Goal: Task Accomplishment & Management: Use online tool/utility

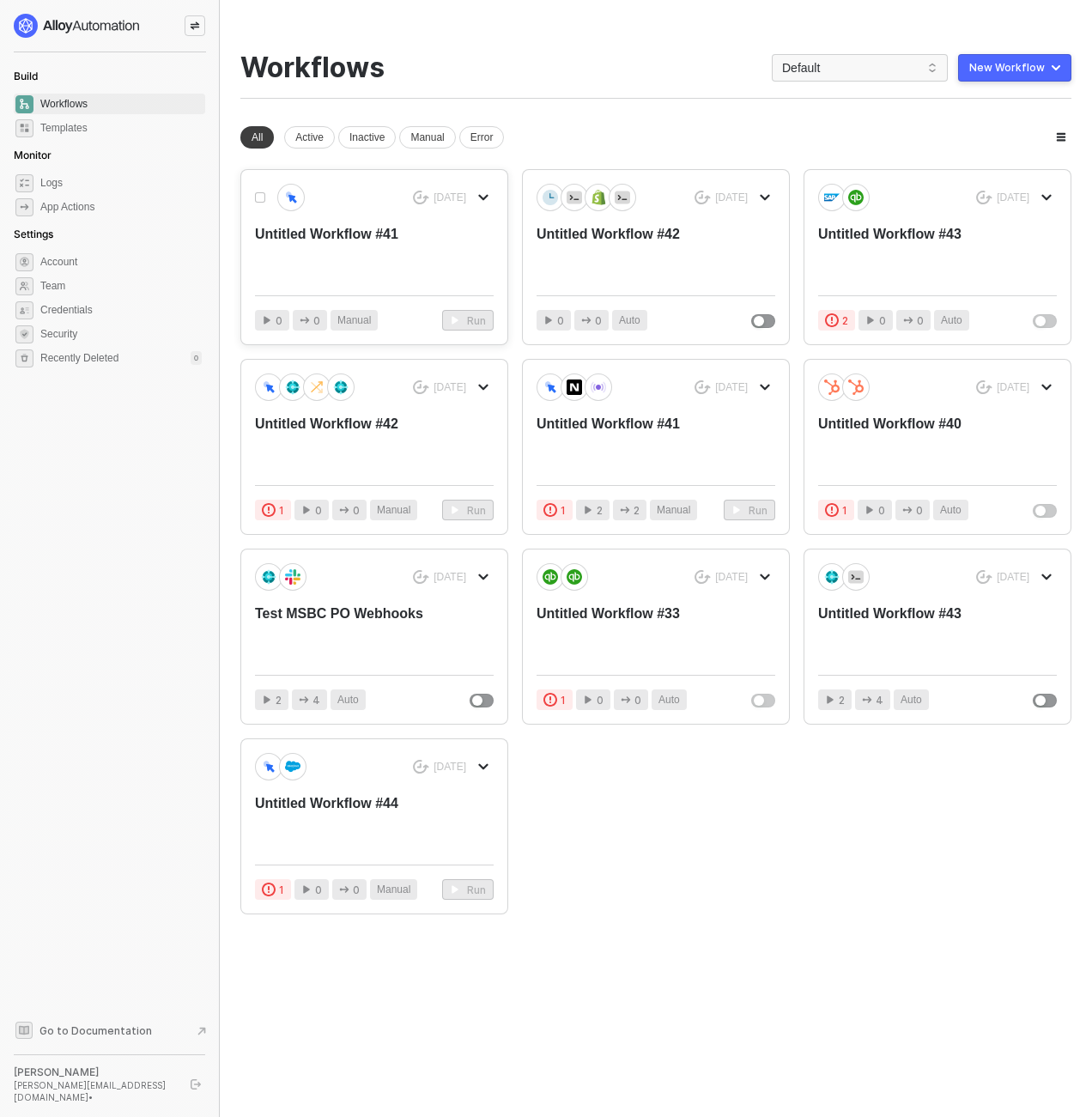
click at [274, 262] on div "Untitled Workflow #41" at bounding box center [350, 253] width 190 height 56
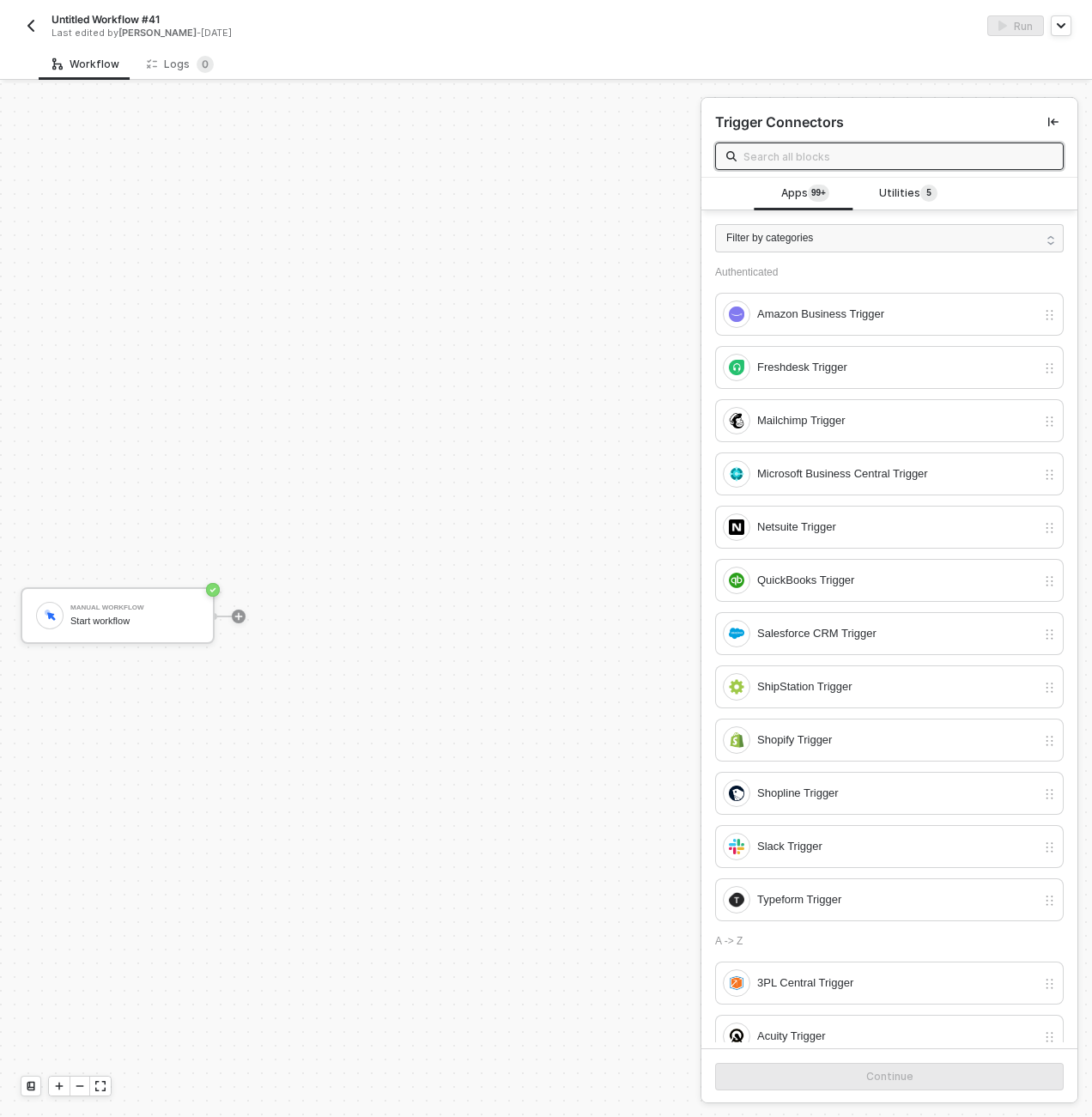
scroll to position [32, 0]
click at [232, 580] on div at bounding box center [239, 584] width 14 height 14
click at [234, 586] on icon "icon-play" at bounding box center [239, 584] width 10 height 10
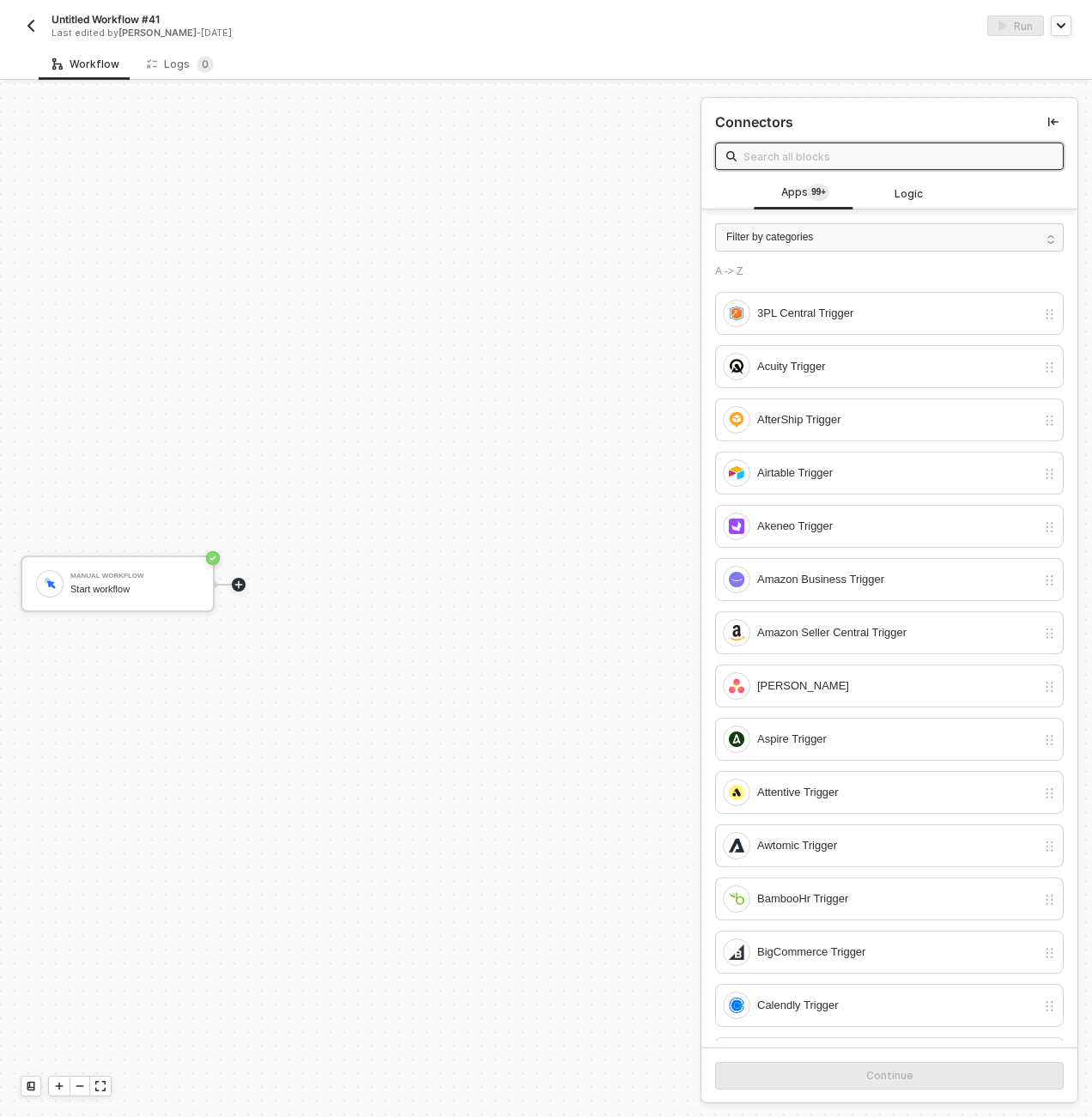
click at [797, 163] on input "text" at bounding box center [898, 156] width 309 height 19
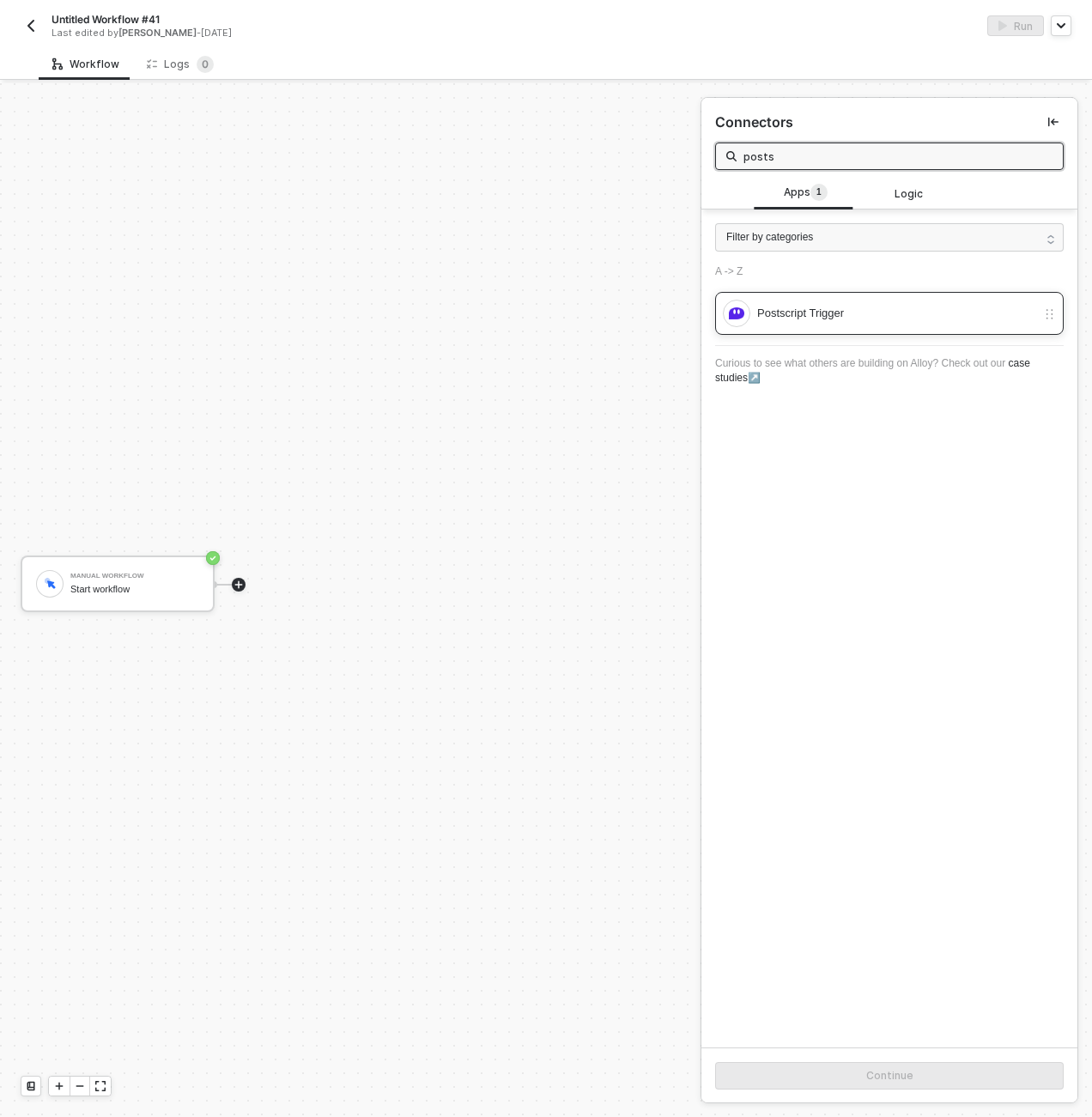
type input "posts"
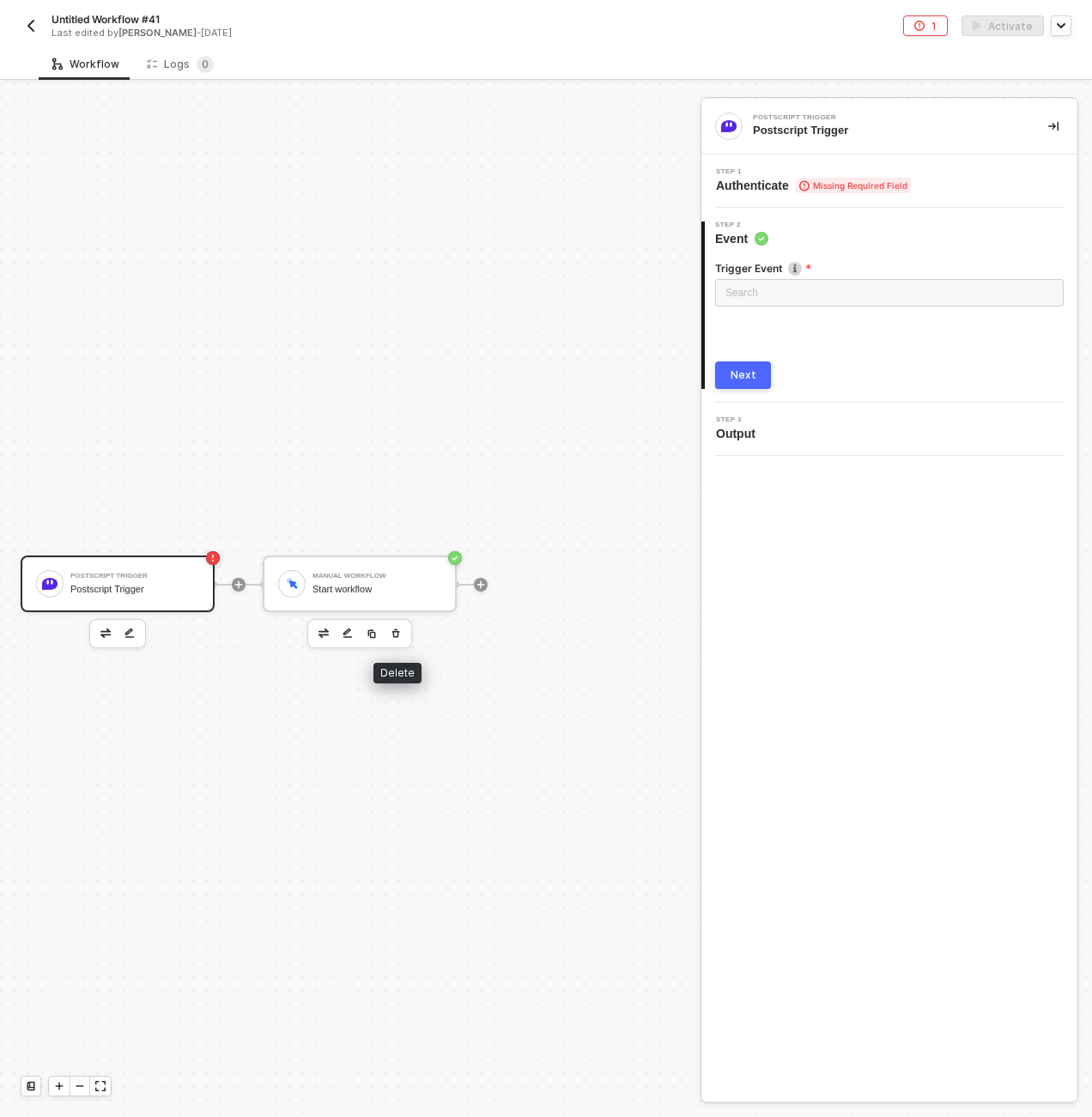
click at [396, 631] on icon "button" at bounding box center [396, 632] width 8 height 8
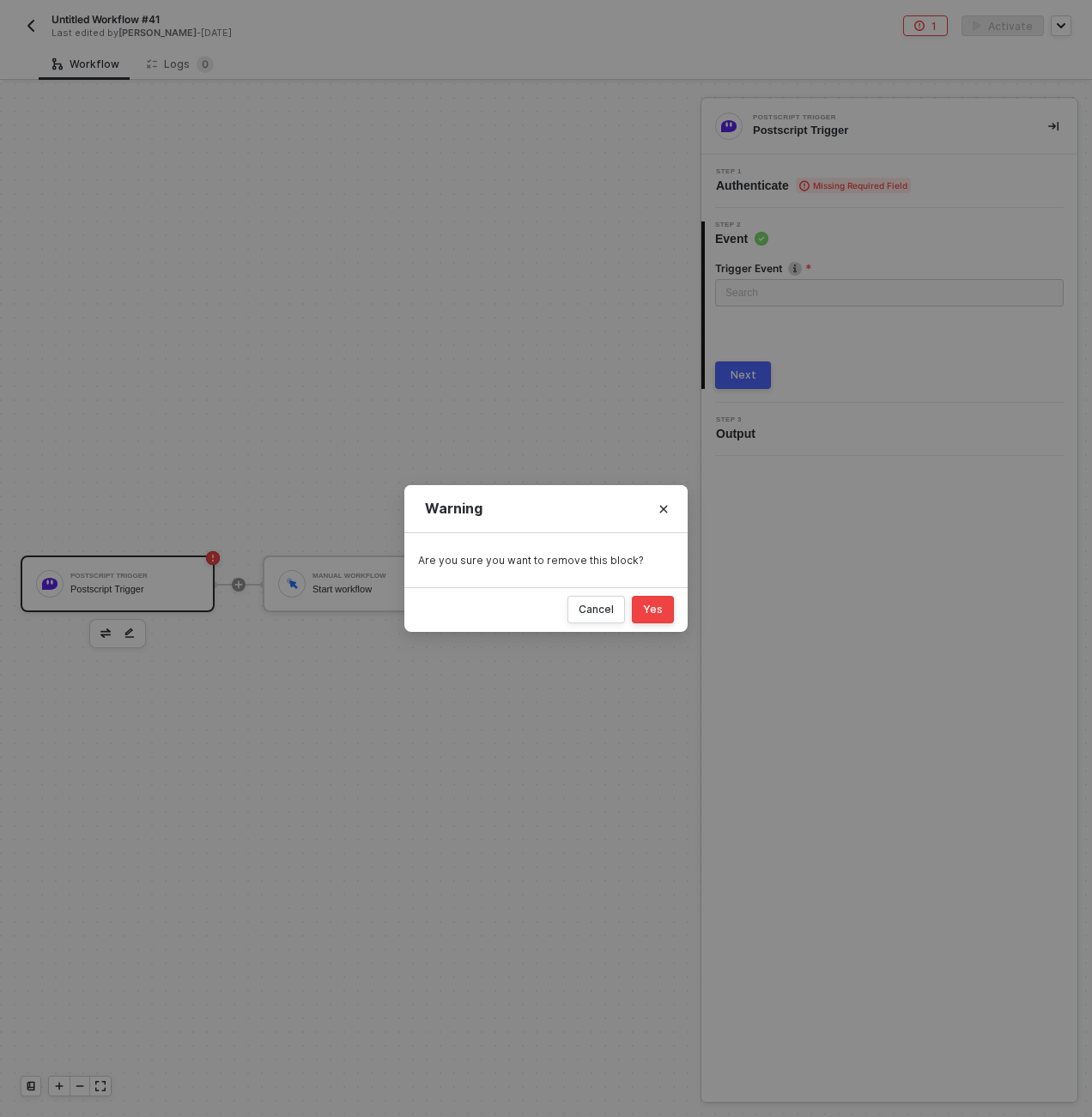
click at [651, 613] on div "Yes" at bounding box center [653, 609] width 20 height 14
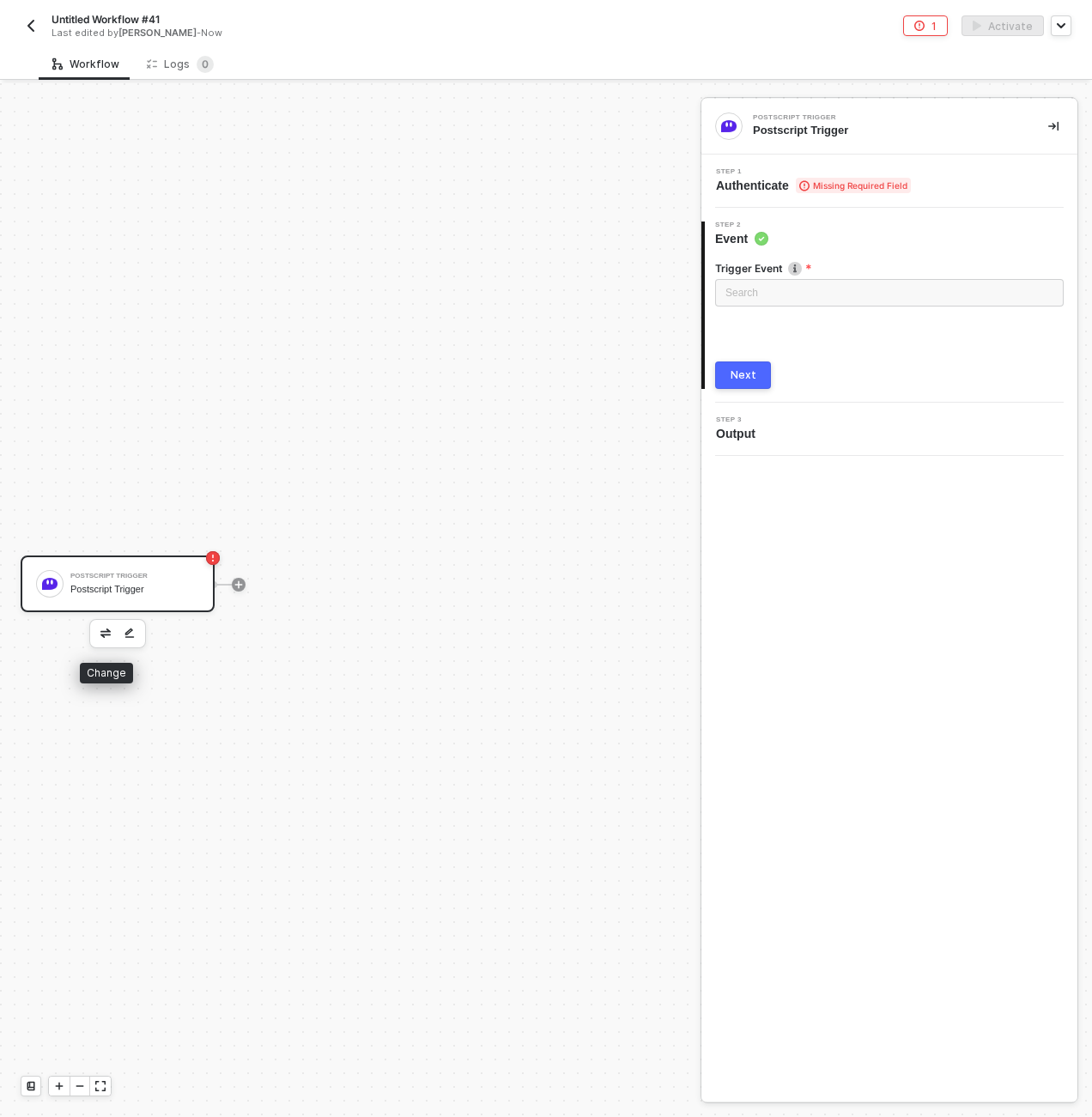
click at [105, 633] on img "button" at bounding box center [105, 632] width 10 height 8
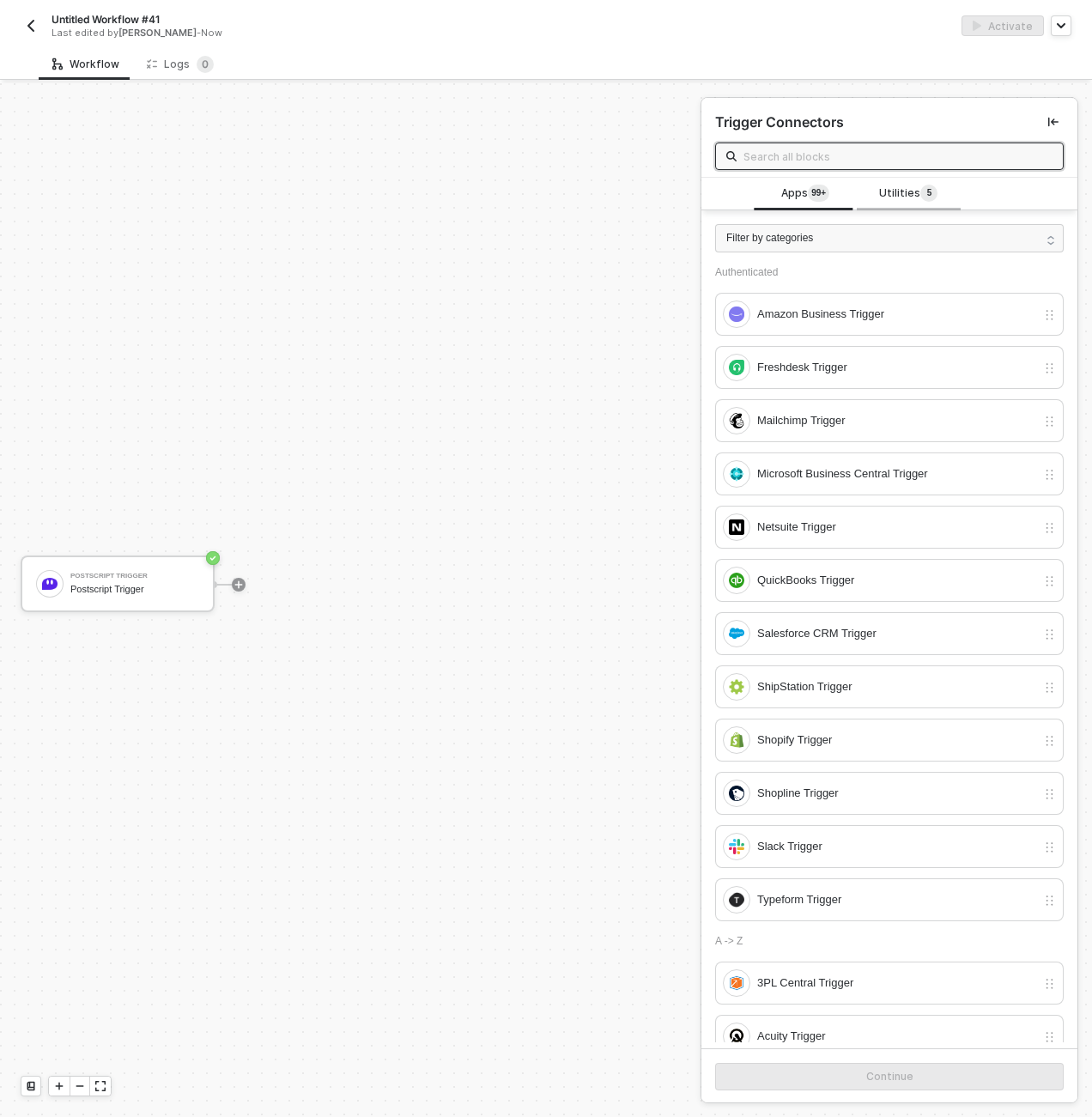
click at [884, 202] on span "Utilities 5" at bounding box center [909, 194] width 58 height 19
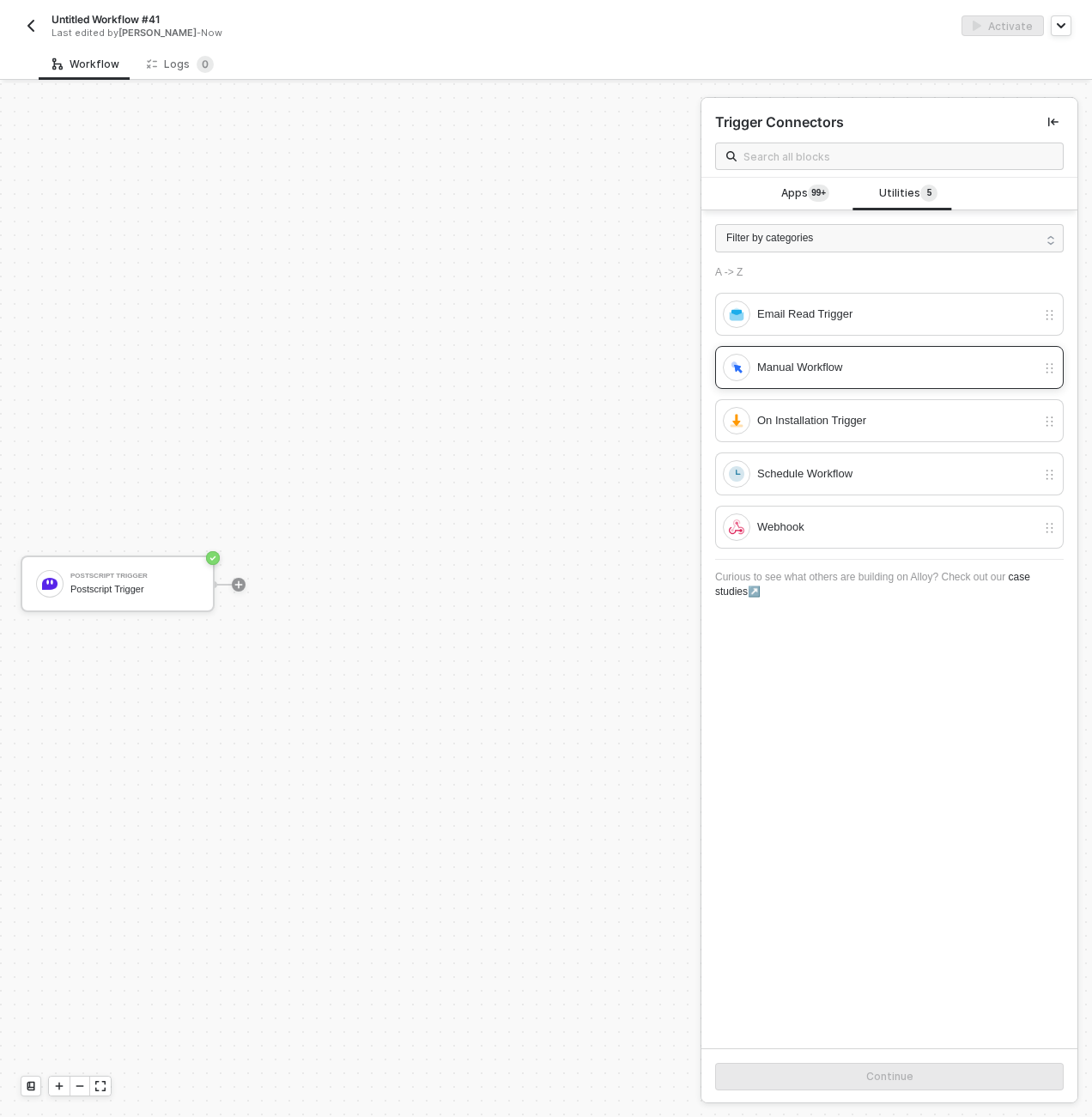
click at [846, 350] on div "Manual Workflow" at bounding box center [890, 367] width 348 height 43
click at [815, 1078] on button "Continue" at bounding box center [890, 1076] width 348 height 27
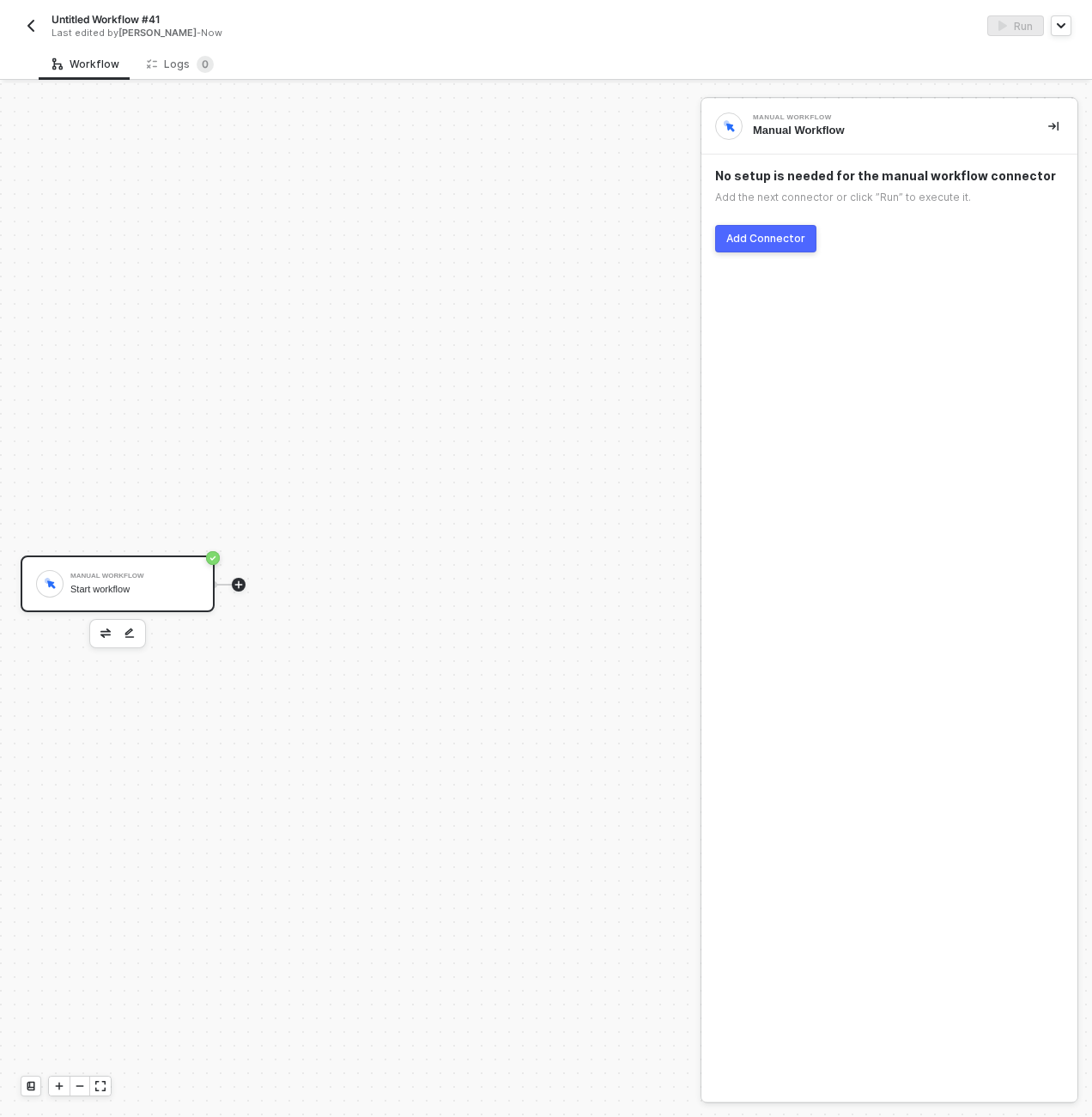
click at [235, 584] on icon "icon-play" at bounding box center [239, 584] width 8 height 8
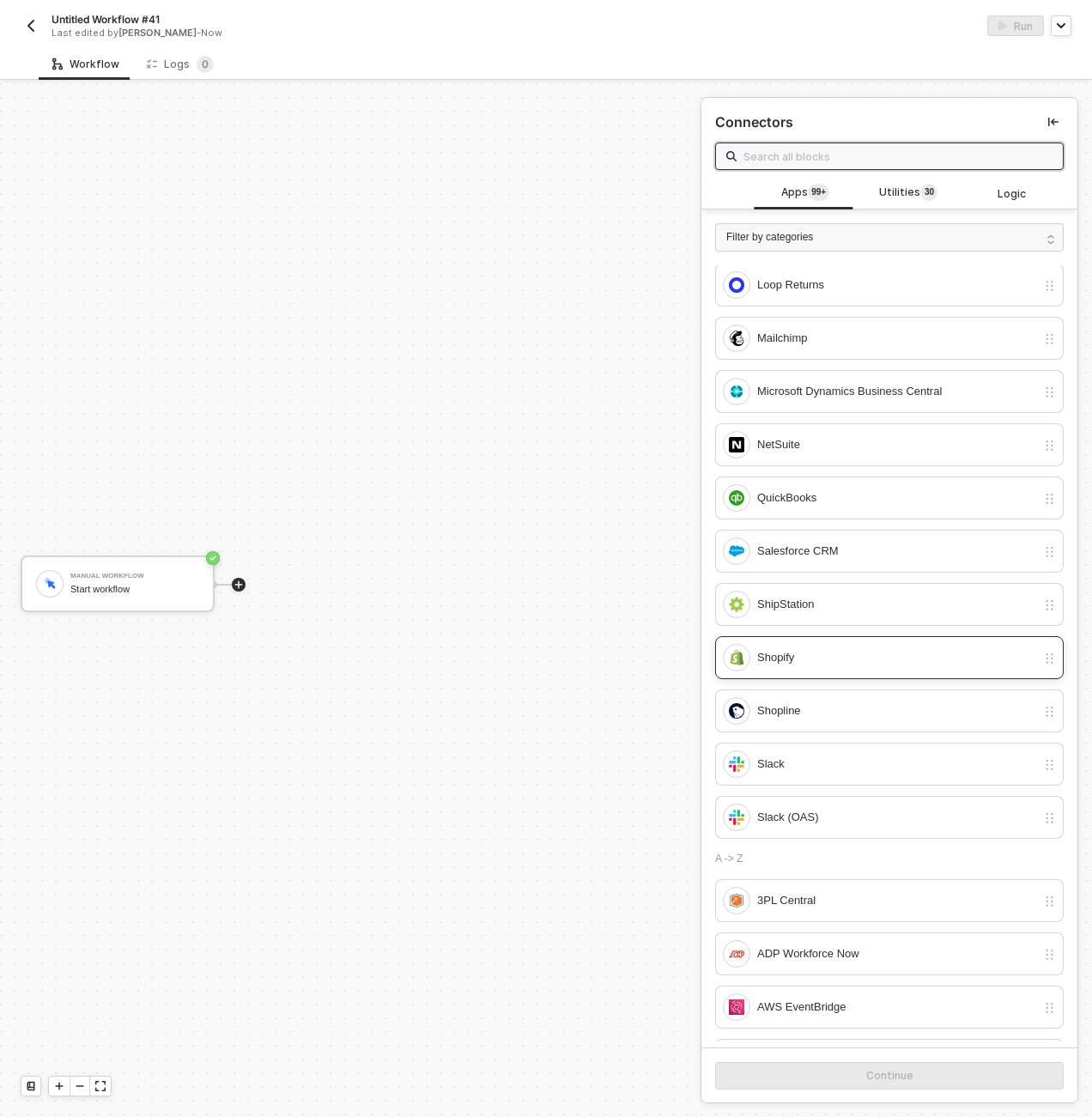
scroll to position [0, 0]
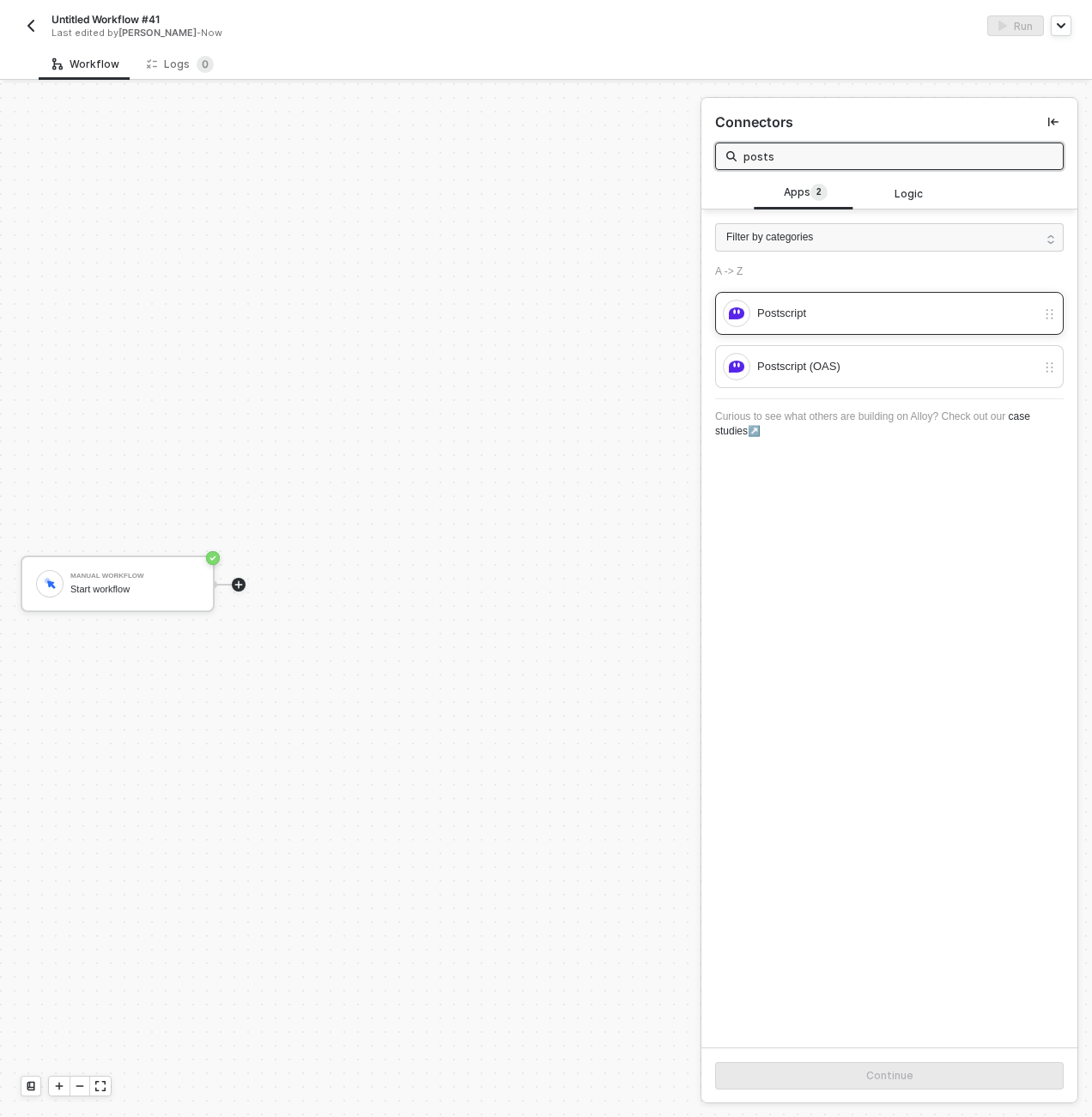
type input "posts"
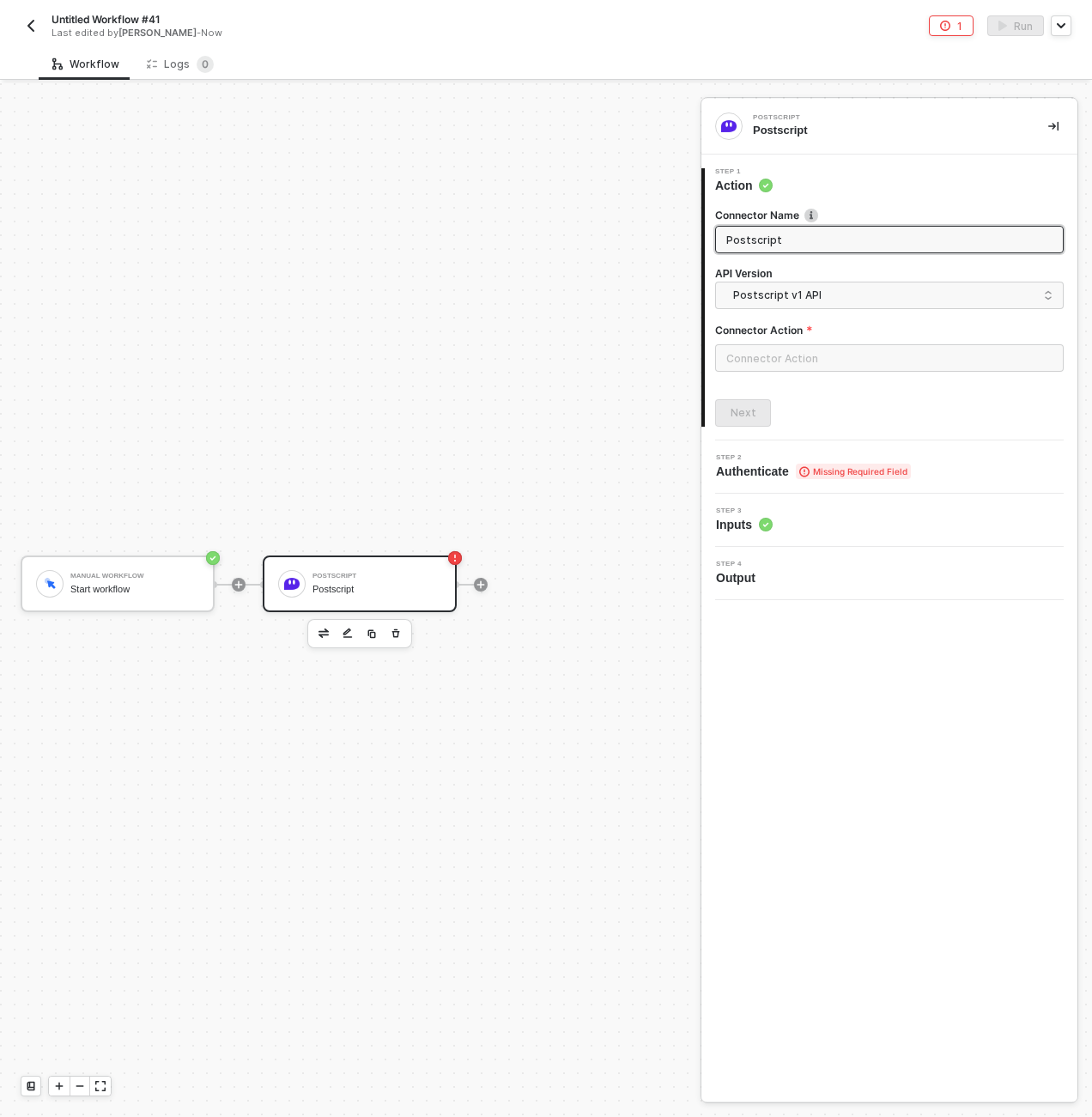
click at [361, 579] on div "Postscript Postscript" at bounding box center [377, 584] width 129 height 33
click at [48, 588] on img at bounding box center [49, 583] width 15 height 15
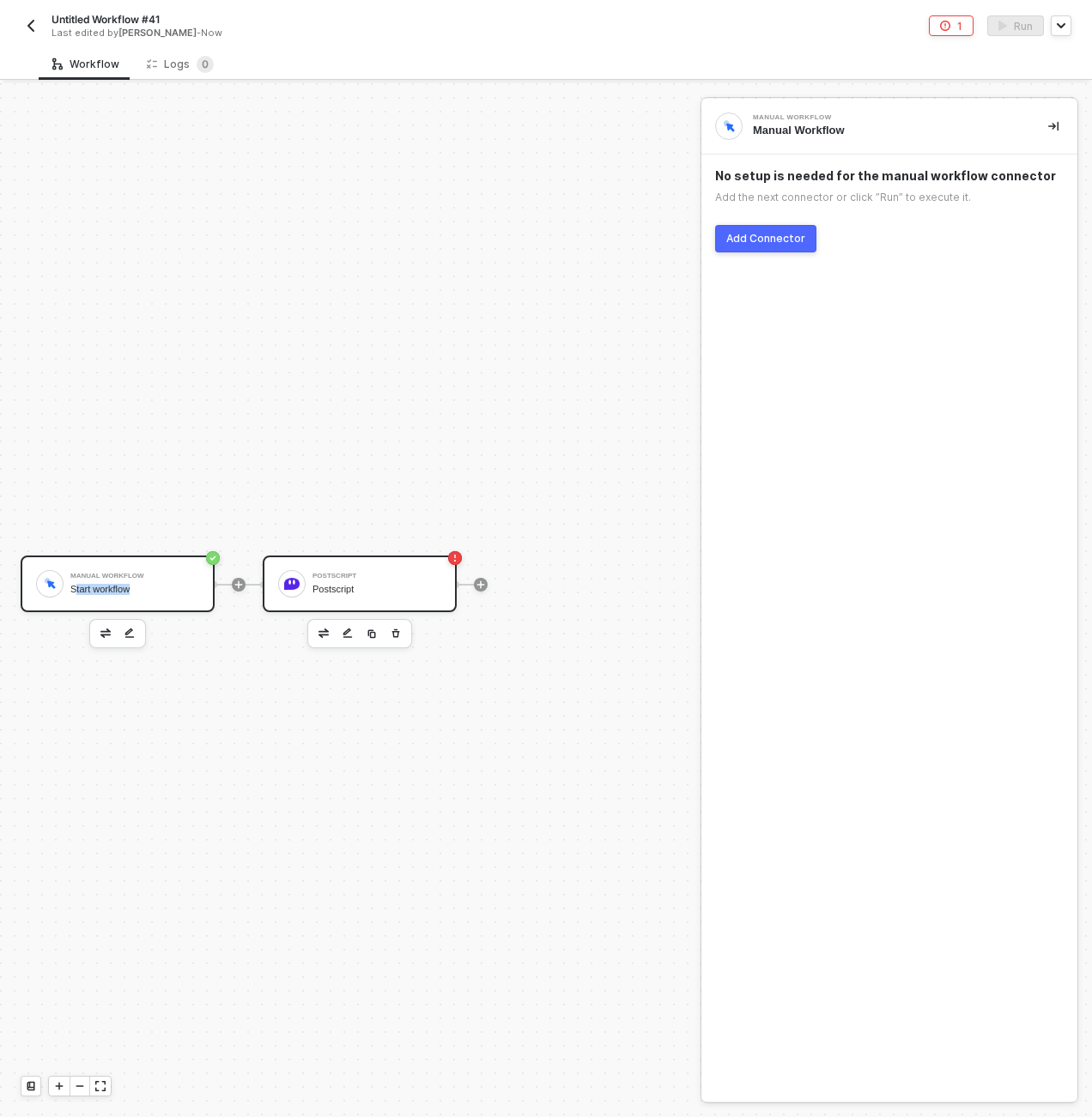
drag, startPoint x: 76, startPoint y: 584, endPoint x: 419, endPoint y: 584, distance: 343.0
click at [419, 584] on div "Manual Workflow Start workflow Postscript Postscript" at bounding box center [346, 584] width 692 height 1065
click at [163, 481] on div "Manual Workflow Start workflow Postscript Postscript" at bounding box center [346, 584] width 692 height 1065
drag, startPoint x: 140, startPoint y: 579, endPoint x: 144, endPoint y: 478, distance: 101.1
click at [144, 478] on div "Manual Workflow Start workflow Postscript Postscript" at bounding box center [346, 584] width 692 height 1065
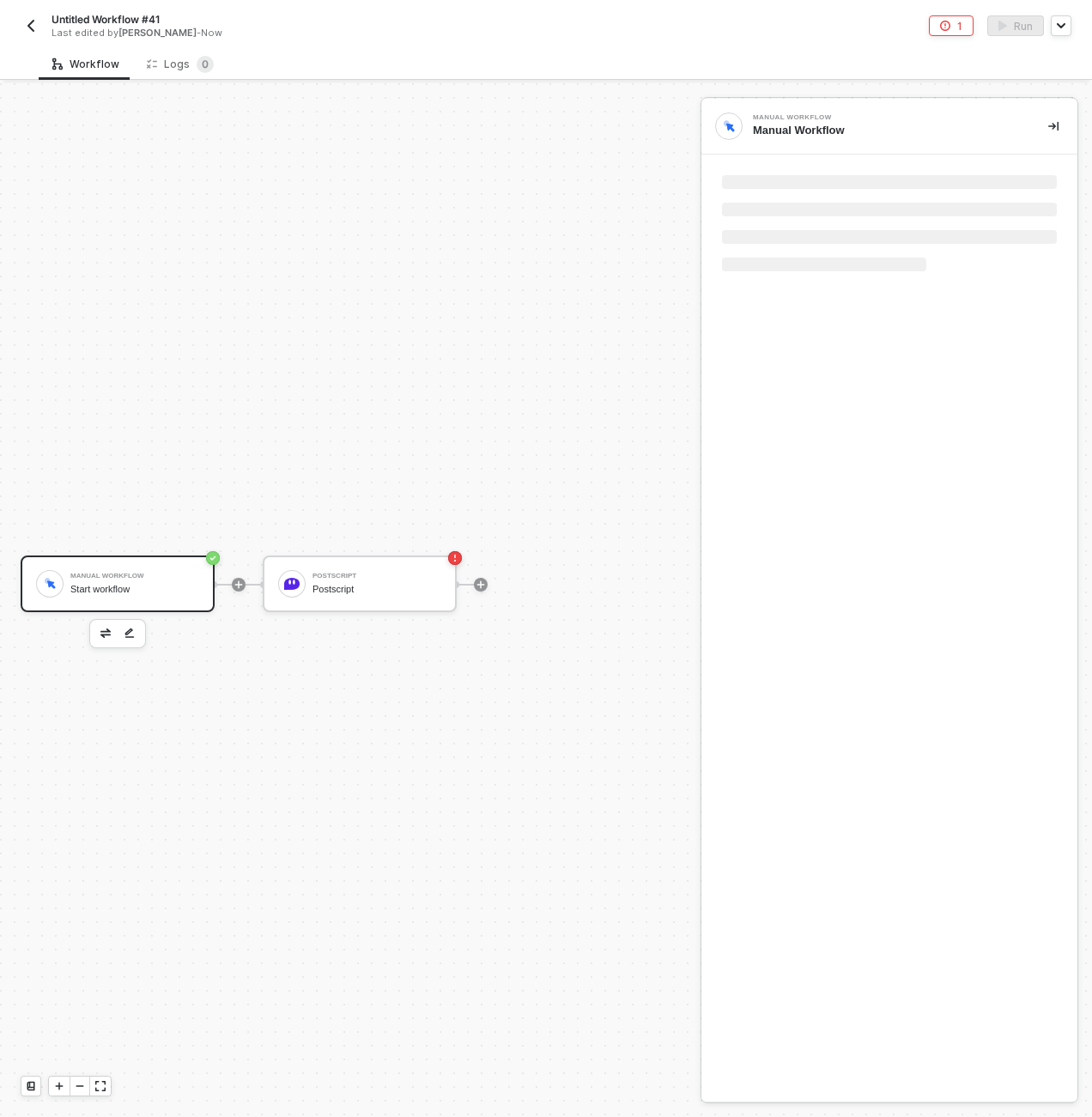
click at [374, 460] on div "Manual Workflow Start workflow Postscript Postscript" at bounding box center [346, 584] width 692 height 1065
click at [363, 568] on div "Postscript Postscript" at bounding box center [377, 584] width 129 height 33
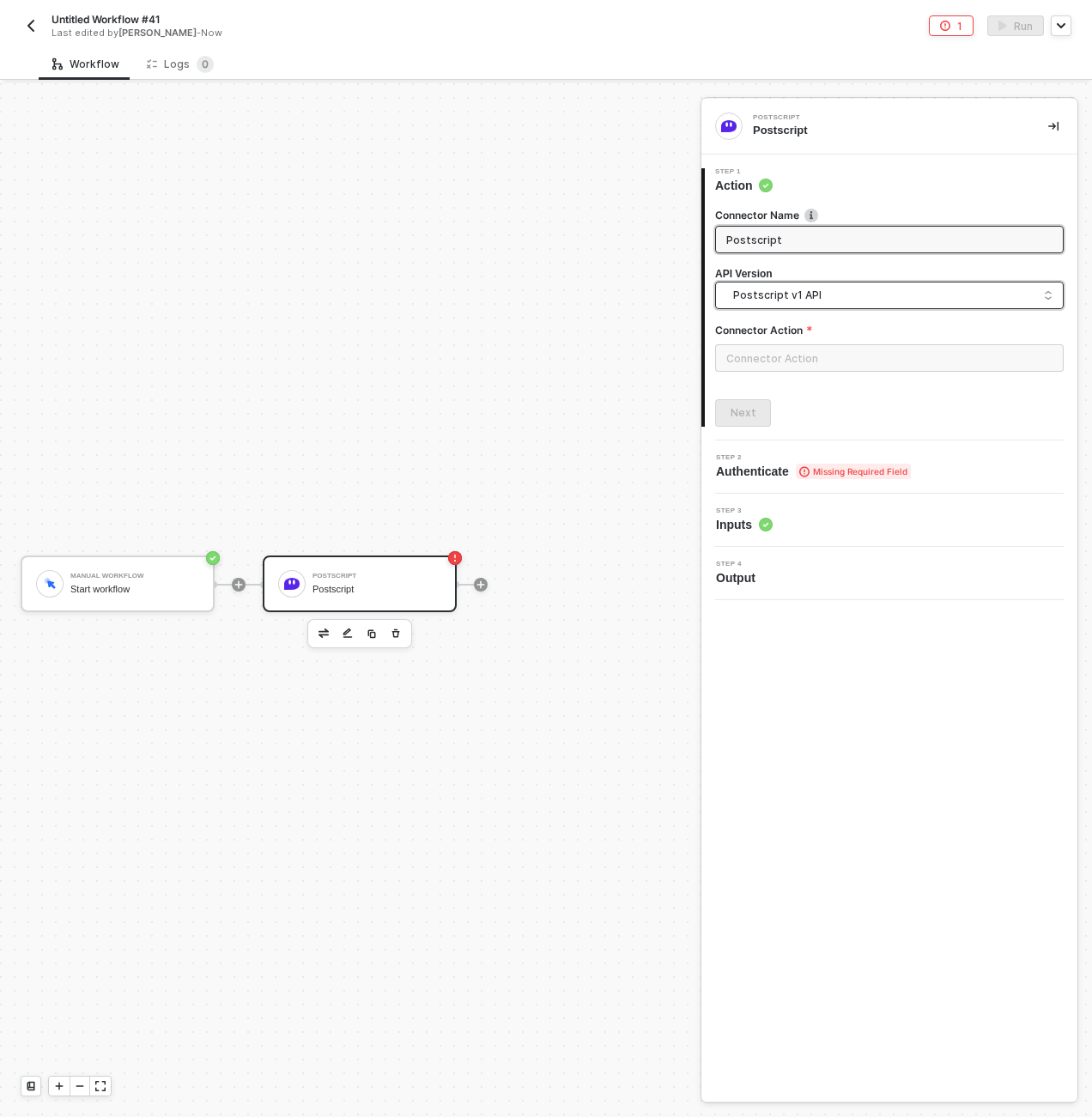
click at [815, 299] on span "Postscript v1 API" at bounding box center [893, 295] width 319 height 19
click at [815, 382] on div at bounding box center [890, 364] width 348 height 41
click at [813, 372] on div at bounding box center [890, 364] width 348 height 41
click at [807, 357] on input "text" at bounding box center [890, 358] width 348 height 27
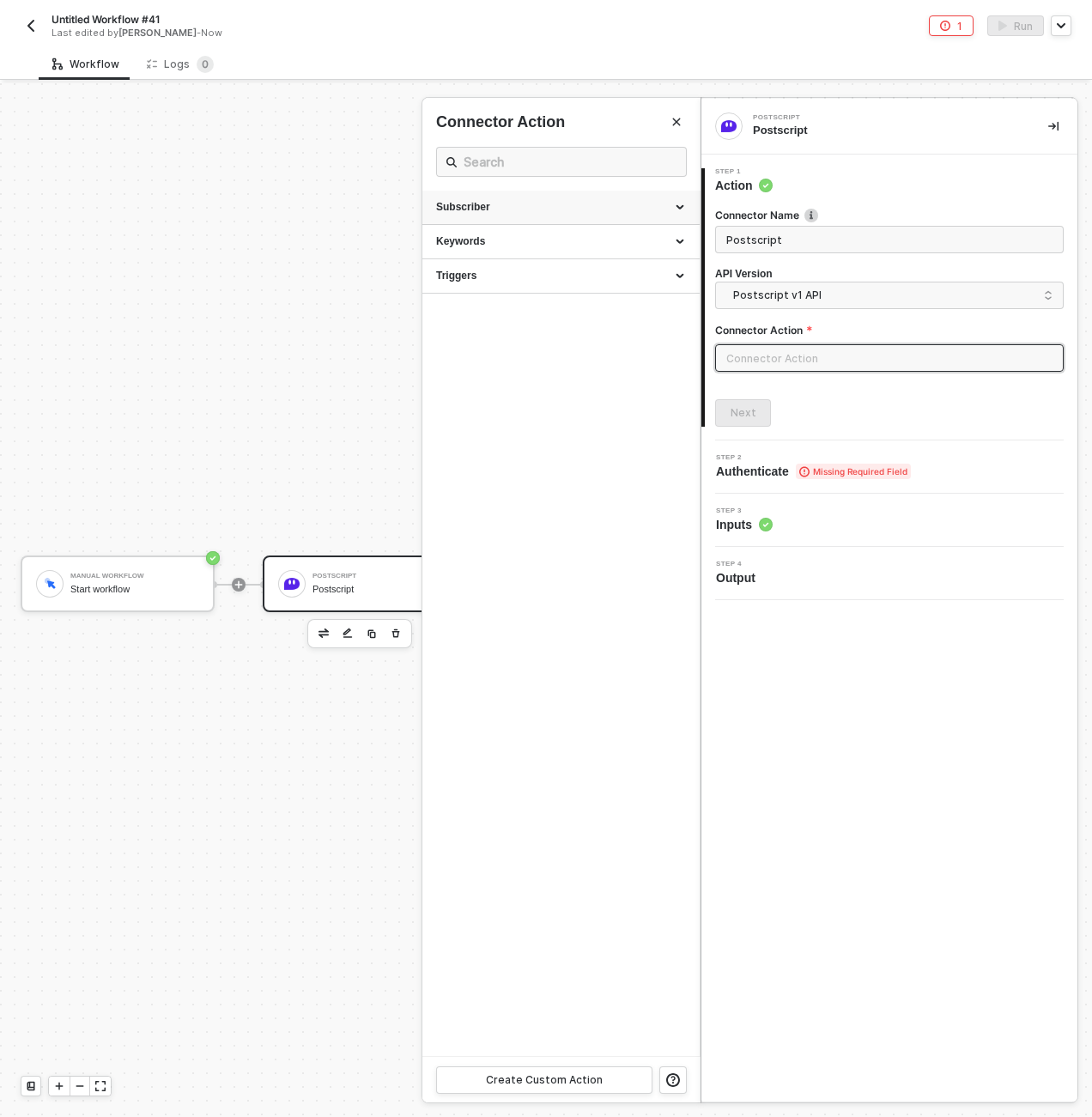
click at [492, 217] on div "Subscriber" at bounding box center [561, 208] width 278 height 34
click at [496, 307] on span "Searches for a Postscript Subscriber for a Shop" at bounding box center [527, 309] width 181 height 9
type input "Searches for a Postscript Subscriber for a Shop"
type input "Subscriber - Get Subscriber"
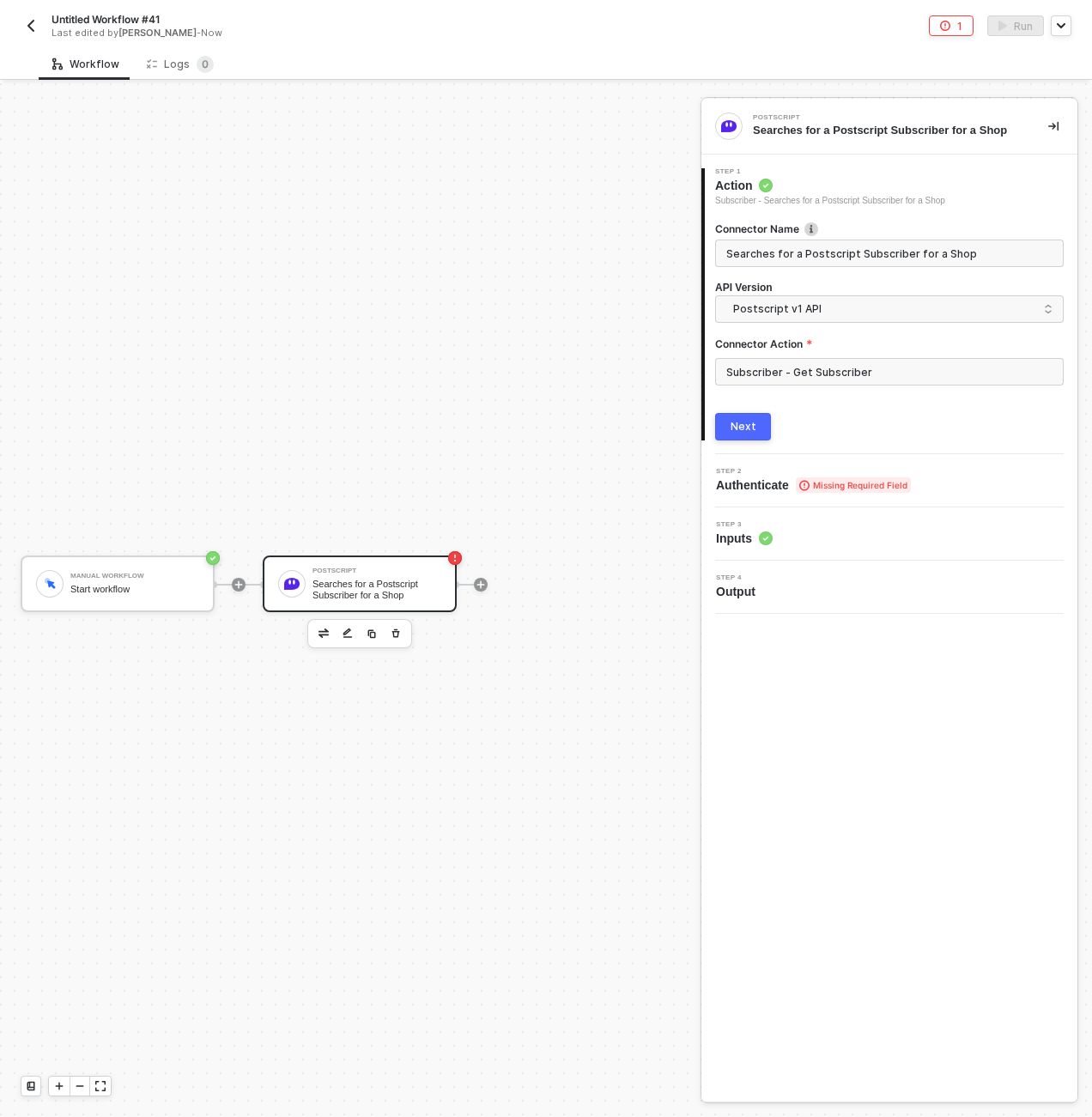
click at [772, 500] on div "2 Step 2 Authenticate Missing Required Field" at bounding box center [890, 481] width 376 height 53
click at [767, 485] on span "Authenticate Missing Required Field" at bounding box center [814, 484] width 195 height 17
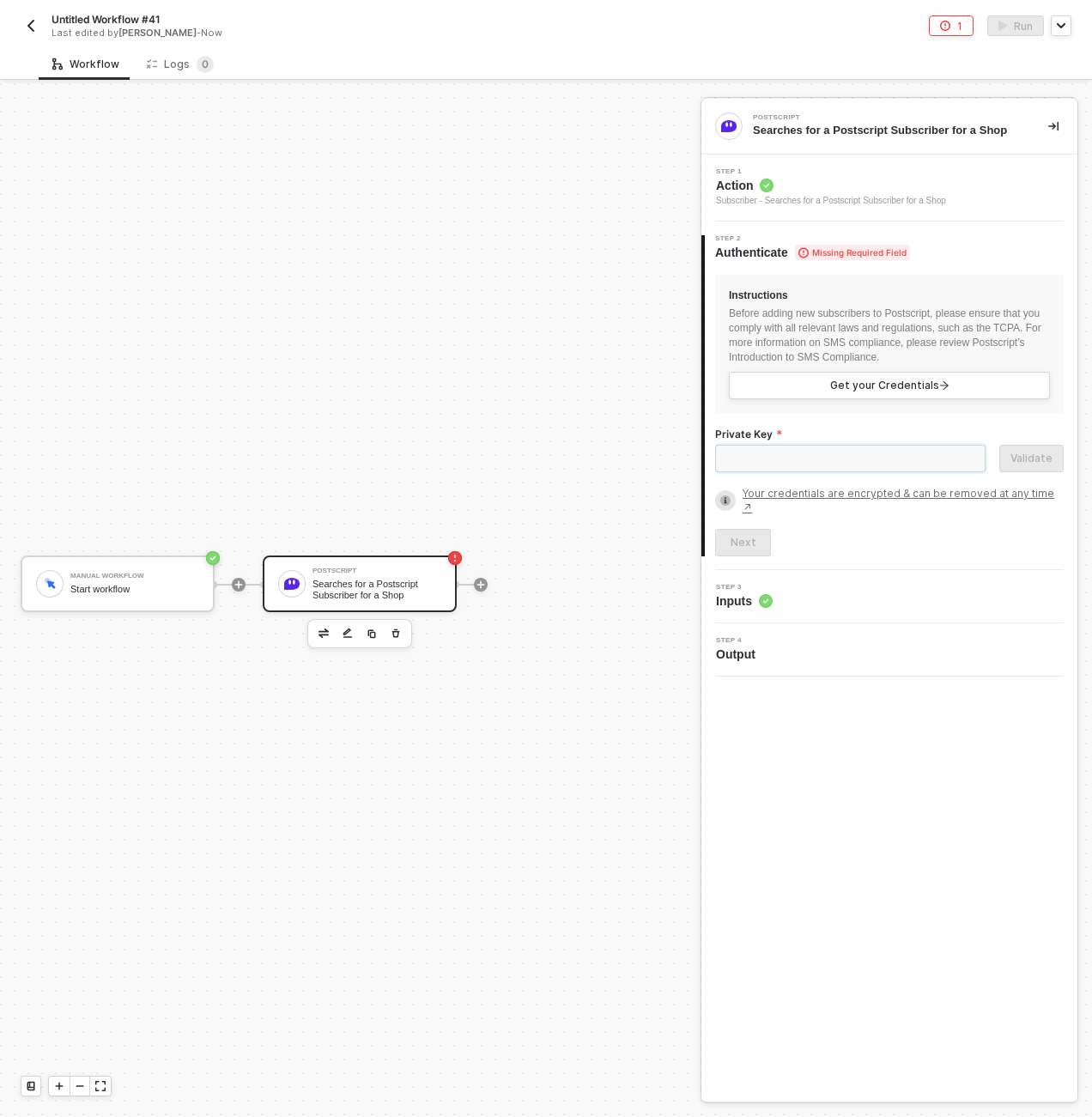
click at [801, 452] on input "Private Key" at bounding box center [851, 458] width 270 height 27
paste input "sk_29323af70582d592da0d51dbc99ec535"
type input "sk_29323af70582d592da0d51dbc99ec535"
click at [1017, 467] on button "Validate" at bounding box center [1031, 458] width 64 height 27
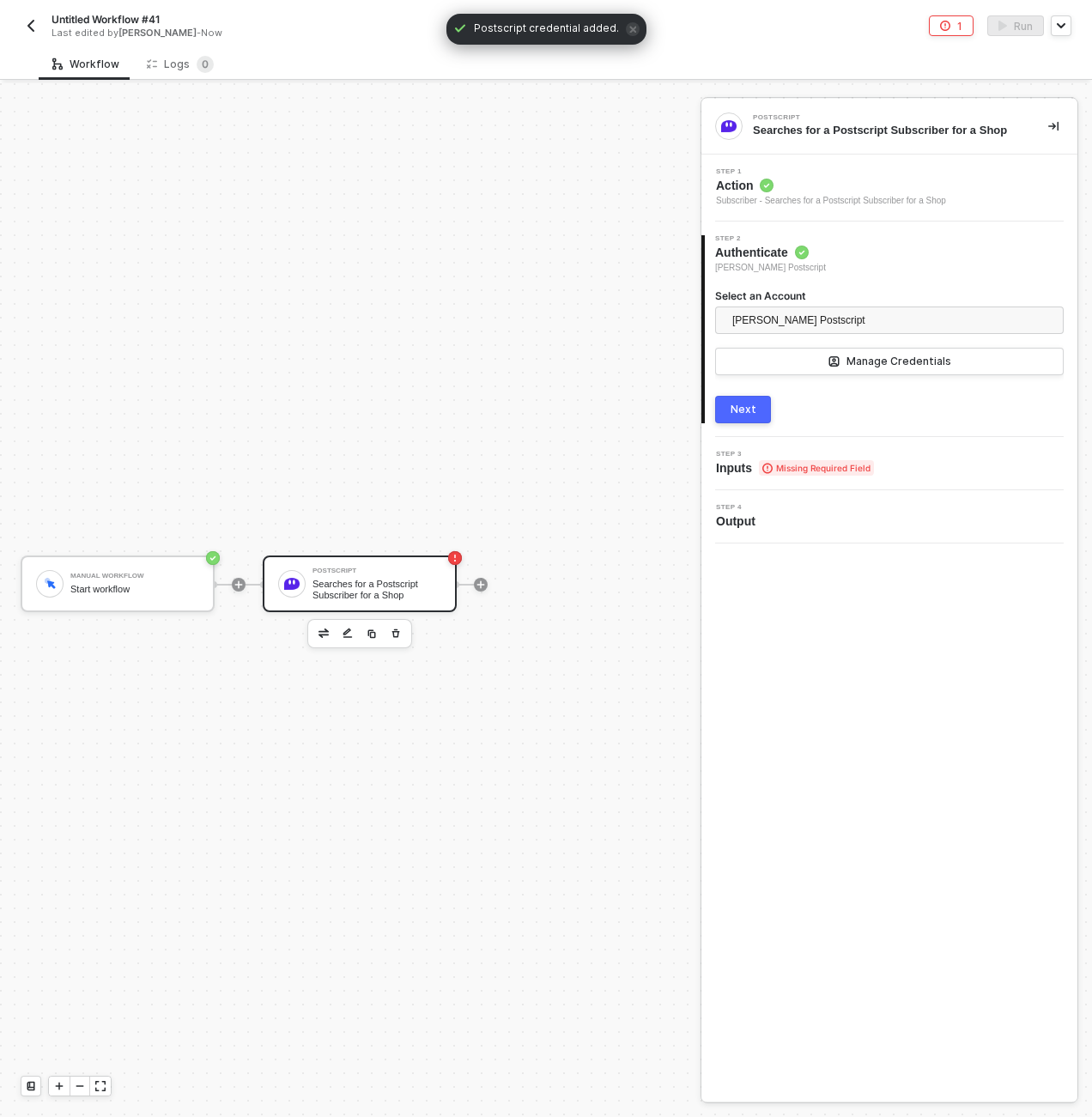
click at [753, 399] on button "Next" at bounding box center [744, 409] width 56 height 27
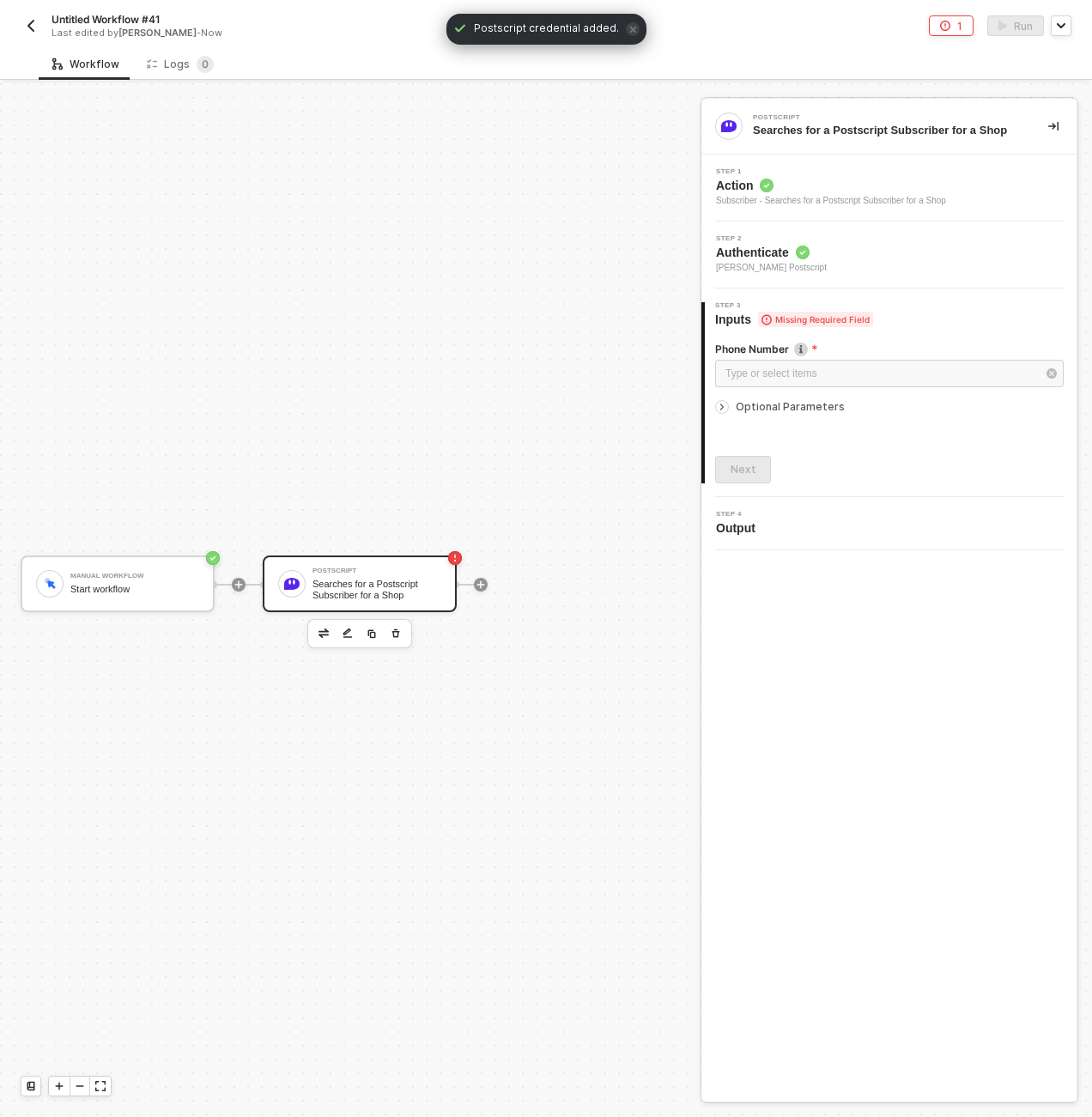
click at [766, 409] on span "Optional Parameters" at bounding box center [790, 406] width 109 height 13
click at [800, 160] on div "Step 1 Action Subscriber - Searches for a Postscript Subscriber for a Shop" at bounding box center [890, 188] width 376 height 67
click at [802, 176] on div "Step 1 Action Subscriber - Searches for a Postscript Subscriber for a Shop" at bounding box center [832, 189] width 230 height 40
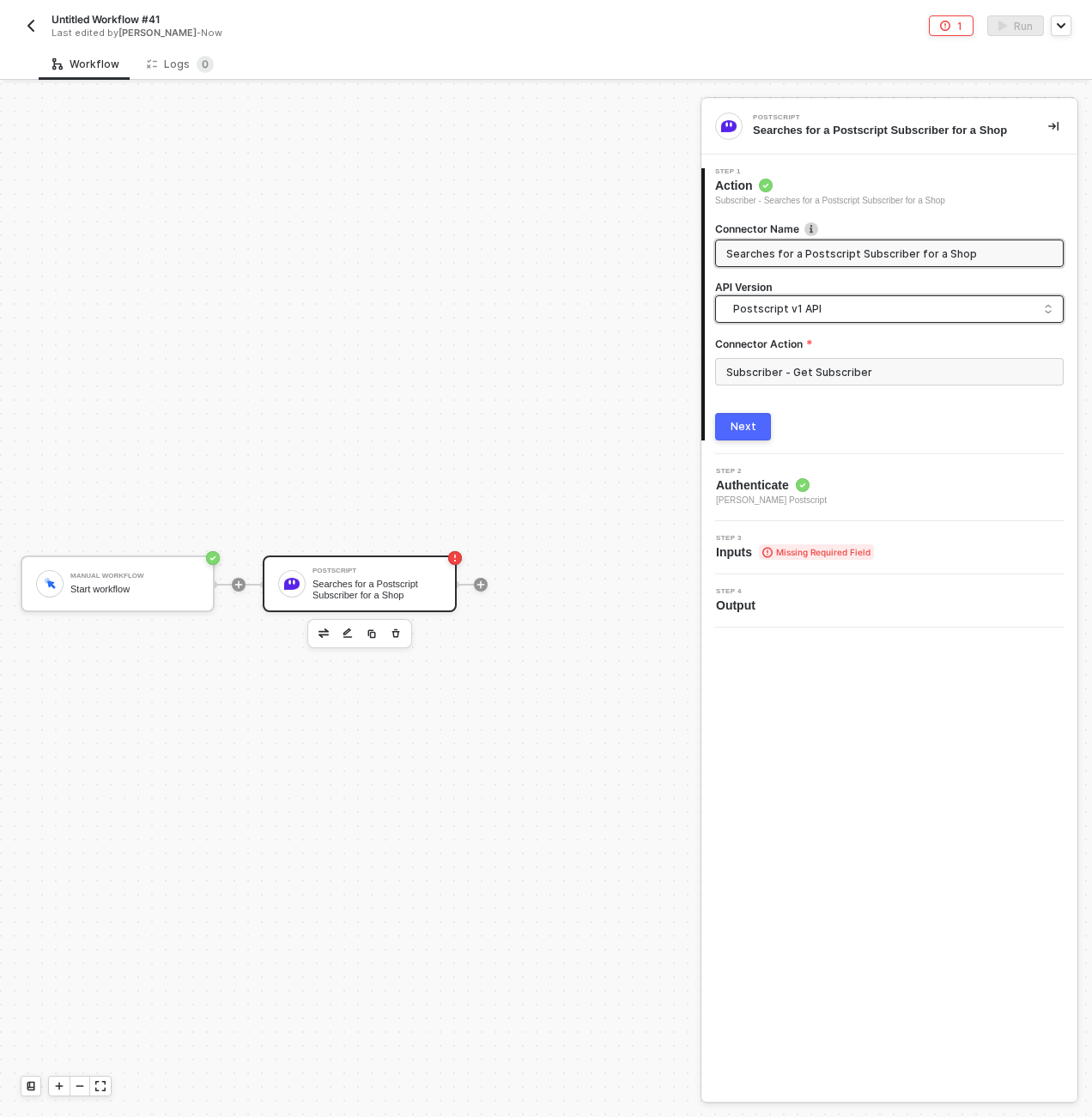
click at [815, 310] on span "Postscript v1 API" at bounding box center [893, 308] width 319 height 19
click at [813, 370] on div "Postscript v2 API" at bounding box center [889, 382] width 340 height 34
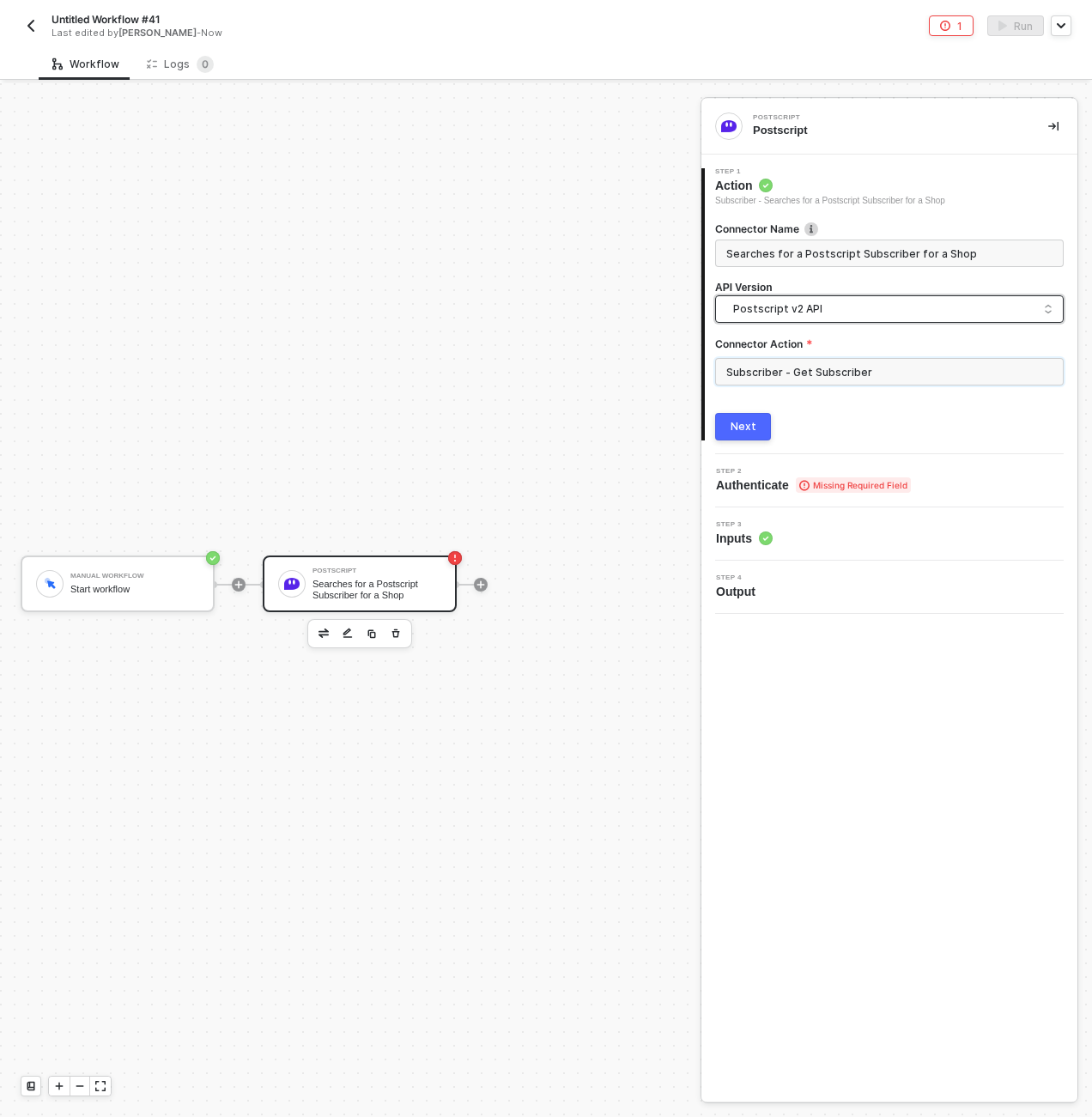
click at [812, 371] on input "Subscriber - Get Subscriber" at bounding box center [890, 372] width 348 height 27
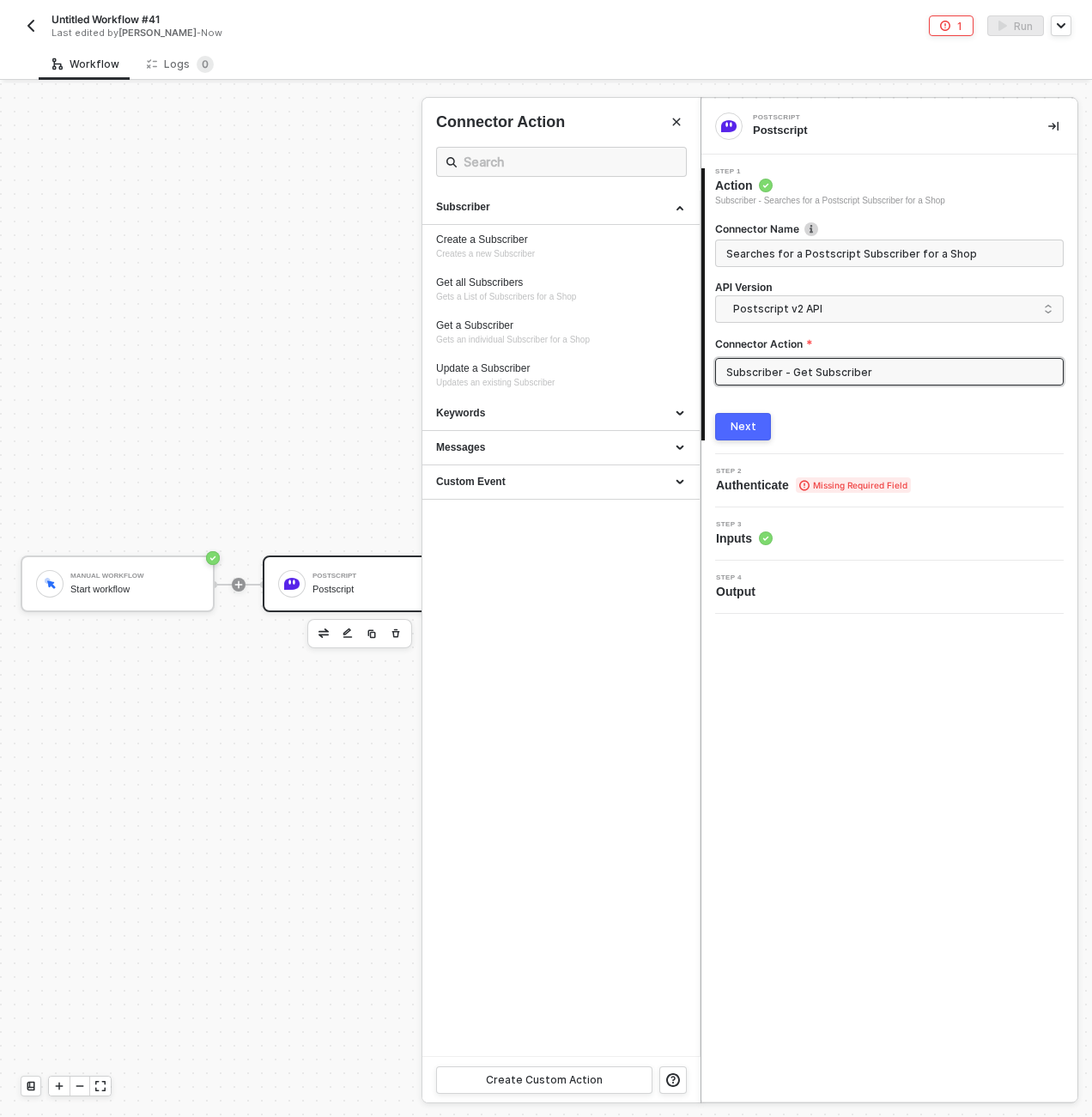
click at [399, 633] on div at bounding box center [546, 600] width 1092 height 1034
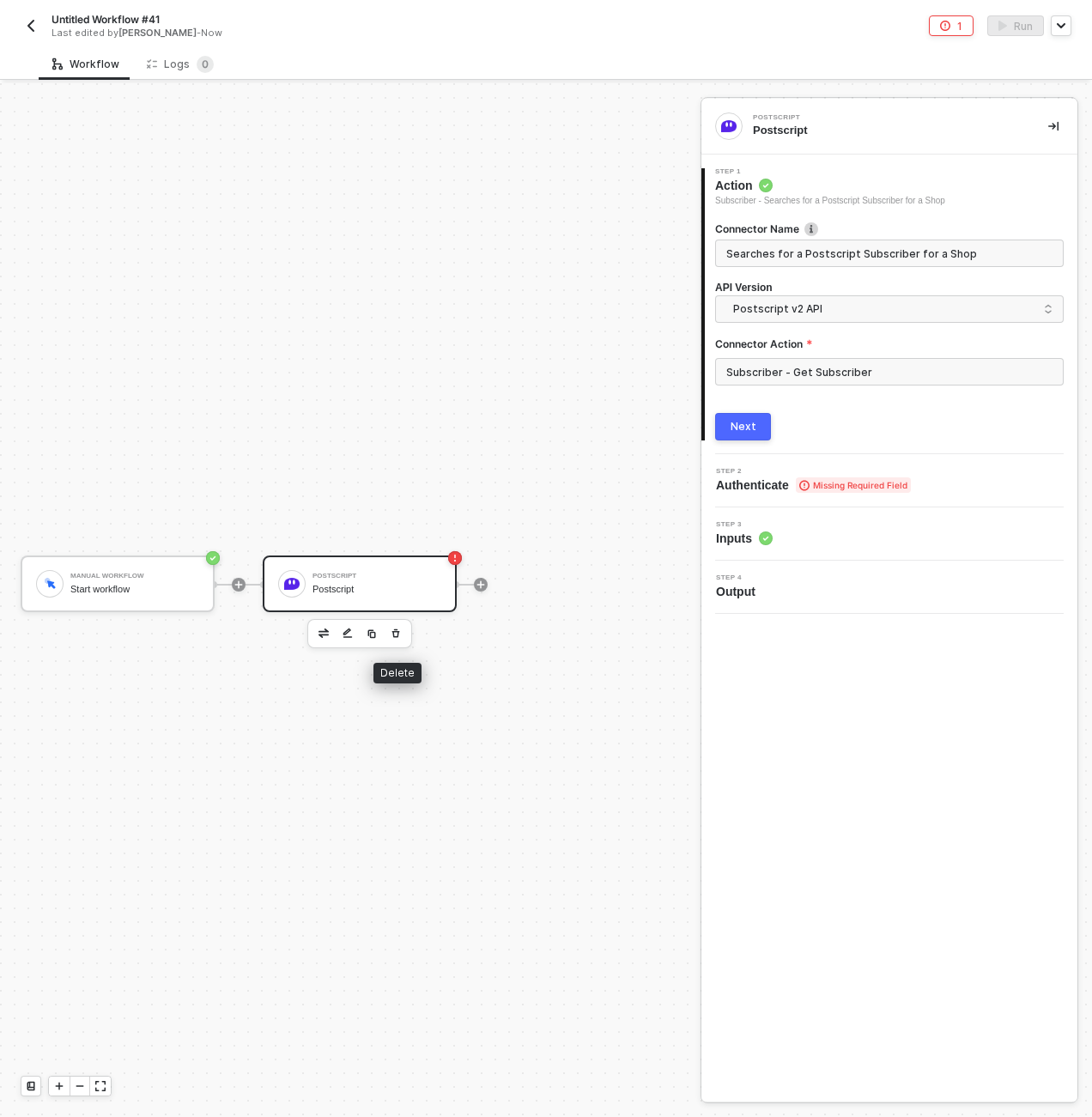
click at [394, 632] on icon "button" at bounding box center [396, 632] width 8 height 8
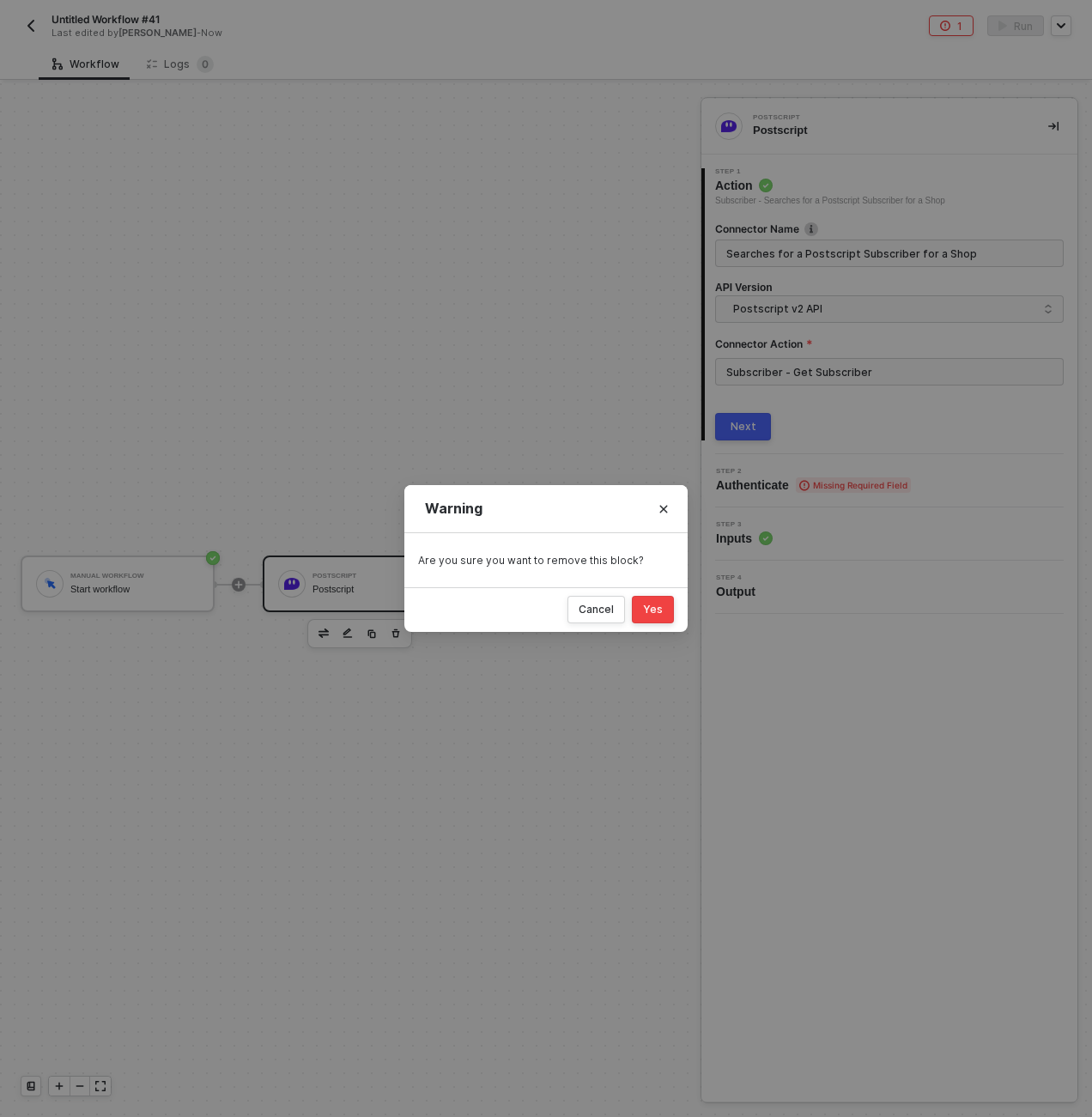
click at [667, 607] on button "Yes" at bounding box center [653, 609] width 42 height 27
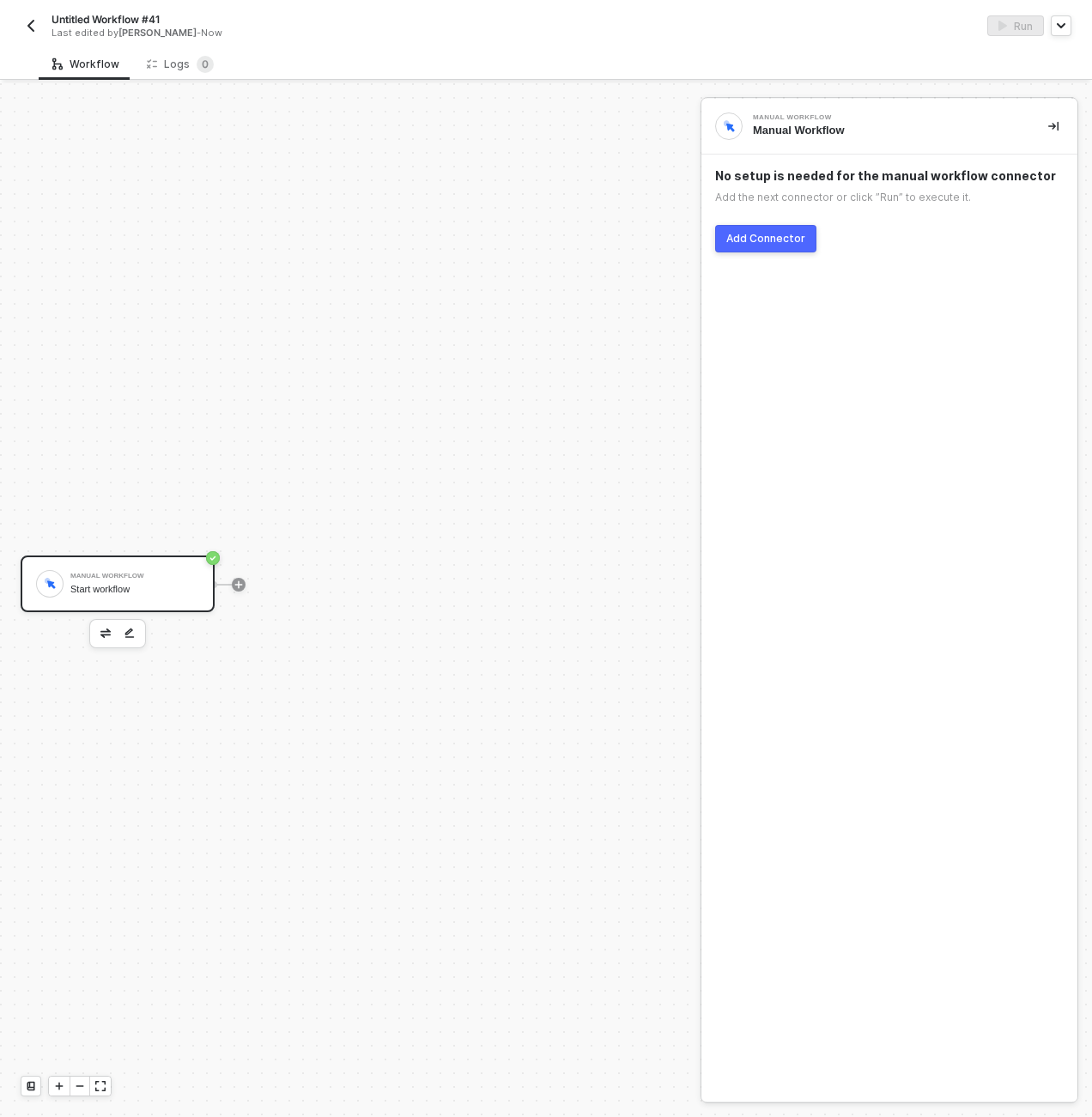
click at [753, 234] on div "Add Connector" at bounding box center [765, 238] width 79 height 14
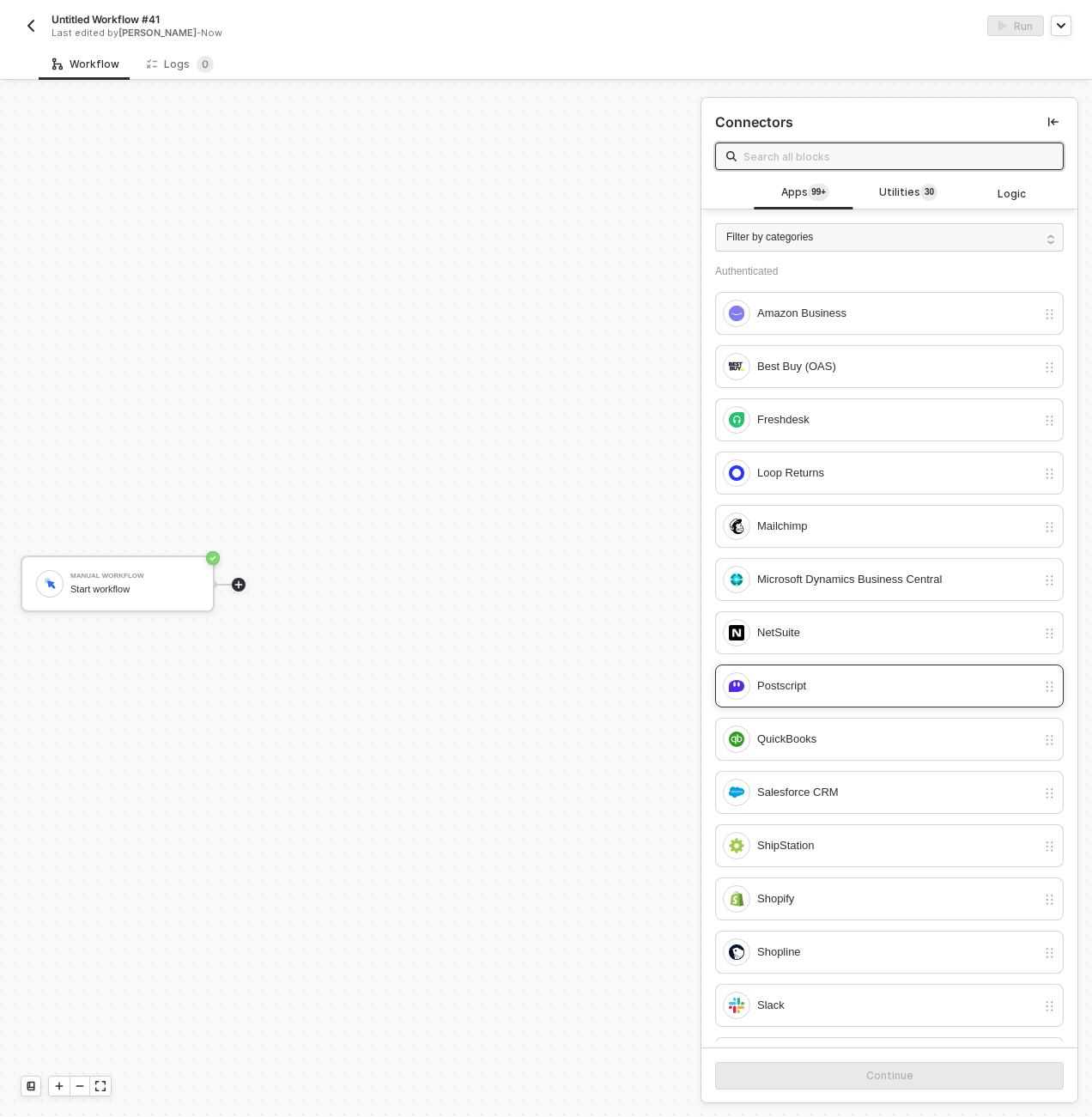
click at [799, 690] on div "Postscript" at bounding box center [897, 685] width 279 height 19
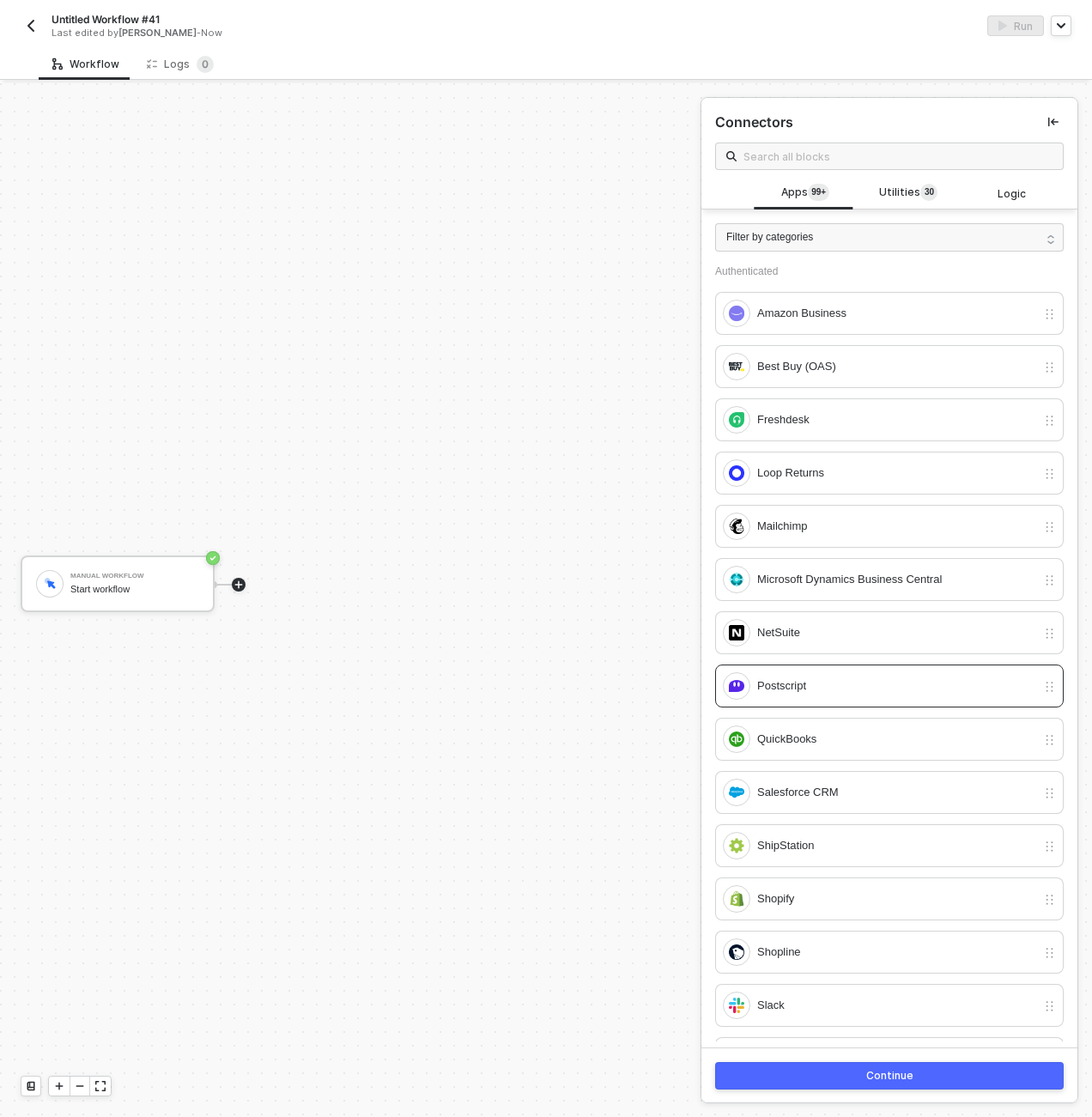
click at [799, 1085] on button "Continue" at bounding box center [890, 1075] width 348 height 27
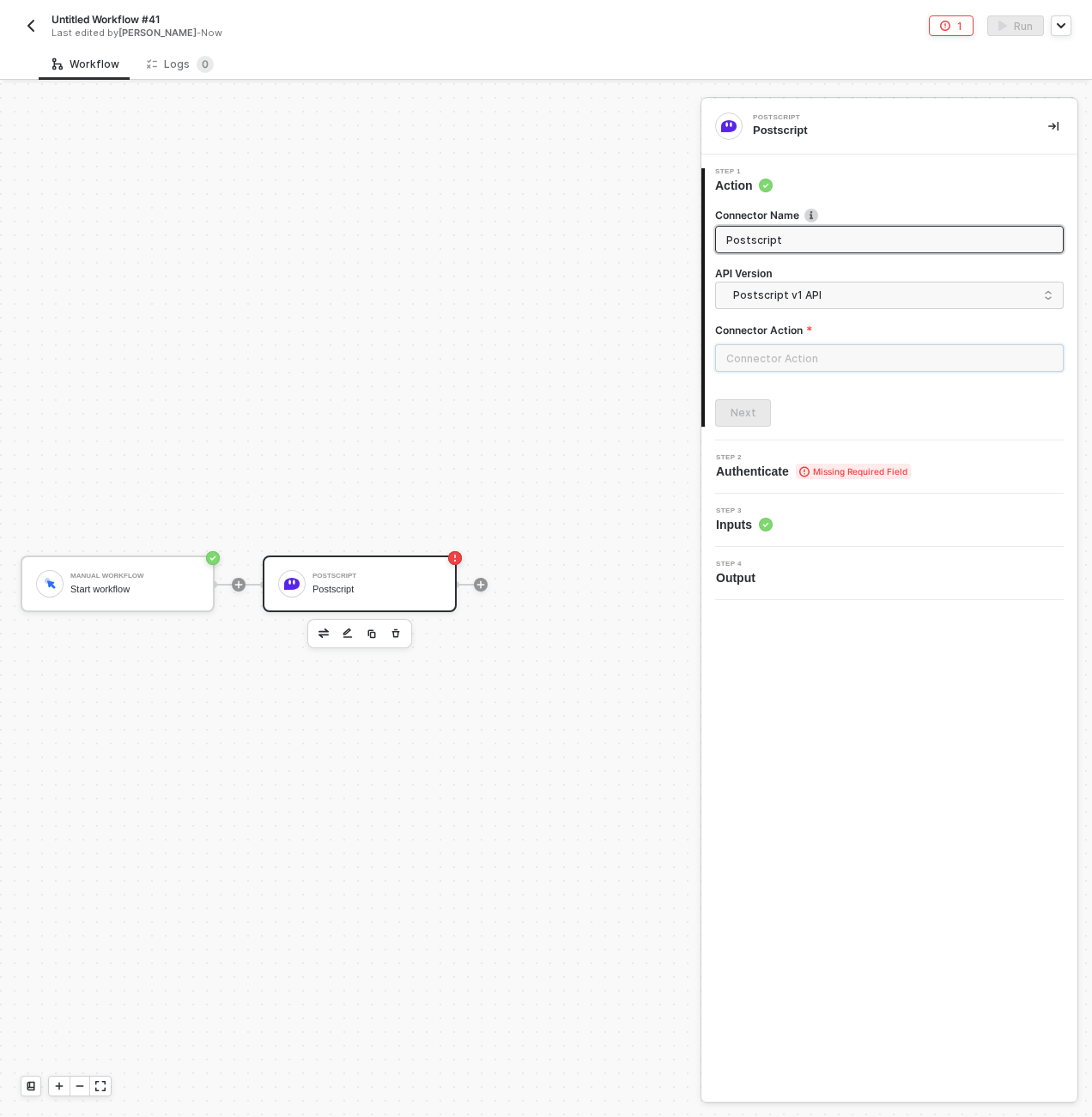
click at [773, 357] on input "text" at bounding box center [890, 358] width 348 height 27
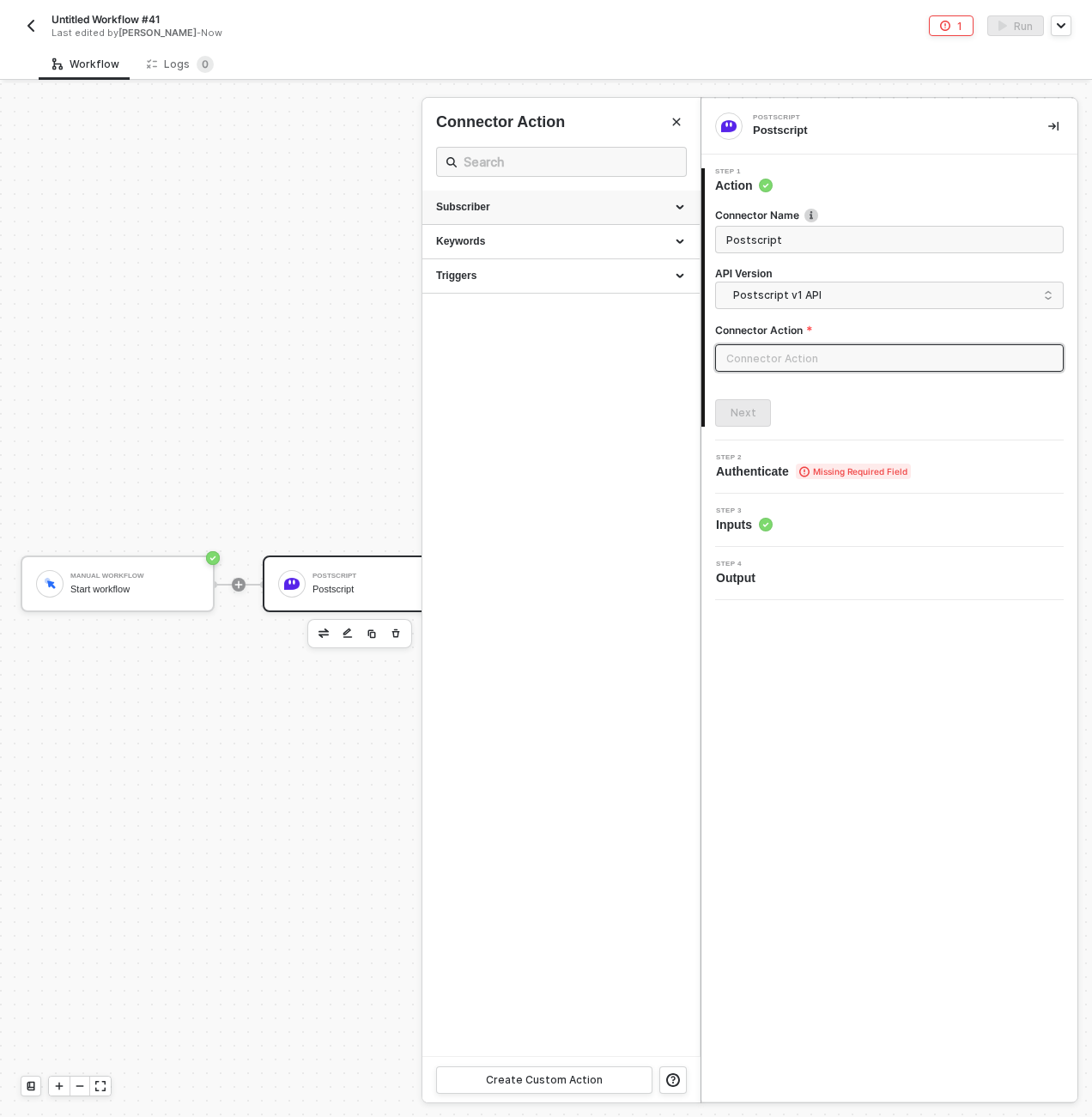
click at [541, 200] on div "Subscriber" at bounding box center [561, 208] width 250 height 15
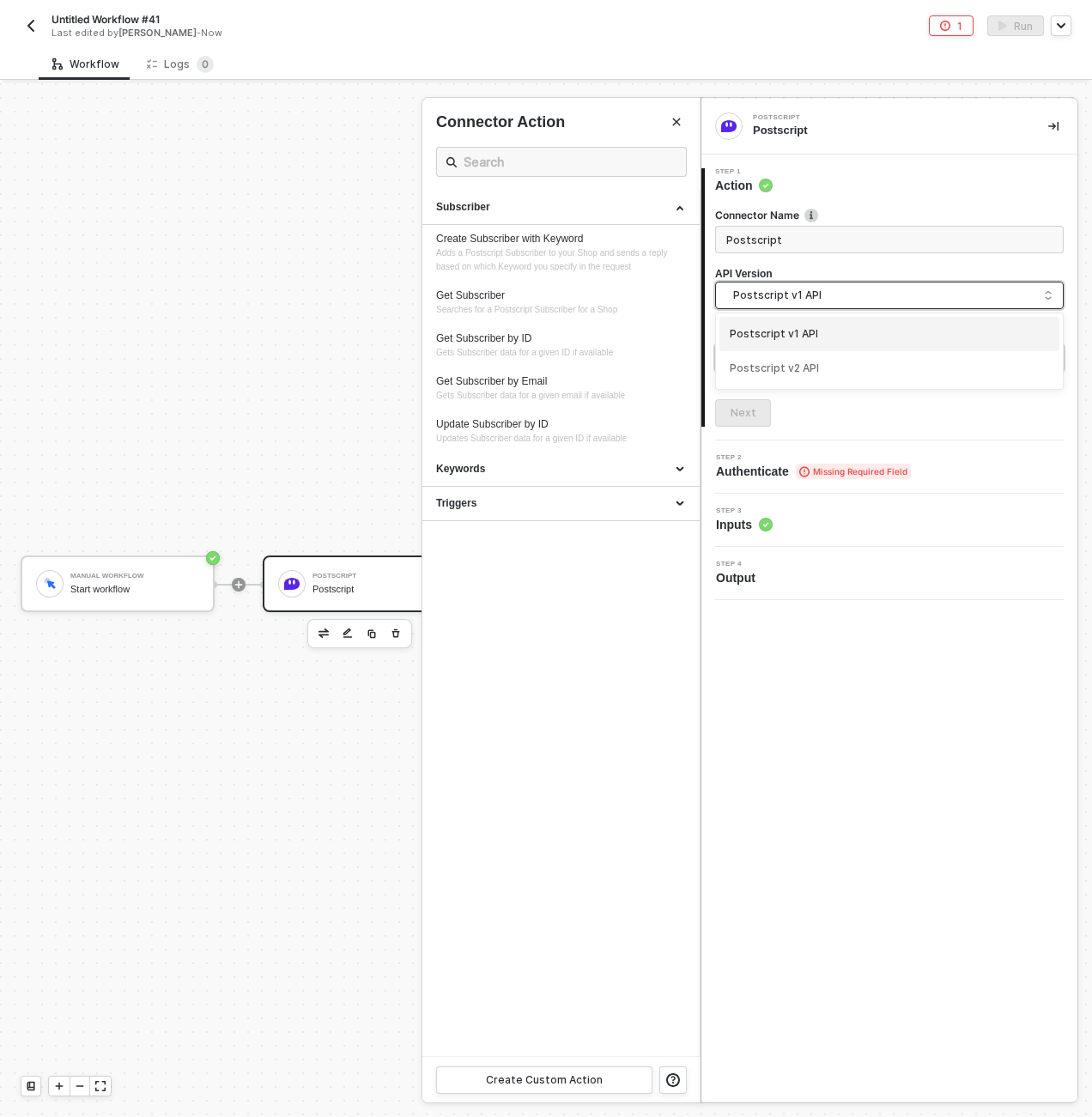
click at [1009, 298] on span "Postscript v1 API" at bounding box center [893, 295] width 319 height 19
click at [866, 370] on div "Postscript v2 API" at bounding box center [890, 369] width 319 height 16
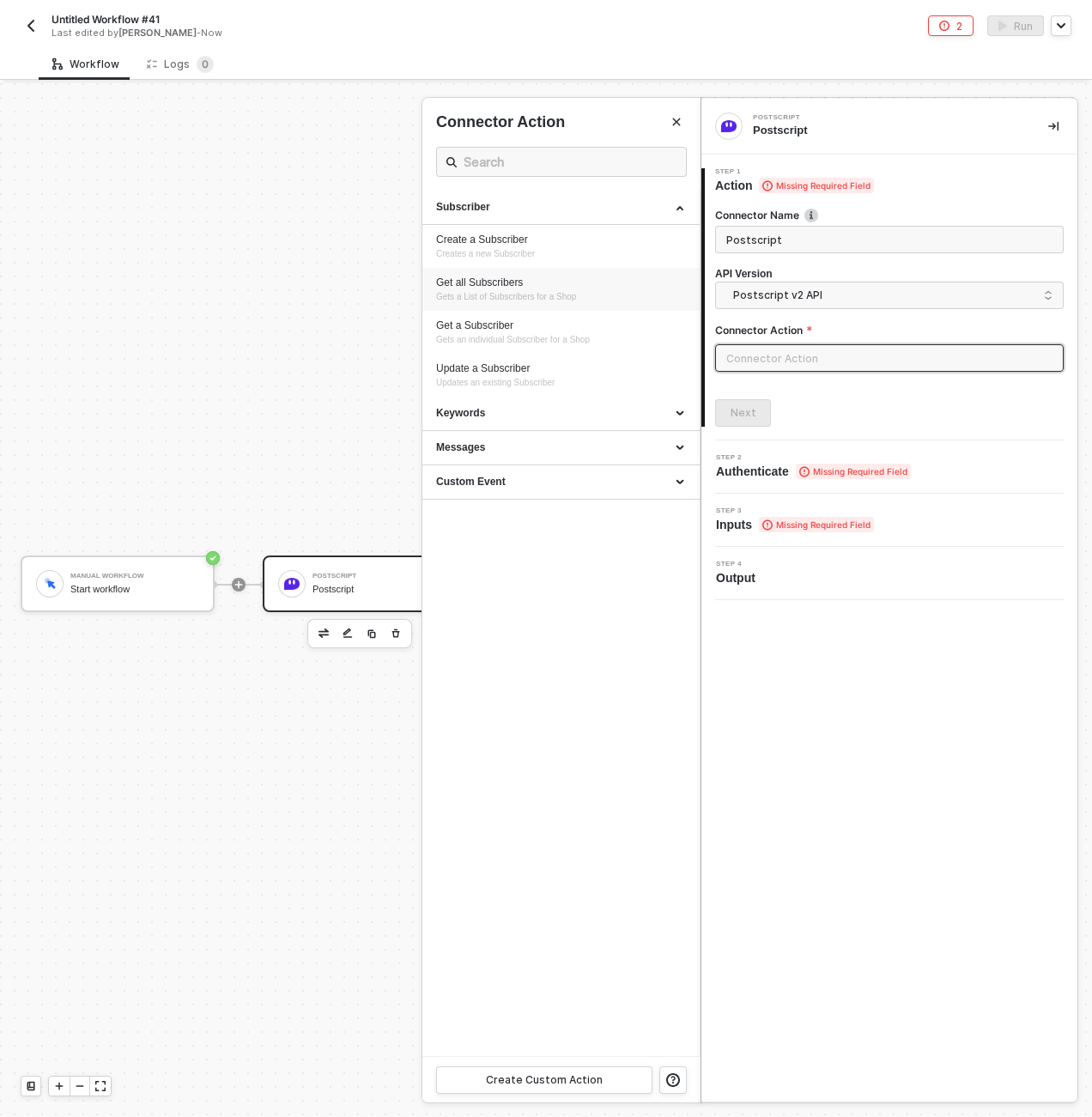
click at [541, 289] on div "Get all Subscribers Gets a List of Subscribers for a Shop" at bounding box center [561, 289] width 250 height 28
type input "Subscriber - Get all Subscribers"
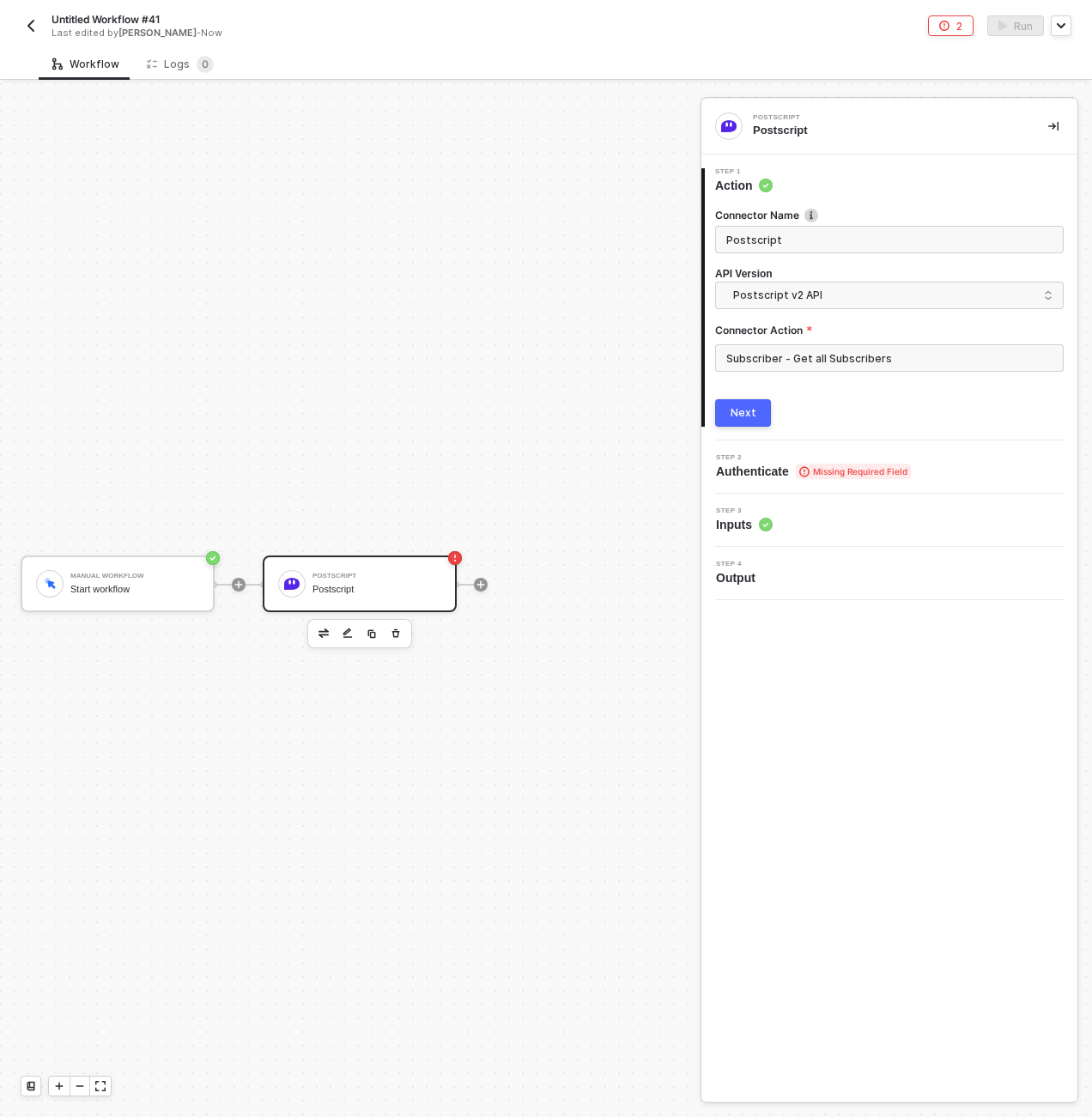
click at [755, 416] on button "Next" at bounding box center [744, 413] width 56 height 27
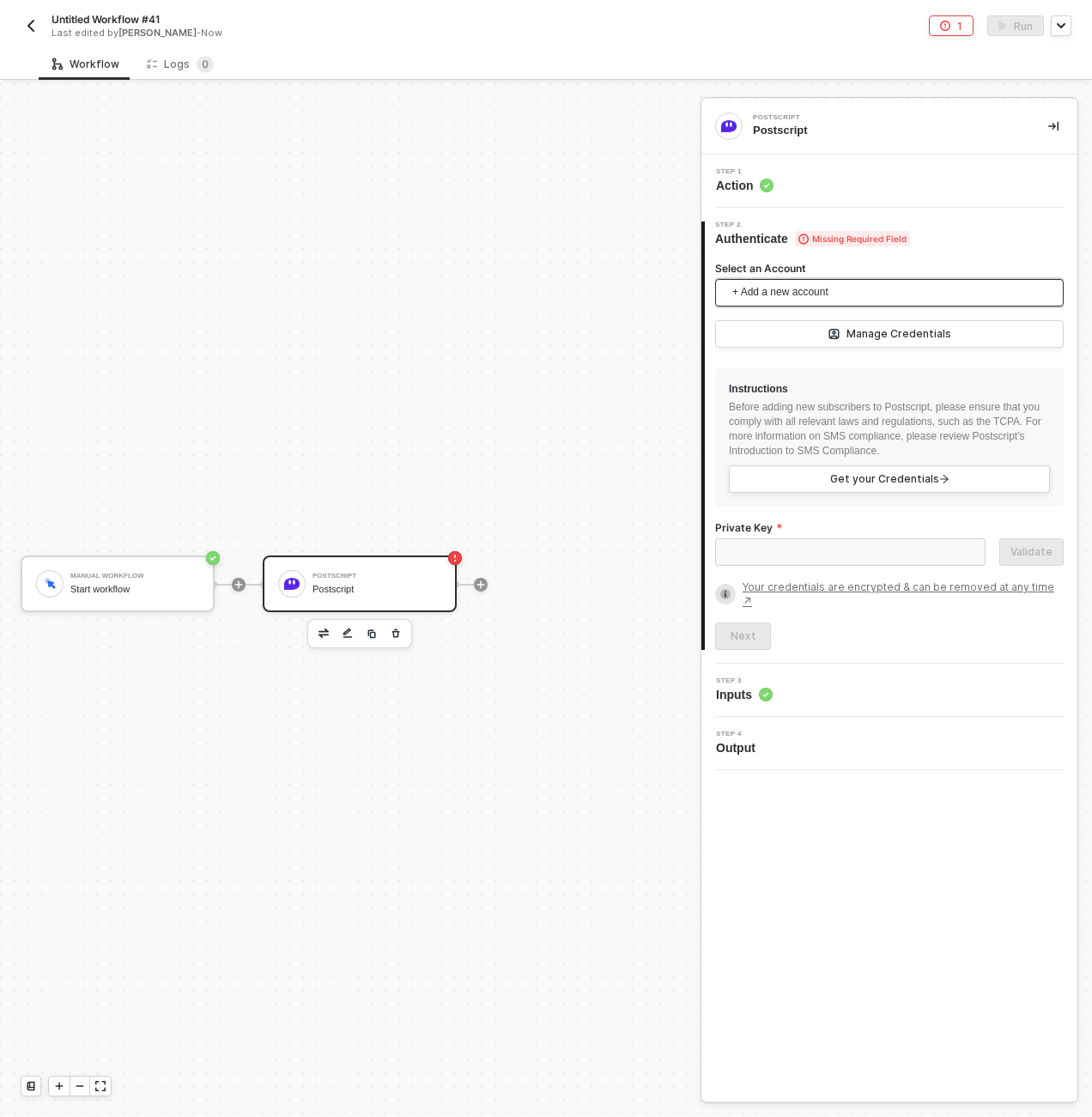
click at [815, 279] on span "+ Add a new account" at bounding box center [893, 293] width 321 height 27
click at [811, 331] on span "Dan Shapiro's Postscript" at bounding box center [821, 331] width 183 height 19
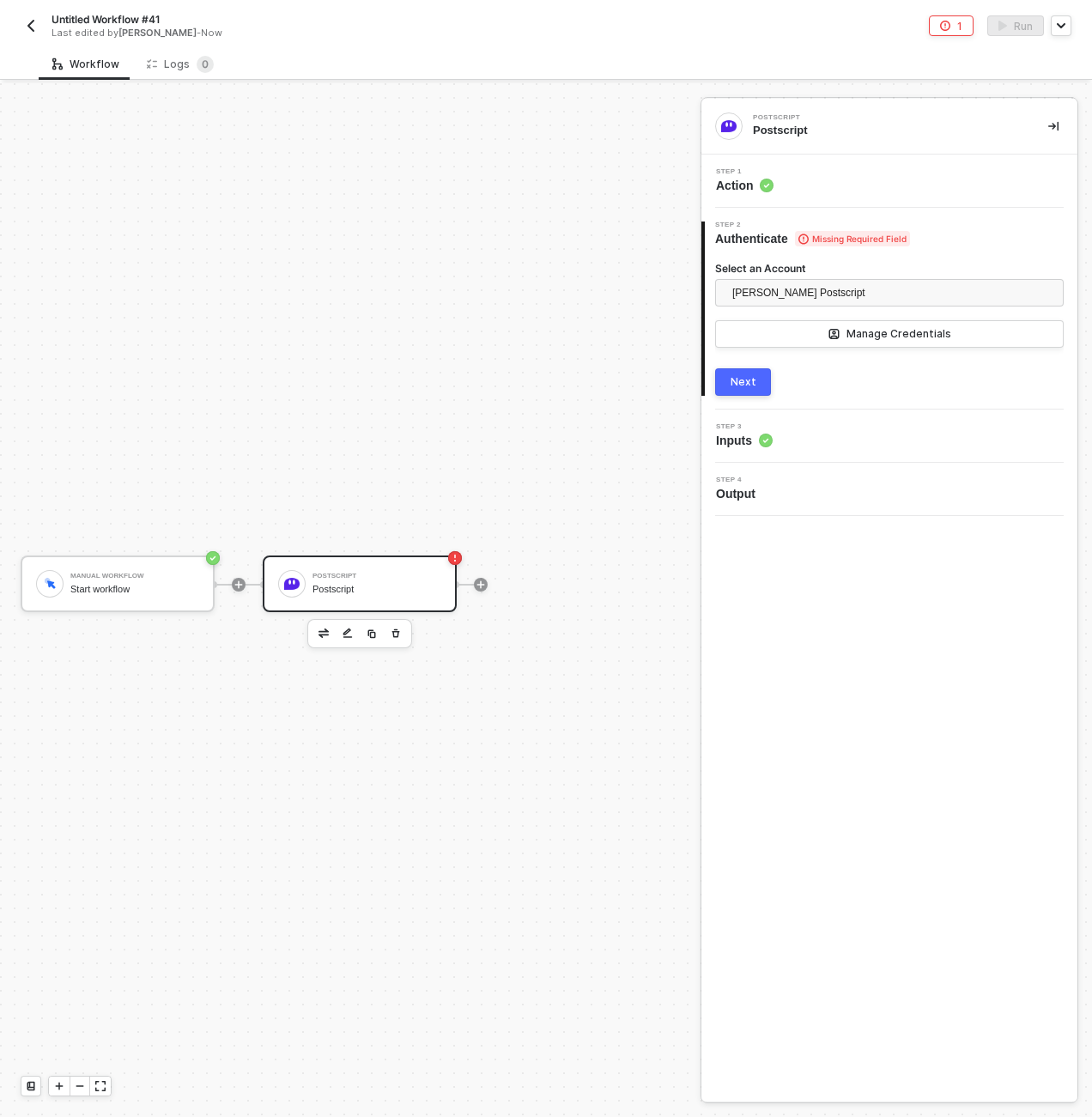
click at [743, 384] on div "Next" at bounding box center [744, 382] width 25 height 14
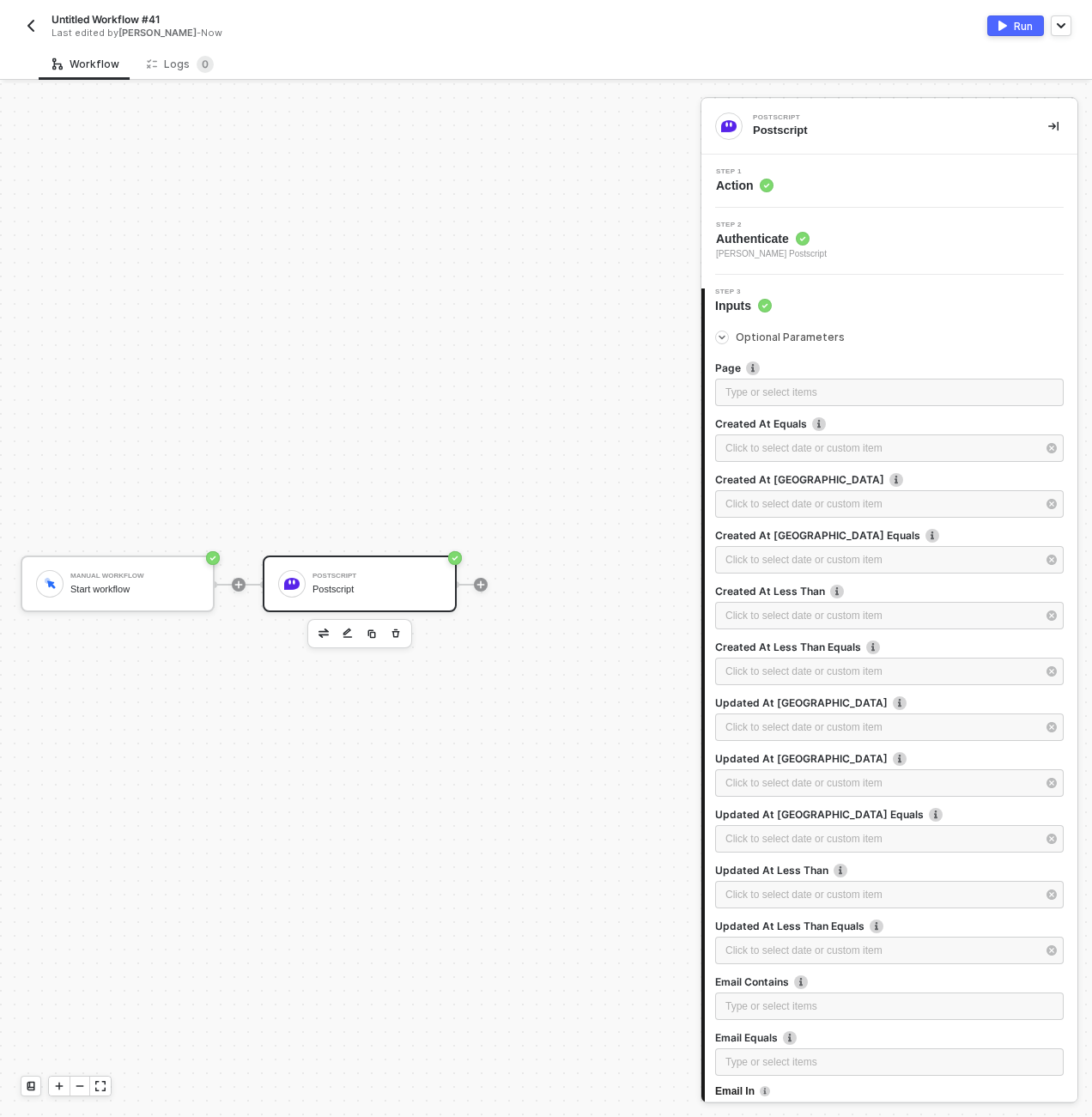
scroll to position [541, 0]
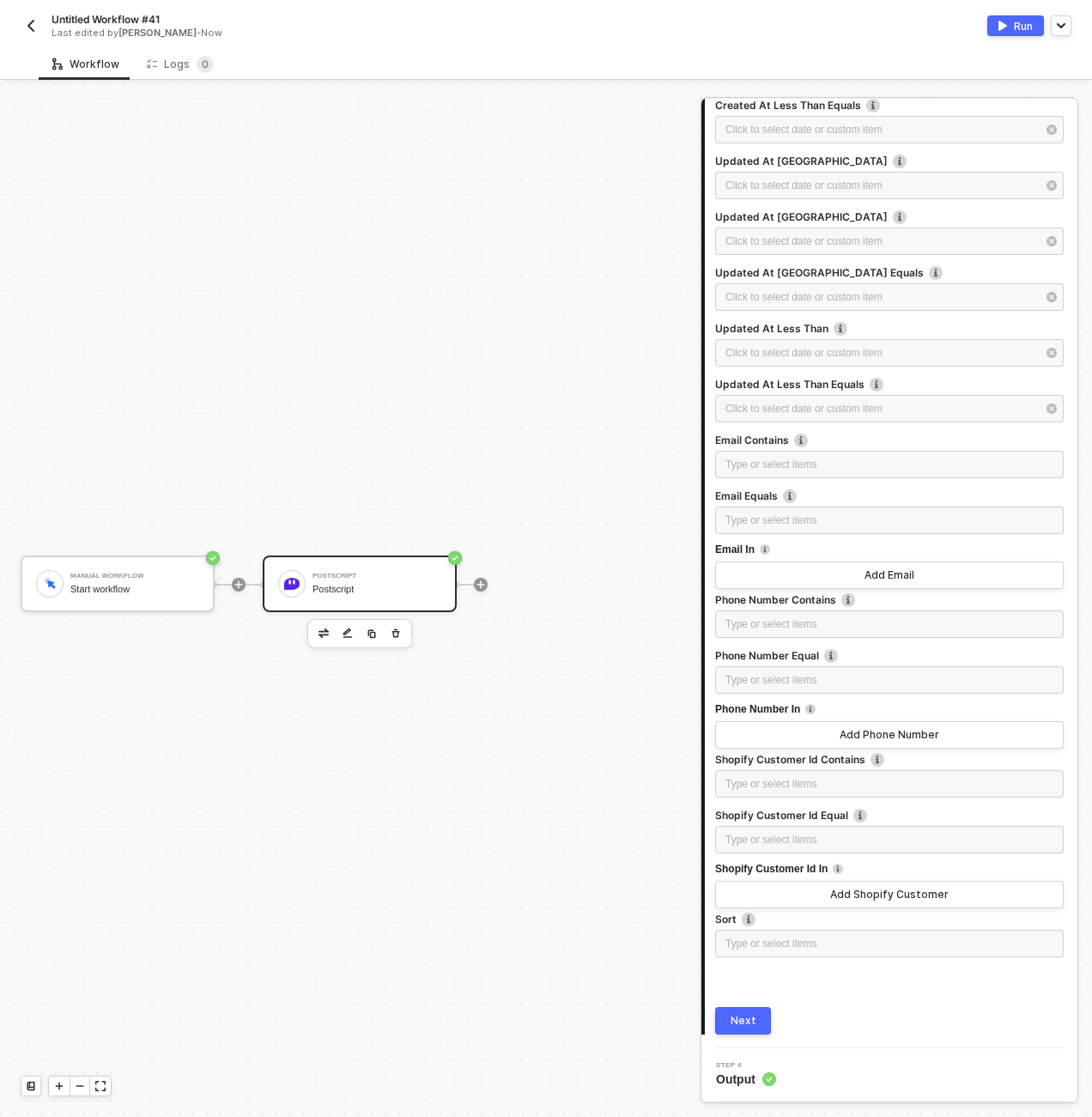
click at [756, 1028] on button "Next" at bounding box center [744, 1021] width 56 height 27
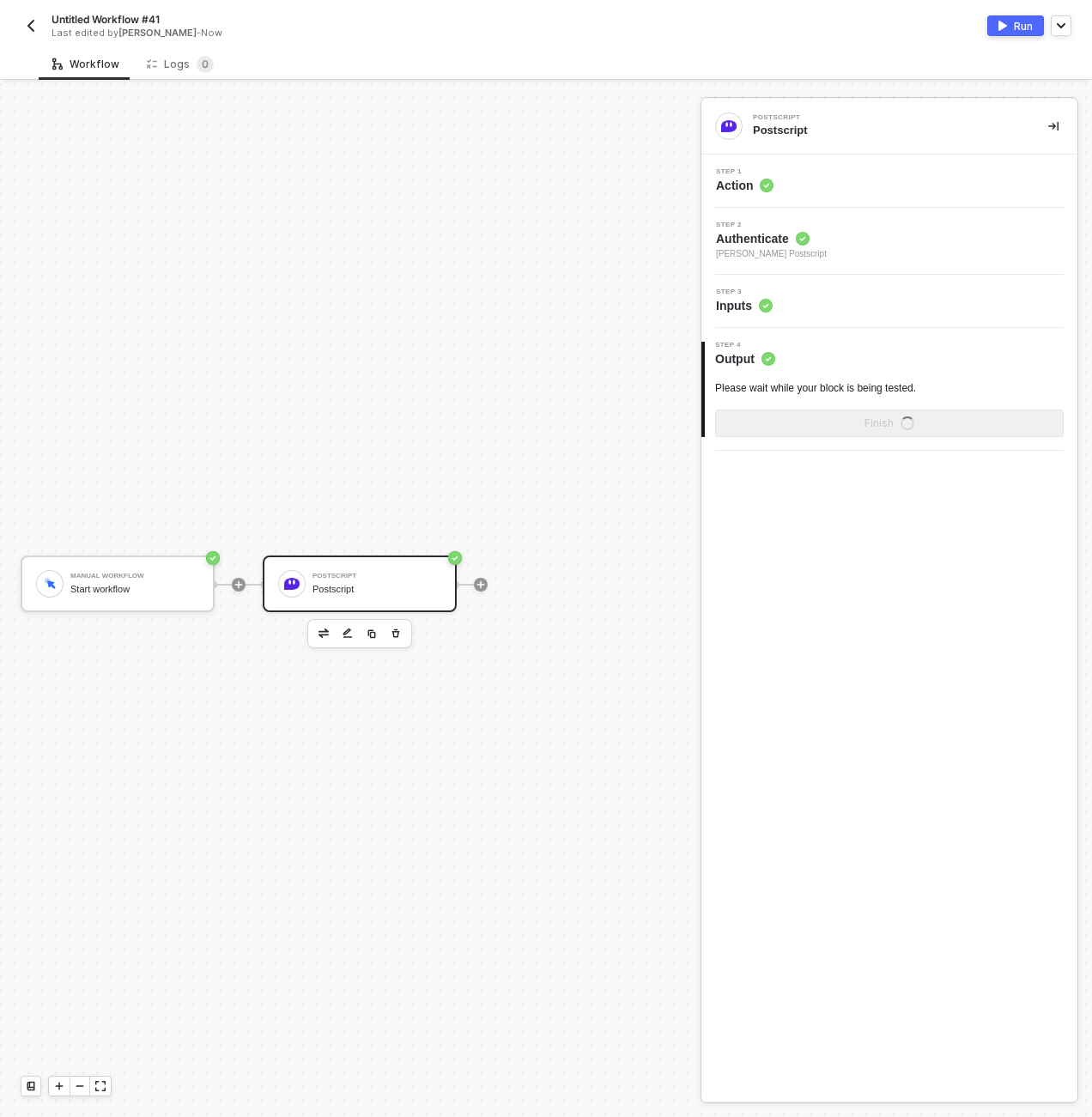
scroll to position [0, 0]
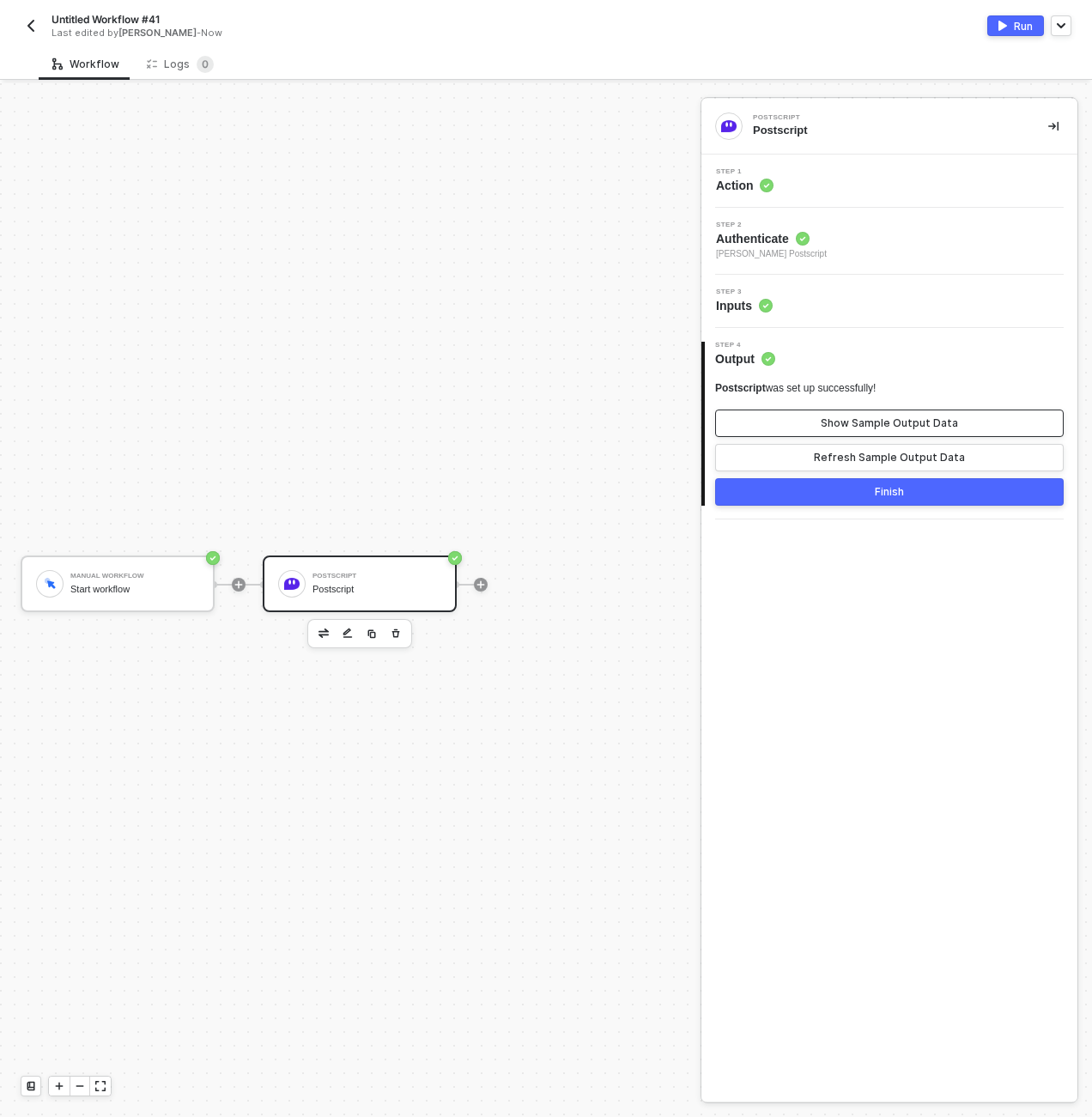
click at [791, 429] on button "Show Sample Output Data" at bounding box center [890, 423] width 348 height 27
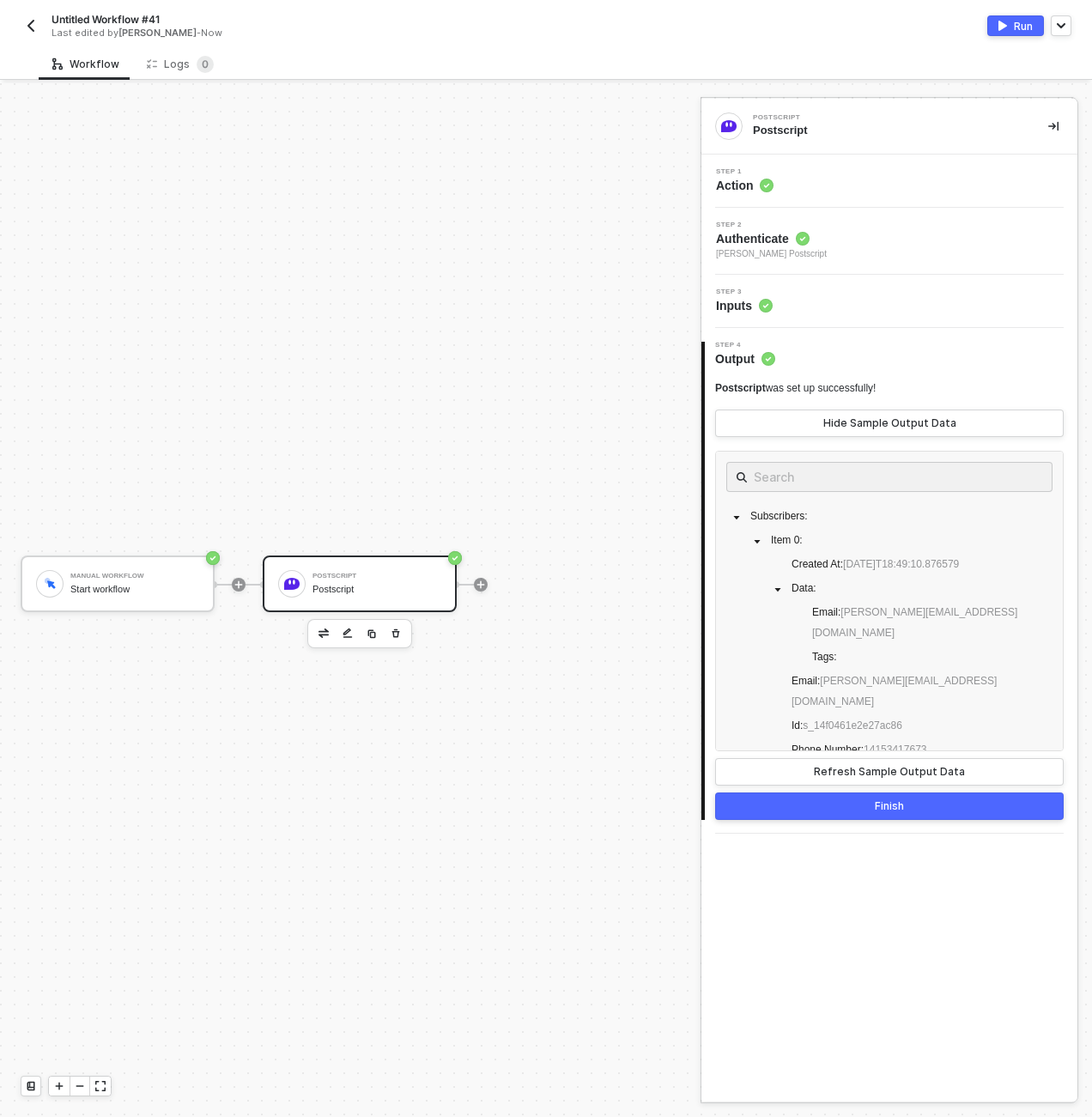
click at [832, 816] on button "Finish" at bounding box center [890, 806] width 348 height 27
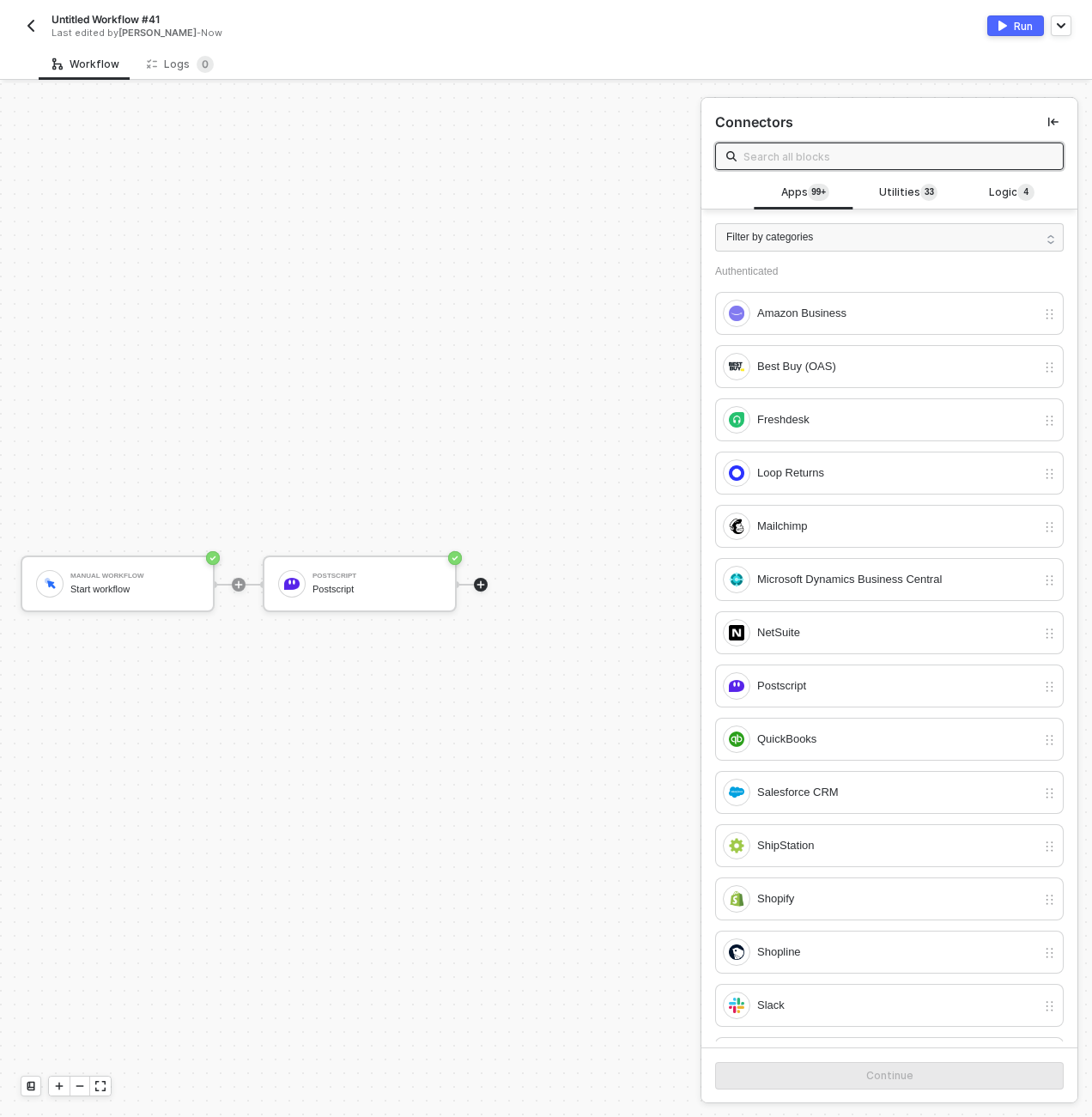
click at [1004, 24] on img "button" at bounding box center [1002, 25] width 8 height 10
click at [468, 63] on div "Workflow Logs 0" at bounding box center [566, 63] width 1054 height 32
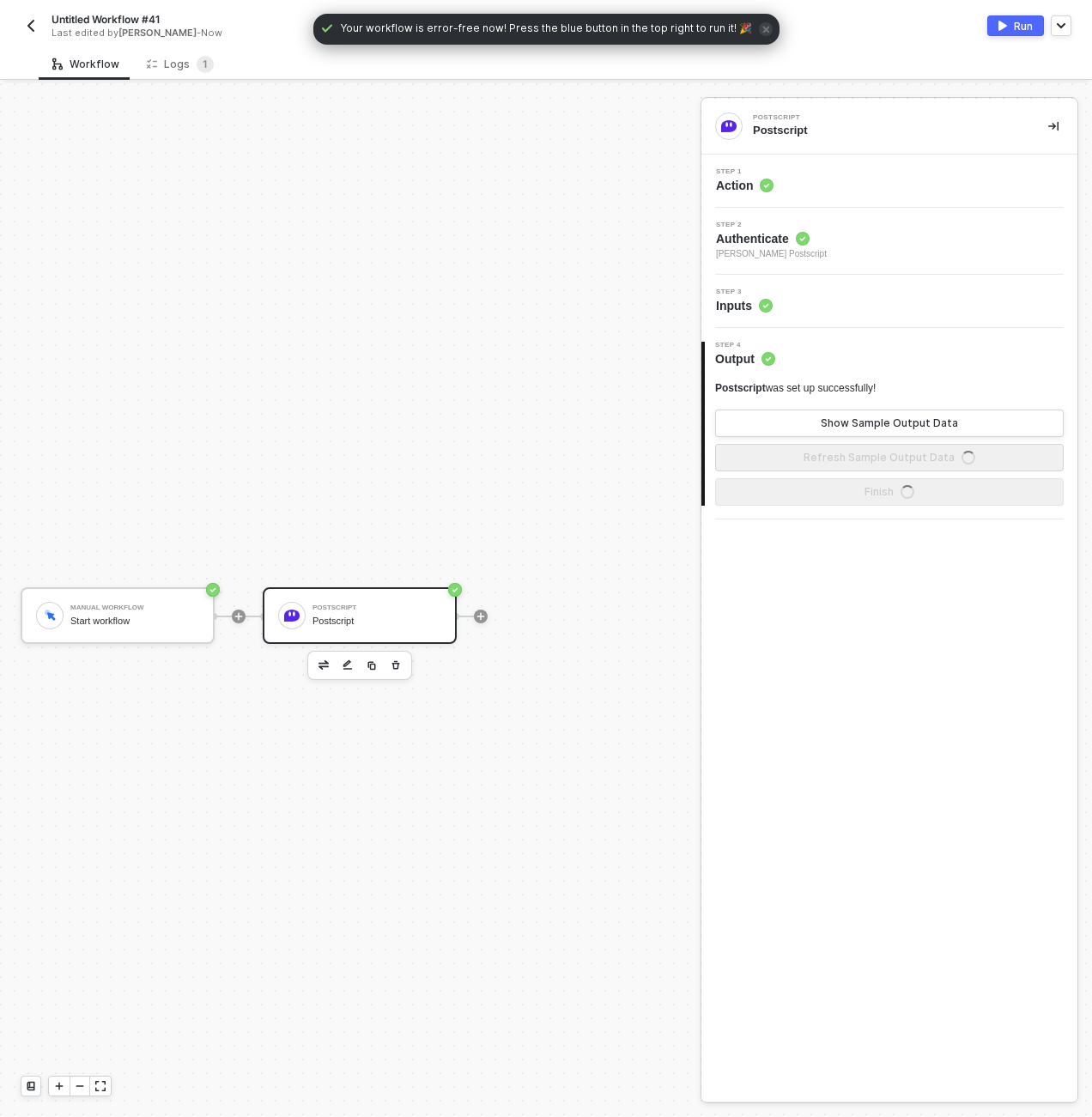
scroll to position [32, 0]
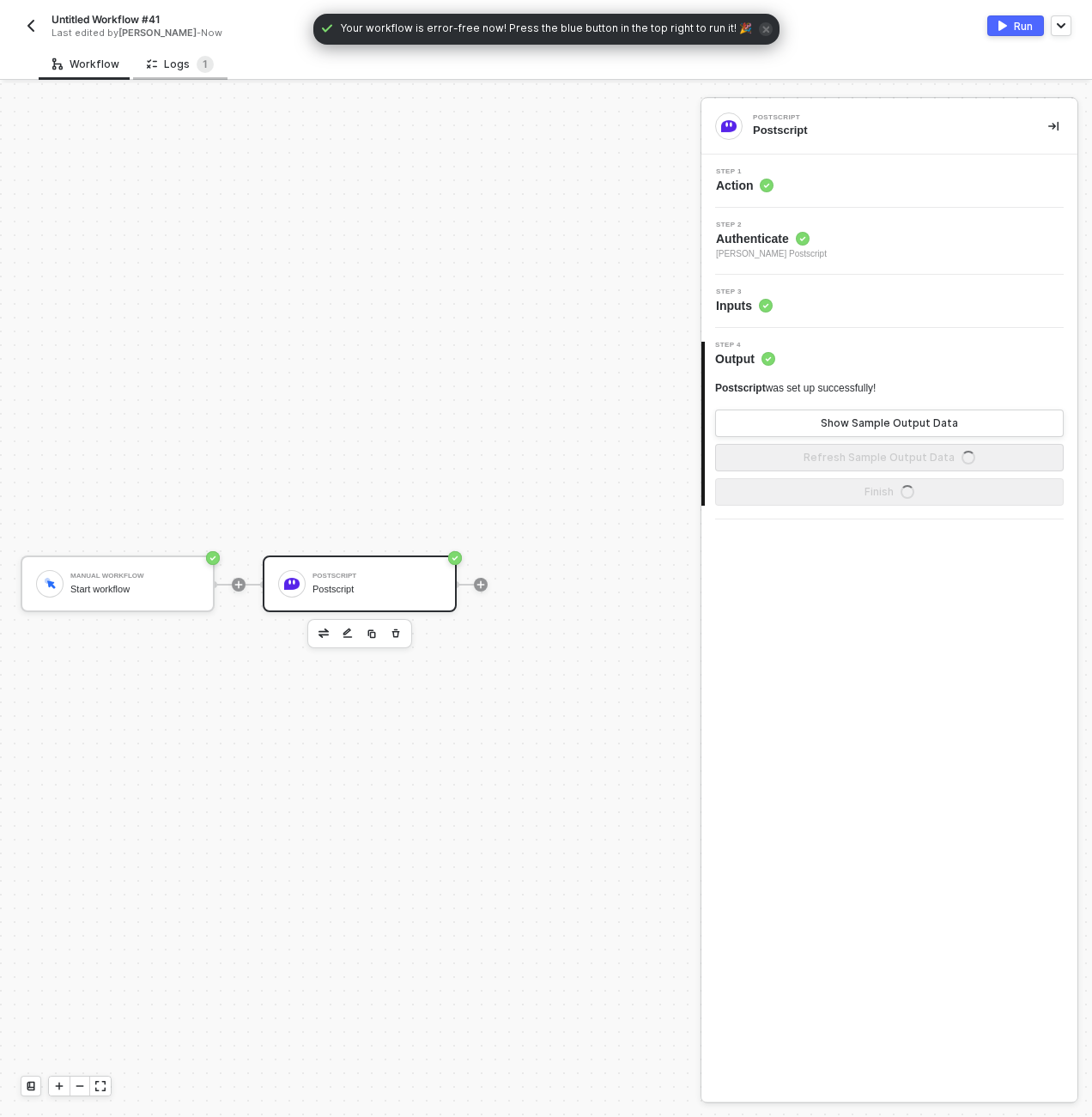
click at [164, 65] on div "Logs 1" at bounding box center [180, 64] width 67 height 17
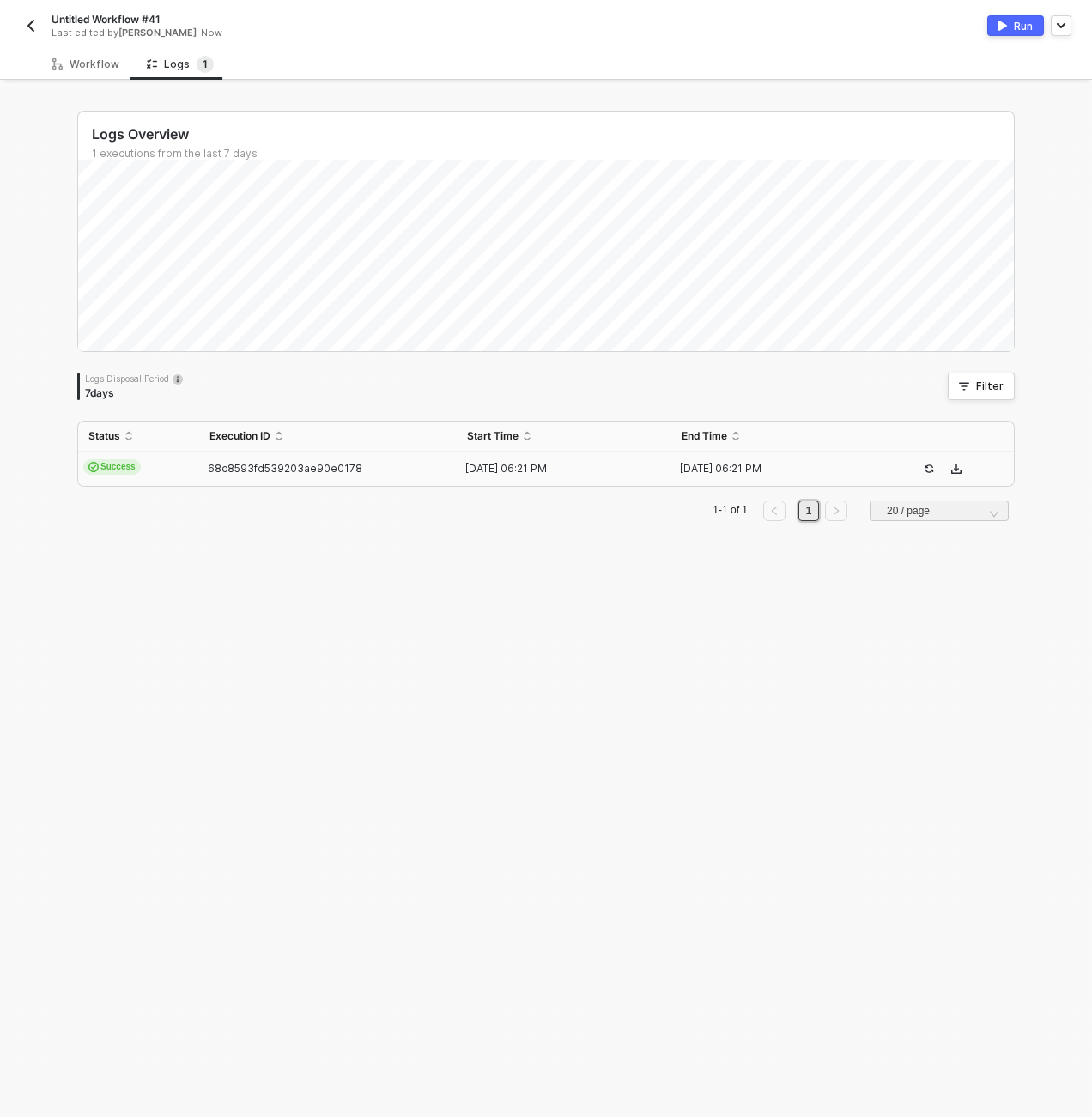
click at [157, 474] on td "Success" at bounding box center [139, 469] width 122 height 34
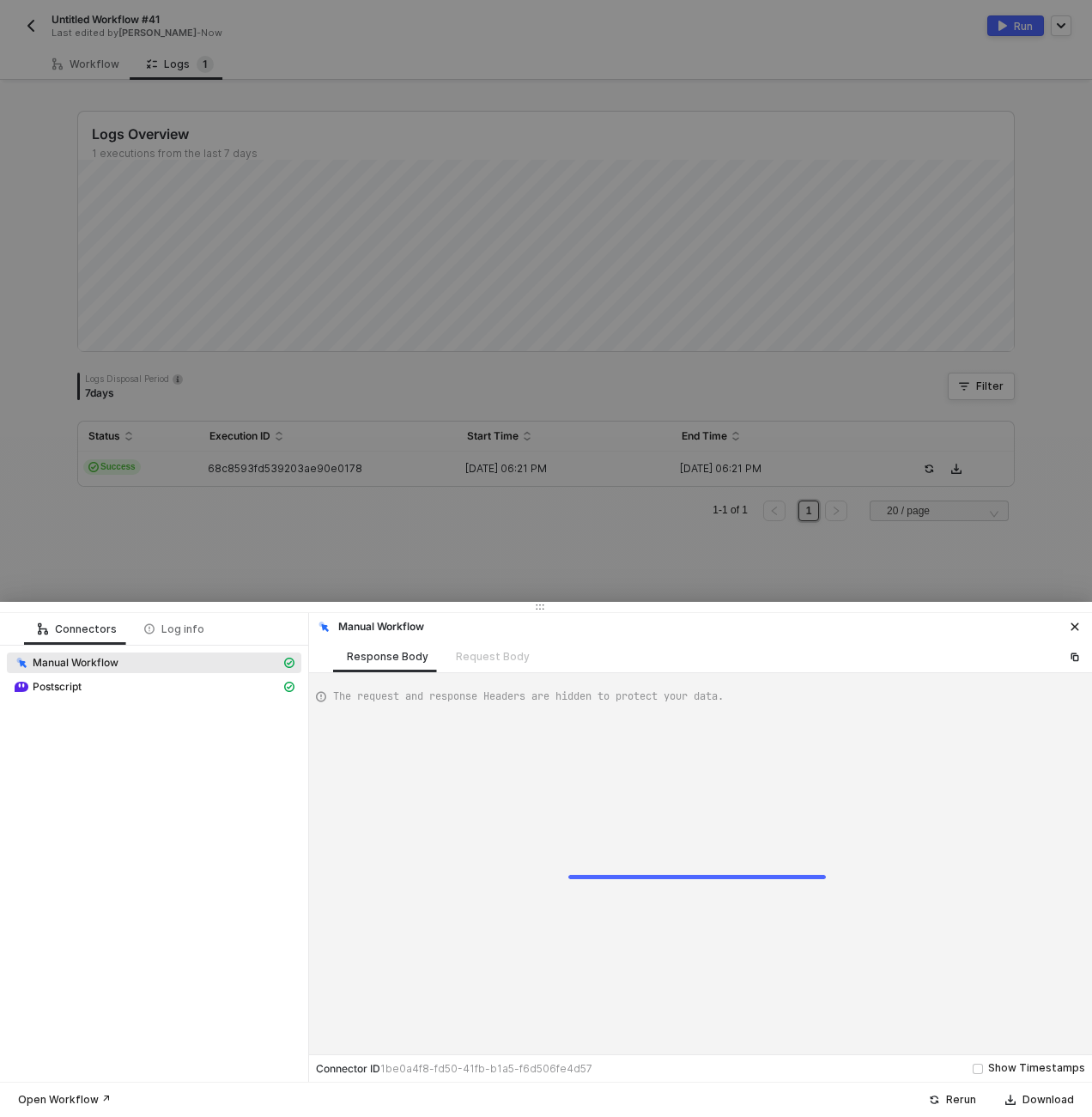
scroll to position [46, 0]
click at [141, 693] on div "Postscript" at bounding box center [147, 686] width 267 height 15
type textarea "{ "json": { "subscribers": [ { "created_at": "[DATE]T06:12:12.917731", "data": …"
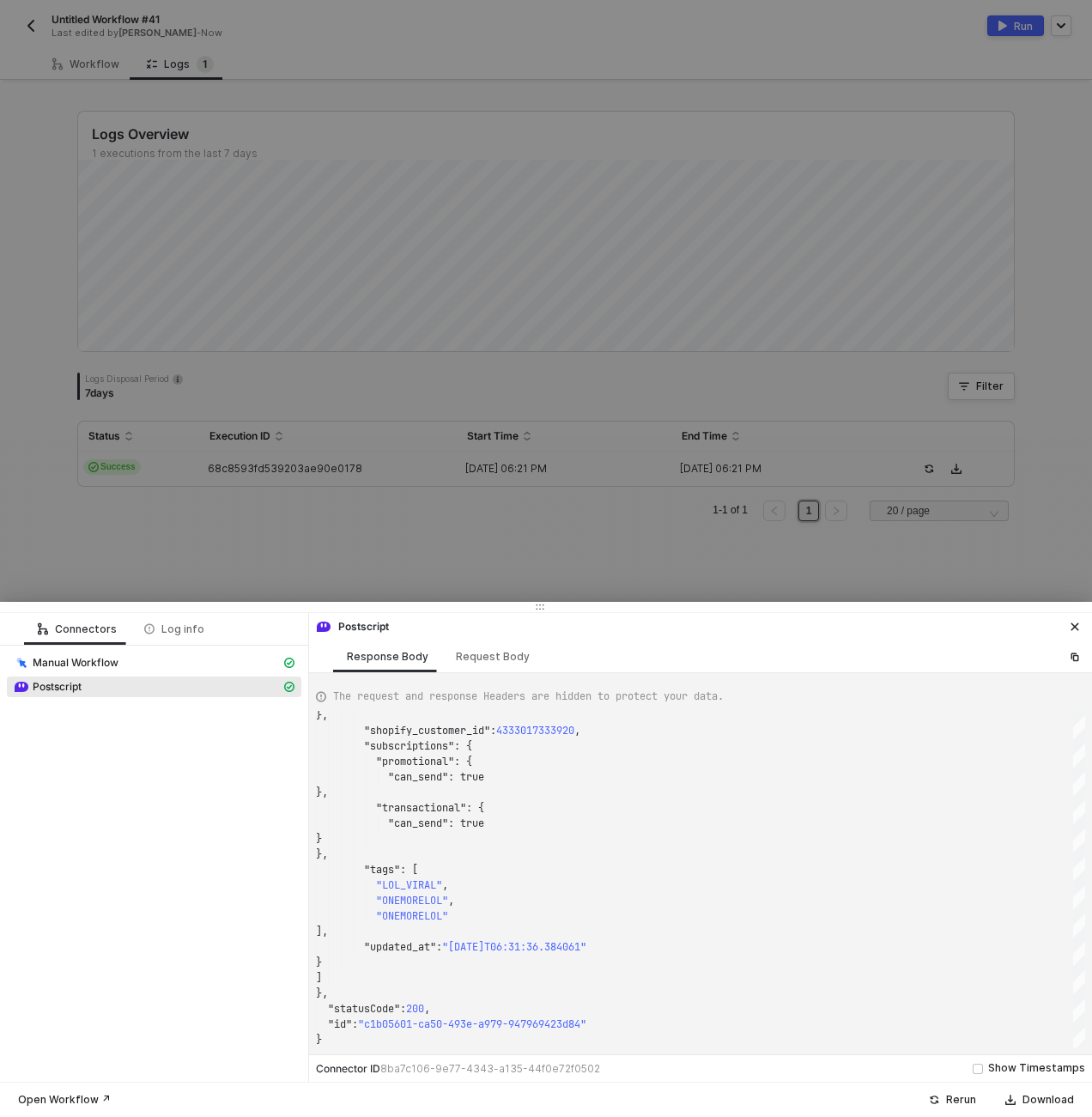
click at [519, 466] on div at bounding box center [546, 558] width 1092 height 1117
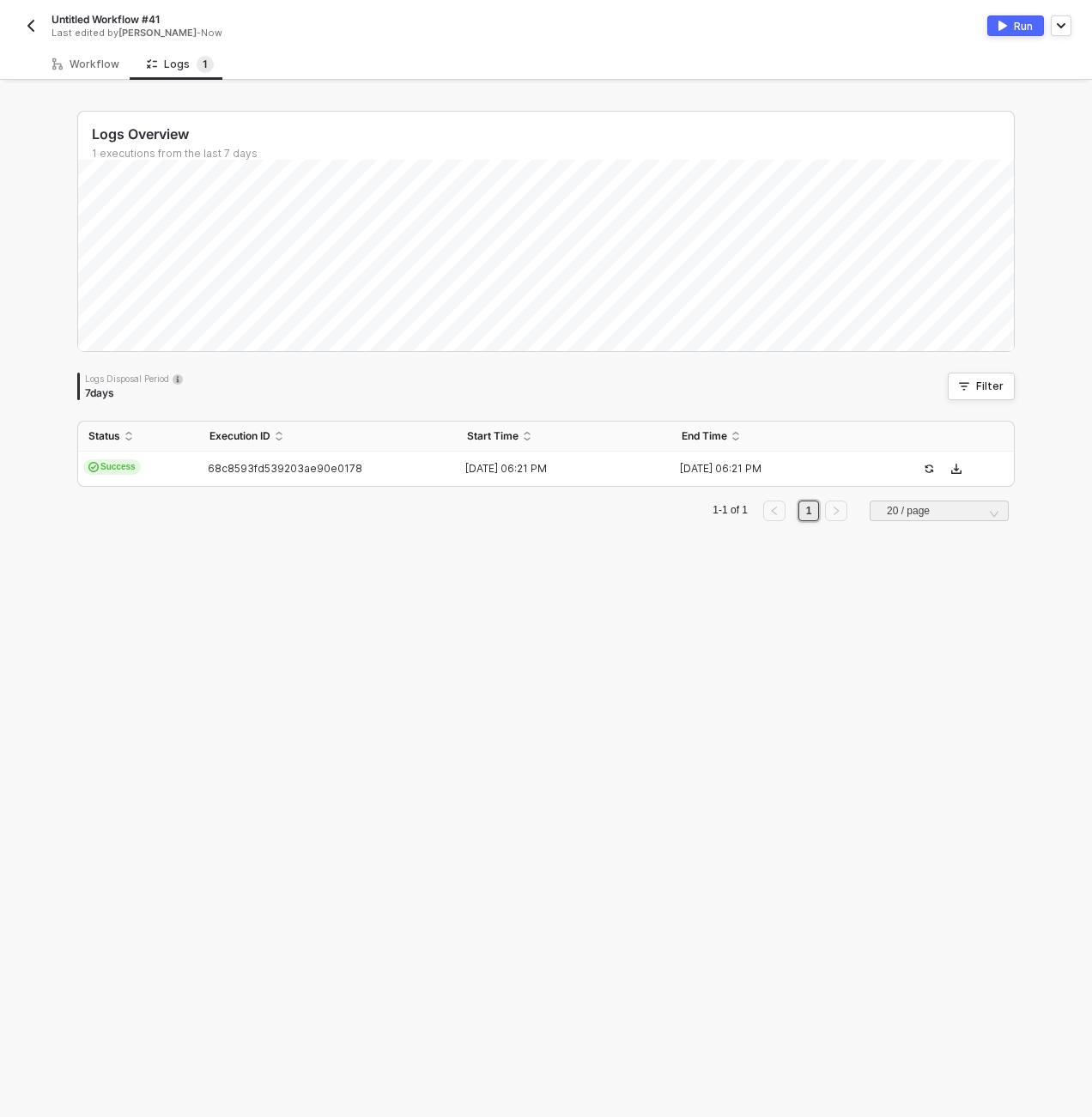
click at [959, 613] on div "Logs Overview 1 executions from the last 7 days Logs Disposal Period 7 days Fil…" at bounding box center [545, 600] width 979 height 1034
click at [937, 730] on div "Logs Overview 1 executions from the last 7 days Logs Disposal Period 7 days Fil…" at bounding box center [545, 600] width 979 height 1034
click at [633, 28] on div "Run" at bounding box center [808, 25] width 525 height 21
click at [64, 57] on div "Workflow" at bounding box center [86, 63] width 67 height 14
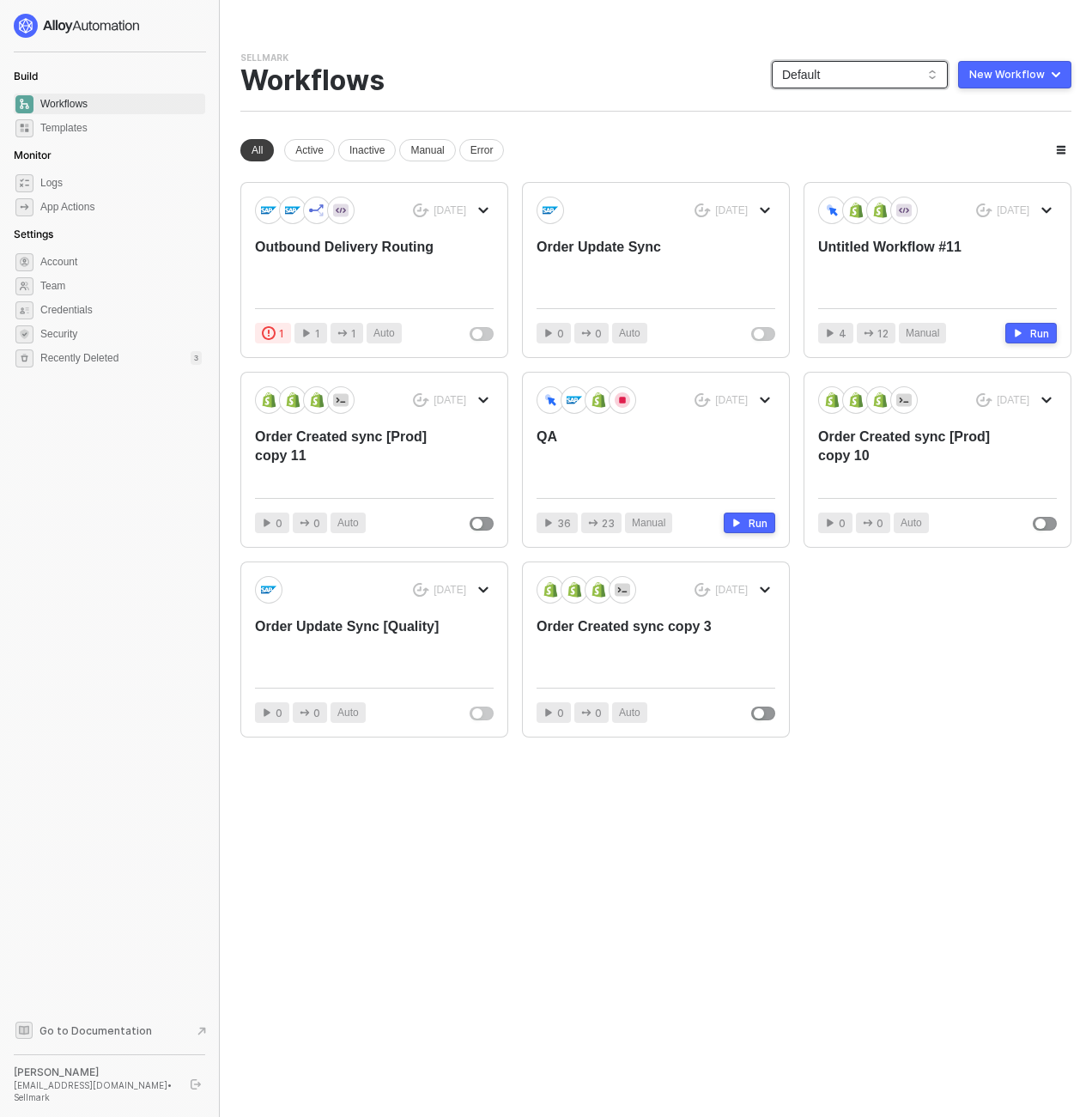
click at [849, 82] on span "Default" at bounding box center [860, 74] width 155 height 25
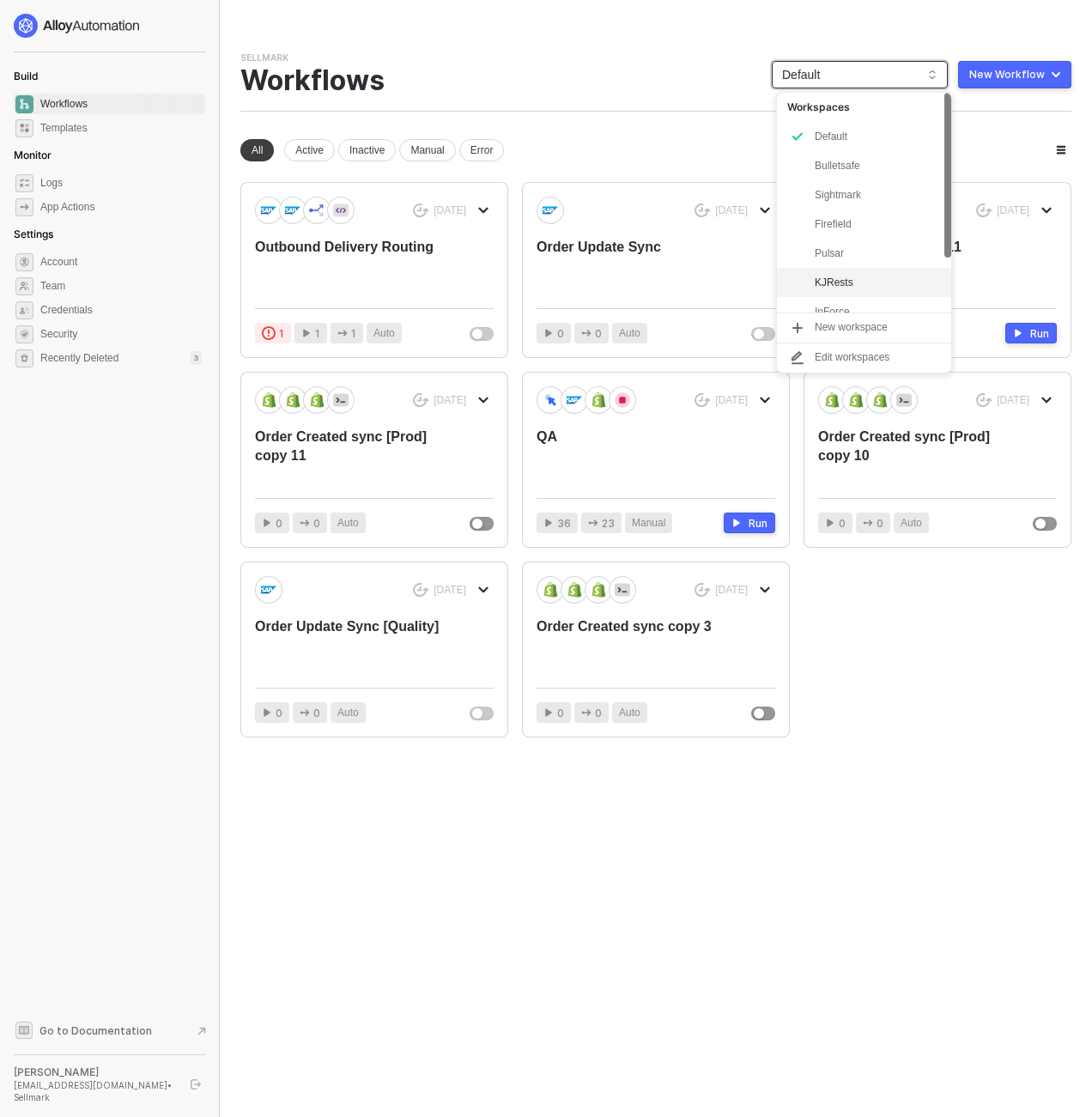
click at [844, 277] on div "KJRests" at bounding box center [878, 282] width 126 height 21
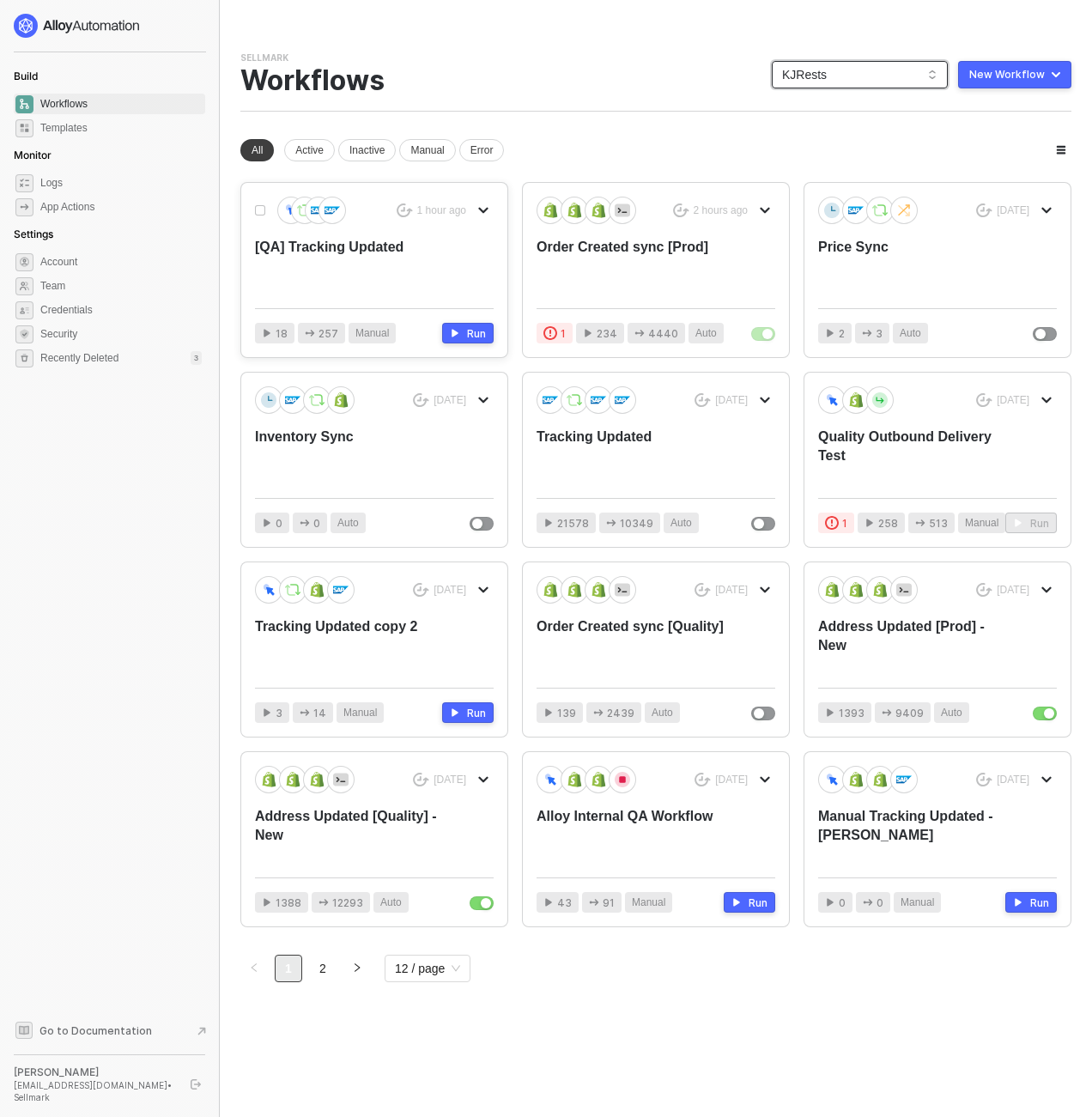
click at [404, 251] on div "[QA] Tracking Updated" at bounding box center [350, 266] width 190 height 56
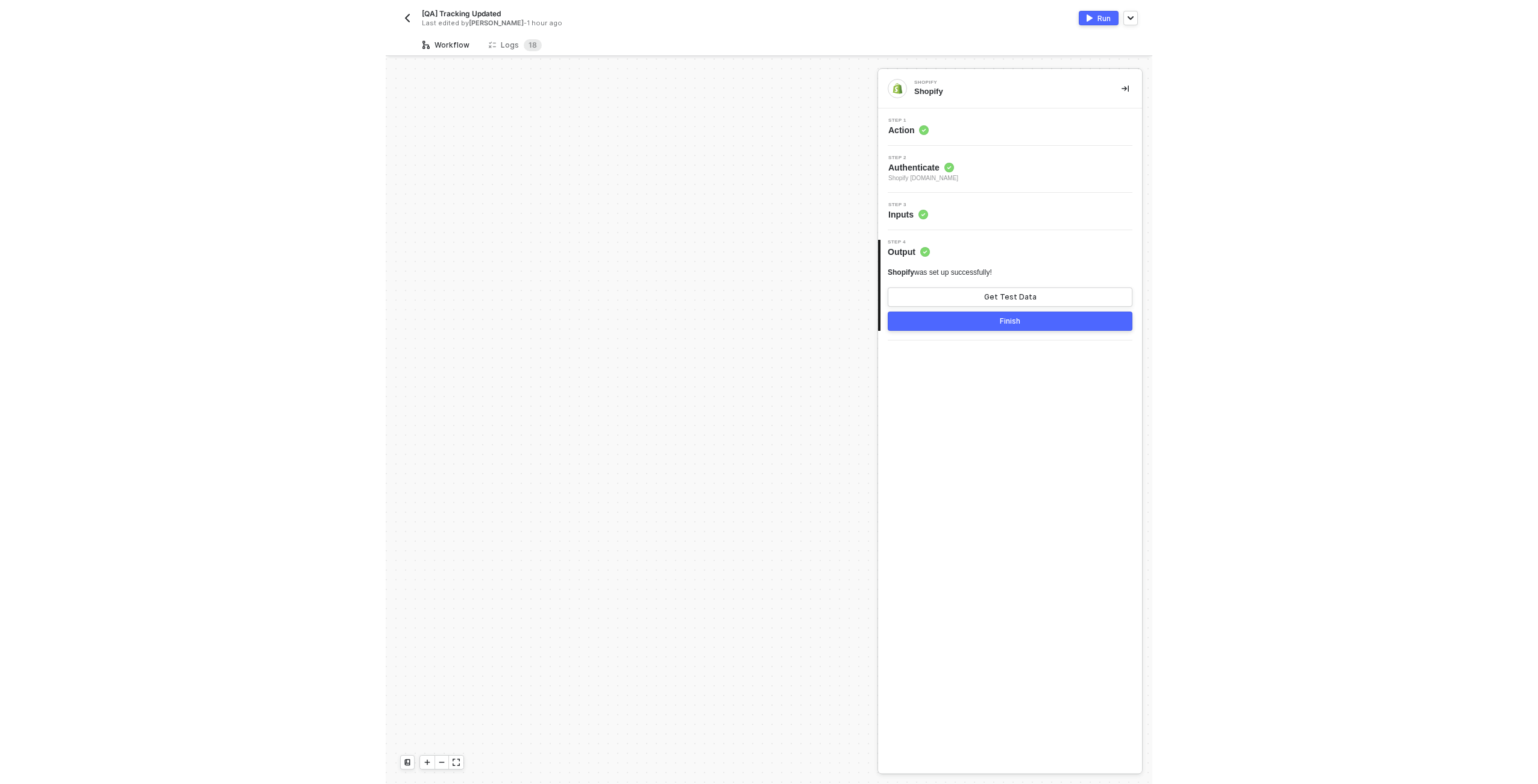
scroll to position [723, 0]
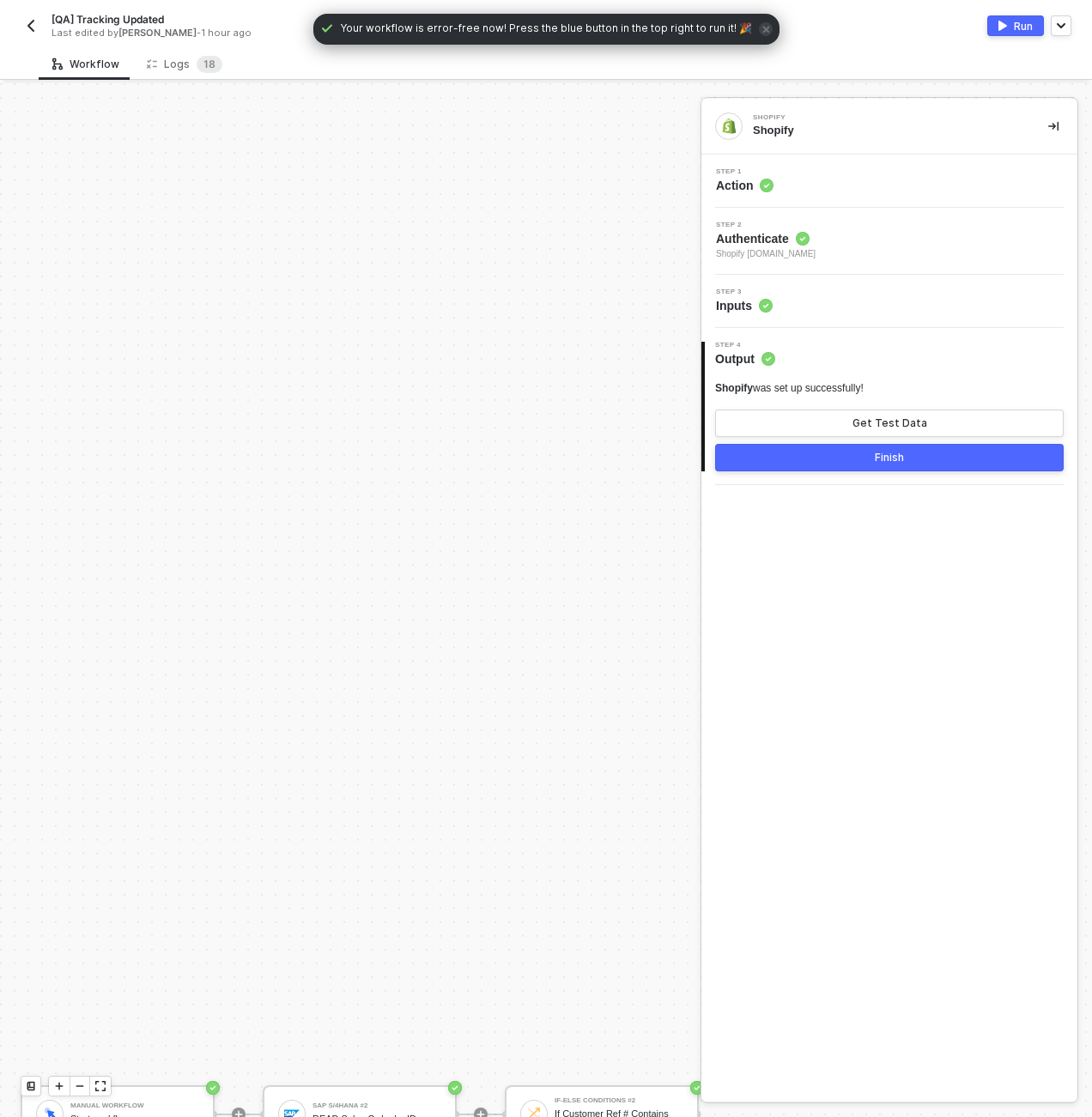
click at [190, 82] on div "Workflow Logs 1 8 Manual Workflow Start workflow SAP S/4HANA #2 READ Sales Orde…" at bounding box center [546, 582] width 1092 height 1069
click at [185, 61] on div "Logs 1 8" at bounding box center [184, 64] width 75 height 17
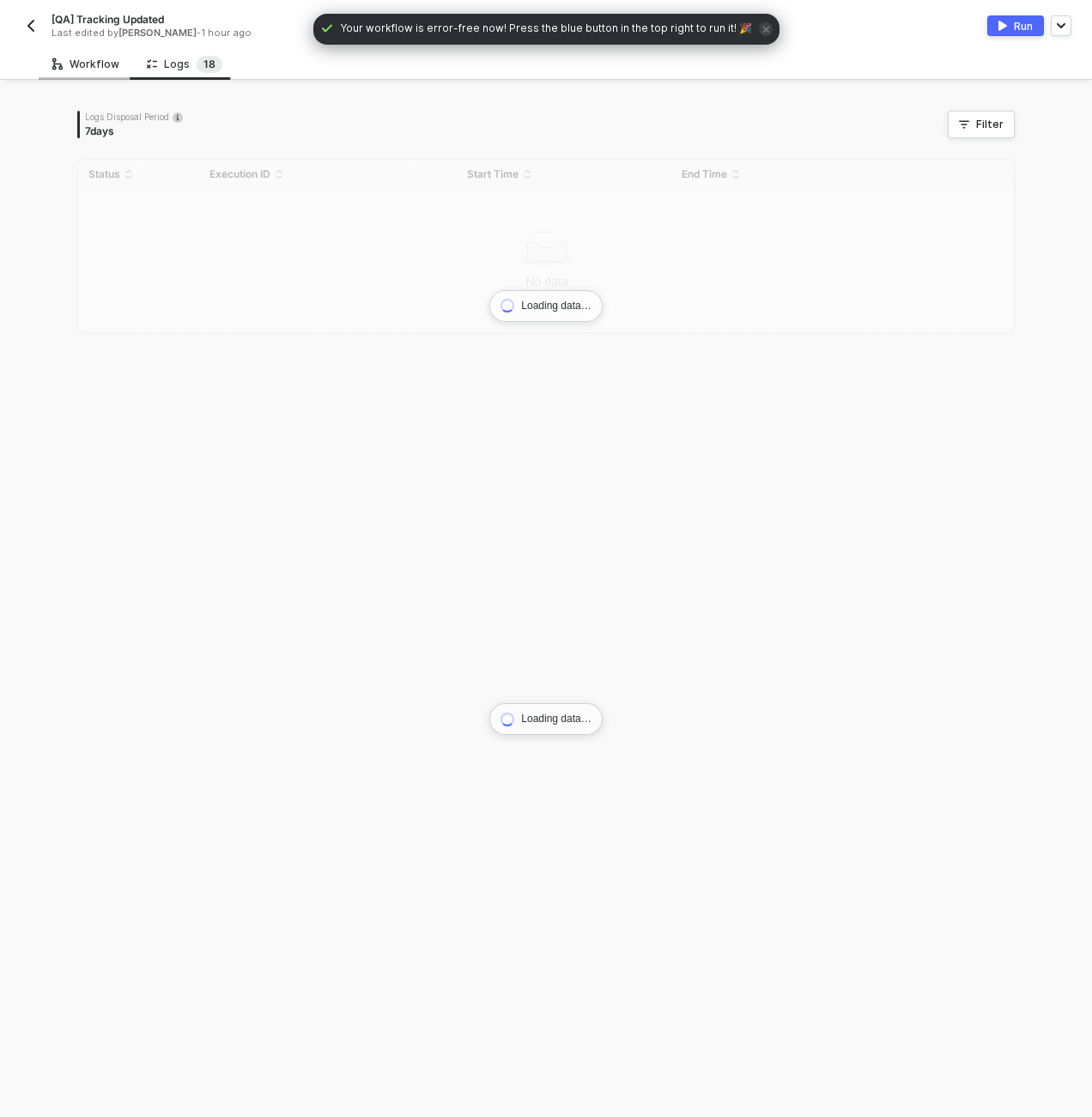
click at [106, 67] on div "Workflow" at bounding box center [86, 63] width 67 height 14
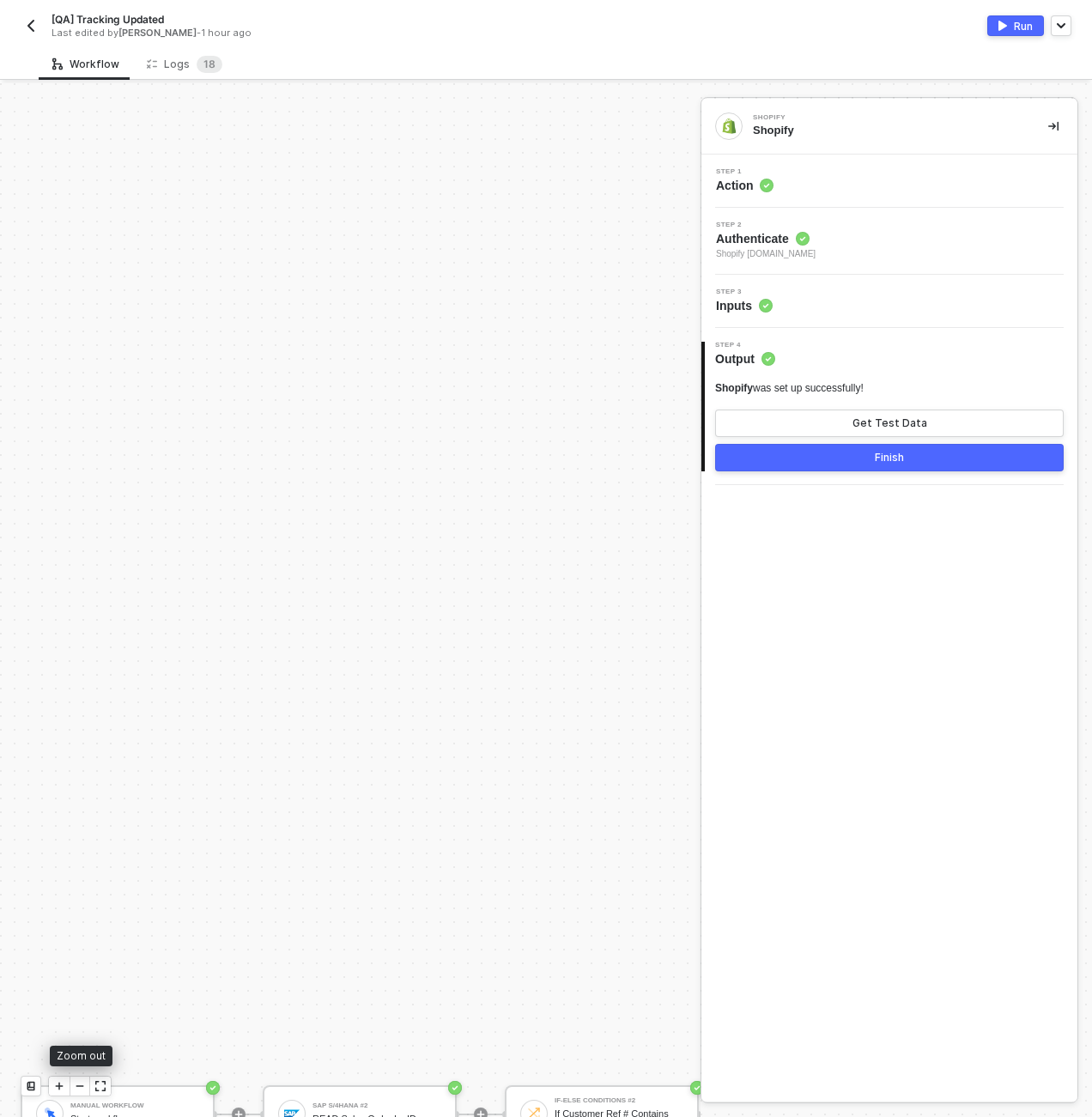
click at [74, 1091] on div at bounding box center [80, 1085] width 21 height 19
click at [324, 688] on div "Manual Workflow Start workflow SAP S/4HANA #2 READ Sales Order by ID If-Else Co…" at bounding box center [350, 600] width 701 height 1034
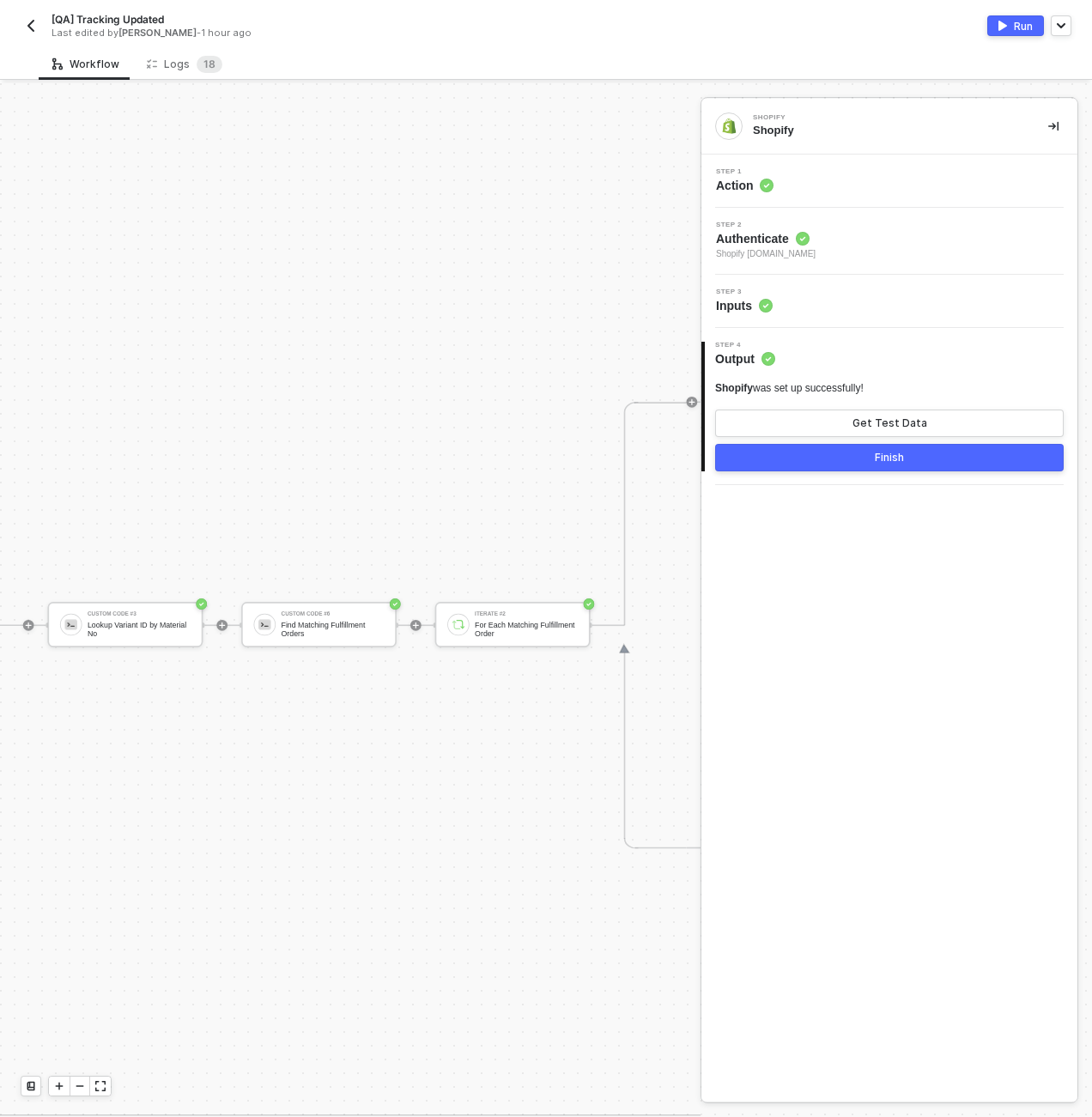
scroll to position [4, 4397]
click at [349, 629] on div "Find Matching Fulfillment Orders" at bounding box center [340, 628] width 103 height 17
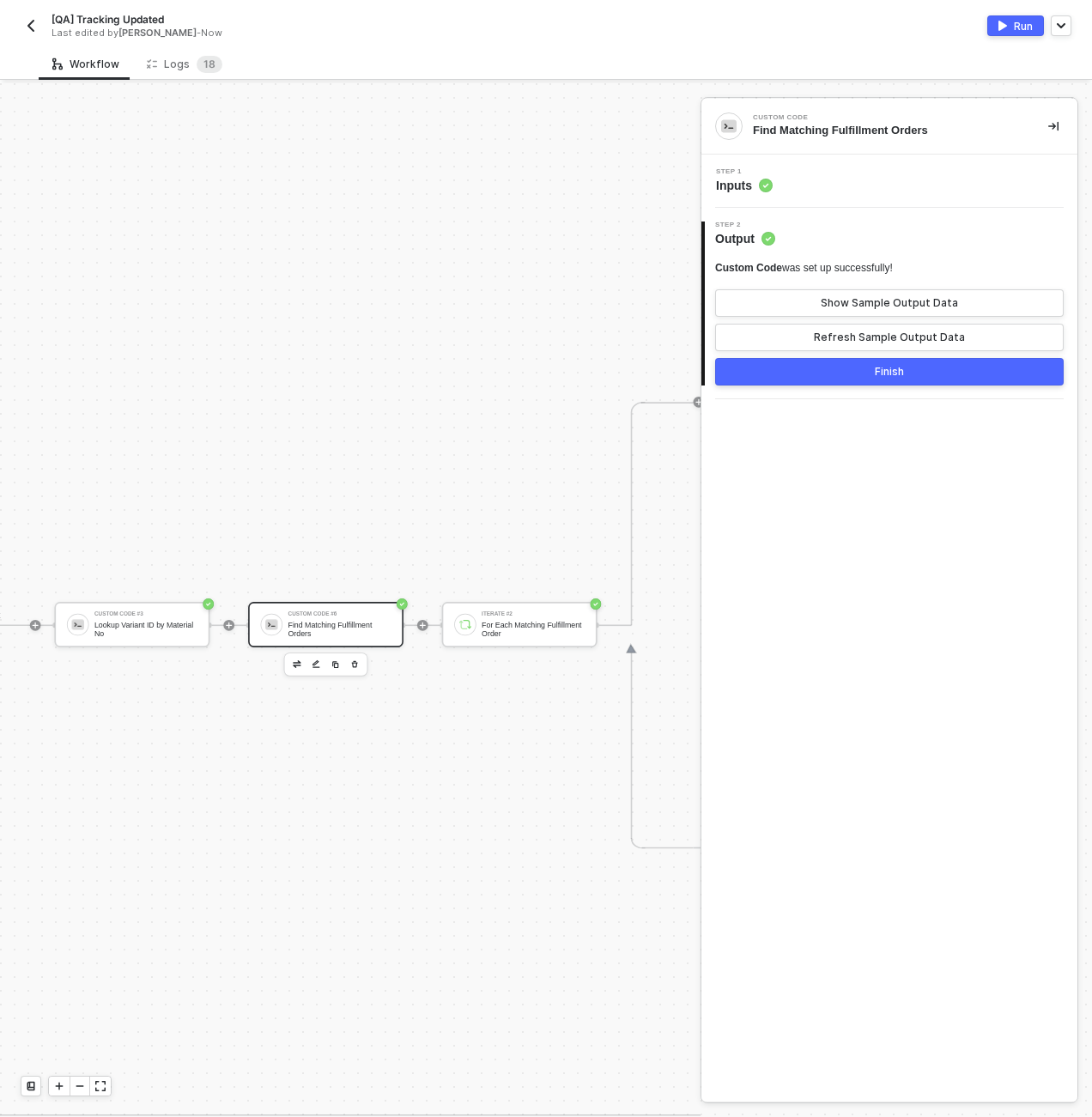
click at [813, 193] on div "Step 1 Inputs" at bounding box center [892, 181] width 372 height 25
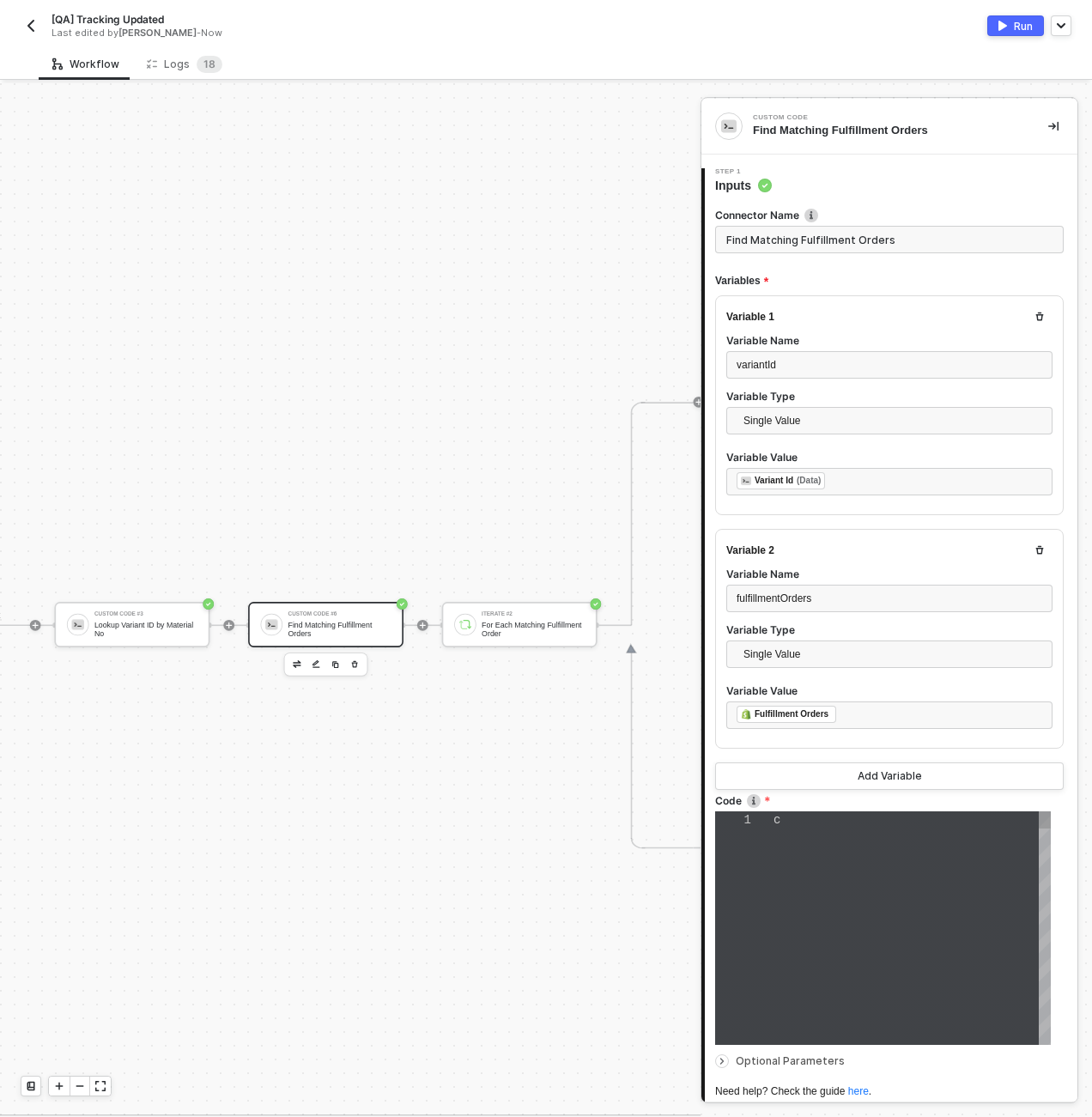
type textarea "const matchingFulfillmentOrders = inputData.fulfillmentOrders .map(order => { c…"
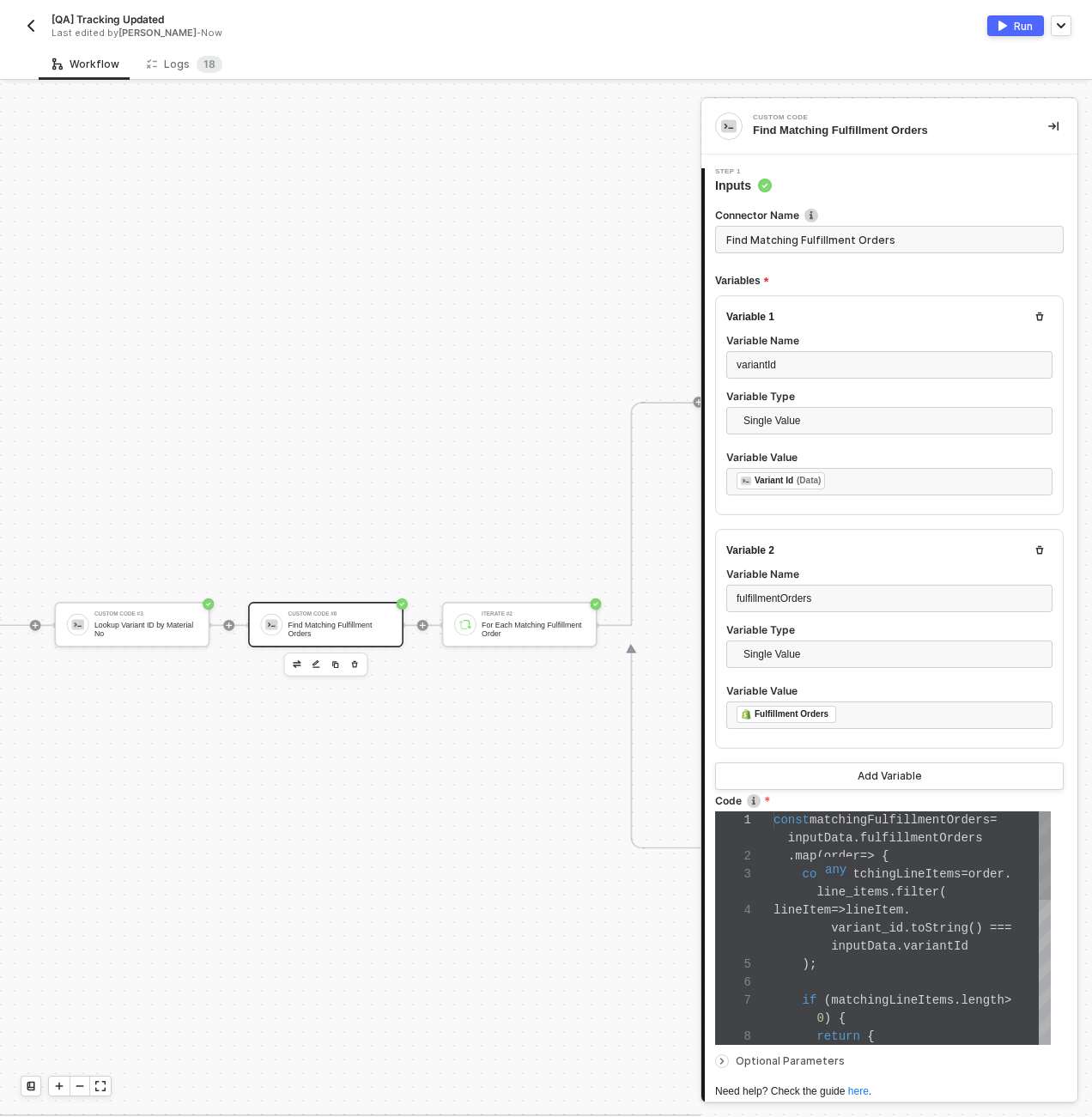
click at [866, 889] on span "line_items" at bounding box center [853, 891] width 73 height 14
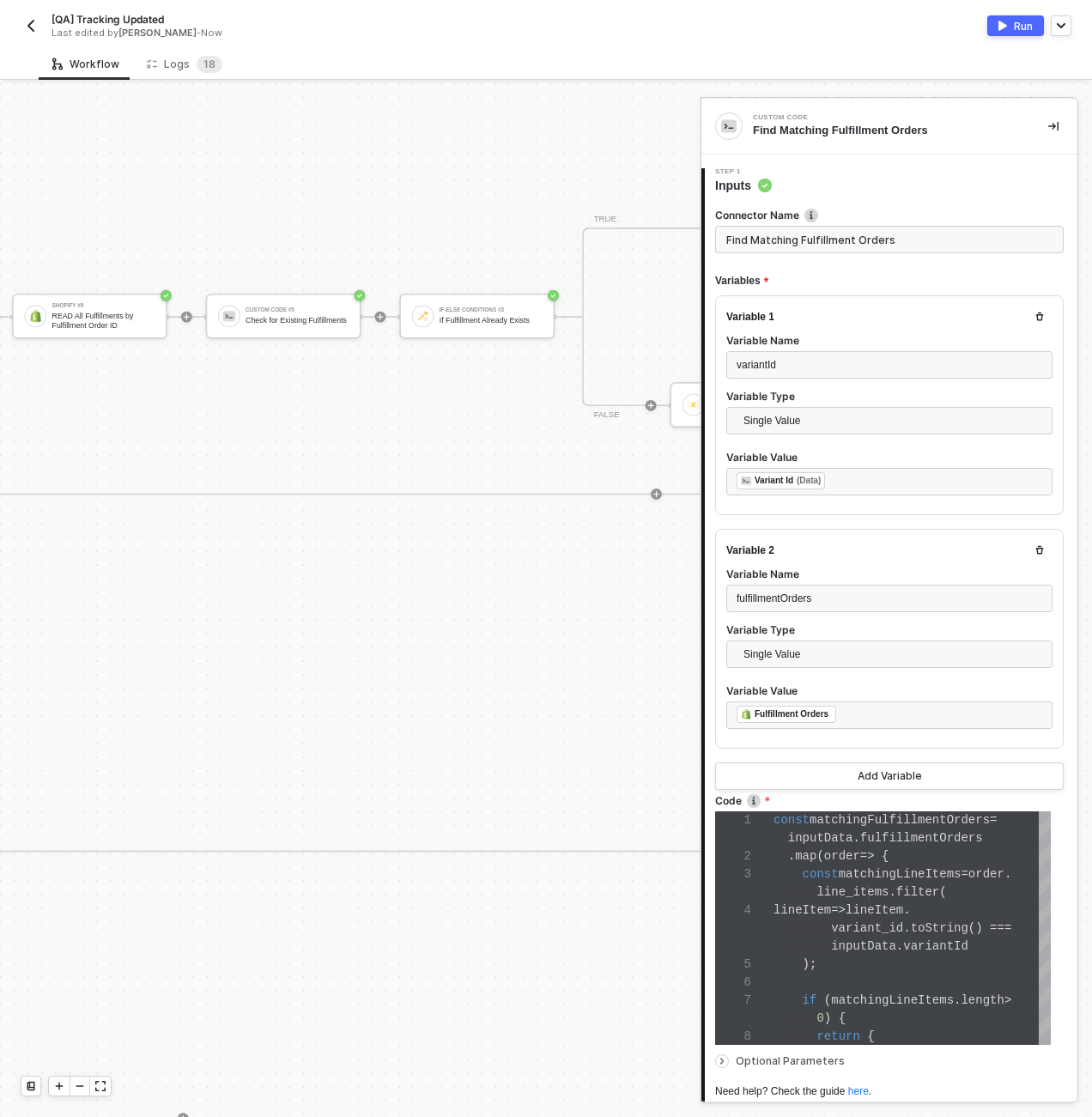
scroll to position [0, 5427]
click at [414, 437] on div "TRUE Shopify #9 READ All Fulfillments by Fulfillment Order ID Custom Code #5 Ch…" at bounding box center [796, 404] width 1465 height 179
click at [492, 606] on div "Shopify #12 Read Fulfillment Order by ID If-Else Conditions #5 If Fulfillment O…" at bounding box center [619, 405] width 1866 height 446
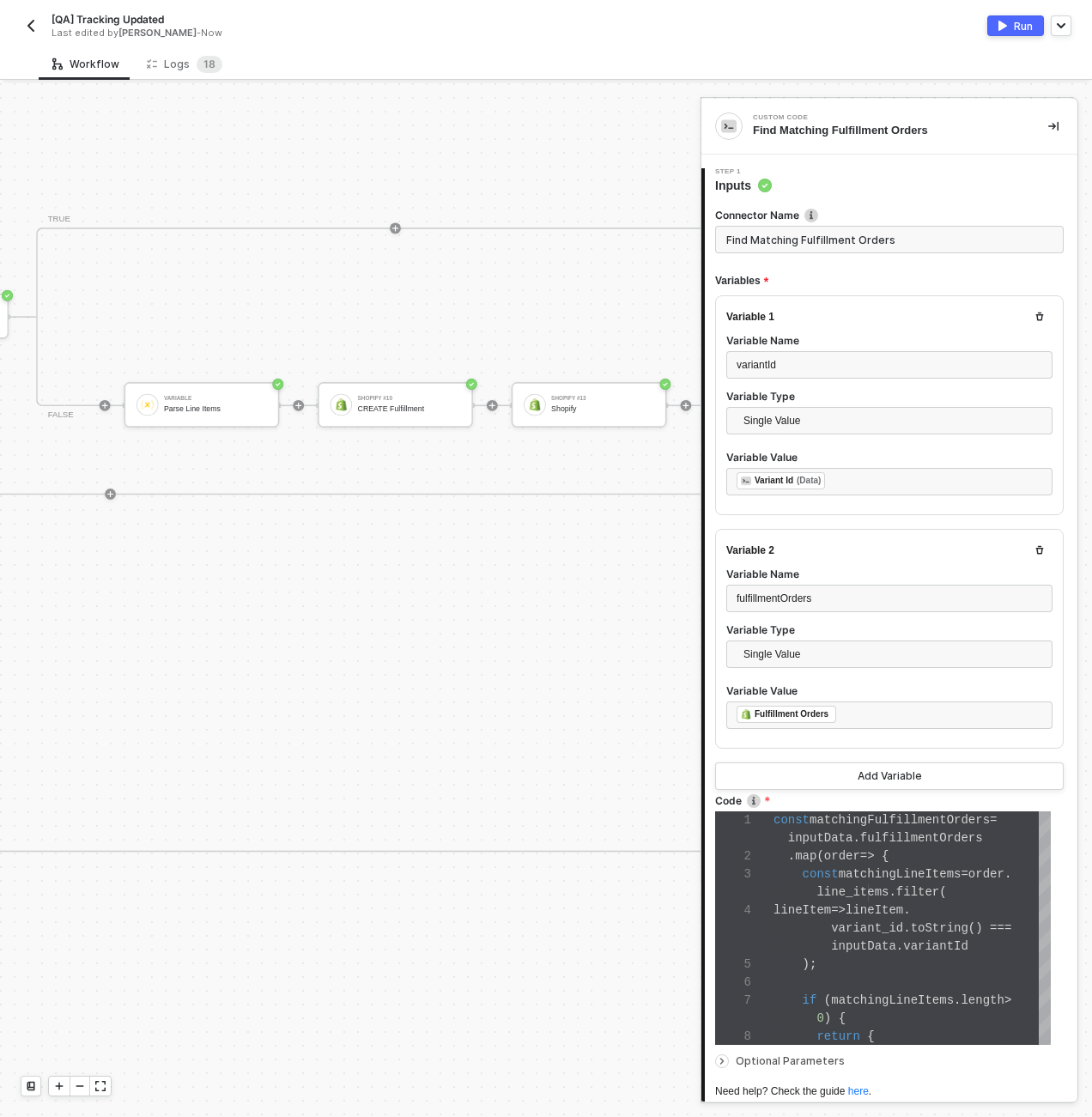
scroll to position [0, 6114]
click at [230, 402] on div "Variable Parse Line Items" at bounding box center [215, 404] width 103 height 25
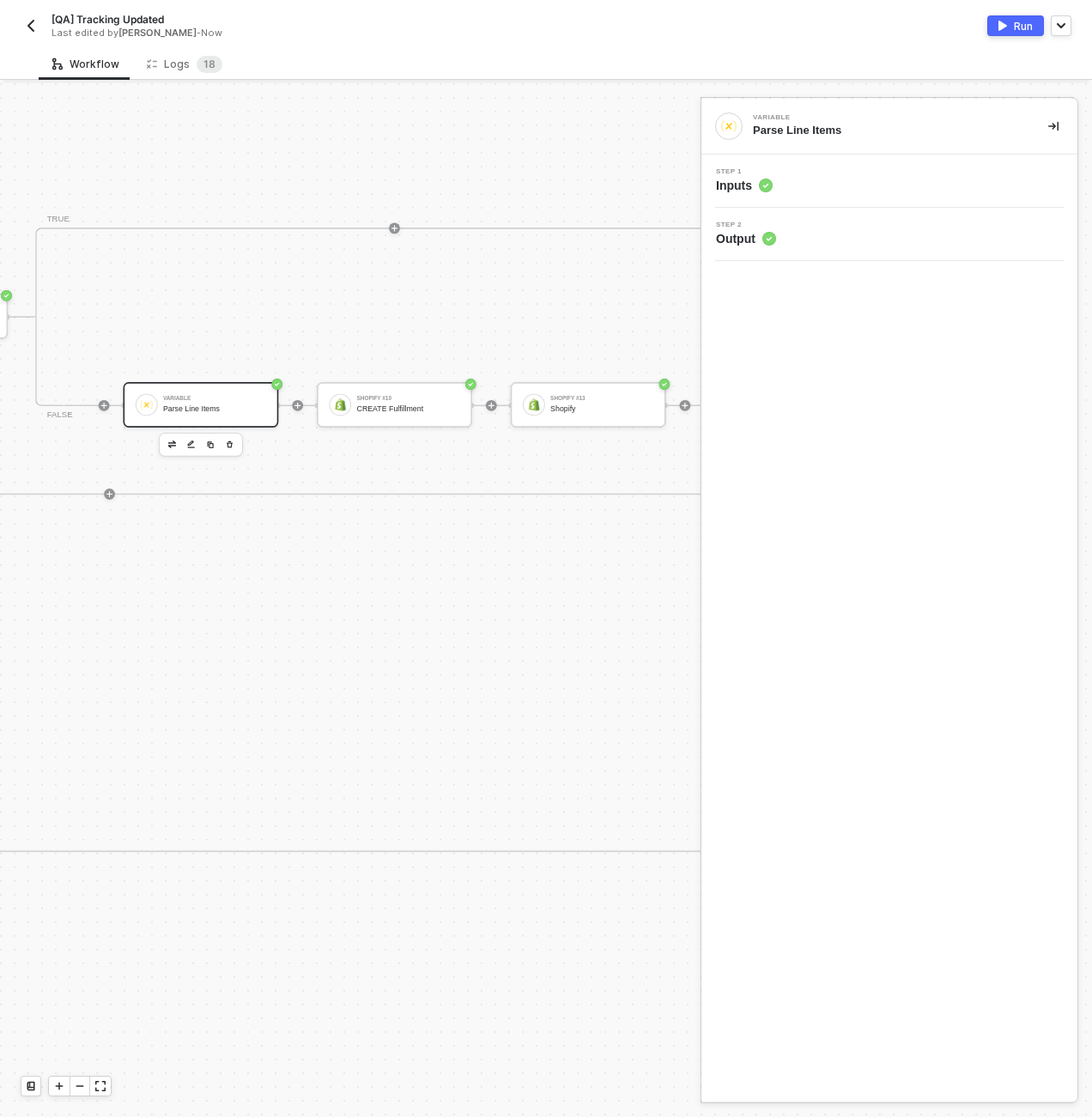
click at [890, 178] on div "Step 1 Inputs" at bounding box center [892, 181] width 372 height 25
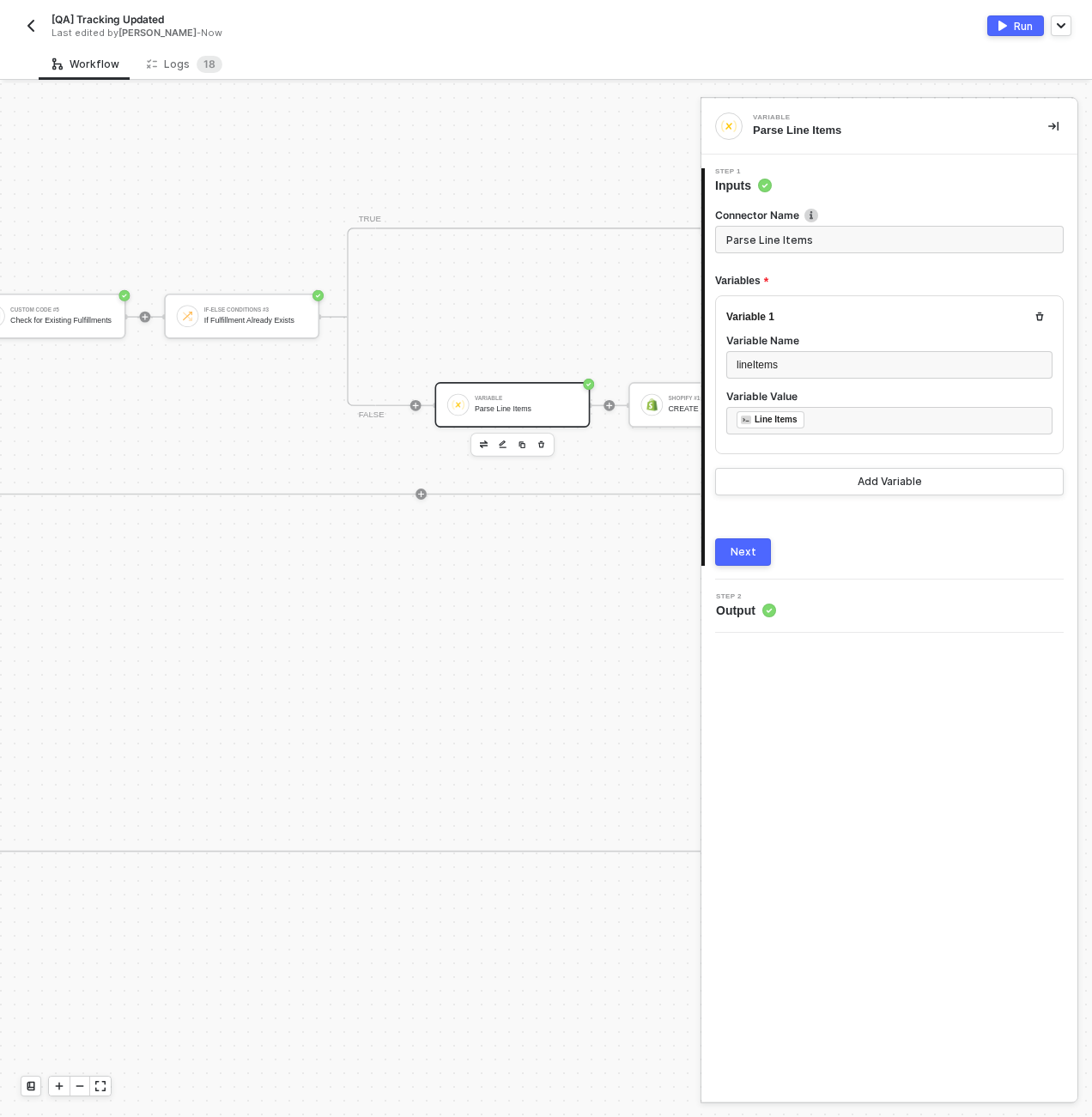
scroll to position [0, 6148]
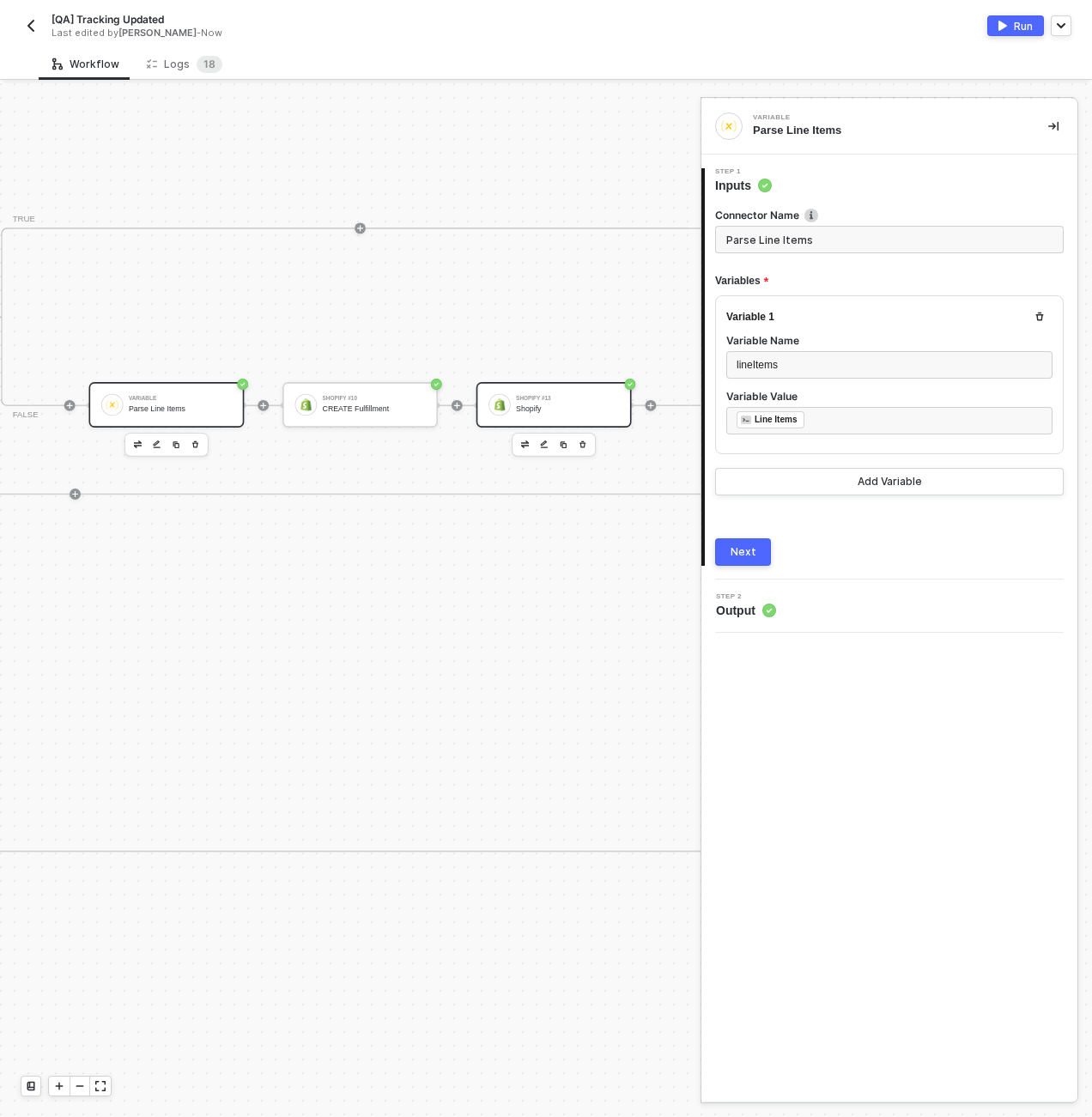
click at [562, 400] on div "Shopify #13" at bounding box center [568, 398] width 103 height 5
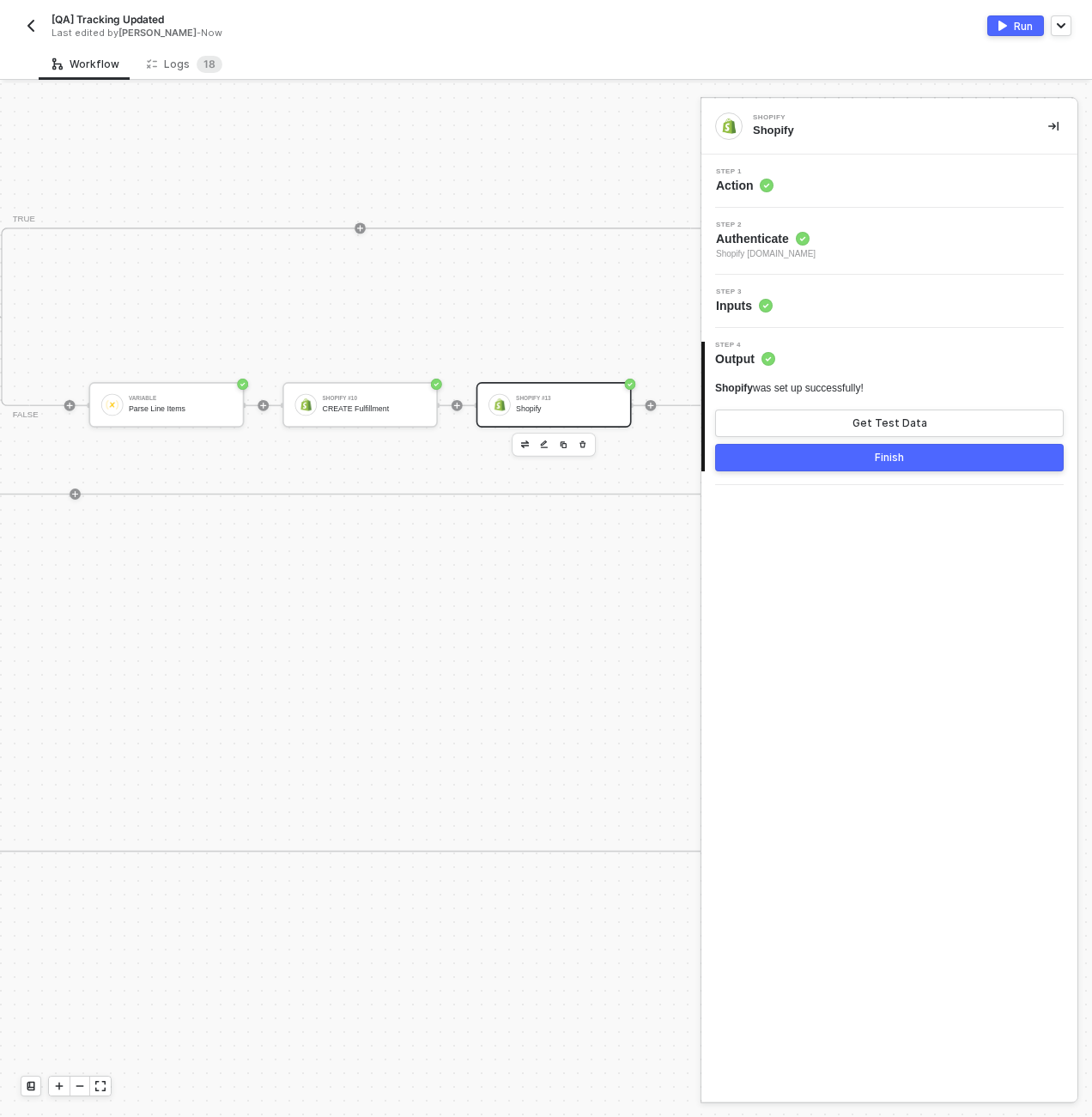
click at [872, 305] on div "Step 3 Inputs" at bounding box center [892, 301] width 372 height 25
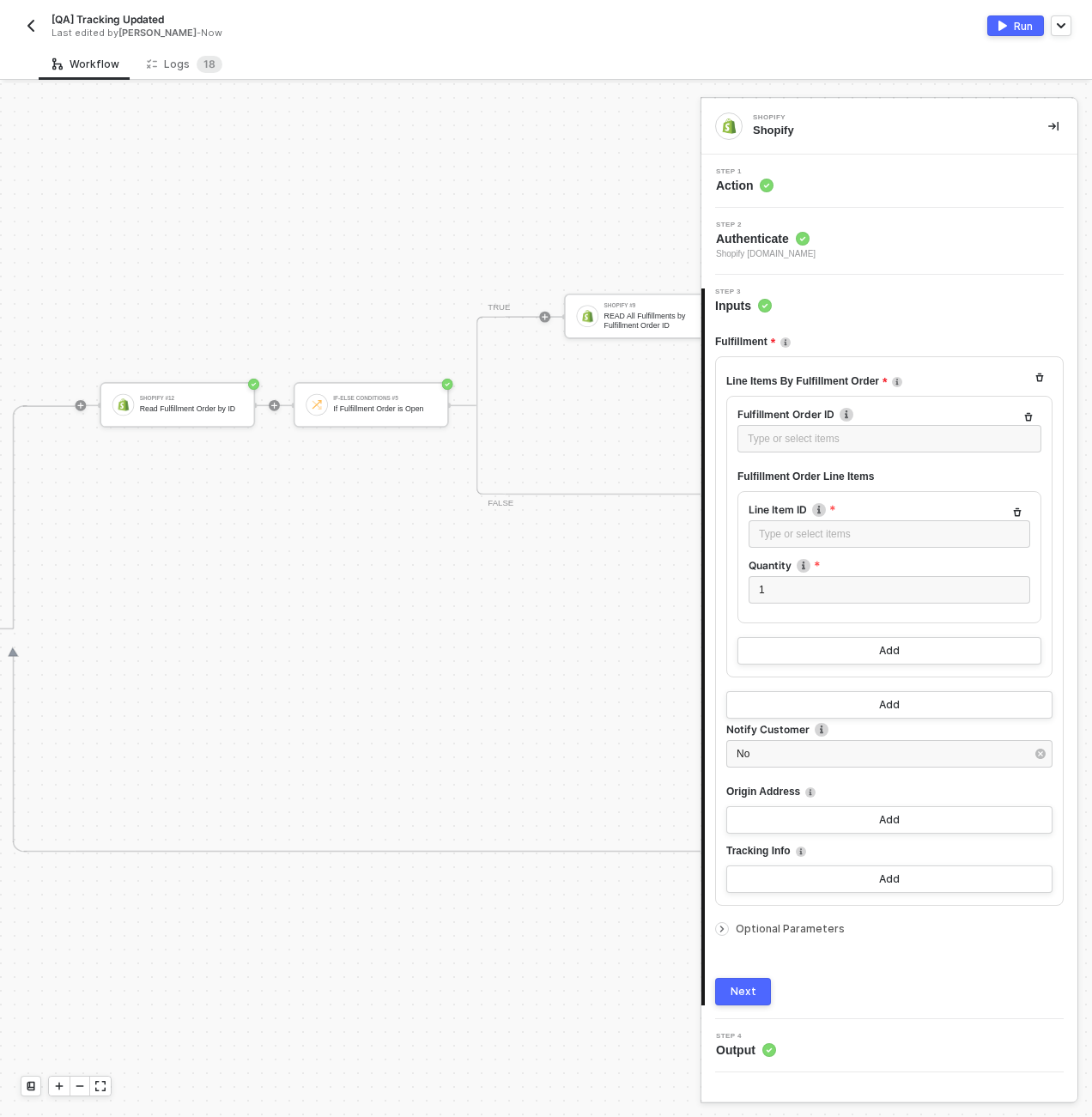
scroll to position [0, 5358]
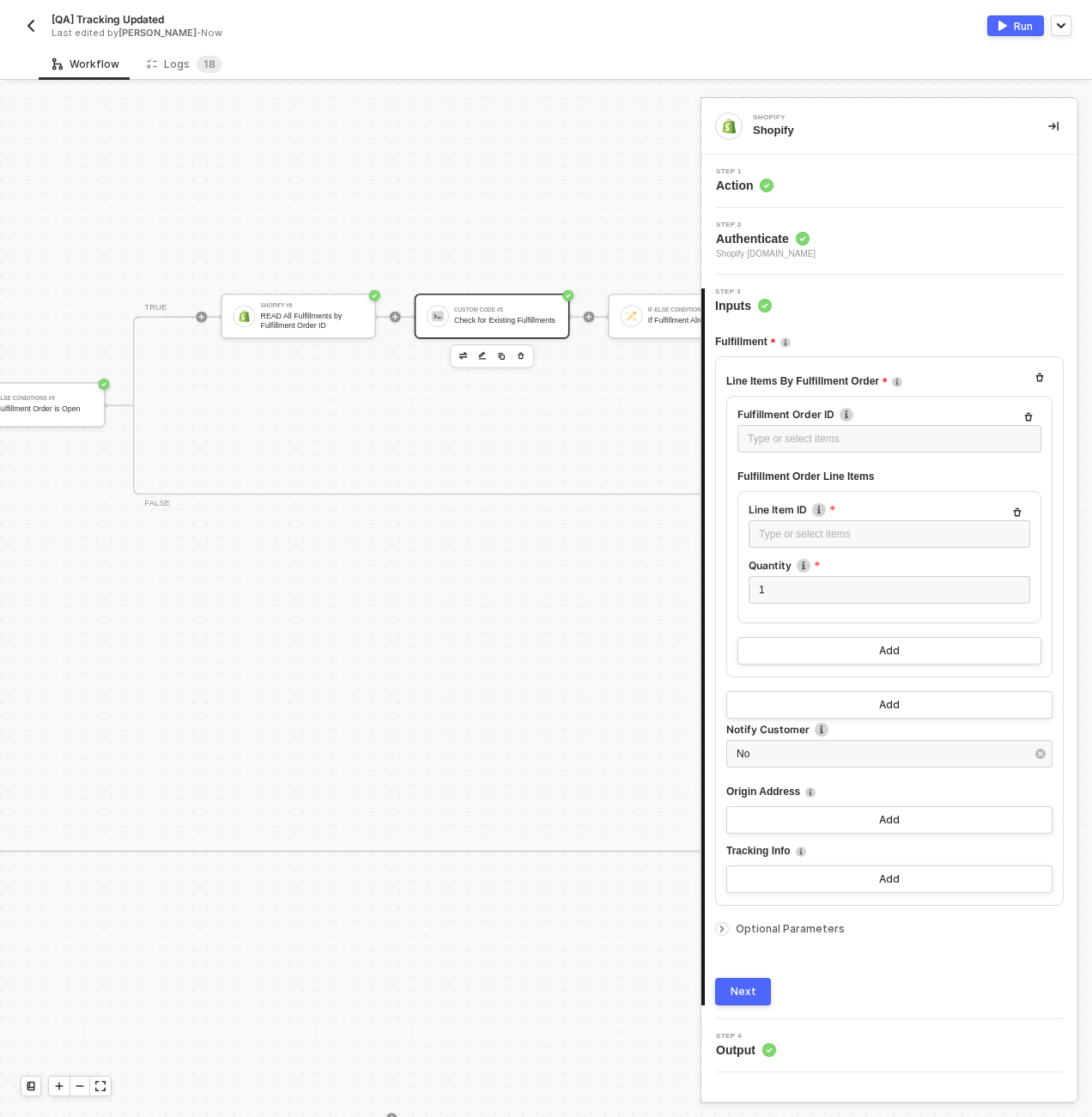
click at [487, 320] on div "Check for Existing Fulfillments" at bounding box center [506, 319] width 103 height 8
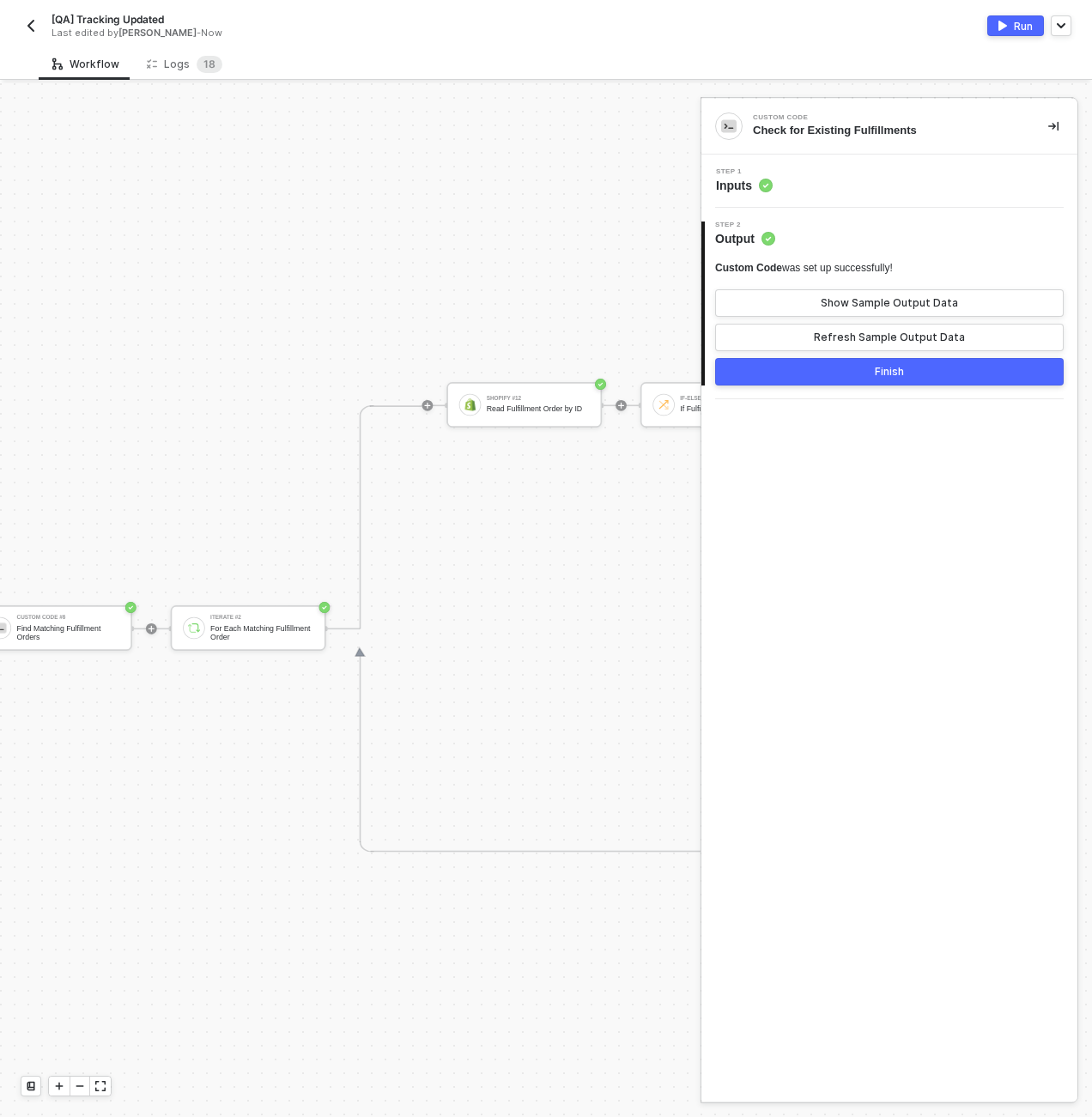
scroll to position [0, 4363]
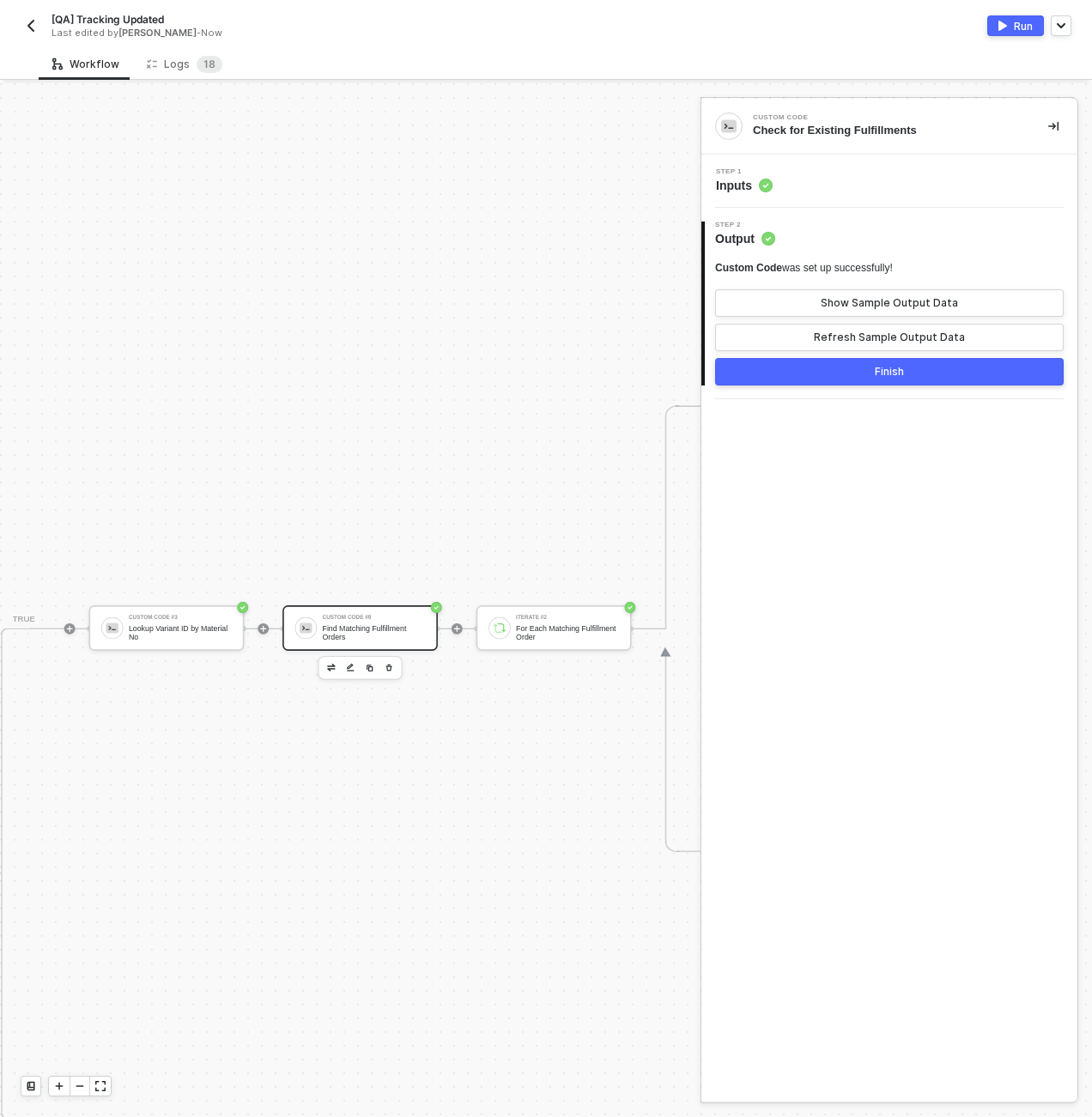
click at [400, 626] on div "Find Matching Fulfillment Orders" at bounding box center [375, 631] width 103 height 17
click at [892, 190] on div "Step 1 Inputs" at bounding box center [892, 181] width 372 height 25
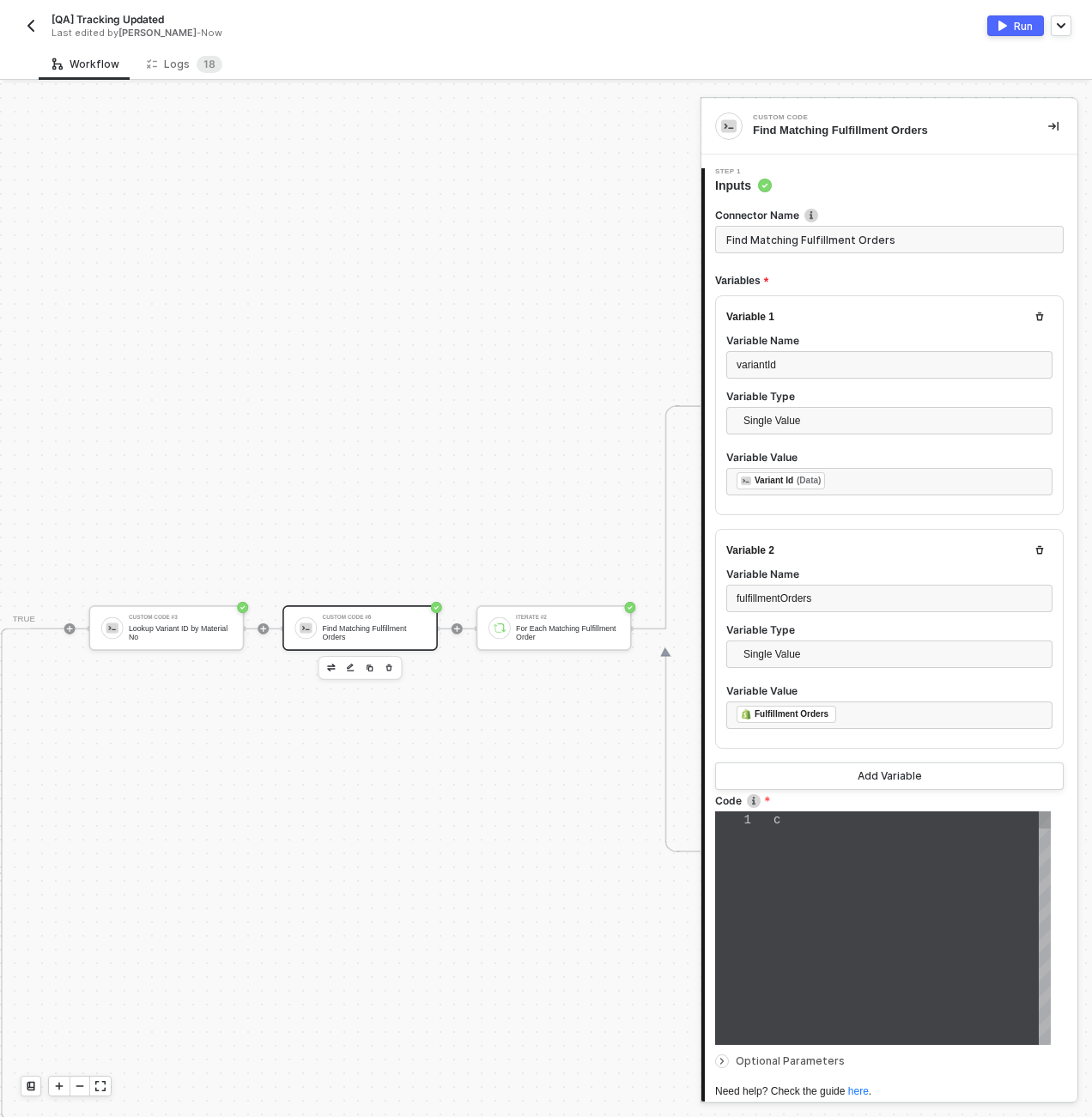
type textarea "const matchingFulfillmentOrders = inputData.fulfillmentOrders .map(order => { c…"
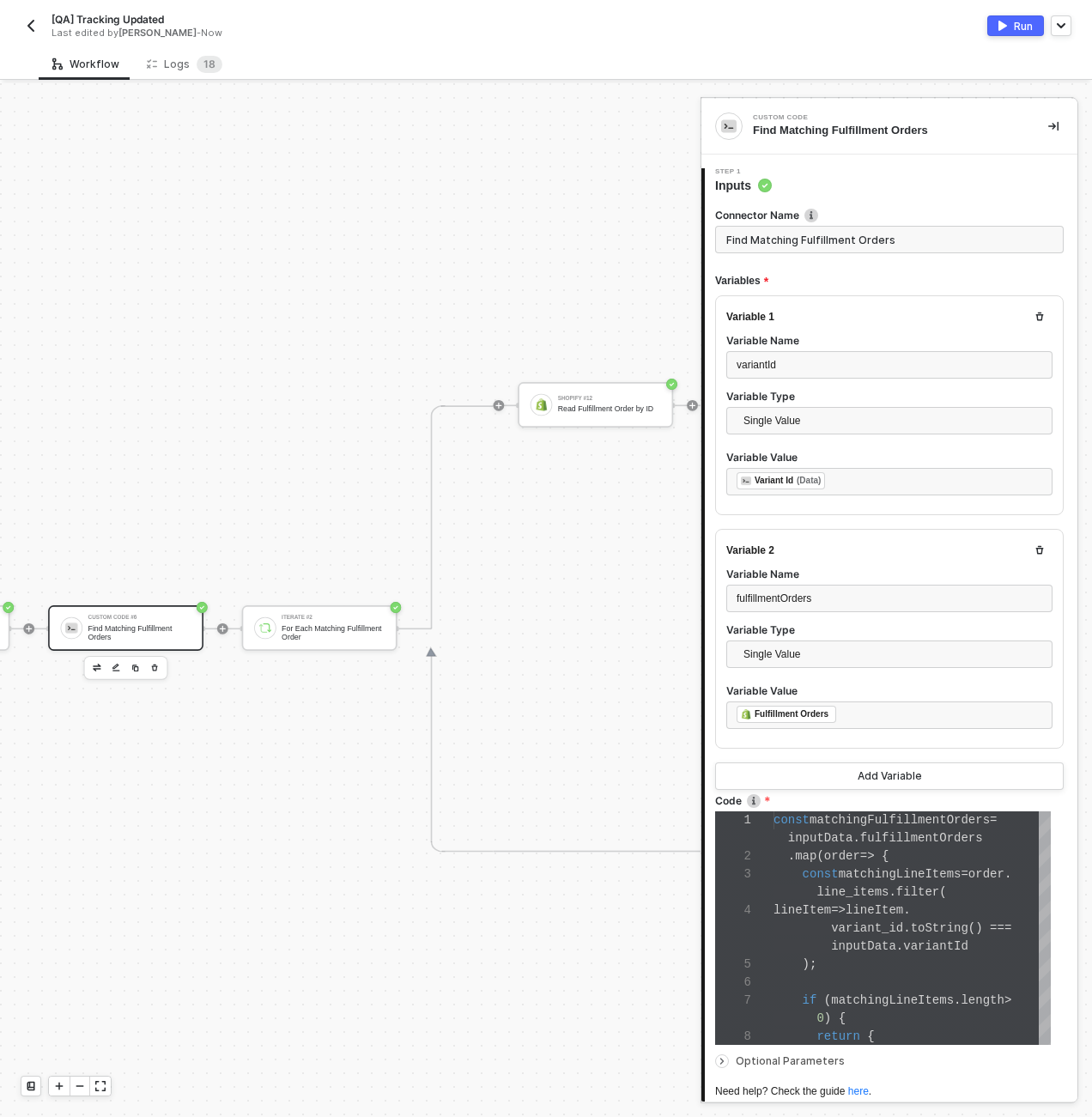
scroll to position [0, 4603]
click at [360, 621] on div "Iterate #2 For Each Matching Fulfillment Order" at bounding box center [327, 627] width 103 height 25
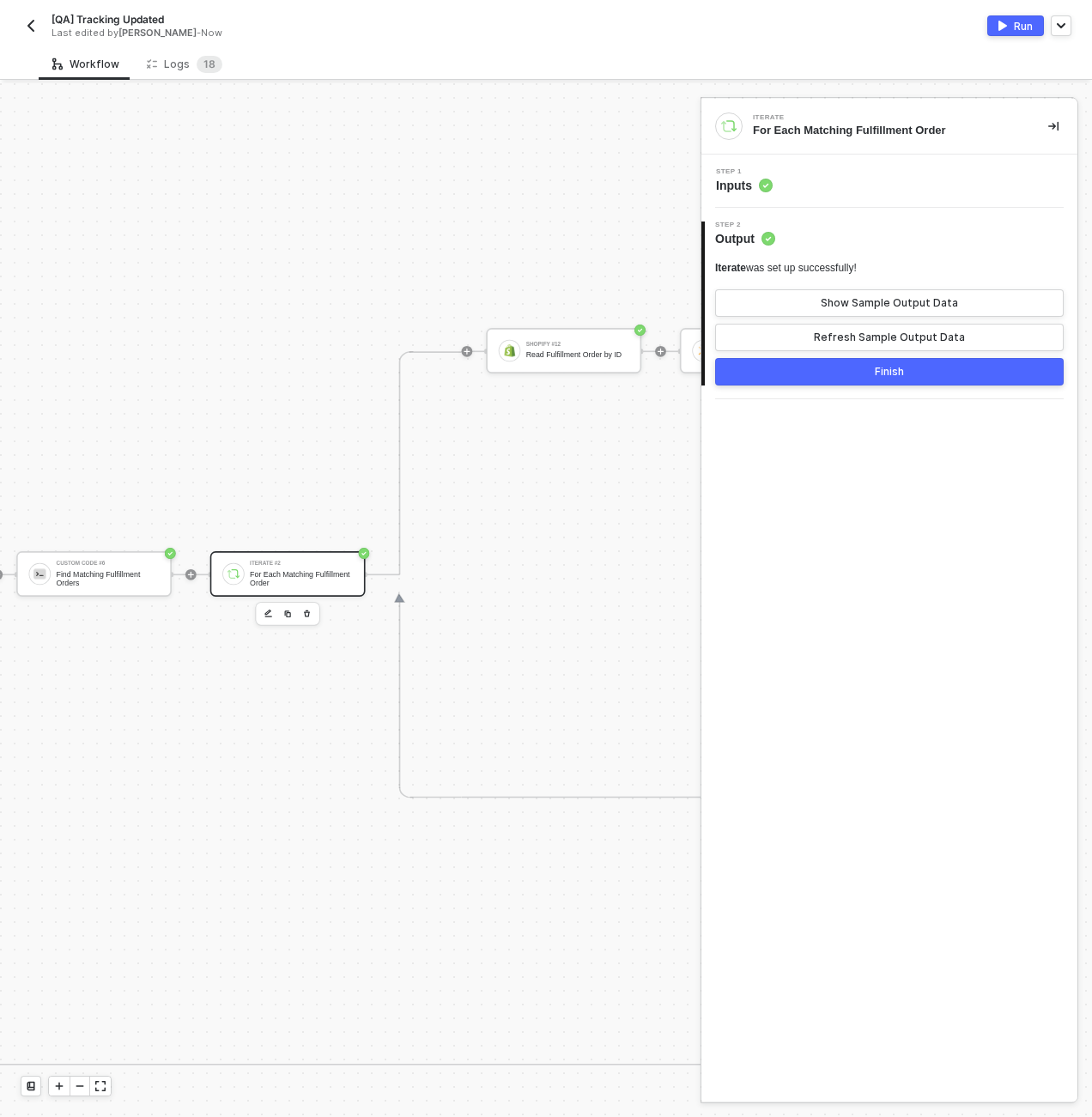
scroll to position [54, 4328]
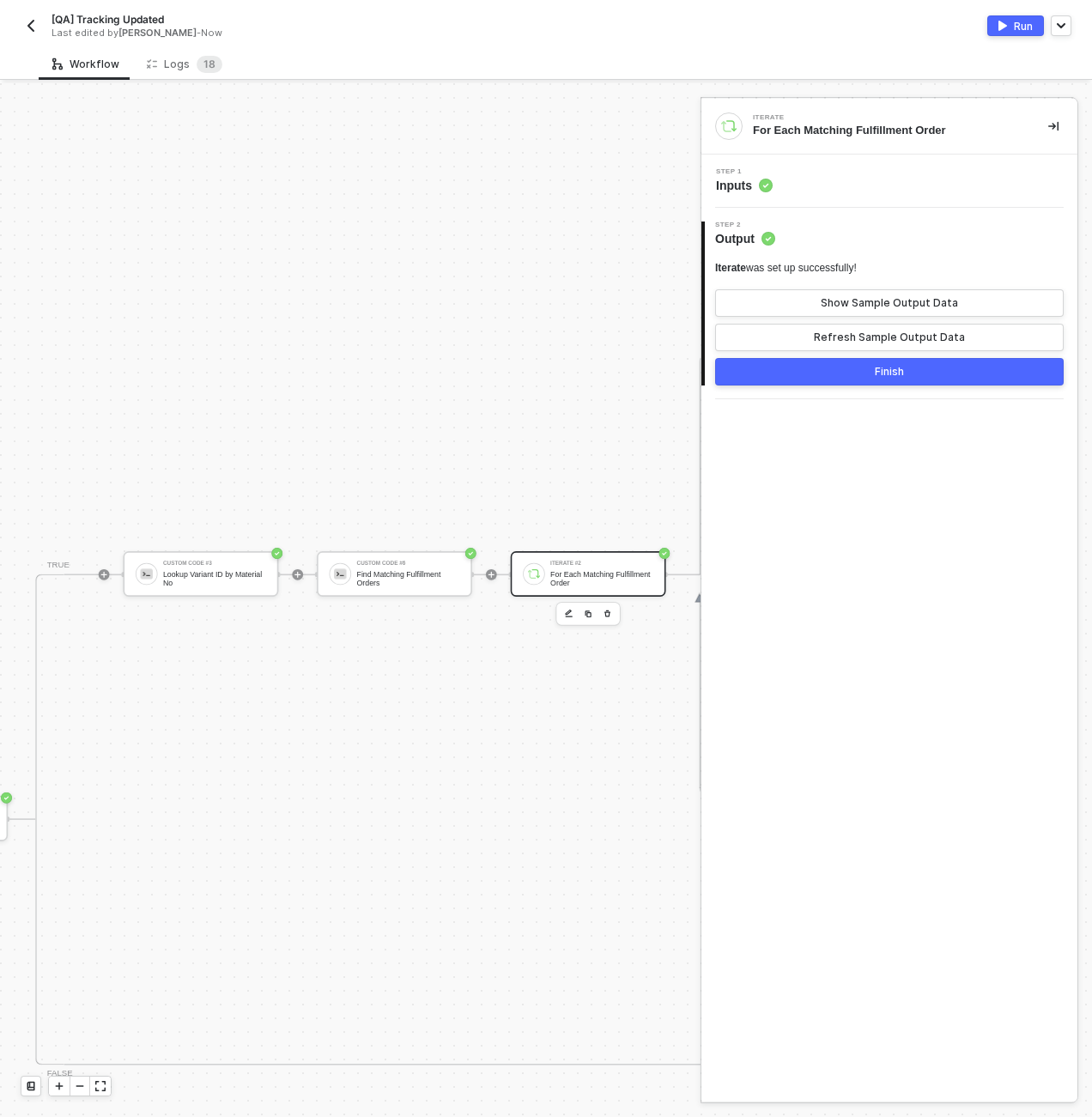
click at [581, 577] on div "For Each Matching Fulfillment Order" at bounding box center [602, 578] width 103 height 17
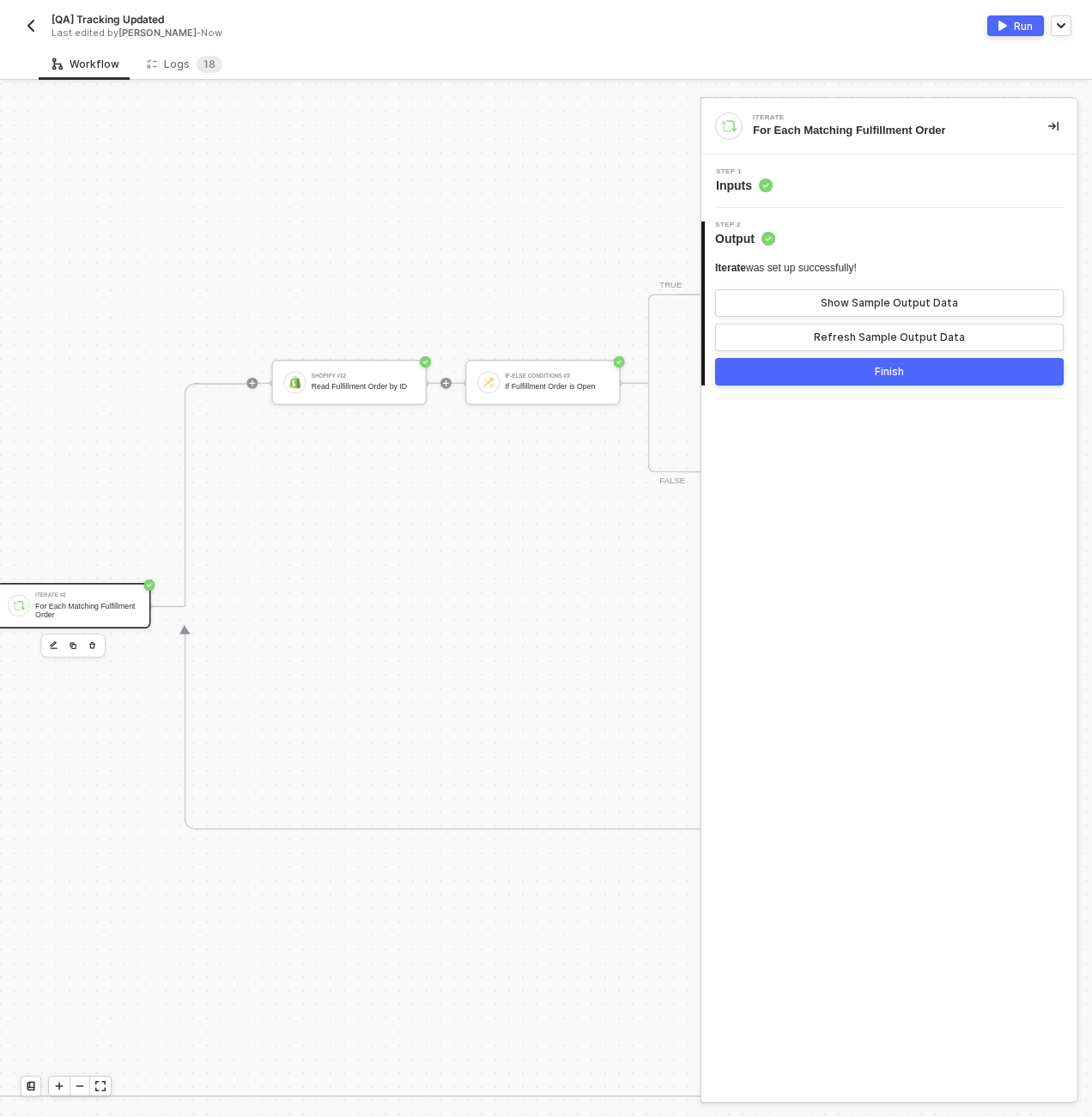
scroll to position [21, 4843]
click at [381, 390] on div "Read Fulfillment Order by ID" at bounding box center [364, 387] width 103 height 8
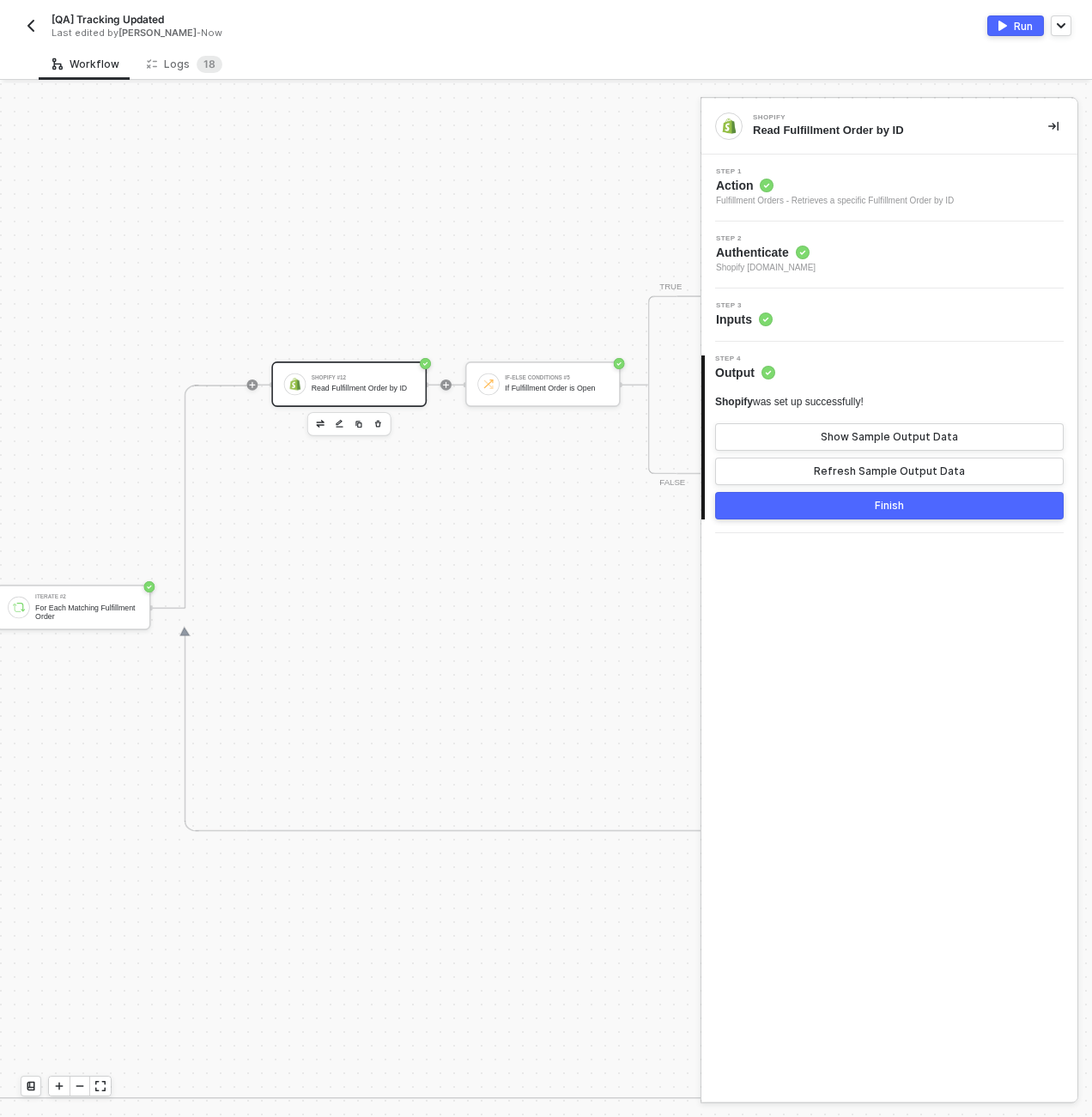
click at [853, 313] on div "Step 3 Inputs" at bounding box center [892, 315] width 372 height 25
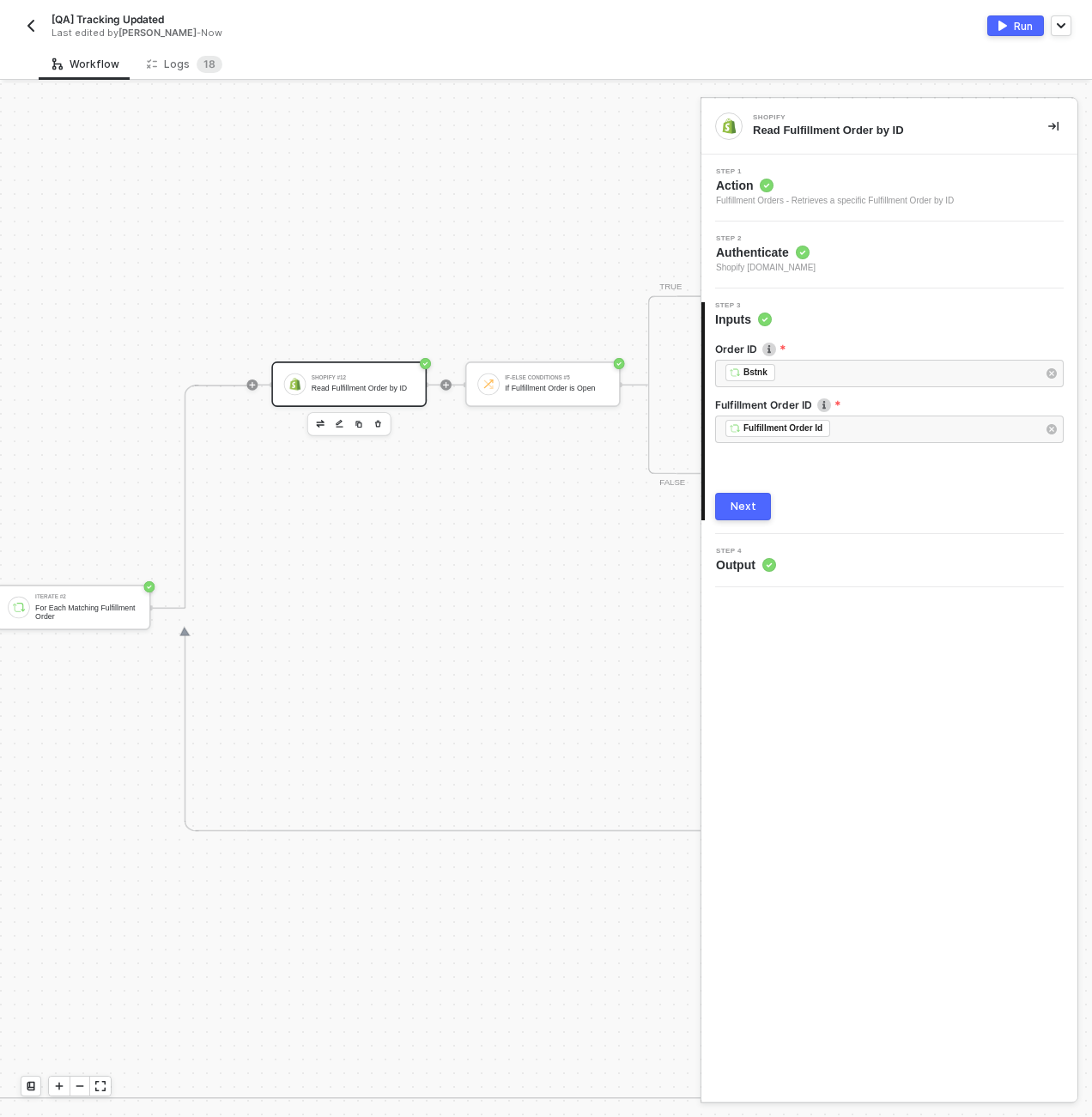
click at [790, 562] on div "Step 4 Output" at bounding box center [892, 560] width 372 height 25
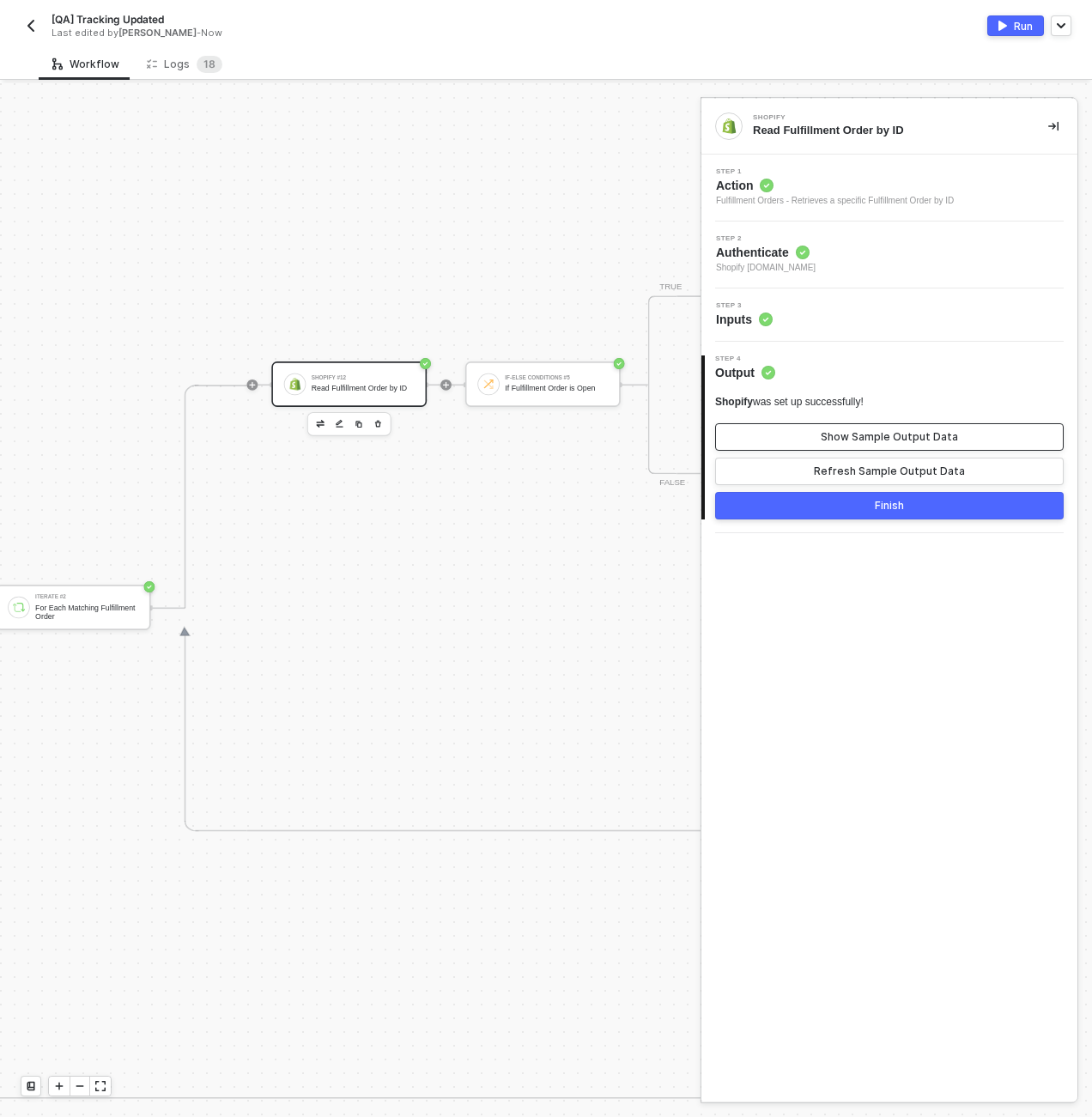
click at [856, 439] on div "Show Sample Output Data" at bounding box center [889, 436] width 137 height 14
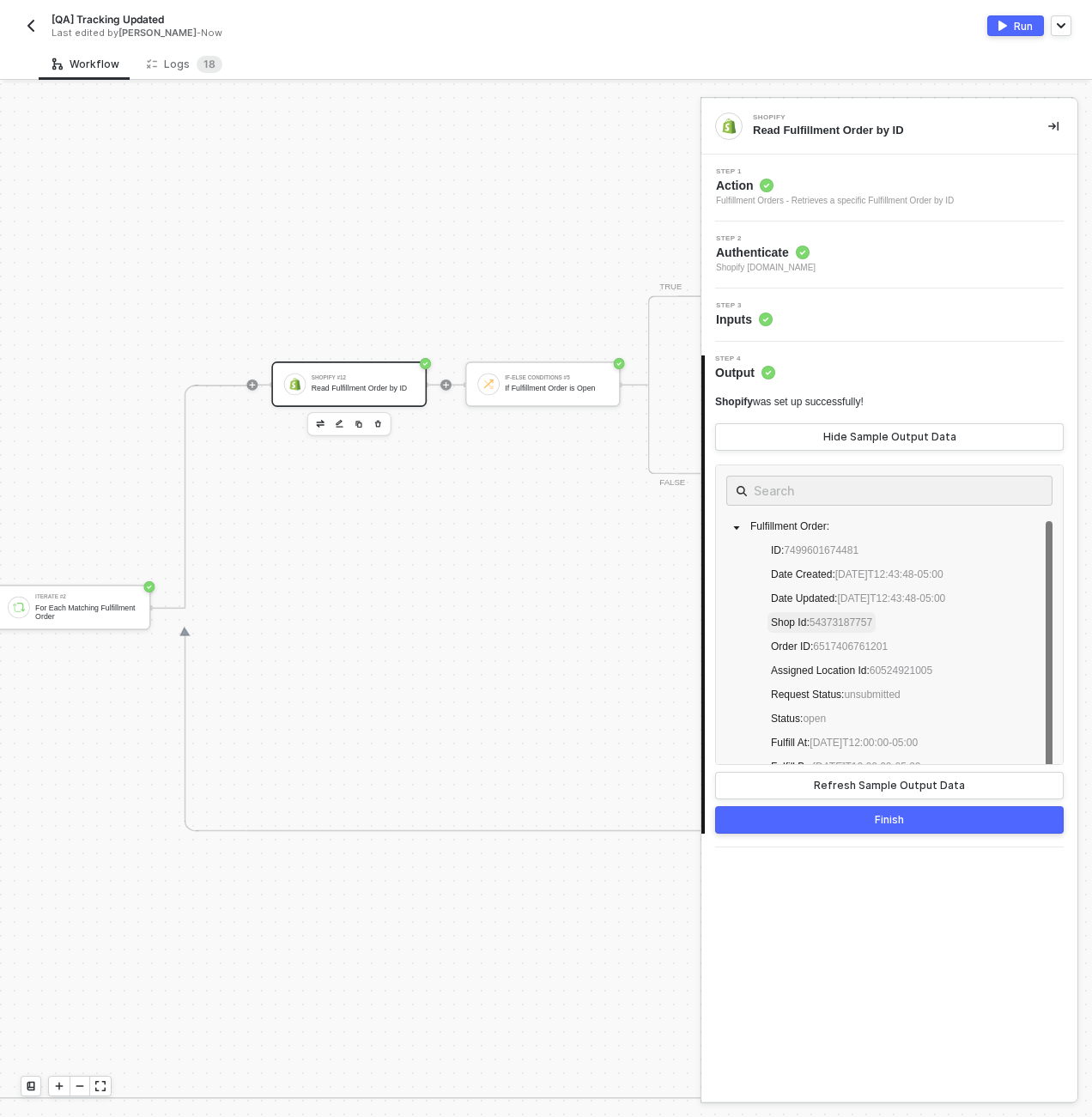
scroll to position [12, 0]
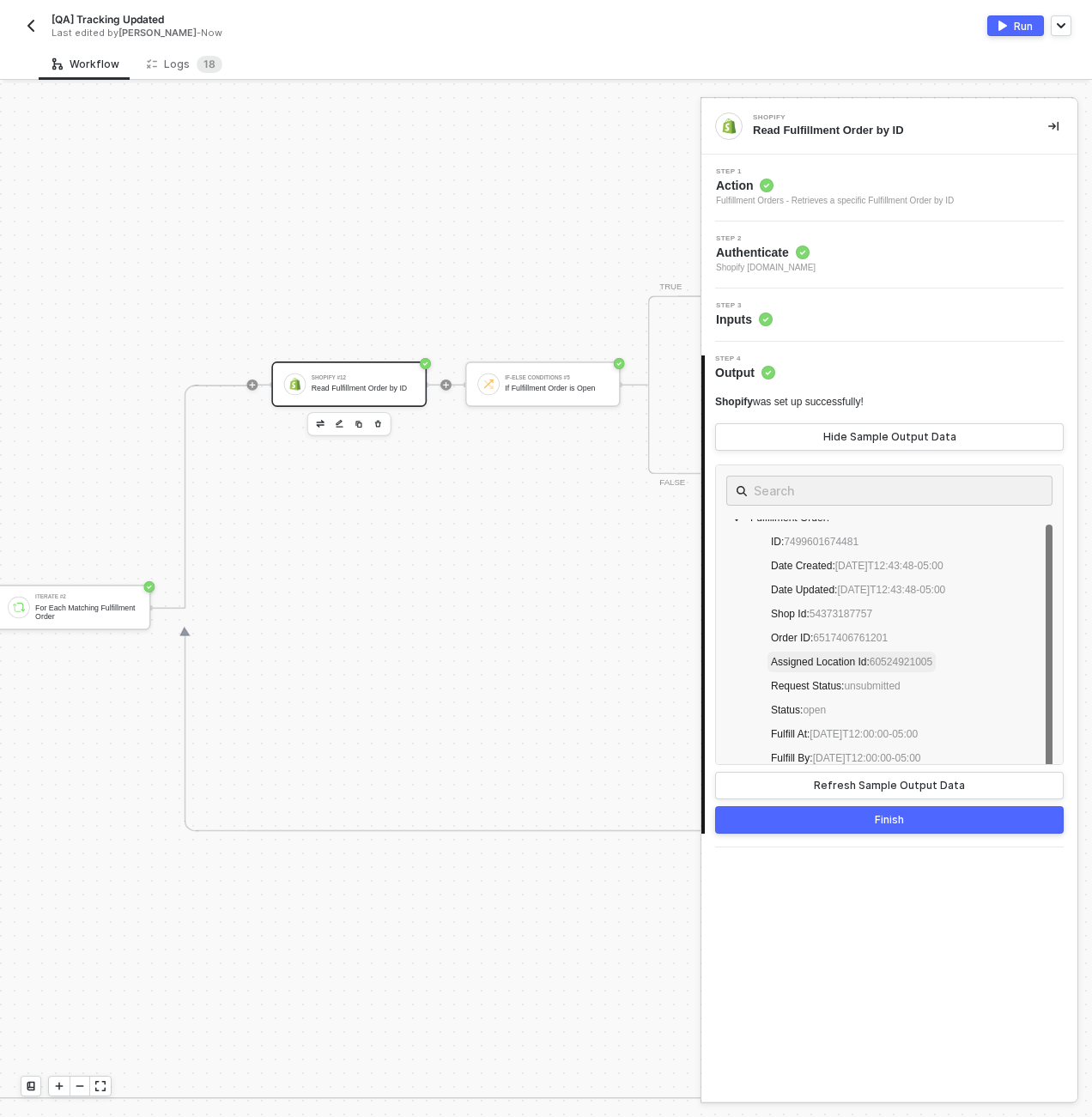
click at [910, 660] on span "60524921005" at bounding box center [901, 661] width 63 height 12
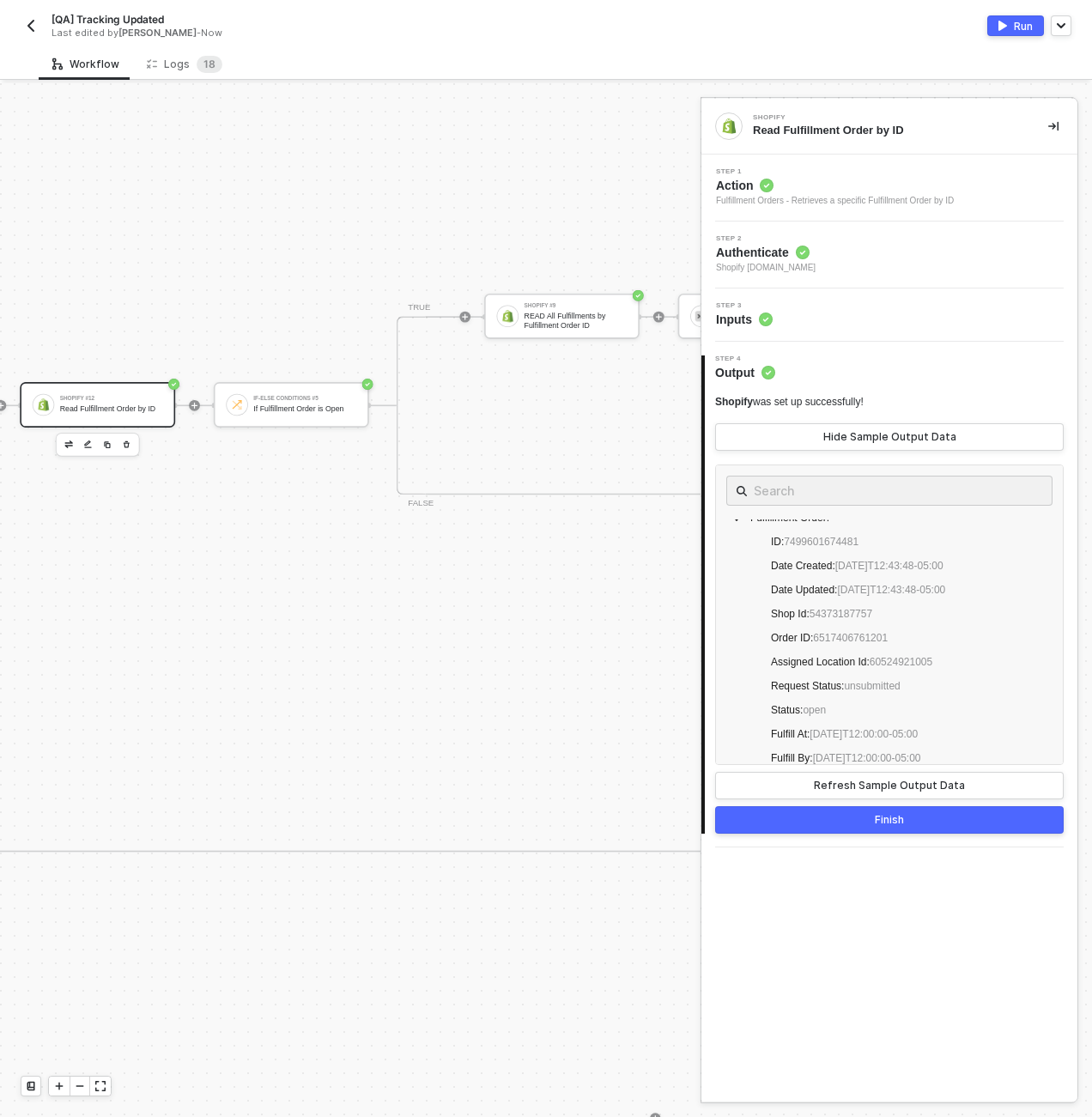
scroll to position [0, 4672]
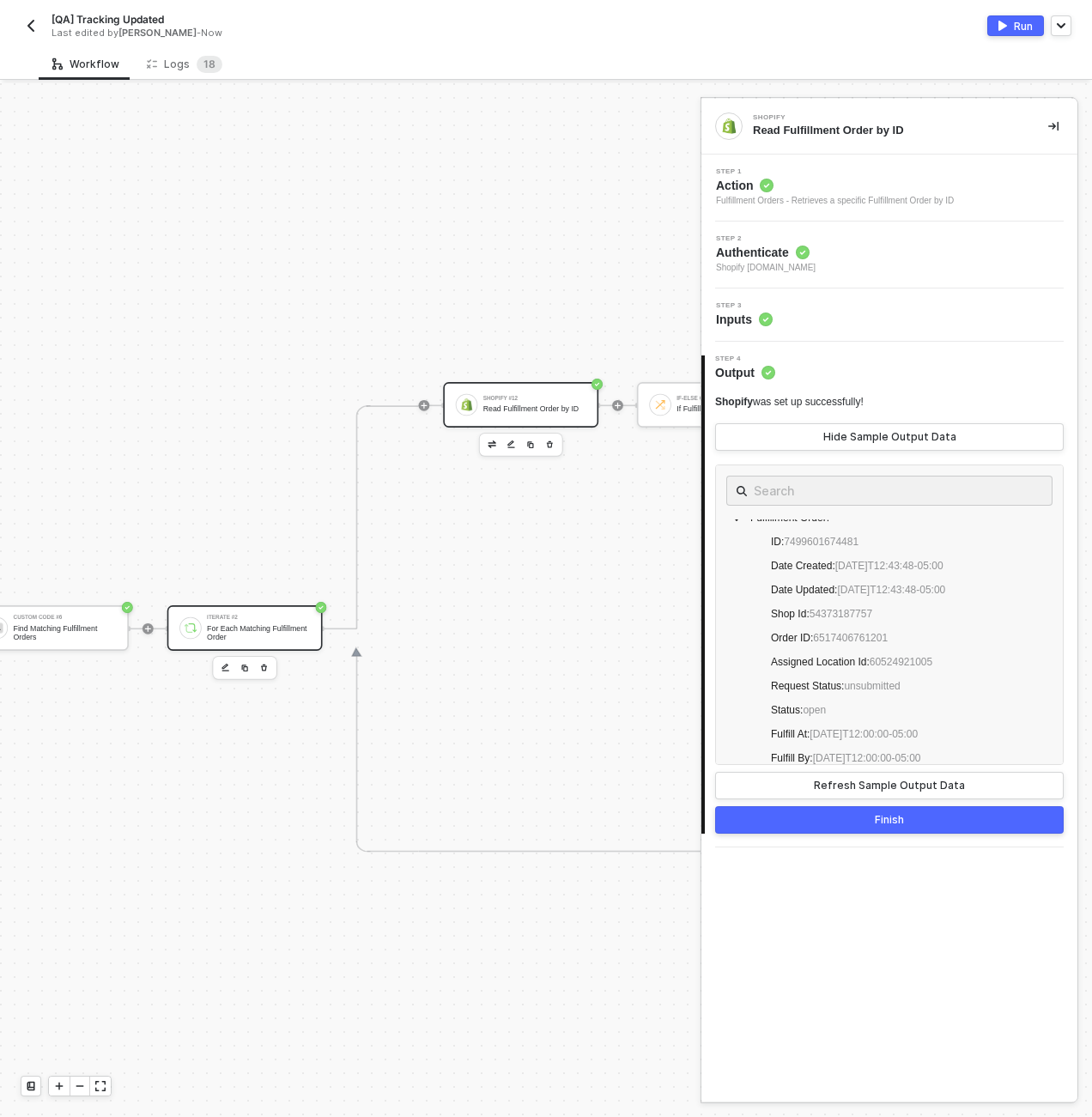
click at [216, 611] on div "Iterate #2 For Each Matching Fulfillment Order" at bounding box center [245, 628] width 155 height 45
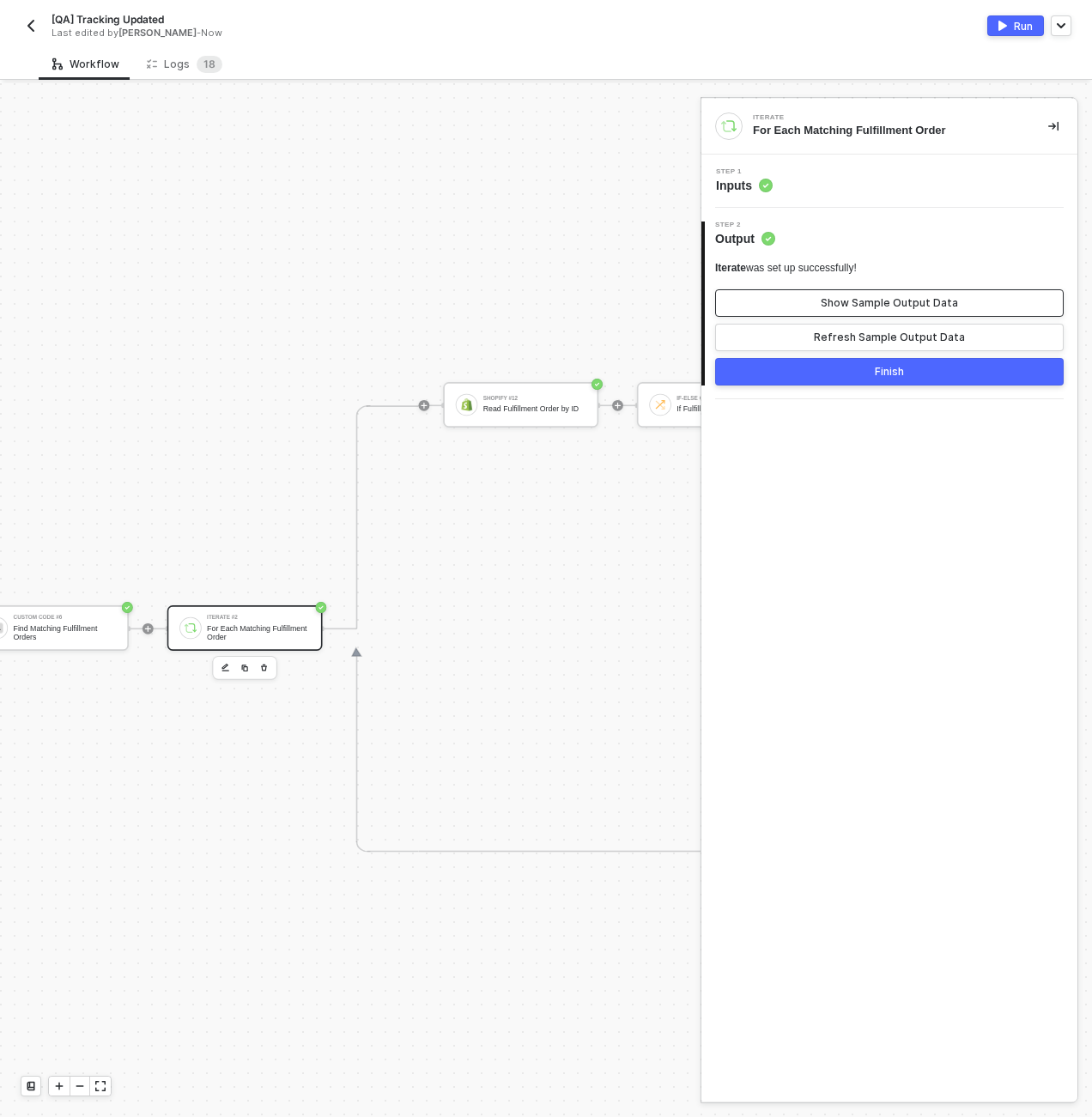
click at [772, 301] on button "Show Sample Output Data" at bounding box center [890, 303] width 348 height 27
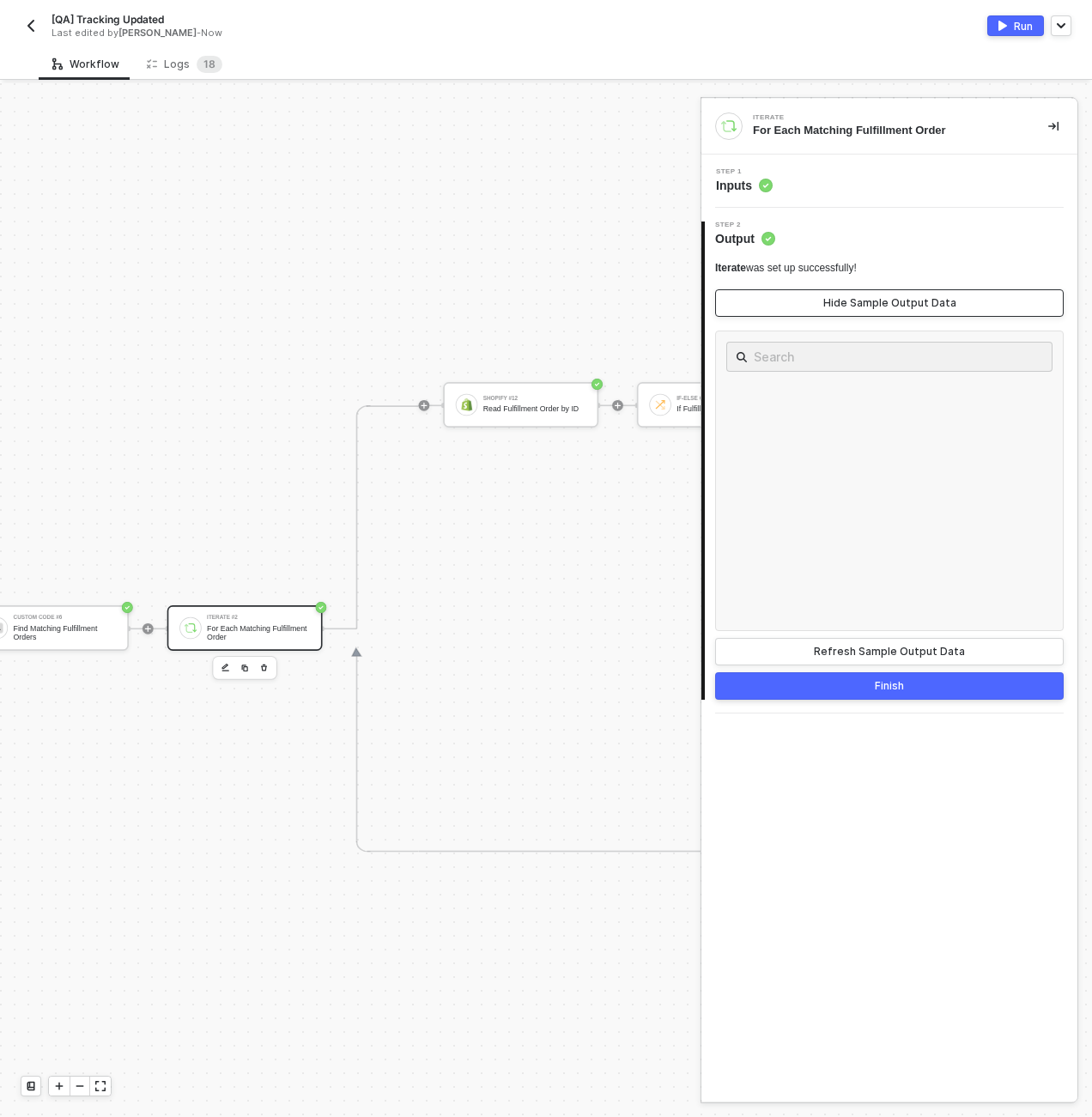
click at [772, 301] on button "Hide Sample Output Data" at bounding box center [890, 303] width 348 height 27
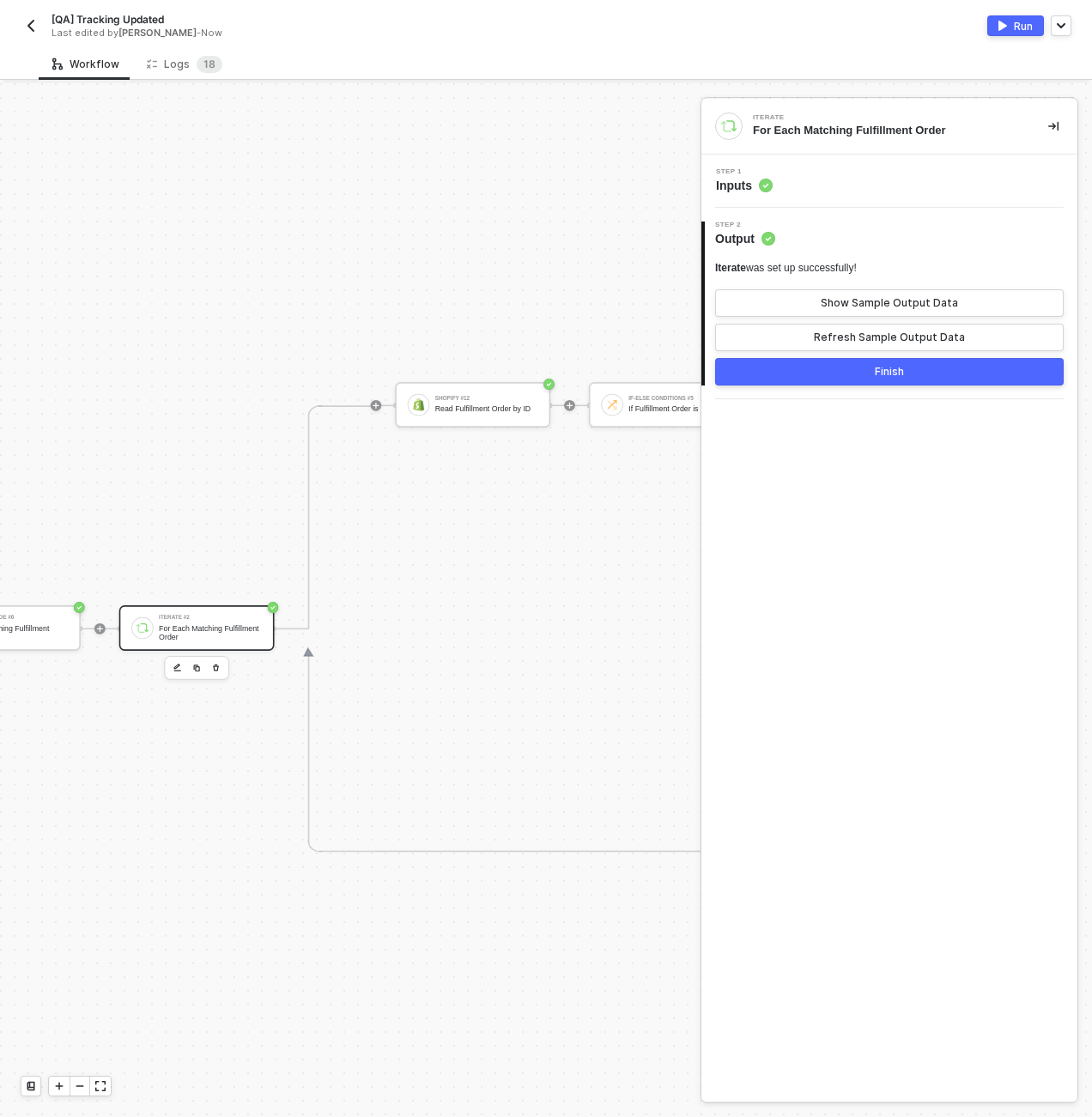
scroll to position [0, 4397]
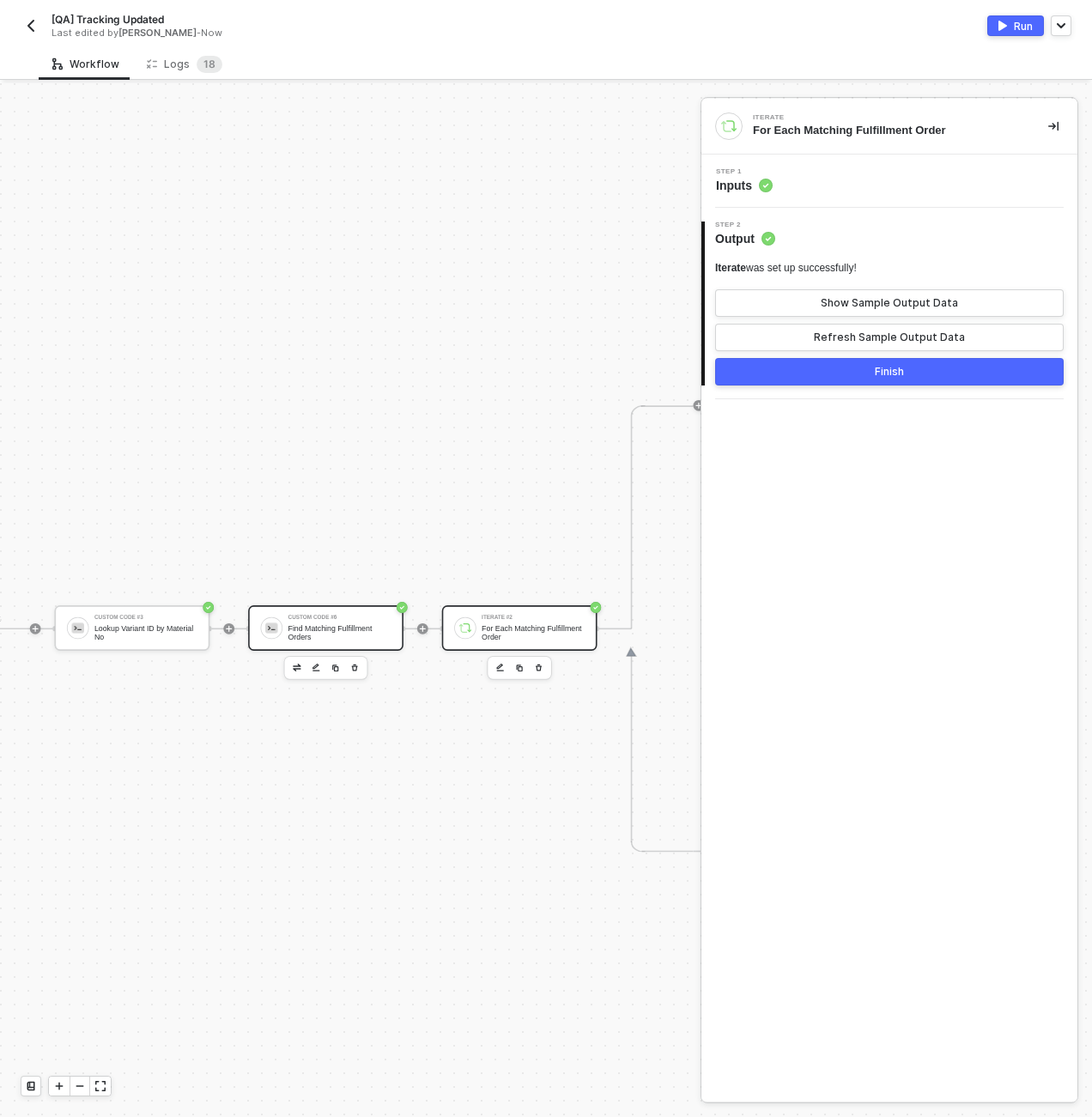
click at [337, 632] on div "Find Matching Fulfillment Orders" at bounding box center [340, 631] width 103 height 17
click at [896, 172] on div "Step 1 Inputs" at bounding box center [892, 181] width 372 height 25
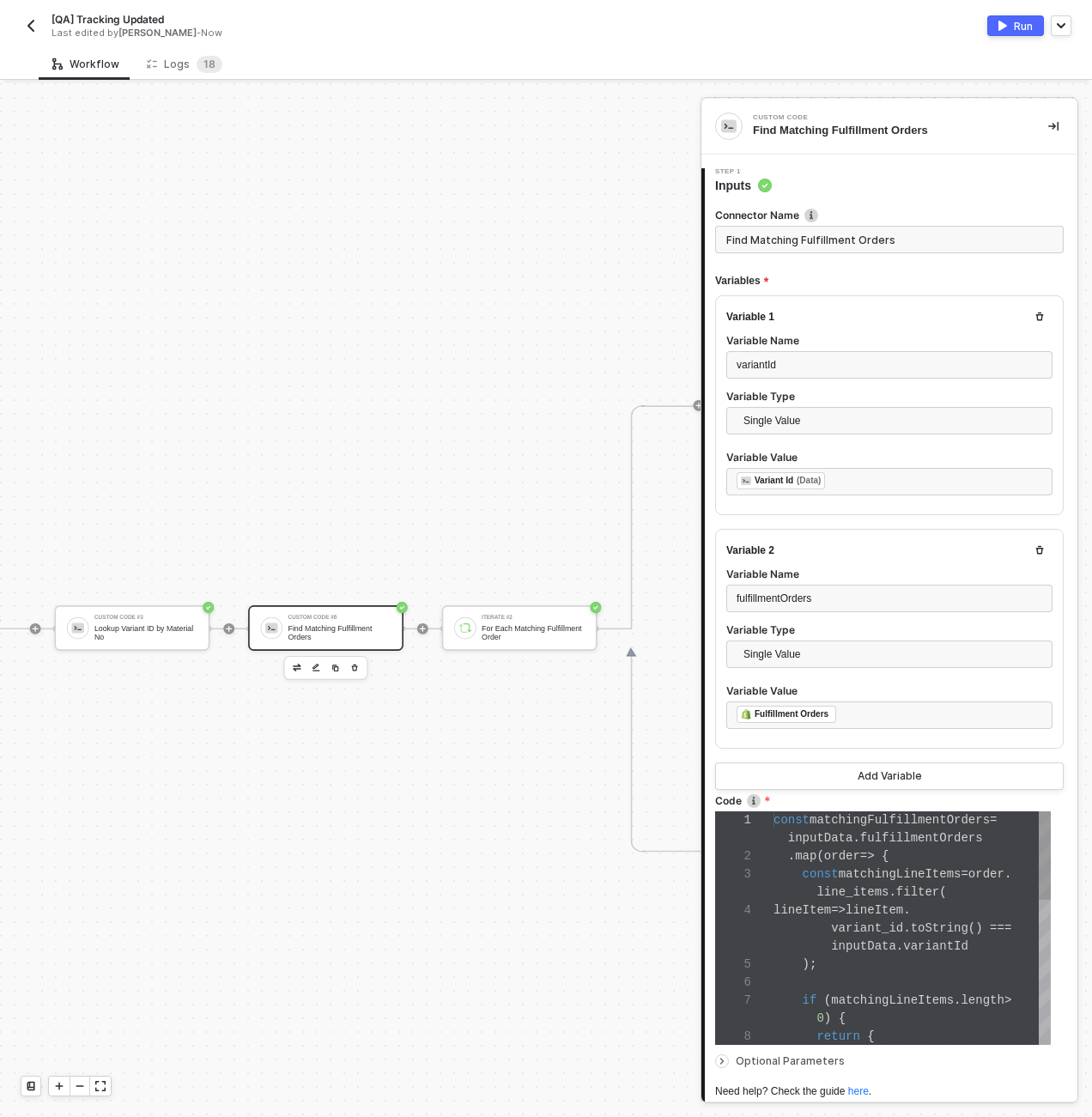
scroll to position [108, 0]
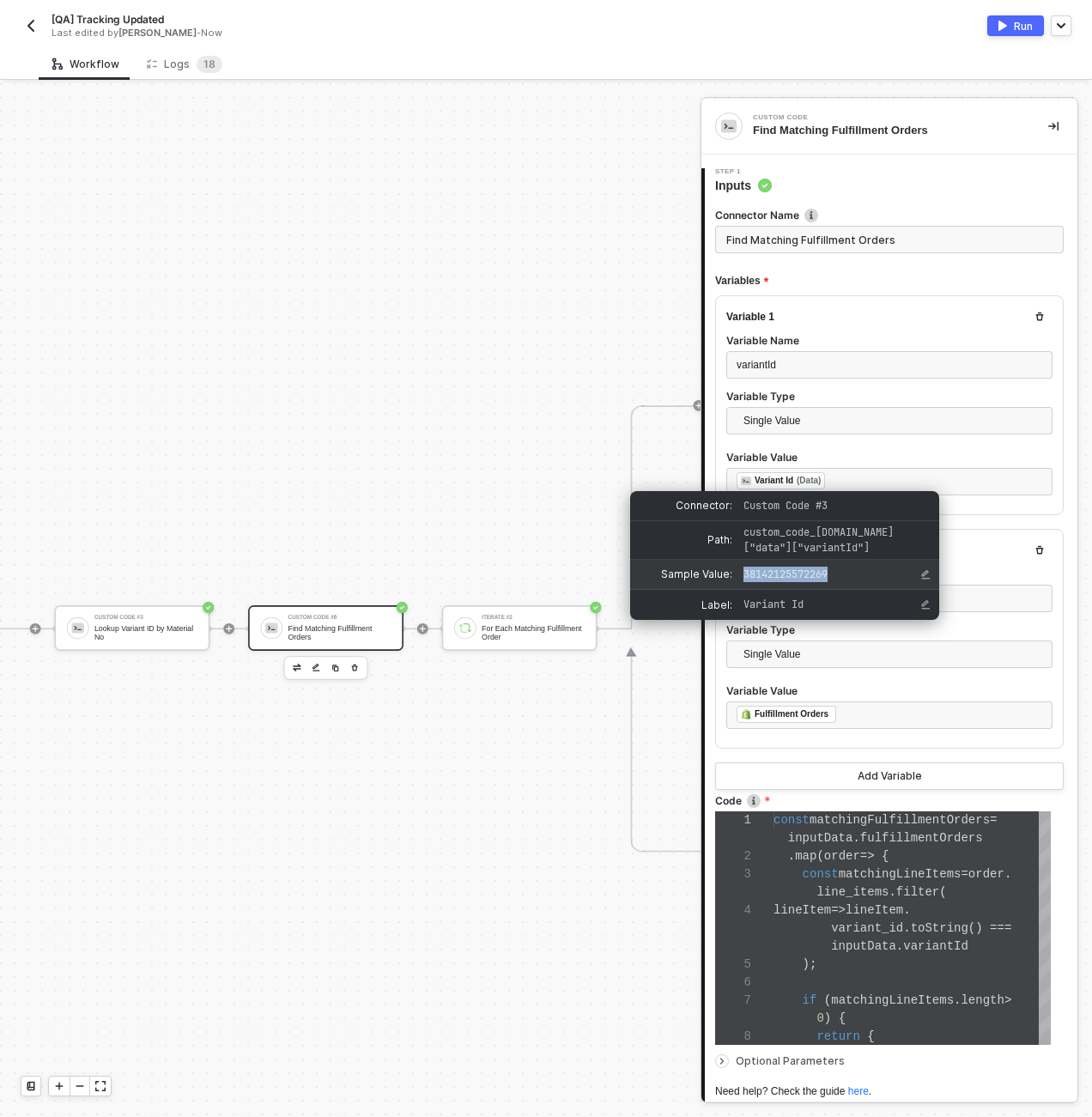
drag, startPoint x: 837, startPoint y: 571, endPoint x: 745, endPoint y: 575, distance: 92.1
click at [745, 575] on span "38142125572269" at bounding box center [821, 574] width 154 height 15
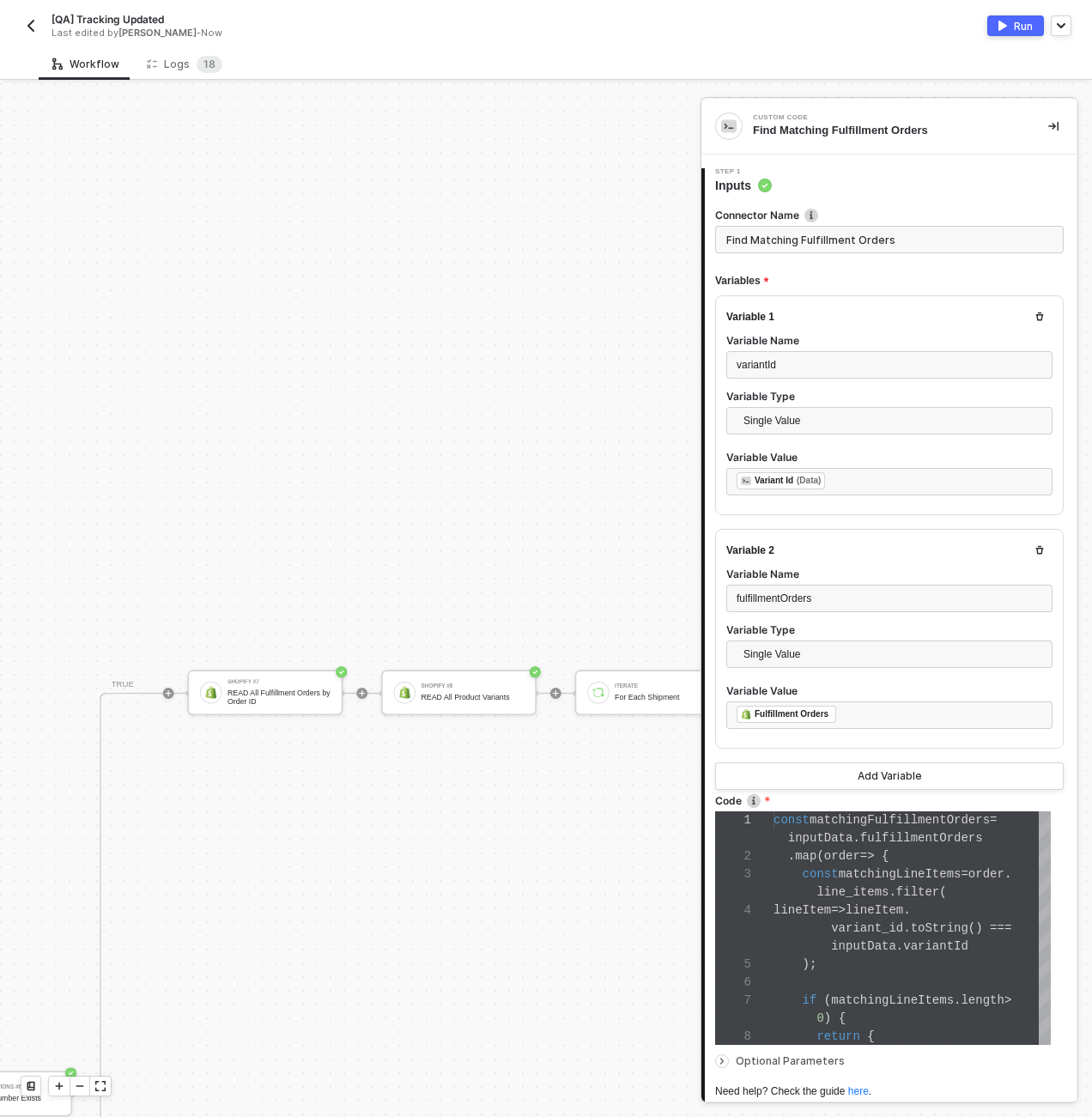
scroll to position [559, 3367]
click at [265, 694] on div "READ All Fulfillment Orders by Order ID" at bounding box center [242, 696] width 103 height 17
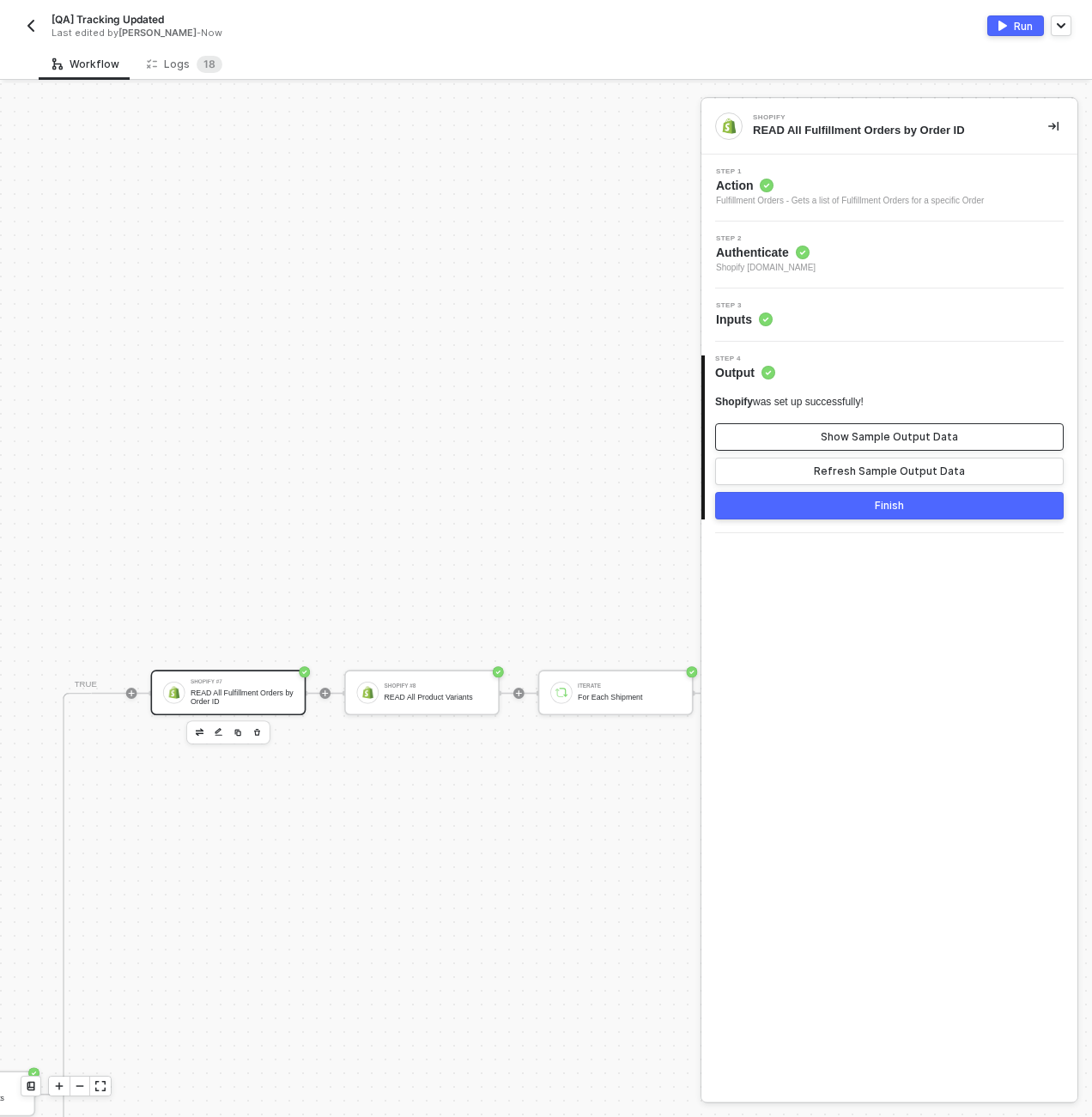
click at [894, 440] on div "Show Sample Output Data" at bounding box center [889, 436] width 137 height 14
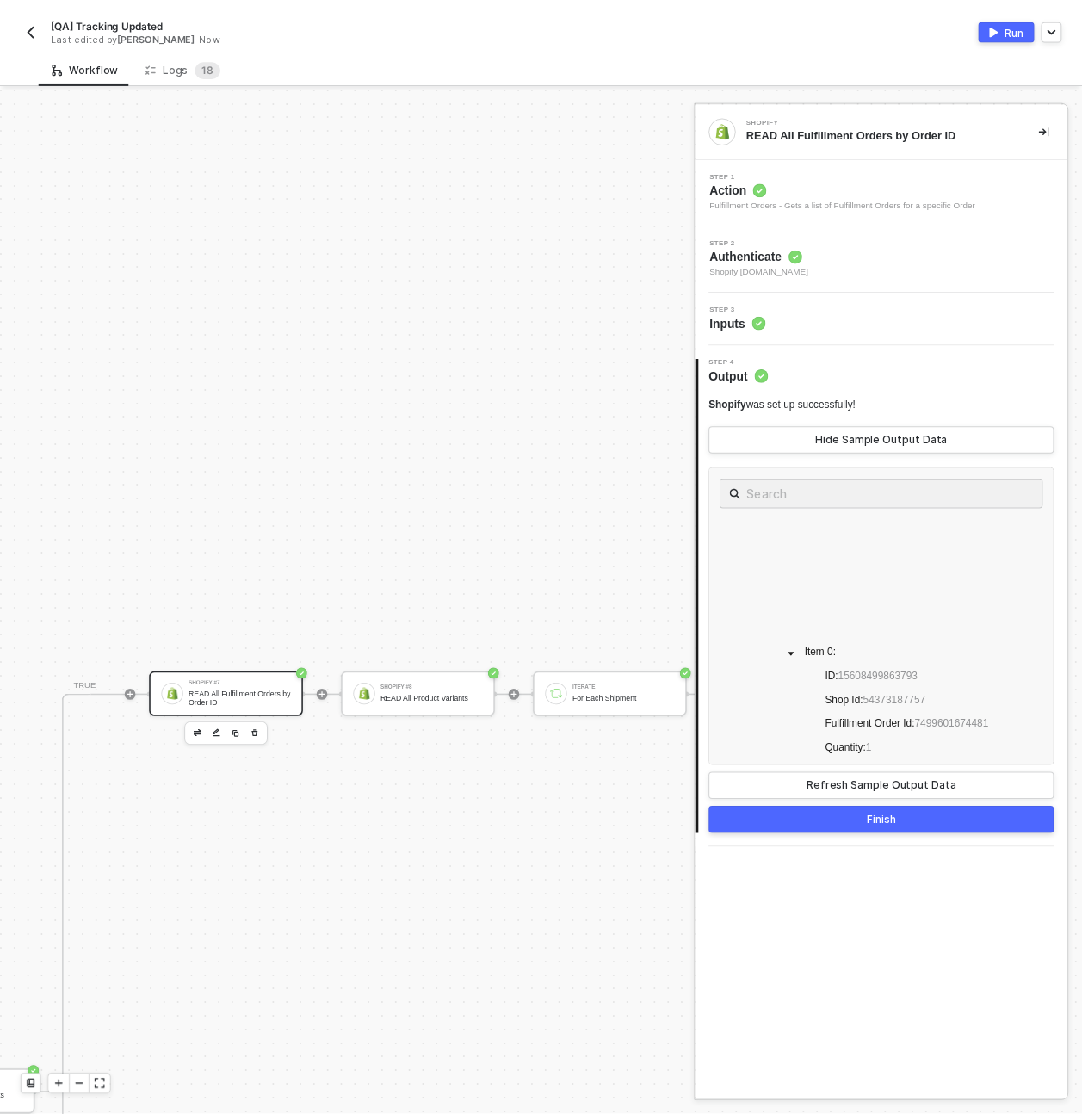
scroll to position [729, 0]
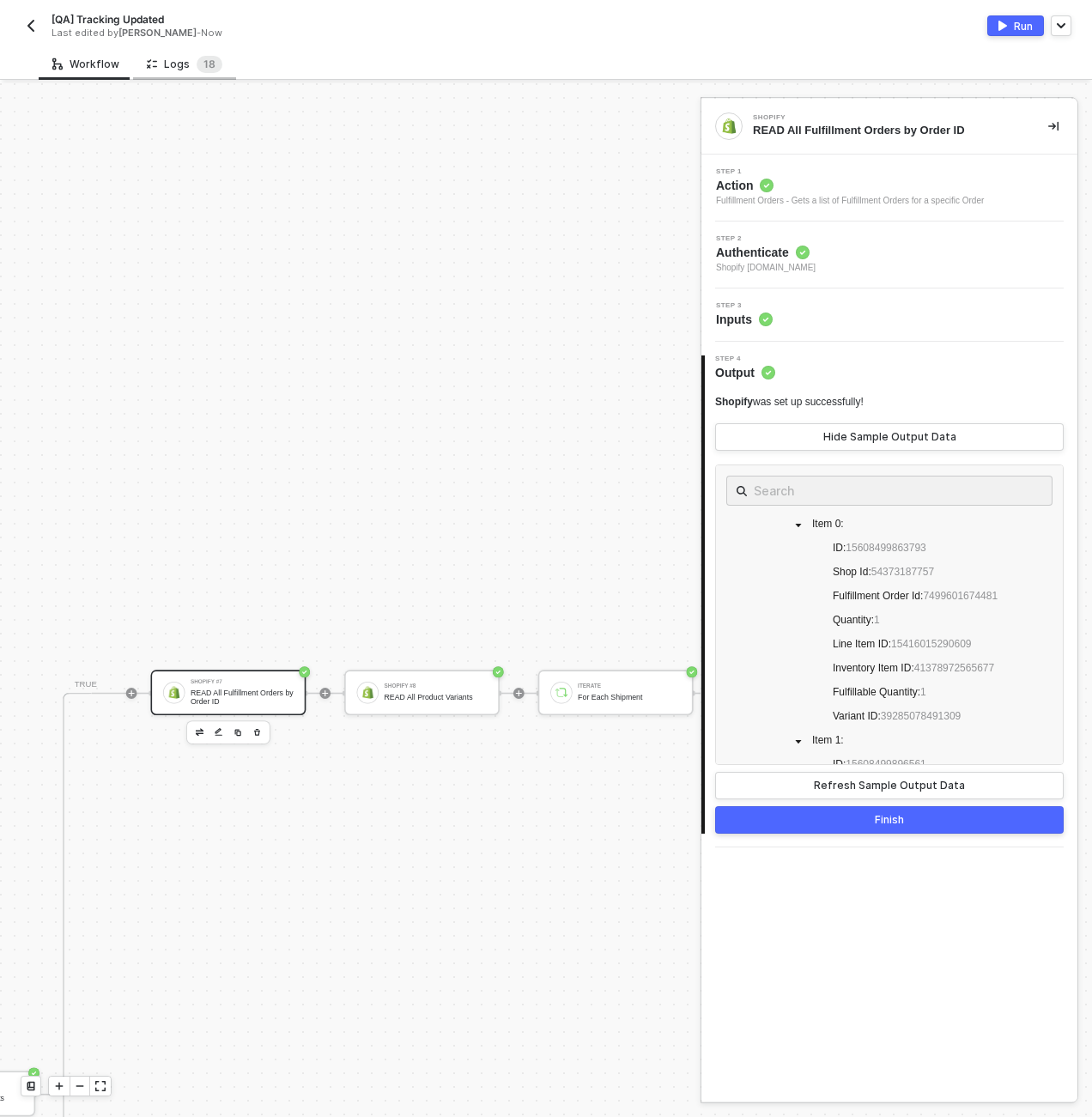
click at [175, 51] on div "Logs 1 8" at bounding box center [185, 63] width 103 height 32
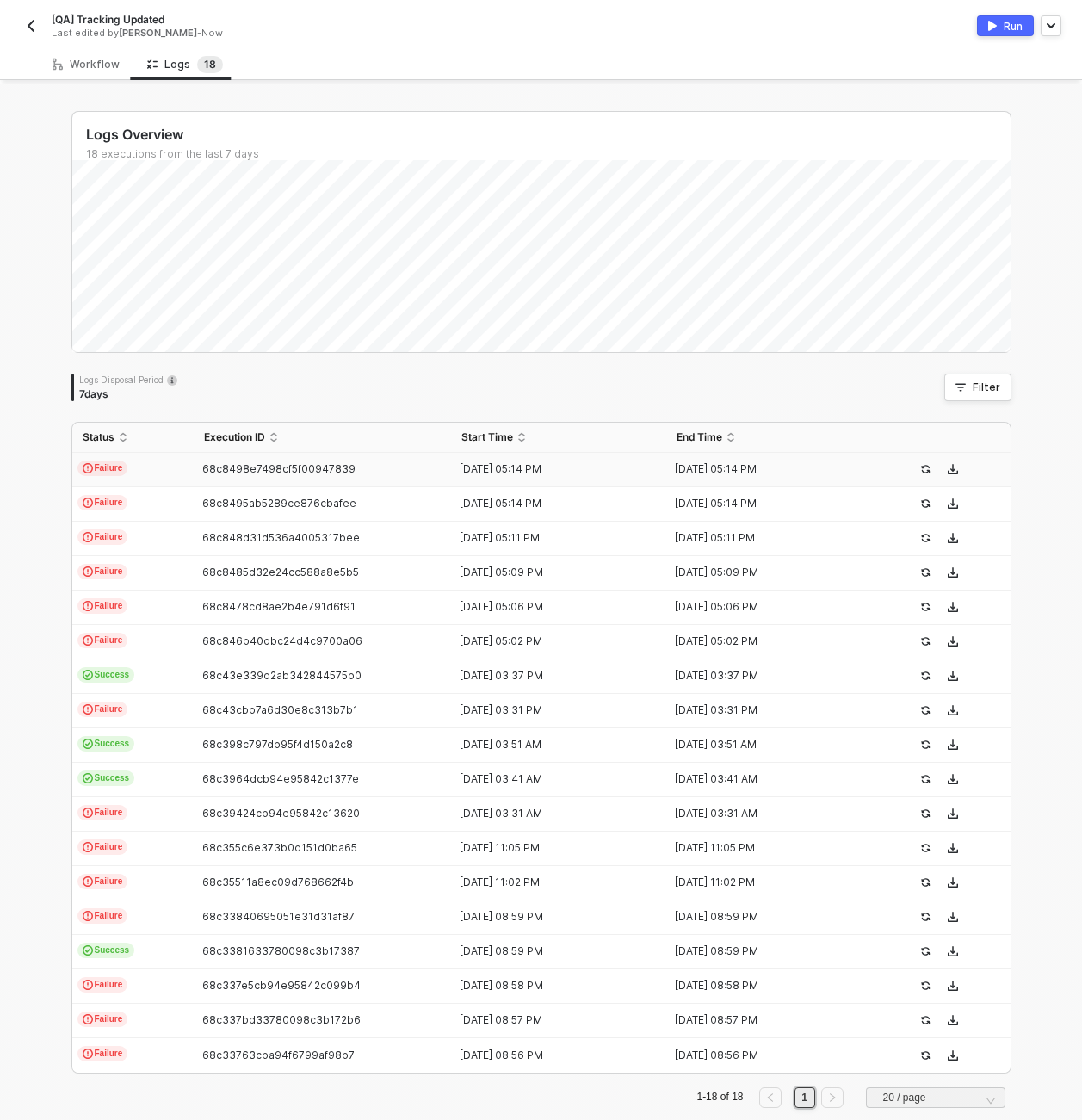
click at [163, 470] on td "Failure" at bounding box center [134, 470] width 122 height 35
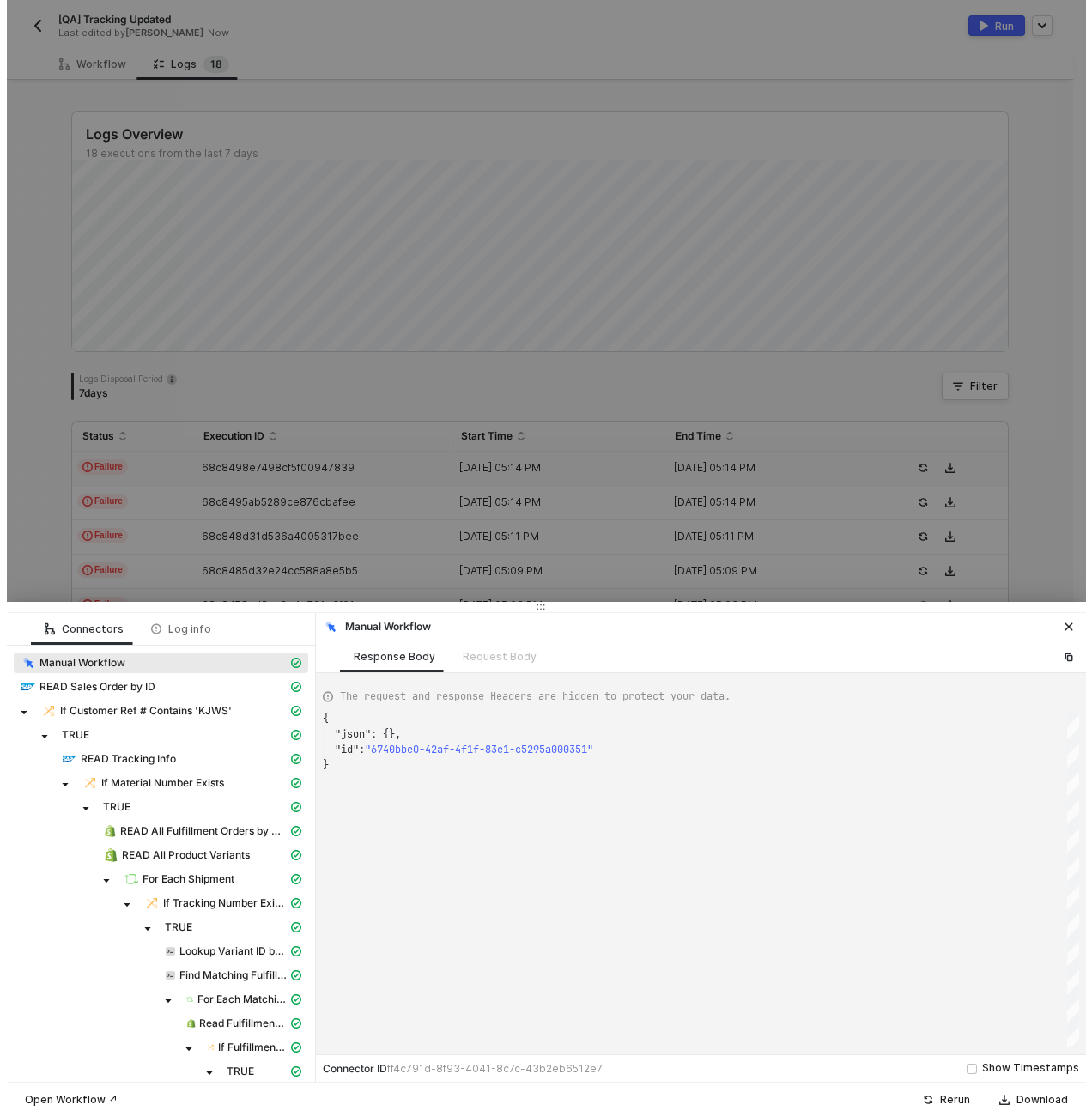
scroll to position [46, 0]
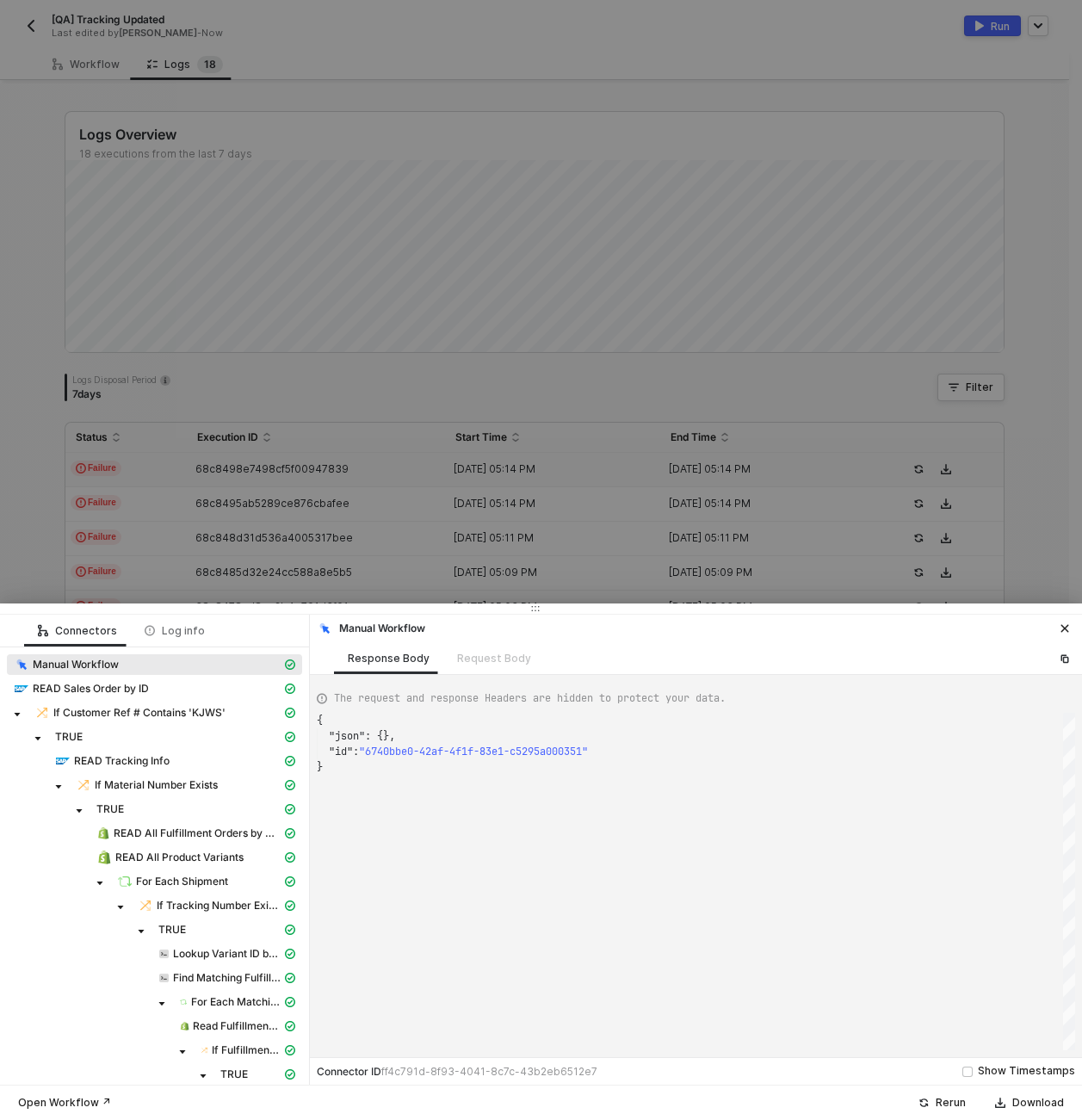
click at [117, 378] on div at bounding box center [541, 560] width 1082 height 1120
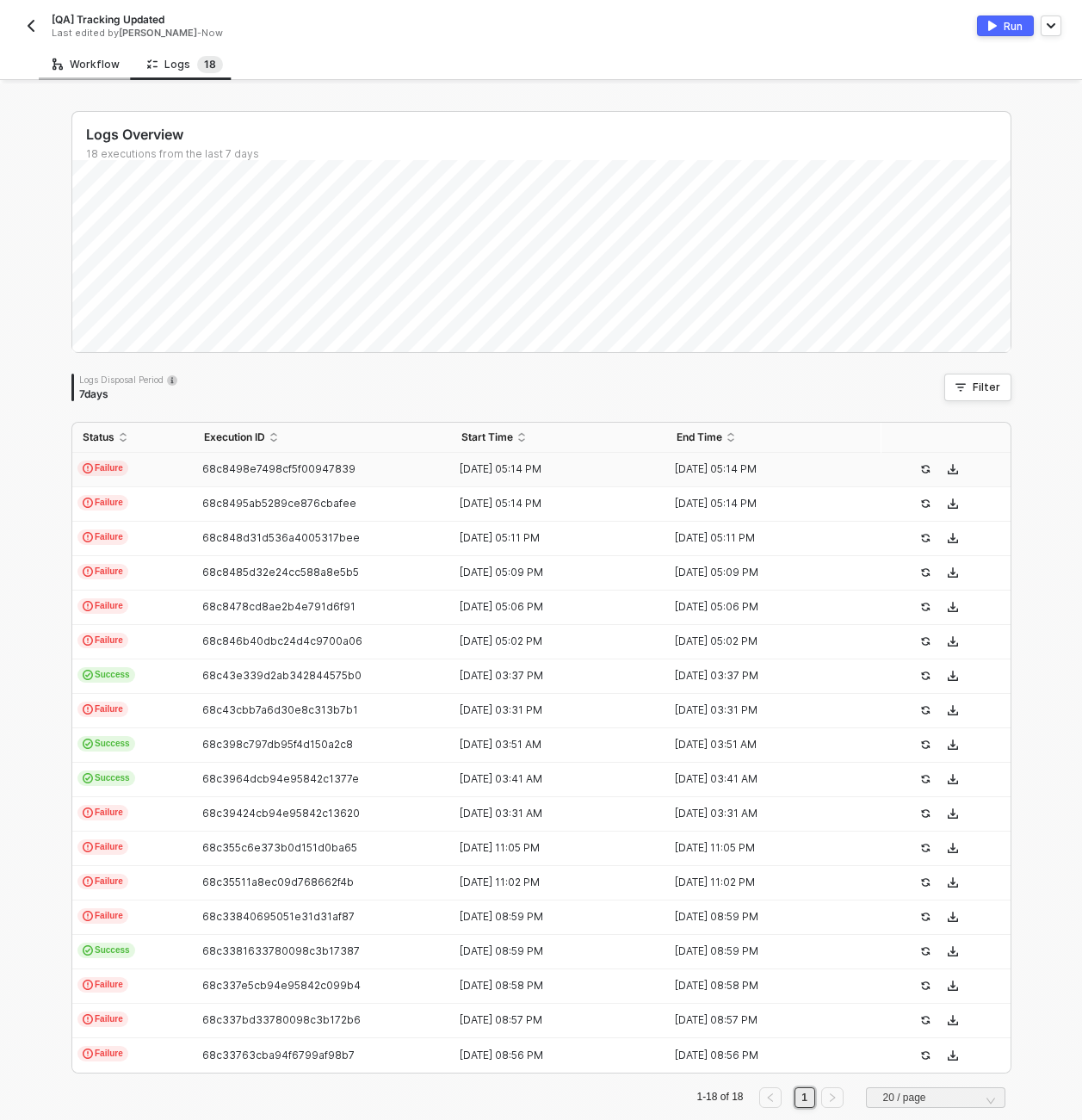
click at [98, 65] on div "Workflow" at bounding box center [86, 64] width 67 height 14
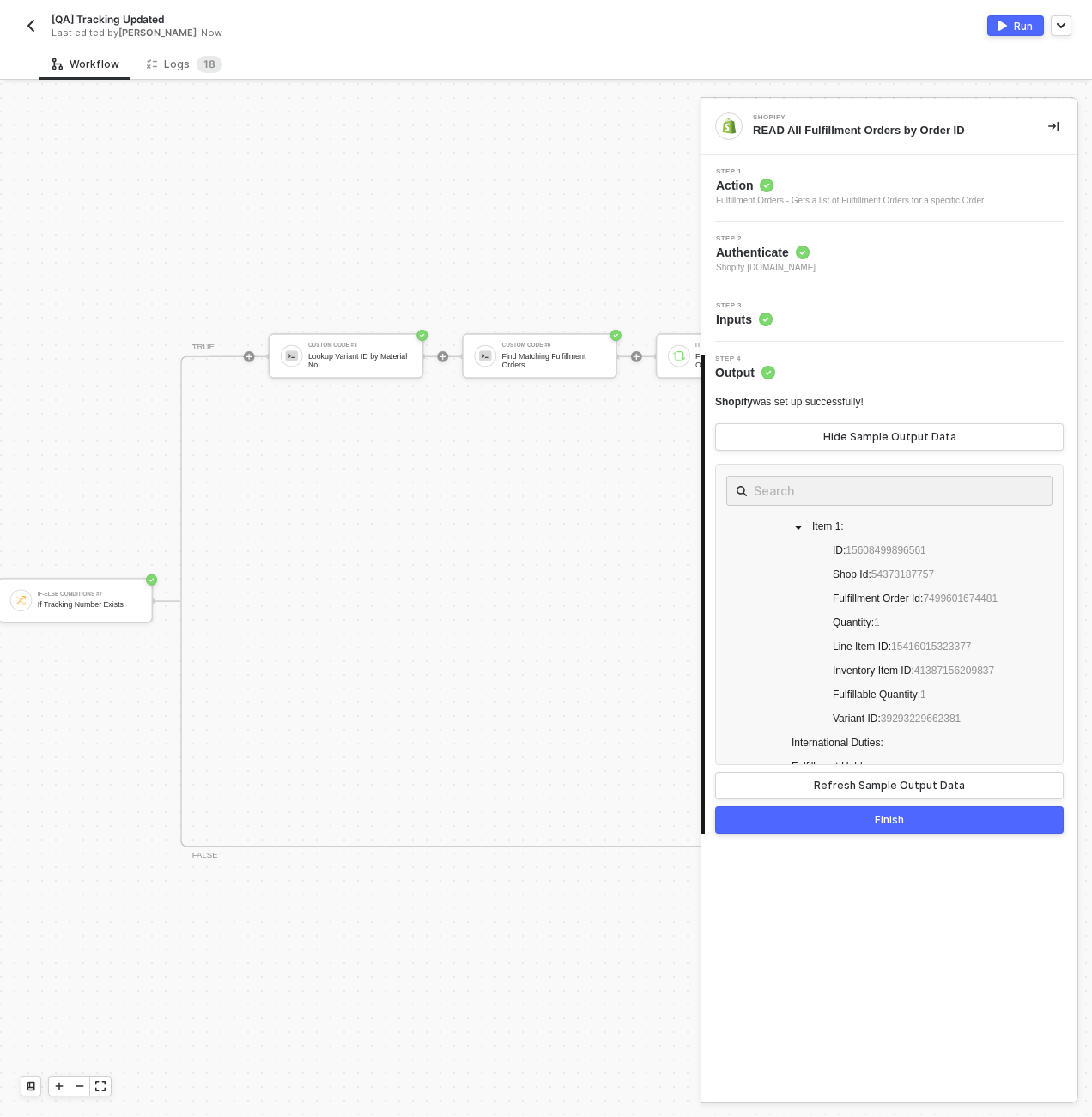
scroll to position [272, 4225]
click at [336, 357] on div "Lookup Variant ID by Material No" at bounding box center [318, 359] width 103 height 17
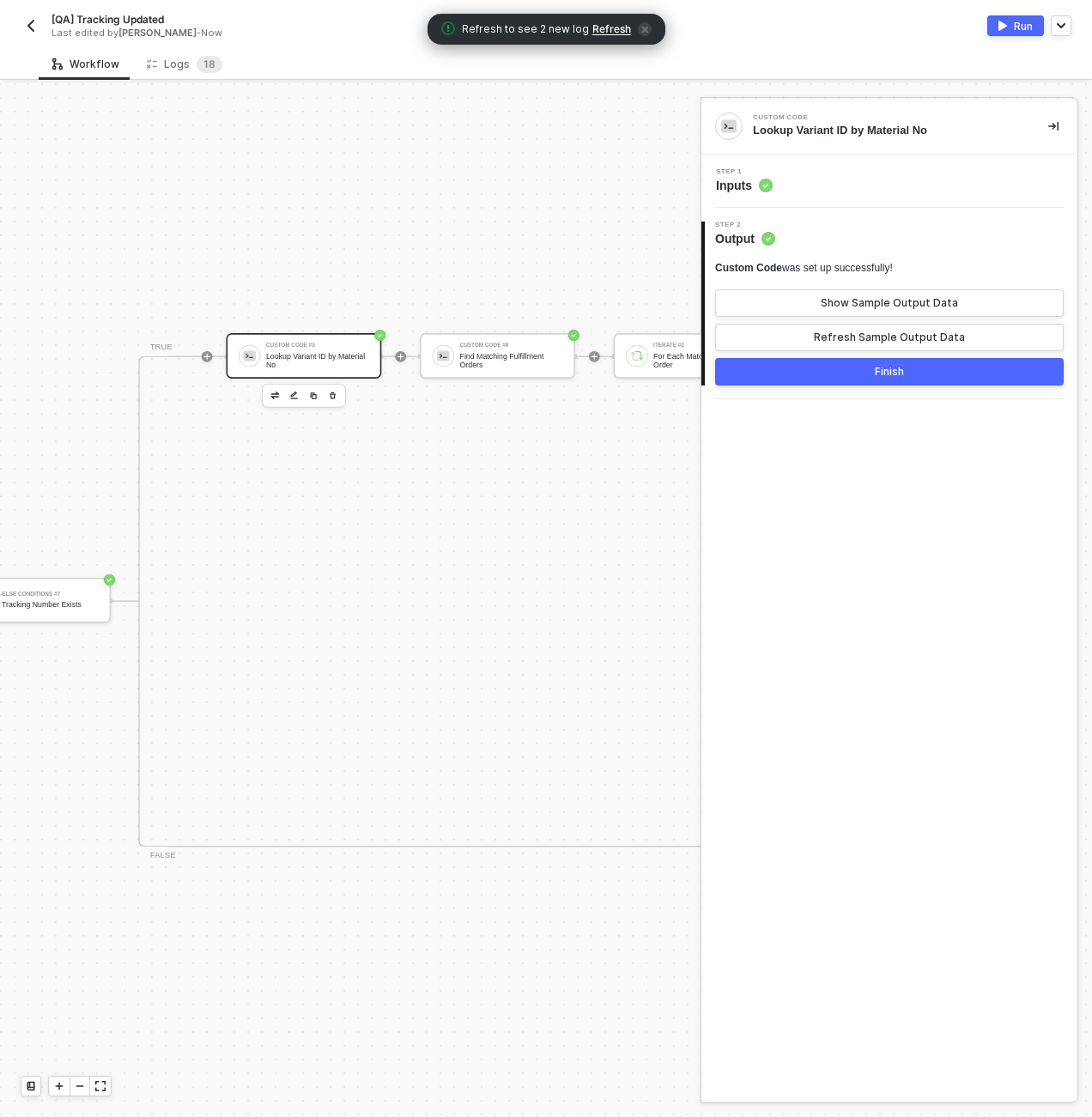
click at [864, 163] on div "Step 1 Inputs" at bounding box center [890, 180] width 376 height 53
click at [865, 178] on div "Step 1 Inputs" at bounding box center [892, 181] width 372 height 25
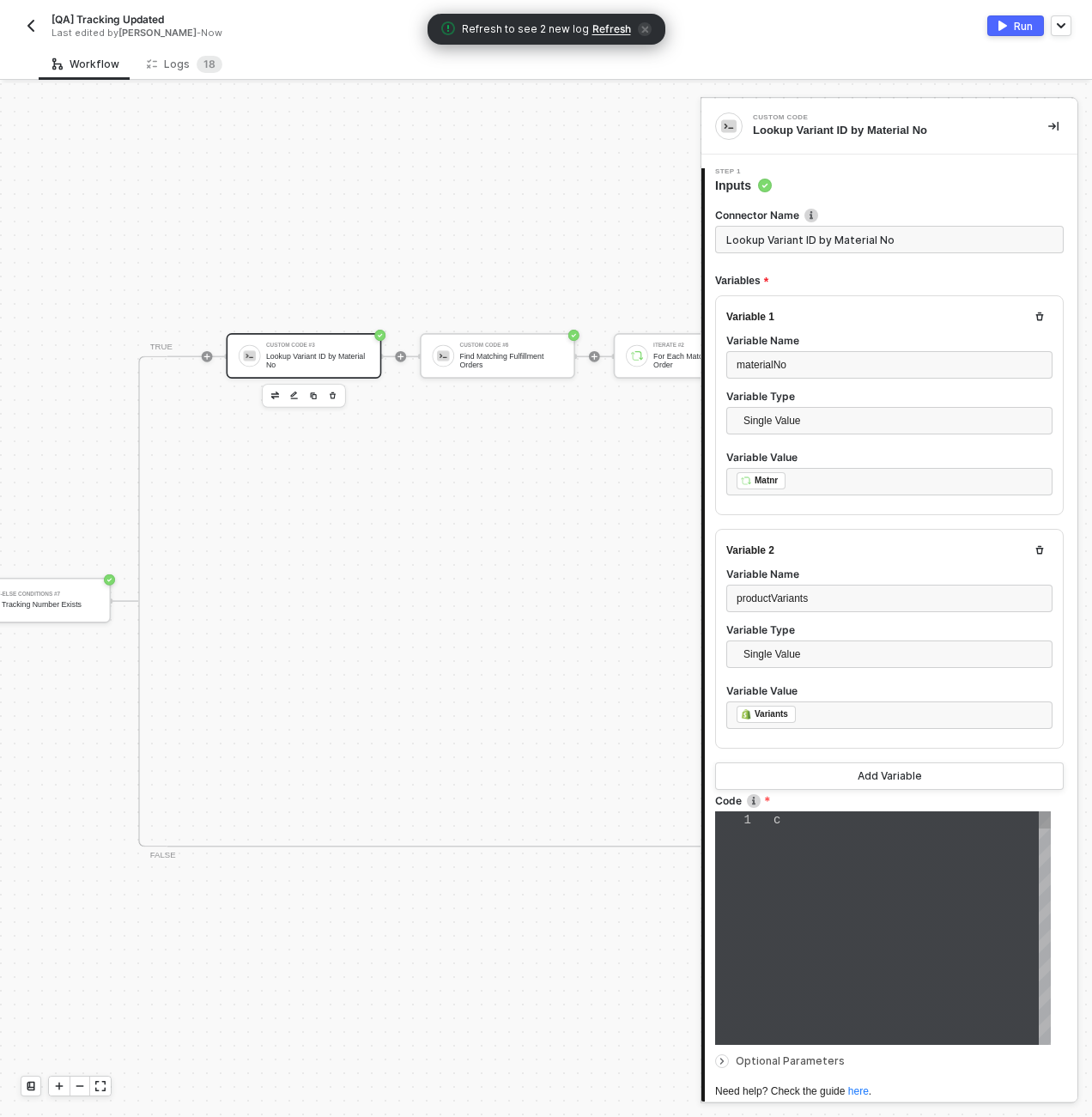
type textarea "const materialNo = inputData.materialNo; const productVariants = inputData.prod…"
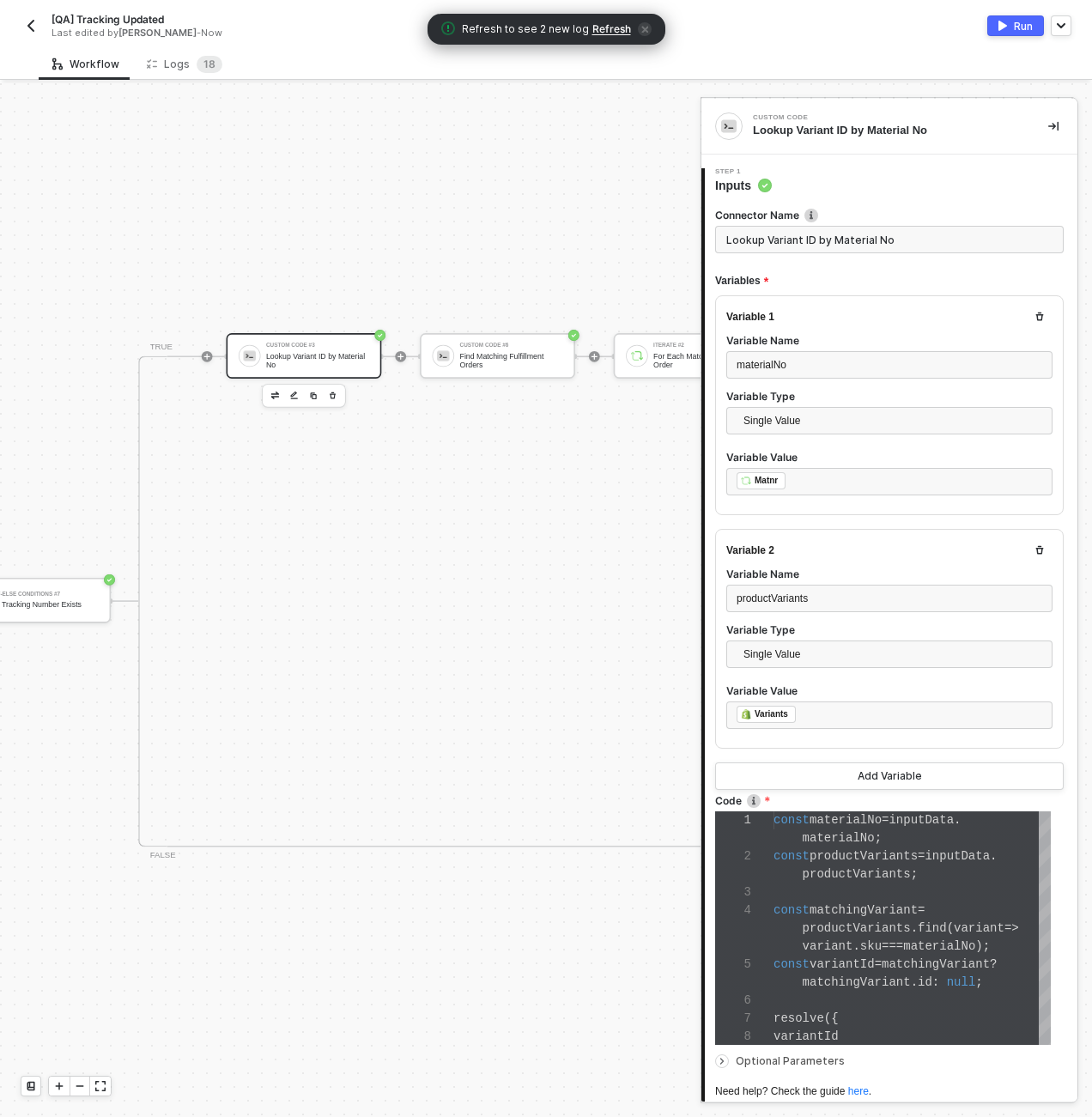
scroll to position [272, 4294]
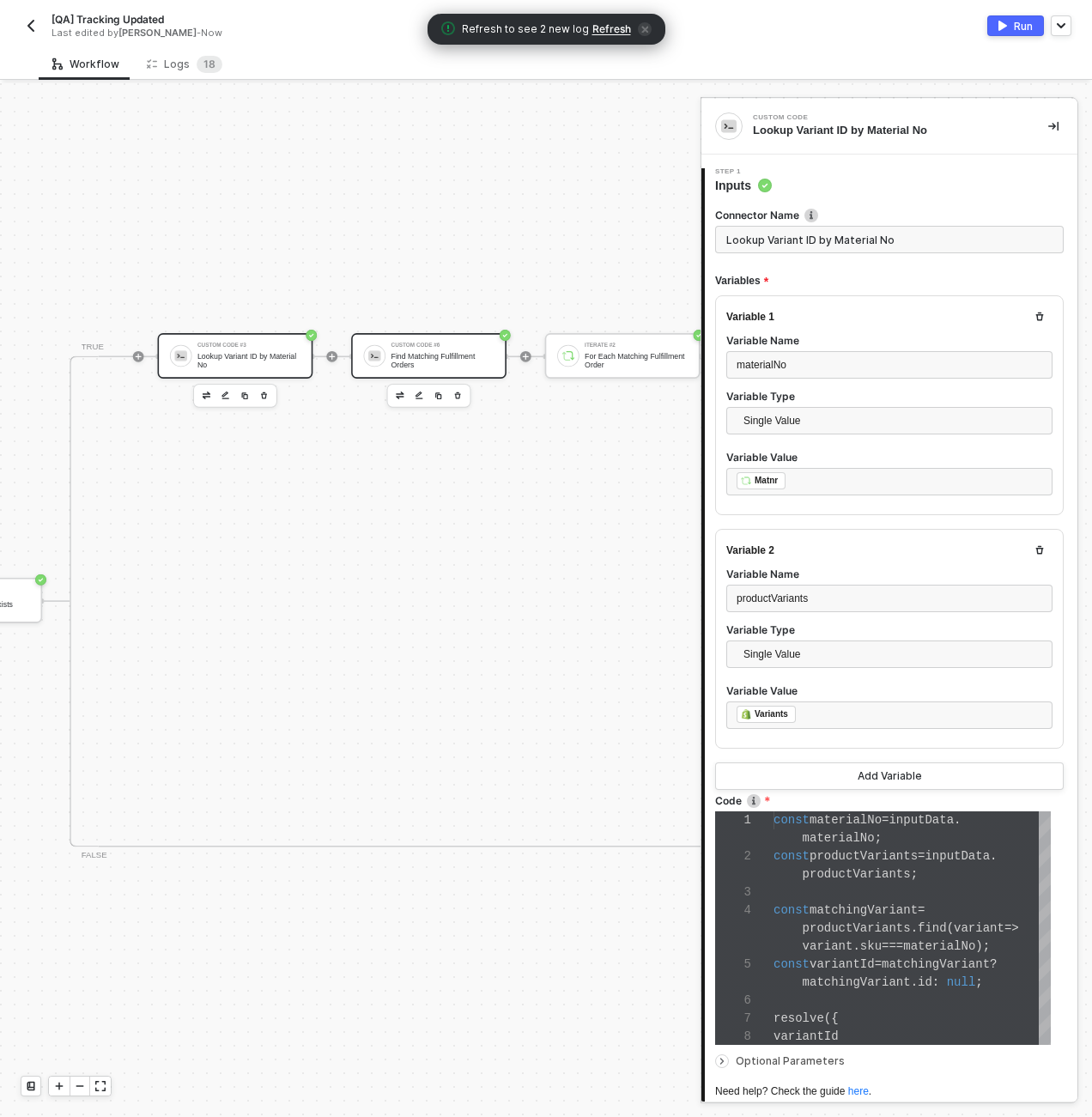
click at [461, 361] on div "Find Matching Fulfillment Orders" at bounding box center [444, 359] width 103 height 17
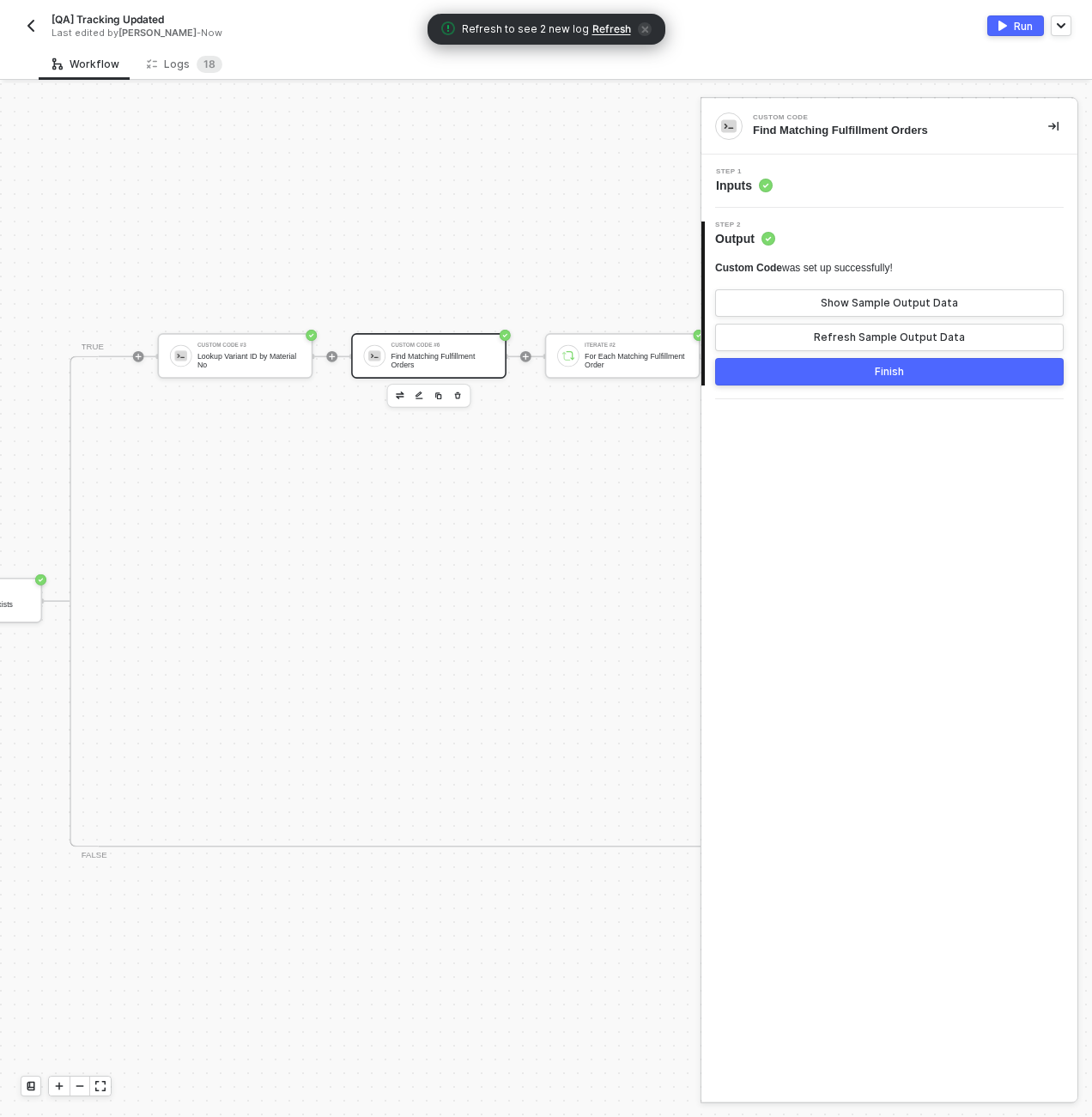
click at [857, 185] on div "Step 1 Inputs" at bounding box center [892, 181] width 372 height 25
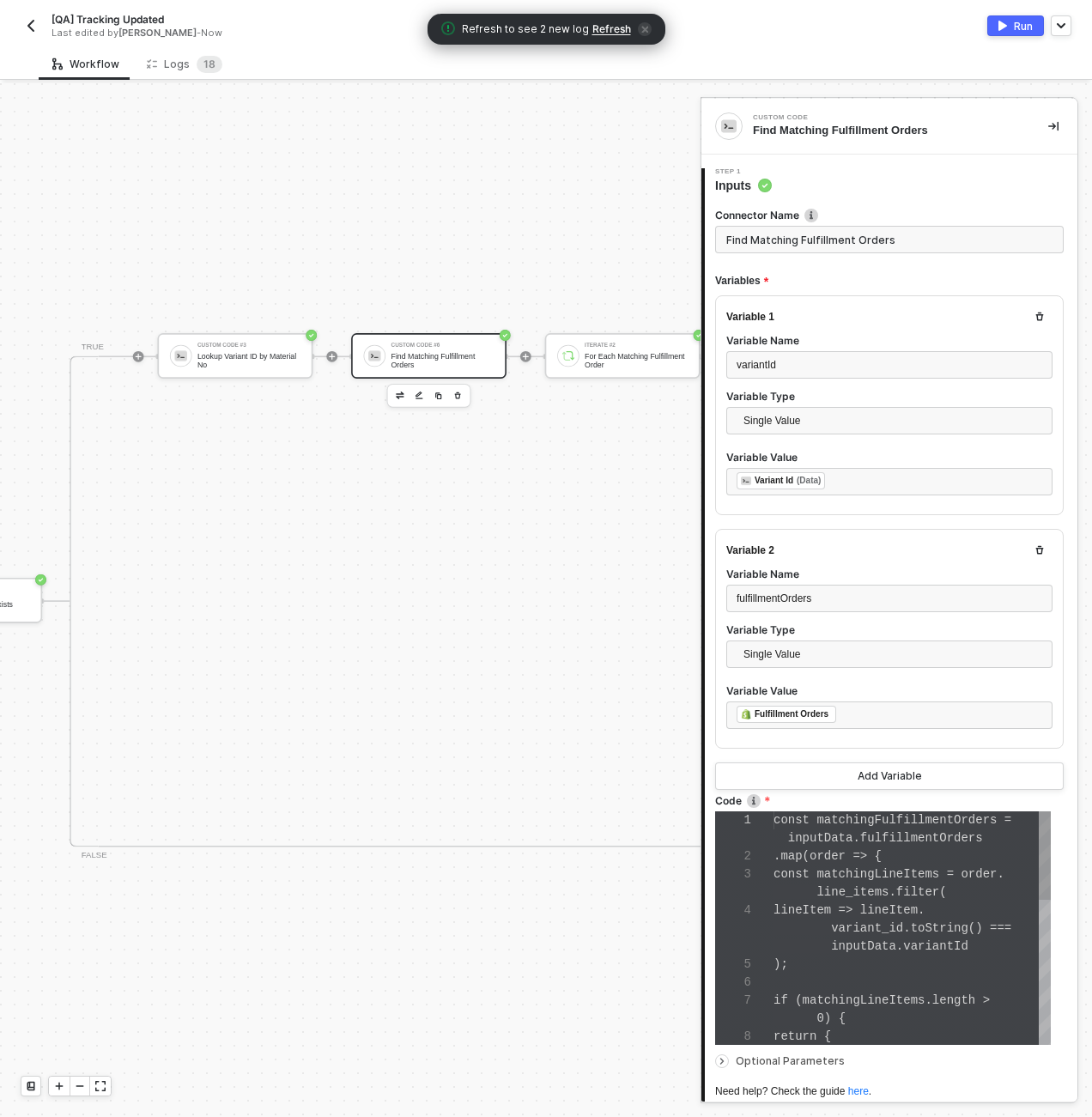
scroll to position [108, 0]
click at [840, 487] on div "﻿ ﻿ Variant Id (Data) ﻿" at bounding box center [889, 481] width 306 height 19
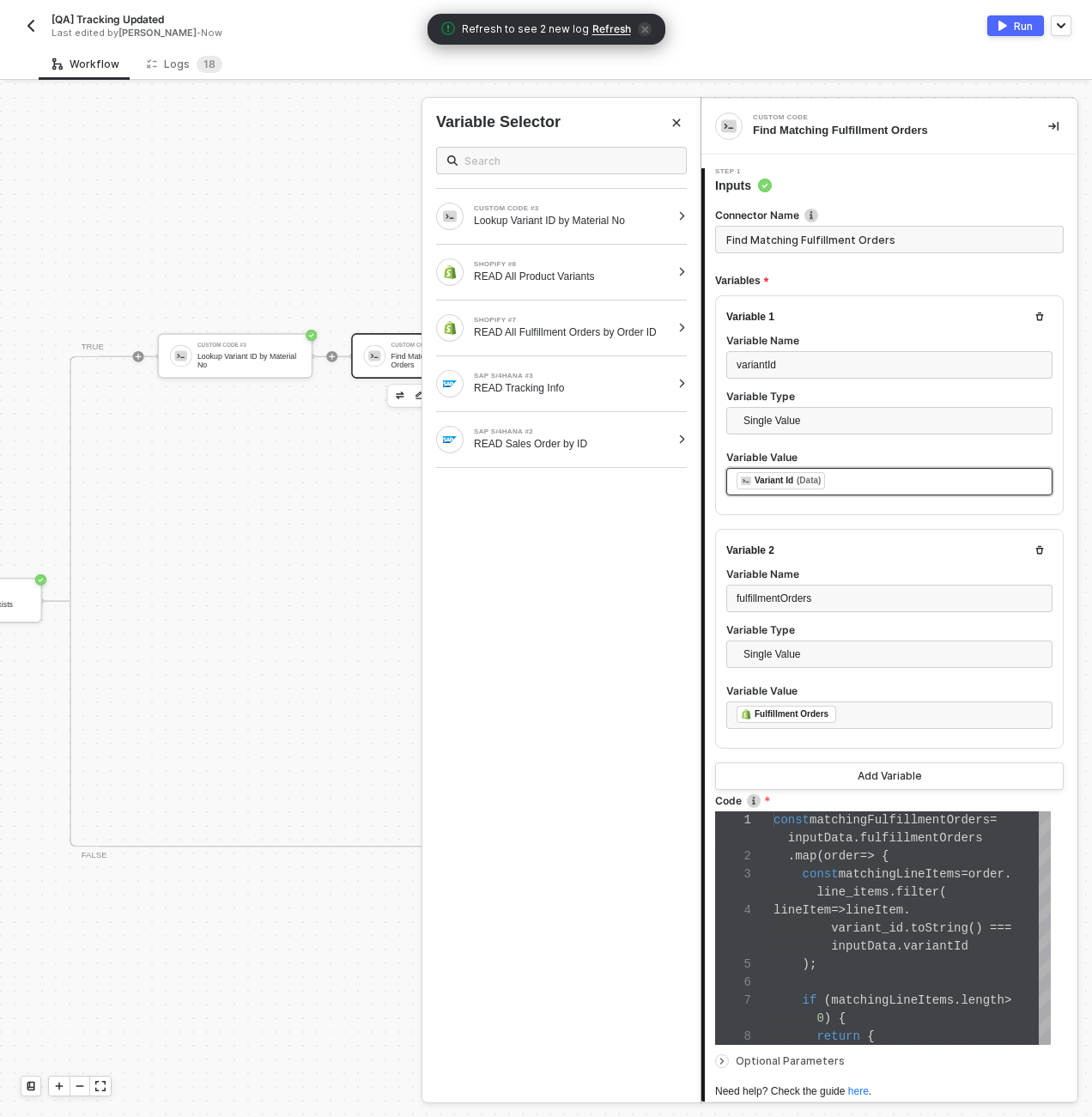
click at [840, 487] on div "﻿ ﻿ Variant Id (Data) ﻿" at bounding box center [889, 481] width 306 height 19
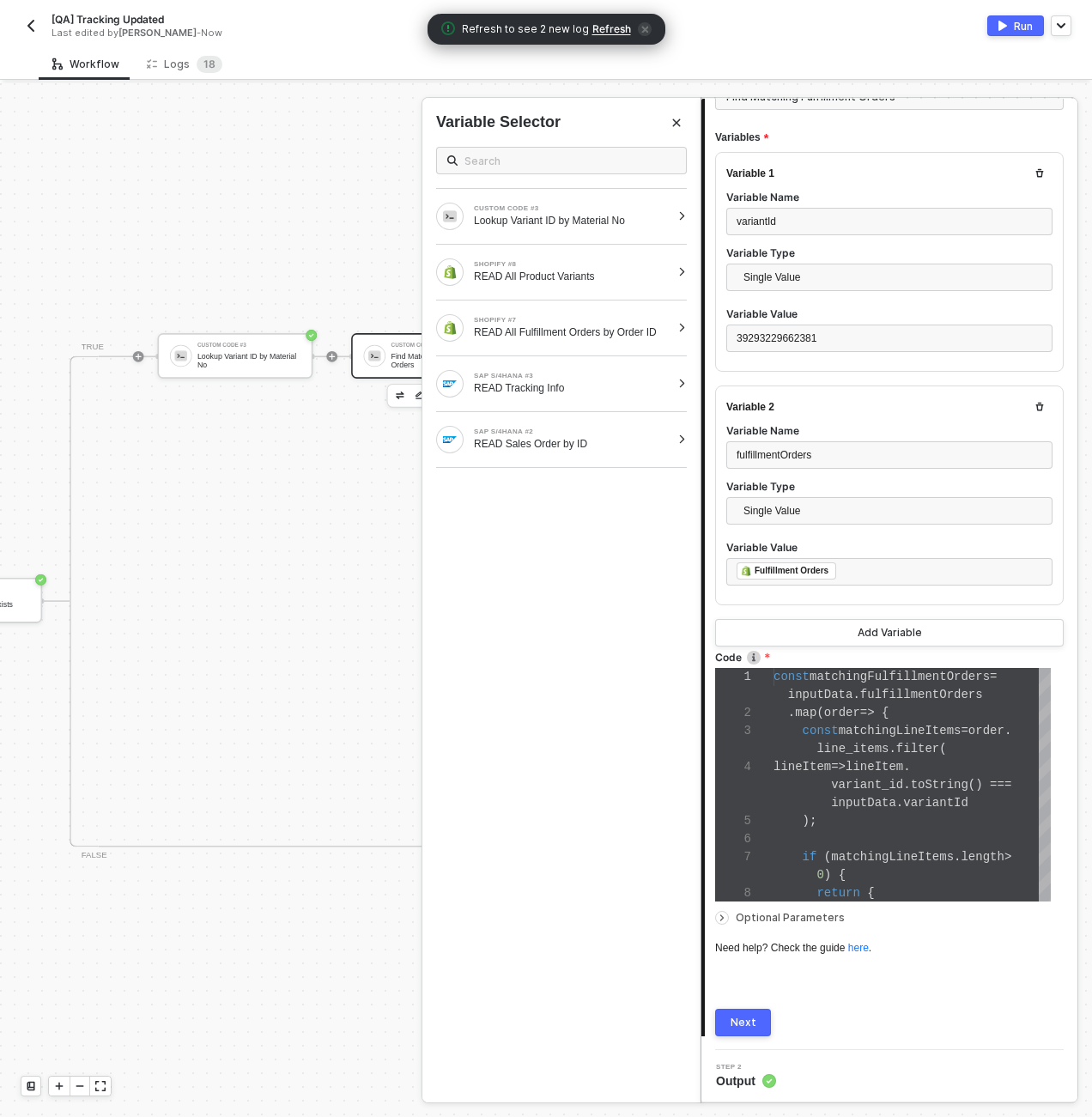
click at [755, 1026] on button "Next" at bounding box center [744, 1023] width 56 height 27
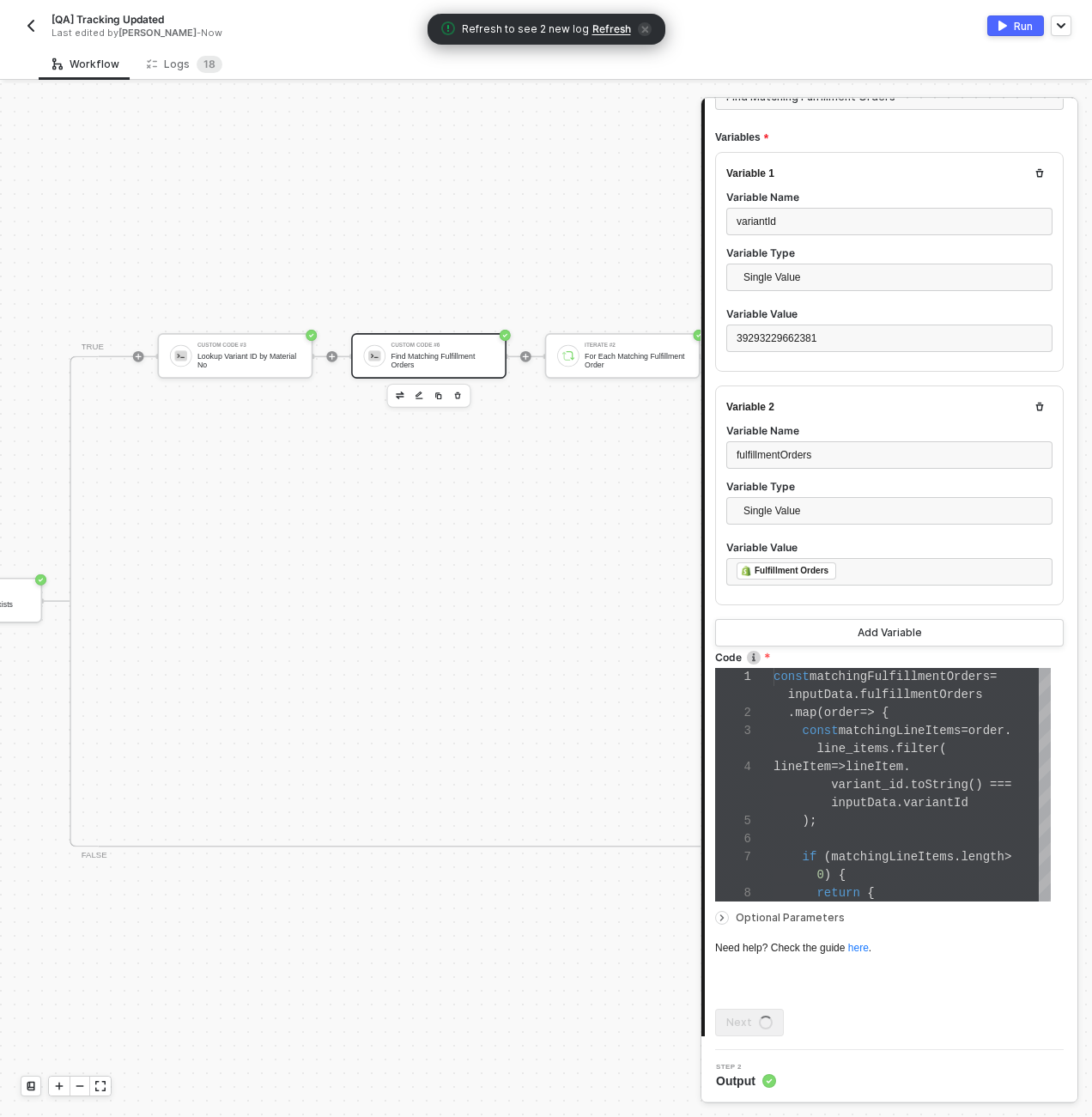
scroll to position [0, 0]
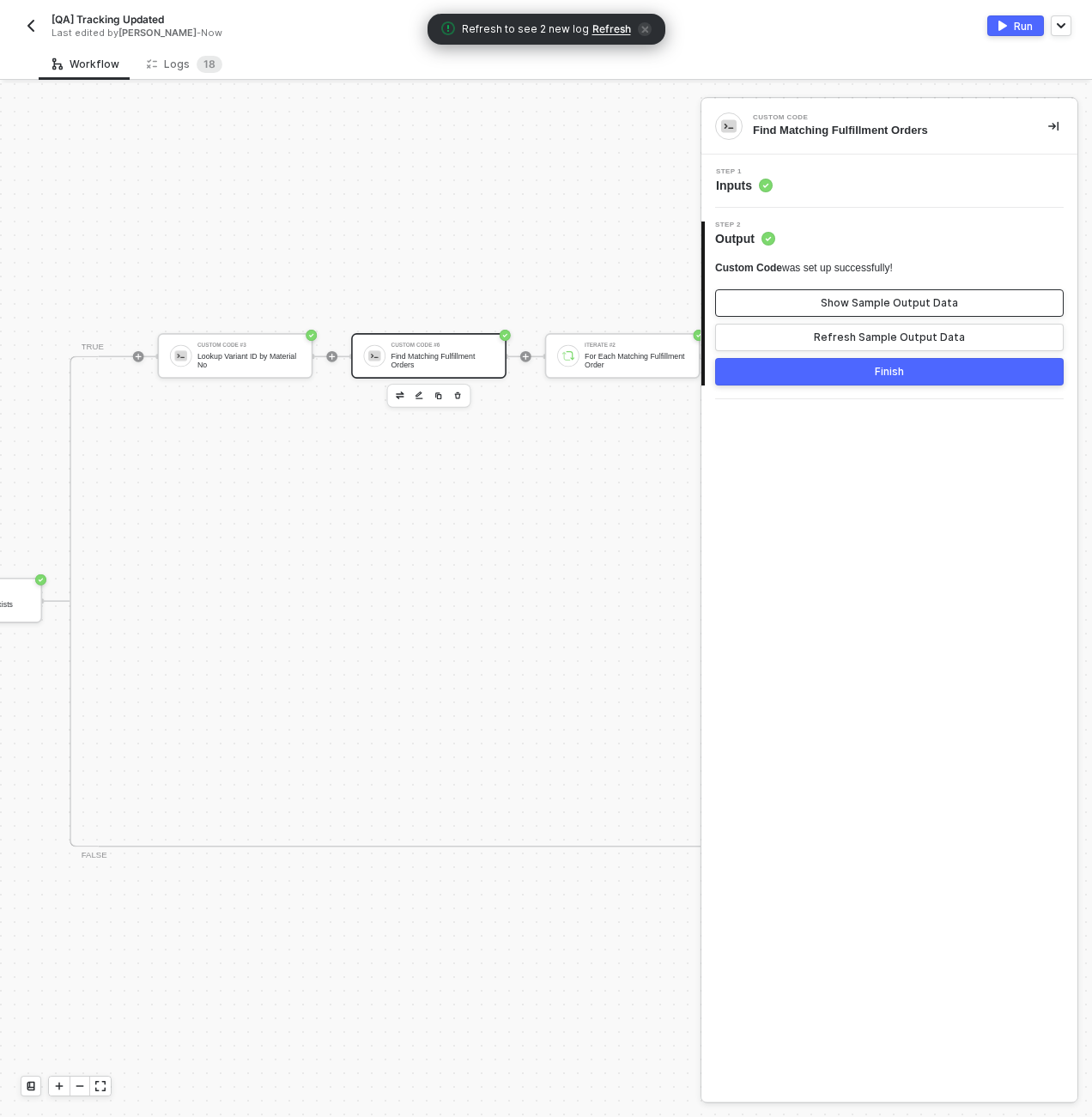
click at [887, 300] on div "Show Sample Output Data" at bounding box center [889, 303] width 137 height 14
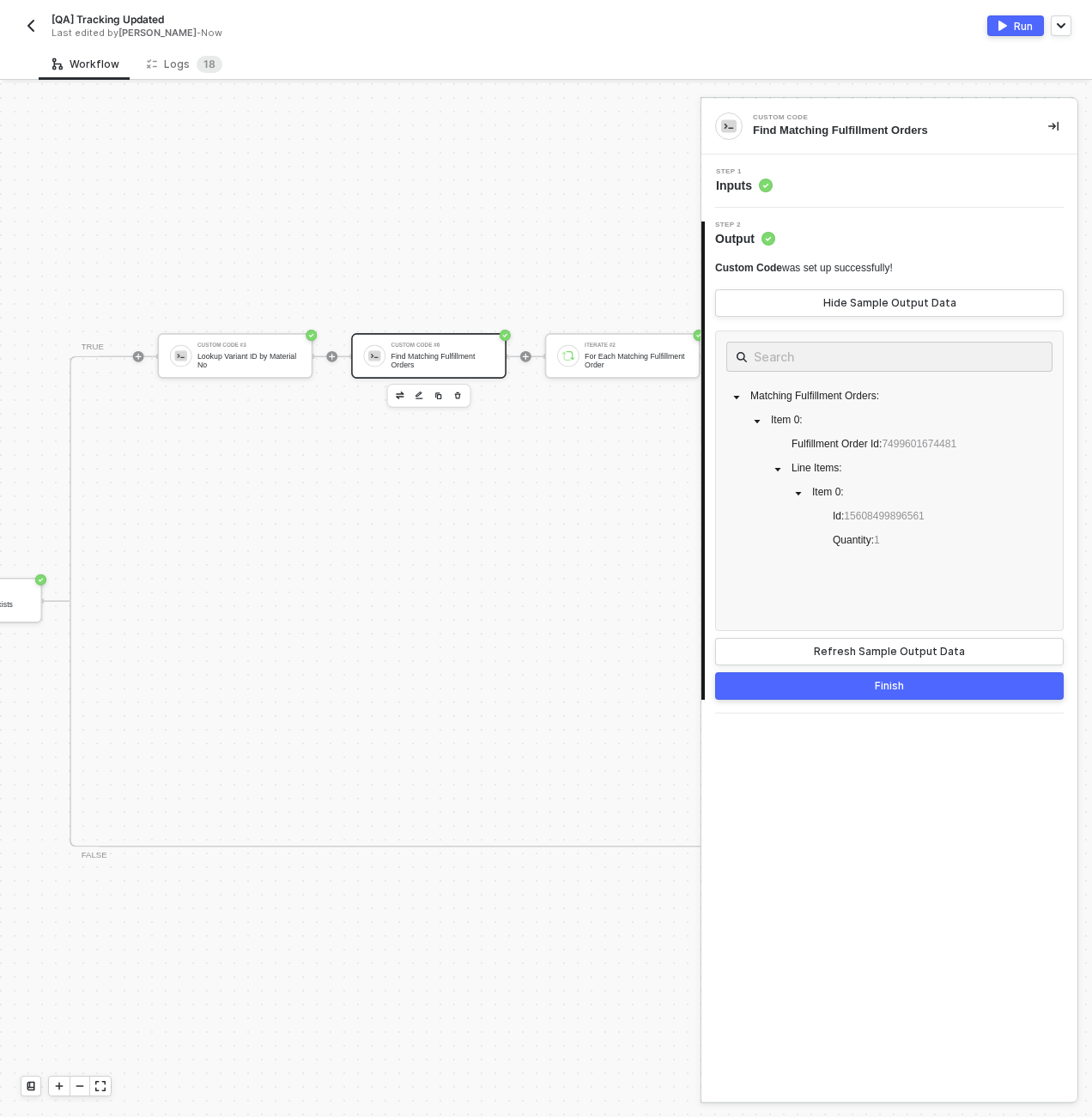
click at [836, 178] on div "Step 1 Inputs" at bounding box center [892, 181] width 372 height 25
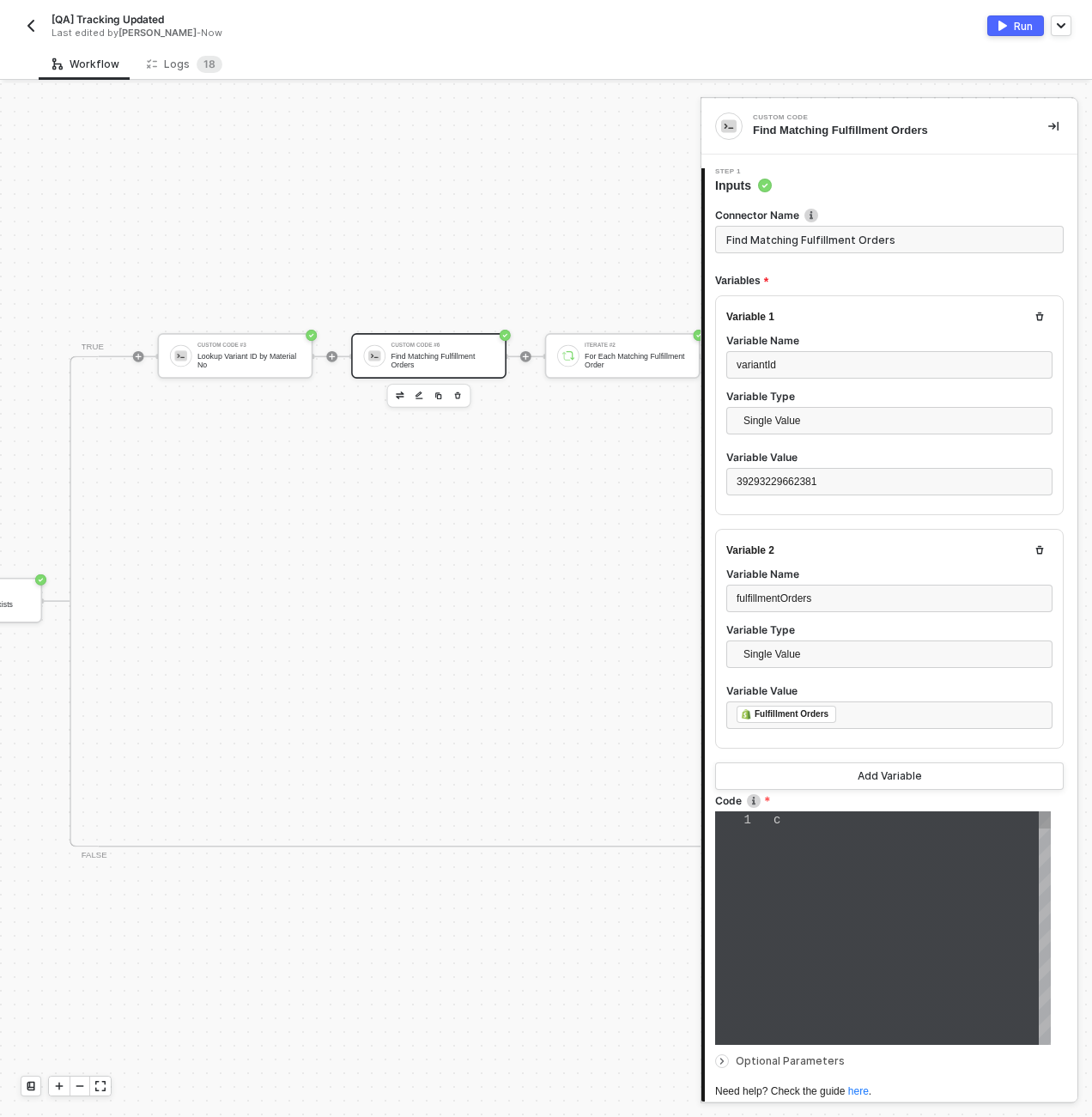
type textarea "const matchingFulfillmentOrders = inputData.fulfillmentOrders .map(order => { c…"
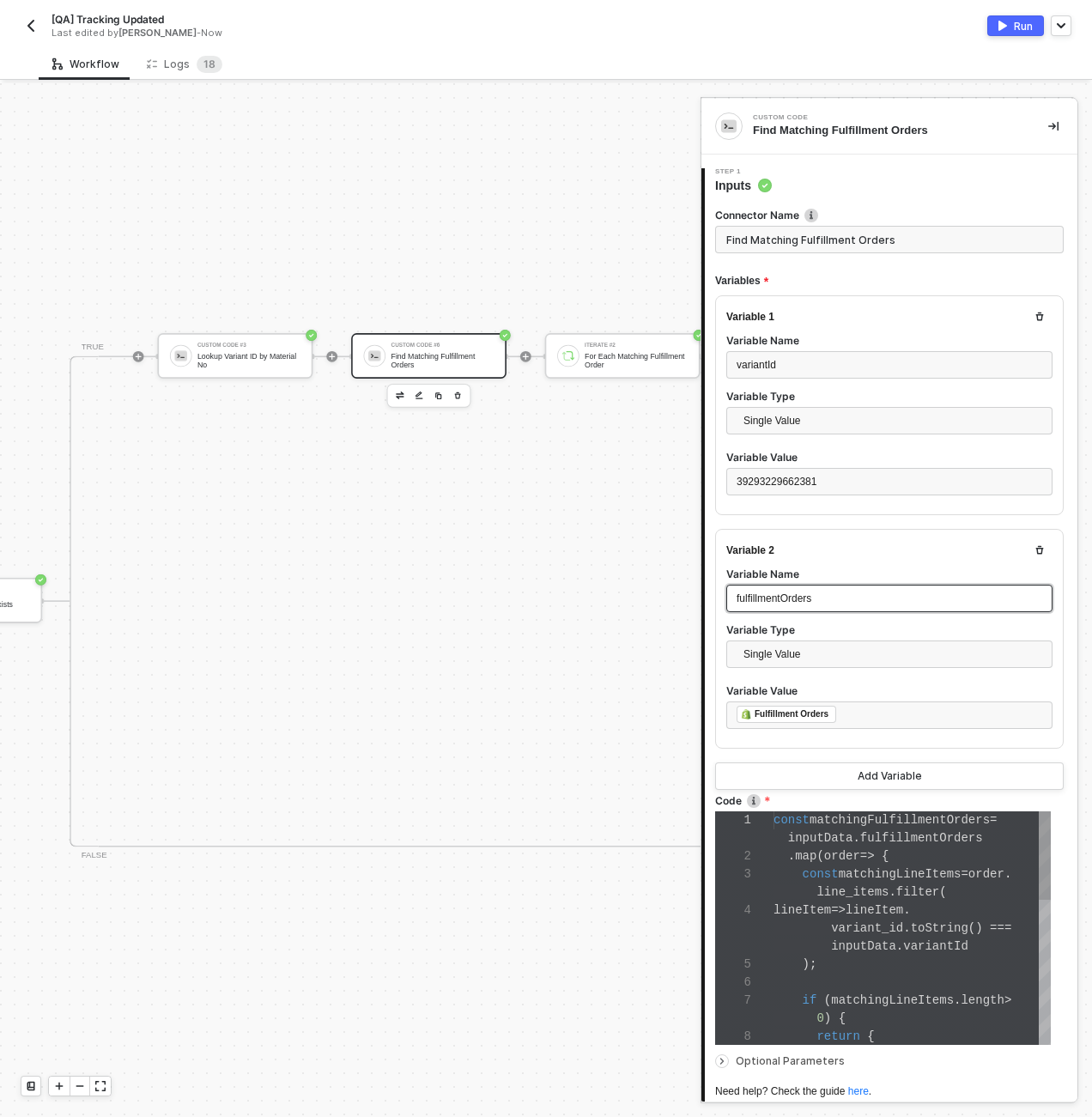
scroll to position [108, 0]
click at [868, 894] on div "1 2 3 4 5 6 7 8 const matchingFulfillmentOrders = inputData . fulfillmentOrders…" at bounding box center [883, 928] width 336 height 234
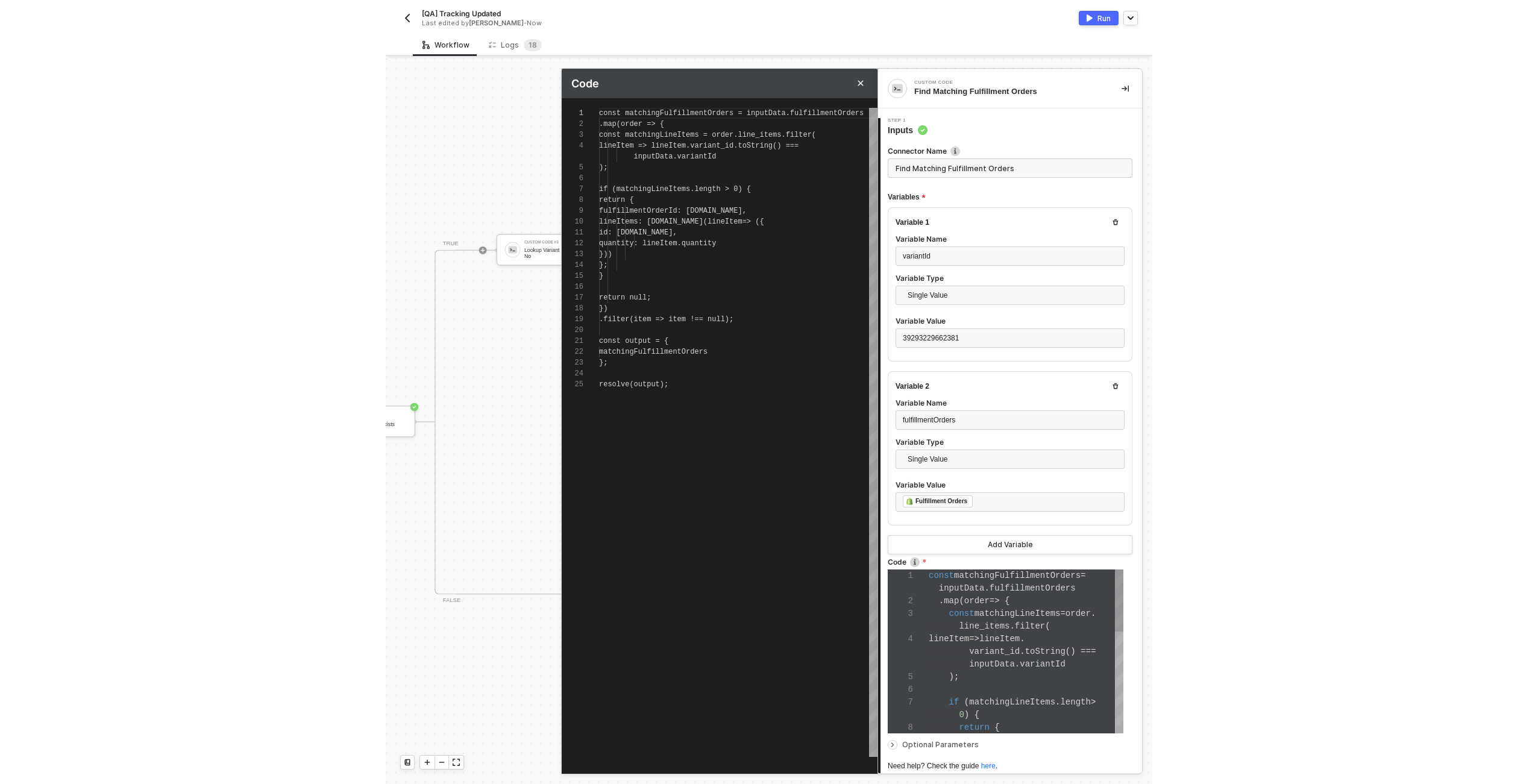
scroll to position [97, 0]
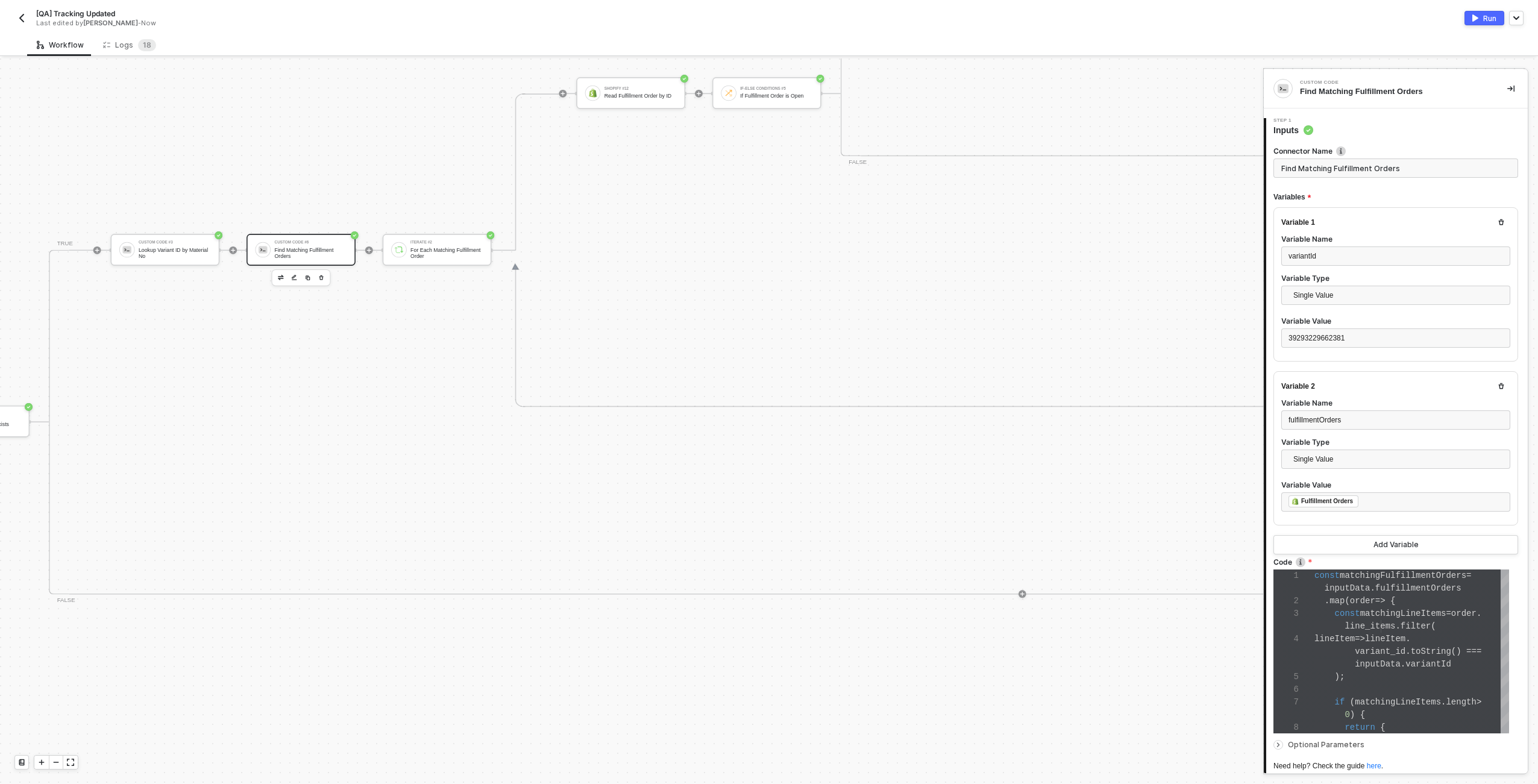
click at [310, 262] on div "Custom Code #6 Find Matching Fulfillment Orders" at bounding box center [300, 249] width 109 height 32
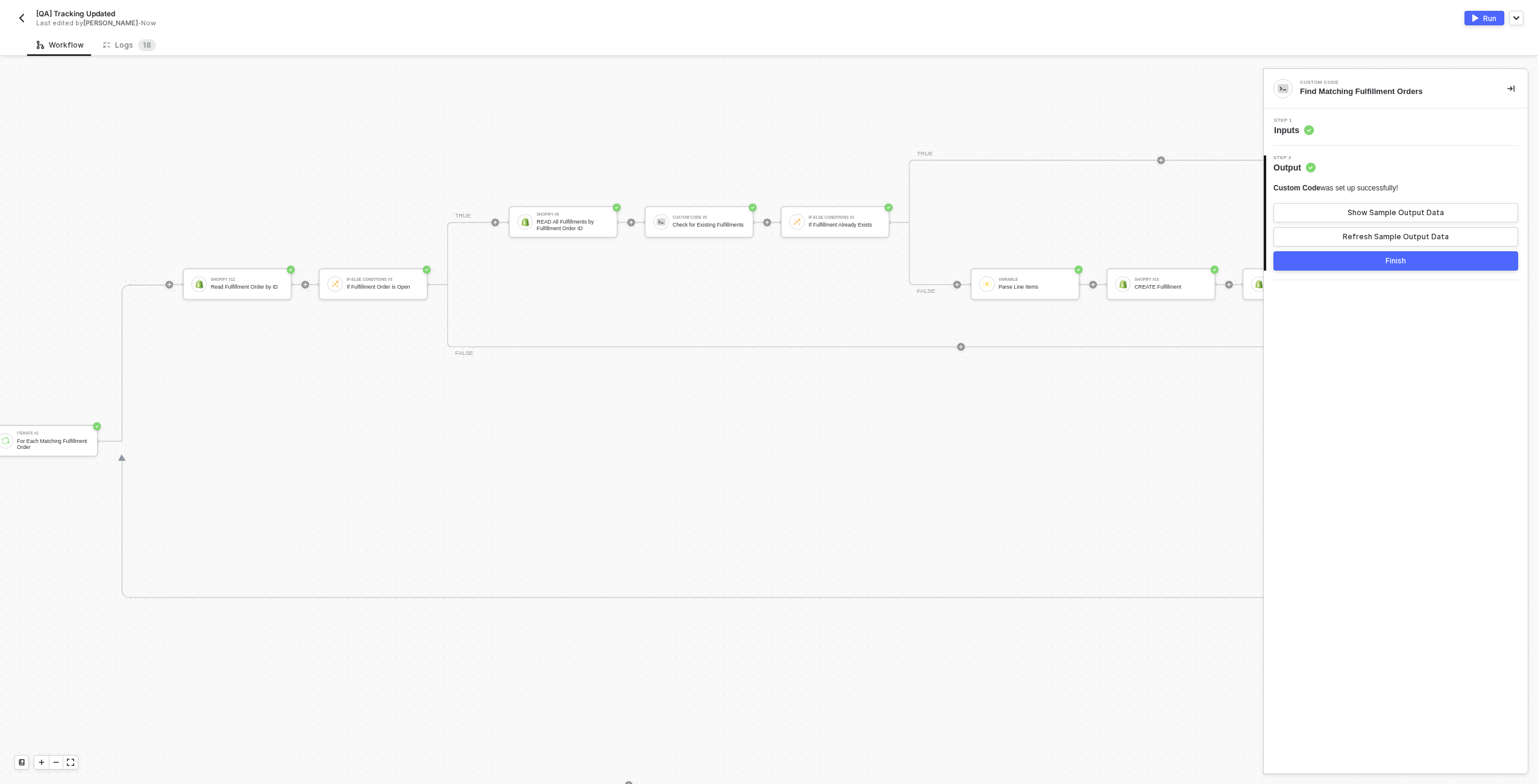
scroll to position [0, 3592]
click at [766, 281] on div "Variable Parse Line Items" at bounding box center [850, 284] width 73 height 18
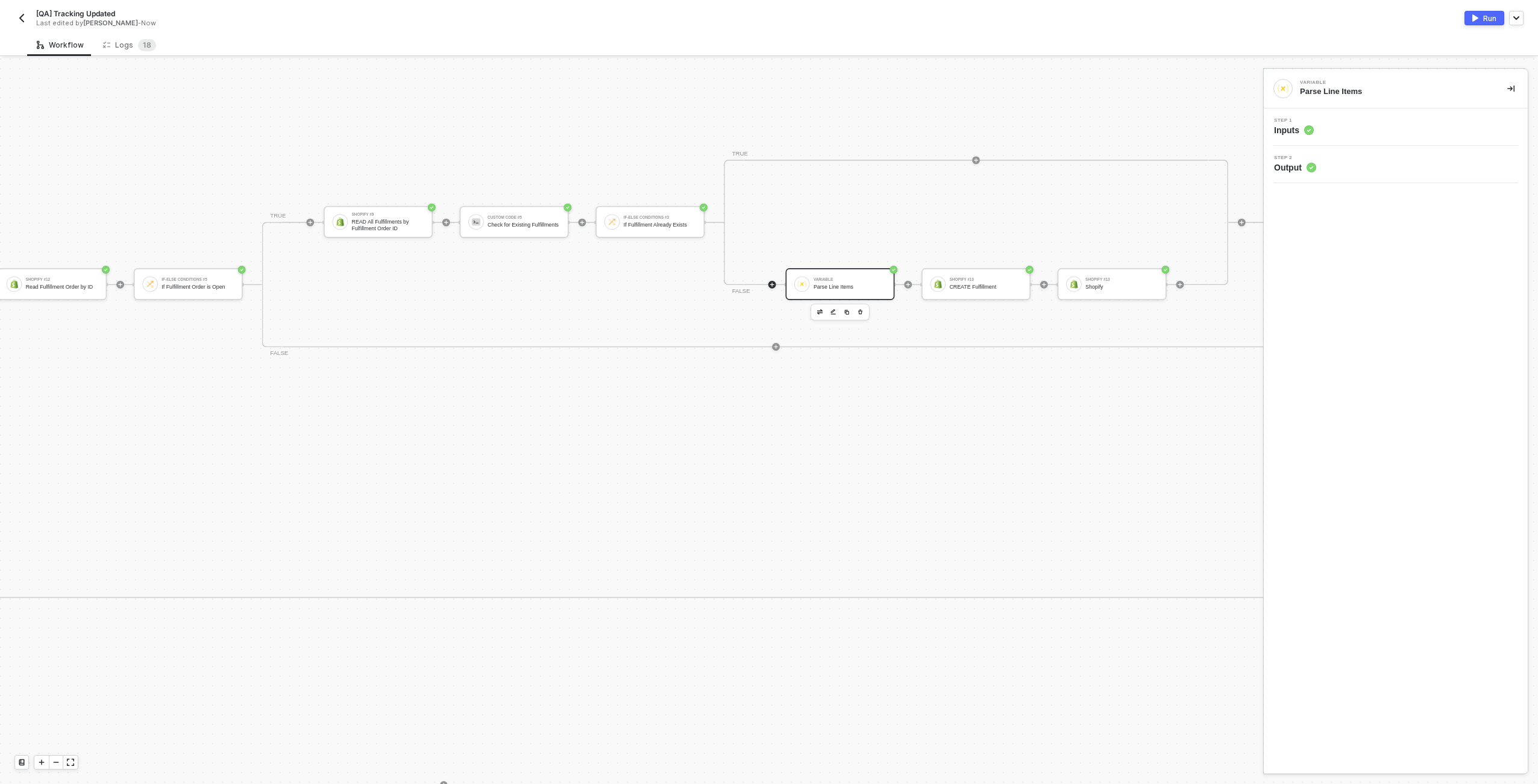
click at [766, 286] on icon "icon-play" at bounding box center [772, 284] width 6 height 6
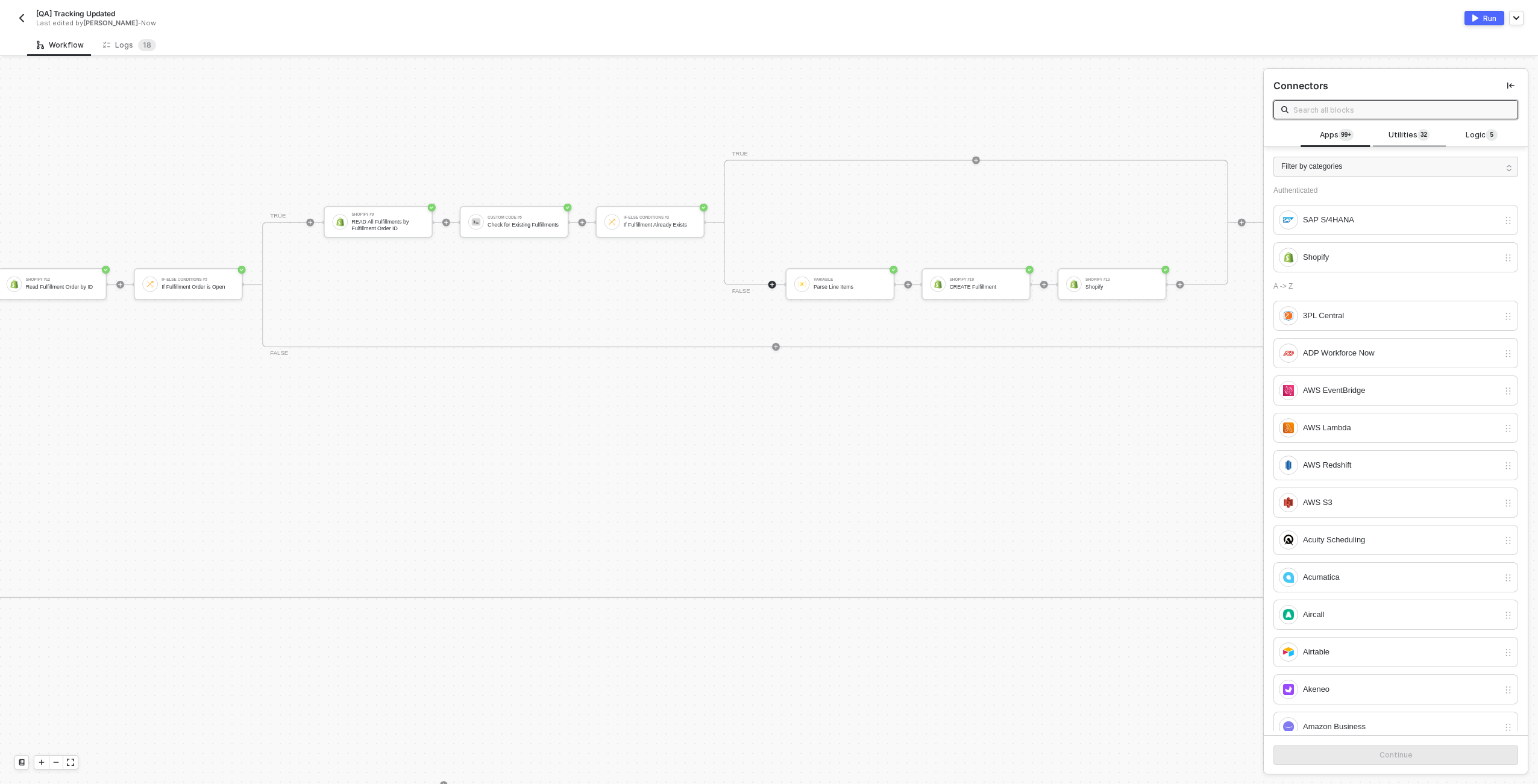
click at [766, 130] on span "3 2" at bounding box center [1423, 136] width 12 height 13
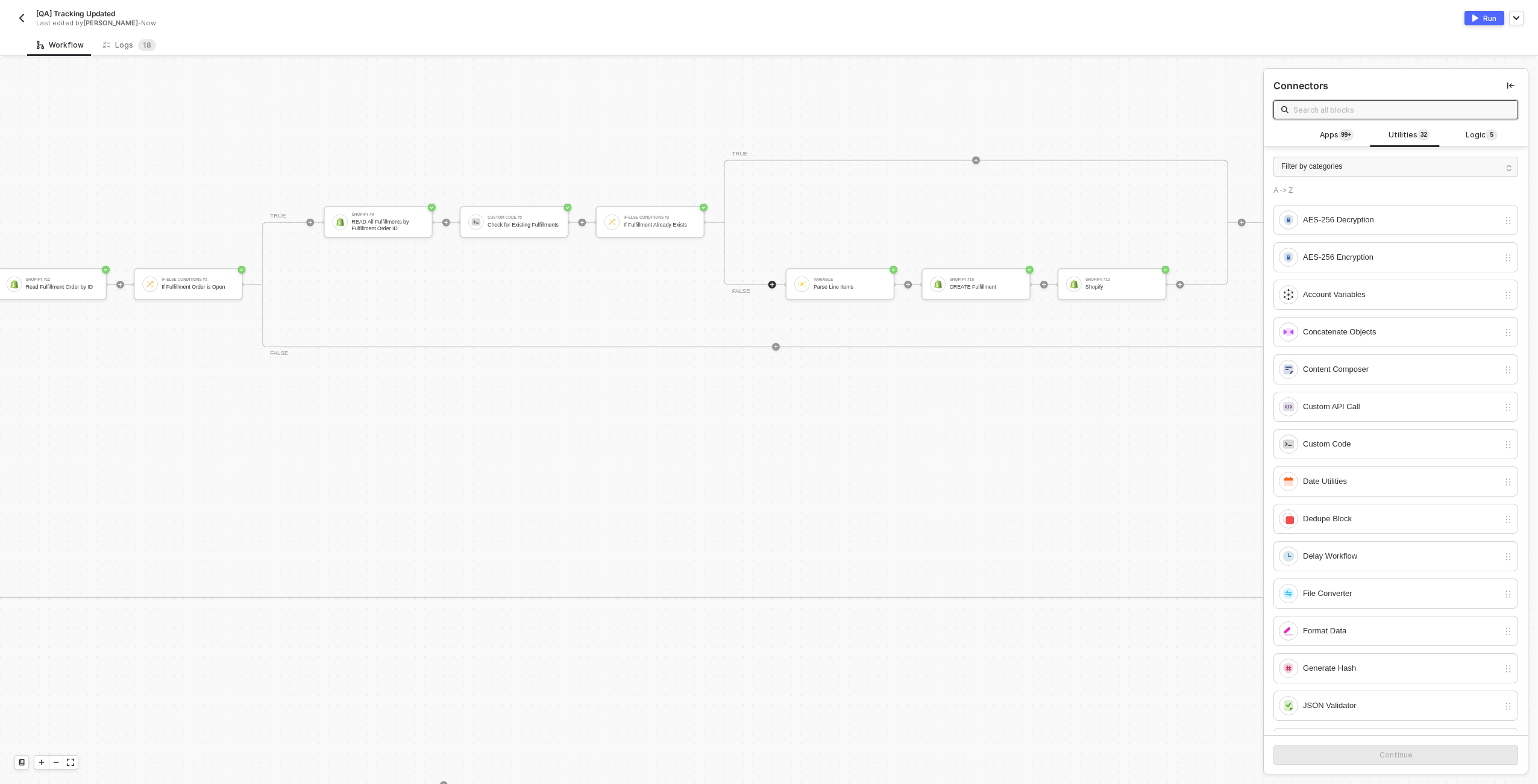
click at [766, 111] on input "text" at bounding box center [1402, 109] width 217 height 13
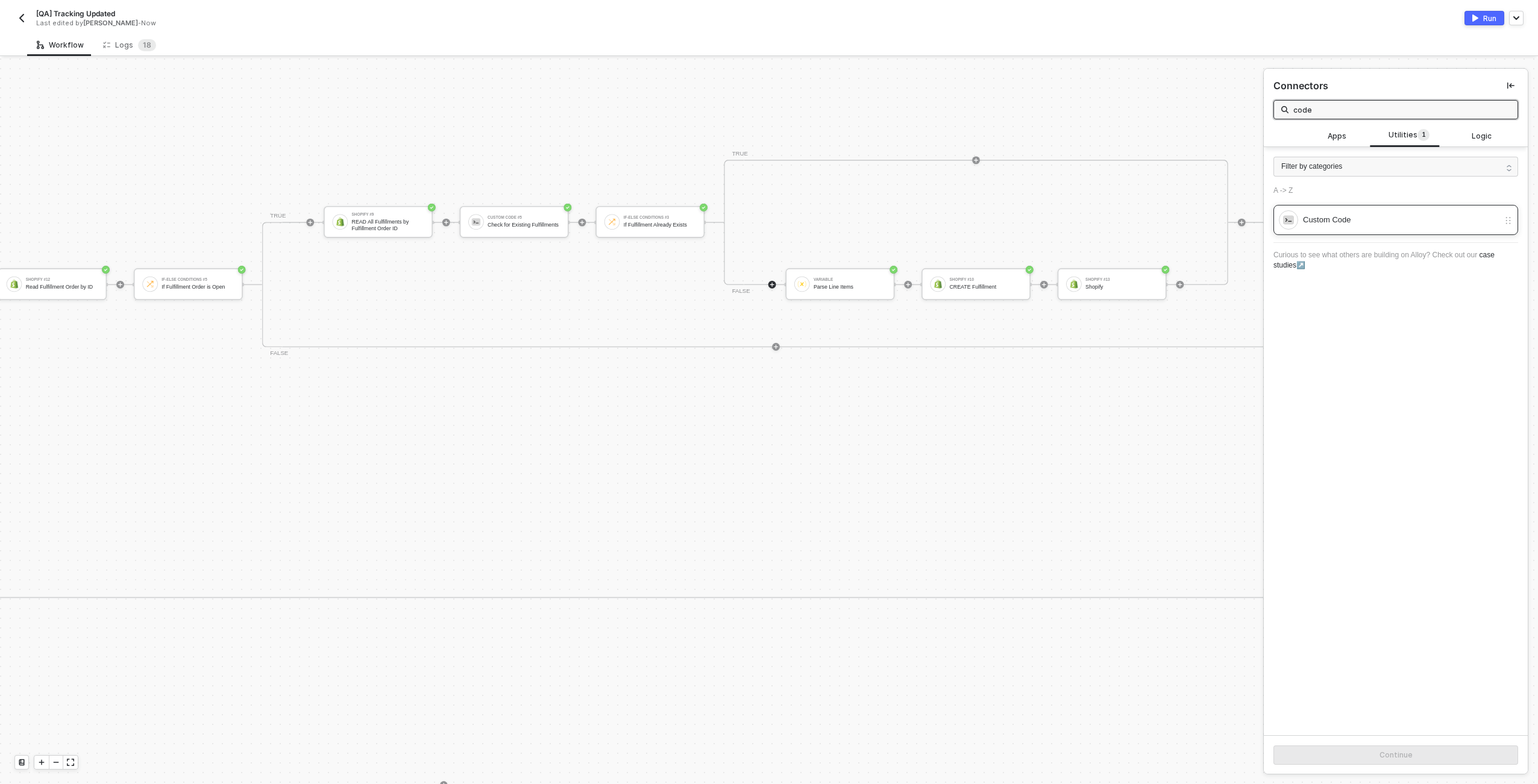
type input "code"
click at [766, 216] on div "Custom Code" at bounding box center [1401, 220] width 196 height 13
click at [766, 760] on button "Continue" at bounding box center [1396, 755] width 244 height 19
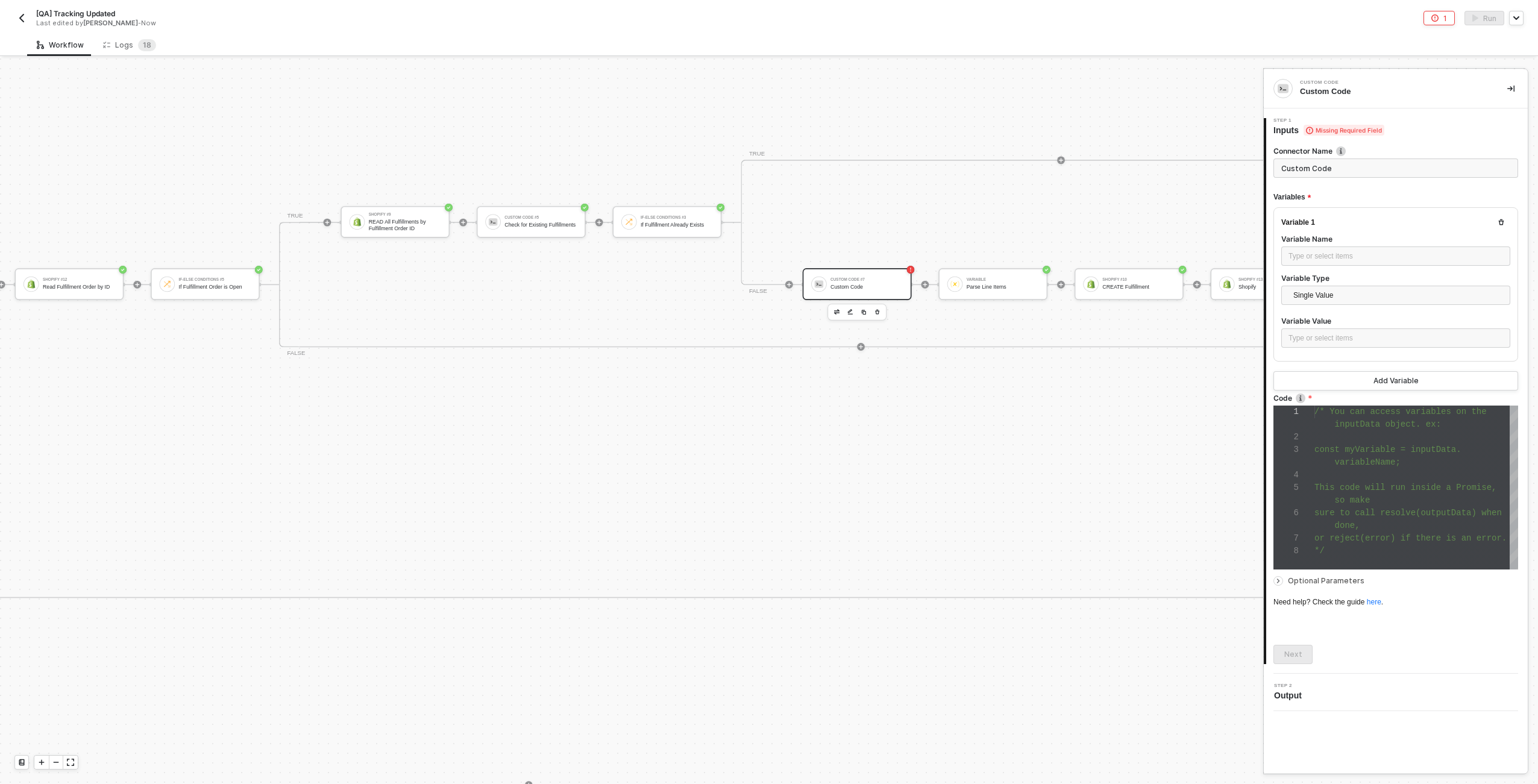
scroll to position [76, 0]
click at [766, 464] on span "variableName;" at bounding box center [1367, 462] width 66 height 10
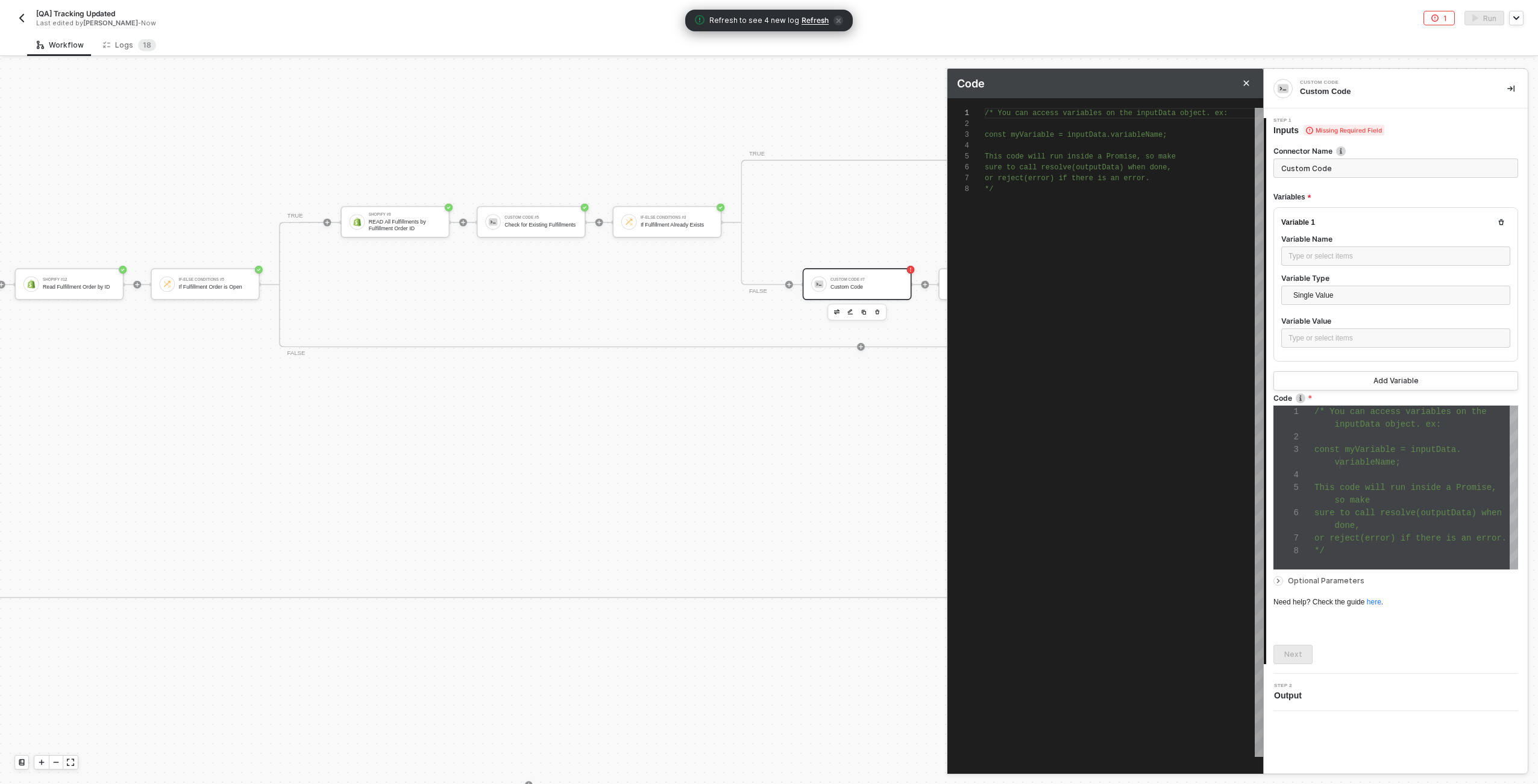
click at [766, 343] on div "/* You can access variables on the inputData objec t. ex: const myVariable = in…" at bounding box center [1124, 432] width 278 height 649
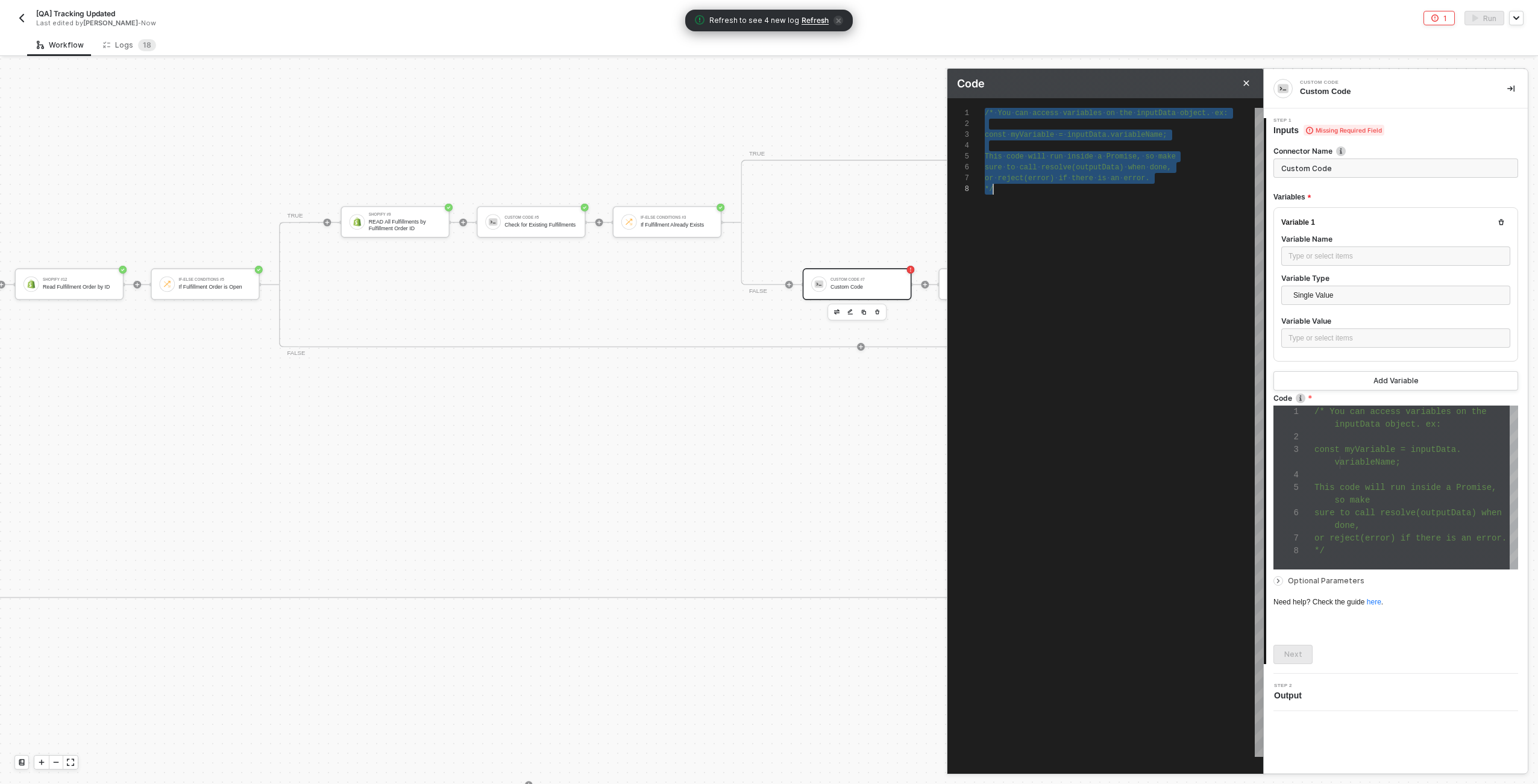
paste textarea "query: mutation, variables: variables }; console.log(JSON.stringify(request, nu…"
type textarea "const trackingNo = "1234567"; const fulfillmentOrderId = "9876543"; const locat…"
type textarea "query: mutation, variables: variables }; console.log(JSON.stringify(request, nu…"
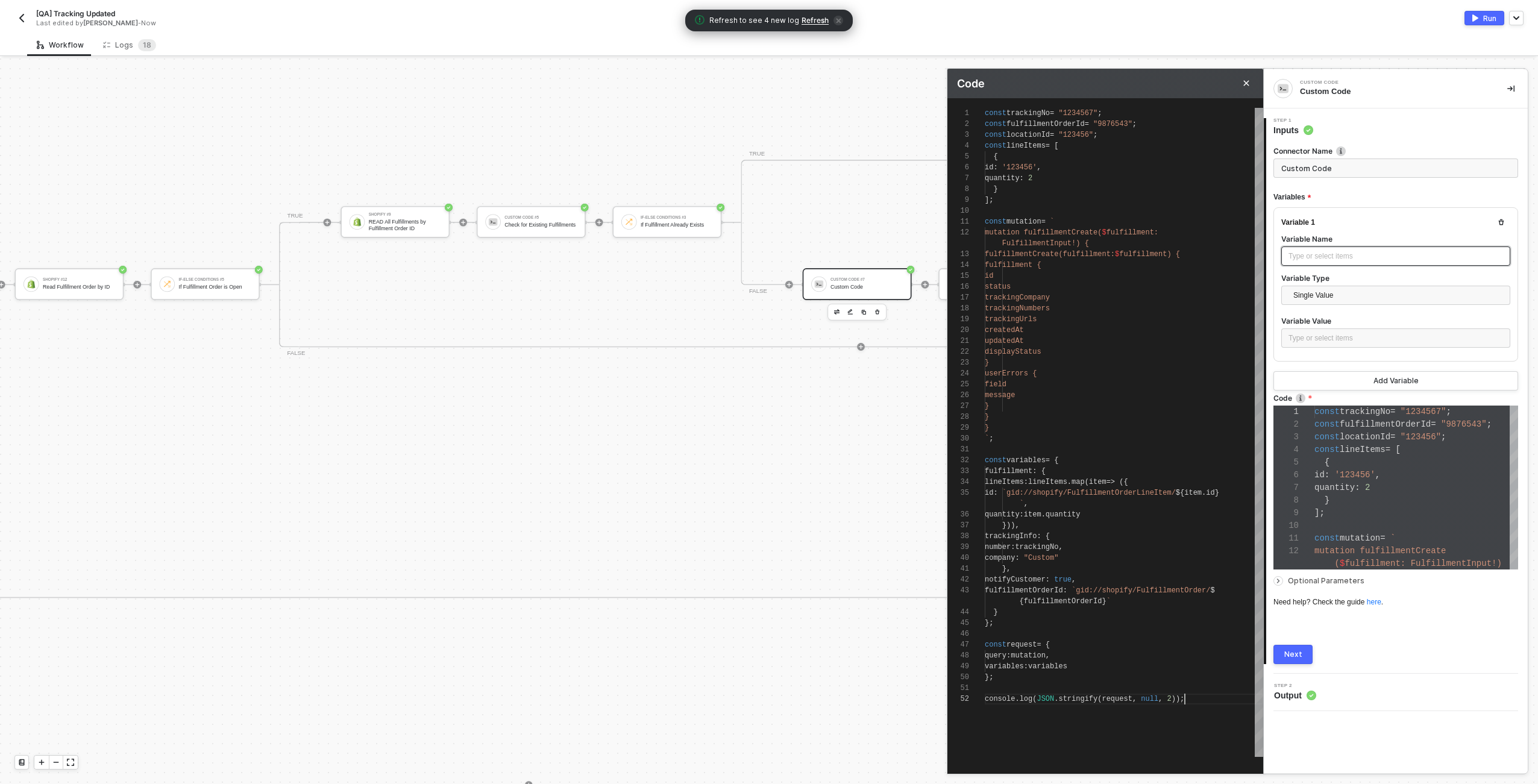
click at [766, 256] on div "Type or select items ﻿" at bounding box center [1395, 256] width 215 height 11
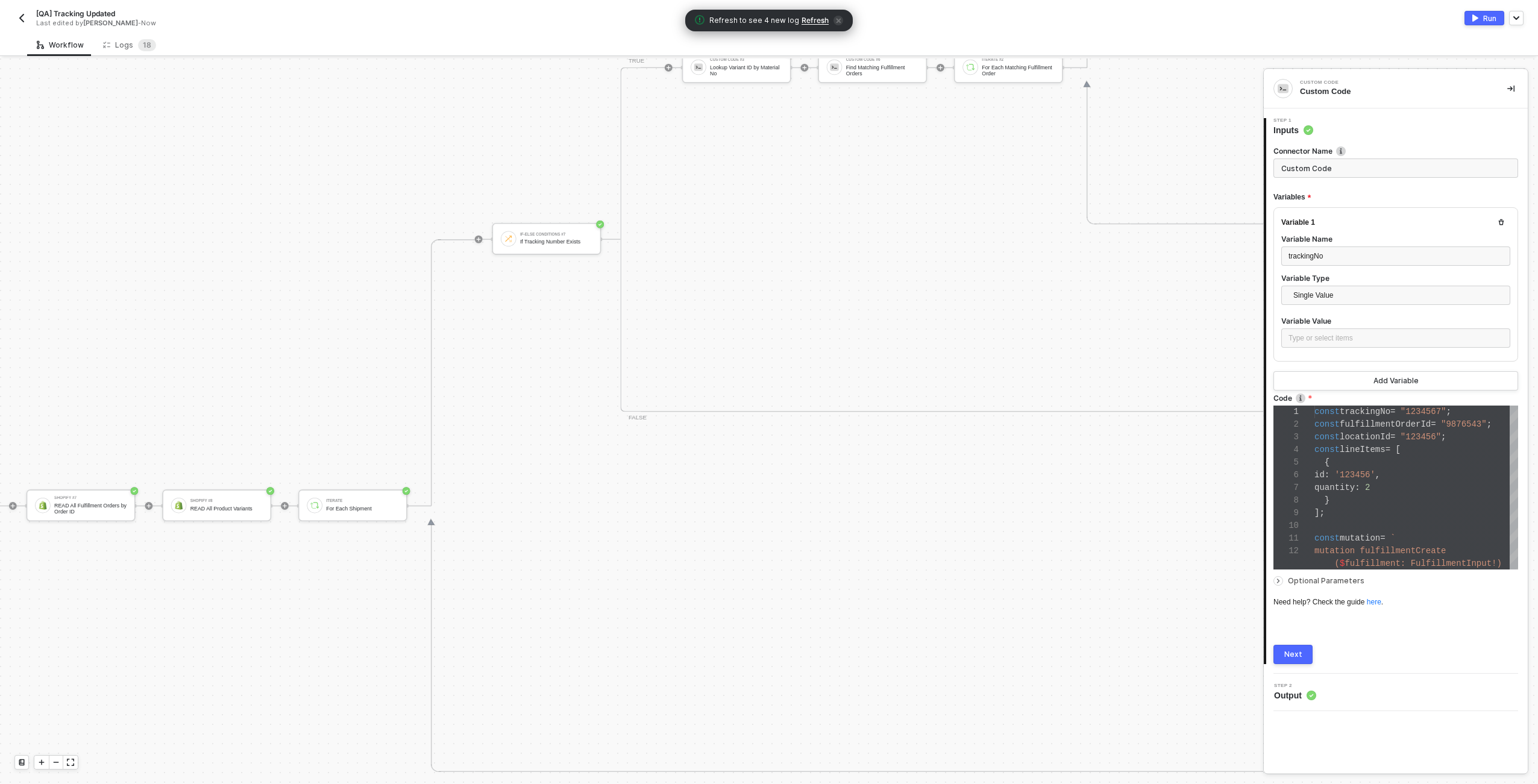
scroll to position [446, 2459]
click at [766, 339] on div "Type or select items ﻿" at bounding box center [1395, 339] width 215 height 11
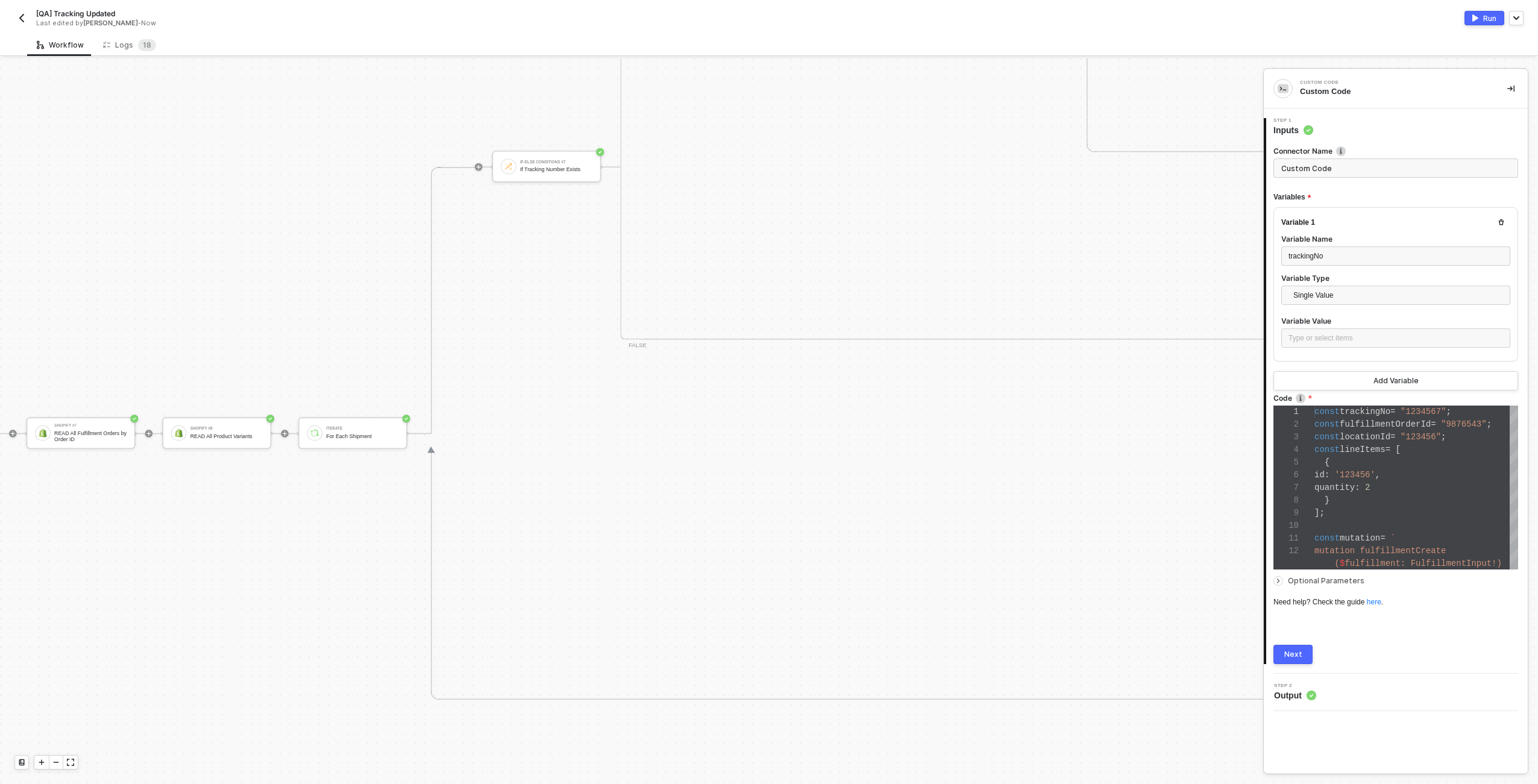
click at [766, 49] on div "Workflow Logs 1 8" at bounding box center [783, 45] width 1511 height 22
click at [766, 24] on div "Run" at bounding box center [1146, 18] width 754 height 15
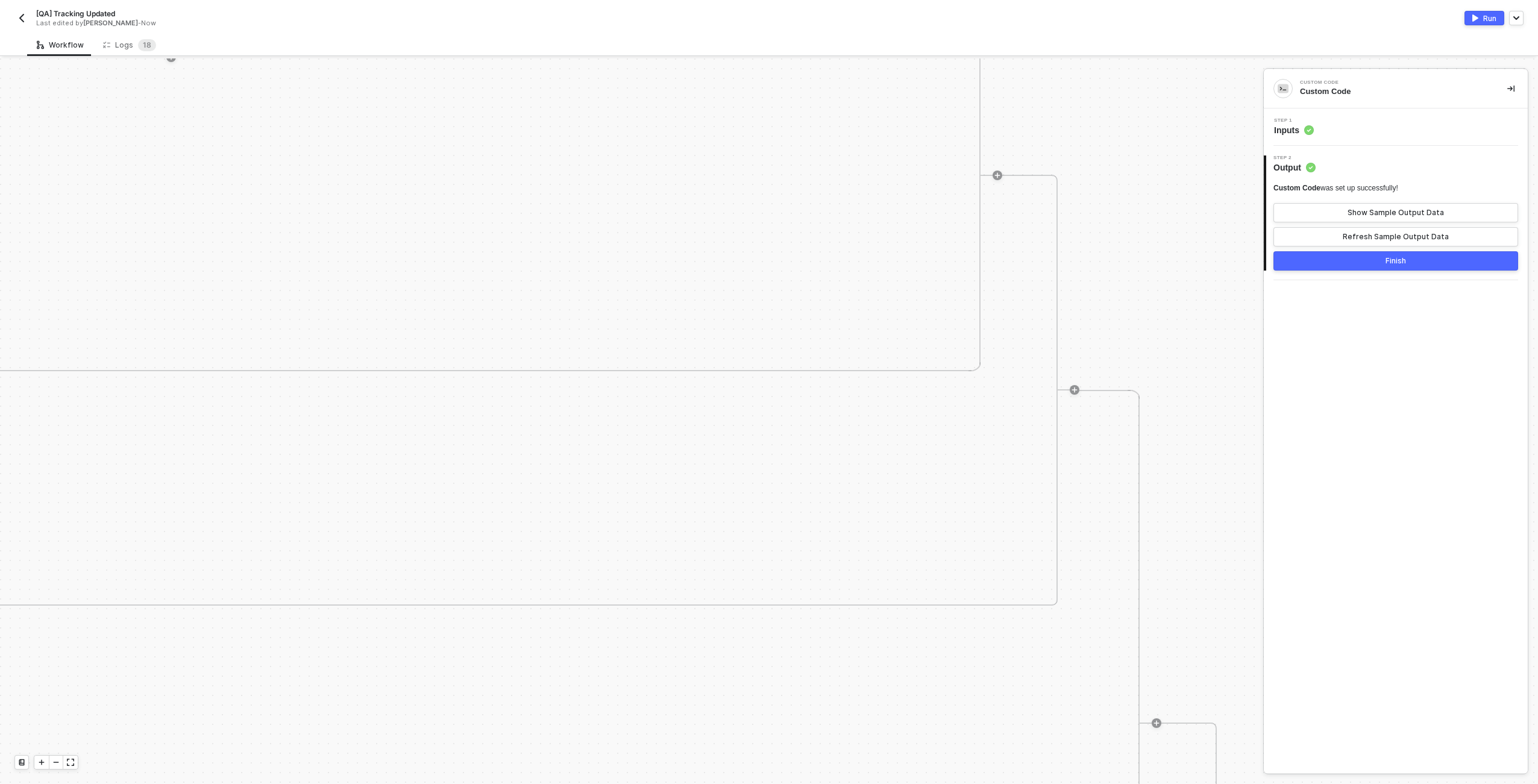
scroll to position [0, 3425]
click at [57, 764] on icon "icon-minus" at bounding box center [55, 762] width 7 height 7
click at [1446, 120] on div "Step 1 Inputs" at bounding box center [1397, 127] width 261 height 18
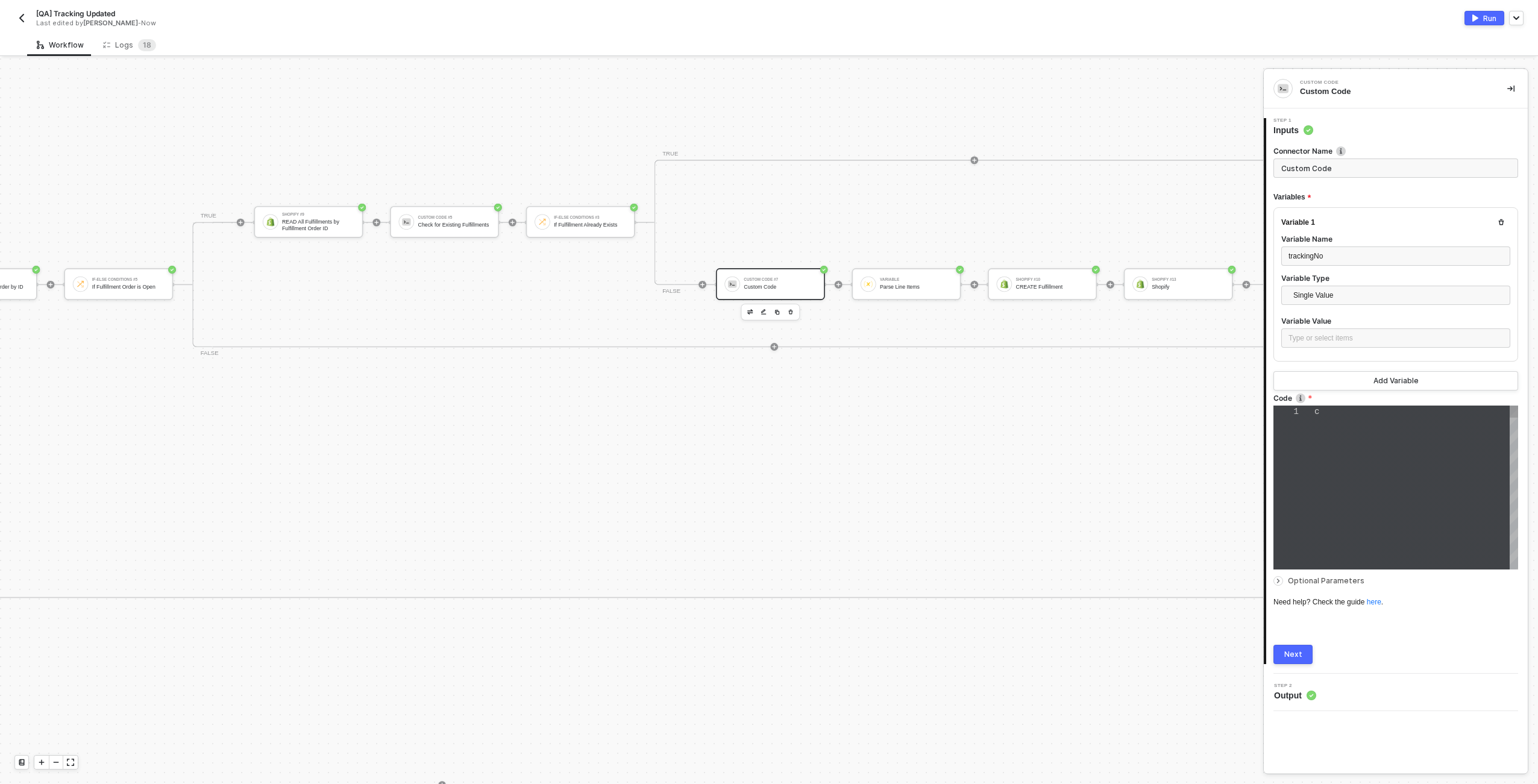
type textarea "const trackingNo = "1234567"; const fulfillmentOrderId = "9876543"; const locat…"
click at [1360, 323] on label "Variable Value" at bounding box center [1396, 321] width 229 height 10
click at [1362, 333] on div "Type or select items ﻿" at bounding box center [1395, 339] width 215 height 11
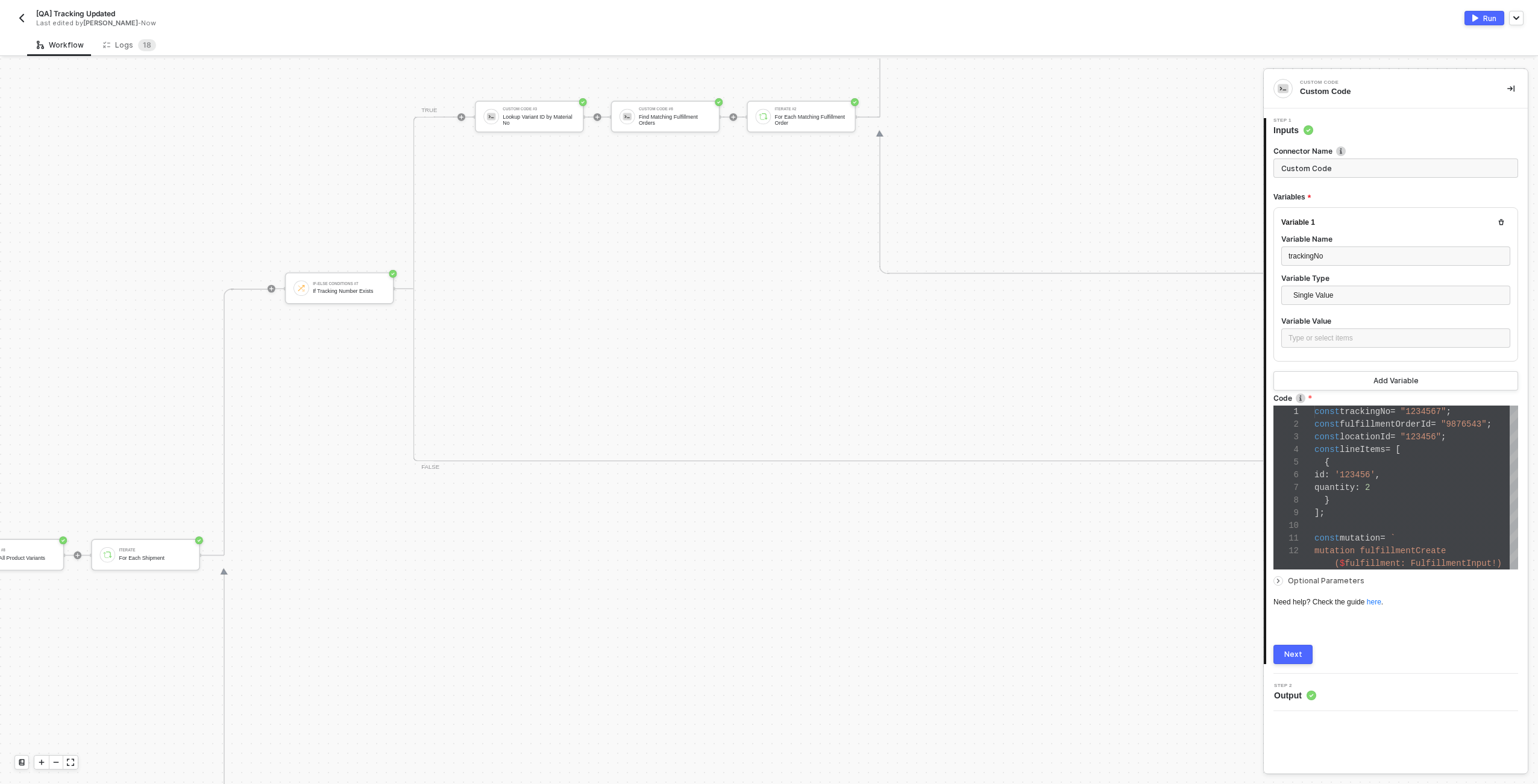
scroll to position [324, 2292]
click at [1363, 325] on label "Variable Value" at bounding box center [1396, 321] width 229 height 10
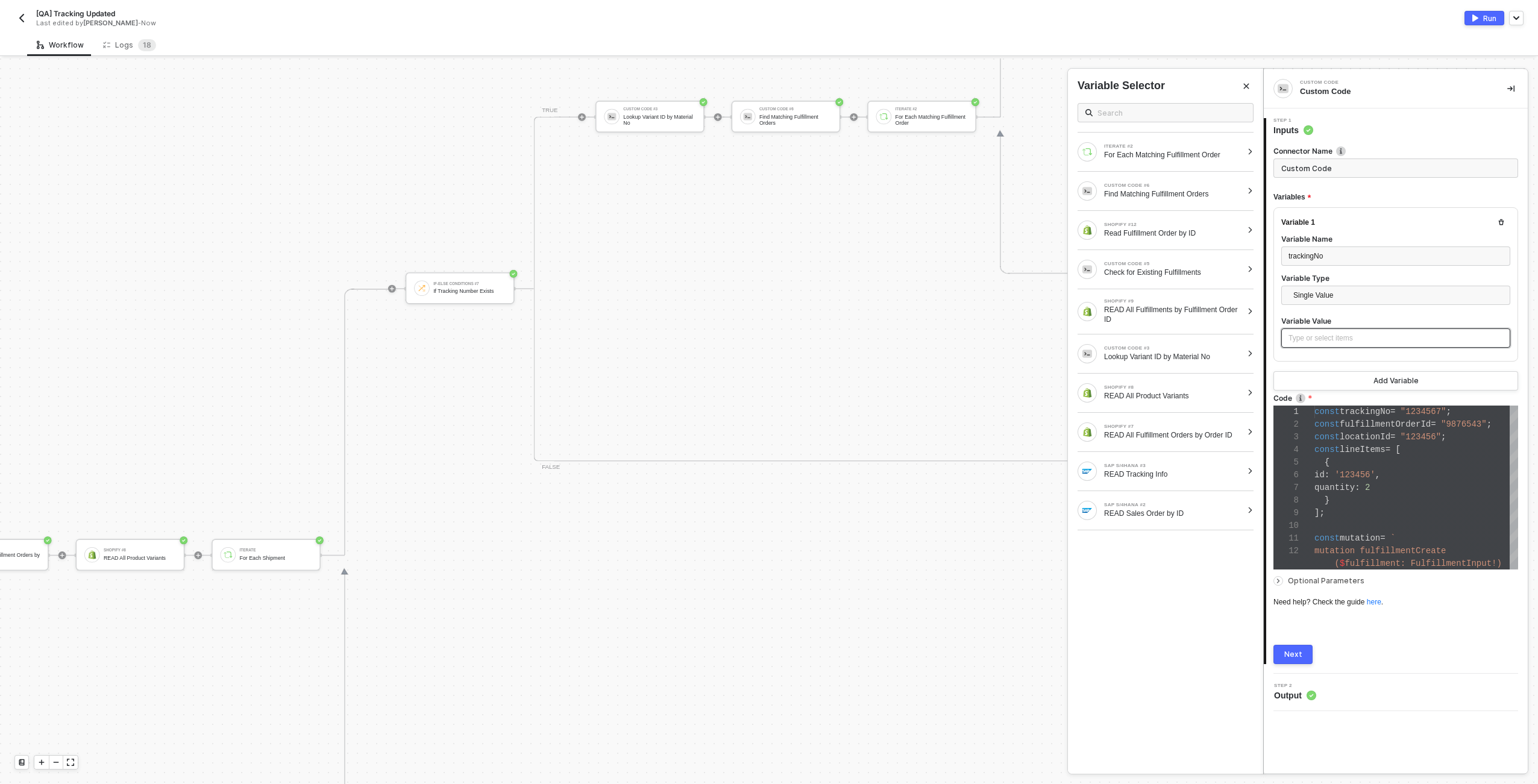
click at [1364, 334] on div "Type or select items ﻿" at bounding box center [1395, 339] width 215 height 11
click at [1348, 288] on span "Single Value" at bounding box center [1398, 295] width 209 height 18
click at [1336, 335] on div "Entire Block Output" at bounding box center [1395, 339] width 209 height 13
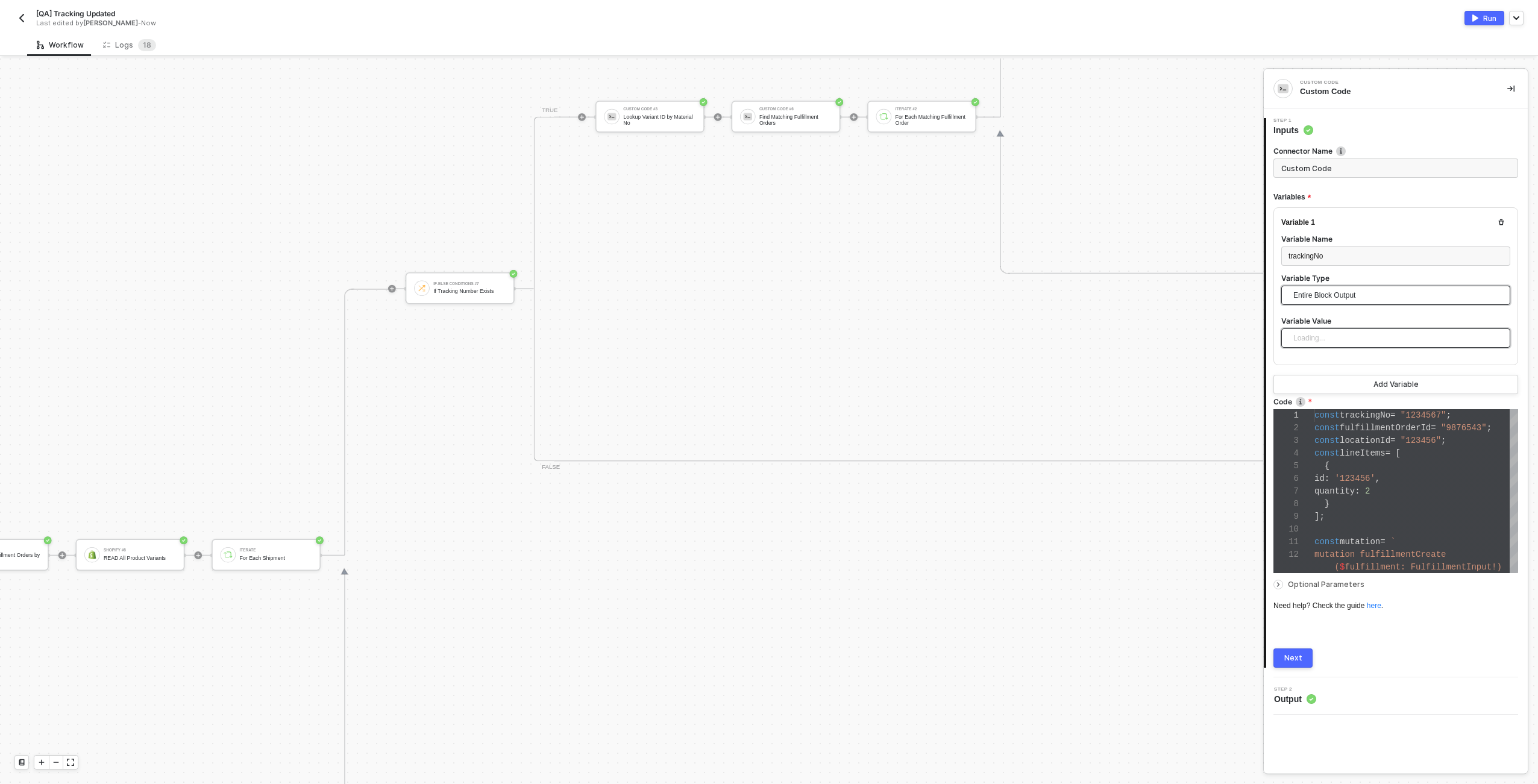
click at [1337, 335] on div "Loading..." at bounding box center [1396, 338] width 229 height 19
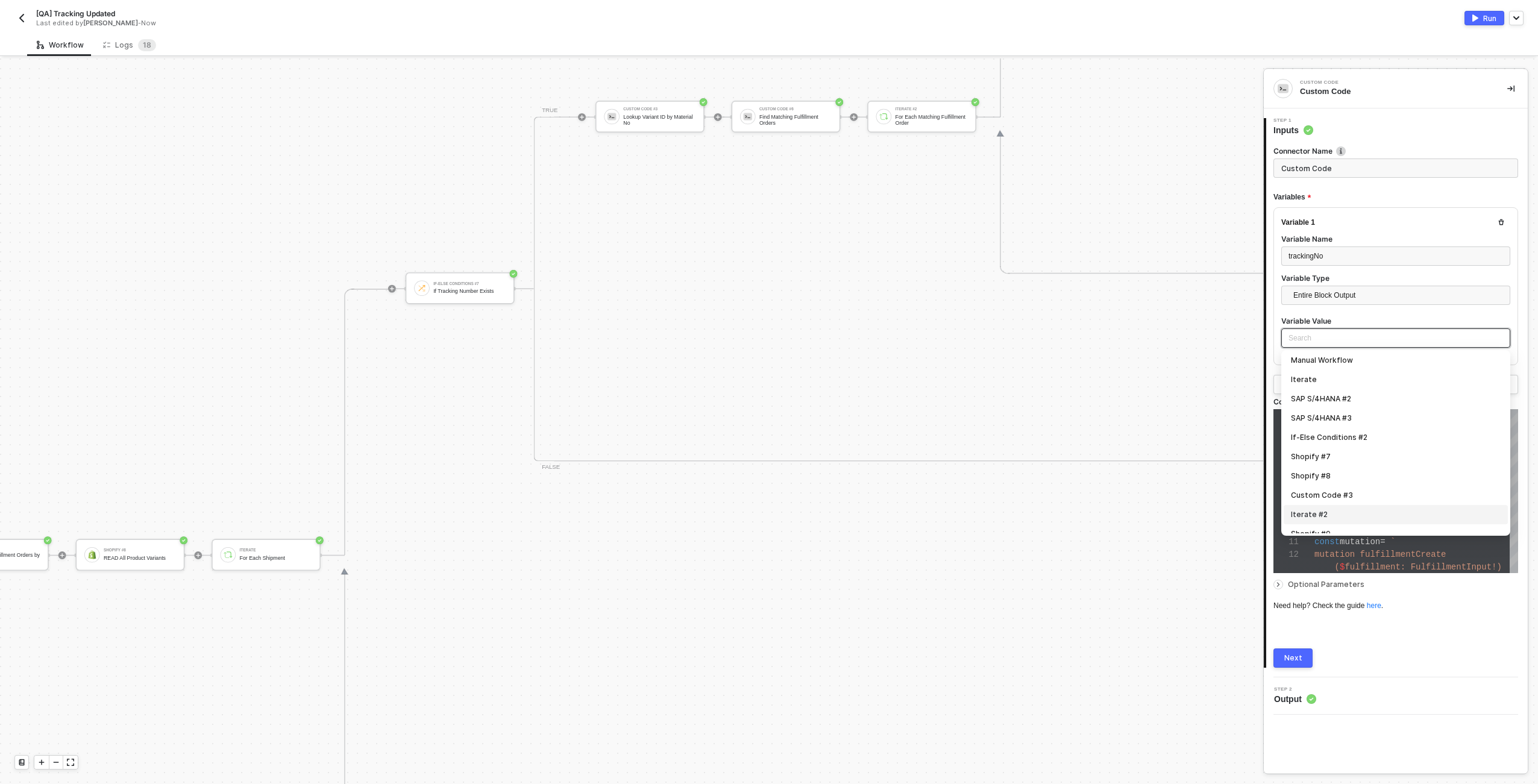
scroll to position [0, 0]
click at [1342, 380] on div "Iterate" at bounding box center [1395, 381] width 209 height 13
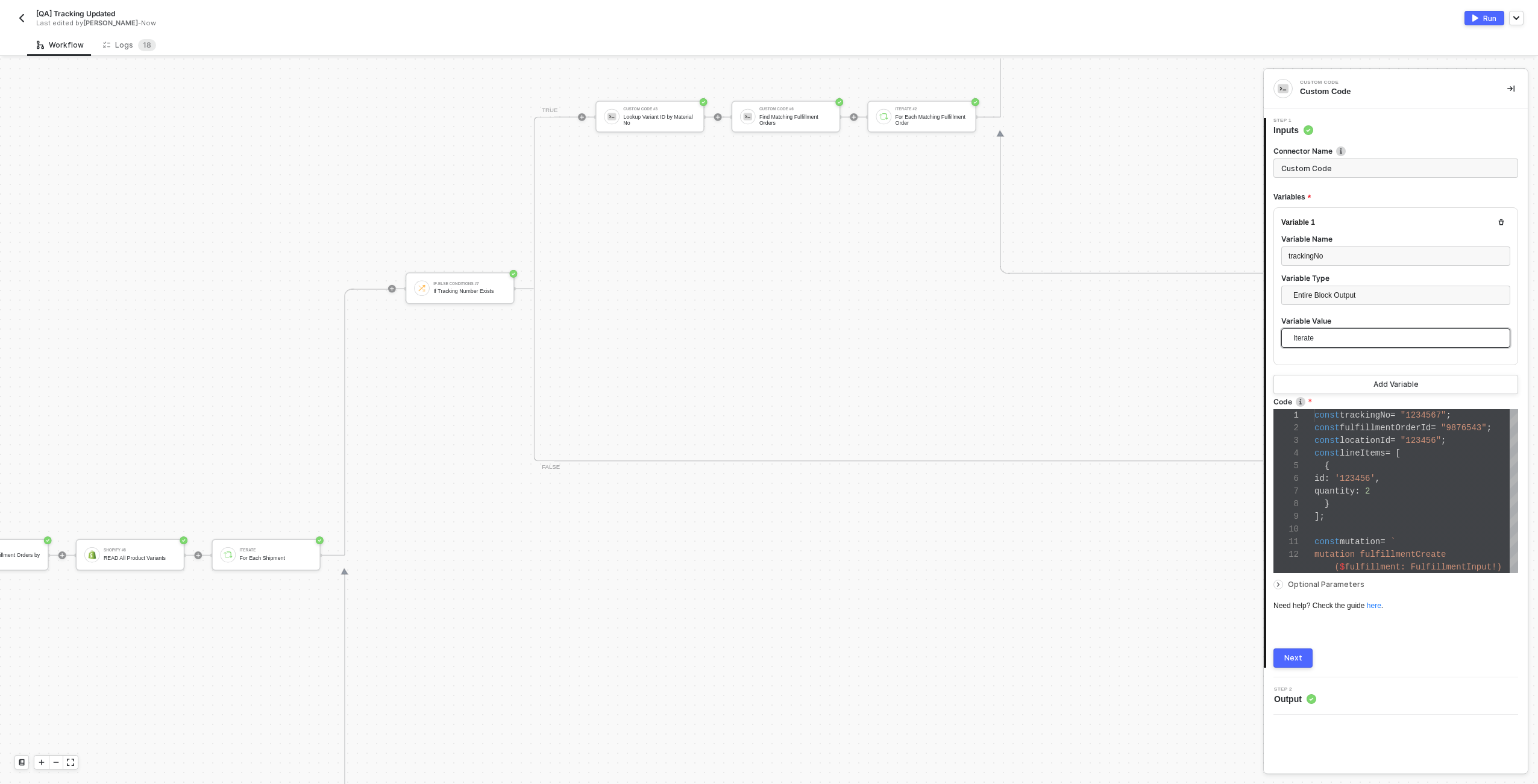
click at [1332, 339] on span "Iterate" at bounding box center [1398, 338] width 209 height 18
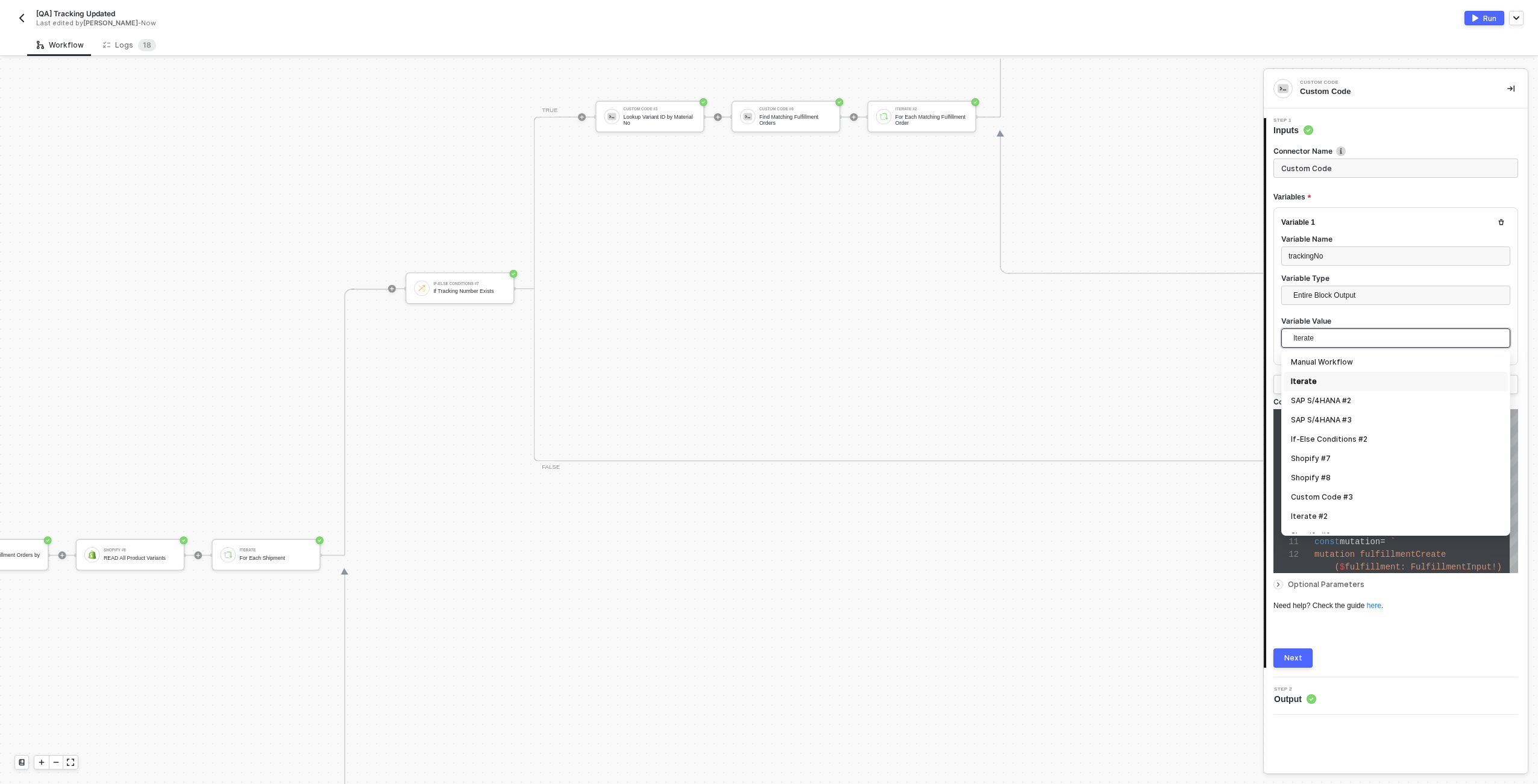
click at [1332, 339] on span "Iterate" at bounding box center [1398, 338] width 209 height 18
click at [1325, 308] on div "Entire Block Output Single Value Entire Block Output" at bounding box center [1396, 298] width 229 height 25
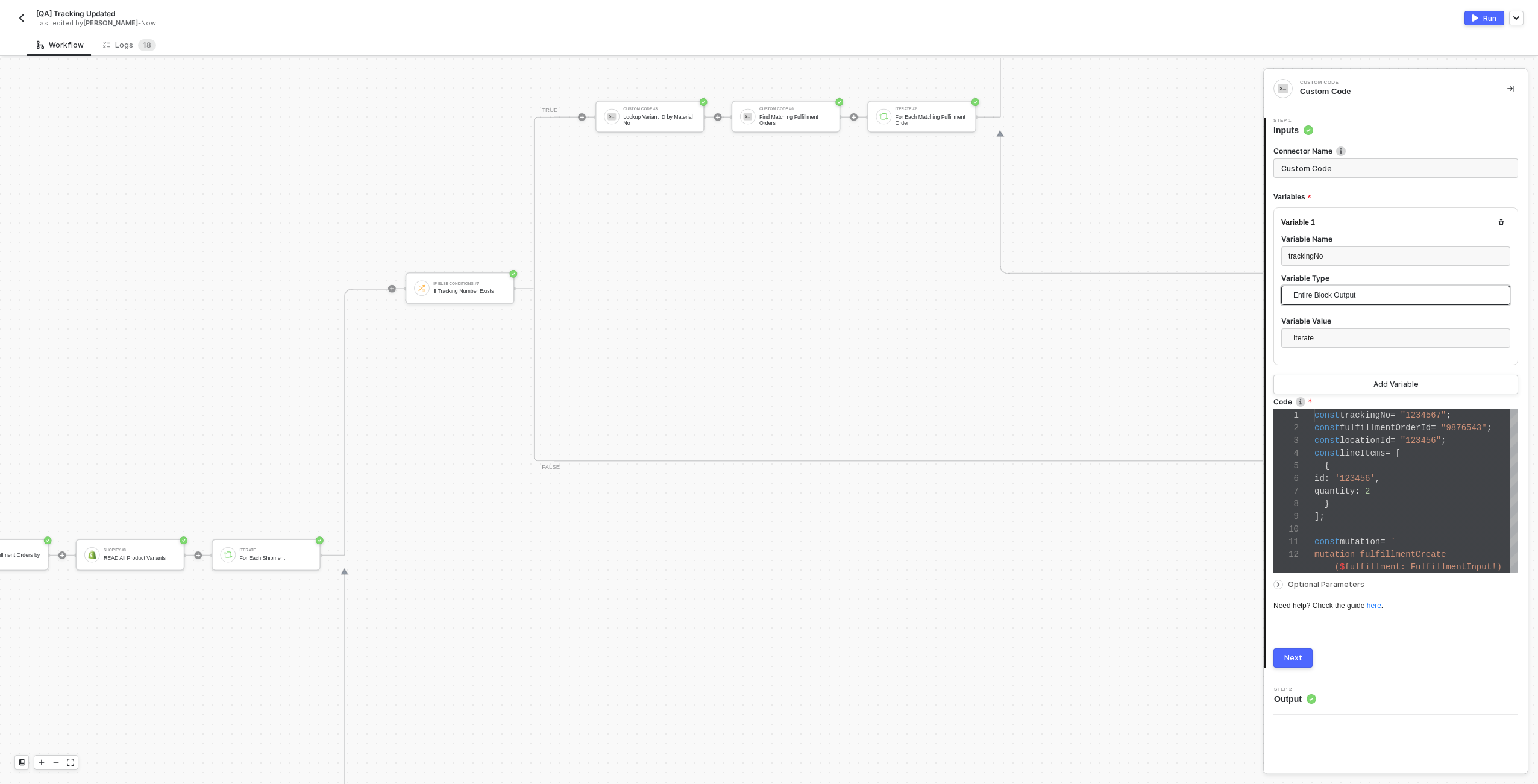
click at [1326, 298] on span "Entire Block Output" at bounding box center [1398, 295] width 209 height 18
click at [1318, 316] on div "Single Value" at bounding box center [1395, 319] width 209 height 13
click at [409, 446] on div "If-Else Conditions #7 If Tracking Number Exists TRUE Custom Code #3 Lookup Vari…" at bounding box center [1520, 288] width 2229 height 533
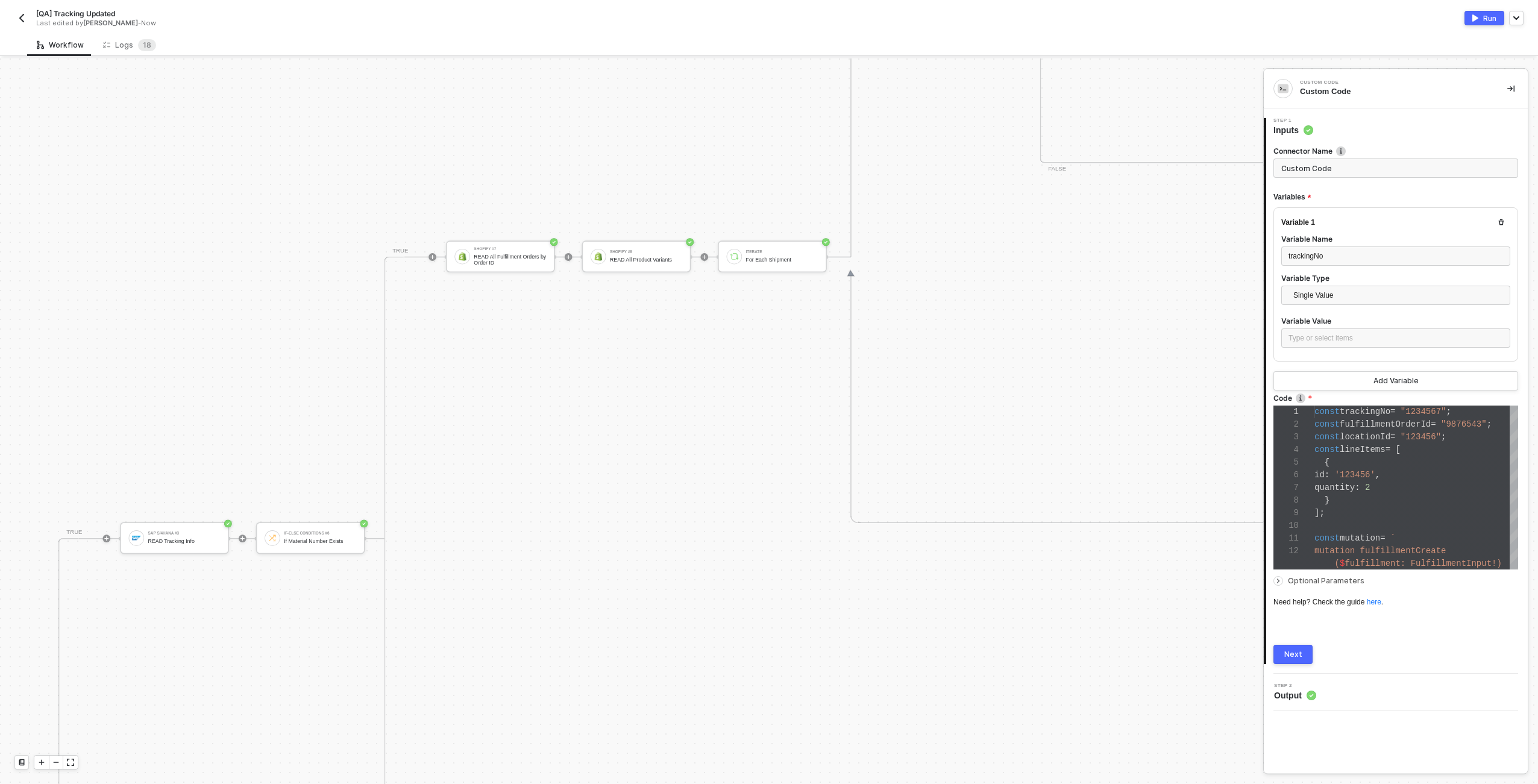
scroll to position [622, 1544]
click at [430, 541] on div "READ Tracking Info" at bounding box center [426, 541] width 73 height 6
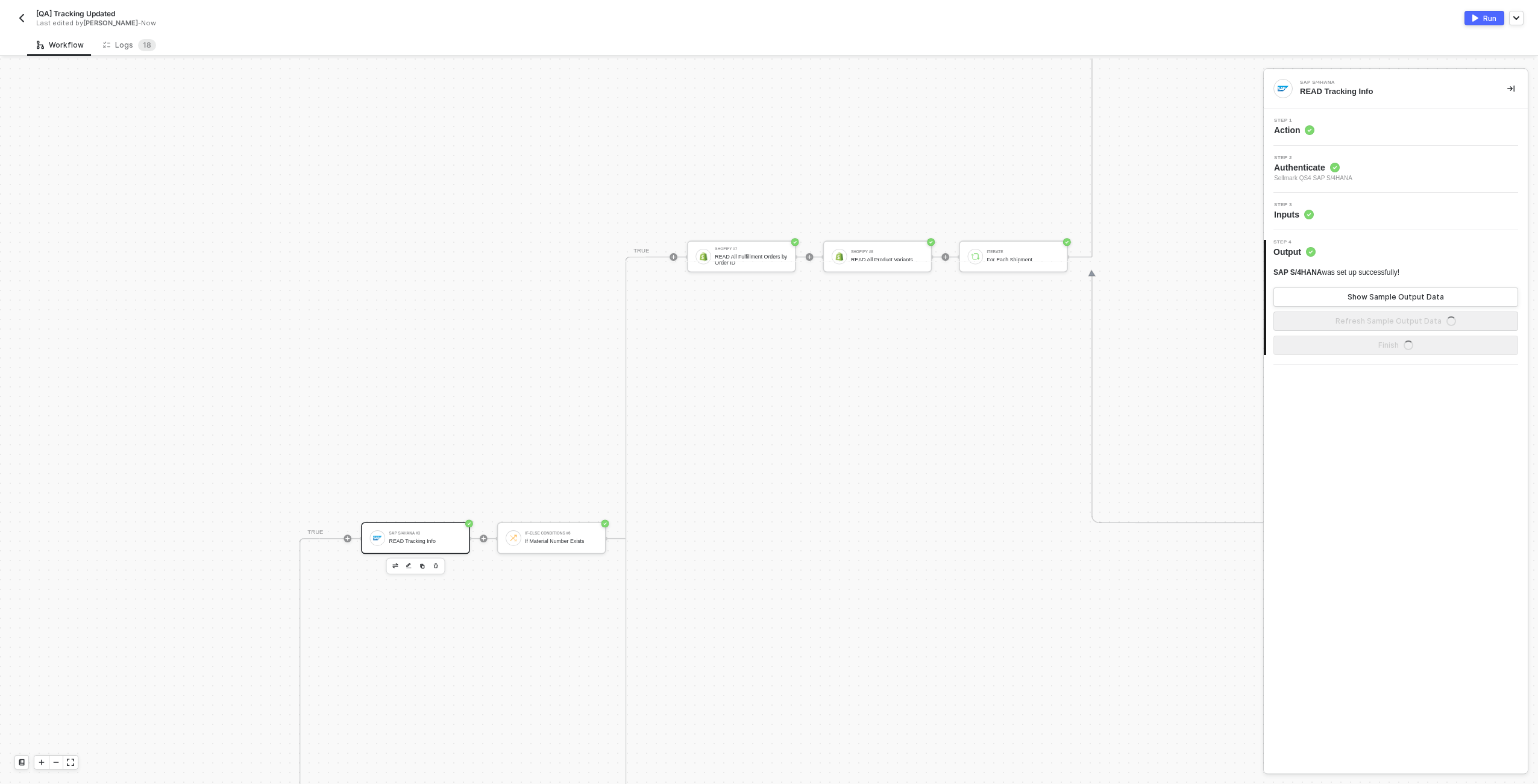
click at [1434, 220] on div "Step 3 Inputs" at bounding box center [1397, 211] width 261 height 18
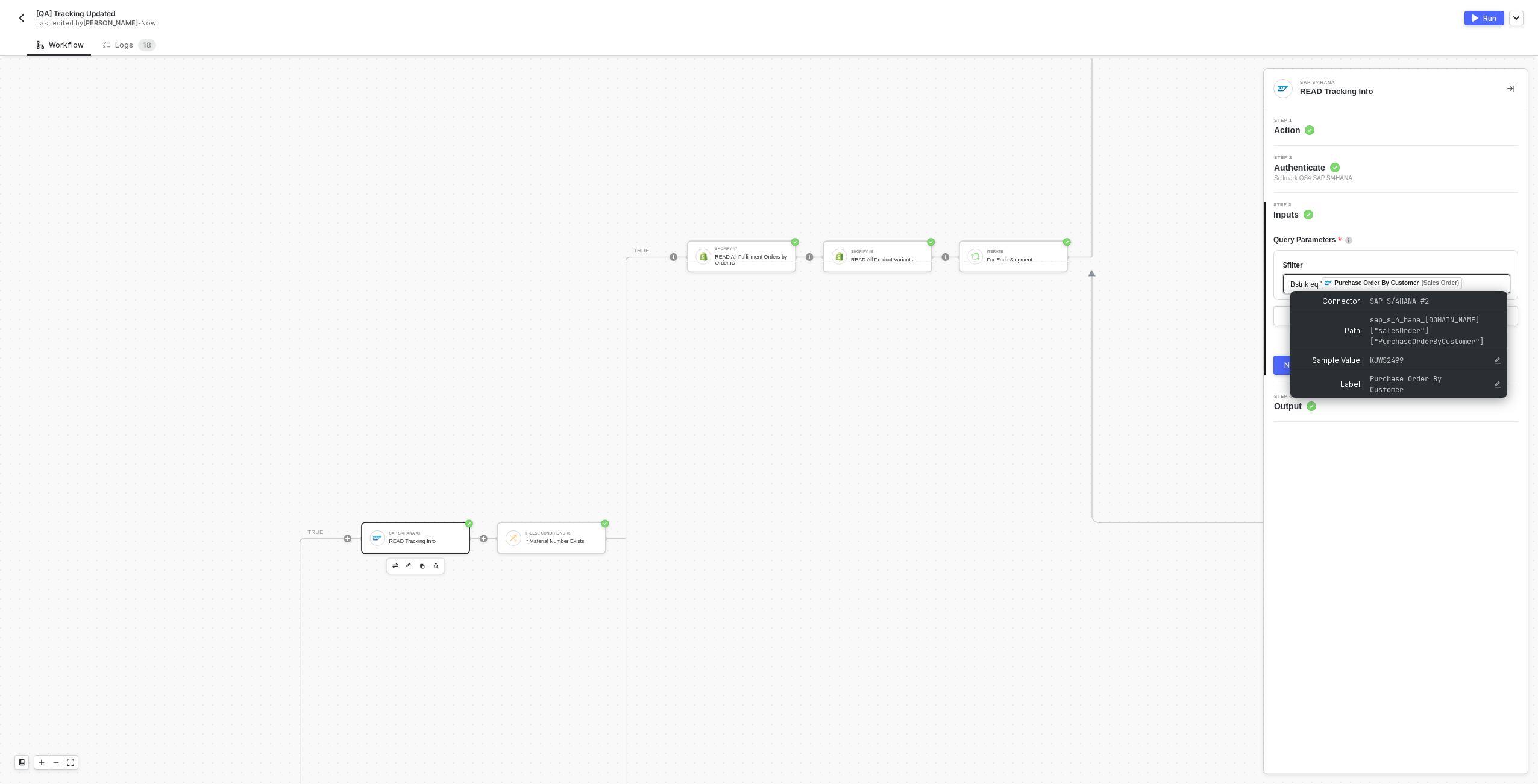
click at [1464, 280] on span "Purchase Order By Customer (Sales Order)" at bounding box center [1392, 284] width 142 height 8
click at [1480, 281] on div "Bstnk eq ' ﻿ Purchase Order By Customer (Sales Order) '" at bounding box center [1397, 284] width 213 height 13
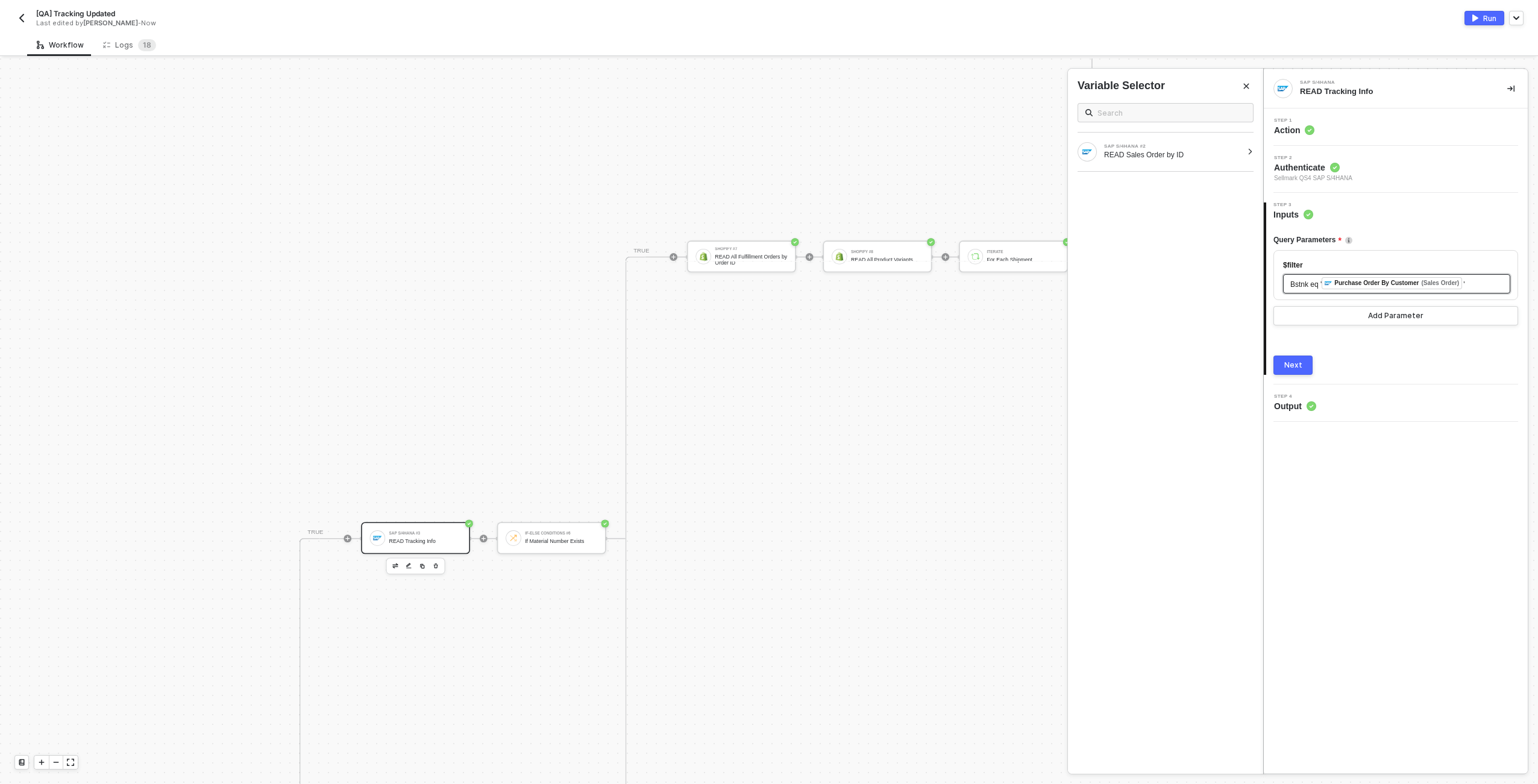
click at [1465, 283] on span "'" at bounding box center [1464, 284] width 1 height 8
click at [1297, 363] on div "Next" at bounding box center [1294, 365] width 18 height 10
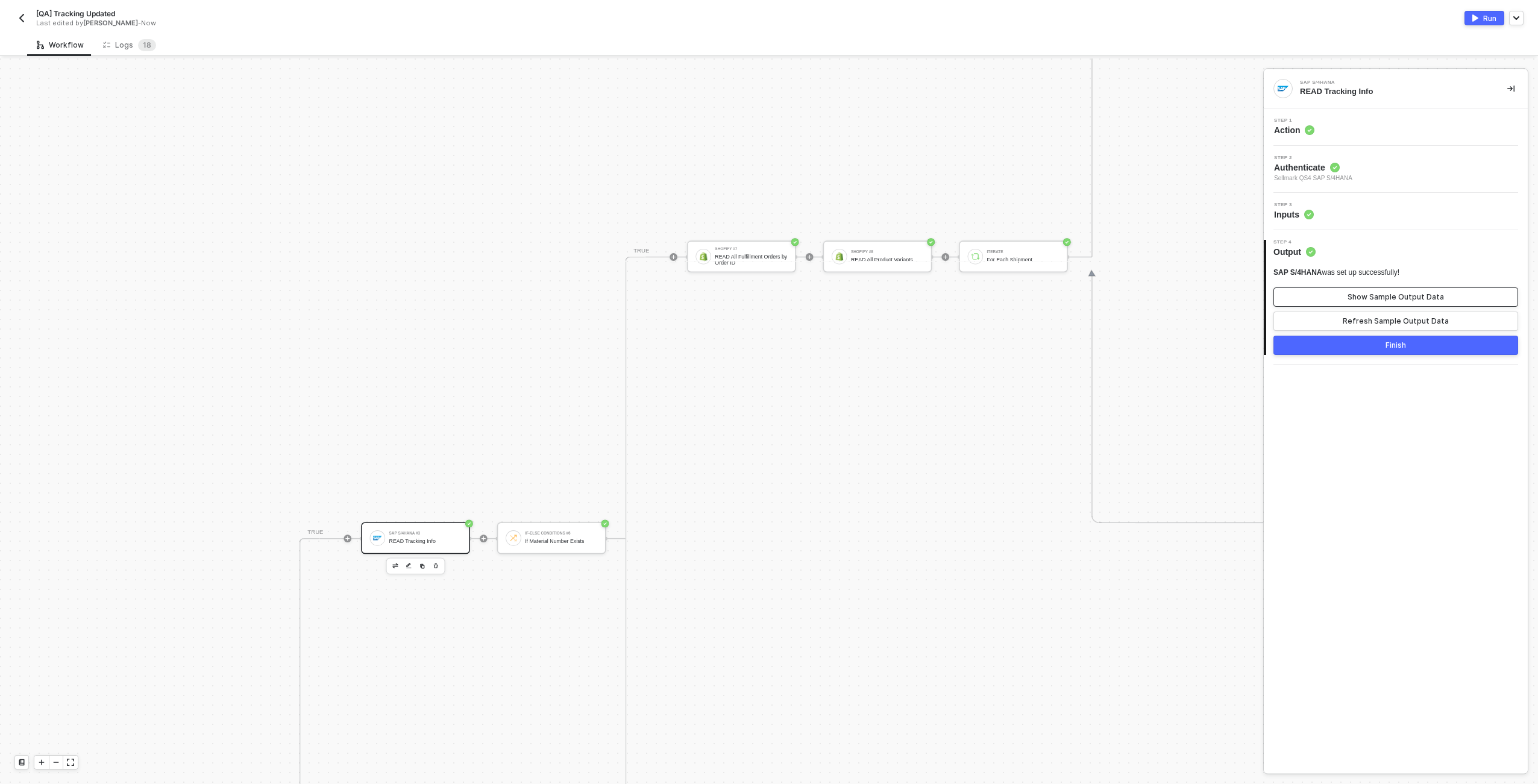
click at [1336, 301] on button "Show Sample Output Data" at bounding box center [1396, 297] width 244 height 19
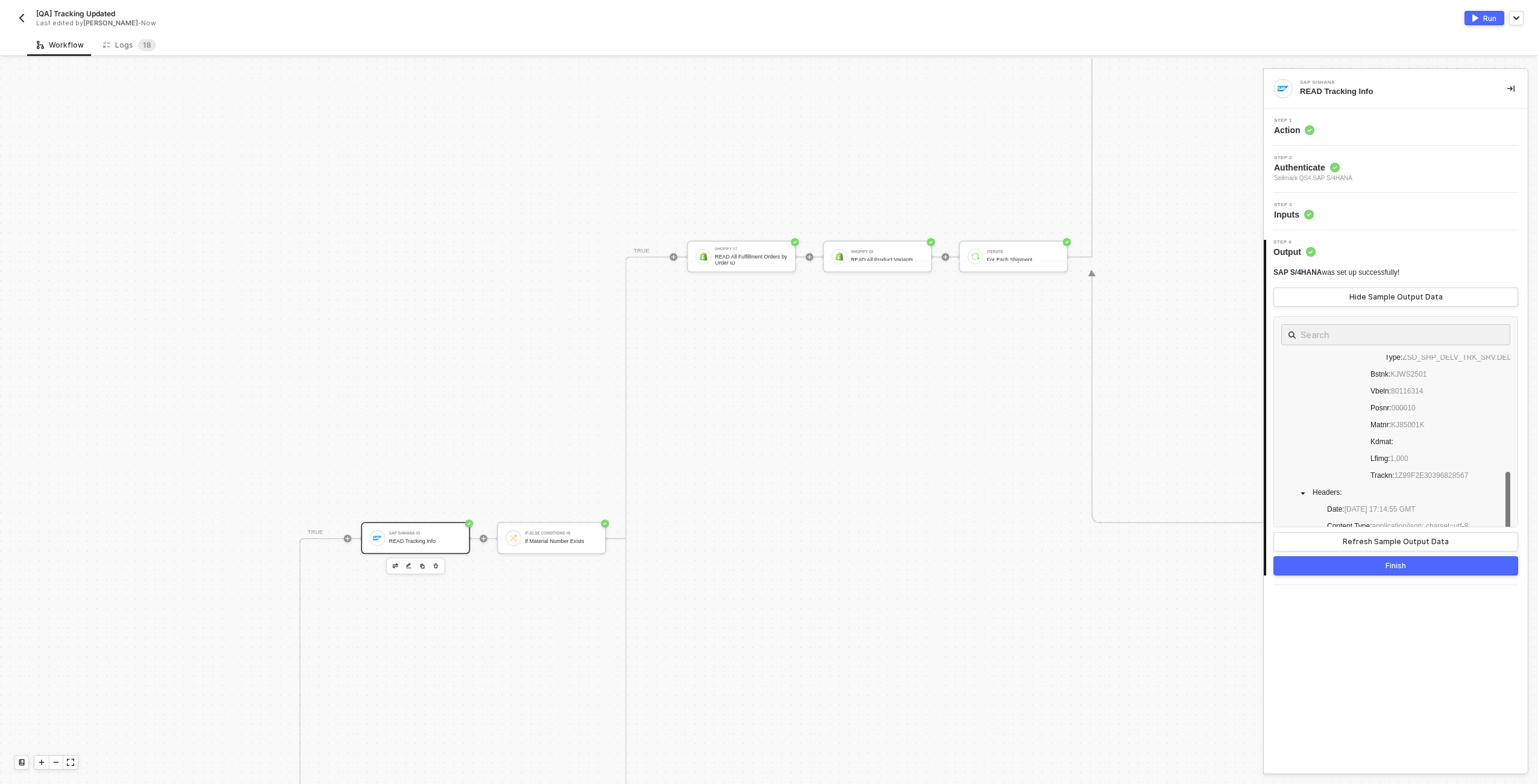
scroll to position [136, 0]
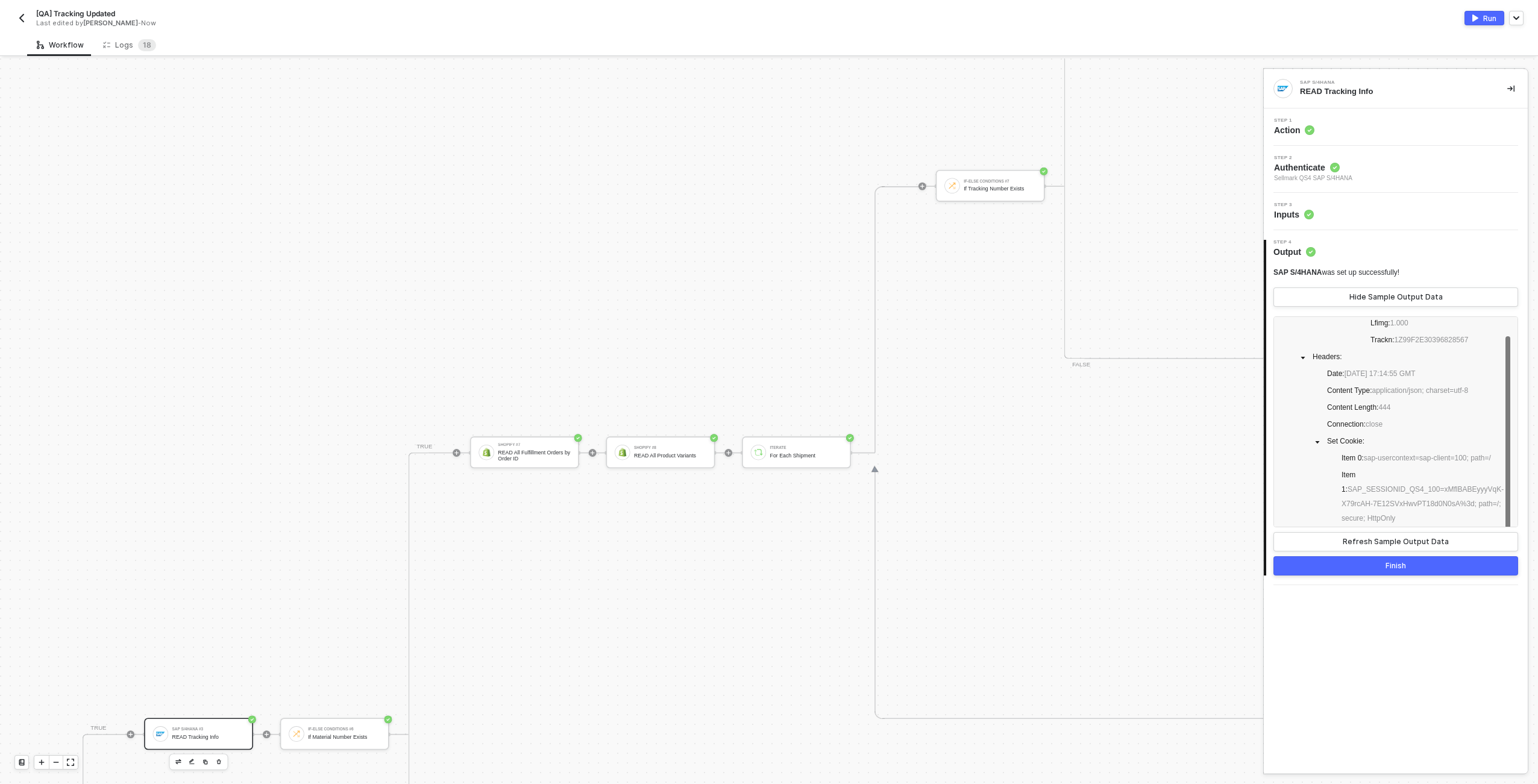
scroll to position [234, 1761]
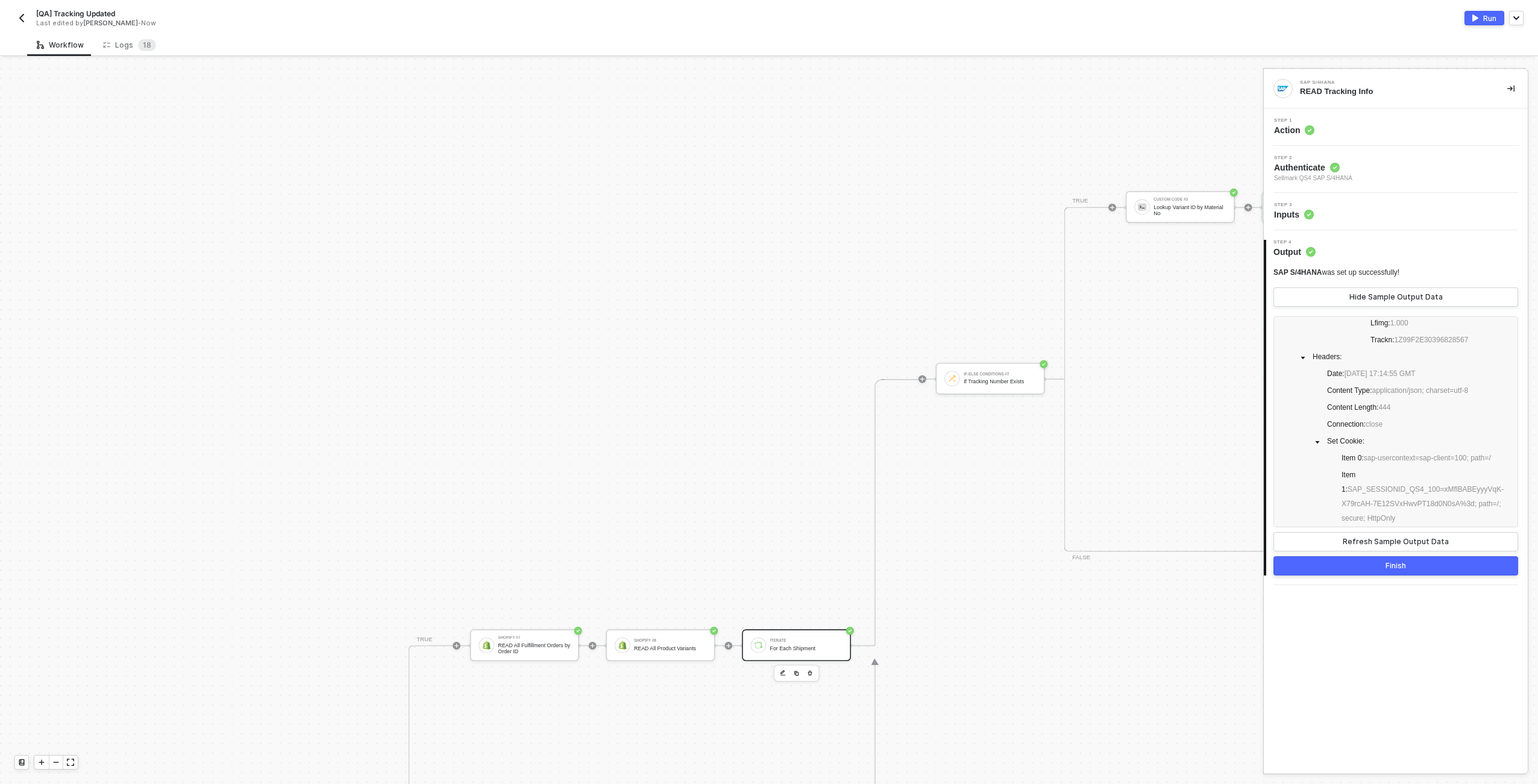
click at [817, 641] on div "Iterate" at bounding box center [807, 641] width 73 height 4
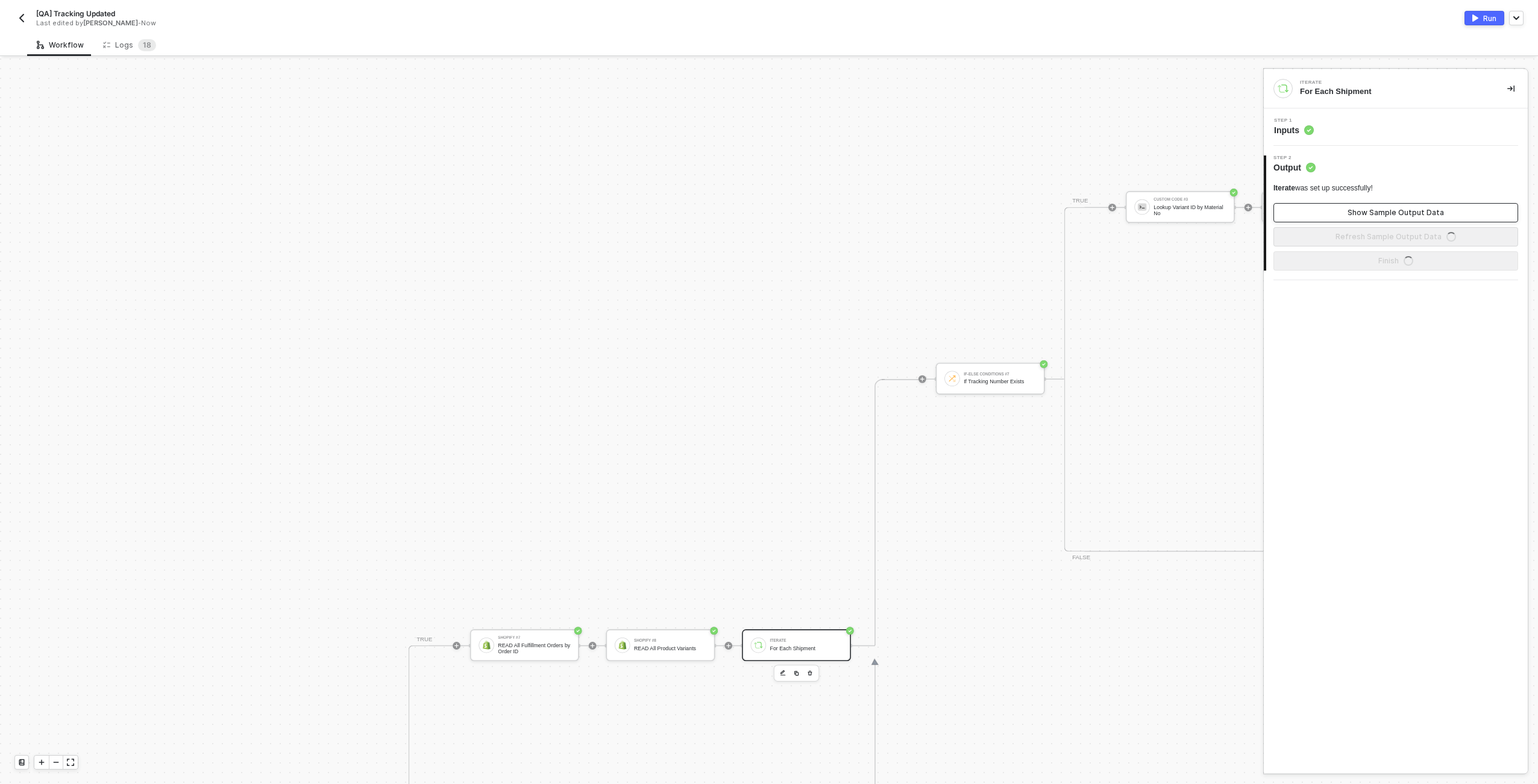
click at [1389, 213] on div "Show Sample Output Data" at bounding box center [1395, 213] width 96 height 10
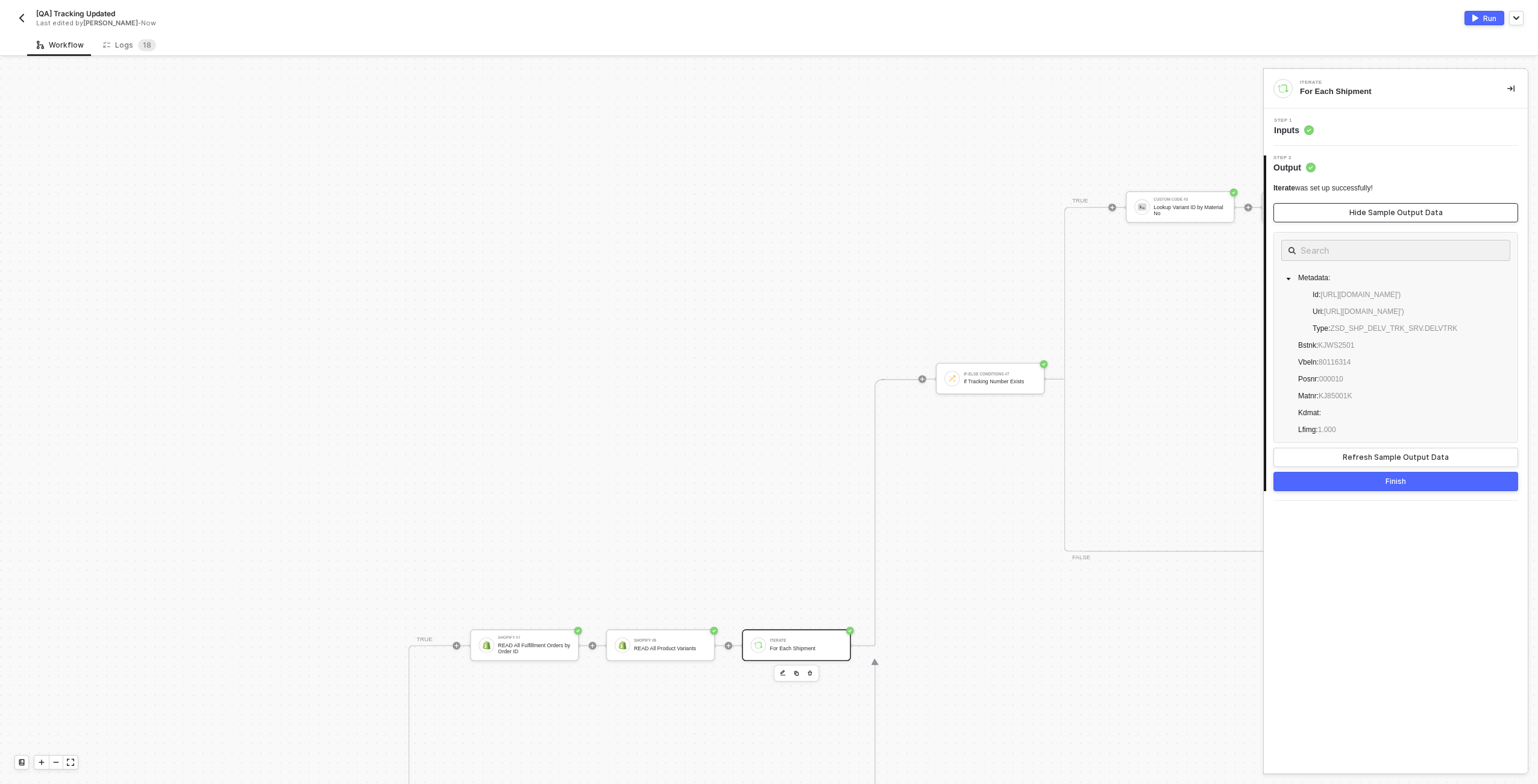
click at [1389, 213] on div "Hide Sample Output Data" at bounding box center [1396, 213] width 94 height 10
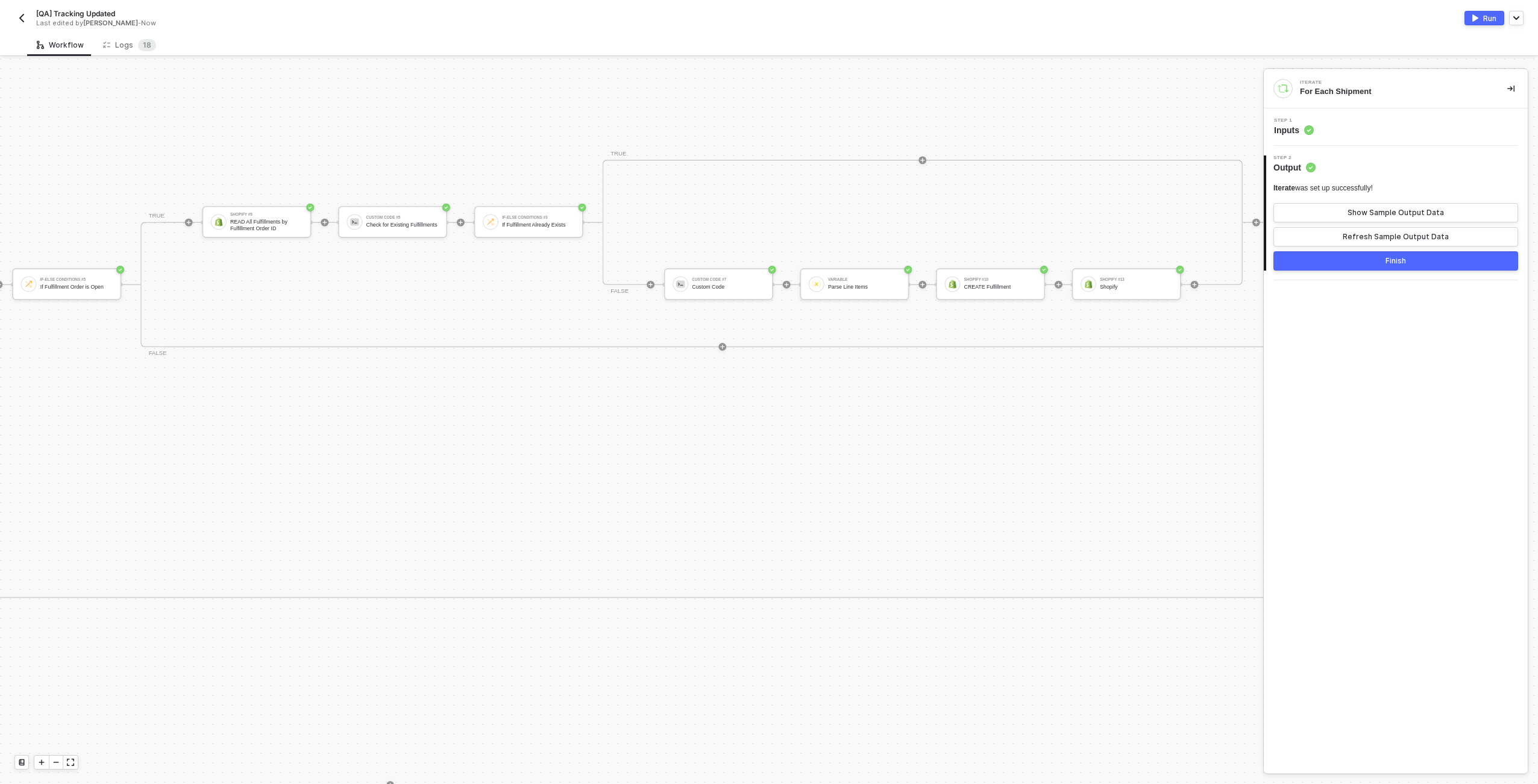
scroll to position [0, 3473]
click at [749, 273] on div "Custom Code #7 Custom Code" at bounding box center [722, 284] width 109 height 32
click at [1417, 134] on div "Step 1 Inputs" at bounding box center [1397, 127] width 261 height 18
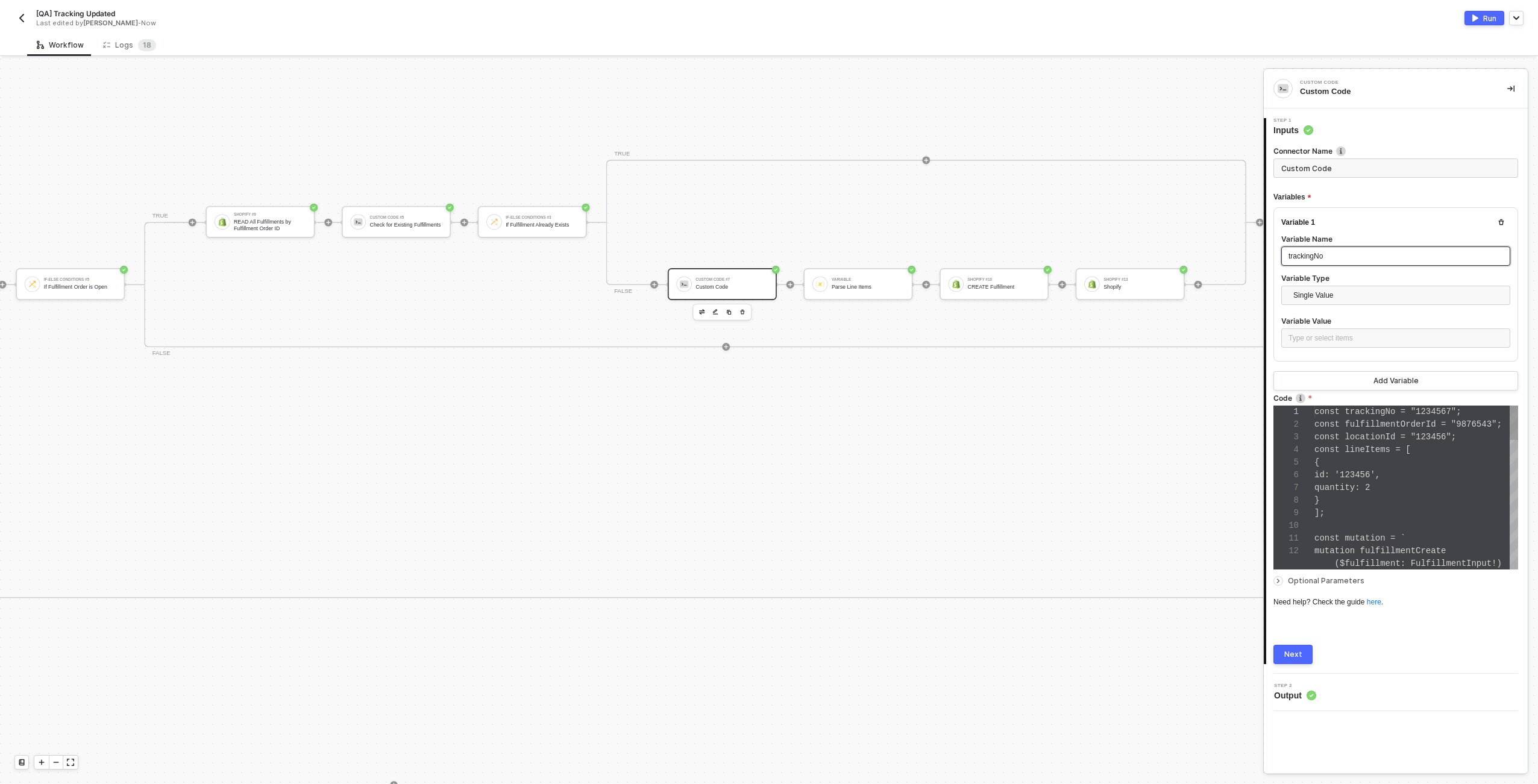
scroll to position [127, 0]
click at [1390, 344] on div "Type or select items ﻿" at bounding box center [1396, 338] width 229 height 19
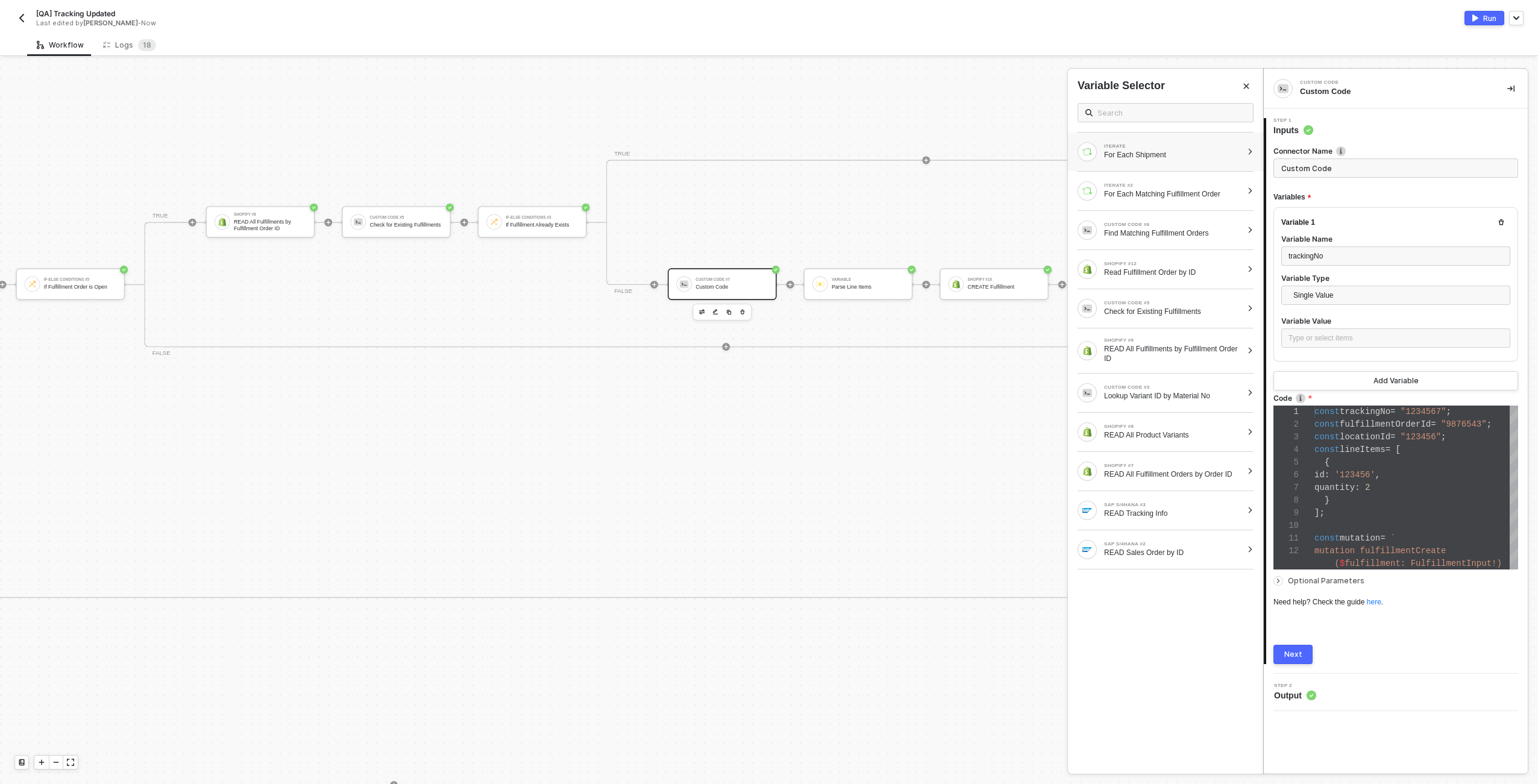
click at [1227, 155] on div "For Each Shipment" at bounding box center [1173, 155] width 138 height 10
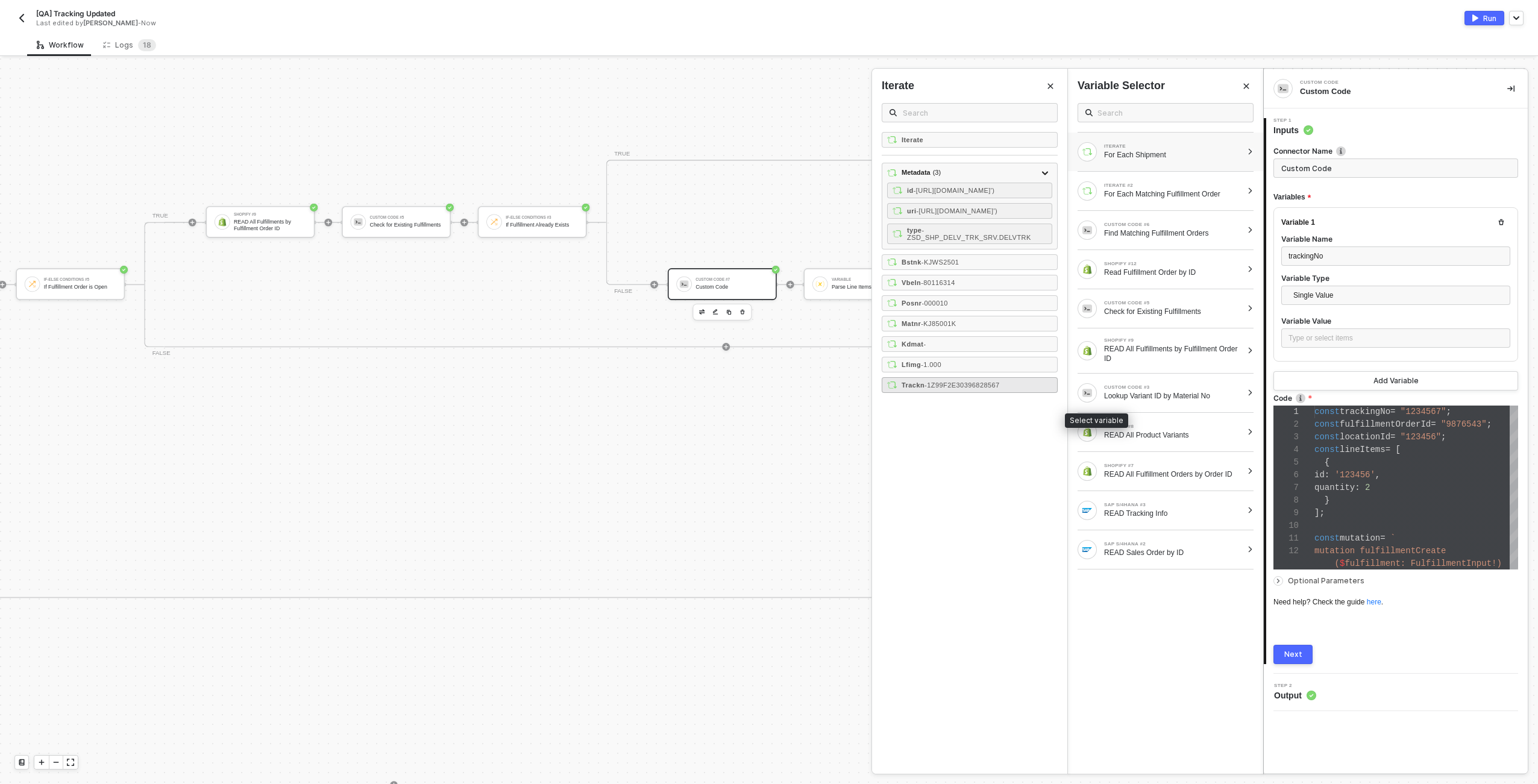
click at [954, 389] on span "- 1Z99F2E30396828567" at bounding box center [962, 384] width 75 height 7
click at [1330, 405] on div "const trackingNo = "1234567" ;" at bounding box center [1416, 412] width 204 height 13
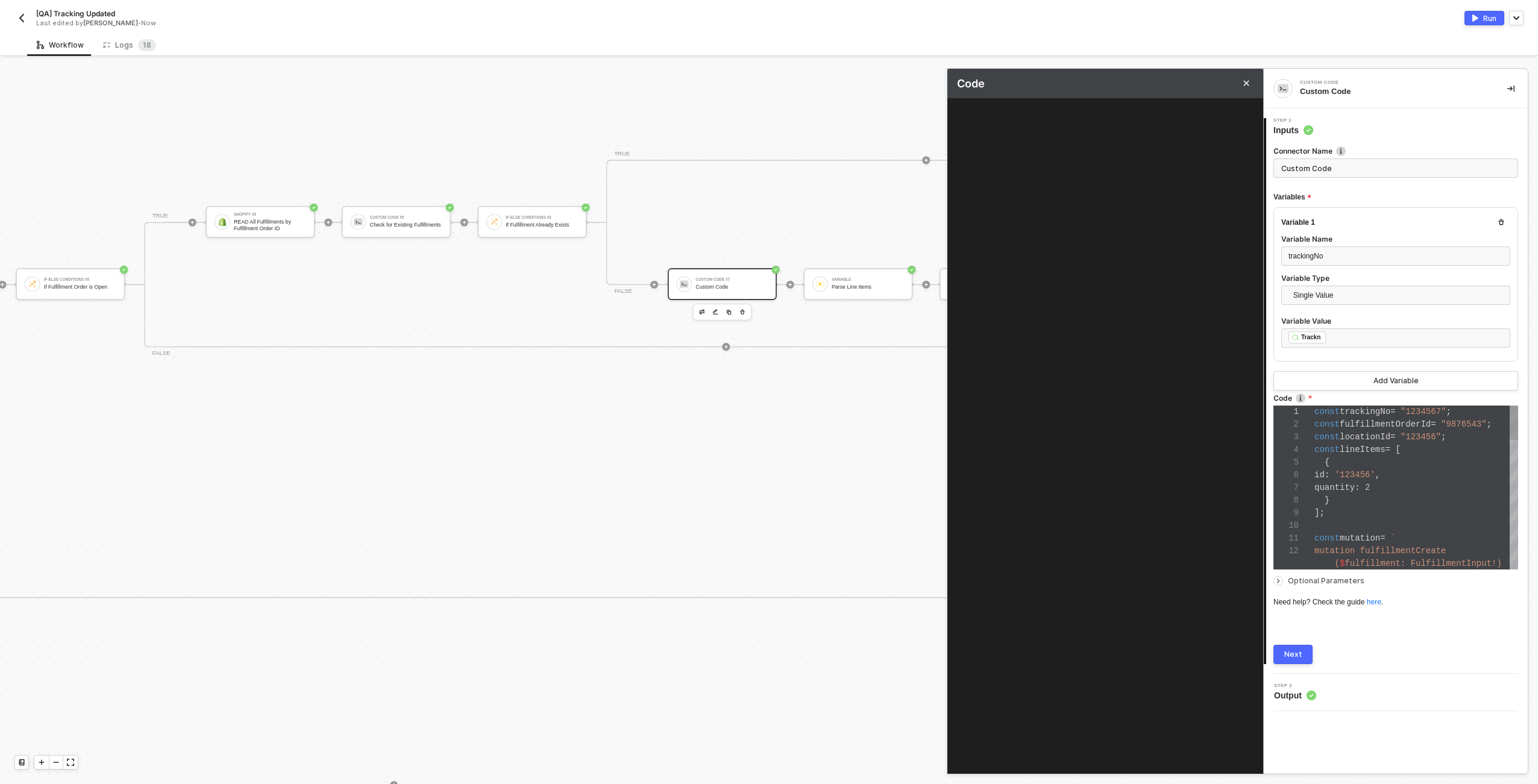
type textarea "const trackingNo = "1234567"; const fulfillmentOrderId = "9876543"; const locat…"
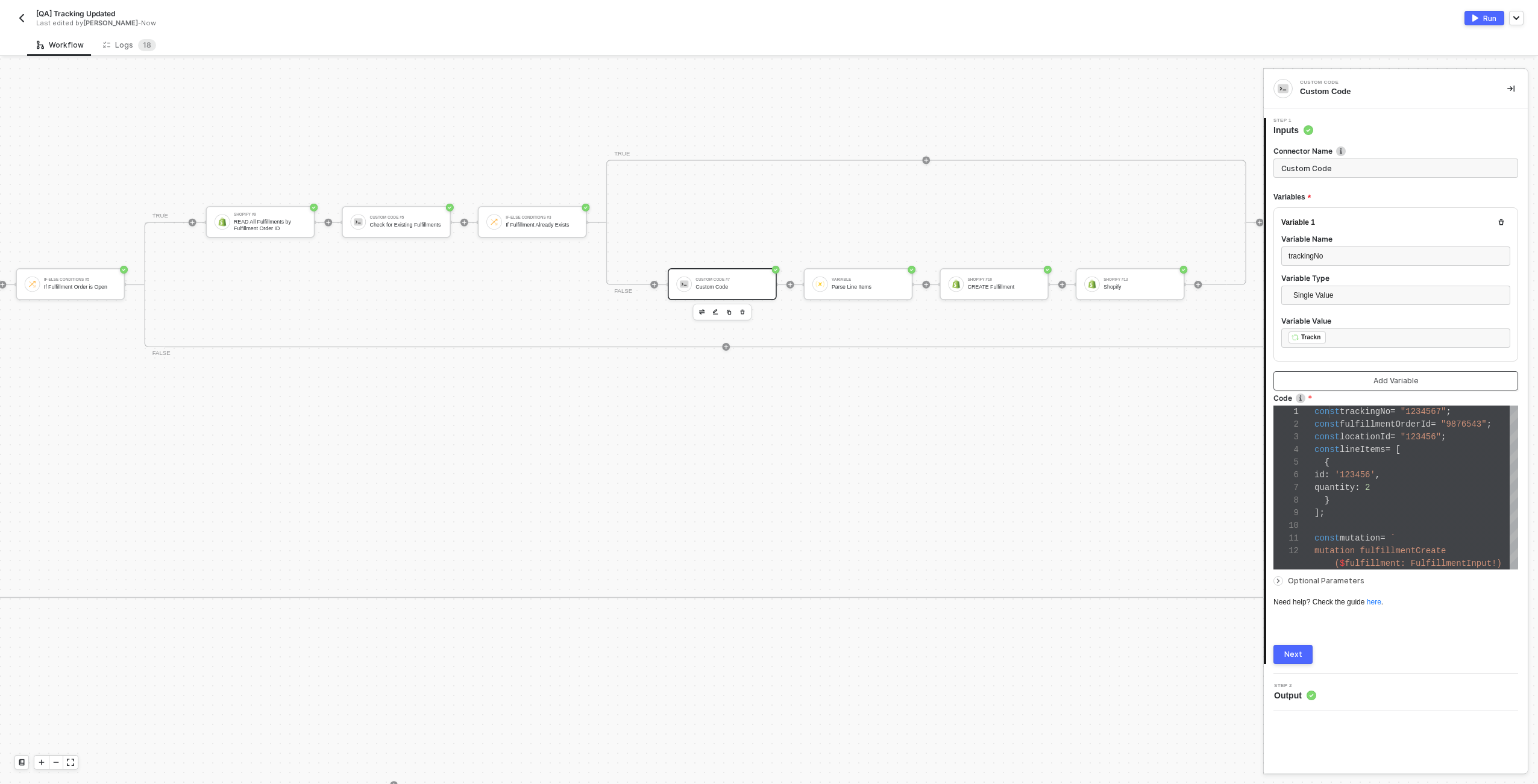
click at [1379, 379] on div "Add Variable" at bounding box center [1396, 381] width 45 height 10
type textarea "const trackingNo = "1234567"; const fulfillmentOrderId = "9876543"; const locat…"
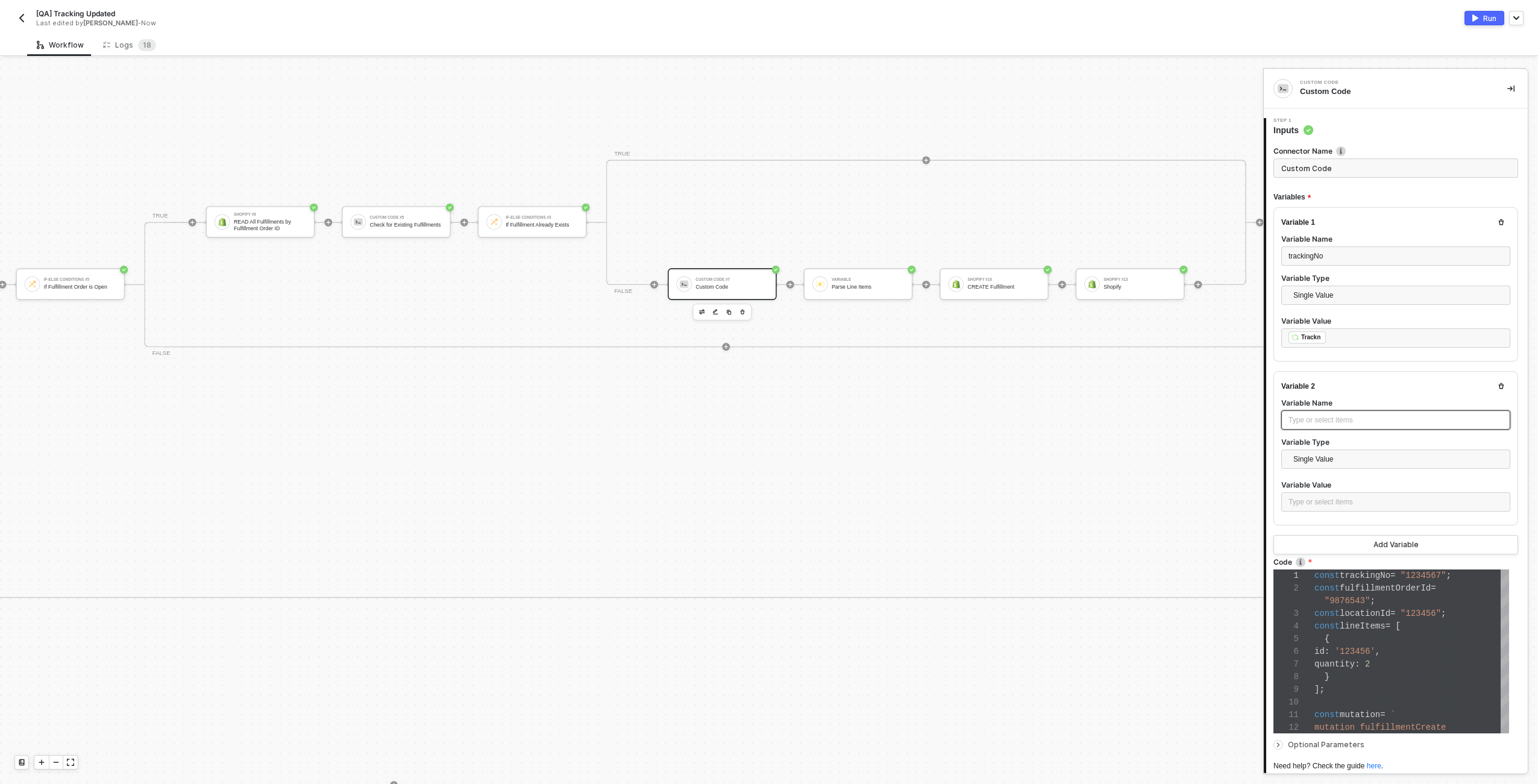
click at [1357, 411] on div "Type or select items ﻿" at bounding box center [1396, 420] width 229 height 19
click at [1362, 417] on div "Type or select items ﻿" at bounding box center [1395, 420] width 215 height 11
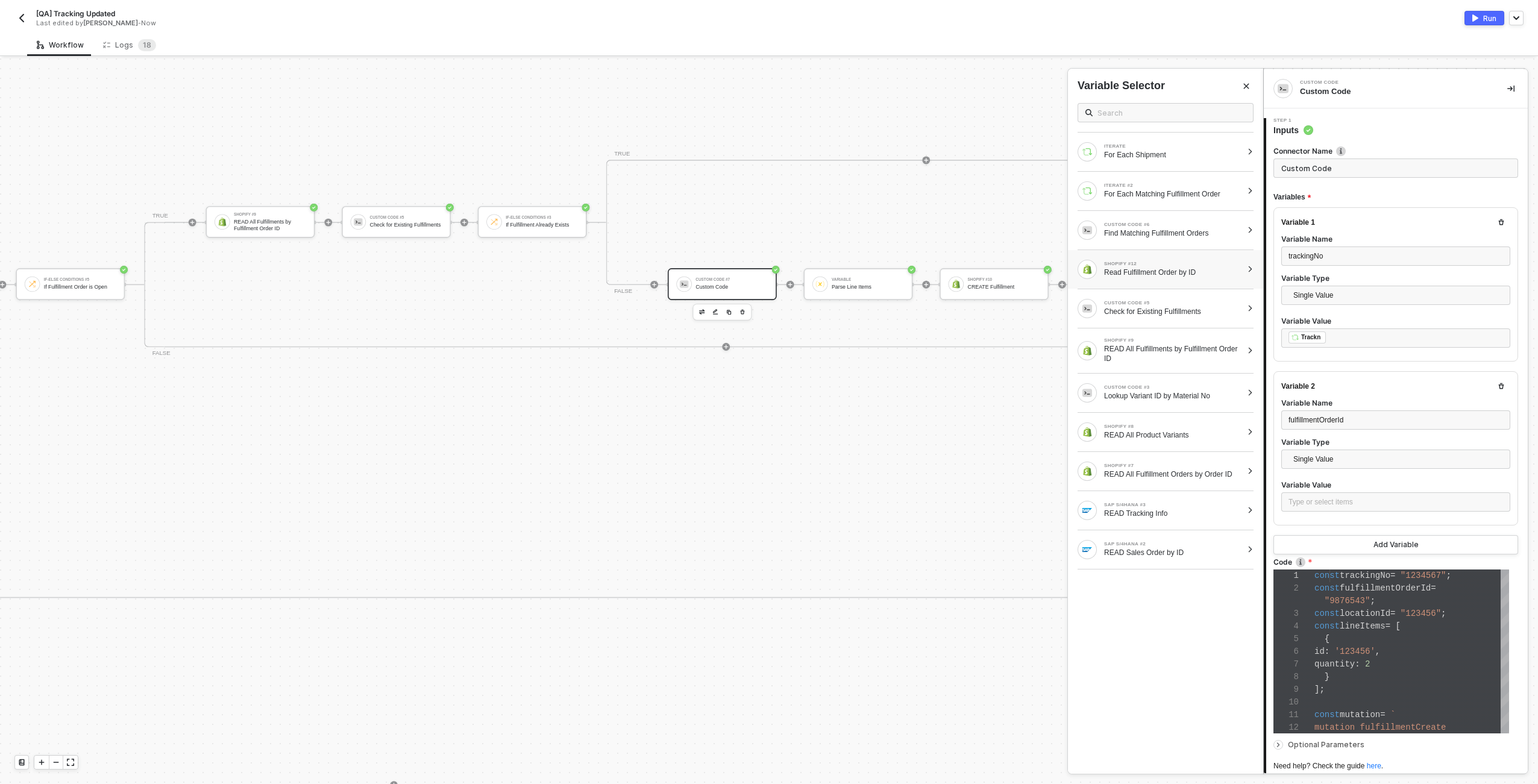
click at [1183, 255] on div "SHOPIFY #12 Read Fulfillment Order by ID" at bounding box center [1166, 269] width 195 height 39
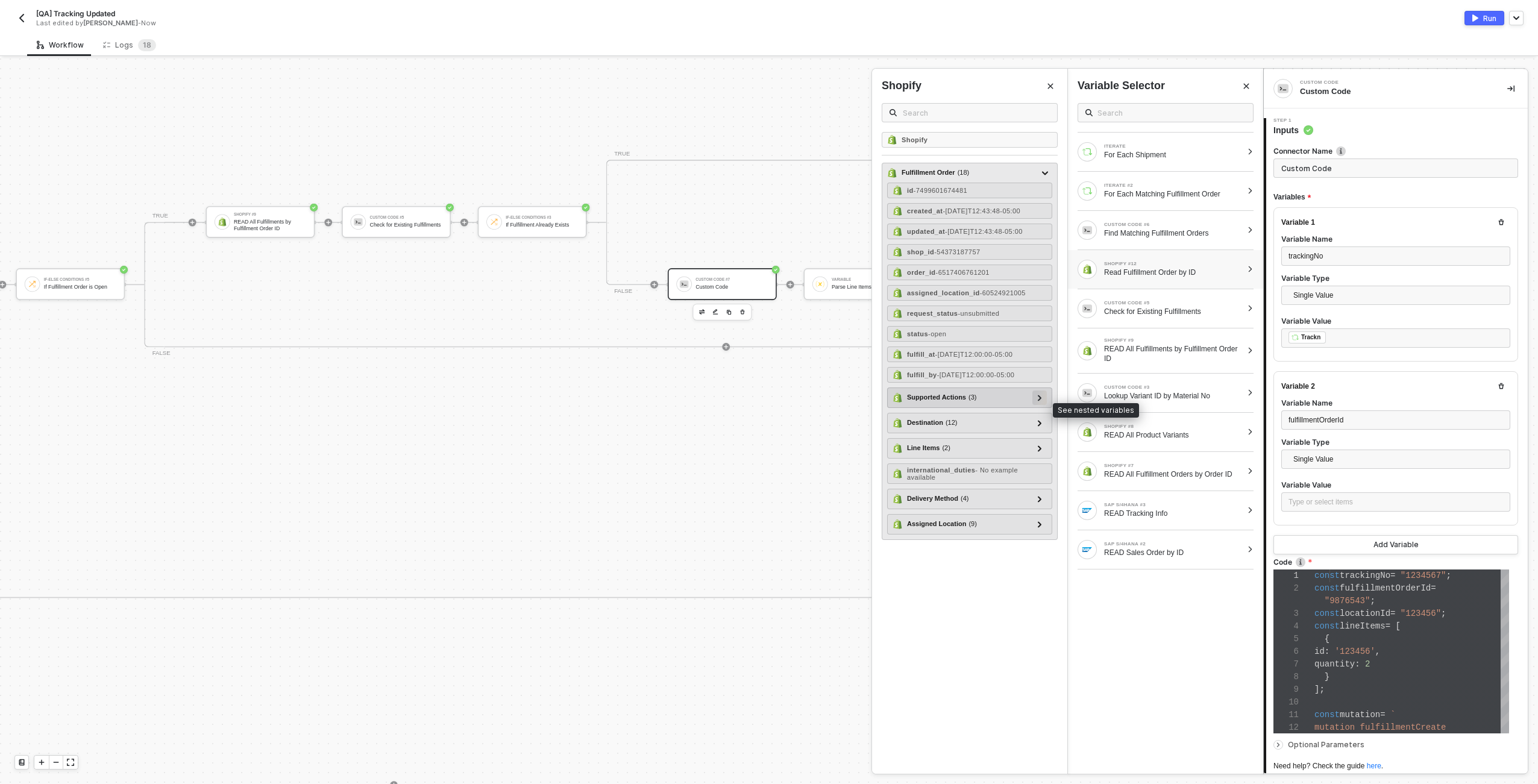
click at [1036, 405] on div at bounding box center [1040, 398] width 15 height 15
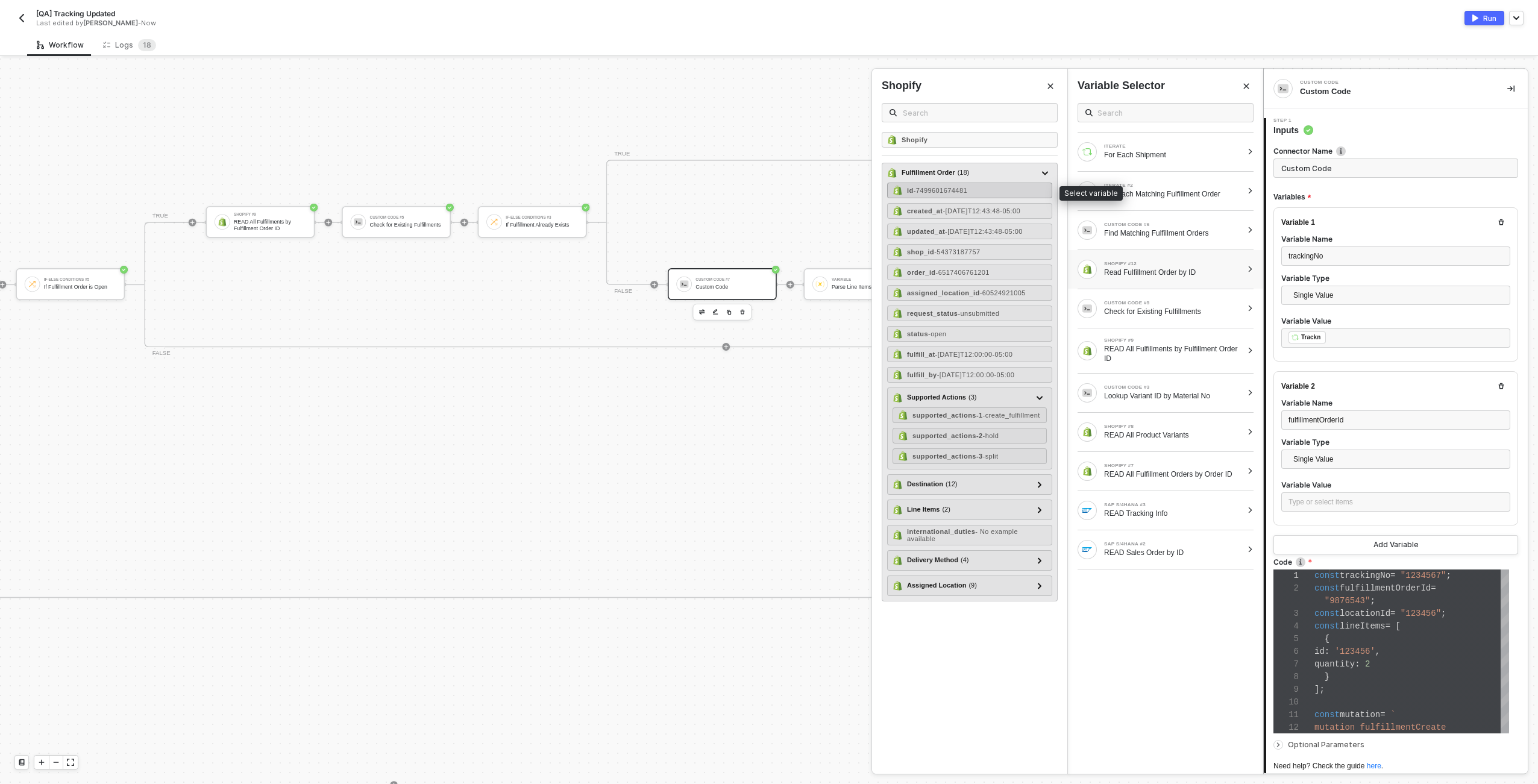
click at [945, 191] on span "- 7499601674481" at bounding box center [940, 190] width 53 height 7
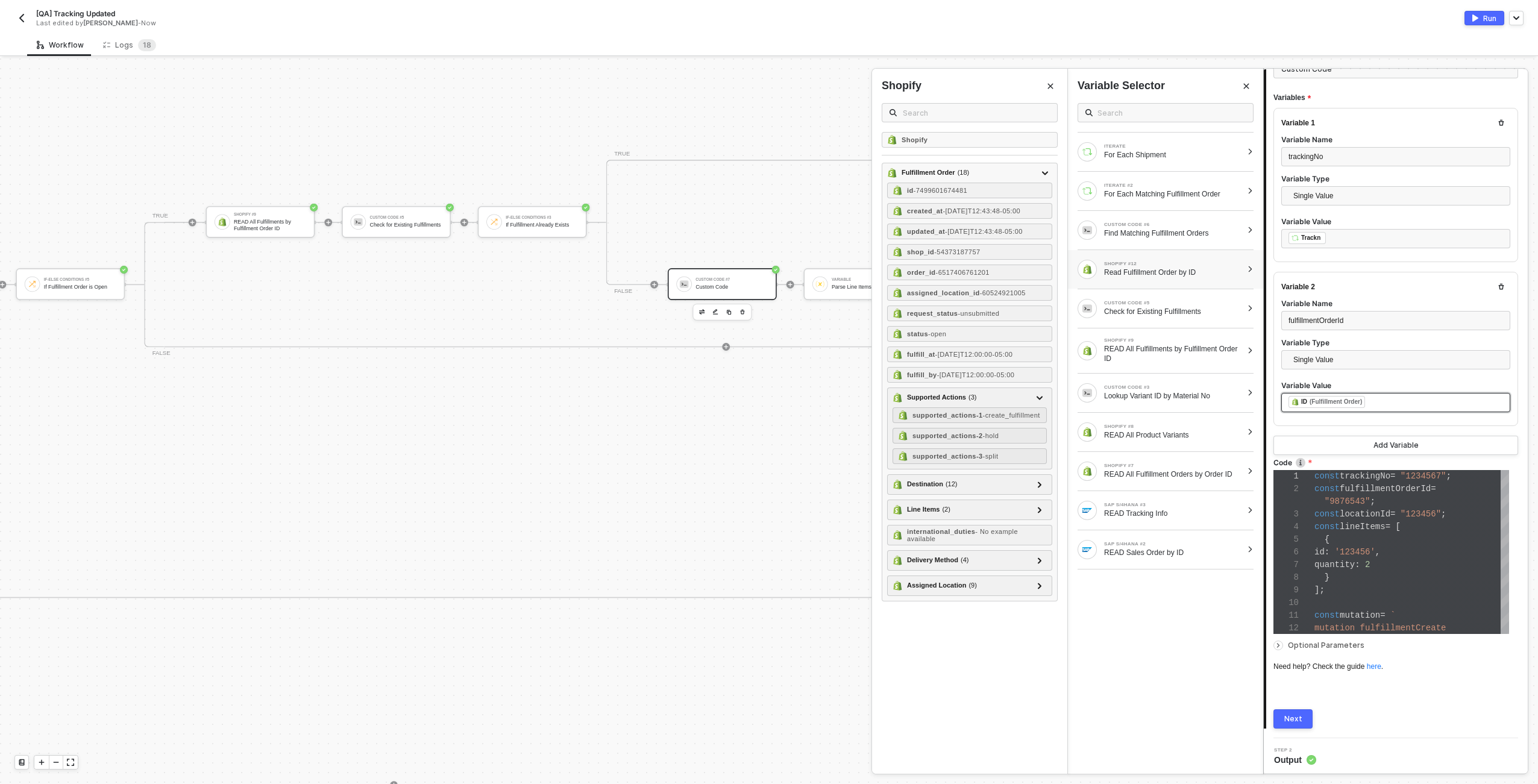
scroll to position [101, 0]
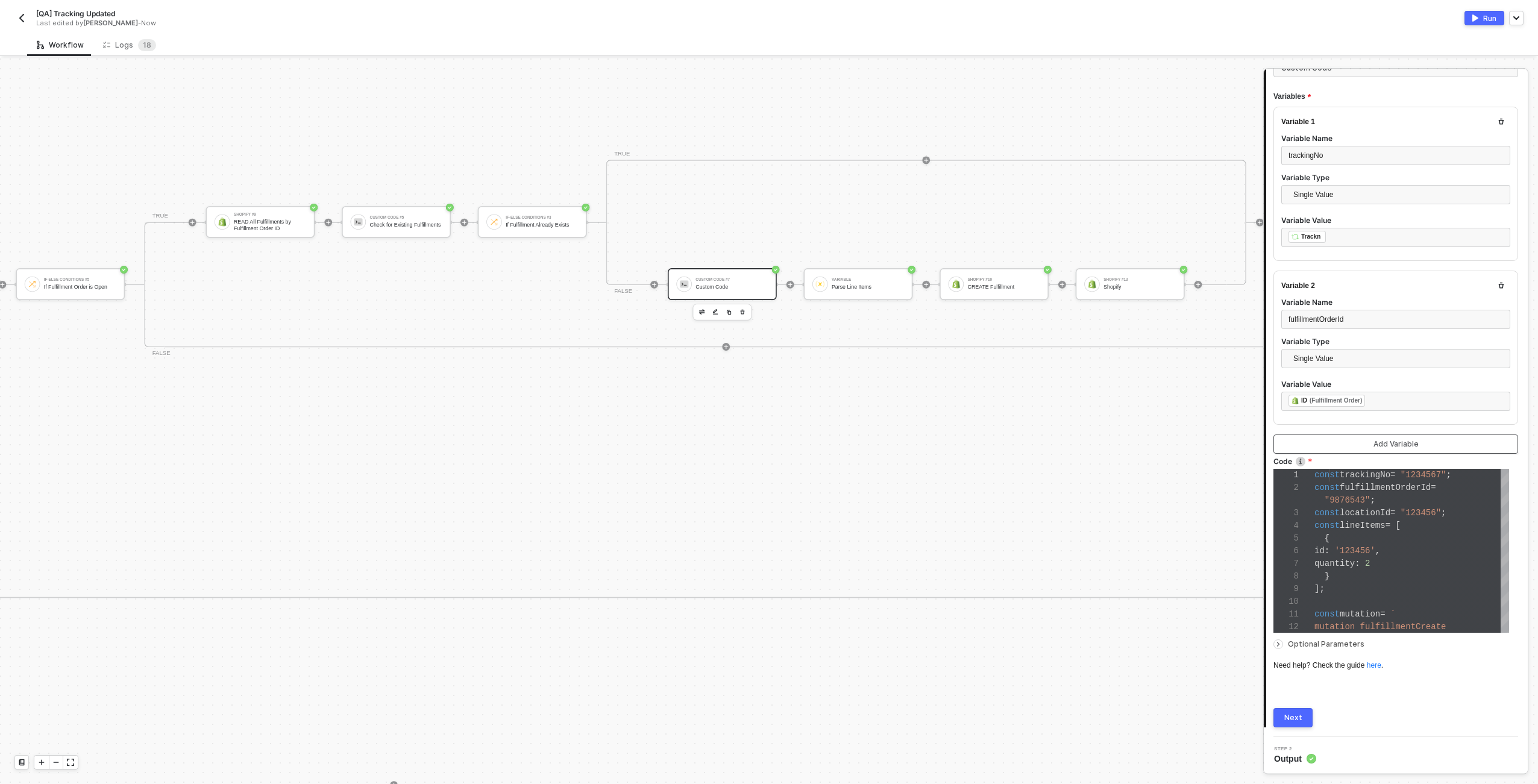
click at [1485, 435] on button "Add Variable" at bounding box center [1396, 444] width 244 height 19
click at [1344, 316] on div "Type or select items ﻿" at bounding box center [1395, 320] width 215 height 11
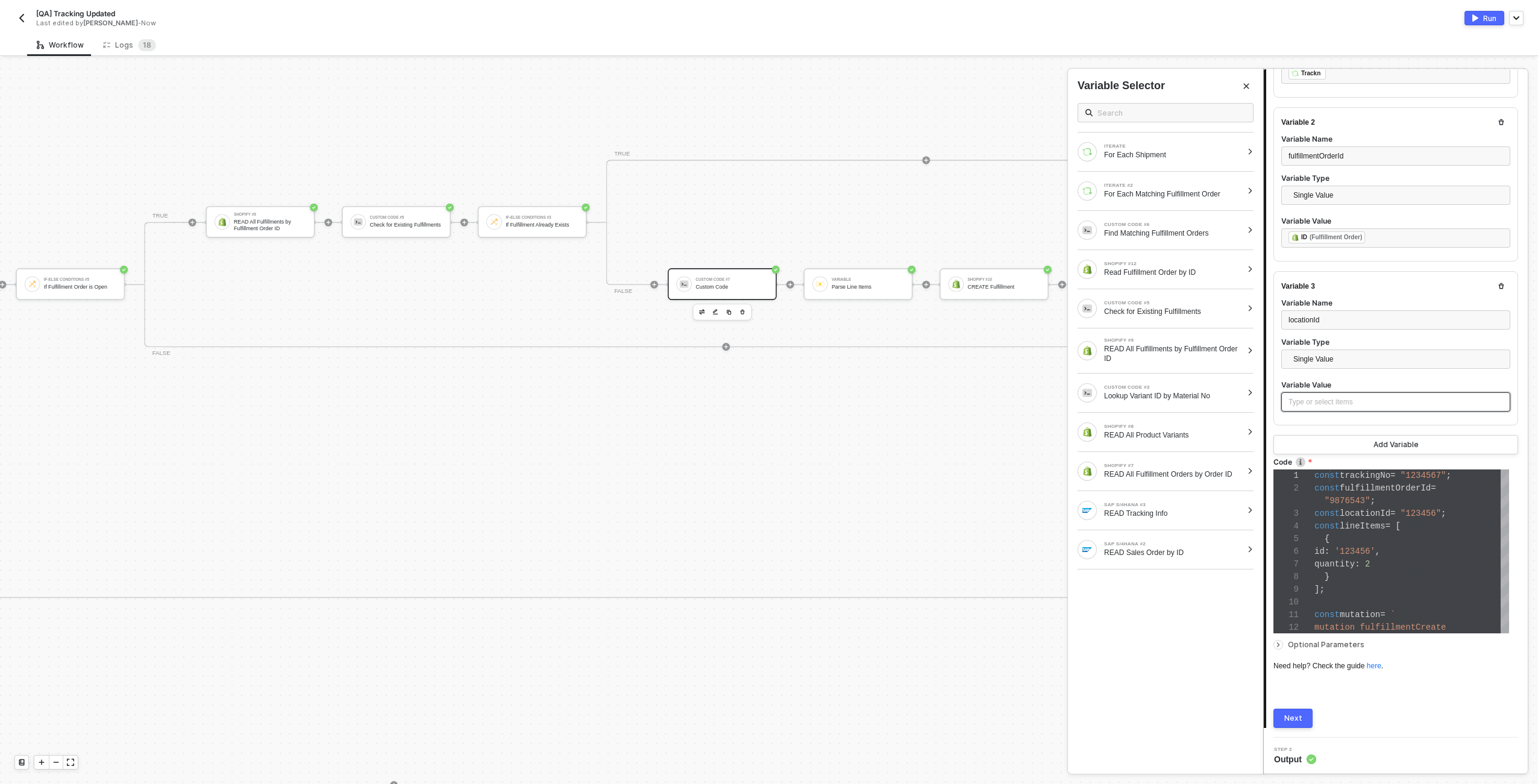
click at [1392, 400] on div "Type or select items ﻿" at bounding box center [1395, 402] width 215 height 11
click at [1164, 273] on div "Read Fulfillment Order by ID" at bounding box center [1173, 272] width 138 height 10
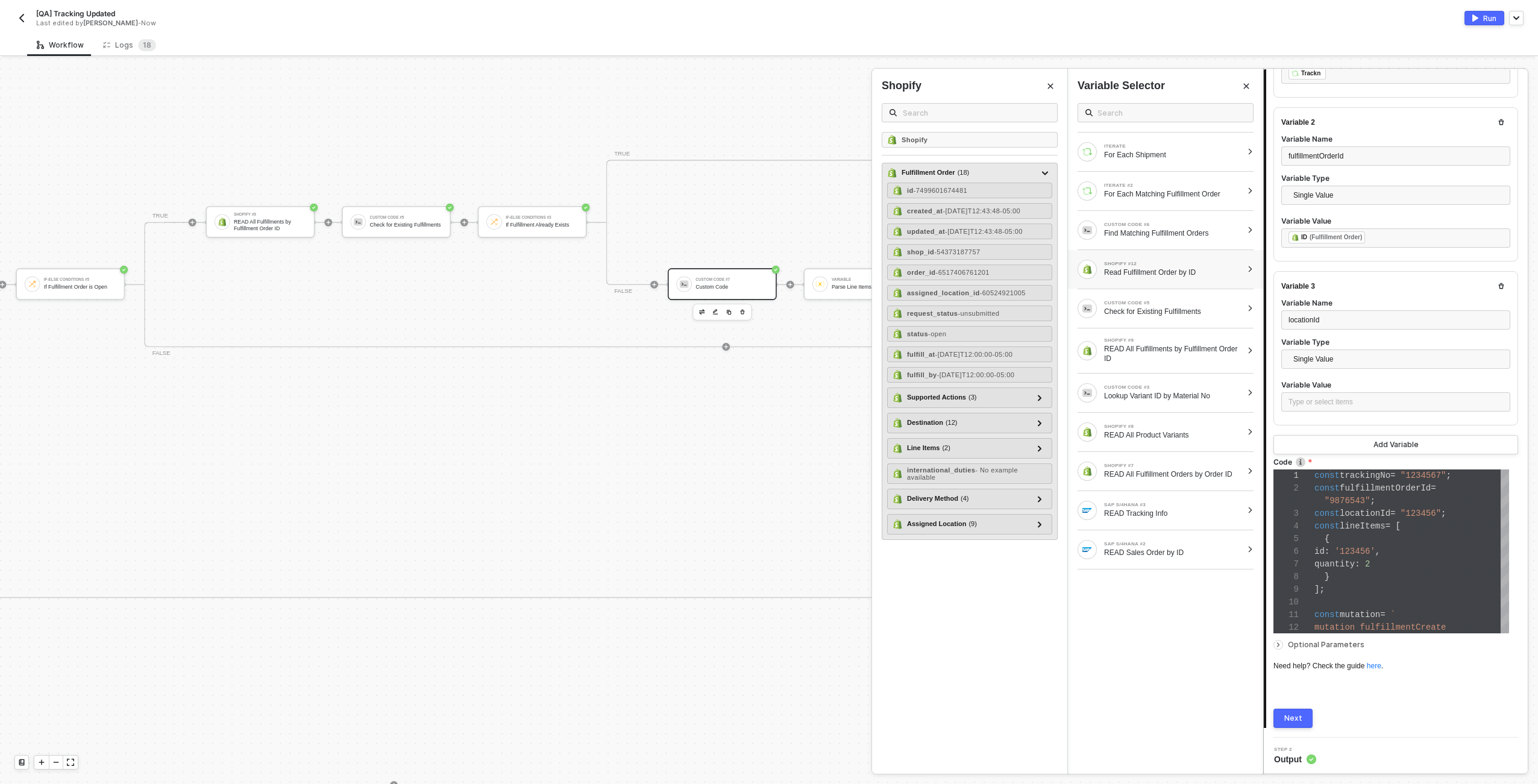
click at [1040, 521] on div "id - 7499601674481 created_at - 2025-09-12T12:43:48-05:00 updated_at - 2025-09-…" at bounding box center [970, 358] width 165 height 352
click at [1041, 530] on div at bounding box center [1040, 523] width 6 height 13
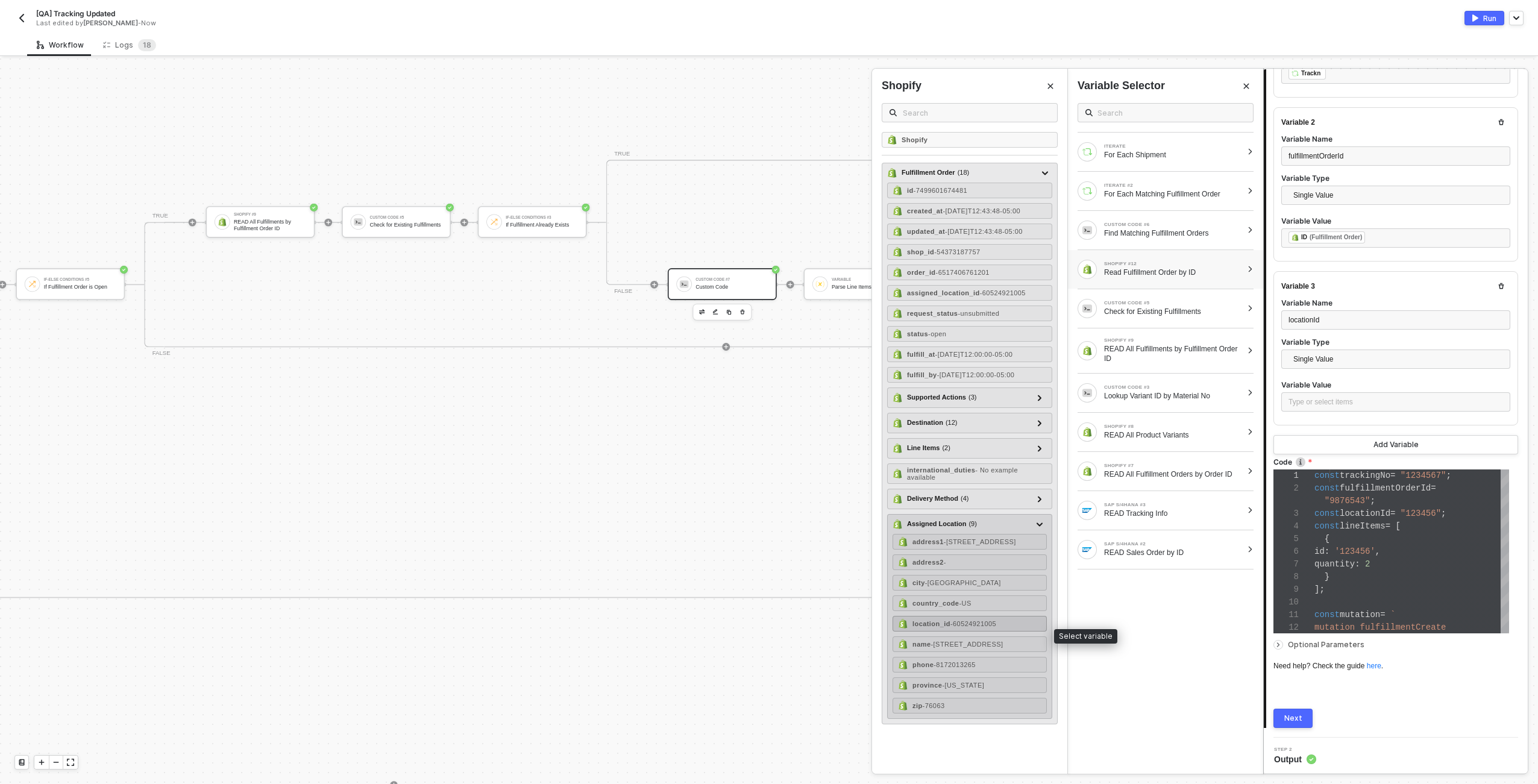
click at [991, 627] on span "- 60524921005" at bounding box center [973, 623] width 46 height 7
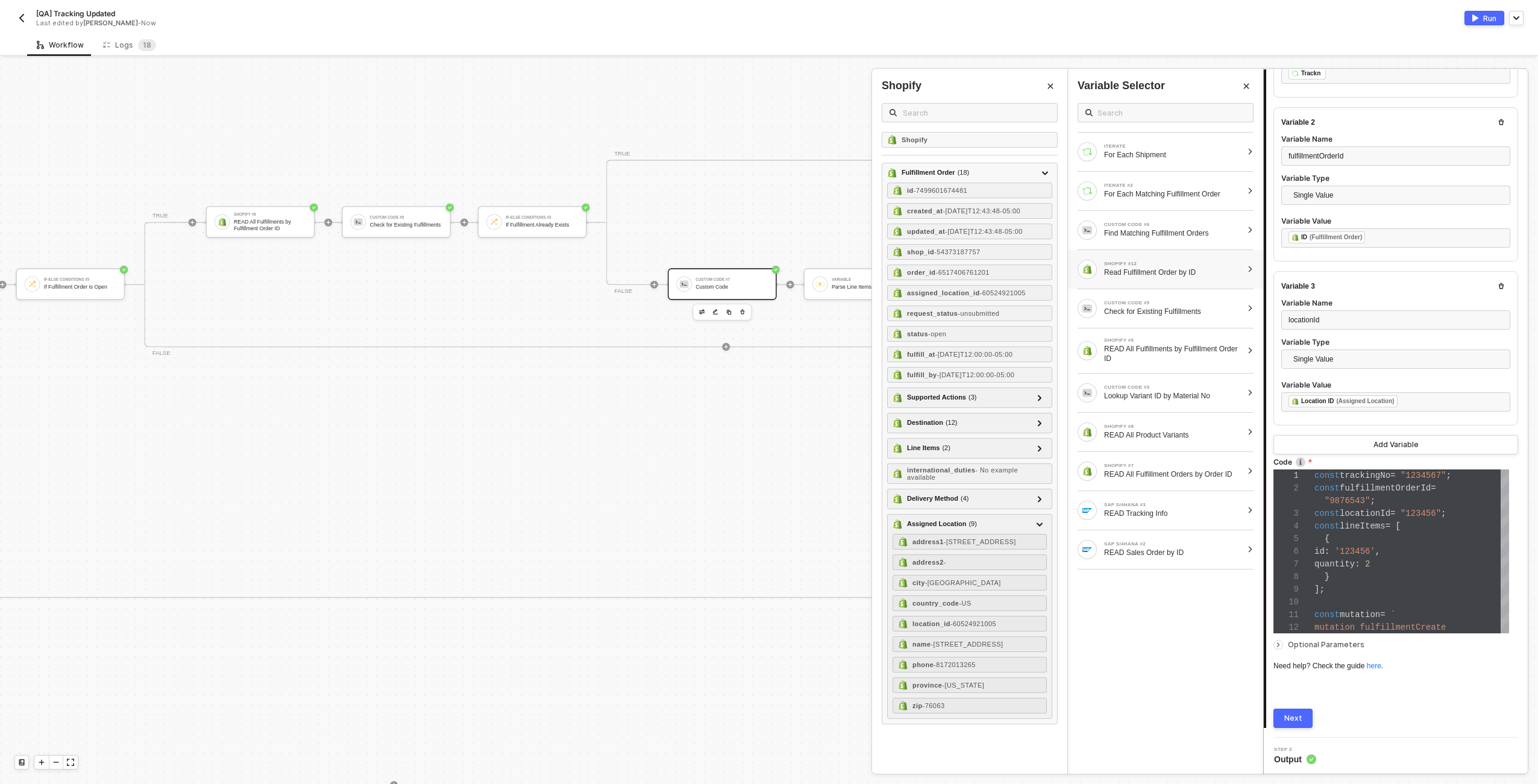
click at [1444, 421] on div "Variable 3 Variable Name locationId Variable Type Single Value Variable Value ﻿…" at bounding box center [1396, 348] width 244 height 154
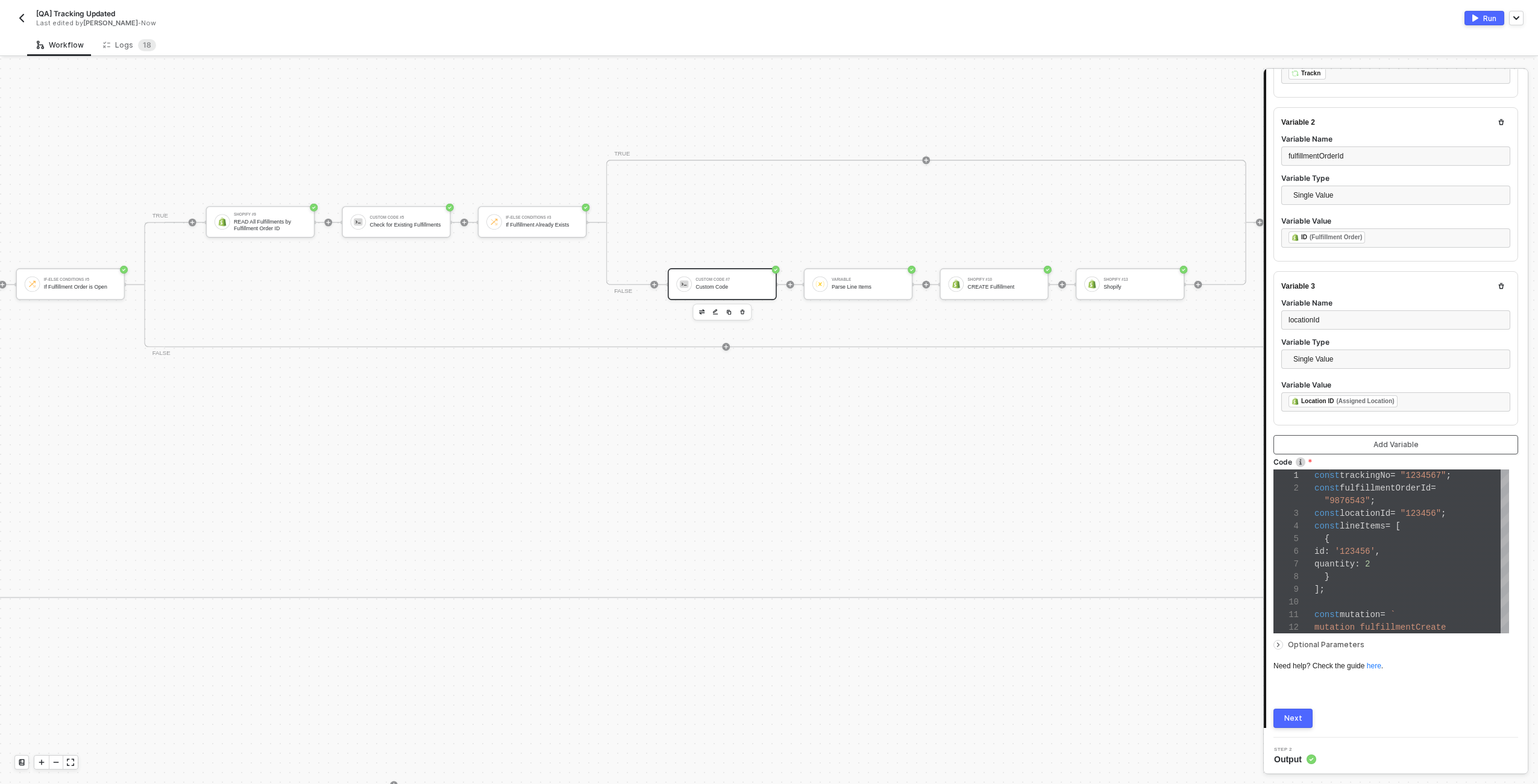
click at [1434, 447] on button "Add Variable" at bounding box center [1396, 445] width 244 height 19
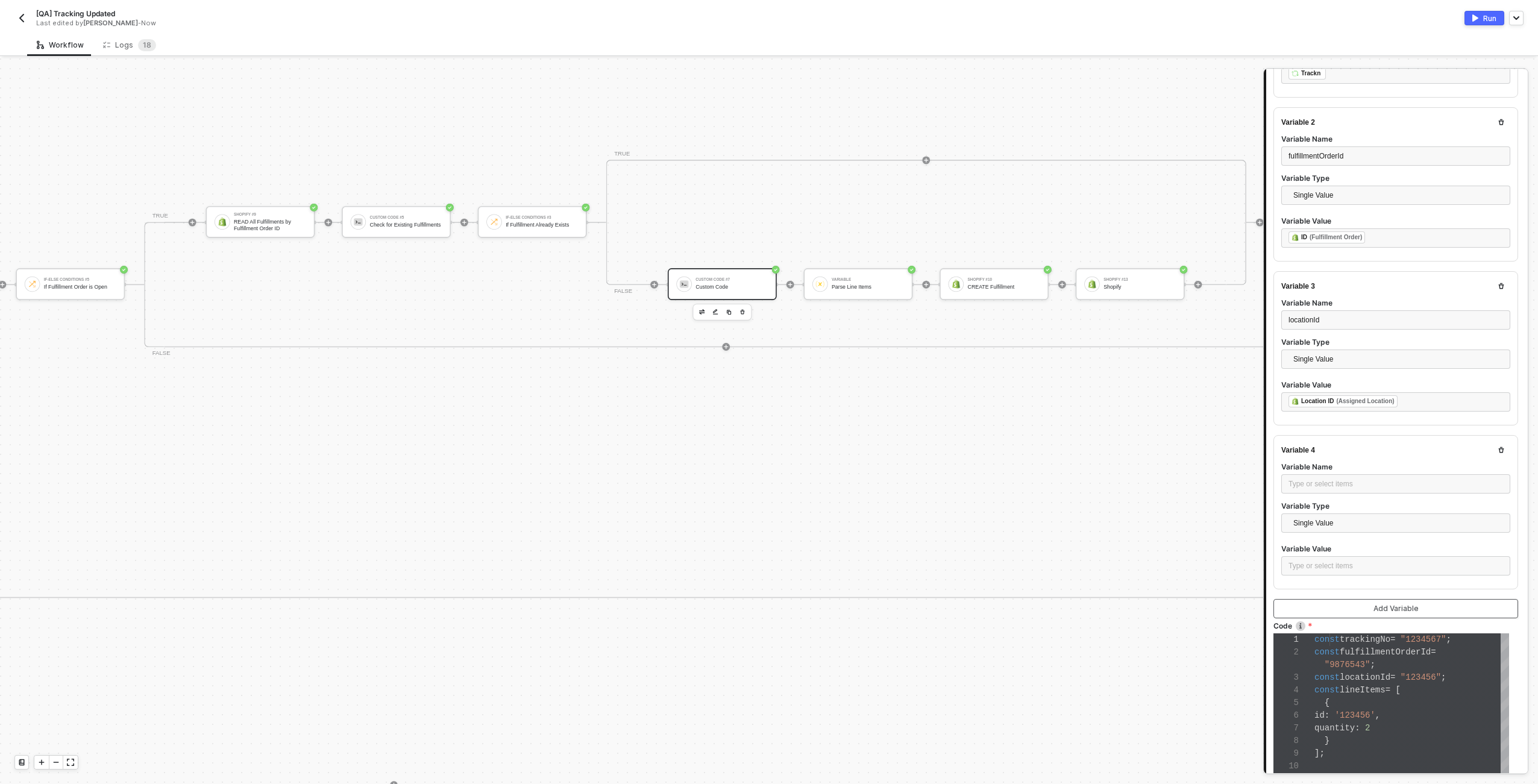
scroll to position [427, 0]
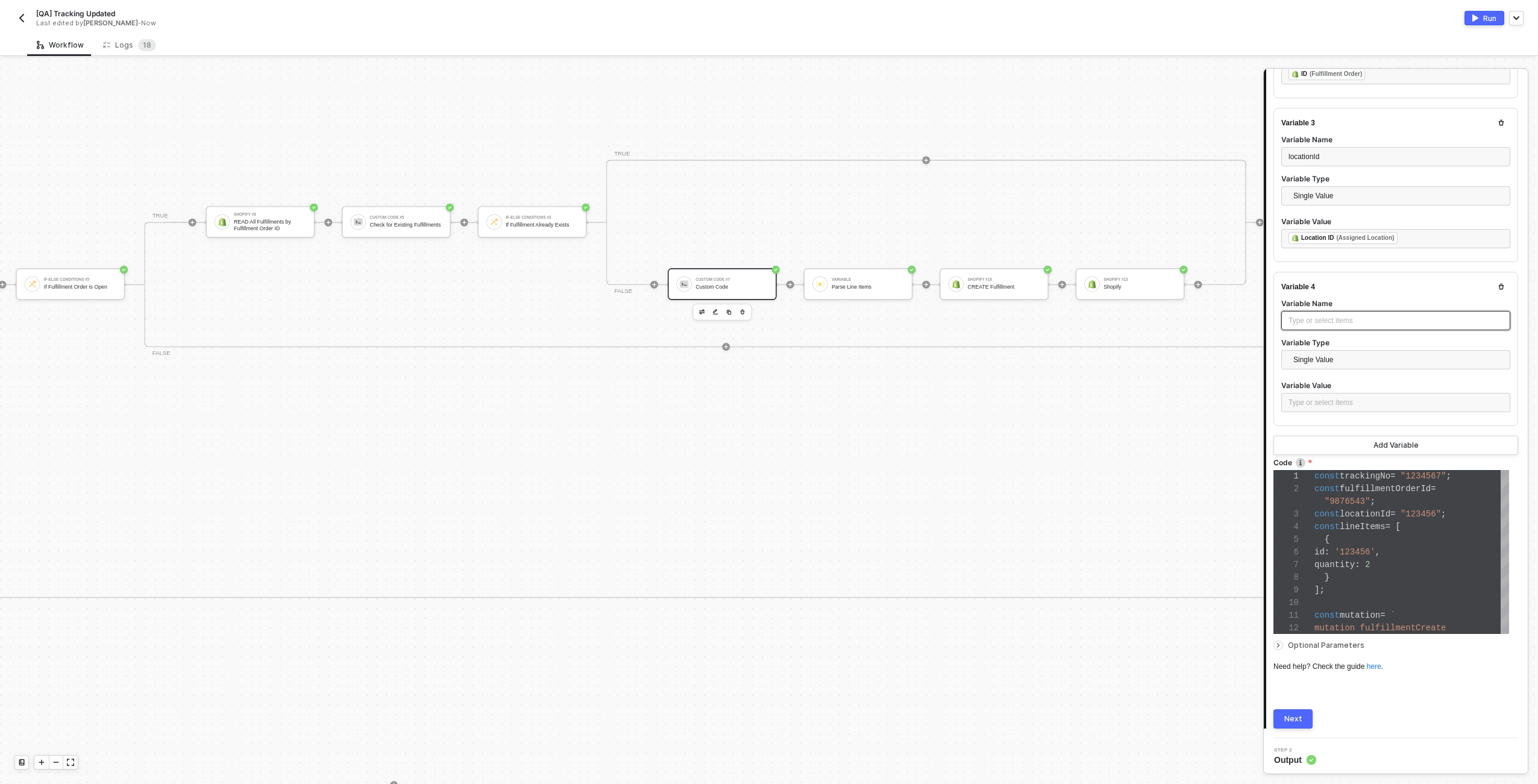
click at [1329, 315] on div "Type or select items ﻿" at bounding box center [1395, 321] width 215 height 11
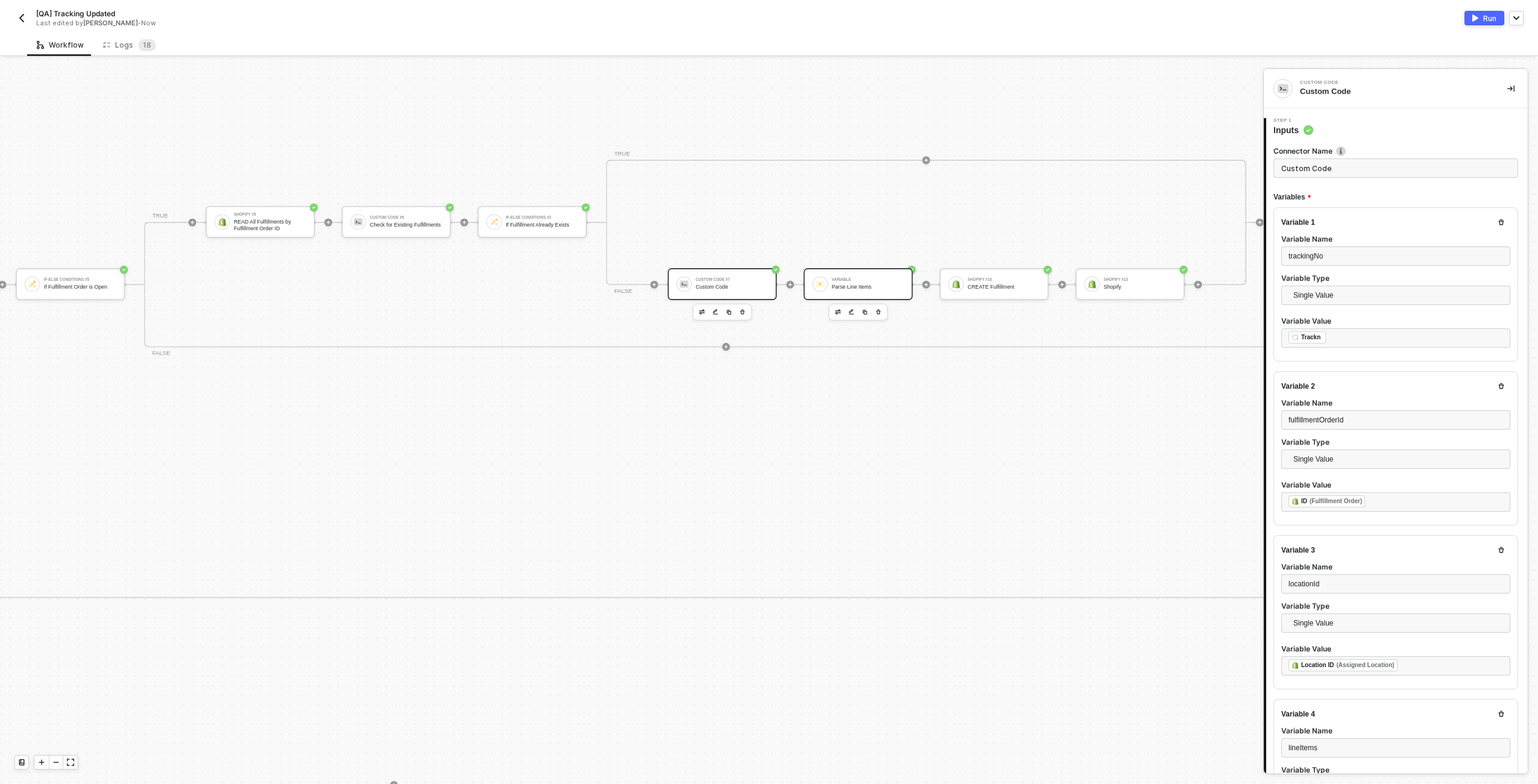
scroll to position [114, 0]
click at [46, 761] on div at bounding box center [41, 762] width 15 height 13
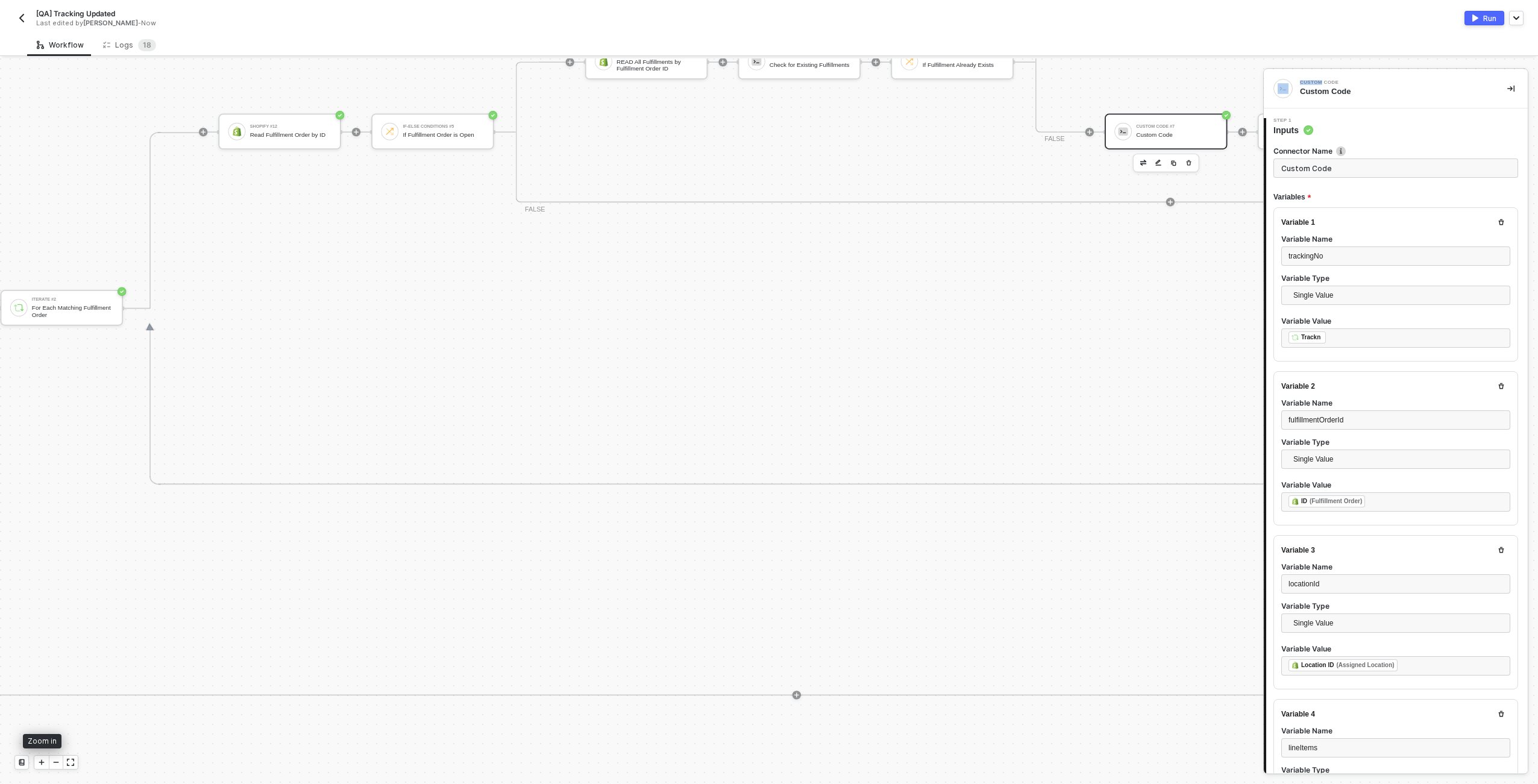
click at [46, 761] on div at bounding box center [41, 762] width 15 height 13
click at [60, 760] on div at bounding box center [56, 762] width 15 height 13
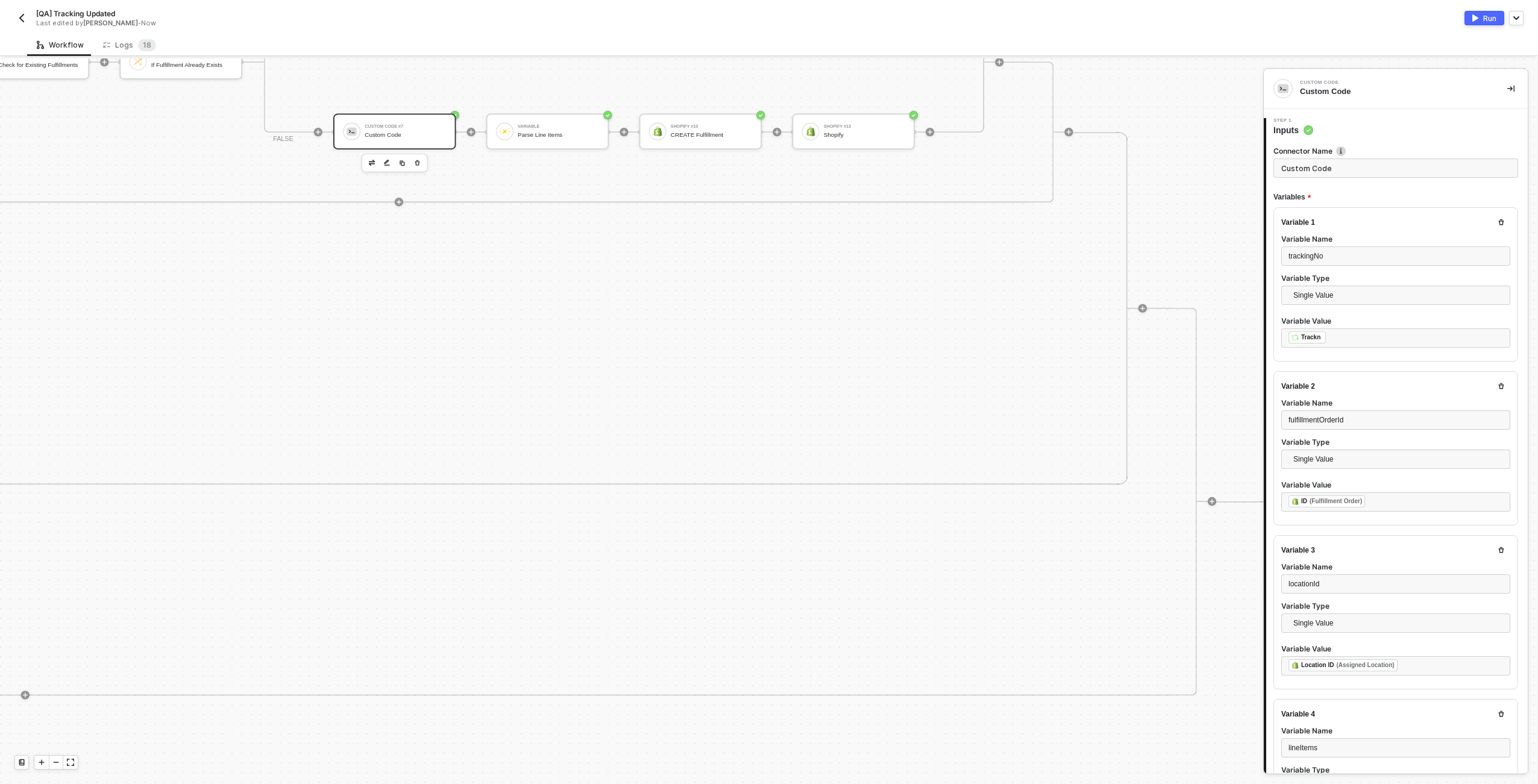
scroll to position [114, 0]
click at [403, 163] on img "button" at bounding box center [402, 163] width 6 height 6
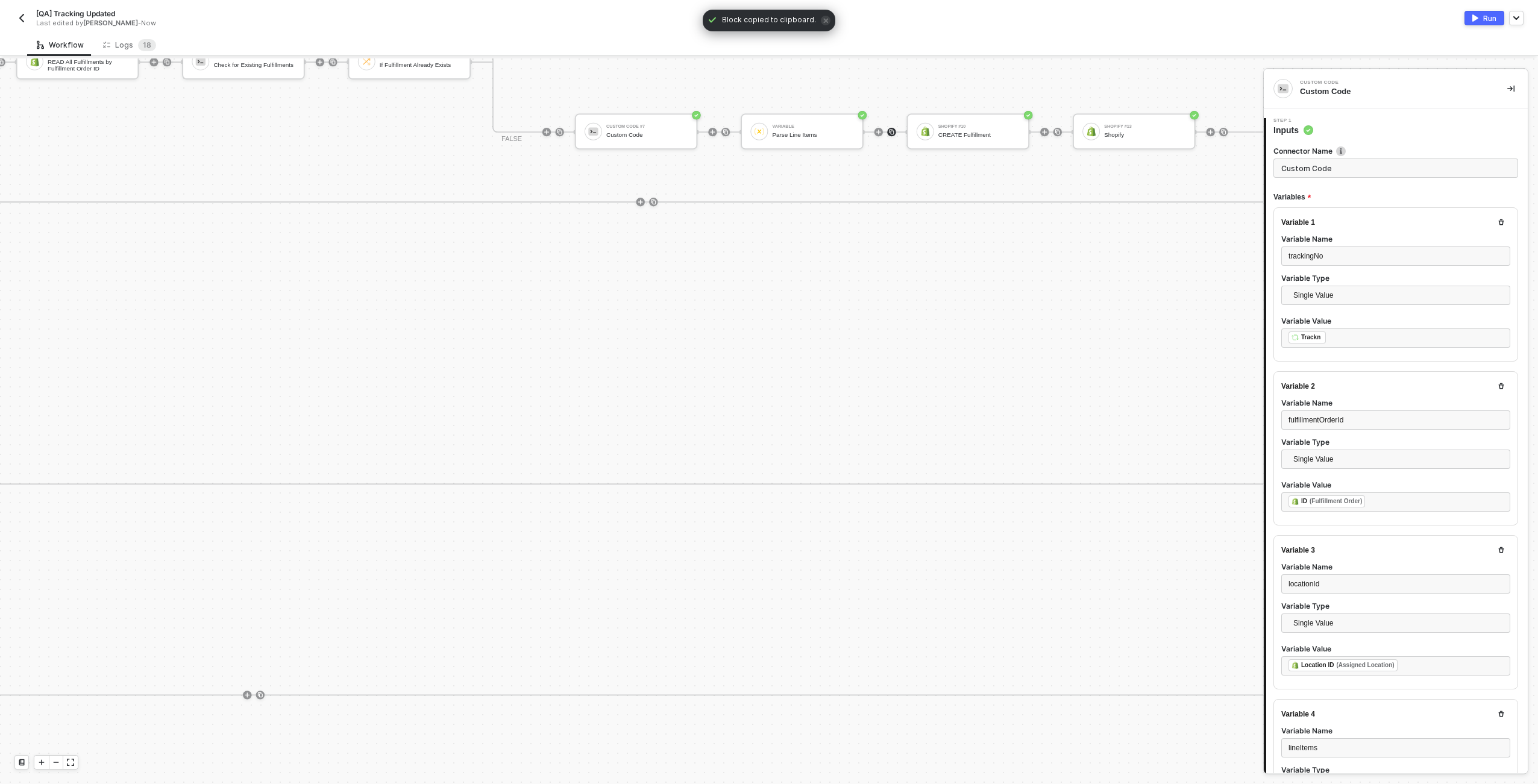
click at [889, 130] on img at bounding box center [892, 132] width 6 height 6
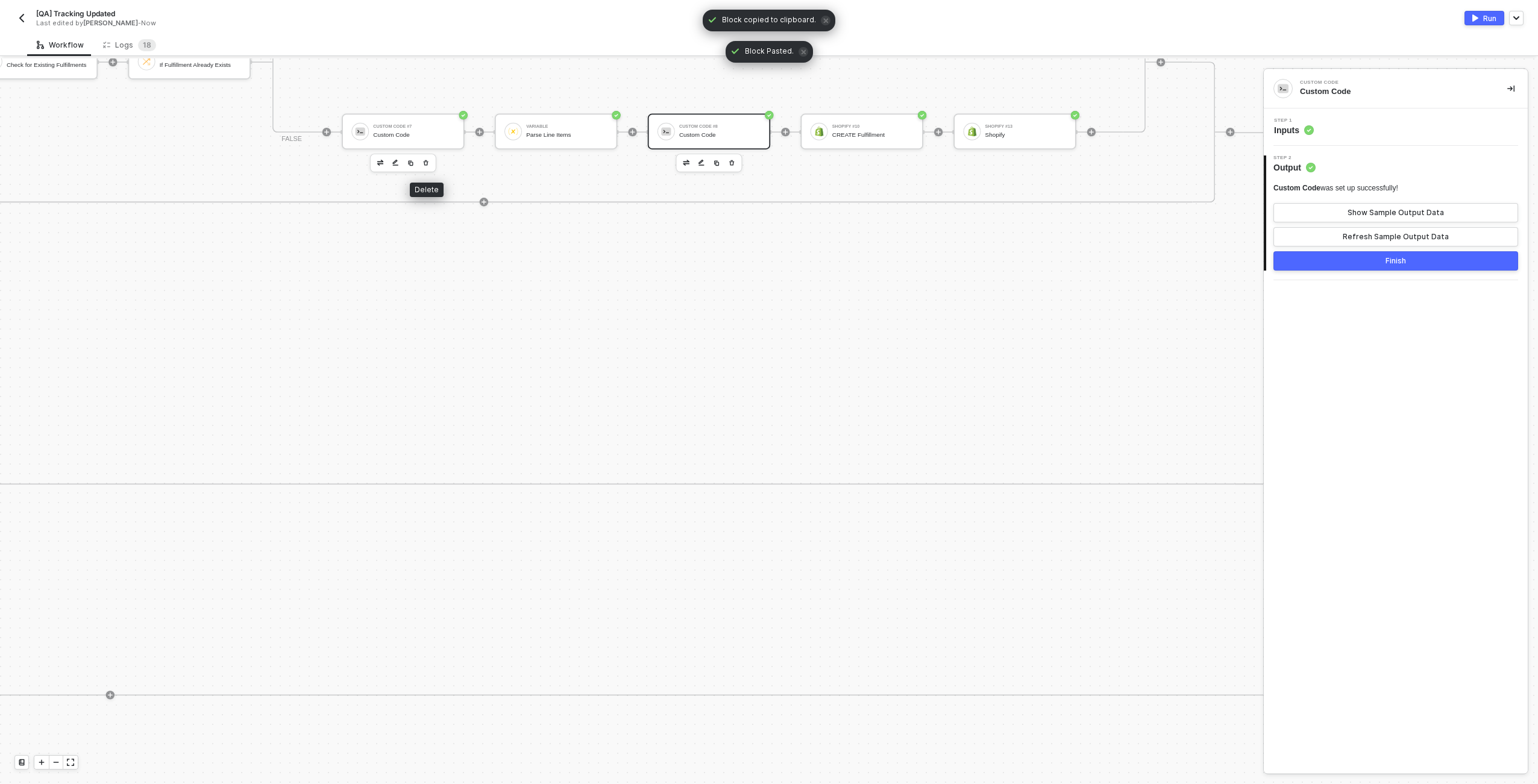
click at [425, 160] on icon "button" at bounding box center [426, 162] width 6 height 8
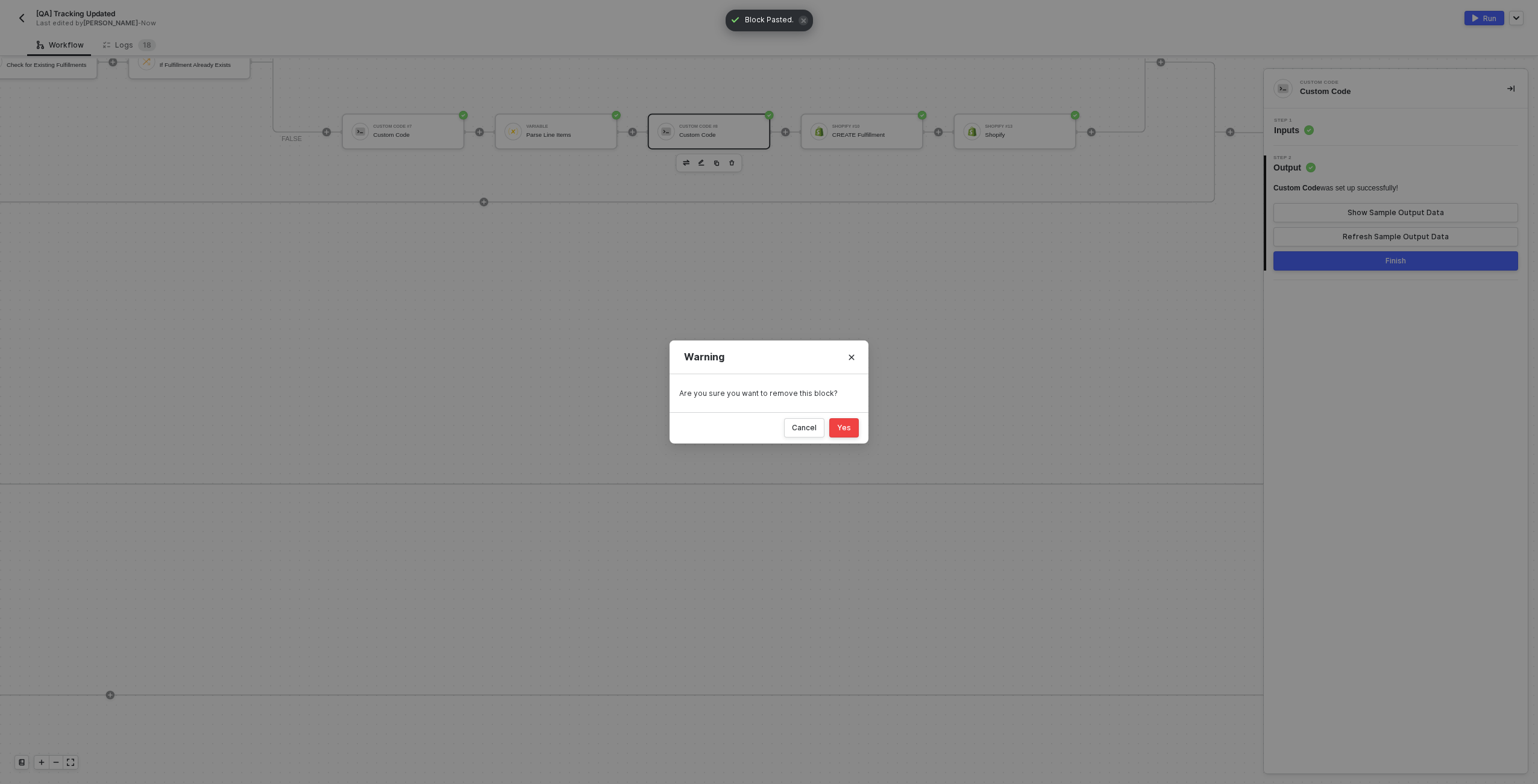
click at [845, 436] on button "Yes" at bounding box center [844, 428] width 29 height 19
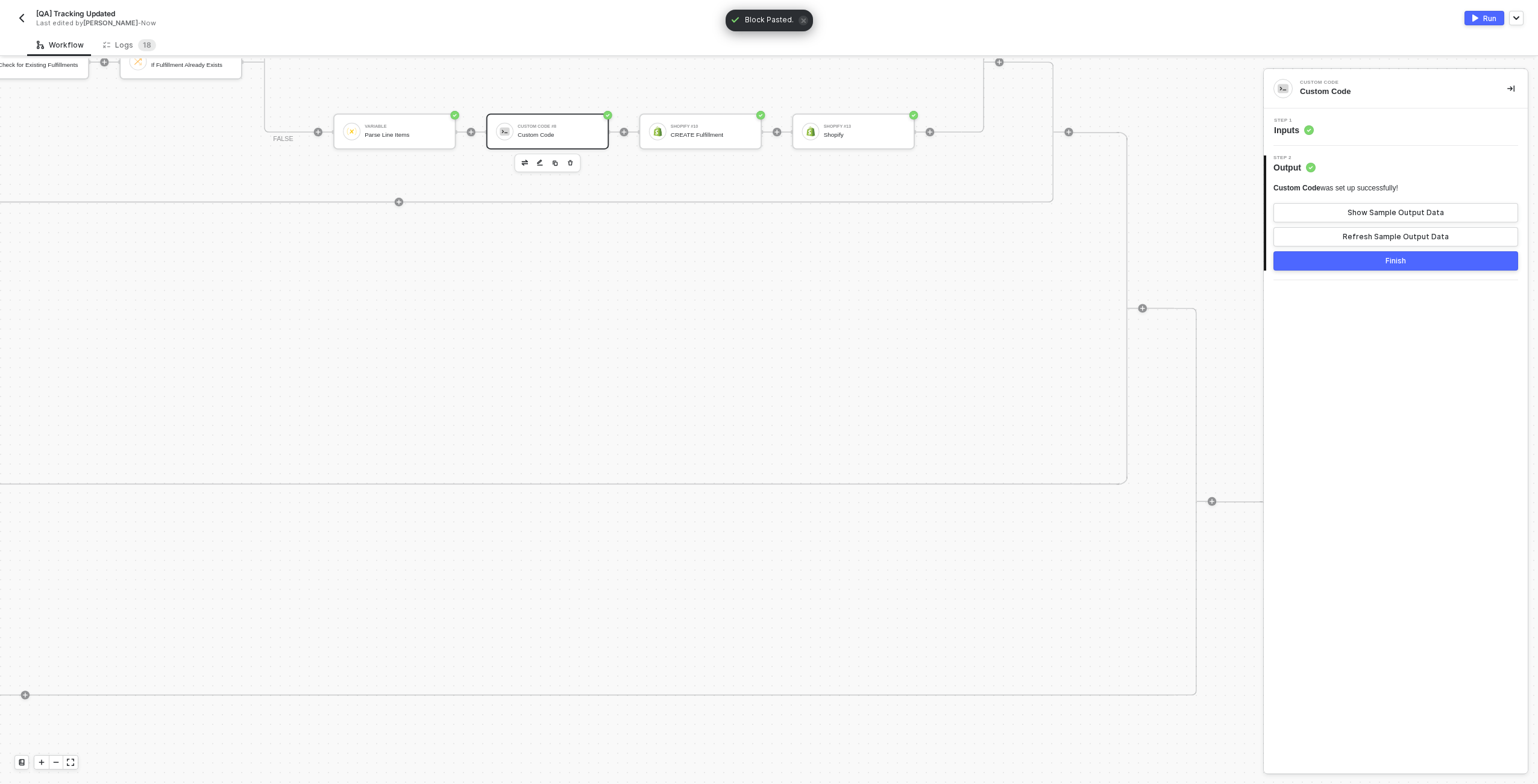
click at [1460, 130] on div "Step 1 Inputs" at bounding box center [1397, 127] width 261 height 18
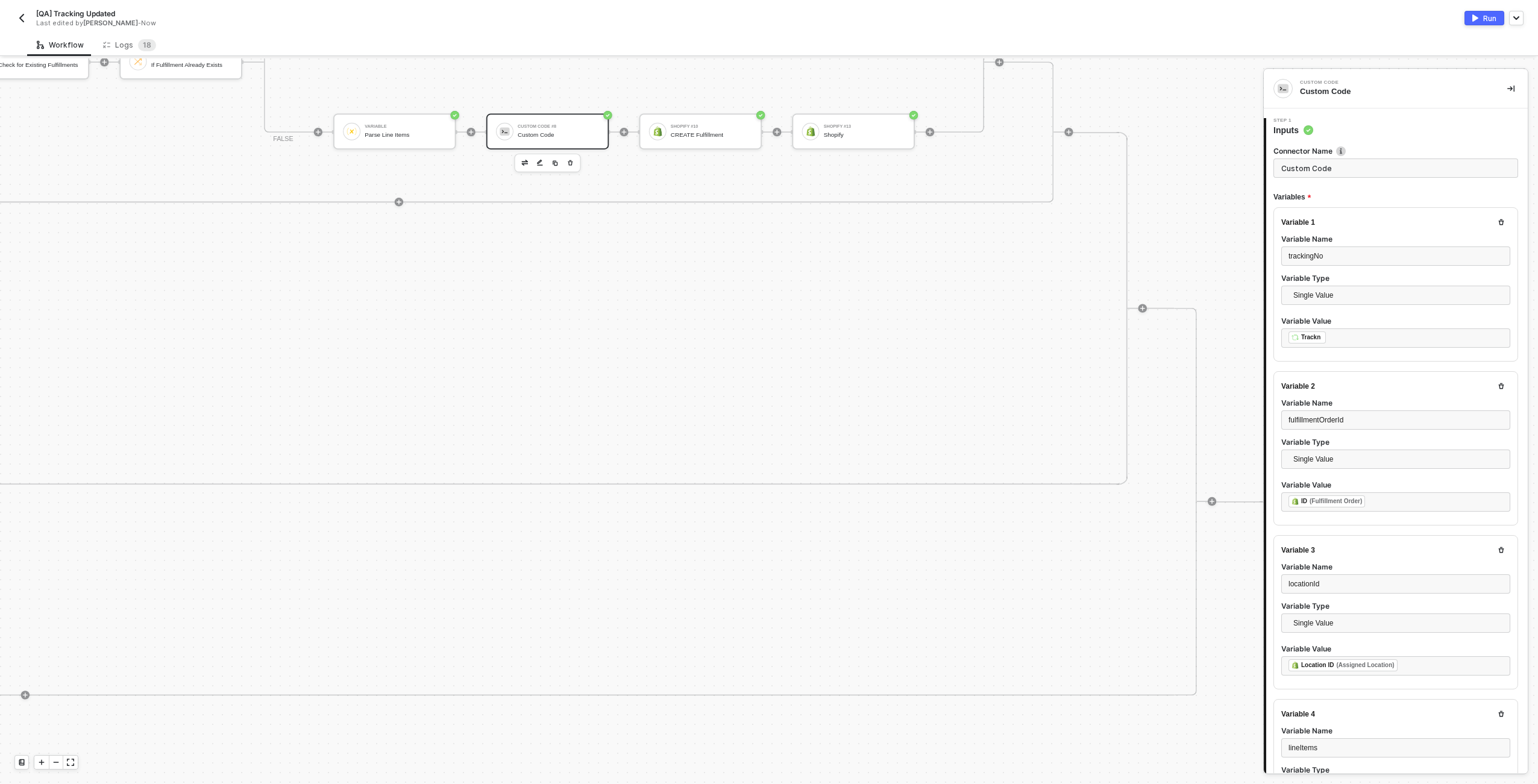
type textarea "const trackingNo = "1234567"; const fulfillmentOrderId = "9876543"; const locat…"
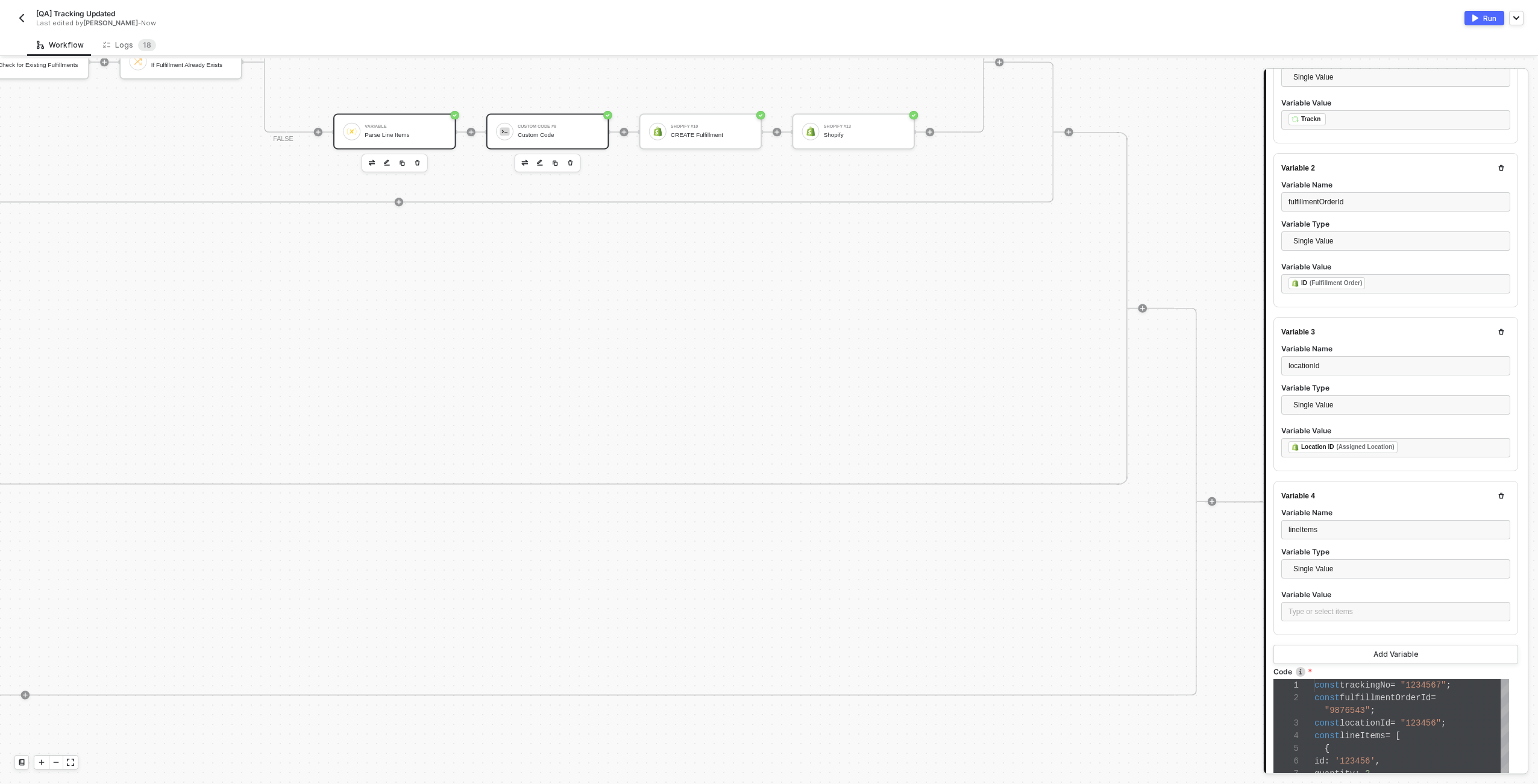
click at [426, 130] on div "Variable Parse Line Items" at bounding box center [406, 131] width 81 height 20
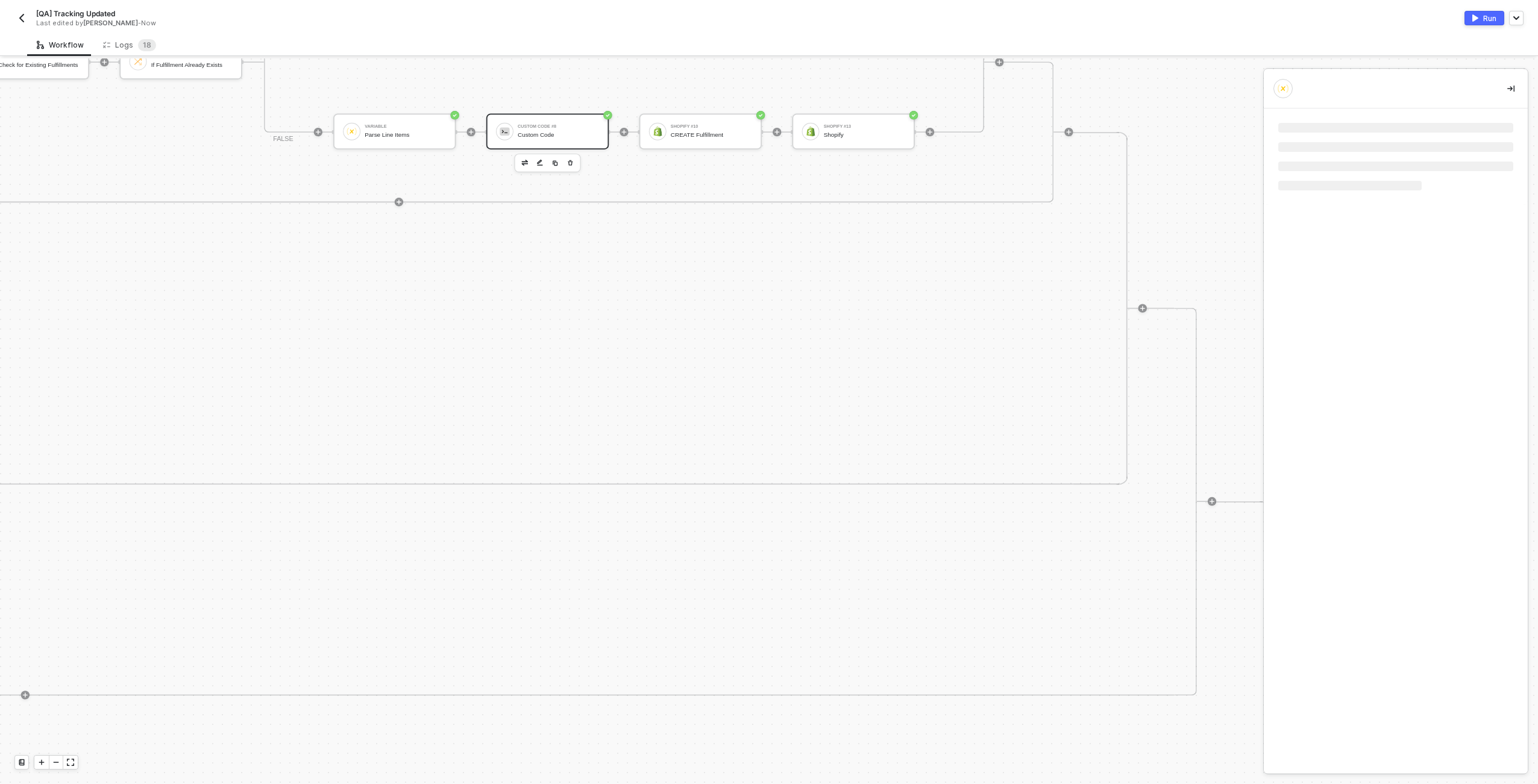
scroll to position [0, 0]
click at [1351, 124] on div "Step 1 Inputs" at bounding box center [1397, 127] width 261 height 18
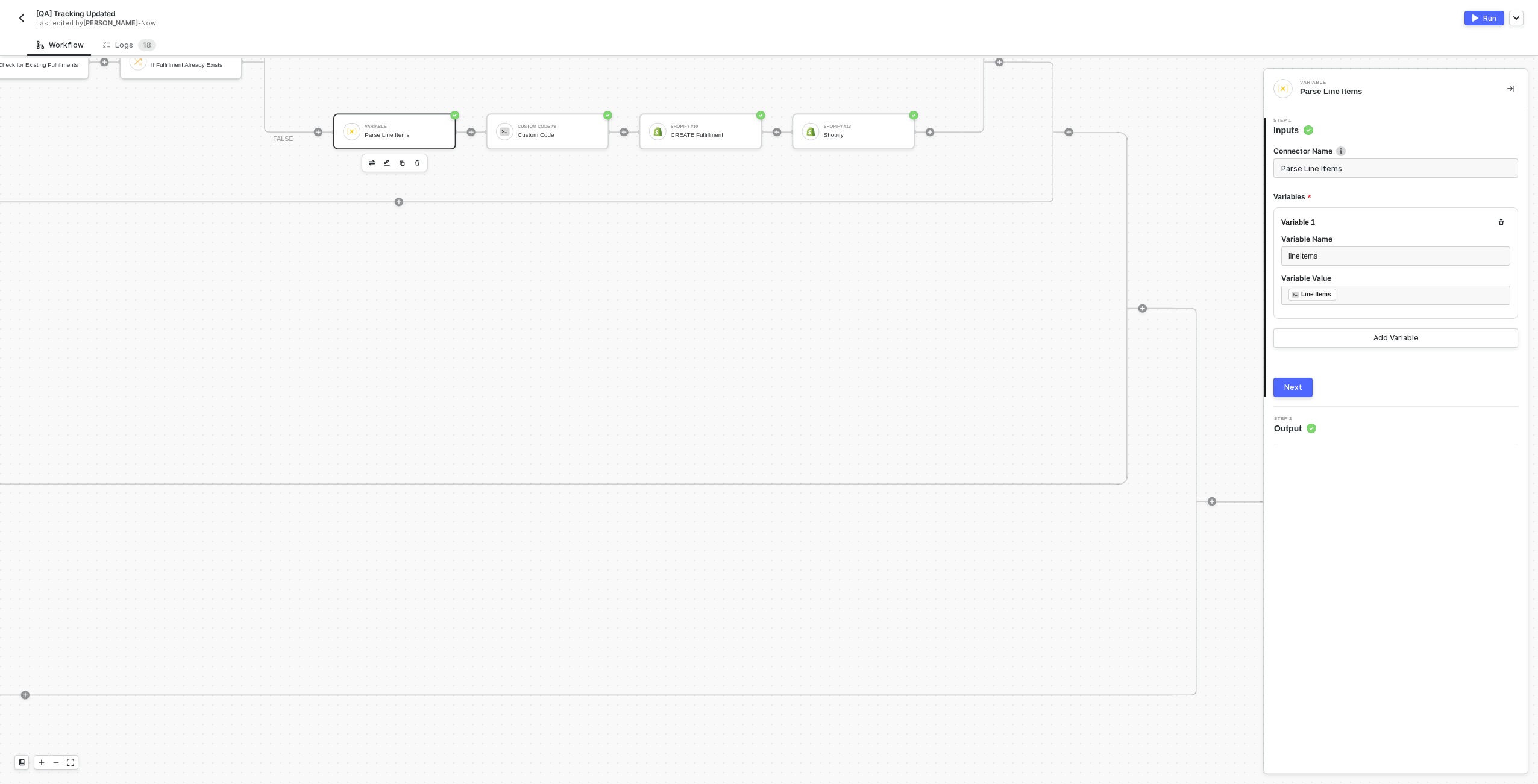
click at [1302, 396] on div "1 Step 1 Inputs Connector Name Parse Line Items Variables Variable 1 Variable N…" at bounding box center [1395, 257] width 264 height 298
click at [1314, 388] on div "Next" at bounding box center [1396, 388] width 244 height 19
click at [1296, 389] on div "Next" at bounding box center [1294, 387] width 18 height 10
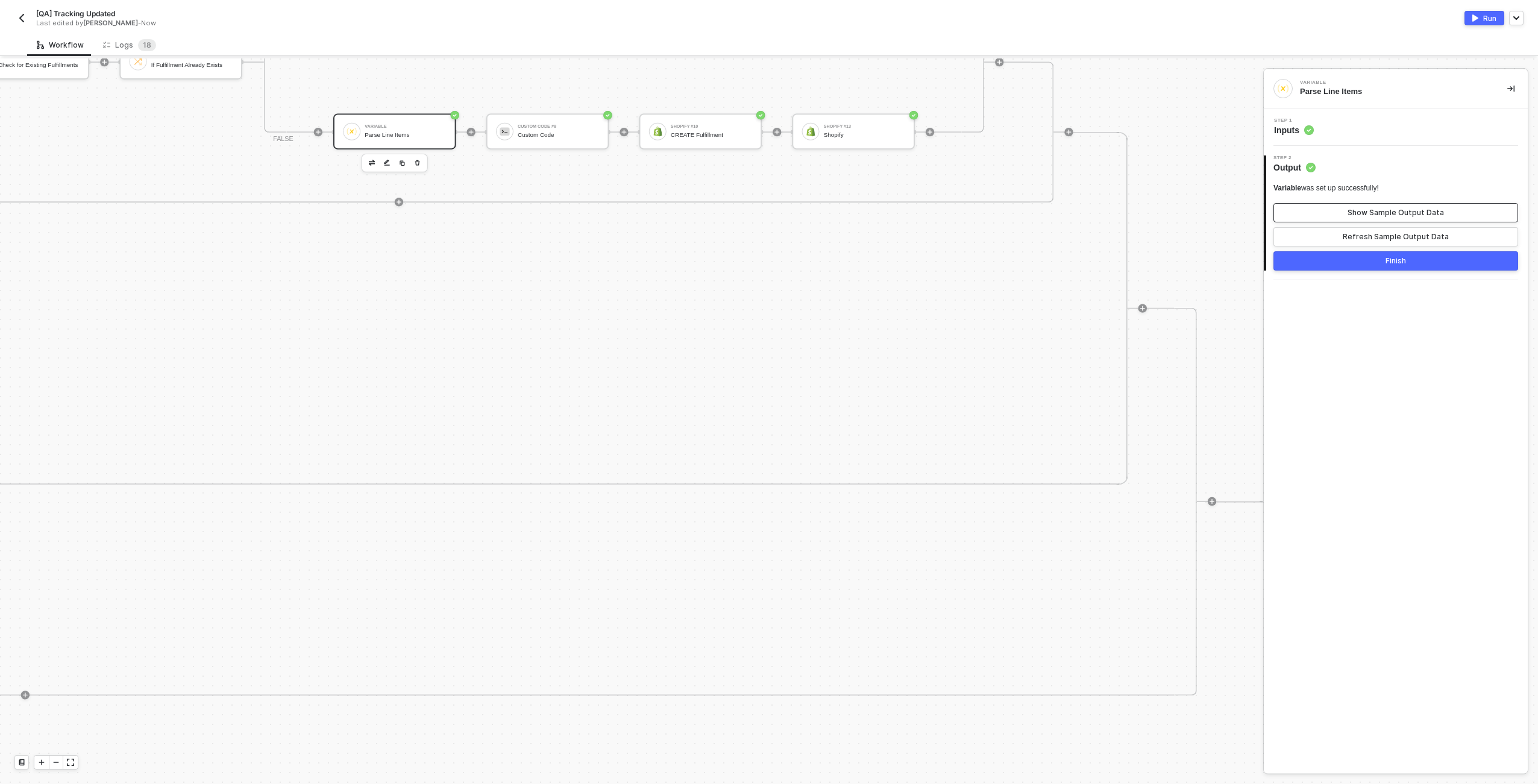
click at [1350, 211] on button "Show Sample Output Data" at bounding box center [1396, 213] width 244 height 19
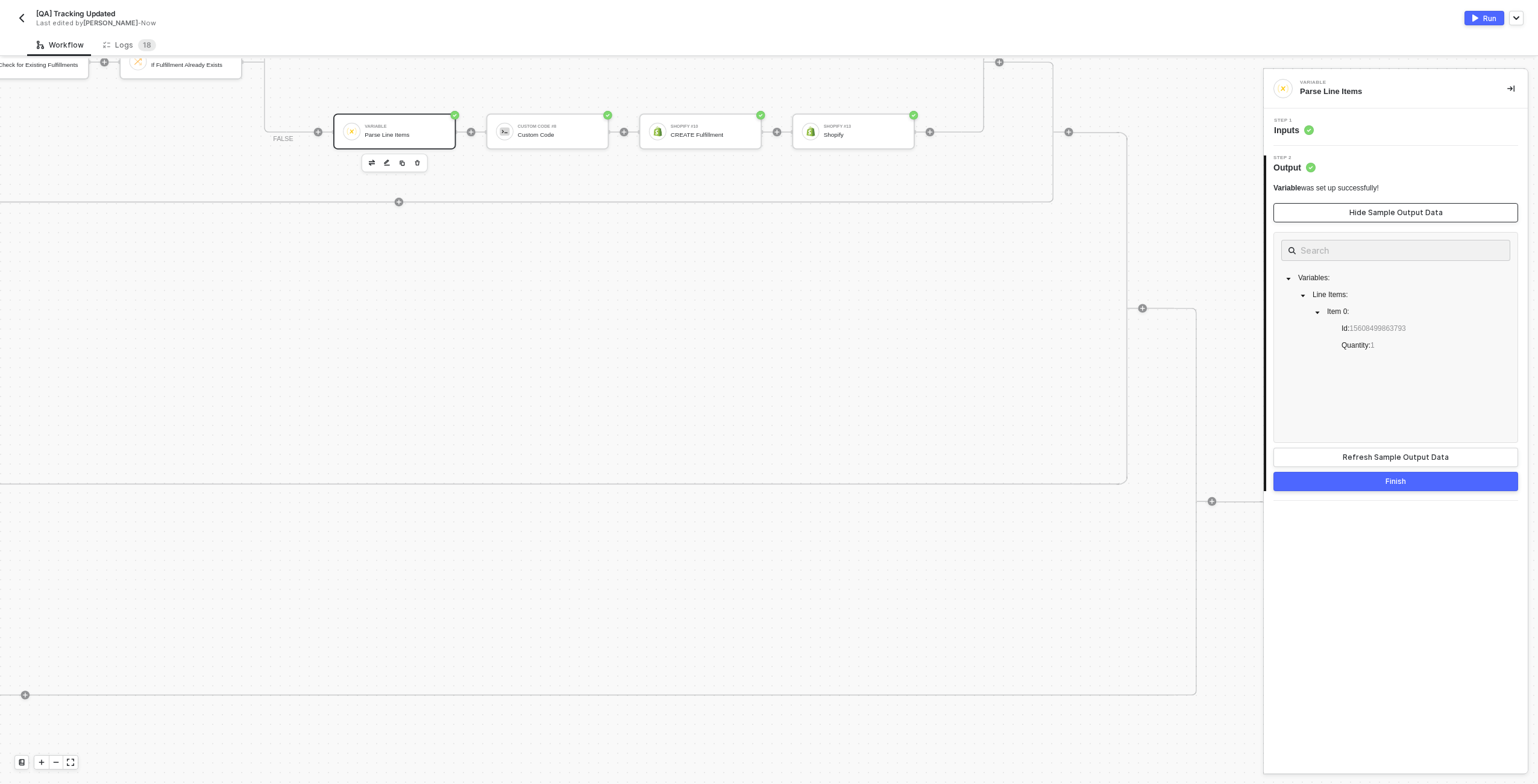
click at [1350, 211] on button "Hide Sample Output Data" at bounding box center [1396, 213] width 244 height 19
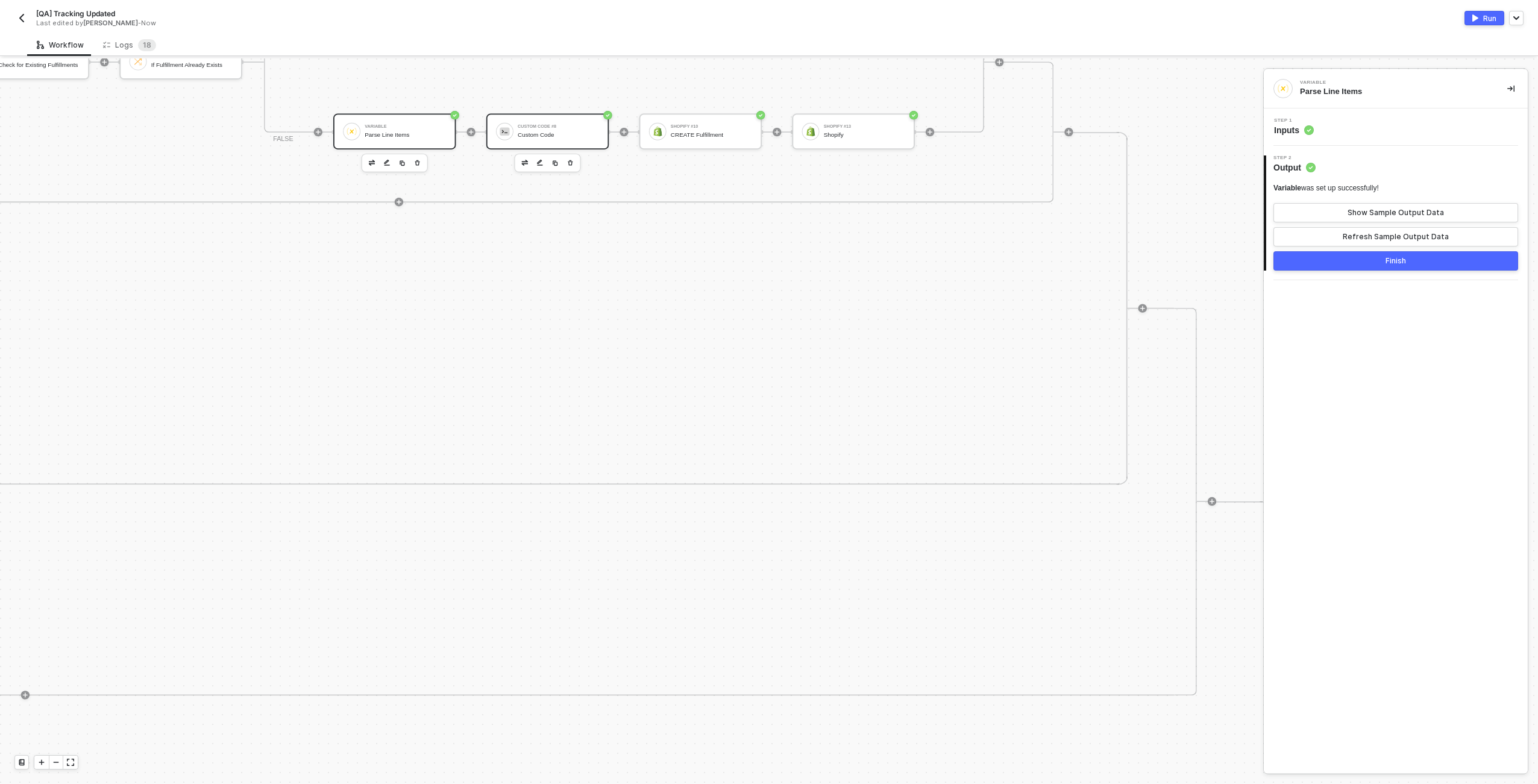
click at [542, 138] on div "Custom Code" at bounding box center [558, 134] width 81 height 7
click at [1337, 122] on div "Step 1 Inputs" at bounding box center [1397, 127] width 261 height 18
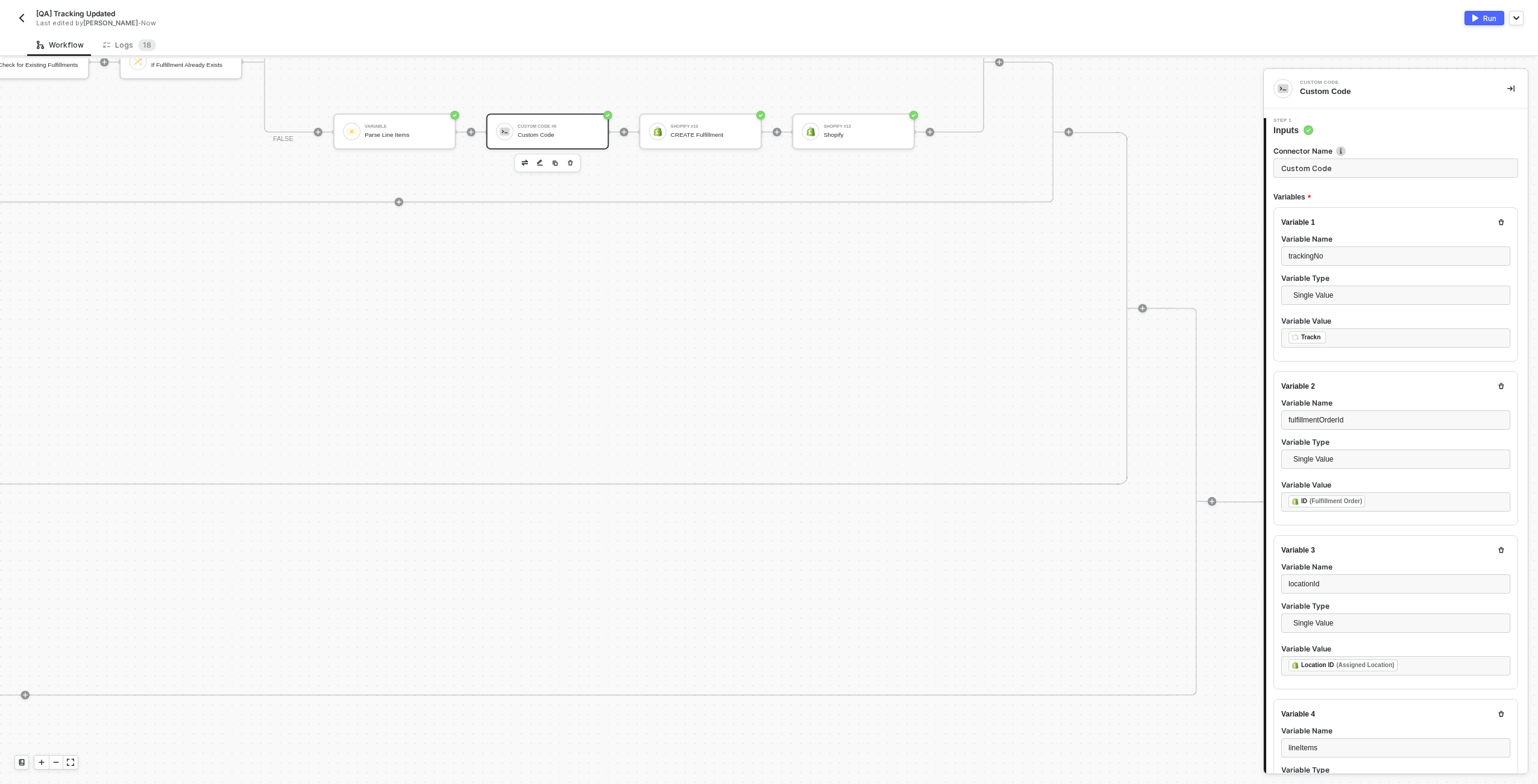
scroll to position [427, 0]
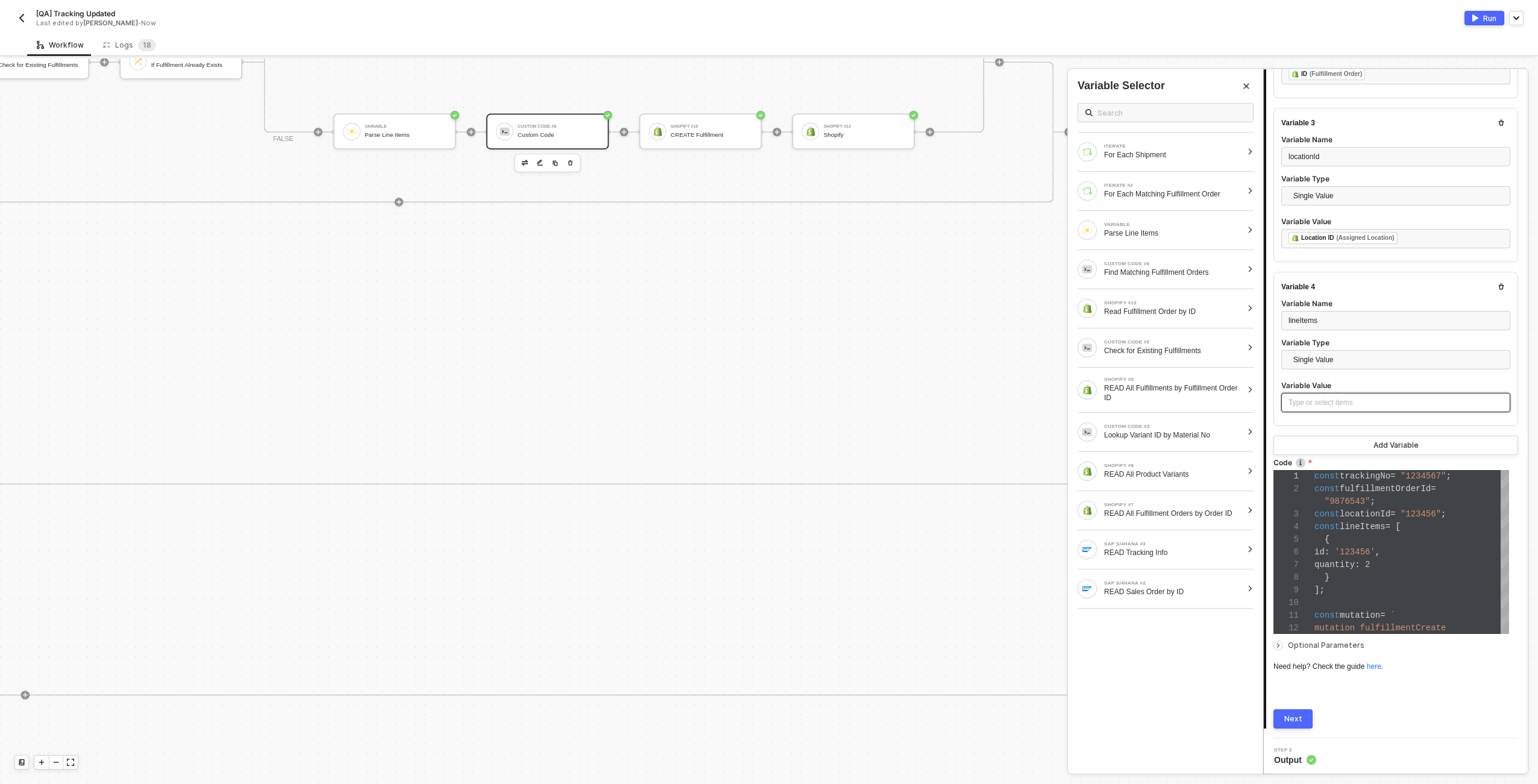
click at [1365, 397] on div "Type or select items ﻿" at bounding box center [1395, 403] width 215 height 11
click at [1185, 227] on div "VARIABLE Parse Line Items" at bounding box center [1173, 230] width 138 height 16
click at [1038, 192] on icon at bounding box center [1040, 192] width 4 height 6
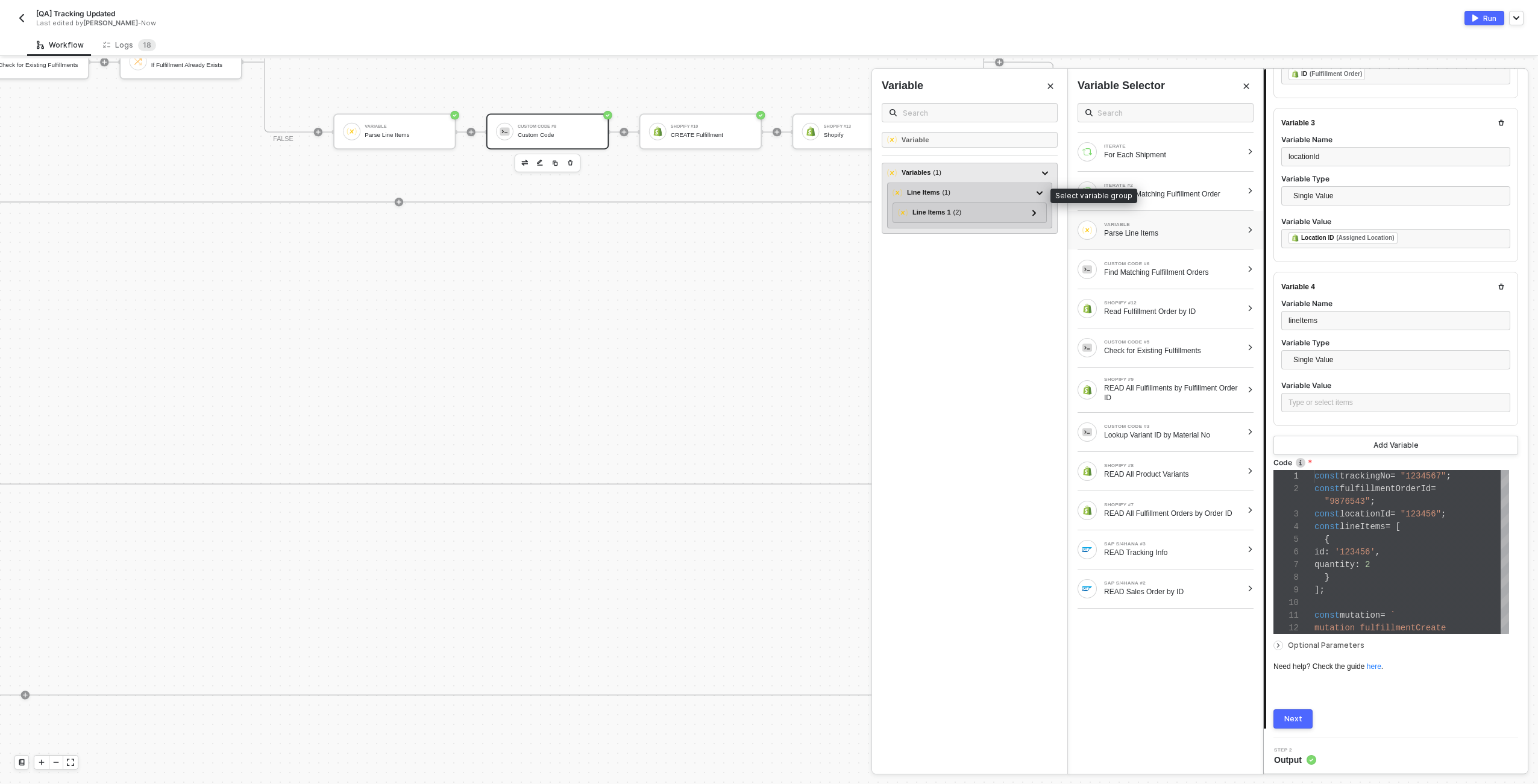
click at [969, 195] on div "Line Items ( 1 )" at bounding box center [963, 193] width 140 height 15
click at [1034, 215] on icon at bounding box center [1034, 212] width 4 height 6
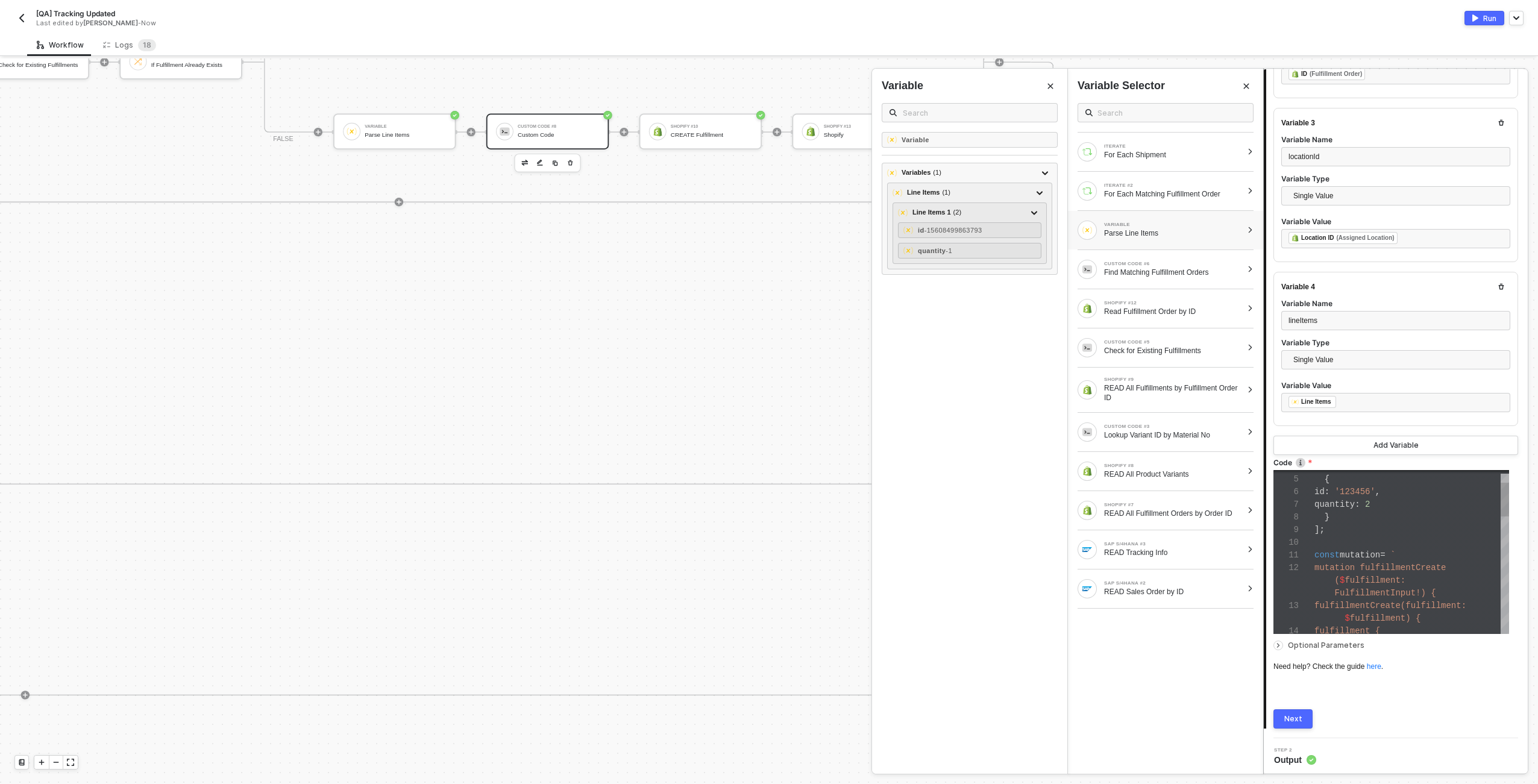
type textarea "const mutation = ` mutation fulfillmentCreate($fulfillment: FulfillmentInput!) …"
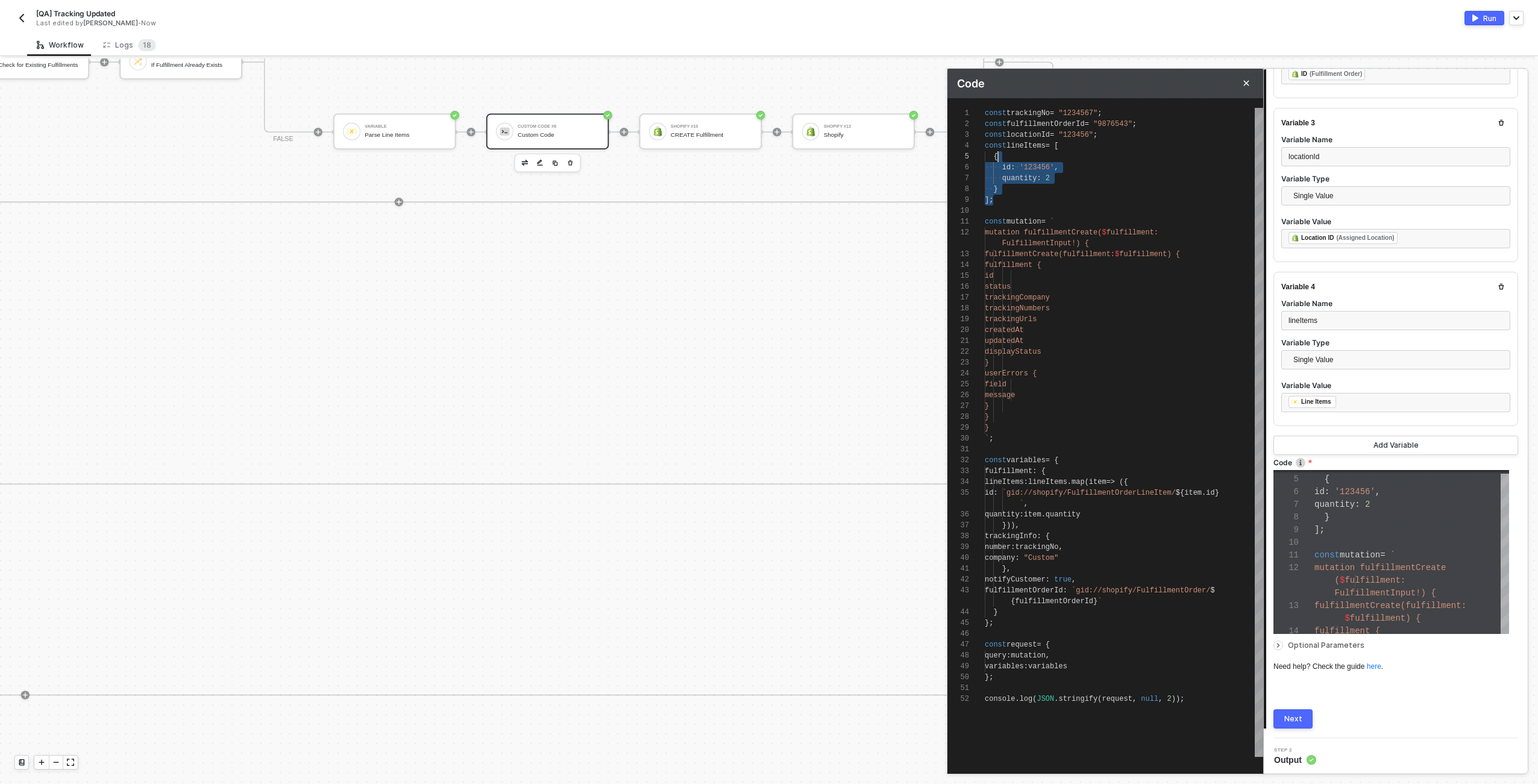
scroll to position [32, 78]
drag, startPoint x: 1014, startPoint y: 195, endPoint x: 1064, endPoint y: 143, distance: 72.1
type textarea "const trackingNo = "1234567"; const fulfillmentOrderId = "9876543"; const locat…"
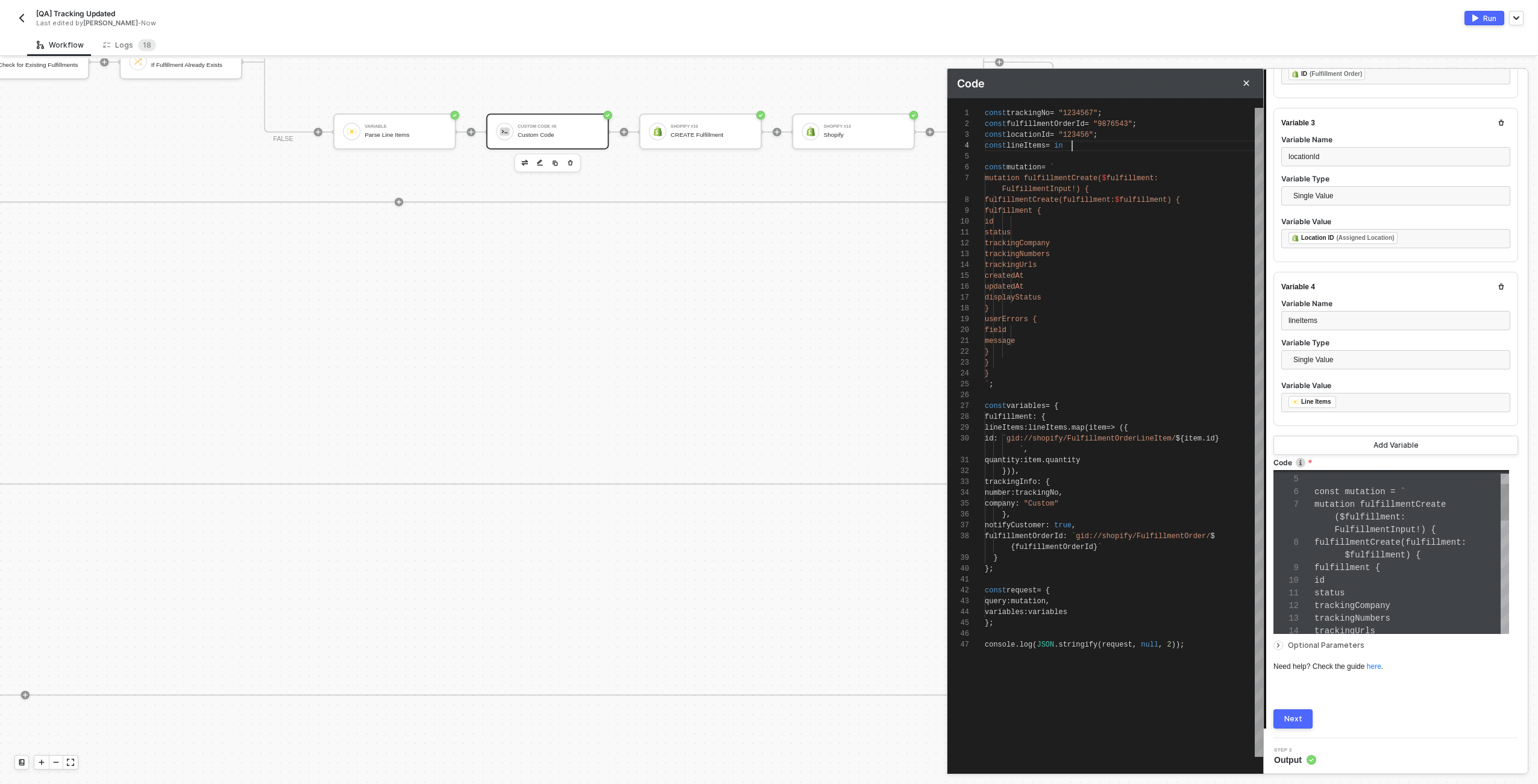
type textarea "const trackingNo = "1234567"; const fulfillmentOrderId = "9876543"; const locat…"
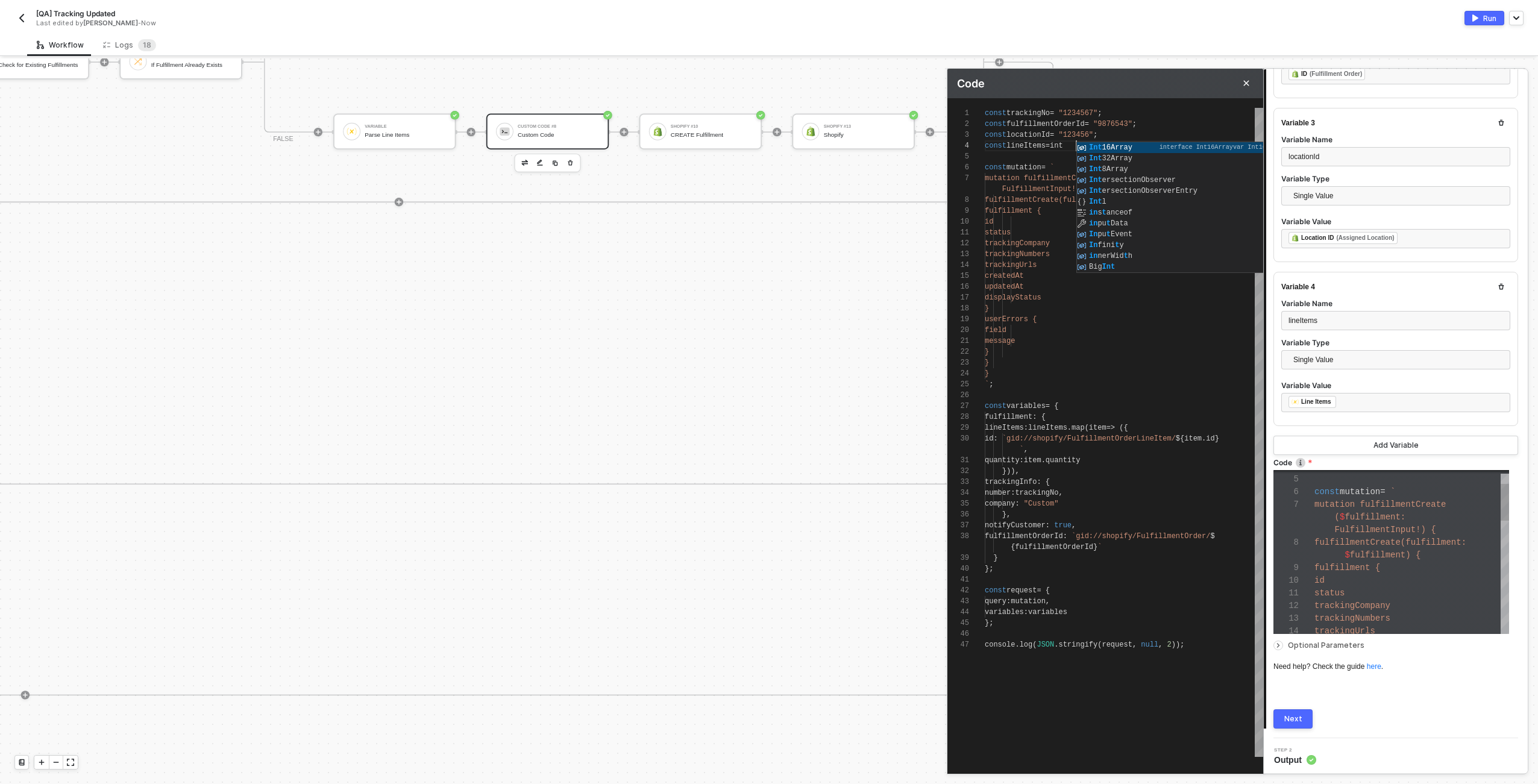
type textarea "const trackingNo = "1234567"; const fulfillmentOrderId = "9876543"; const locat…"
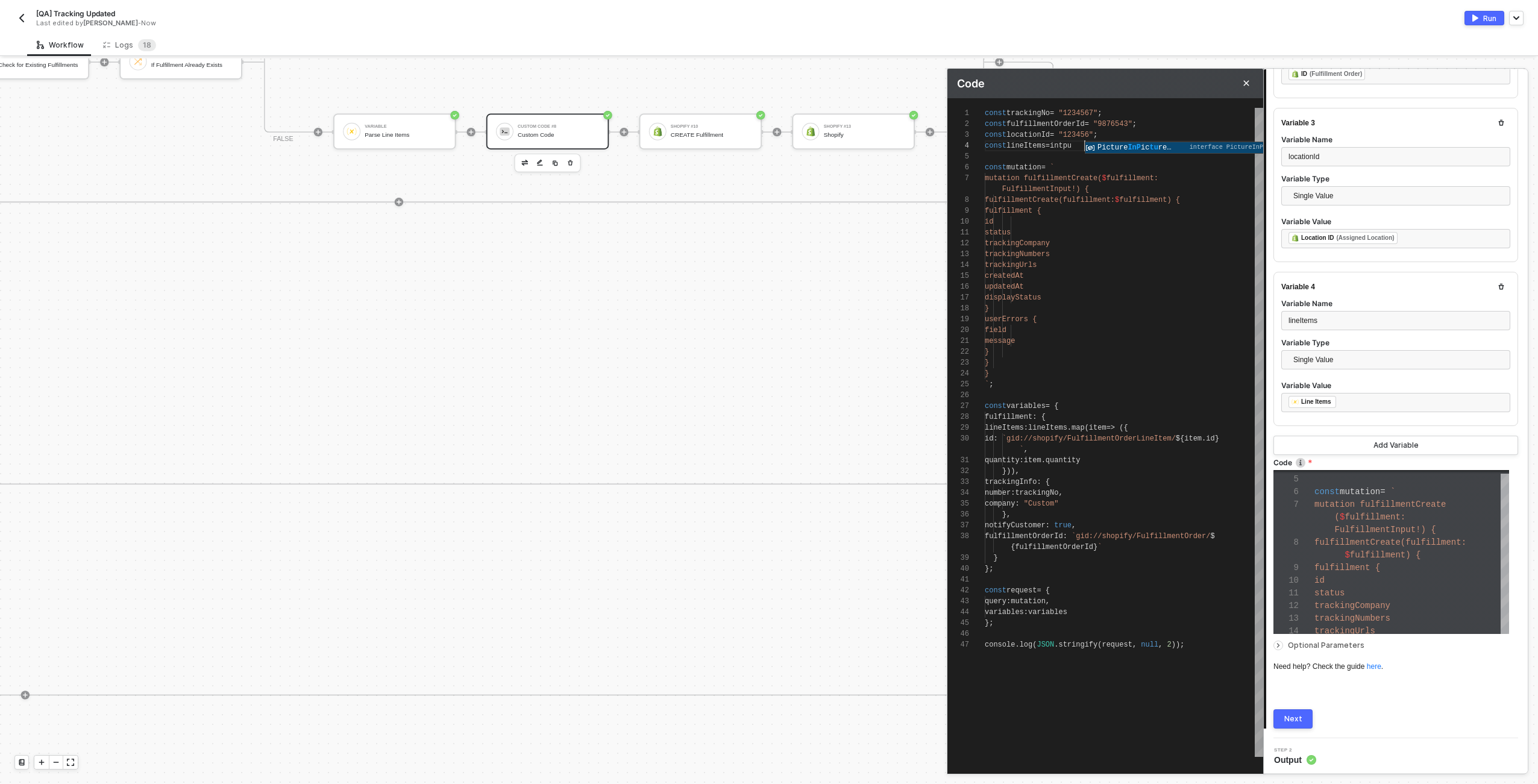
type textarea "const trackingNo = "1234567"; const fulfillmentOrderId = "9876543"; const locat…"
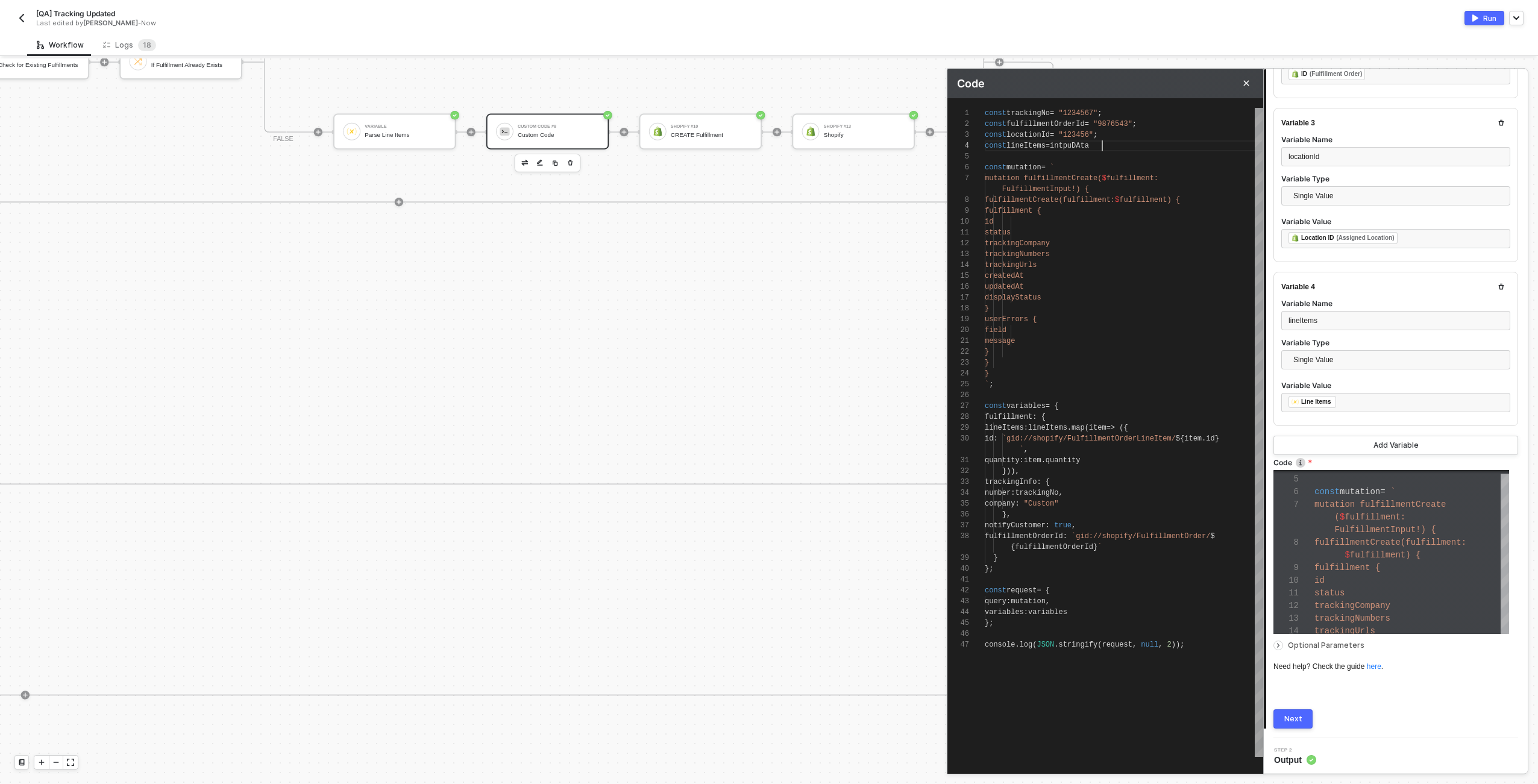
type textarea "const trackingNo = "1234567"; const fulfillmentOrderId = "9876543"; const locat…"
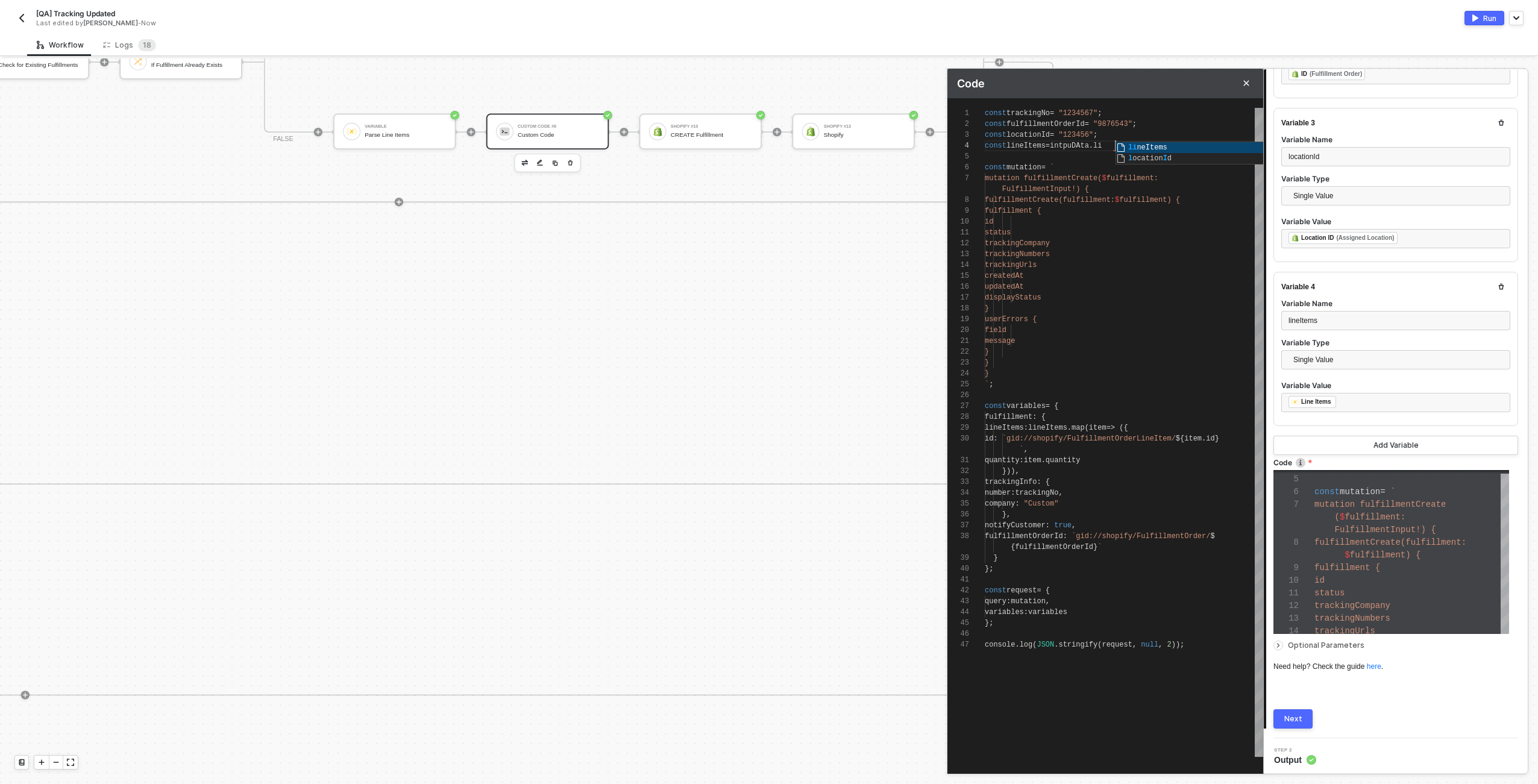
type textarea "const trackingNo = "1234567"; const fulfillmentOrderId = "9876543"; const locat…"
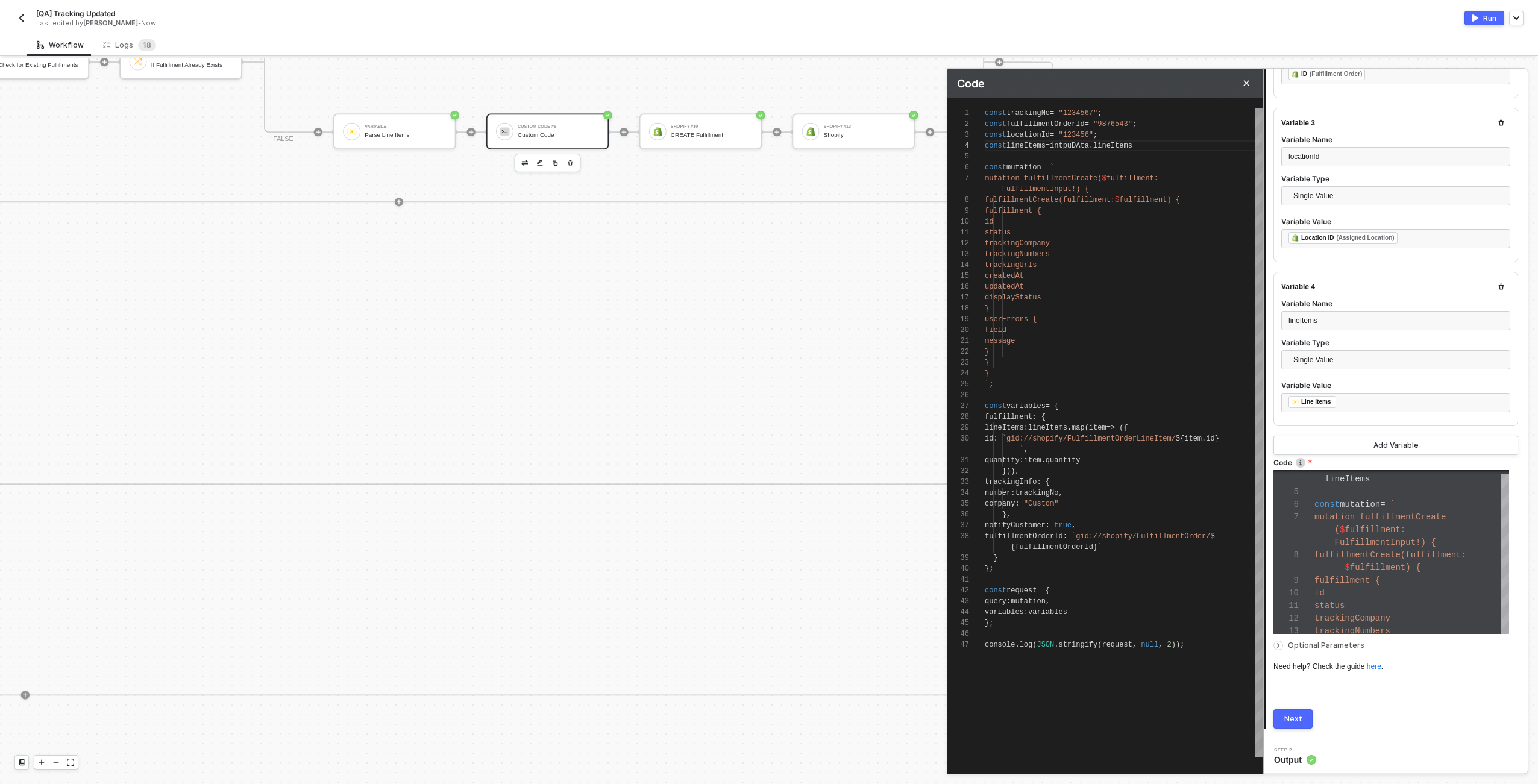
type textarea "const trackingNo = "1234567"; const fulfillmentOrderId = "9876543"; const locat…"
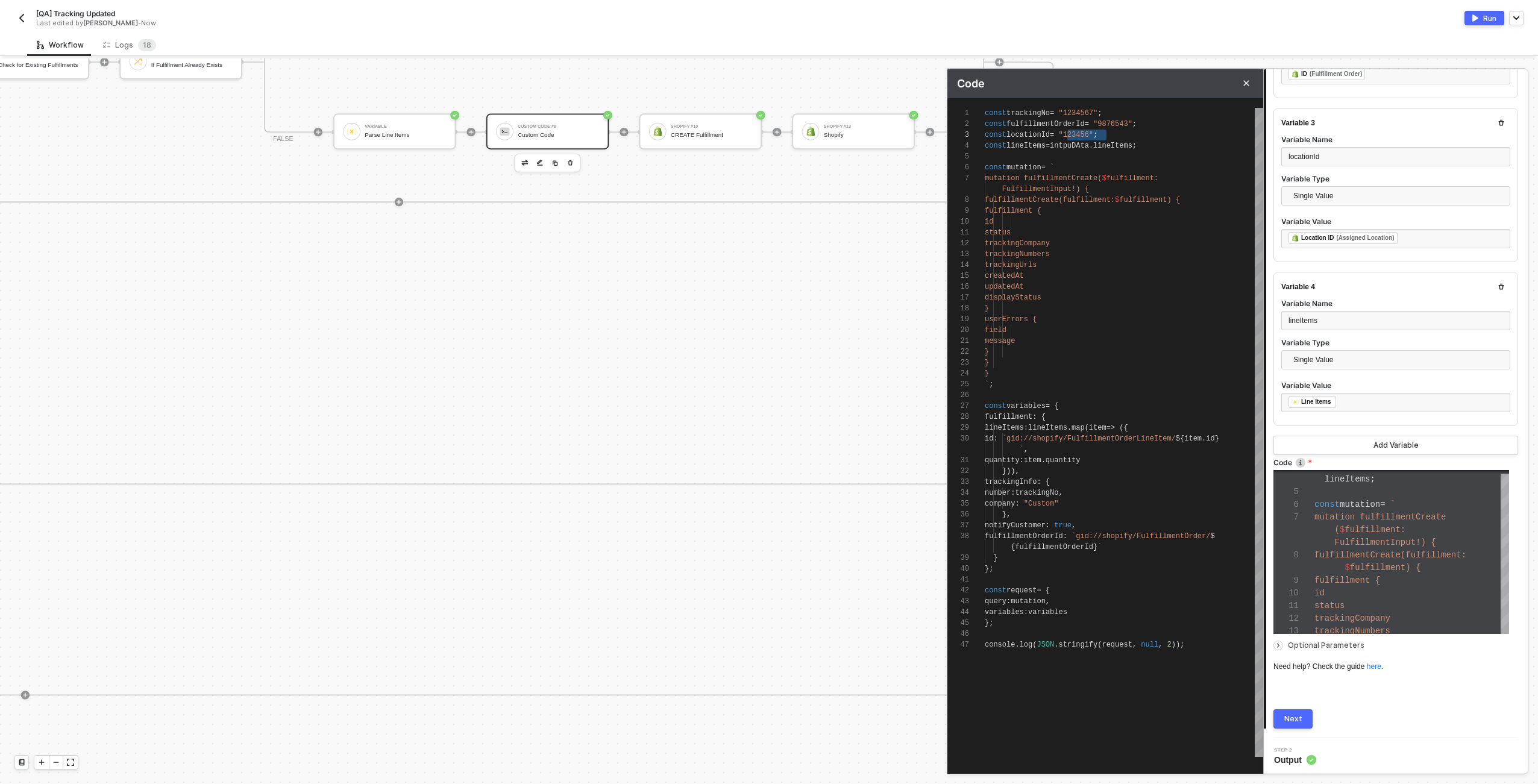
type textarea "const trackingNo = "1234567"; const fulfillmentOrderId = "9876543"; const locat…"
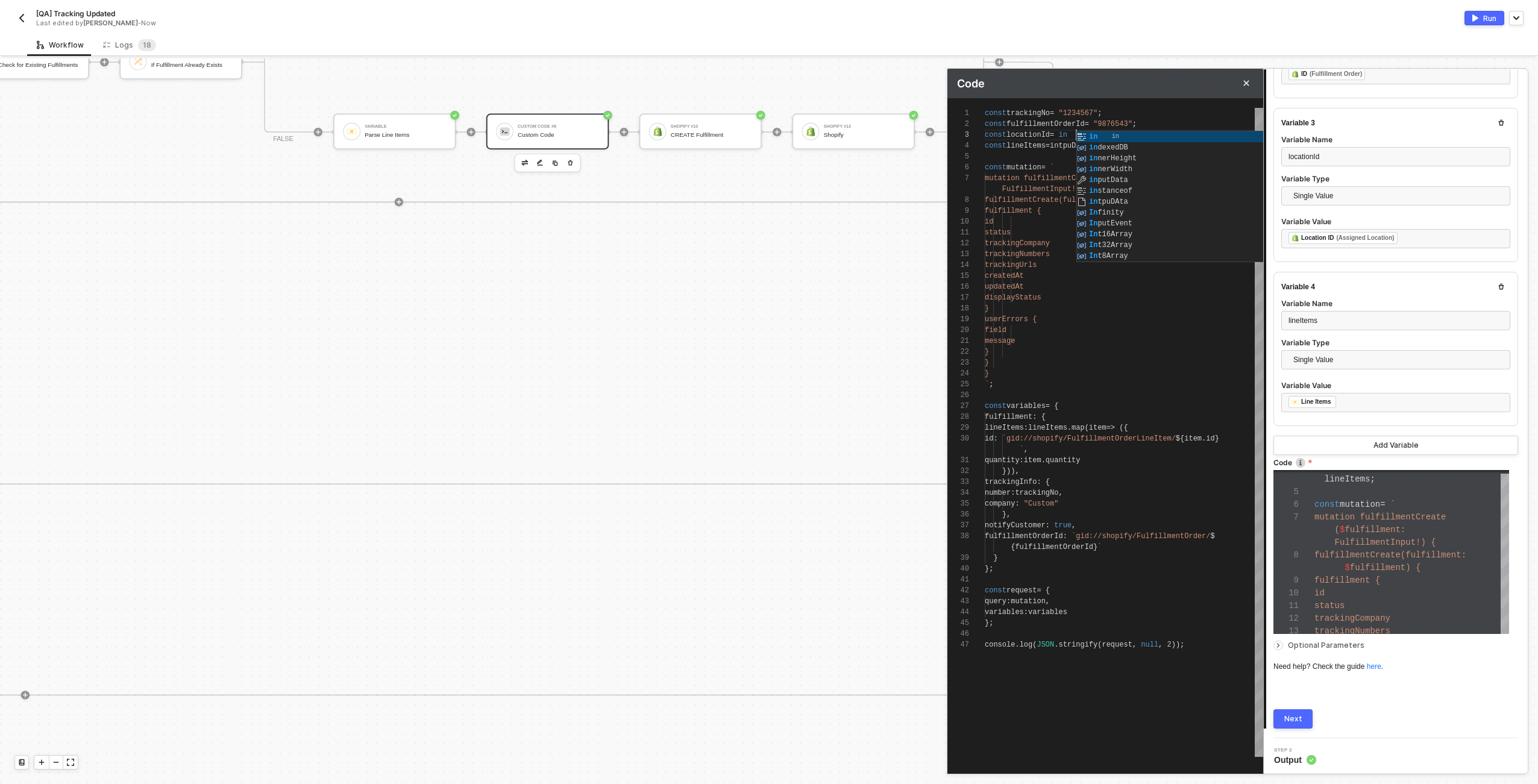
type textarea "const trackingNo = "1234567"; const fulfillmentOrderId = "9876543"; const locat…"
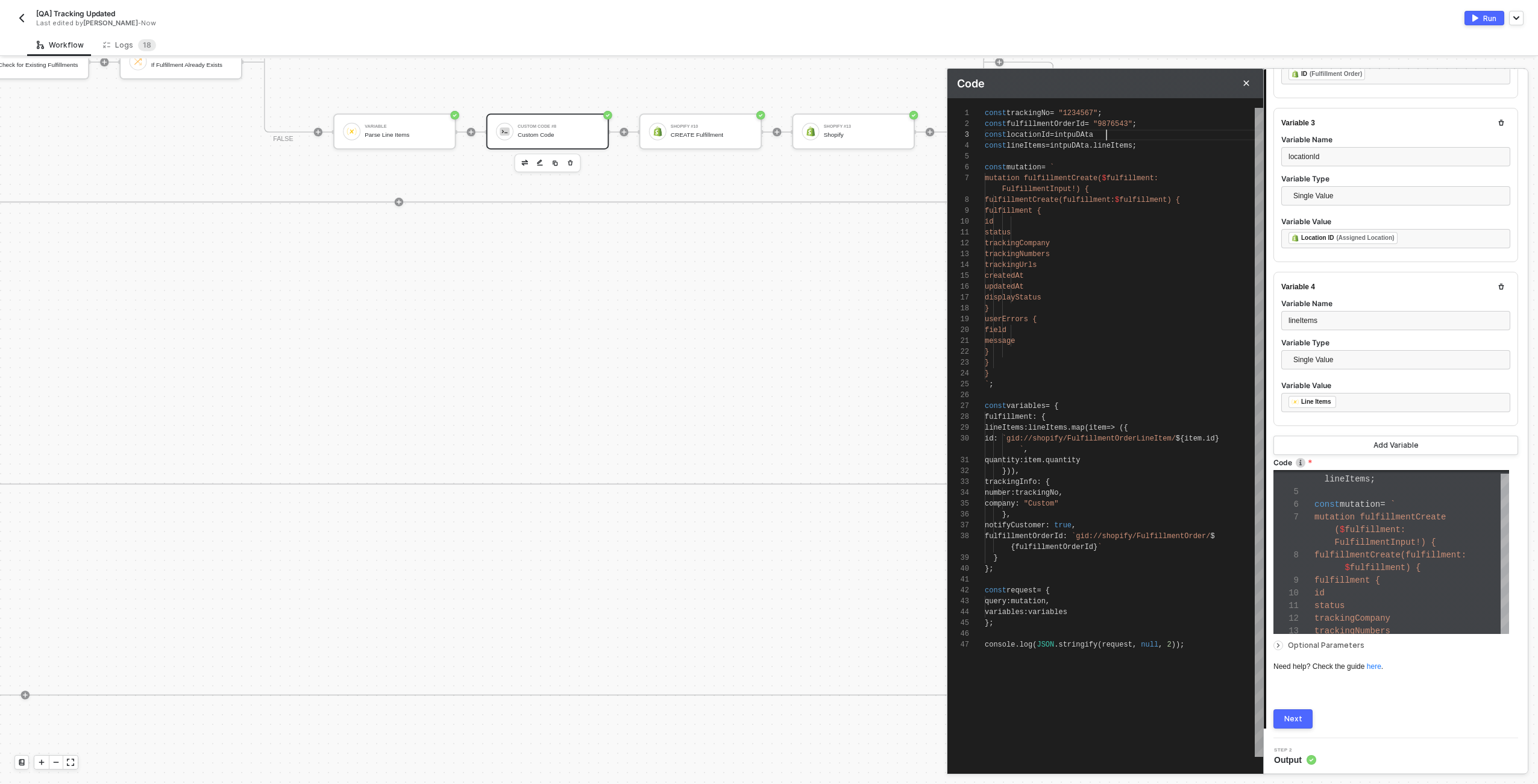
type textarea "const trackingNo = "1234567"; const fulfillmentOrderId = "9876543"; const locat…"
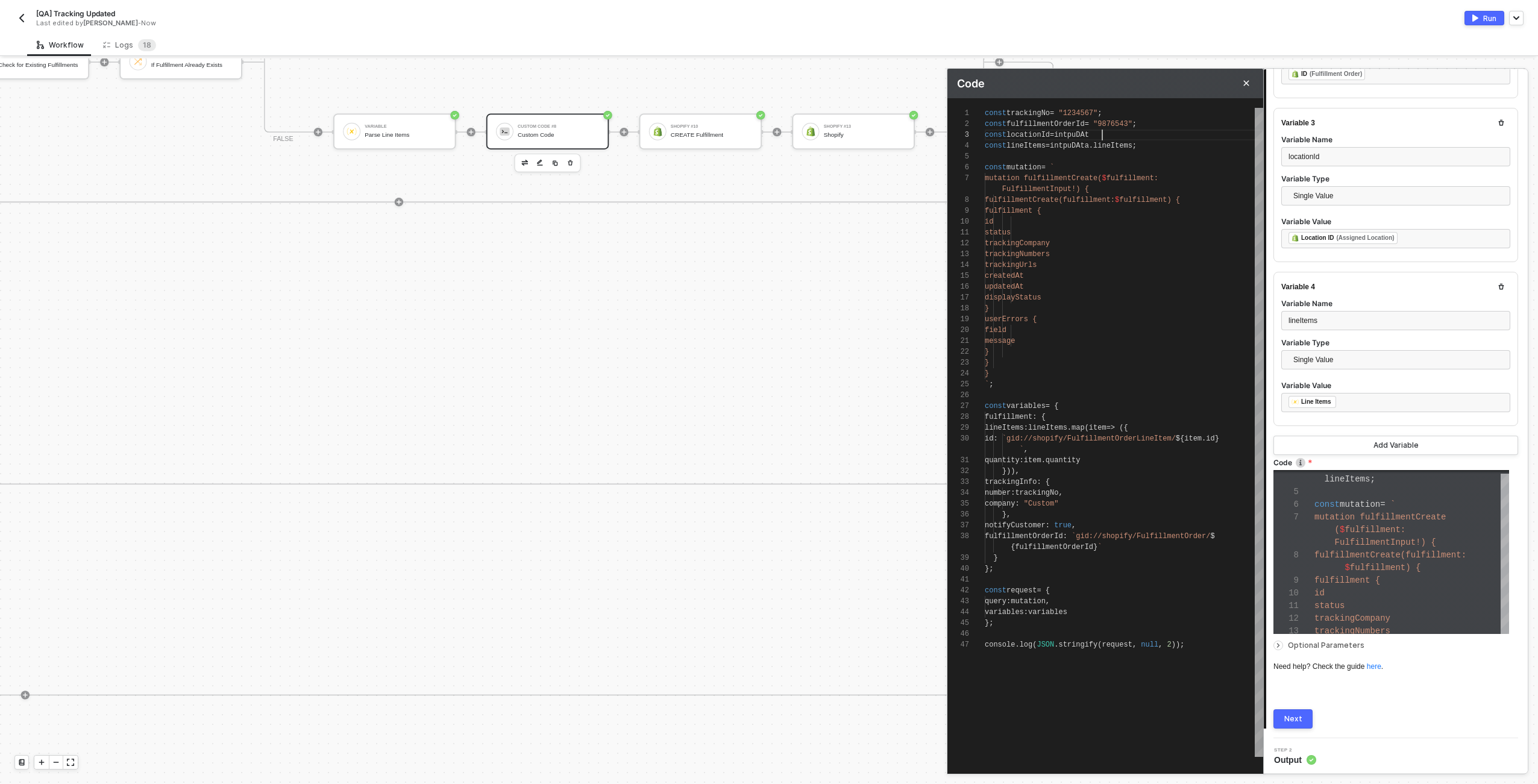
type textarea "const trackingNo = "1234567"; const fulfillmentOrderId = "9876543"; const locat…"
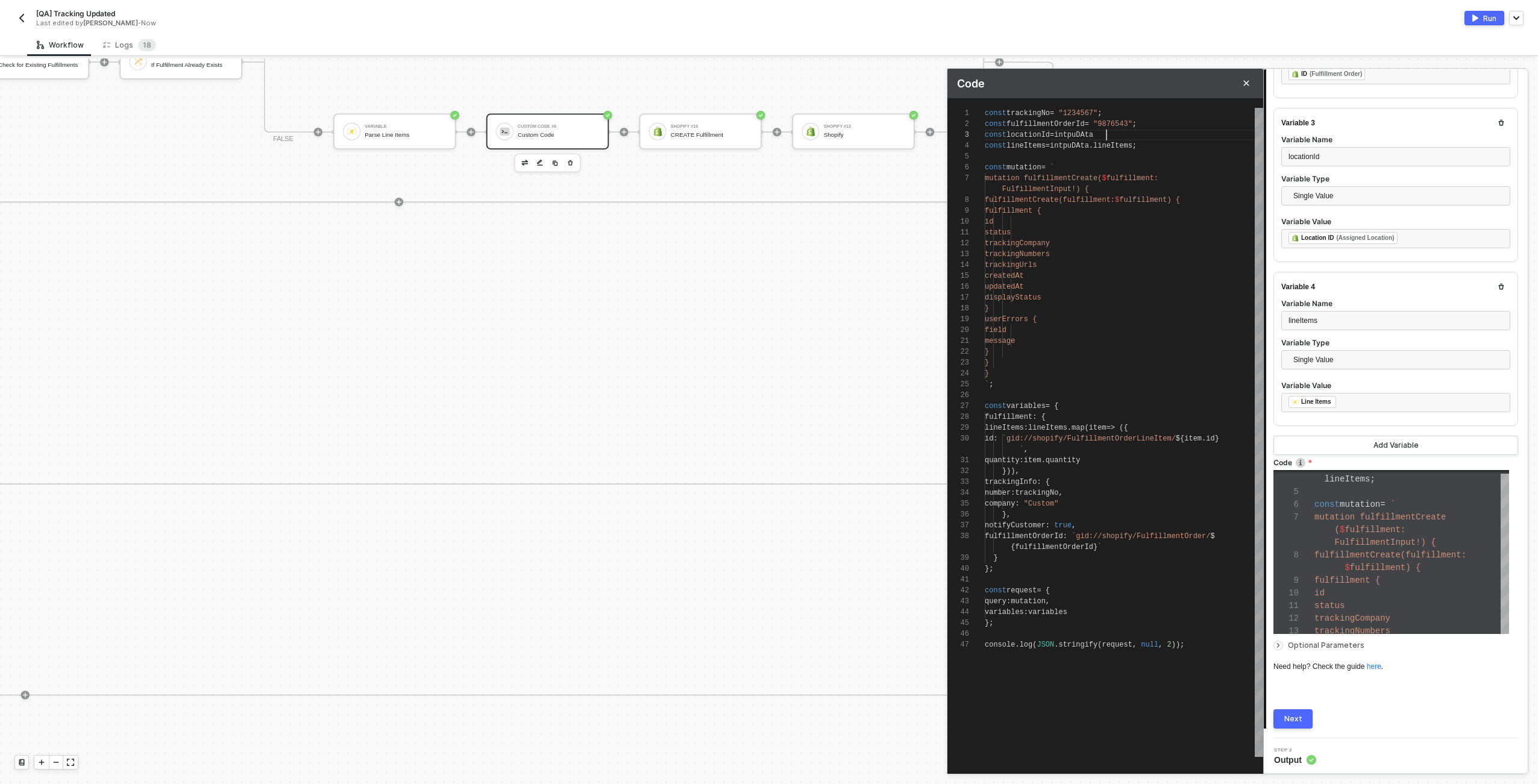
type textarea "const trackingNo = "1234567"; const fulfillmentOrderId = "9876543"; const locat…"
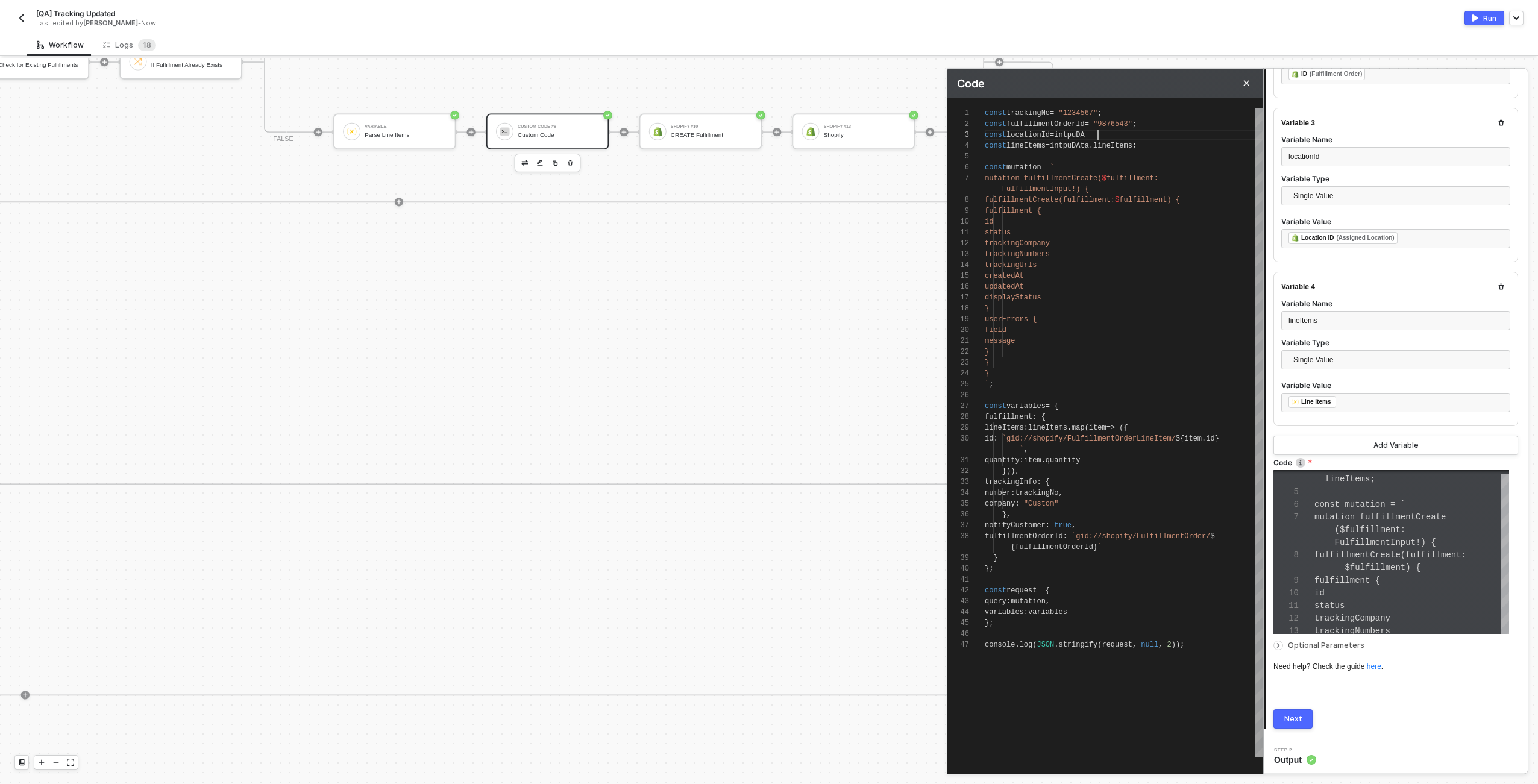
type textarea "const trackingNo = "1234567"; const fulfillmentOrderId = "9876543"; const locat…"
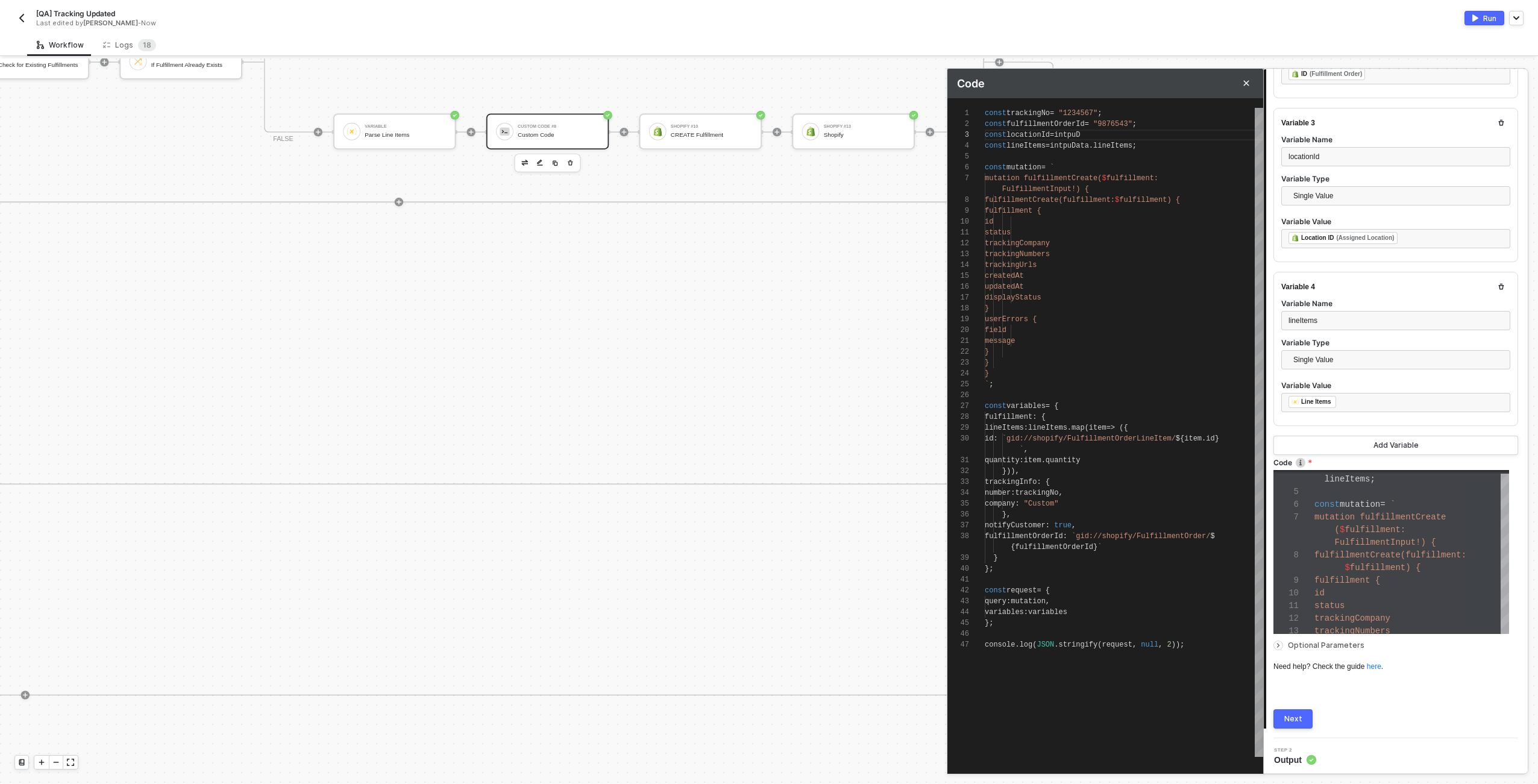
type textarea "const trackingNo = "1234567"; const fulfillmentOrderId = "9876543"; const locat…"
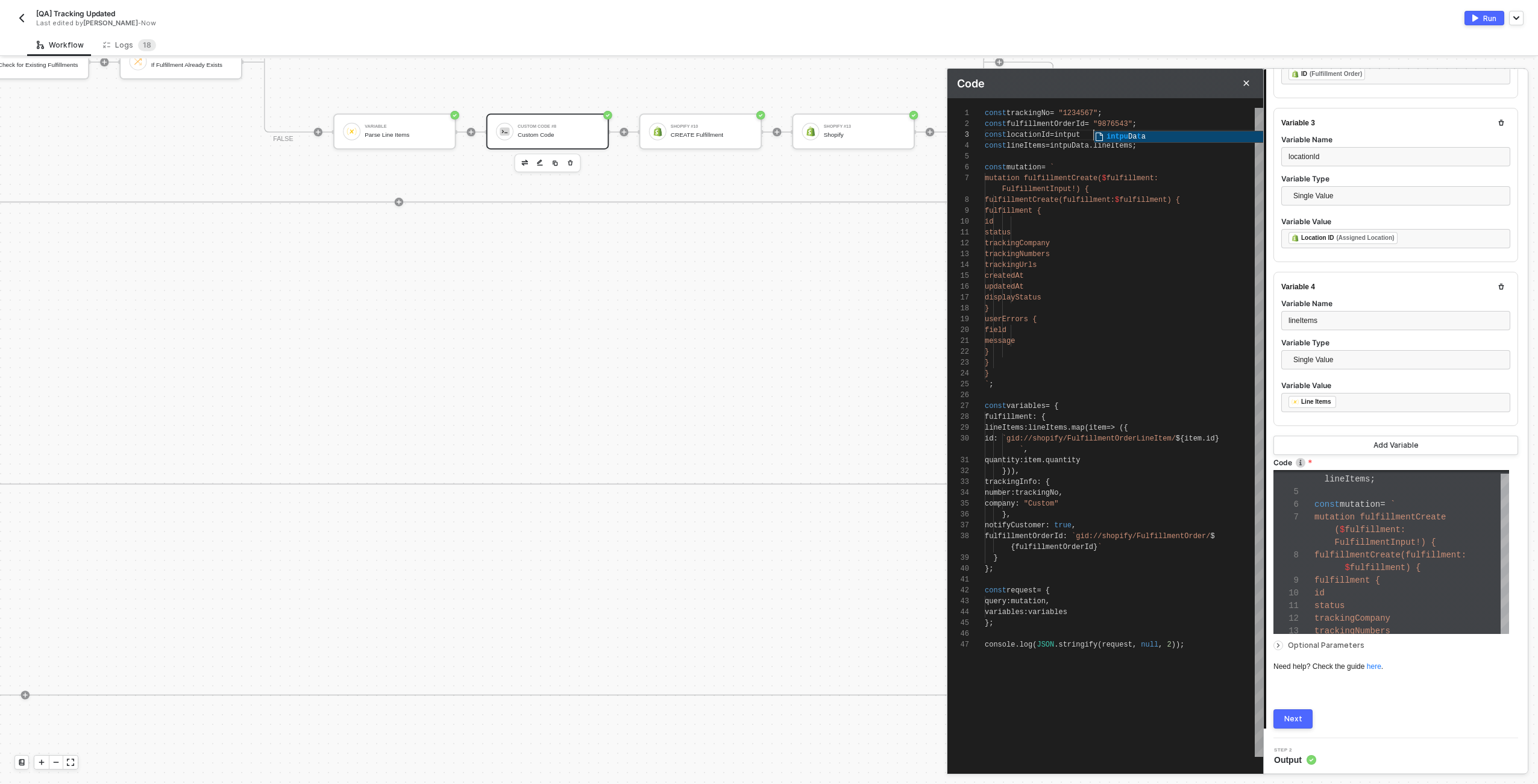
type textarea "const trackingNo = "1234567"; const fulfillmentOrderId = "9876543"; const locat…"
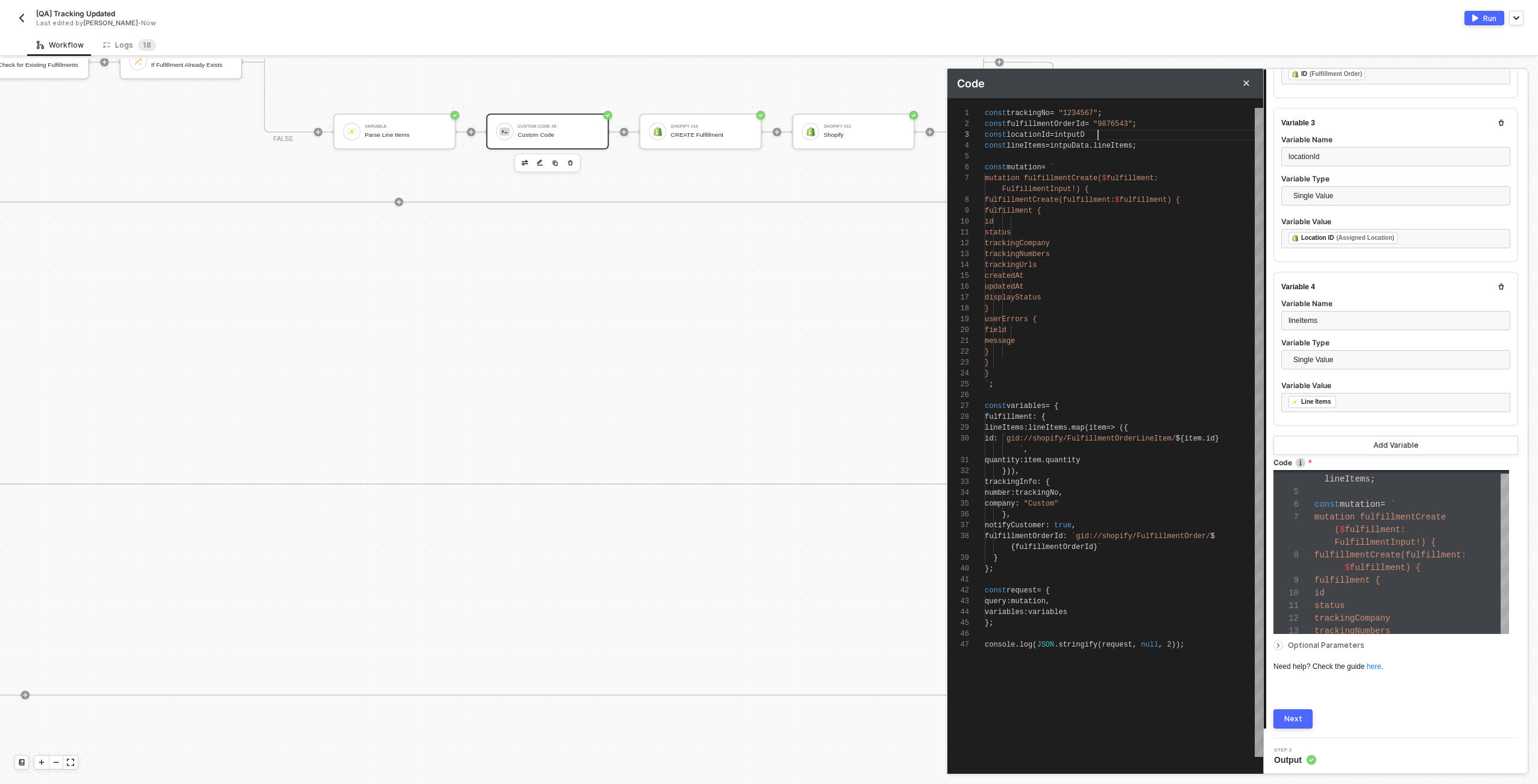
type textarea "const trackingNo = "1234567"; const fulfillmentOrderId = "9876543"; const locat…"
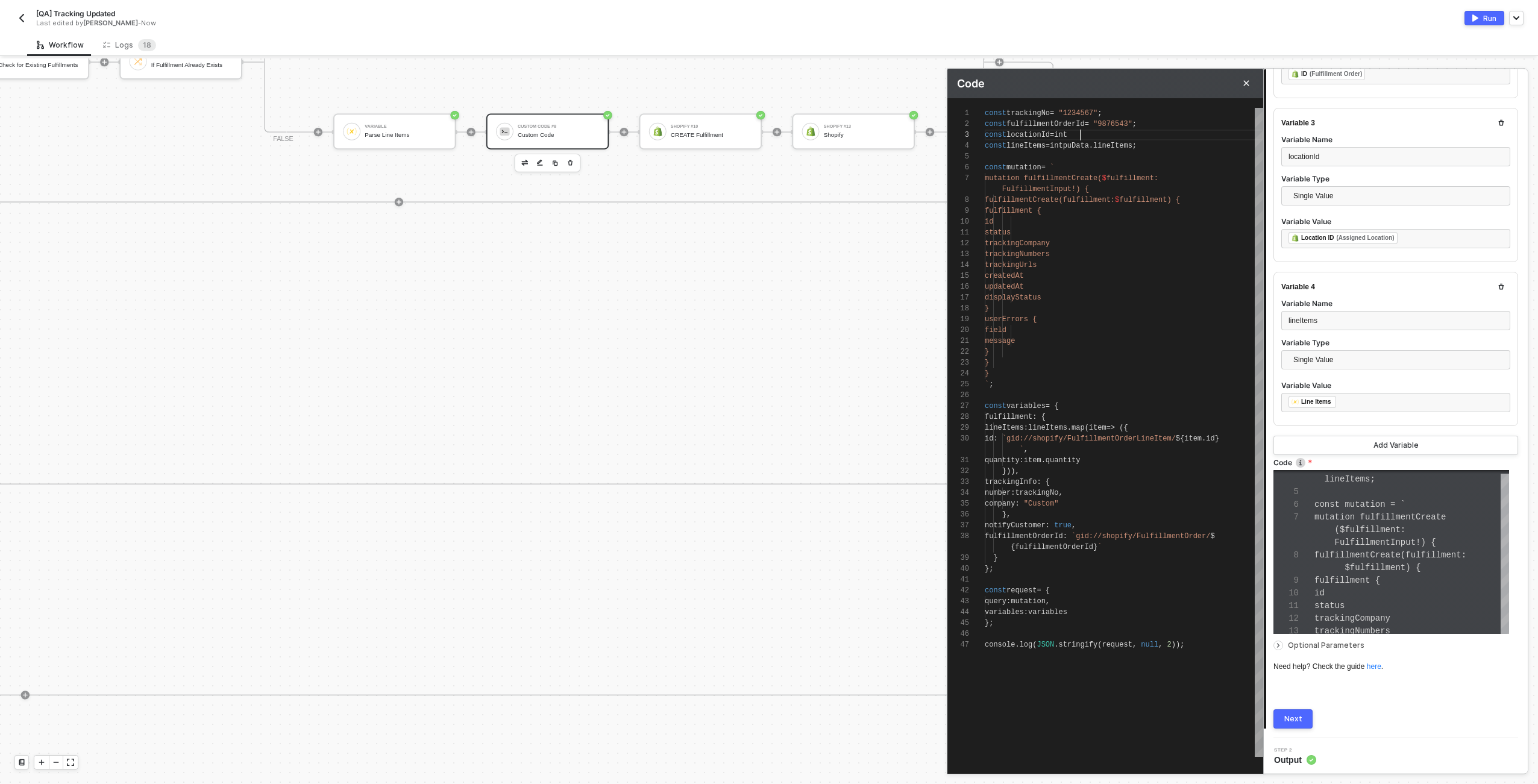
type textarea "const trackingNo = "1234567"; const fulfillmentOrderId = "9876543"; const locat…"
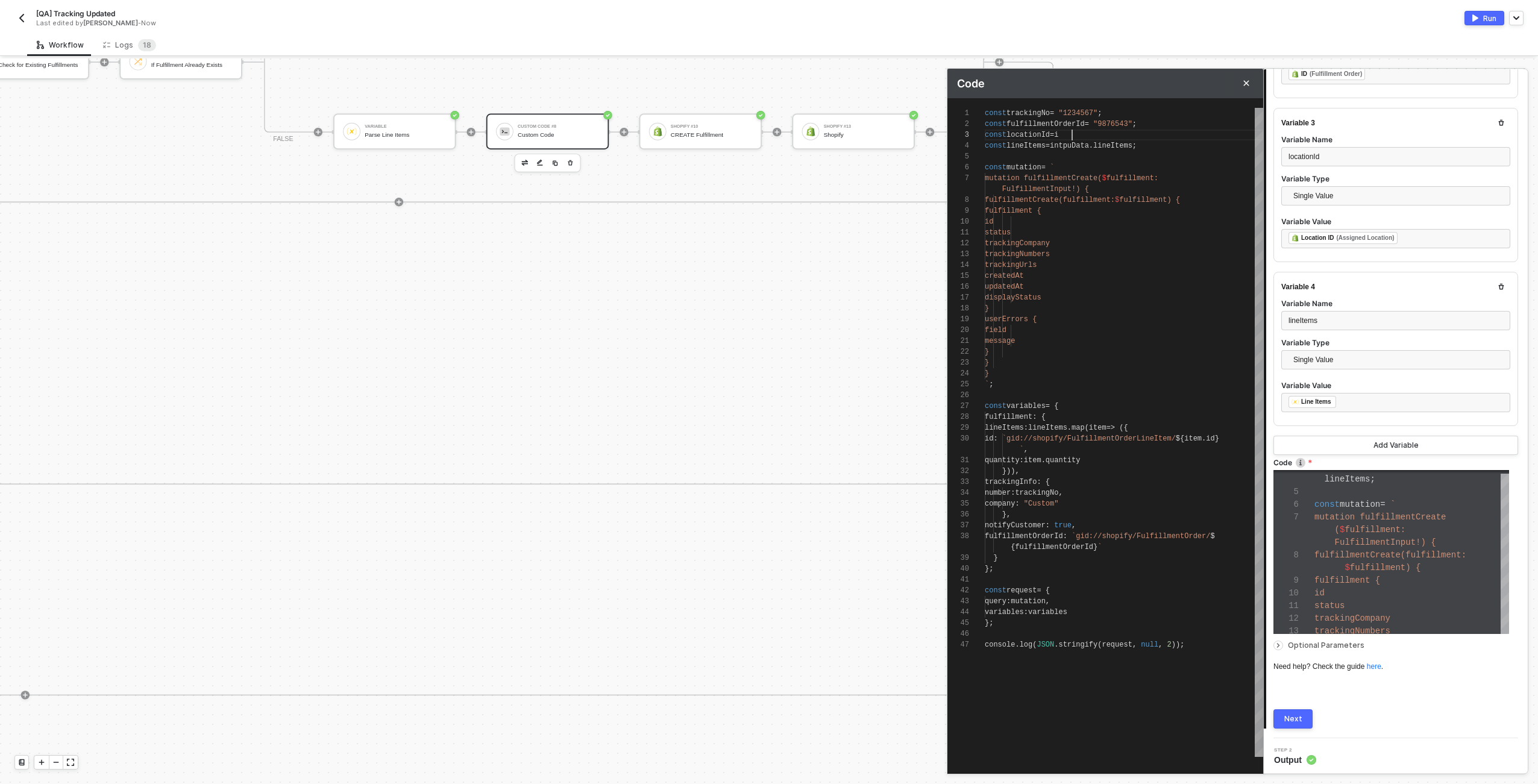
type textarea "const trackingNo = "1234567"; const fulfillmentOrderId = "9876543"; const locat…"
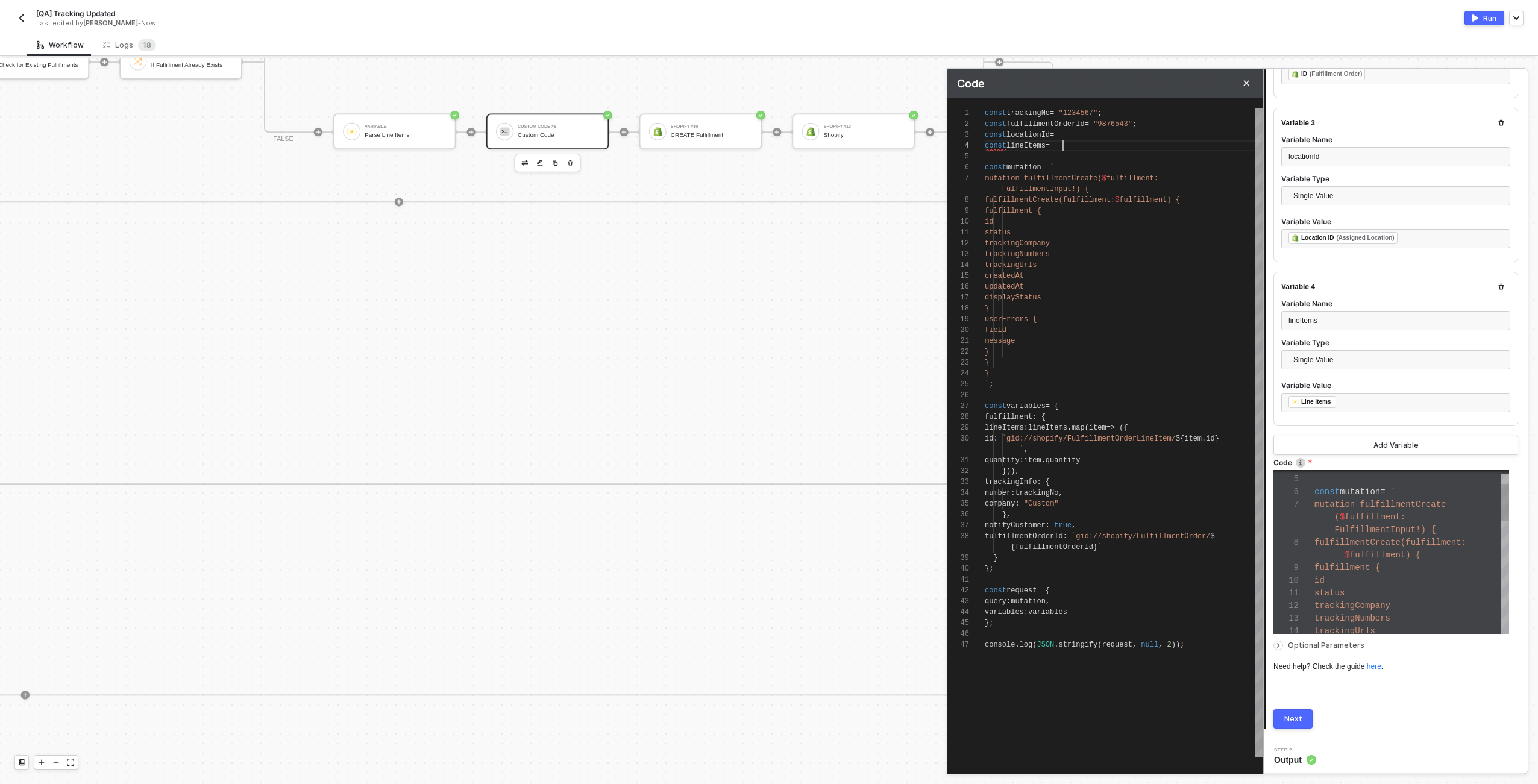
type textarea "const trackingNo = "1234567"; const fulfillmentOrderId = "9876543"; const locat…"
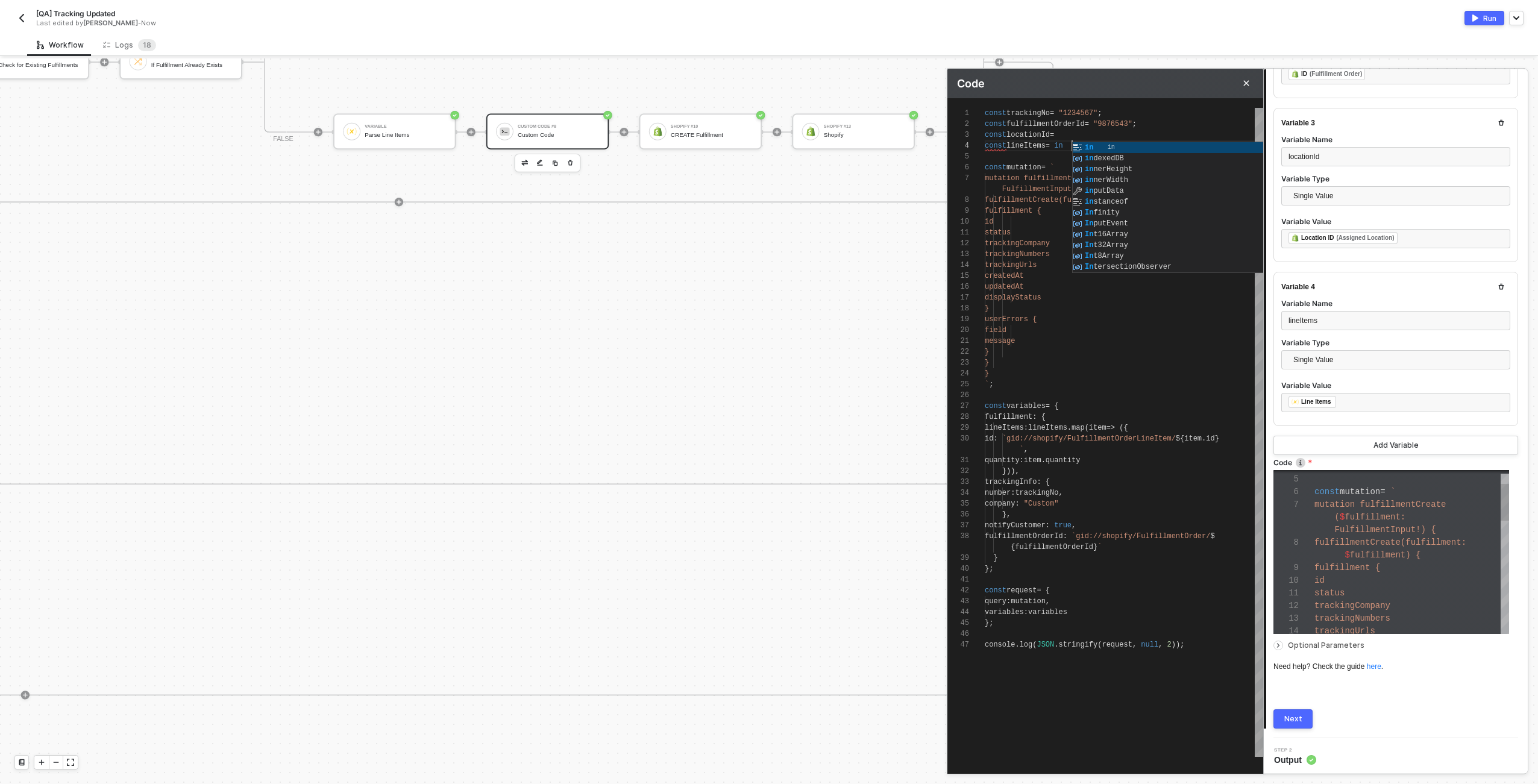
type textarea "const trackingNo = "1234567"; const fulfillmentOrderId = "9876543"; const locat…"
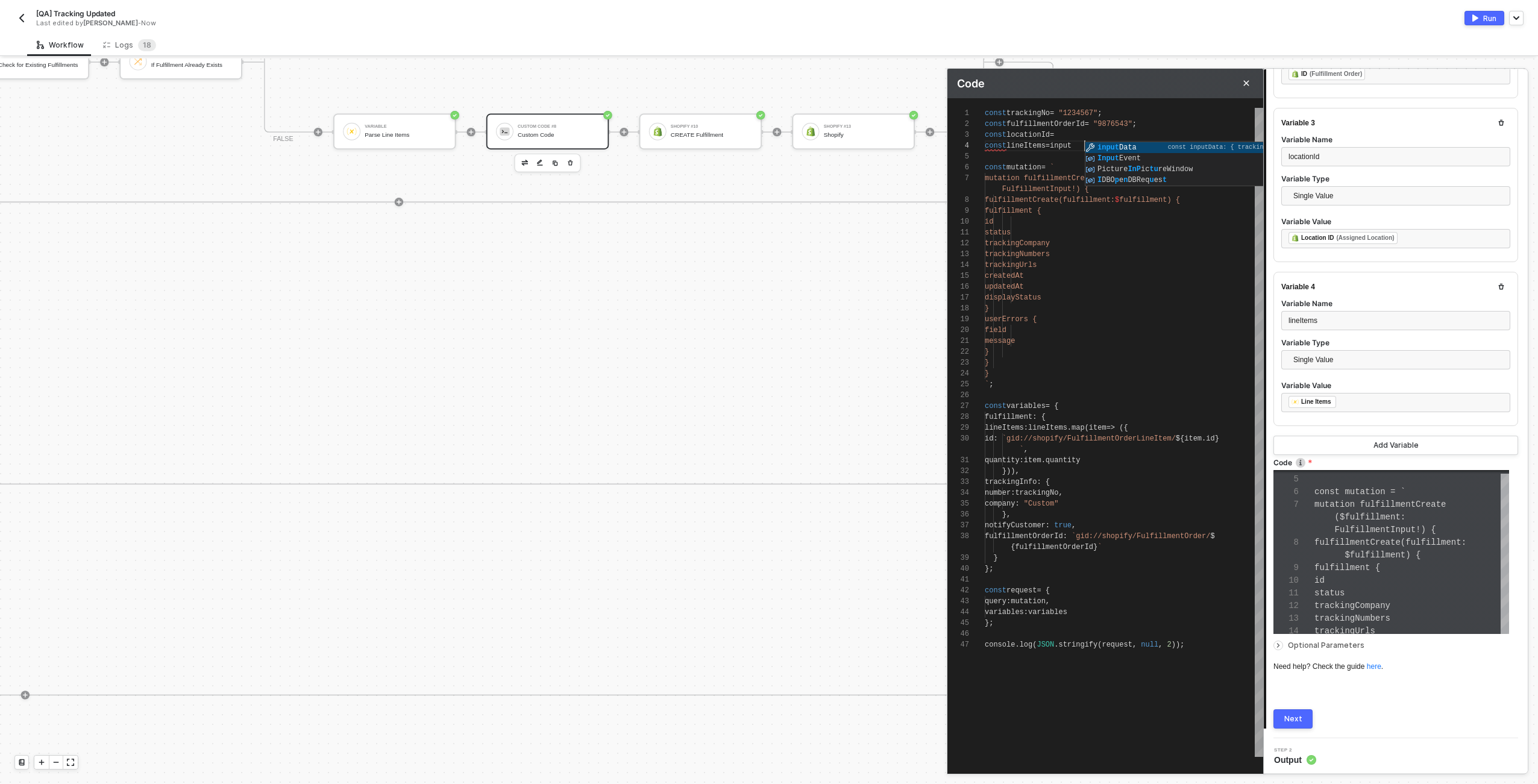
type textarea "const trackingNo = "1234567"; const fulfillmentOrderId = "9876543"; const locat…"
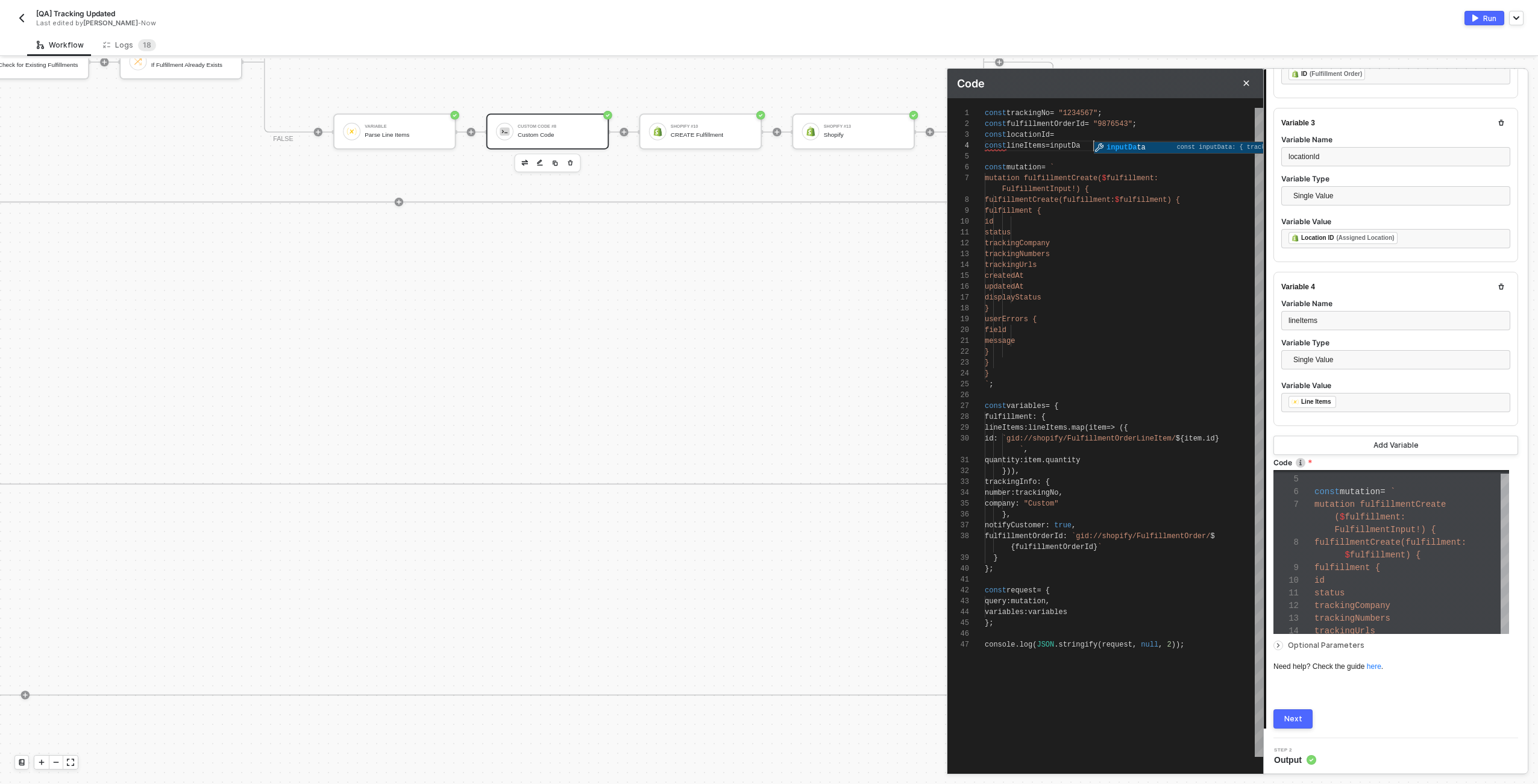
type textarea "const trackingNo = "1234567"; const fulfillmentOrderId = "9876543"; const locat…"
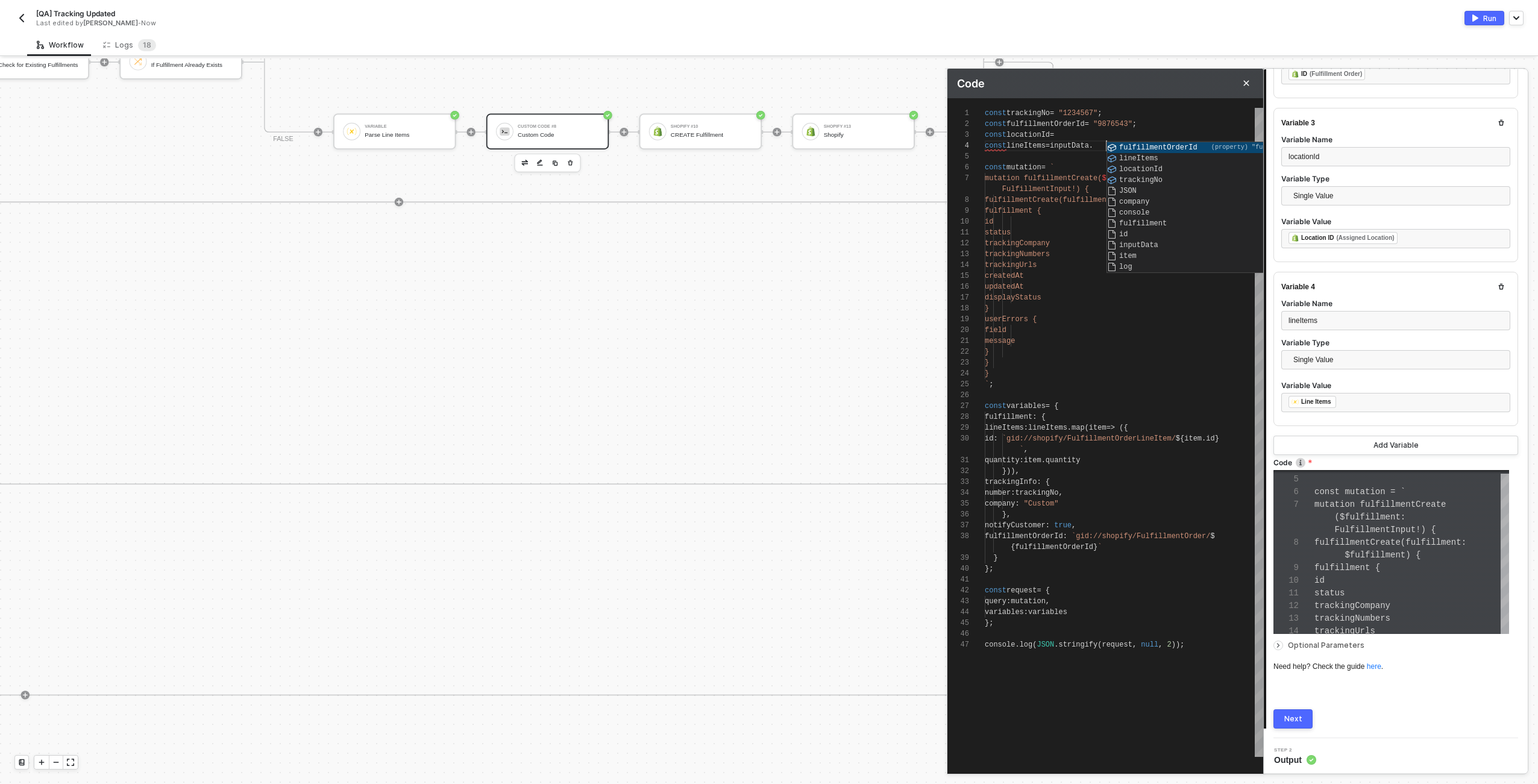
scroll to position [32, 122]
type textarea "const trackingNo = "1234567"; const fulfillmentOrderId = "9876543"; const locat…"
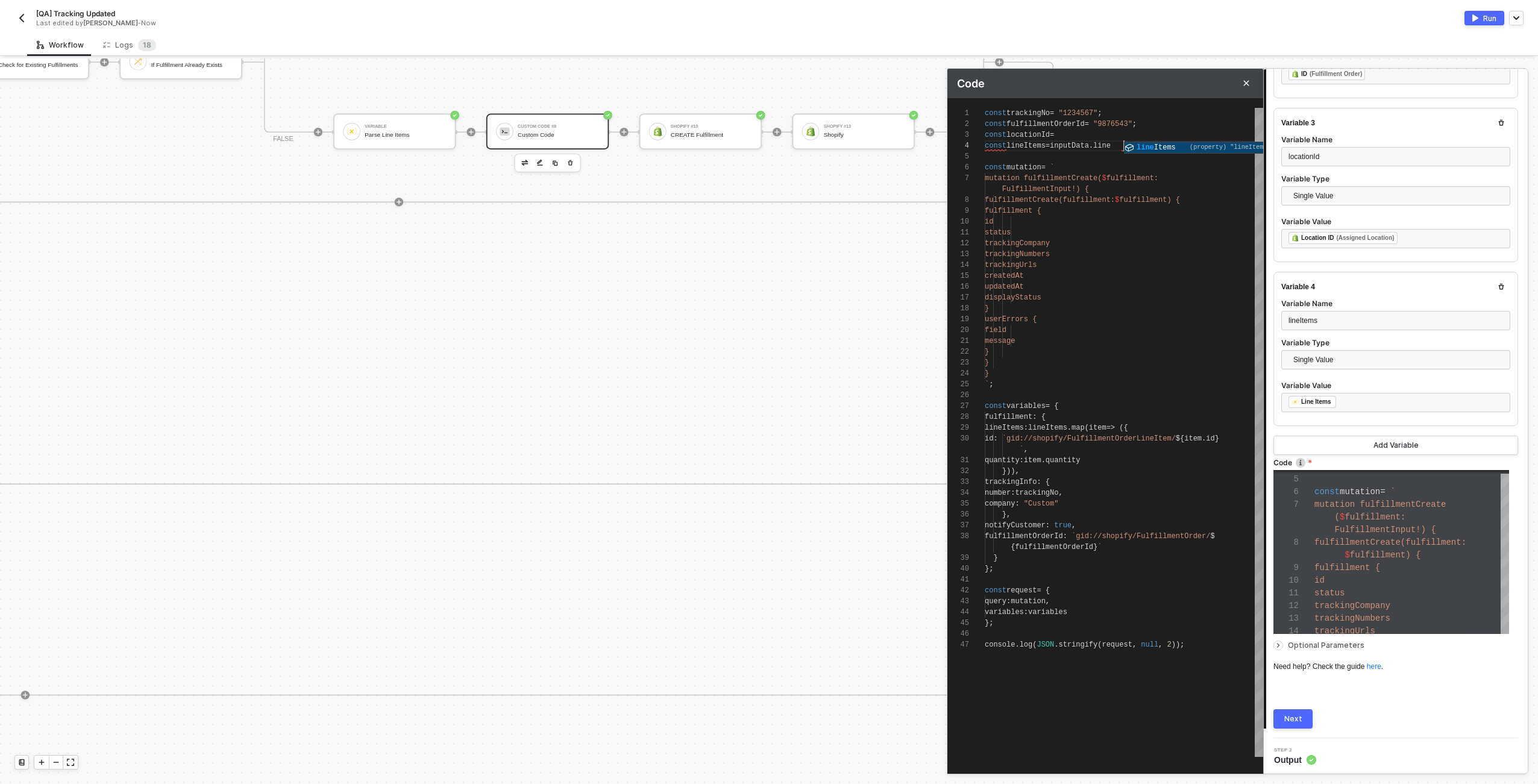
type textarea "const trackingNo = "1234567"; const fulfillmentOrderId = "9876543"; const locat…"
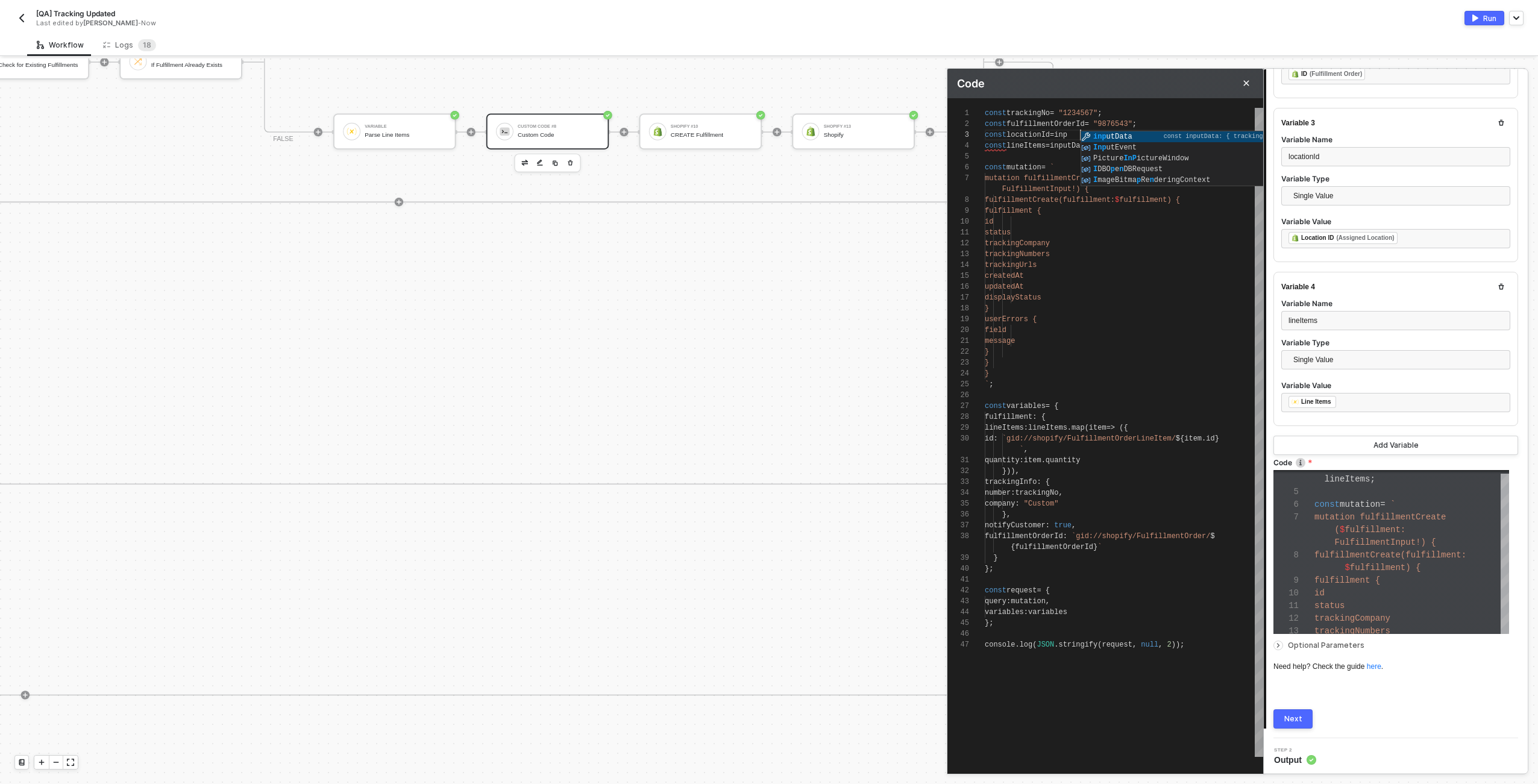
type textarea "const trackingNo = "1234567"; const fulfillmentOrderId = "9876543"; const locat…"
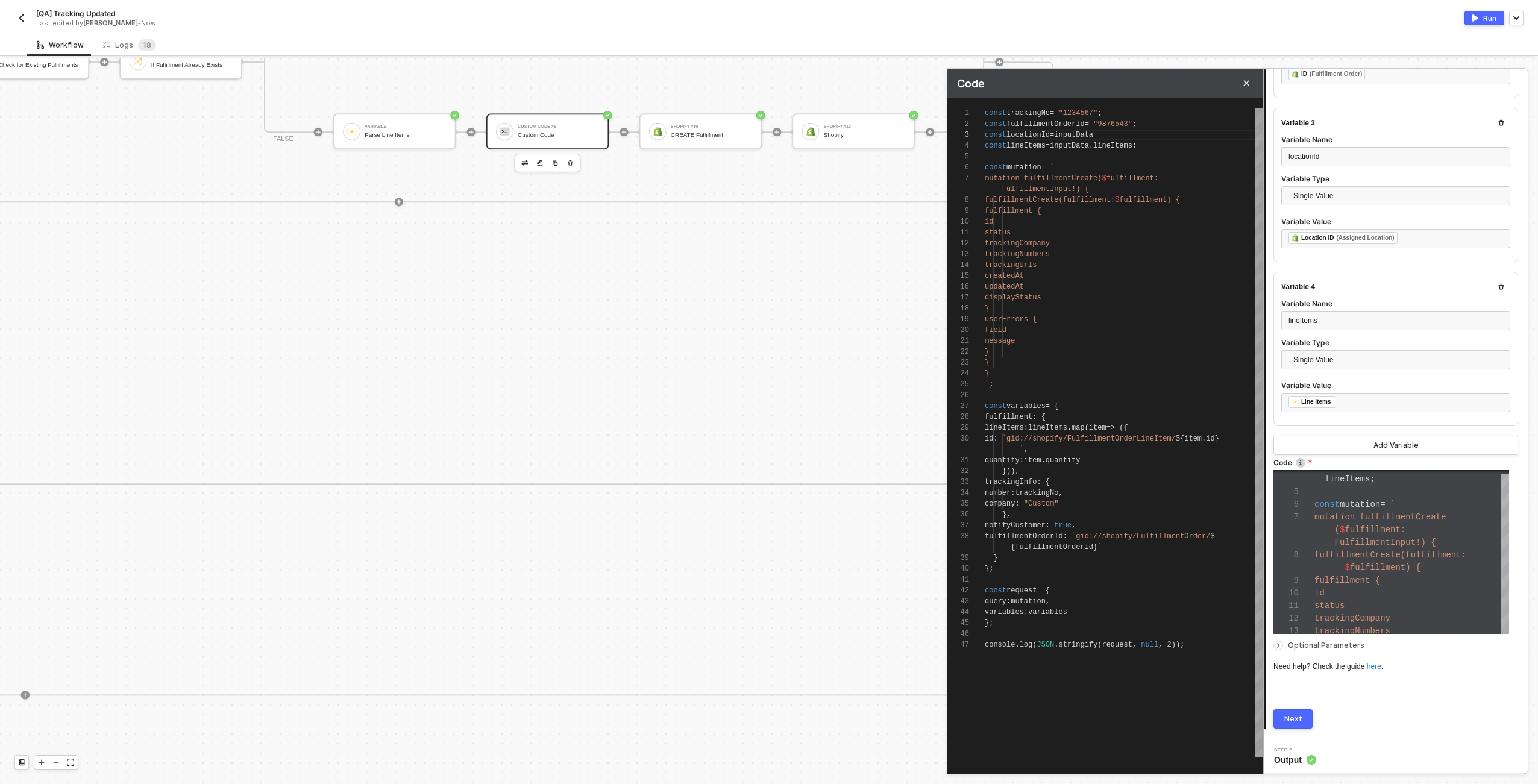
type textarea "const trackingNo = "1234567"; const fulfillmentOrderId = "9876543"; const locat…"
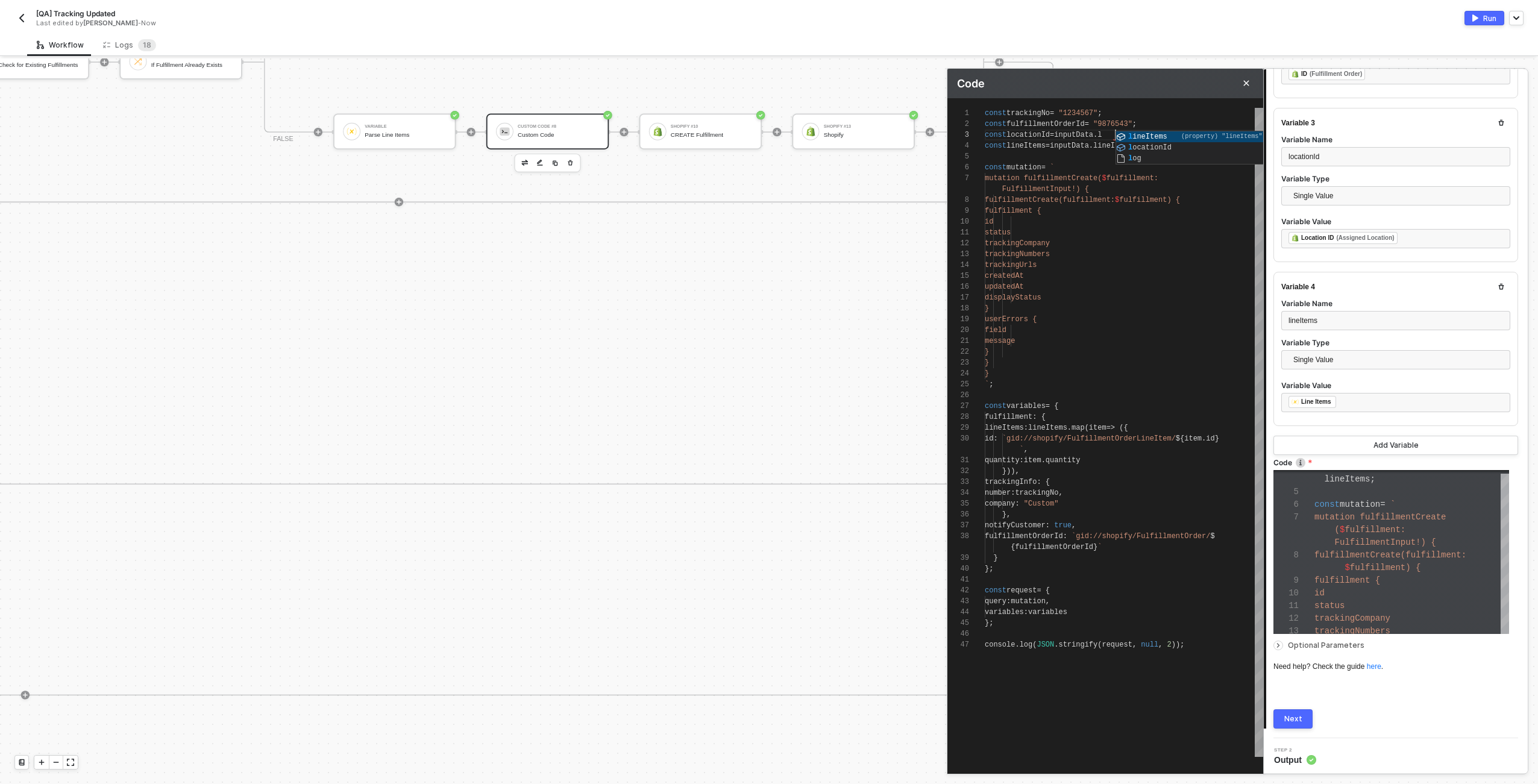
type textarea "const trackingNo = "1234567"; const fulfillmentOrderId = "9876543"; const locat…"
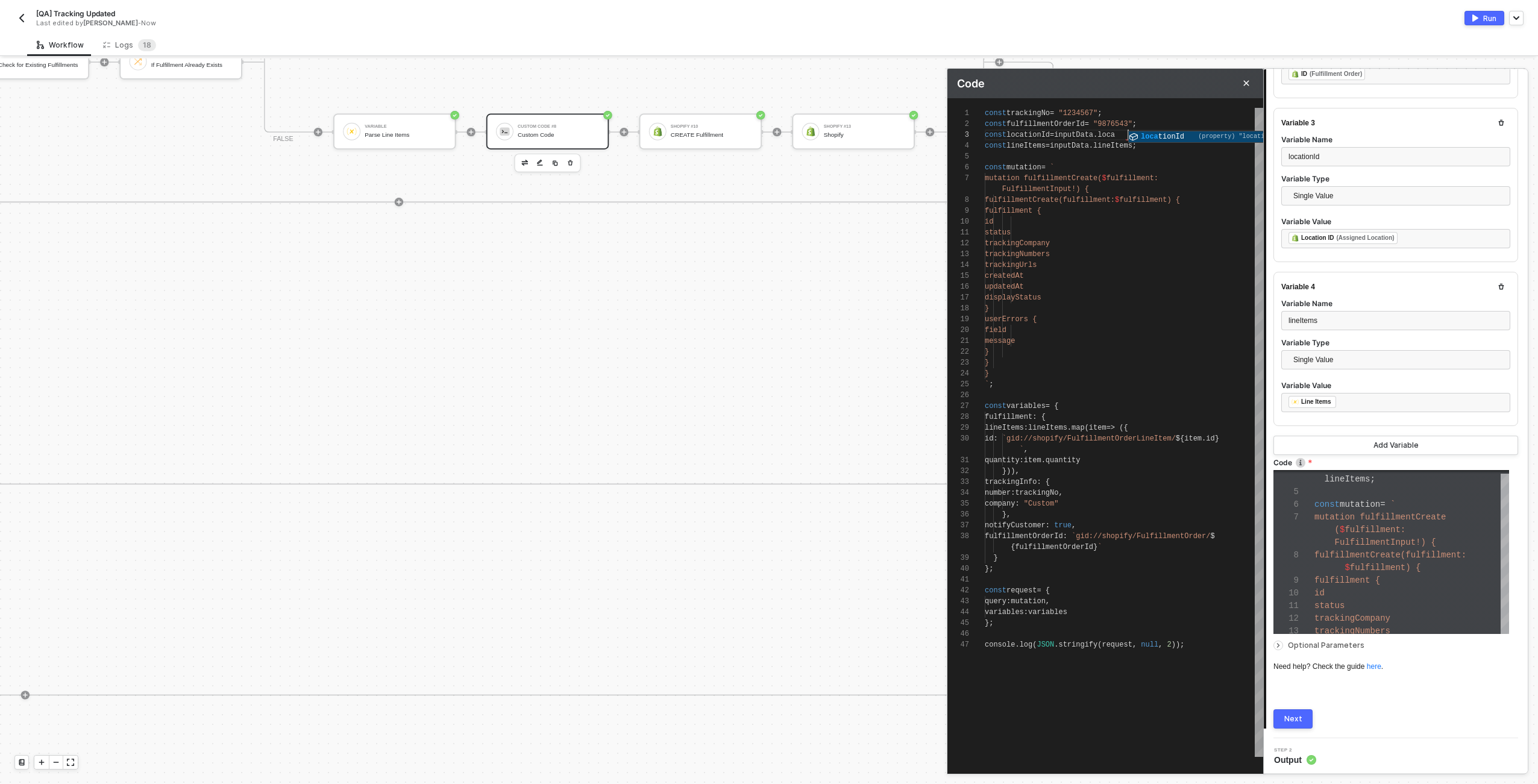
type textarea "const trackingNo = "1234567"; const fulfillmentOrderId = "9876543"; const locat…"
type textarea "const trackingNo = "1234567"; const fulfillmentOrderId = const locationId = inp…"
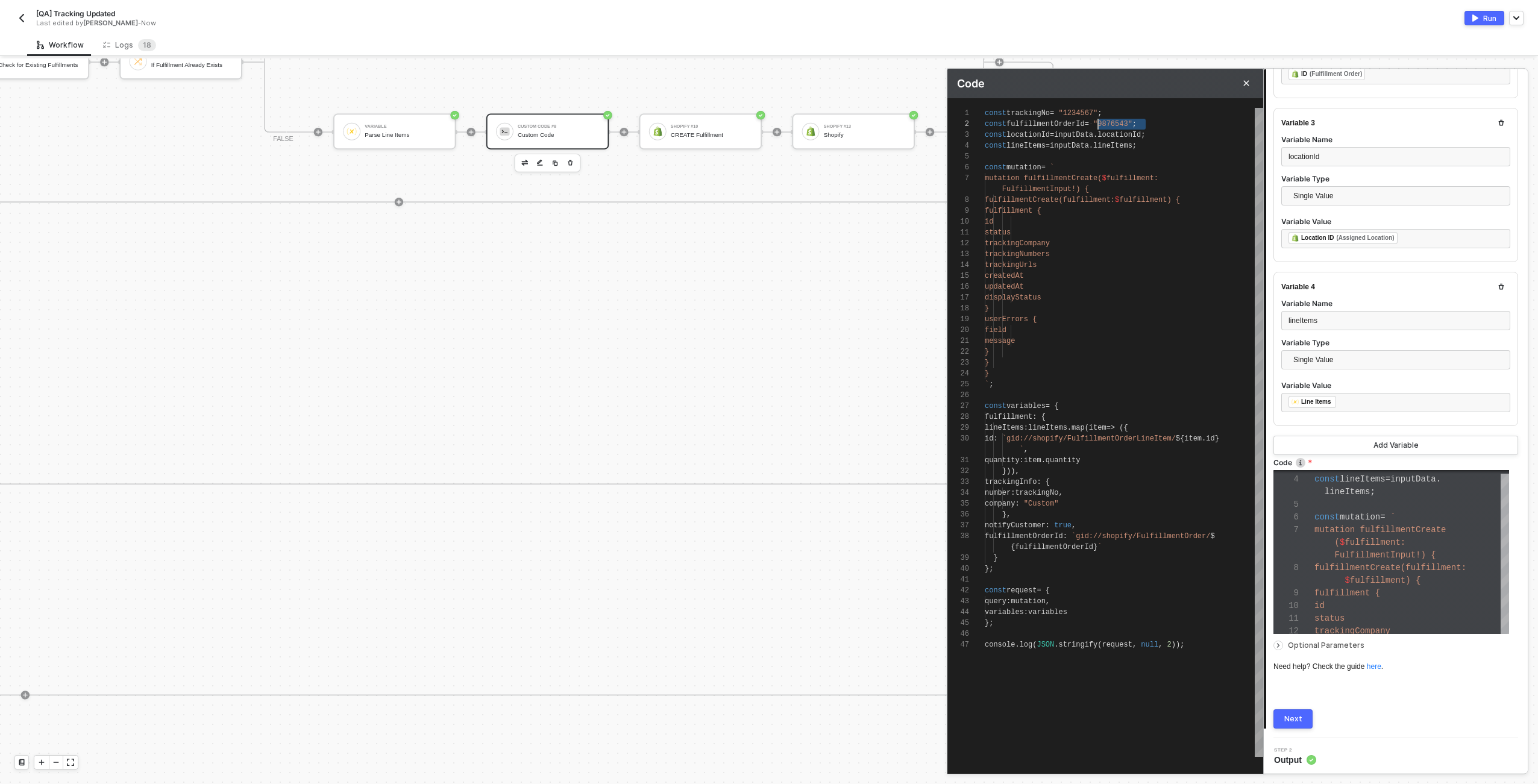
type textarea "const trackingNo = "1234567"; const fulfillmentOrderId = const locationId = inp…"
type textarea "const trackingNo = "1234567"; const fulfillmentOrderId = i const locationId = i…"
type textarea "const trackingNo = "1234567"; const fulfillmentOrderId = in const locationId = …"
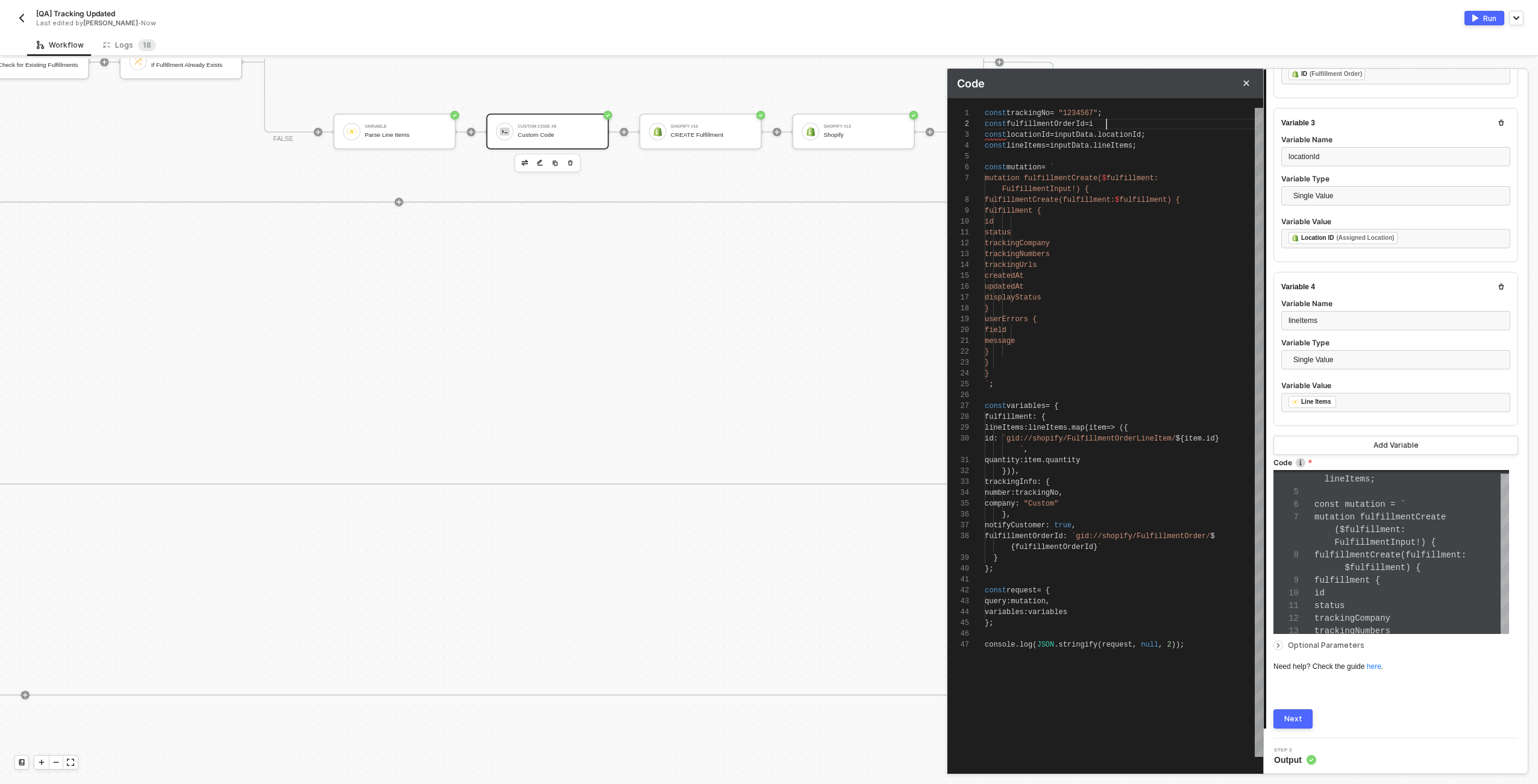
type textarea "const trackingNo = "1234567"; const fulfillmentOrderId = inp const locationId =…"
type textarea "const trackingNo = "1234567"; const fulfillmentOrderId = inpu const locationId …"
type textarea "const trackingNo = "1234567"; const fulfillmentOrderId = input const locationId…"
type textarea "const trackingNo = "1234567"; const fulfillmentOrderId = inputD const locationI…"
type textarea "const trackingNo = "1234567"; const fulfillmentOrderId = inputDa const location…"
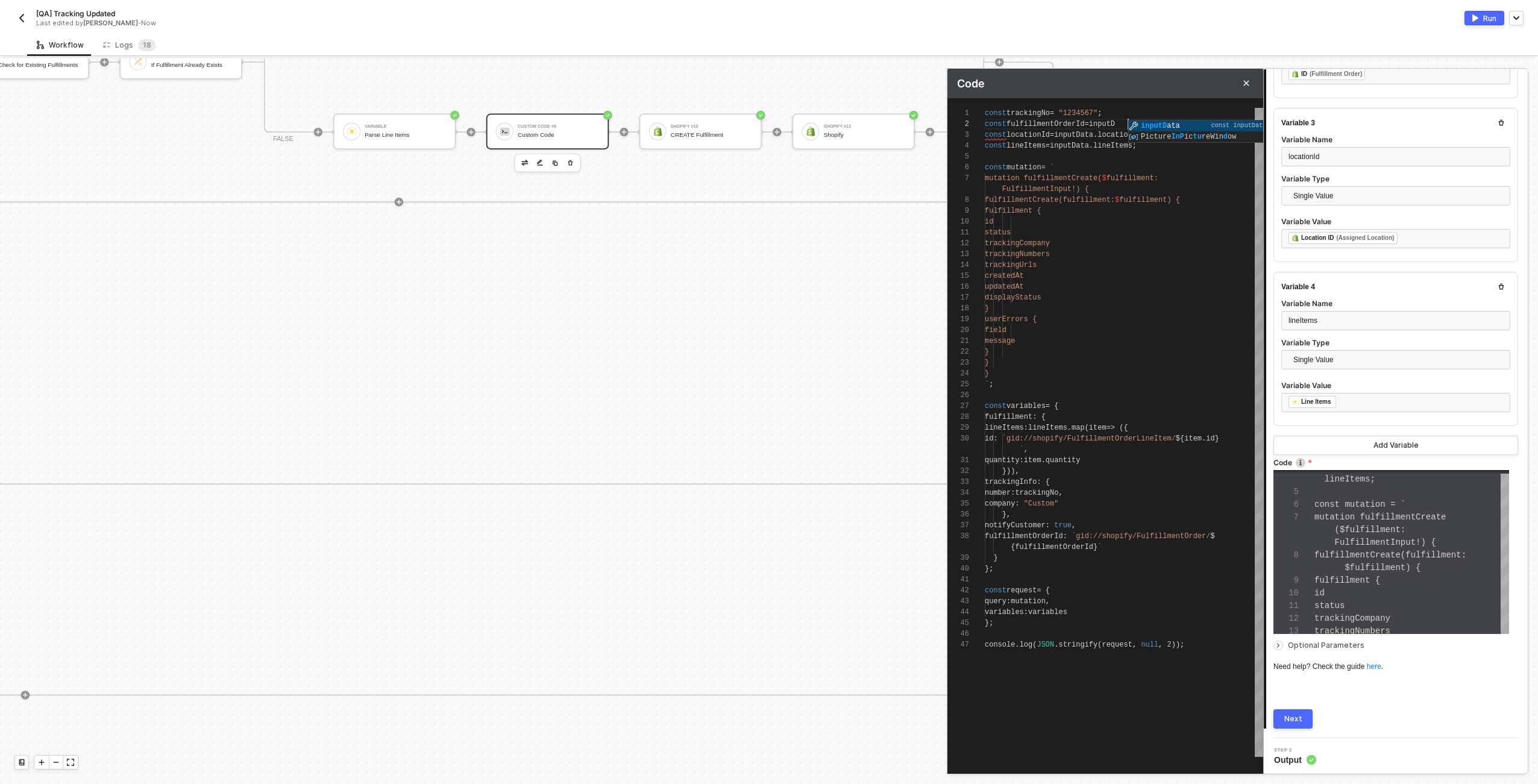
type textarea "const trackingNo = "1234567"; const fulfillmentOrderId = inputDa const location…"
type textarea "const trackingNo = "1234567"; const fulfillmentOrderId = inputDat const locatio…"
type textarea "const trackingNo = "1234567"; const fulfillmentOrderId = inputData const locati…"
type textarea "const trackingNo = "1234567"; const fulfillmentOrderId = inputData. const locat…"
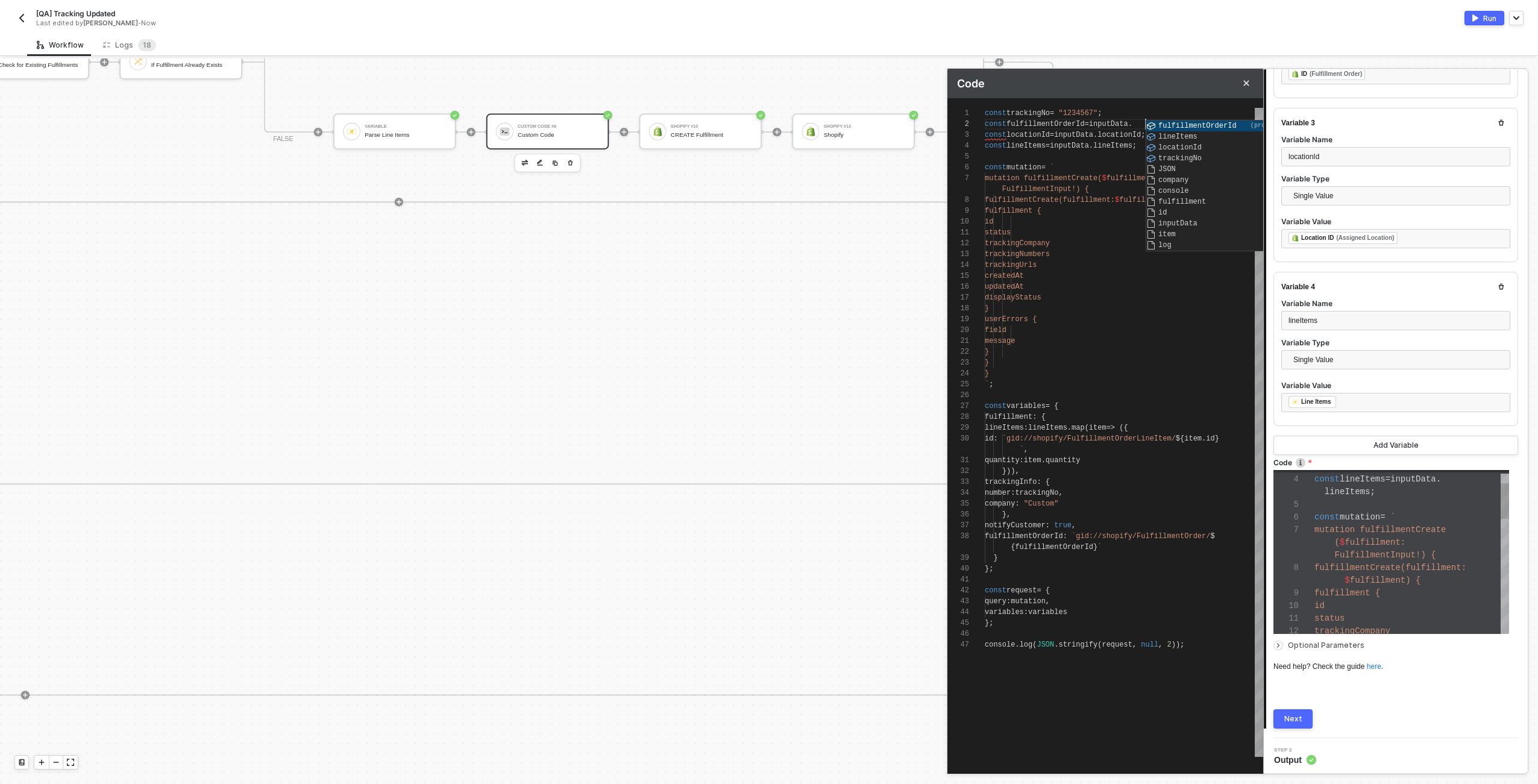
type textarea "const trackingNo = "1234567"; const fulfillmentOrderId = inputData.f const loca…"
type textarea "const trackingNo = "1234567"; const fulfillmentOrderId = inputData.fu const loc…"
type textarea "const trackingNo = "1234567"; const fulfillmentOrderId = inputData.ful const lo…"
type textarea "const trackingNo = "1234567"; const fulfillmentOrderId = inputData.fulf const l…"
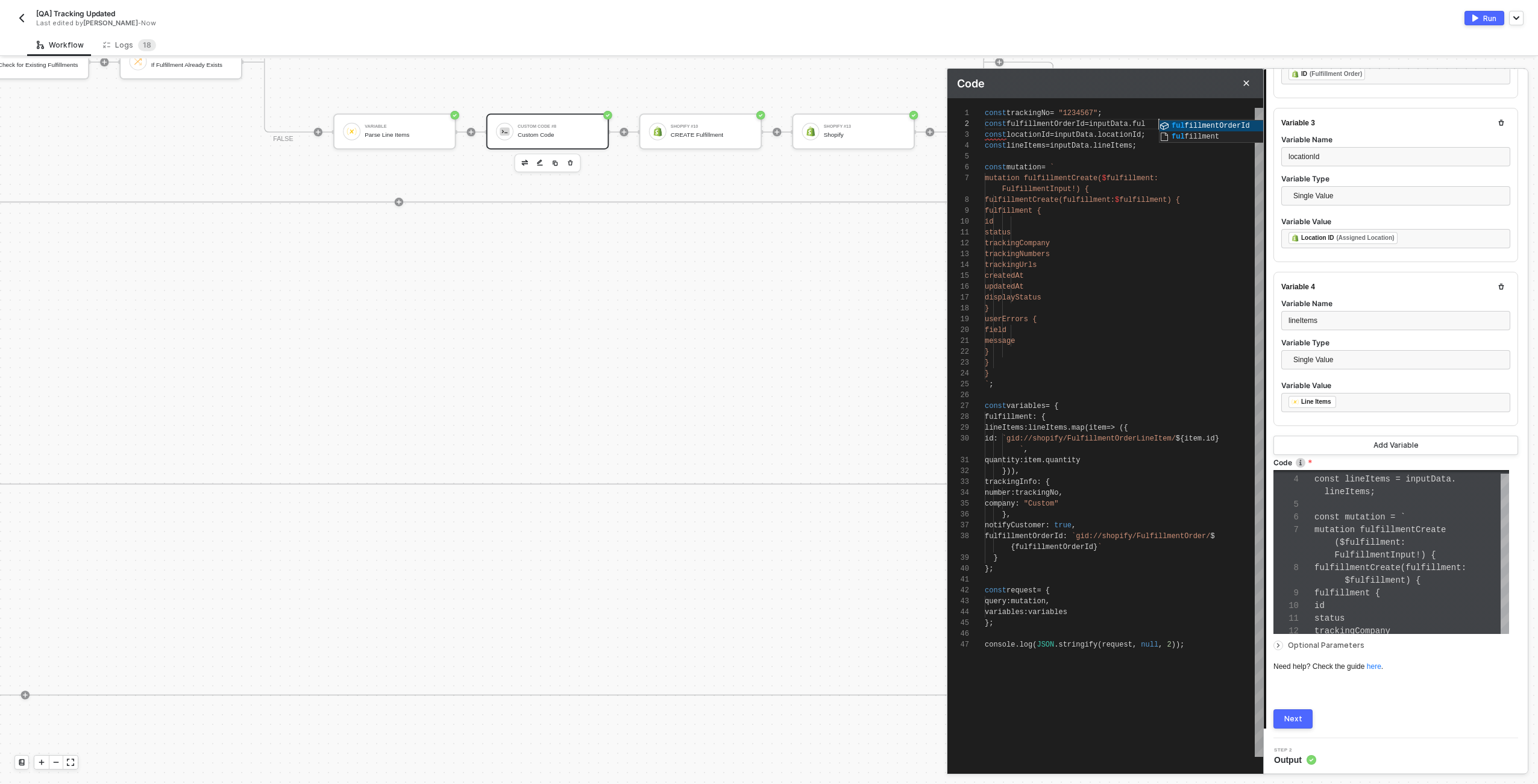
type textarea "const trackingNo = "1234567"; const fulfillmentOrderId = inputData.fulf const l…"
type textarea "const trackingNo = "1234567"; const fulfillmentOrderId = inputData.fulfillmentO…"
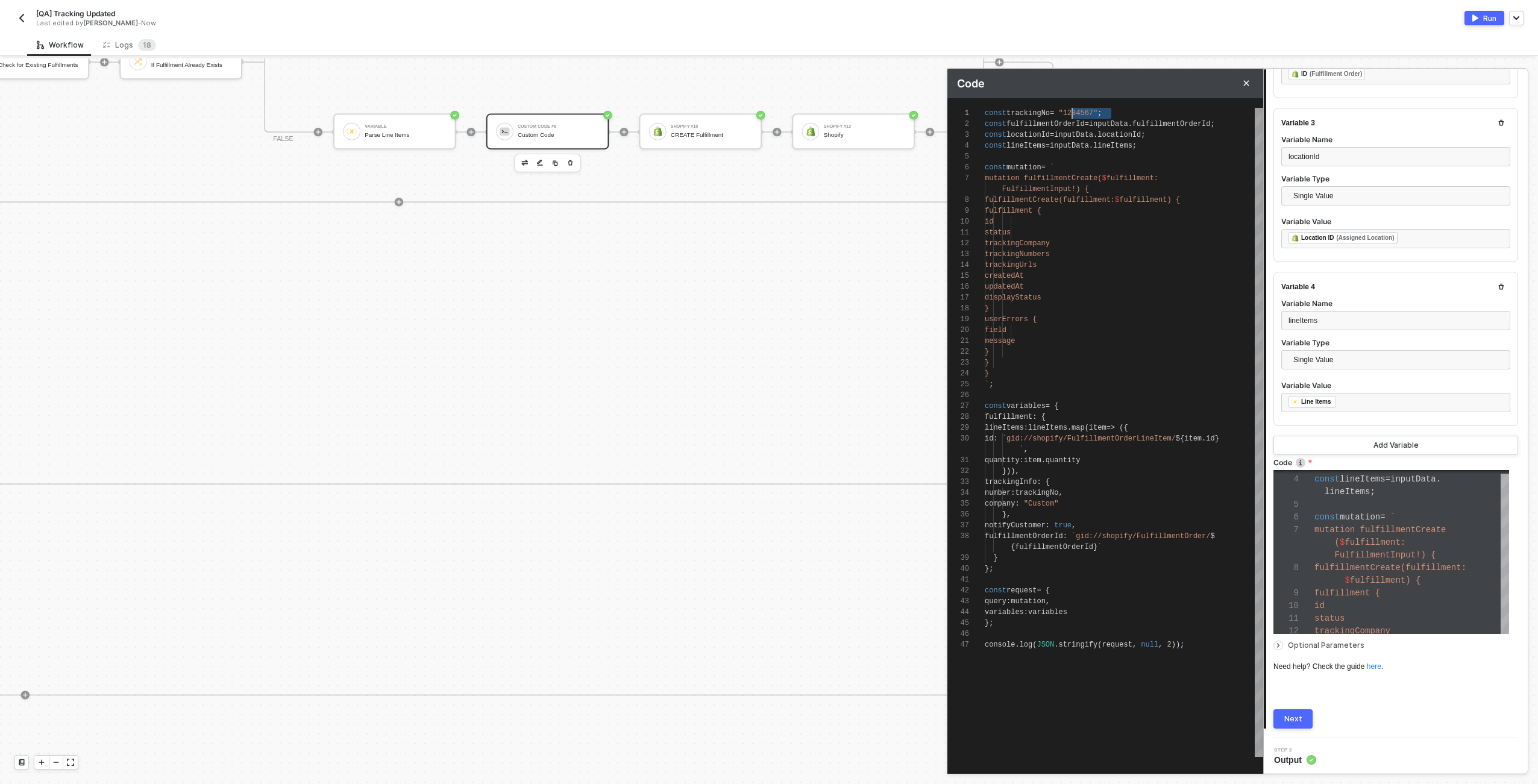
scroll to position [0, 83]
type textarea "const trackingNo = i const fulfillmentOrderId = inputData.fulfillmentOrderId; c…"
type textarea "const trackingNo = in const fulfillmentOrderId = inputData.fulfillmentOrderId; …"
type textarea "const trackingNo = inp const fulfillmentOrderId = inputData.fulfillmentOrderId;…"
type textarea "const trackingNo = inpu const fulfillmentOrderId = inputData.fulfillmentOrderId…"
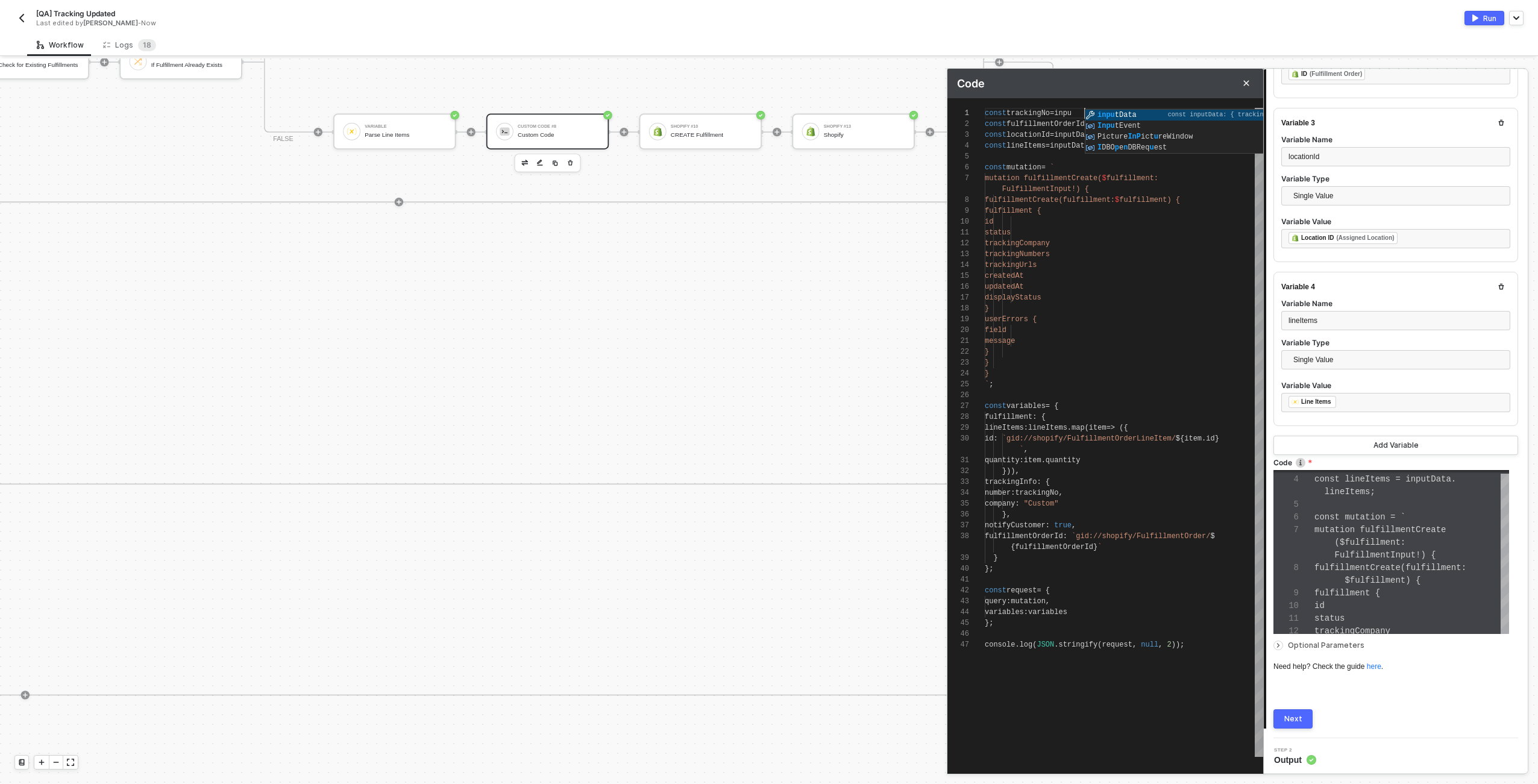
type textarea "const trackingNo = input const fulfillmentOrderId = inputData.fulfillmentOrderI…"
type textarea "const trackingNo = inputData const fulfillmentOrderId = inputData.fulfillmentOr…"
type textarea "const trackingNo = inputData. const fulfillmentOrderId = inputData.fulfillmentO…"
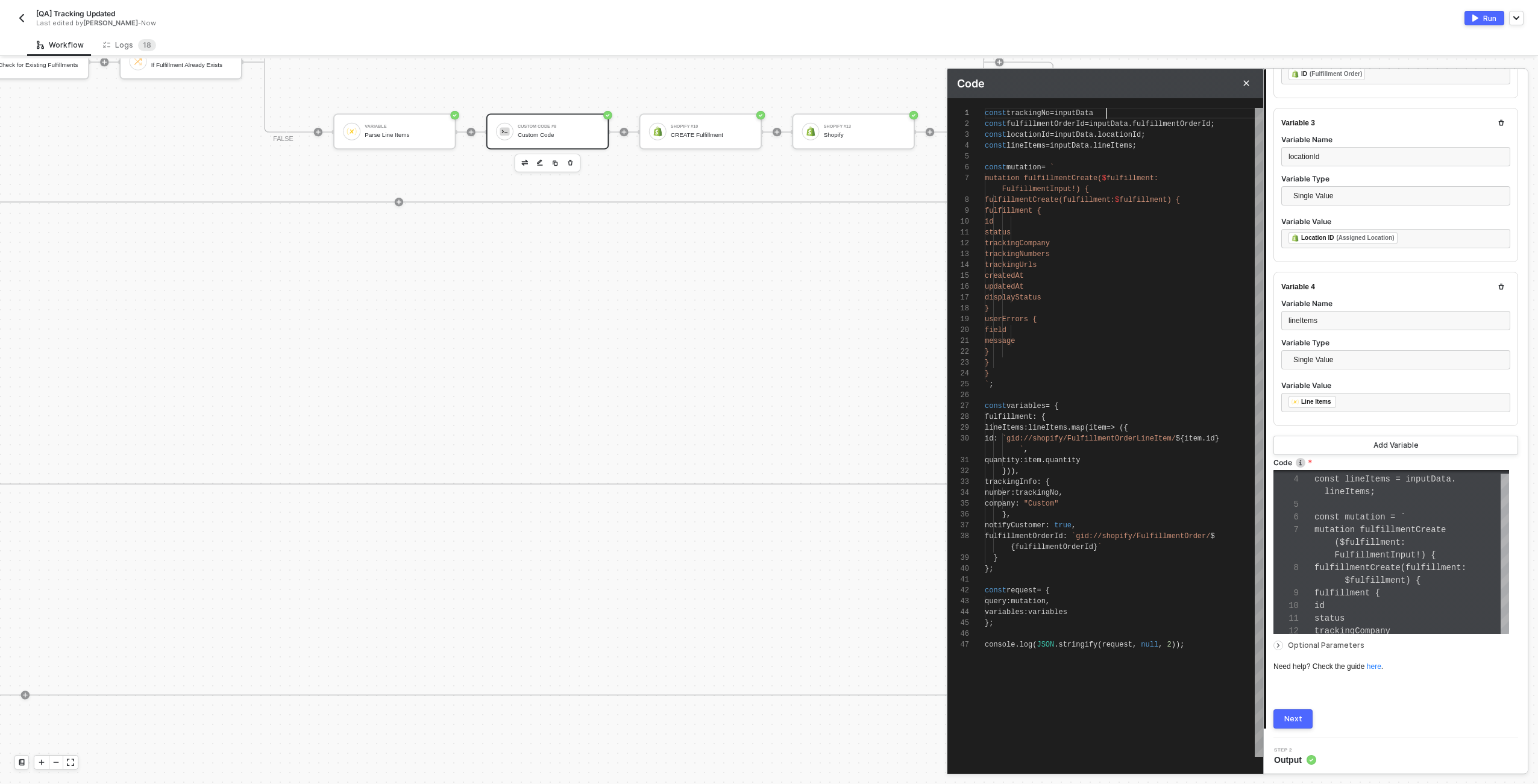
type textarea "const trackingNo = inputData. const fulfillmentOrderId = inputData.fulfillmentO…"
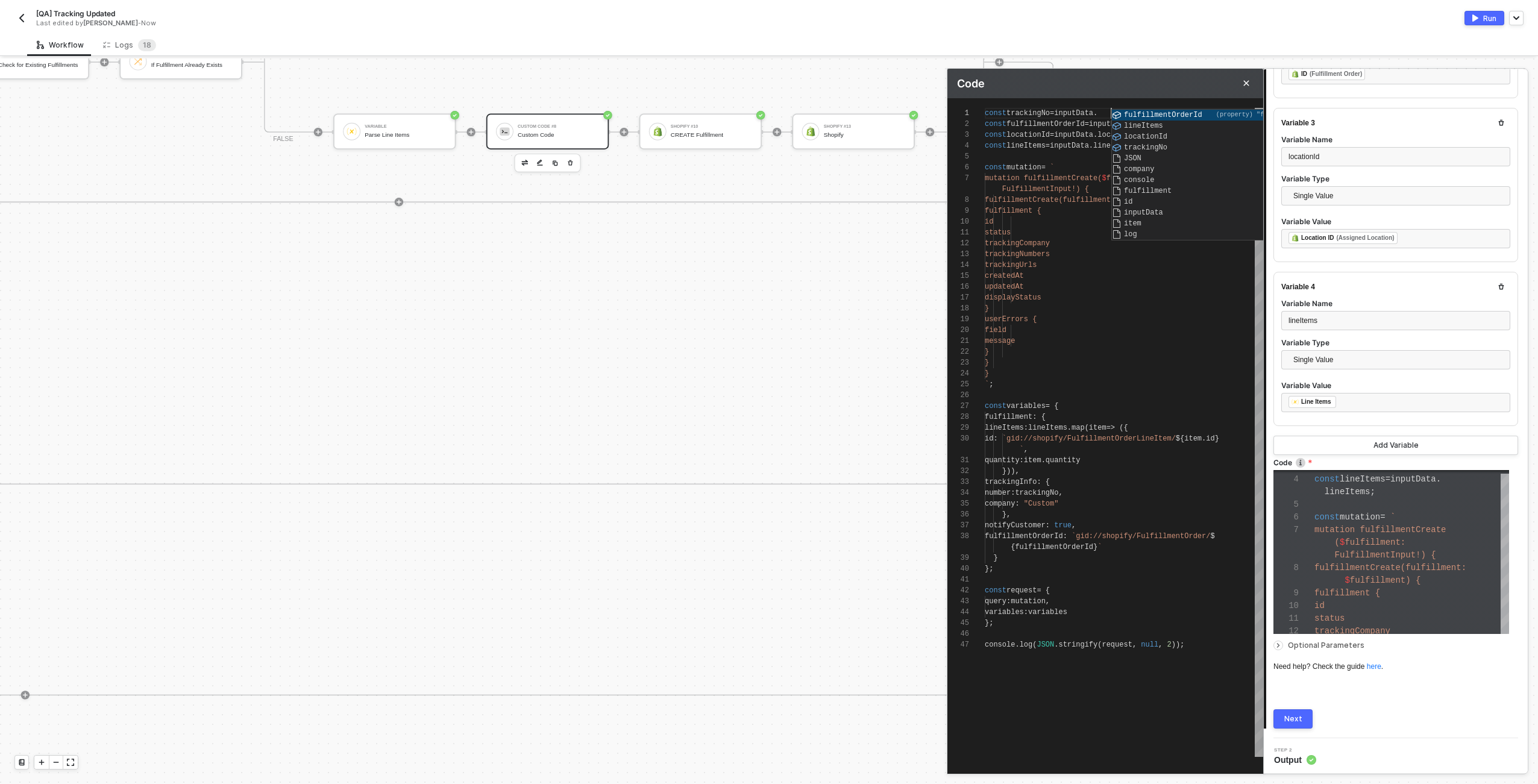
type textarea "const trackingNo = inputData.t const fulfillmentOrderId = inputData.fulfillment…"
type textarea "const trackingNo = inputData.tr const fulfillmentOrderId = inputData.fulfillmen…"
type textarea "const trackingNo = inputData.tra const fulfillmentOrderId = inputData.fulfillme…"
type textarea "const trackingNo = inputData.trackingNo const fulfillmentOrderId = inputData.fu…"
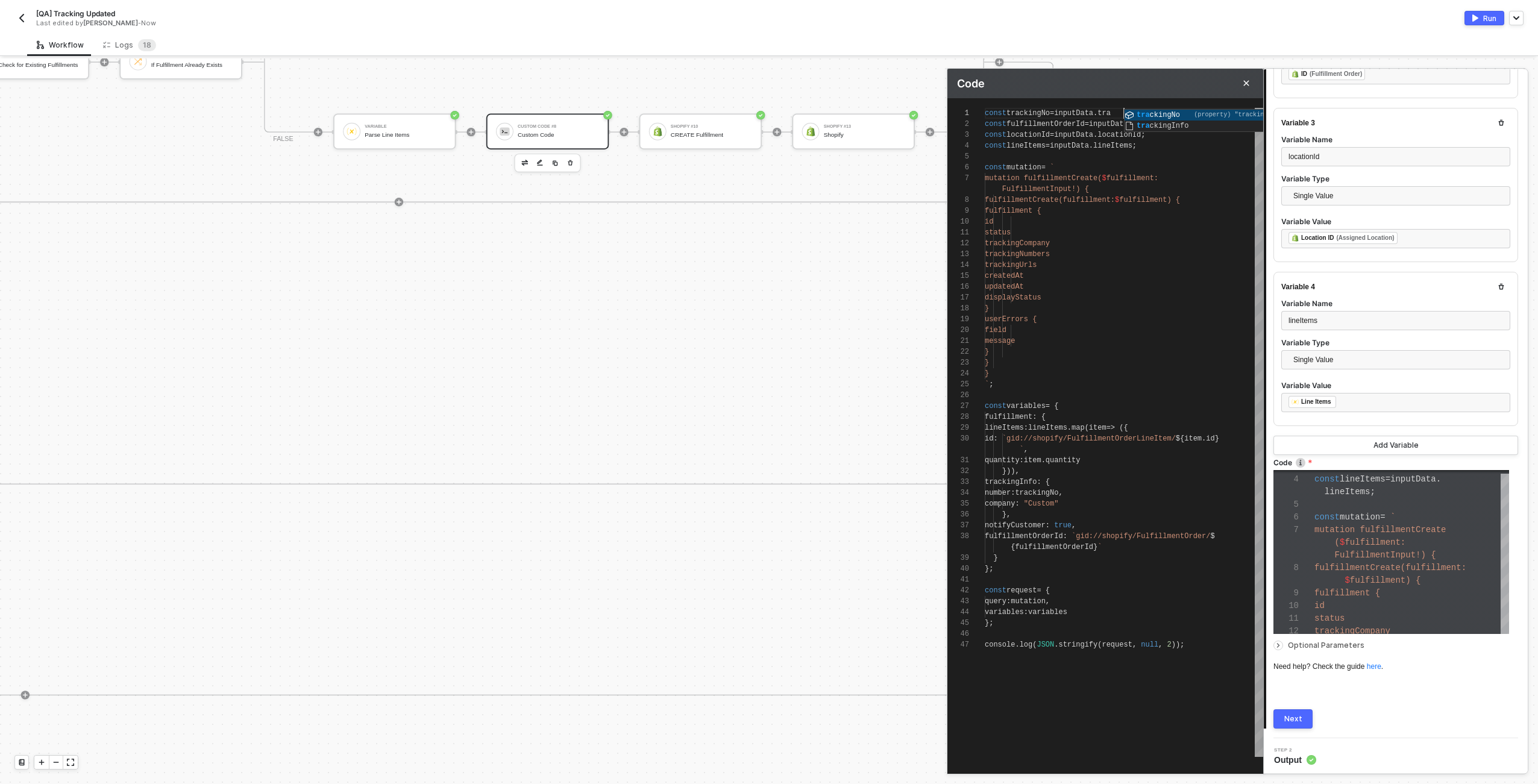
type textarea "const trackingNo = inputData.trackingNo const fulfillmentOrderId = inputData.fu…"
type textarea "const trackingNo = inputData.trackingNo; const fulfillmentOrderId = inputData.f…"
click at [1300, 645] on span "Optional Parameters" at bounding box center [1326, 645] width 76 height 9
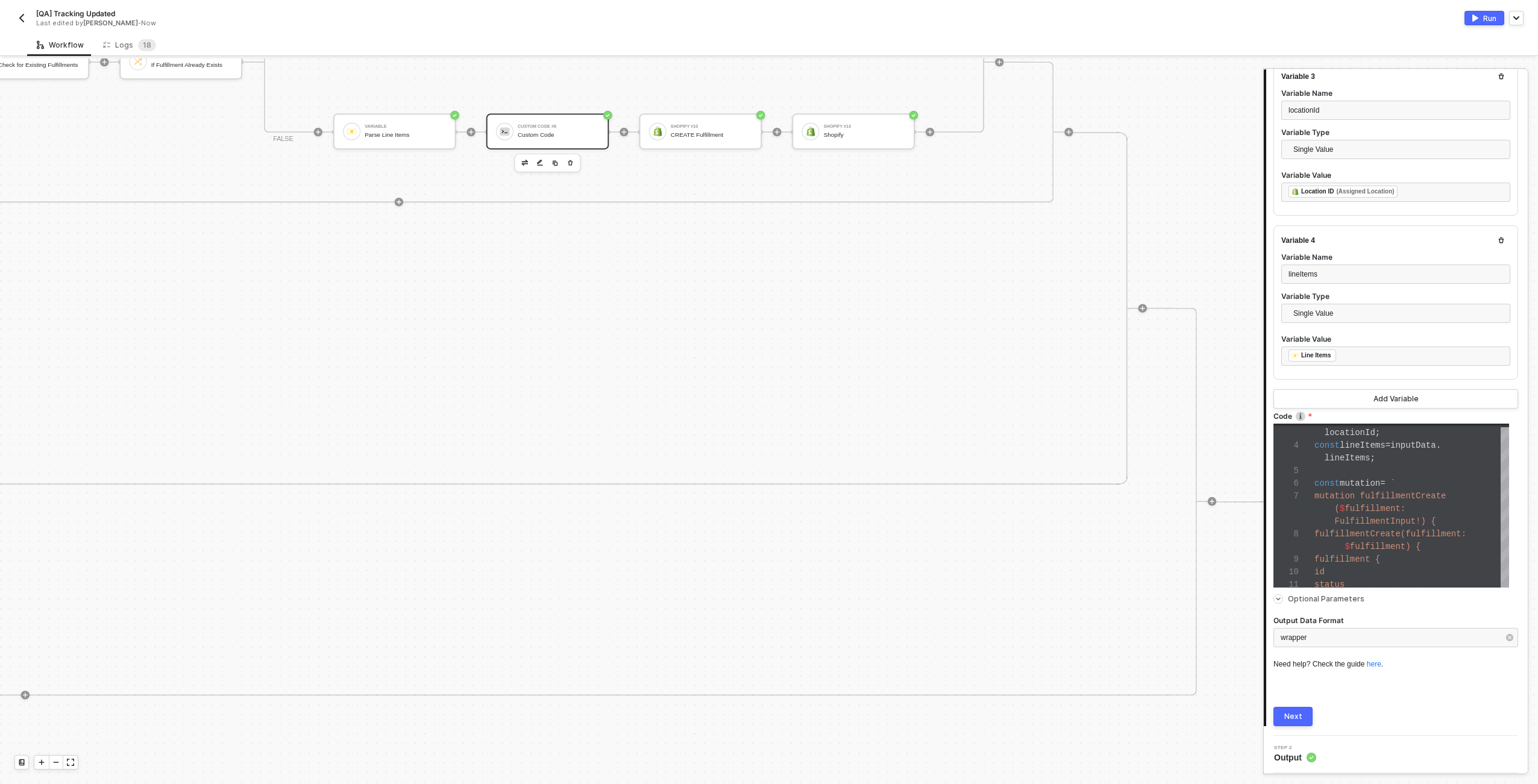
scroll to position [471, 0]
click at [1304, 643] on div "wrapper" at bounding box center [1396, 640] width 244 height 19
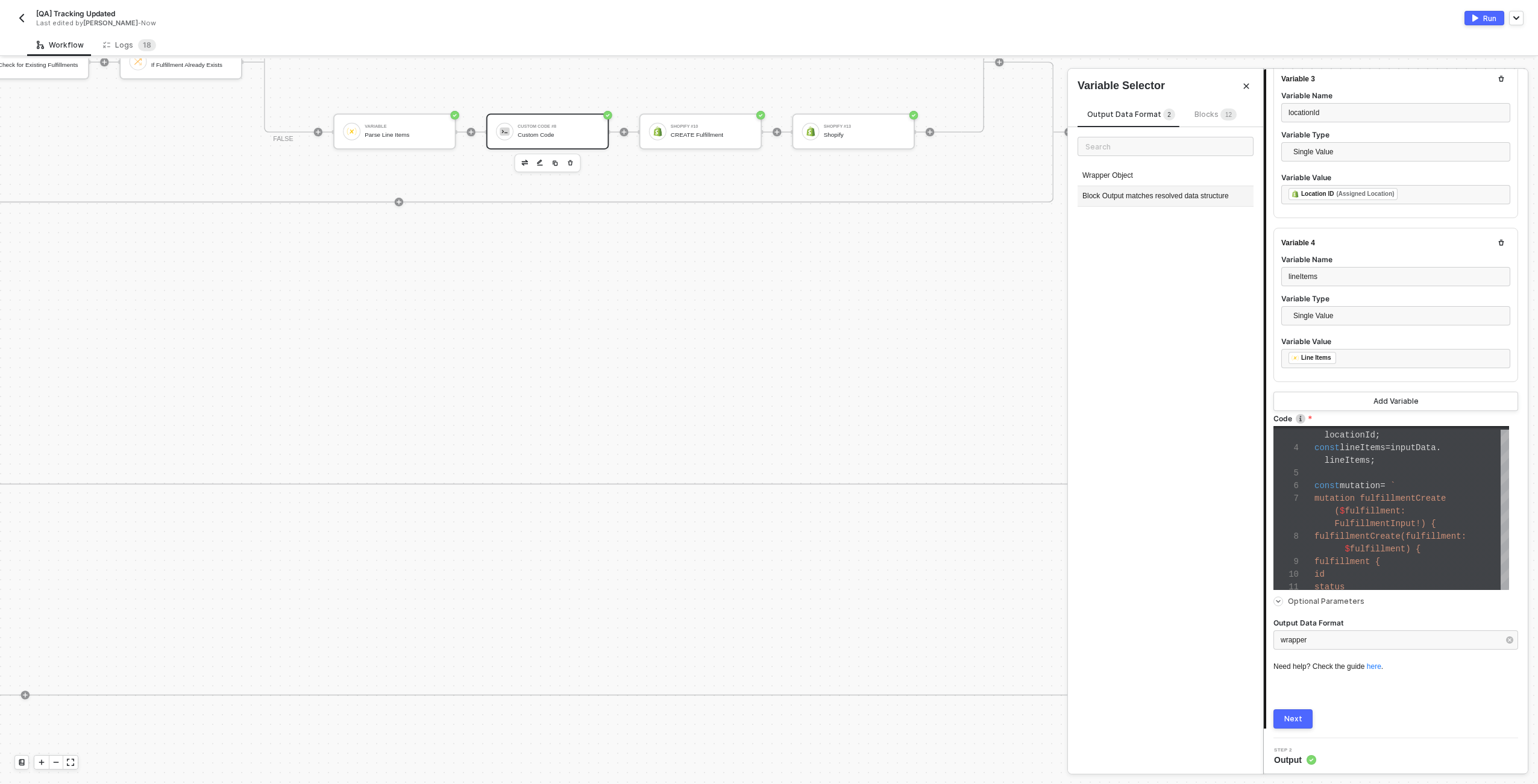
click at [1148, 193] on div "Block Output matches resolved data structure" at bounding box center [1166, 197] width 176 height 20
click at [1290, 717] on div "Next" at bounding box center [1294, 718] width 18 height 10
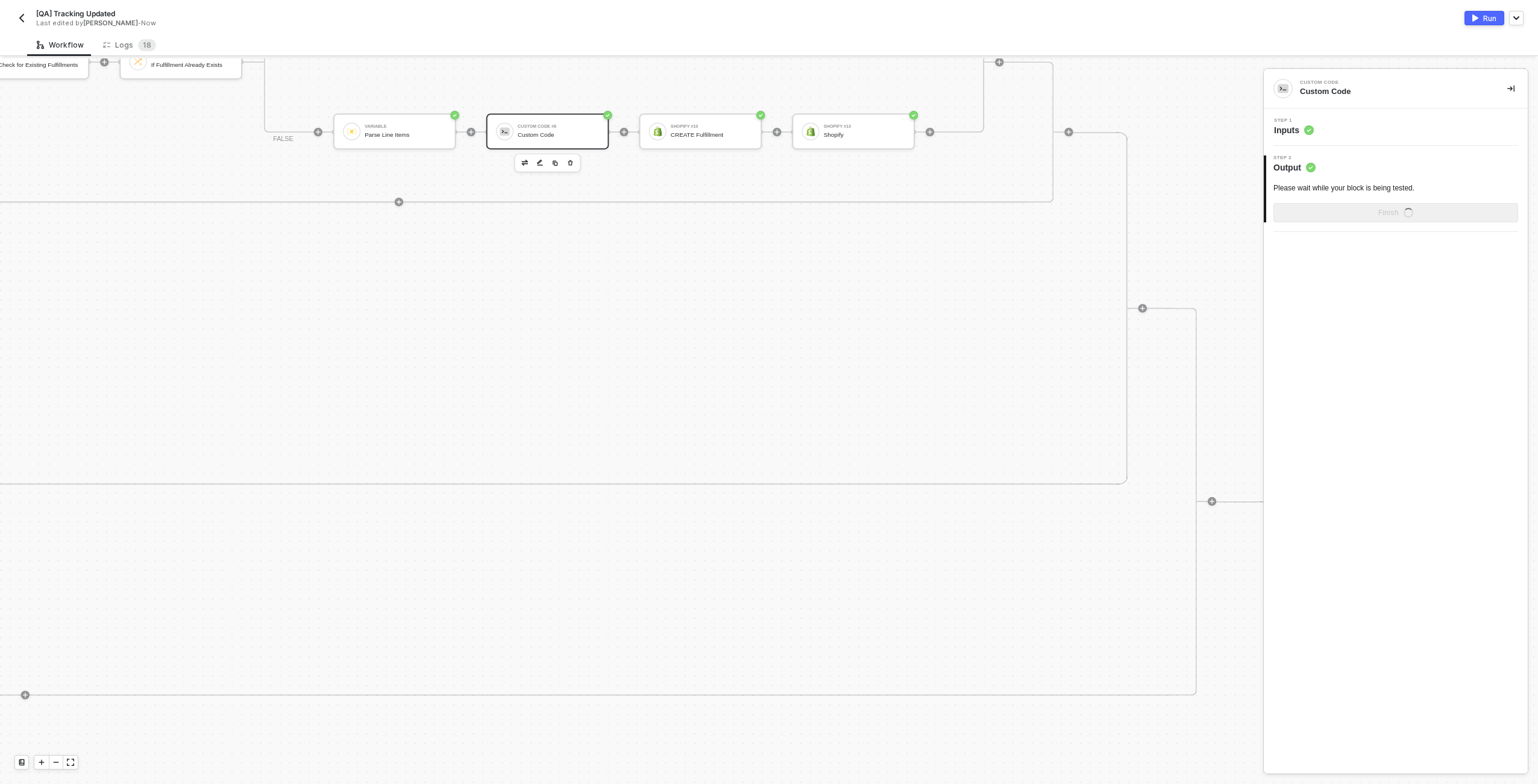
scroll to position [0, 0]
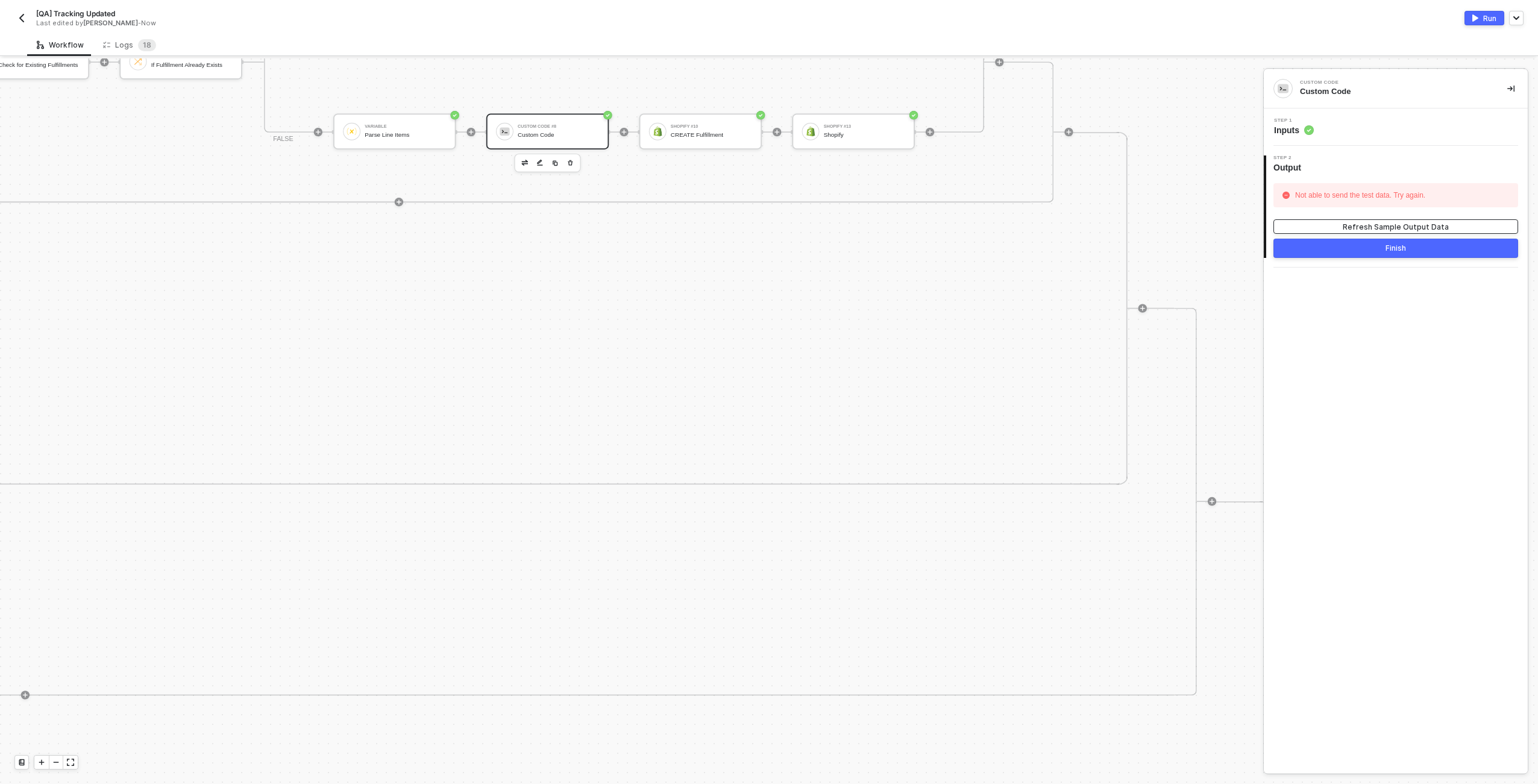
click at [1411, 227] on div "Refresh Sample Output Data" at bounding box center [1396, 227] width 106 height 10
click at [1385, 129] on div "Step 1 Inputs" at bounding box center [1397, 127] width 261 height 18
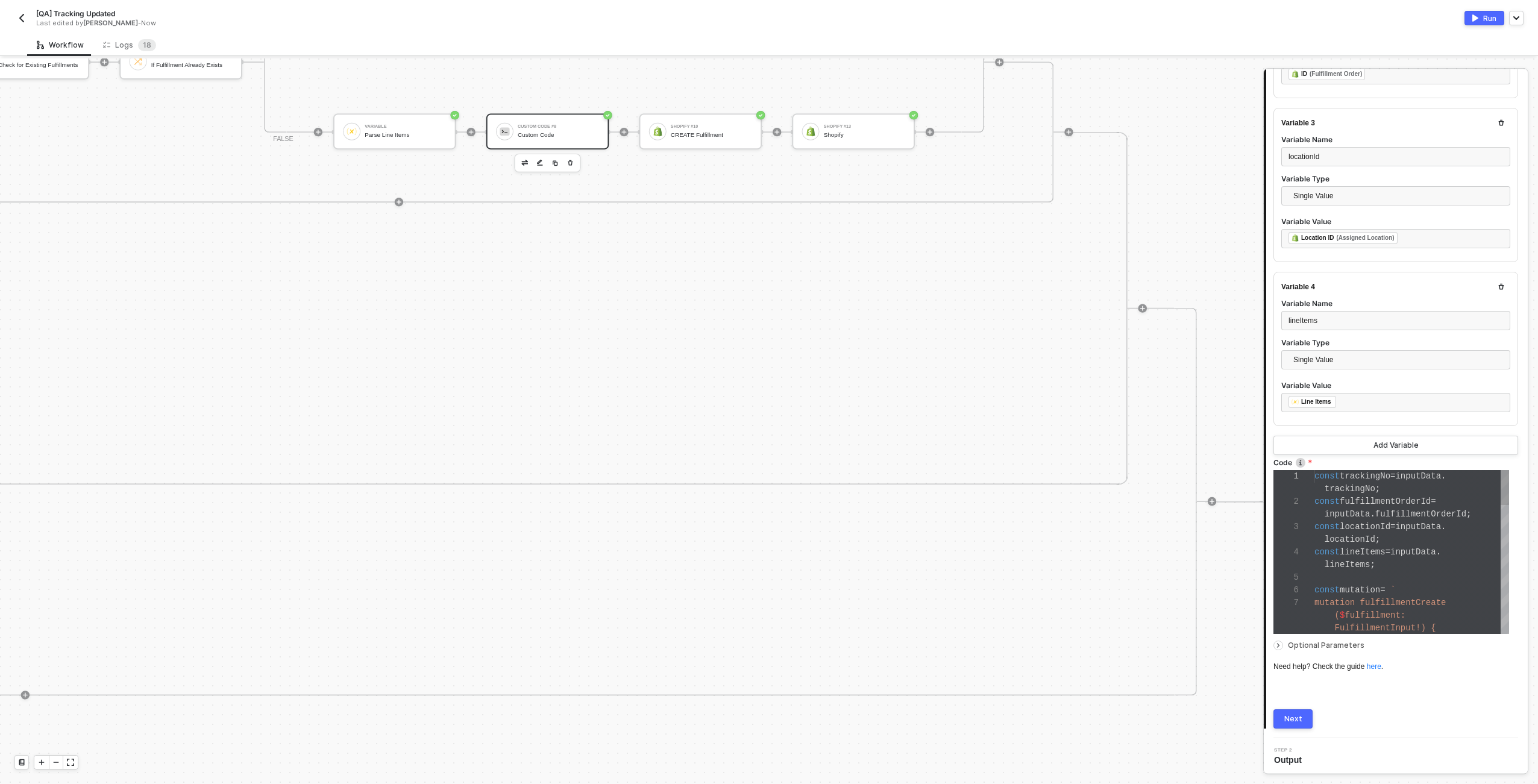
scroll to position [38, 51]
click at [1365, 563] on span "lineItems" at bounding box center [1348, 564] width 46 height 10
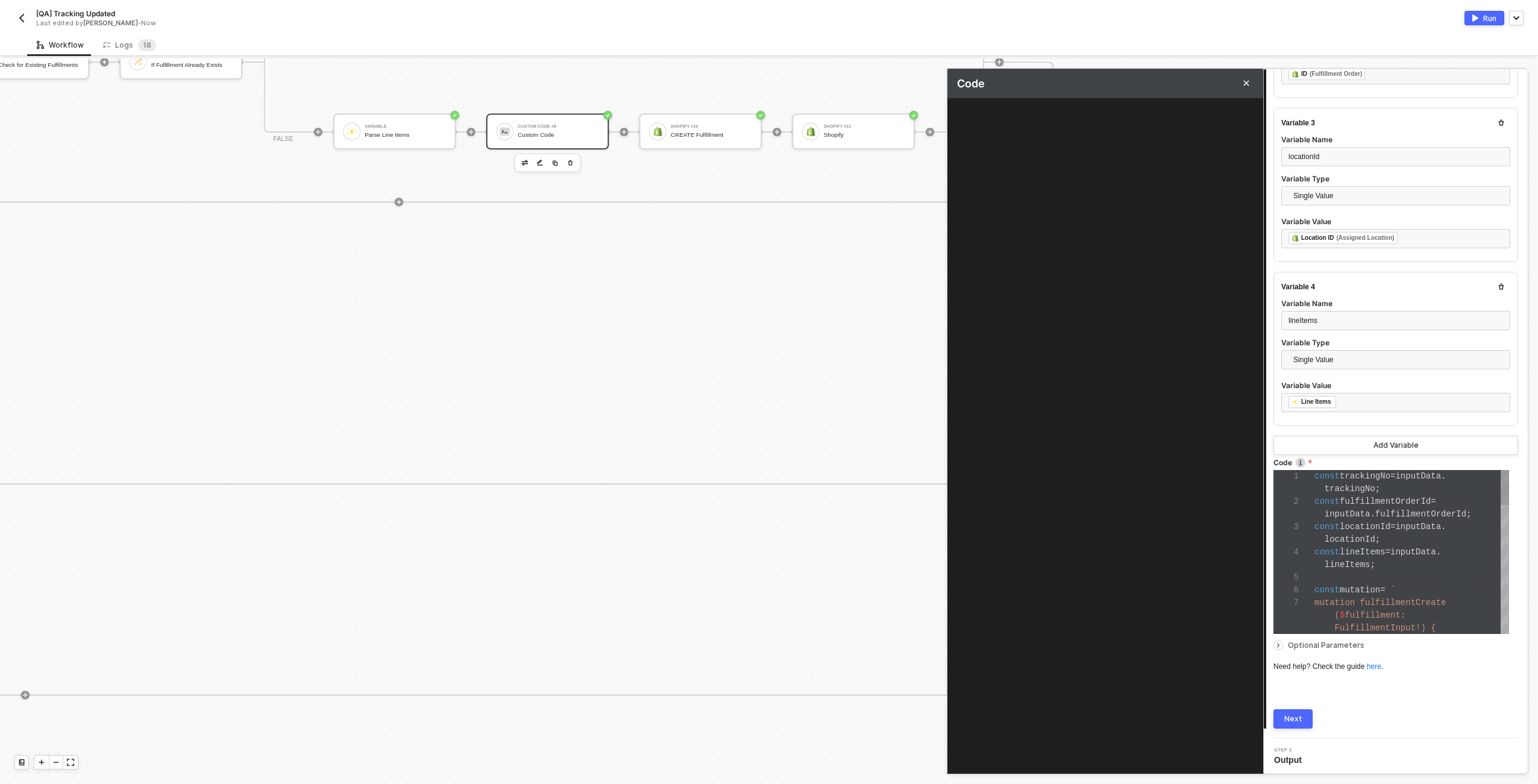
type textarea "const trackingNo = inputData.trackingNo; const fulfillmentOrderId = inputData.f…"
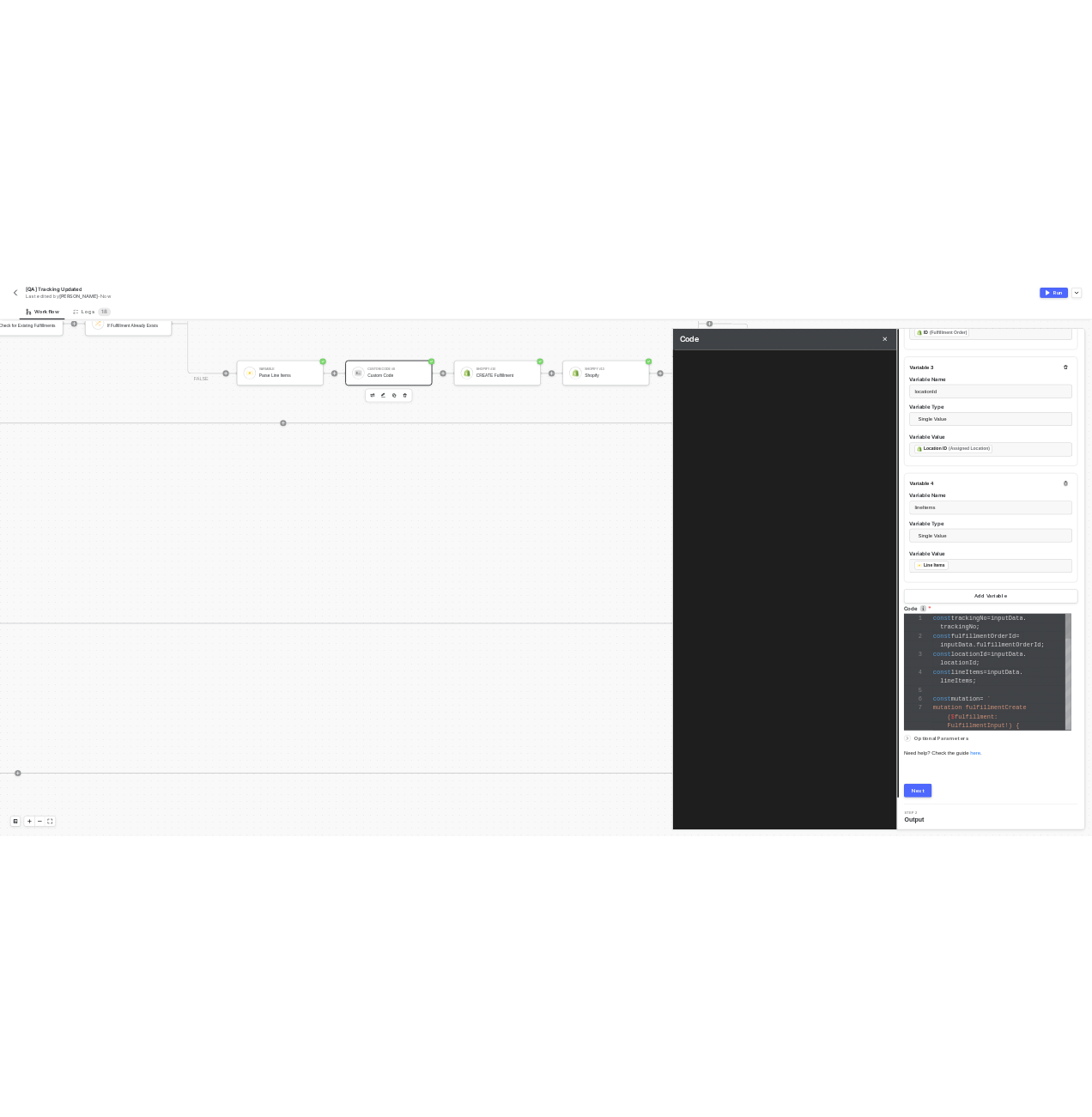
scroll to position [139, 0]
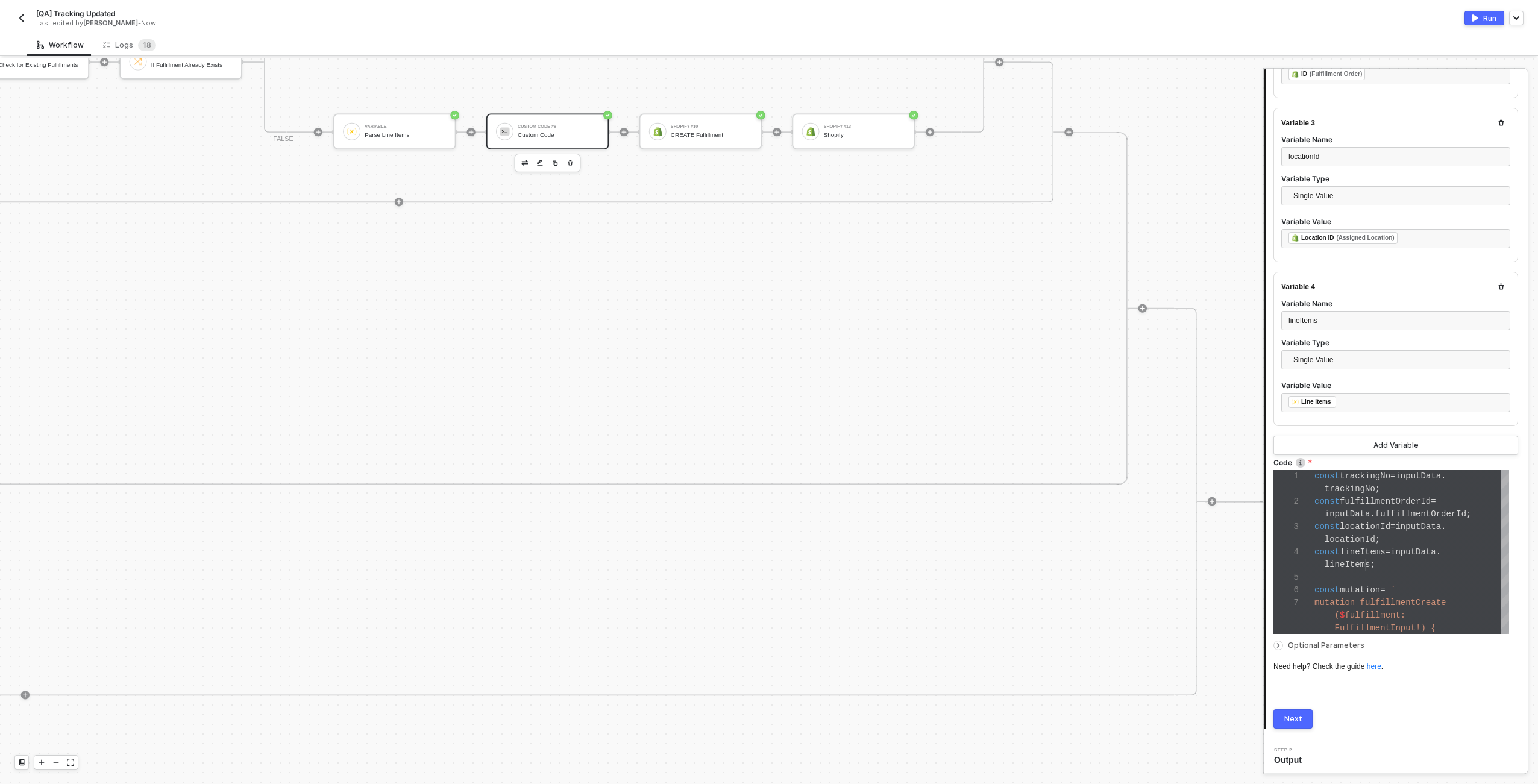
click at [476, 132] on div "TRUE Shopify #9 READ All Fulfillments by Fulfillment Order ID Custom Code #5 Ch…" at bounding box center [399, 132] width 1309 height 141
click at [474, 132] on div at bounding box center [470, 132] width 8 height 8
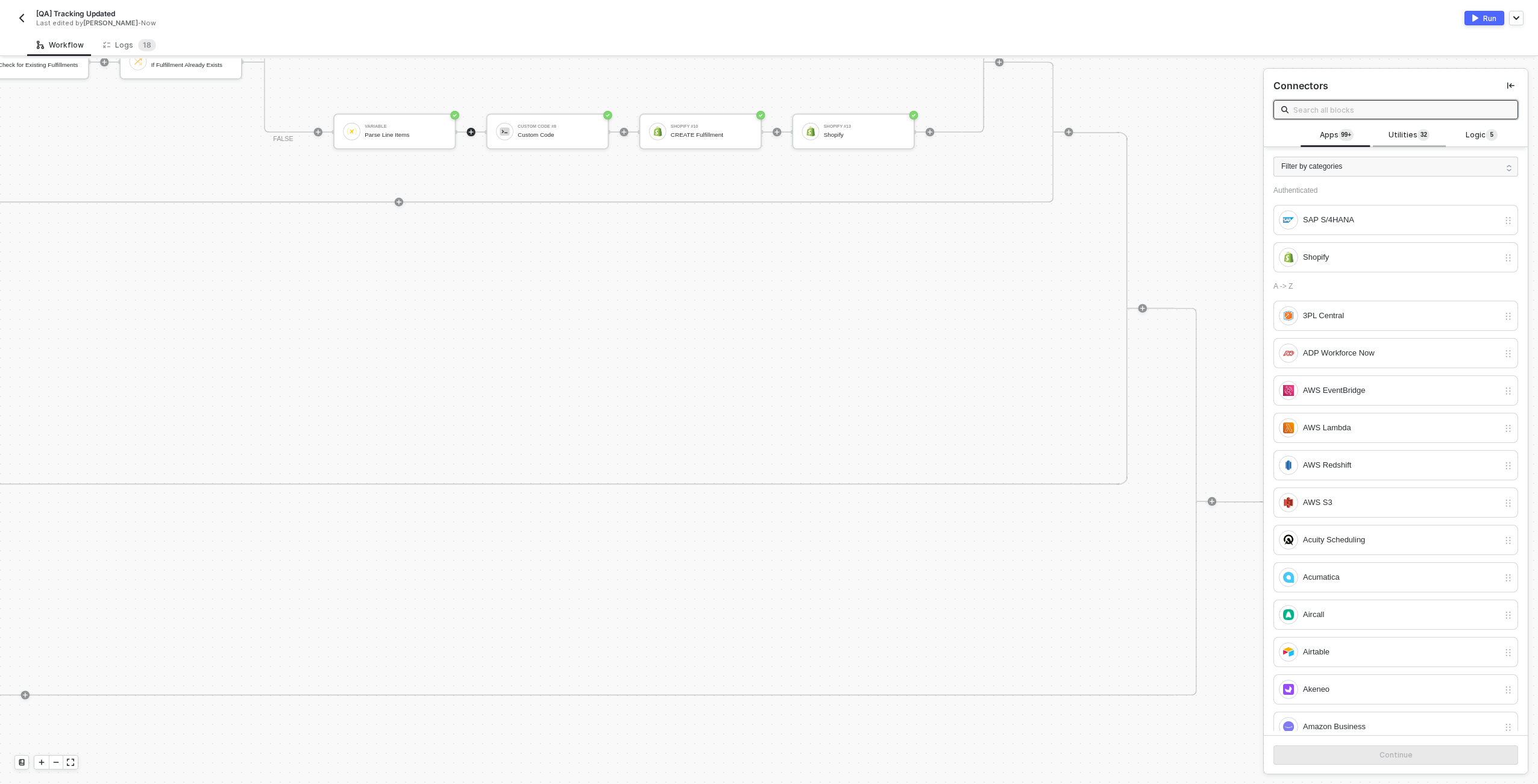
click at [1437, 128] on div "Utilities 3 2" at bounding box center [1409, 136] width 73 height 23
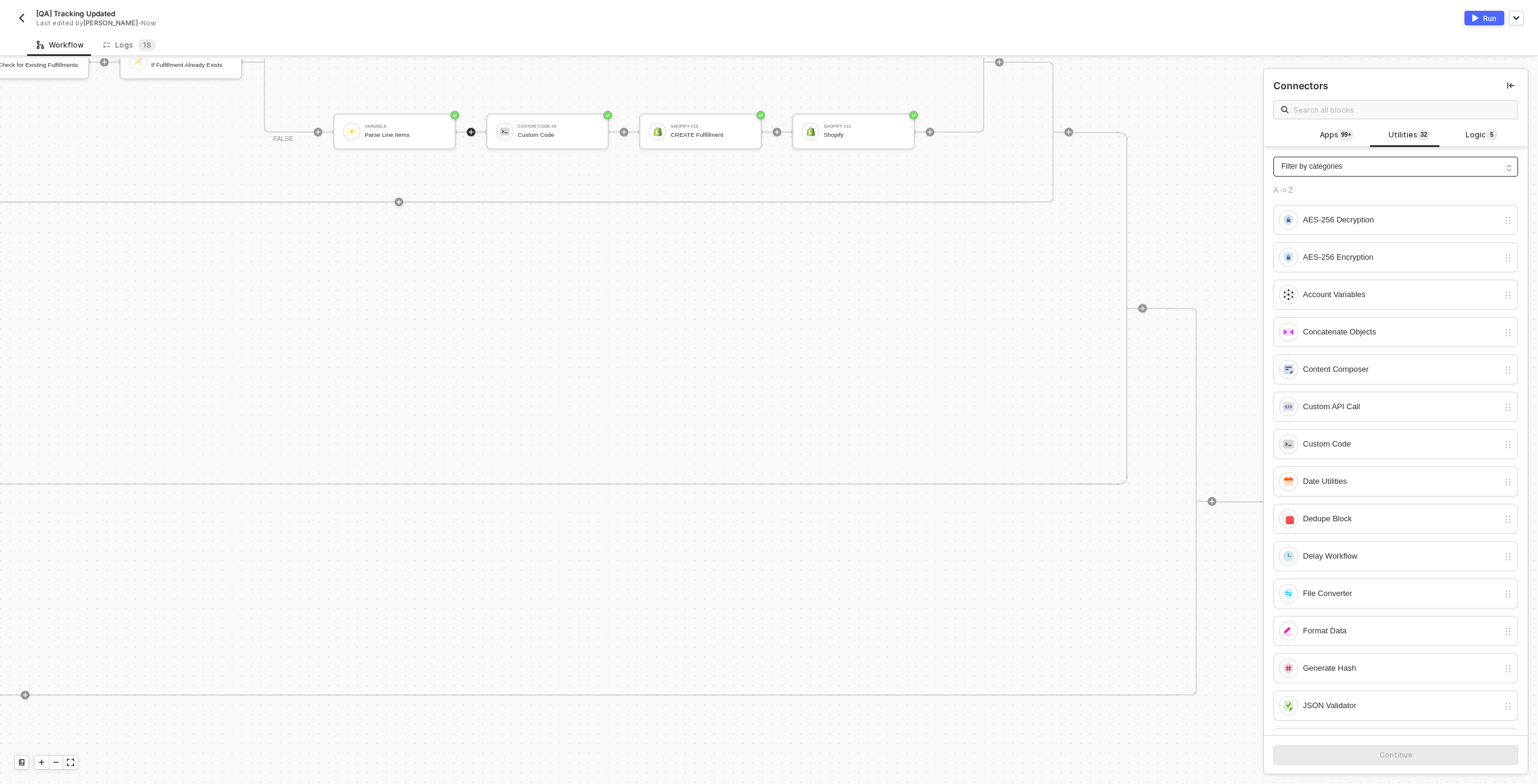
click at [1407, 164] on div "Filter by categories" at bounding box center [1396, 166] width 244 height 20
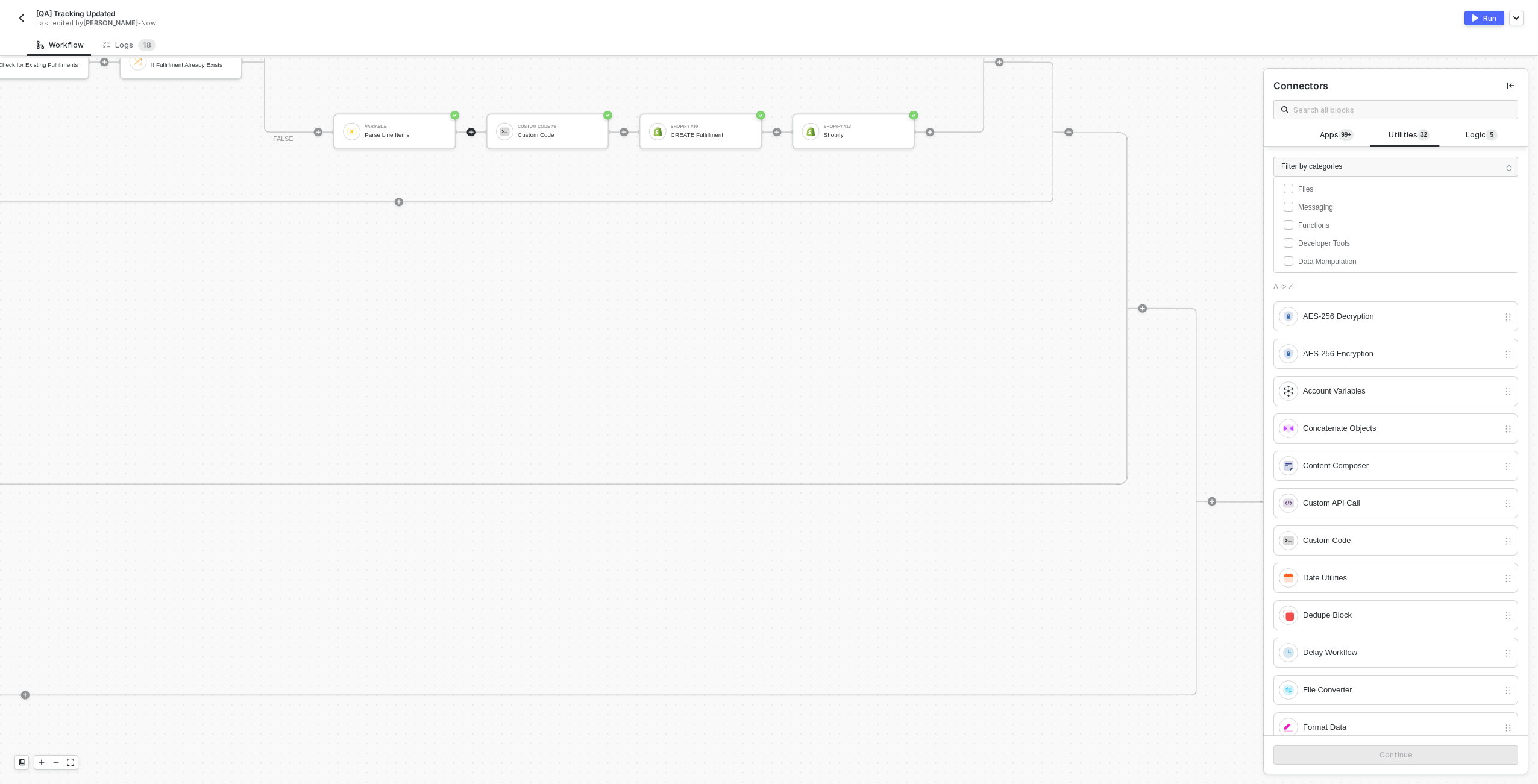
click at [1230, 479] on div at bounding box center [1211, 501] width 144 height 85
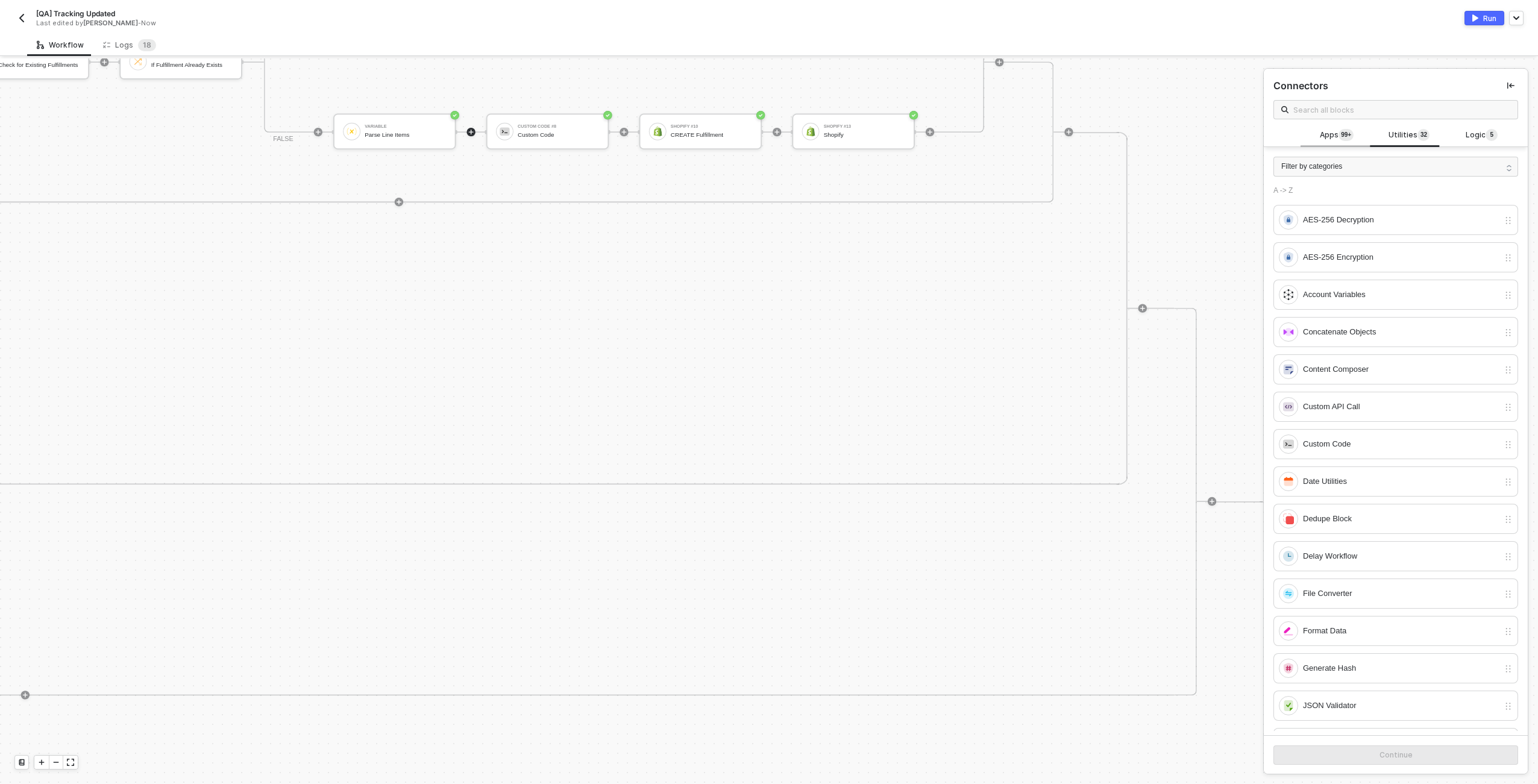
click at [1332, 132] on span "Apps 99+" at bounding box center [1337, 136] width 34 height 13
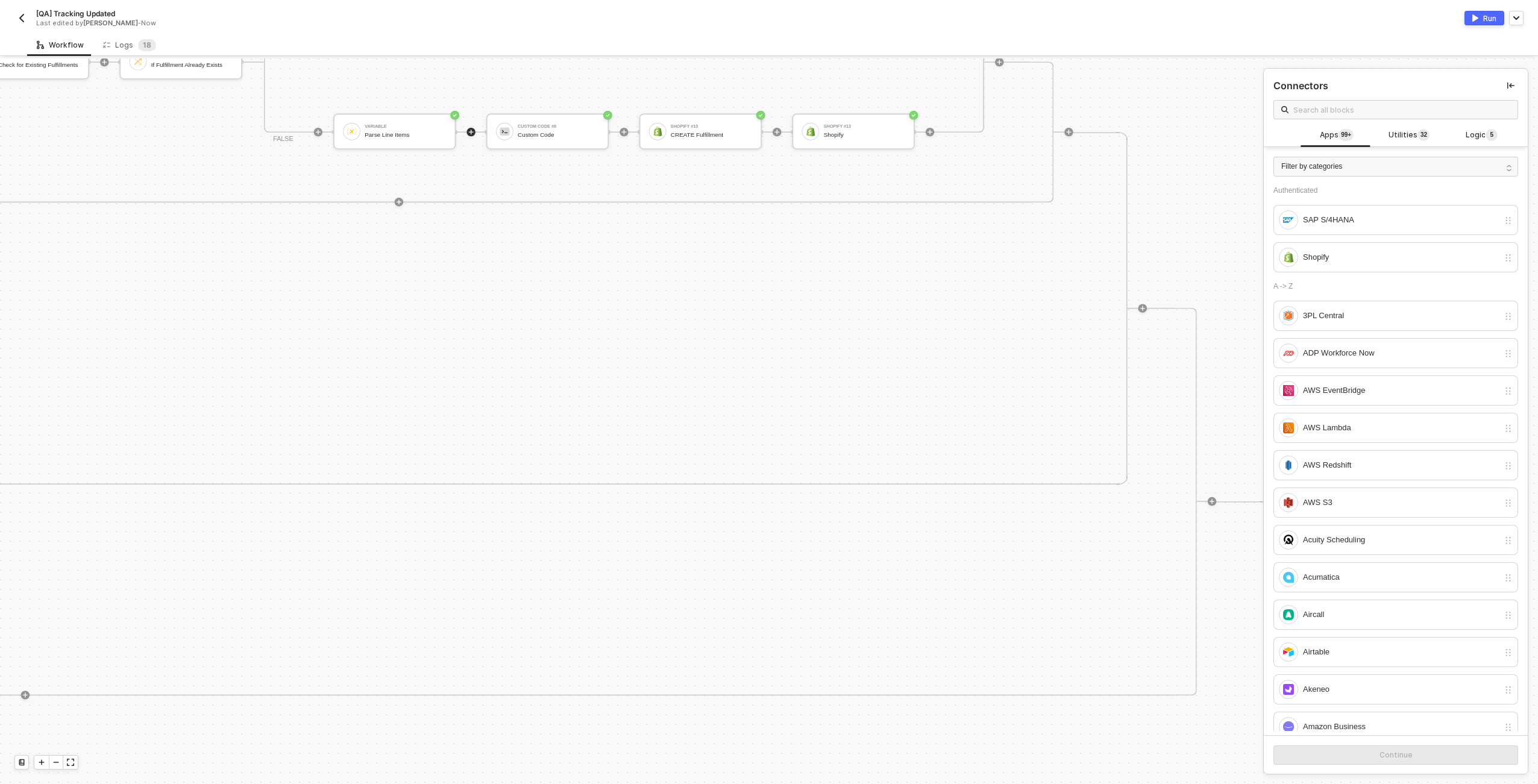
click at [474, 132] on div "FALSE Variable Parse Line Items Custom Code #8 Custom Code Shopify #10 CREATE F…" at bounding box center [624, 132] width 719 height 1
click at [473, 133] on icon "icon-play" at bounding box center [471, 132] width 6 height 6
click at [1350, 263] on div "Shopify" at bounding box center [1401, 257] width 196 height 13
click at [1343, 256] on div "Shopify" at bounding box center [1401, 257] width 196 height 13
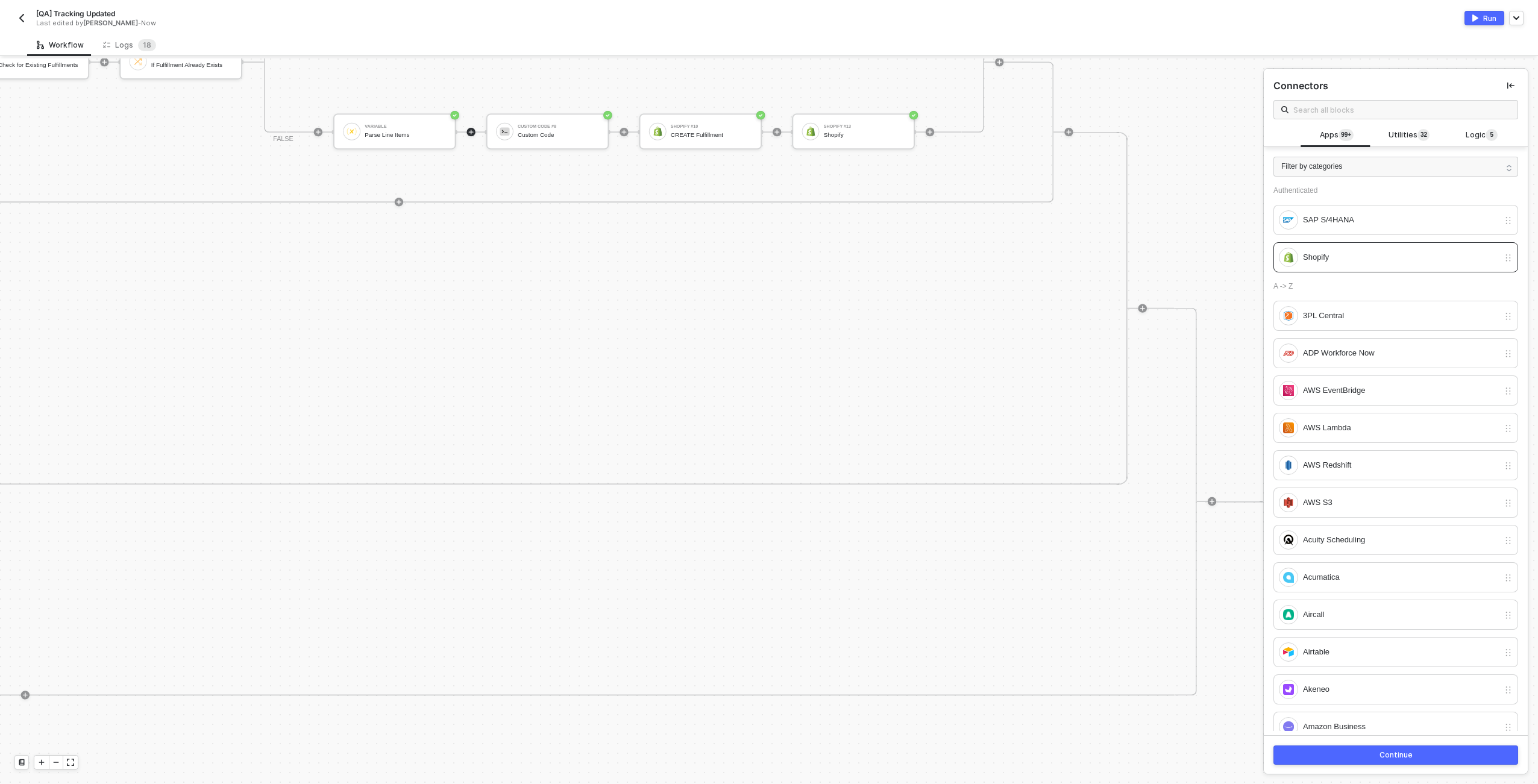
click at [1357, 757] on button "Continue" at bounding box center [1396, 755] width 244 height 19
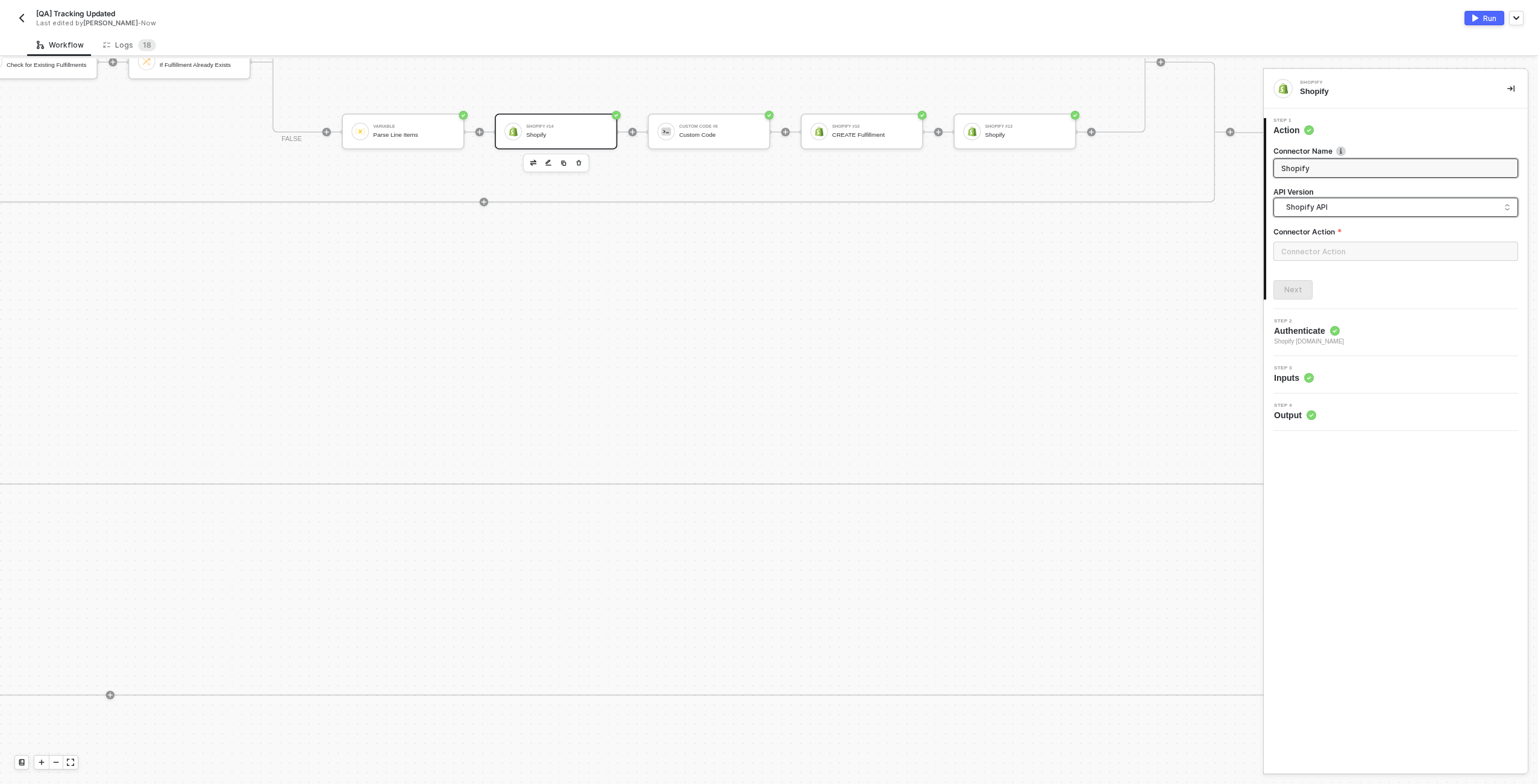
click at [1290, 211] on span "Shopify API" at bounding box center [1399, 207] width 224 height 13
click at [1310, 262] on div "Shopify GraphQL API" at bounding box center [1396, 259] width 224 height 11
click at [1329, 259] on input "text" at bounding box center [1396, 251] width 244 height 19
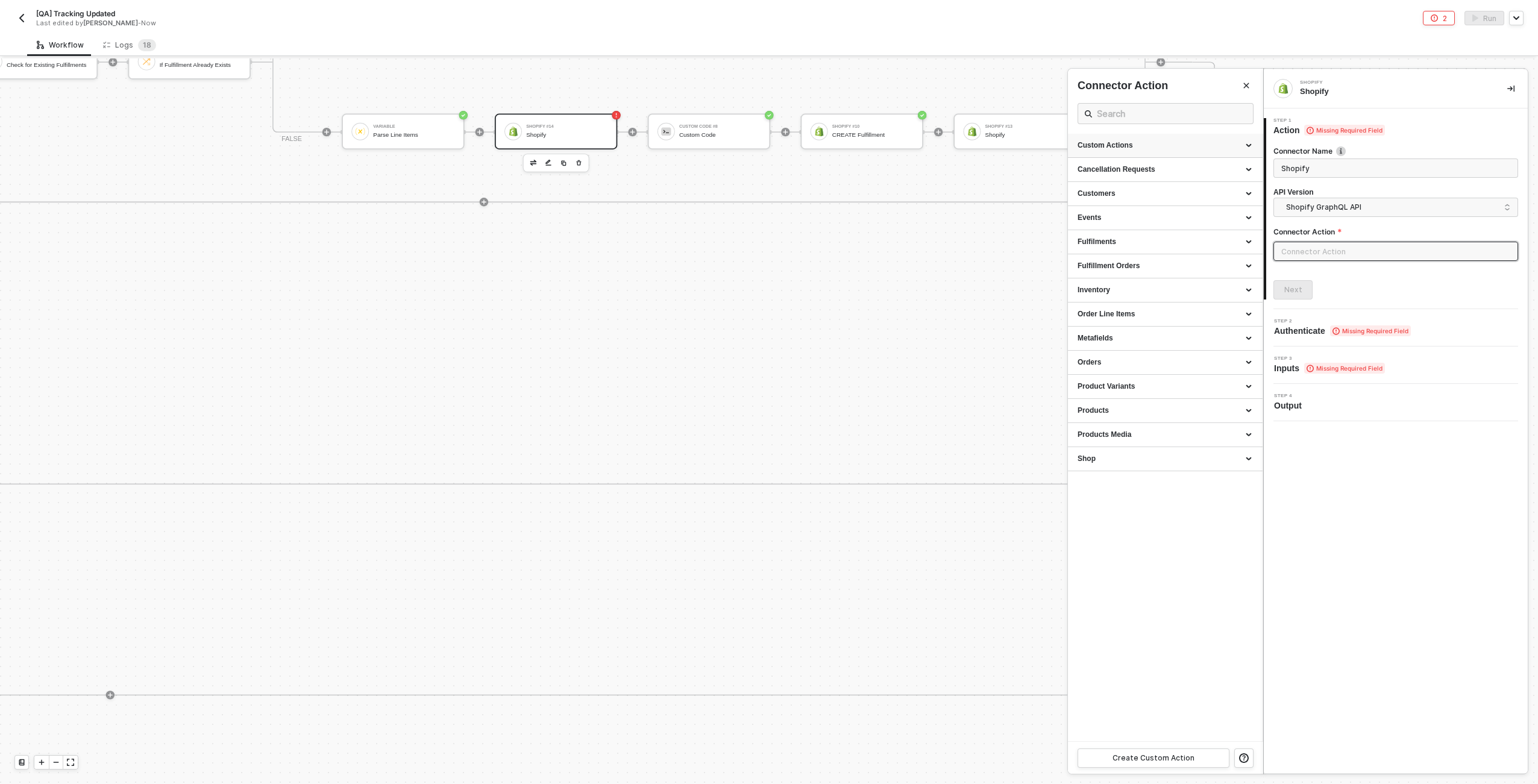
click at [1211, 150] on div "Custom Actions" at bounding box center [1166, 146] width 176 height 10
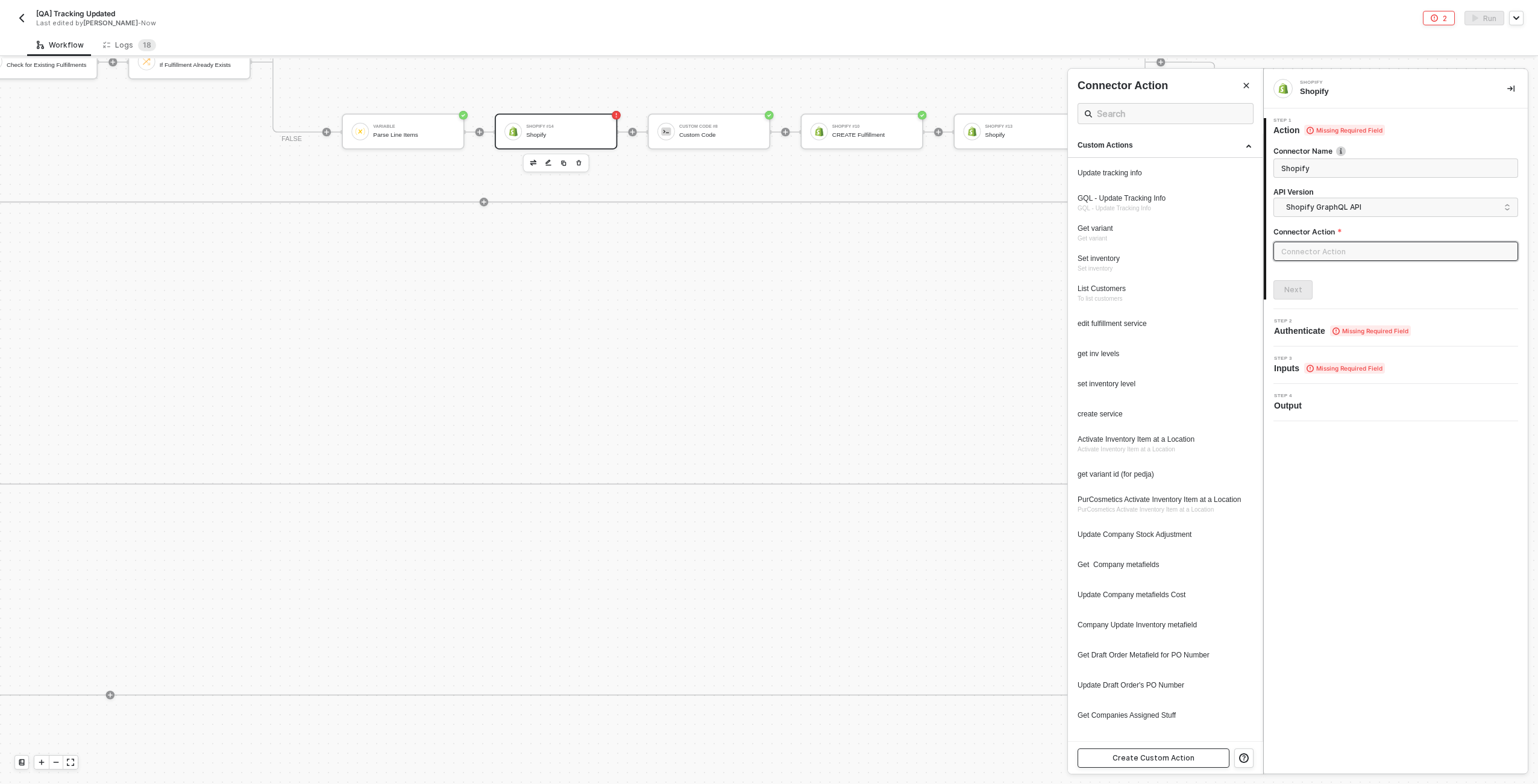
click at [1195, 762] on button "Create Custom Action" at bounding box center [1154, 758] width 152 height 19
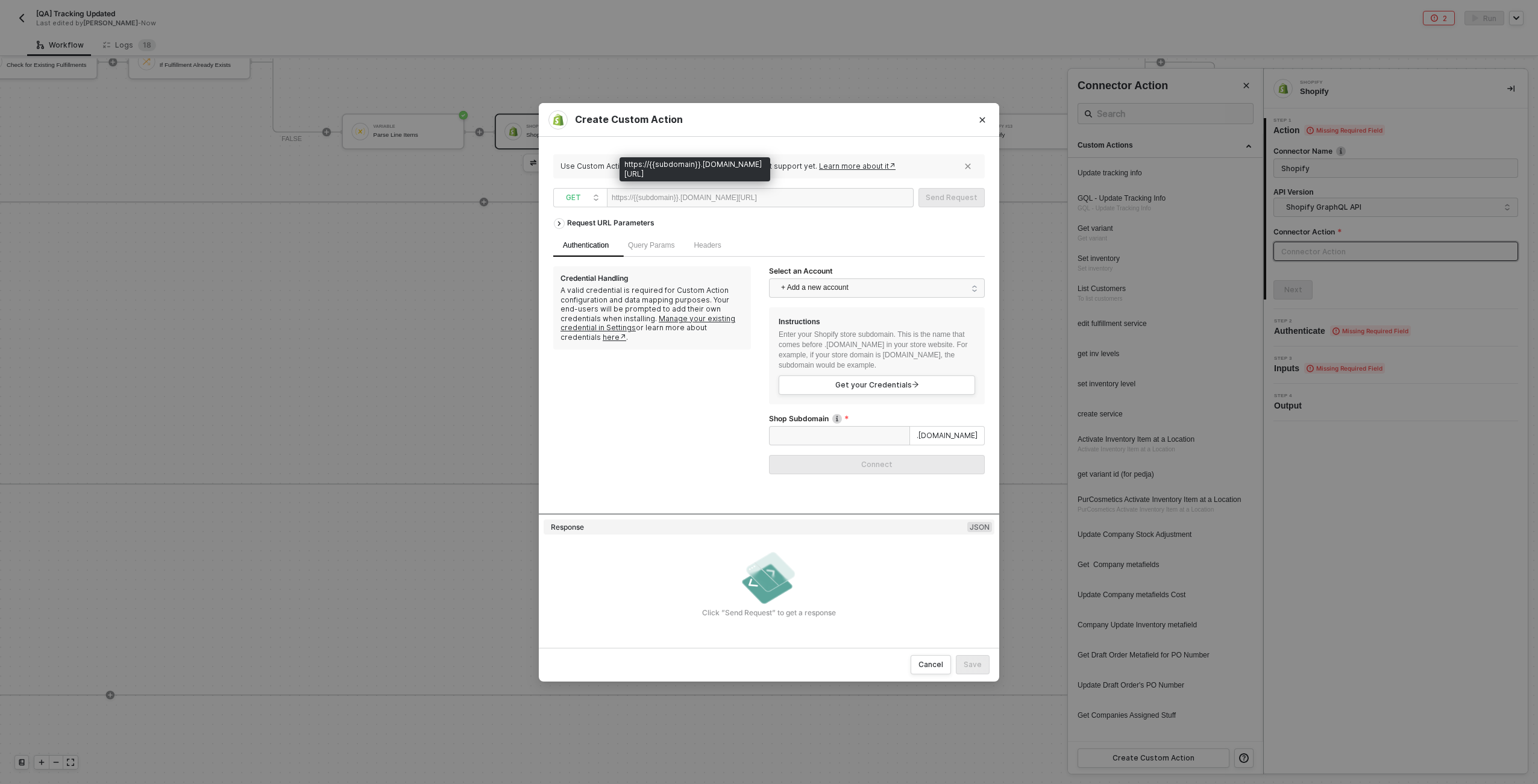
click at [656, 202] on div "https://{{subdomain}}.myshopify.com/admin/api" at bounding box center [684, 197] width 145 height 18
click at [860, 191] on div "https://{{subdomain}}.myshopify.com/admin/api" at bounding box center [760, 197] width 307 height 19
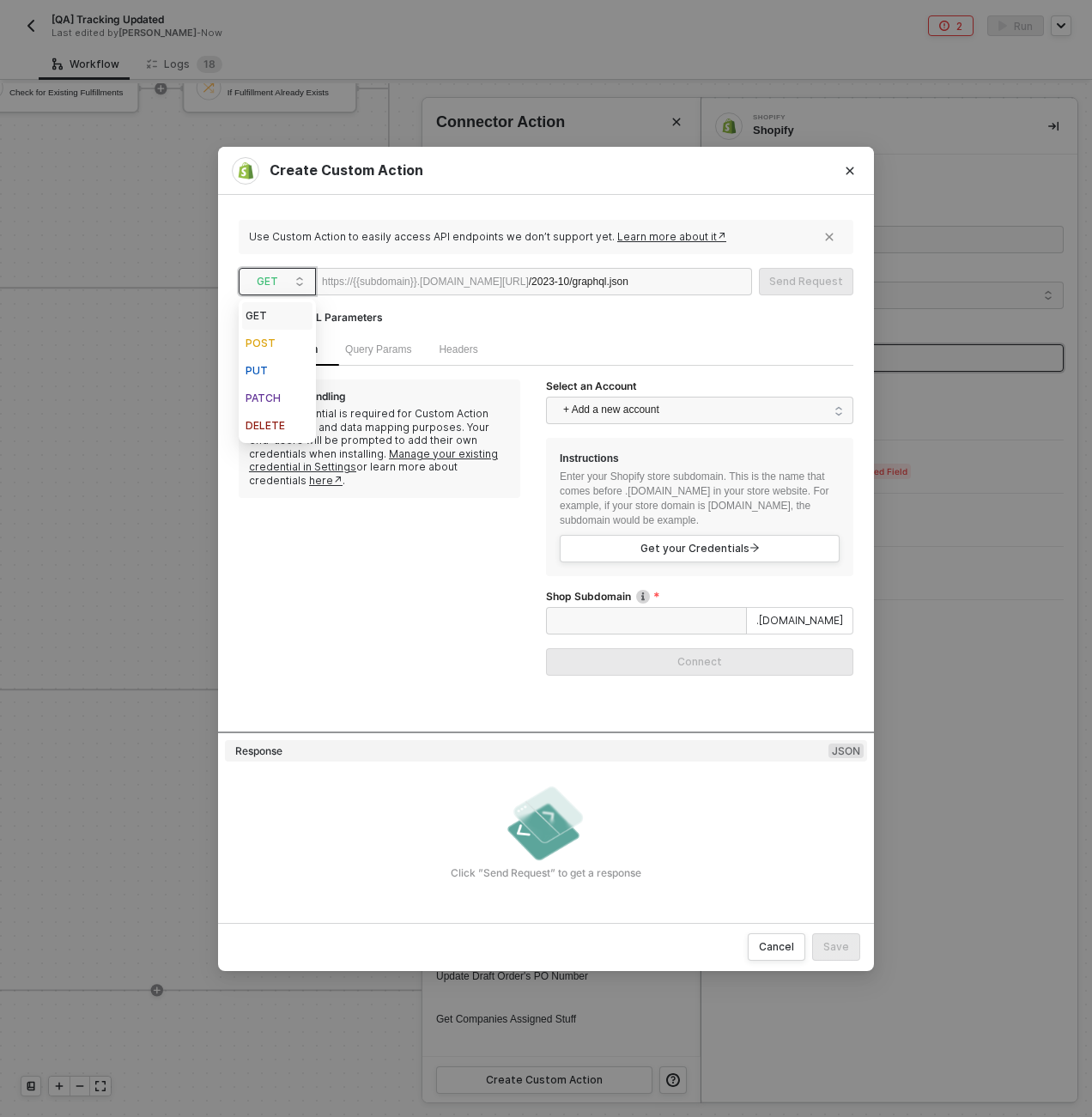
click at [303, 288] on span "GET" at bounding box center [280, 281] width 48 height 25
click at [298, 339] on div "POST" at bounding box center [278, 343] width 63 height 21
click at [584, 403] on span "+ Add a new account" at bounding box center [703, 410] width 280 height 27
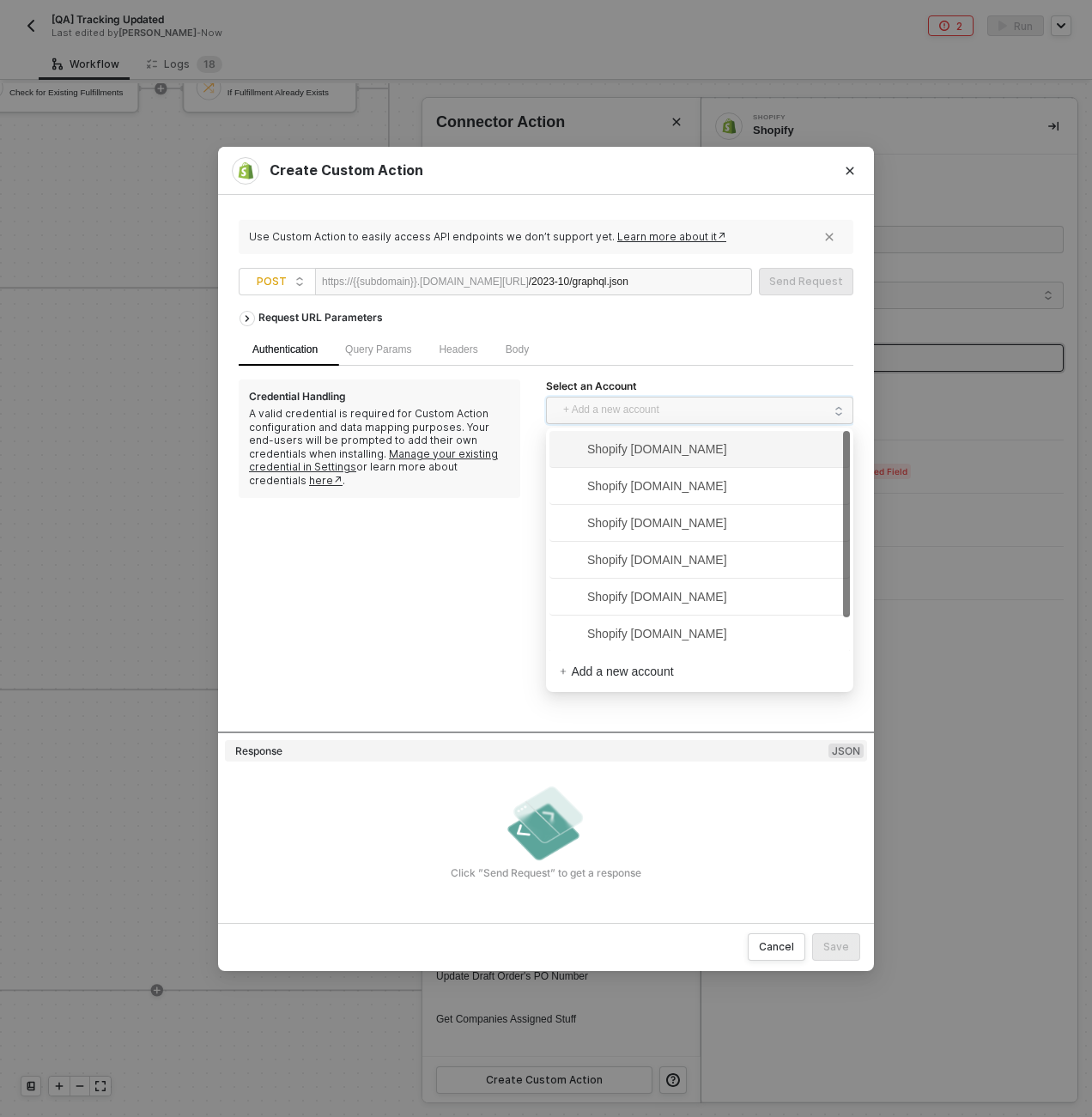
click at [631, 458] on span "Shopify kjrests-com.myshopify.com" at bounding box center [643, 449] width 168 height 19
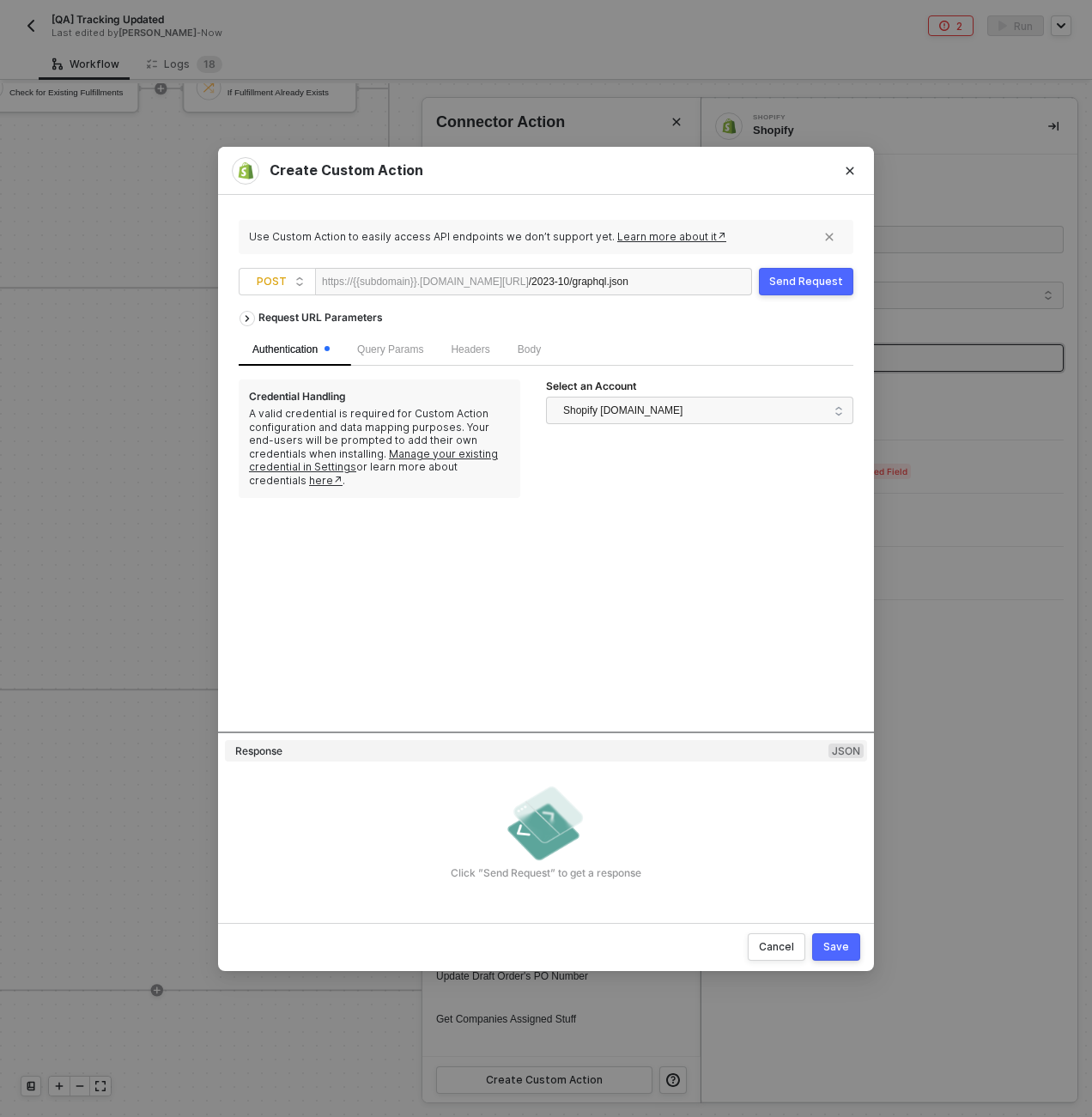
click at [541, 358] on div "Body" at bounding box center [530, 349] width 51 height 34
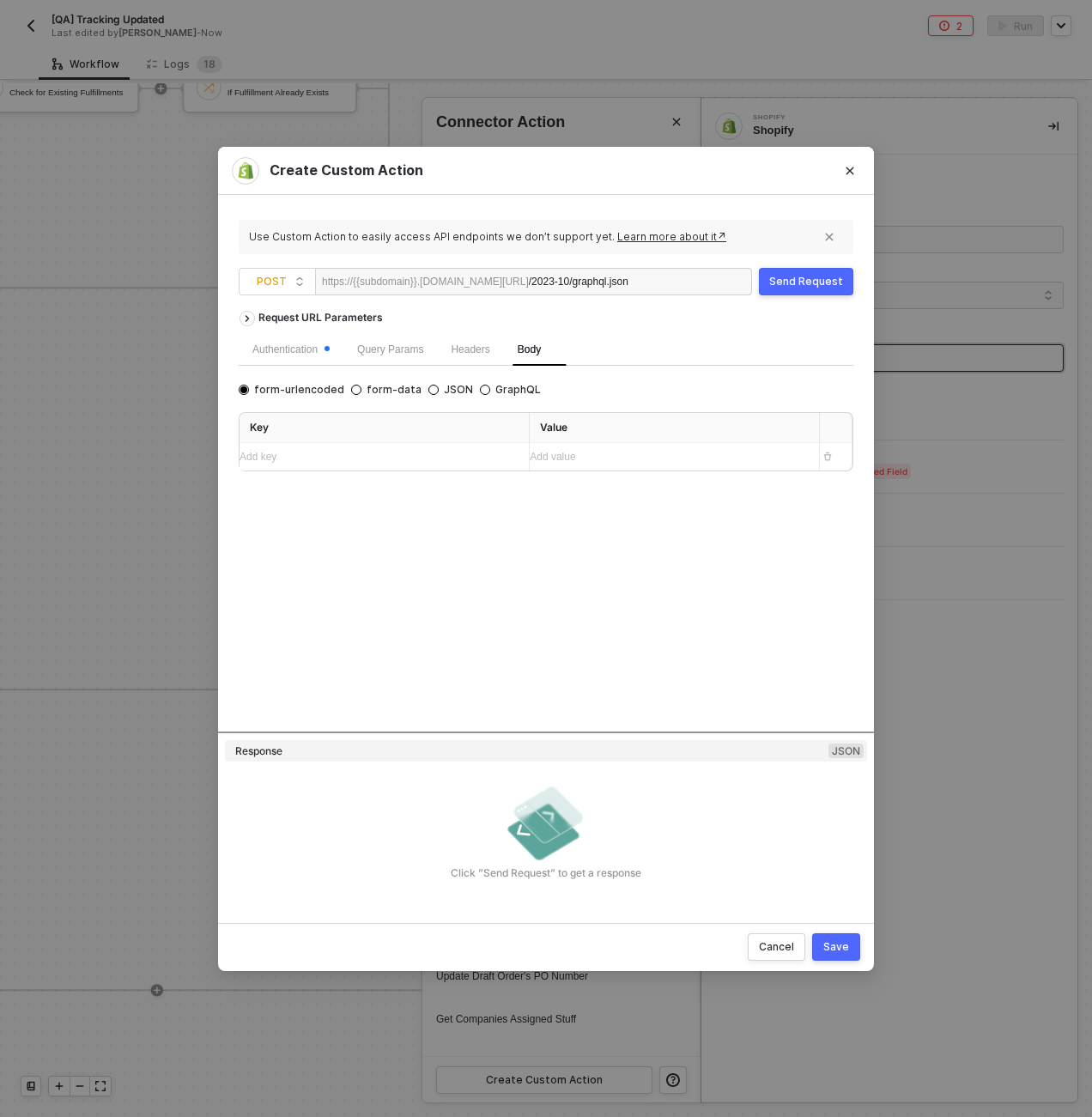
click at [357, 468] on div "Add key ﻿" at bounding box center [377, 457] width 276 height 27
click at [300, 317] on div "Request URL Parameters" at bounding box center [321, 317] width 141 height 31
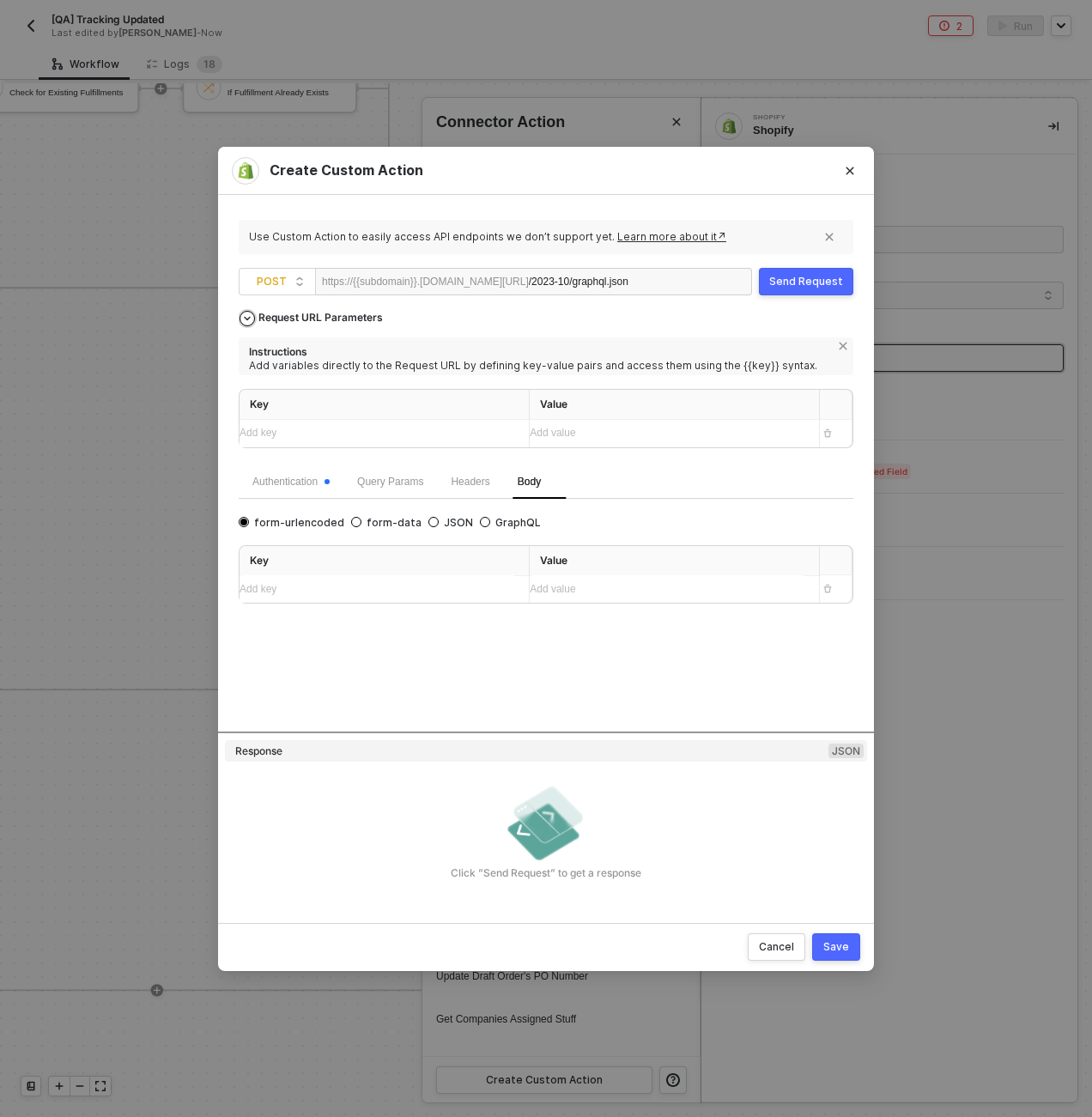
click at [300, 317] on div "Request URL Parameters" at bounding box center [321, 317] width 141 height 31
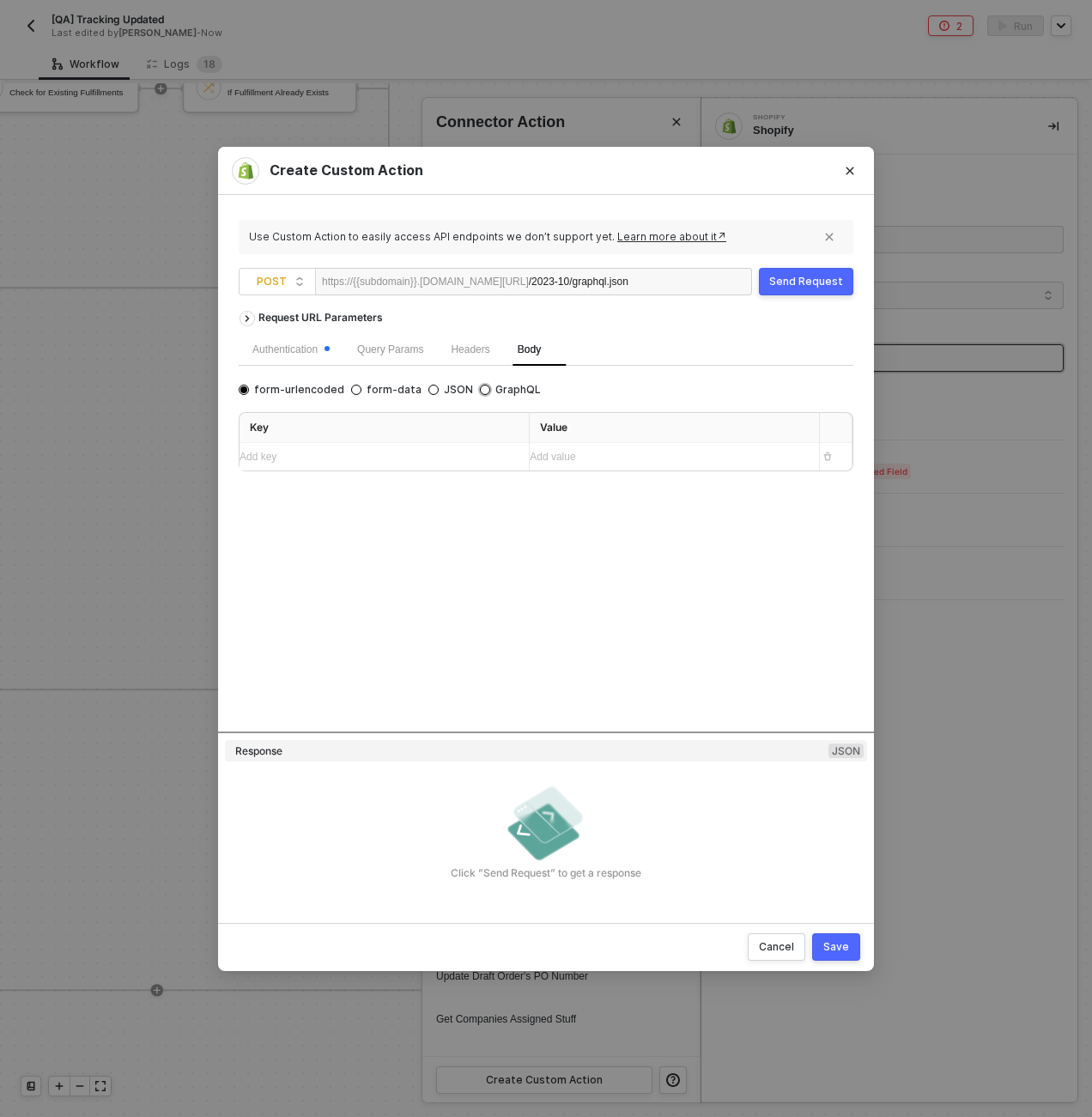
click at [511, 391] on span "GraphQL" at bounding box center [516, 389] width 51 height 14
click at [491, 391] on input "GraphQL" at bounding box center [484, 389] width 10 height 10
radio input "true"
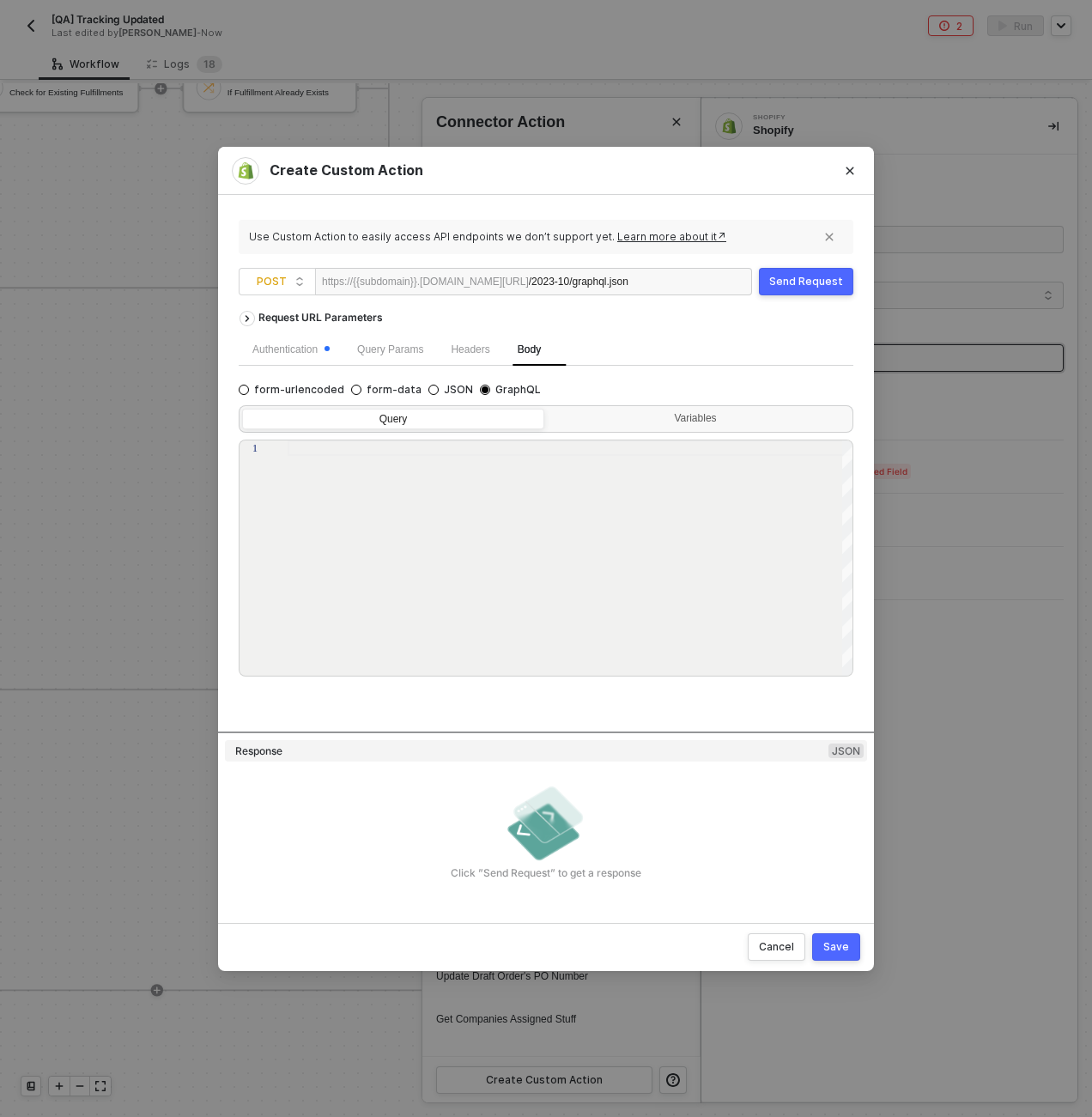
click at [373, 472] on div at bounding box center [570, 558] width 567 height 237
click at [730, 420] on div "Variables" at bounding box center [697, 418] width 280 height 14
click at [548, 409] on input "Variables" at bounding box center [548, 409] width 0 height 0
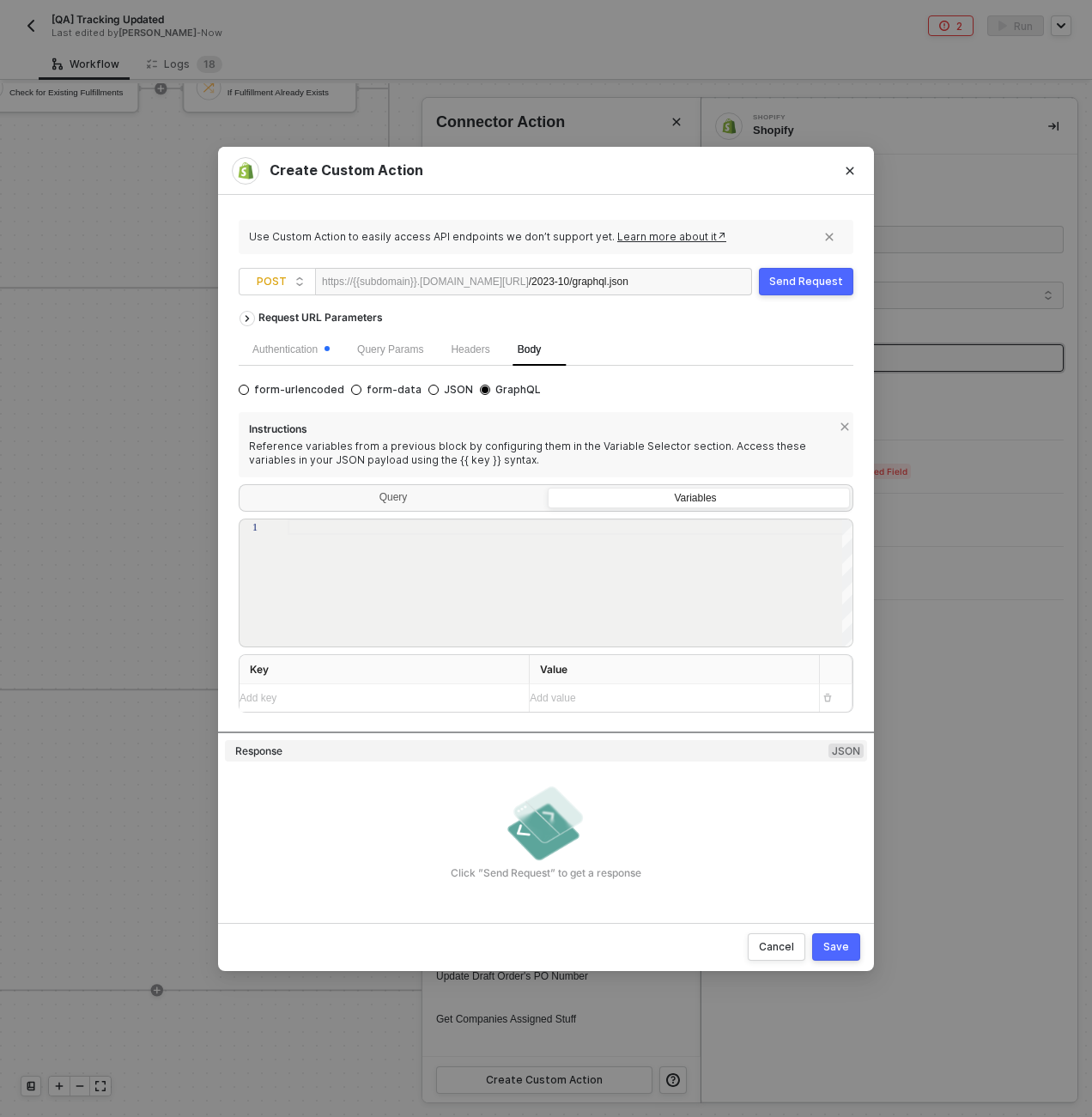
click at [457, 561] on div at bounding box center [570, 584] width 567 height 129
click at [691, 492] on div "Variables" at bounding box center [697, 499] width 278 height 14
click at [549, 489] on input "Variables" at bounding box center [549, 489] width 0 height 0
click at [463, 560] on div at bounding box center [570, 584] width 567 height 129
click at [712, 558] on div at bounding box center [570, 584] width 567 height 129
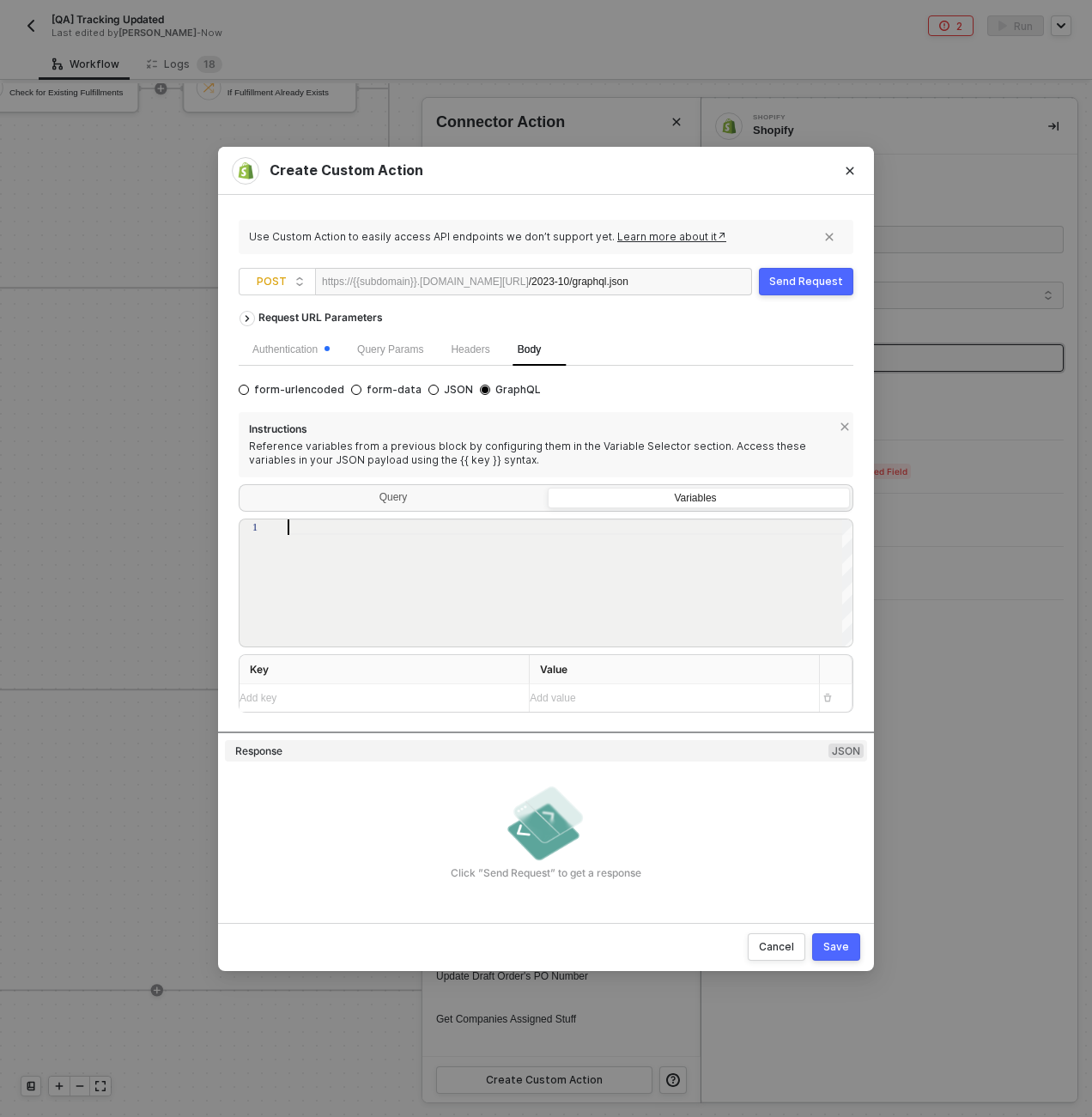
click at [417, 707] on div "Add key ﻿" at bounding box center [377, 698] width 276 height 27
click at [466, 502] on div "Query" at bounding box center [393, 500] width 302 height 24
click at [242, 488] on input "Query" at bounding box center [242, 488] width 0 height 0
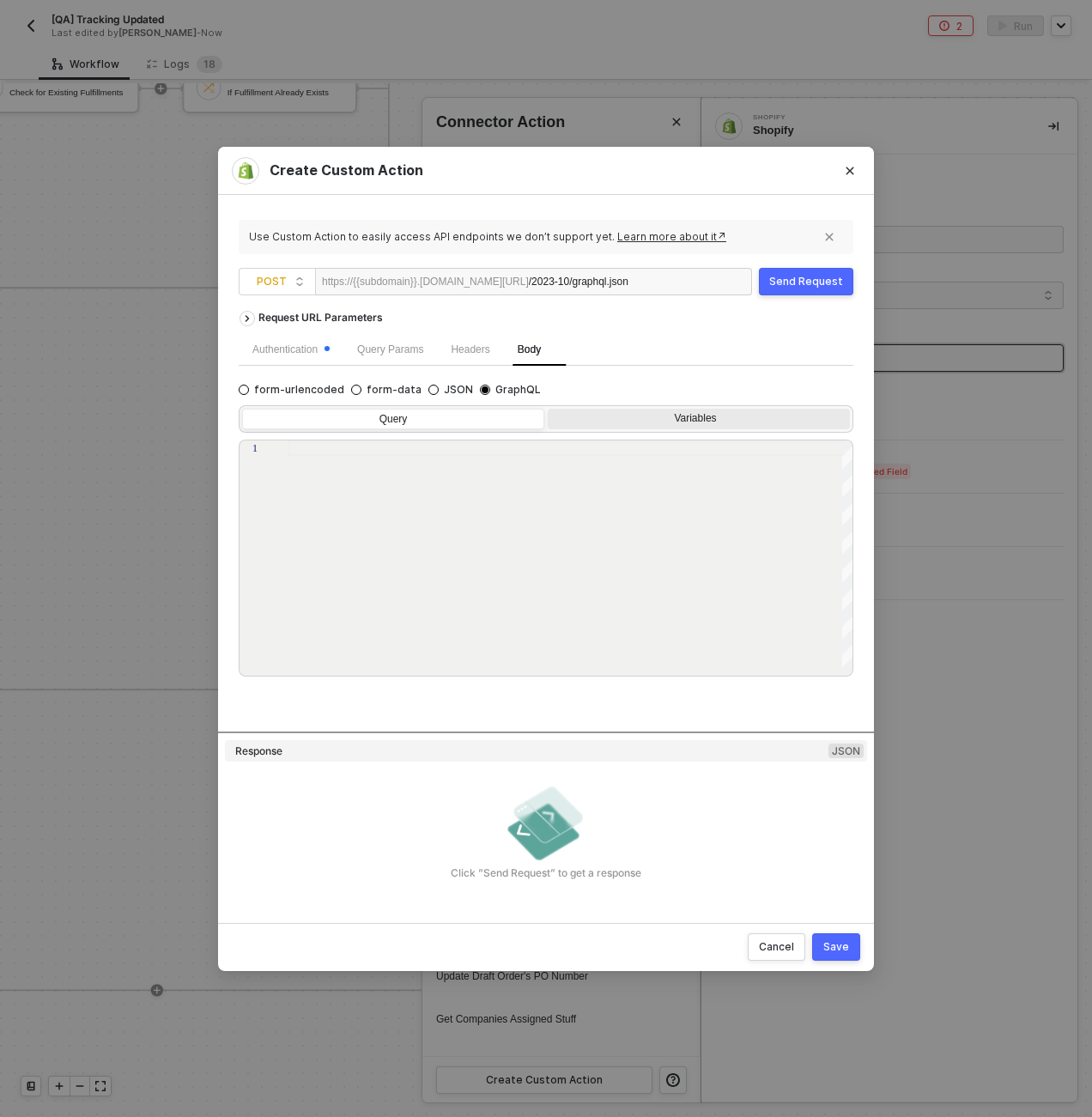
click at [650, 422] on div "Variables" at bounding box center [697, 418] width 280 height 14
click at [548, 409] on input "Variables" at bounding box center [548, 409] width 0 height 0
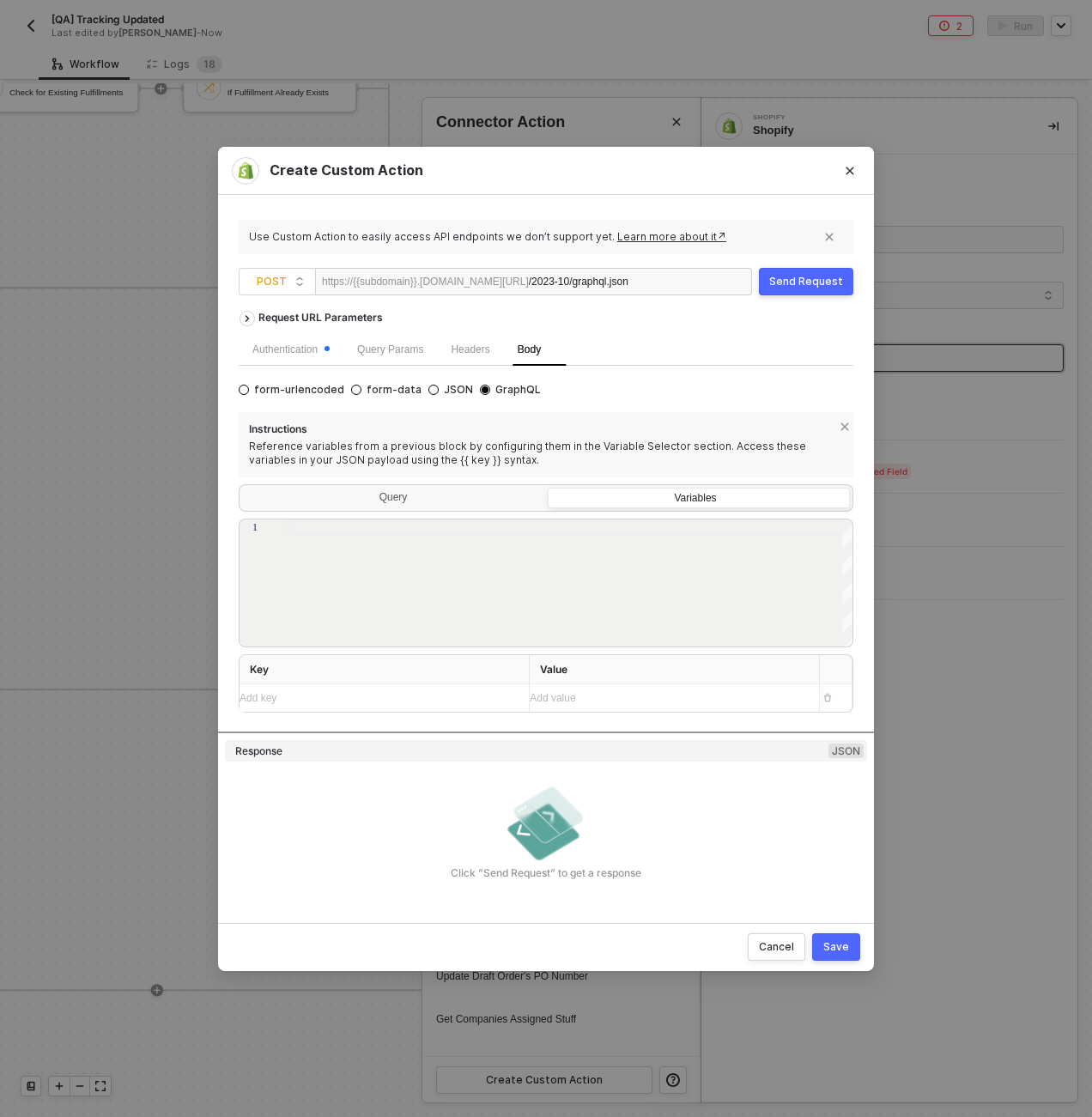
click at [427, 714] on div "Request URL Parameters Authentication Query Params Headers Body form-urlencoded…" at bounding box center [546, 516] width 615 height 429
click at [428, 710] on div "Add key ﻿" at bounding box center [377, 698] width 276 height 27
click at [894, 491] on div "Create Custom Action Use Custom Action to easily access API endpoints we don’t …" at bounding box center [546, 558] width 1092 height 1117
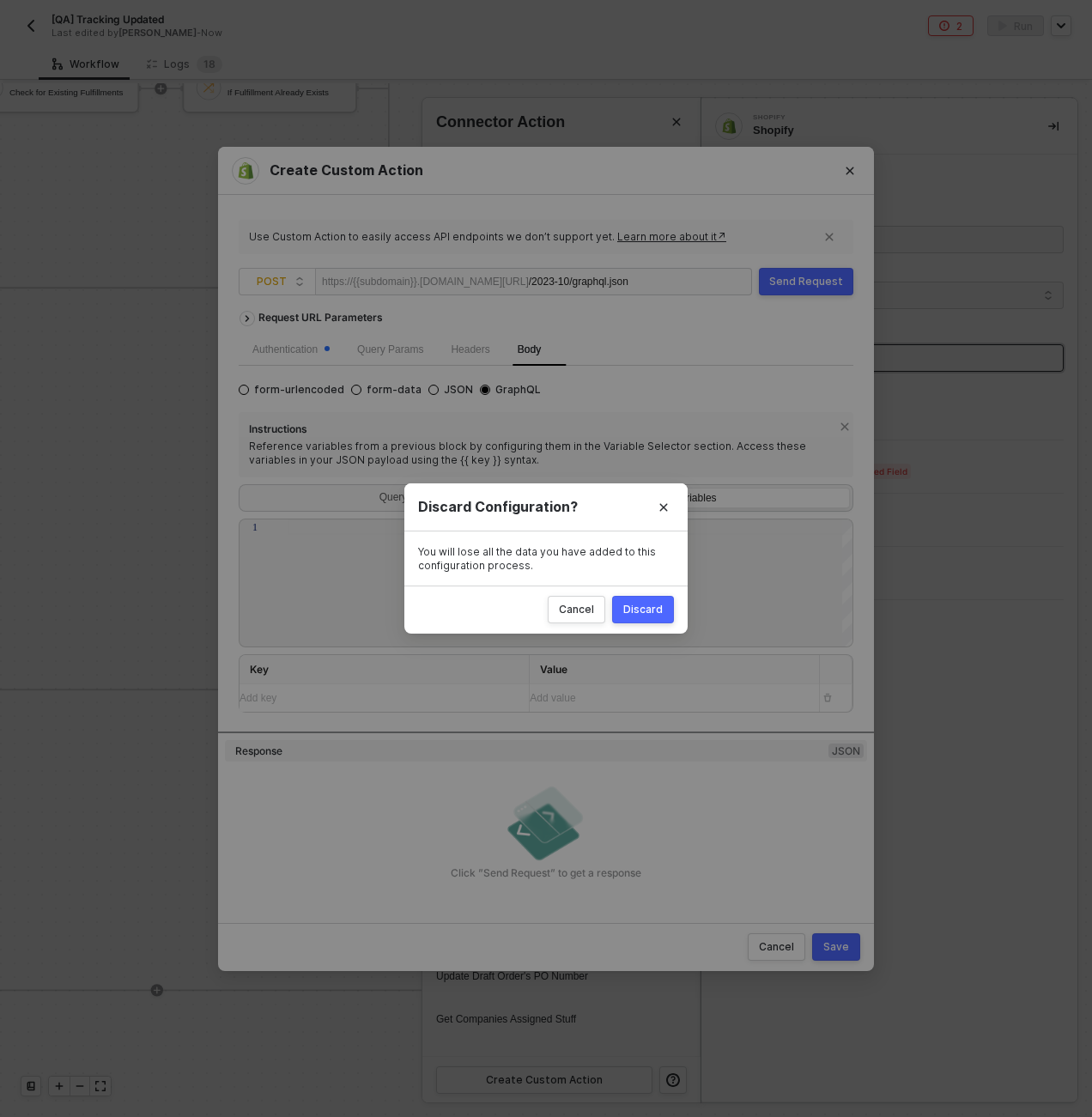
click at [659, 606] on div "Discard" at bounding box center [643, 609] width 40 height 14
radio input "true"
radio input "false"
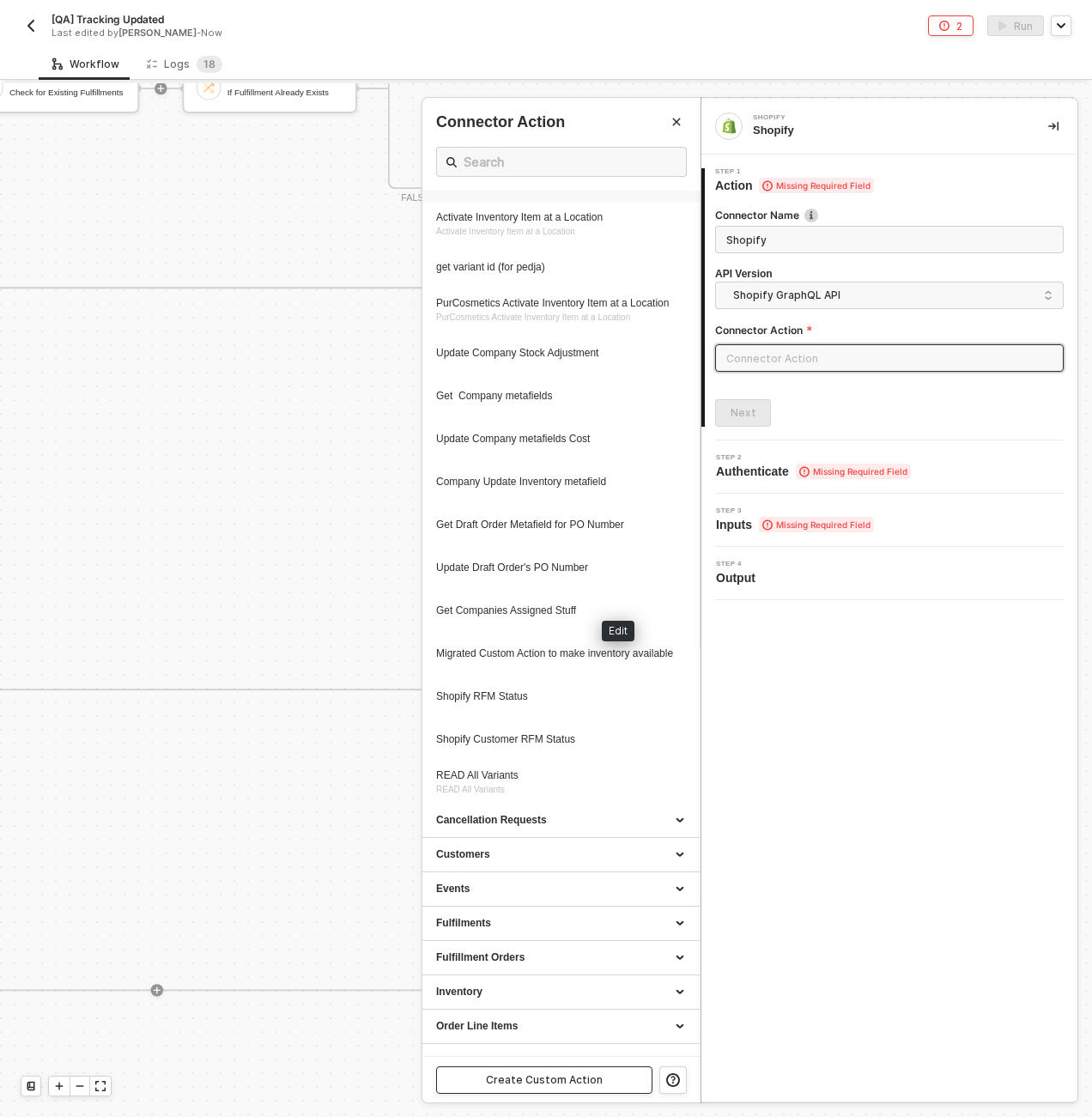
scroll to position [617, 0]
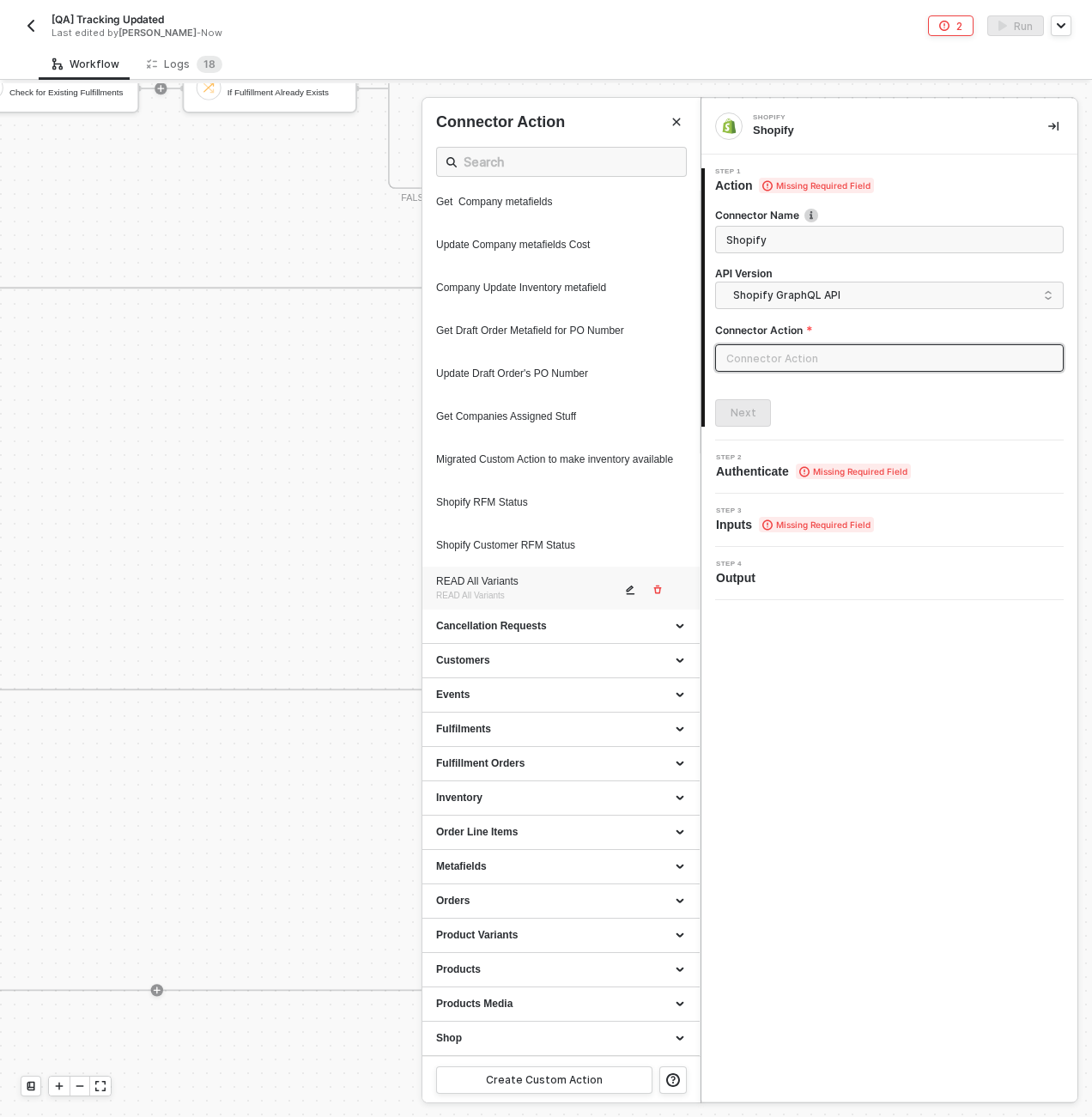
click at [512, 596] on div "READ All Variants READ All Variants" at bounding box center [529, 588] width 185 height 28
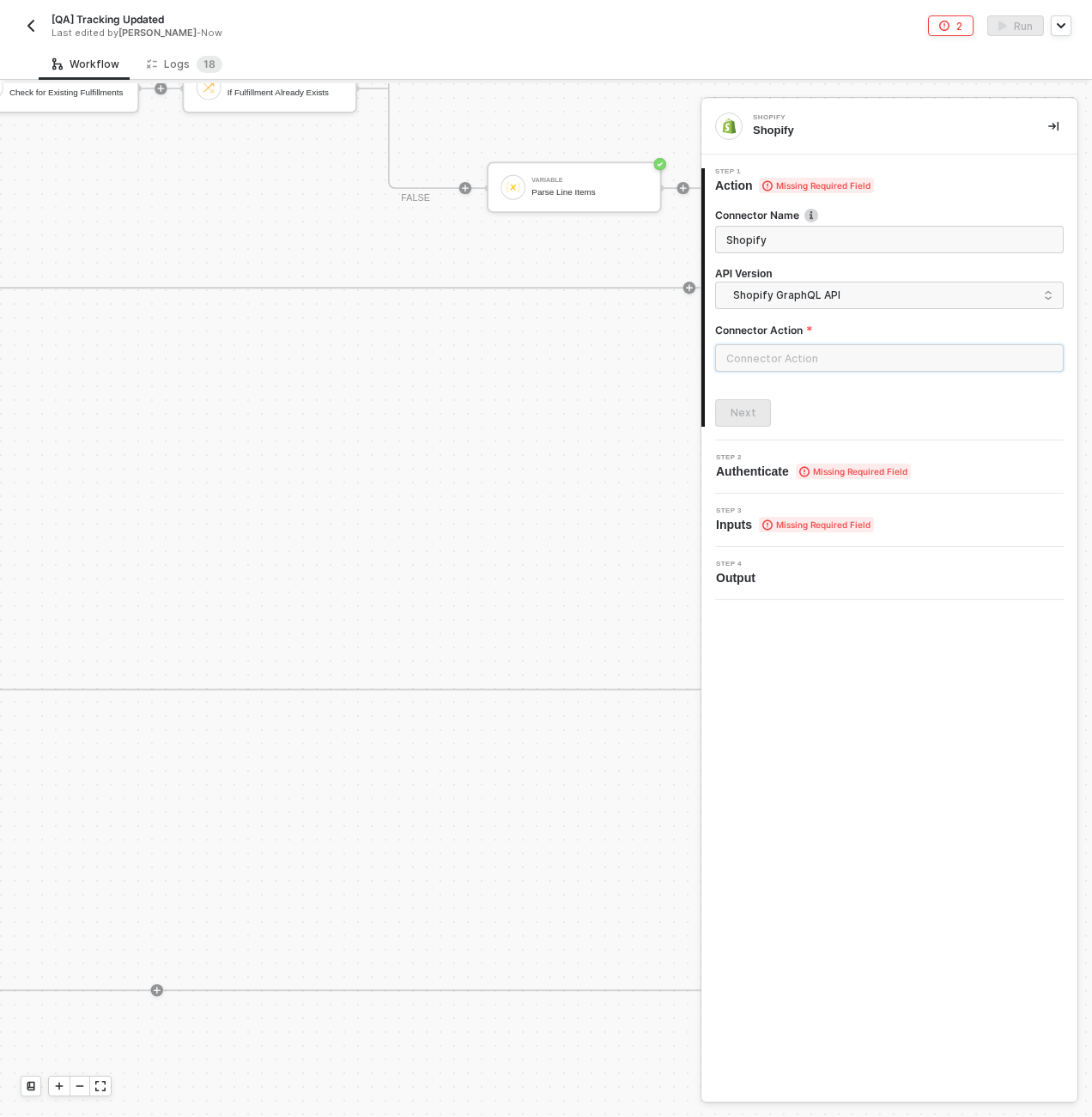
click at [853, 363] on input "text" at bounding box center [890, 358] width 348 height 27
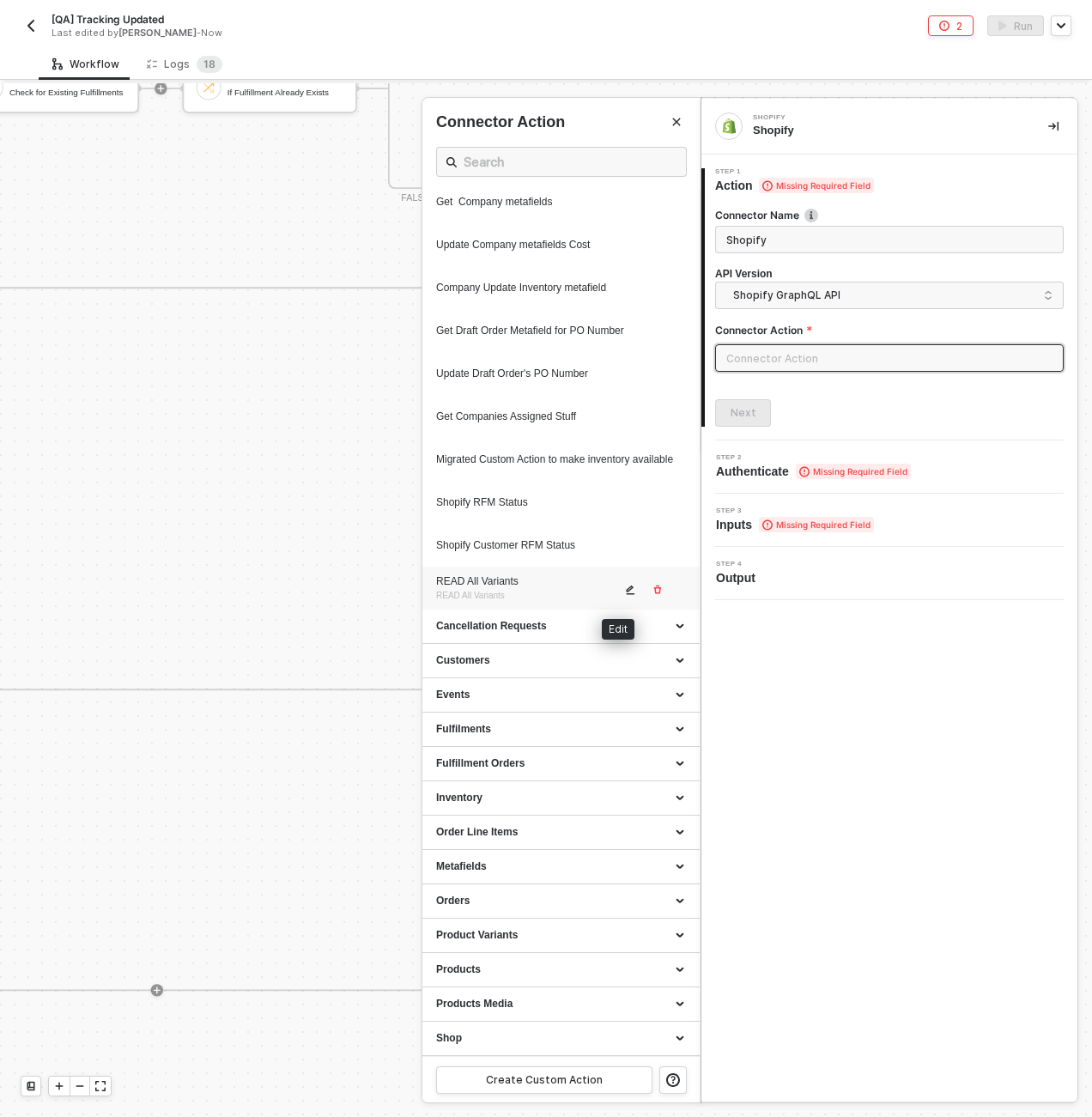
click at [627, 588] on icon "icon-edit" at bounding box center [630, 590] width 8 height 9
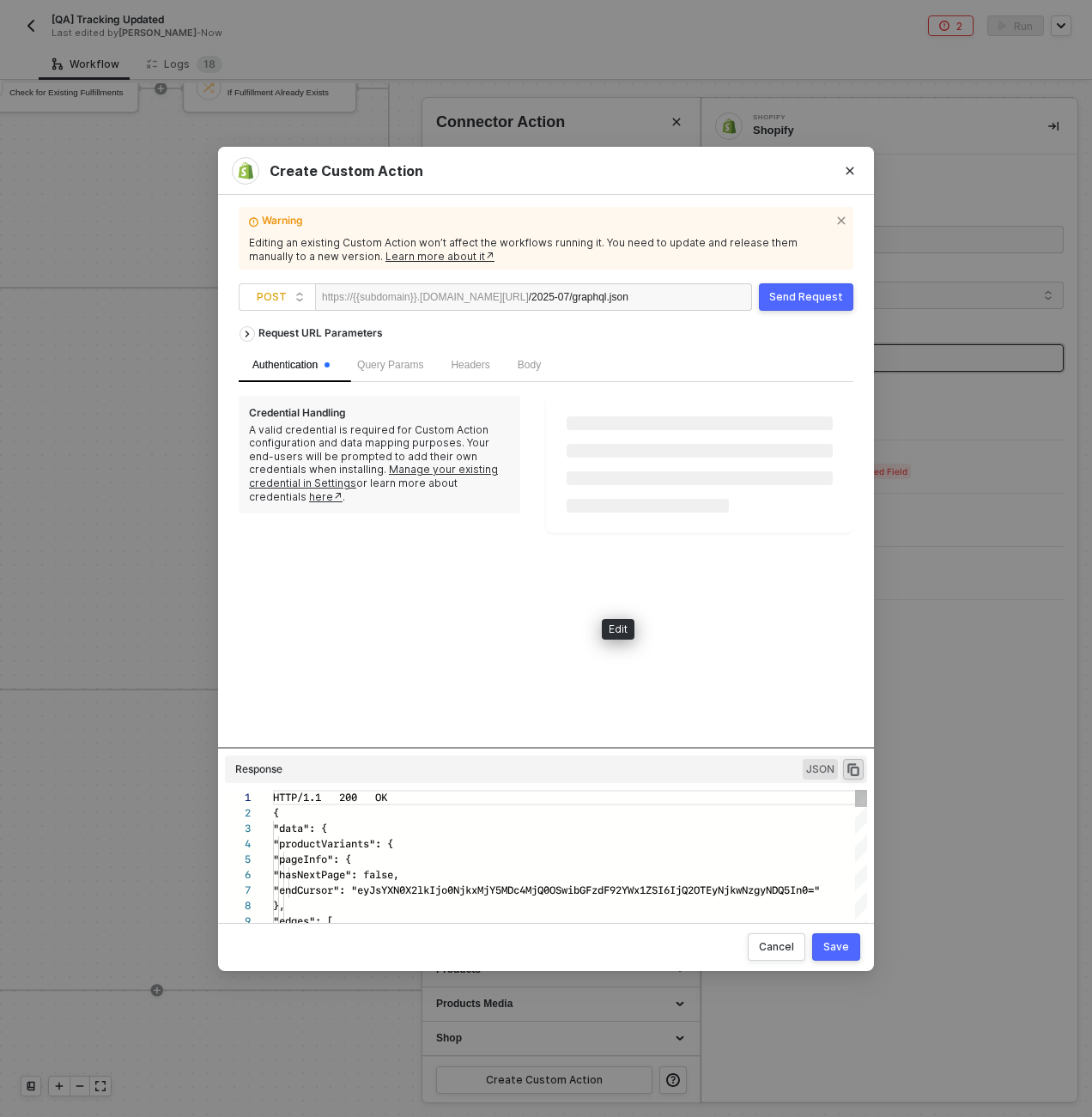
scroll to position [154, 0]
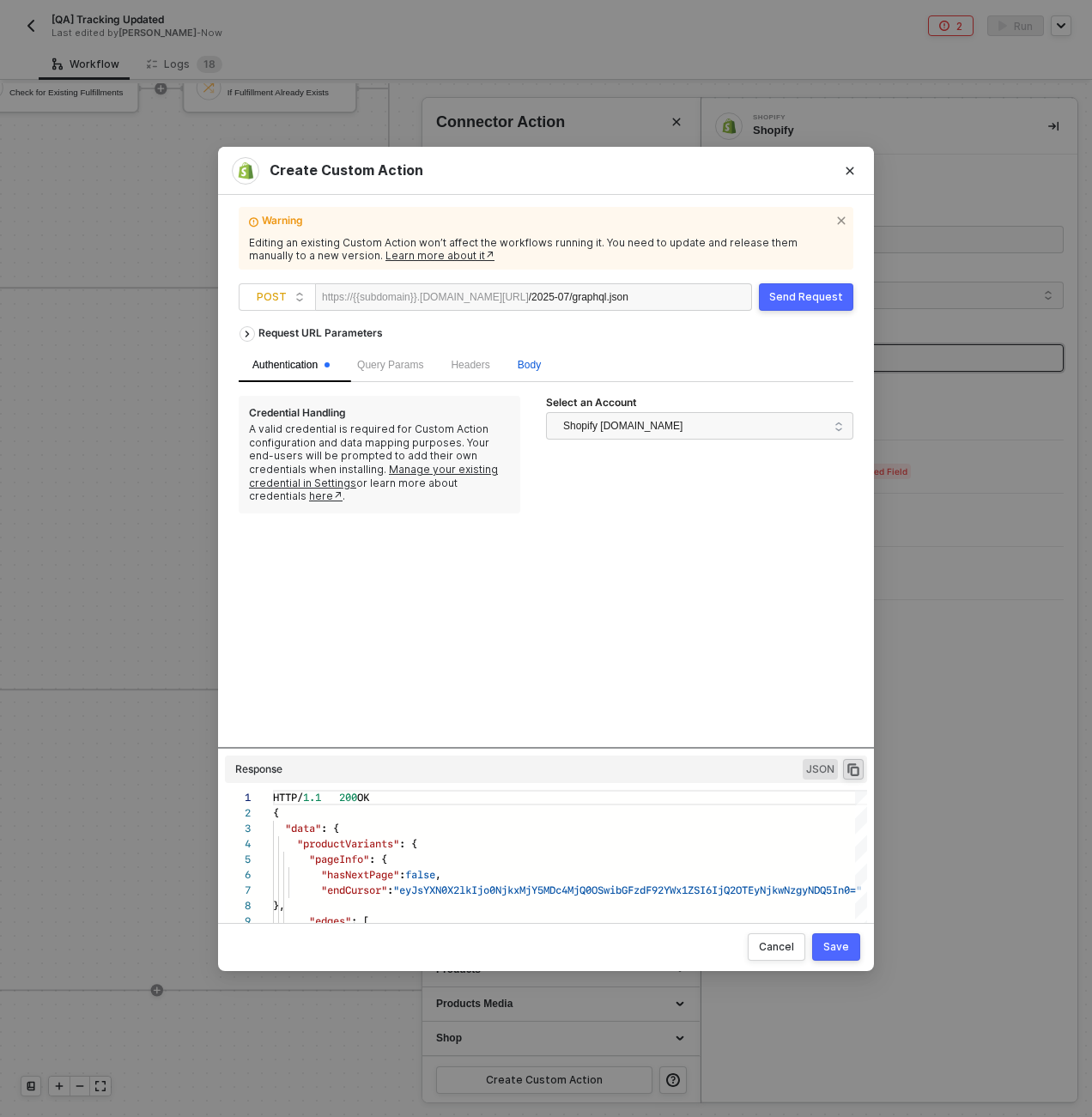
click at [533, 365] on span "Body" at bounding box center [530, 364] width 24 height 12
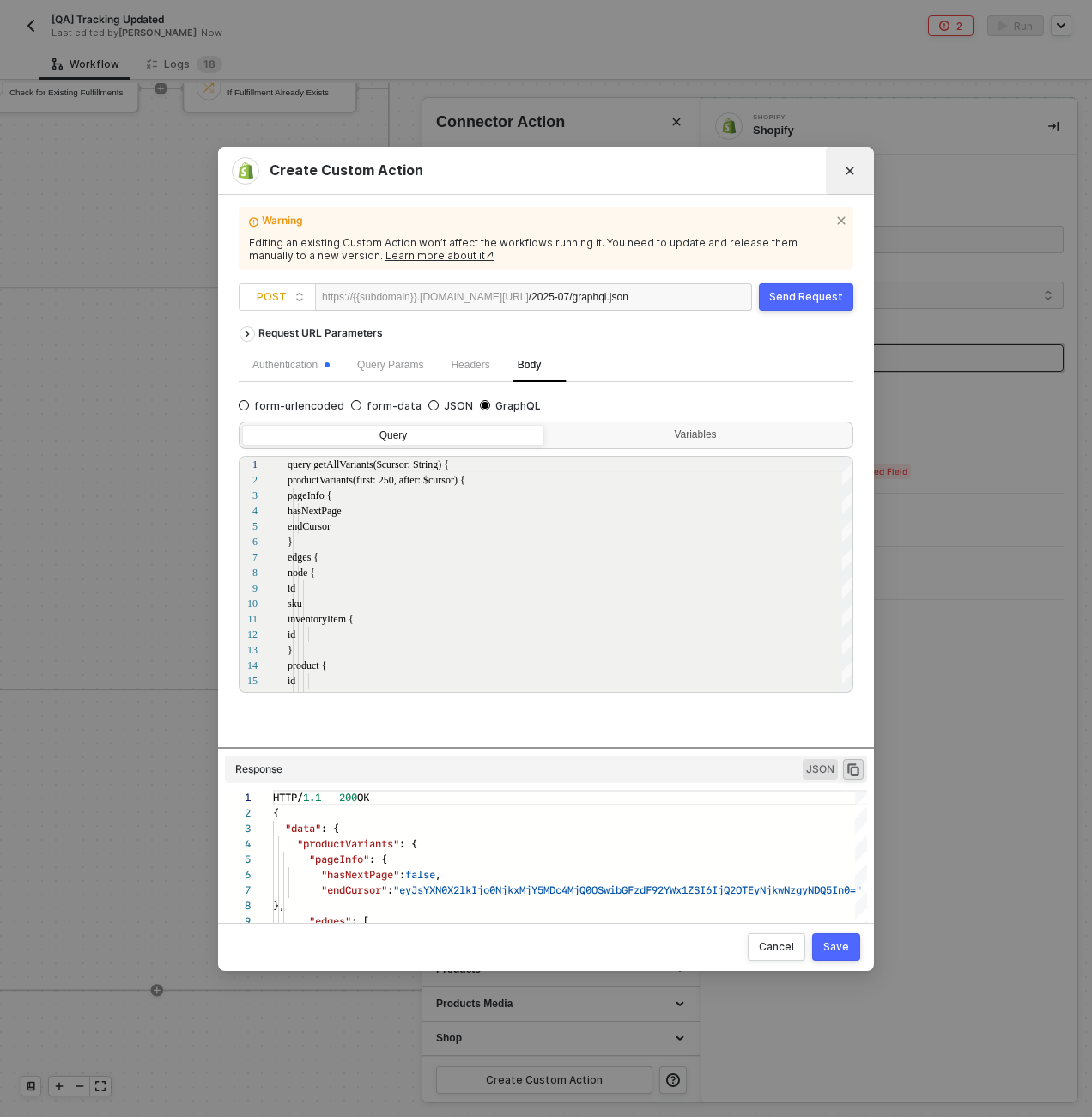
click at [847, 171] on icon "Close" at bounding box center [850, 170] width 10 height 10
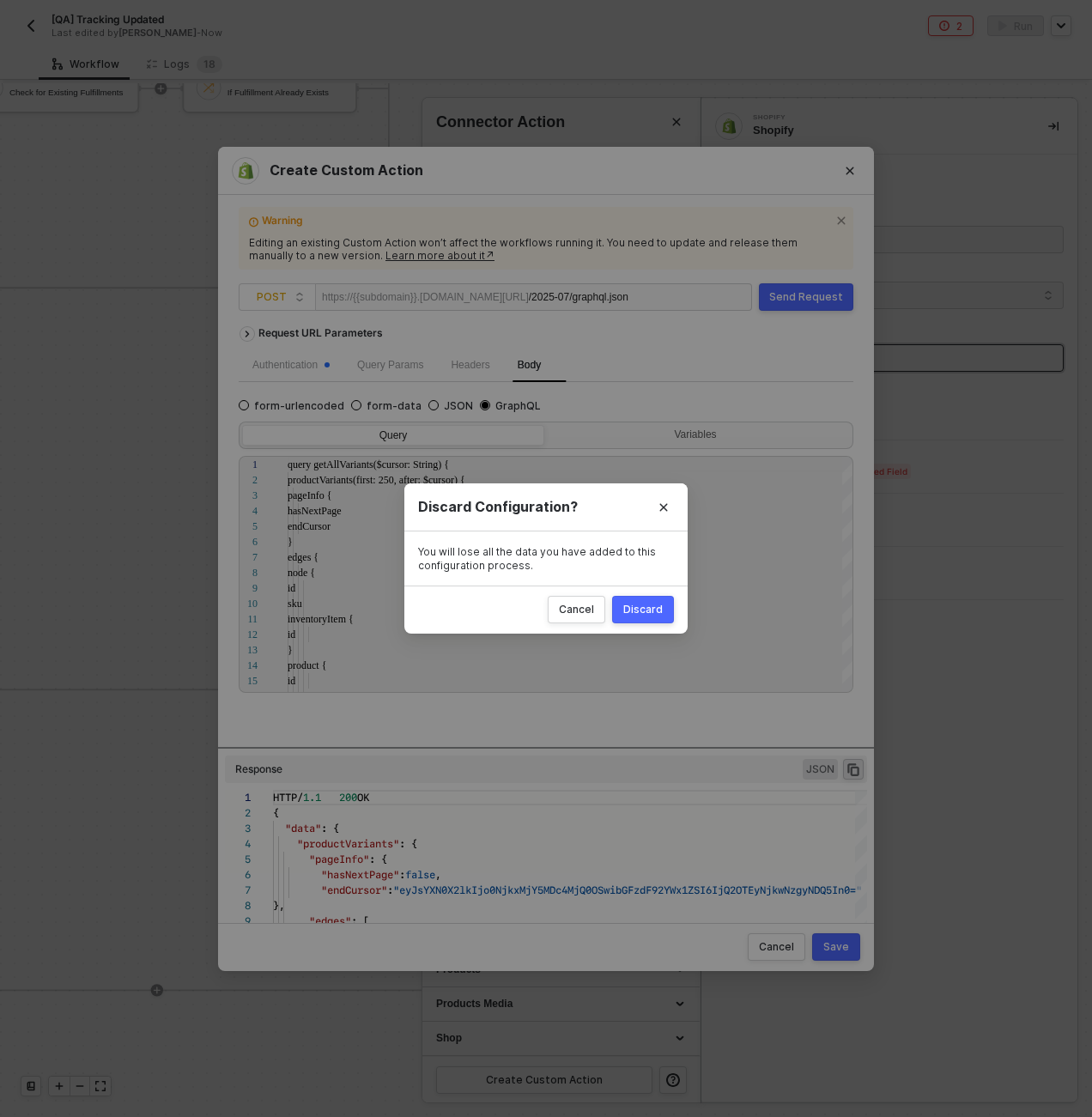
click at [657, 606] on div "Discard" at bounding box center [643, 609] width 40 height 14
radio input "true"
radio input "false"
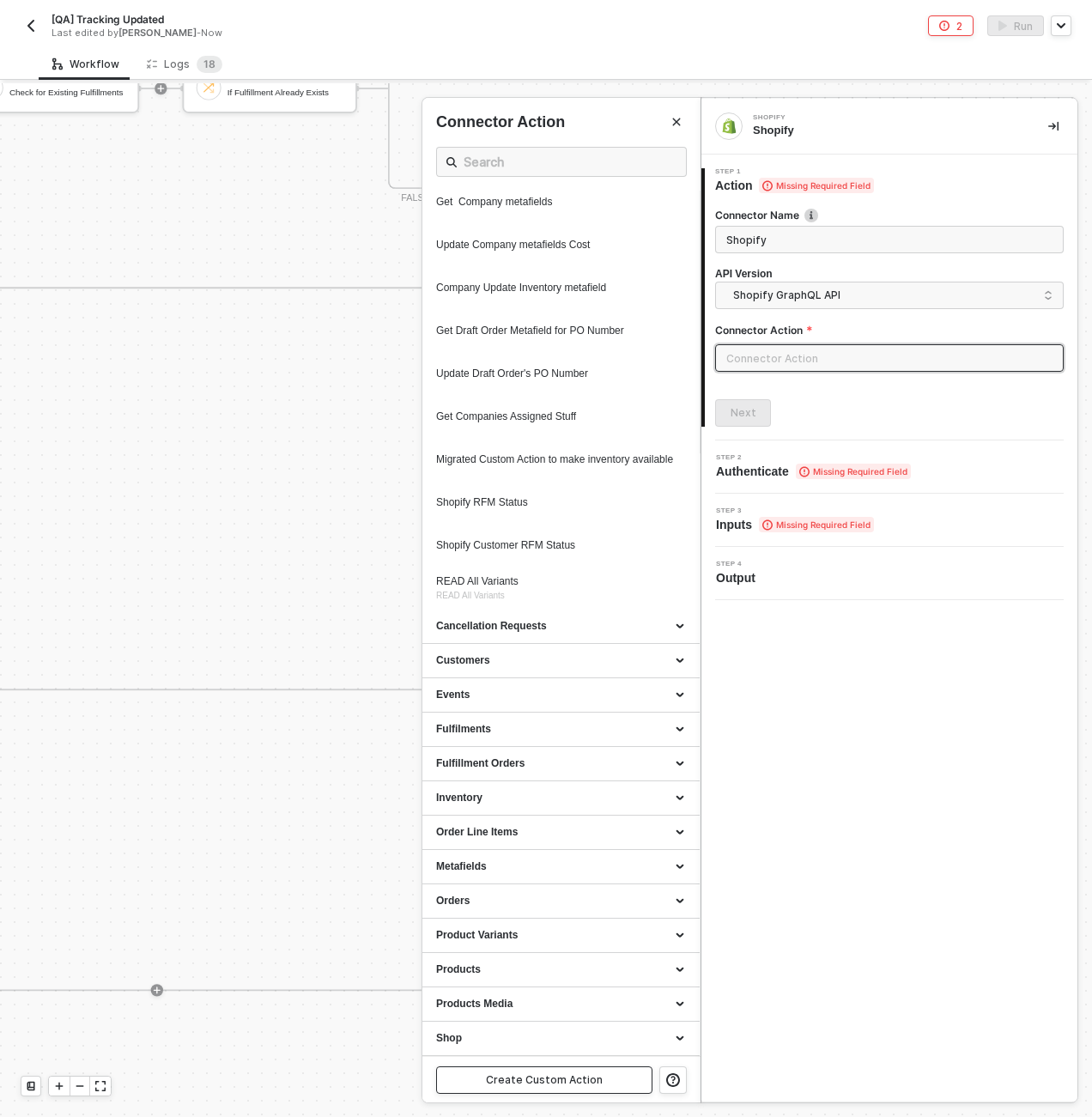
click at [601, 1091] on button "Create Custom Action" at bounding box center [544, 1080] width 217 height 27
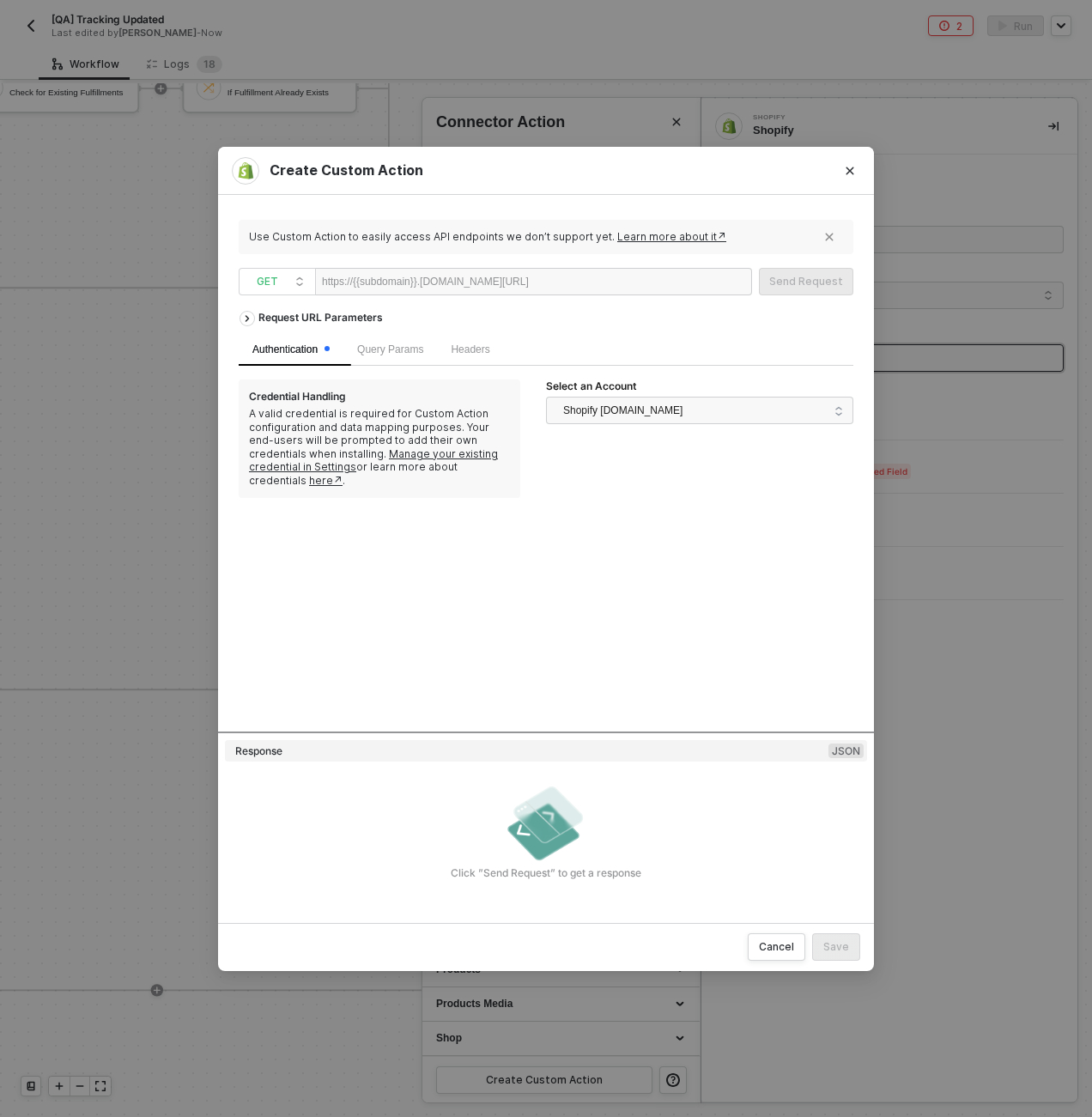
click at [602, 283] on div at bounding box center [581, 282] width 105 height 27
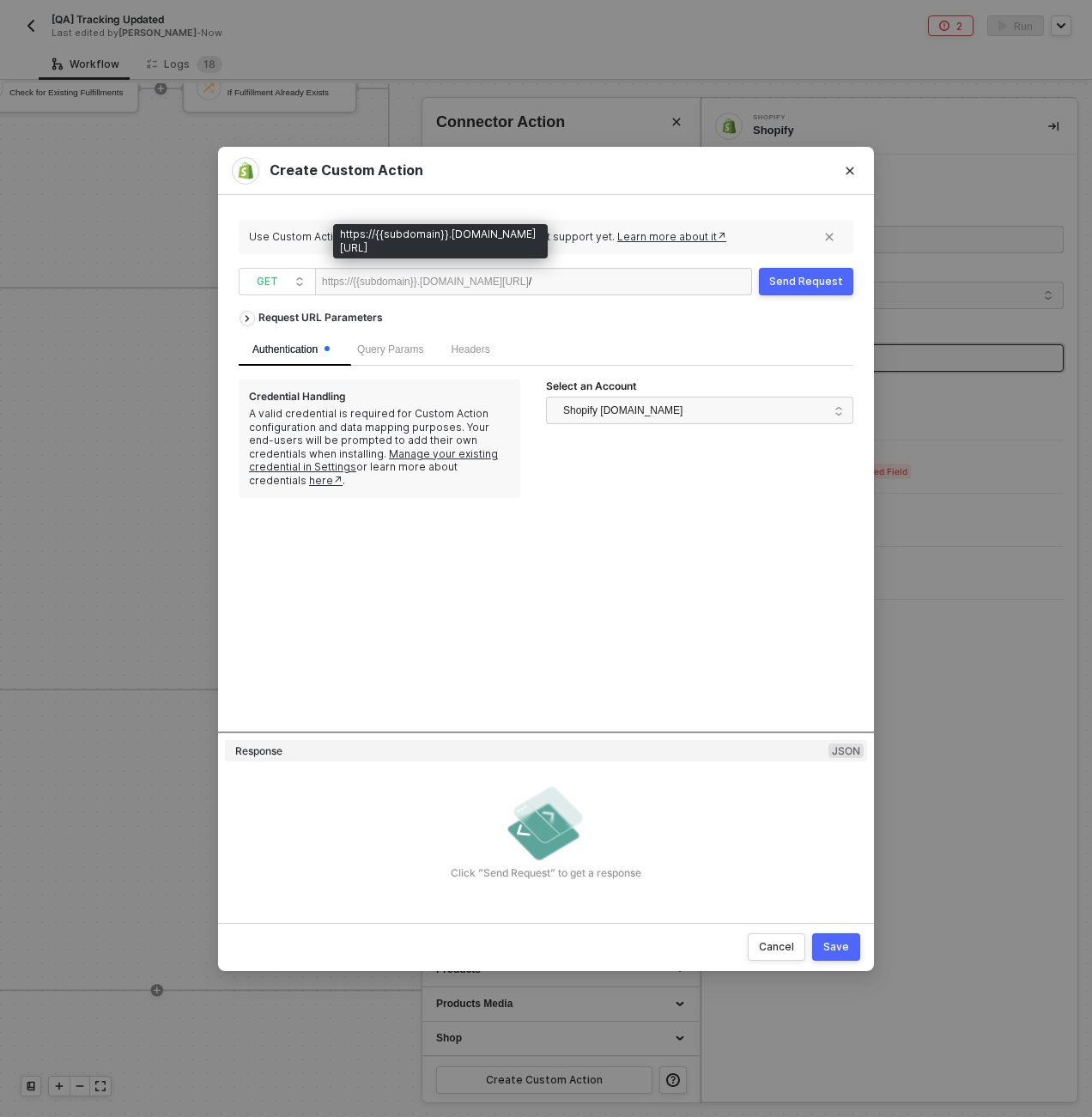
click at [590, 283] on div "/" at bounding box center [581, 282] width 105 height 27
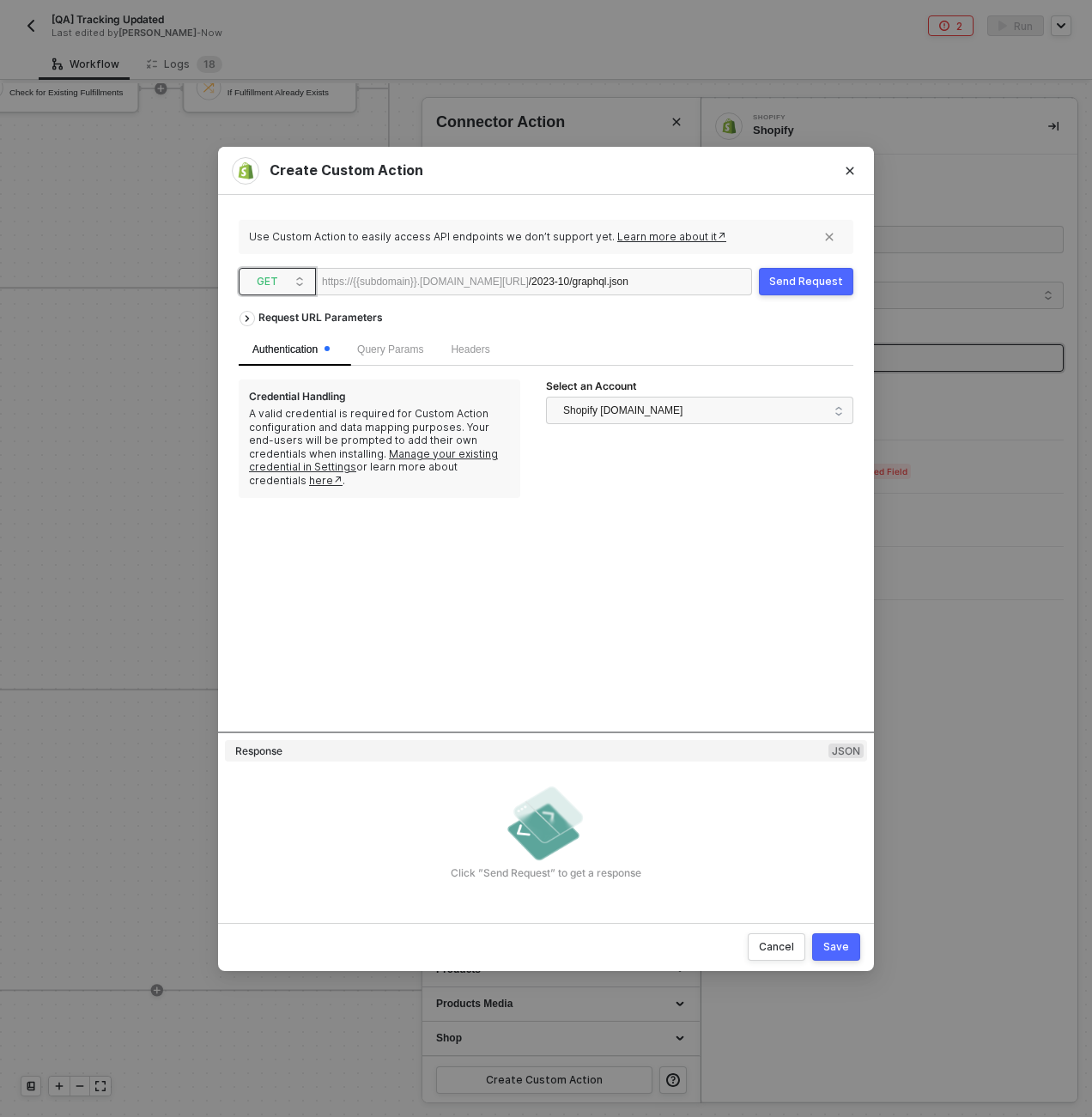
click at [257, 279] on span "GET" at bounding box center [280, 281] width 48 height 25
click at [275, 338] on div "POST" at bounding box center [278, 343] width 63 height 21
click at [541, 350] on span "Body" at bounding box center [530, 349] width 24 height 12
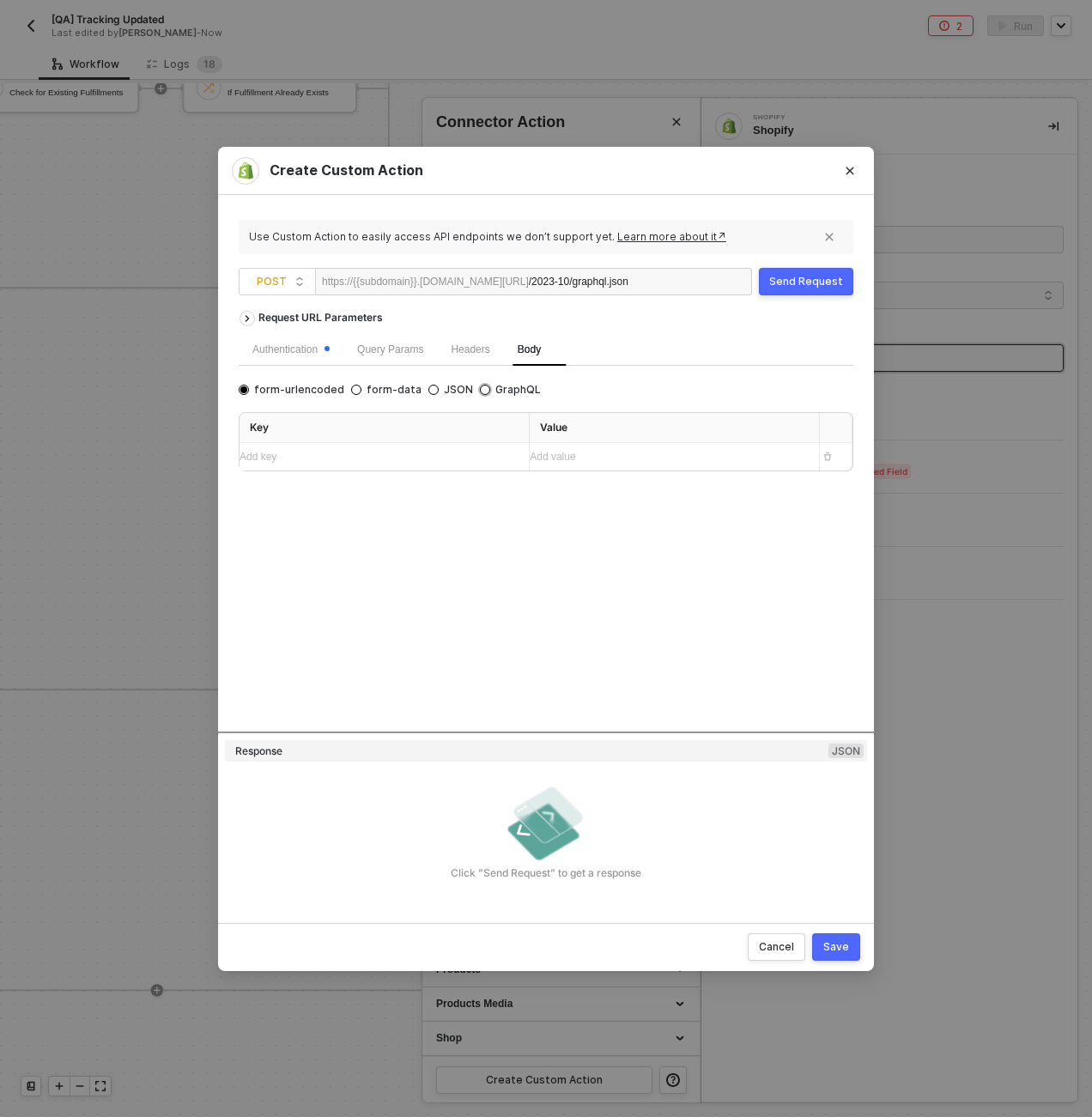
drag, startPoint x: 512, startPoint y: 377, endPoint x: 515, endPoint y: 389, distance: 12.4
click at [512, 377] on div "Authentication Query Params Headers Body form-urlencoded form-data JSON GraphQL…" at bounding box center [546, 402] width 615 height 138
click at [515, 389] on span "GraphQL" at bounding box center [516, 389] width 51 height 14
click at [491, 389] on input "GraphQL" at bounding box center [484, 389] width 10 height 10
radio input "true"
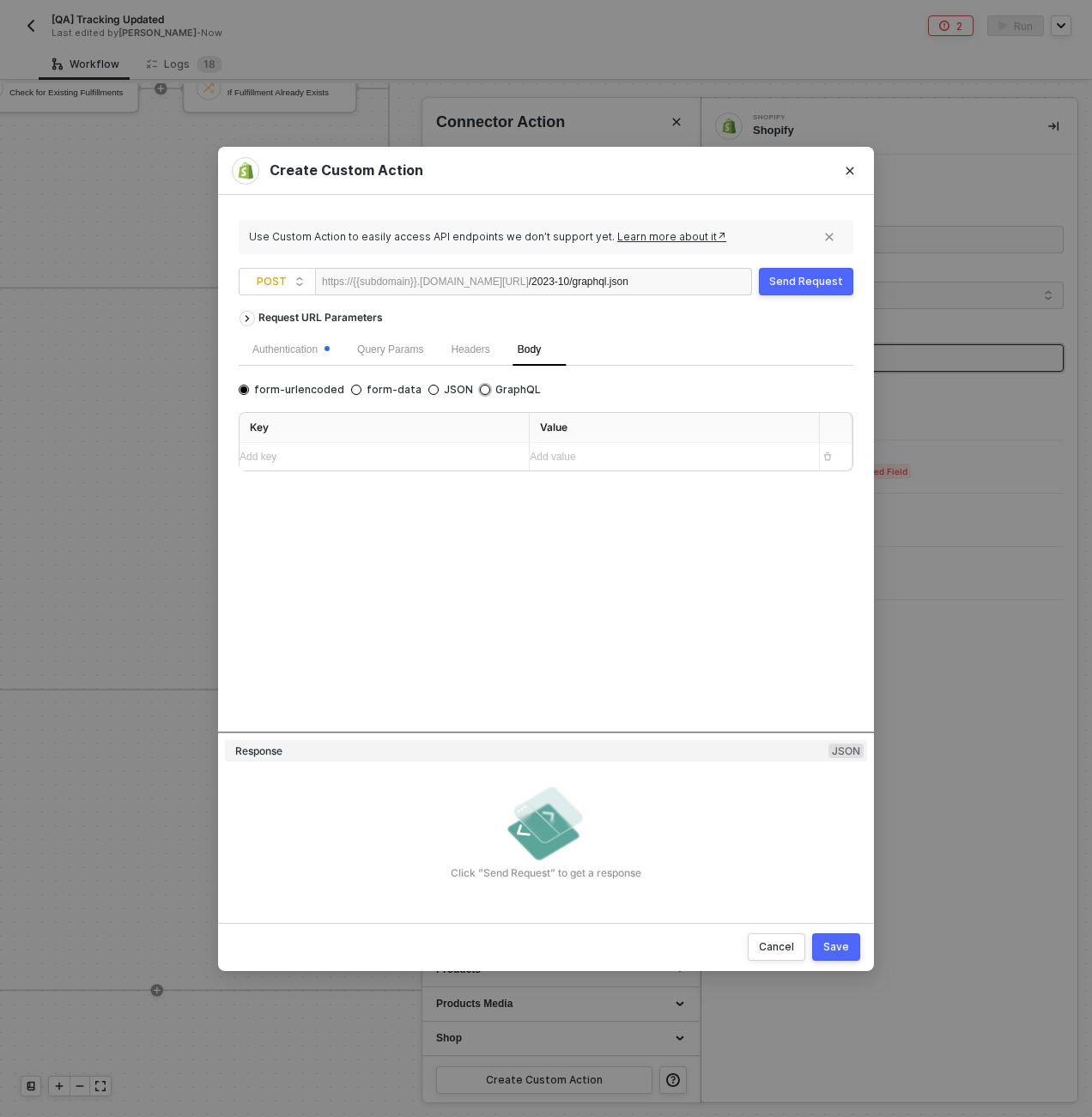
radio input "false"
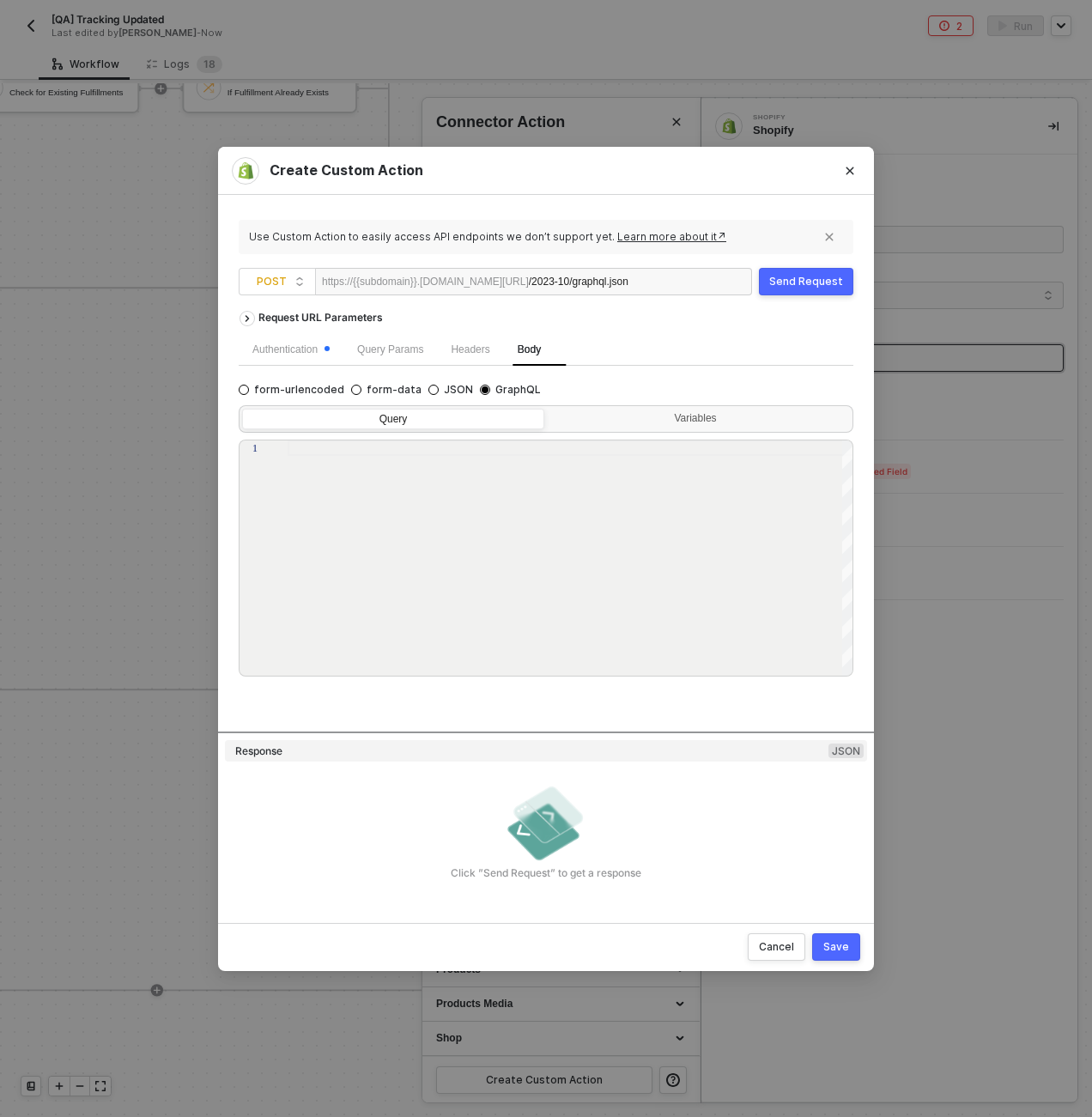
click at [352, 609] on div at bounding box center [570, 558] width 567 height 237
paste textarea "} }"
click at [389, 607] on div "message" at bounding box center [570, 607] width 567 height 15
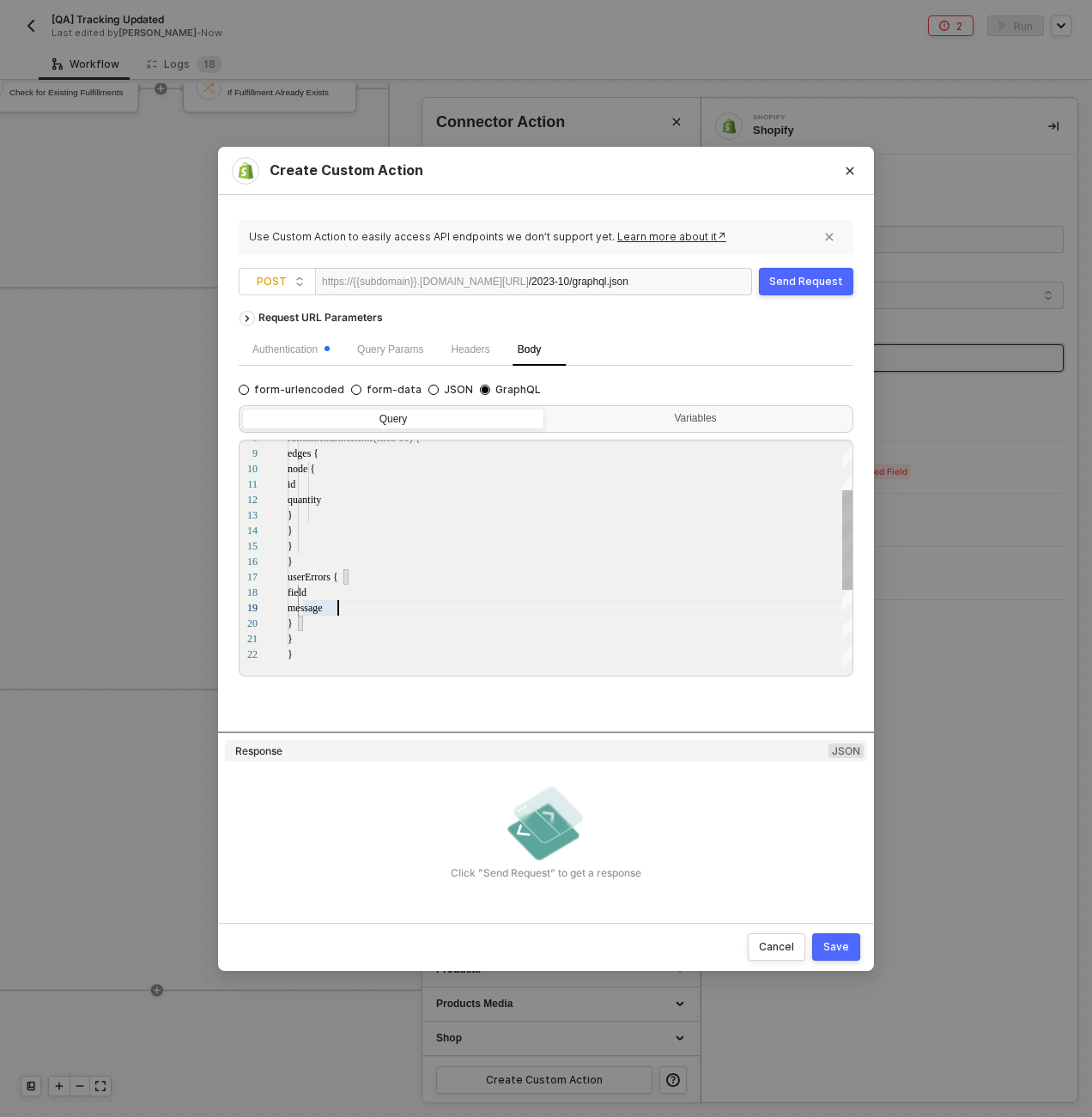
type textarea "mutation fulfillmentCreate($fulfillment: FulfillmentInput!) { fulfillmentCreate…"
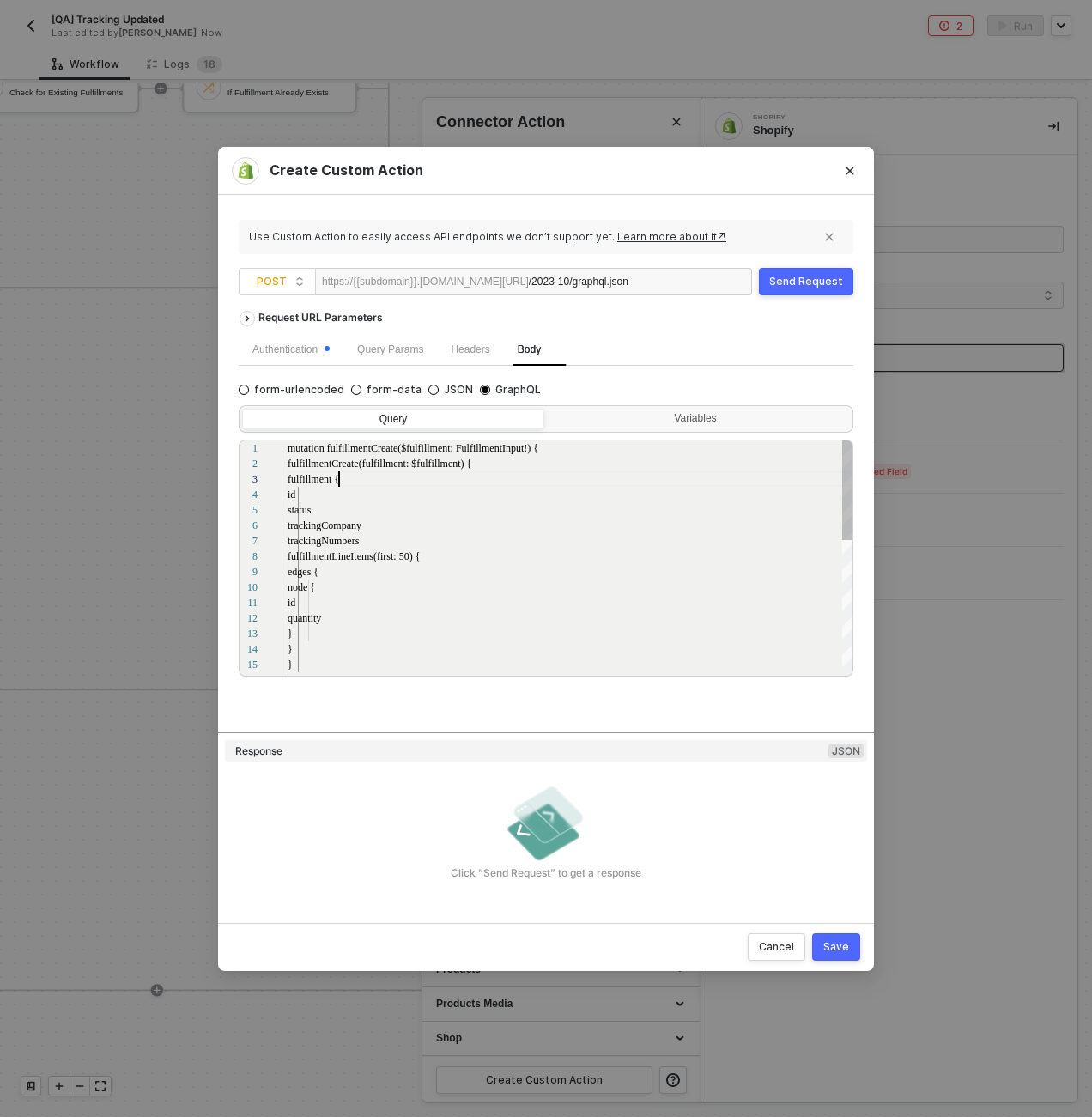
scroll to position [31, 52]
click at [339, 486] on div "8 9 10 11 12 13 14 15 16 1 2 3 4 5 6 7 fulfillmentLineItems(first: 50) { edges …" at bounding box center [546, 558] width 615 height 237
click at [323, 494] on div "id" at bounding box center [570, 494] width 567 height 15
click at [843, 175] on button "Close" at bounding box center [850, 170] width 27 height 27
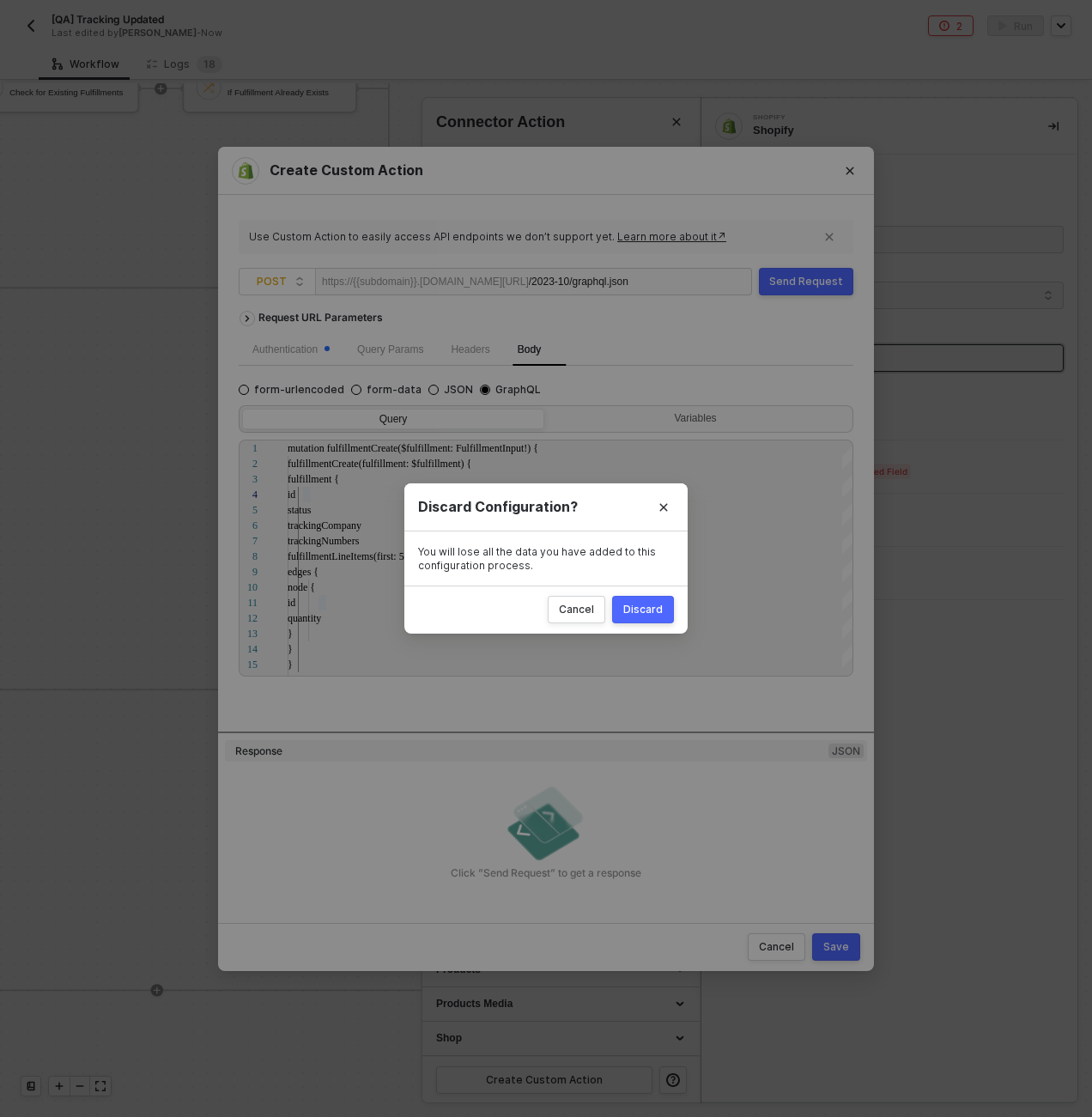
click at [647, 620] on button "Discard" at bounding box center [643, 609] width 62 height 27
radio input "true"
radio input "false"
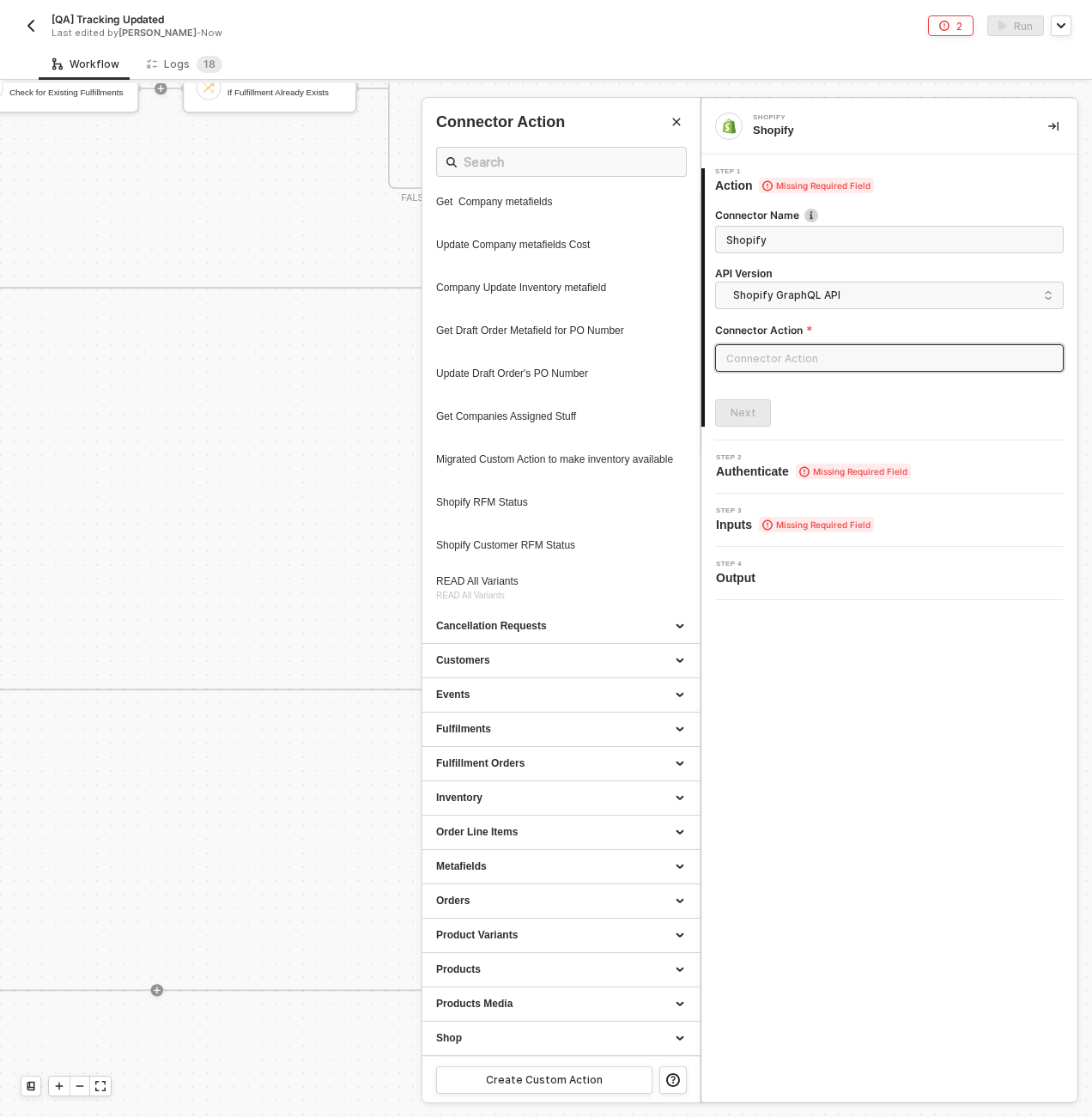
click at [288, 608] on div at bounding box center [546, 600] width 1092 height 1034
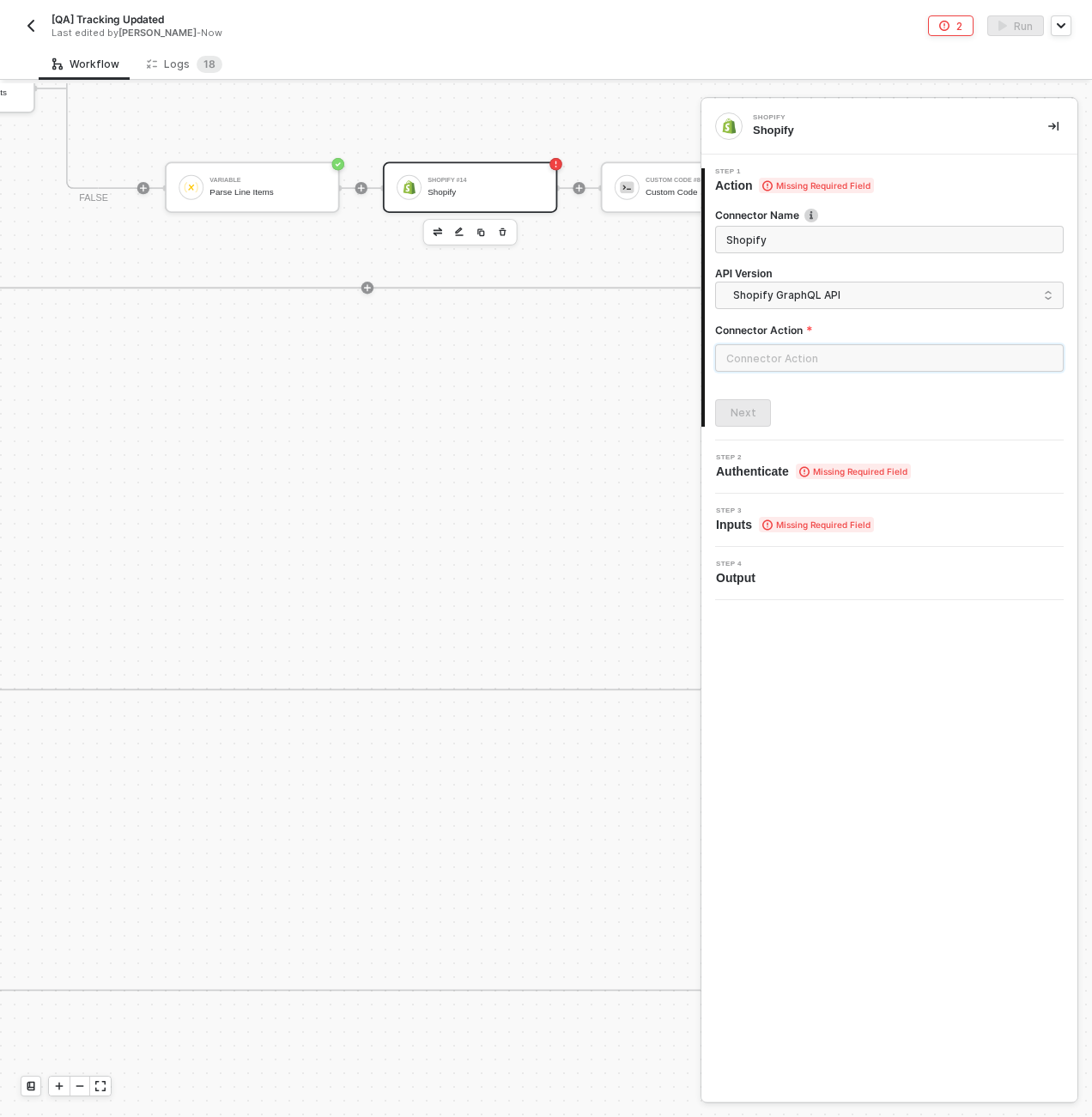
scroll to position [0, 6391]
click at [620, 183] on div "Custom Code #8 Custom Code" at bounding box center [679, 187] width 122 height 29
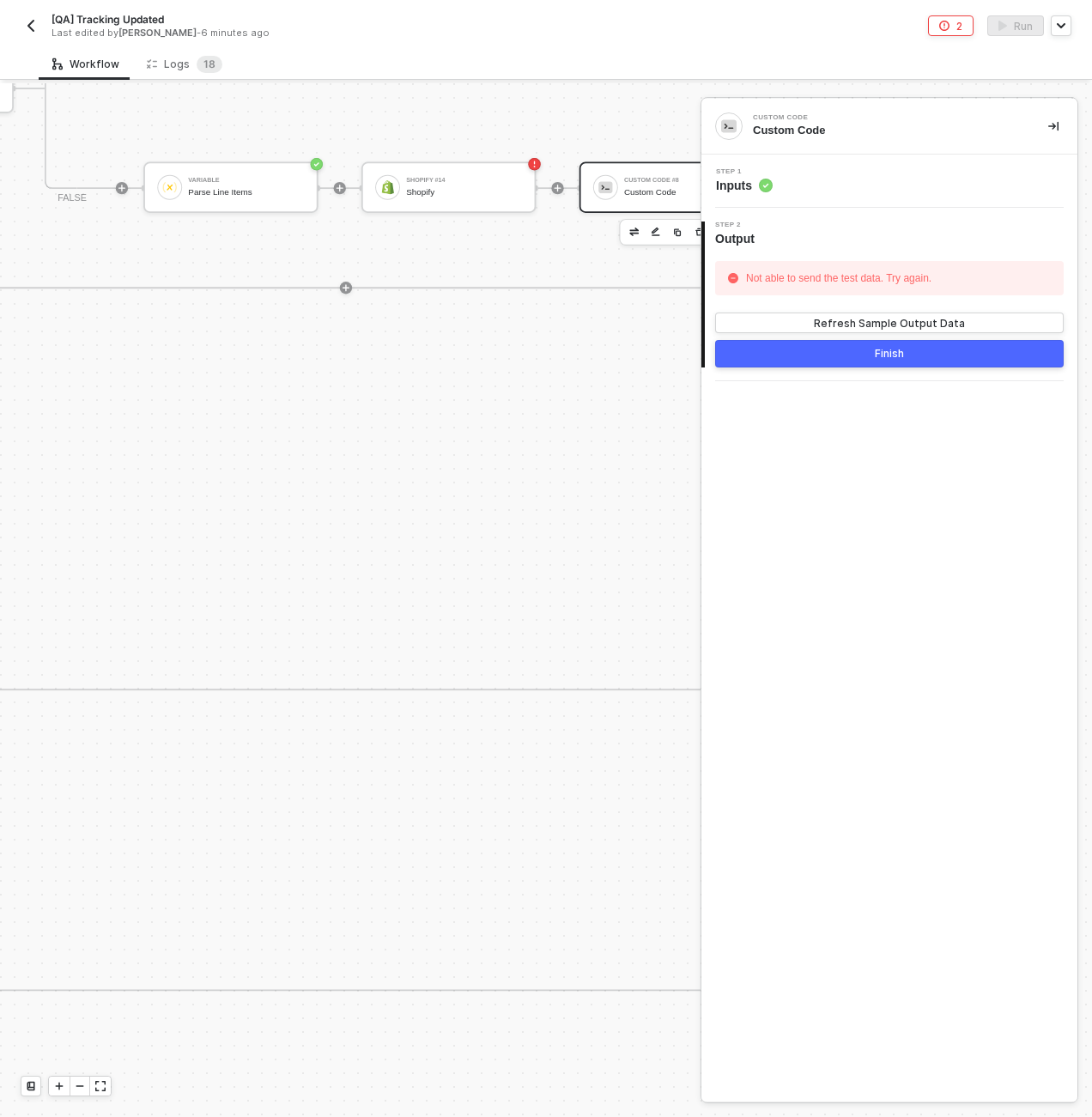
click at [922, 167] on div "Step 1 Inputs" at bounding box center [890, 180] width 376 height 53
click at [923, 172] on div "Step 1 Inputs" at bounding box center [892, 181] width 372 height 25
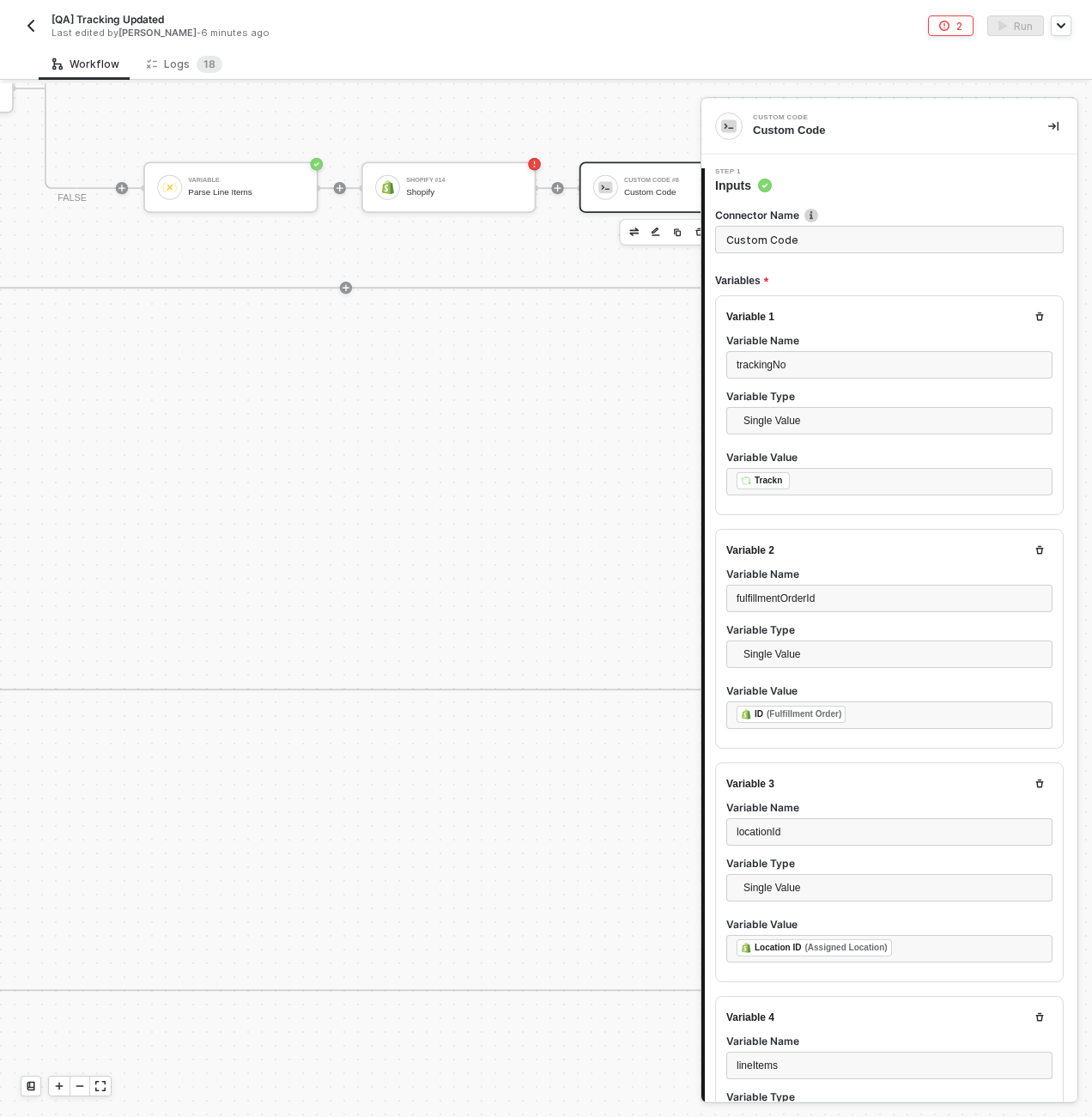
type textarea "const trackingNo = inputData.trackingNo; const fulfillmentOrderId = inputData.f…"
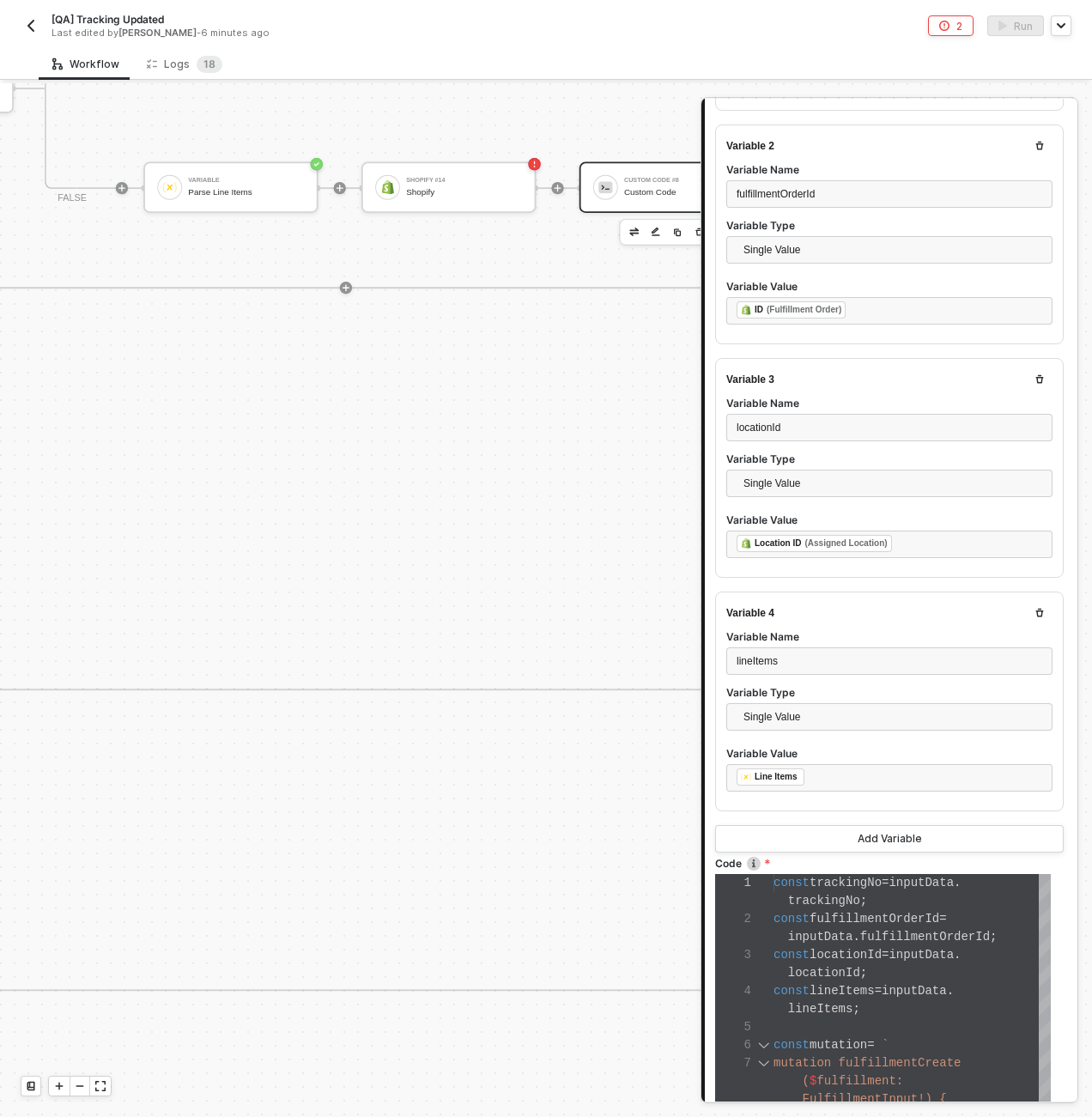
scroll to position [608, 0]
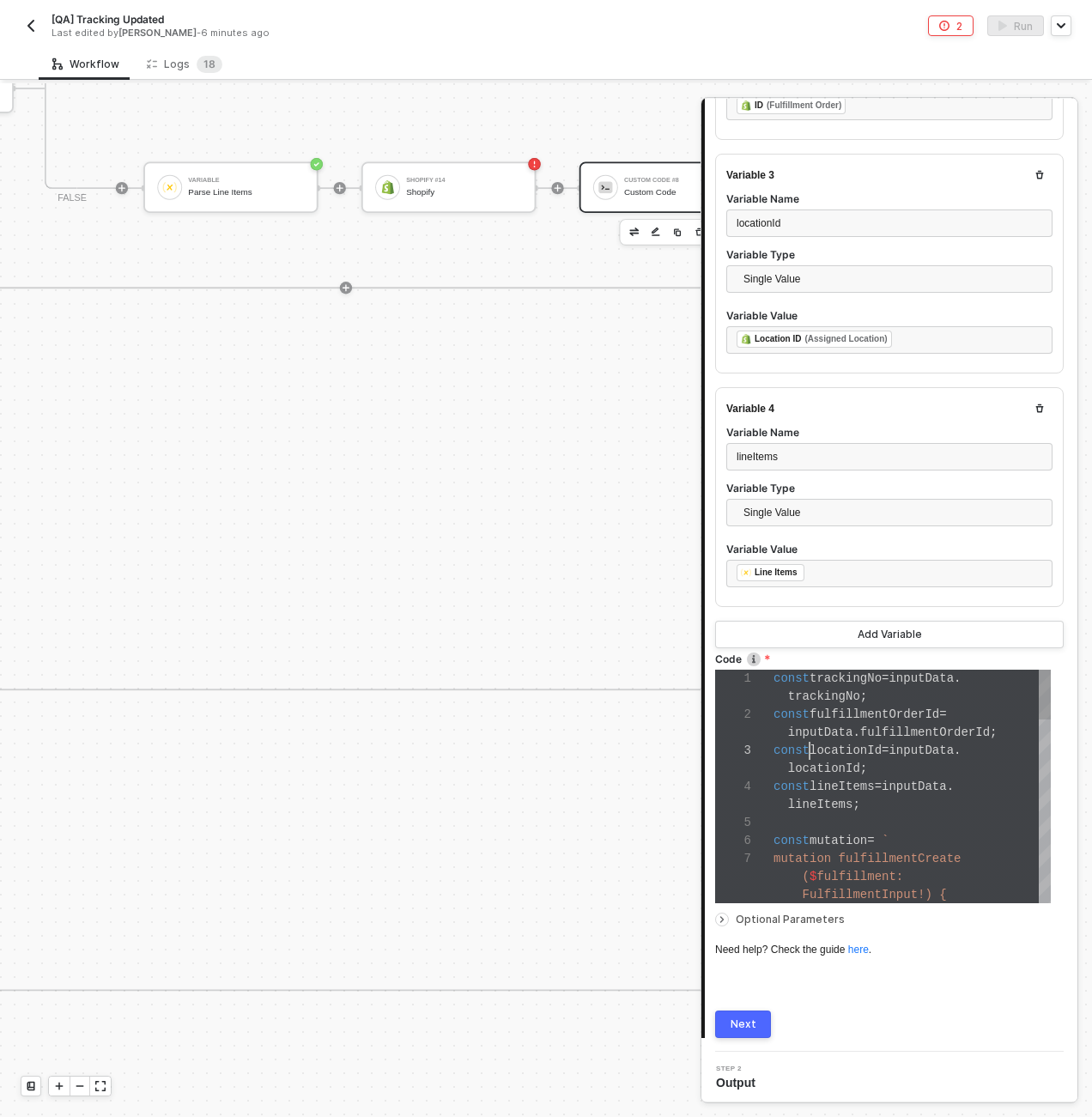
click at [813, 751] on span "locationId" at bounding box center [846, 750] width 73 height 14
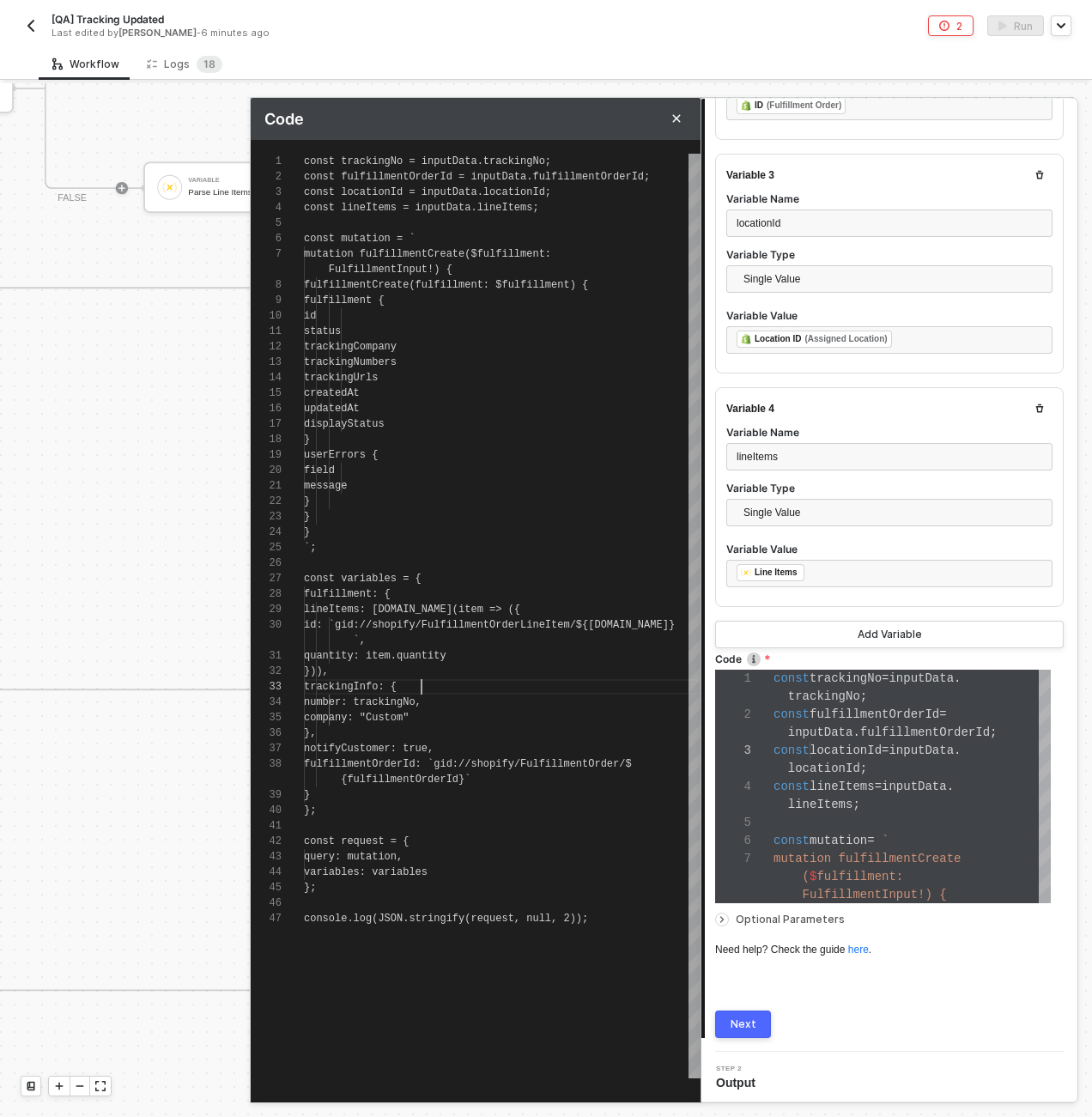
scroll to position [46, 118]
click at [632, 687] on div "trackingInfo: {" at bounding box center [502, 686] width 396 height 15
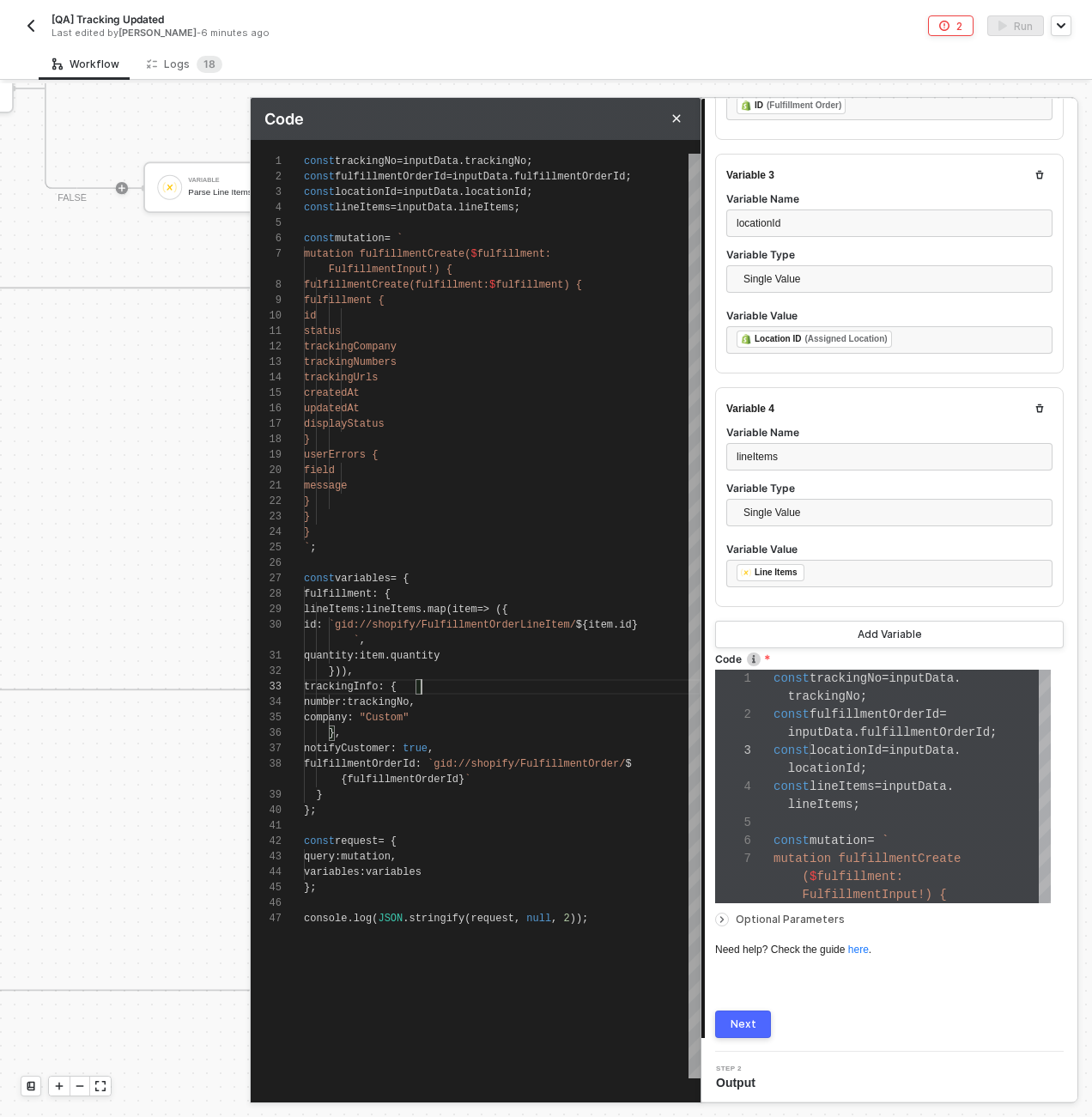
click at [557, 675] on div "}))," at bounding box center [502, 671] width 396 height 15
type textarea "const trackingNo = inputData.trackingNo; const fulfillmentOrderId = inputData.f…"
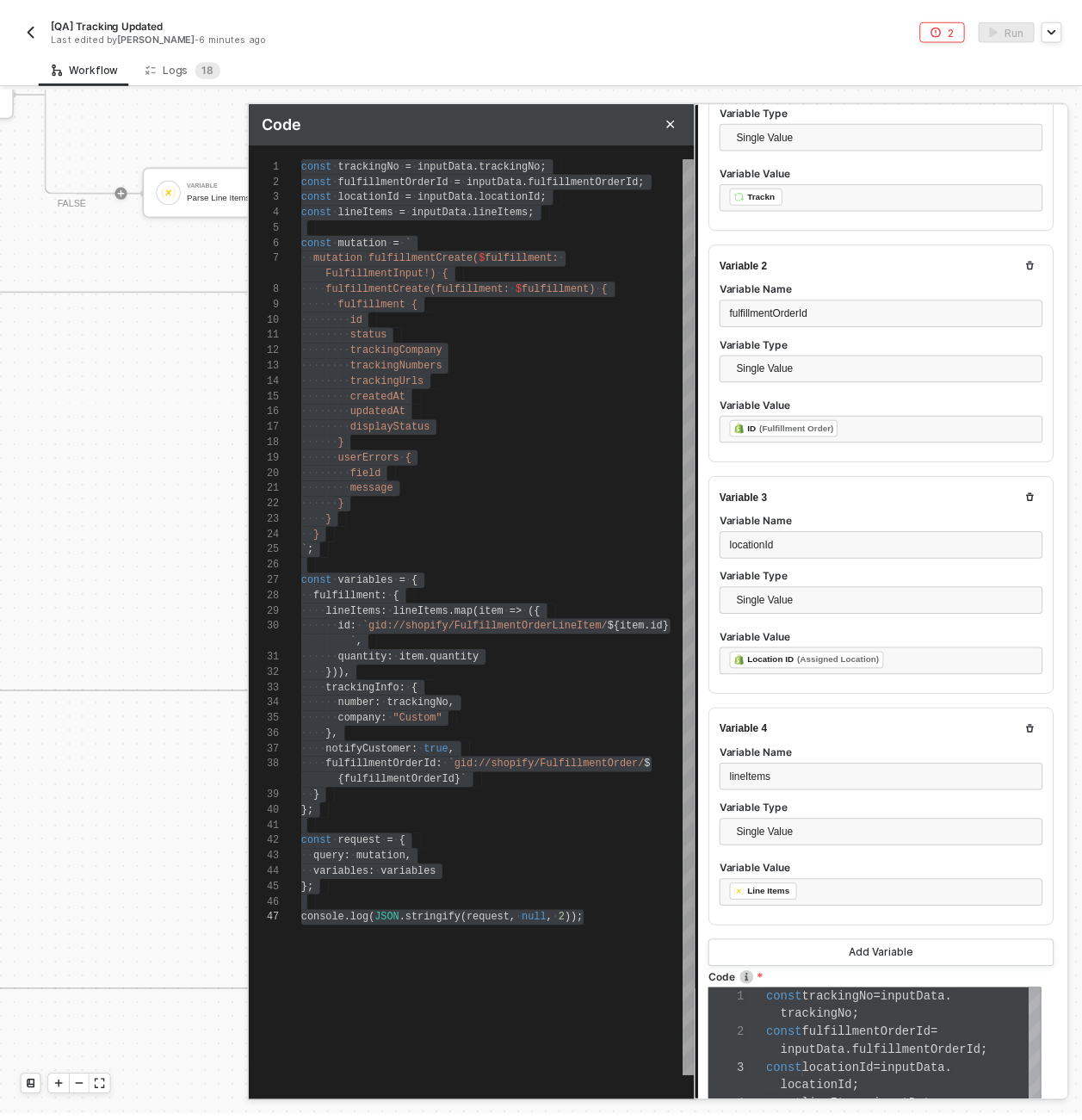
scroll to position [0, 0]
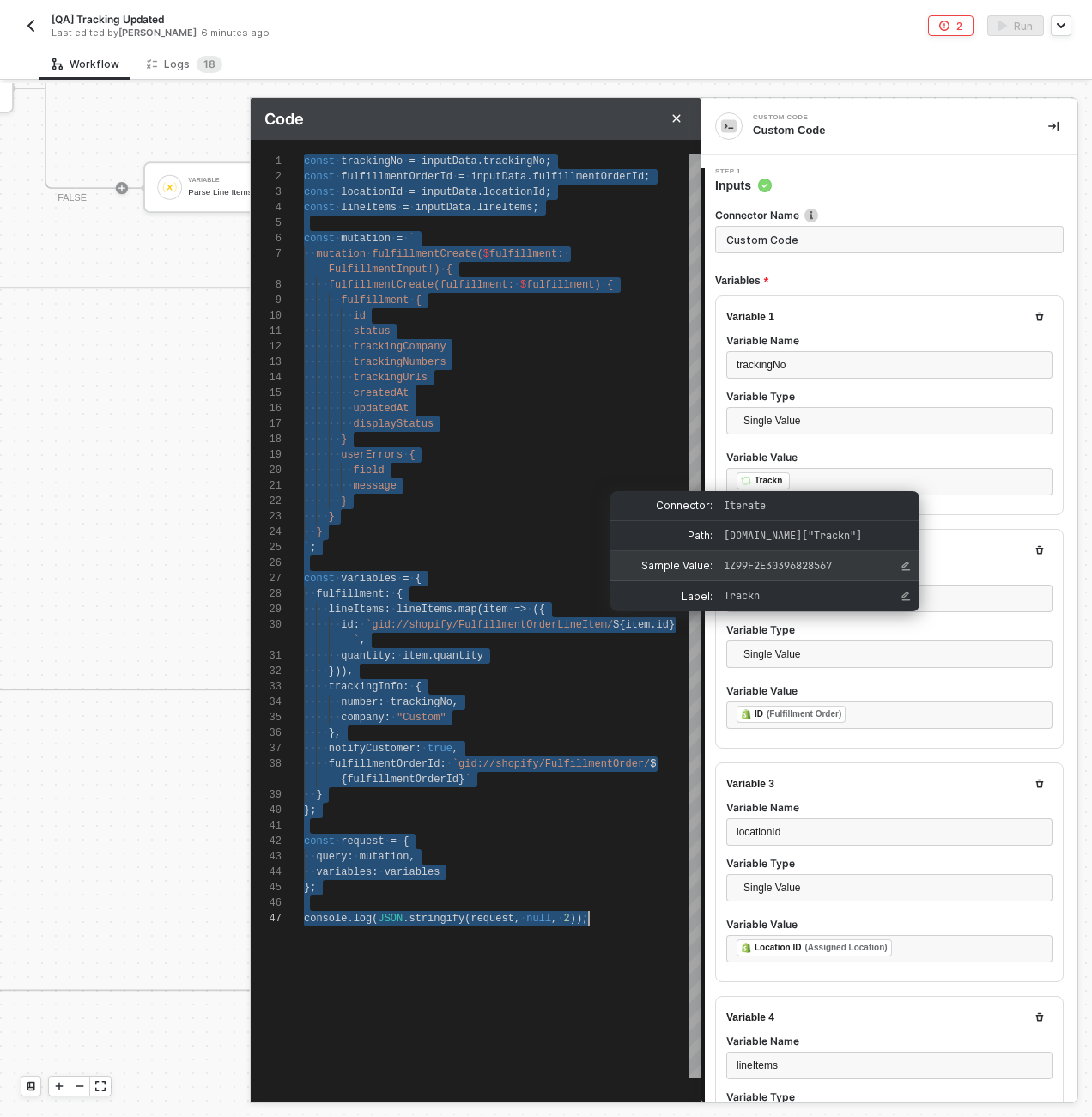
click at [811, 562] on span "1Z99F2E30396828567" at bounding box center [777, 565] width 108 height 14
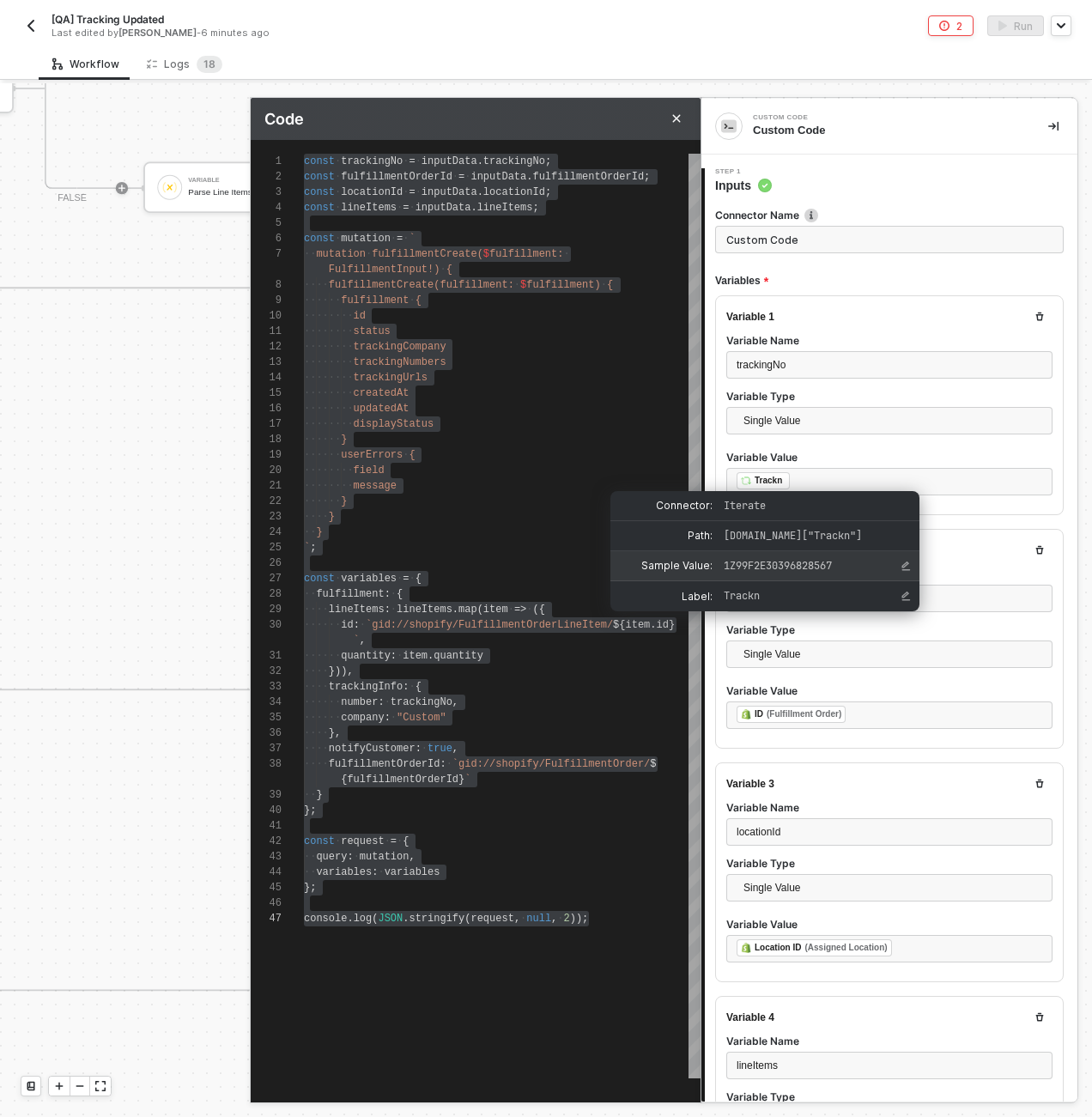
click at [811, 562] on span "1Z99F2E30396828567" at bounding box center [777, 565] width 108 height 14
copy span "1Z99F2E30396828567"
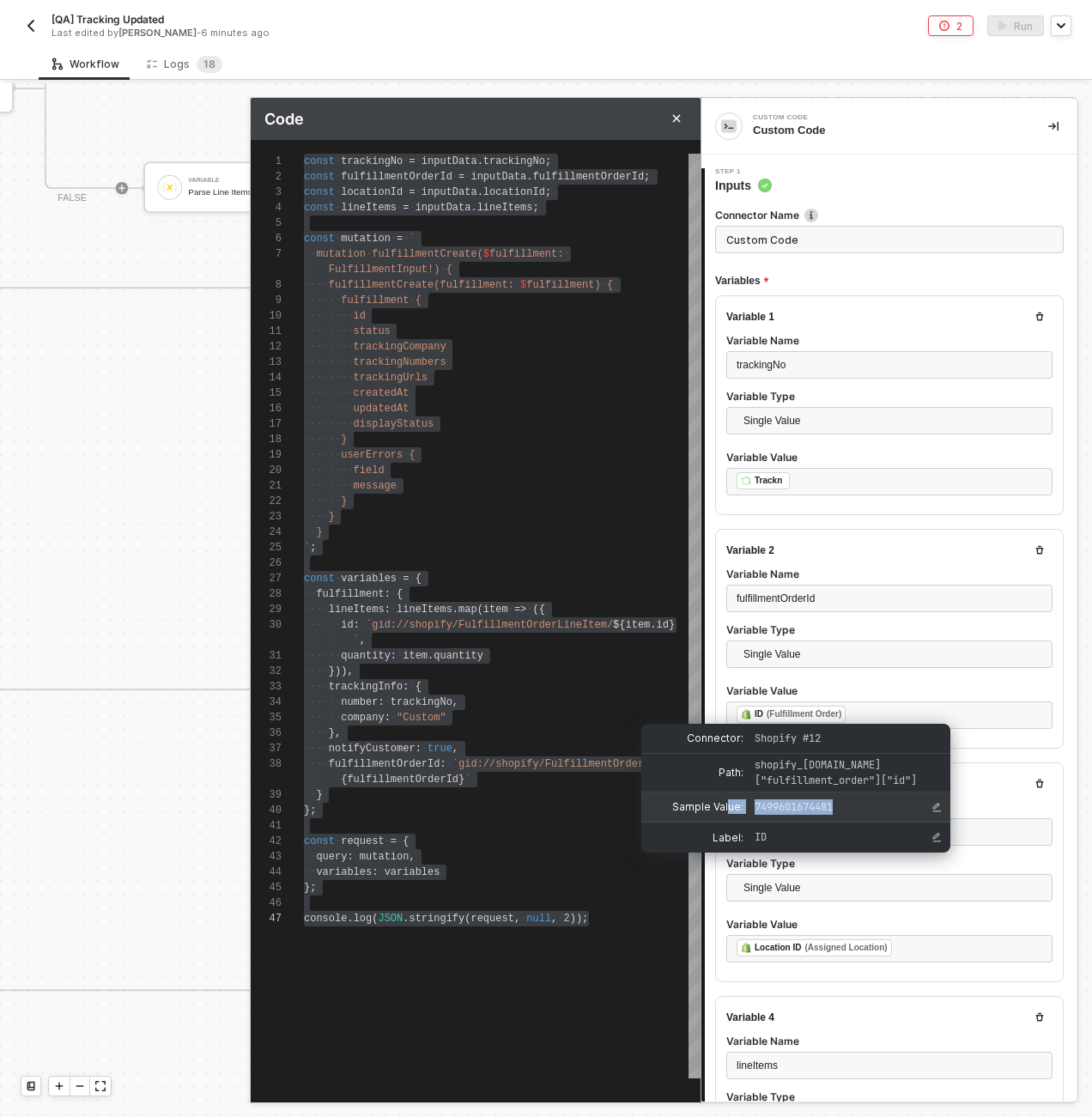
drag, startPoint x: 848, startPoint y: 805, endPoint x: 728, endPoint y: 811, distance: 120.1
click at [728, 811] on div "Sample Value: 7499601674481" at bounding box center [795, 807] width 309 height 30
copy div "ue: 7499601674481"
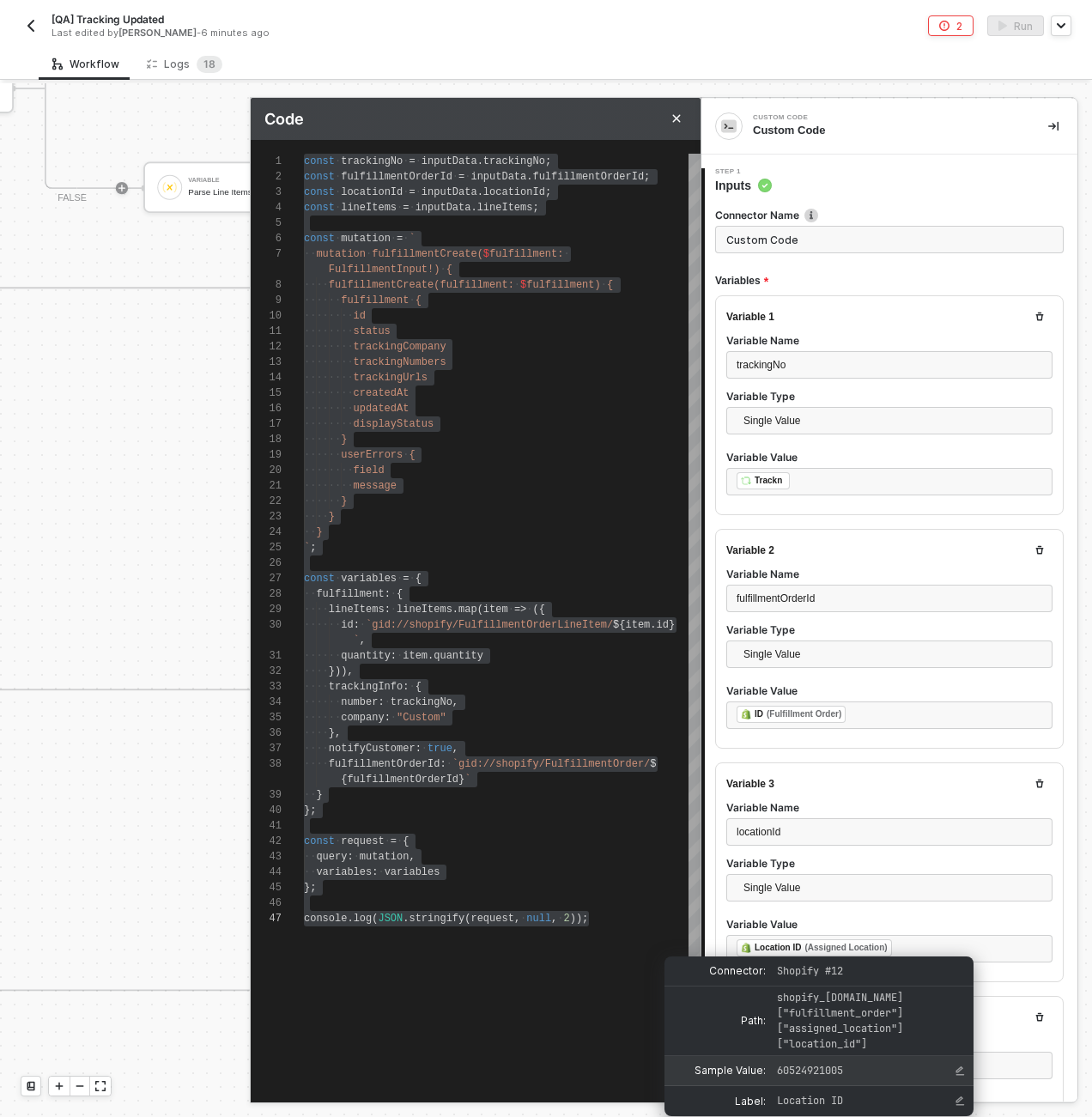
click at [804, 1070] on span "60524921005" at bounding box center [810, 1070] width 66 height 14
copy span "60524921005"
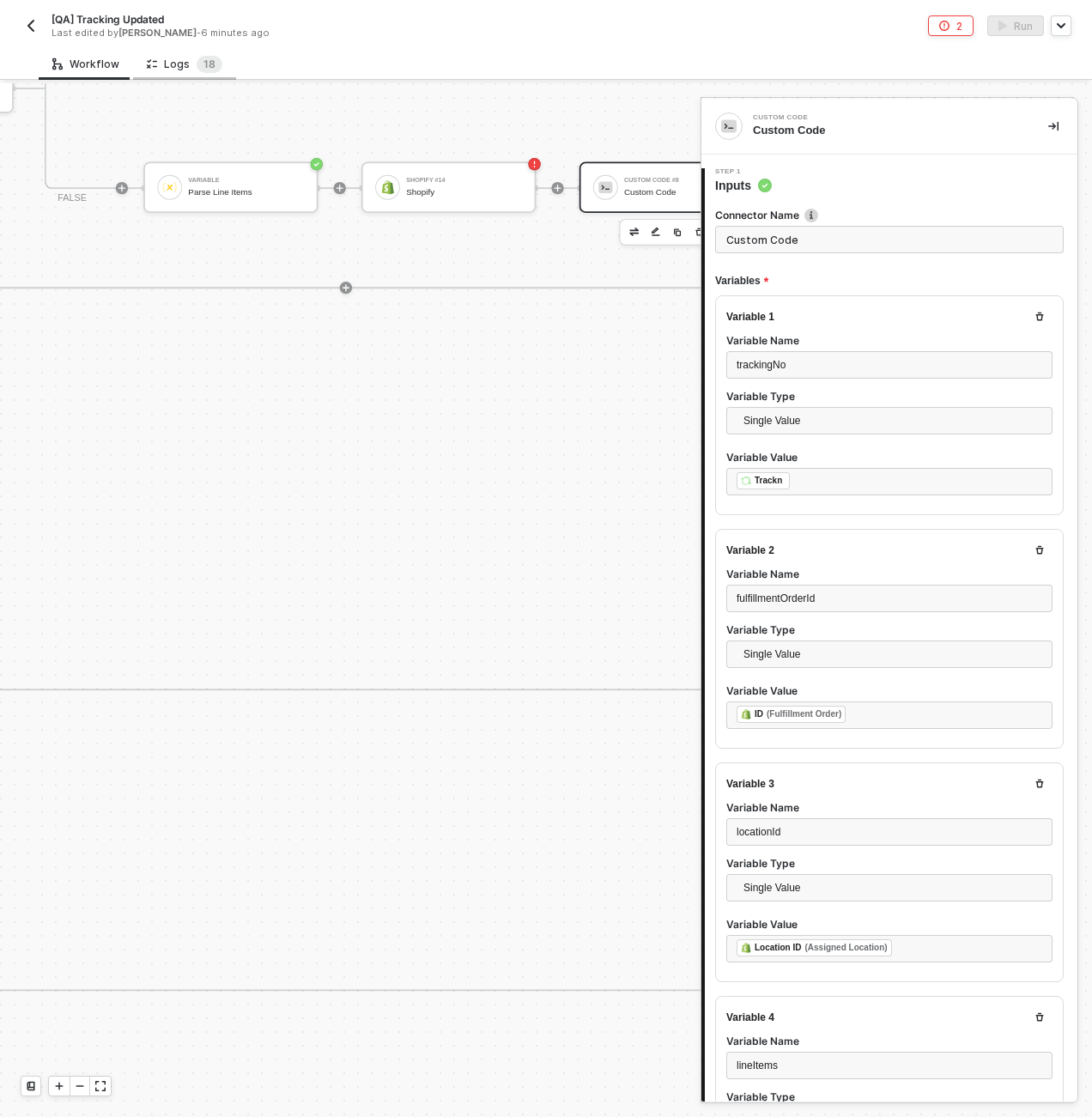
click at [170, 56] on div "Logs 1 8" at bounding box center [184, 64] width 75 height 17
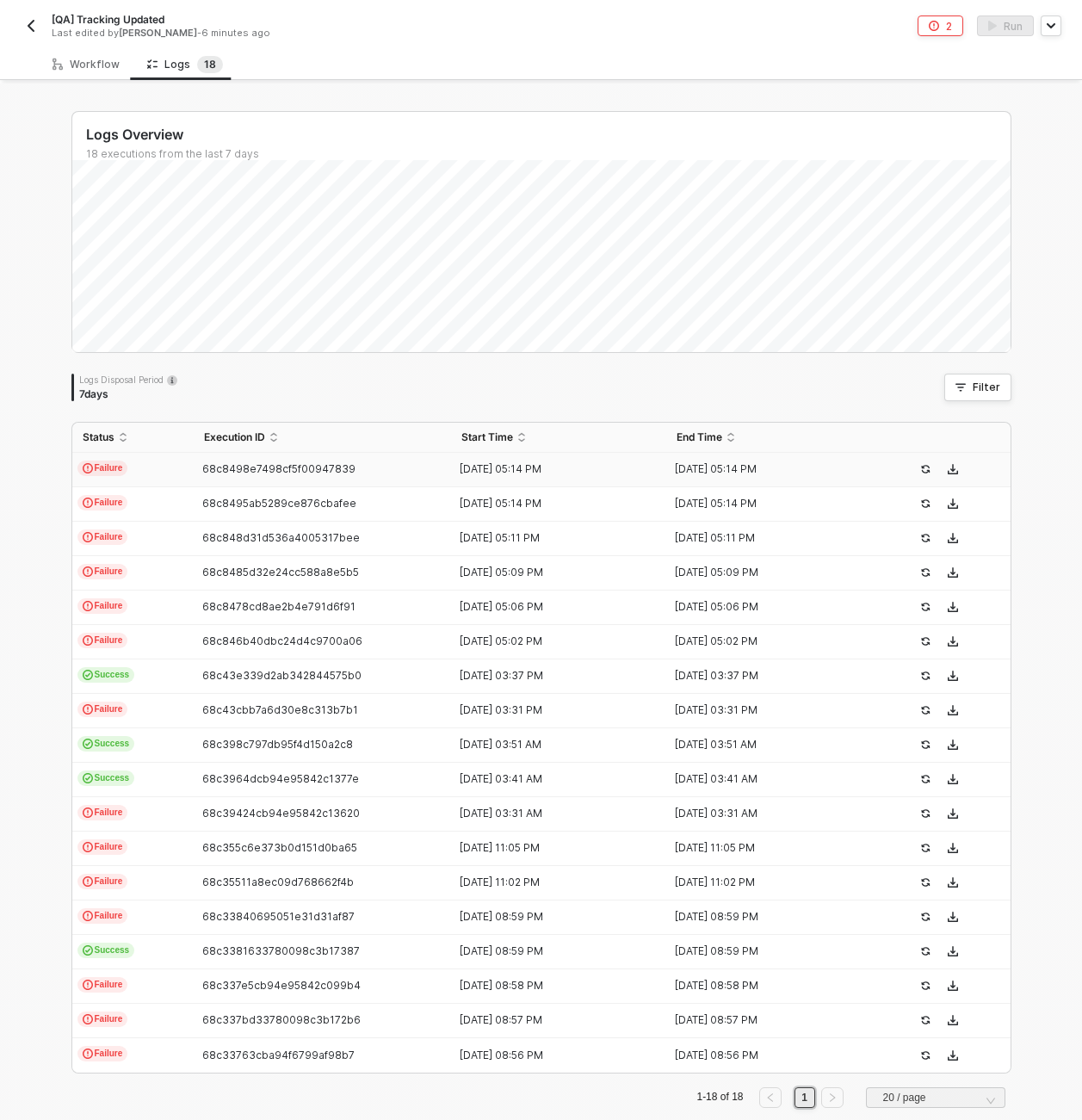
click at [163, 474] on td "Failure" at bounding box center [134, 470] width 122 height 35
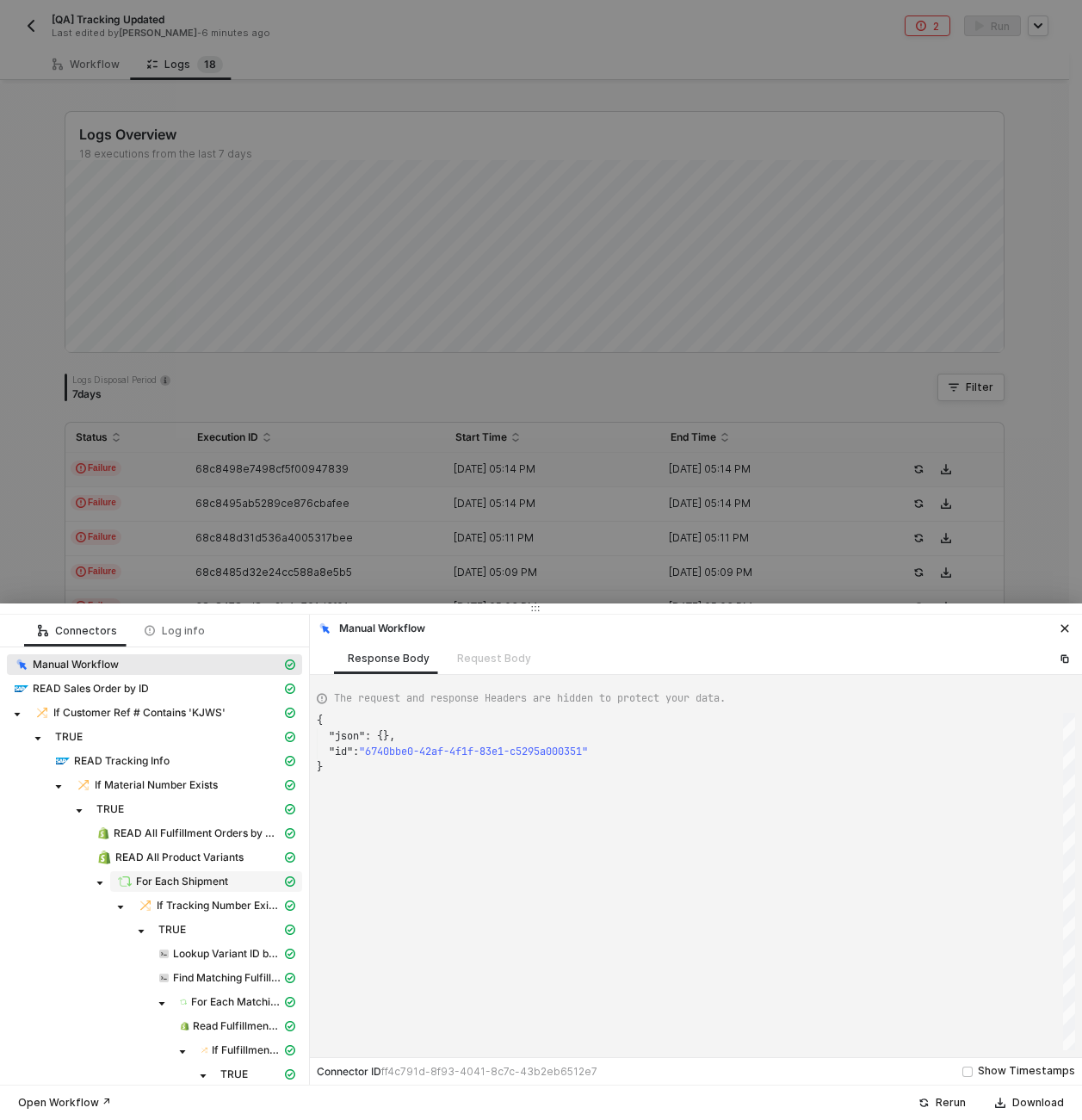
scroll to position [155, 0]
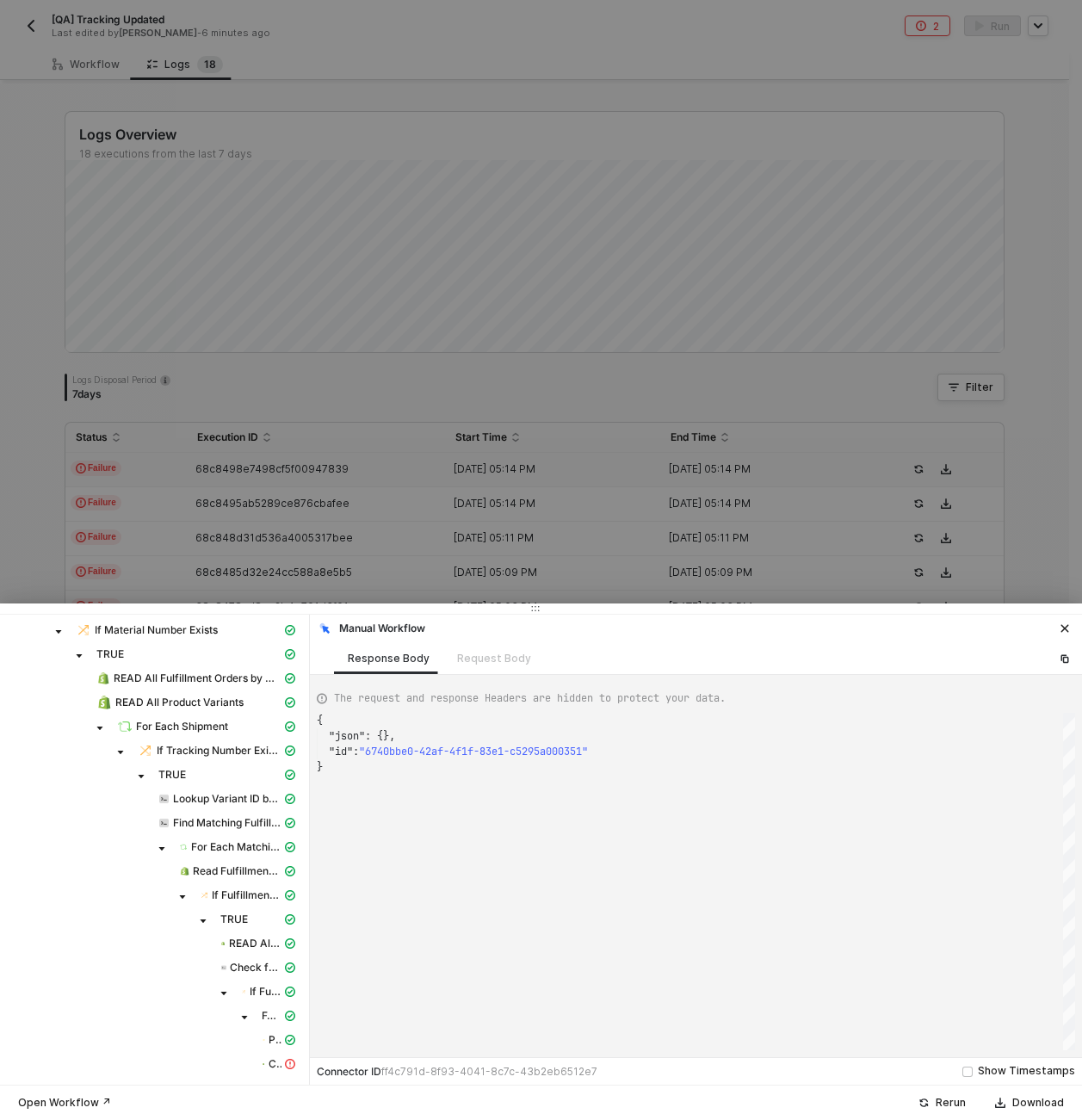
click at [214, 487] on div at bounding box center [541, 560] width 1082 height 1120
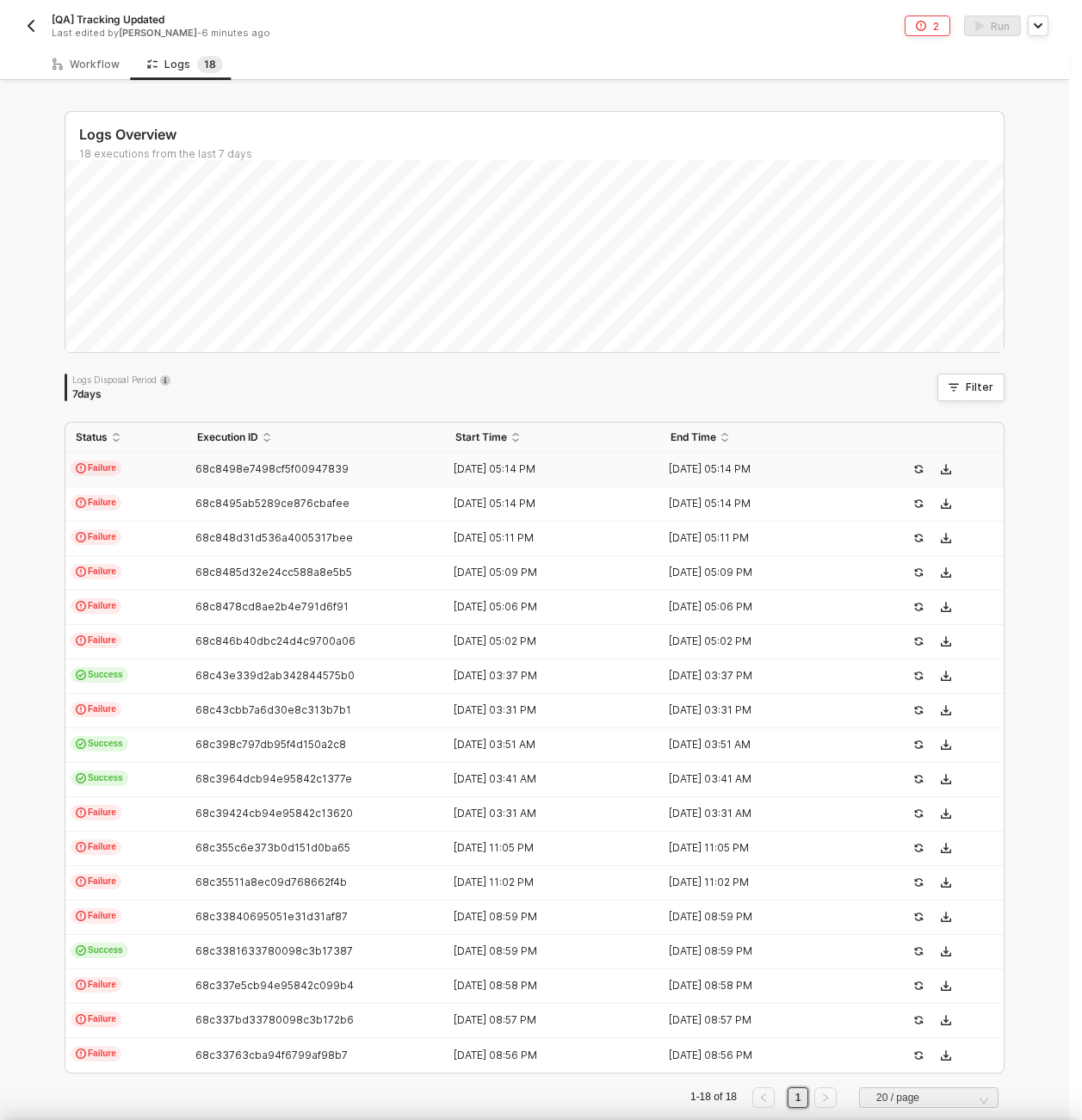
scroll to position [0, 0]
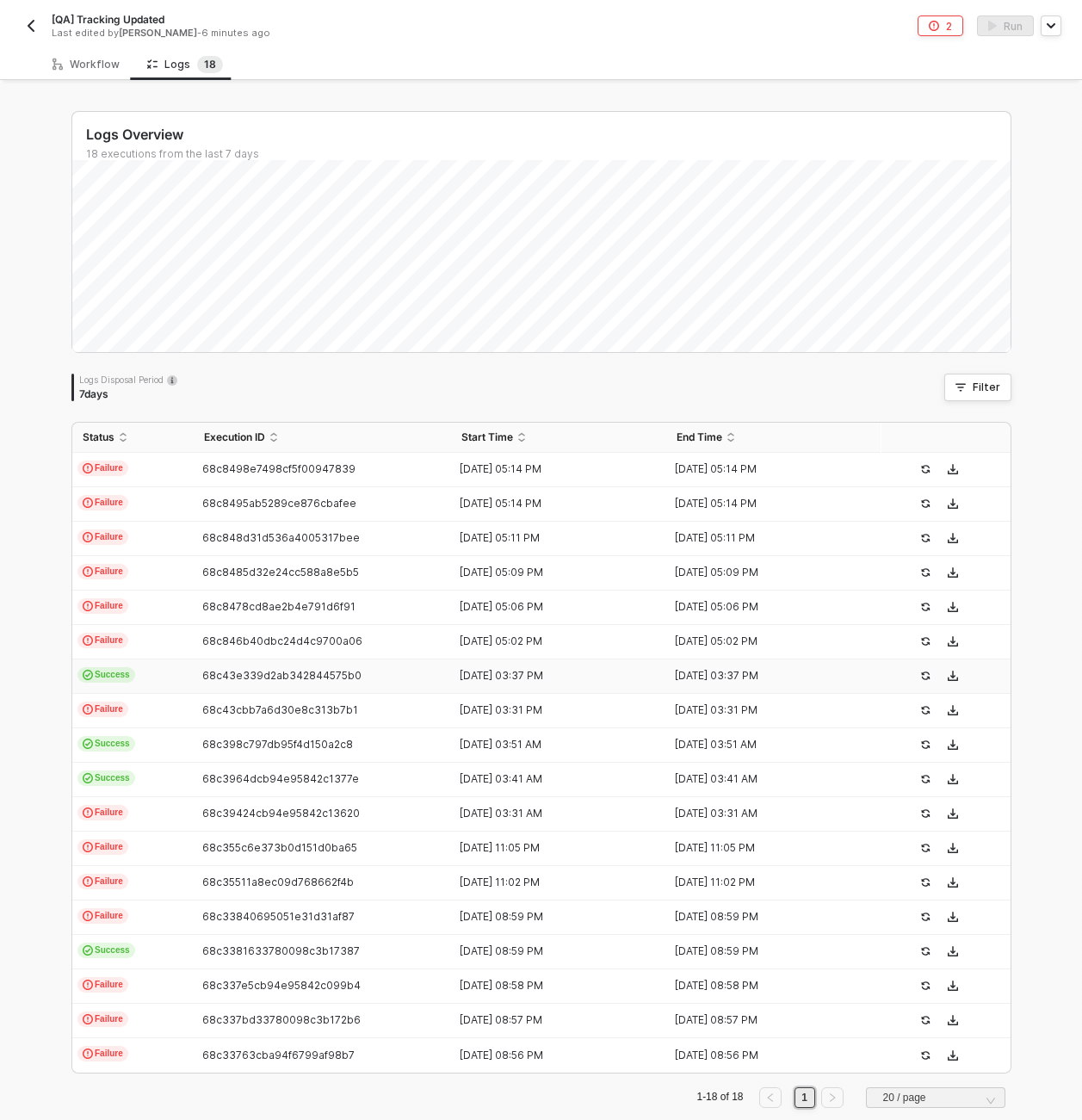
click at [150, 669] on td "Success" at bounding box center [134, 676] width 122 height 35
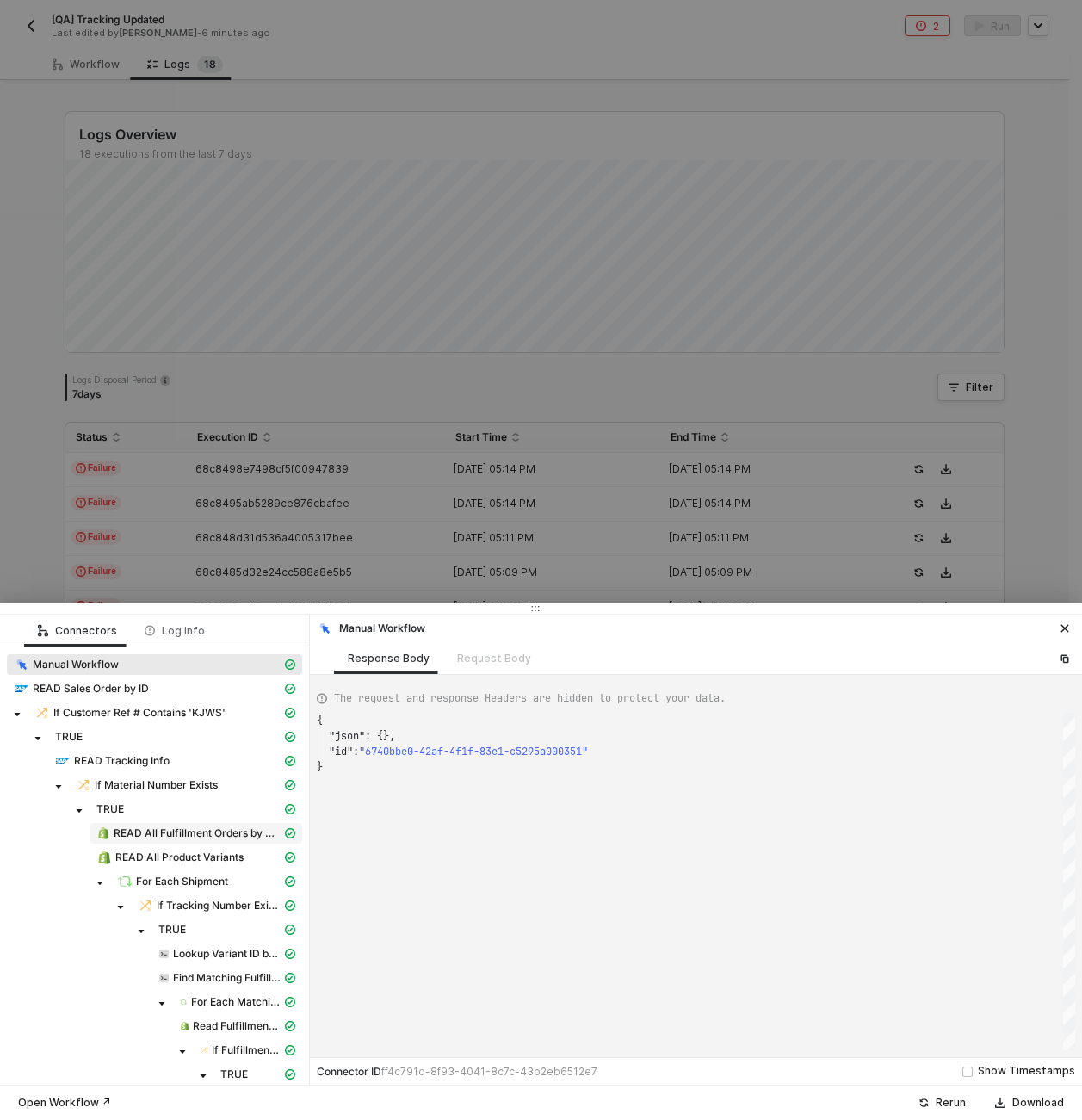
scroll to position [46, 0]
click at [157, 628] on div "Log info" at bounding box center [175, 630] width 60 height 14
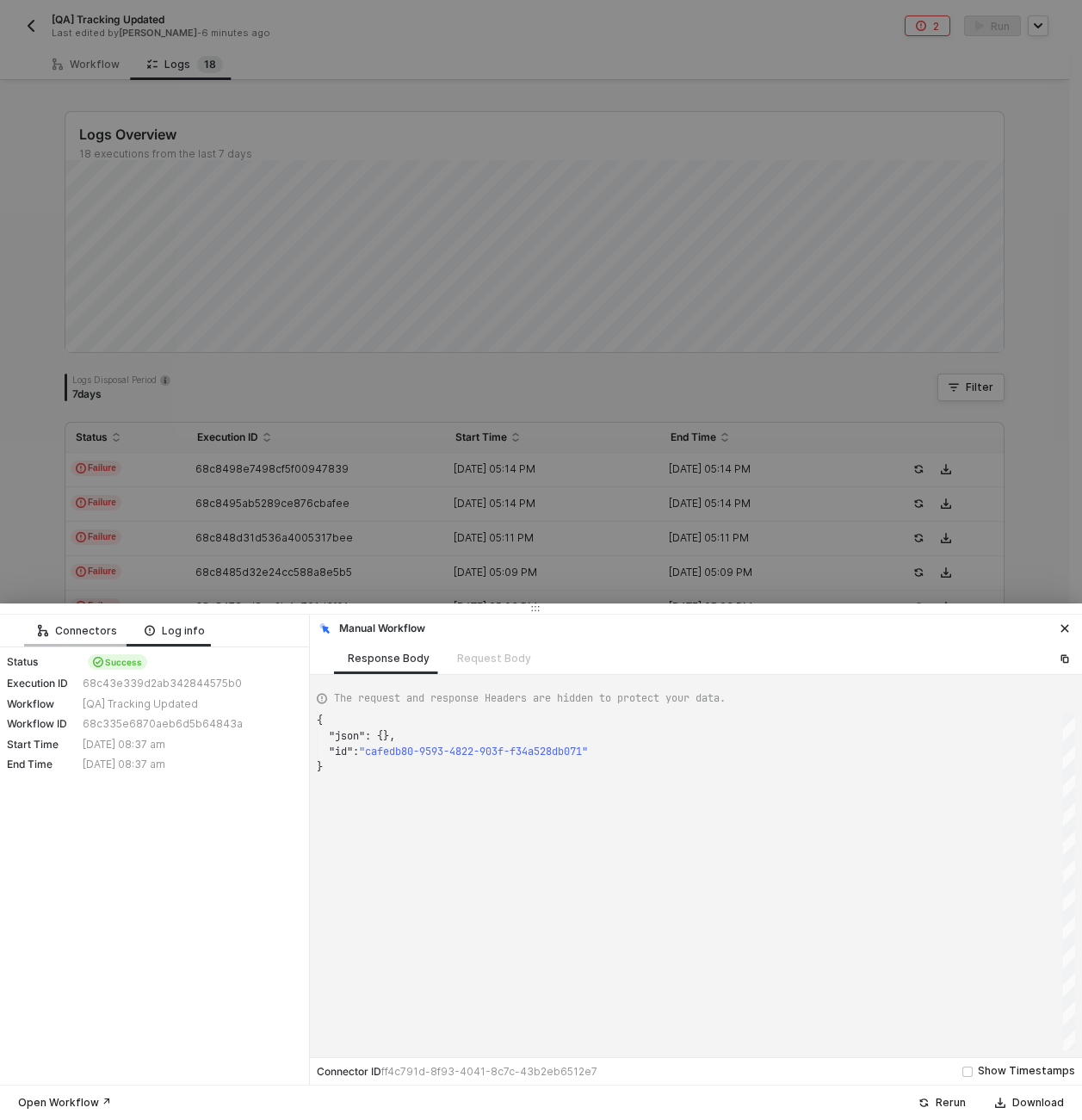
click at [73, 628] on div "Connectors" at bounding box center [77, 630] width 79 height 14
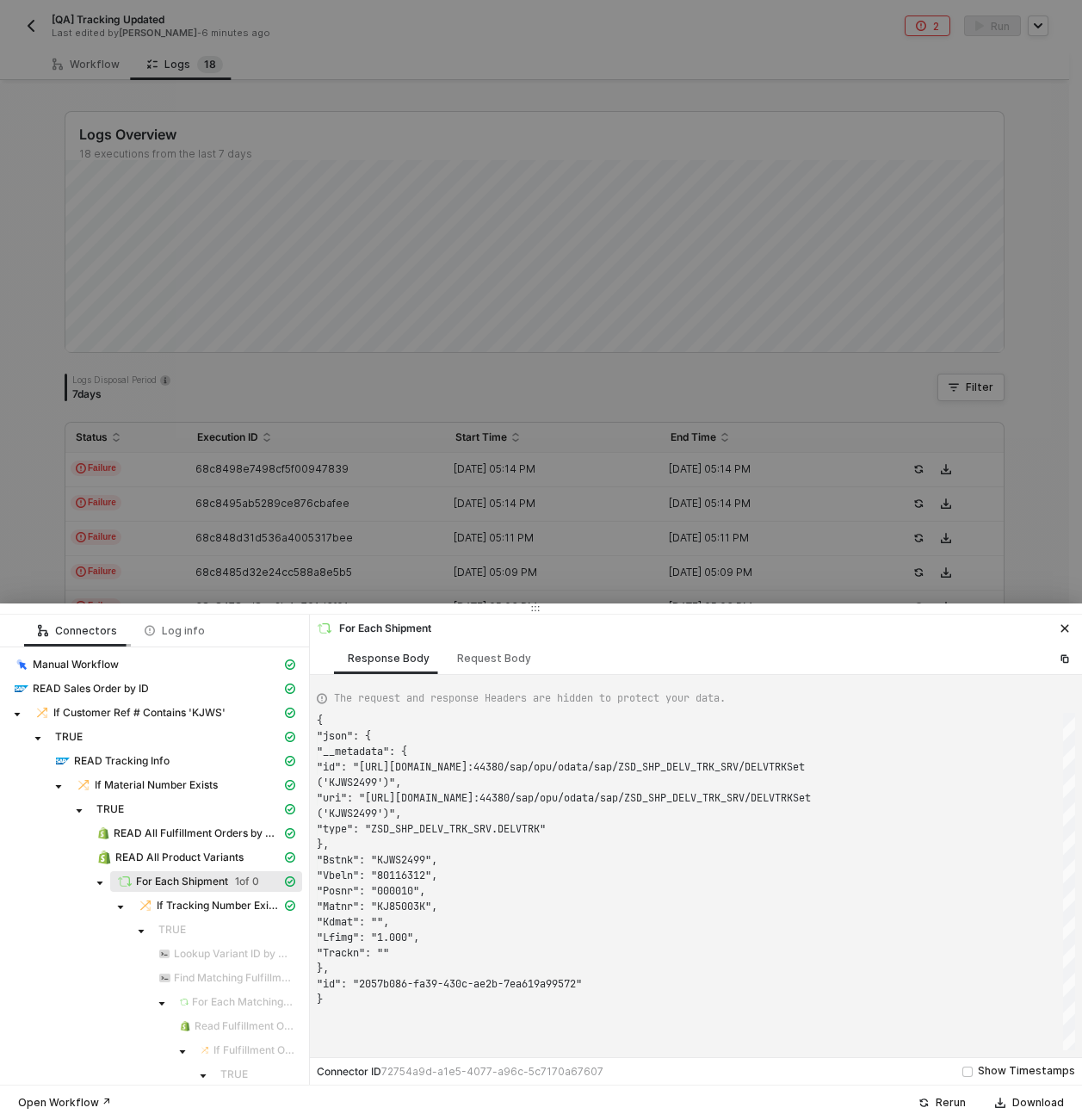
type textarea "{ "json": { "__metadata": { "id": "https://sellmarksapqas.sc1.hec.ondemand.com:…"
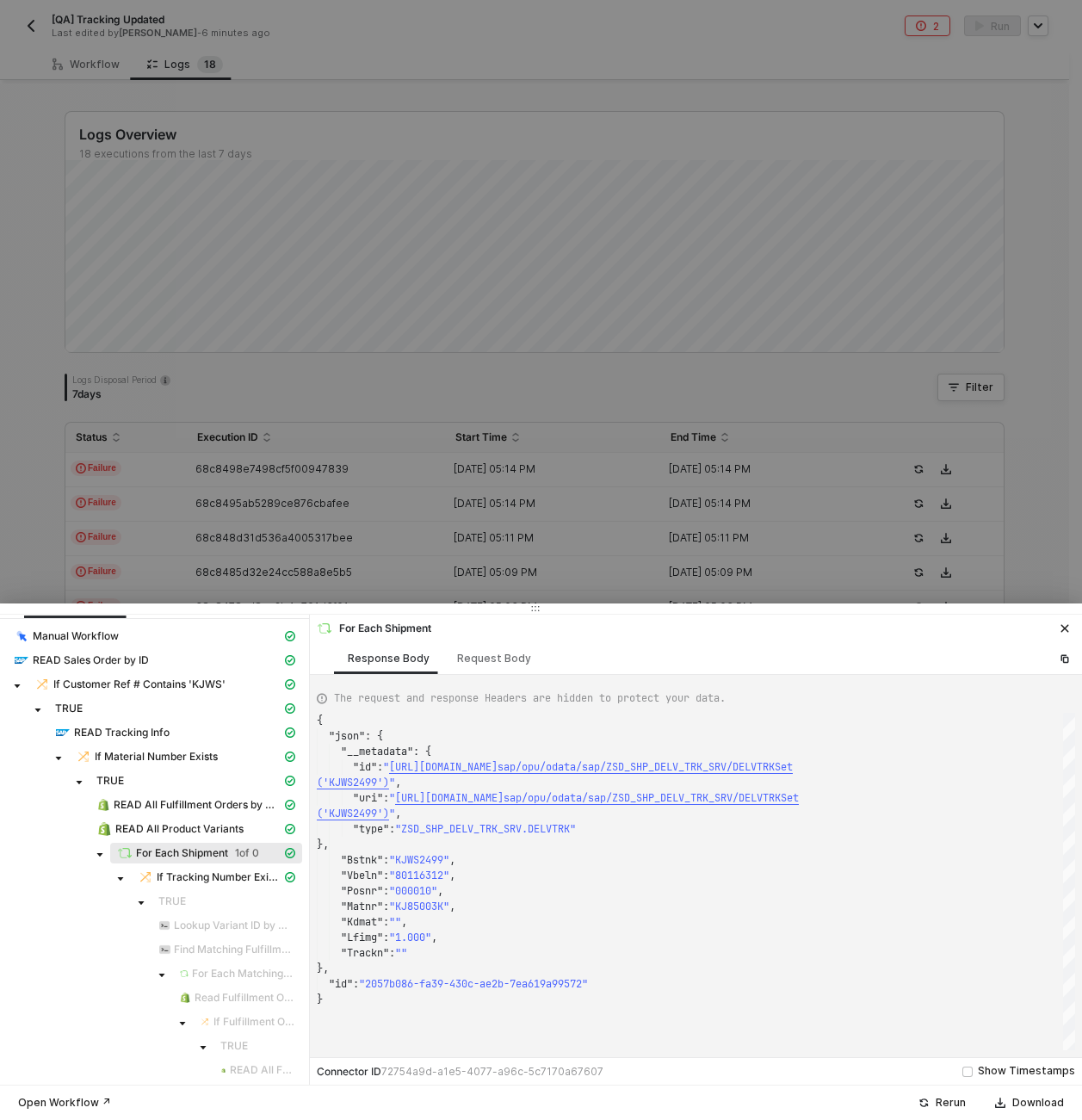
scroll to position [0, 0]
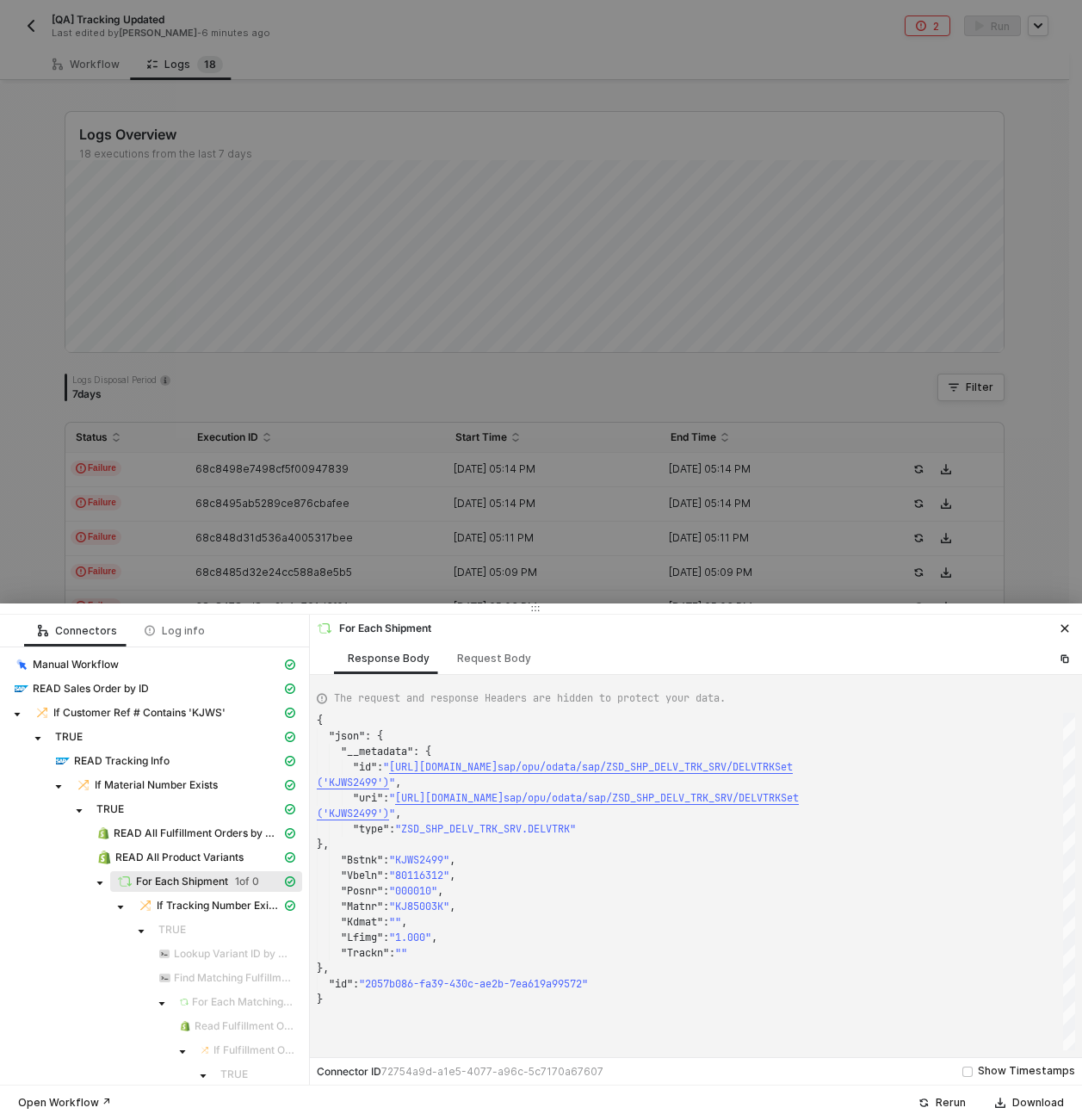
click at [241, 542] on div at bounding box center [541, 560] width 1082 height 1120
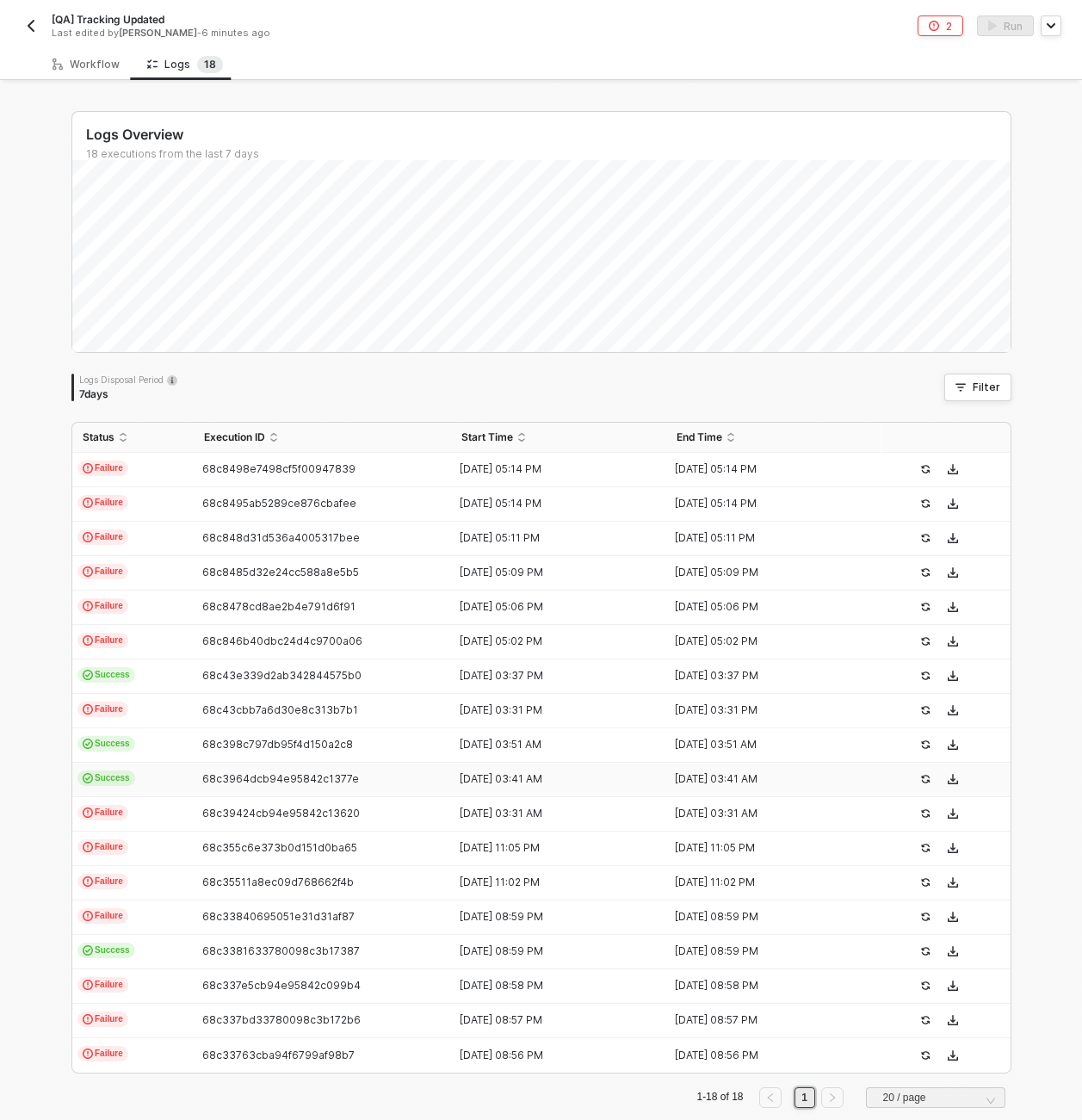
click at [167, 770] on td "Success" at bounding box center [134, 780] width 122 height 35
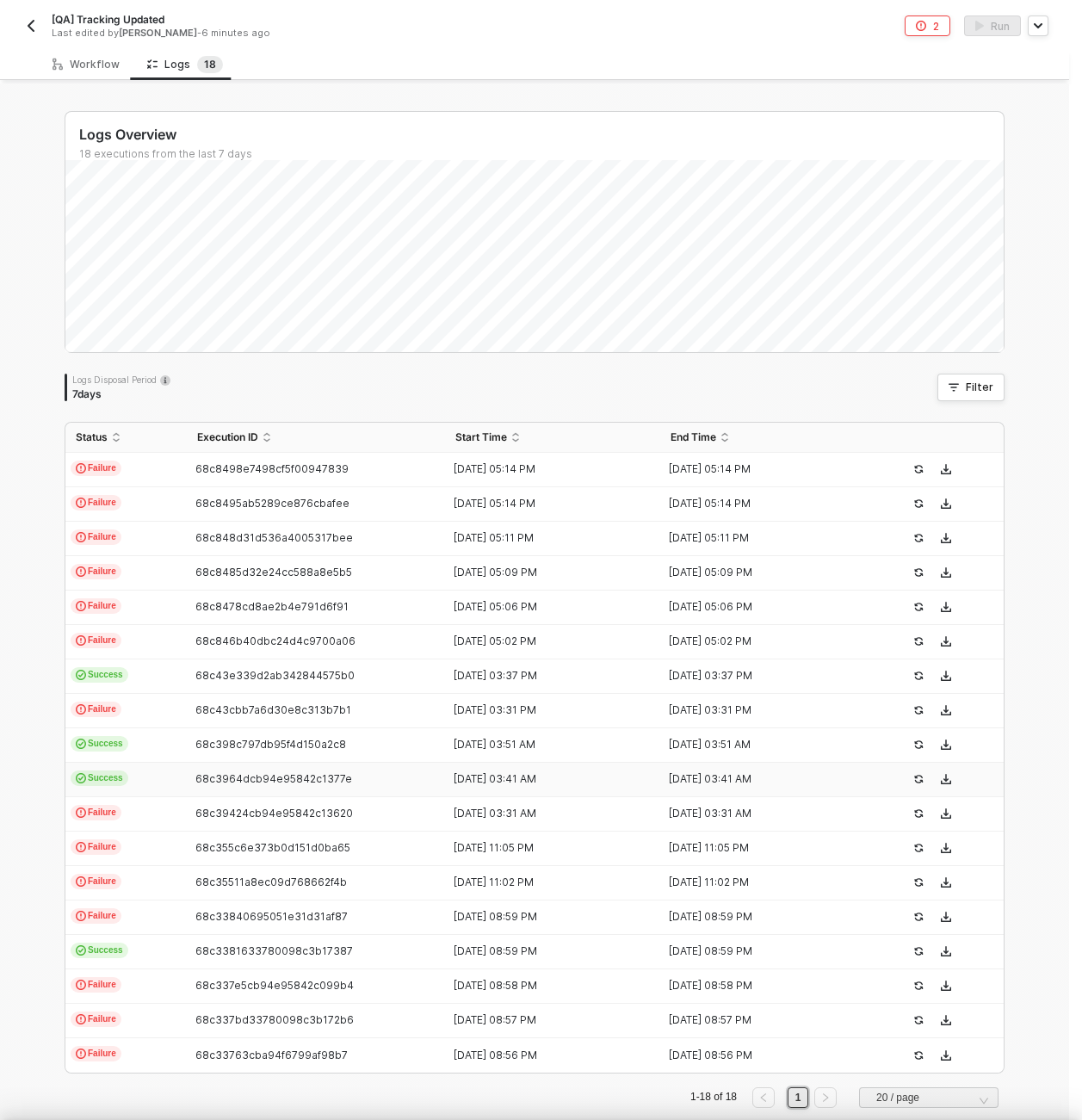
scroll to position [46, 0]
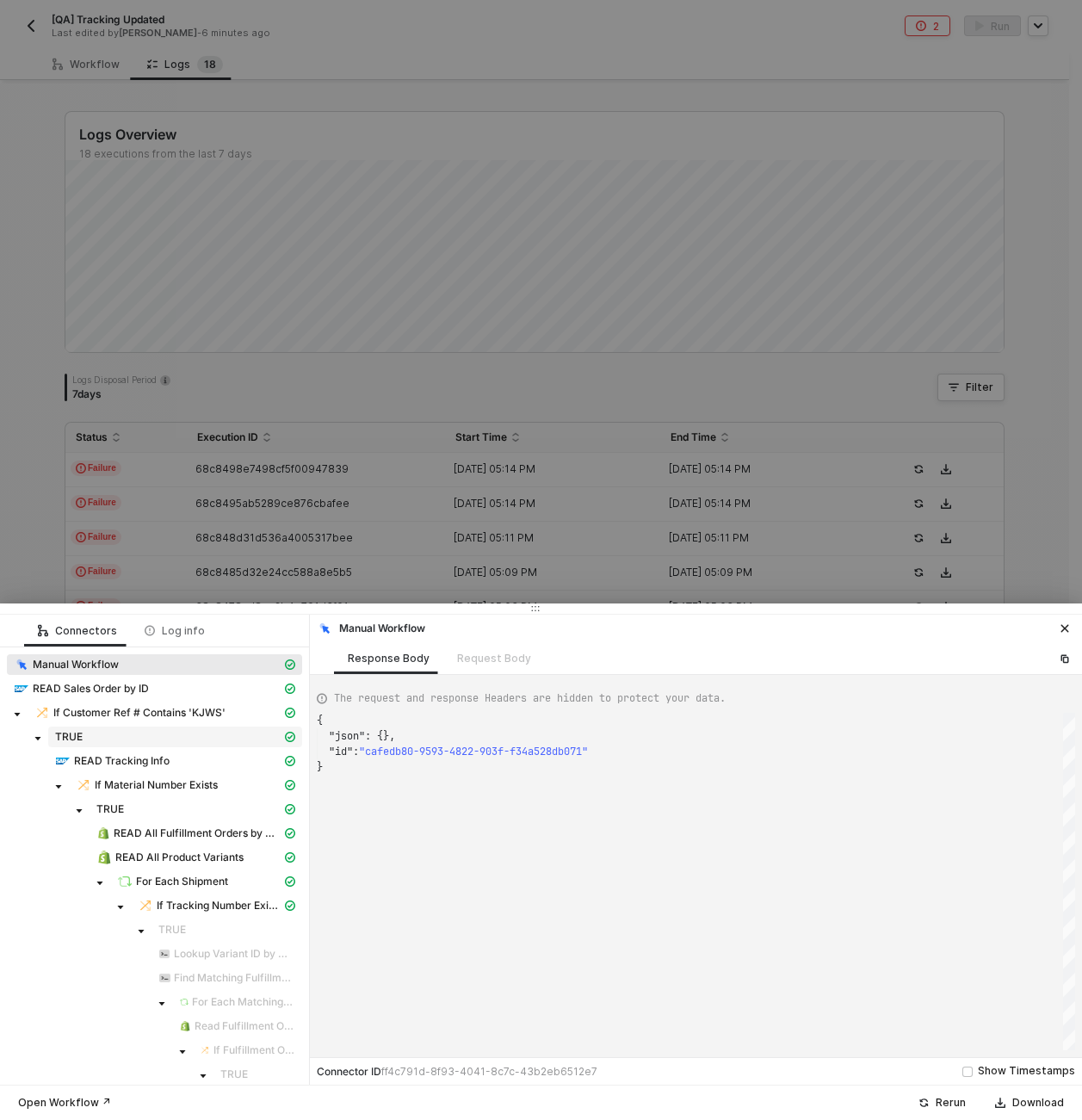
type textarea "{ "json": {}, "id": "7b73a918-1ddd-412d-92ec-5c18956e75cf" }"
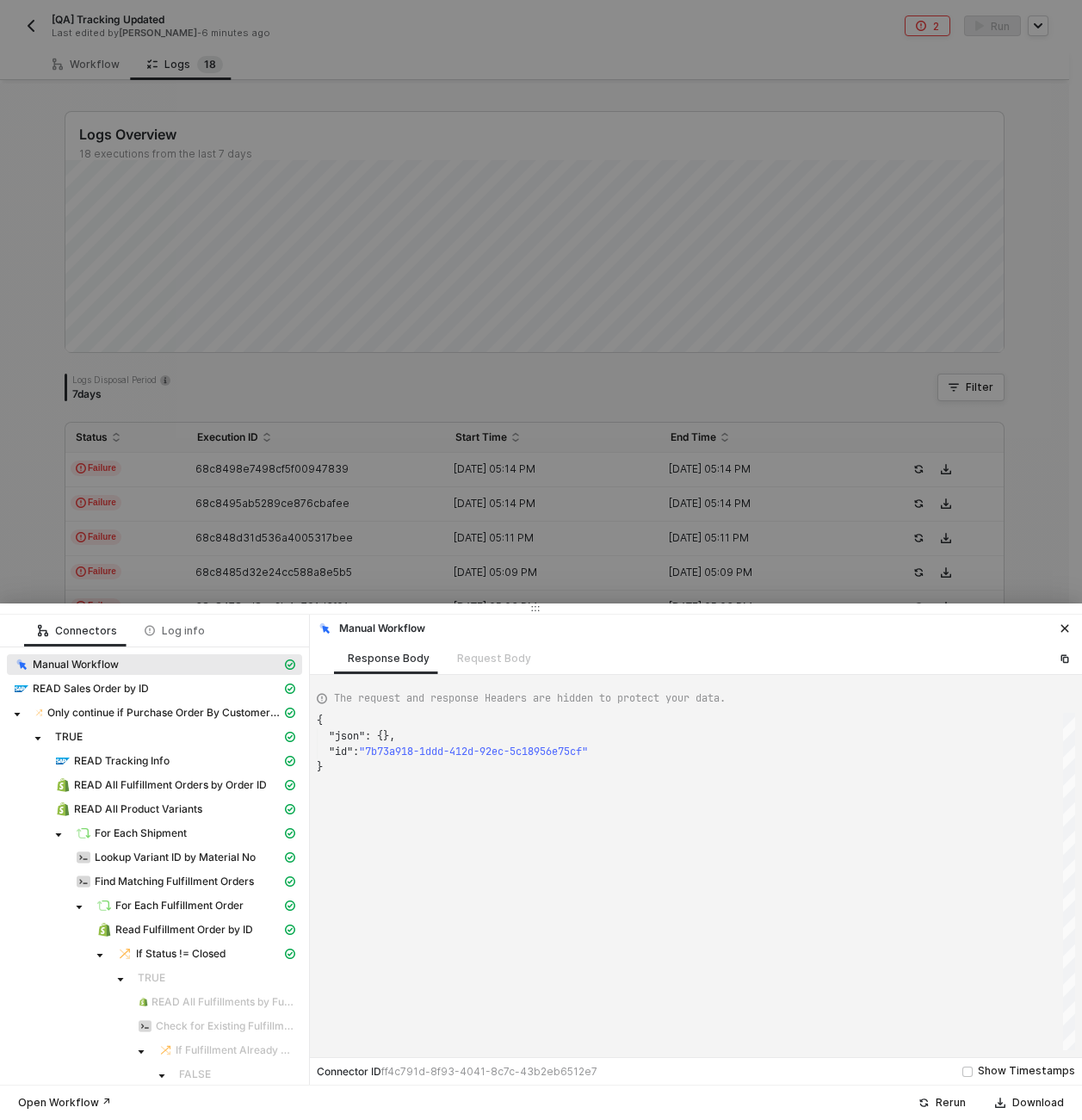
click at [214, 386] on div at bounding box center [541, 560] width 1082 height 1120
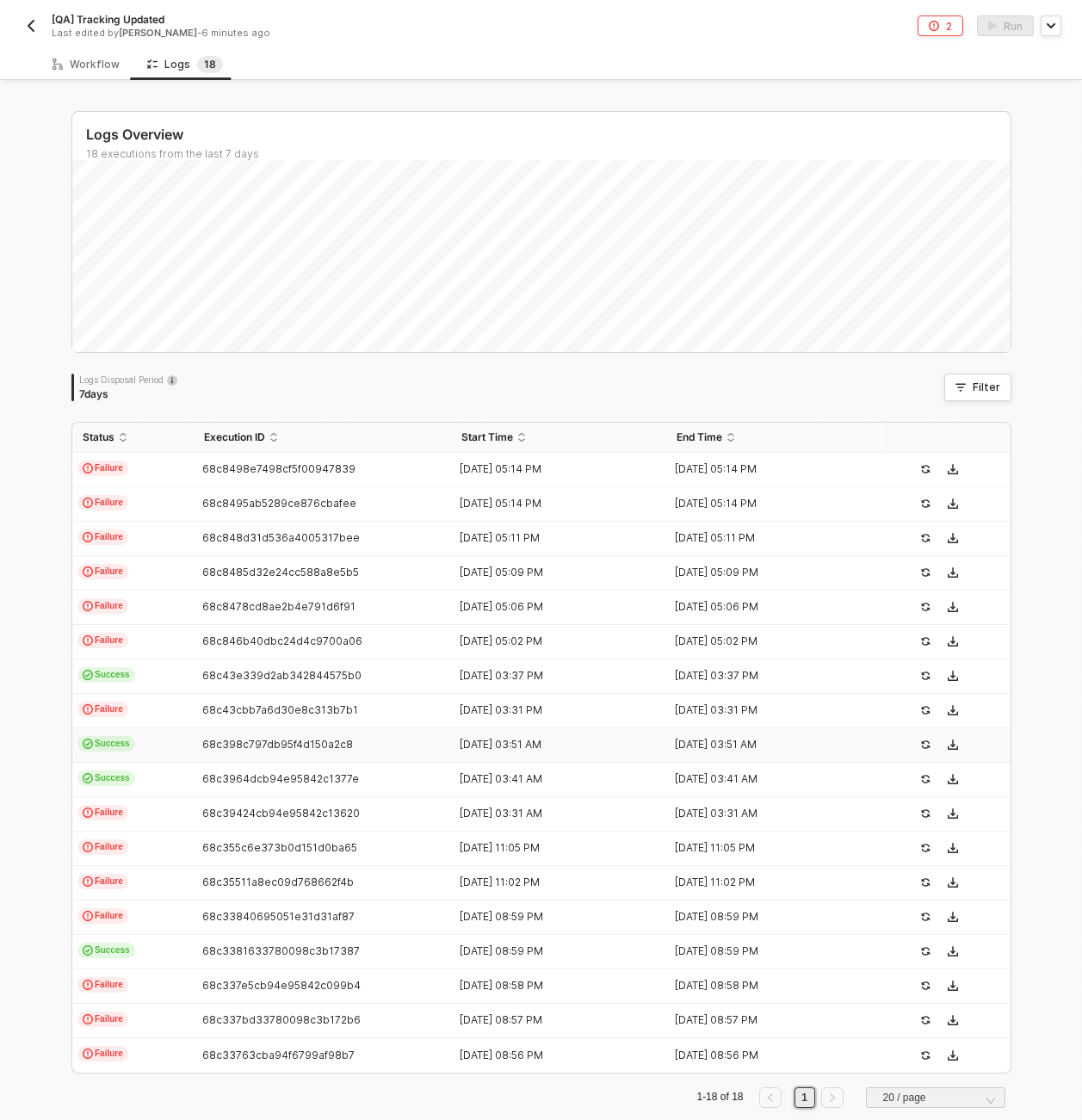
click at [156, 732] on td "Success" at bounding box center [134, 745] width 122 height 35
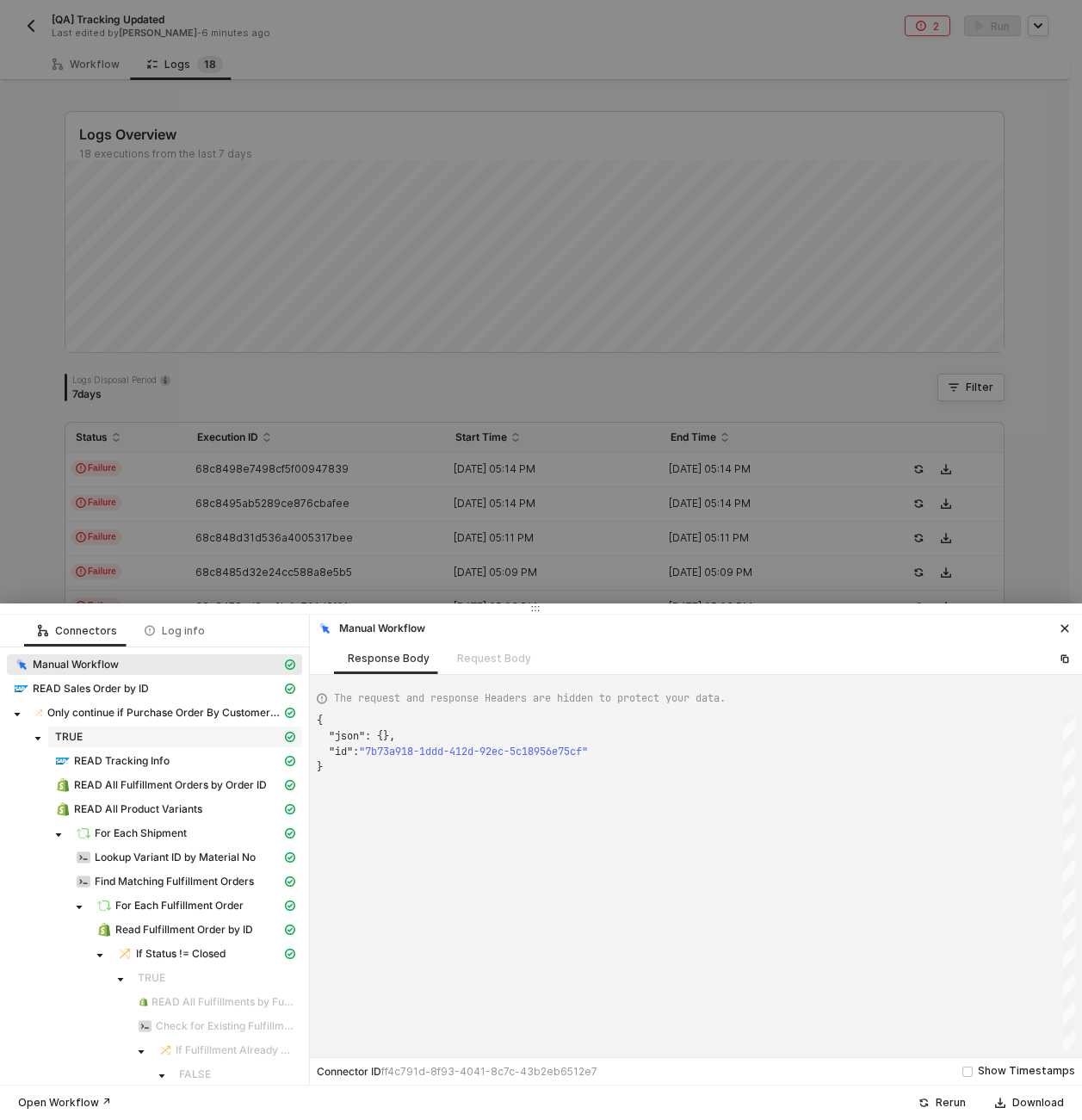
type textarea "{ "json": {}, "id": "1eaa1780-1f13-4547-b9fc-12385388d65e" }"
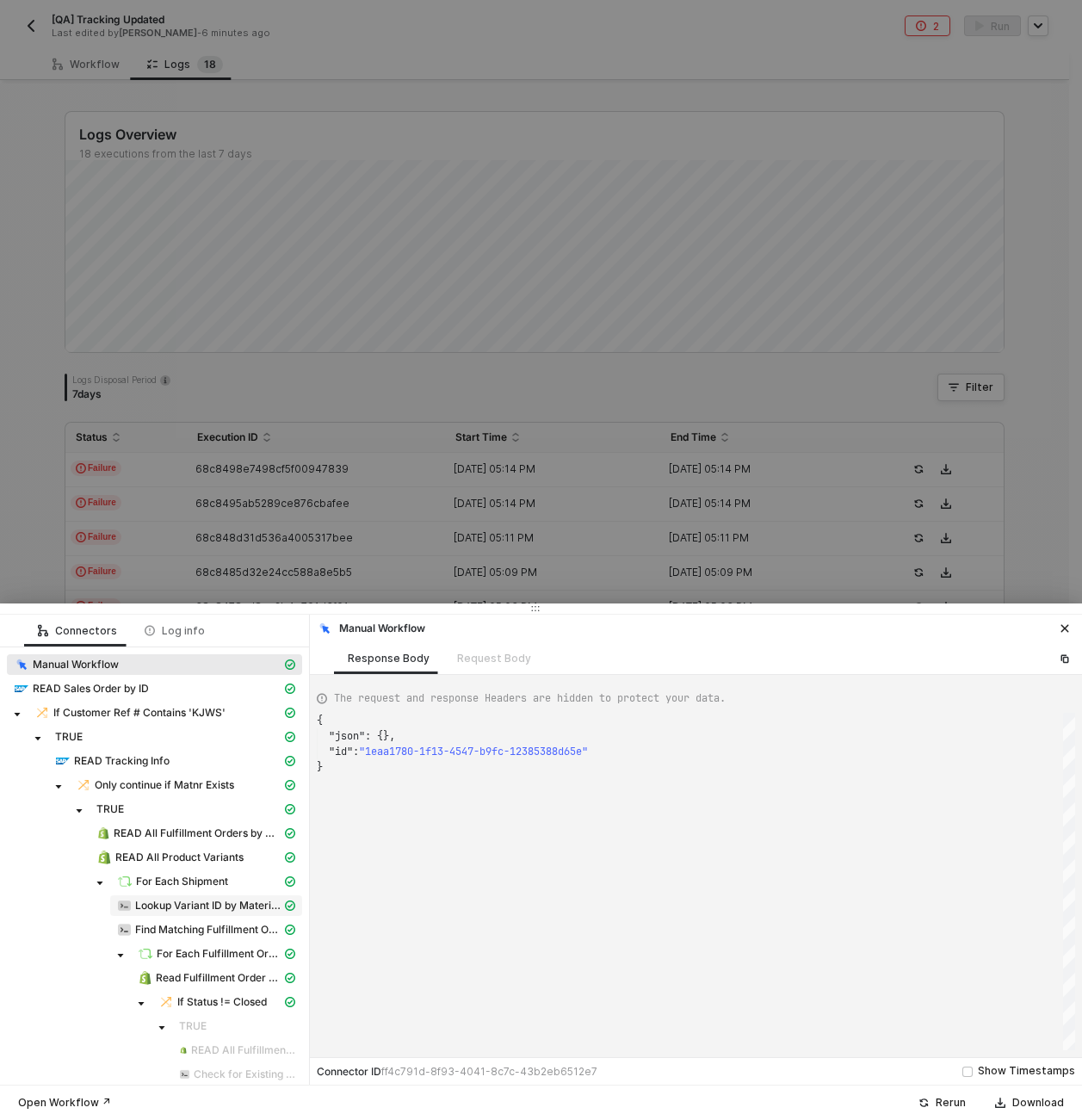
click at [205, 906] on span "Lookup Variant ID by Material No" at bounding box center [208, 905] width 146 height 14
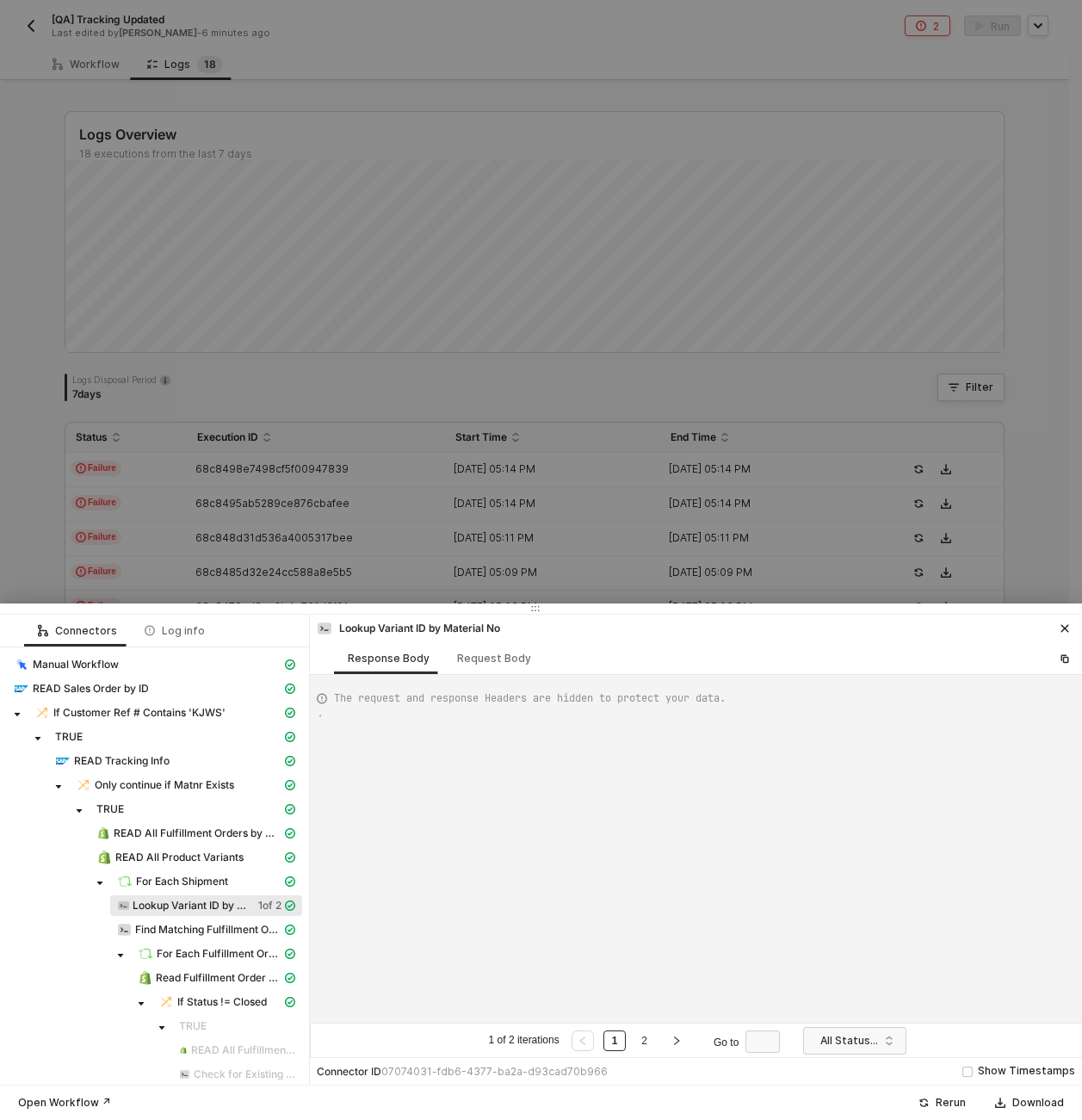
type textarea "{ "data": { "0": [ { "json": { "data": { "variantId": "38142125572269" } }, "id…"
click at [201, 947] on span "For Each Fulfillment Order" at bounding box center [218, 954] width 125 height 14
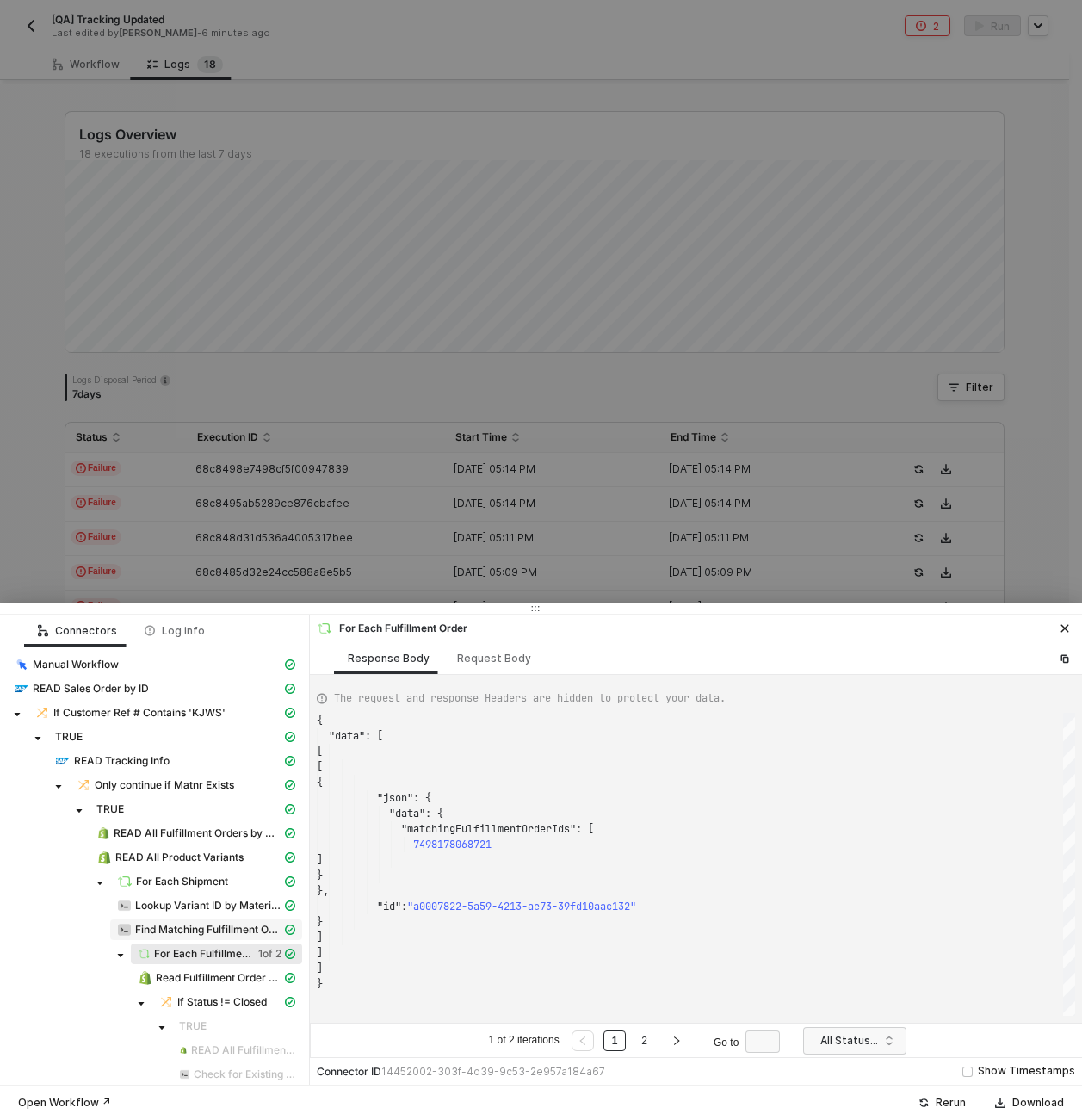
click at [204, 938] on span "Find Matching Fulfillment Orders" at bounding box center [205, 929] width 192 height 21
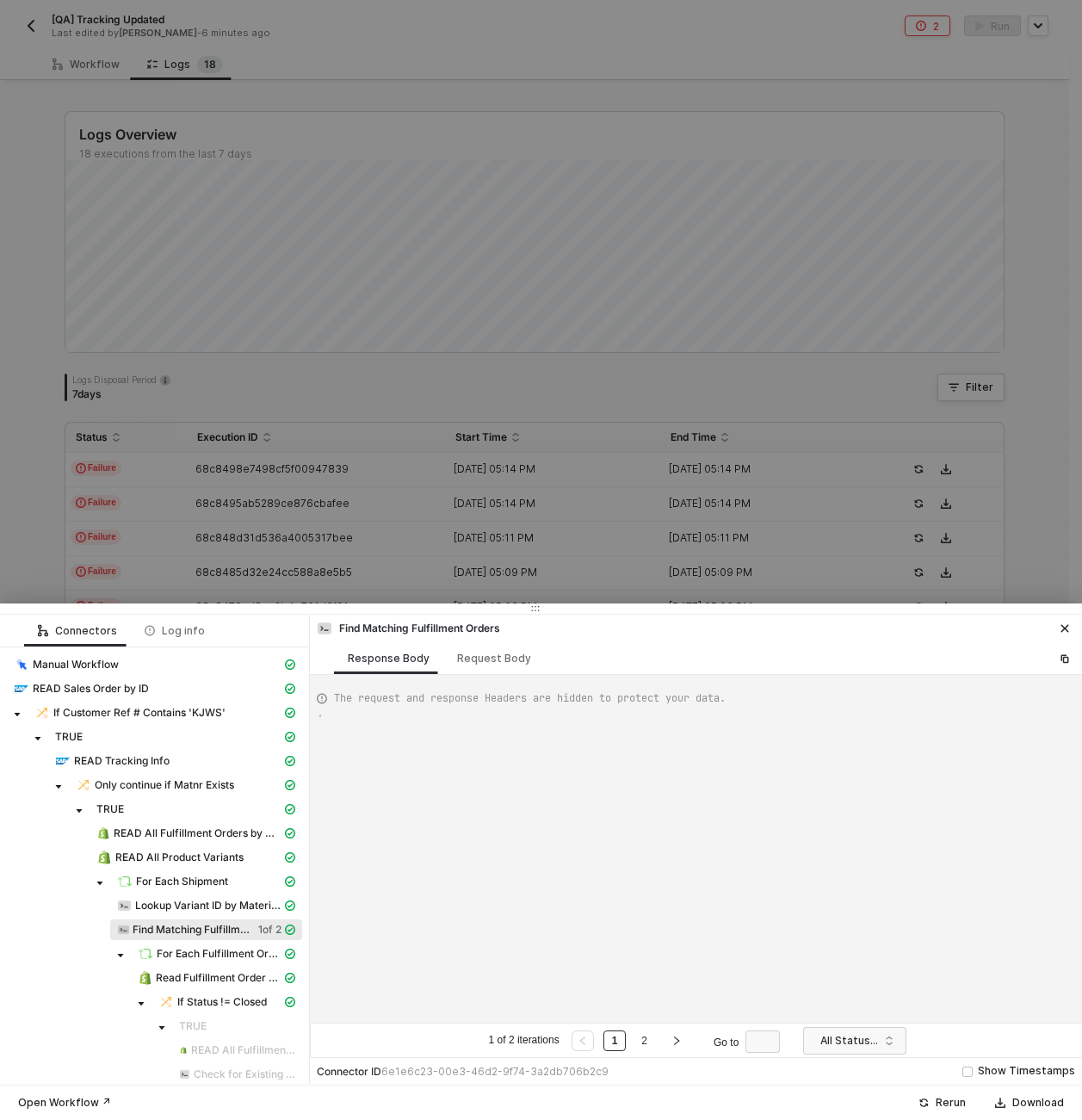
type textarea "{ "data": { "0": [ { "json": { "data": { "matchingFulfillmentOrderIds": [ 74981…"
click at [221, 902] on span "Lookup Variant ID by Material No" at bounding box center [208, 905] width 146 height 14
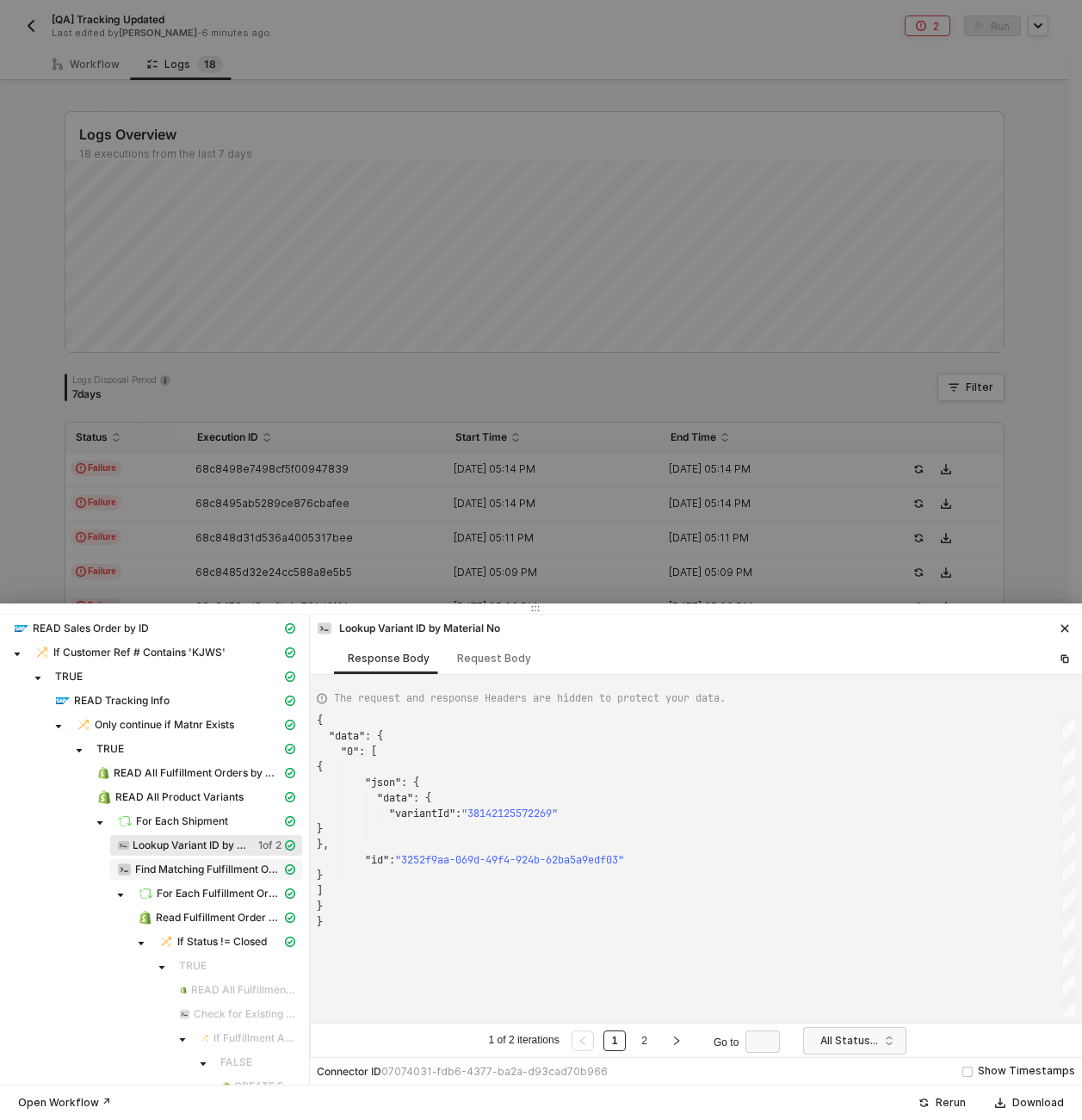
scroll to position [56, 0]
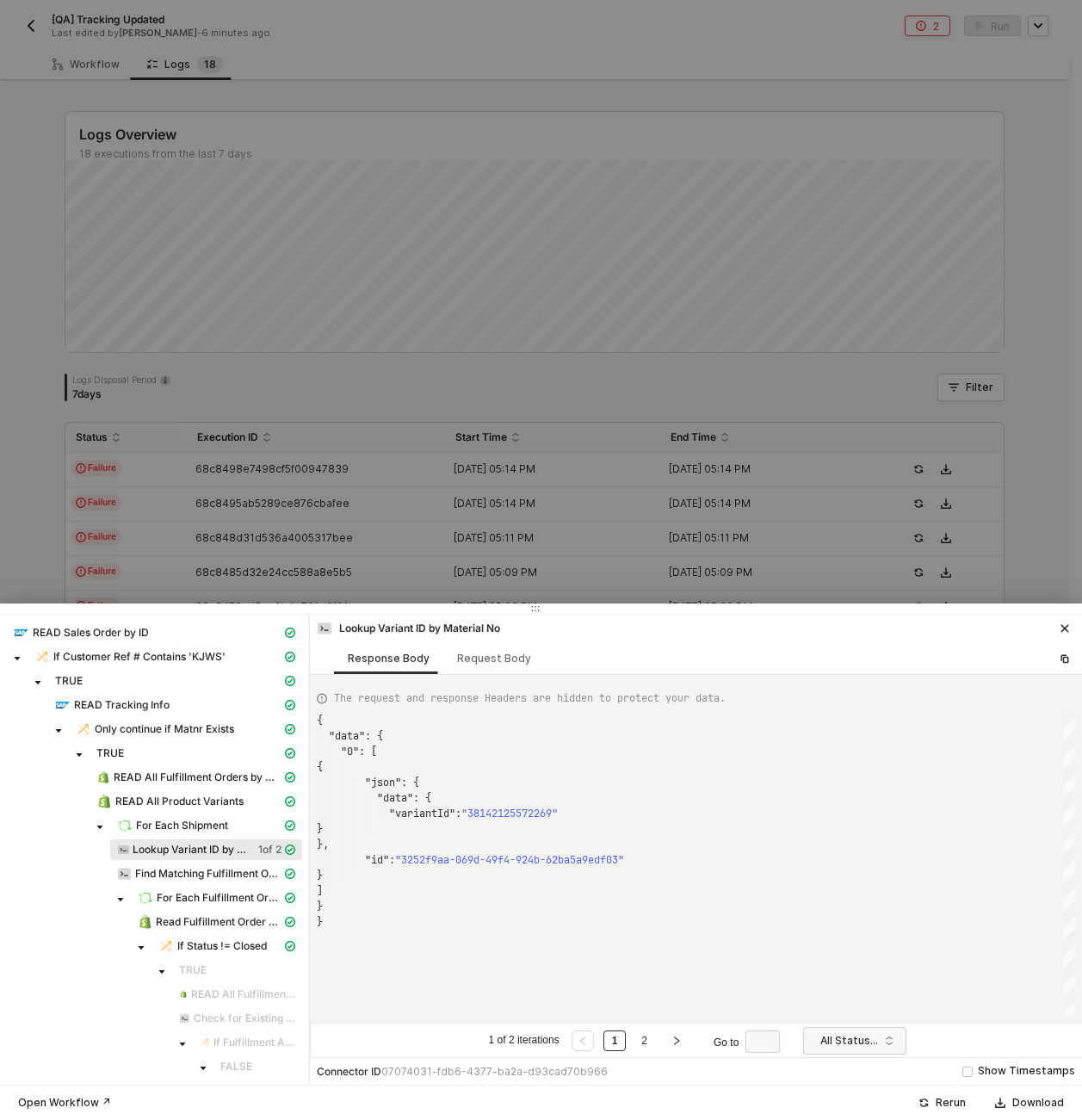
click at [143, 506] on div at bounding box center [541, 560] width 1082 height 1120
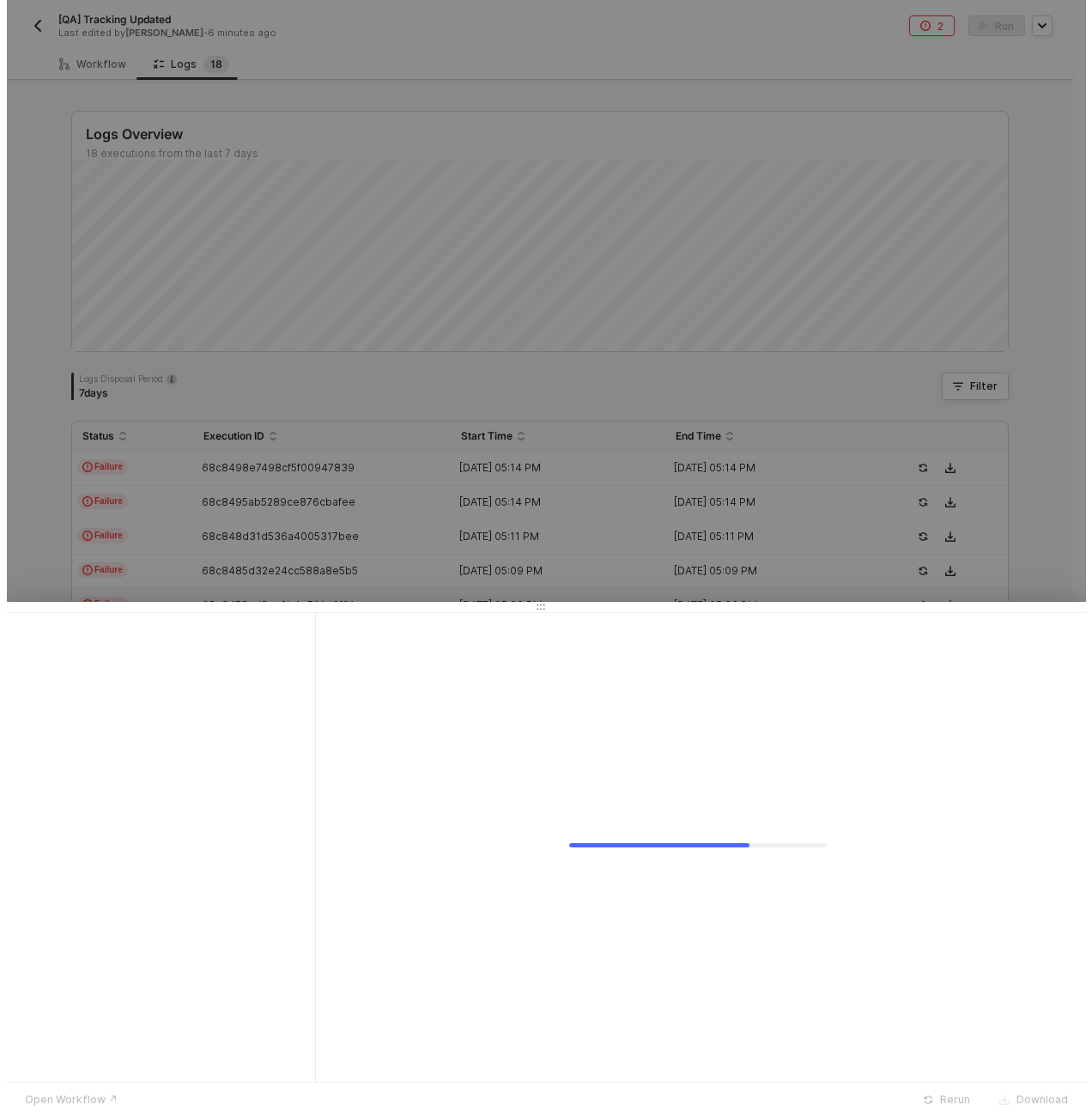
scroll to position [0, 0]
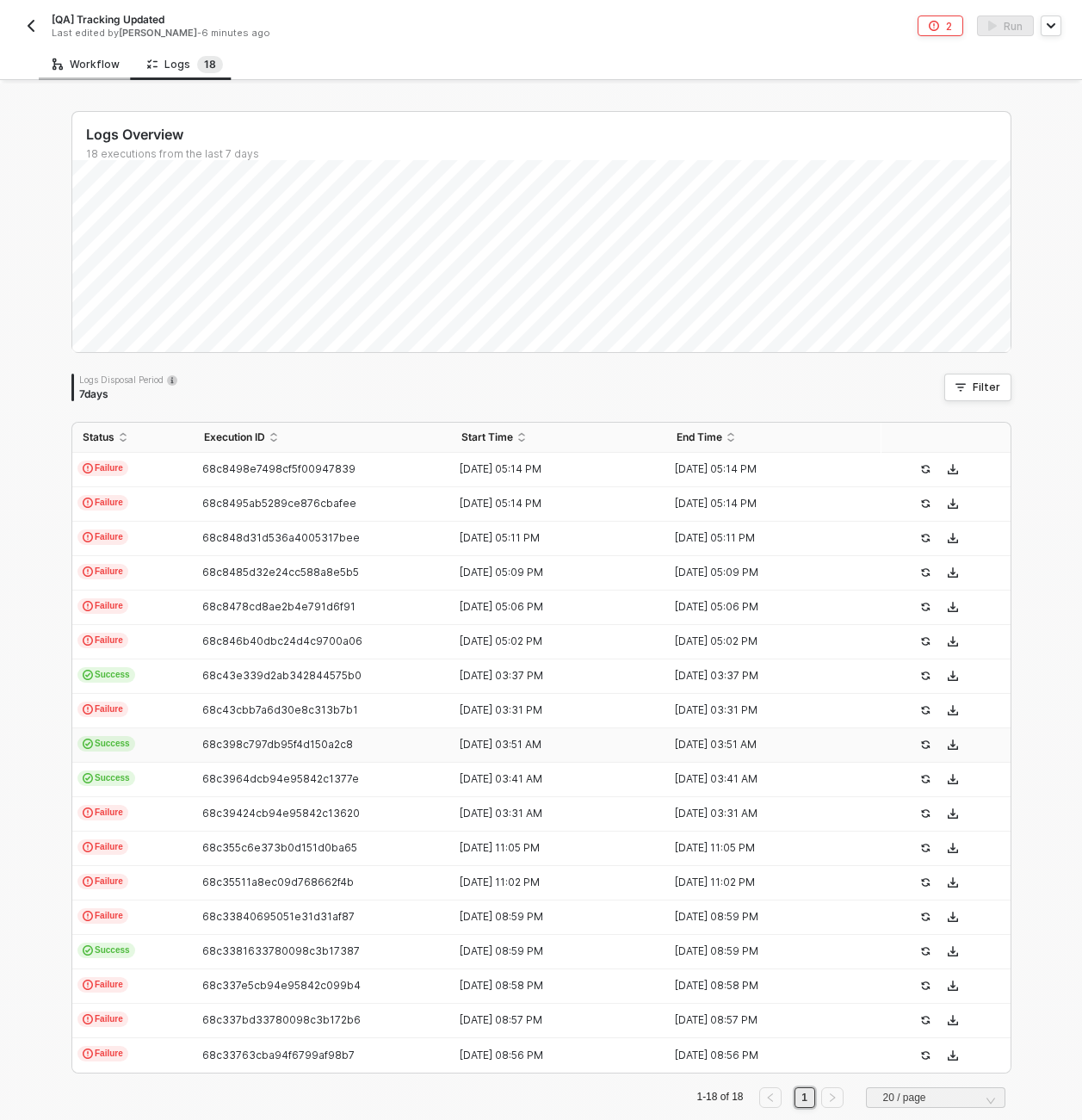
click at [105, 72] on div "Workflow" at bounding box center [86, 64] width 95 height 32
type textarea "const trackingNo = inputData.trackingNo; const fulfillmentOrderId = inputData.f…"
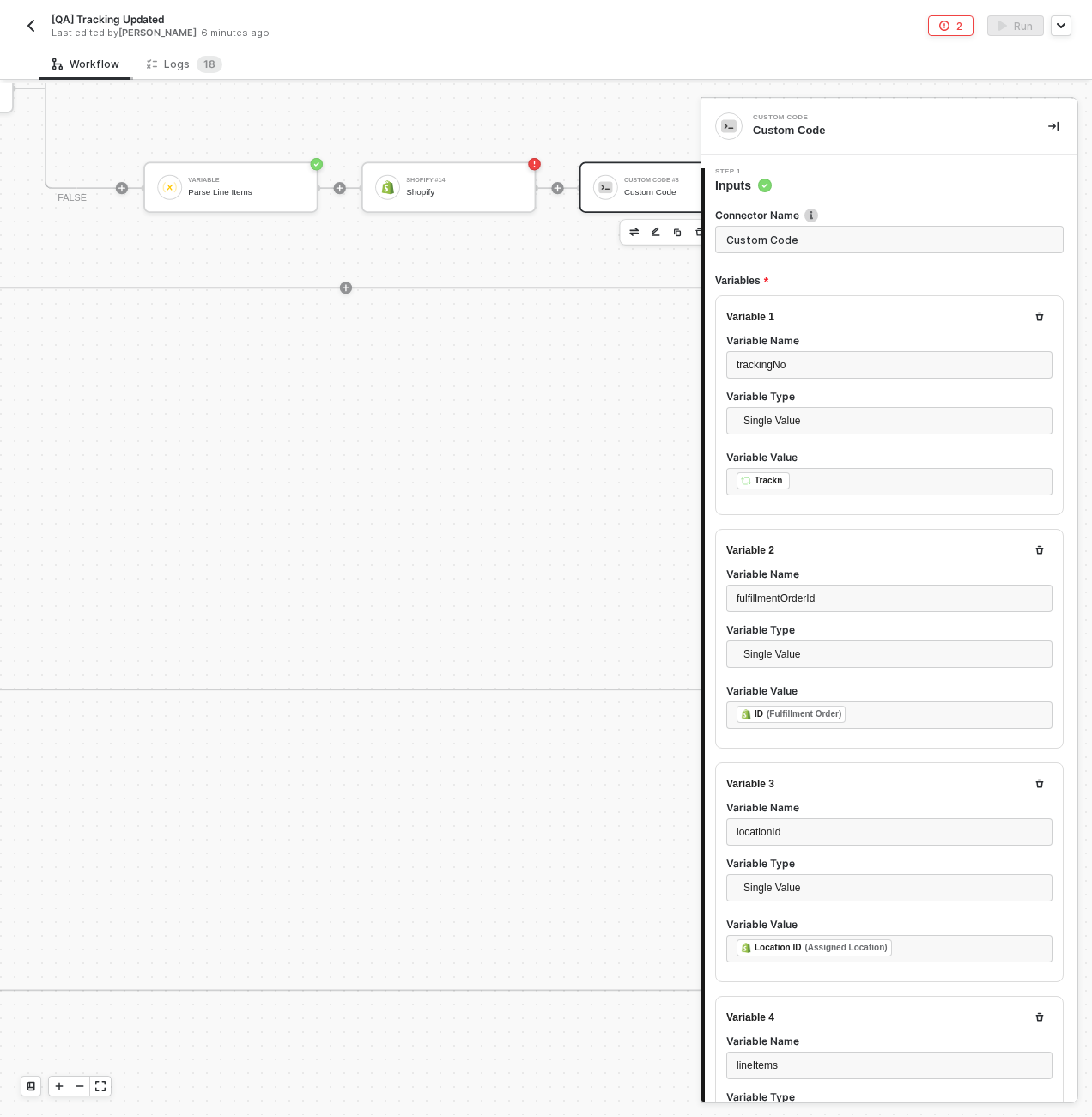
scroll to position [108, 36]
click at [346, 440] on div "Shopify #12 Read Fulfillment Order by ID If-Else Conditions #5 If Fulfillment O…" at bounding box center [133, 439] width 2562 height 502
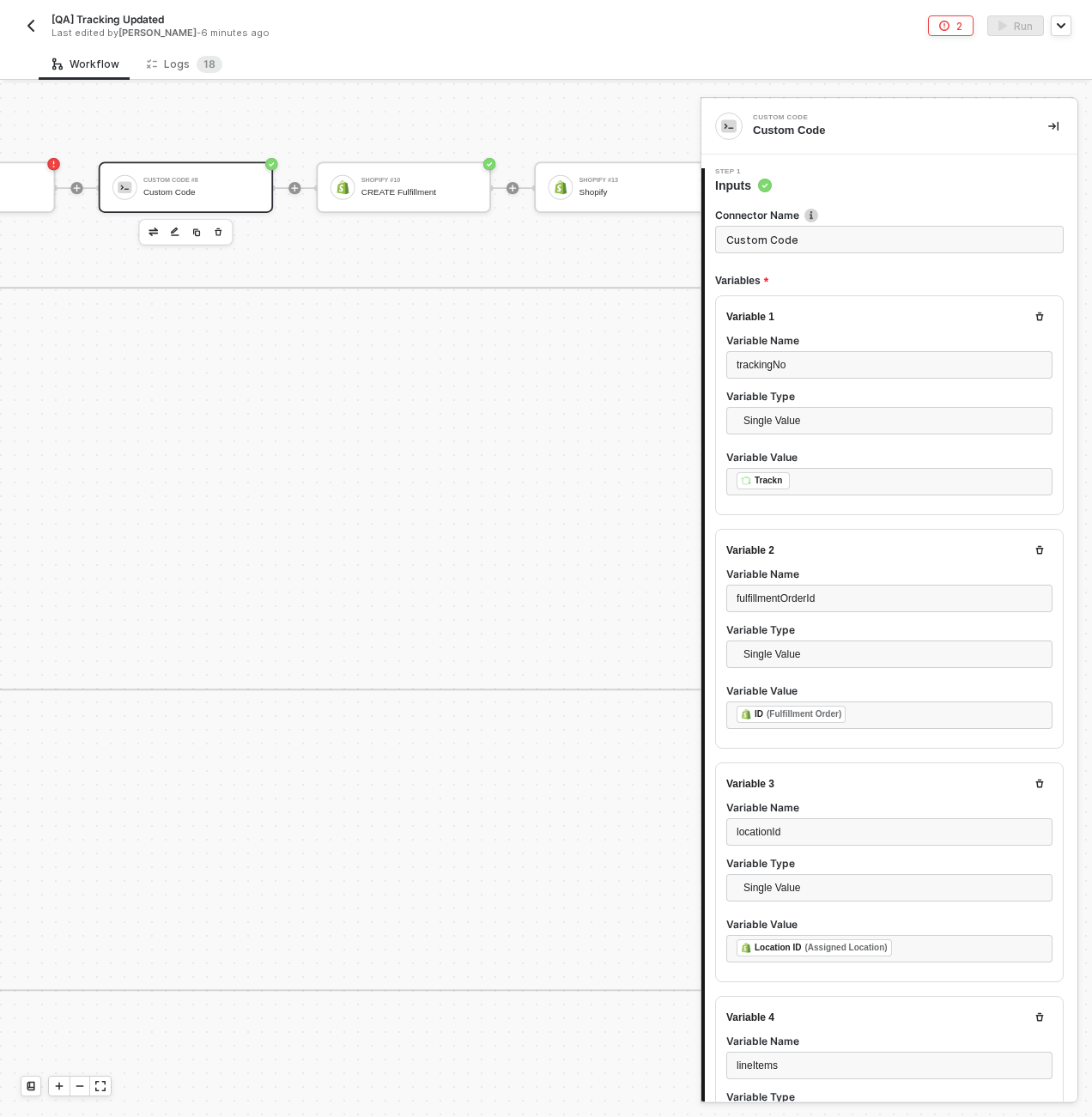
scroll to position [0, 5910]
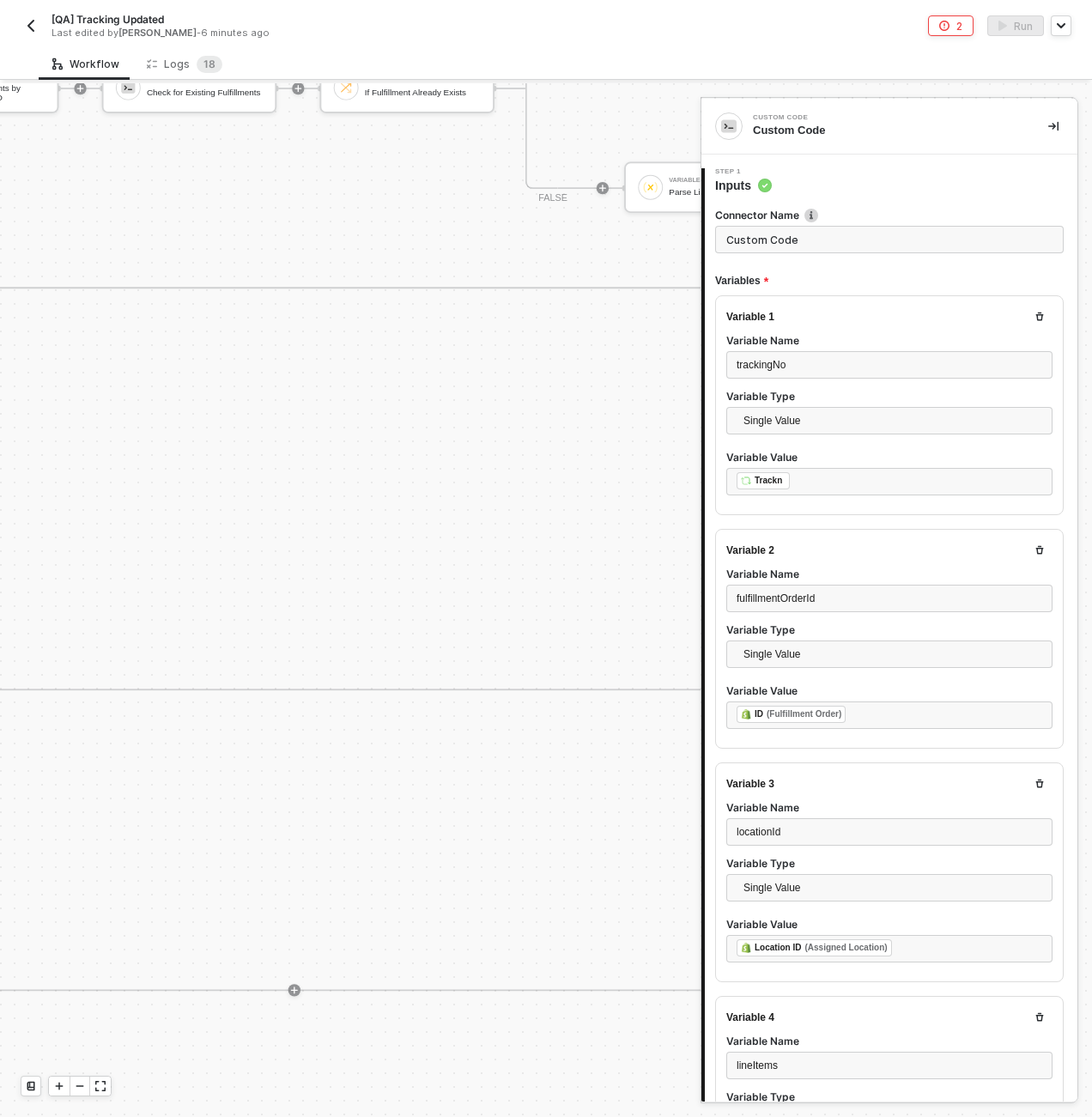
click at [357, 480] on div "Shopify #12 Read Fulfillment Order by ID If-Else Conditions #5 If Fulfillment O…" at bounding box center [614, 439] width 2562 height 502
click at [76, 1087] on icon "icon-minus" at bounding box center [79, 1085] width 10 height 10
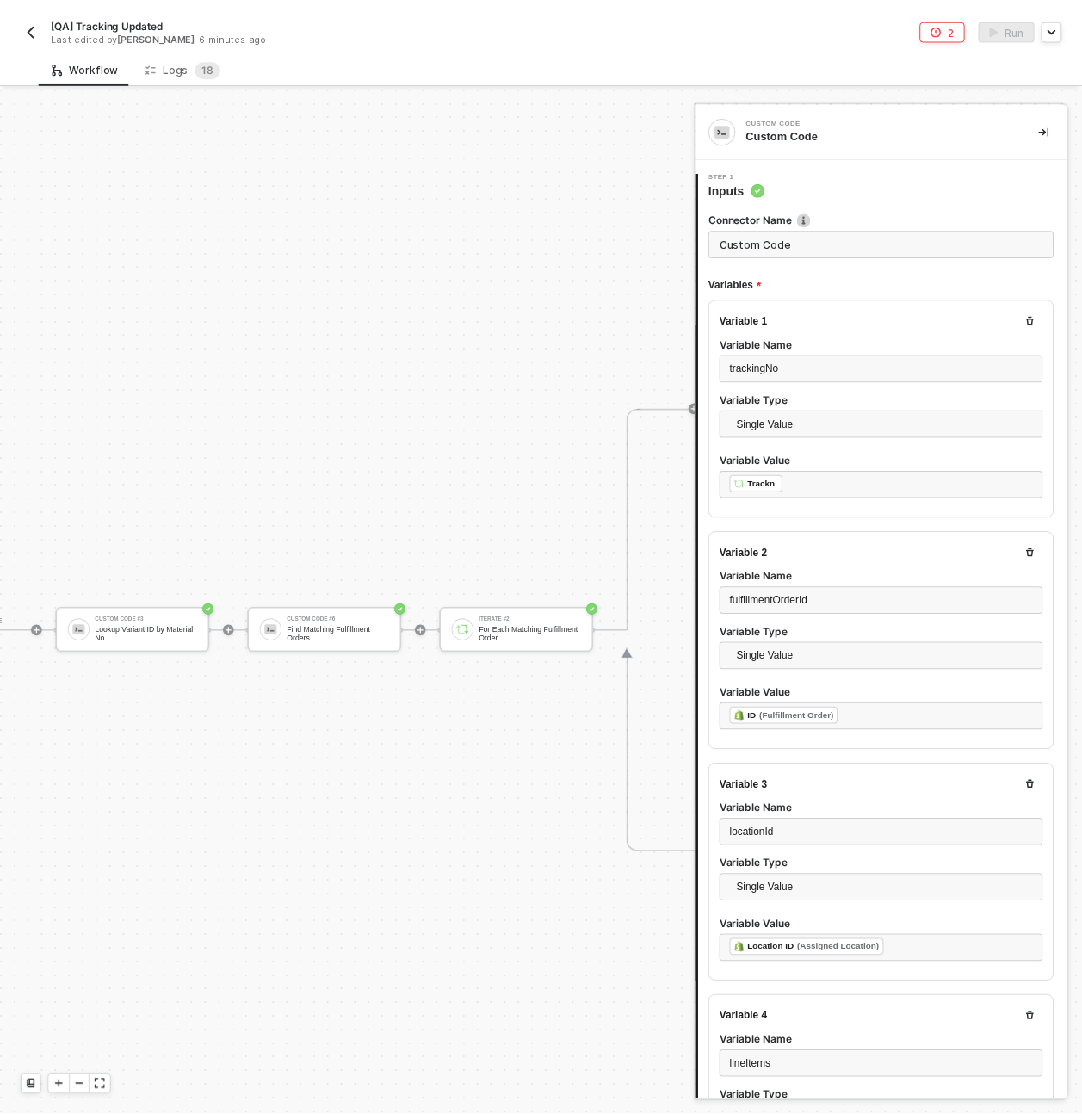
scroll to position [0, 4513]
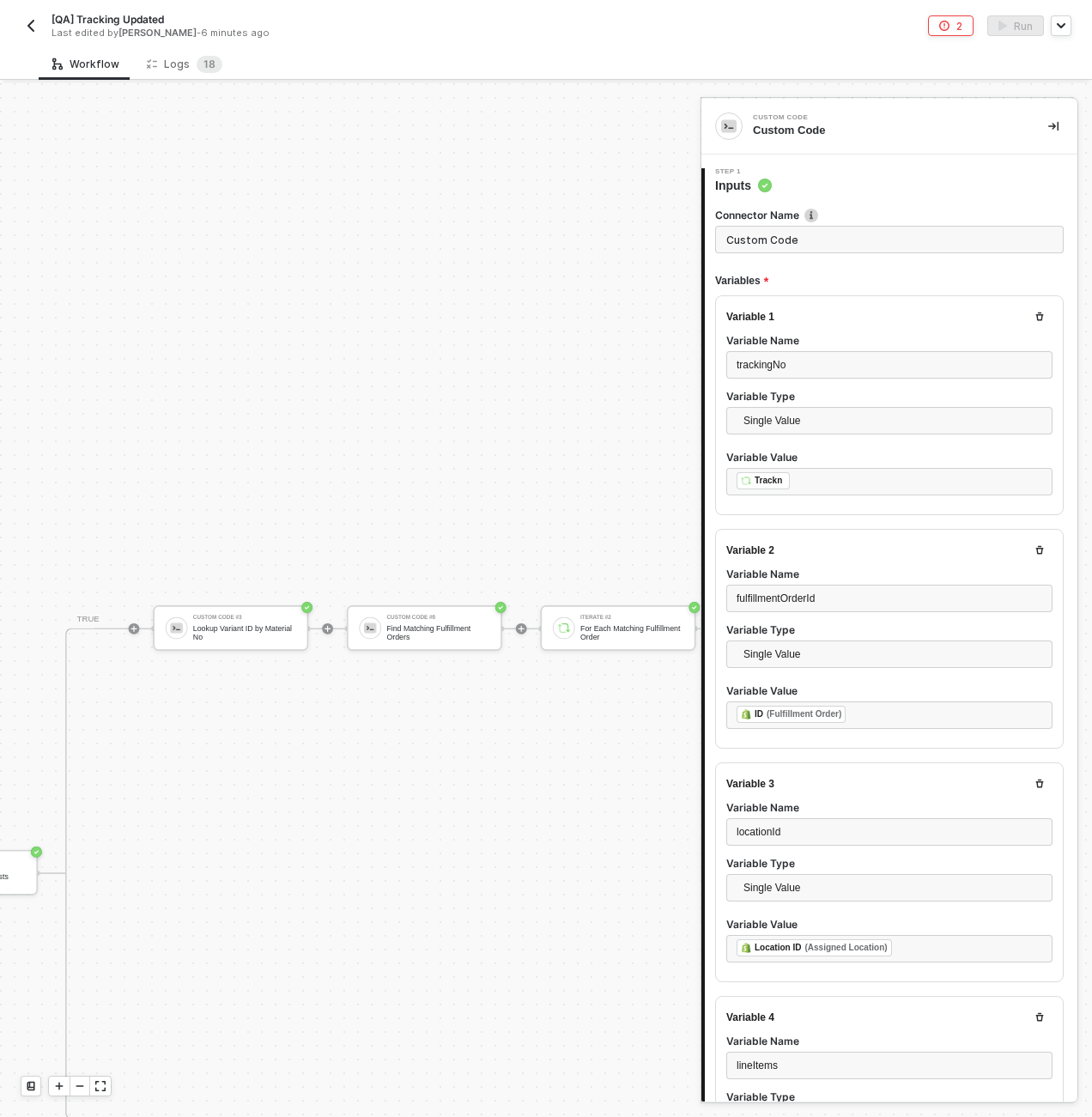
click at [438, 631] on div "Find Matching Fulfillment Orders" at bounding box center [438, 631] width 103 height 17
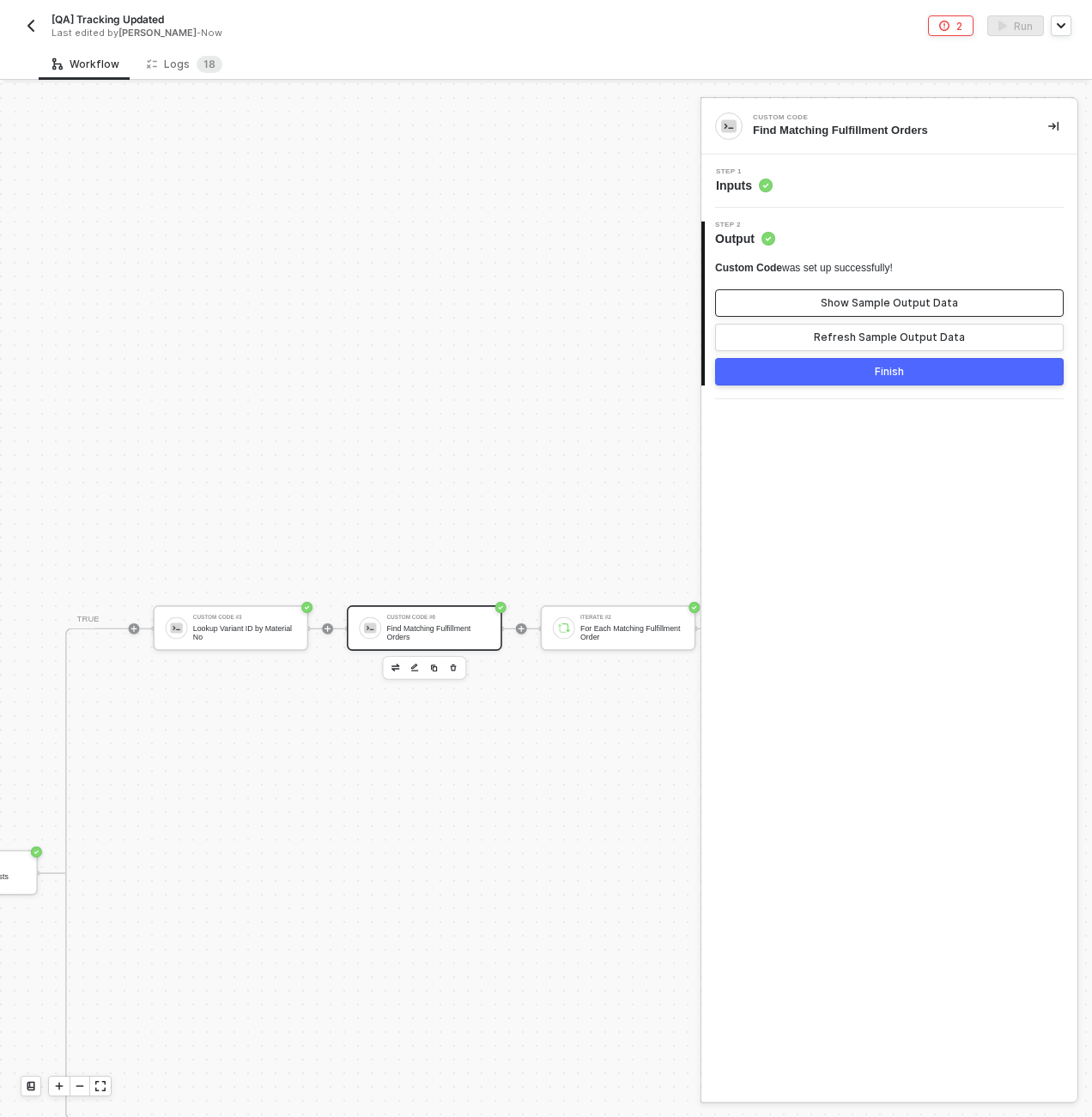
click at [882, 301] on div "Show Sample Output Data" at bounding box center [889, 303] width 137 height 14
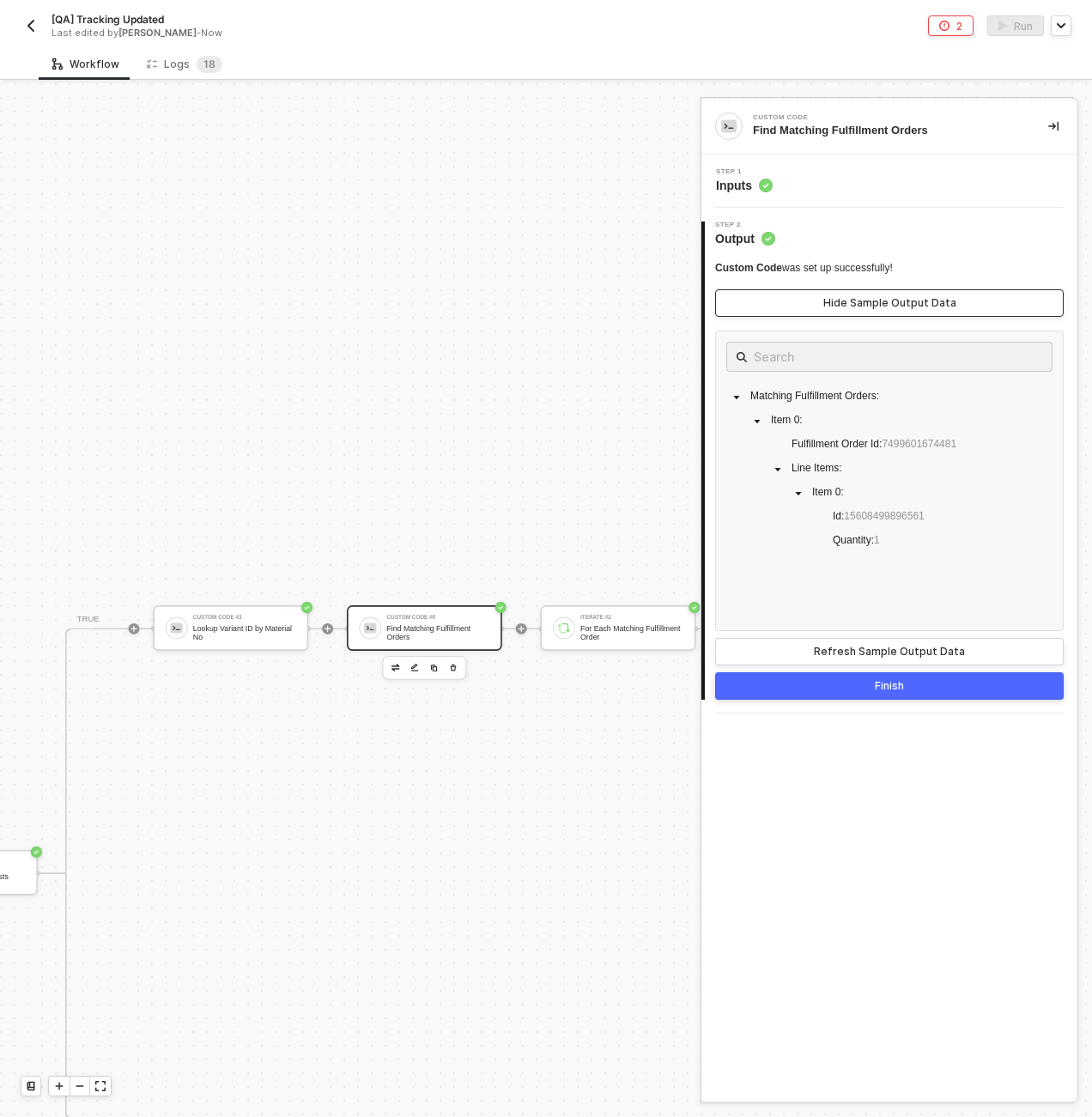
click at [882, 301] on div "Hide Sample Output Data" at bounding box center [890, 303] width 133 height 14
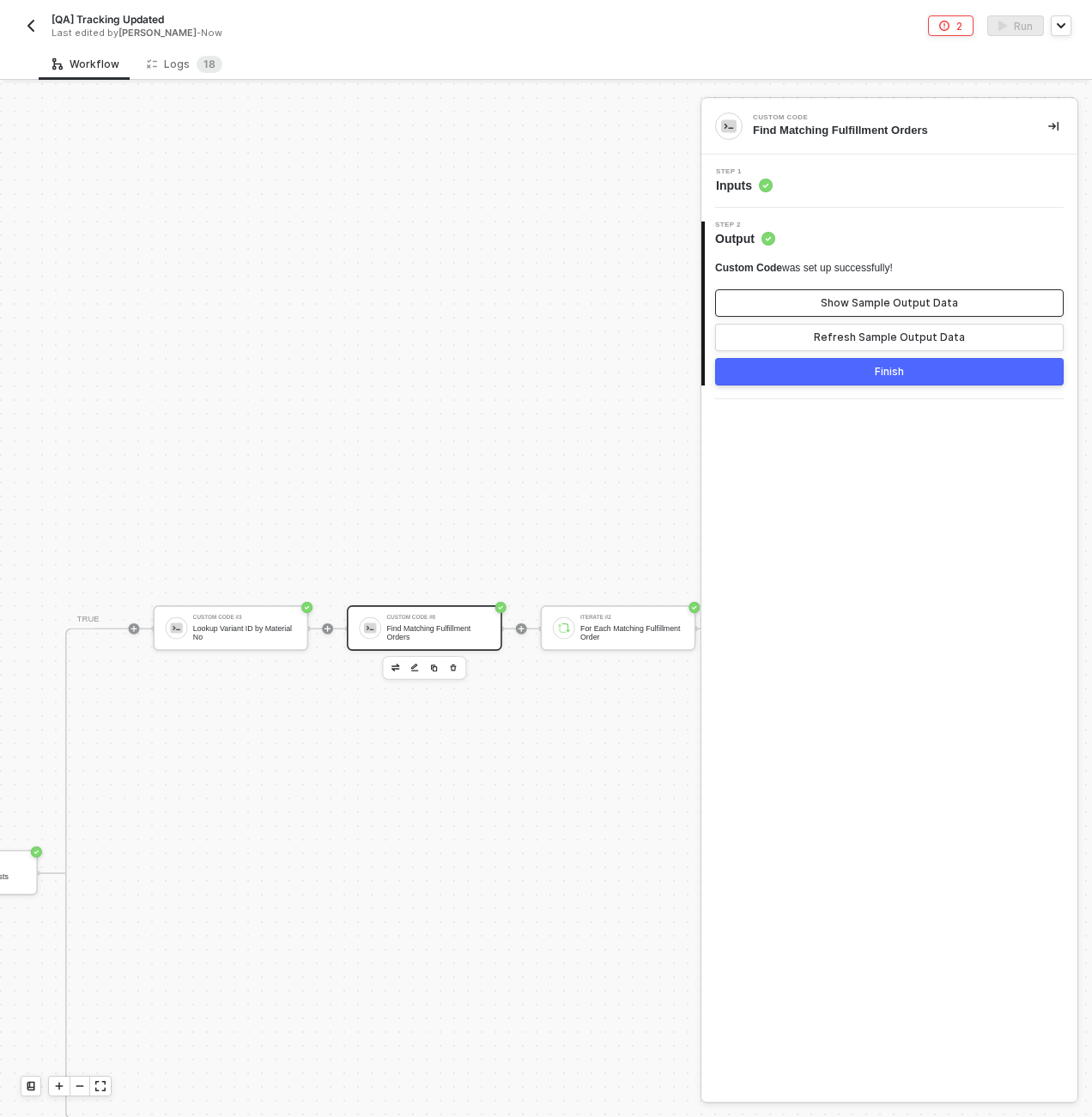
click at [865, 300] on div "Show Sample Output Data" at bounding box center [889, 303] width 137 height 14
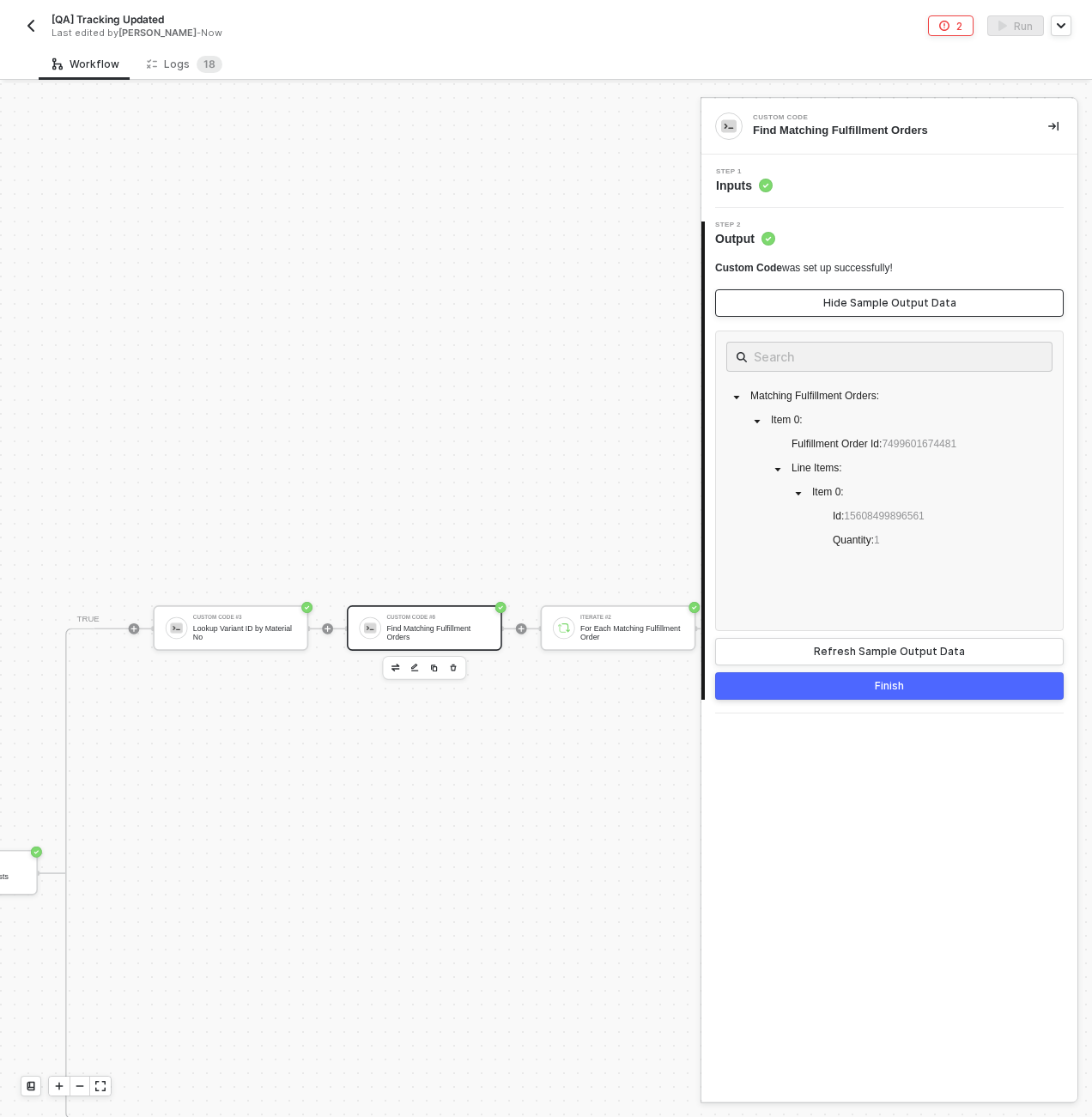
click at [865, 300] on div "Hide Sample Output Data" at bounding box center [890, 303] width 133 height 14
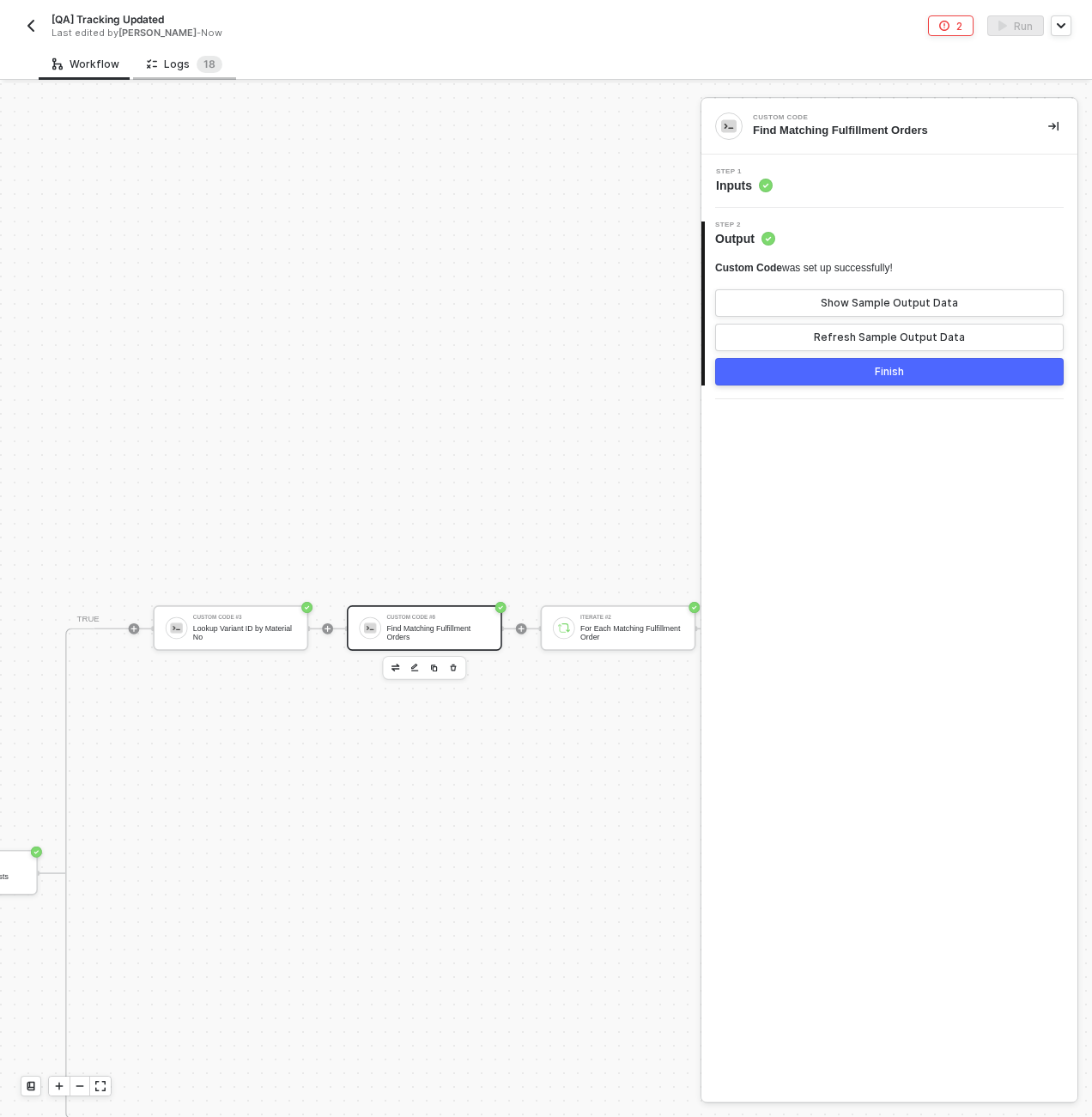
click at [183, 63] on div "Logs 1 8" at bounding box center [184, 64] width 75 height 17
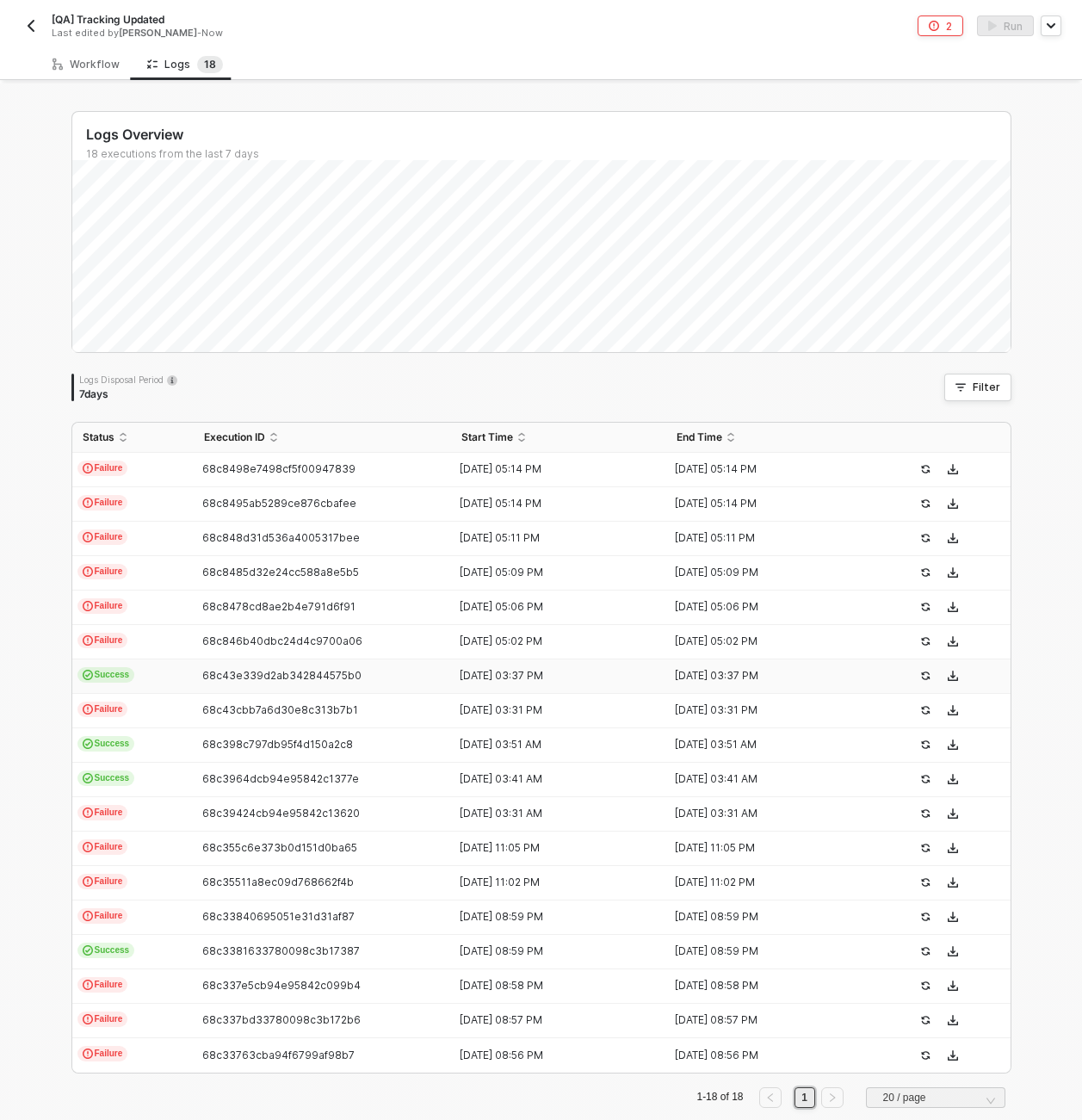
click at [145, 672] on td "Success" at bounding box center [134, 676] width 122 height 35
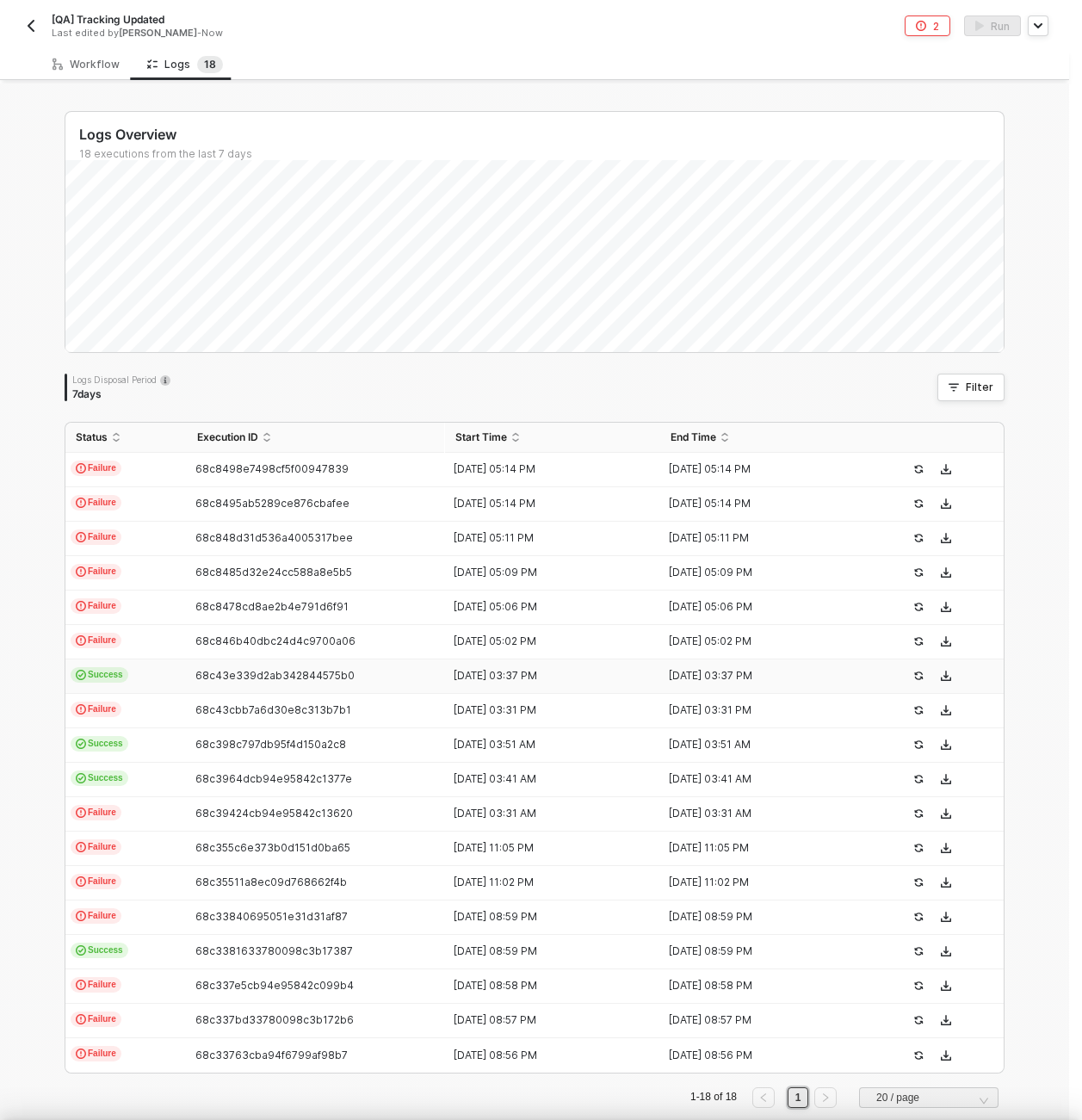
scroll to position [46, 0]
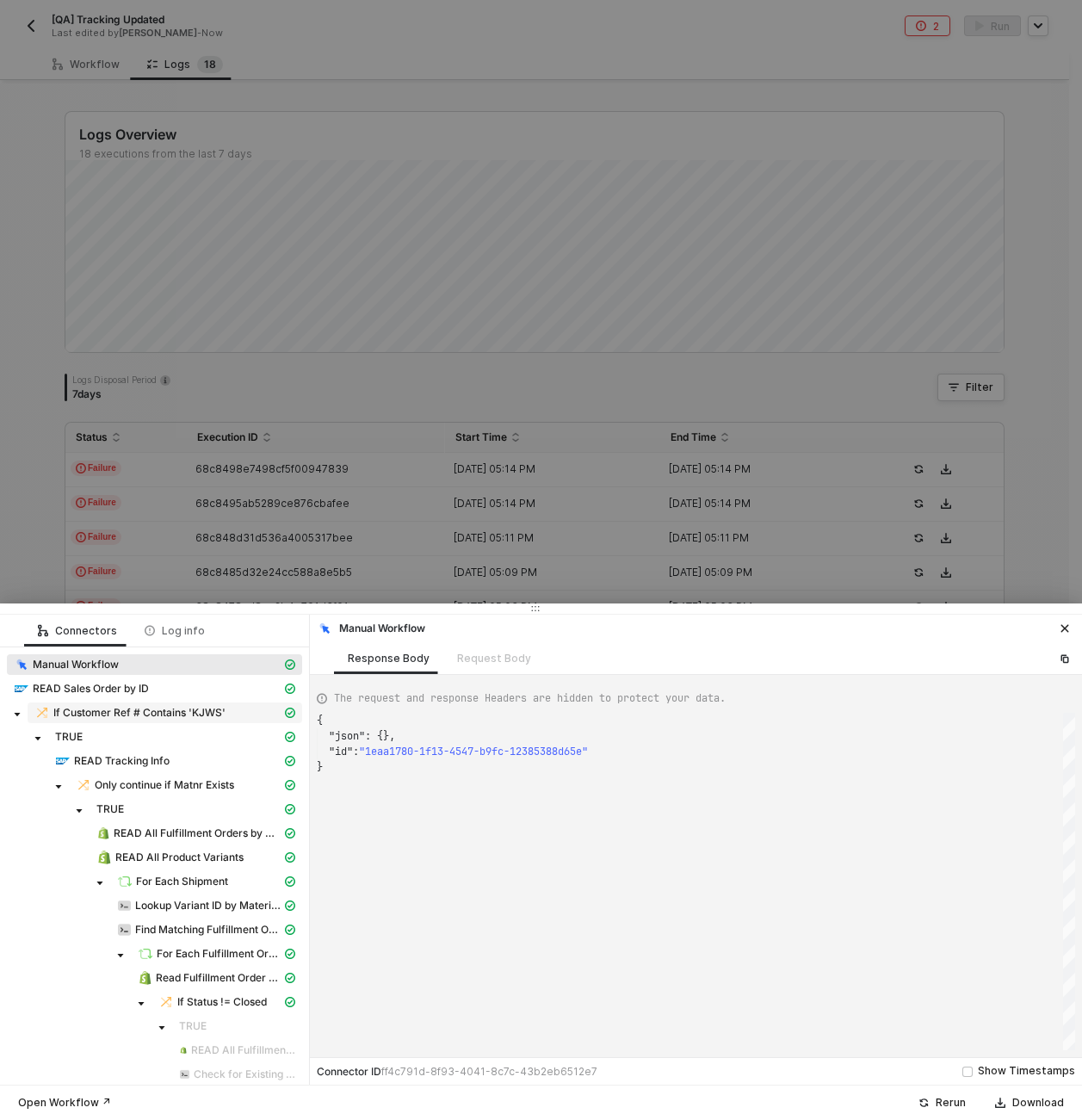
type textarea "{ "json": {}, "id": "cafedb80-9593-4822-903f-f34a528db071" }"
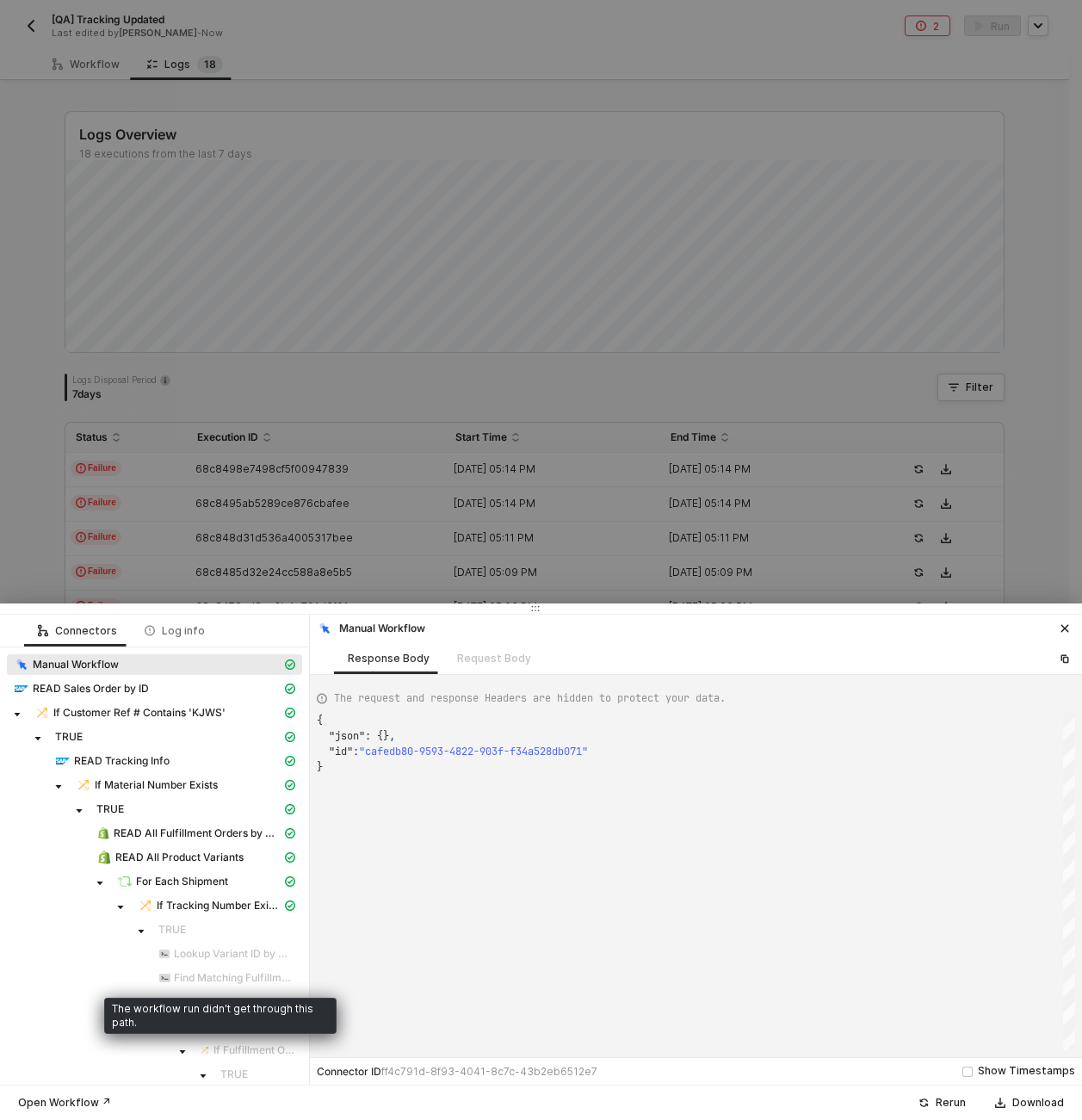
click at [322, 407] on div at bounding box center [541, 560] width 1082 height 1120
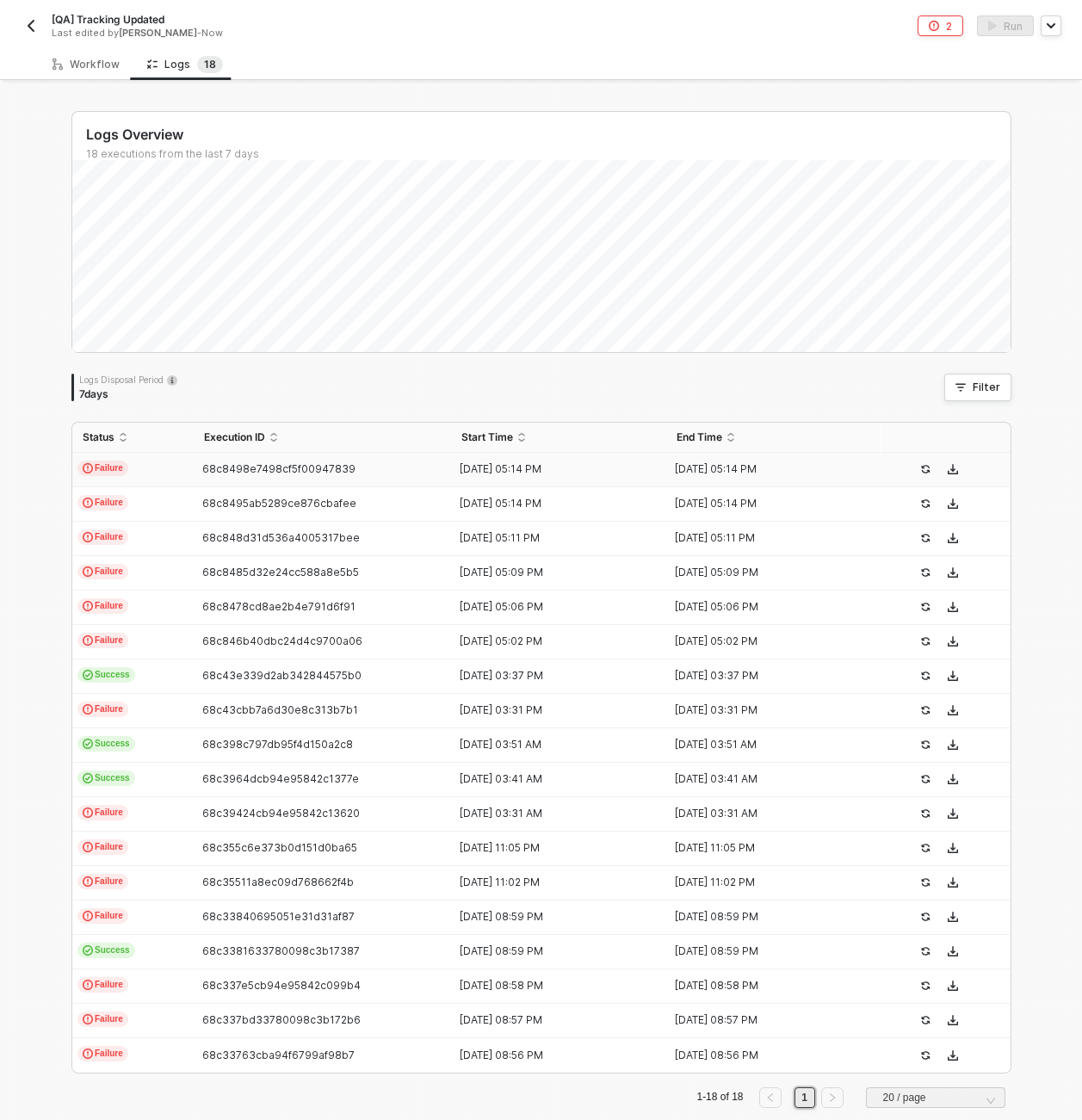
click at [145, 478] on td "Failure" at bounding box center [134, 470] width 122 height 35
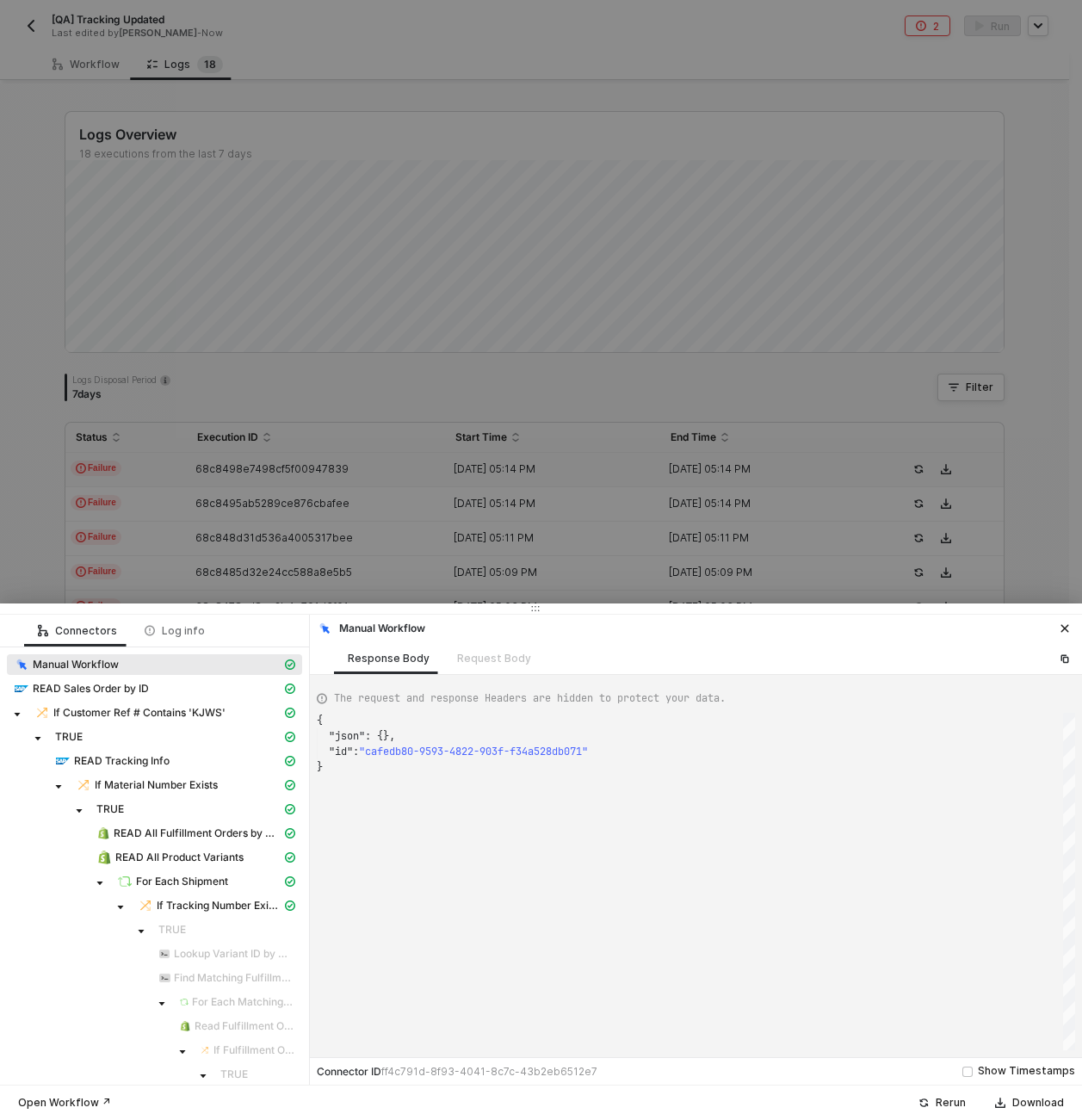
type textarea "{ "json": {}, "id": "6740bbe0-42af-4f1f-83e1-c5295a000351" }"
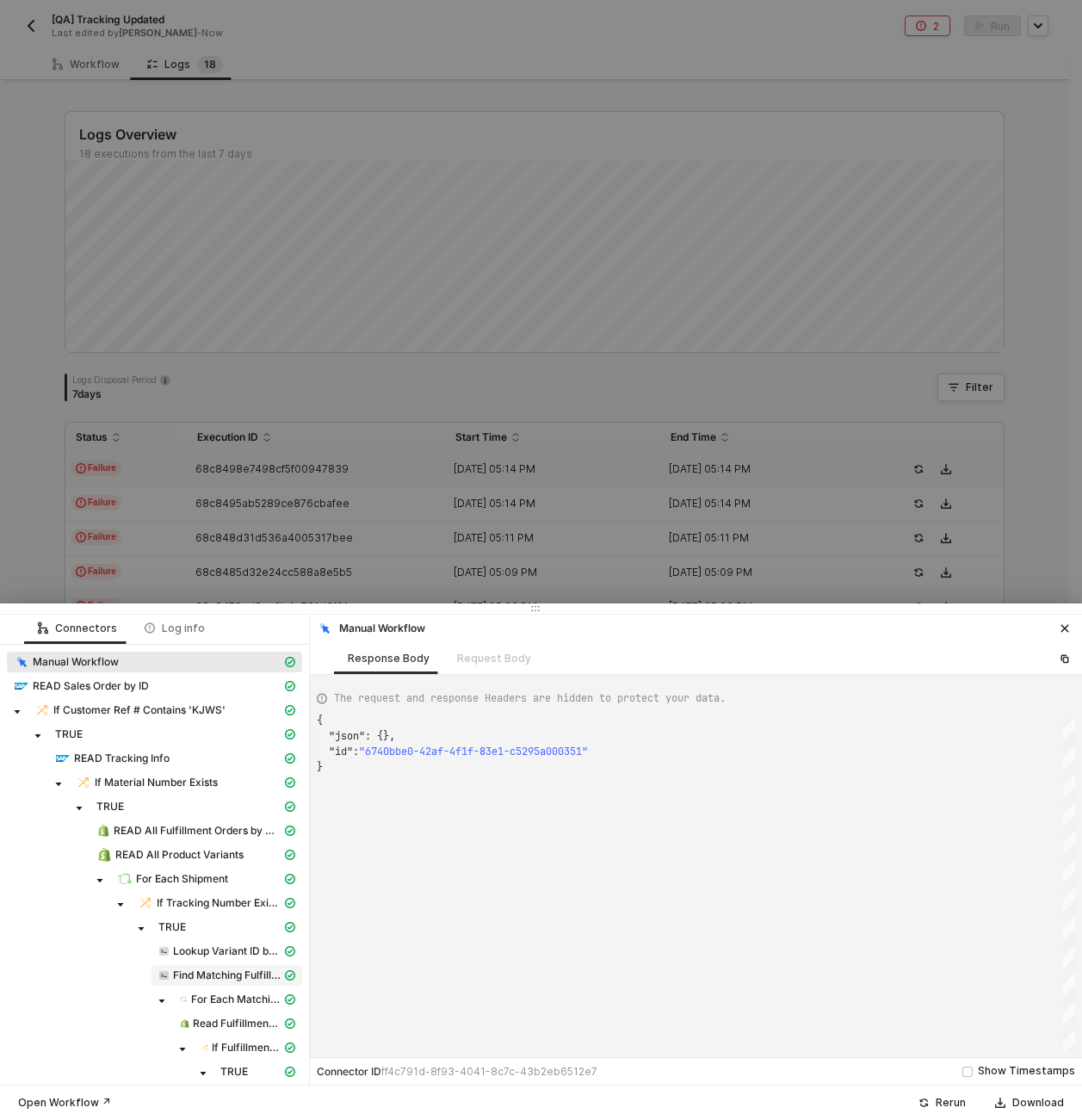
scroll to position [4, 0]
click at [212, 983] on span "Find Matching Fulfillment Orders" at bounding box center [227, 974] width 151 height 21
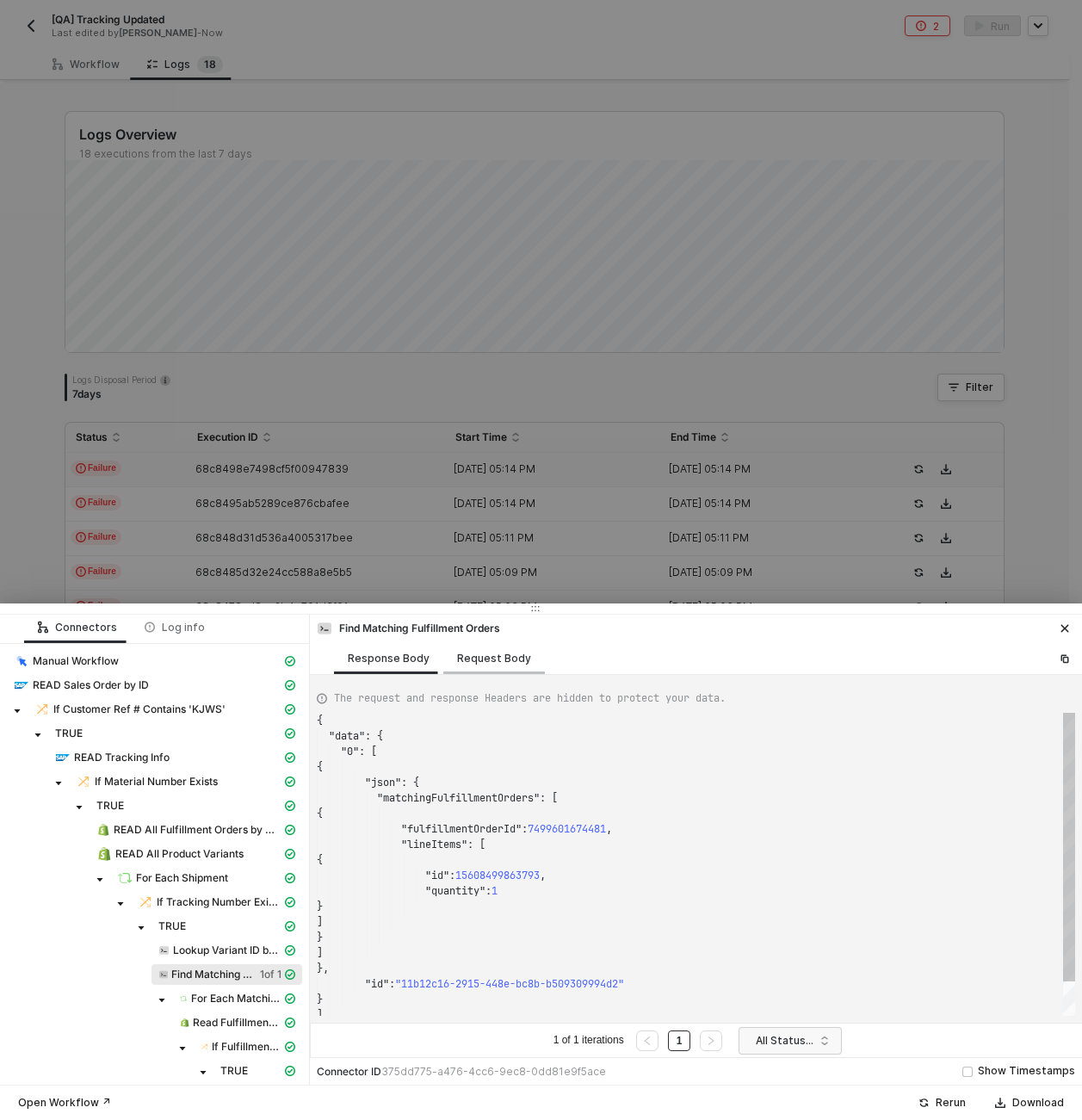
scroll to position [155, 0]
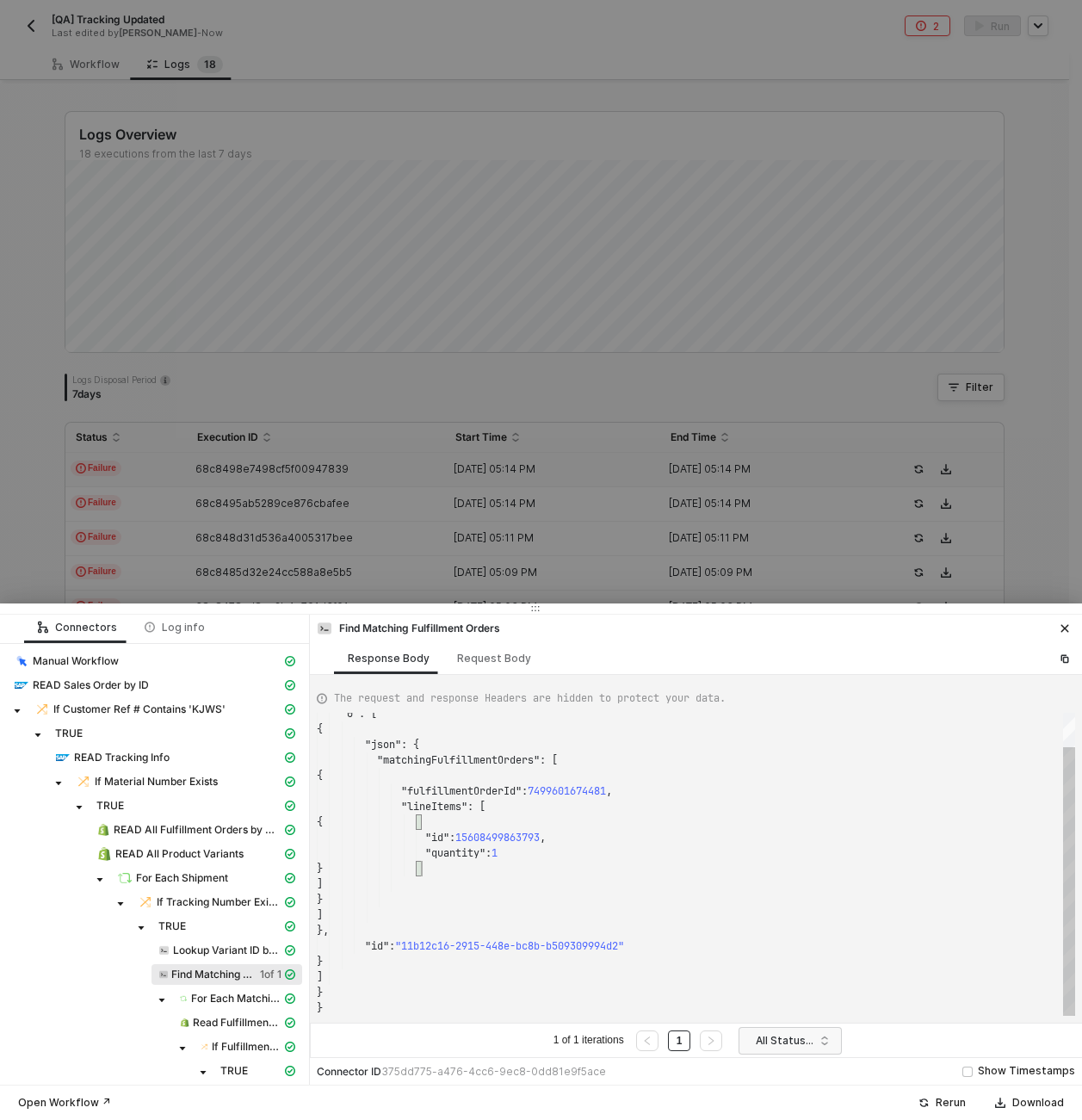
type textarea "{ "data": { "0": [ { "json": { "matchingFulfillmentOrders": [ { "fulfillmentOrd…"
drag, startPoint x: 426, startPoint y: 867, endPoint x: 487, endPoint y: 806, distance: 86.3
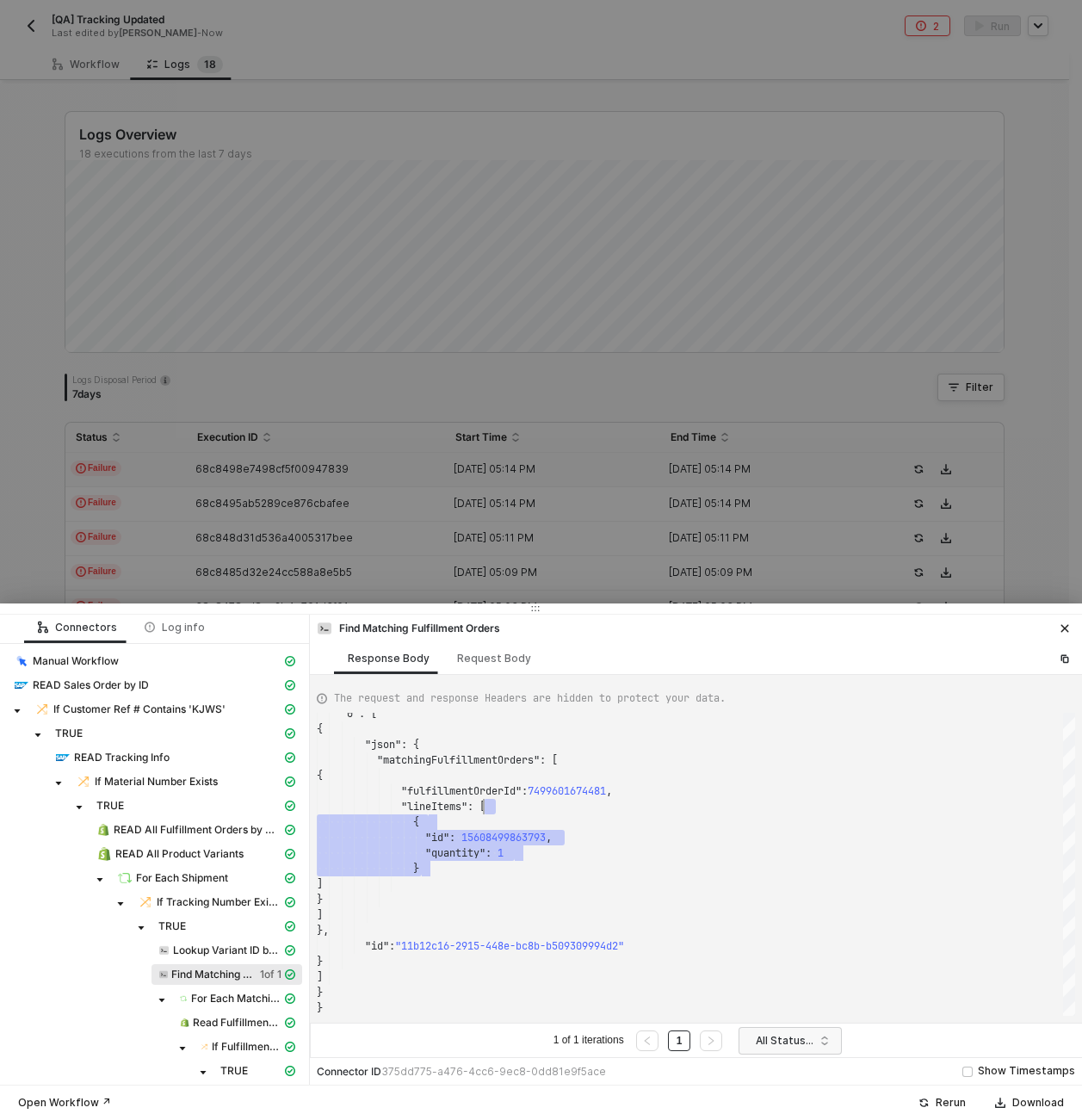
click at [81, 70] on div at bounding box center [541, 560] width 1082 height 1120
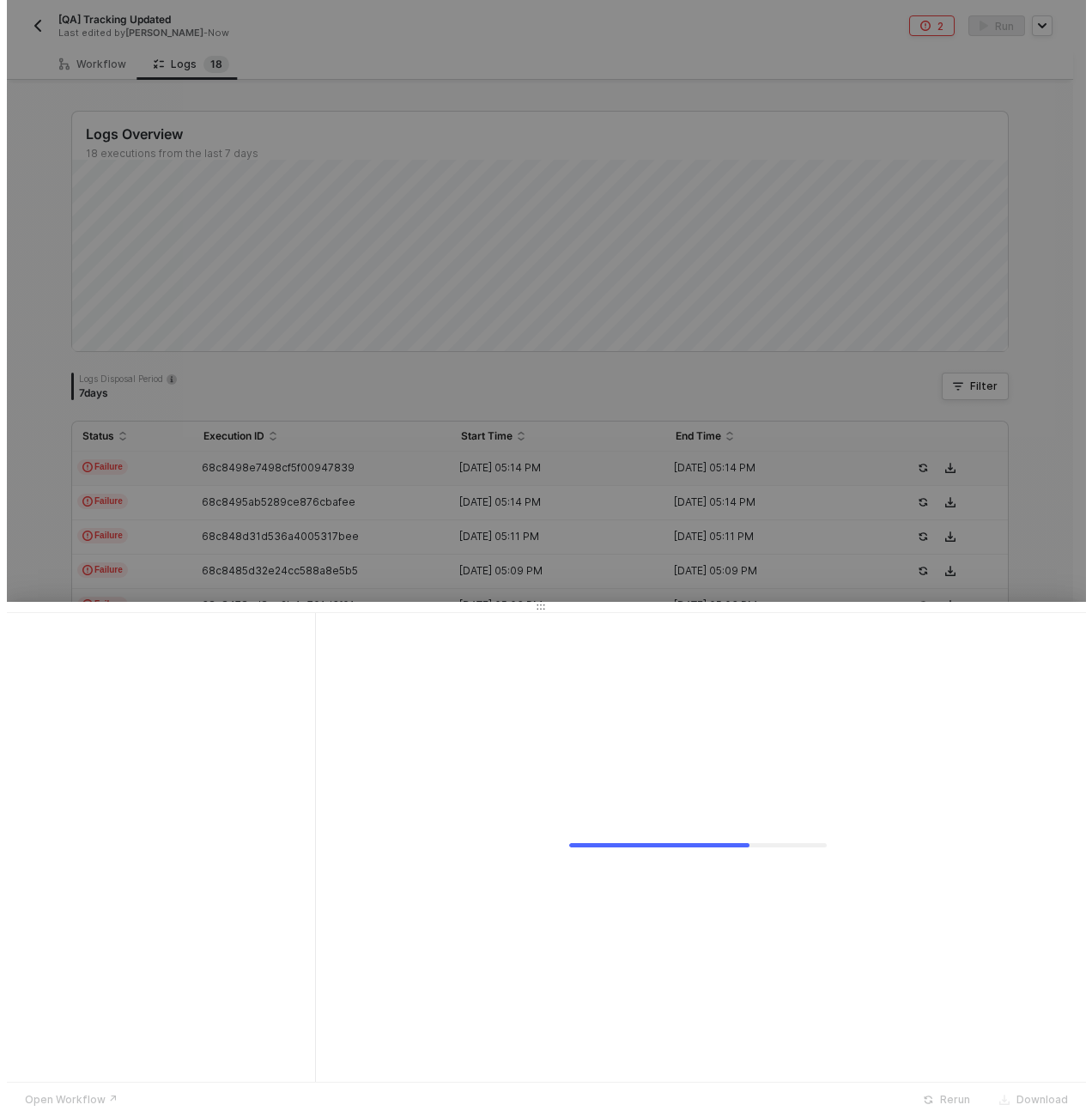
scroll to position [0, 0]
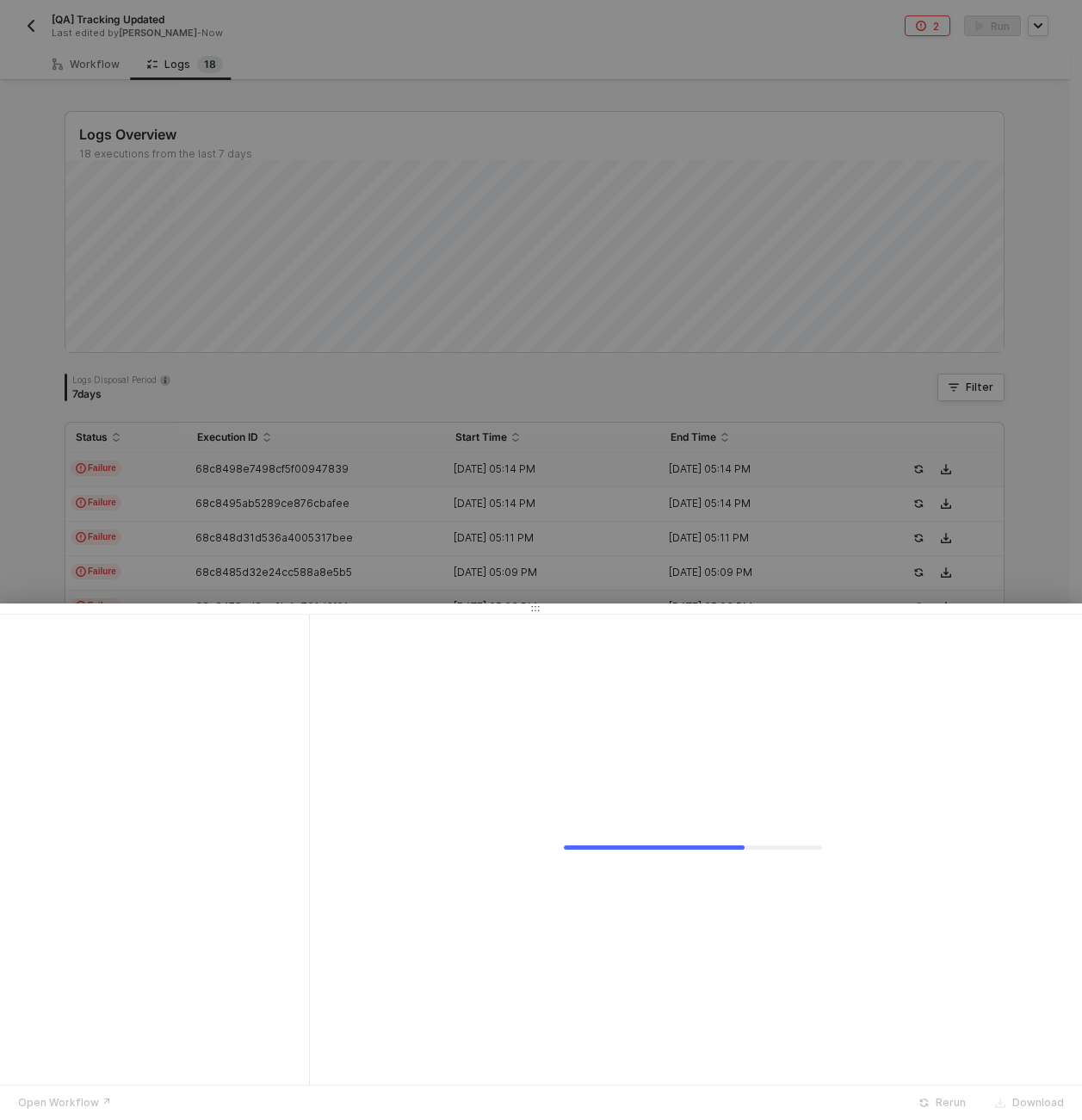
click at [76, 67] on div at bounding box center [541, 560] width 1082 height 1120
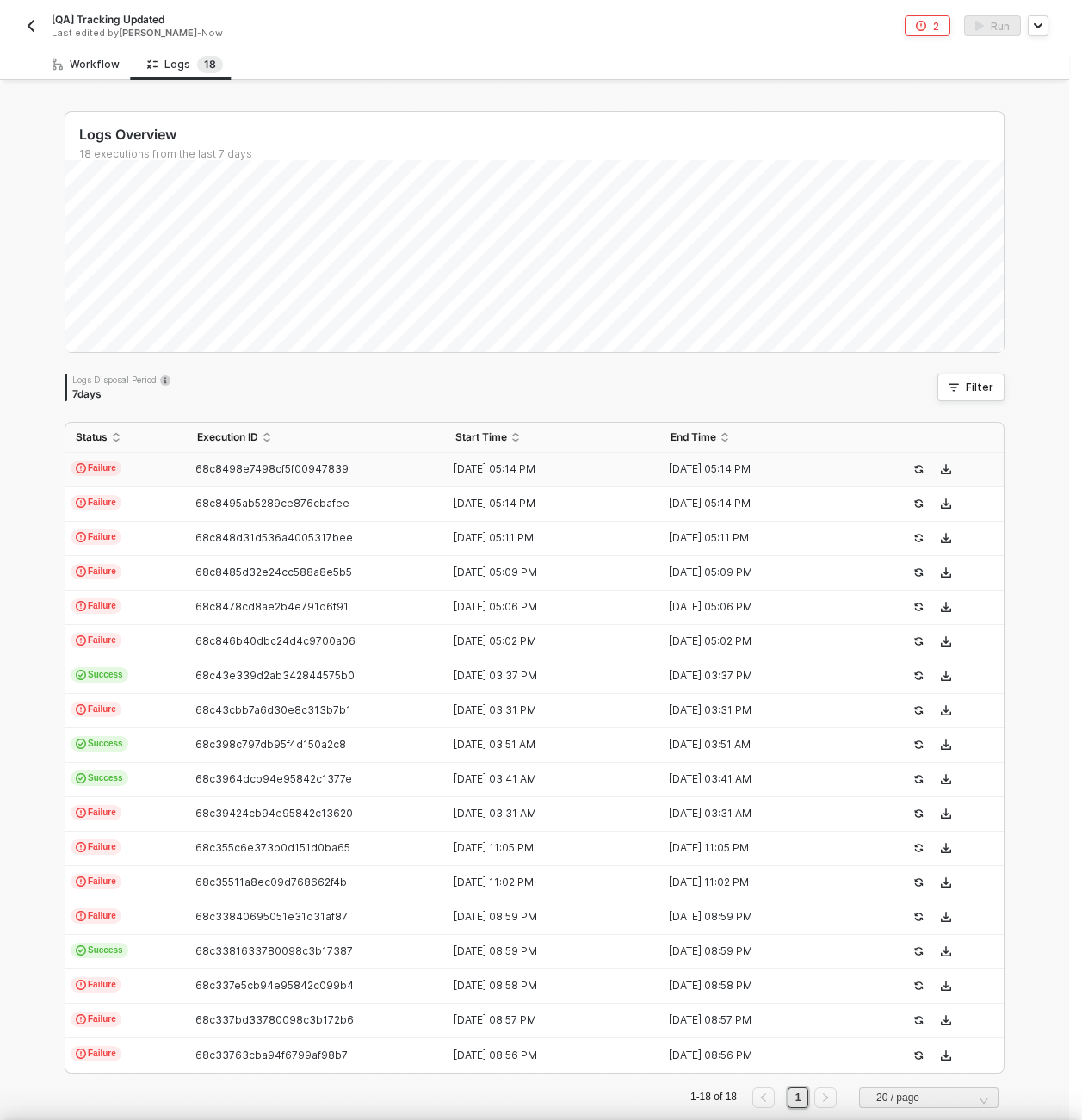
click at [76, 67] on div "Workflow" at bounding box center [86, 64] width 67 height 14
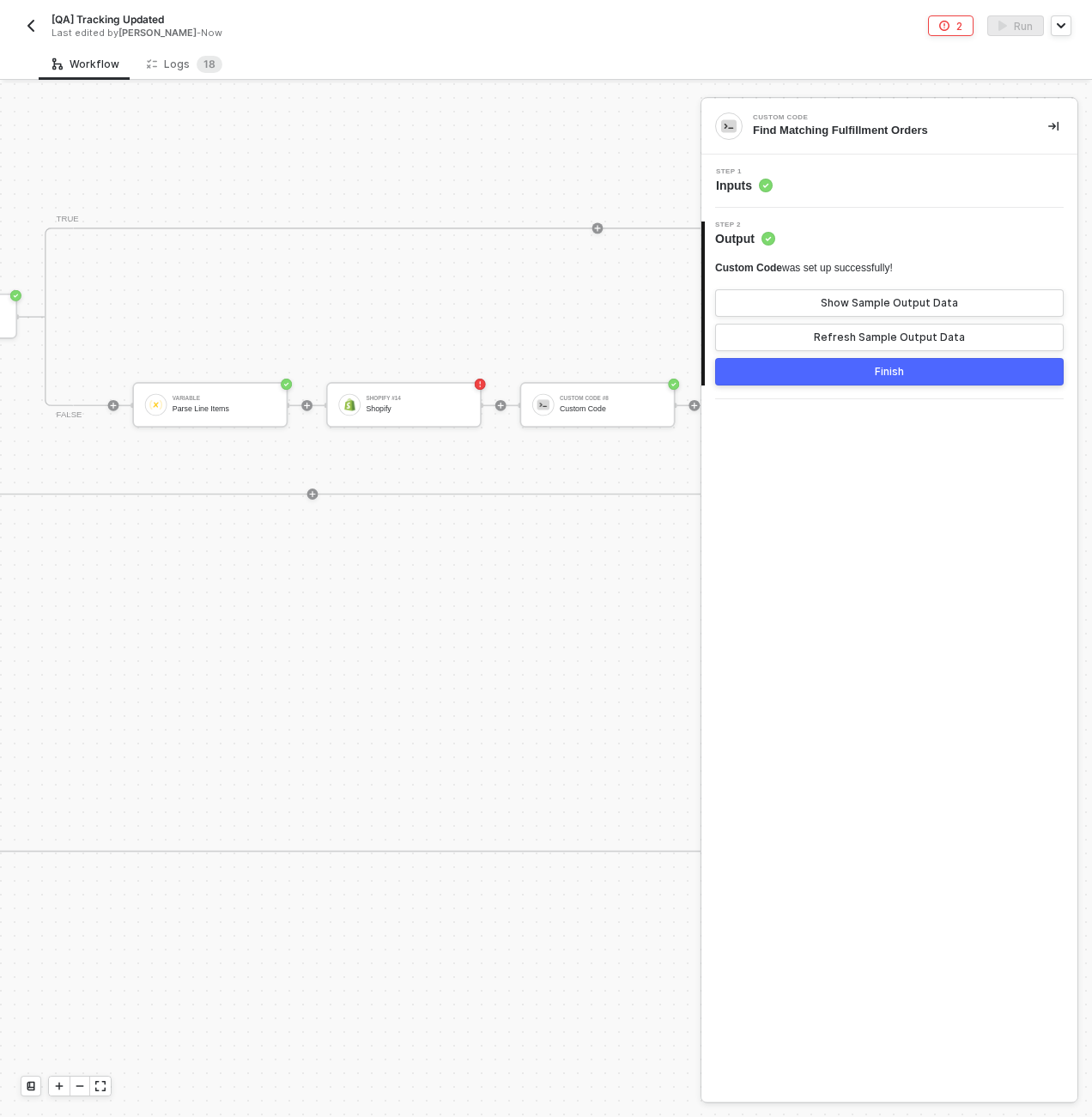
scroll to position [0, 6322]
click at [400, 387] on div "Shopify #14 Shopify" at bounding box center [390, 404] width 155 height 45
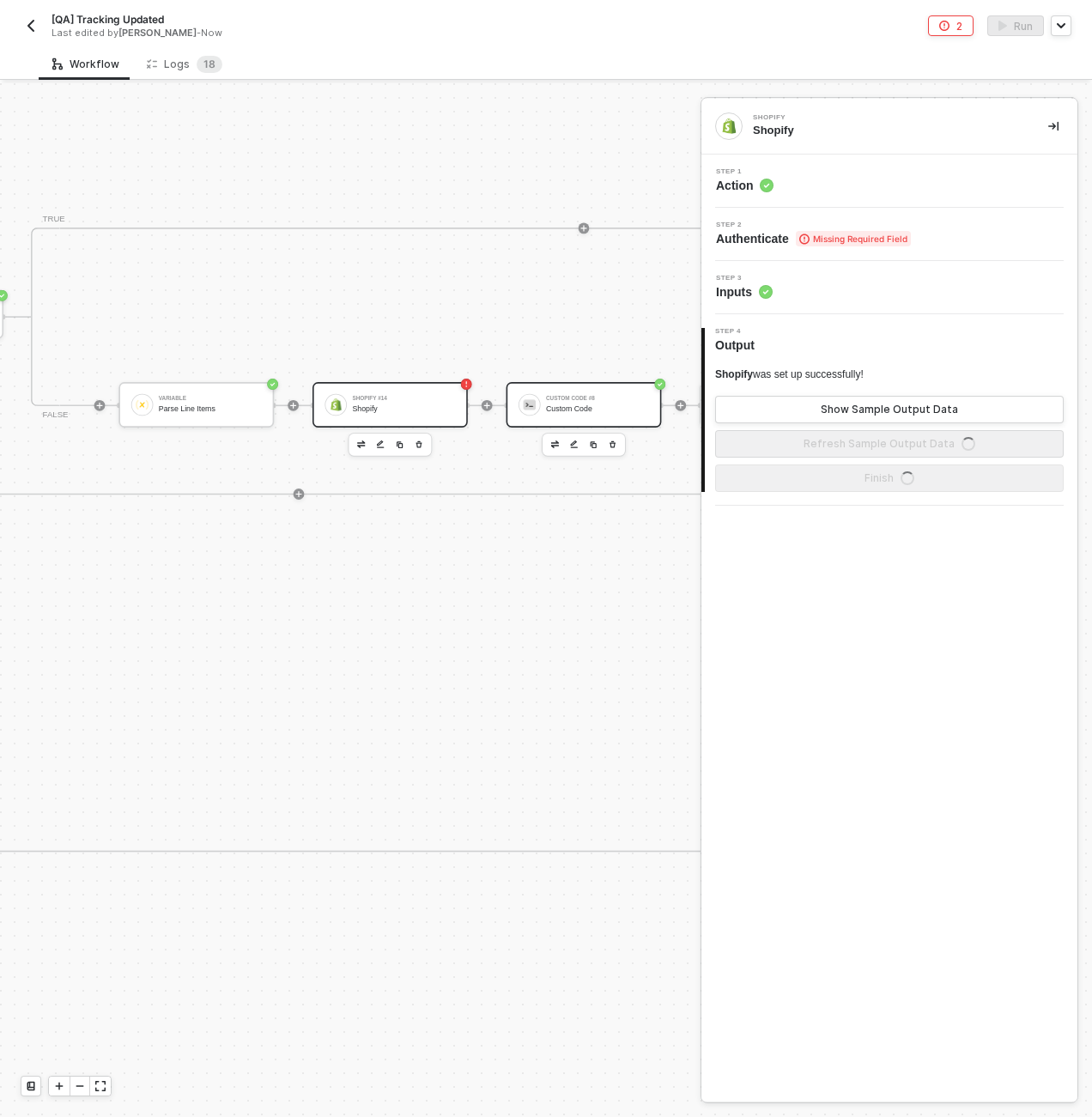
click at [559, 405] on div "Custom Code" at bounding box center [598, 408] width 103 height 8
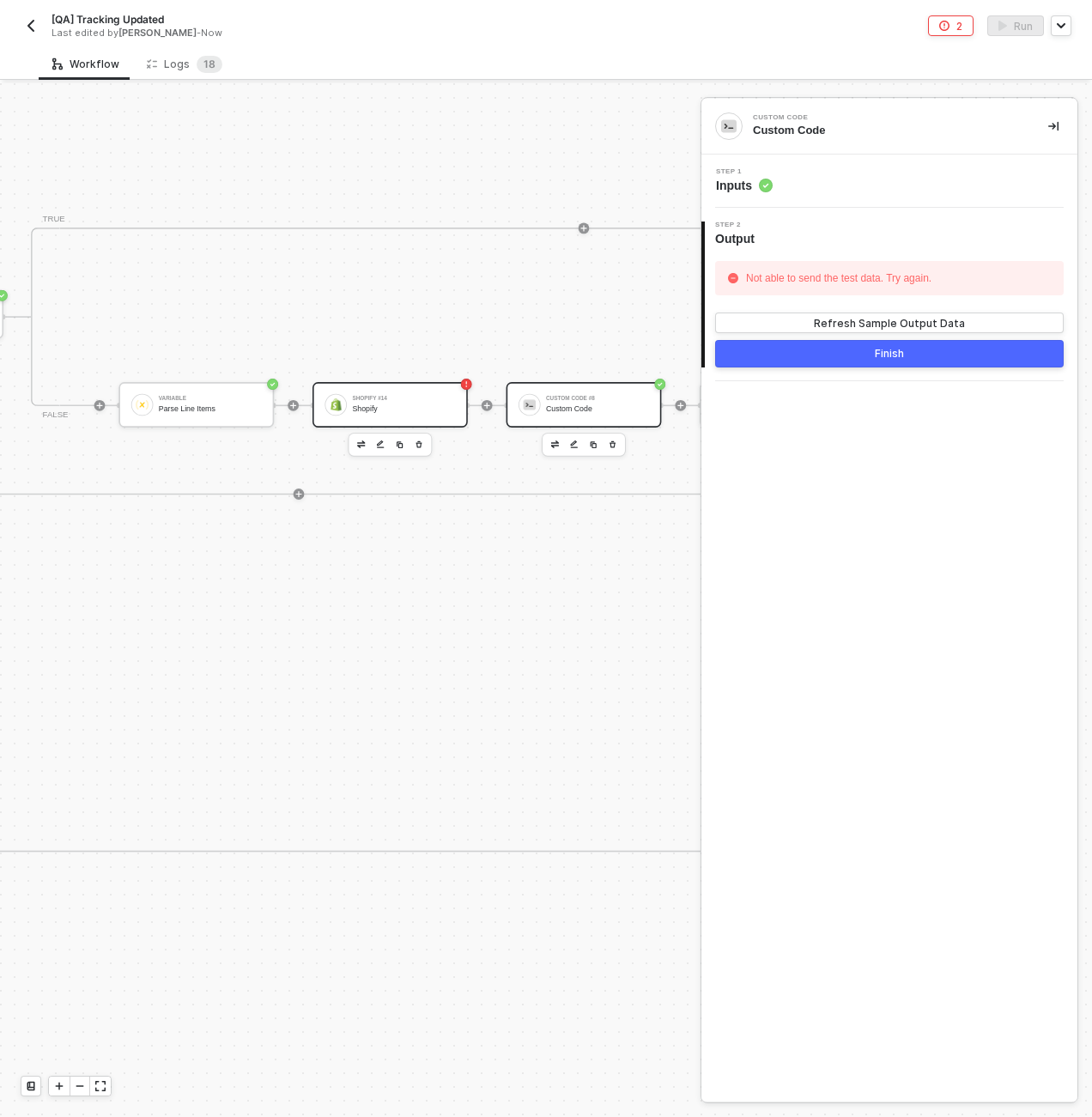
click at [407, 418] on div "Shopify #14 Shopify" at bounding box center [390, 404] width 155 height 45
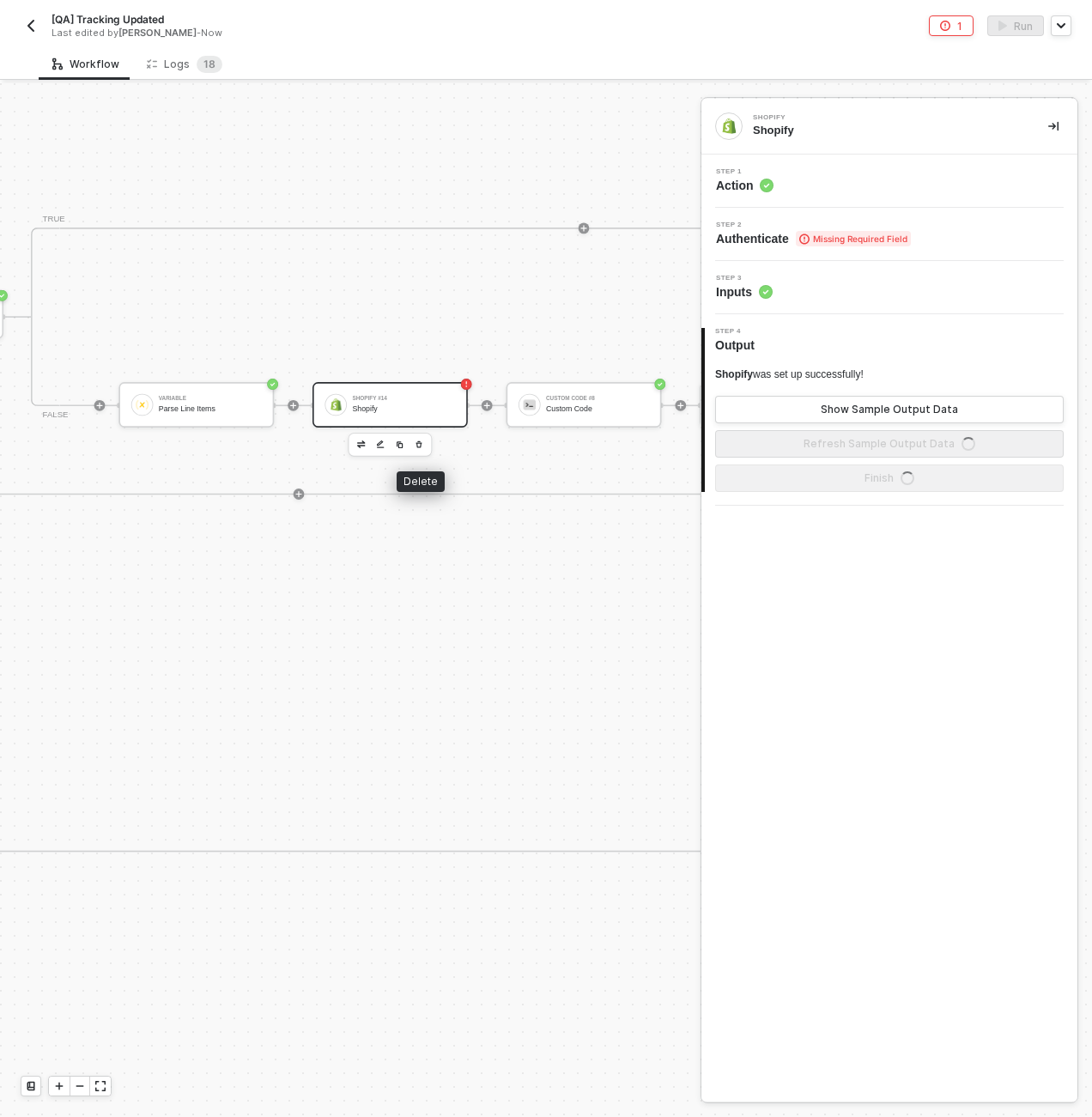
click at [416, 444] on icon "button" at bounding box center [418, 444] width 6 height 7
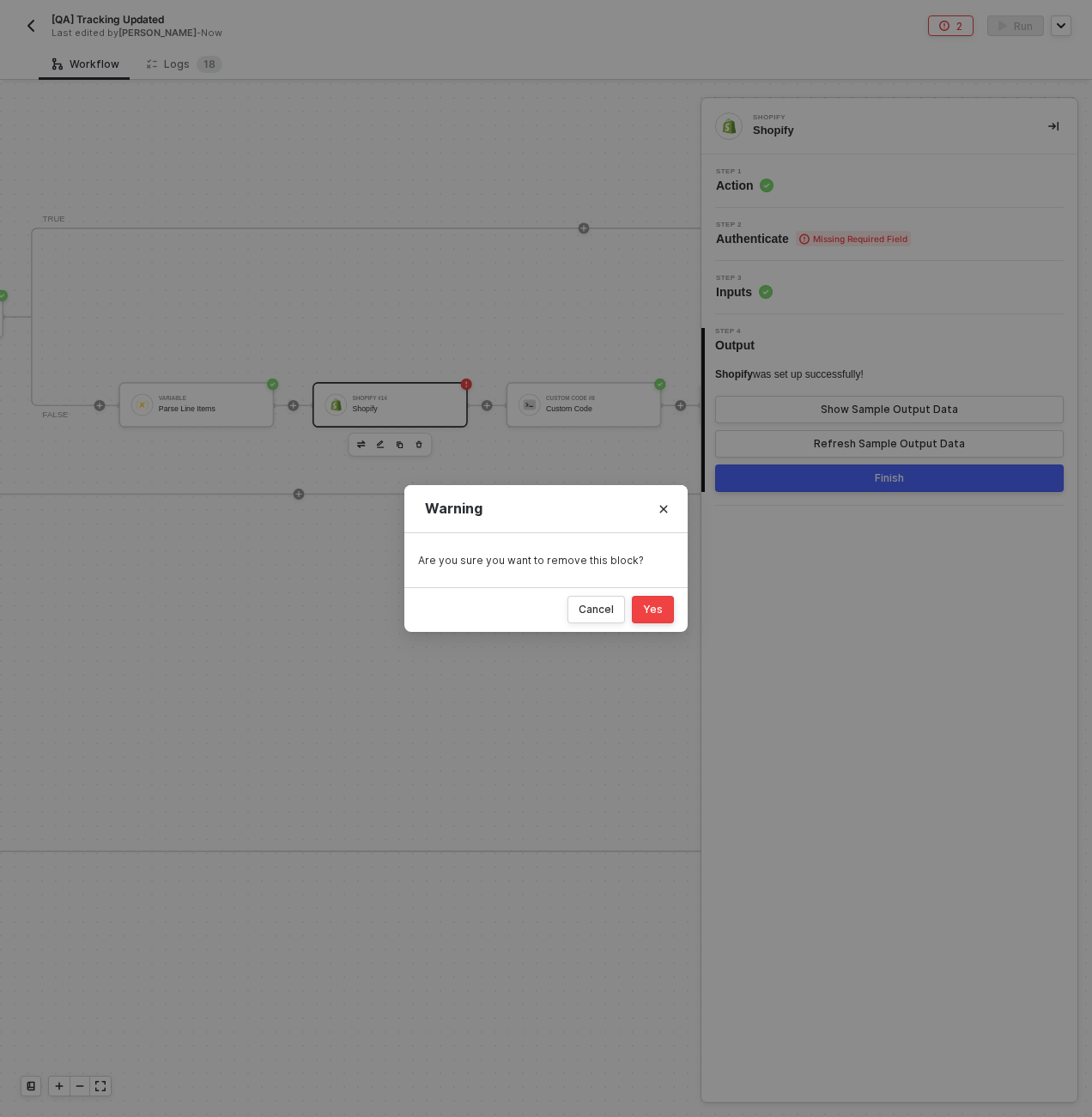
click at [662, 608] on div "Yes" at bounding box center [653, 609] width 20 height 14
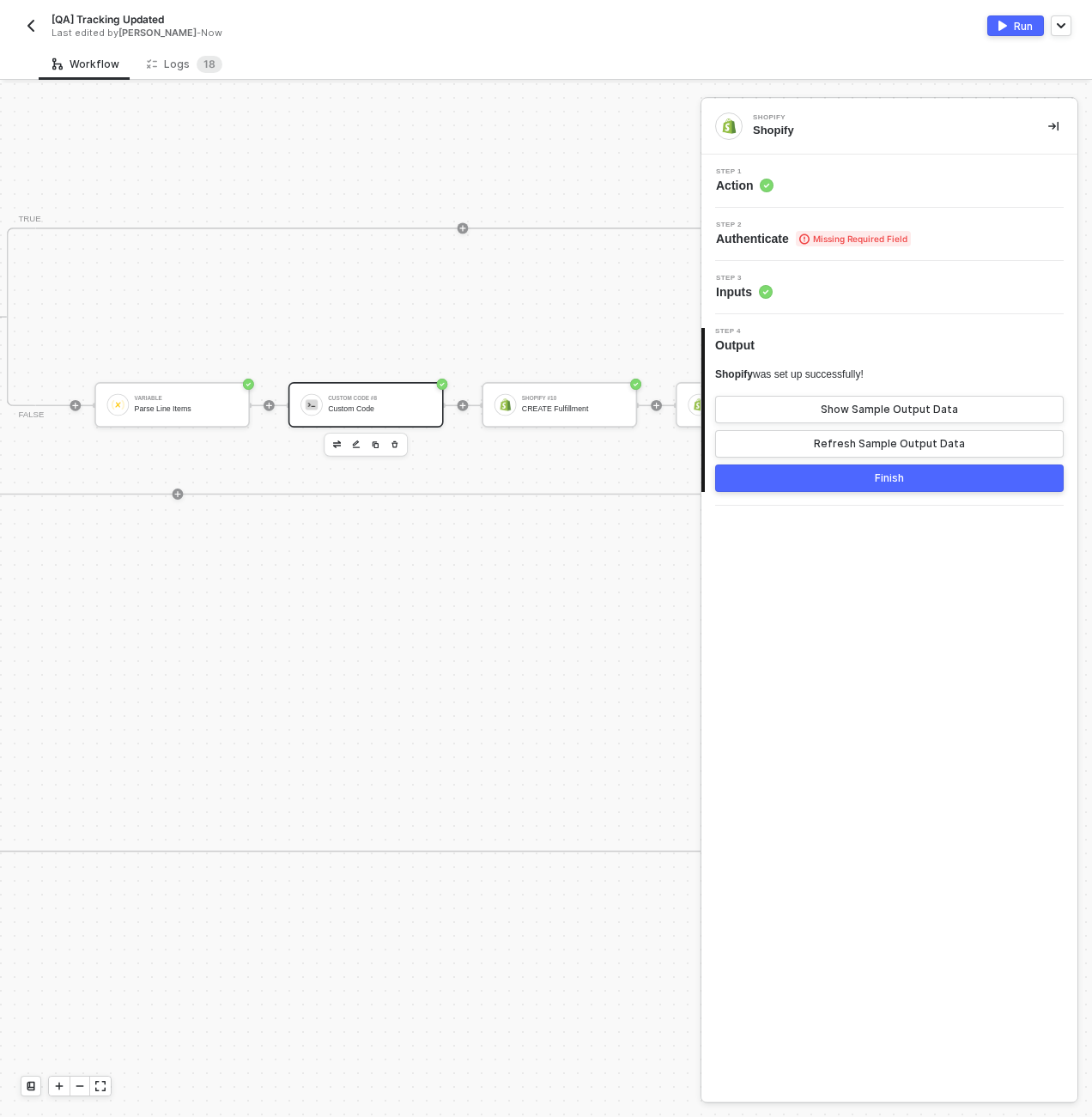
click at [385, 418] on div "Custom Code #8 Custom Code" at bounding box center [366, 404] width 155 height 45
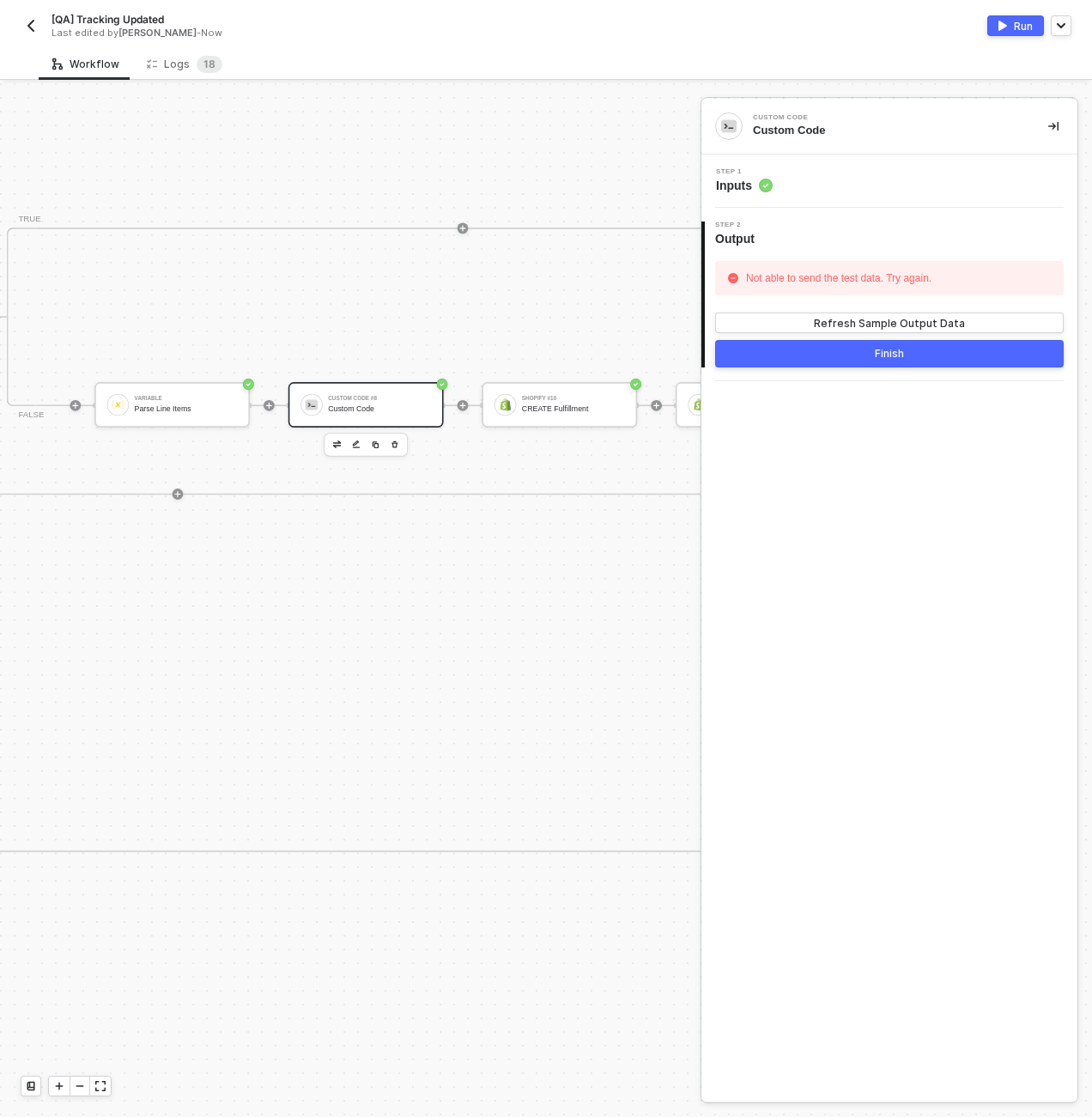
click at [912, 188] on div "Step 1 Inputs" at bounding box center [892, 181] width 372 height 25
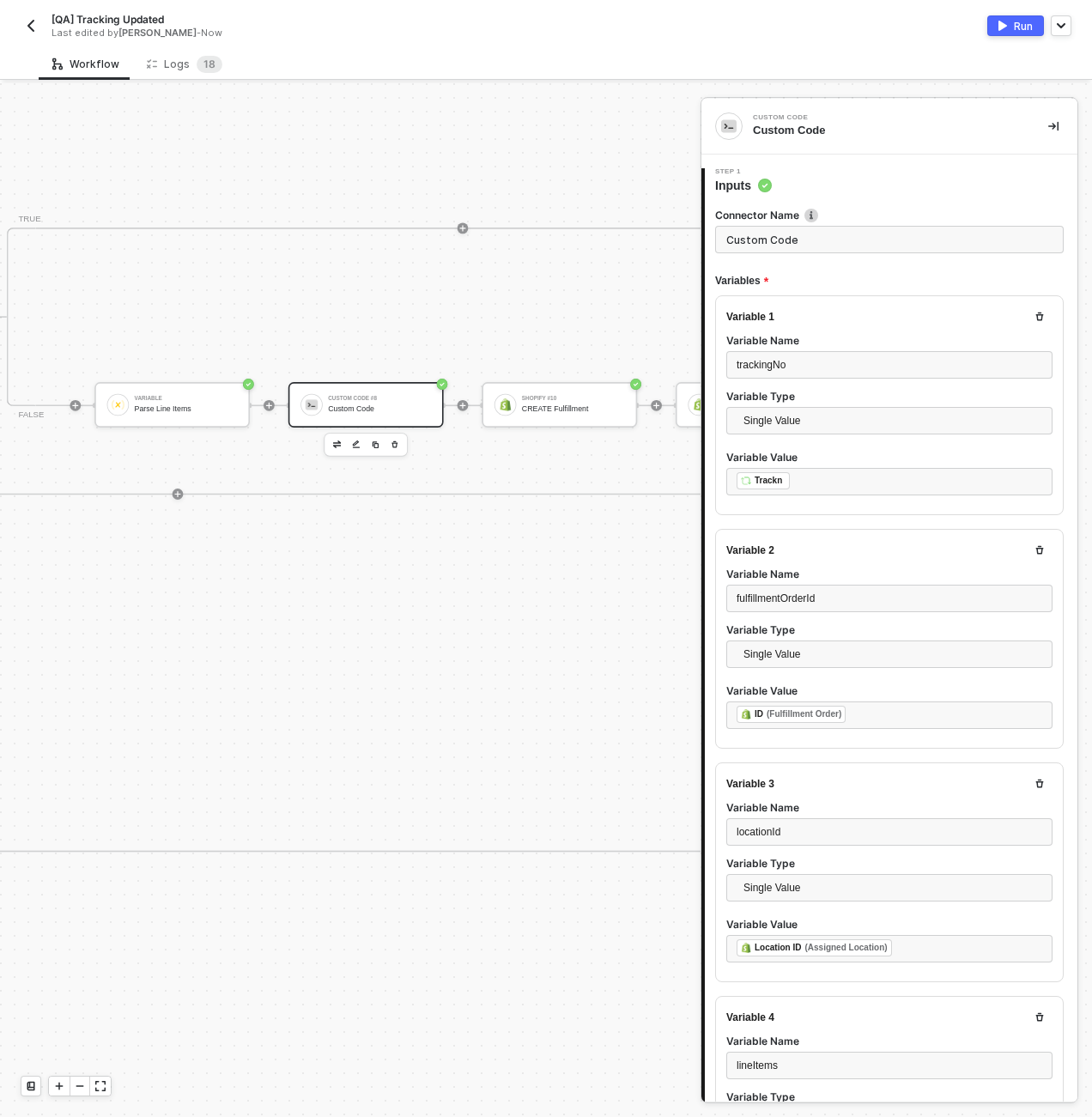
type textarea "const trackingNo = inputData.trackingNo; const fulfillmentOrderId = inputData.f…"
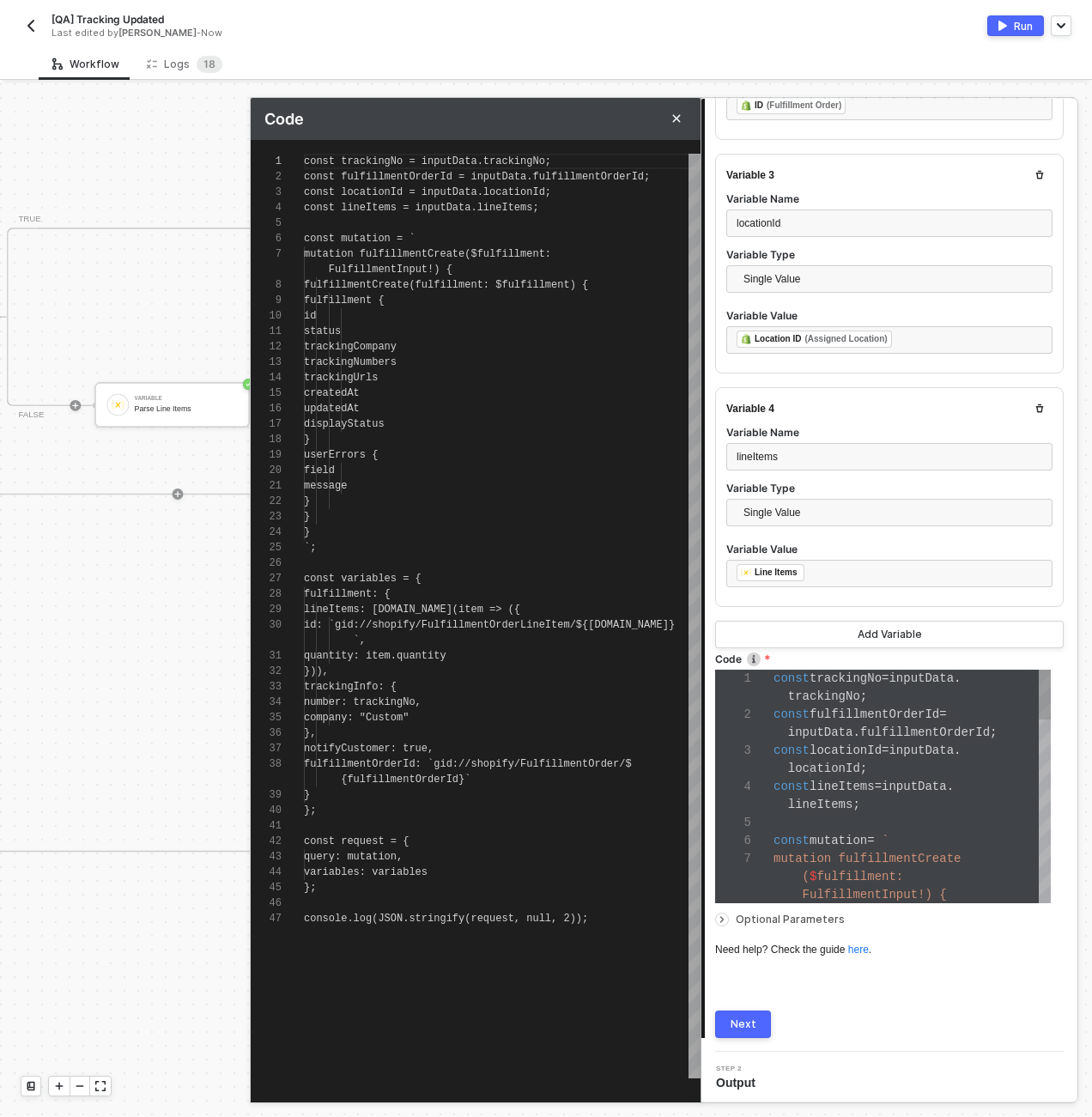
scroll to position [139, 0]
click at [395, 927] on div "const trackingNo = inputData.trackingNo; const fulfillmentOrderId = inputData.f…" at bounding box center [502, 616] width 396 height 925
click at [377, 918] on span "console.log(JSON.stringify(request, null, 2));" at bounding box center [445, 918] width 284 height 12
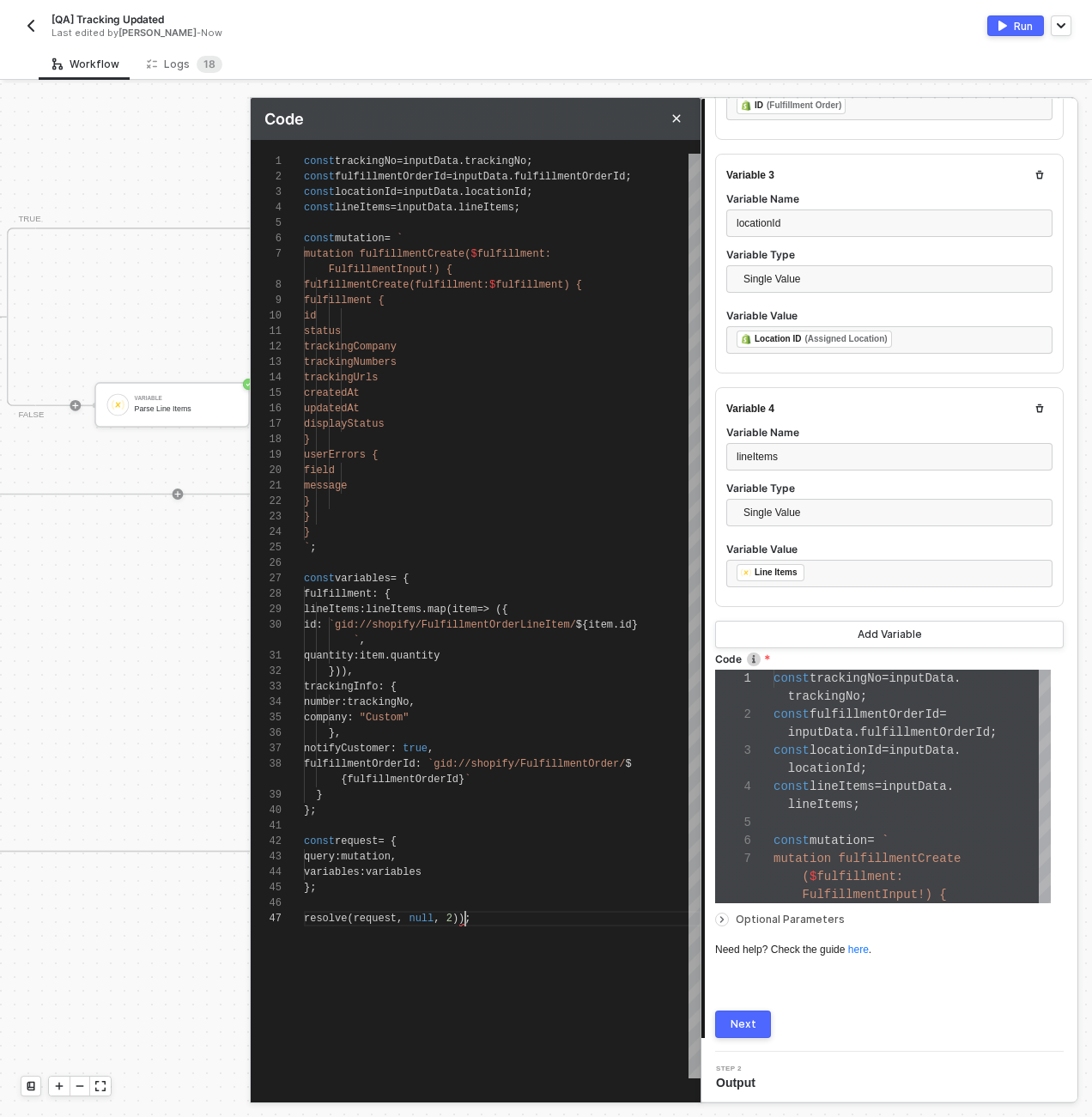
type textarea "{fulfillmentOrderId}` } }; const request = { query: mutation, variables: variab…"
click at [513, 793] on div "}" at bounding box center [502, 794] width 396 height 15
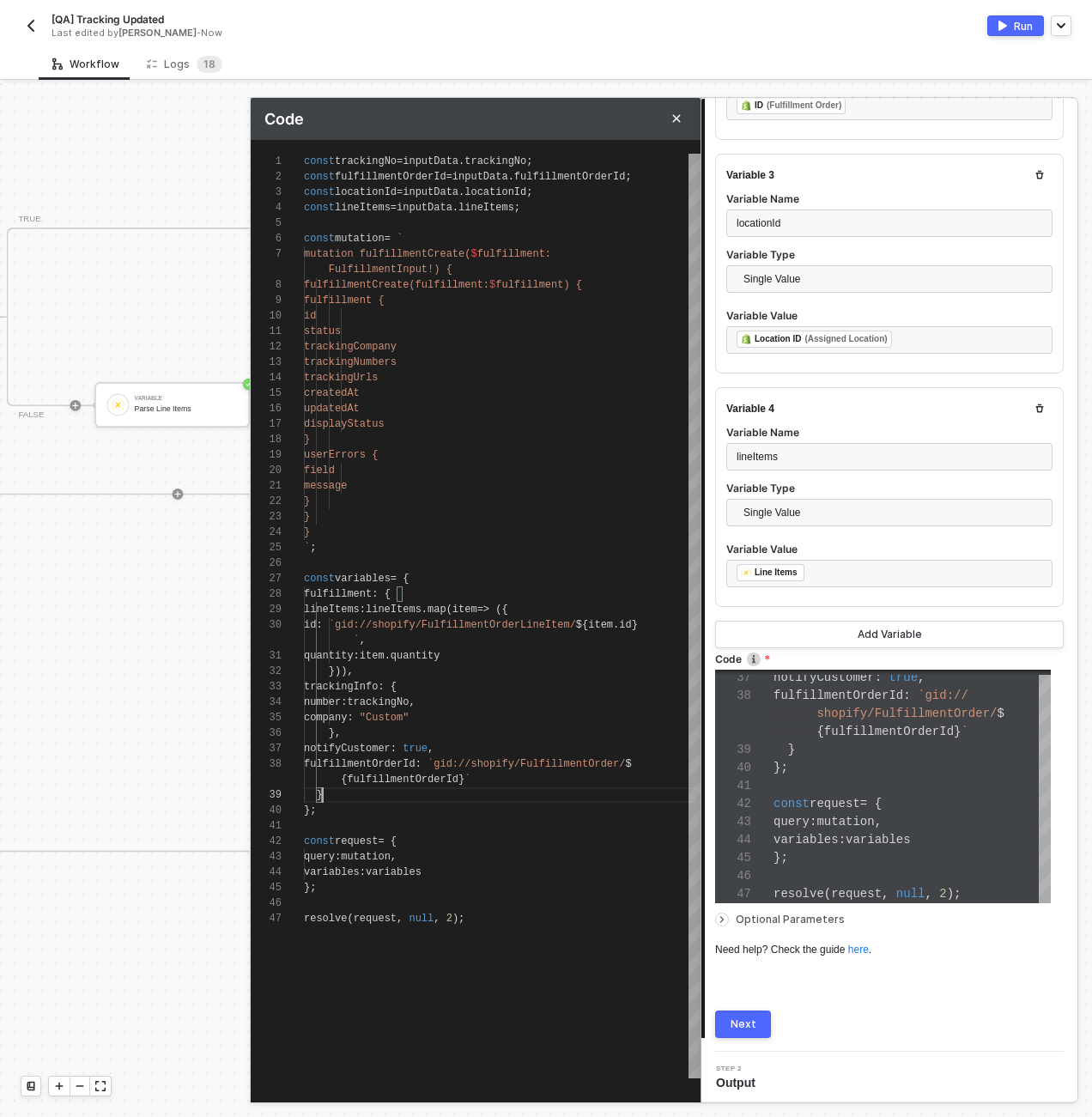
click at [739, 1026] on div "Next" at bounding box center [744, 1024] width 25 height 14
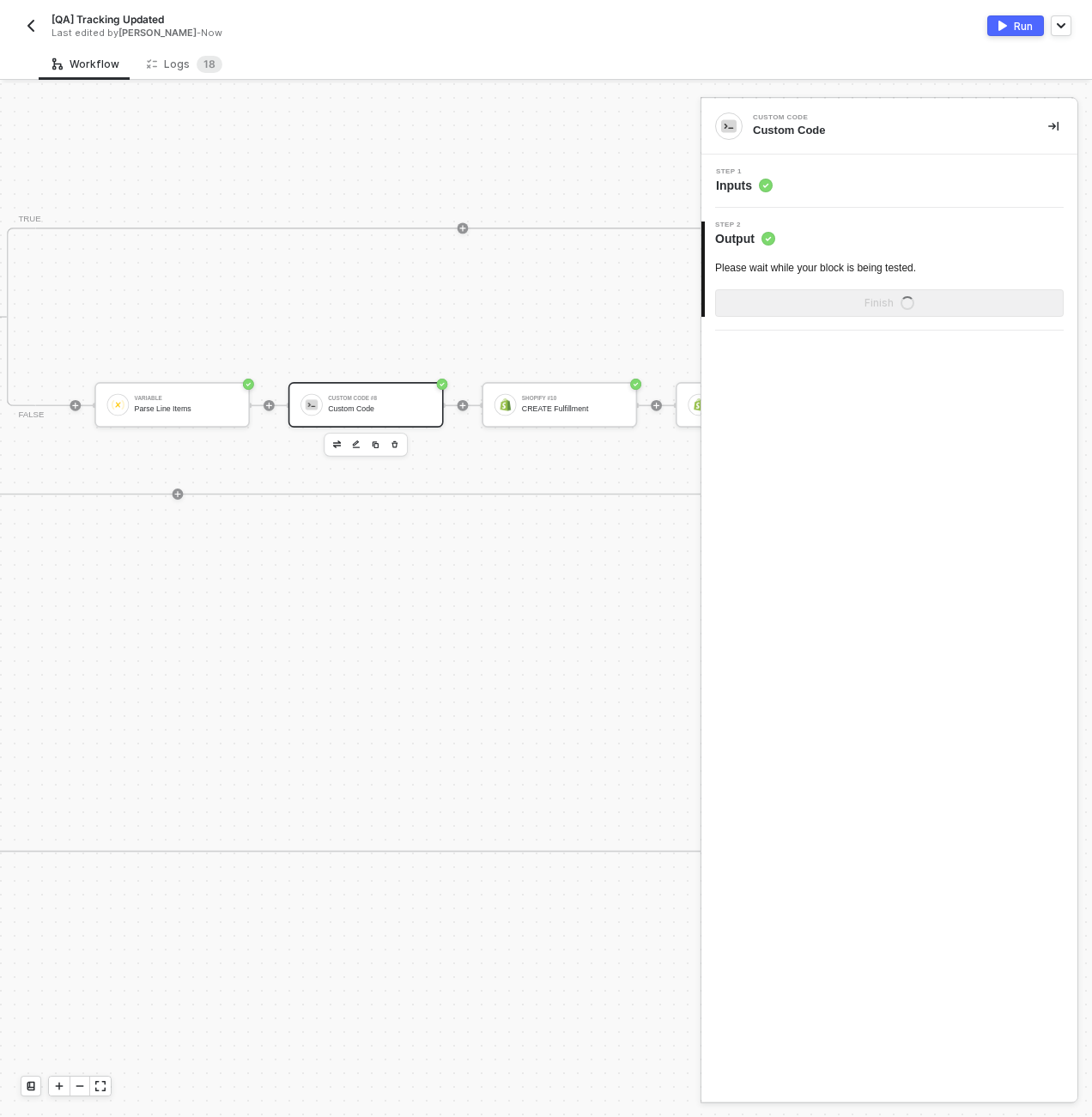
scroll to position [0, 0]
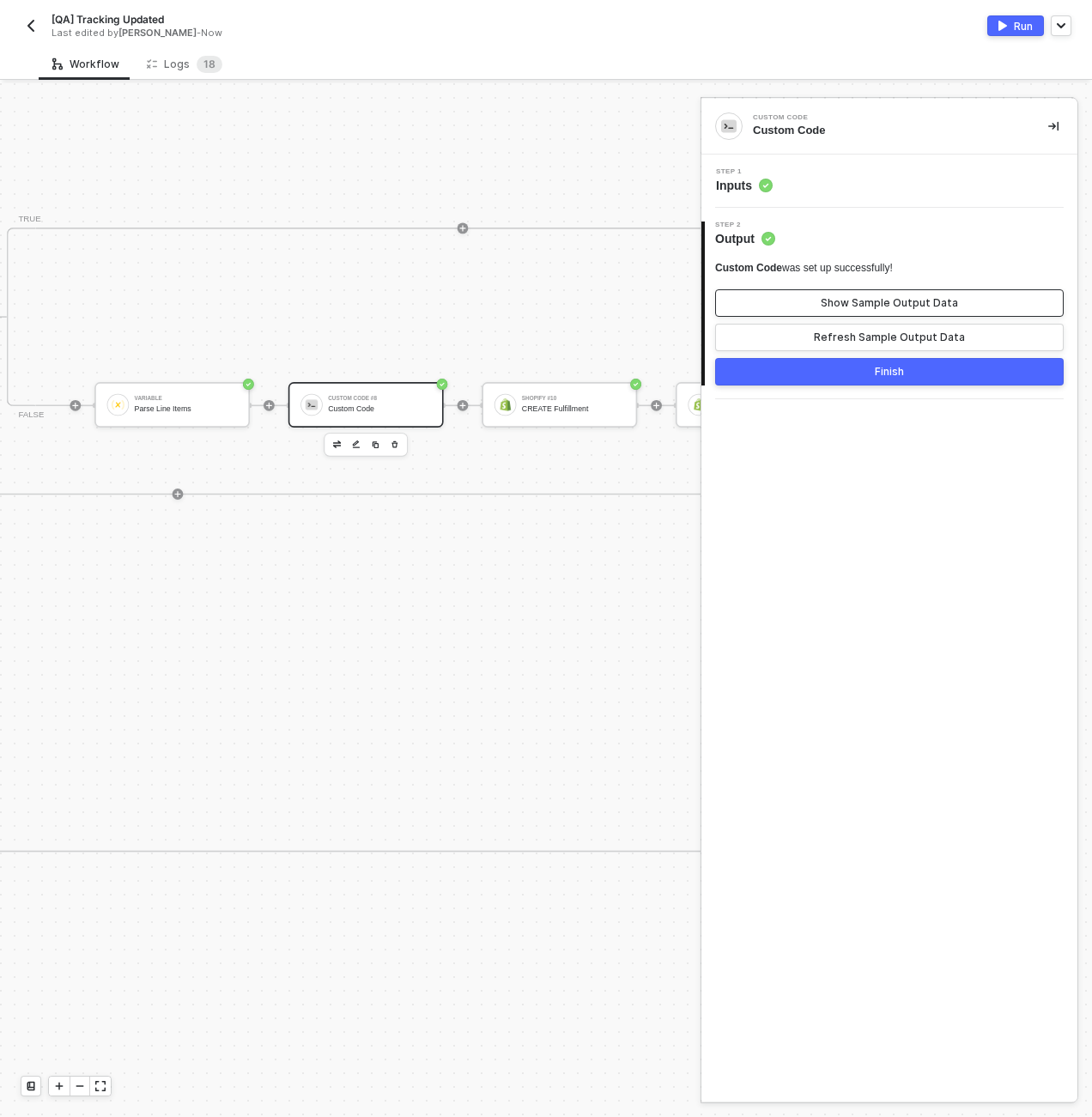
click at [815, 305] on button "Show Sample Output Data" at bounding box center [890, 303] width 348 height 27
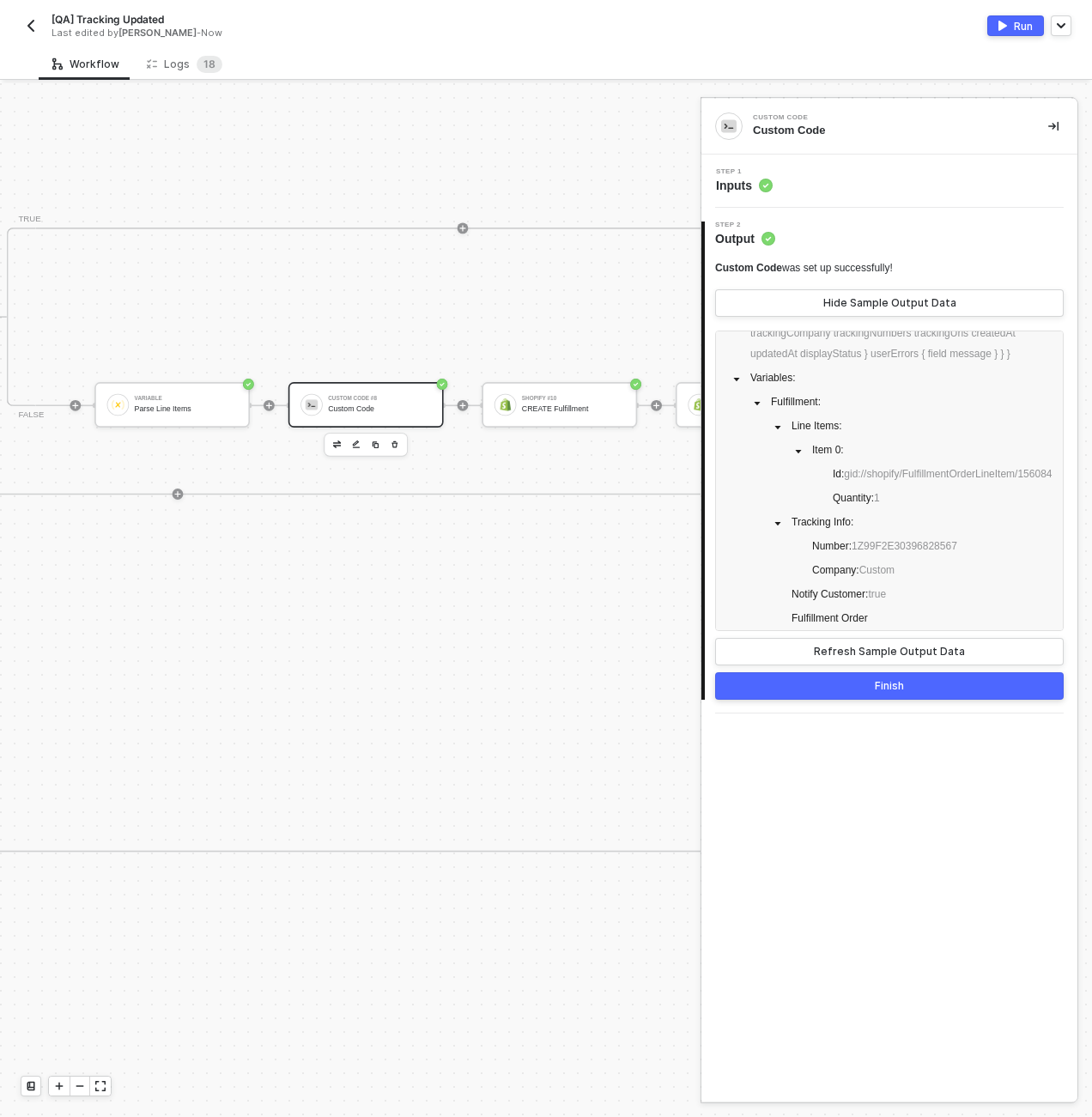
scroll to position [121, 0]
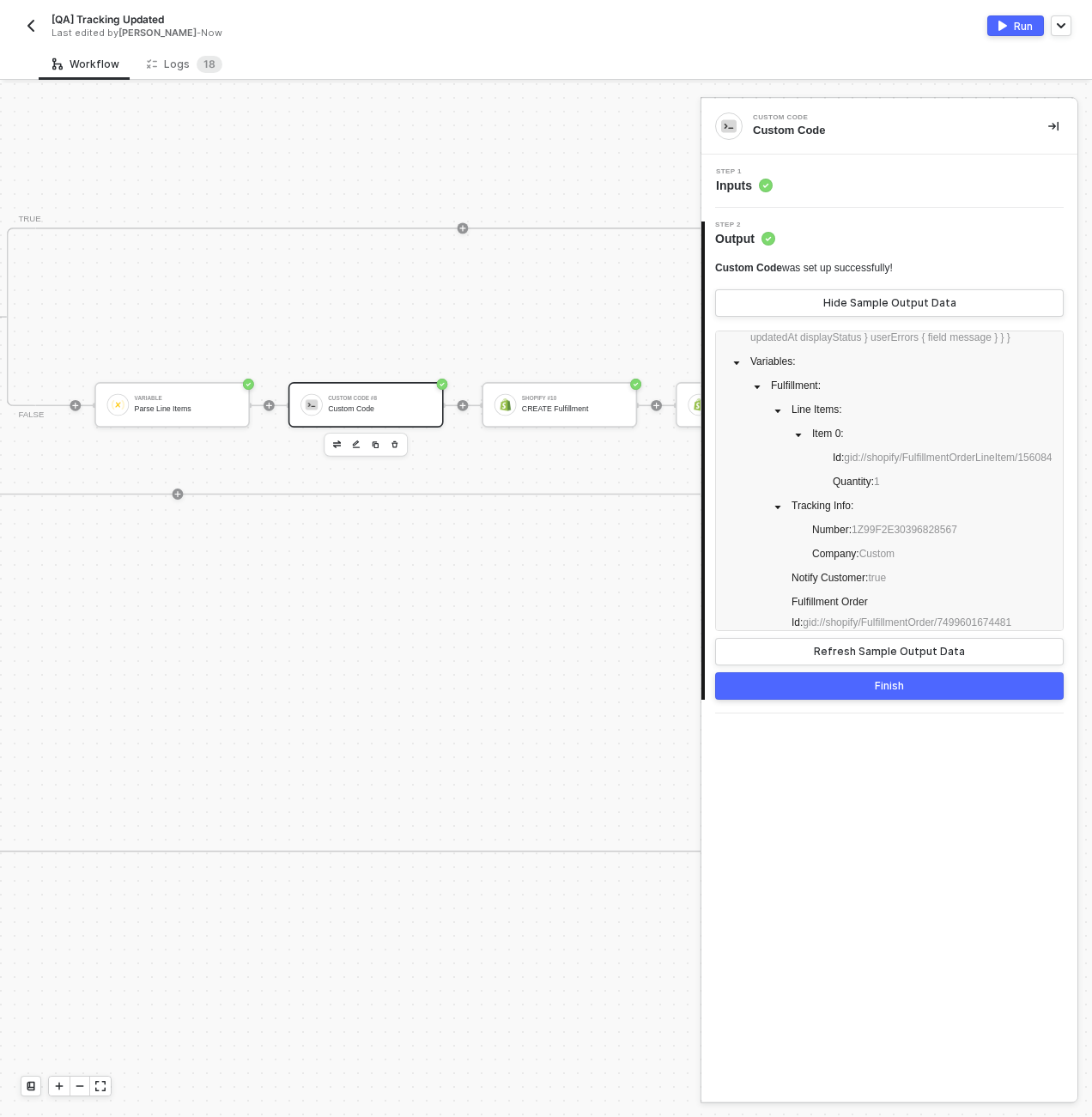
click at [841, 188] on div "Step 1 Inputs" at bounding box center [892, 181] width 372 height 25
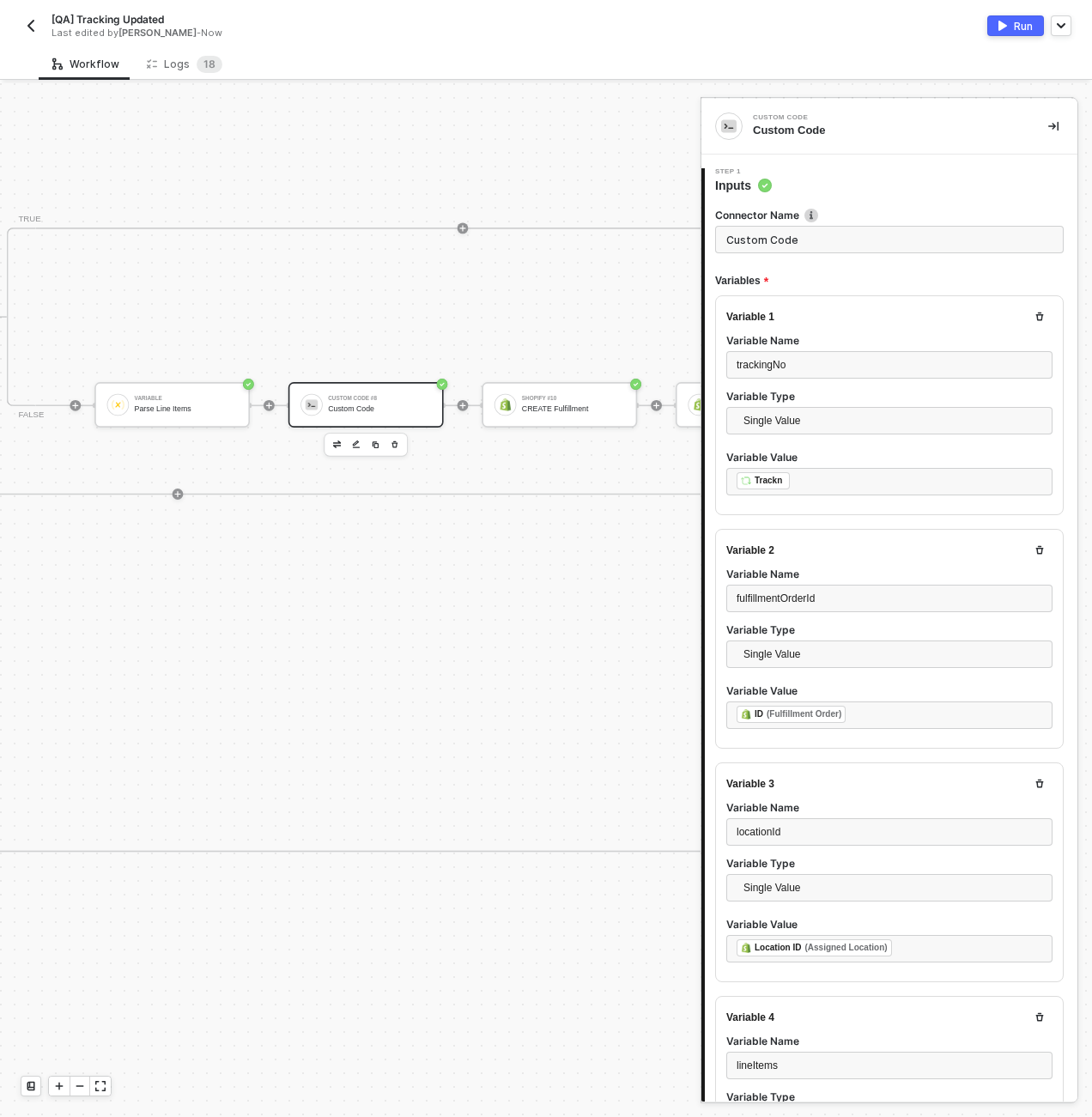
type textarea "const trackingNo = inputData.trackingNo; const fulfillmentOrderId = inputData.f…"
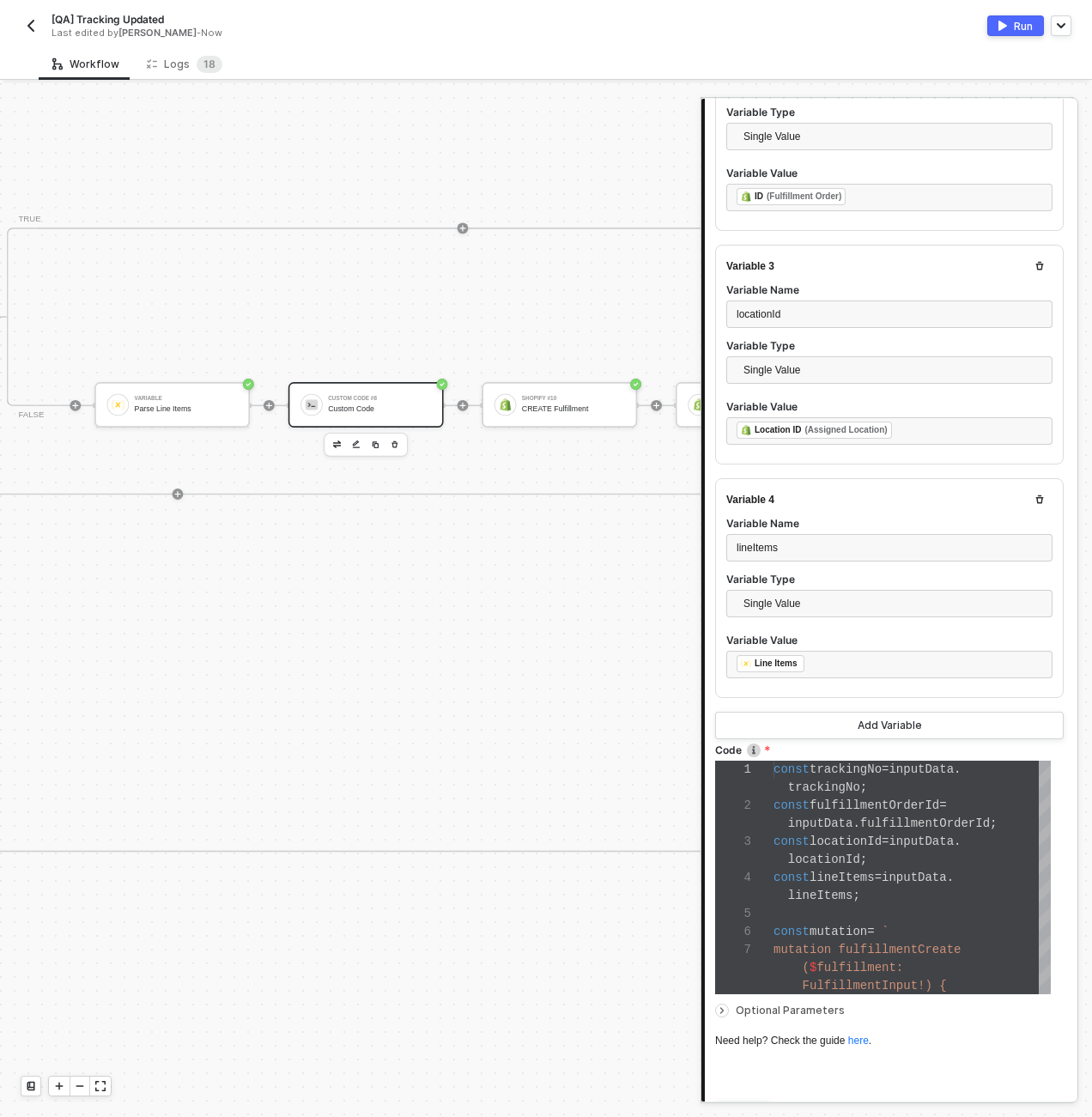
scroll to position [608, 0]
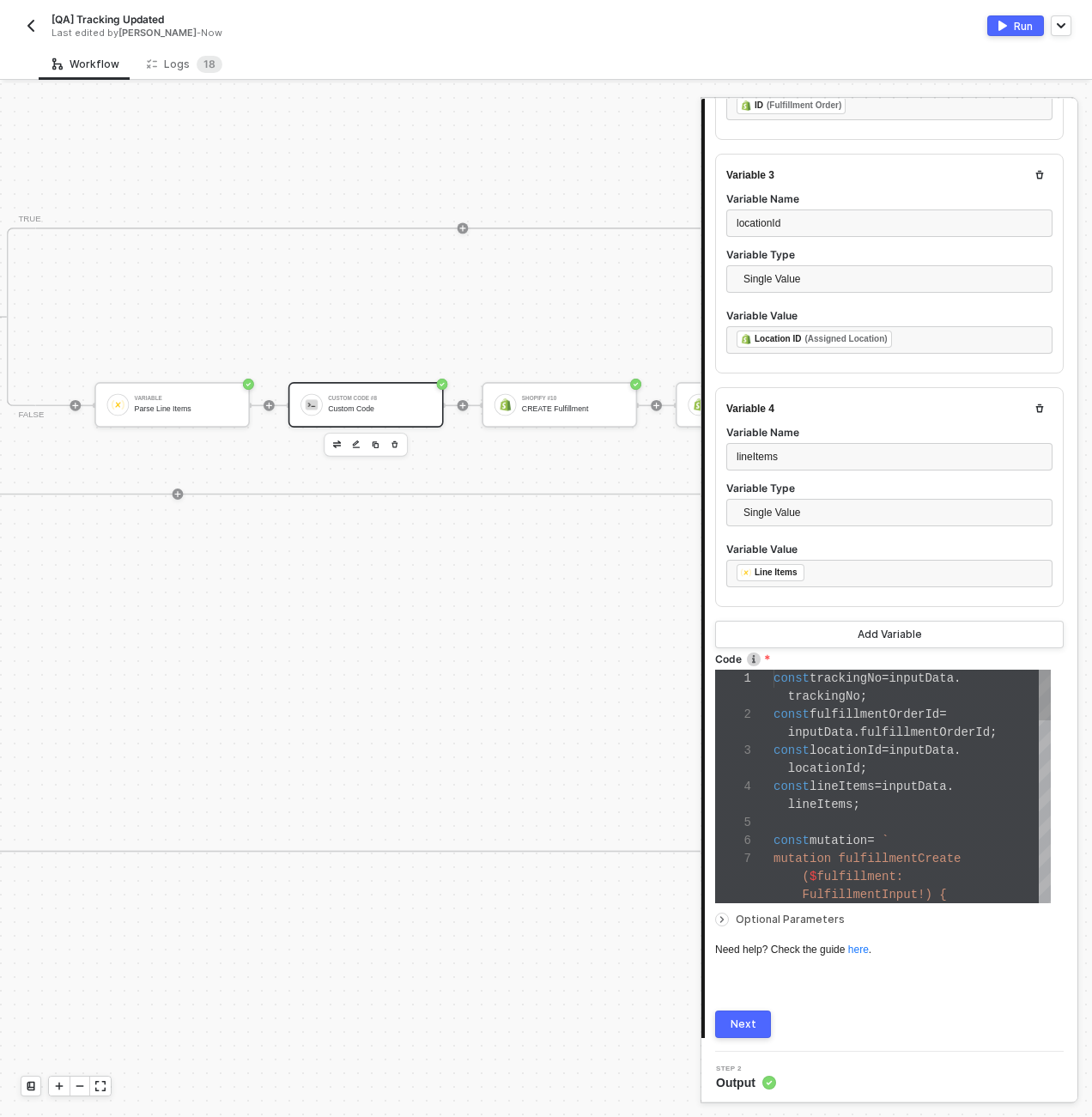
click at [898, 784] on span "inputData" at bounding box center [914, 786] width 65 height 14
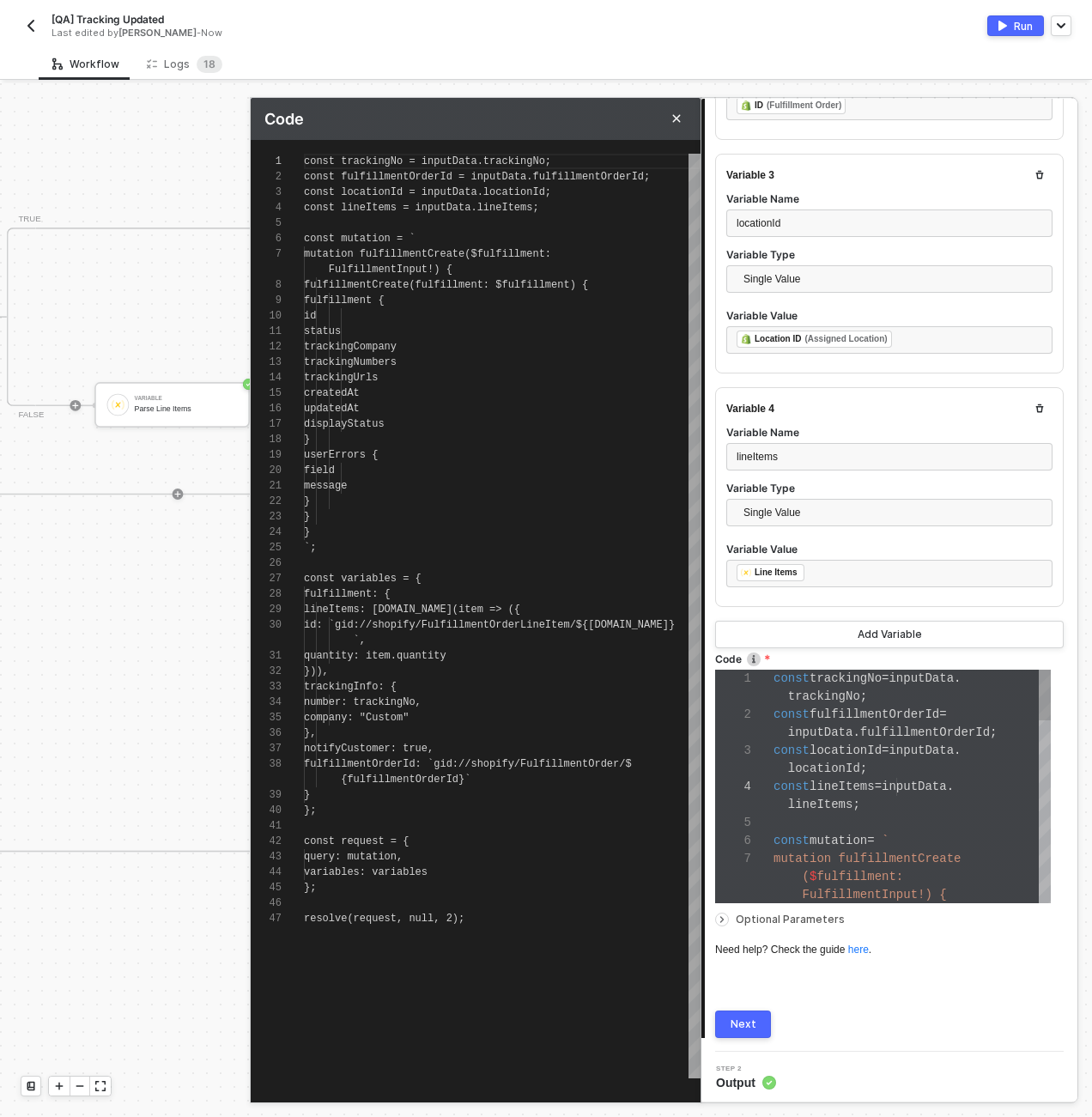
scroll to position [139, 0]
click at [414, 413] on div "updatedAt" at bounding box center [502, 408] width 396 height 15
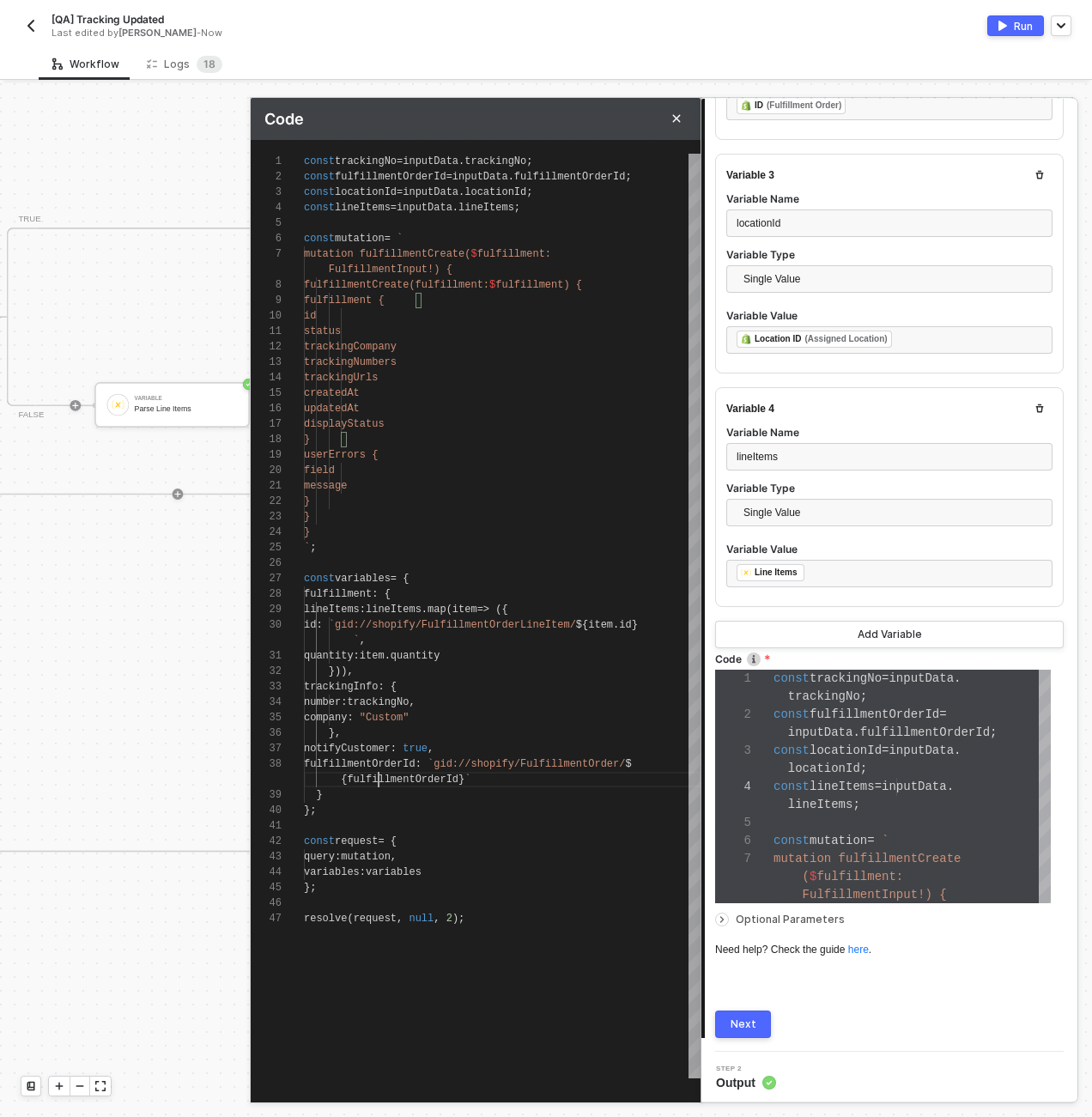
click at [381, 782] on span "fulfillmentOrderId" at bounding box center [403, 779] width 112 height 12
click at [422, 718] on div "1 2 3 4 5 6 7 8 9 10 11 12 13 14 15 16 17 18 19 20 21 22 23 24 25 26 27 28 29 3…" at bounding box center [475, 616] width 450 height 925
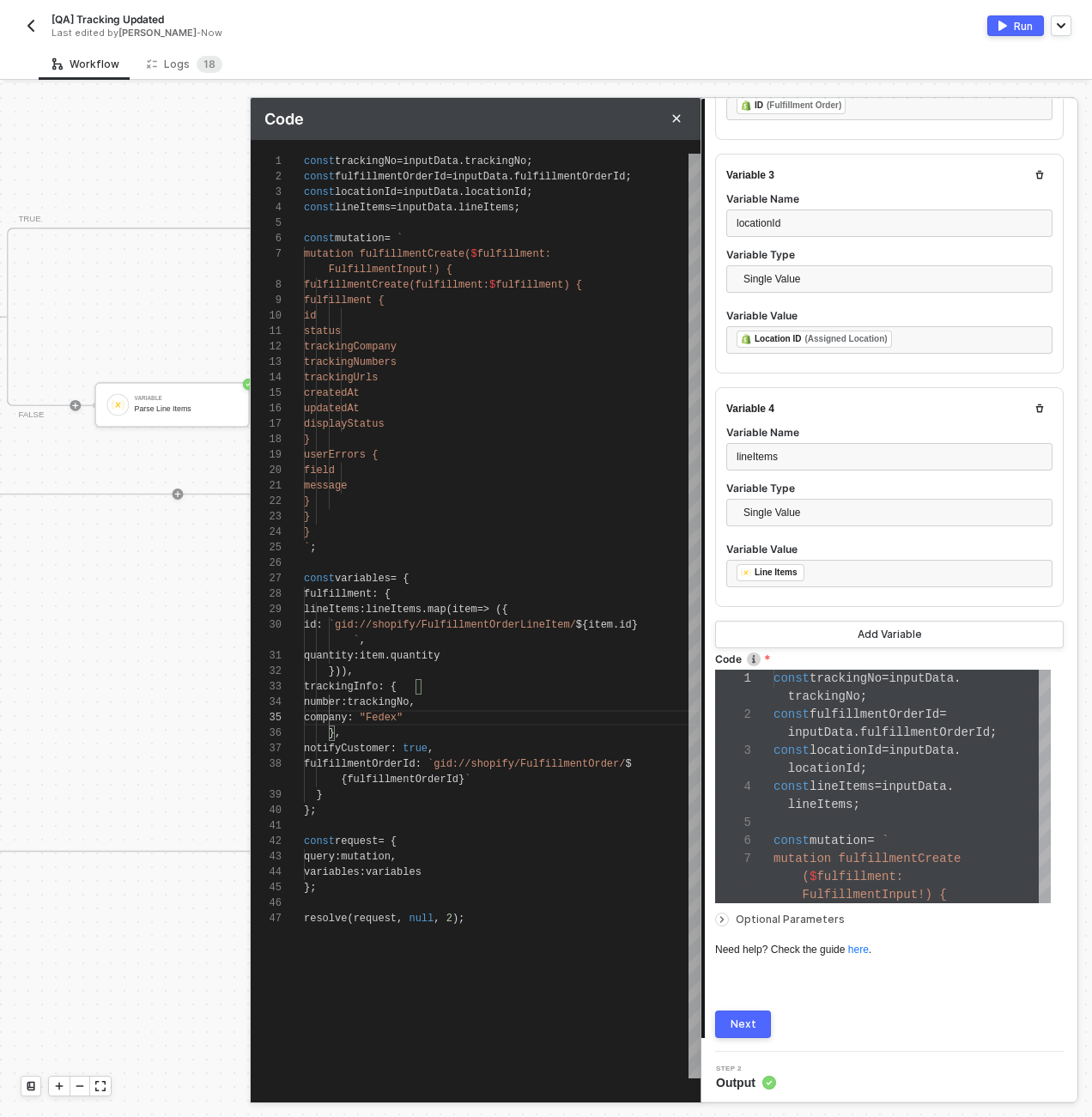
type textarea "id: `gid://shopify/FulfillmentOrderLineItem/${item.id}`, quantity: item.quantit…"
click at [738, 1022] on div "Next" at bounding box center [744, 1024] width 25 height 14
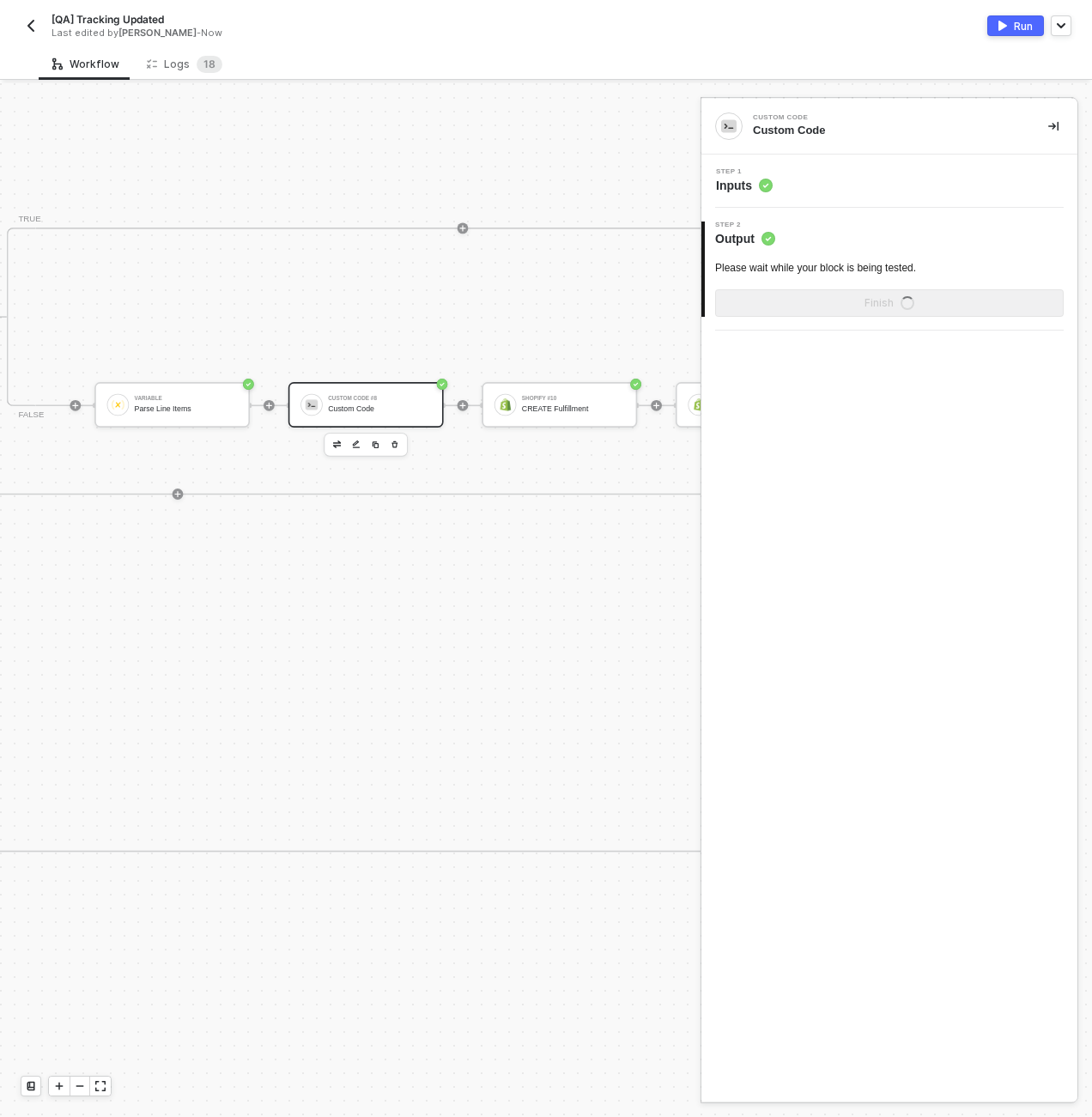
scroll to position [0, 0]
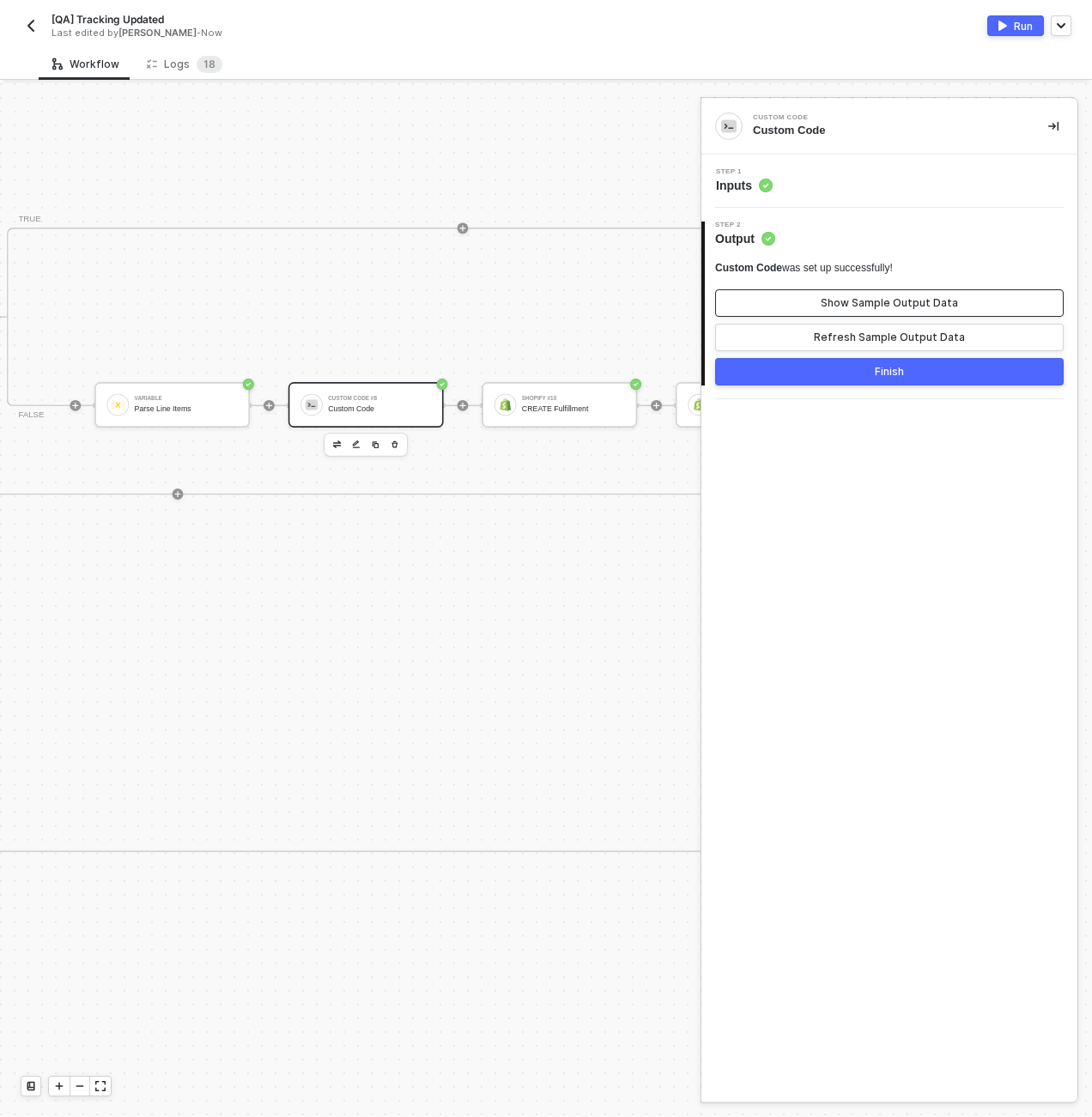
click at [833, 289] on button "Show Sample Output Data" at bounding box center [890, 303] width 348 height 27
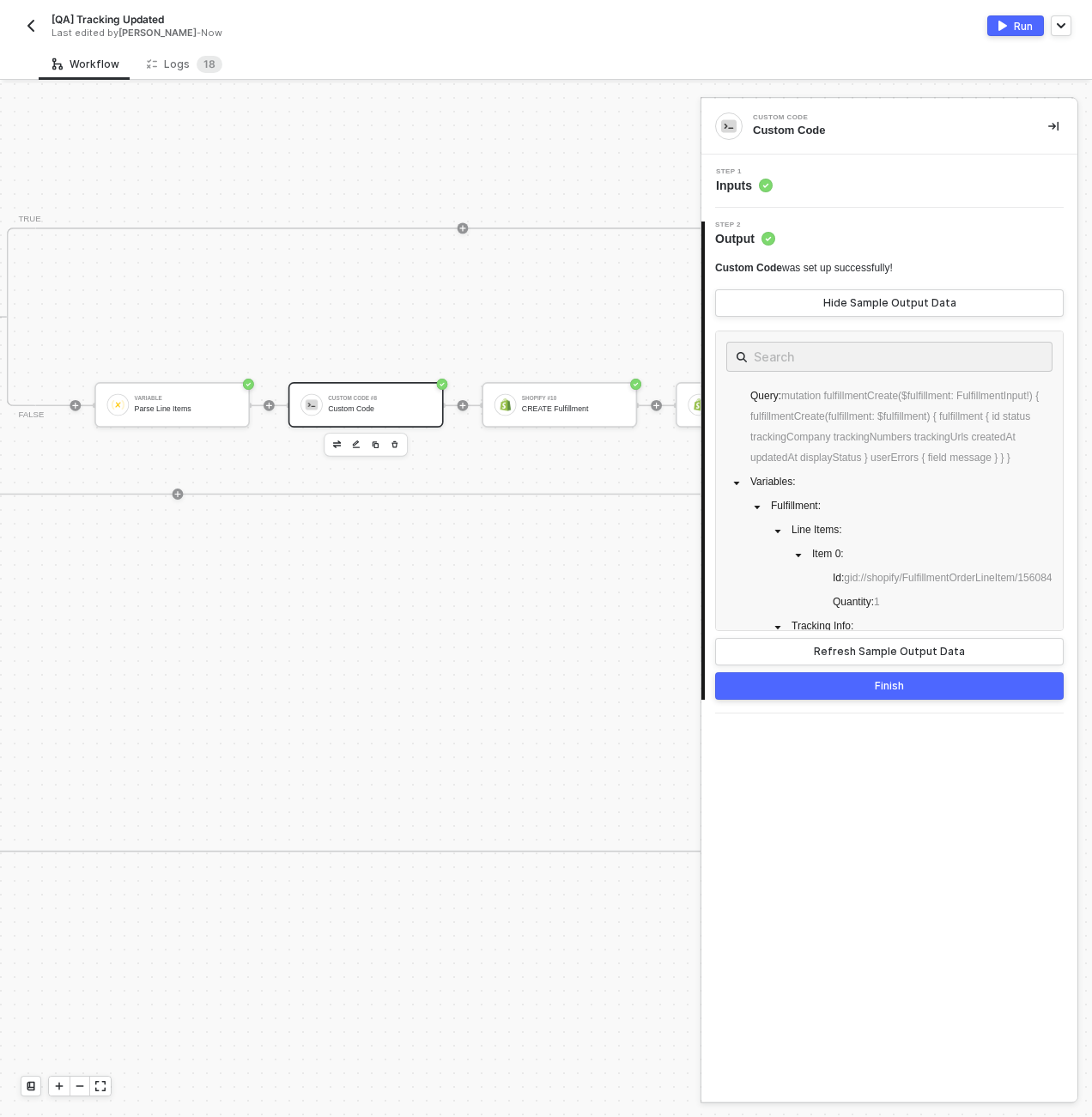
click at [850, 182] on div "Step 1 Inputs" at bounding box center [892, 181] width 372 height 25
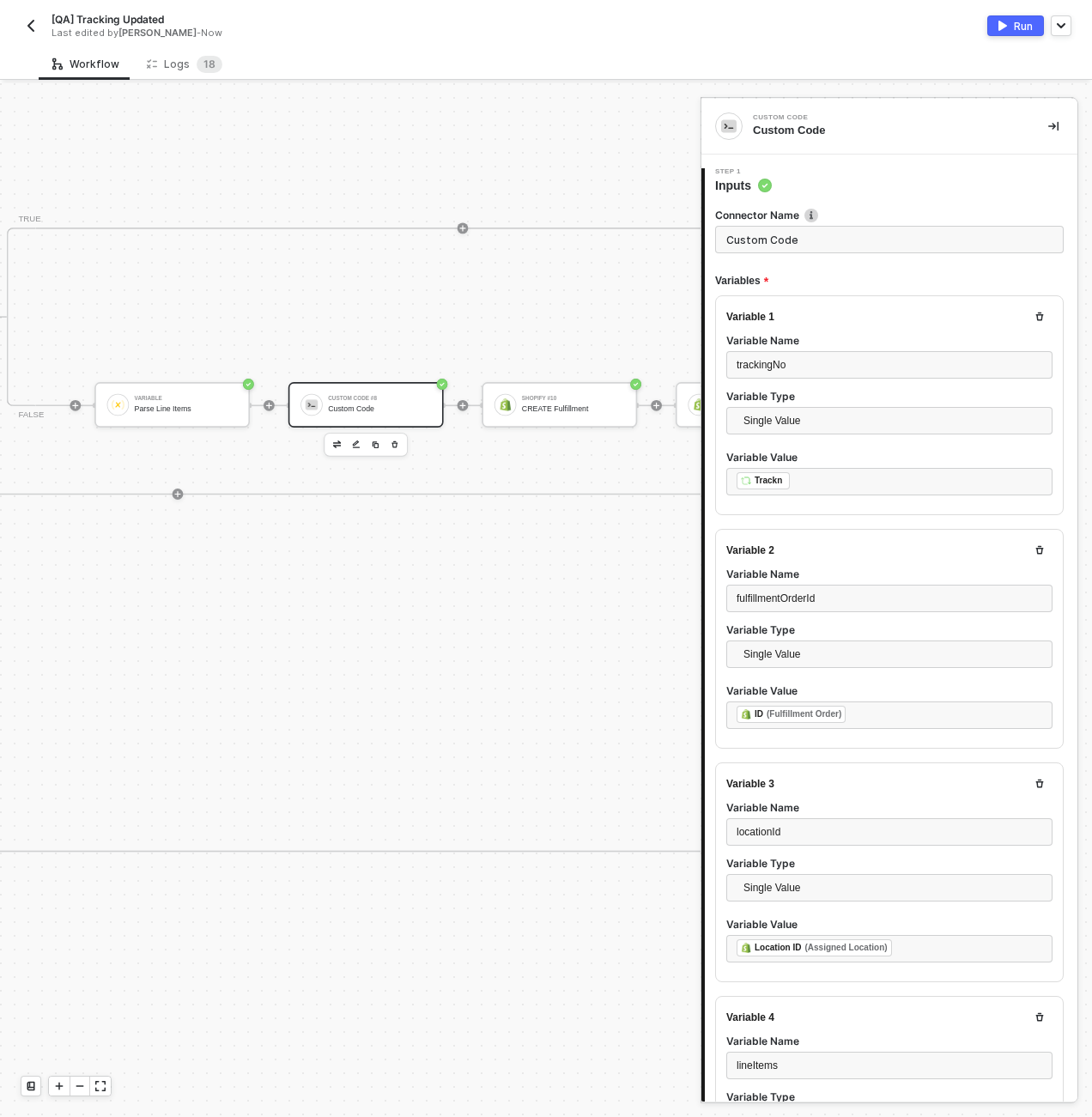
scroll to position [608, 0]
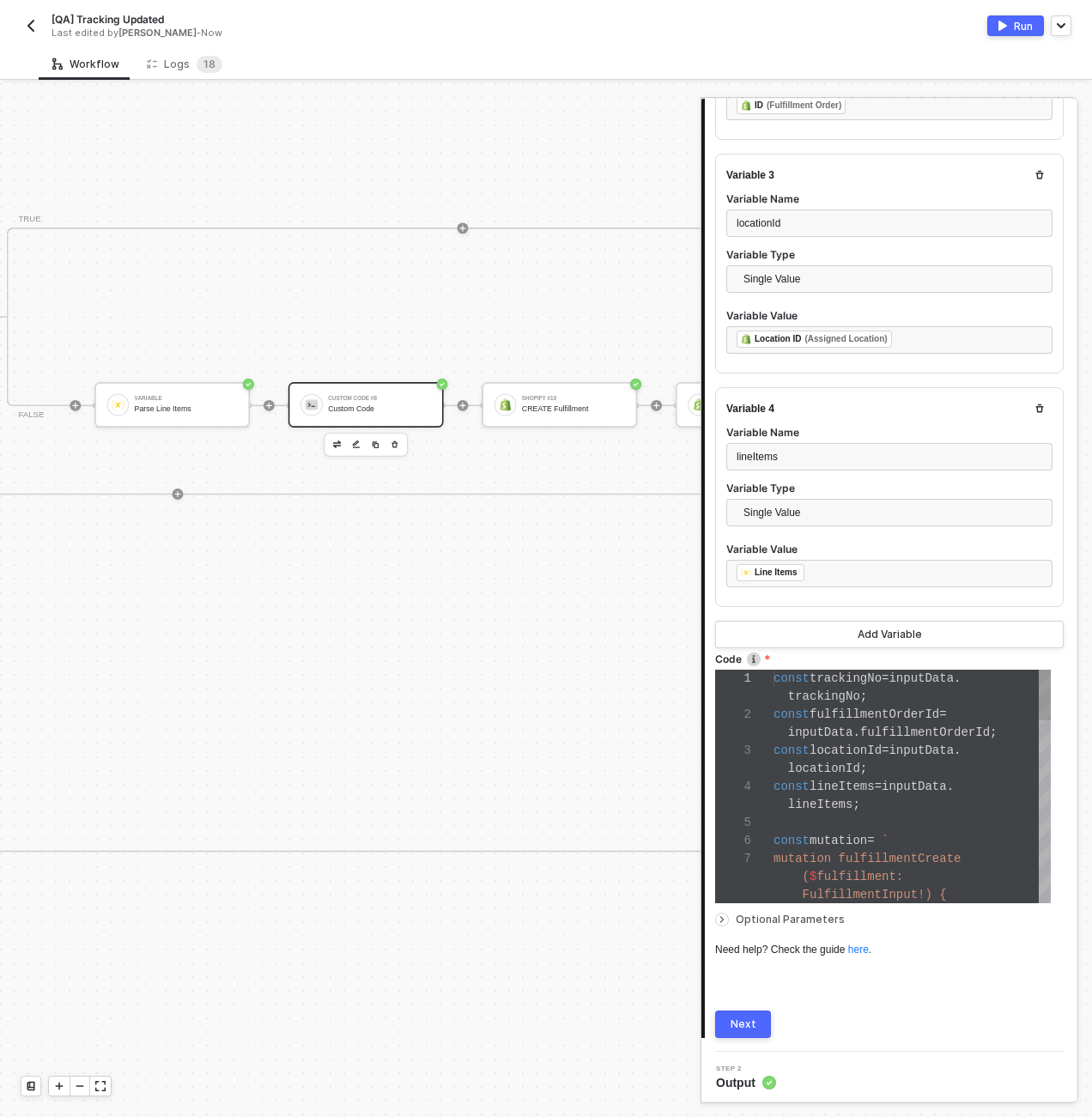
click at [870, 815] on div at bounding box center [912, 823] width 278 height 18
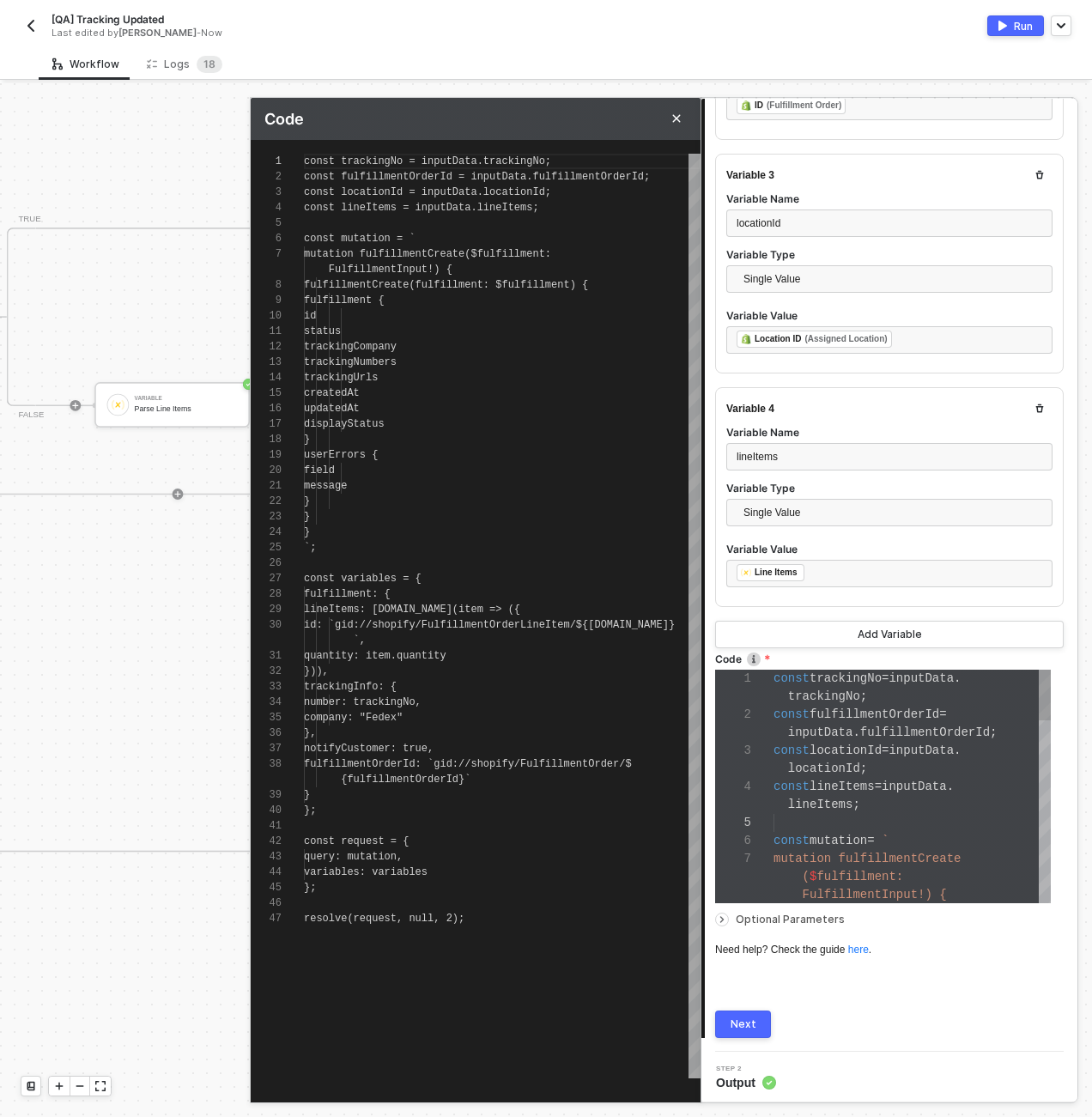
scroll to position [139, 0]
click at [396, 255] on div "1 2 3 4 5 6 7 8 9 10 11 12 13 14 15 16 17 18 19 20 21 22 23 24 25 26 27 28 29 3…" at bounding box center [475, 616] width 450 height 925
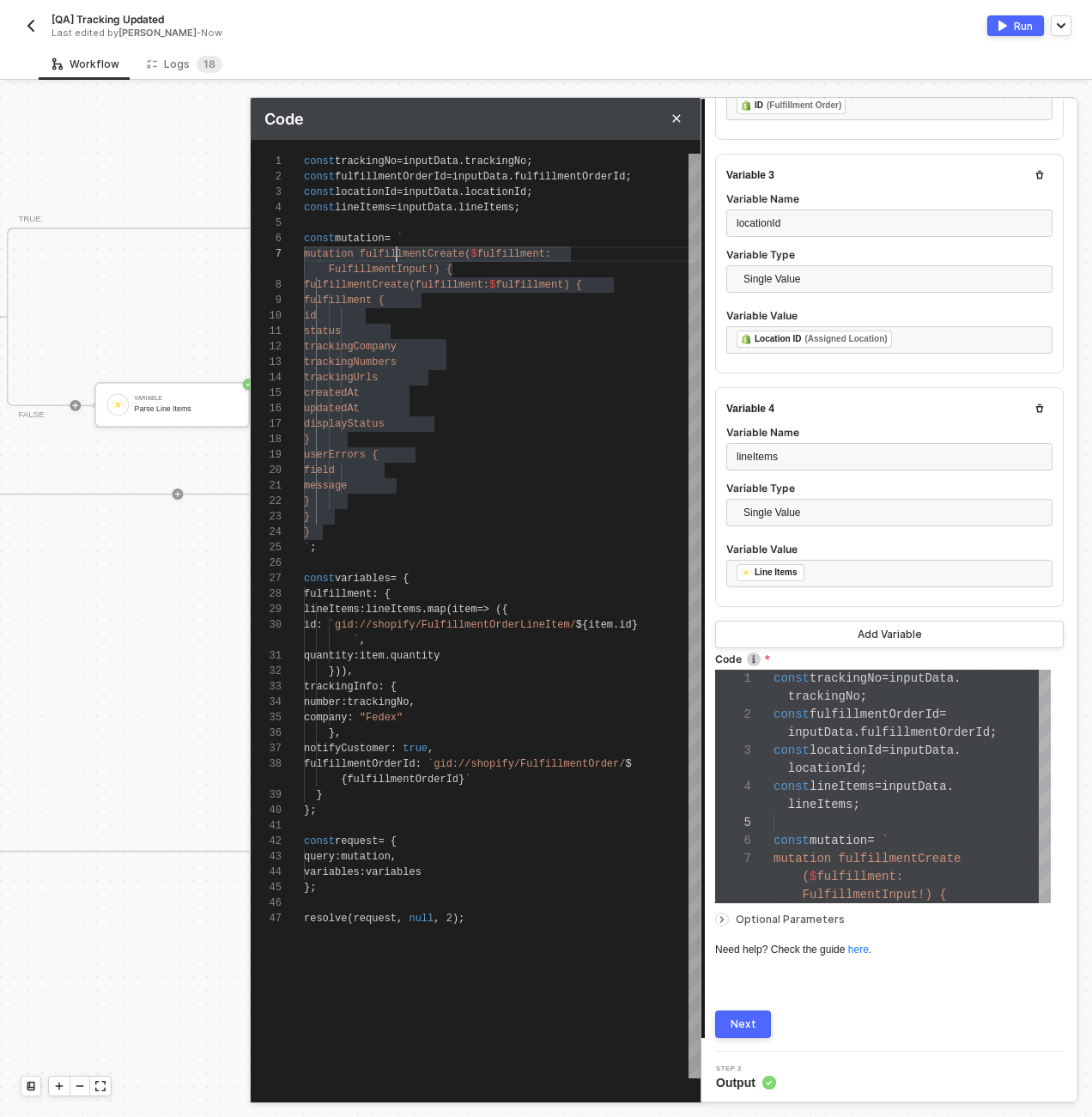
click at [421, 439] on div "}" at bounding box center [502, 439] width 396 height 15
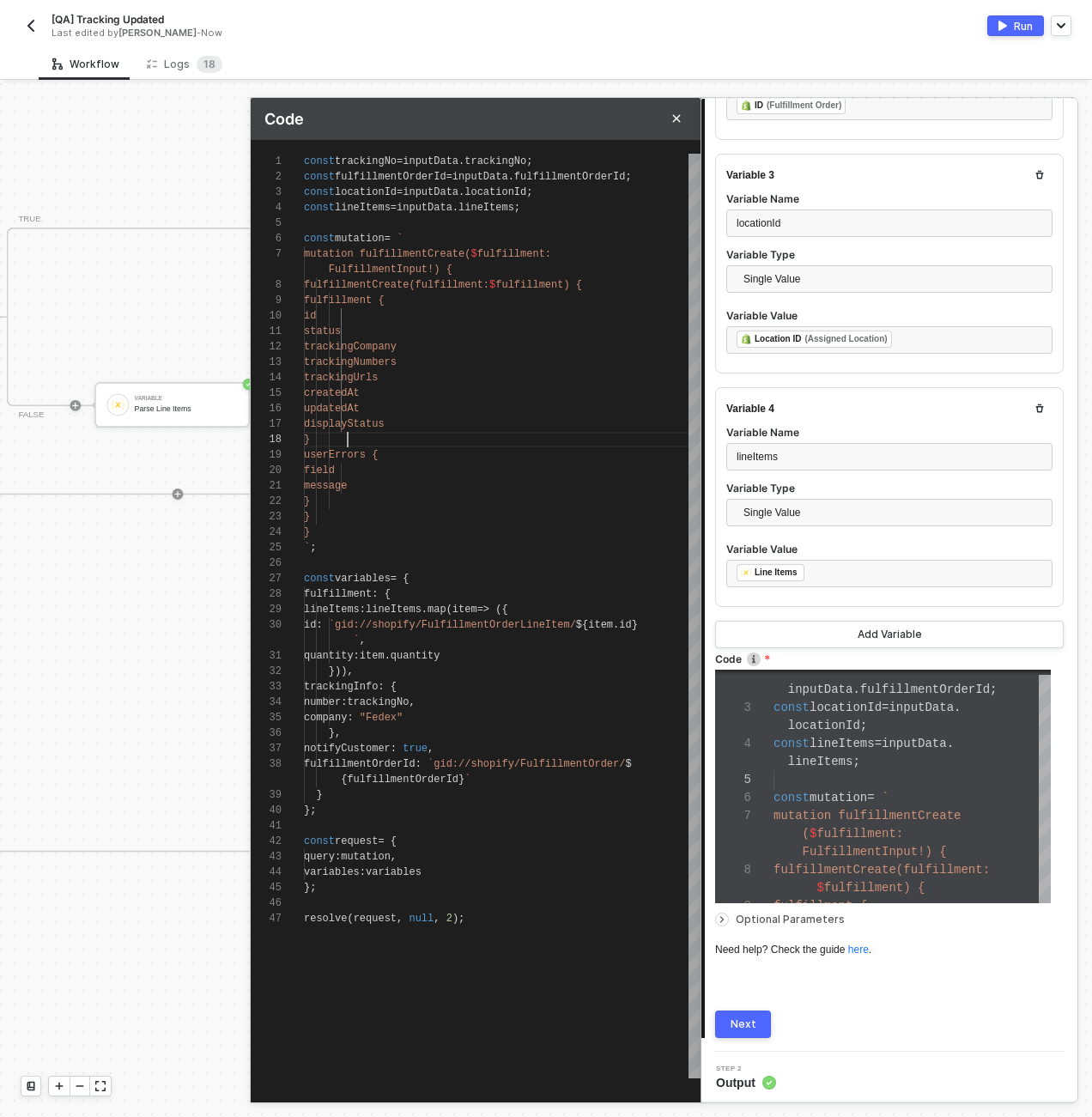
click at [758, 1025] on button "Next" at bounding box center [744, 1024] width 56 height 27
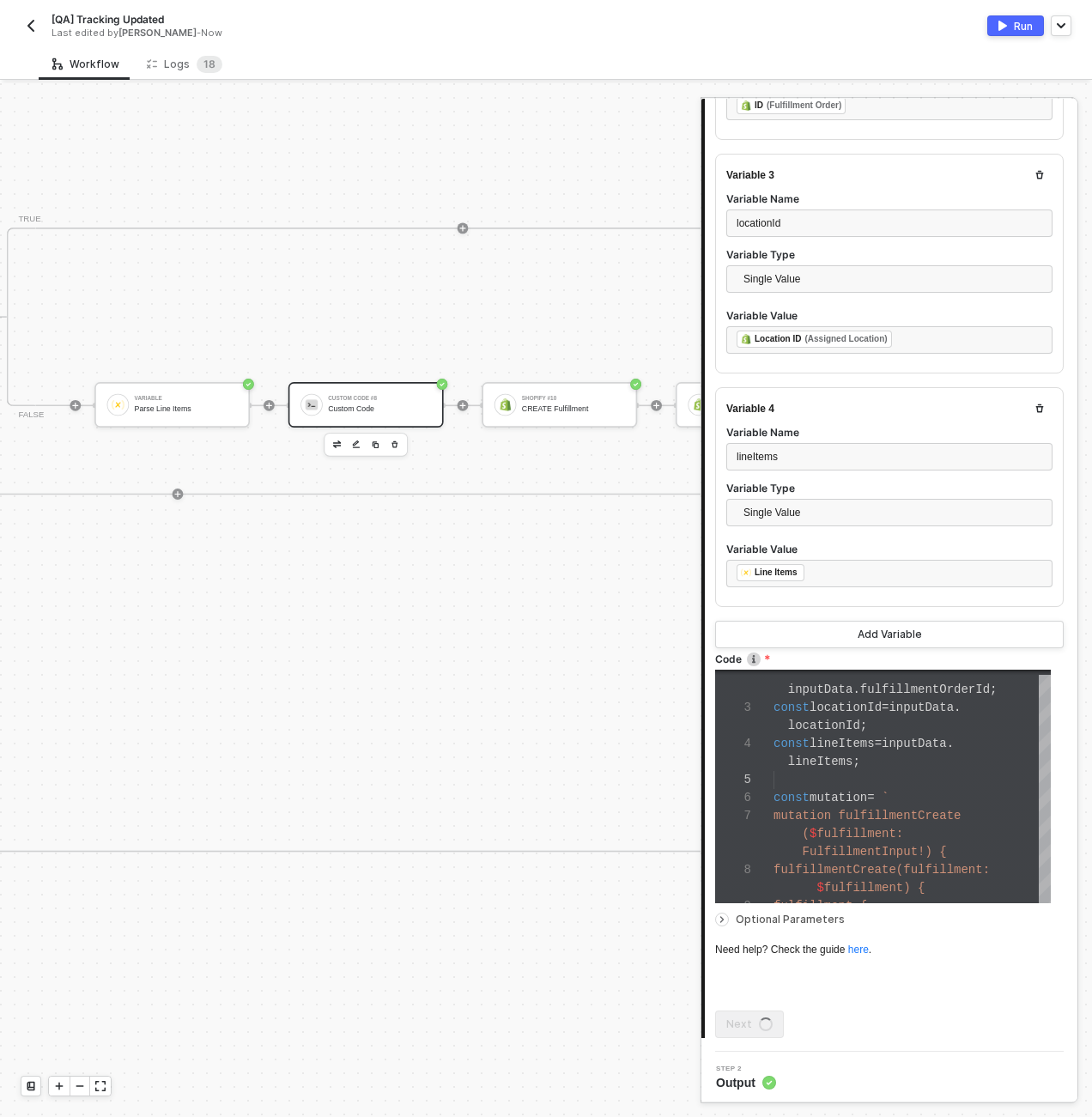
scroll to position [0, 0]
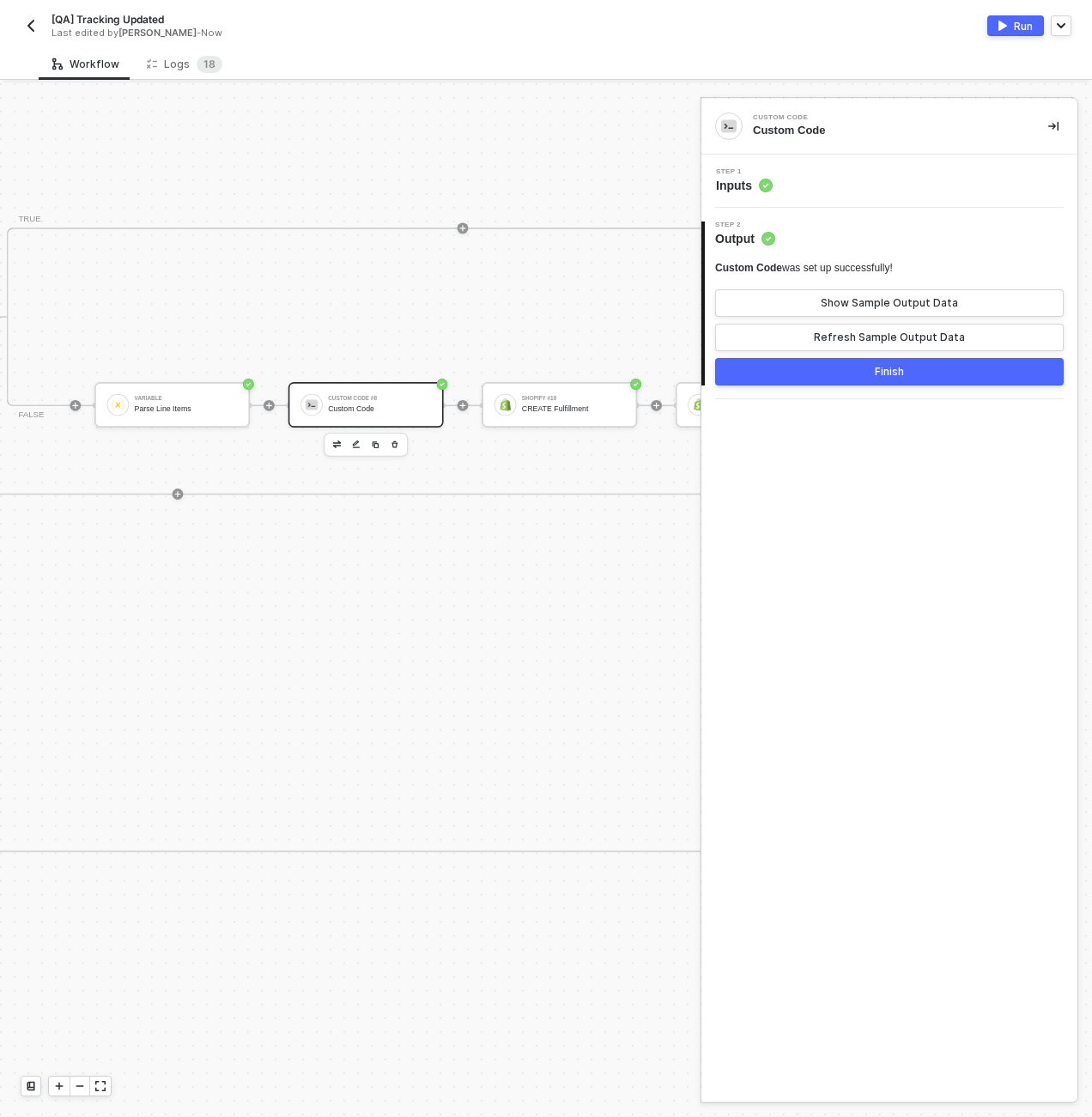
click at [838, 180] on div "Step 1 Inputs" at bounding box center [892, 181] width 372 height 25
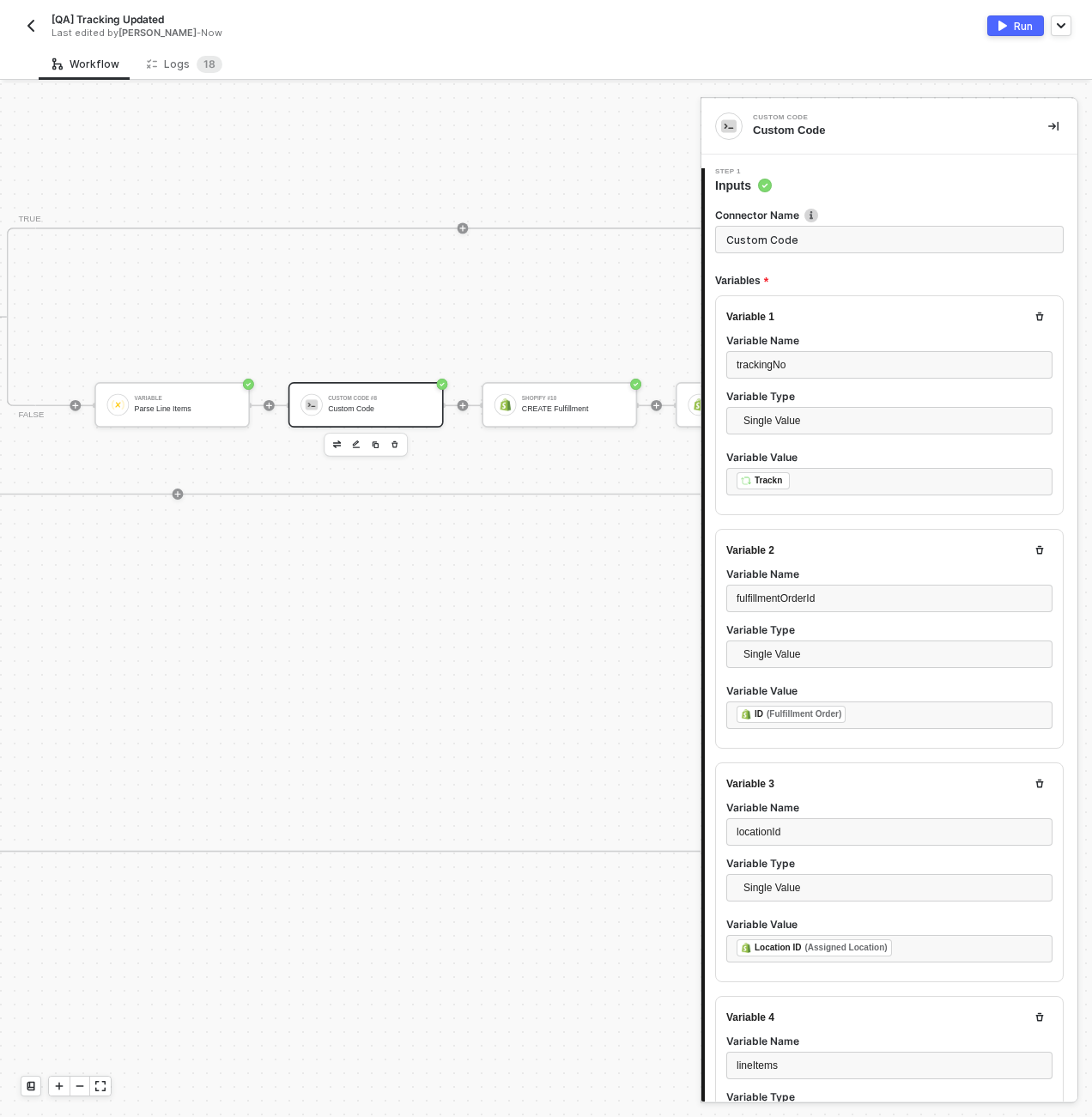
scroll to position [108, 0]
click at [828, 238] on input "Custom Code" at bounding box center [890, 239] width 348 height 27
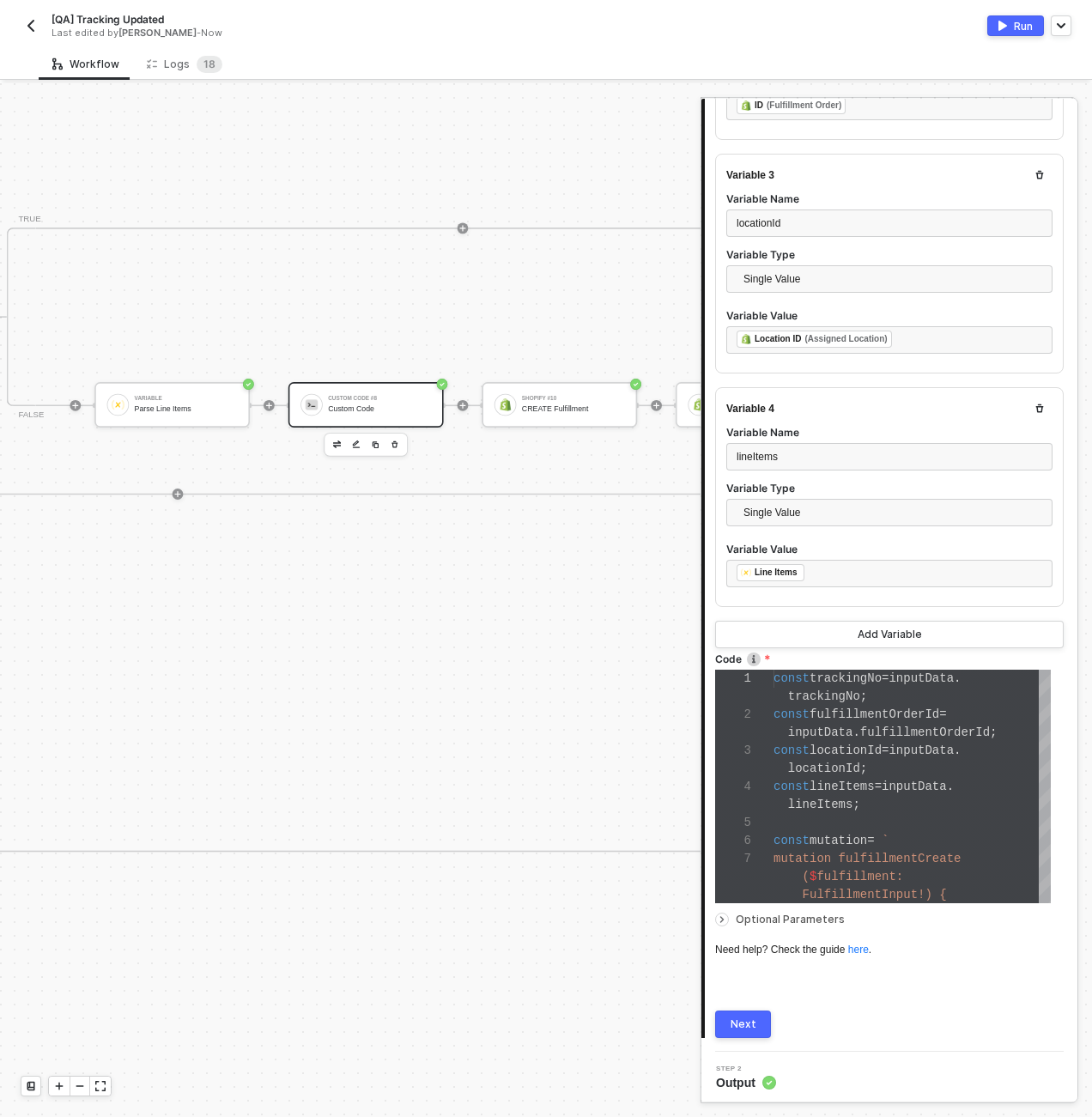
click at [737, 1025] on div "Next" at bounding box center [744, 1024] width 25 height 14
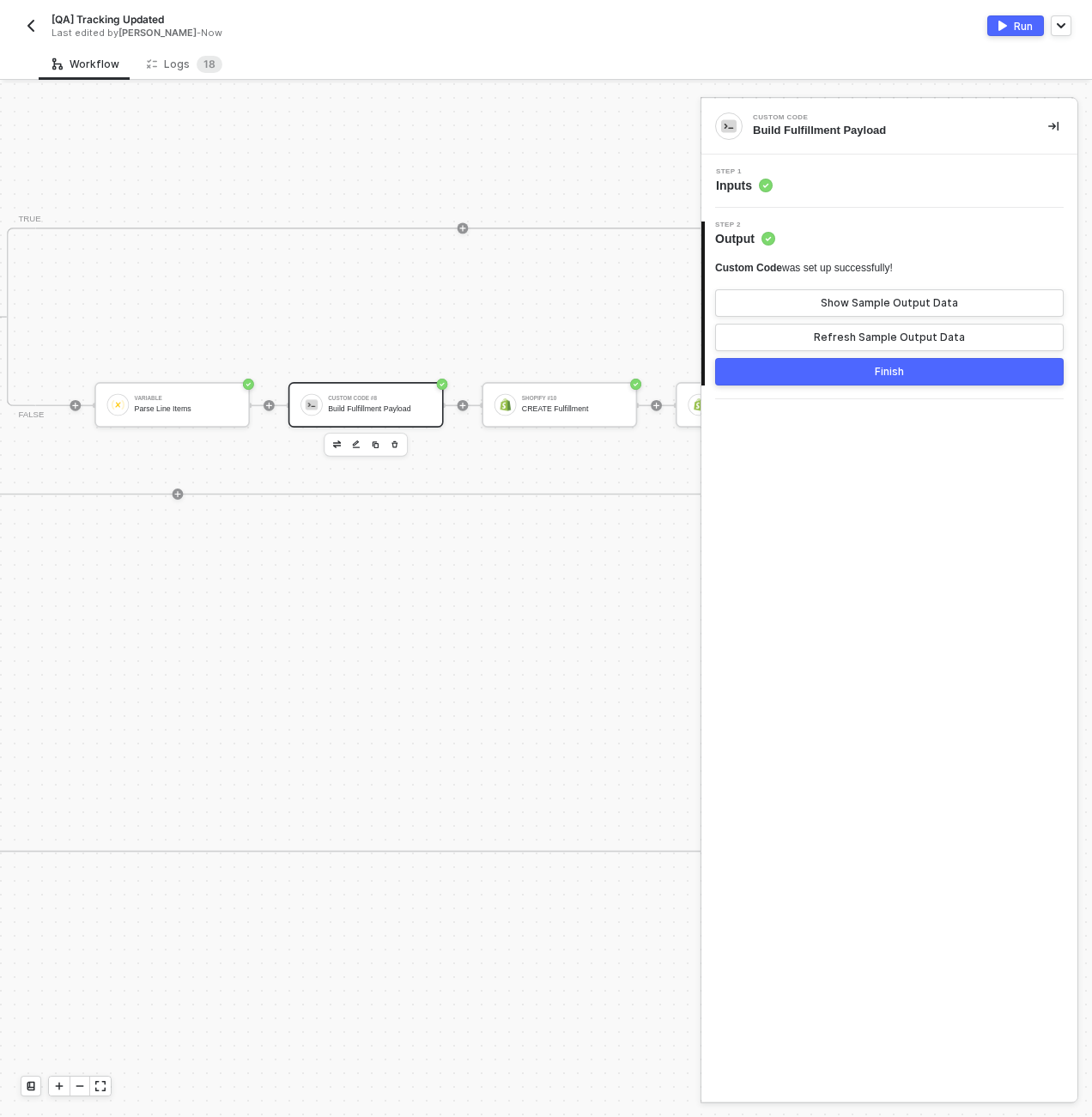
click at [407, 412] on div "Build Fulfillment Payload" at bounding box center [380, 408] width 103 height 8
click at [921, 296] on button "Show Sample Output Data" at bounding box center [890, 303] width 348 height 27
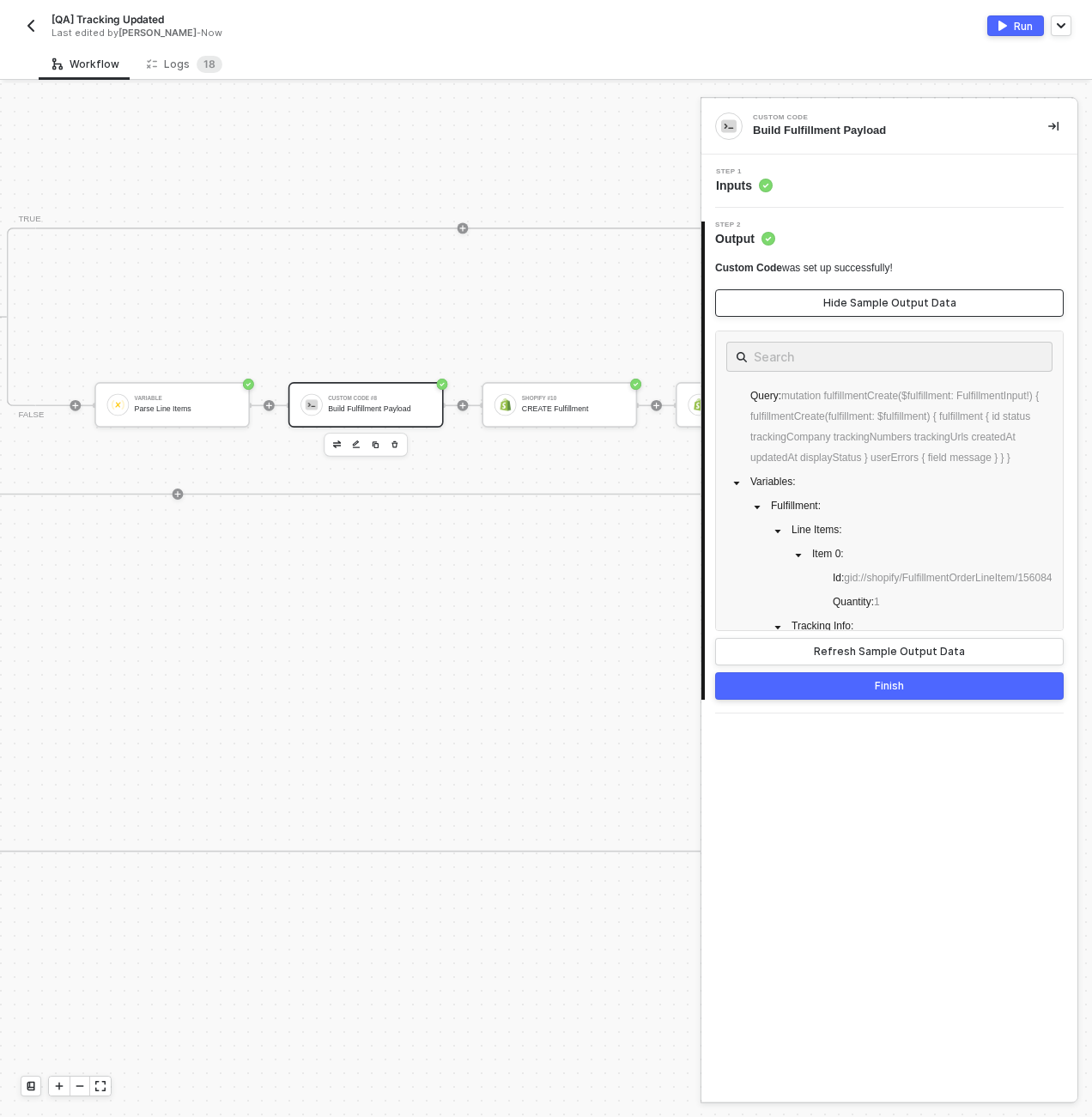
click at [927, 296] on div "Hide Sample Output Data" at bounding box center [890, 303] width 133 height 14
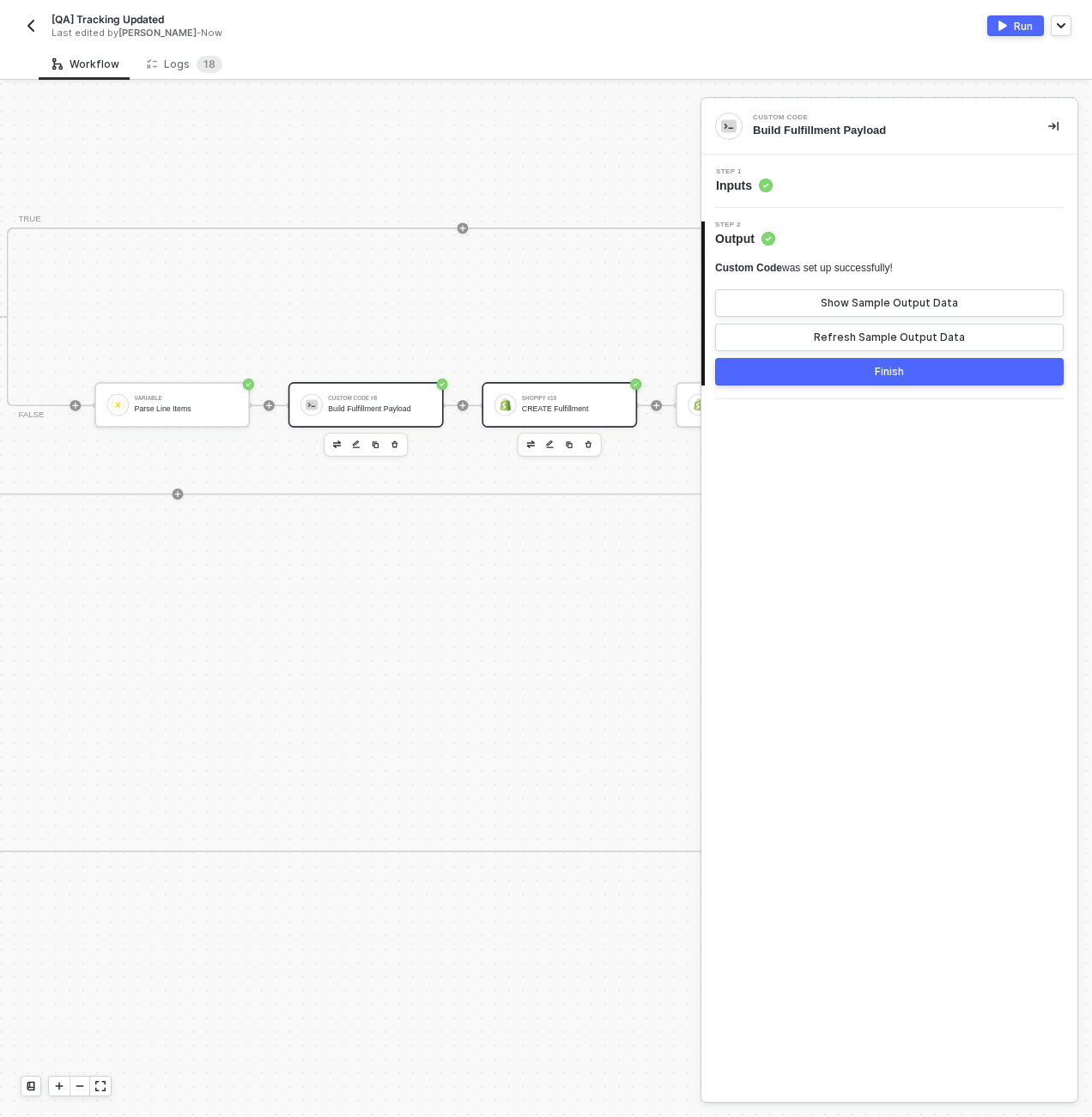
click at [580, 399] on div "Shopify #10" at bounding box center [574, 398] width 103 height 5
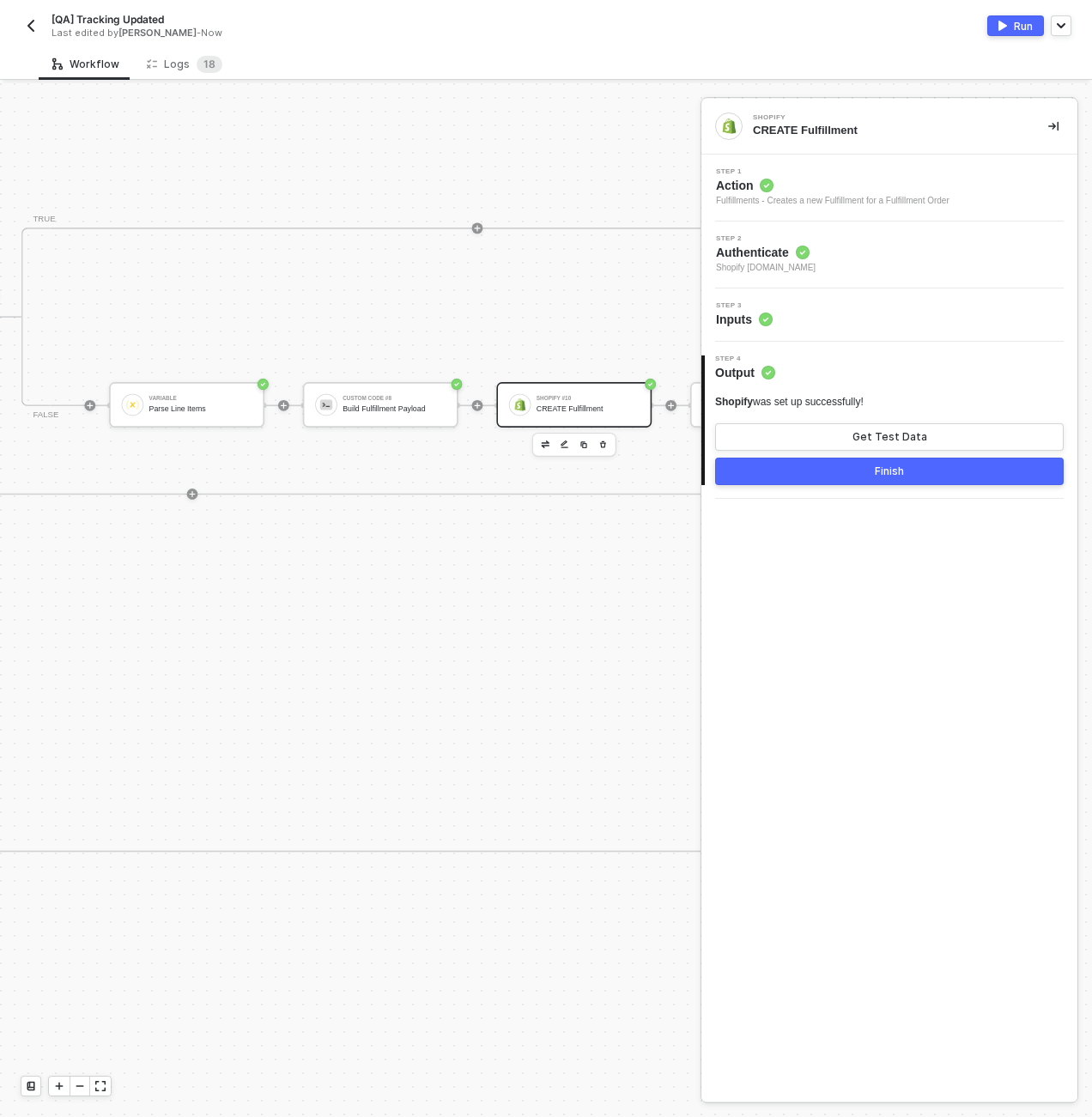
scroll to position [0, 6425]
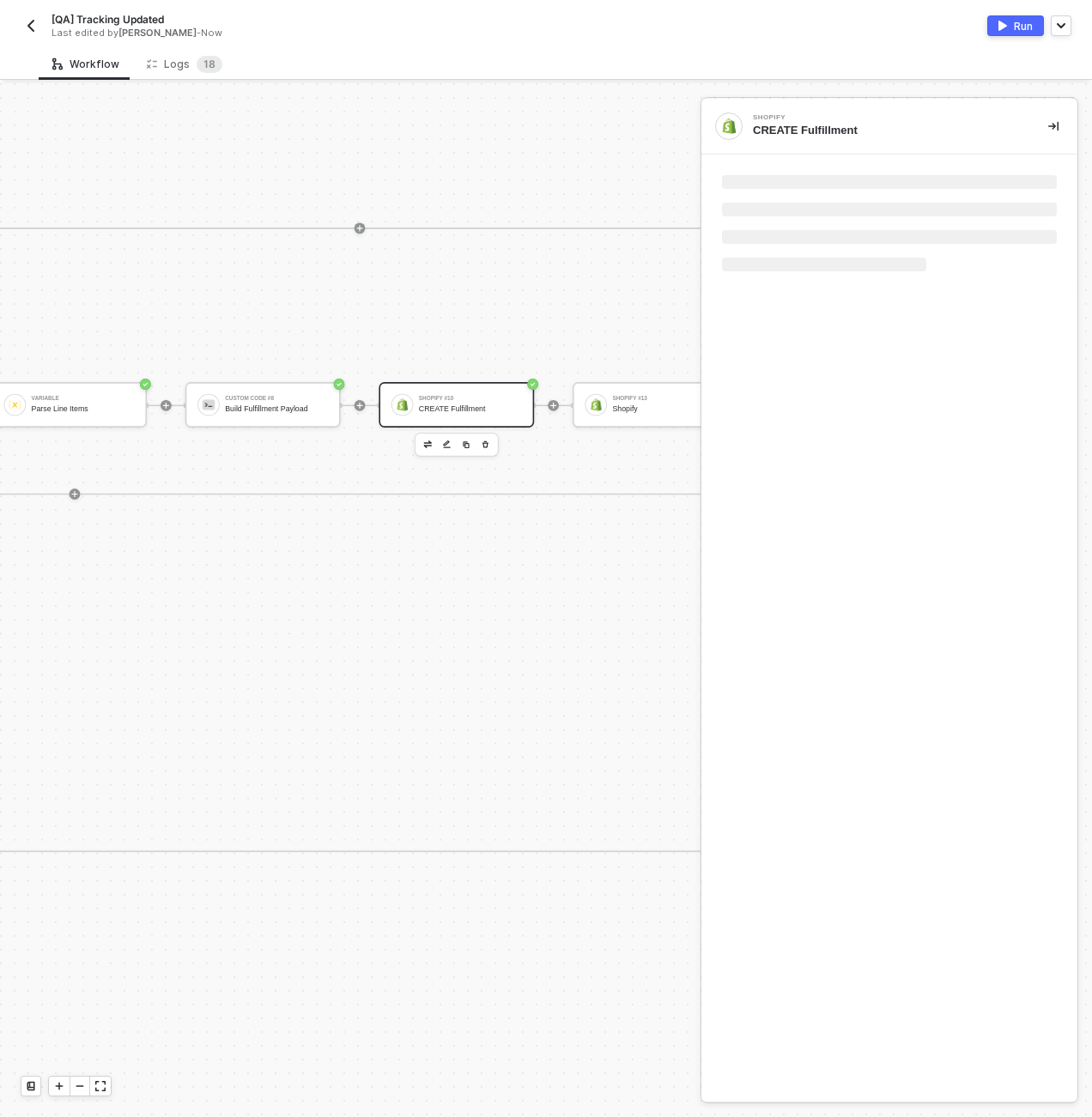
click at [453, 401] on div "Shopify #10 CREATE Fulfillment" at bounding box center [471, 404] width 103 height 25
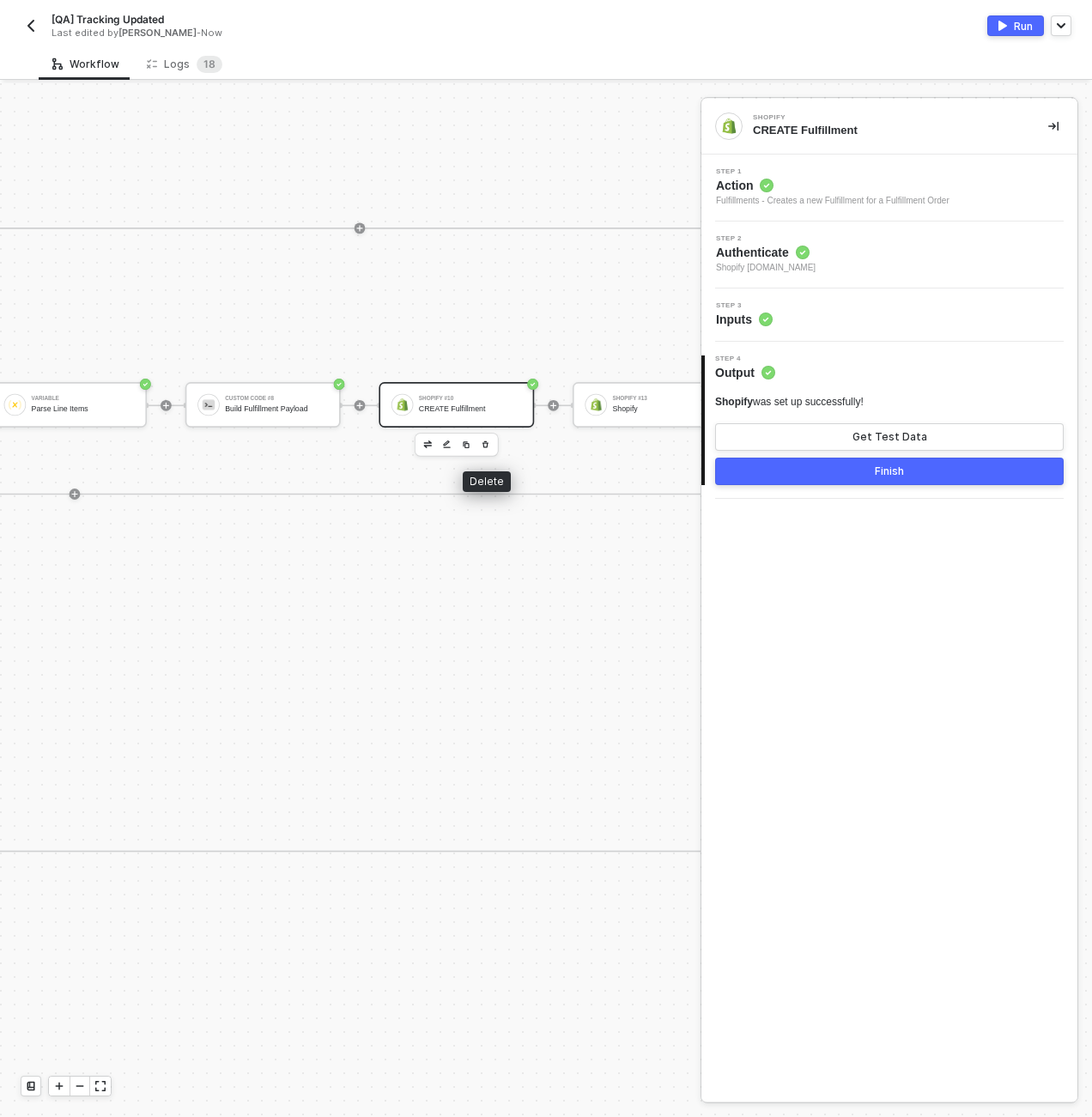
click at [483, 442] on icon "button" at bounding box center [485, 444] width 8 height 11
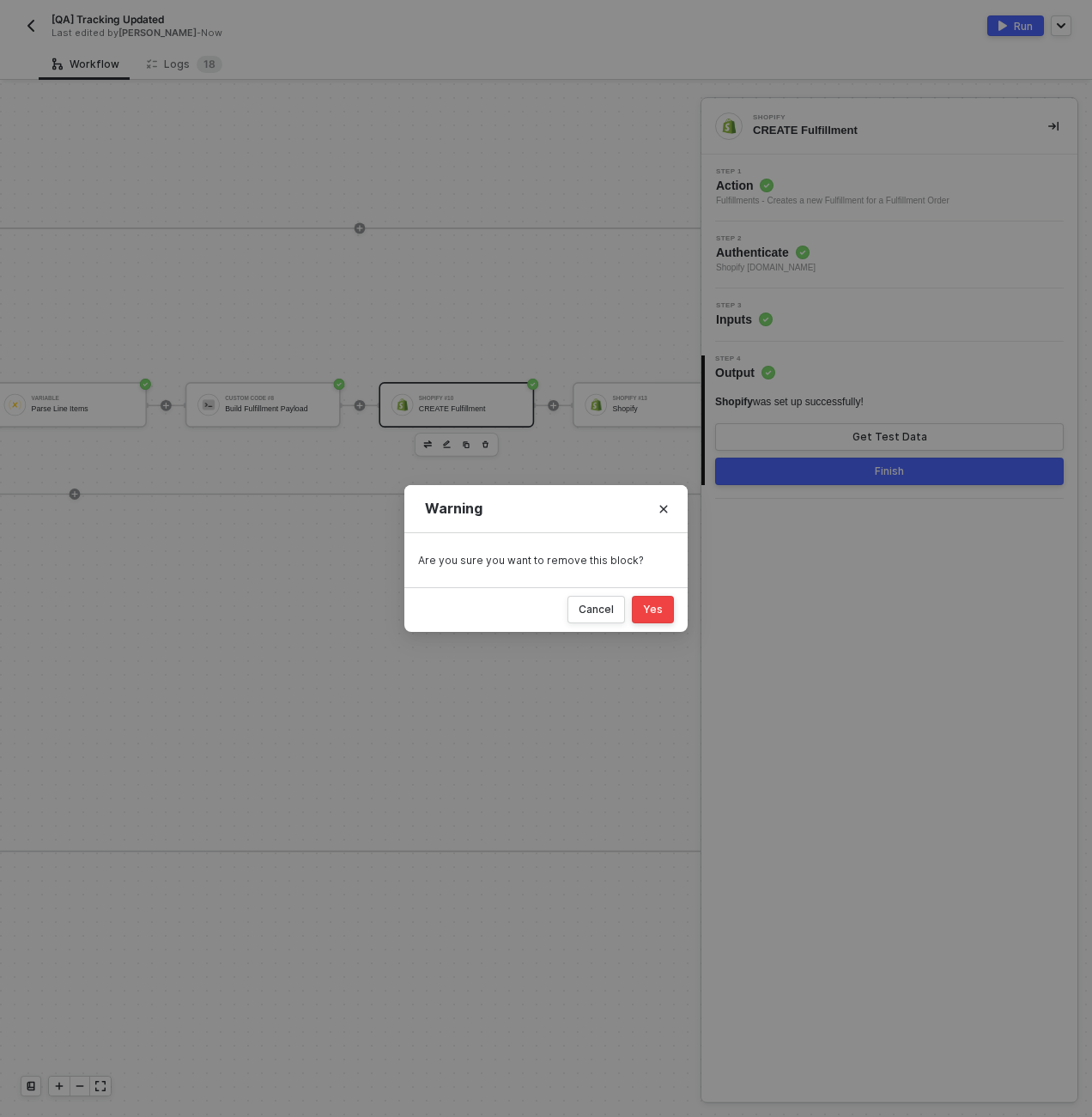
click at [659, 607] on div "Yes" at bounding box center [653, 609] width 20 height 14
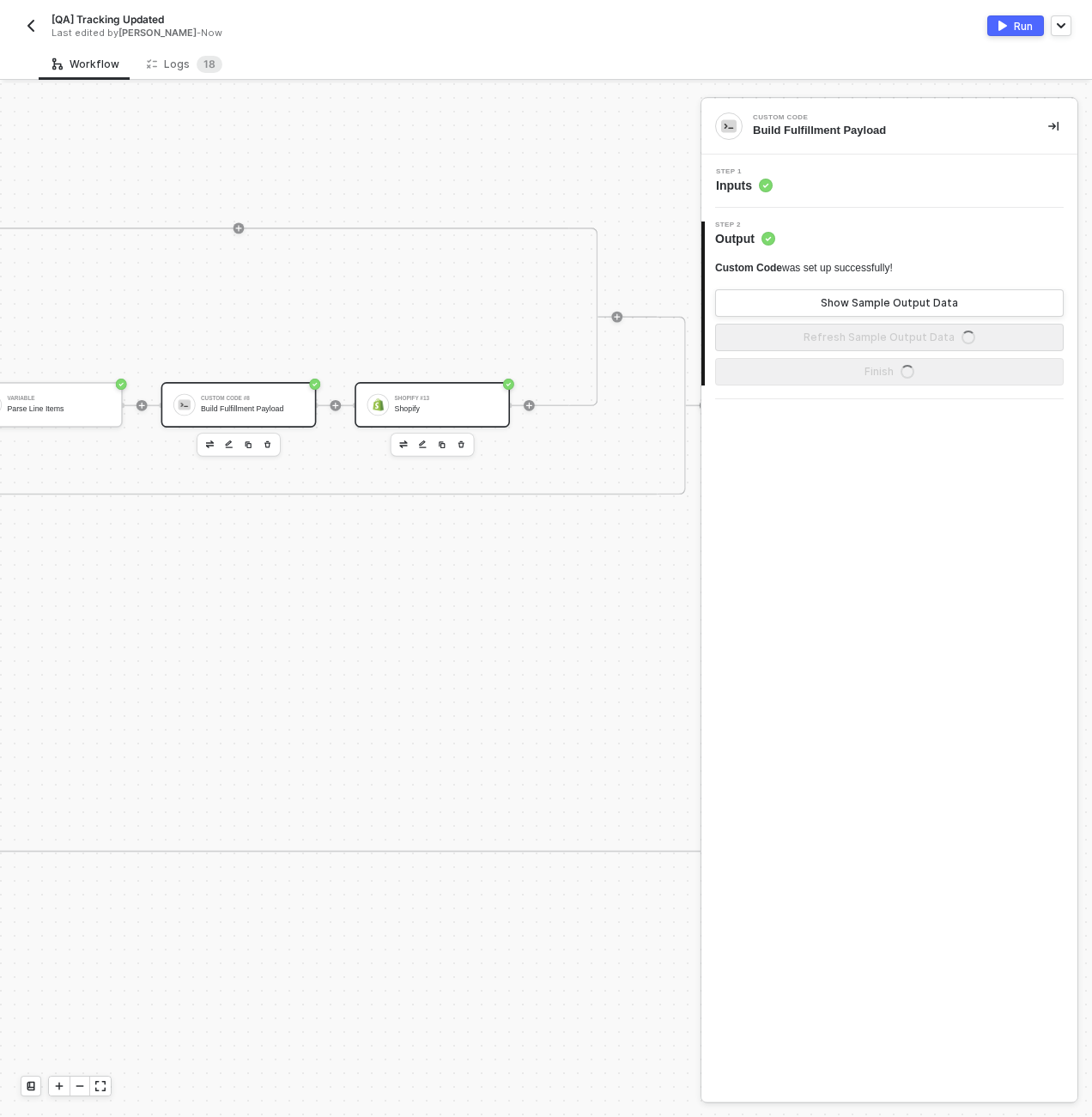
click at [488, 411] on div "Shopify" at bounding box center [447, 408] width 103 height 8
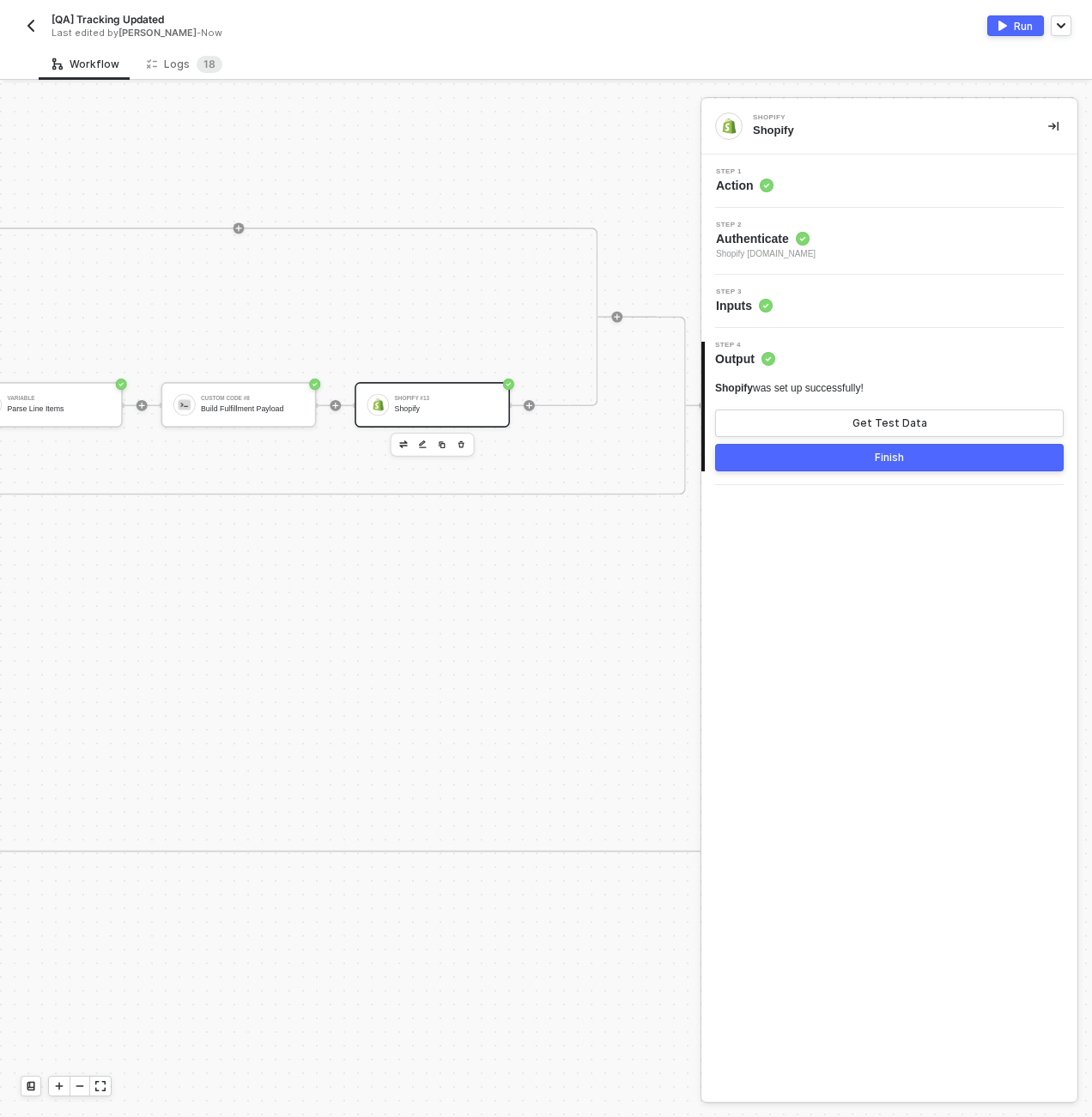
click at [832, 181] on div "Step 1 Action" at bounding box center [892, 181] width 372 height 25
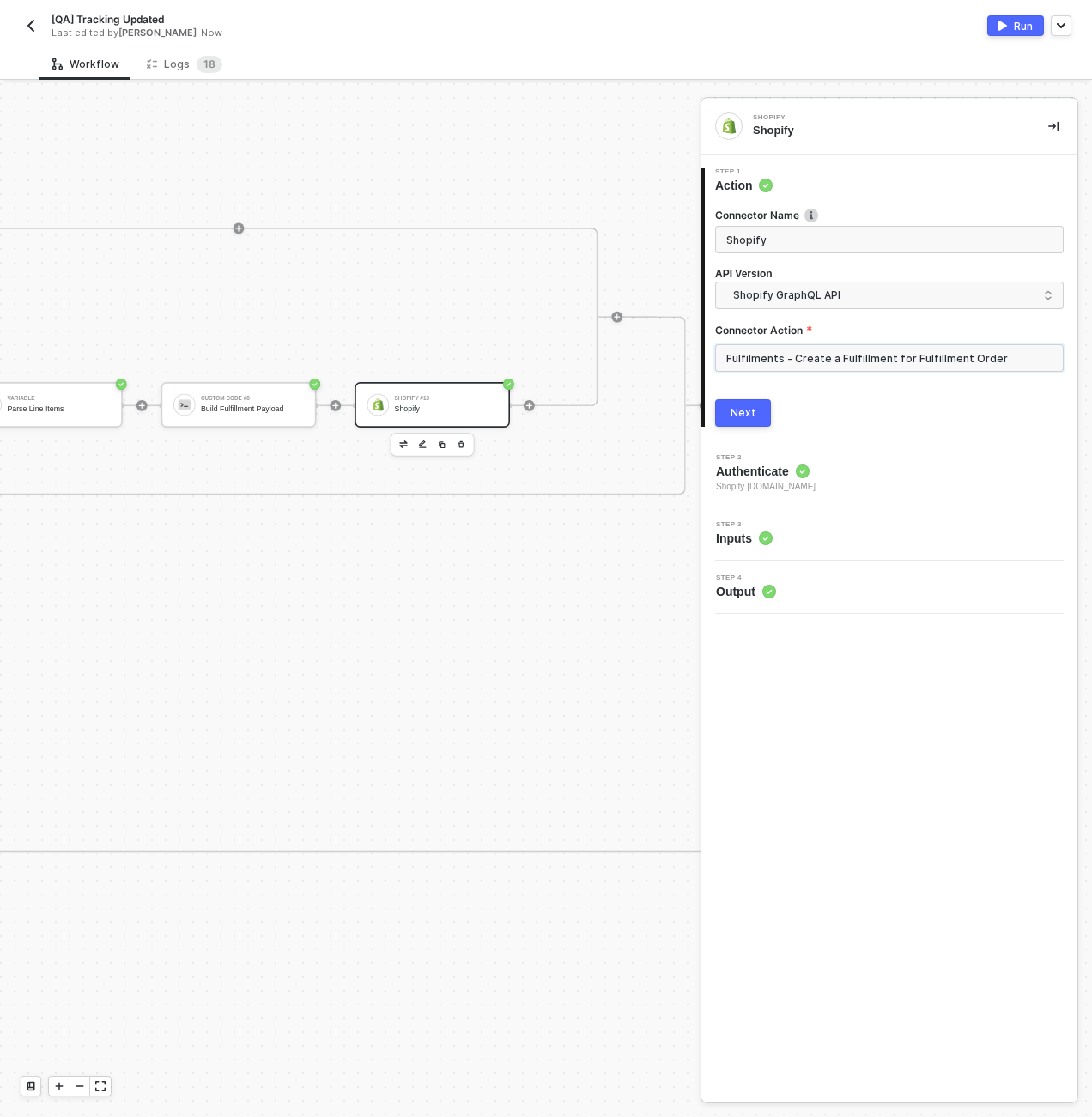
click at [835, 351] on input "Fulfilments - Create a Fulfillment for Fulfillment Order" at bounding box center [890, 358] width 348 height 27
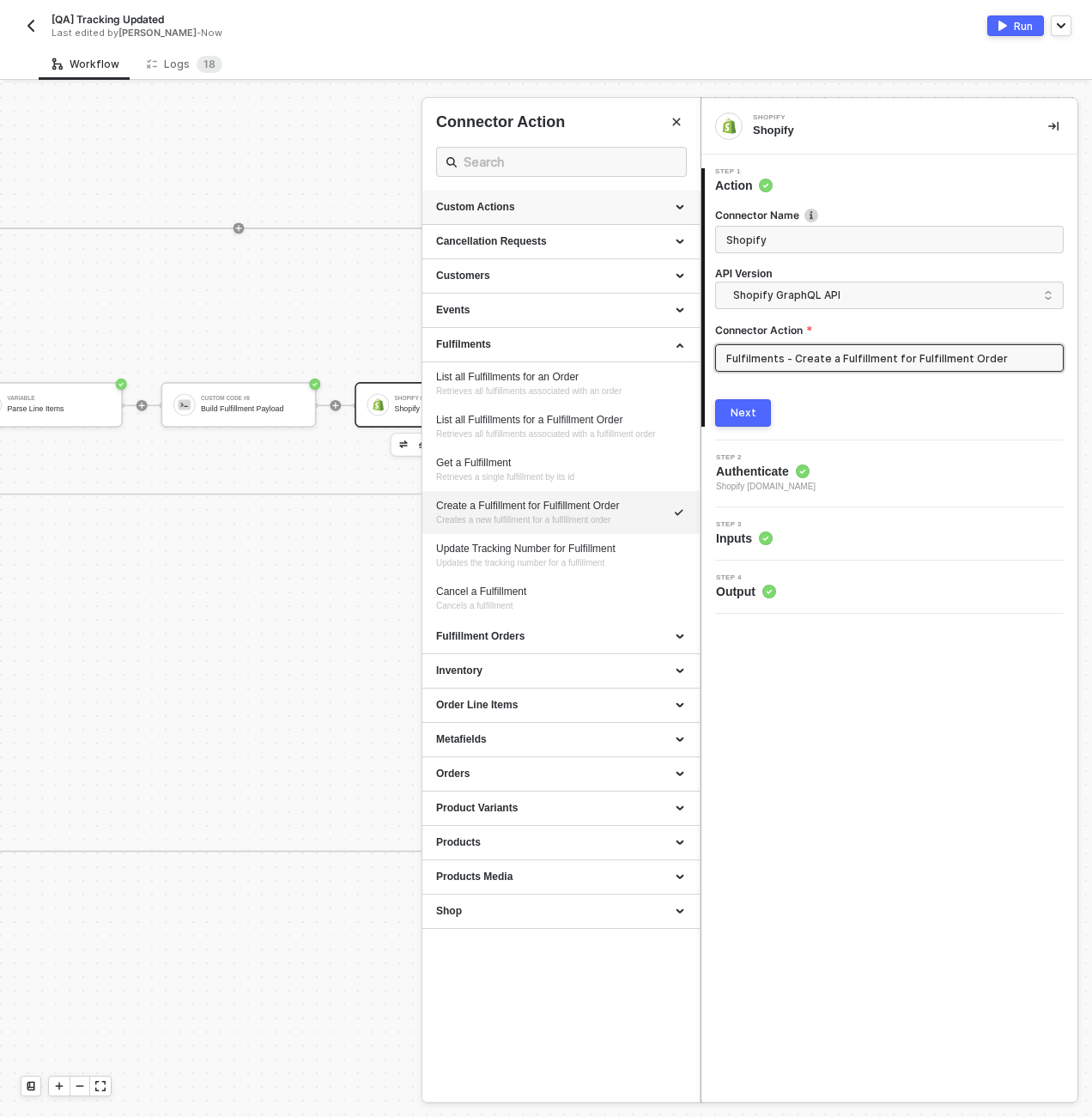
click at [604, 203] on div "Custom Actions" at bounding box center [561, 208] width 250 height 15
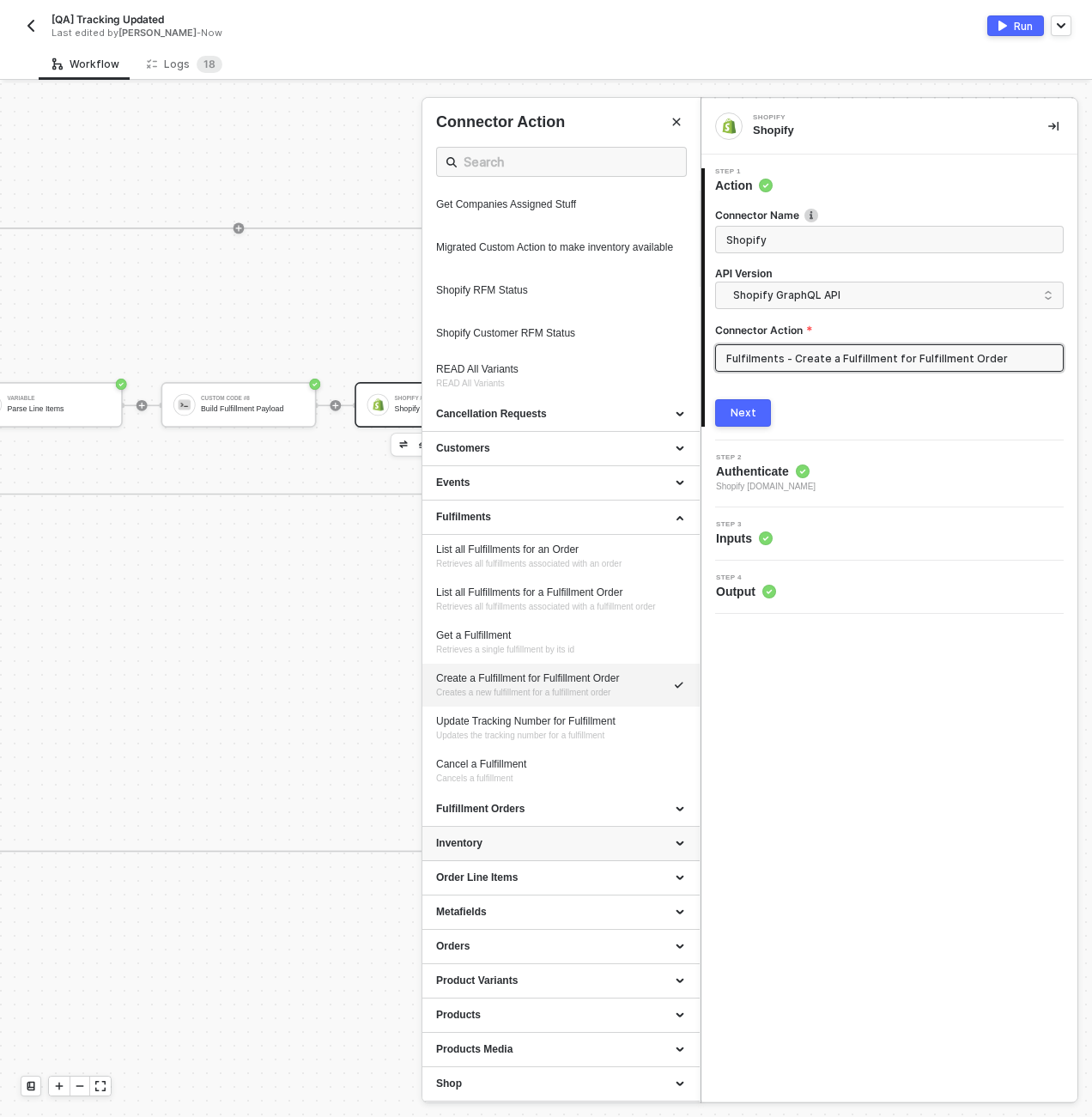
scroll to position [841, 0]
click at [826, 774] on div "Shopify Shopify 1 Step 1 Action Connector Name Shopify API Version Shopify Grap…" at bounding box center [890, 600] width 376 height 1003
click at [313, 646] on div at bounding box center [546, 600] width 1092 height 1034
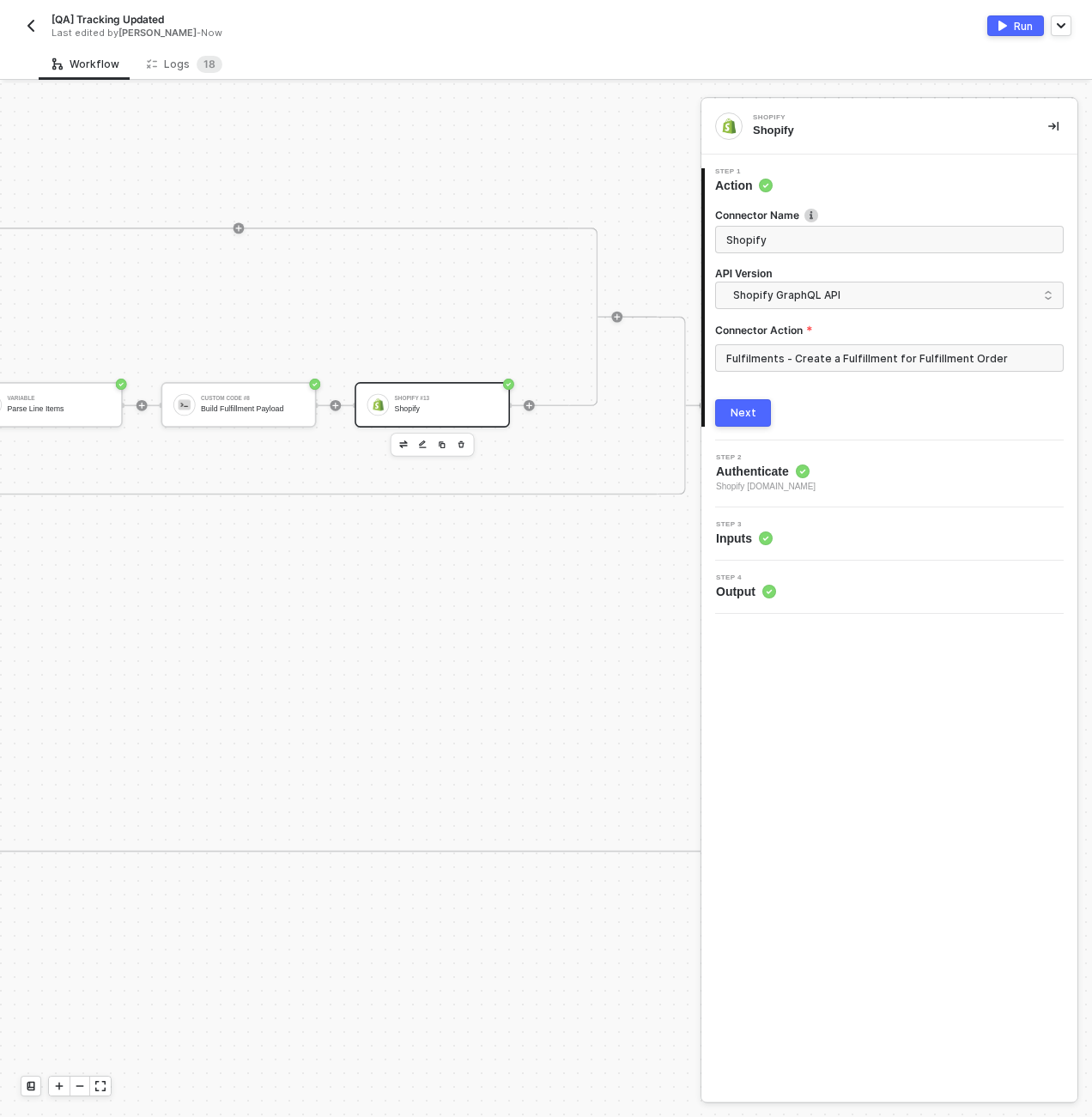
click at [579, 65] on div "Workflow Logs 1 8" at bounding box center [566, 63] width 1054 height 32
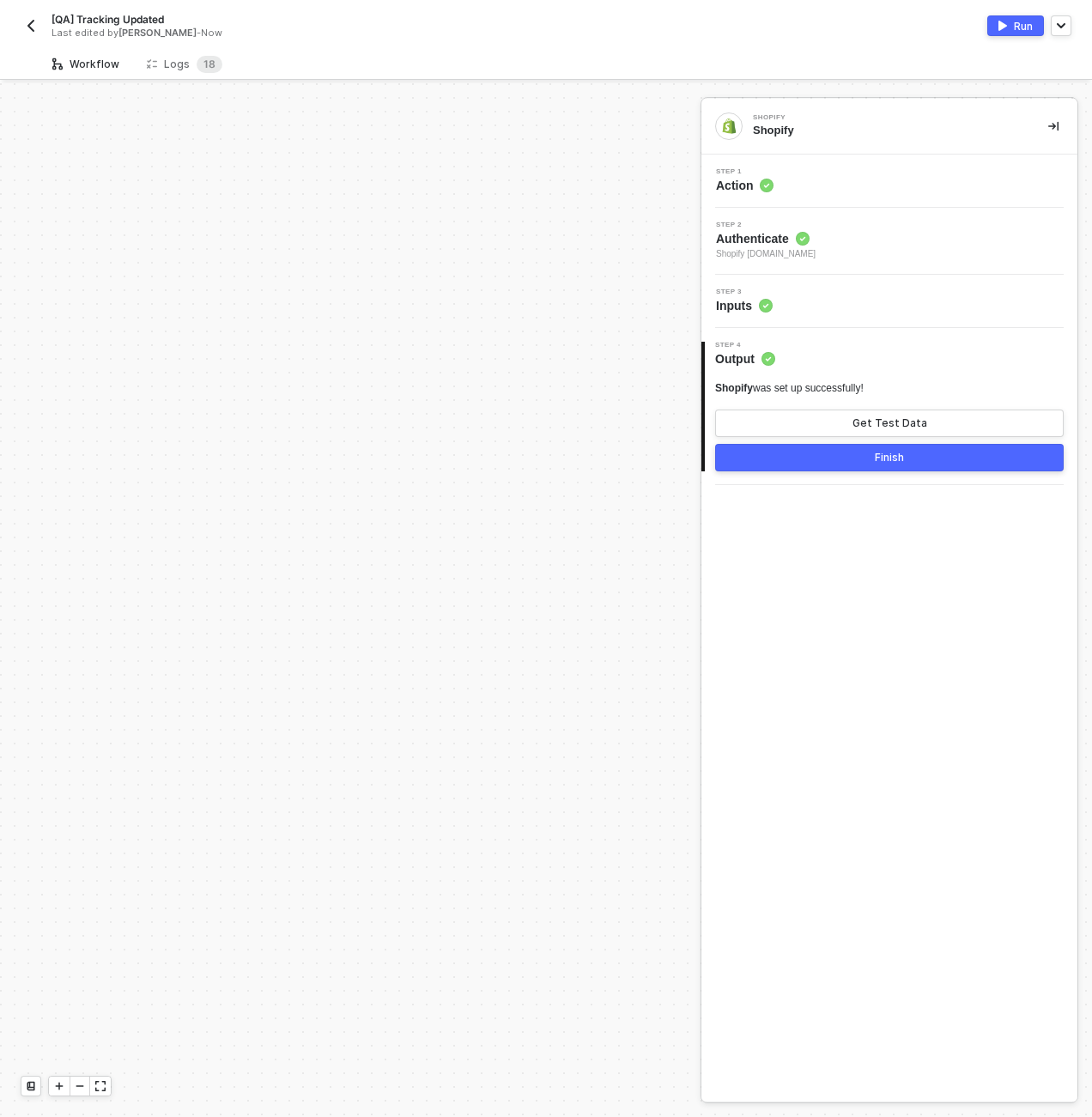
scroll to position [1030, 0]
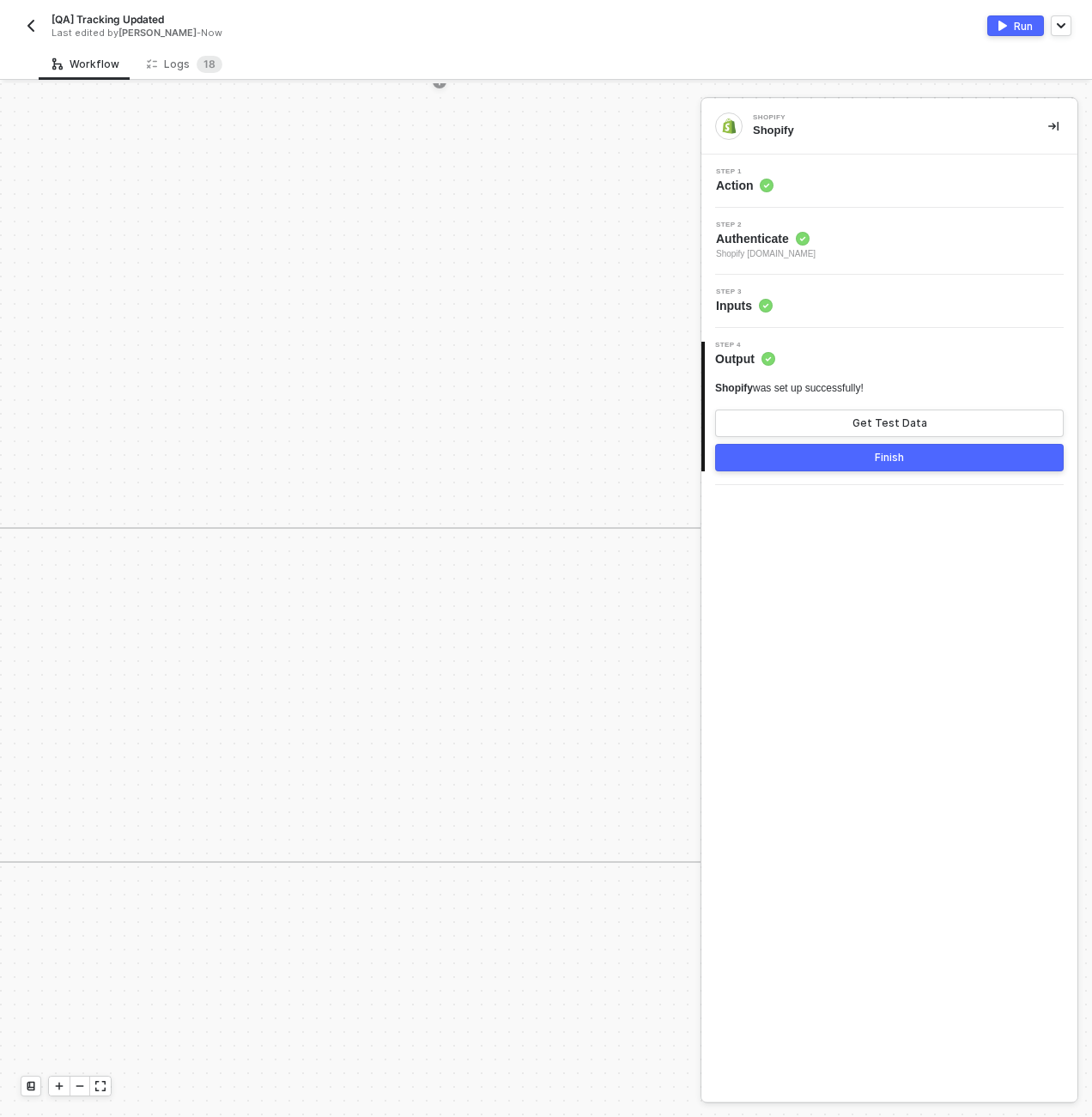
scroll to position [0, 4568]
click at [87, 1086] on div at bounding box center [80, 1085] width 21 height 19
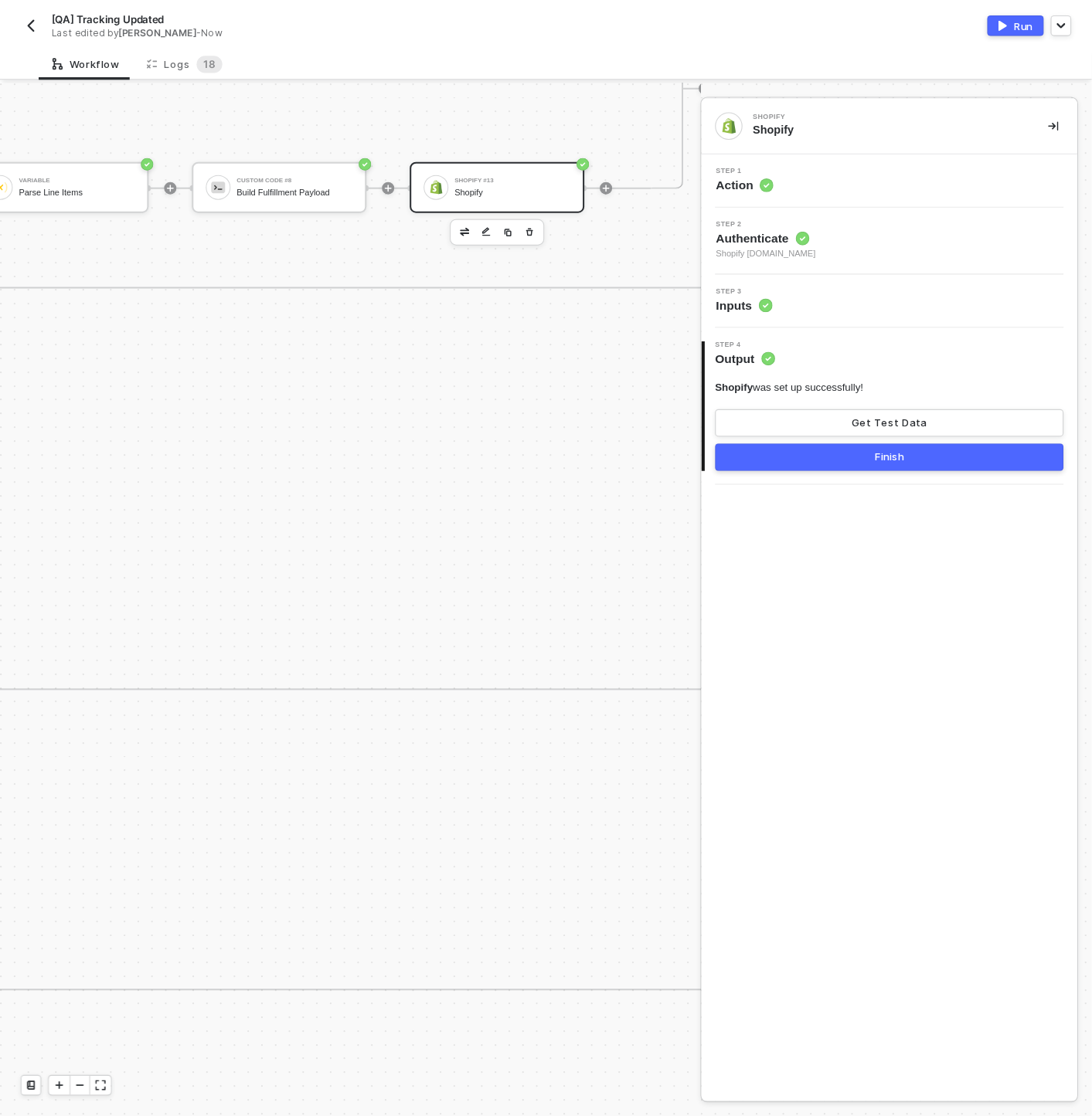
scroll to position [0, 5502]
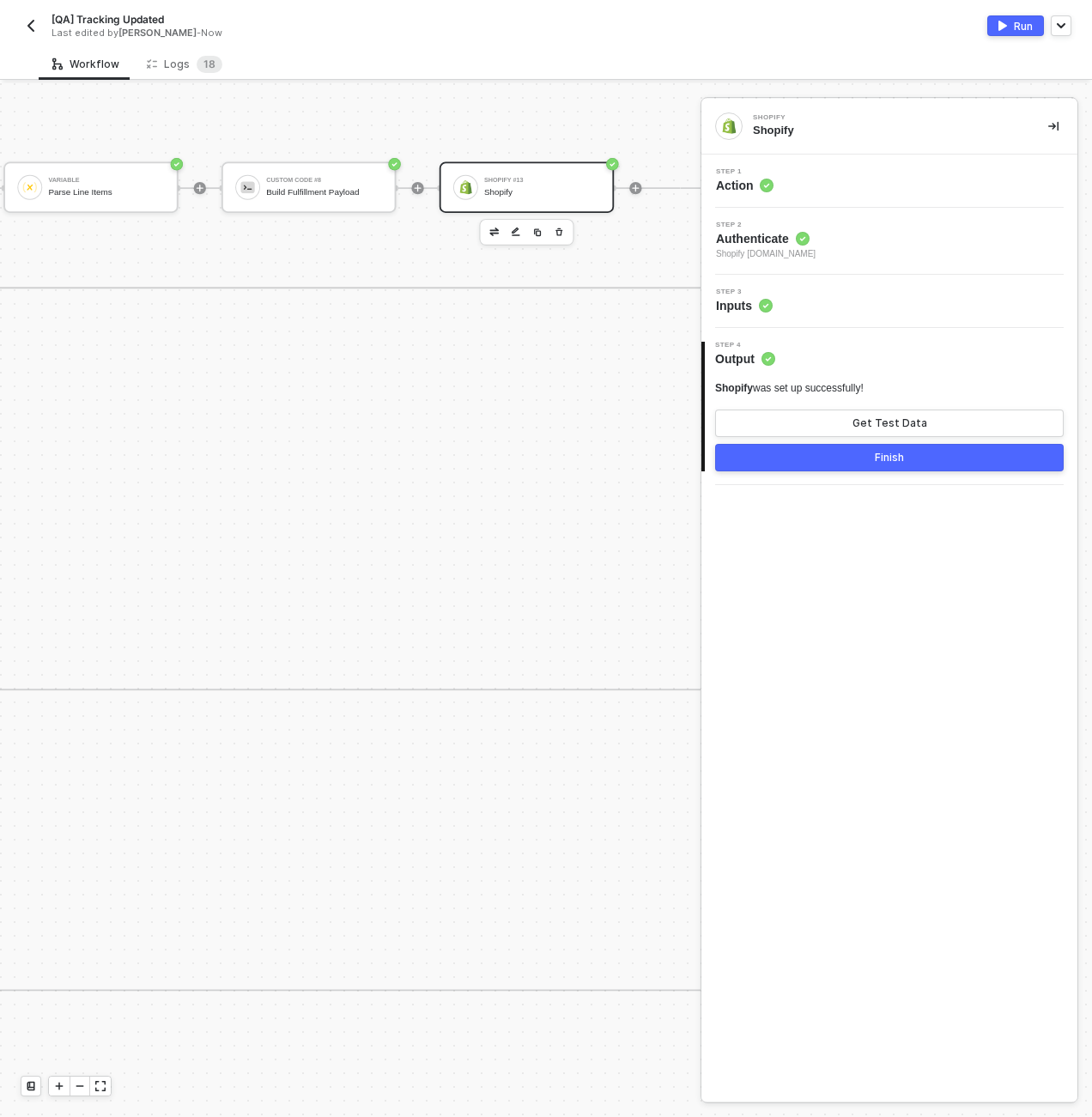
click at [525, 187] on div "Shopify" at bounding box center [542, 191] width 116 height 10
click at [826, 193] on div "Step 1 Action" at bounding box center [892, 181] width 372 height 25
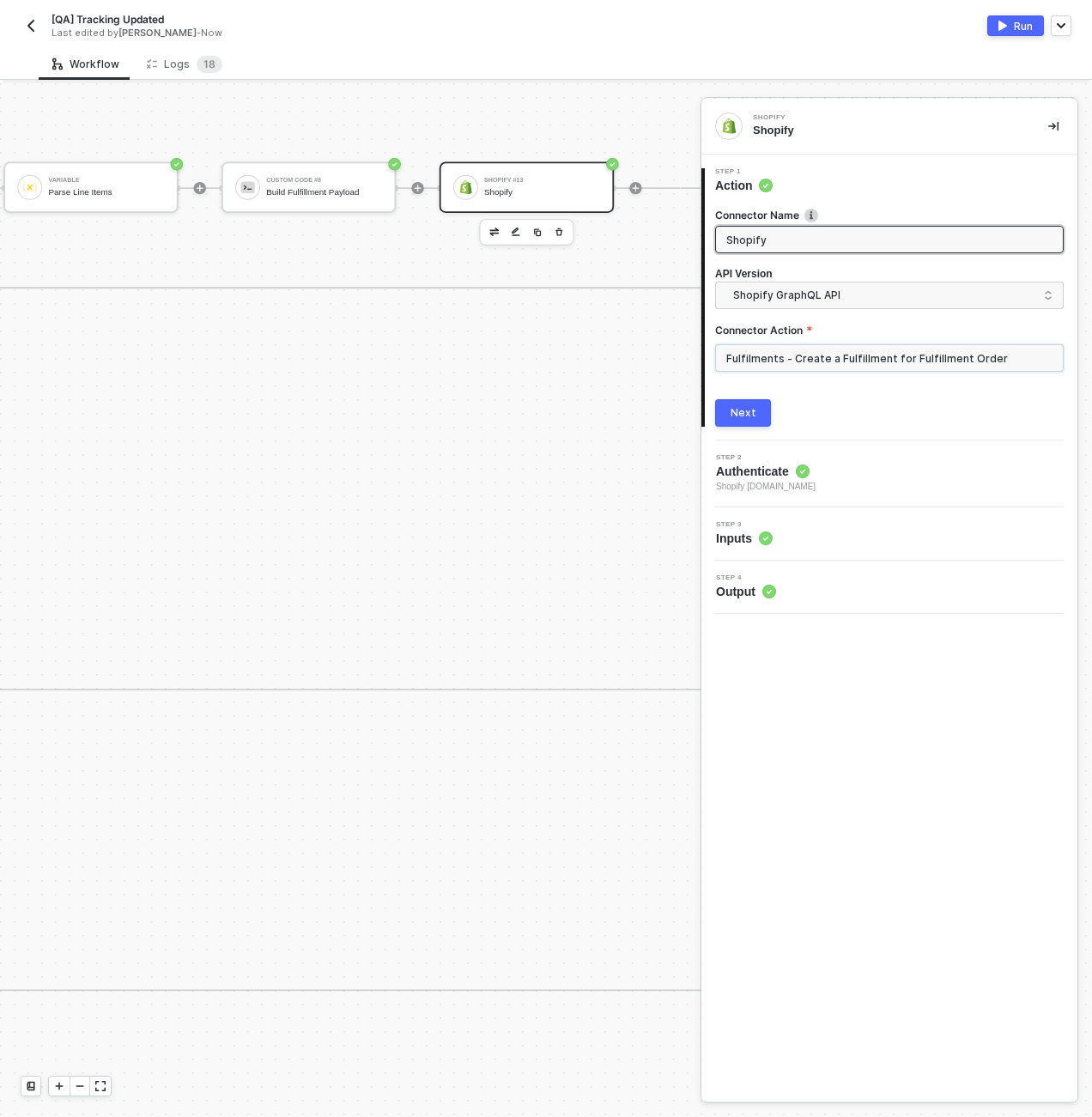
click at [813, 356] on input "Fulfilments - Create a Fulfillment for Fulfillment Order" at bounding box center [890, 358] width 348 height 27
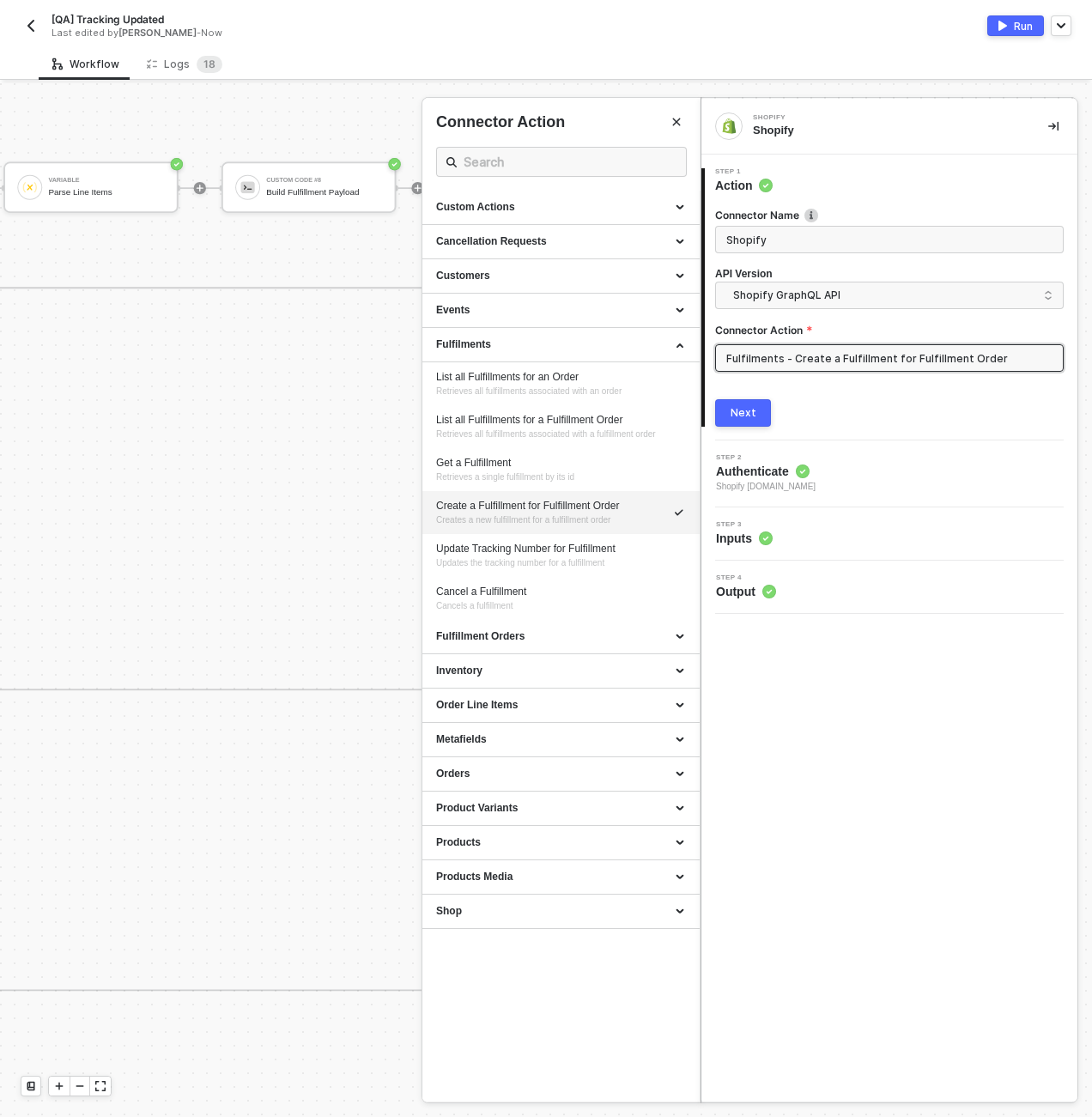
click at [468, 1102] on div at bounding box center [561, 1102] width 278 height 1
click at [767, 303] on span "Shopify GraphQL API" at bounding box center [893, 295] width 319 height 19
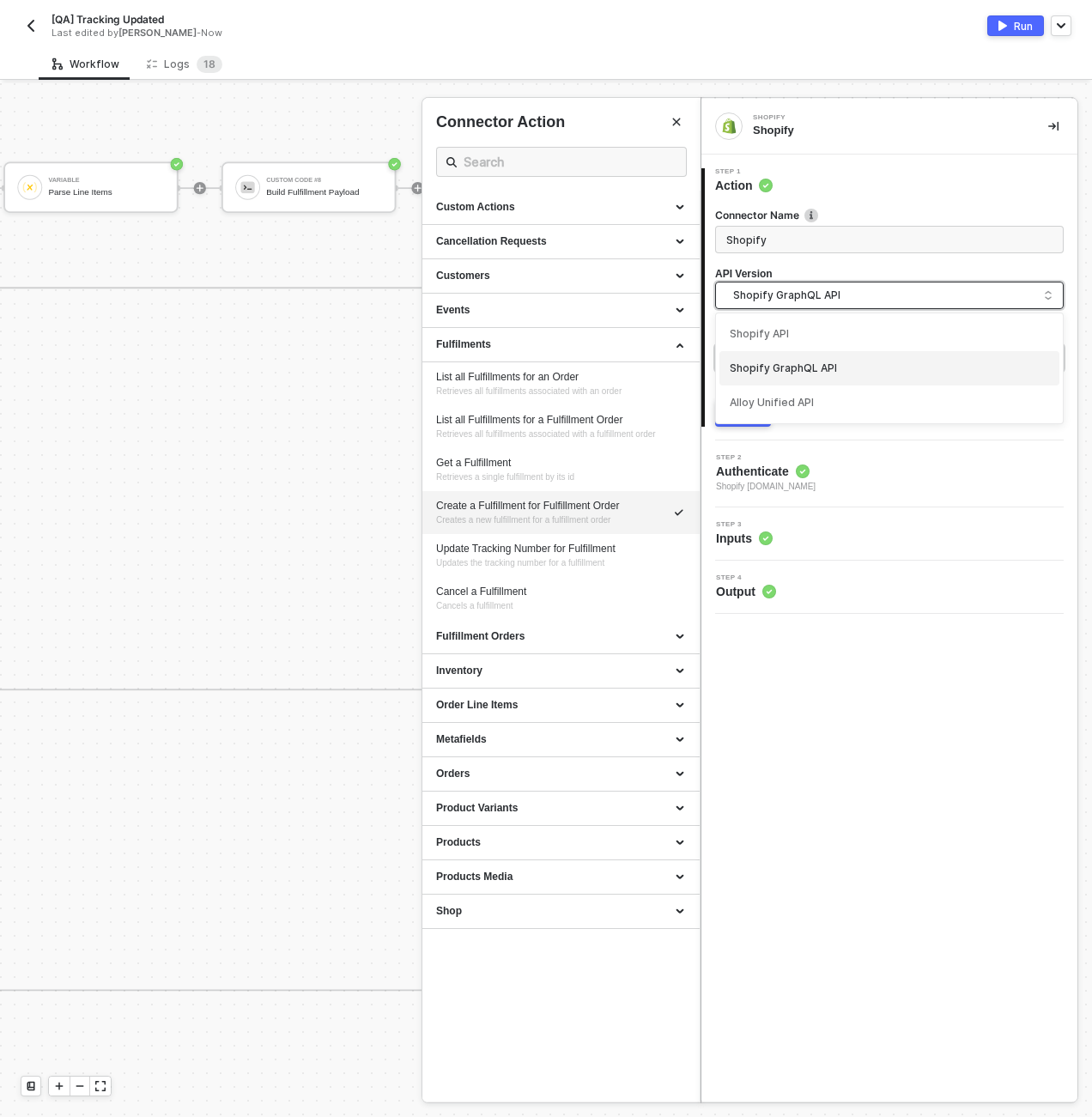
click at [789, 364] on div "Shopify GraphQL API" at bounding box center [890, 369] width 319 height 16
click at [795, 291] on span "Shopify GraphQL API" at bounding box center [893, 295] width 319 height 19
click at [792, 334] on div "Shopify API" at bounding box center [890, 335] width 319 height 16
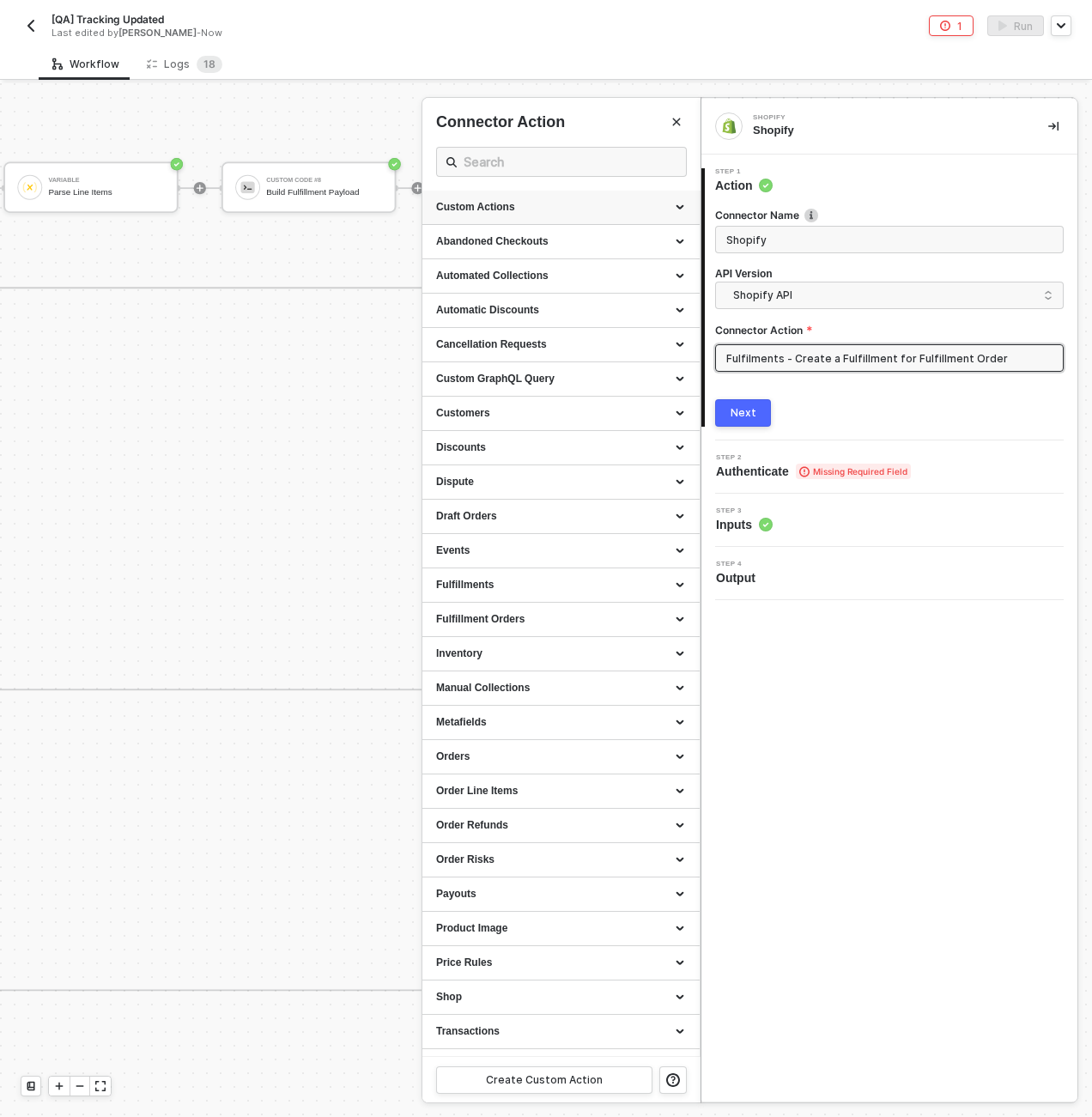
click at [546, 216] on div "Custom Actions" at bounding box center [561, 208] width 278 height 34
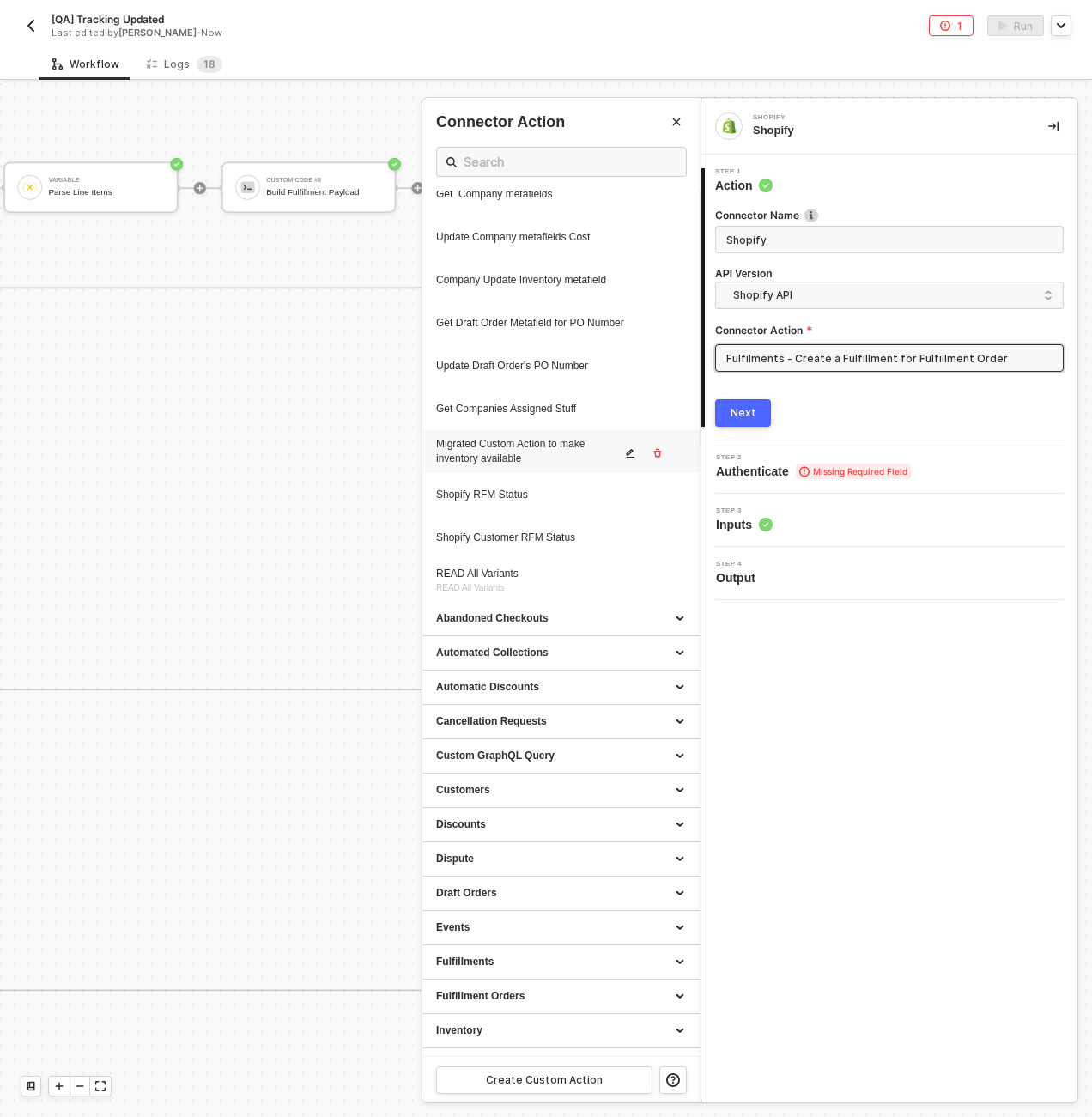
scroll to position [621, 0]
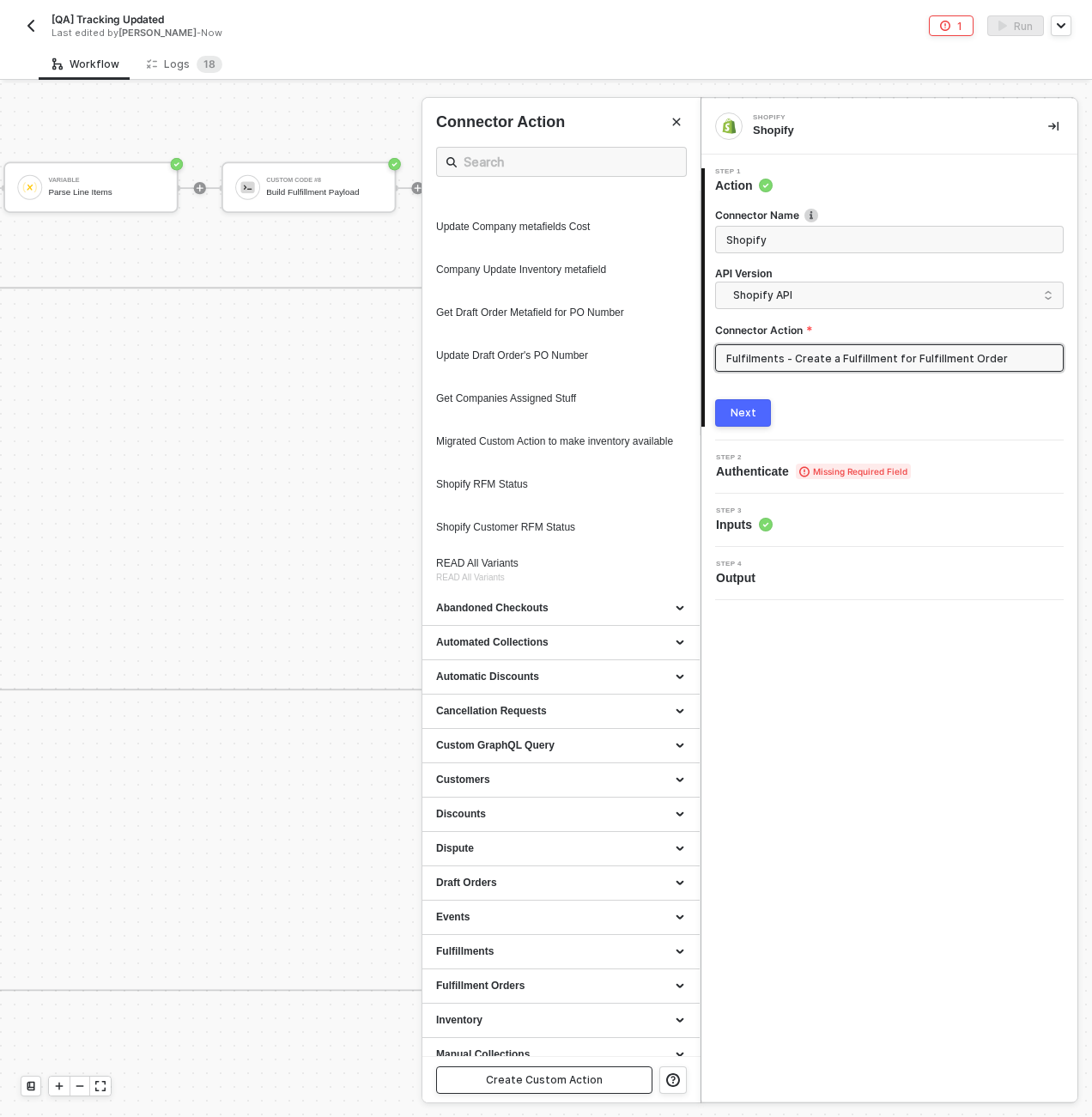
click at [504, 1080] on div "Create Custom Action" at bounding box center [544, 1080] width 117 height 14
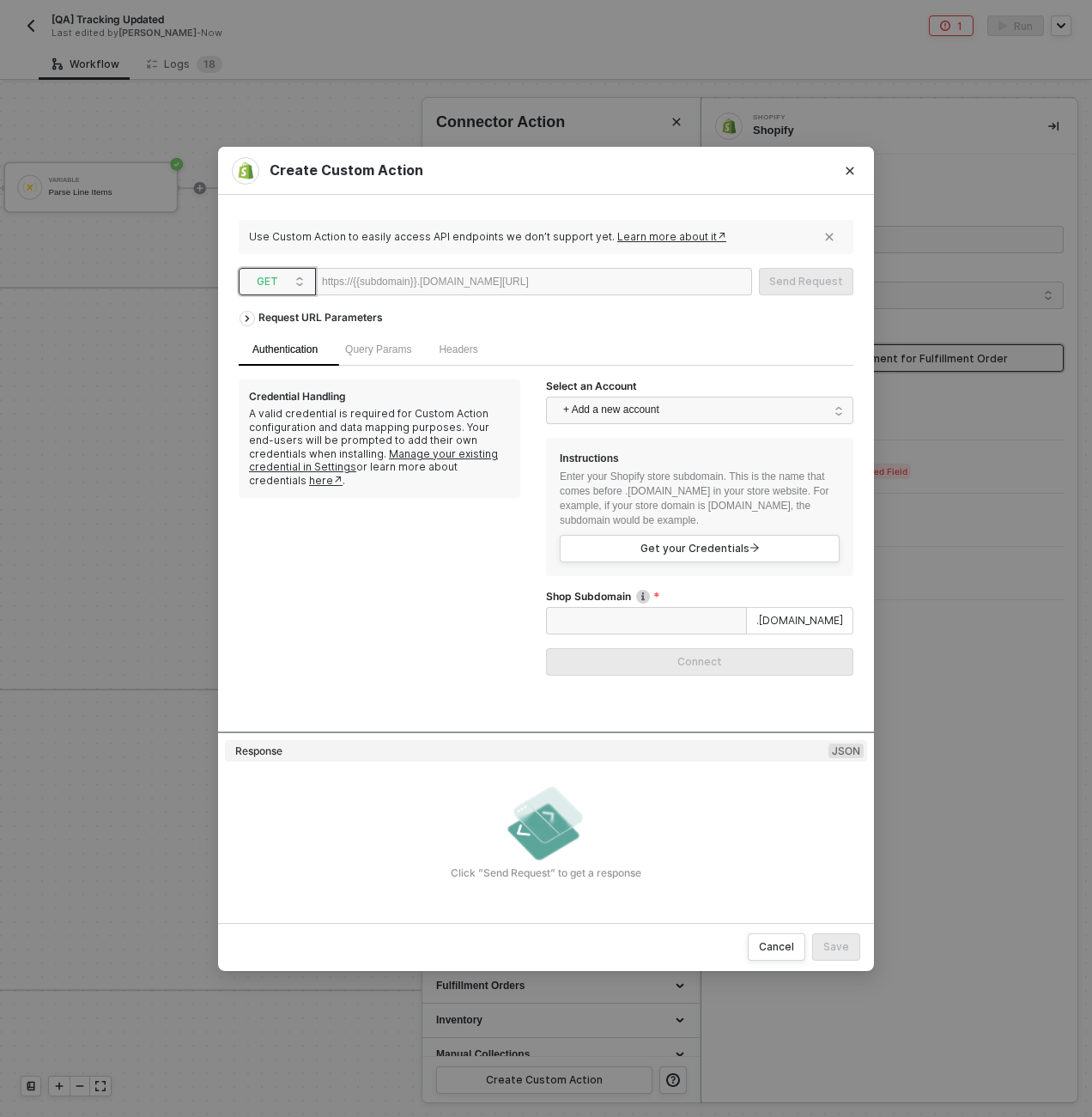
click at [298, 268] on span "GET" at bounding box center [280, 281] width 48 height 25
click at [302, 331] on div "POST" at bounding box center [278, 344] width 71 height 27
click at [629, 290] on div at bounding box center [581, 282] width 105 height 27
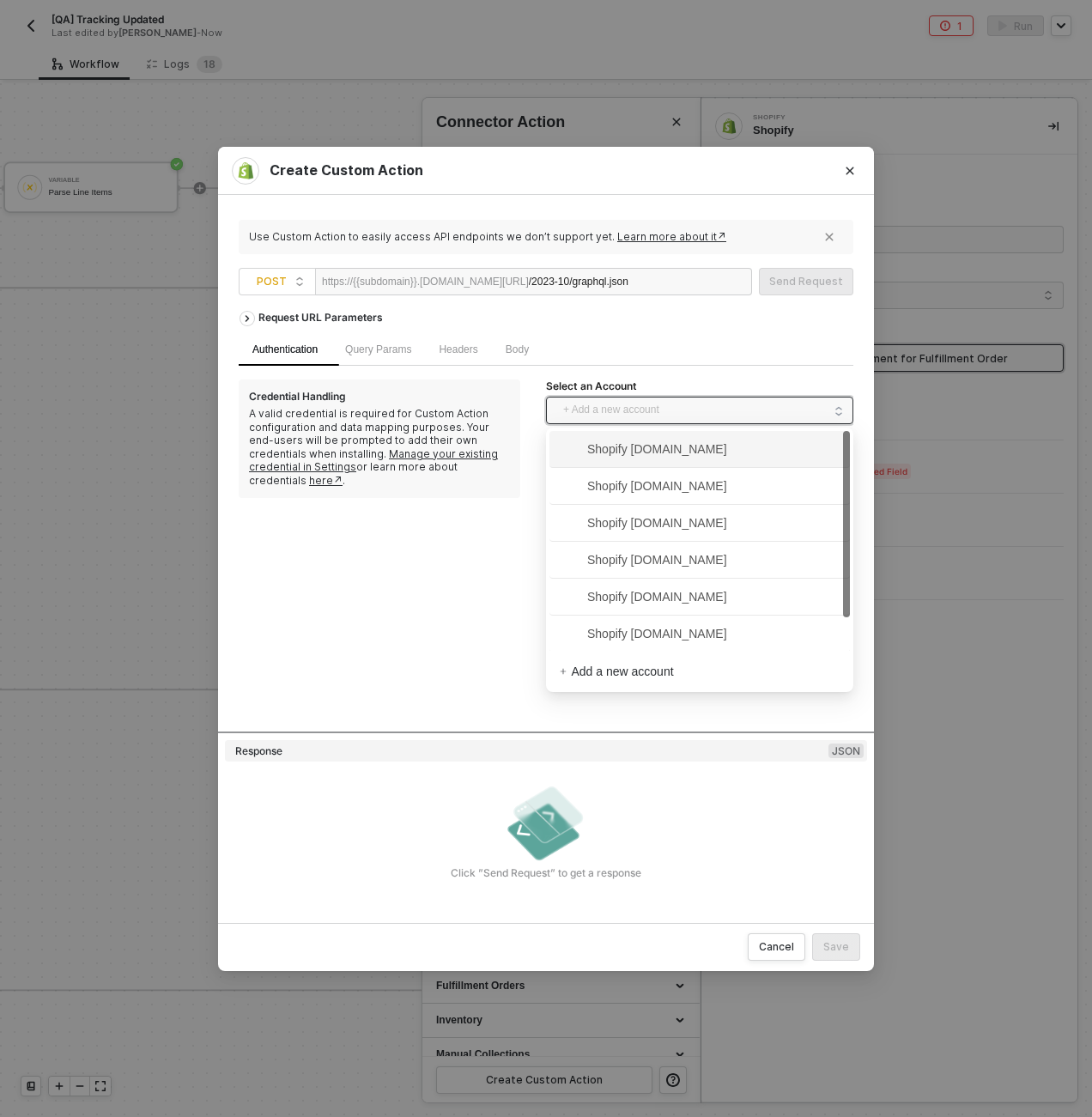
click at [624, 410] on span "+ Add a new account" at bounding box center [703, 410] width 280 height 27
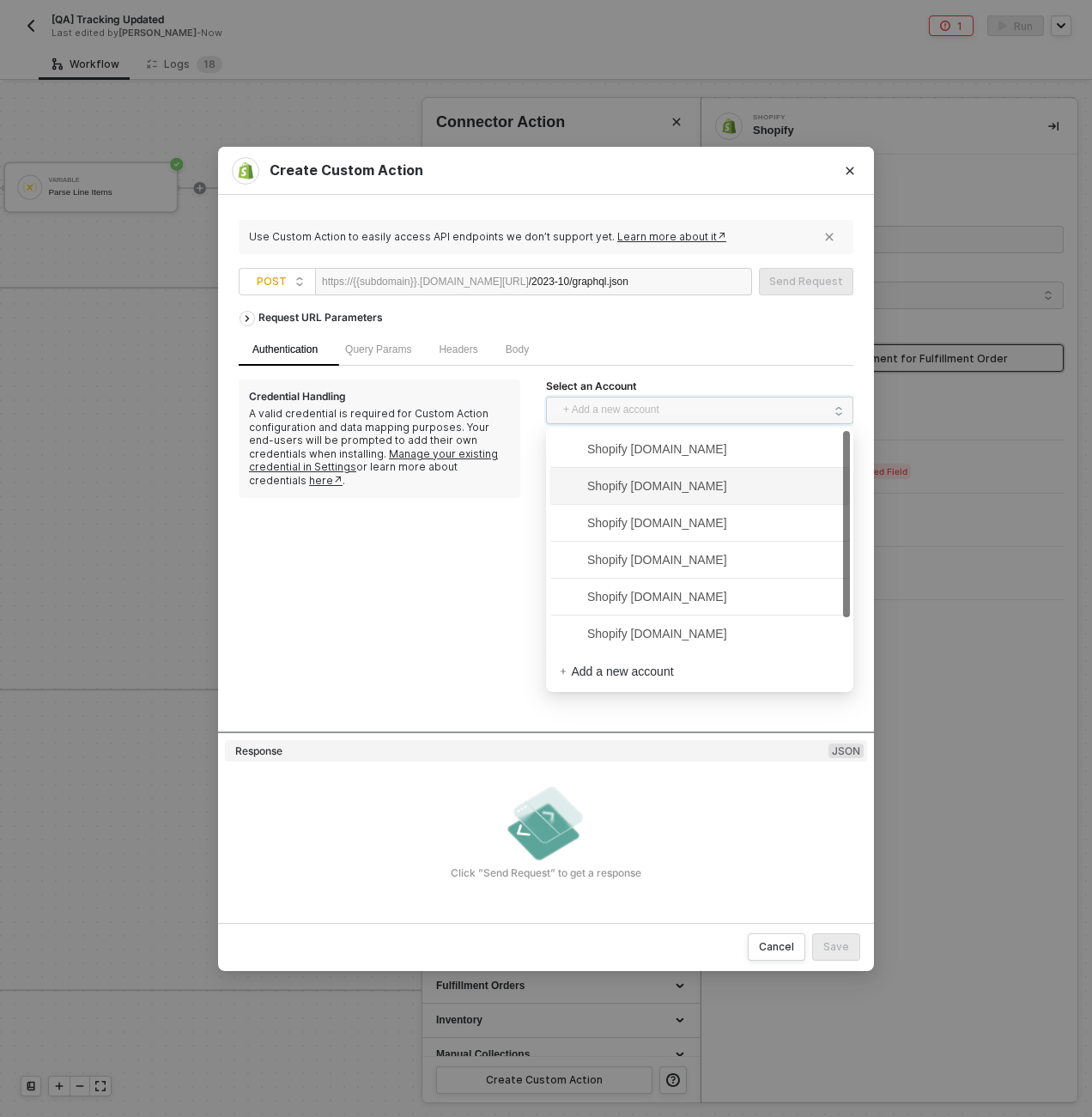
click at [618, 452] on span "Shopify [DOMAIN_NAME]" at bounding box center [643, 449] width 168 height 19
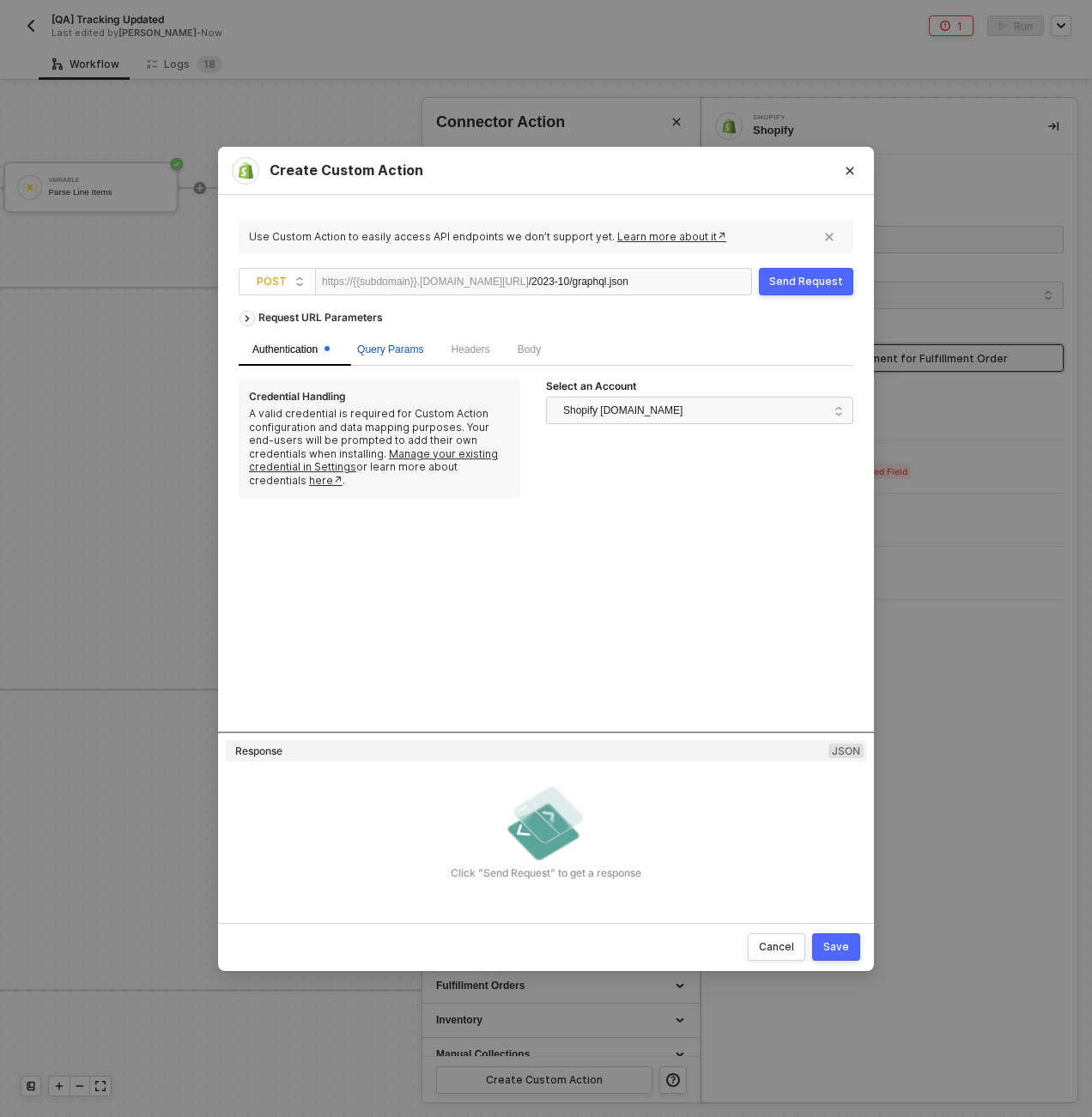
click at [393, 345] on span "Query Params" at bounding box center [390, 349] width 66 height 12
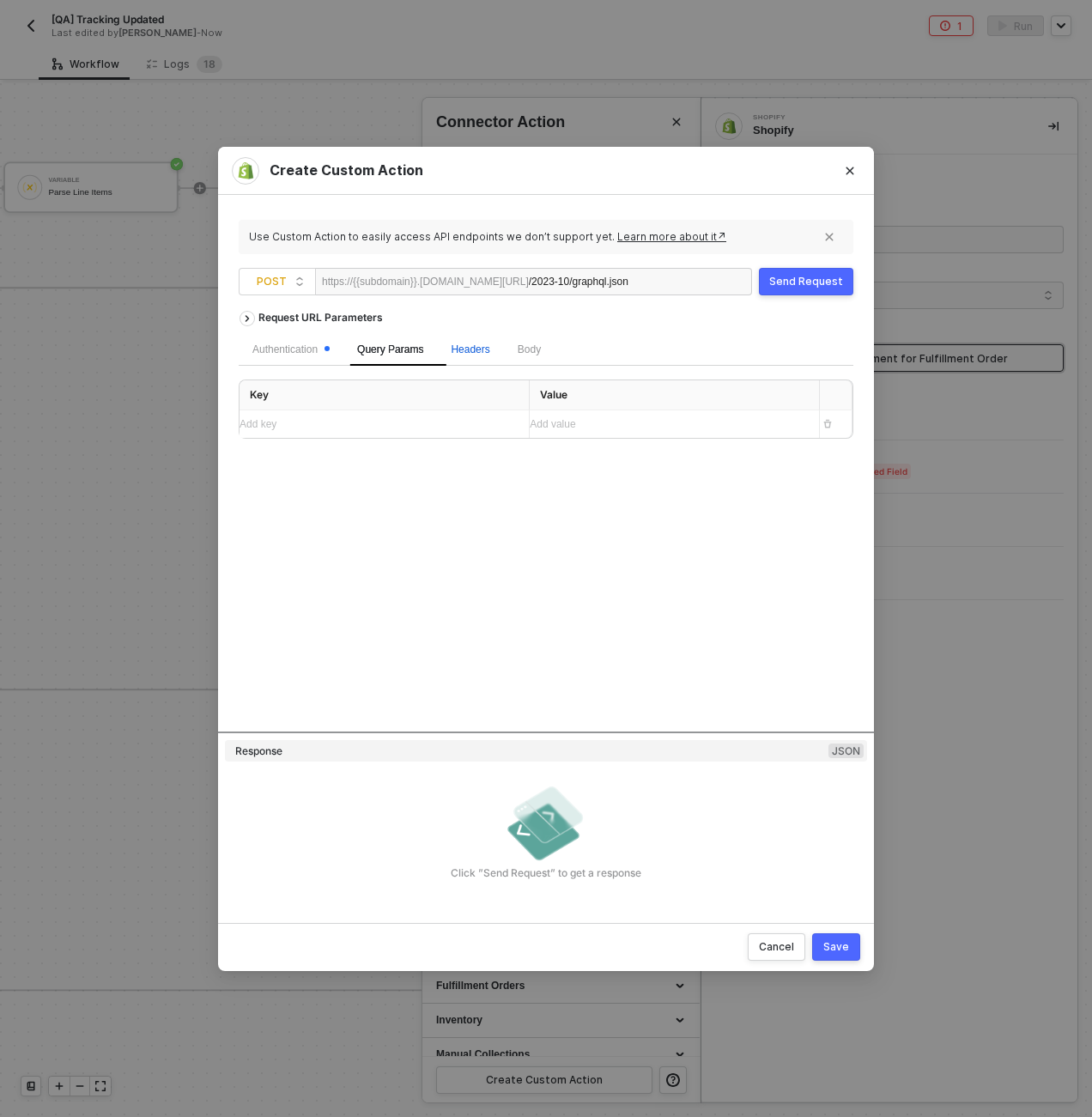
click at [479, 349] on span "Headers" at bounding box center [470, 349] width 39 height 12
click at [555, 347] on div "Body" at bounding box center [530, 349] width 51 height 34
click at [491, 389] on span "GraphQL" at bounding box center [516, 389] width 51 height 14
click at [488, 389] on input "GraphQL" at bounding box center [484, 389] width 10 height 10
radio input "true"
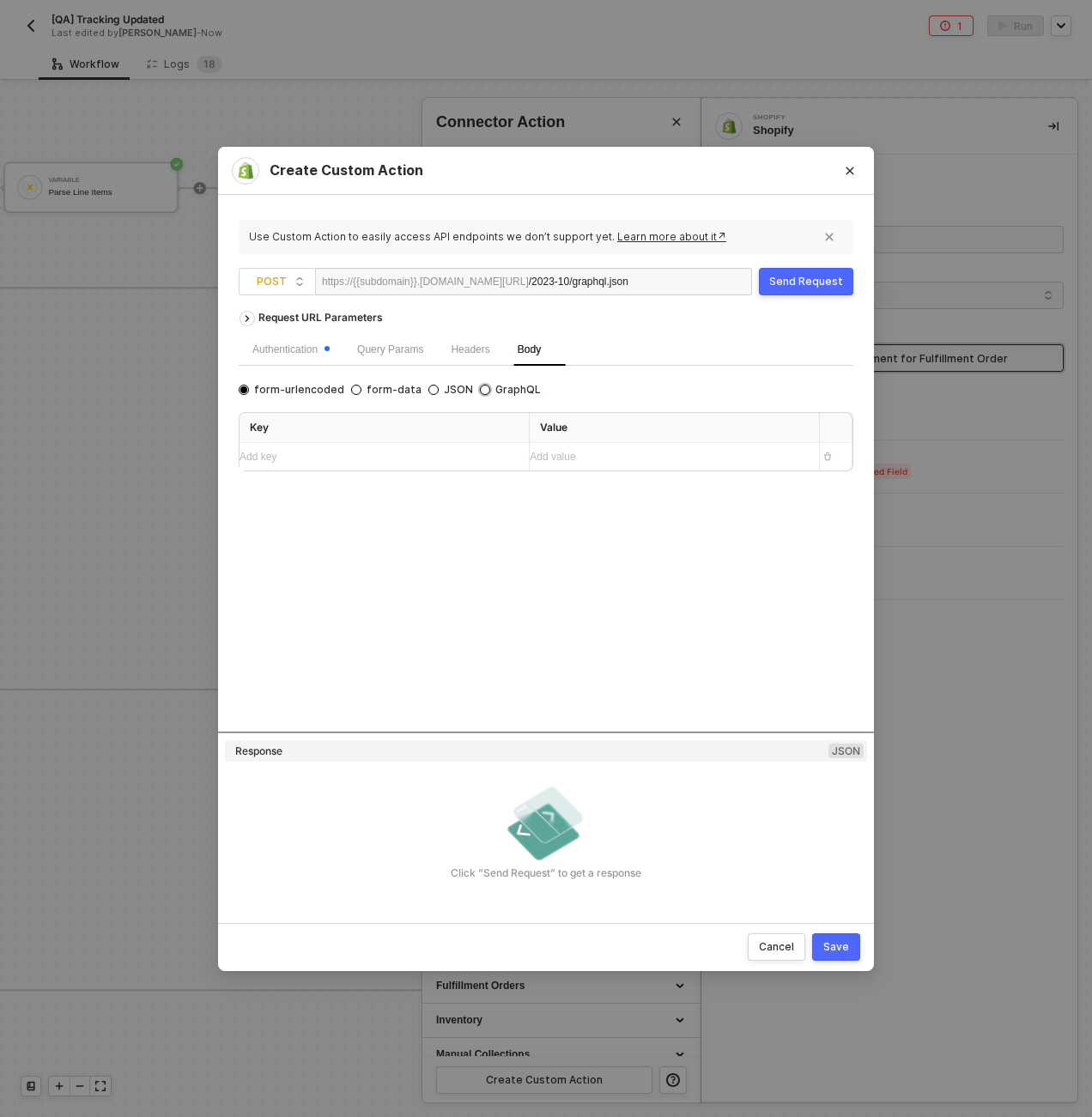
radio input "false"
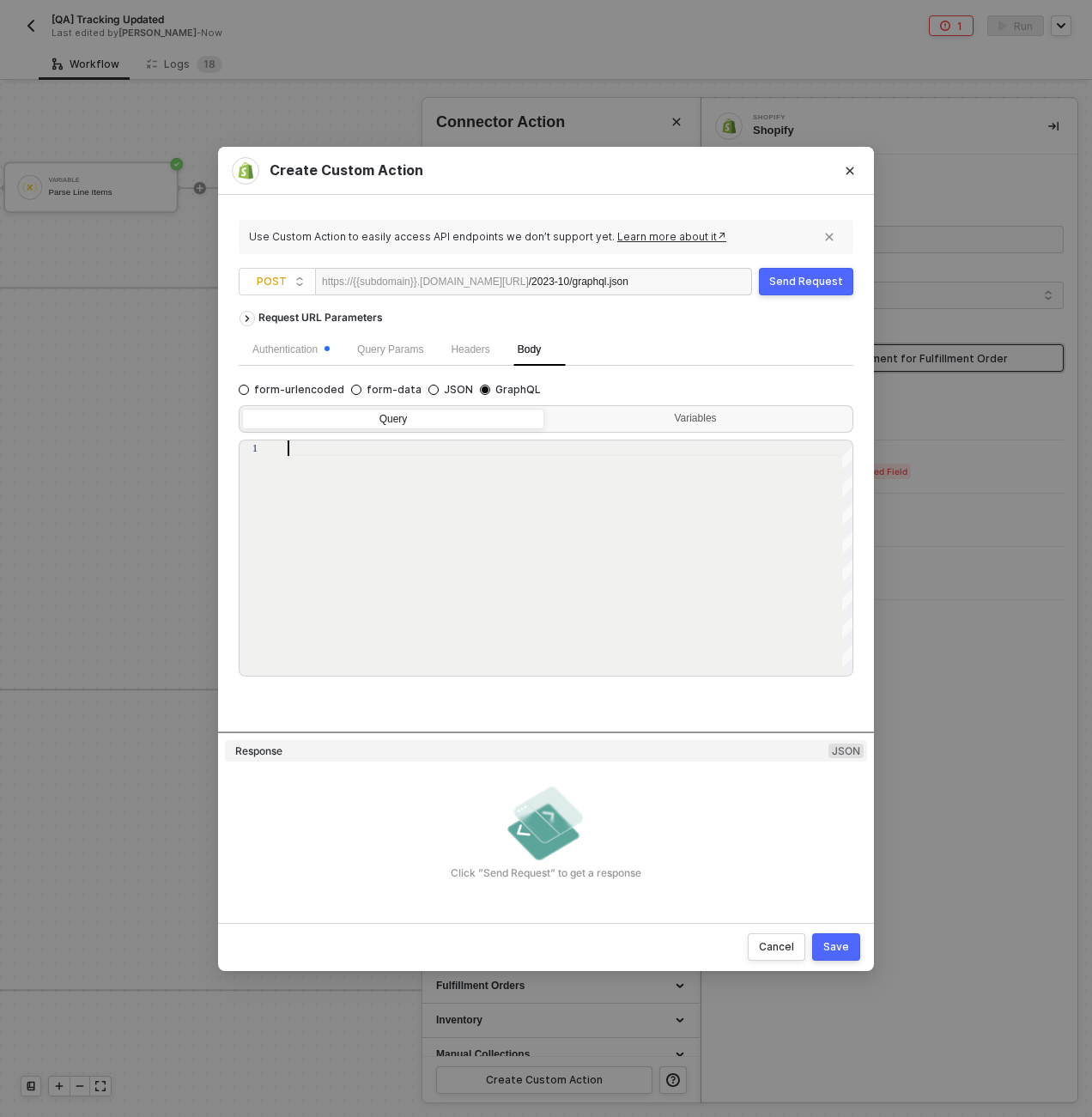
click at [460, 558] on div at bounding box center [570, 558] width 567 height 237
click at [375, 672] on div at bounding box center [570, 558] width 567 height 237
click at [539, 697] on div "Request URL Parameters Authentication Query Params Headers Body form-urlencoded…" at bounding box center [546, 516] width 615 height 429
click at [455, 381] on div "form-urlencoded form-data JSON GraphQL Query Variables 1 Enter to Rename, ⇧Ente…" at bounding box center [546, 528] width 615 height 297
click at [454, 384] on span "JSON" at bounding box center [456, 389] width 34 height 14
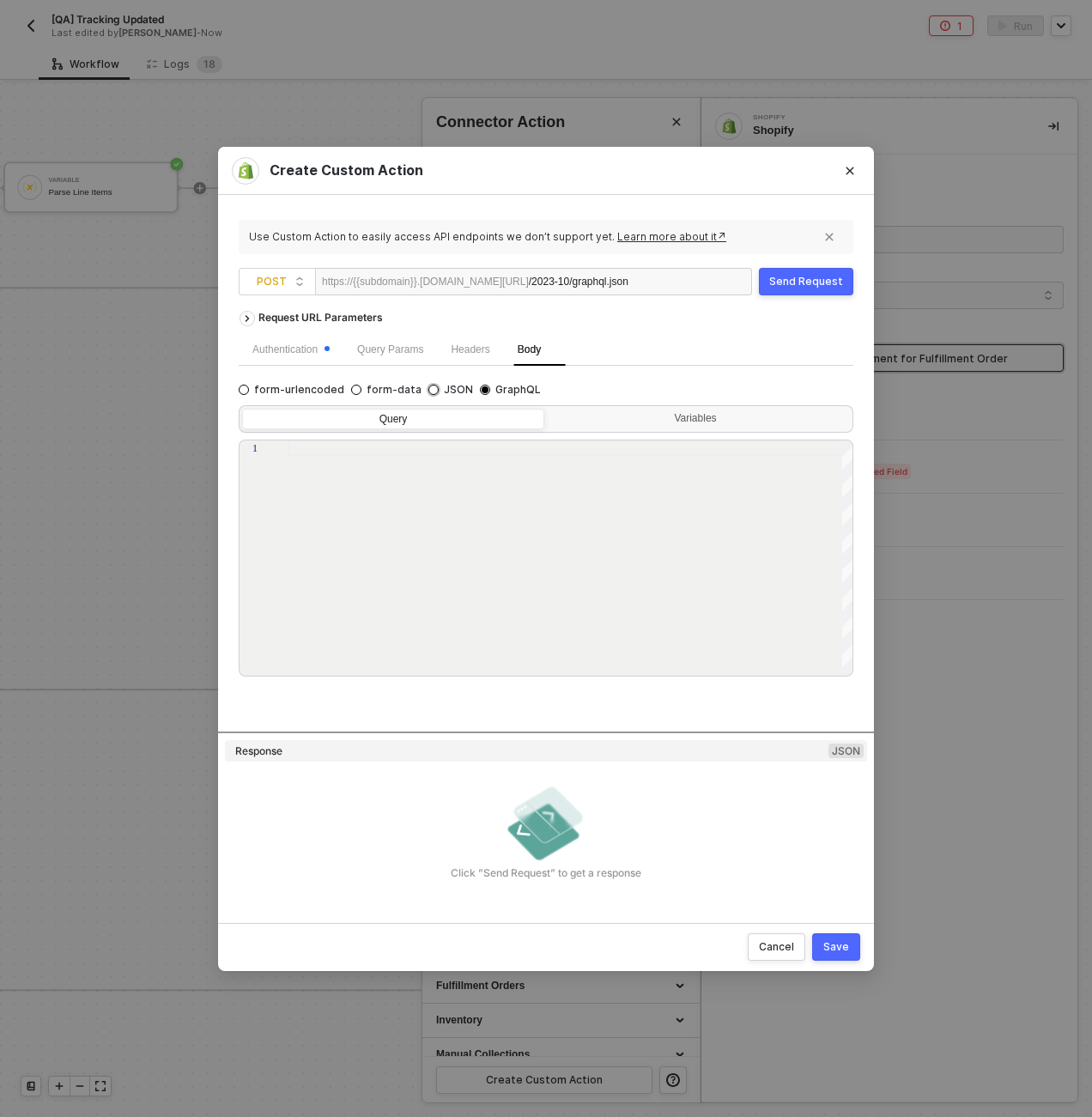
click at [439, 384] on input "JSON" at bounding box center [433, 389] width 10 height 10
radio input "true"
radio input "false"
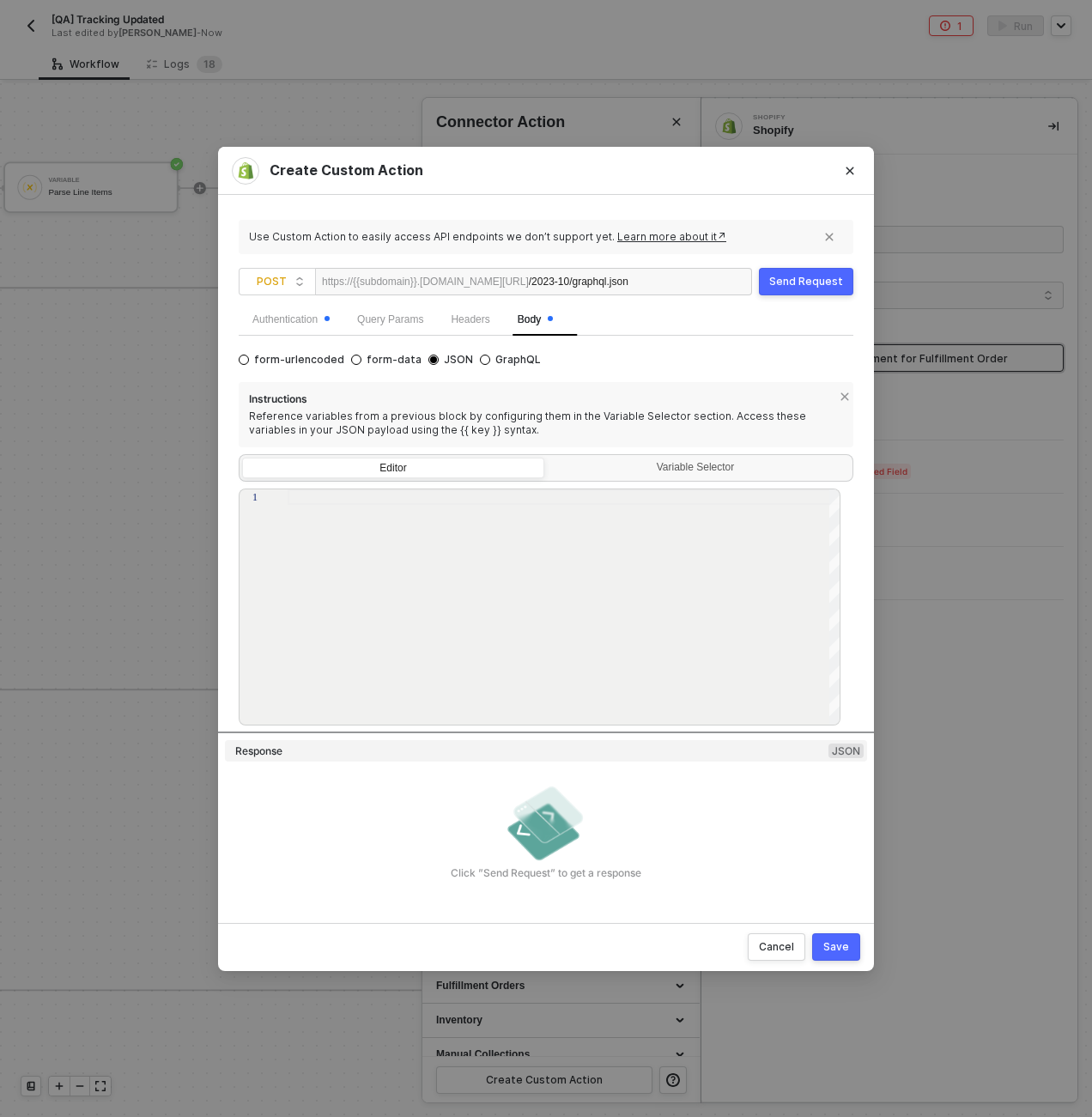
scroll to position [53, 0]
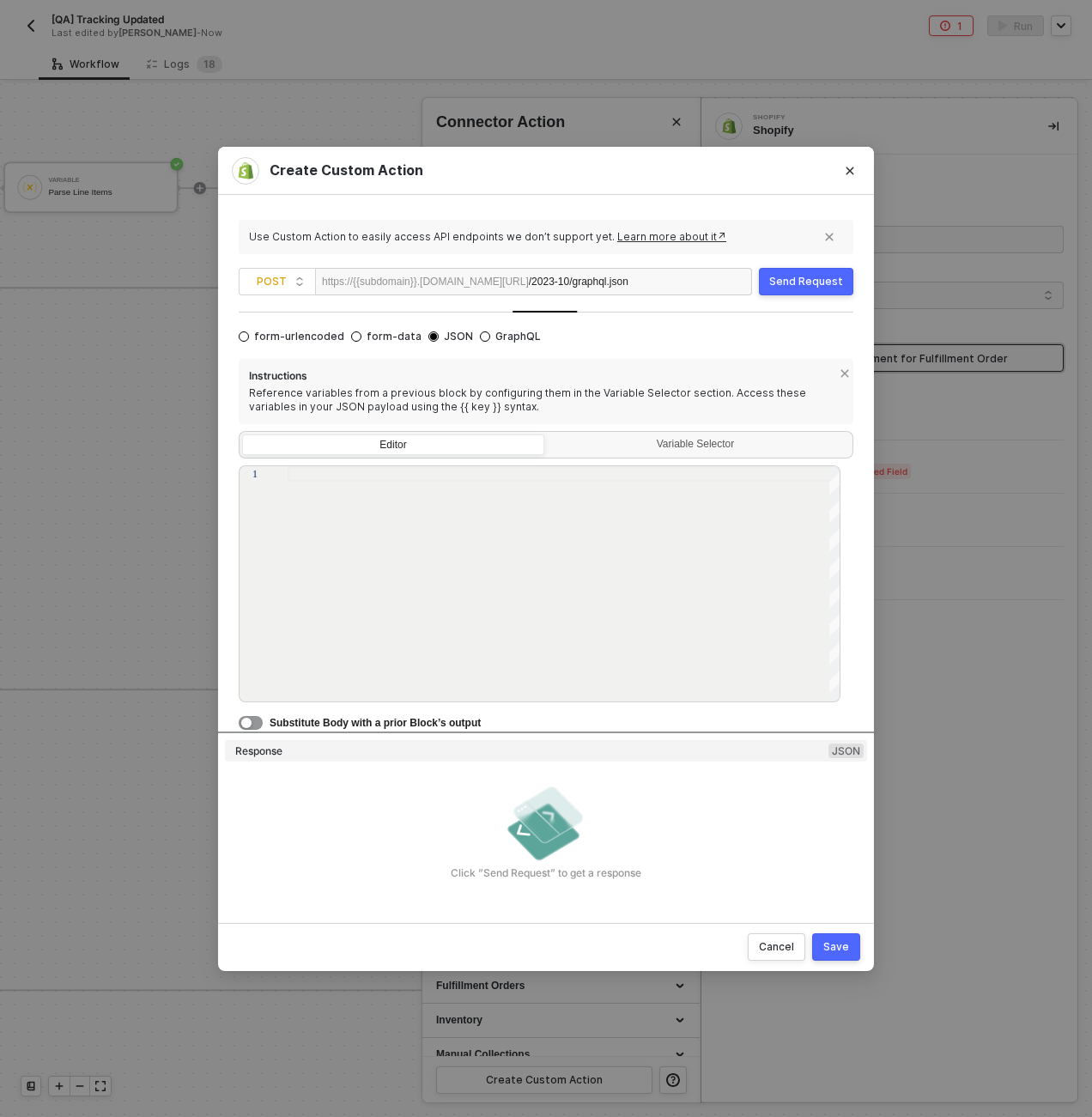
click at [335, 724] on span "Substitute Body with a prior Block’s output" at bounding box center [375, 723] width 211 height 12
click at [257, 720] on button "button" at bounding box center [250, 723] width 24 height 14
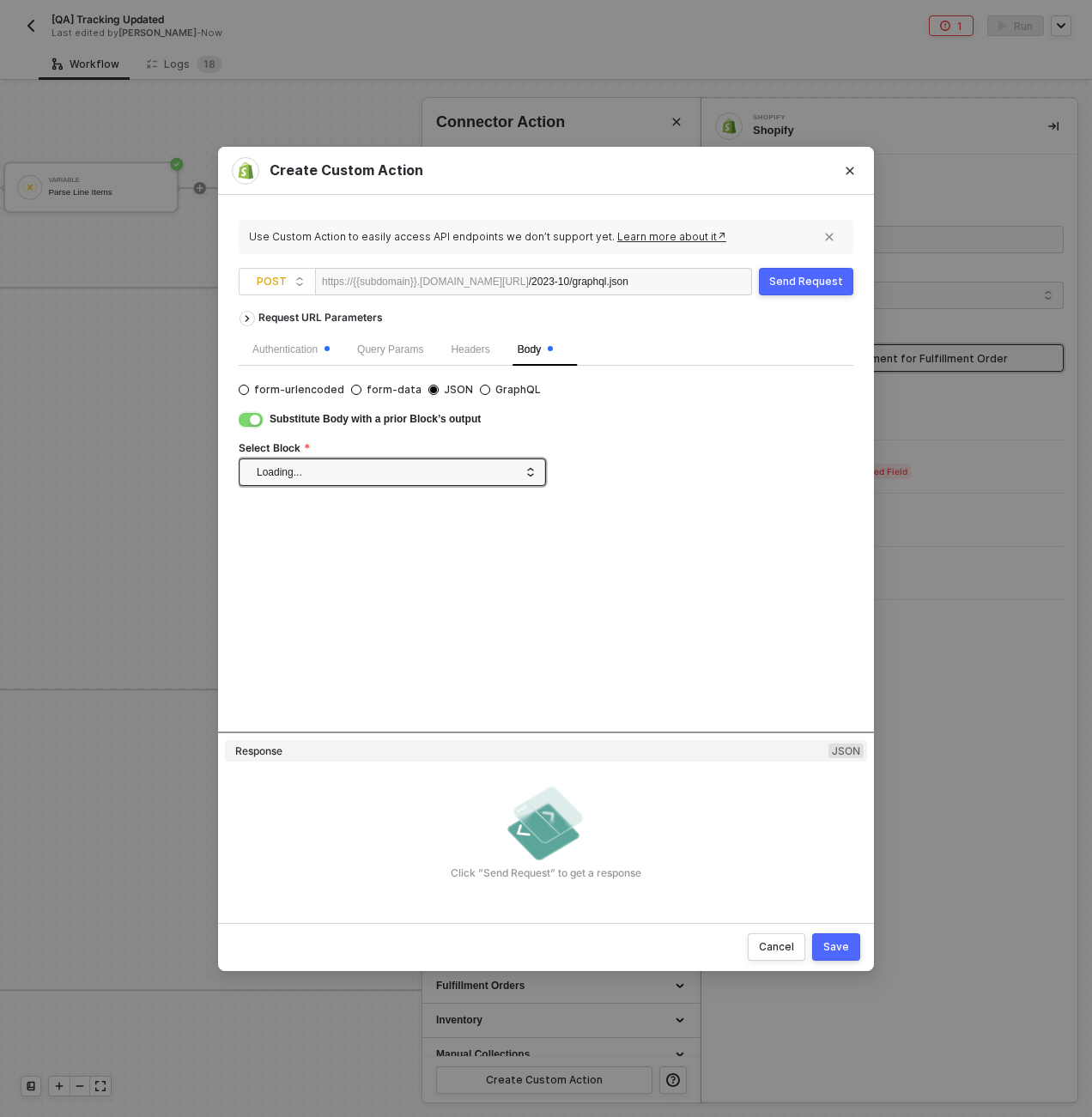
scroll to position [0, 0]
click at [345, 454] on div "Select Block" at bounding box center [546, 450] width 615 height 17
click at [346, 486] on div "form-urlencoded form-data JSON GraphQL Substitute Body with a prior Block’s out…" at bounding box center [546, 439] width 615 height 121
click at [347, 479] on span at bounding box center [395, 472] width 278 height 25
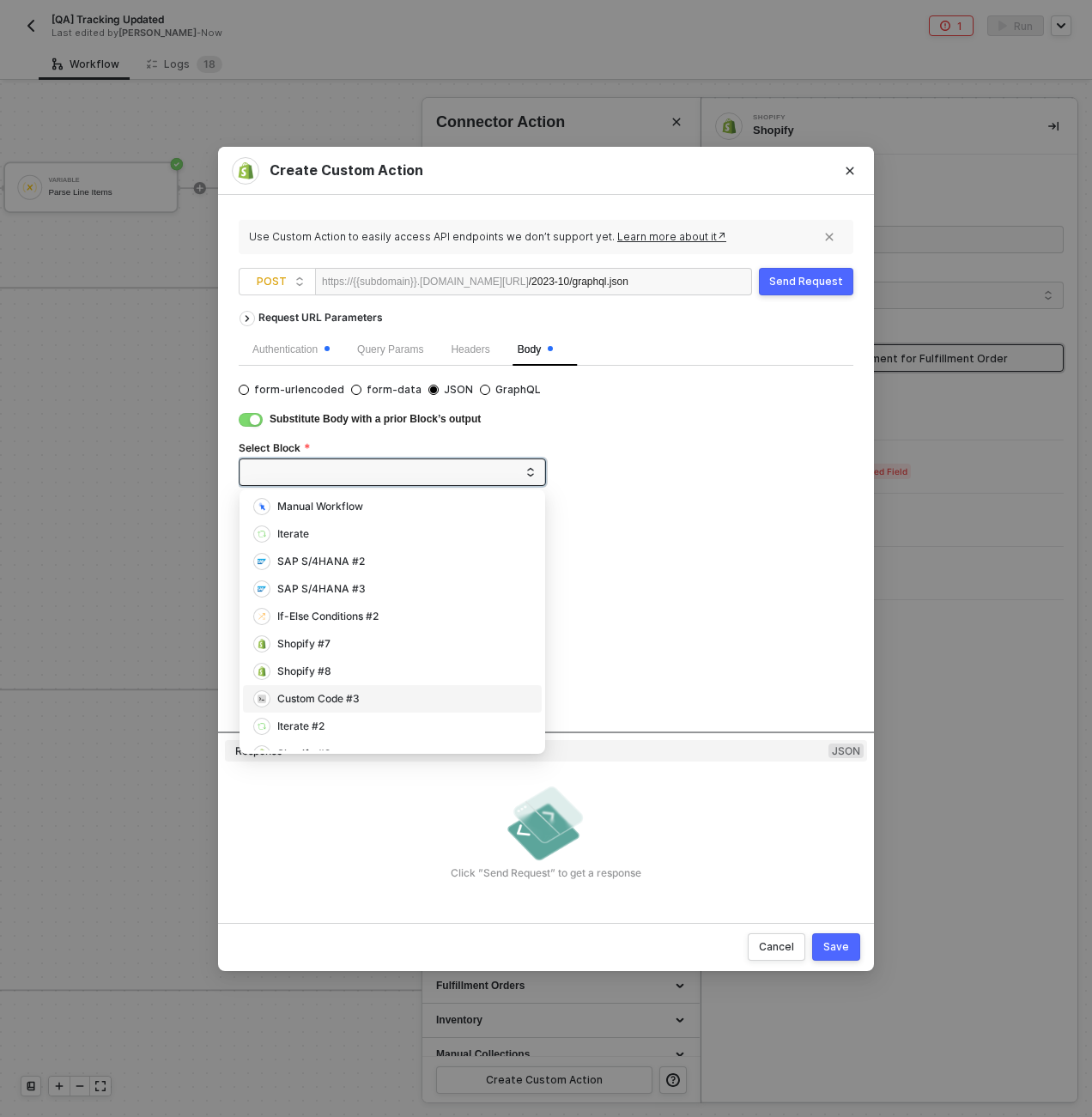
scroll to position [265, 0]
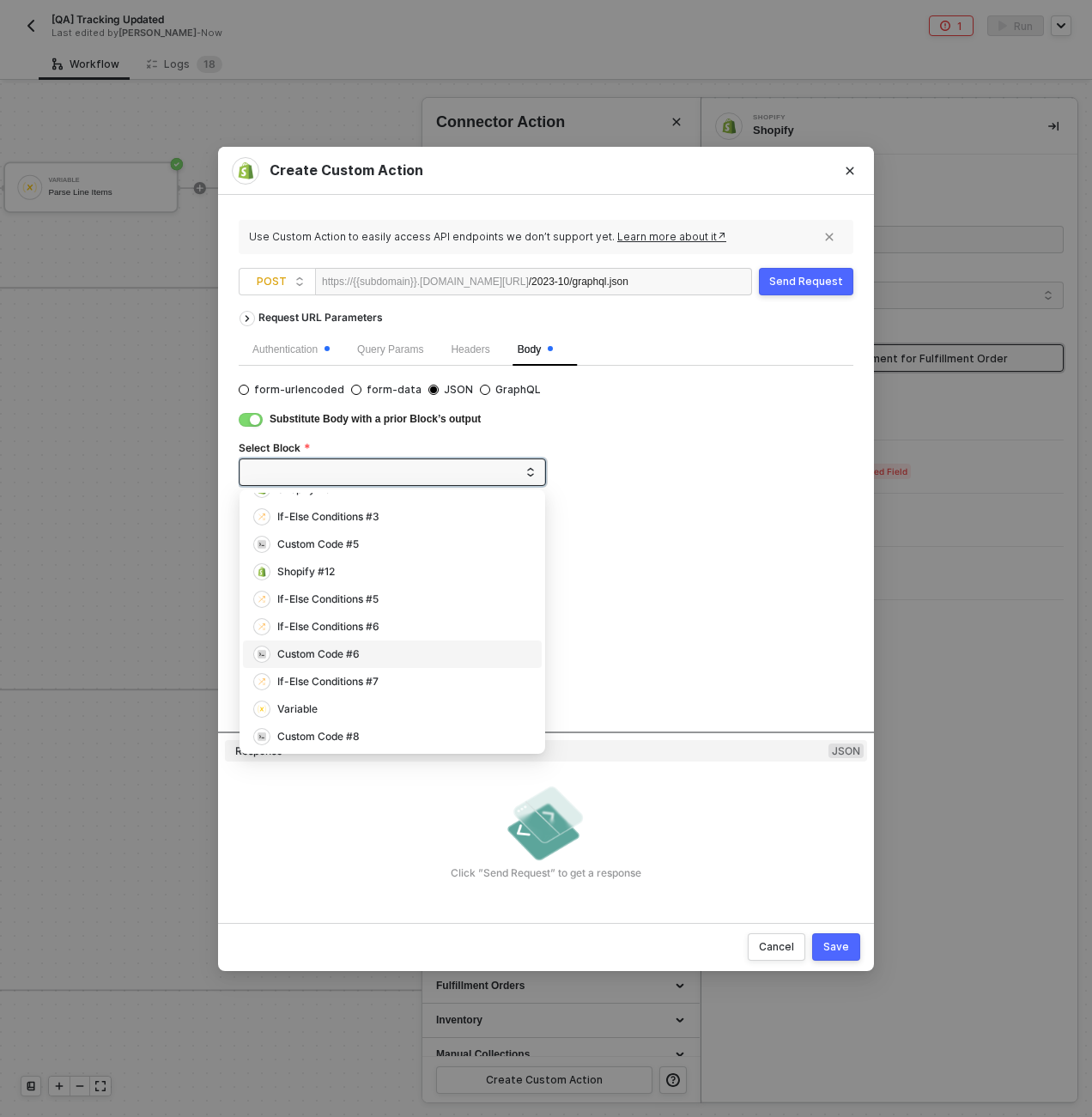
click at [325, 661] on div "Custom Code #6" at bounding box center [318, 655] width 83 height 16
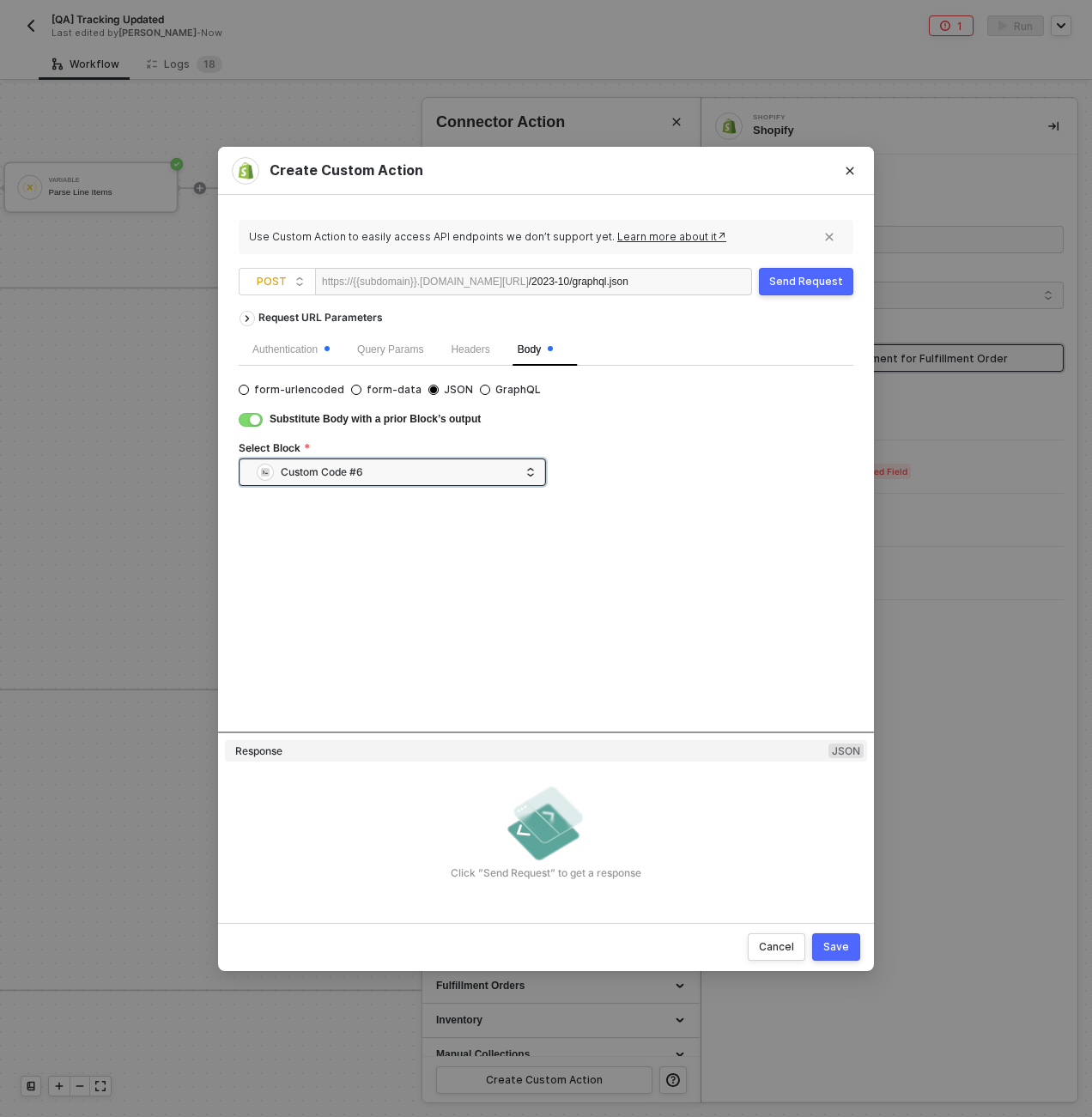
click at [832, 941] on div "Save" at bounding box center [836, 947] width 25 height 14
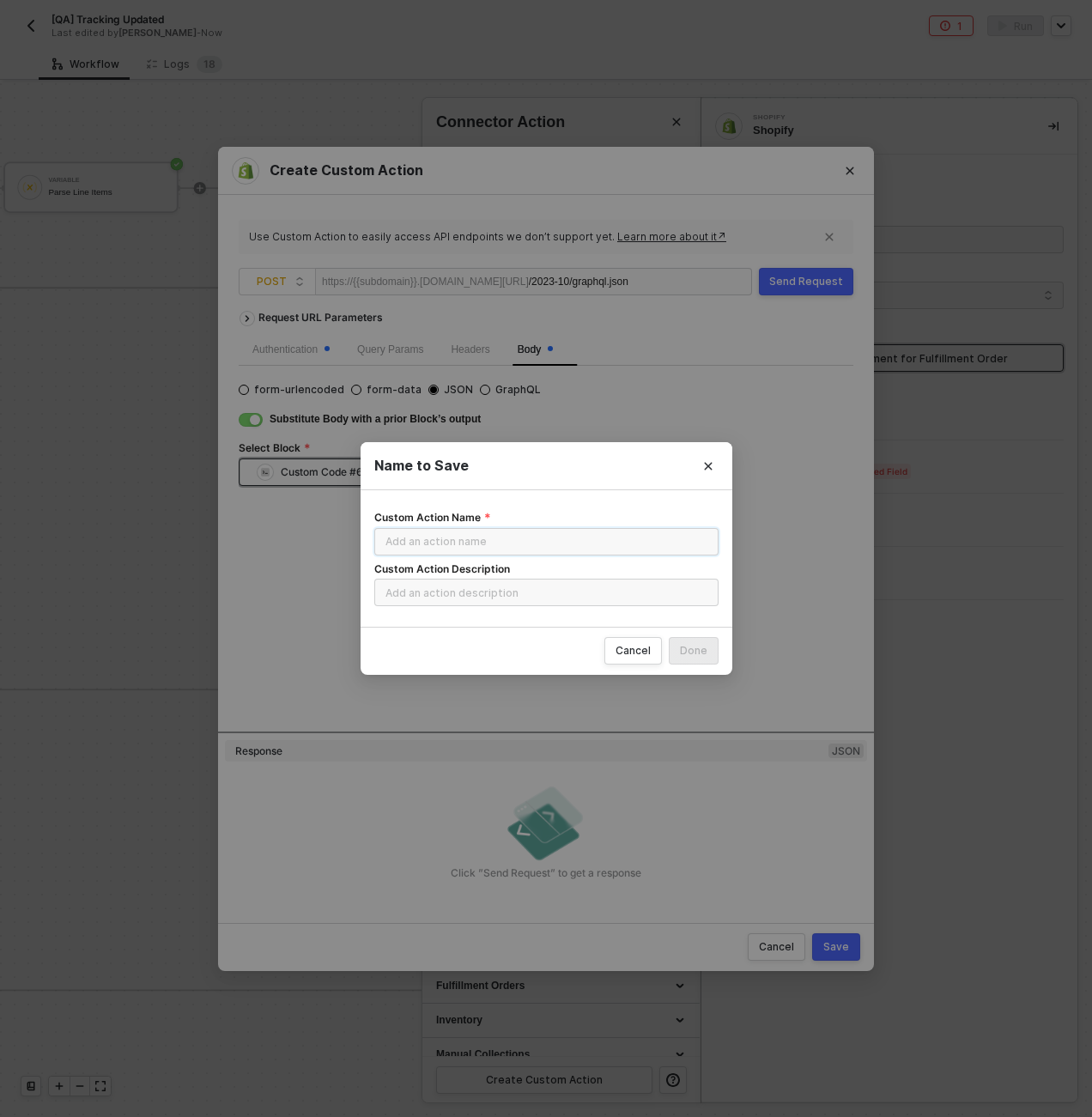
click at [596, 548] on input "Custom Action Name" at bounding box center [547, 541] width 345 height 27
click at [732, 445] on div "Name to Save Custom Action Name Custom Action Description Cancel Done" at bounding box center [546, 558] width 1092 height 1117
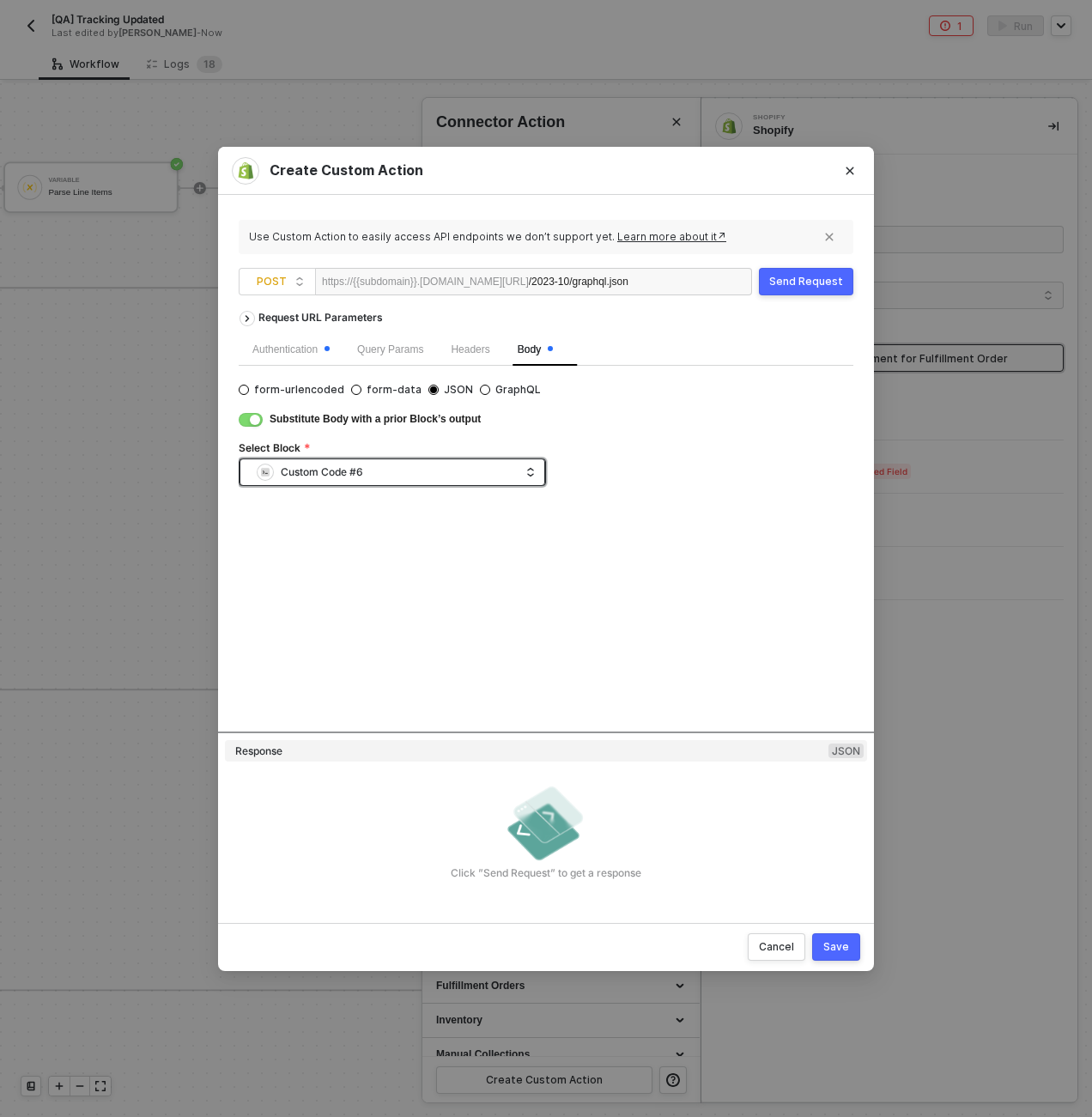
click at [489, 473] on div "Custom Code #6" at bounding box center [388, 472] width 263 height 25
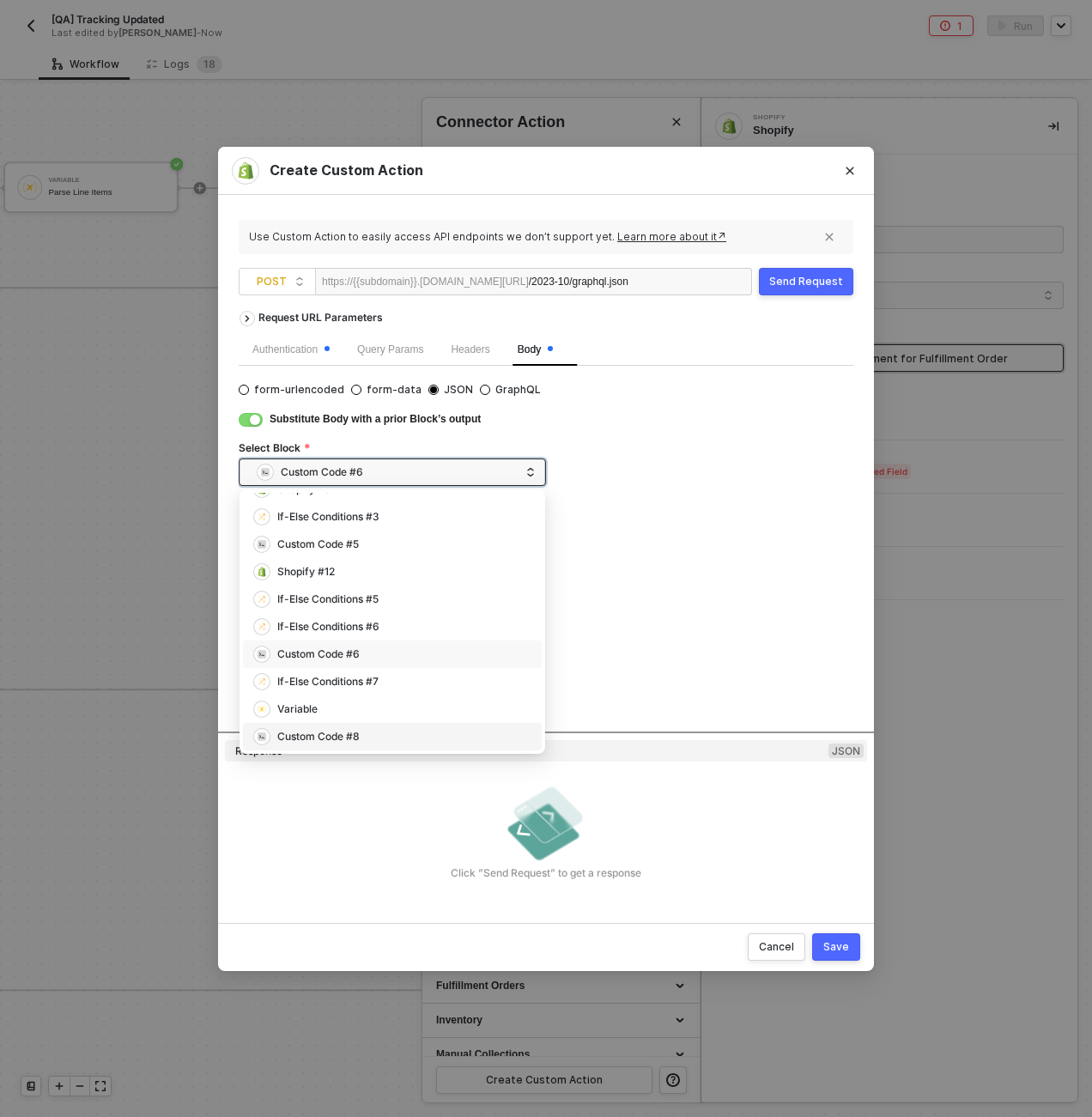
click at [310, 734] on div "Custom Code #8" at bounding box center [318, 737] width 83 height 16
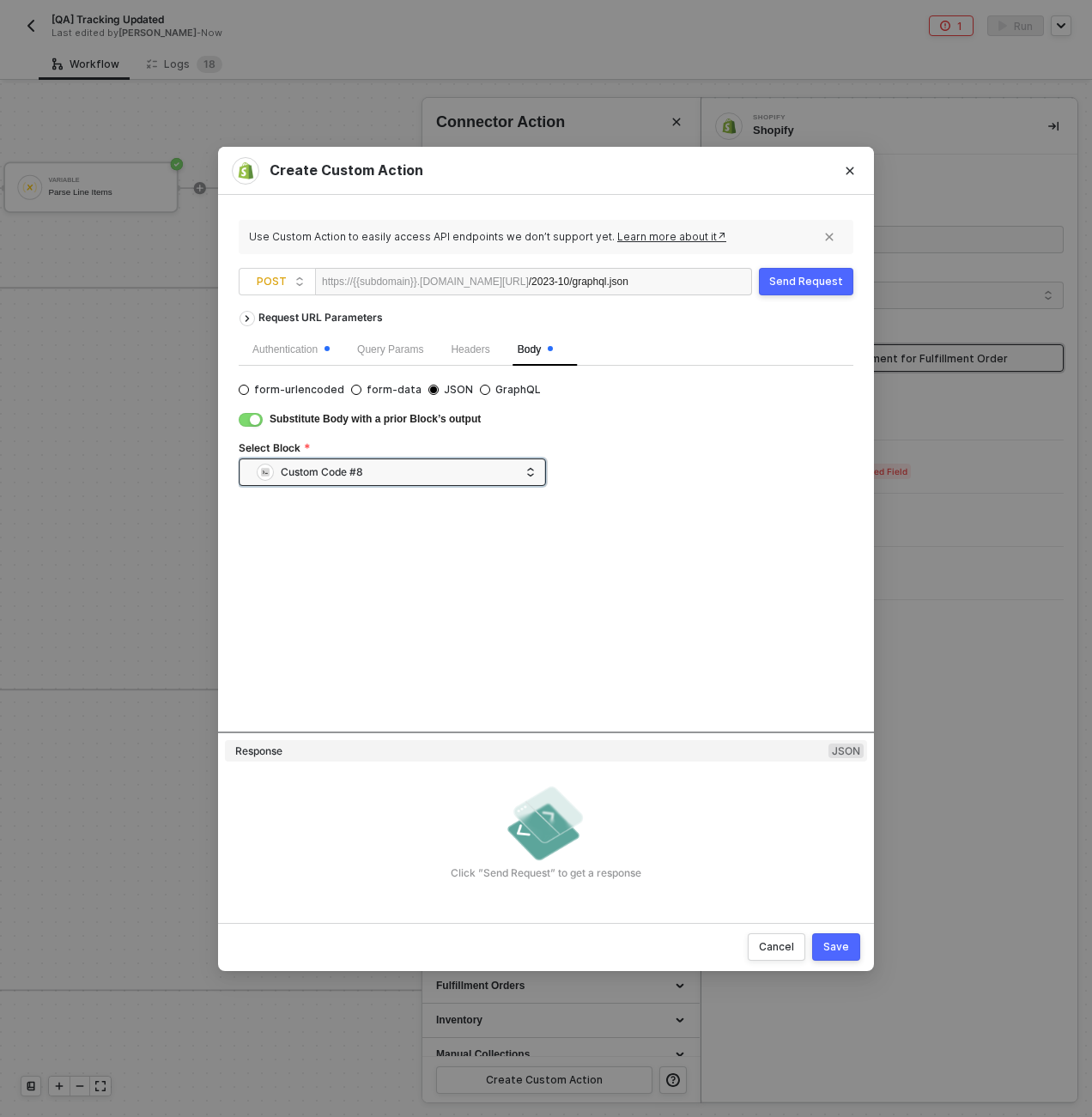
click at [826, 937] on button "Save" at bounding box center [836, 947] width 48 height 27
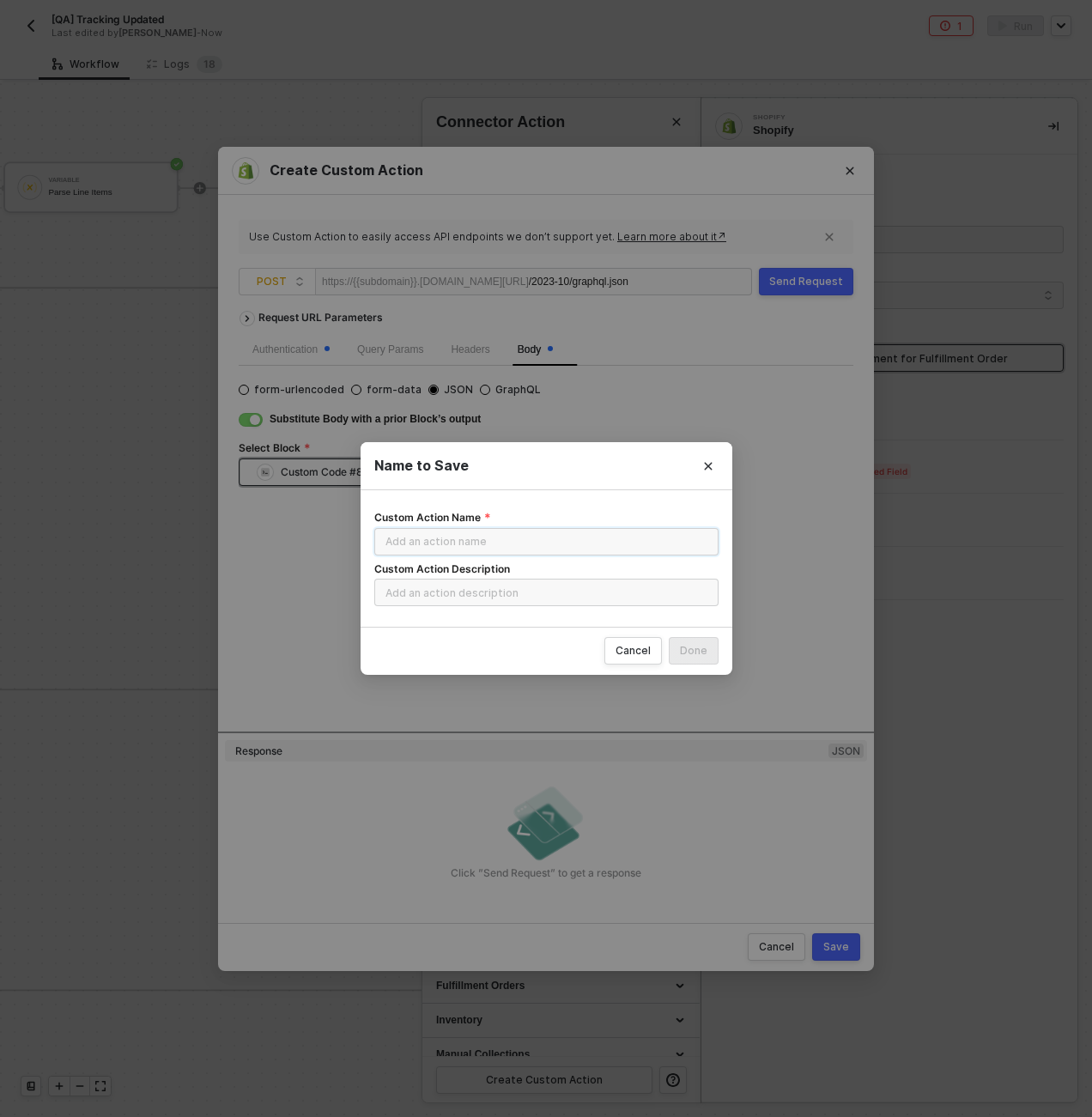
click at [618, 549] on input "Custom Action Name" at bounding box center [547, 541] width 345 height 27
type input "CREATE Fulfillment"
click at [697, 663] on button "Done" at bounding box center [694, 651] width 50 height 27
radio input "true"
radio input "false"
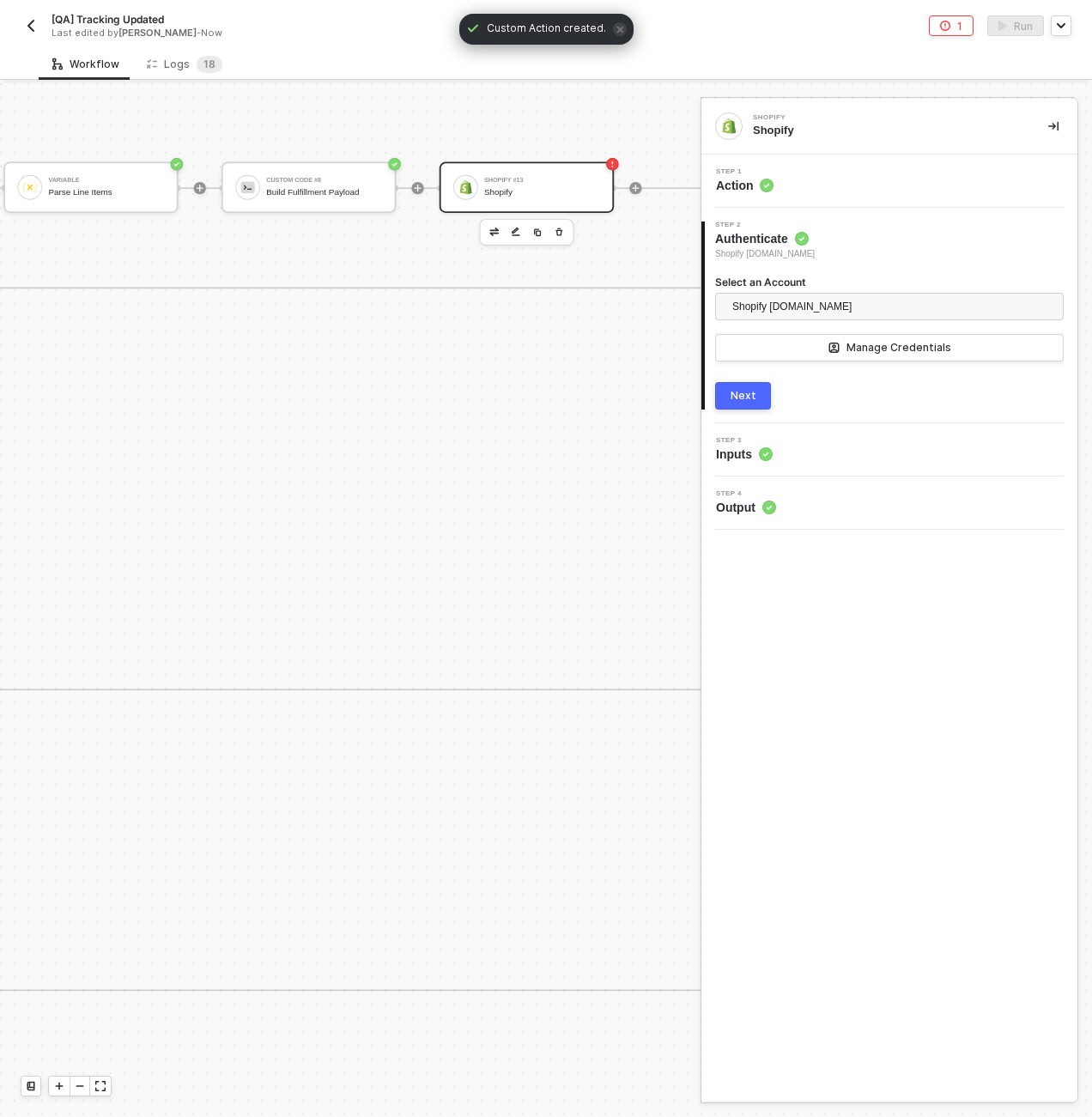
click at [844, 167] on div "Step 1 Action" at bounding box center [890, 180] width 376 height 53
click at [841, 180] on div "Step 1 Action" at bounding box center [892, 181] width 372 height 25
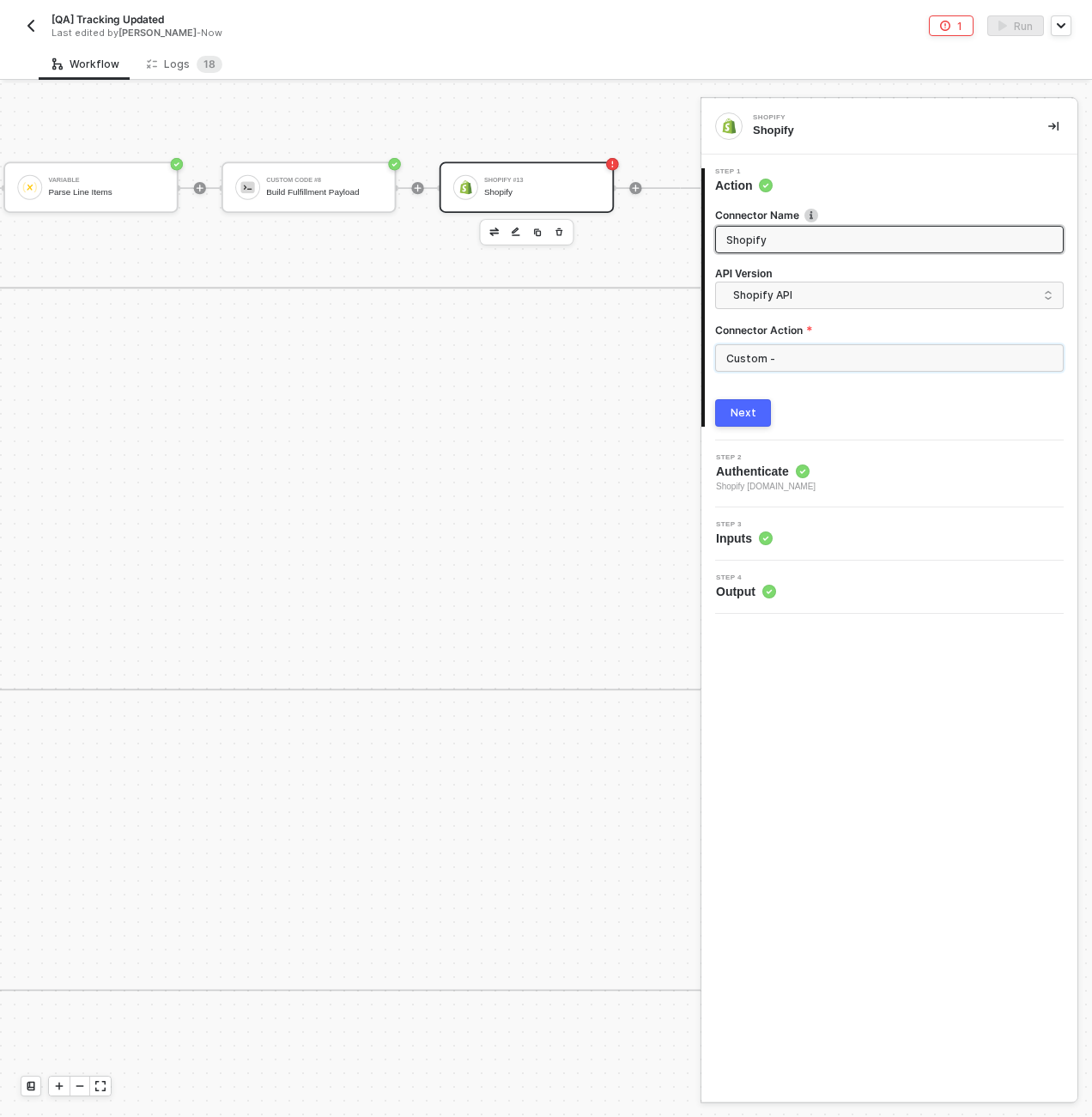
click at [788, 362] on input "Custom -" at bounding box center [890, 358] width 348 height 27
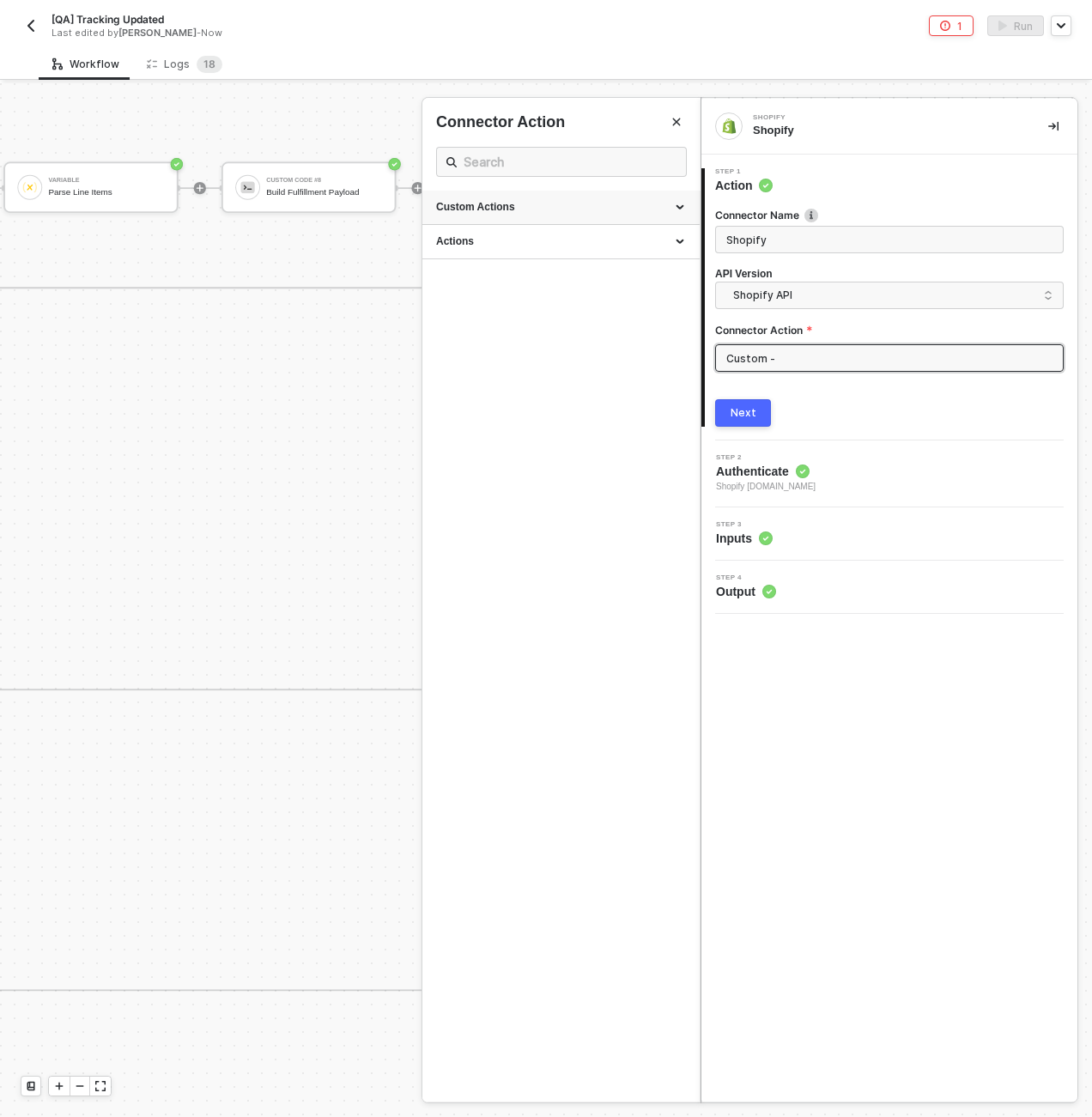
click at [617, 199] on div "Custom Actions" at bounding box center [561, 208] width 278 height 34
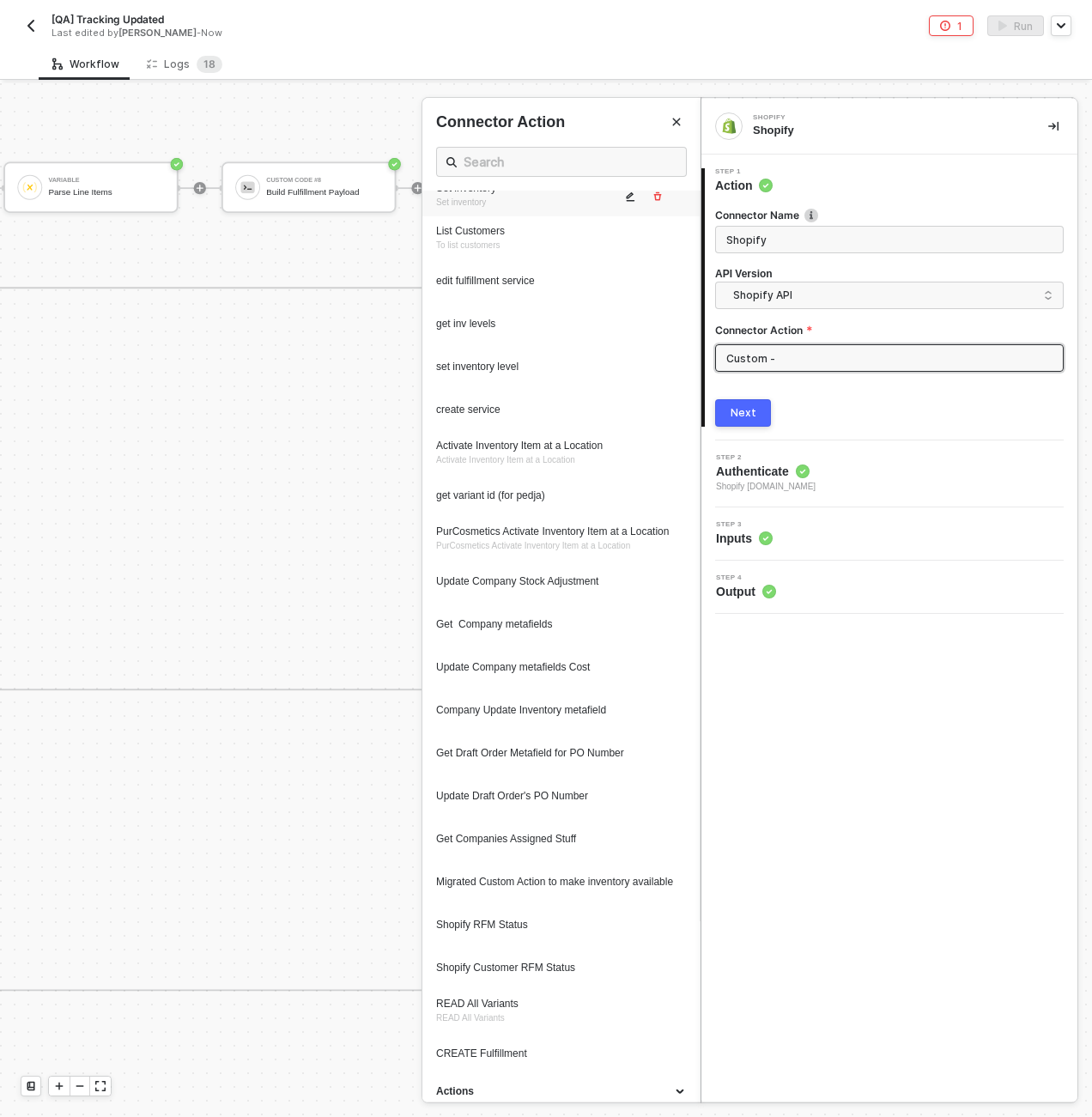
scroll to position [202, 0]
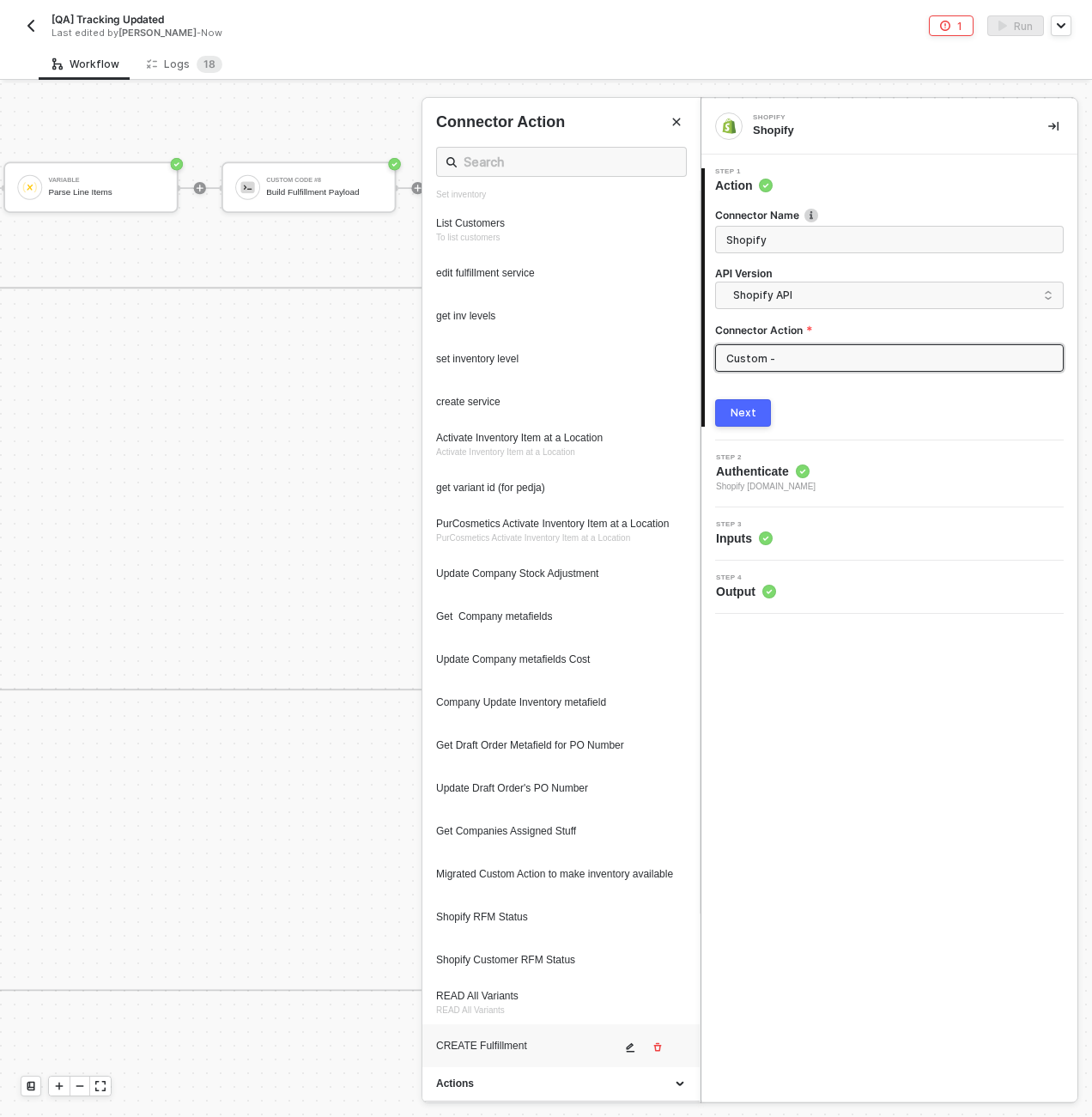
click at [508, 1046] on div "CREATE Fulfillment" at bounding box center [529, 1046] width 185 height 15
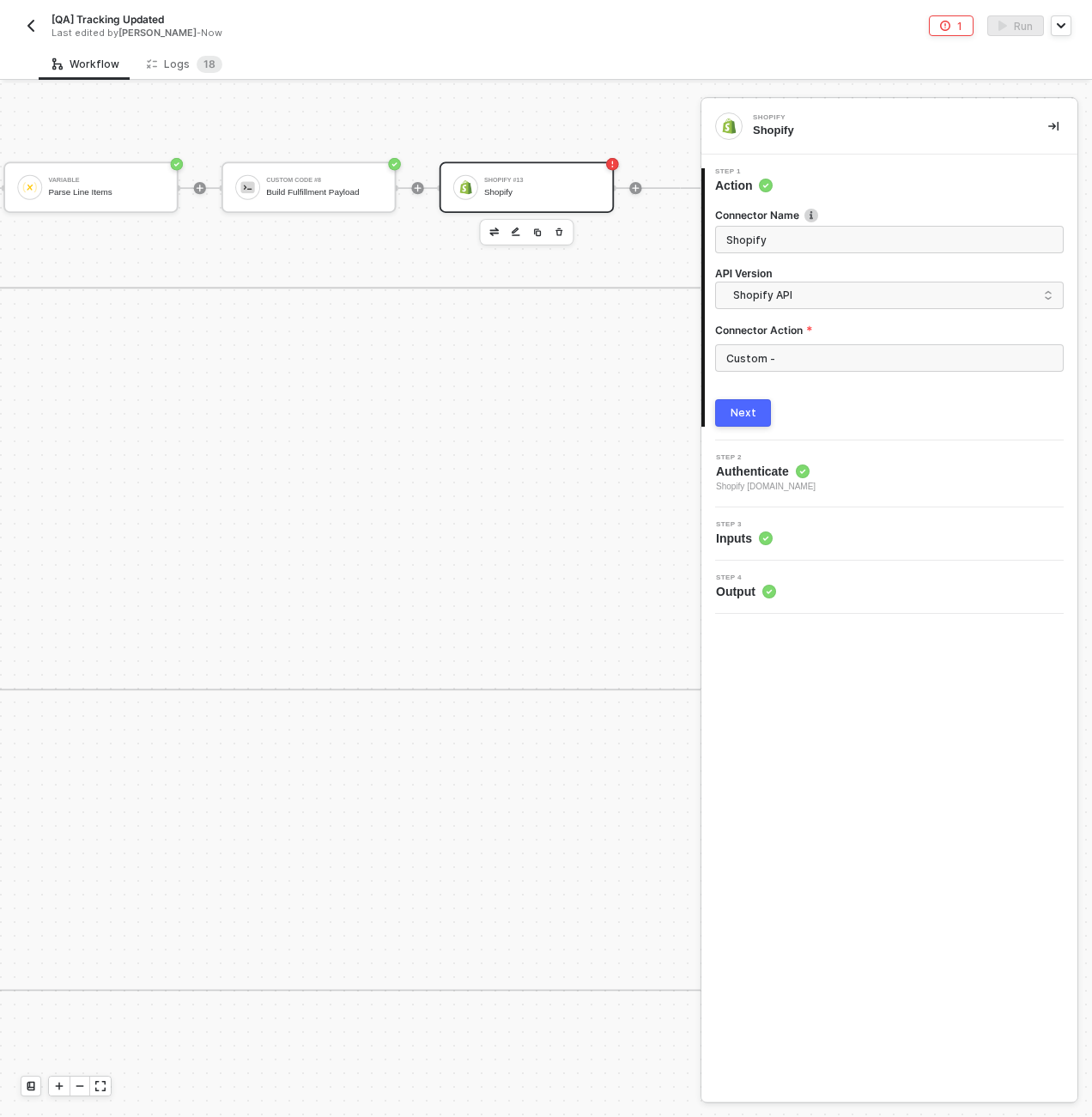
click at [833, 415] on div "Next" at bounding box center [890, 413] width 348 height 27
drag, startPoint x: 832, startPoint y: 533, endPoint x: 830, endPoint y: 522, distance: 11.2
click at [832, 532] on div "Step 3 Inputs" at bounding box center [892, 534] width 372 height 25
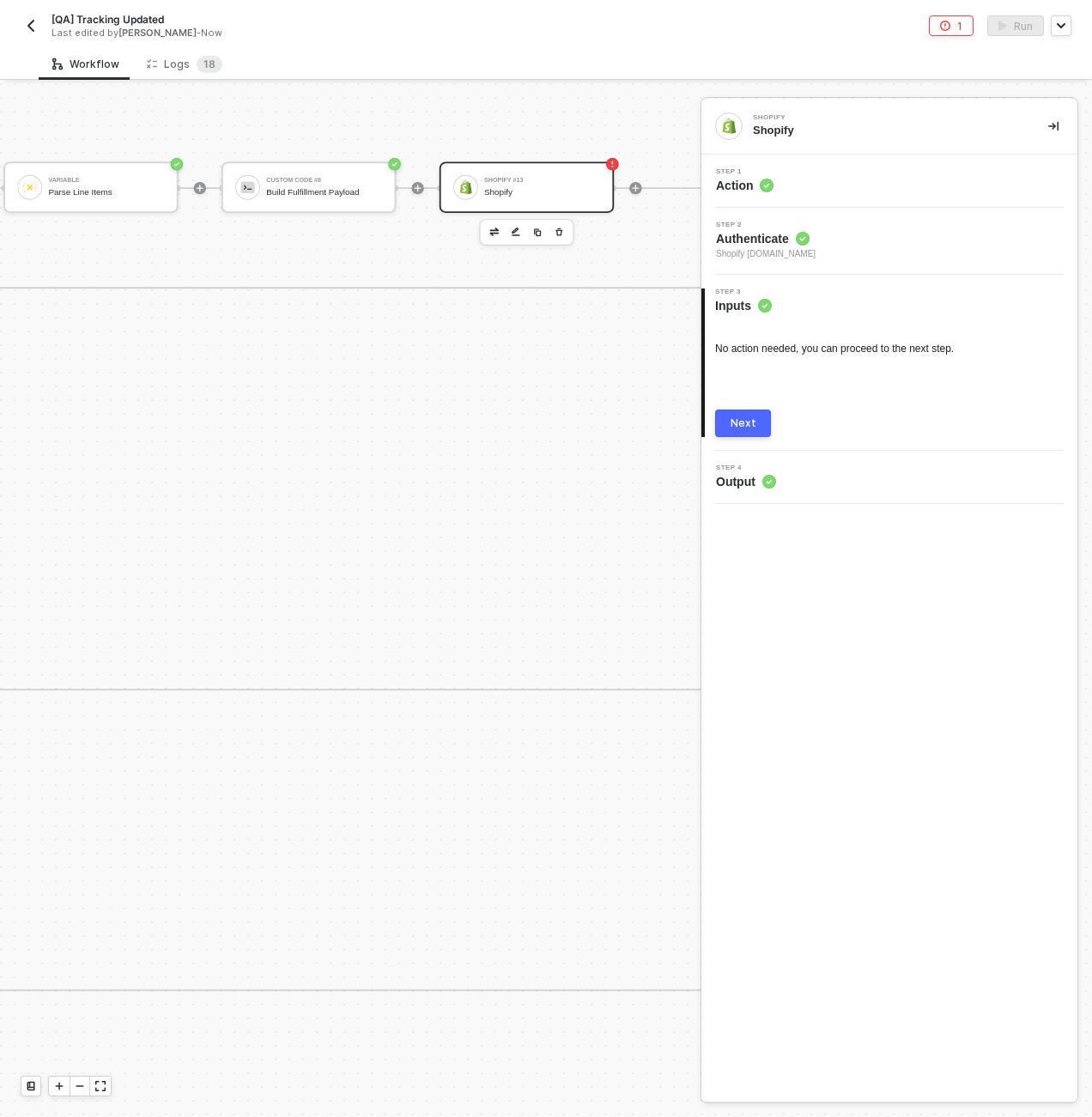
click at [842, 191] on div "Step 1 Action" at bounding box center [892, 181] width 372 height 25
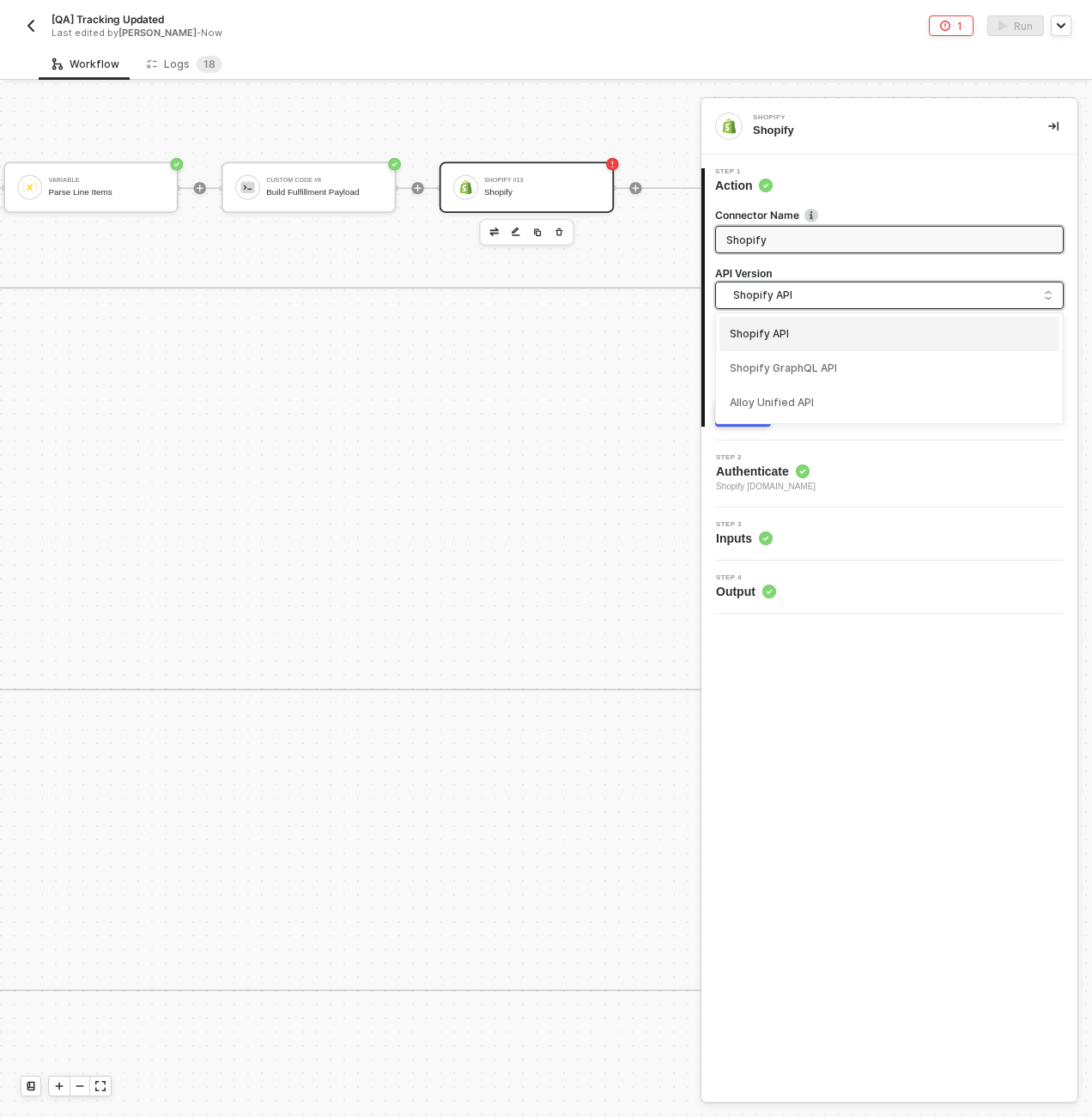
click at [798, 287] on span "Shopify API" at bounding box center [893, 295] width 319 height 19
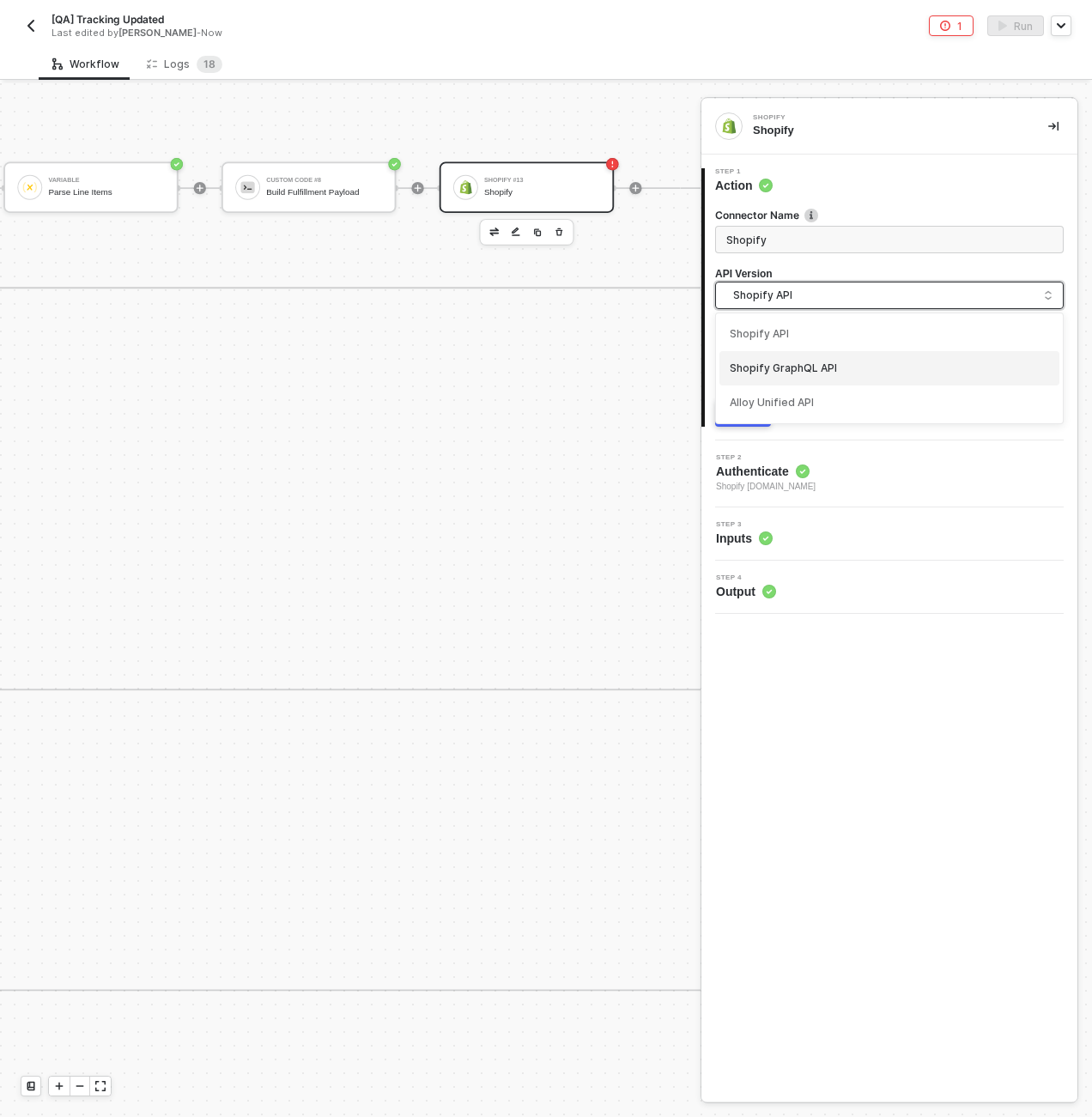
click at [795, 361] on div "Shopify GraphQL API" at bounding box center [890, 369] width 319 height 16
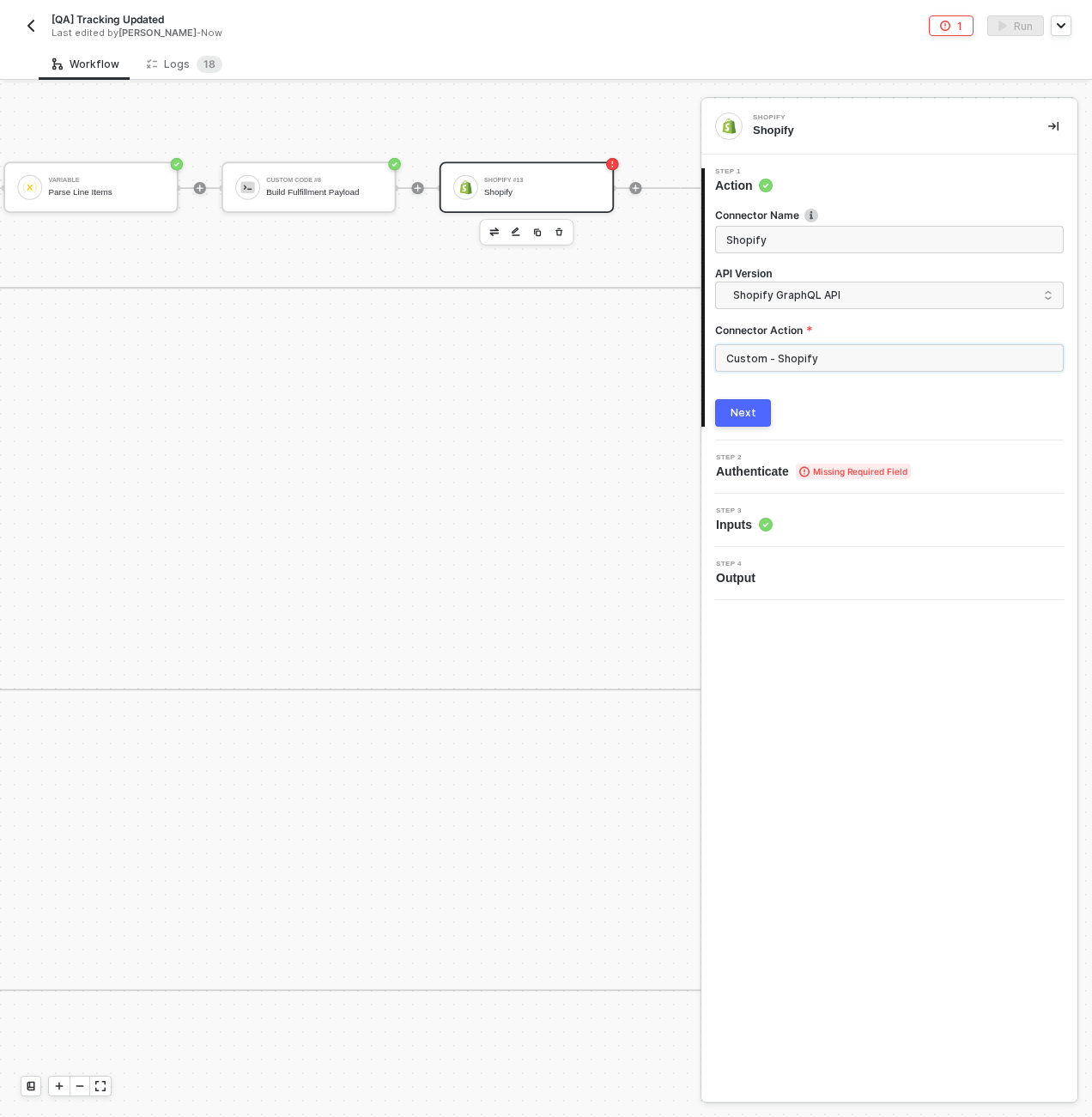
click at [805, 361] on input "Custom - Shopify" at bounding box center [890, 358] width 348 height 27
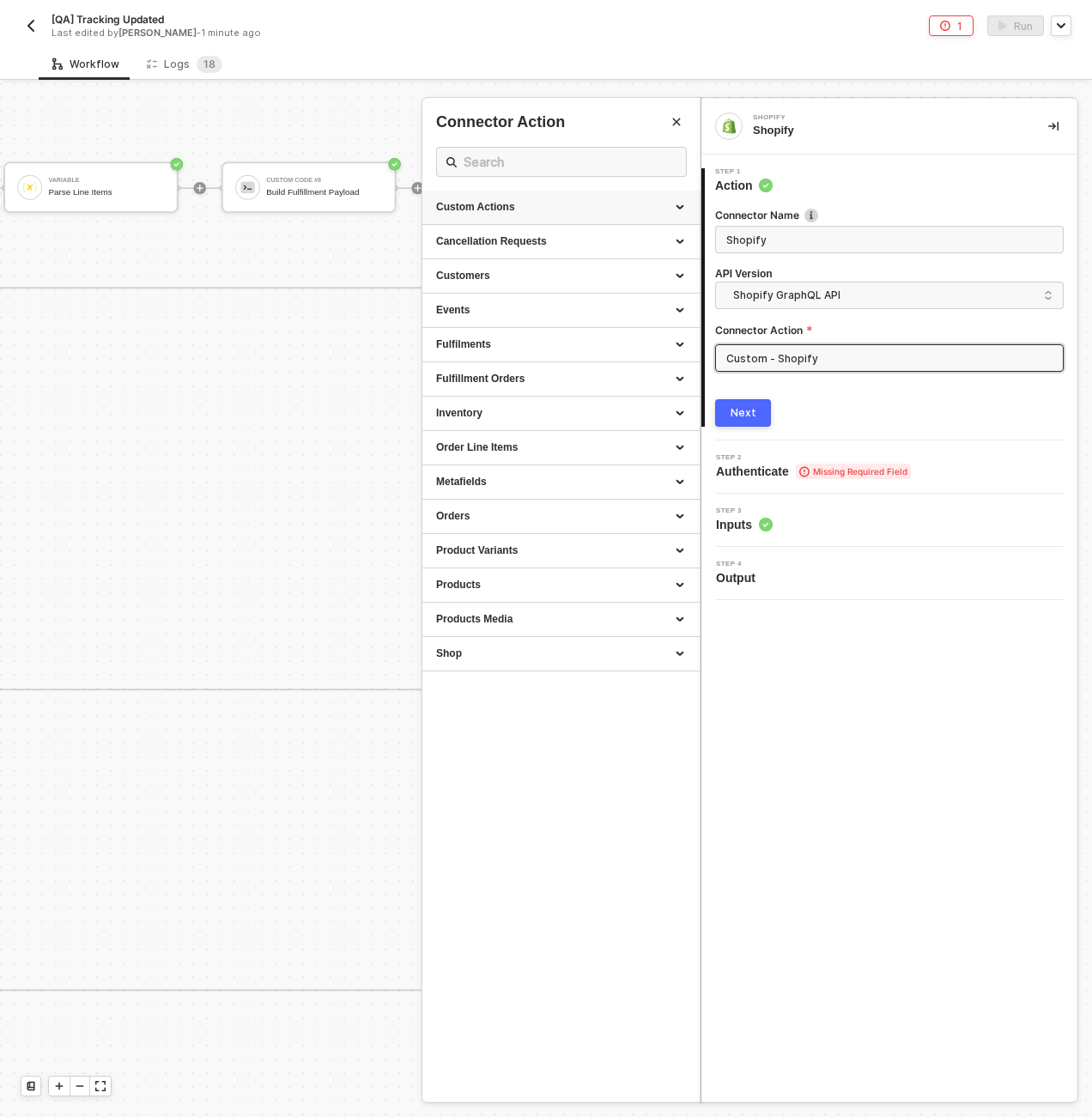
click at [629, 202] on div "Custom Actions" at bounding box center [561, 208] width 250 height 15
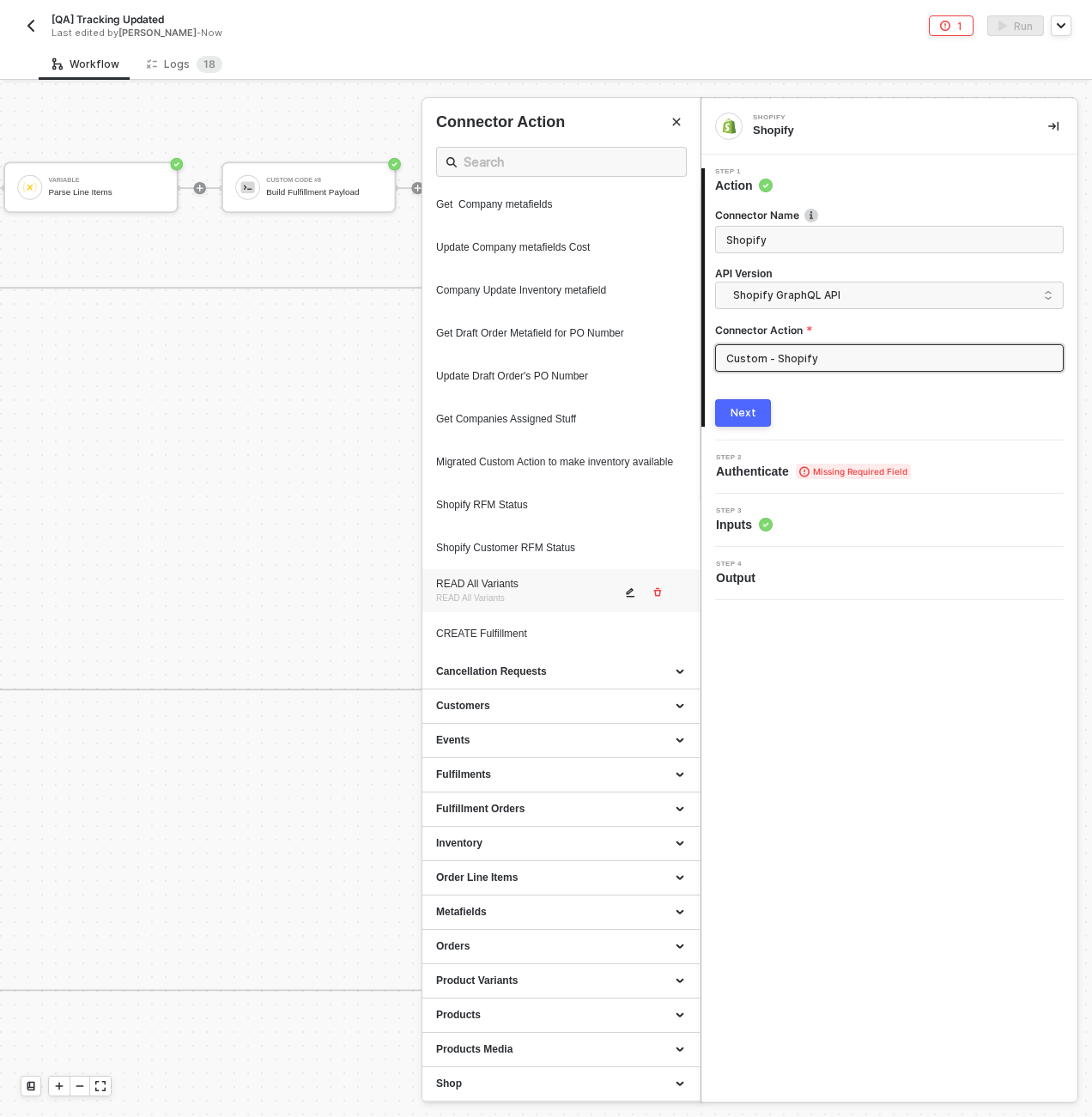
scroll to position [614, 0]
click at [561, 627] on div "CREATE Fulfillment" at bounding box center [529, 634] width 185 height 15
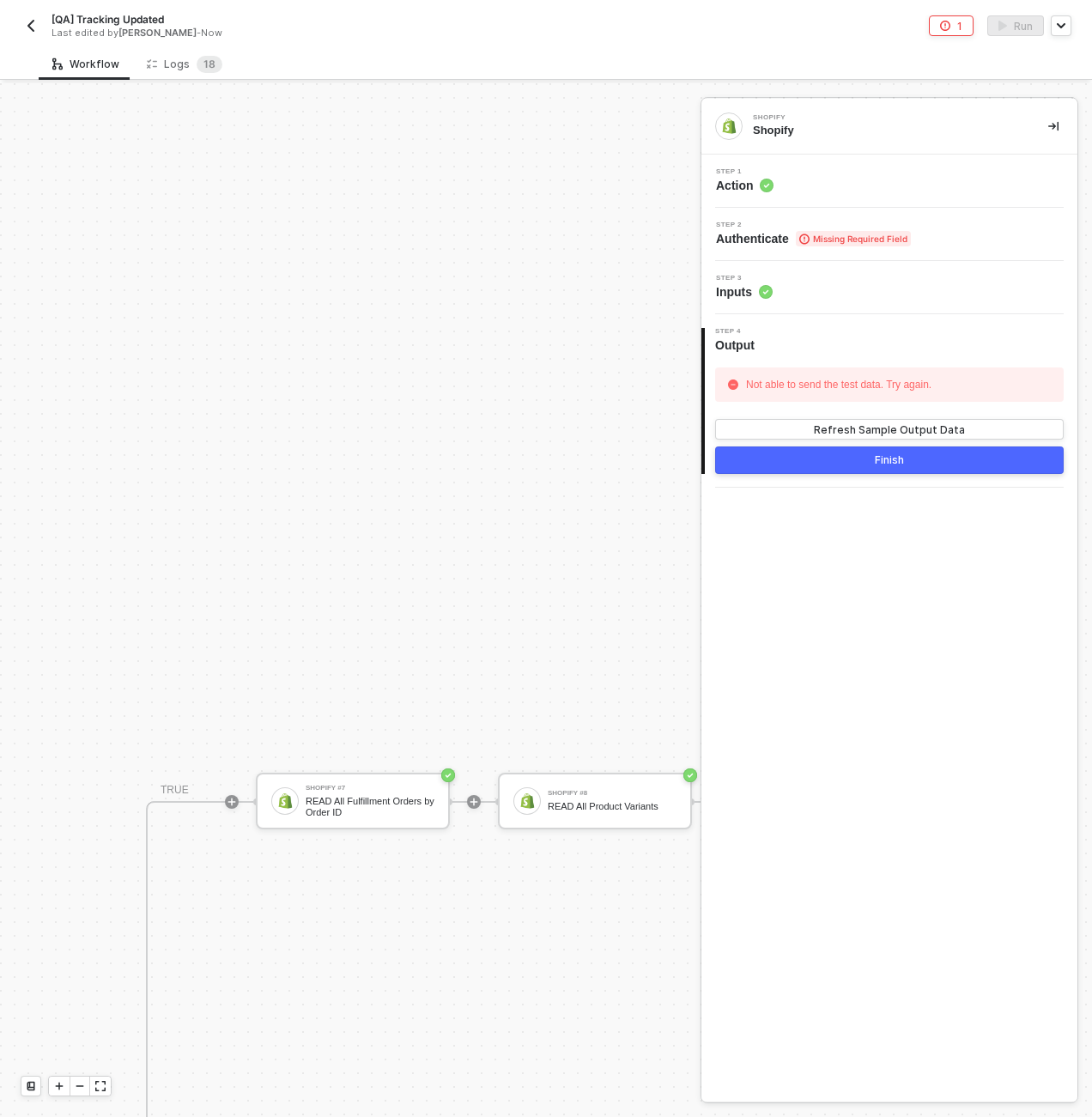
scroll to position [0, 1168]
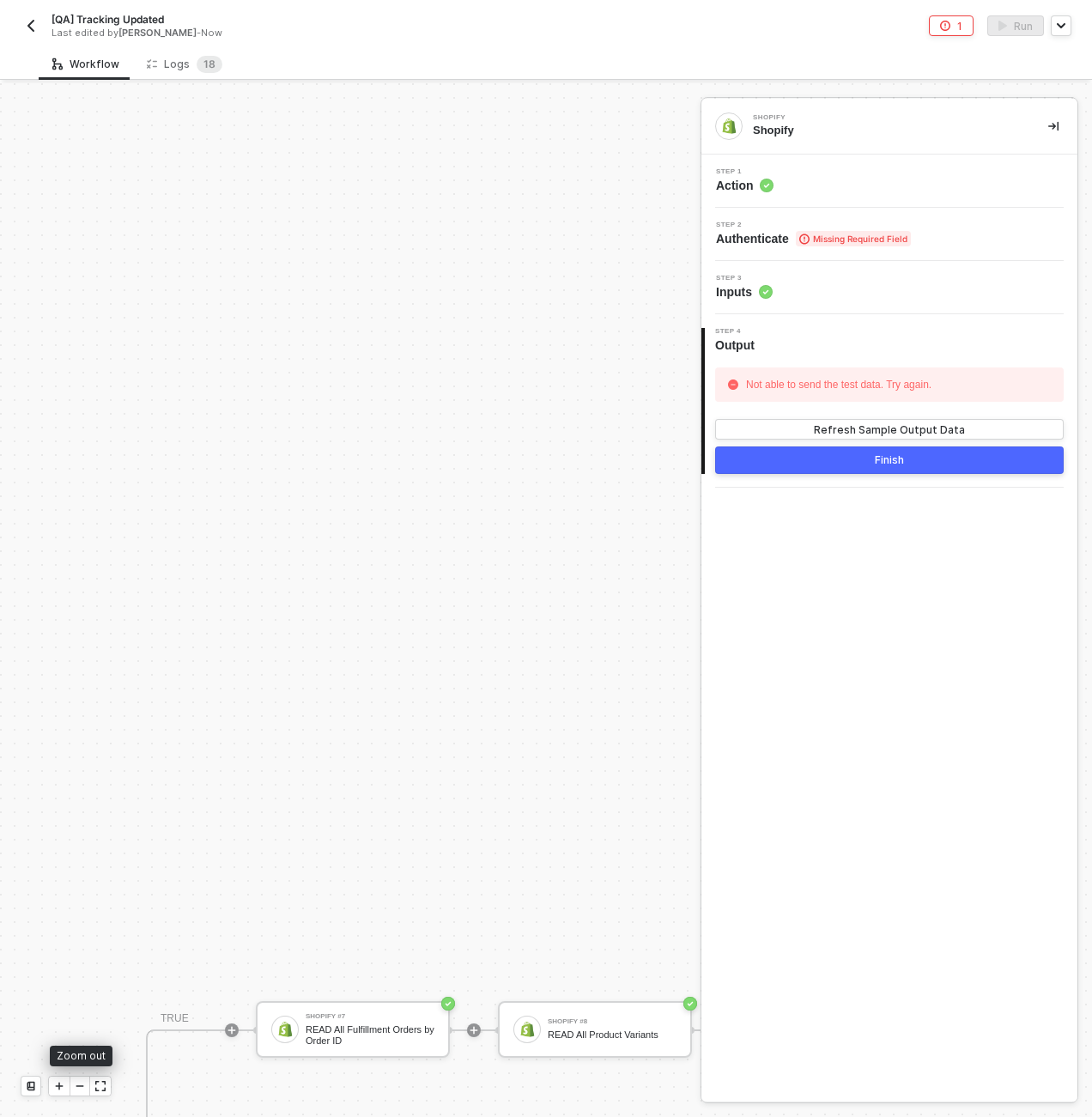
click at [74, 1084] on icon "icon-minus" at bounding box center [79, 1085] width 10 height 10
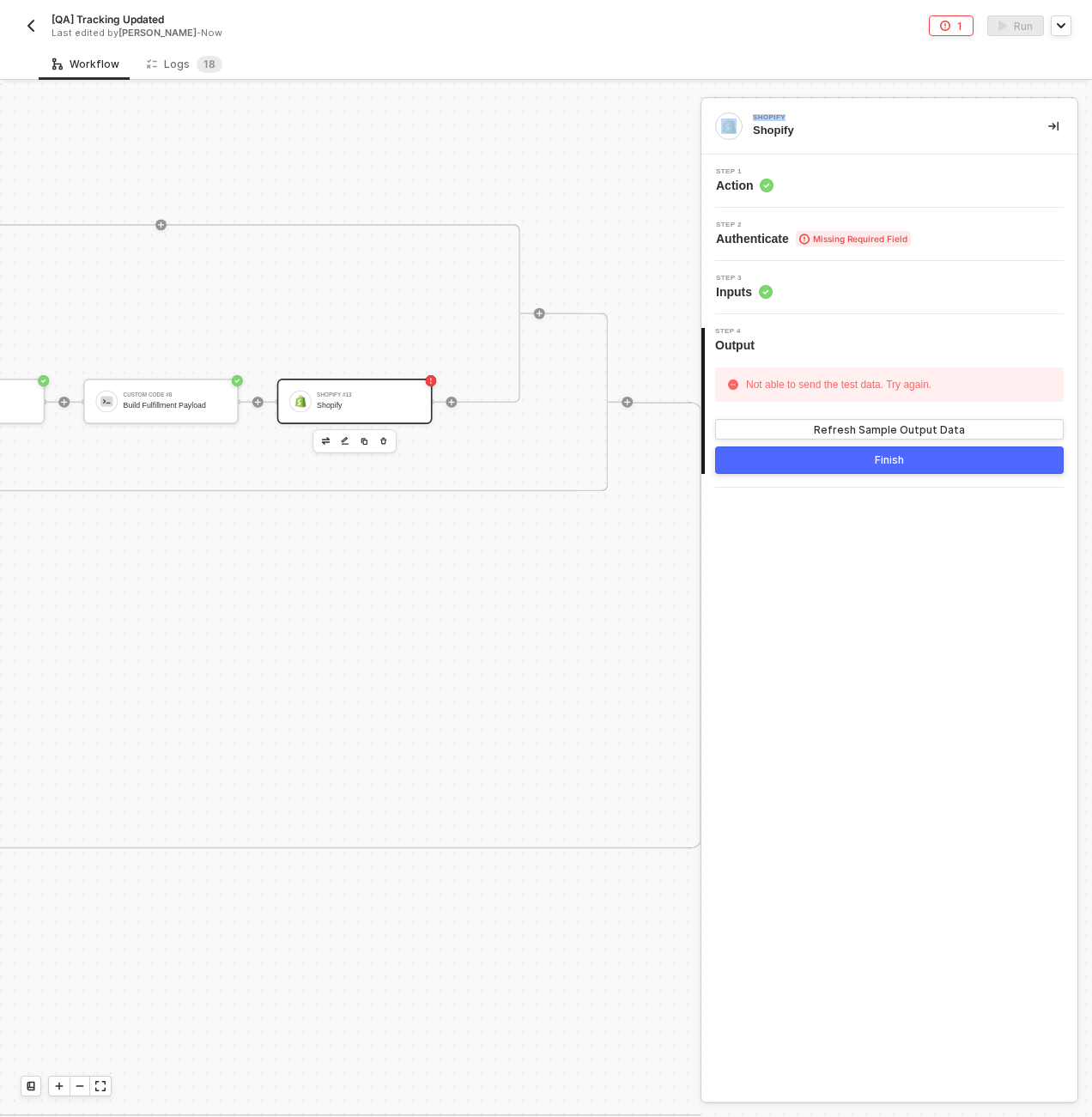
scroll to position [4, 6354]
click at [341, 411] on div "Shopify #13 Shopify" at bounding box center [362, 401] width 103 height 25
click at [804, 238] on icon at bounding box center [804, 239] width 10 height 11
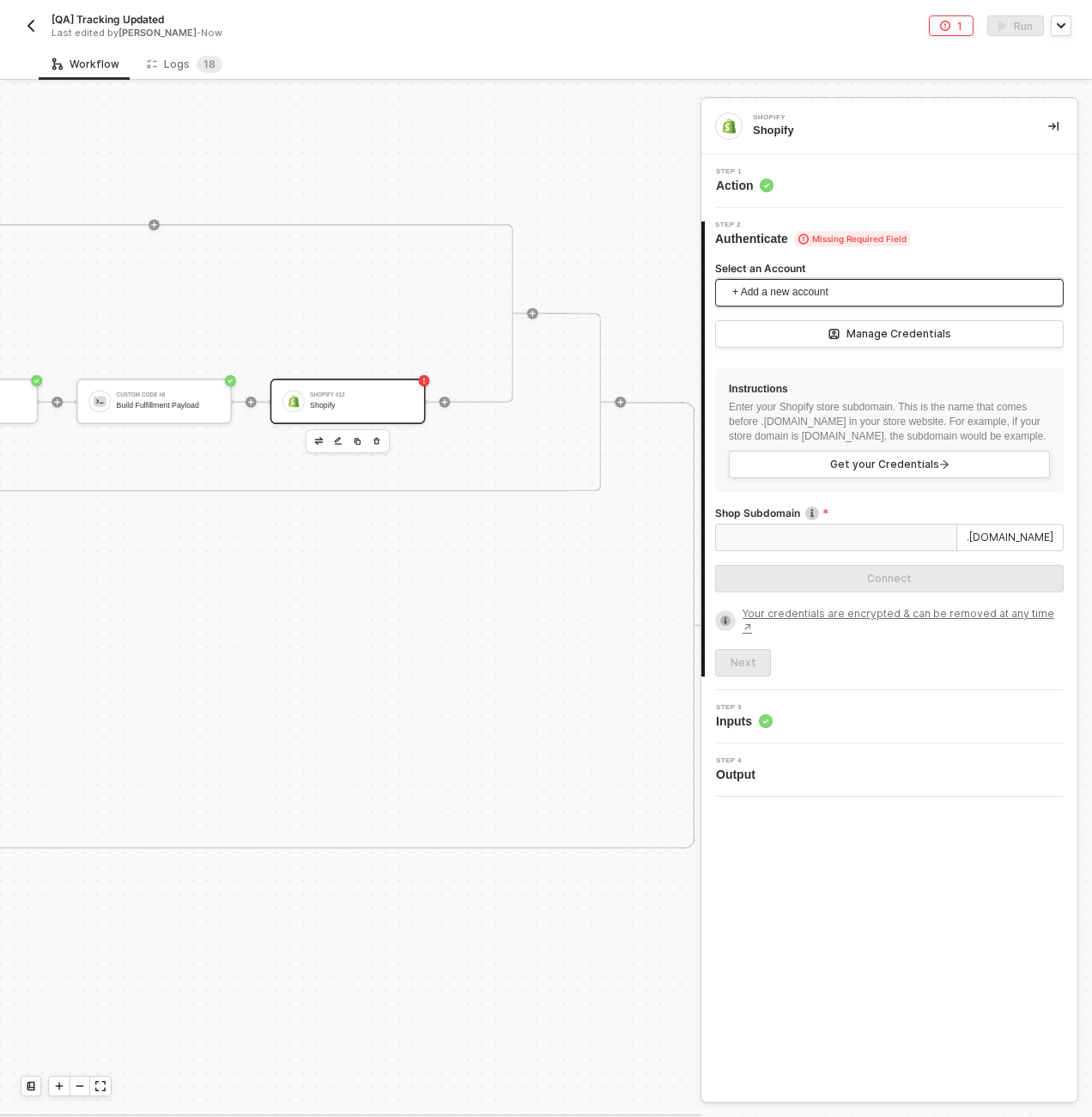
drag, startPoint x: 804, startPoint y: 310, endPoint x: 802, endPoint y: 295, distance: 15.1
click at [804, 310] on div "+ Add a new account" at bounding box center [890, 296] width 348 height 34
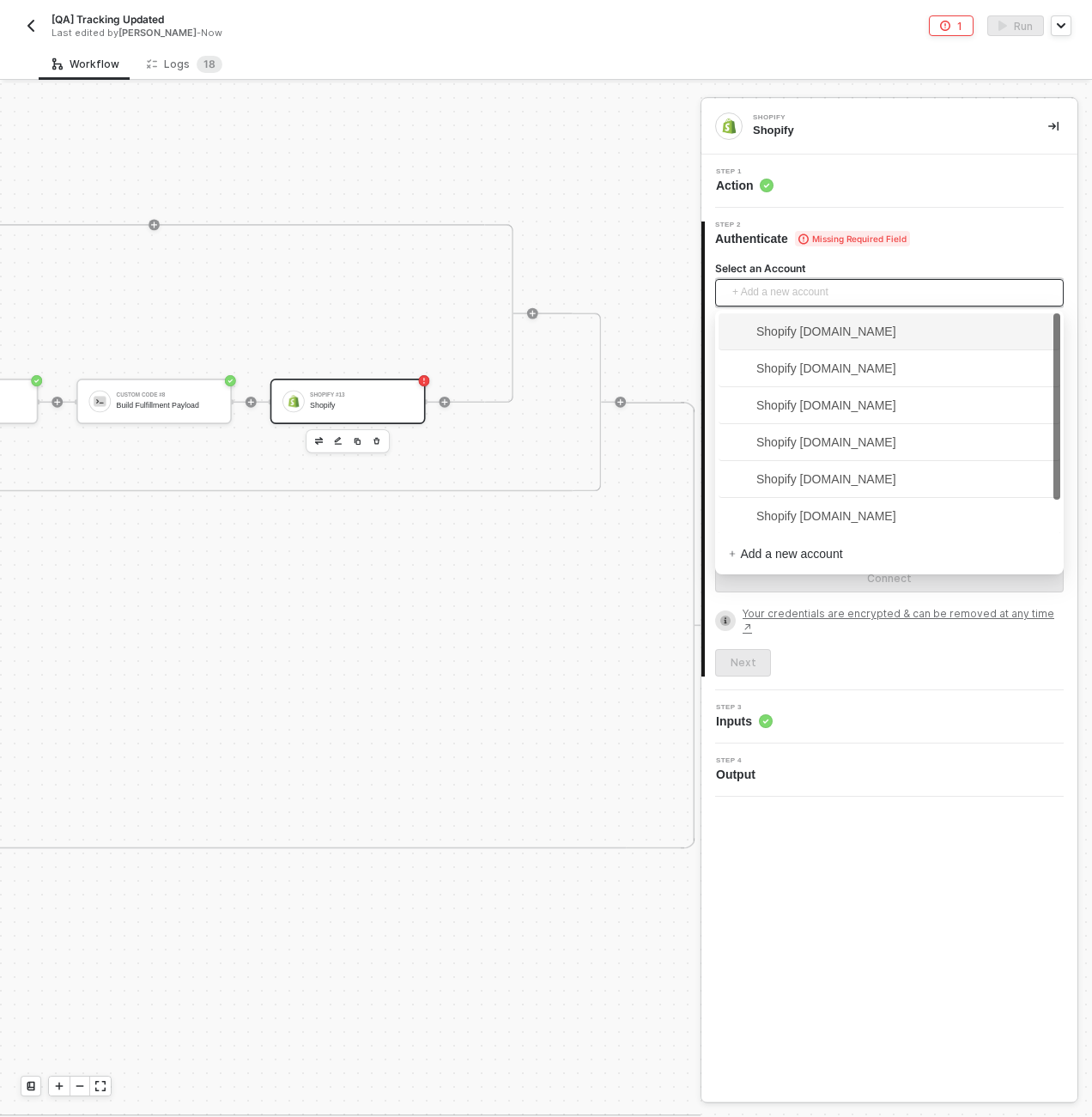
click at [802, 295] on span "+ Add a new account" at bounding box center [893, 293] width 321 height 27
click at [795, 345] on span "Shopify [DOMAIN_NAME]" at bounding box center [890, 331] width 321 height 27
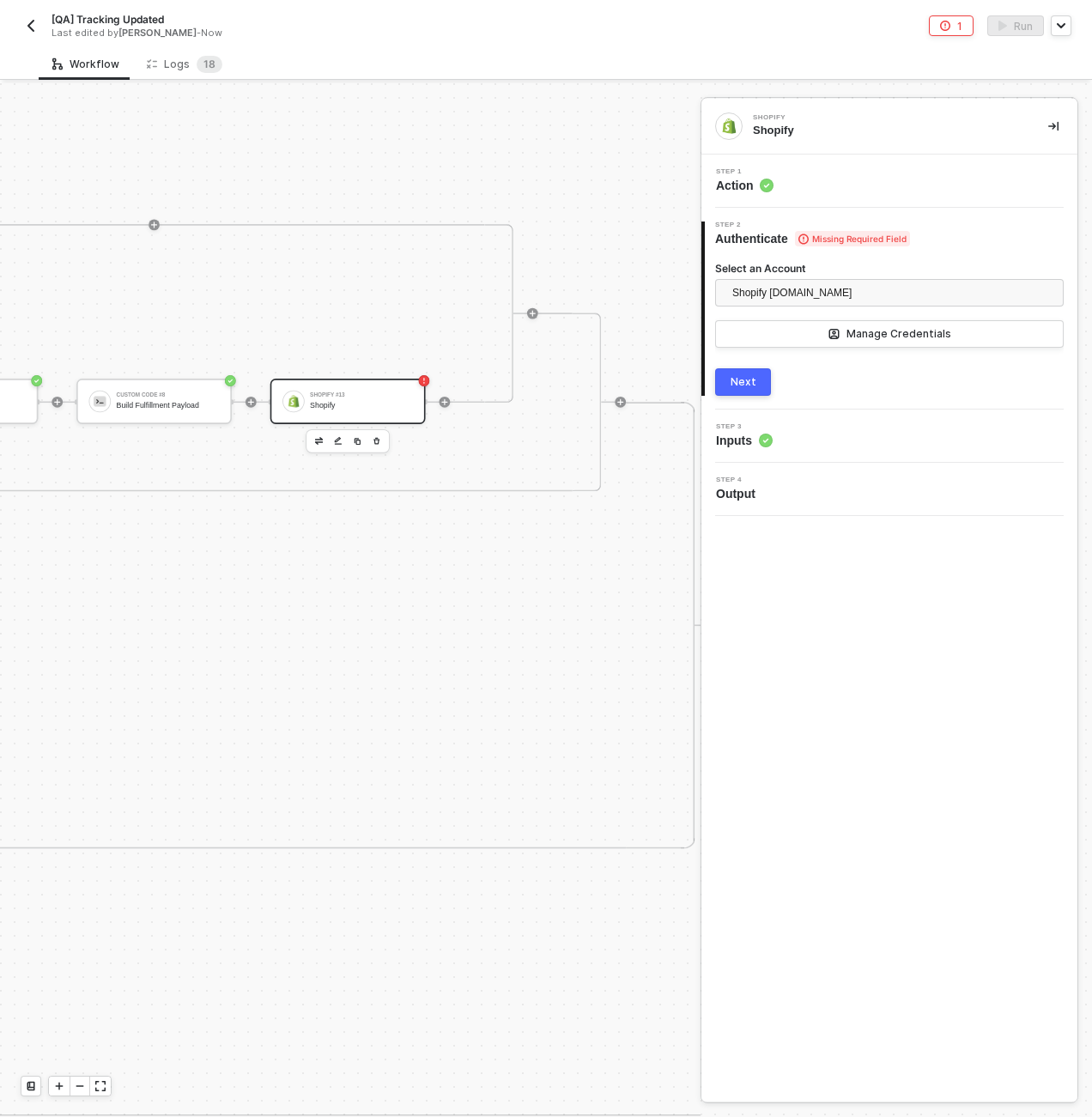
click at [795, 171] on div "Step 1 Action" at bounding box center [892, 181] width 372 height 25
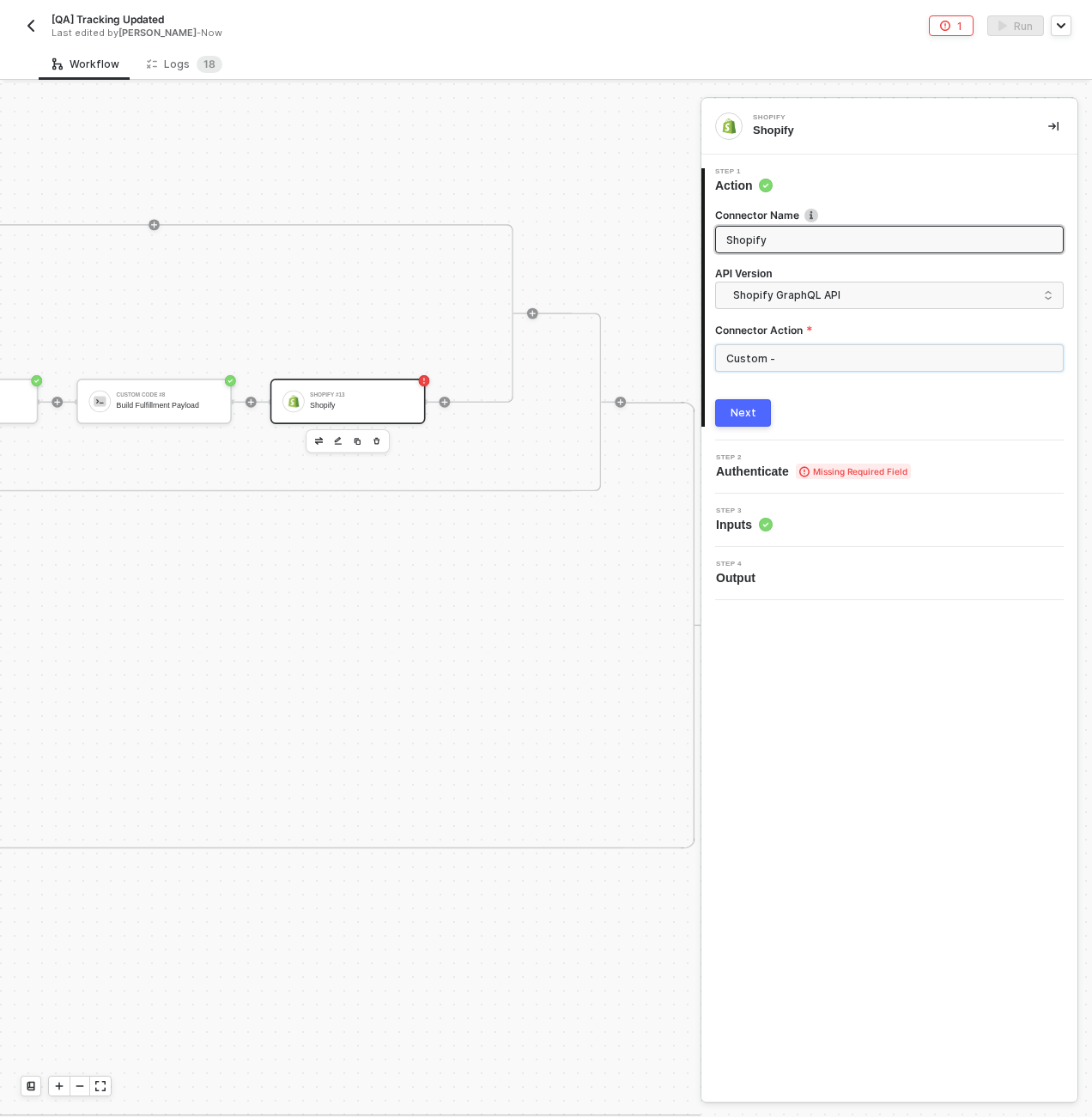
click at [781, 360] on input "Custom -" at bounding box center [890, 358] width 348 height 27
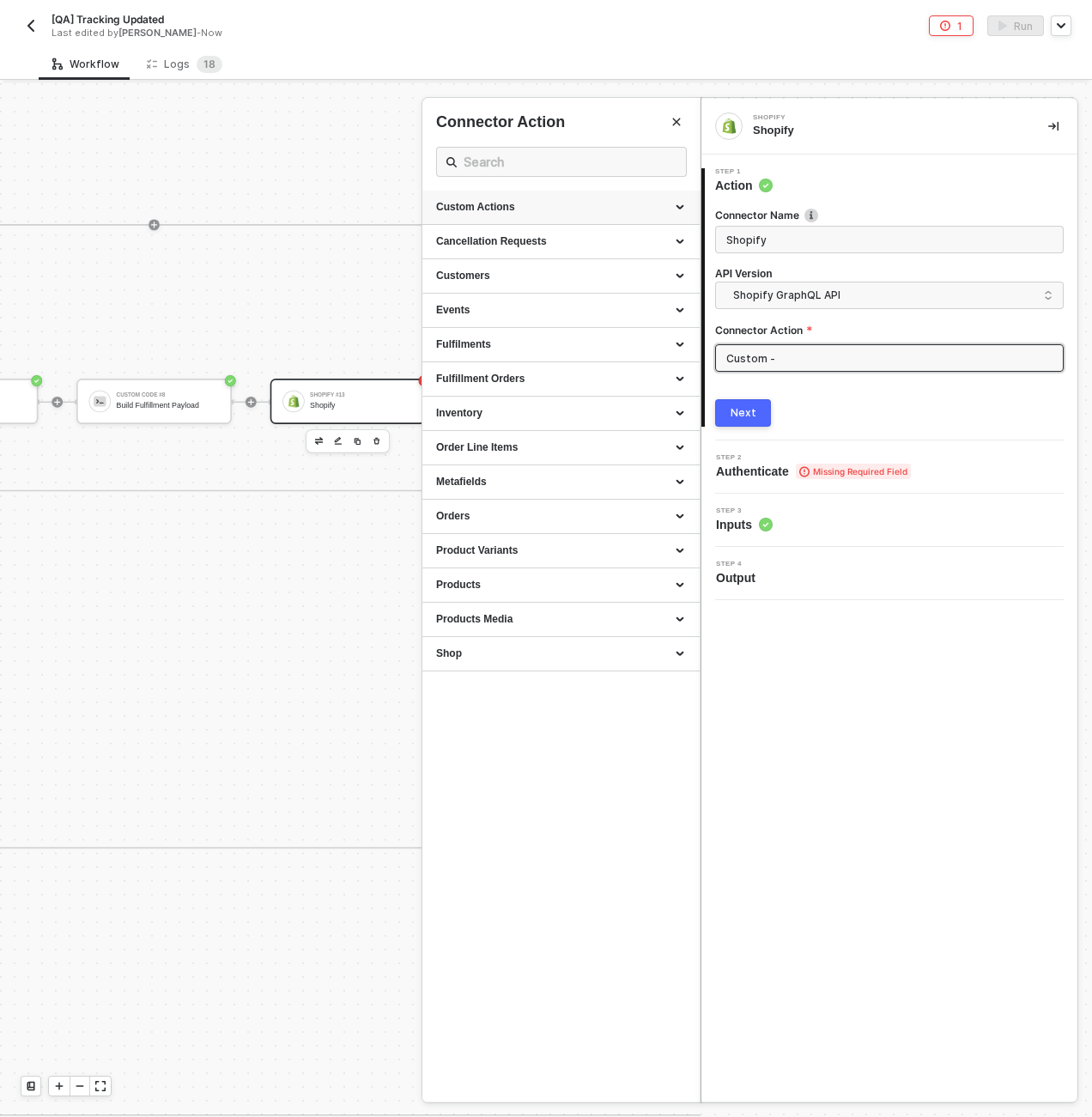
click at [597, 208] on div "Custom Actions" at bounding box center [561, 208] width 250 height 15
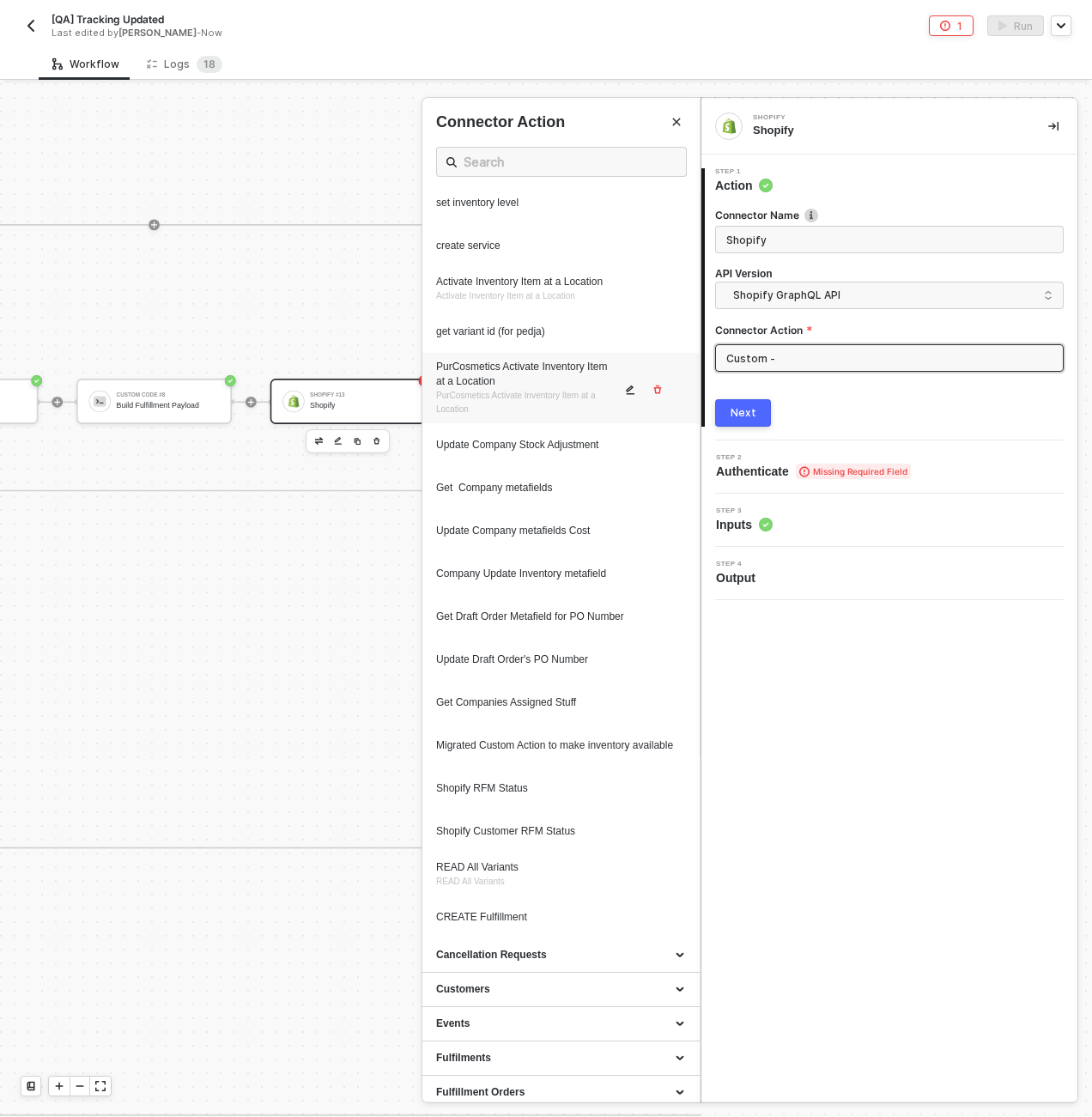
scroll to position [439, 0]
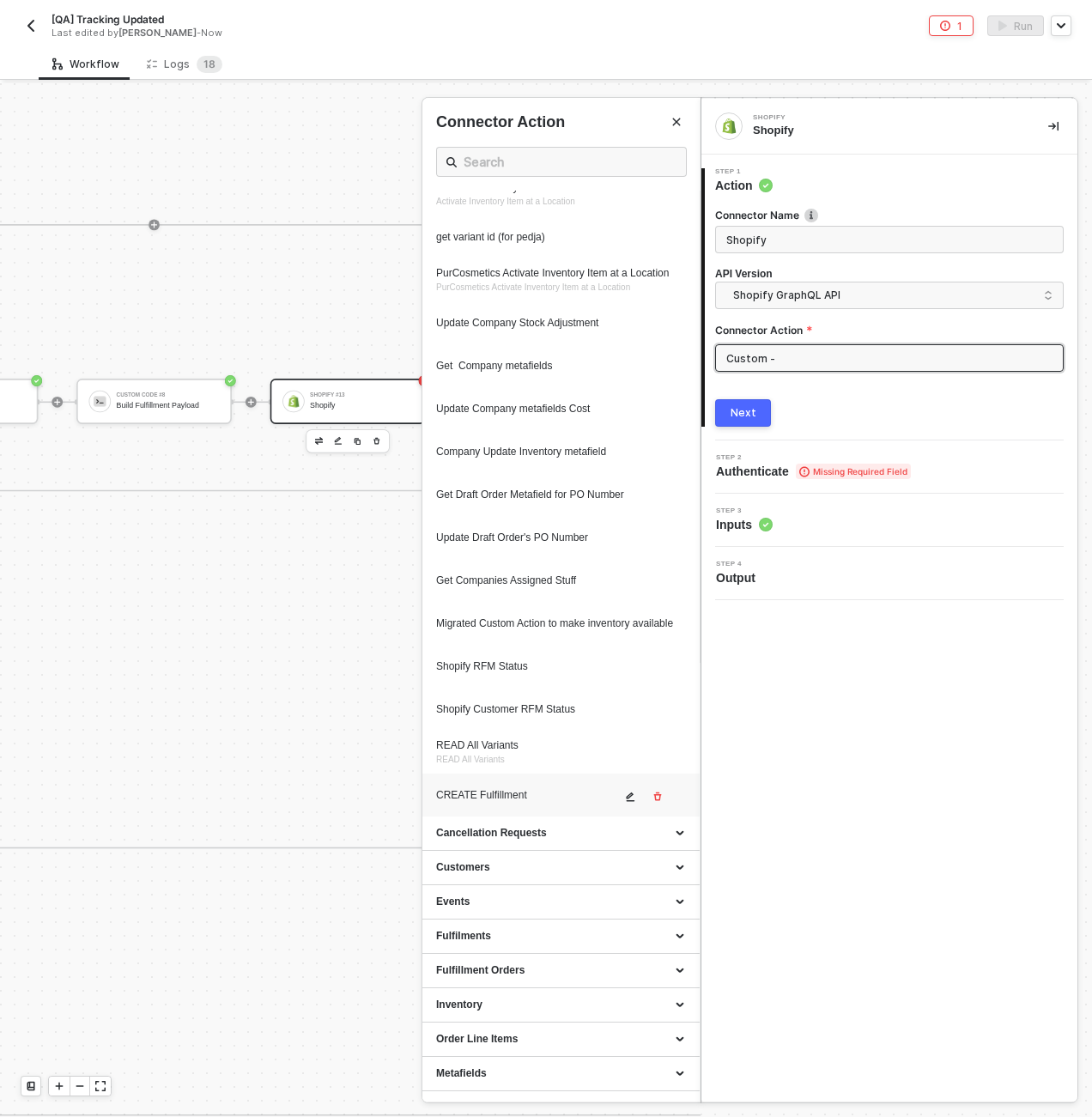
click at [531, 802] on div "CREATE Fulfillment" at bounding box center [529, 795] width 185 height 15
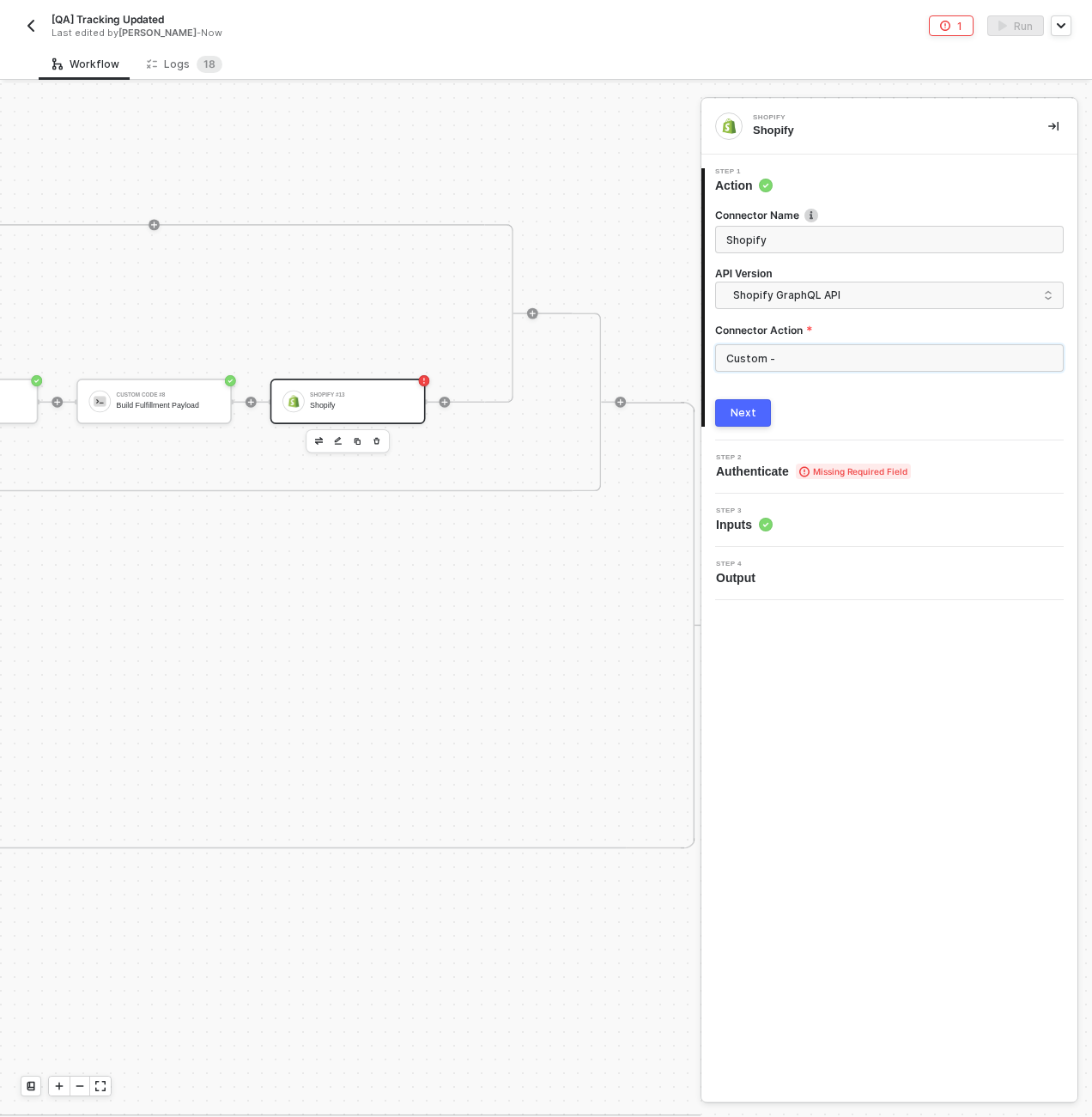
click at [785, 365] on input "Custom -" at bounding box center [890, 358] width 348 height 27
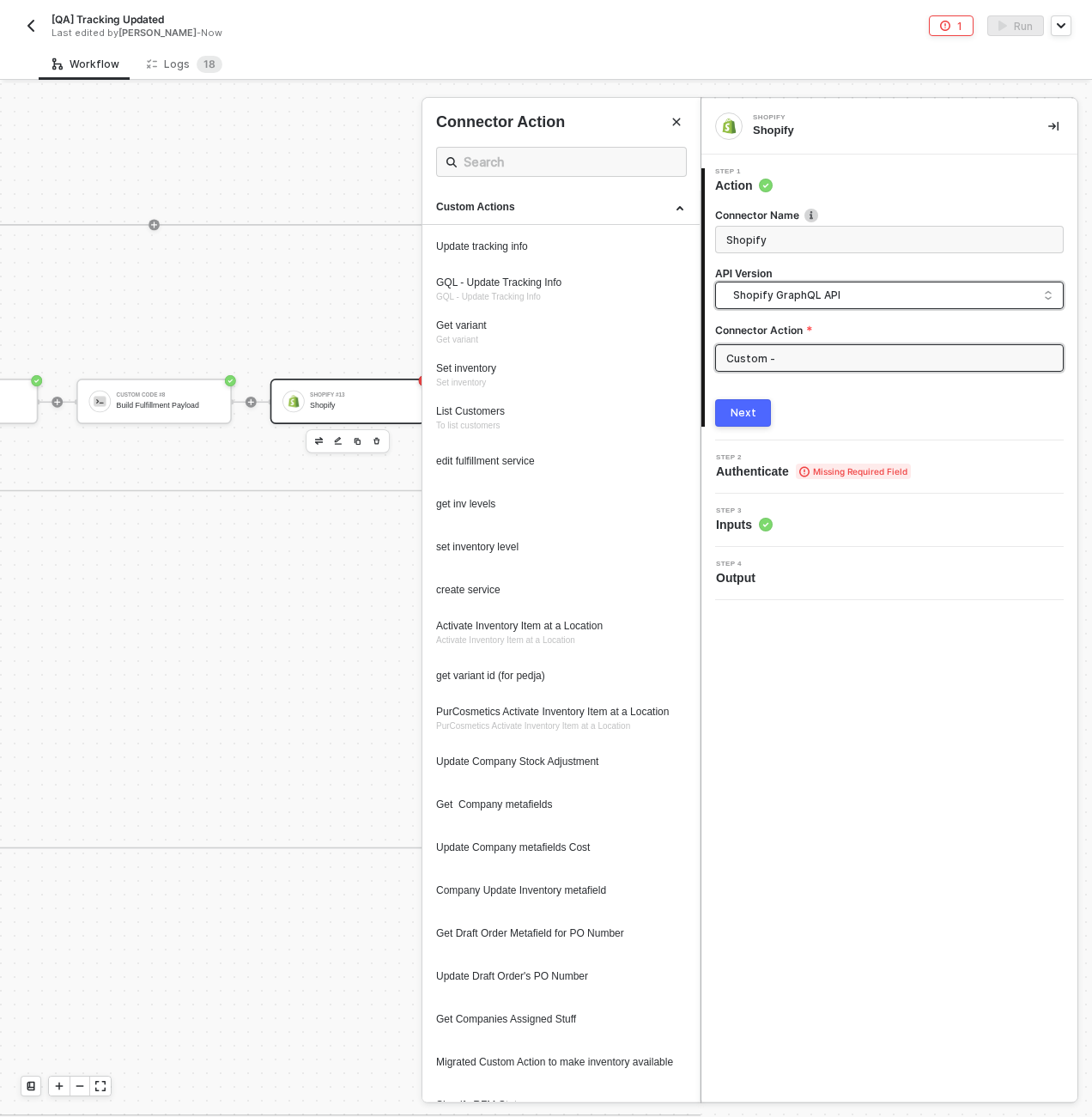
click at [789, 283] on input "search" at bounding box center [890, 296] width 327 height 27
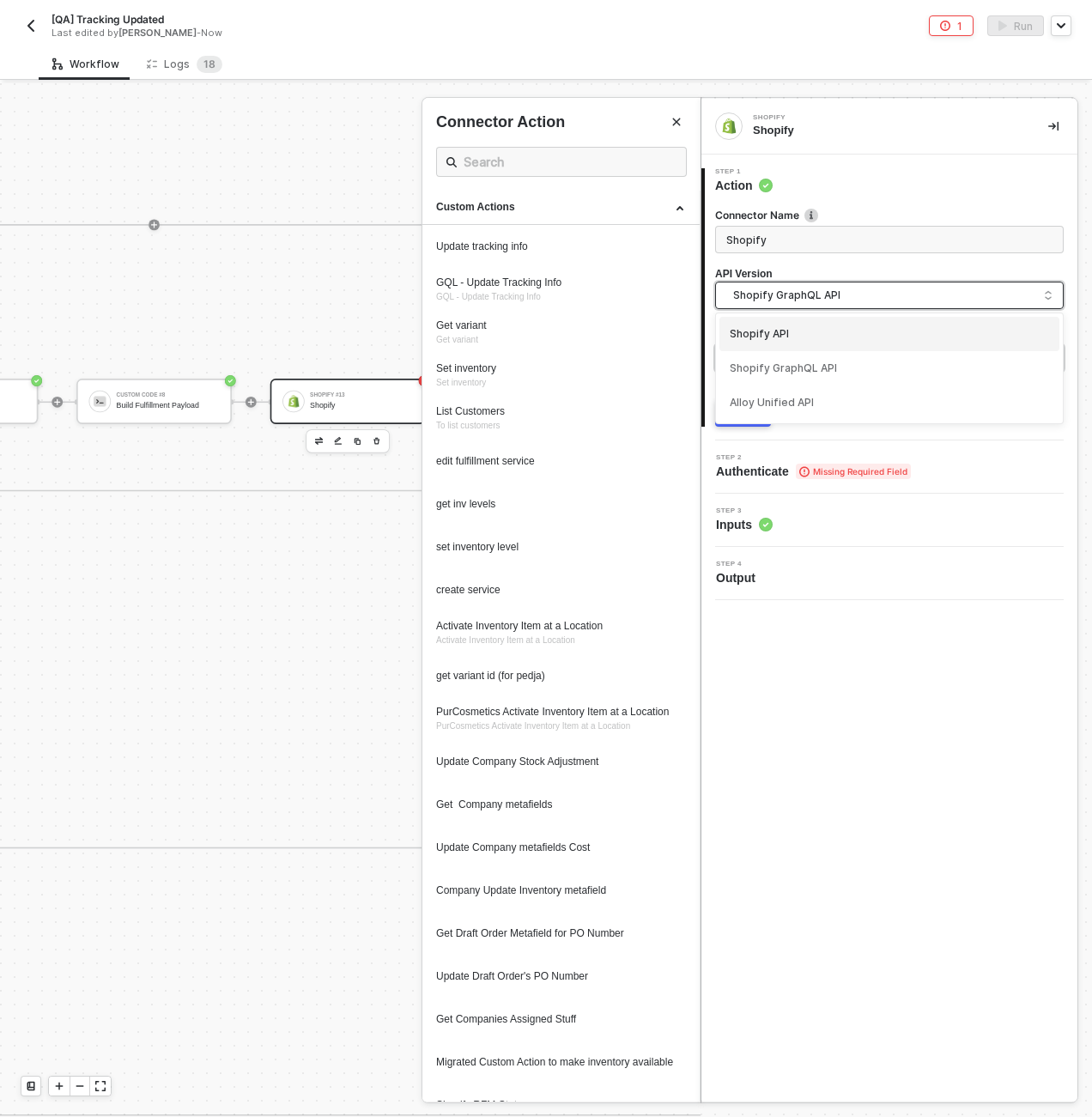
click at [791, 363] on div "Shopify GraphQL API" at bounding box center [890, 369] width 319 height 16
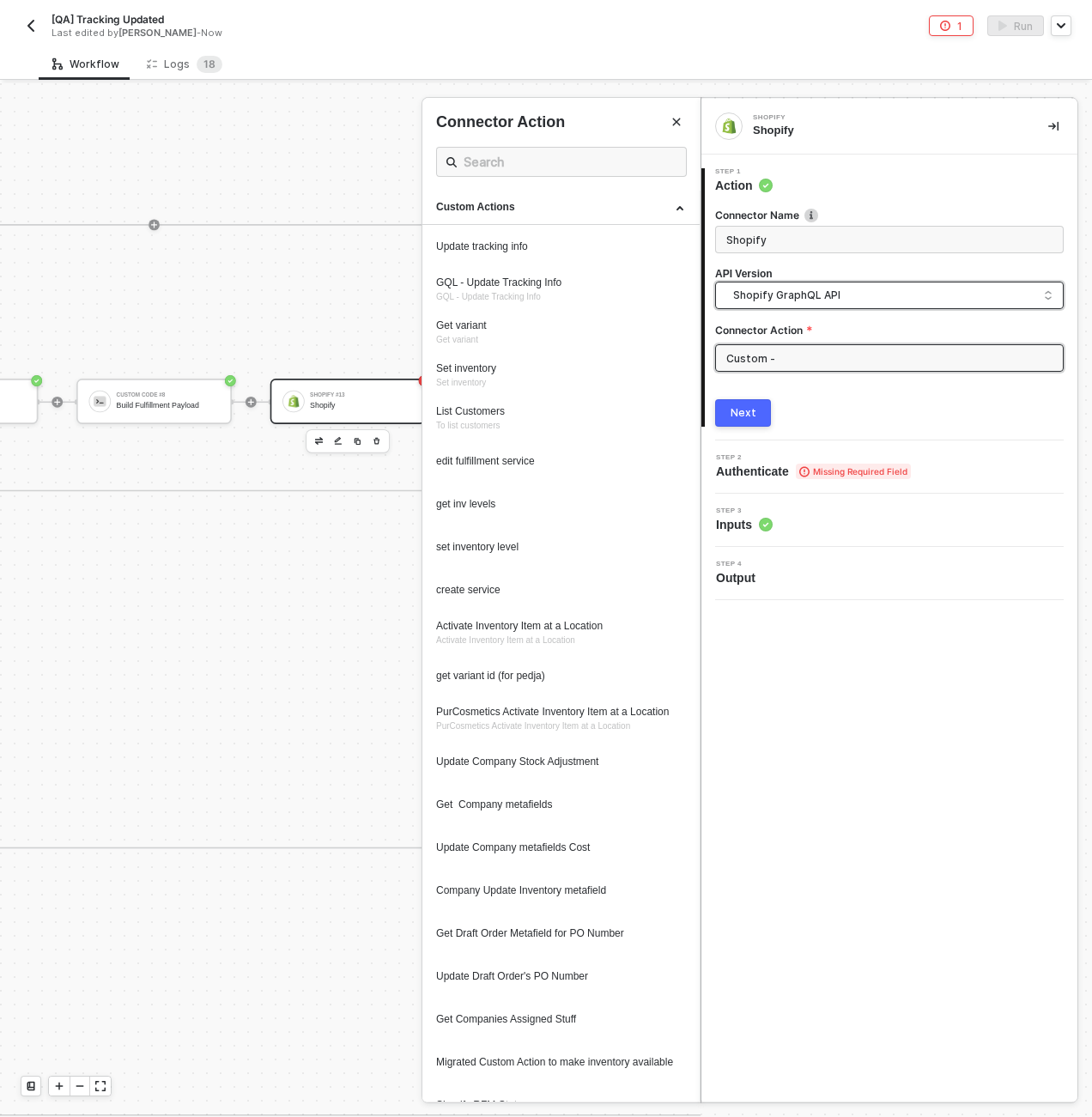
click at [791, 363] on input "Custom -" at bounding box center [890, 358] width 348 height 27
click at [839, 296] on span "Shopify GraphQL API" at bounding box center [893, 295] width 319 height 19
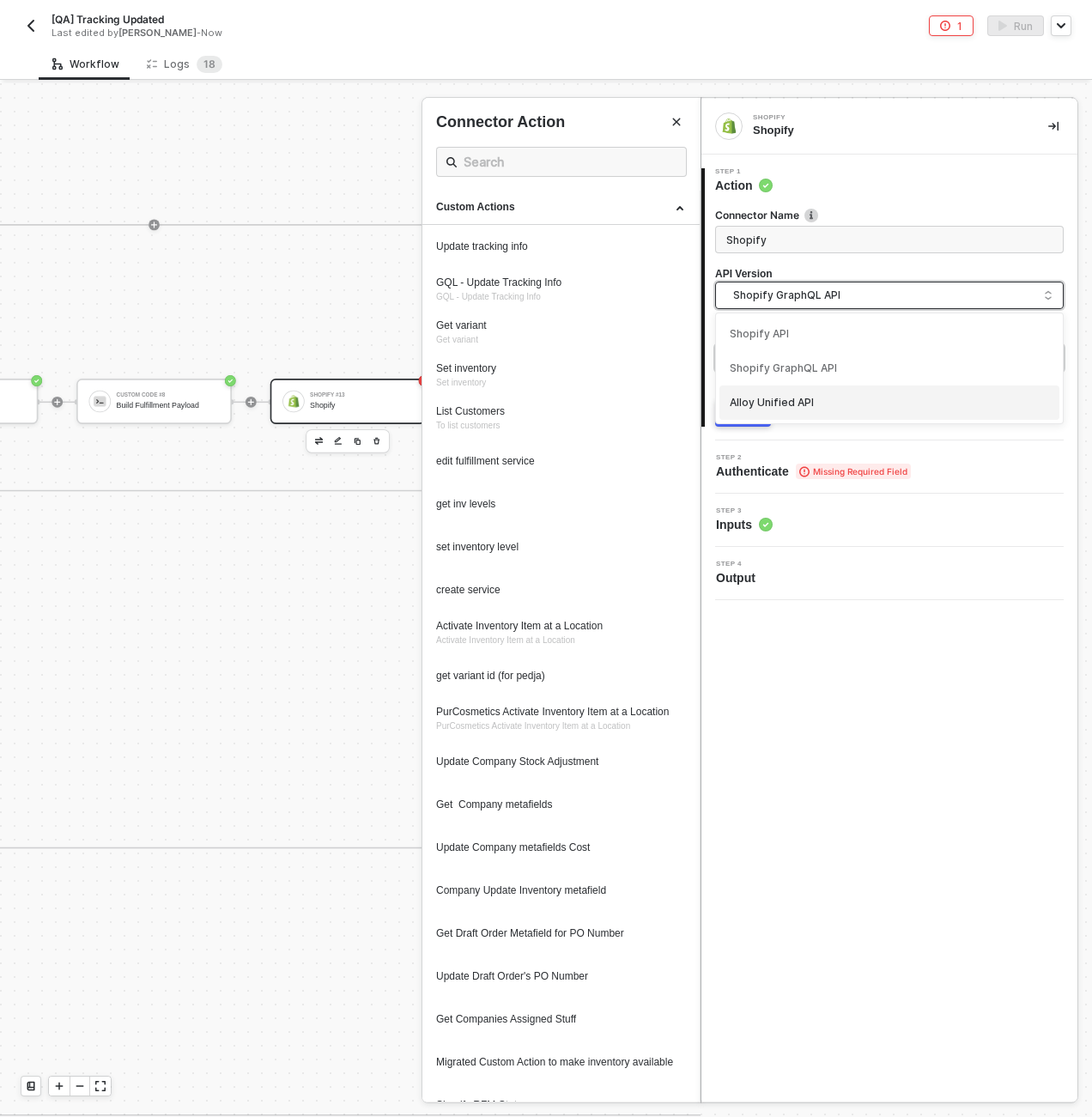
click at [798, 412] on div "Alloy Unified API" at bounding box center [889, 403] width 340 height 34
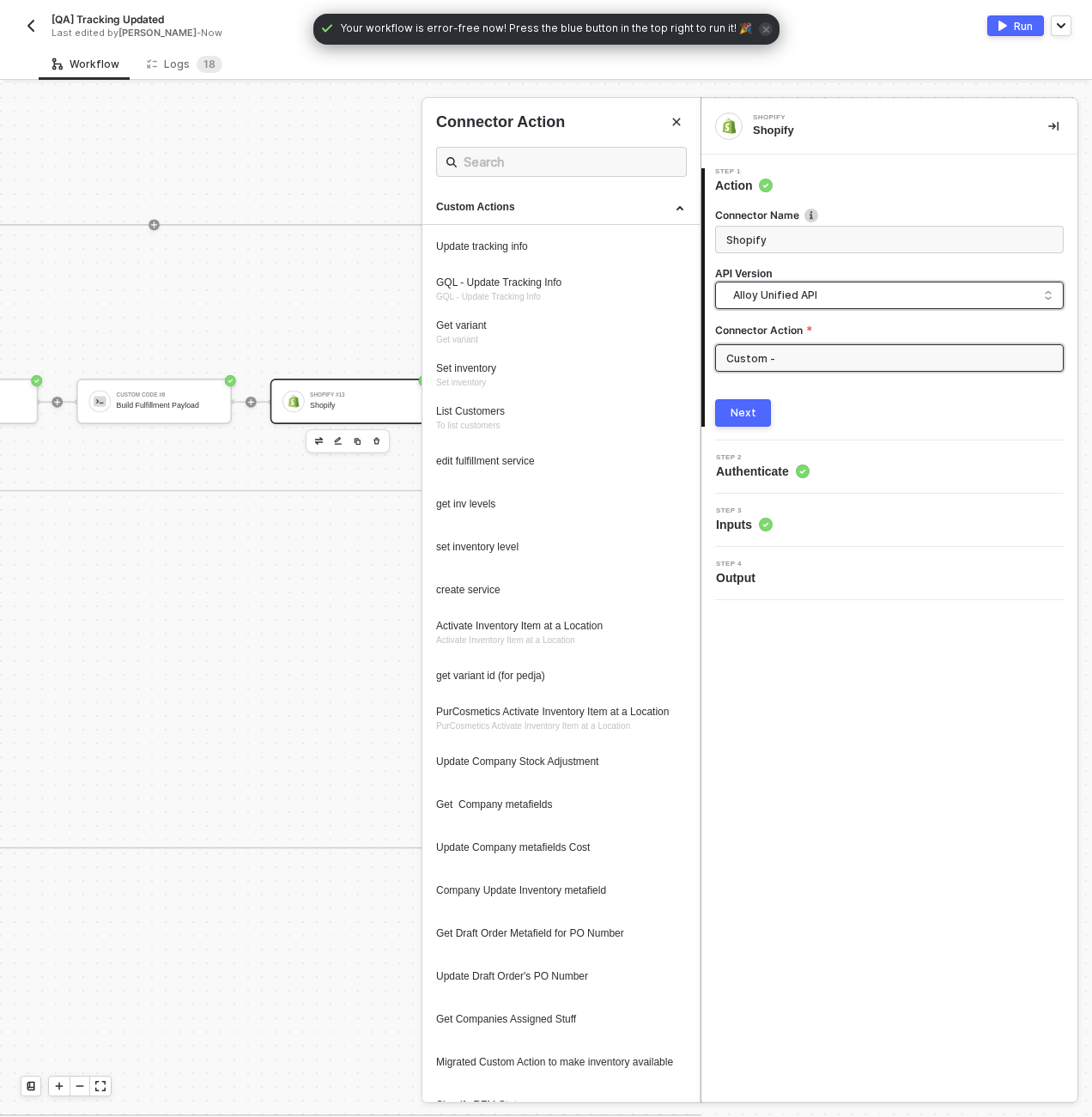
click at [824, 300] on span "Alloy Unified API" at bounding box center [893, 295] width 319 height 19
click at [807, 363] on div "Shopify GraphQL API" at bounding box center [890, 369] width 319 height 16
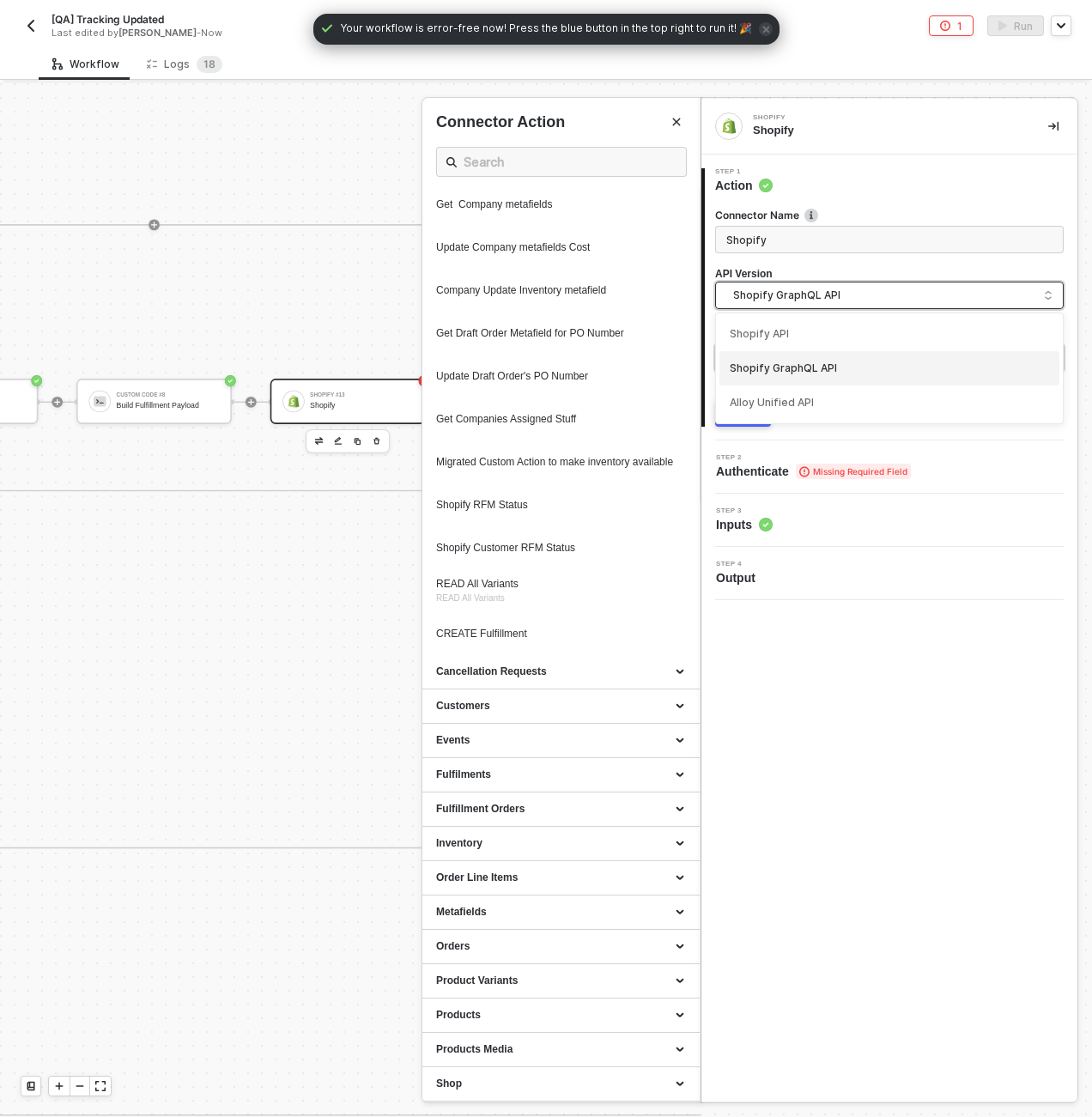
click at [836, 307] on input "search" at bounding box center [890, 296] width 327 height 27
click at [820, 334] on div "Shopify API" at bounding box center [890, 335] width 319 height 16
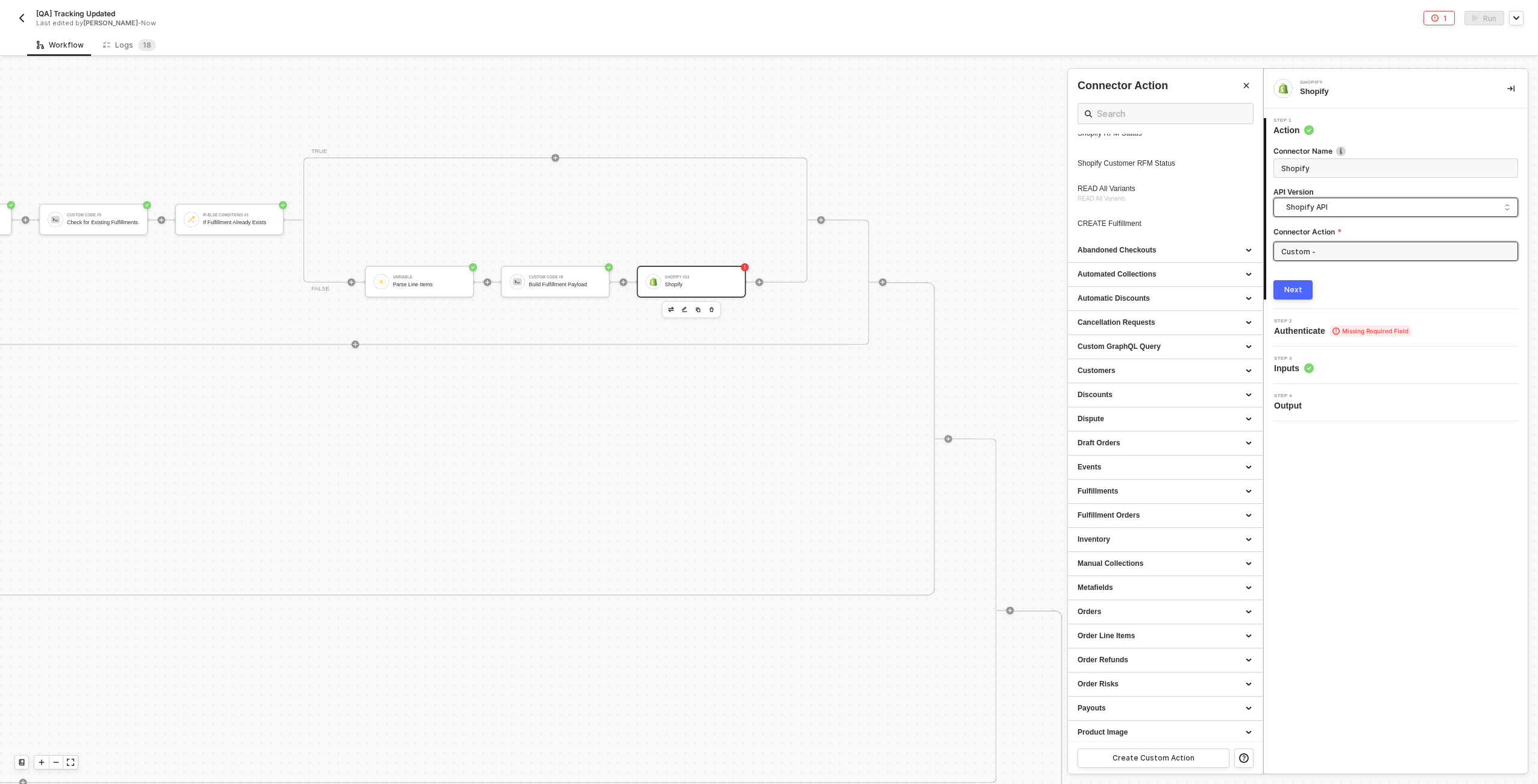
scroll to position [3, 4022]
click at [766, 119] on div at bounding box center [769, 421] width 1538 height 725
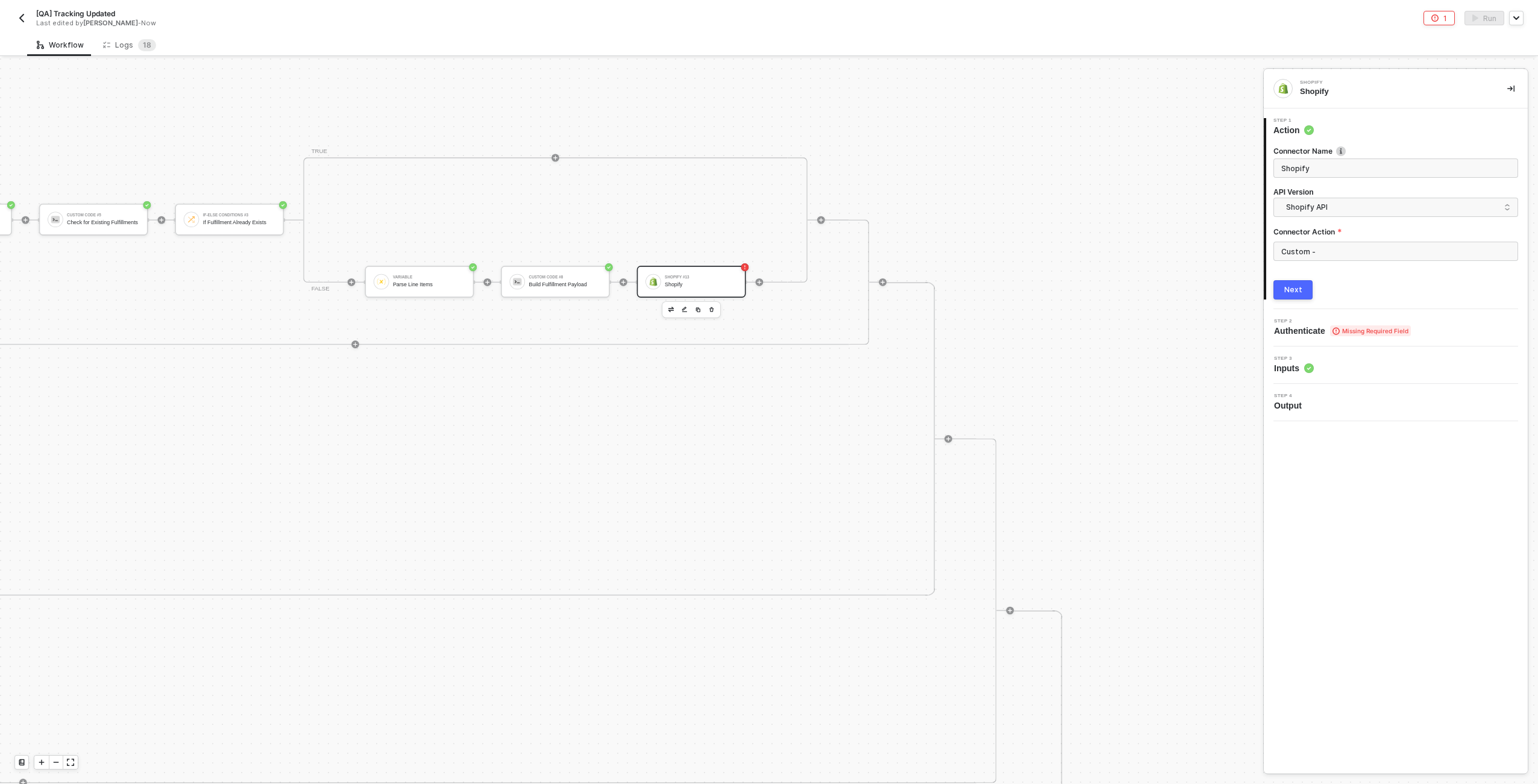
click at [766, 34] on div "Workflow Logs 1 8" at bounding box center [783, 45] width 1511 height 22
click at [691, 278] on div "Shopify #13" at bounding box center [701, 277] width 73 height 4
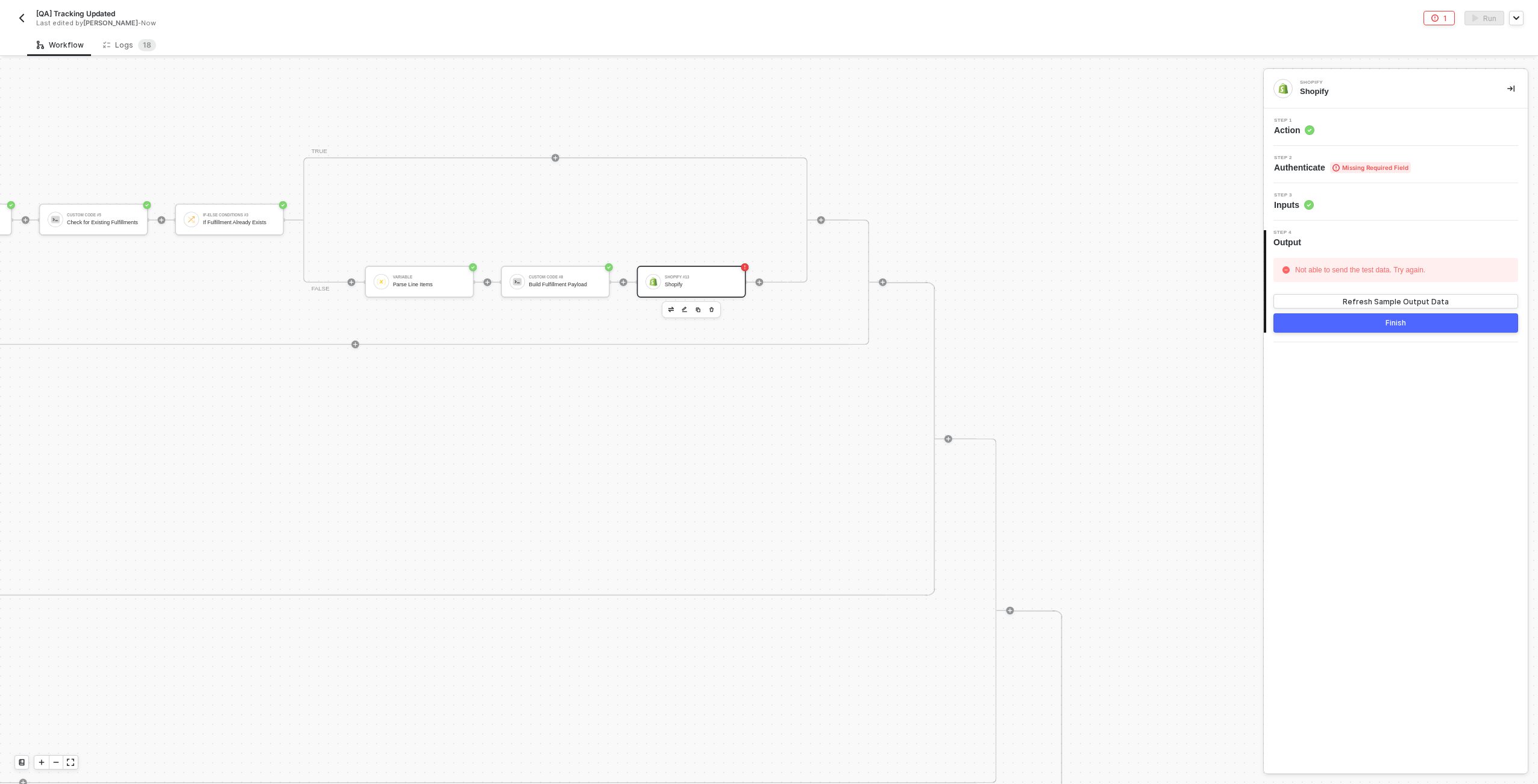
click at [700, 273] on div "Shopify #13 Shopify" at bounding box center [701, 281] width 73 height 18
click at [766, 207] on div "Step 3 Inputs" at bounding box center [1397, 202] width 261 height 18
click at [766, 164] on span "Missing Required Field" at bounding box center [1371, 167] width 81 height 11
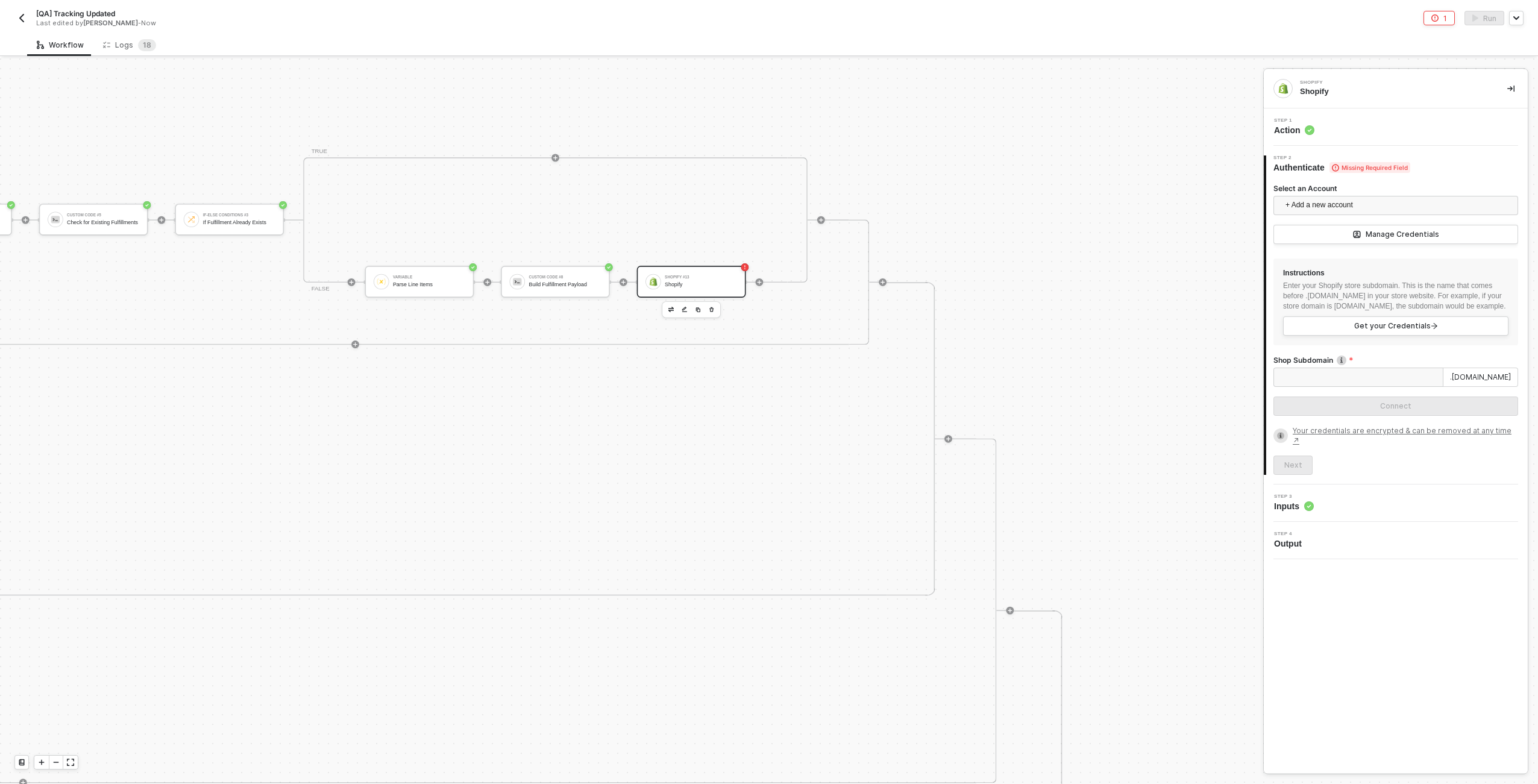
click at [714, 277] on div "Shopify #13" at bounding box center [701, 277] width 73 height 4
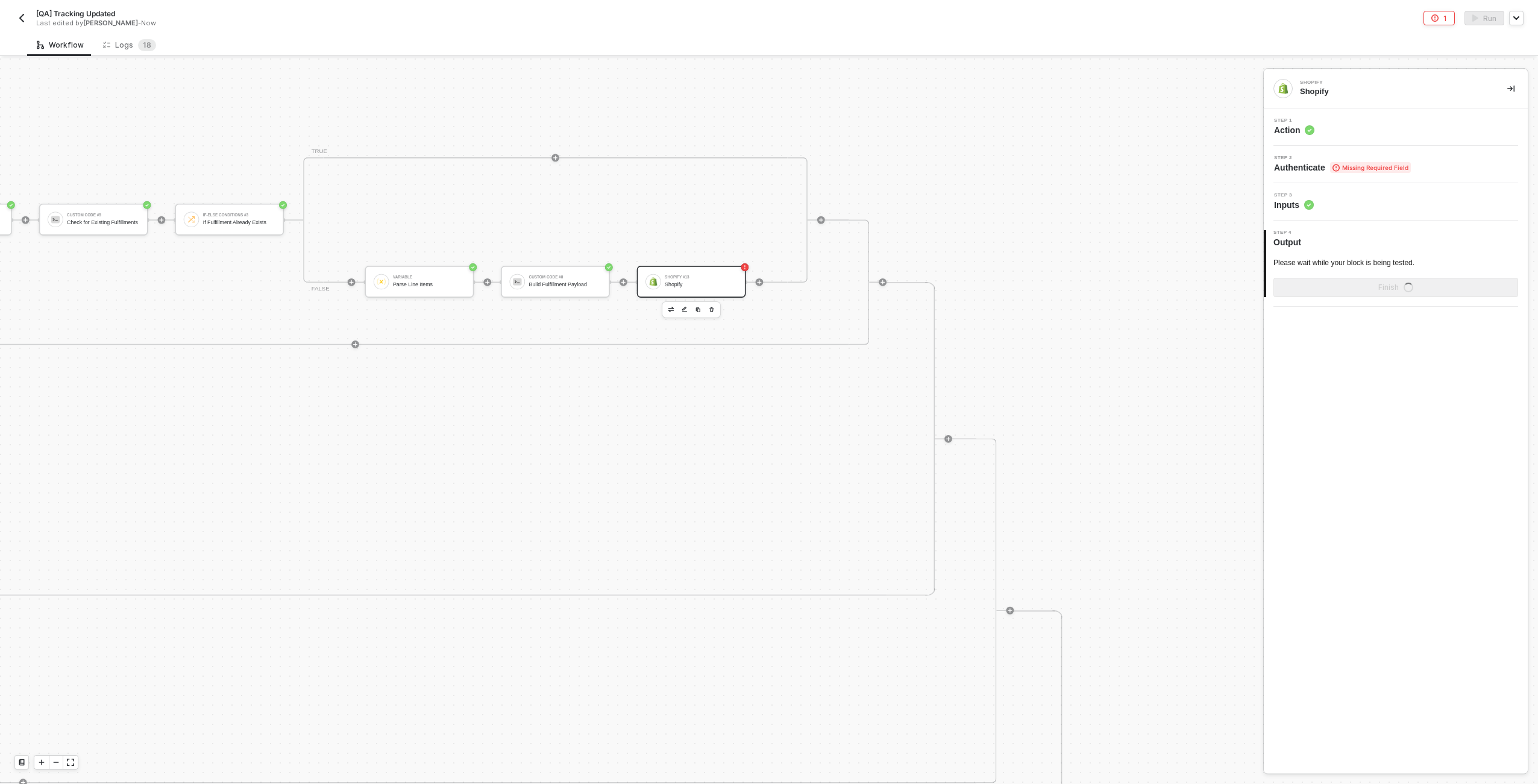
click at [706, 305] on button "button" at bounding box center [712, 309] width 11 height 11
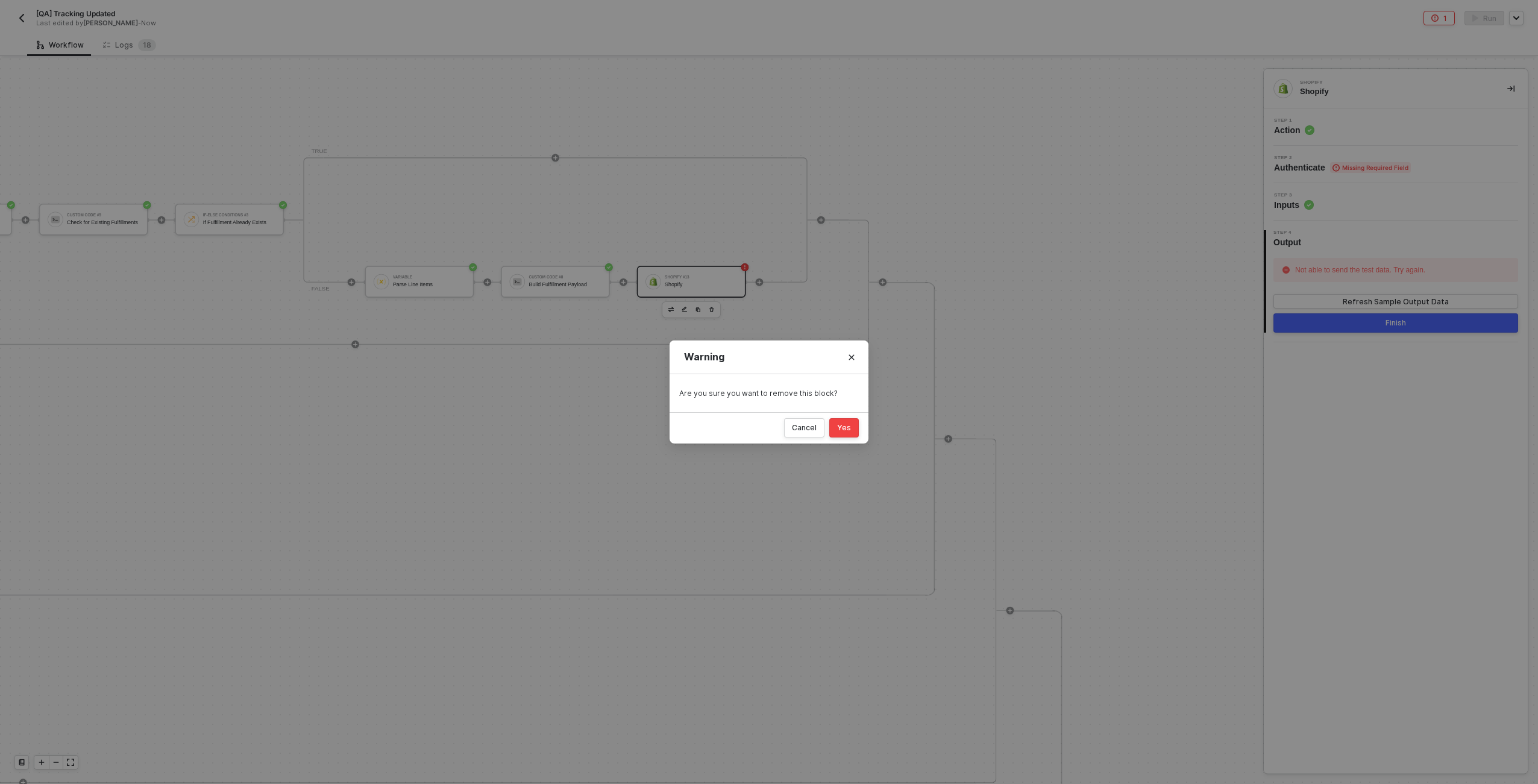
click at [766, 436] on button "Yes" at bounding box center [844, 428] width 29 height 19
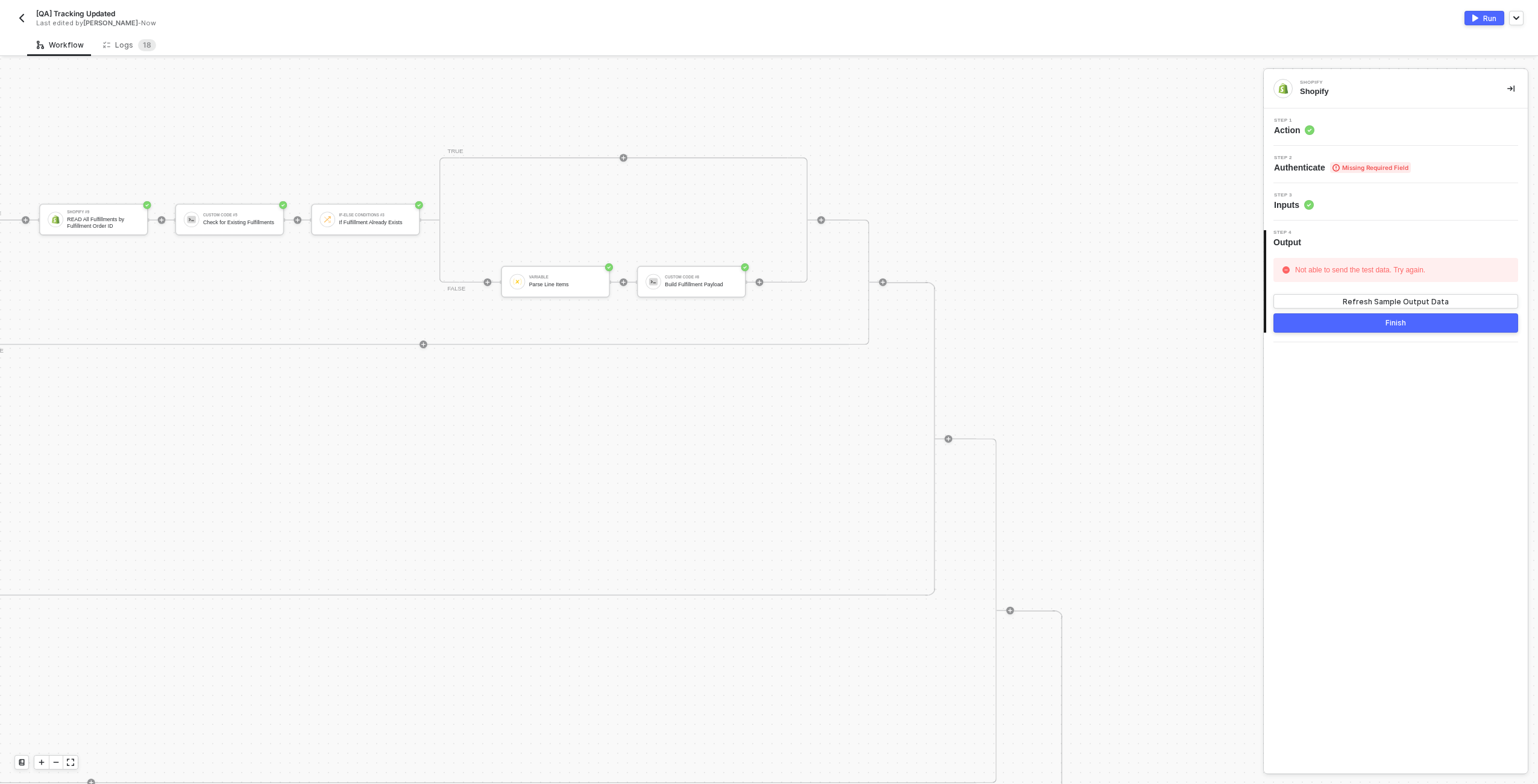
scroll to position [3, 3869]
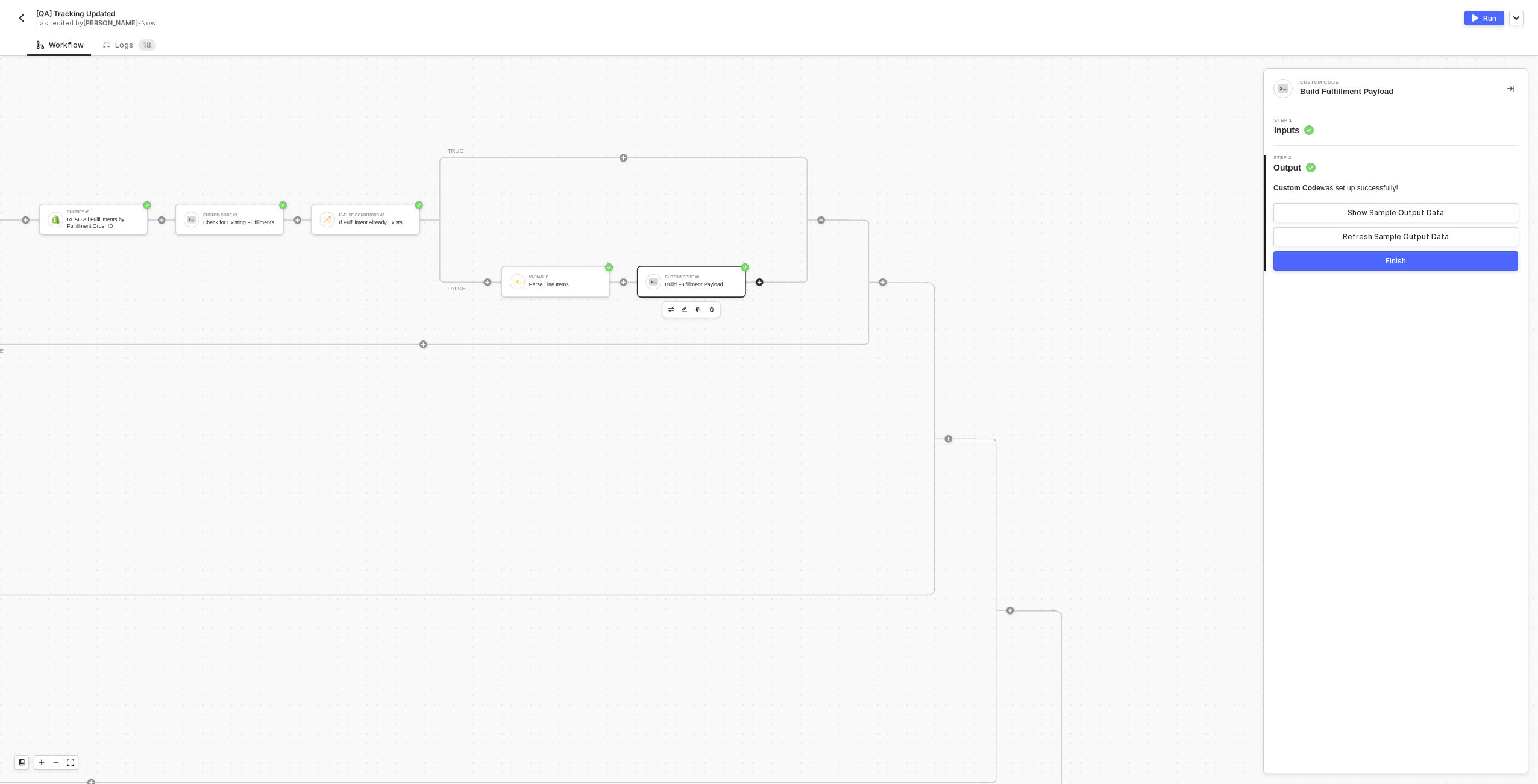
click at [756, 281] on icon "icon-play" at bounding box center [759, 281] width 6 height 6
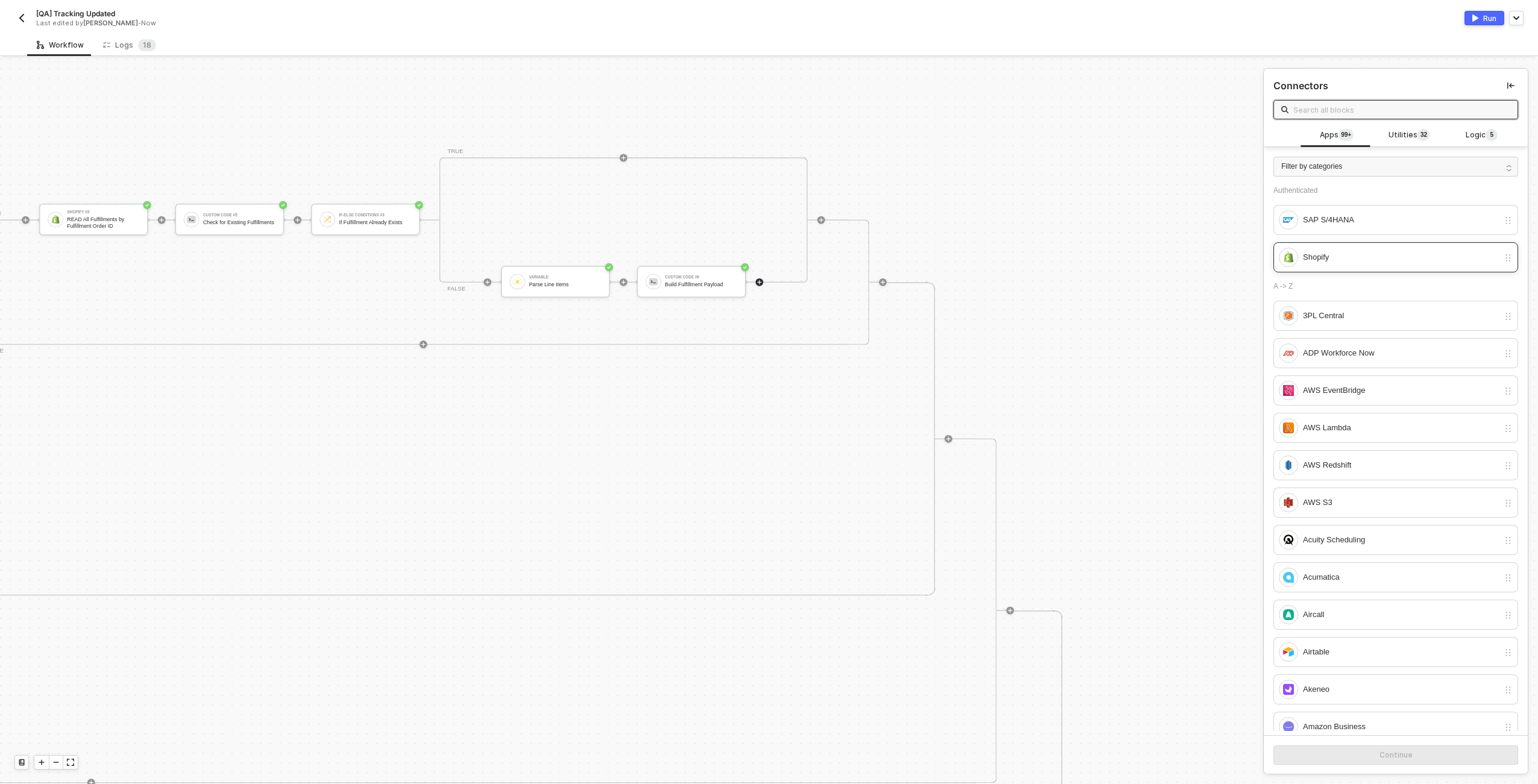
click at [766, 254] on div "Shopify" at bounding box center [1401, 257] width 196 height 13
click at [766, 750] on button "Continue" at bounding box center [1396, 755] width 244 height 19
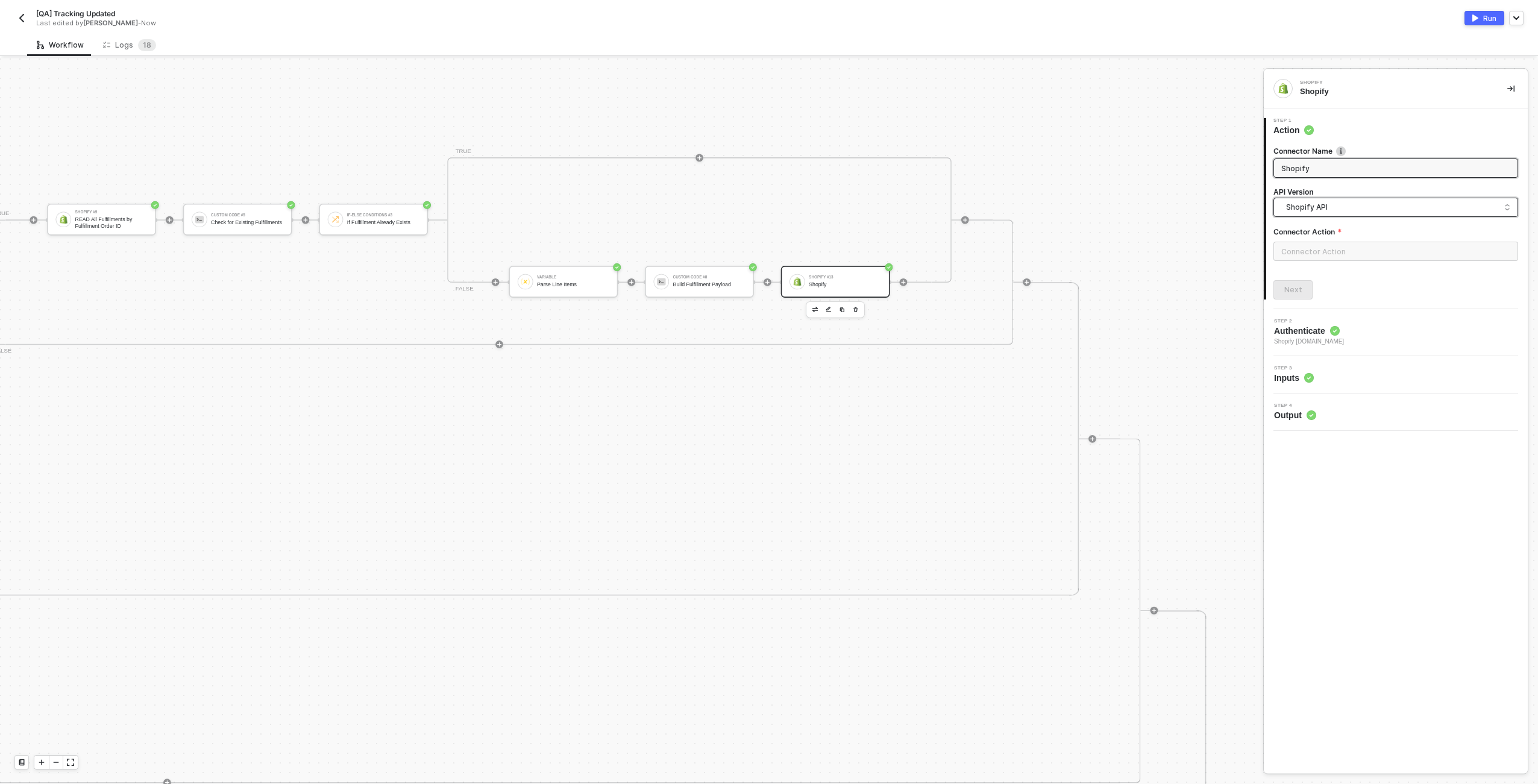
click at [766, 206] on span "Shopify API" at bounding box center [1399, 207] width 224 height 13
click at [766, 276] on div "Alloy Unified API" at bounding box center [1395, 283] width 239 height 24
click at [766, 205] on span "Alloy Unified API" at bounding box center [1399, 207] width 224 height 13
click at [766, 253] on div "Shopify GraphQL API" at bounding box center [1396, 259] width 224 height 11
click at [766, 269] on div at bounding box center [1396, 256] width 244 height 29
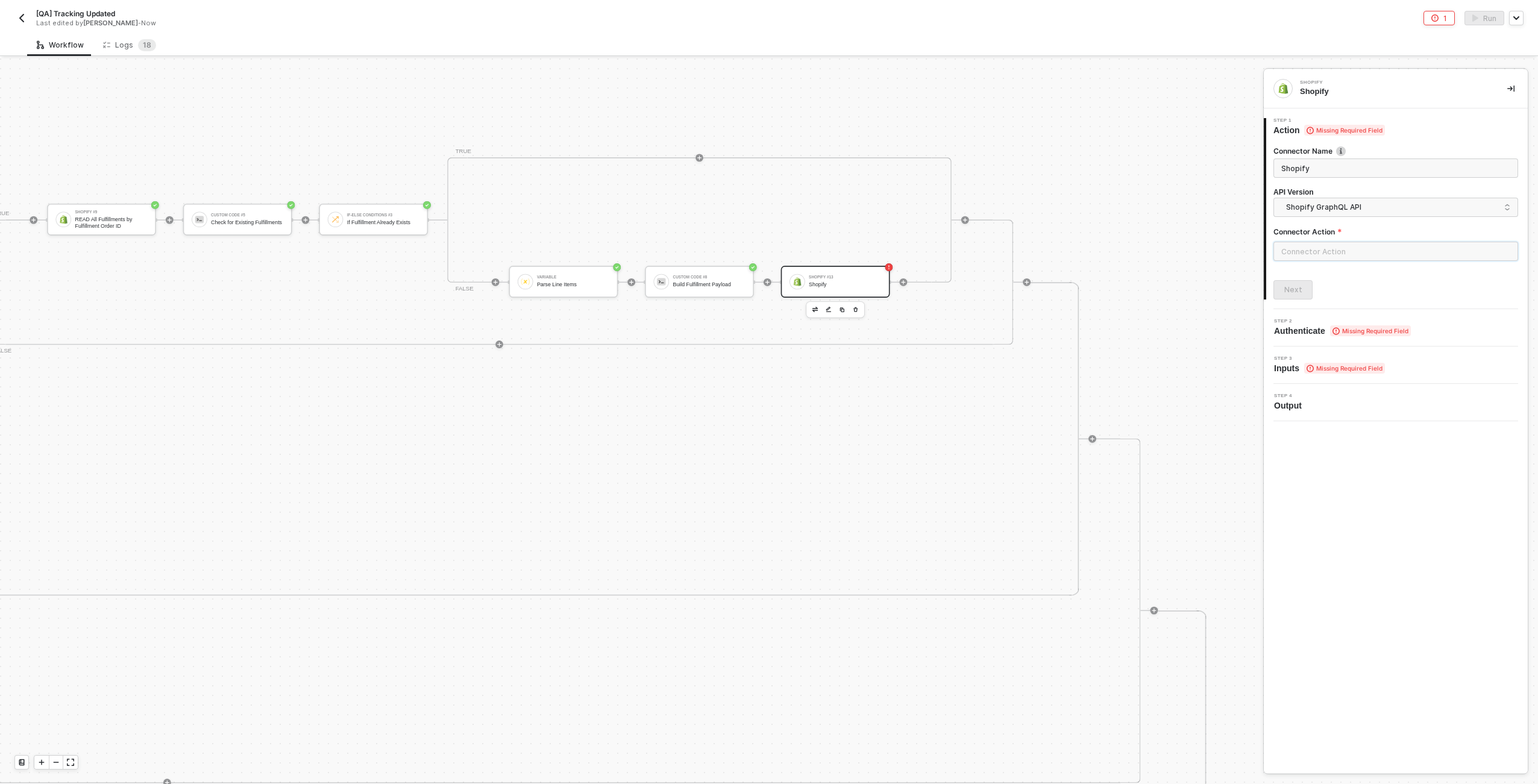
click at [766, 256] on input "text" at bounding box center [1396, 251] width 244 height 19
click at [766, 143] on div "Custom Actions" at bounding box center [1166, 146] width 176 height 10
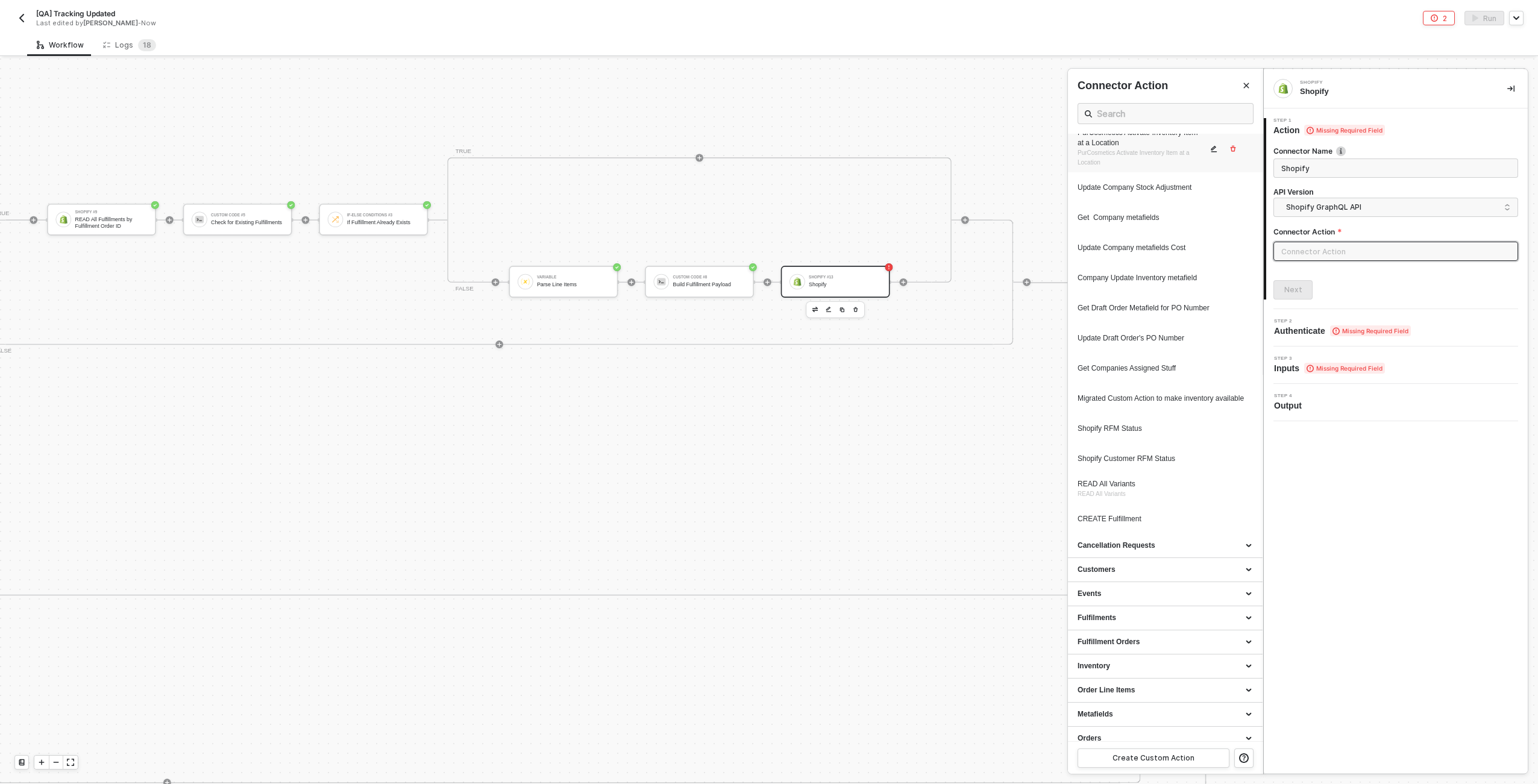
scroll to position [372, 0]
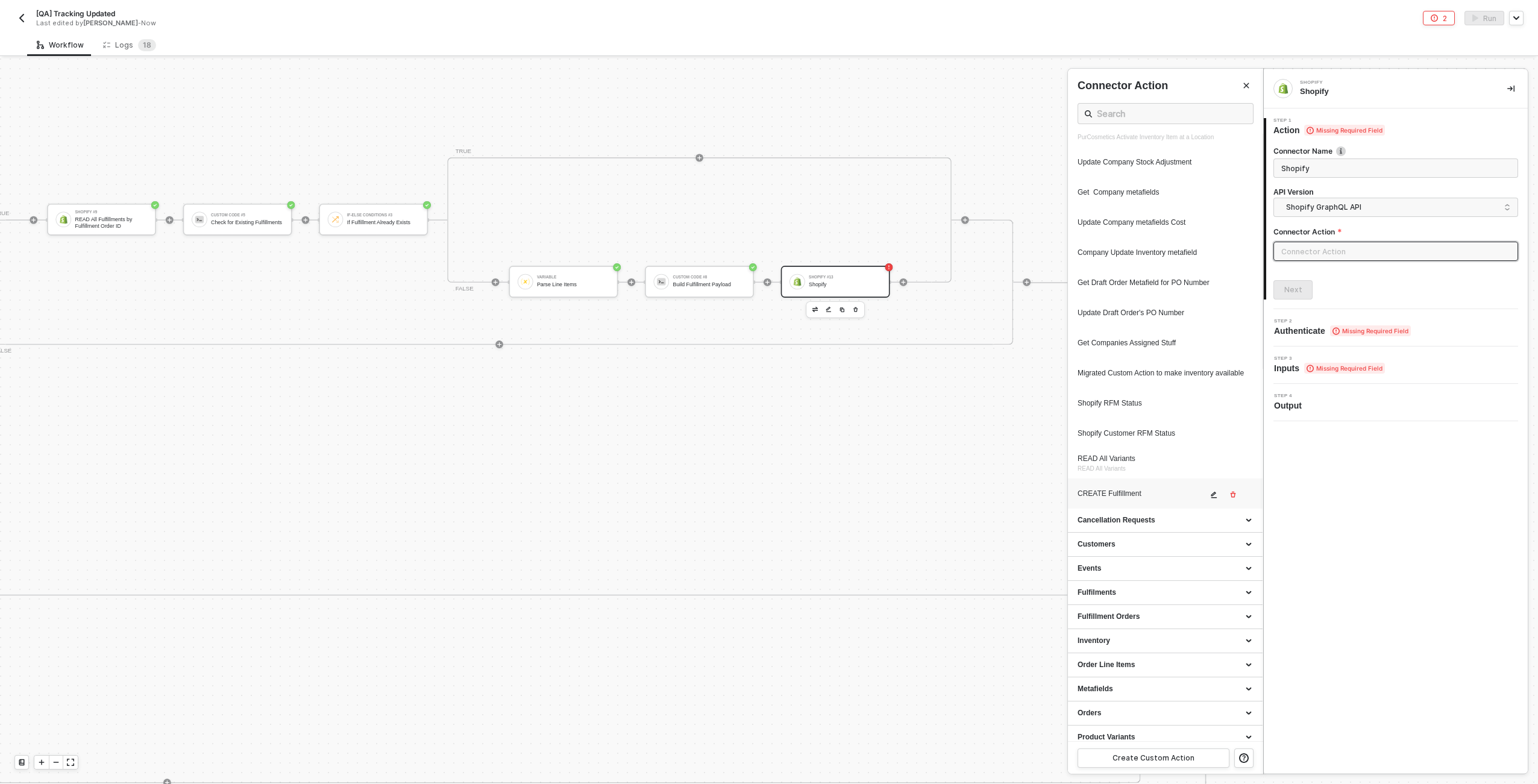
click at [766, 499] on div "CREATE Fulfillment" at bounding box center [1143, 494] width 130 height 10
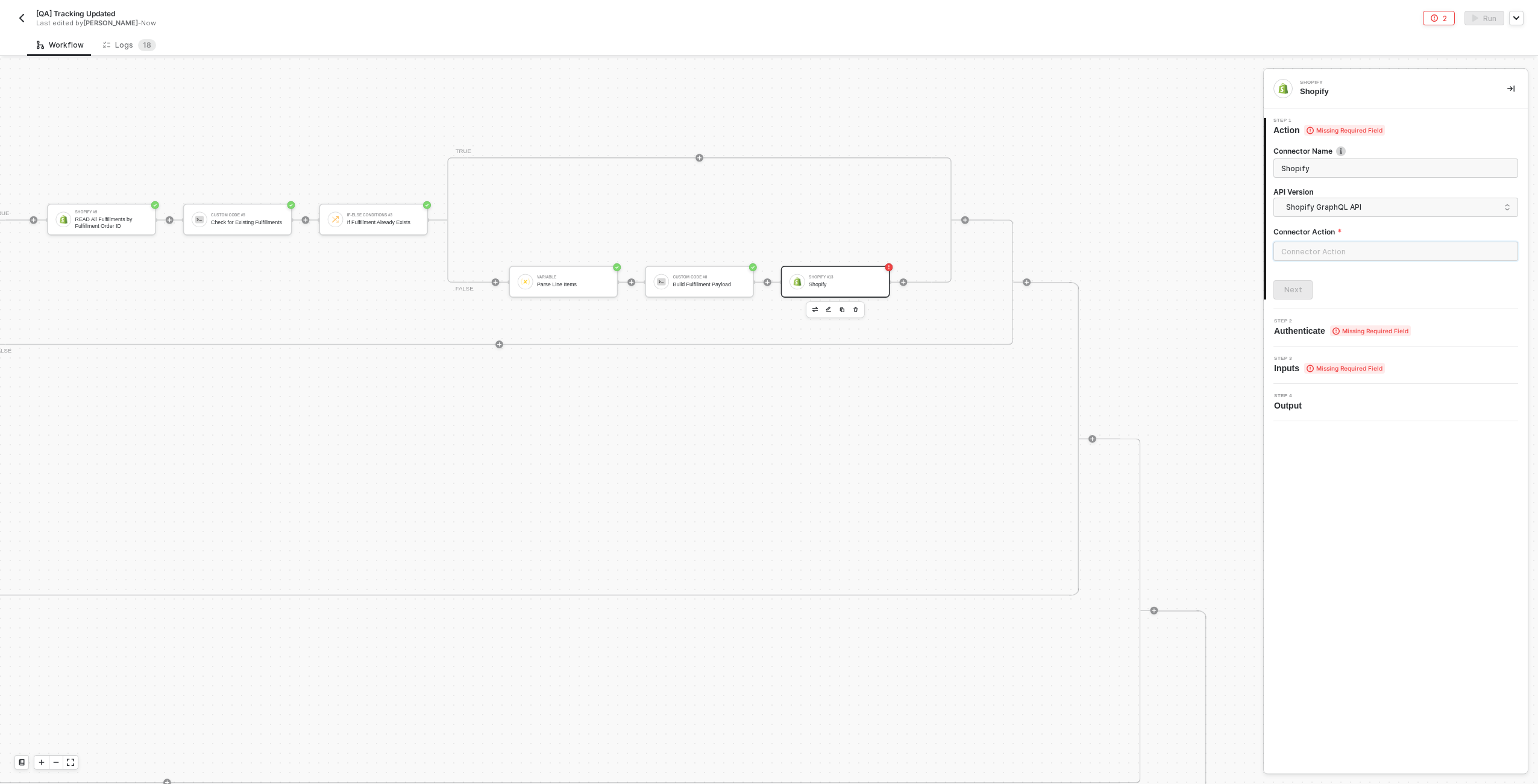
click at [766, 253] on input "text" at bounding box center [1396, 251] width 244 height 19
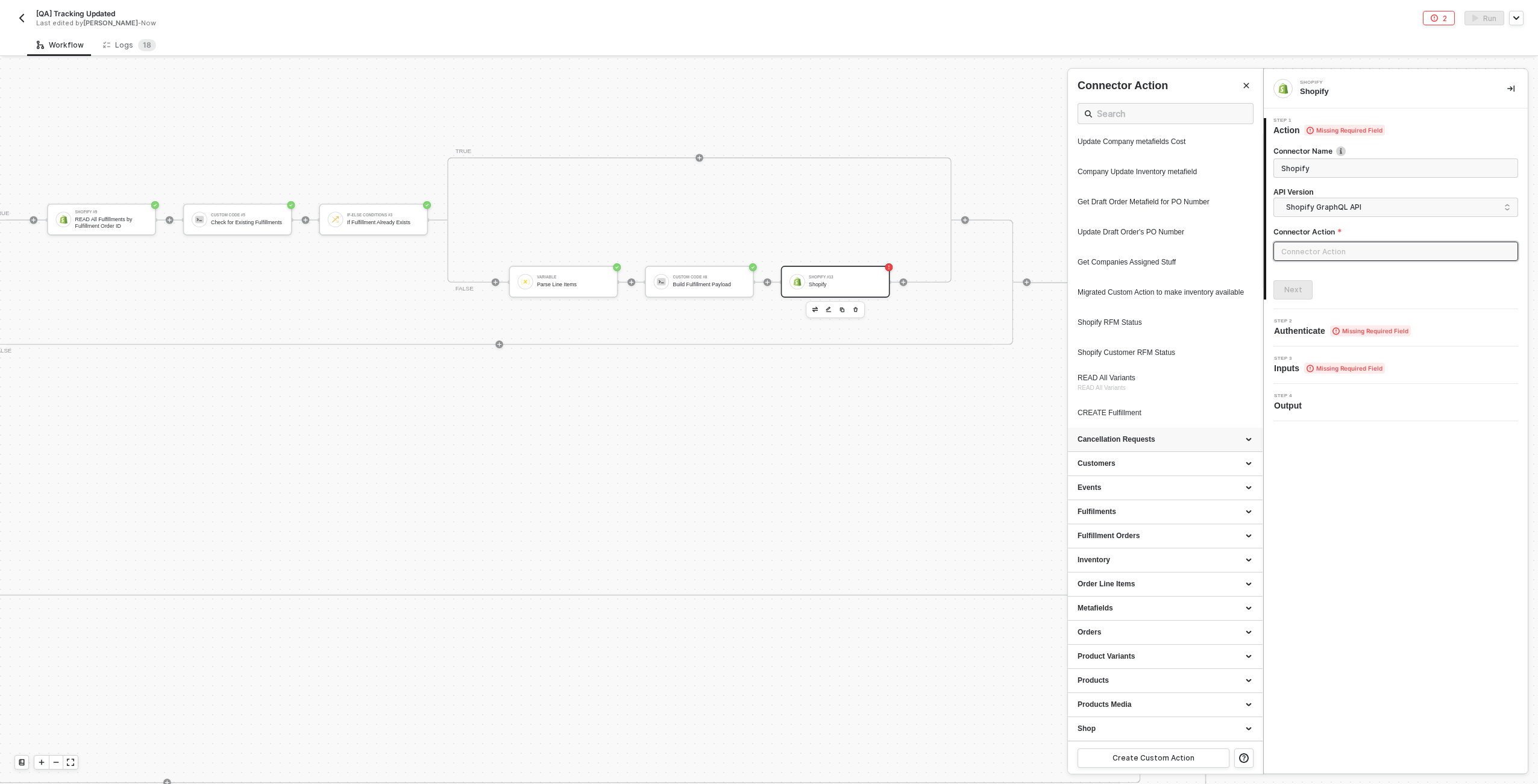
scroll to position [463, 0]
click at [766, 410] on div "CREATE Fulfillment" at bounding box center [1143, 413] width 130 height 10
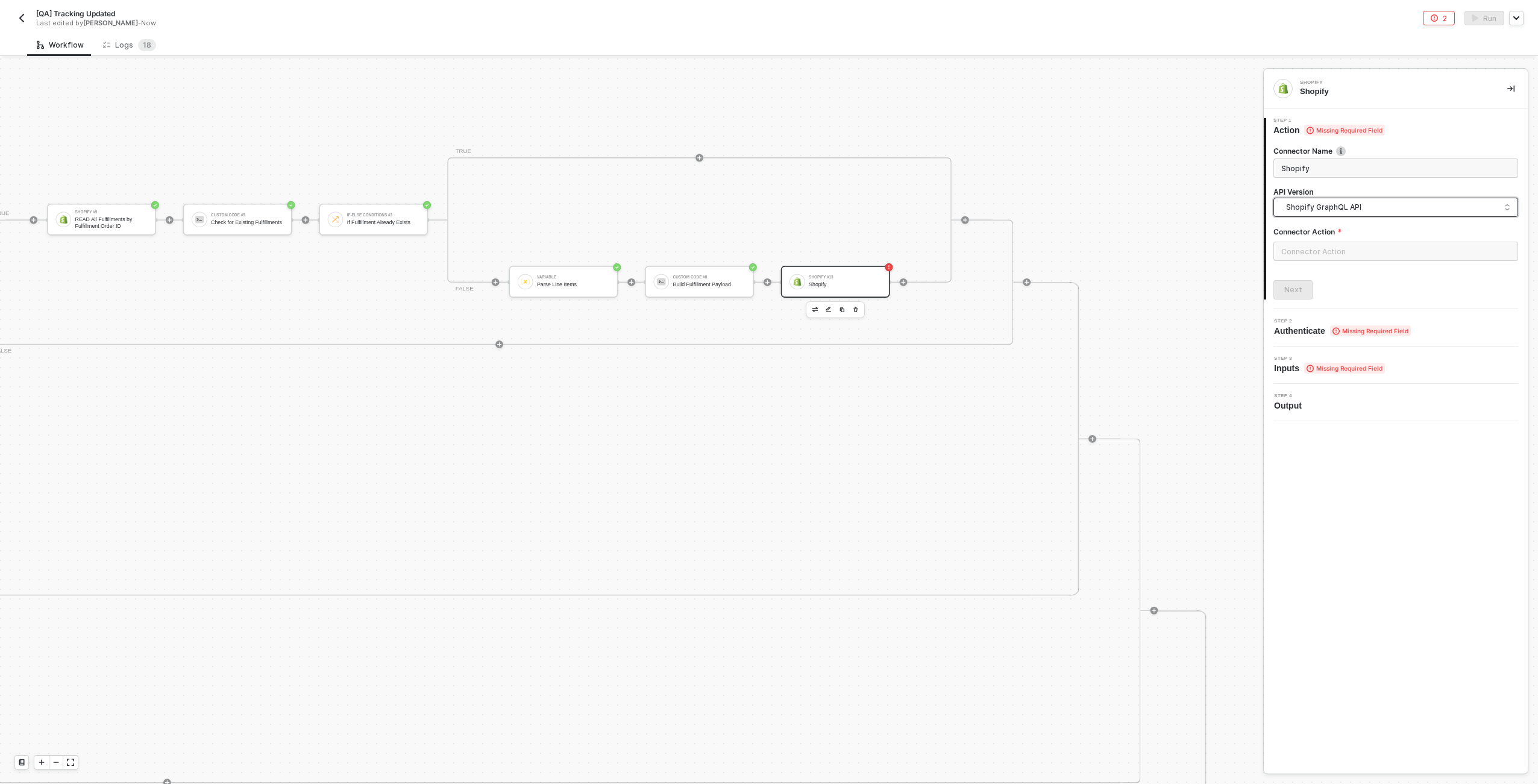
click at [766, 214] on input "search" at bounding box center [1396, 208] width 229 height 19
click at [766, 237] on div "Shopify API" at bounding box center [1396, 235] width 224 height 11
click at [766, 246] on input "text" at bounding box center [1396, 251] width 244 height 19
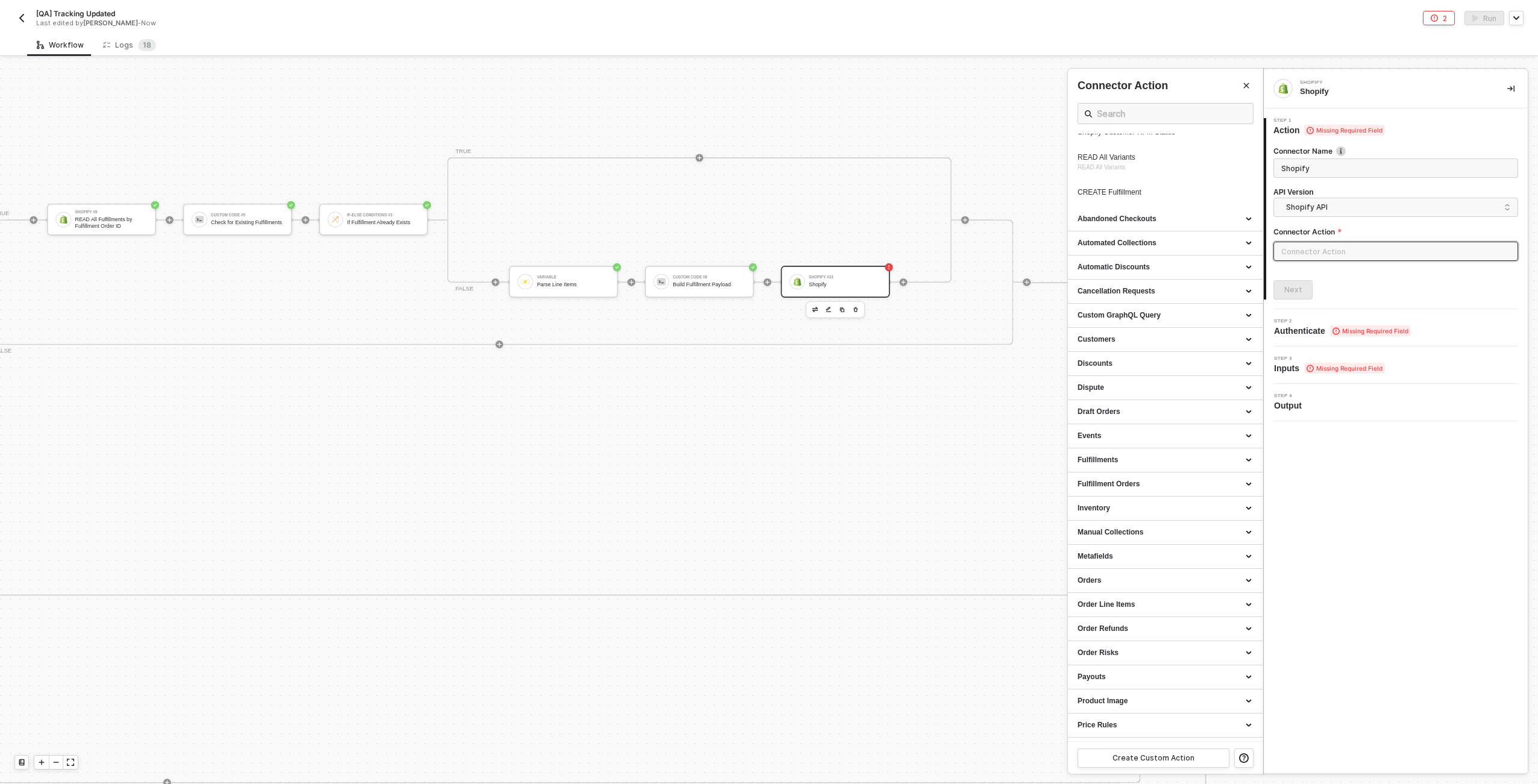
scroll to position [674, 0]
click at [766, 198] on div "CREATE Fulfillment" at bounding box center [1143, 192] width 130 height 10
type input "Custom - CREATE Fulfillment"
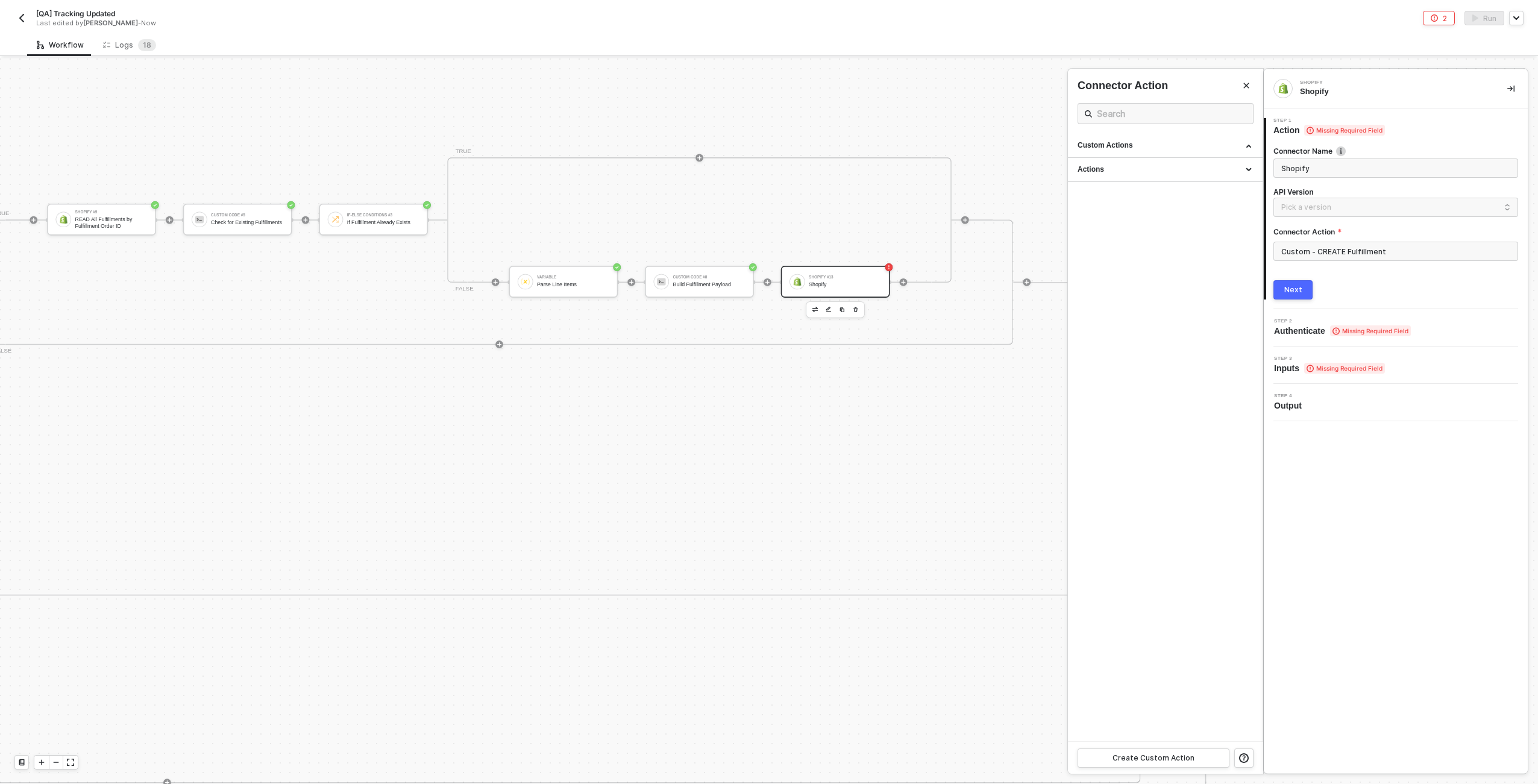
scroll to position [0, 0]
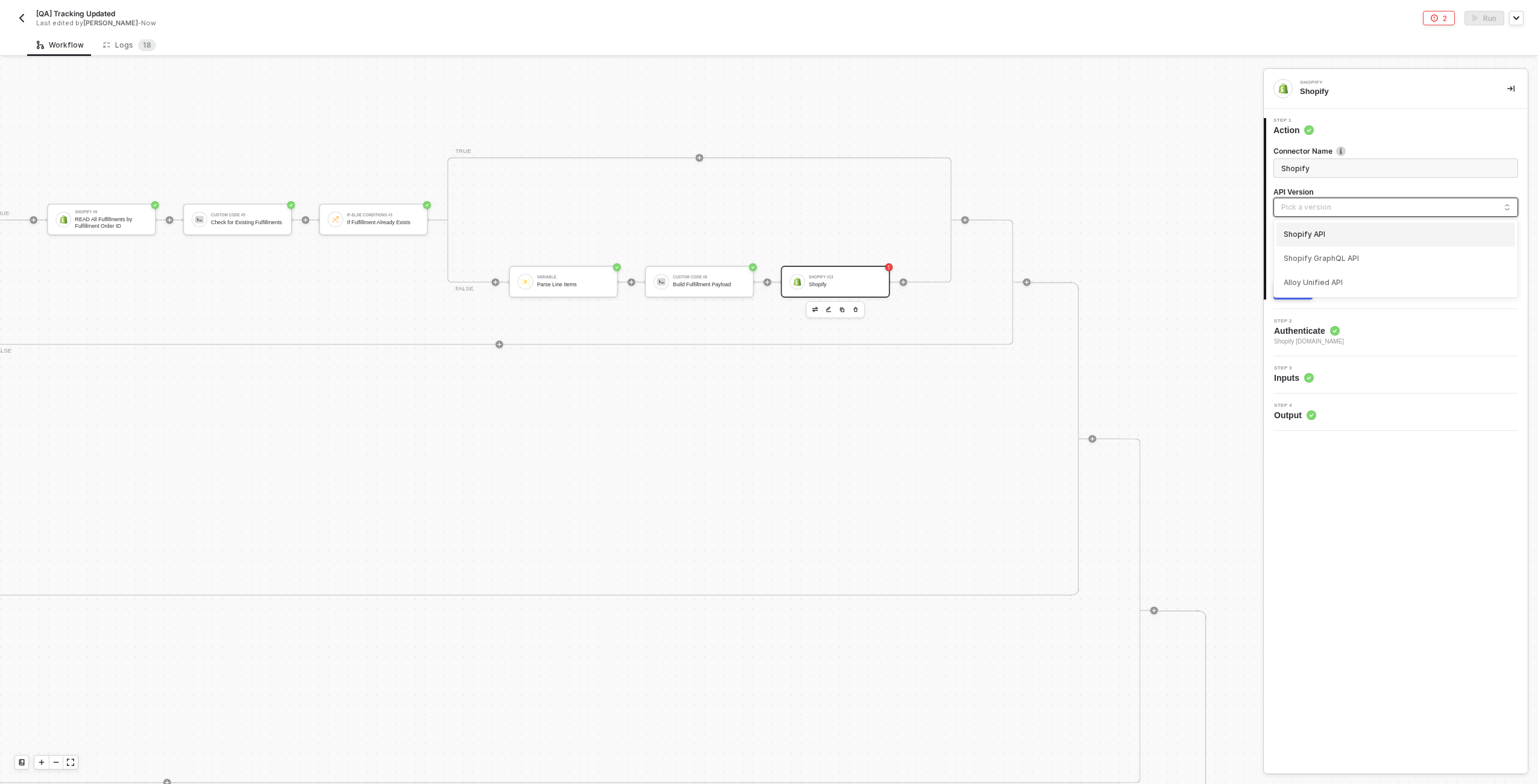
click at [766, 212] on input "search" at bounding box center [1396, 208] width 229 height 19
click at [766, 230] on div "Shopify API" at bounding box center [1396, 235] width 224 height 11
click at [766, 211] on div "Shopify API" at bounding box center [1392, 207] width 211 height 13
click at [766, 258] on div "Shopify GraphQL API" at bounding box center [1396, 259] width 224 height 11
click at [766, 281] on button "Next" at bounding box center [1294, 290] width 39 height 19
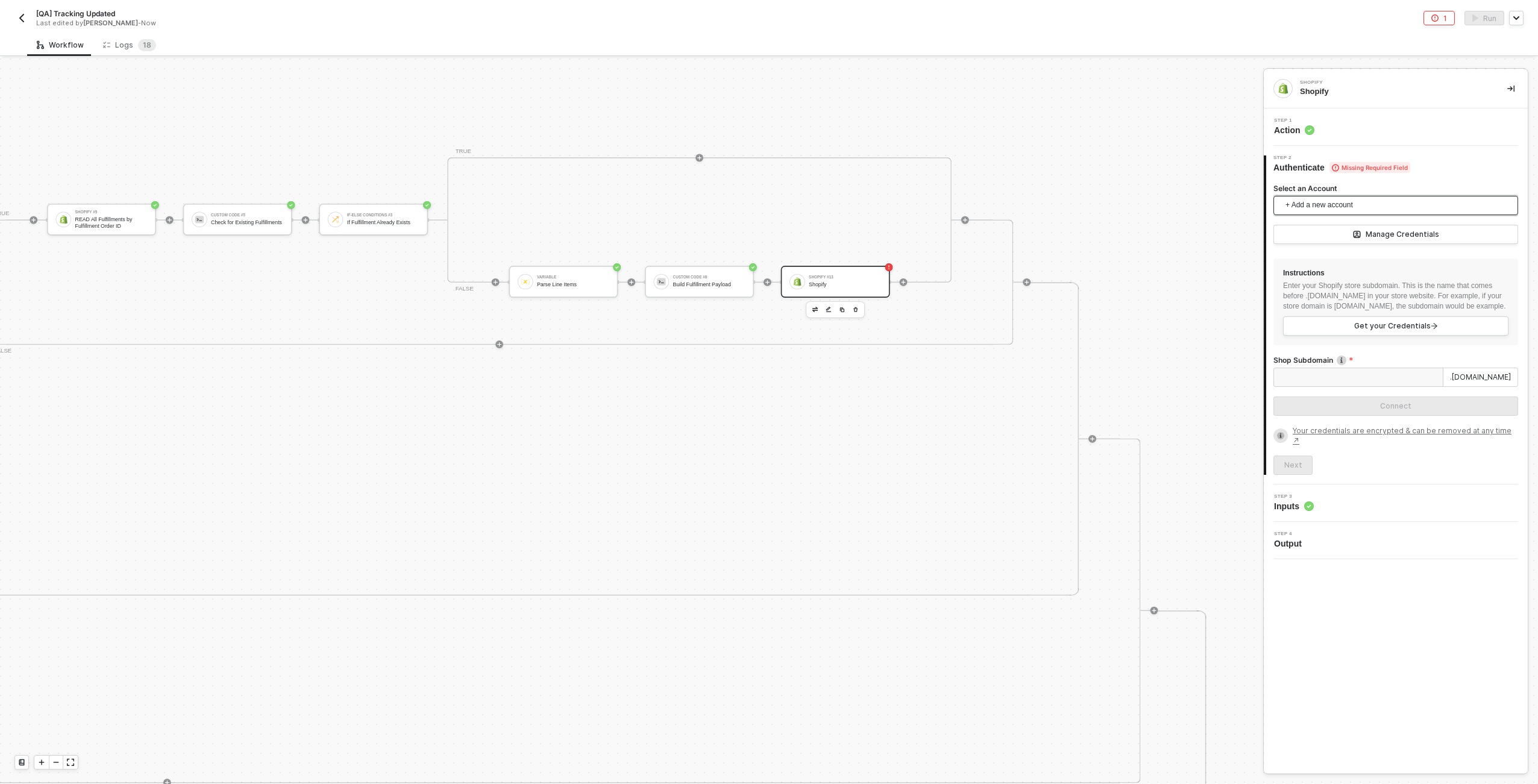
click at [766, 204] on span "+ Add a new account" at bounding box center [1399, 206] width 225 height 19
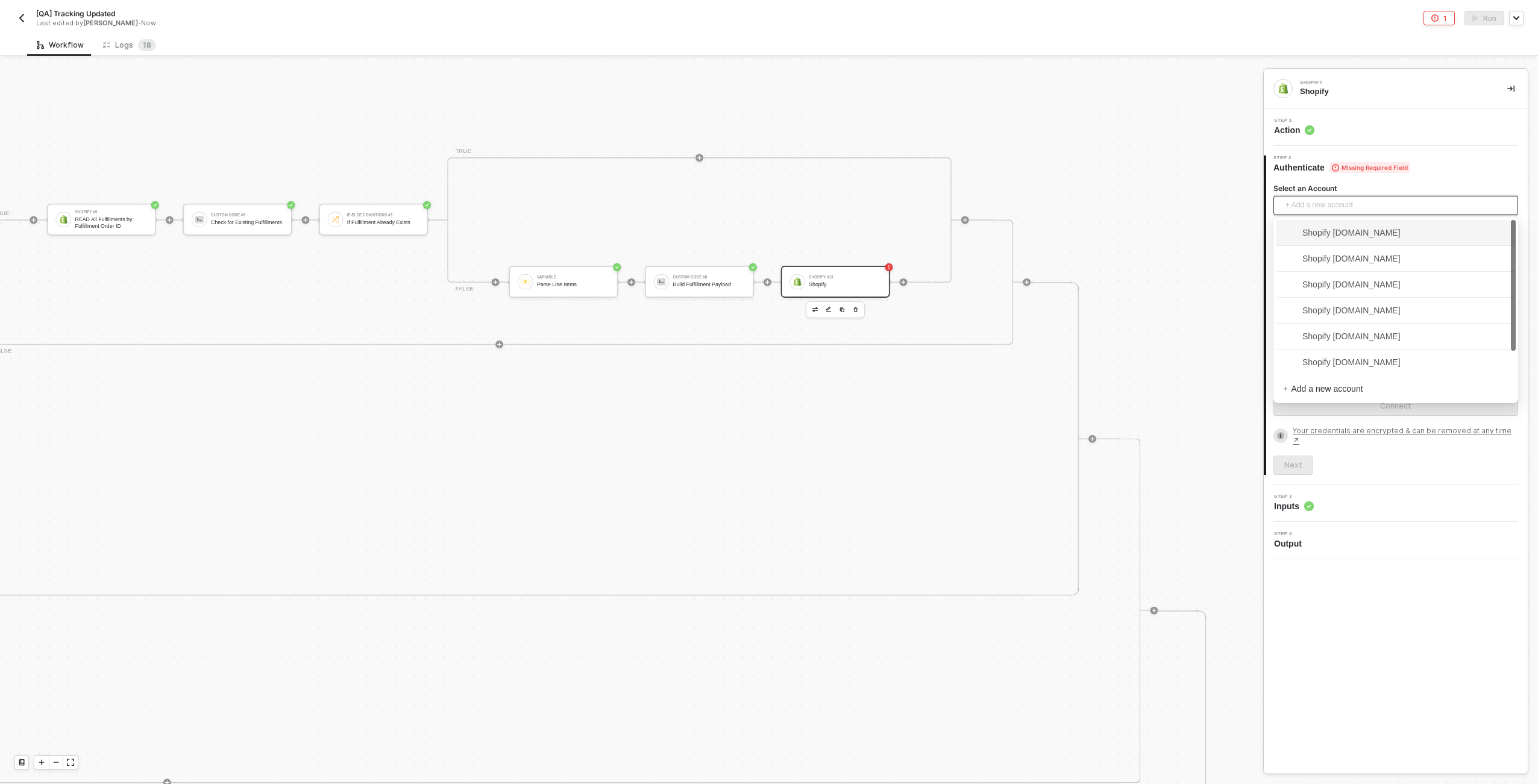
click at [766, 237] on span "Shopify [DOMAIN_NAME]" at bounding box center [1342, 232] width 118 height 13
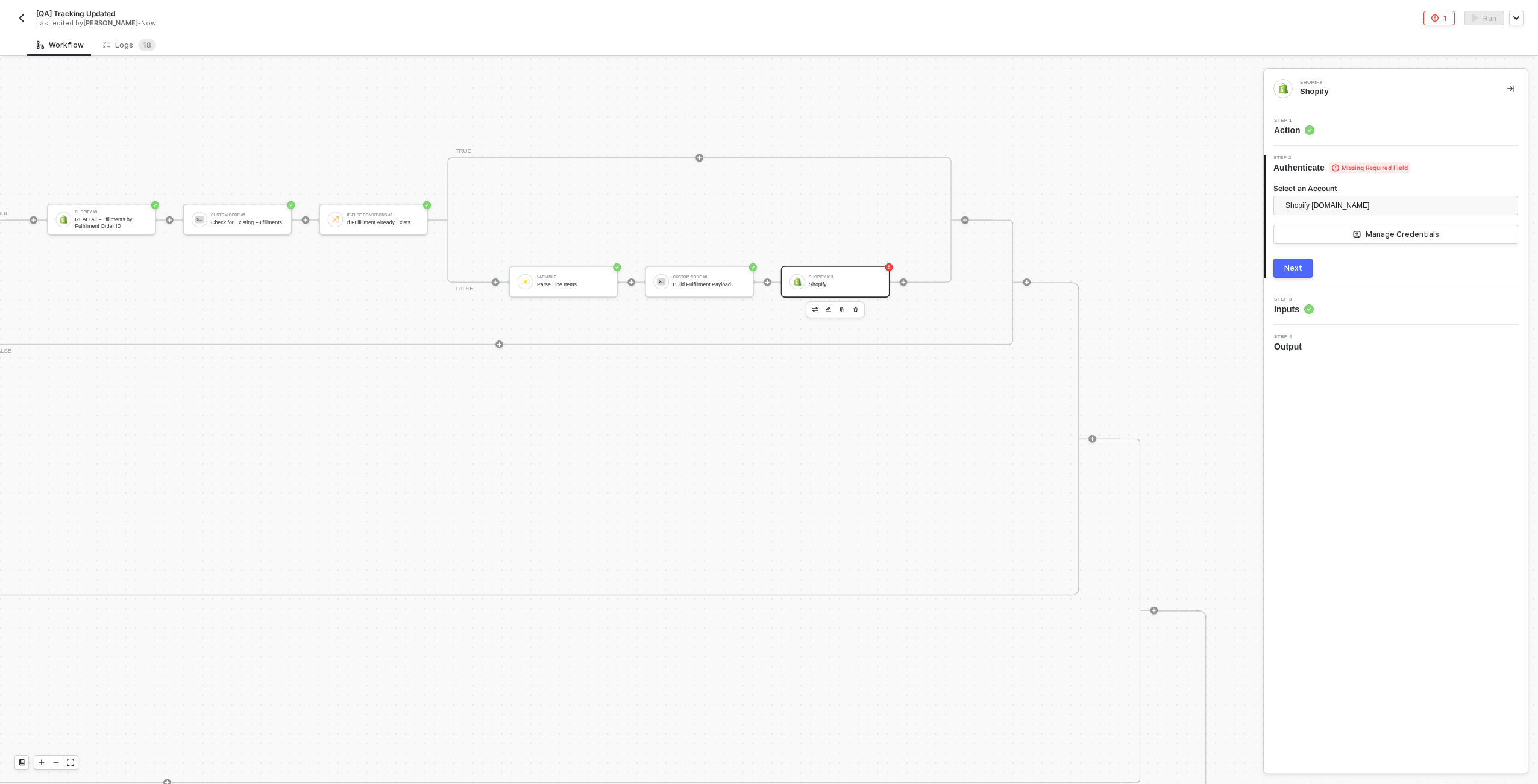
click at [766, 125] on div "Step 1 Action" at bounding box center [1397, 127] width 261 height 18
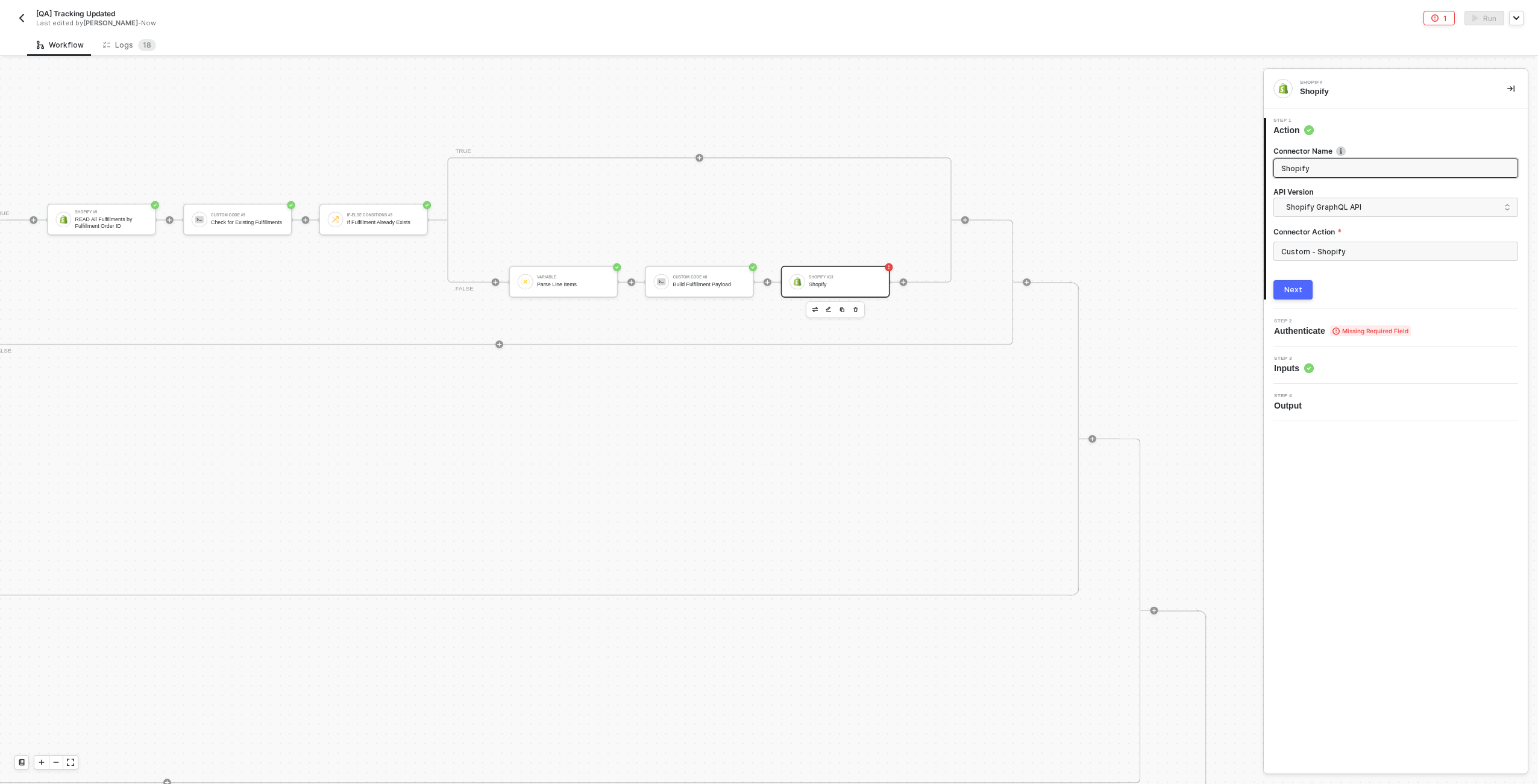
click at [766, 219] on div "Connector Name Shopify API Version Shopify GraphQL API Connector Action Custom …" at bounding box center [1396, 208] width 244 height 125
click at [766, 205] on span "Shopify GraphQL API" at bounding box center [1399, 207] width 224 height 13
click at [766, 253] on div "Shopify GraphQL API" at bounding box center [1396, 259] width 224 height 11
click at [766, 202] on span "Shopify GraphQL API" at bounding box center [1399, 207] width 224 height 13
click at [766, 236] on div "Shopify API" at bounding box center [1396, 235] width 224 height 11
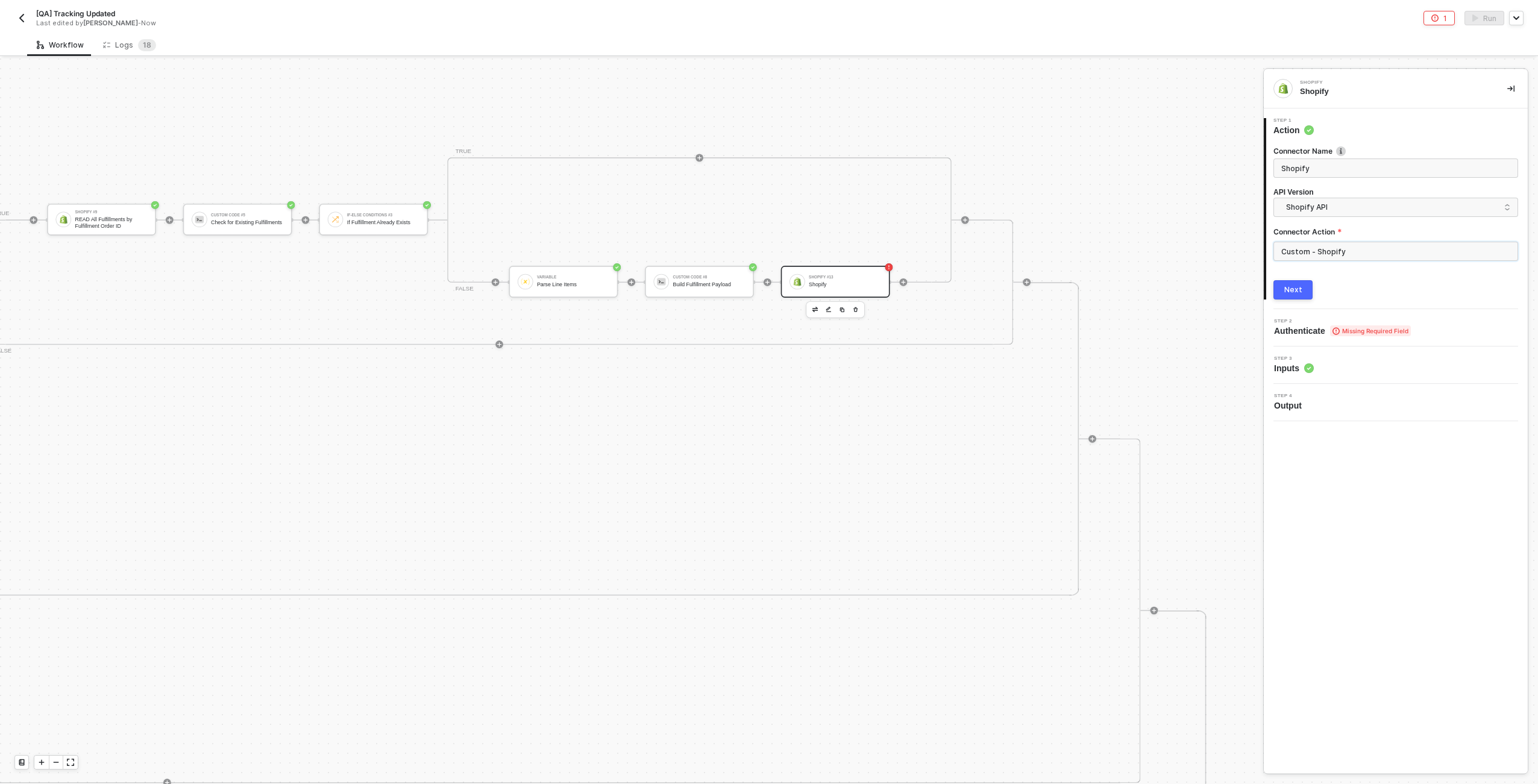
click at [766, 255] on input "Custom - Shopify" at bounding box center [1396, 251] width 244 height 19
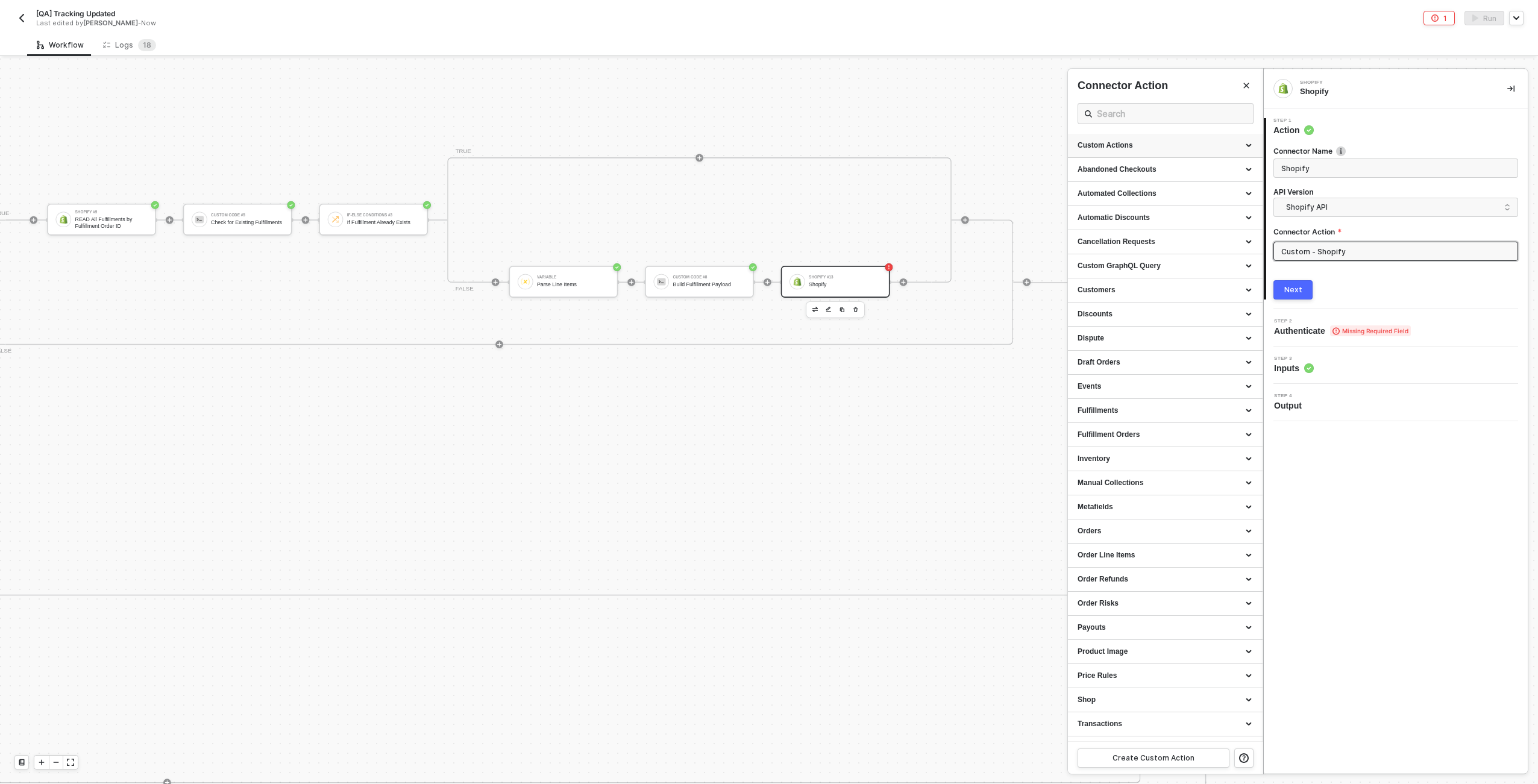
click at [766, 144] on div "Custom Actions" at bounding box center [1166, 146] width 176 height 10
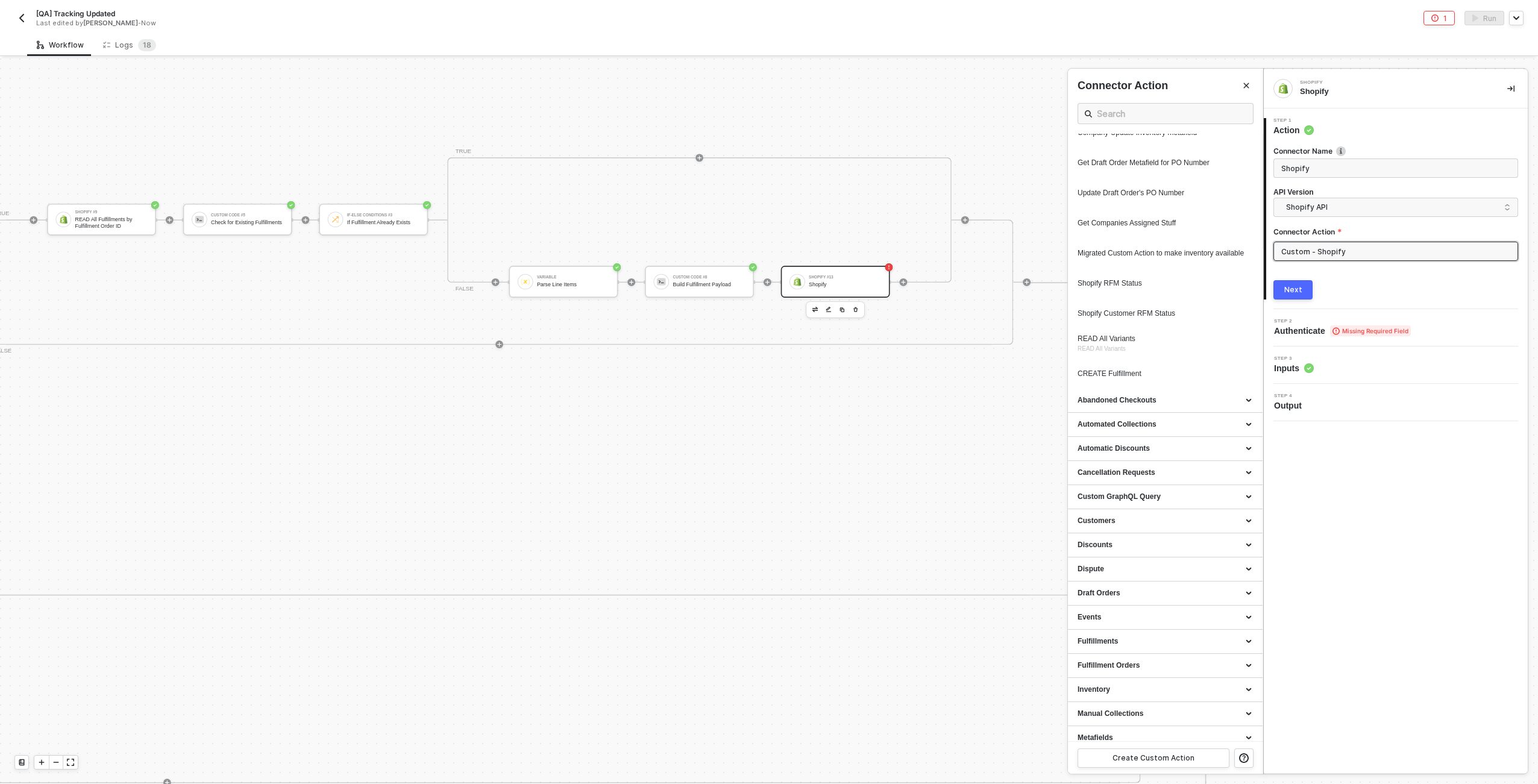
scroll to position [540, 0]
click at [766, 332] on div "CREATE Fulfillment" at bounding box center [1143, 326] width 130 height 10
type input "Custom Action"
type input "Custom - CREATE Fulfillment"
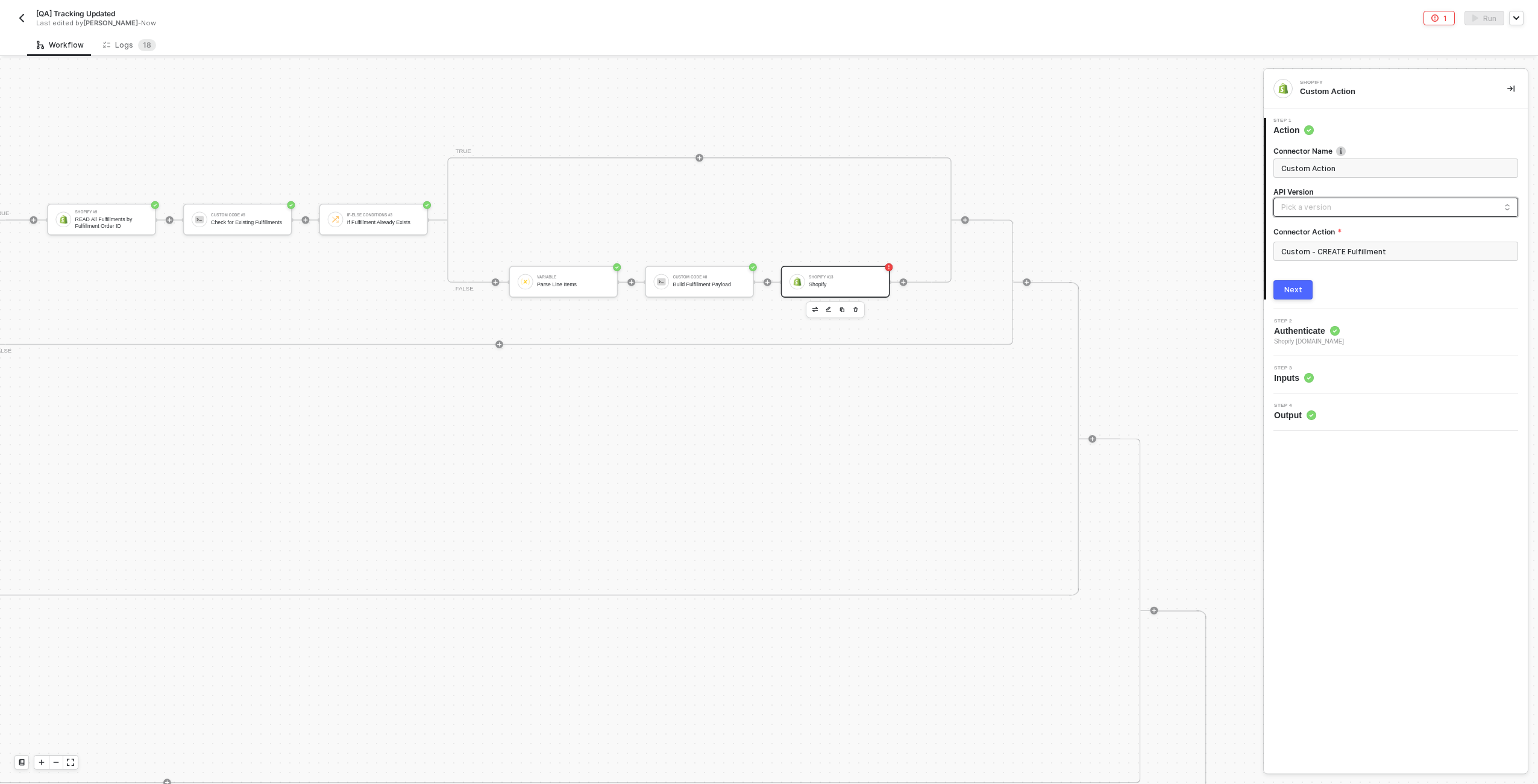
click at [766, 213] on input "search" at bounding box center [1396, 208] width 229 height 19
click at [766, 236] on div "Shopify API" at bounding box center [1396, 235] width 224 height 11
click at [766, 284] on button "Next" at bounding box center [1294, 290] width 39 height 19
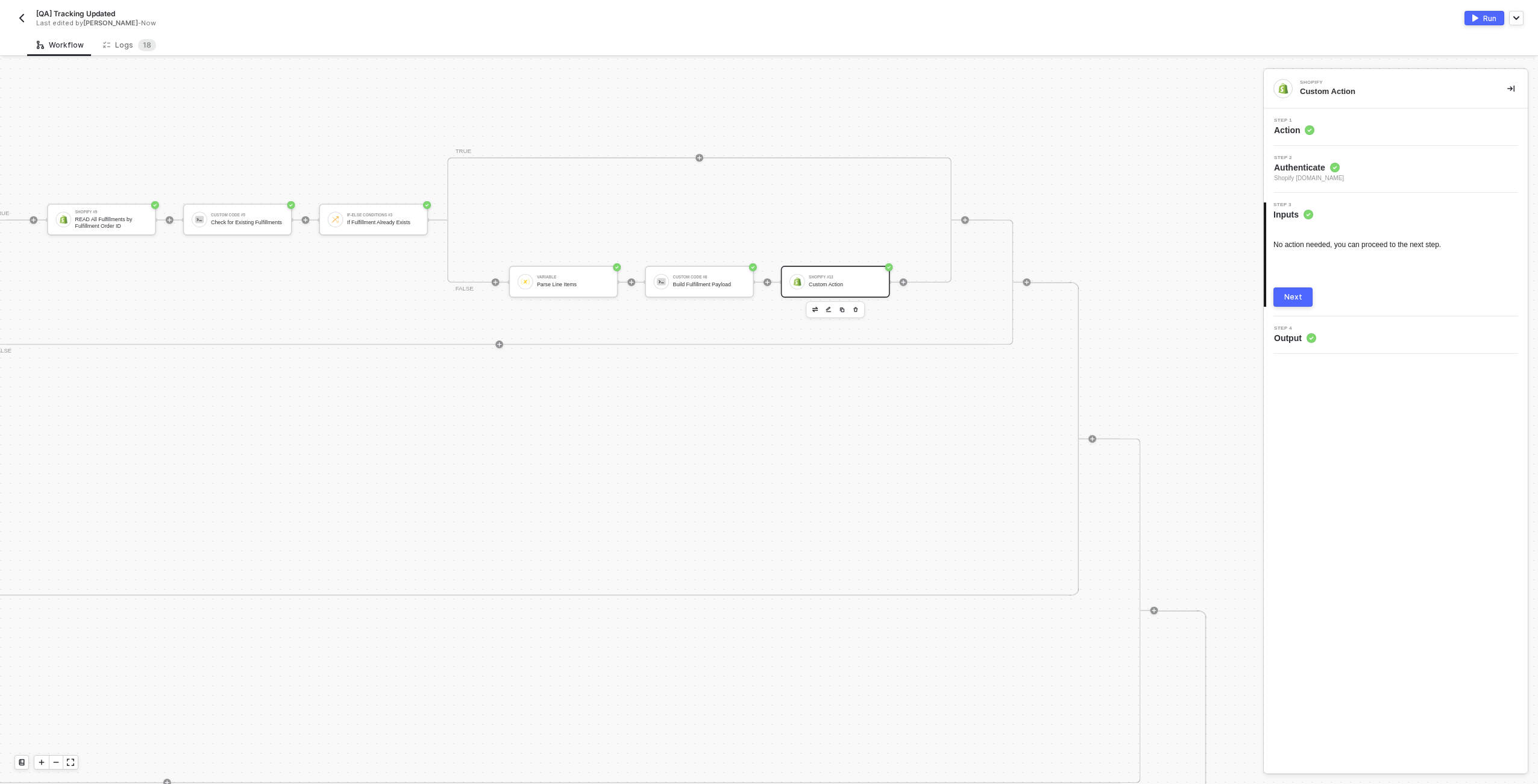
click at [766, 111] on div "Step 1 Action" at bounding box center [1395, 127] width 264 height 38
click at [766, 122] on div "Step 1 Action" at bounding box center [1397, 127] width 261 height 18
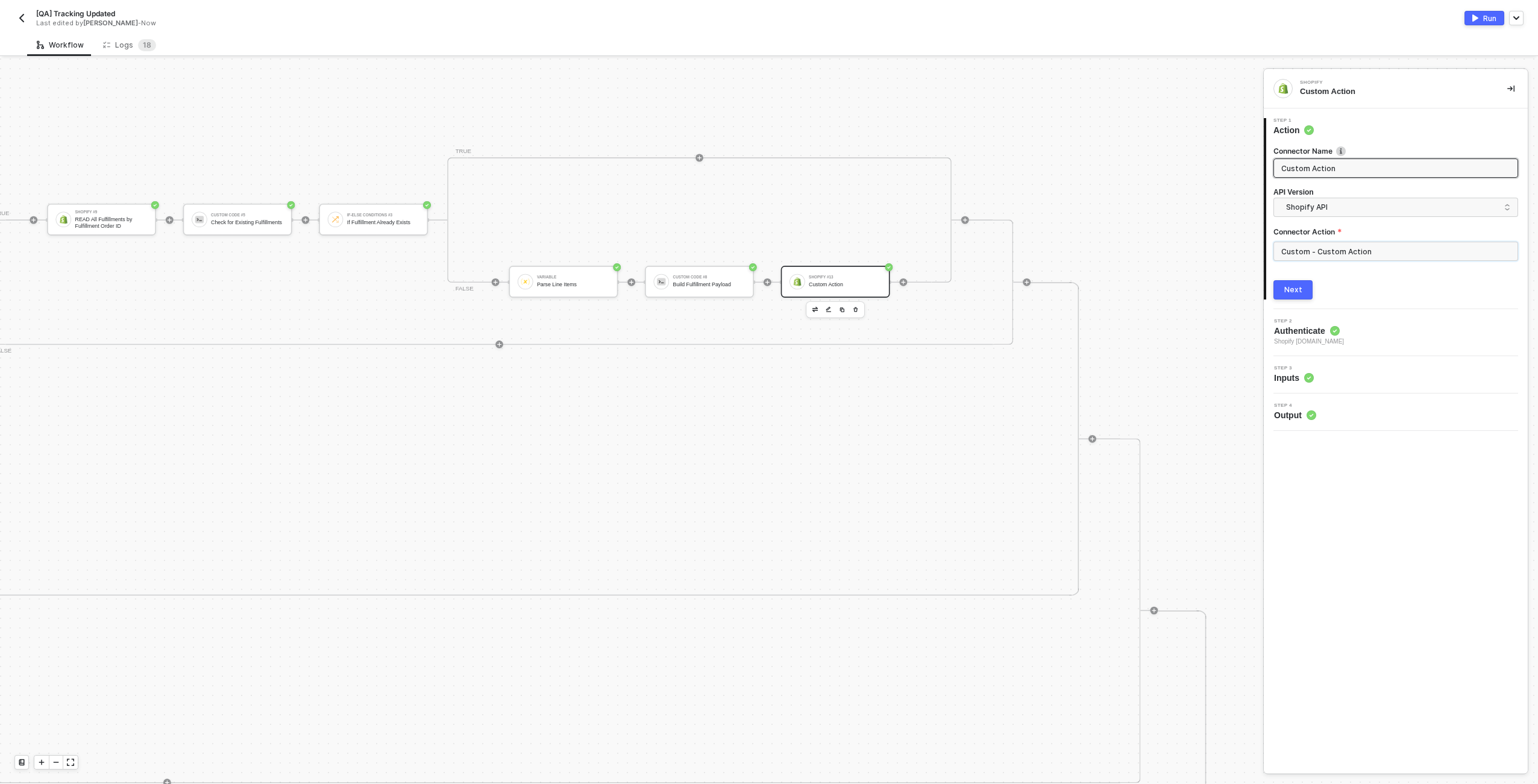
click at [766, 242] on input "Custom - Custom Action" at bounding box center [1396, 251] width 244 height 19
click at [766, 142] on div "Custom Actions" at bounding box center [1166, 146] width 176 height 10
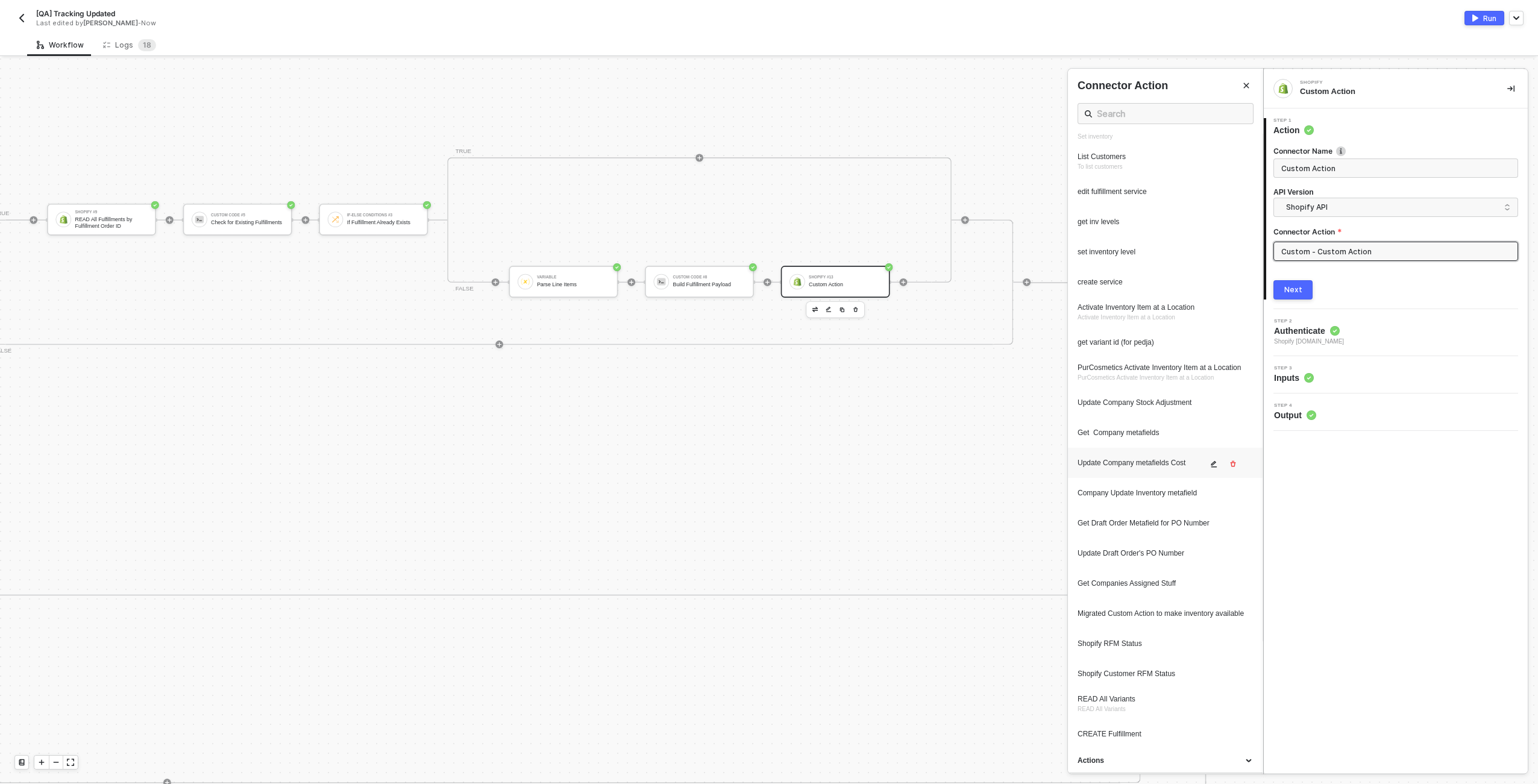
scroll to position [142, 0]
click at [766, 738] on icon "icon-edit" at bounding box center [1214, 735] width 6 height 6
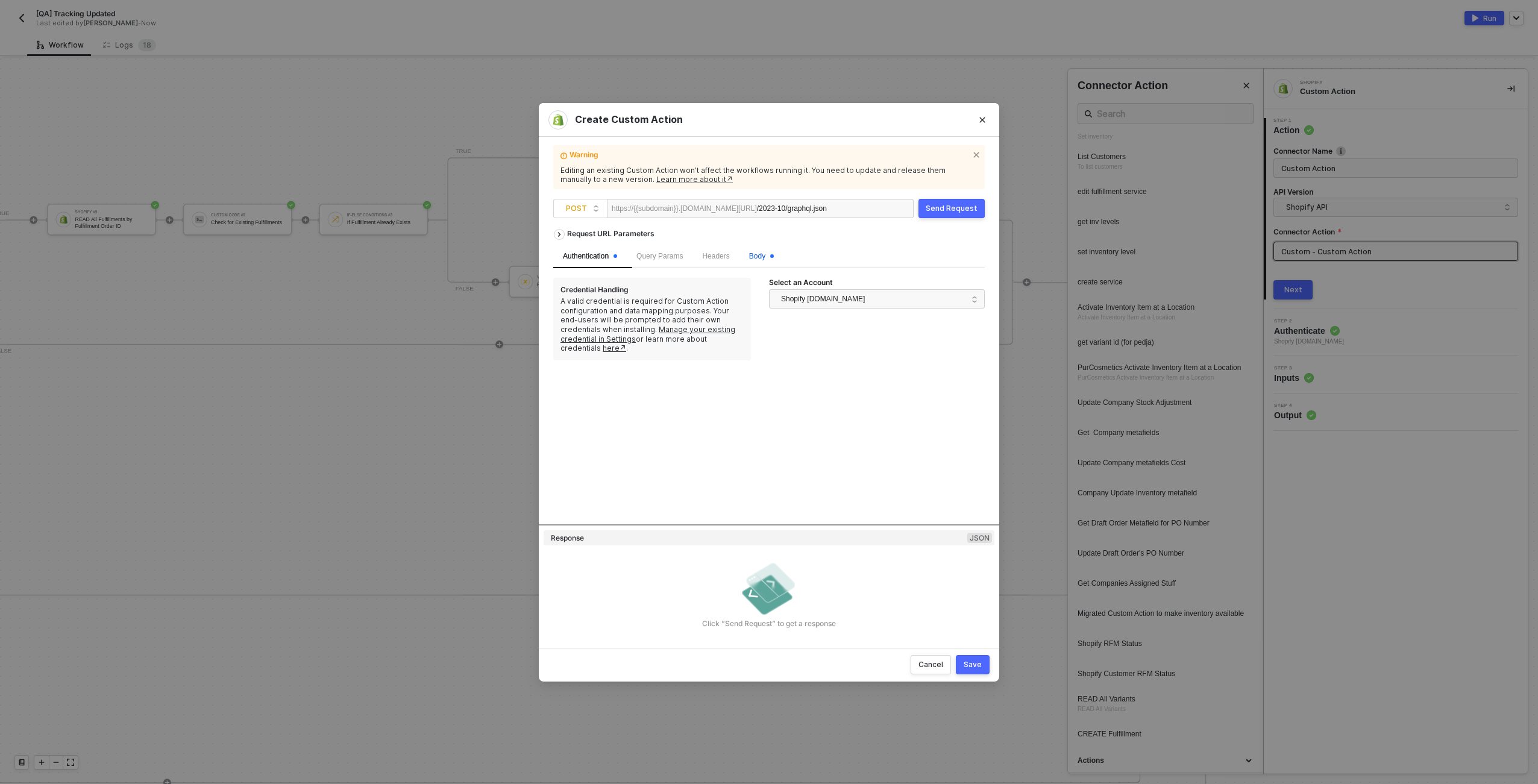
click at [766, 258] on span "Body" at bounding box center [761, 256] width 25 height 8
click at [732, 283] on span "GraphQL" at bounding box center [748, 284] width 36 height 10
click at [730, 283] on input "GraphQL" at bounding box center [726, 284] width 7 height 7
radio input "true"
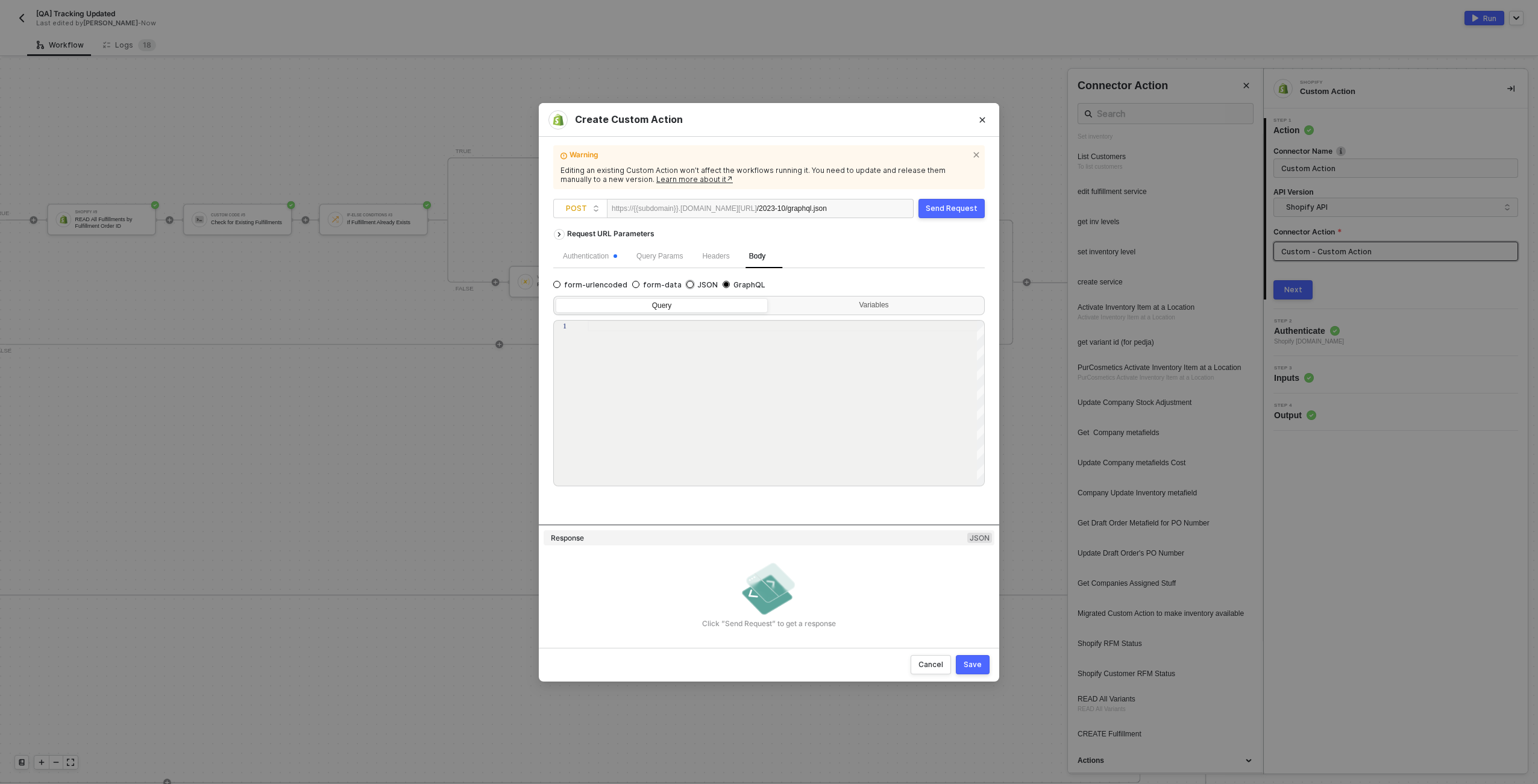
click at [702, 285] on span "JSON" at bounding box center [706, 284] width 24 height 10
click at [694, 285] on input "JSON" at bounding box center [689, 284] width 7 height 7
radio input "true"
radio input "false"
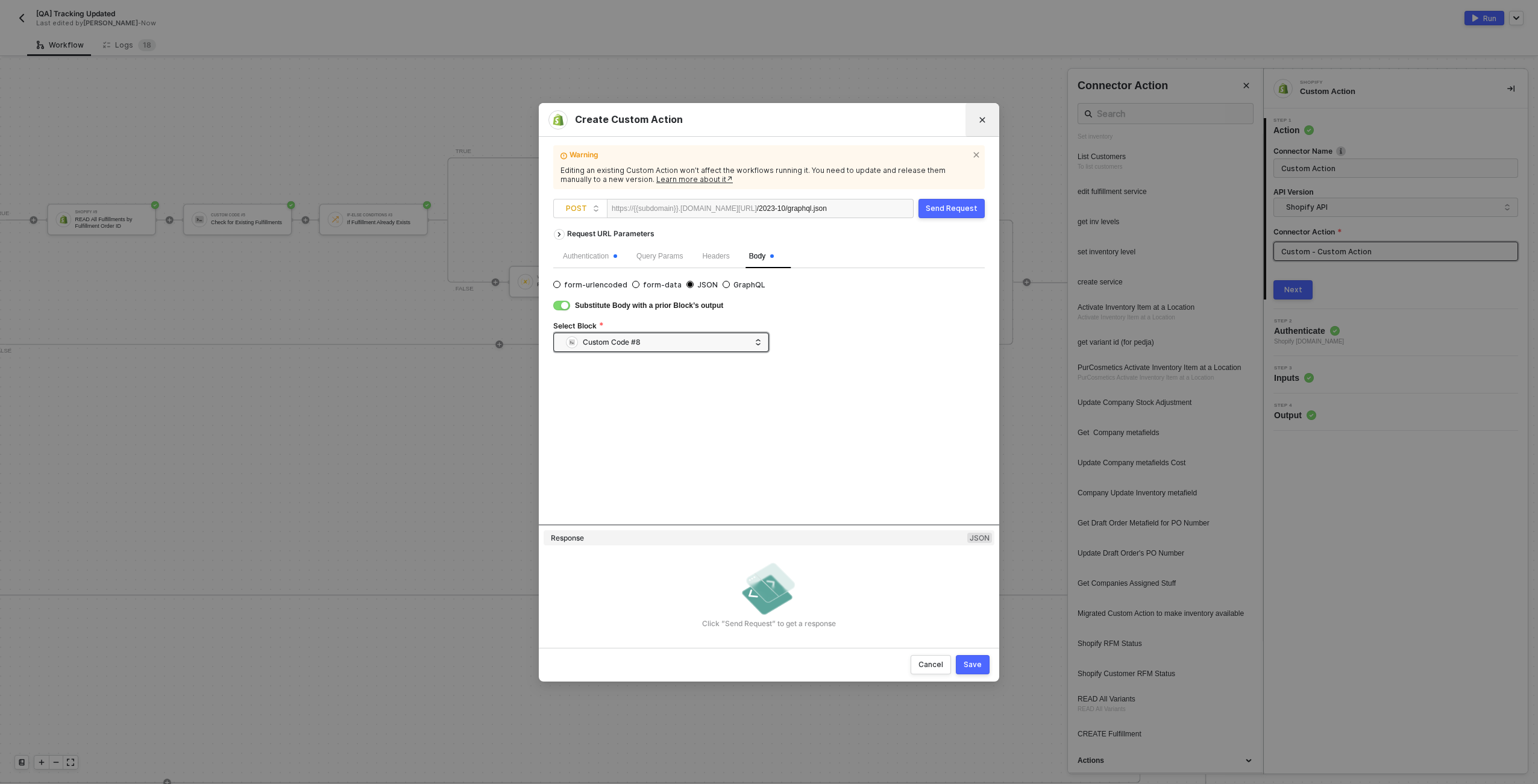
click at [766, 122] on button "Close" at bounding box center [982, 120] width 19 height 19
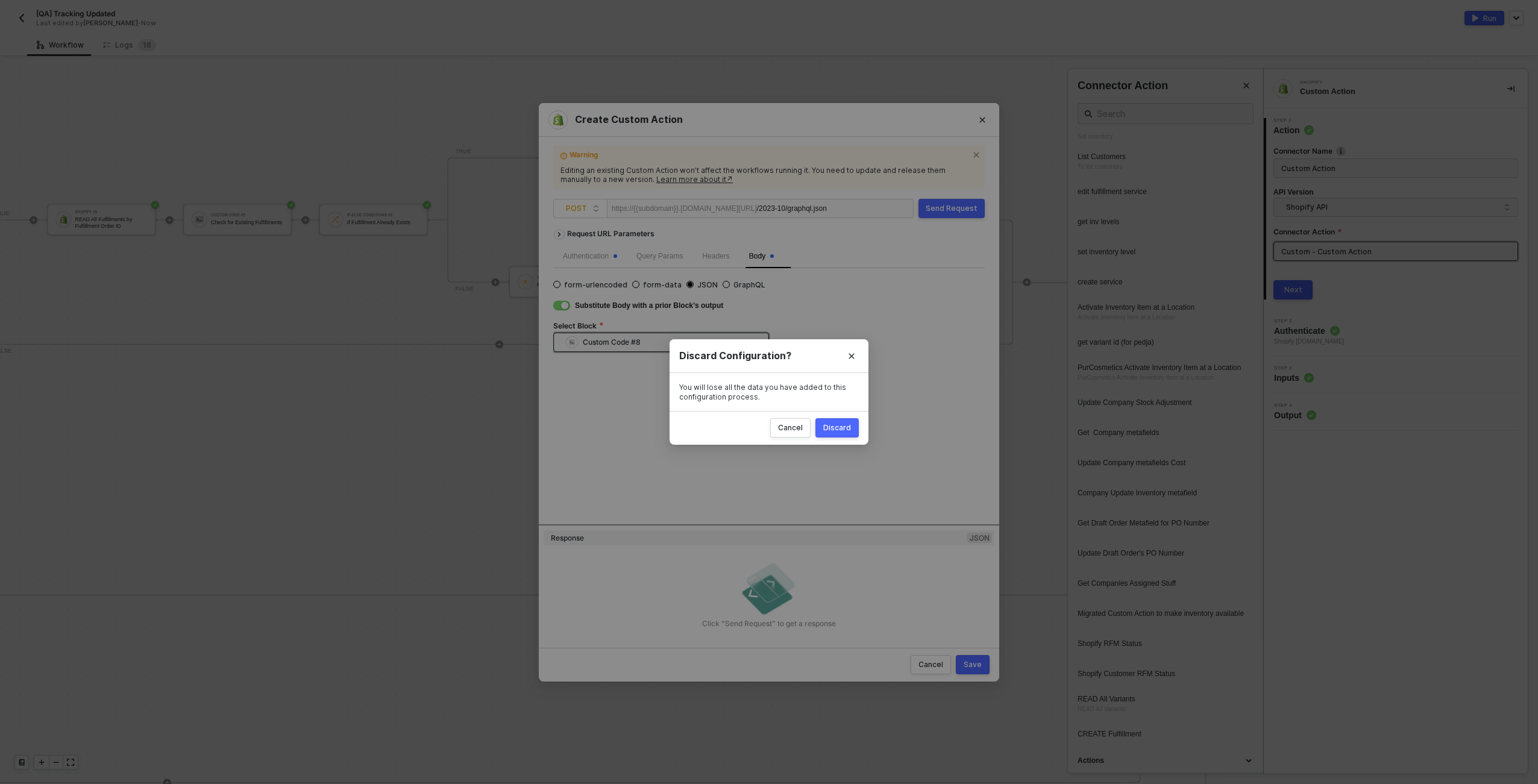
click at [766, 430] on button "Discard" at bounding box center [837, 428] width 43 height 19
radio input "true"
radio input "false"
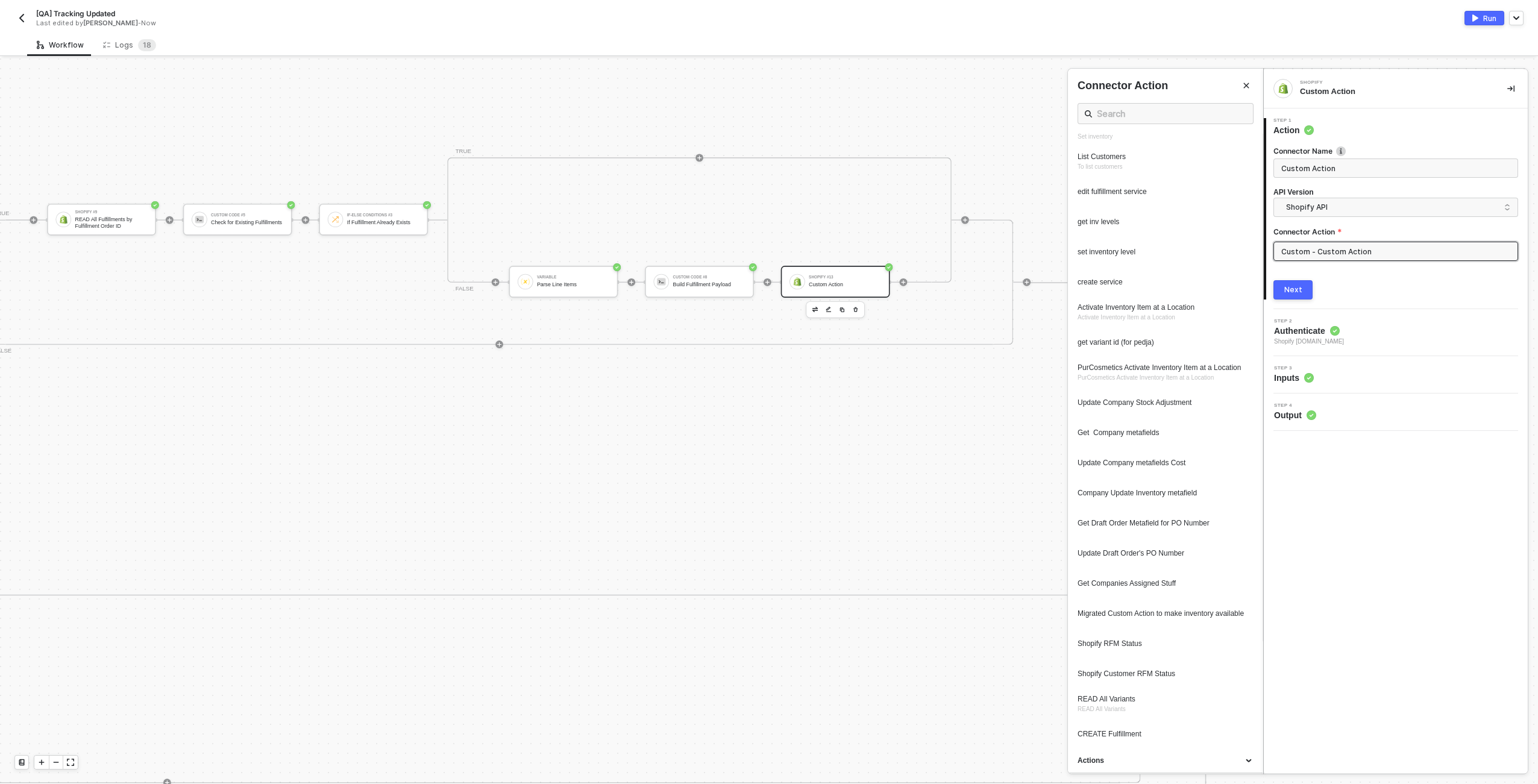
click at [766, 226] on div "Connector Name Custom Action API Version Shopify API Connector Action Custom - …" at bounding box center [1396, 208] width 244 height 125
click at [766, 252] on input "Custom - Custom Action" at bounding box center [1396, 251] width 244 height 19
click at [766, 187] on h4 "API Version" at bounding box center [1396, 192] width 244 height 10
click at [766, 205] on span "Shopify API" at bounding box center [1399, 207] width 224 height 13
click at [766, 258] on div "Shopify GraphQL API" at bounding box center [1396, 259] width 224 height 11
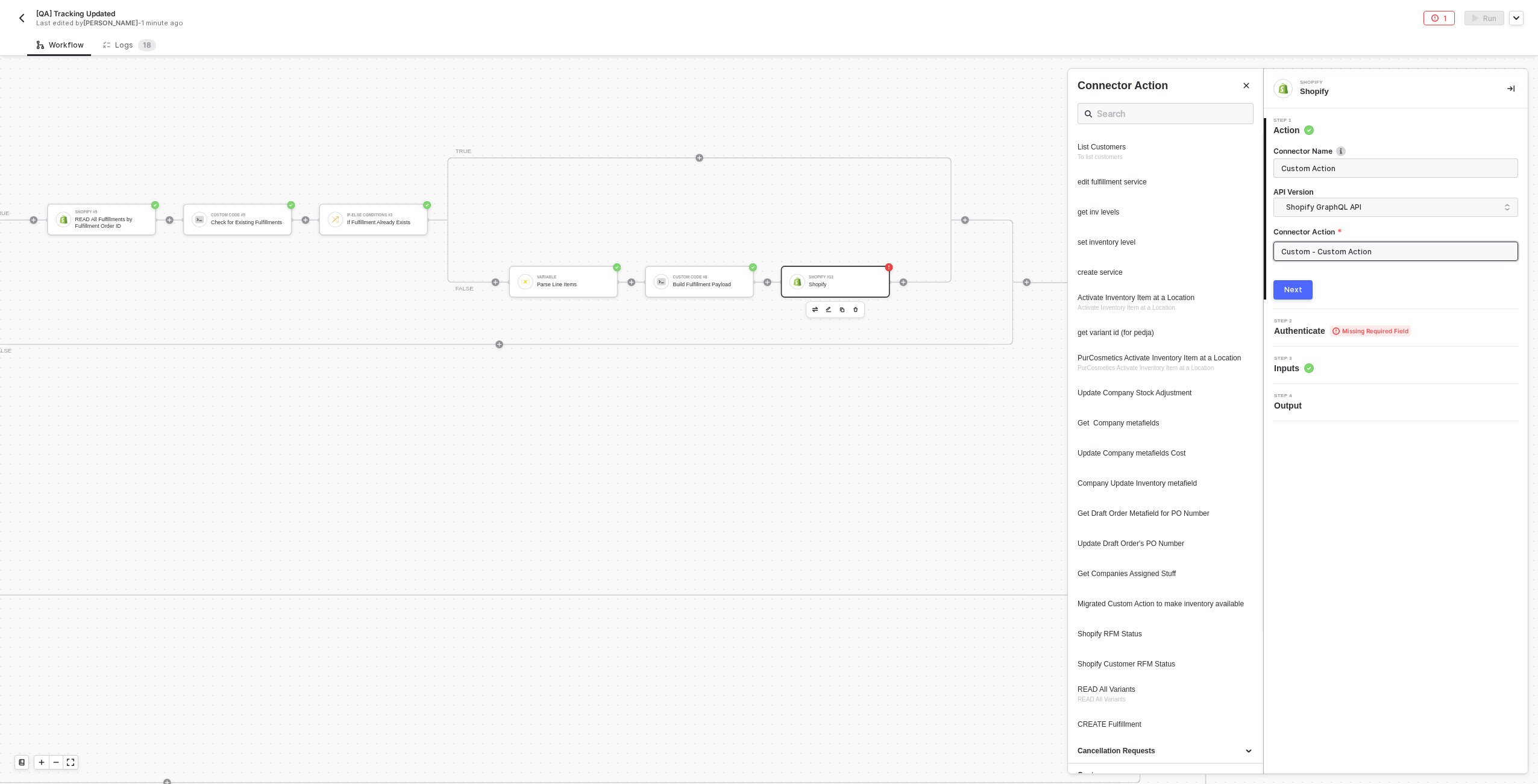
click at [766, 258] on input "Custom - Custom Action" at bounding box center [1396, 251] width 244 height 19
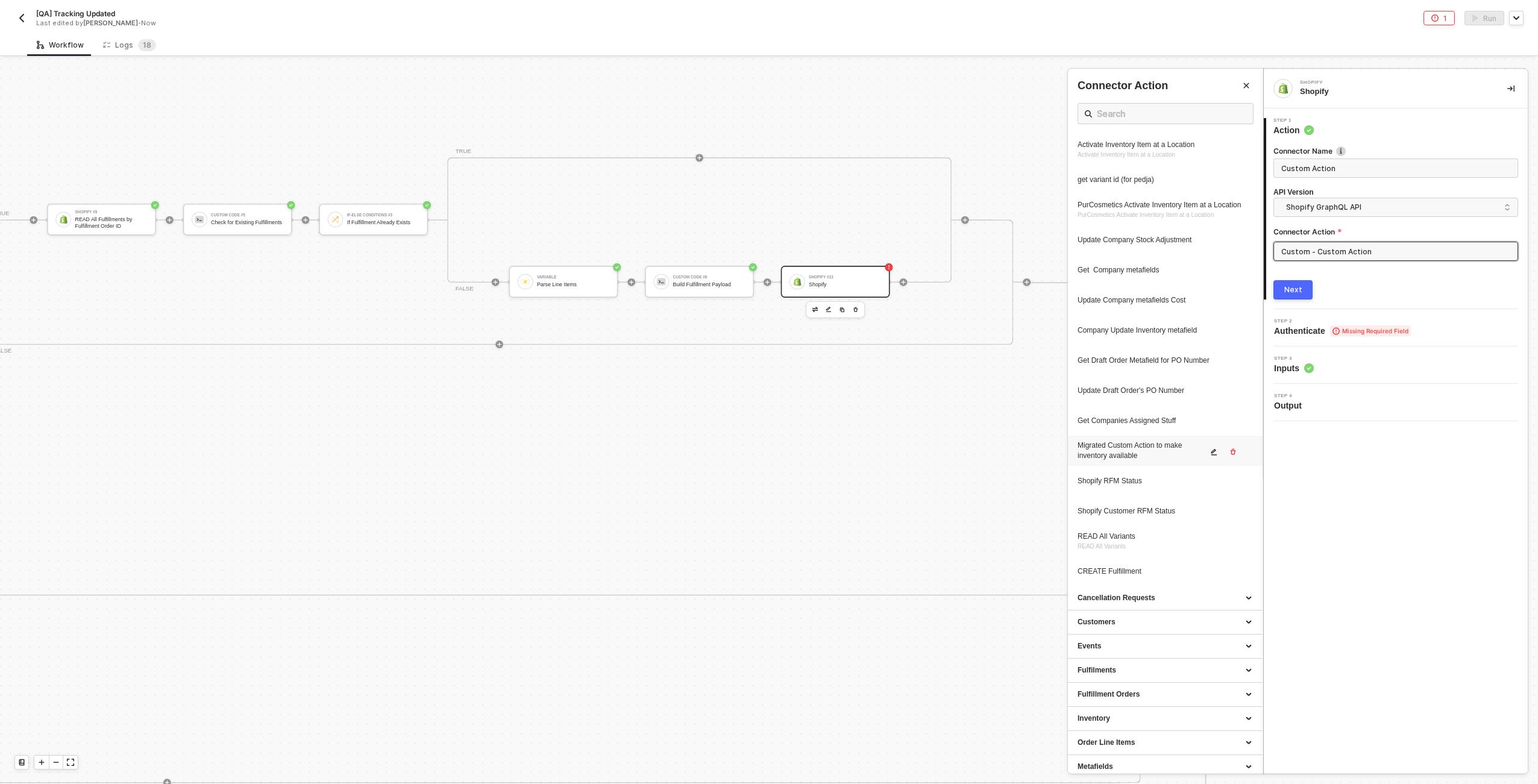
scroll to position [431, 0]
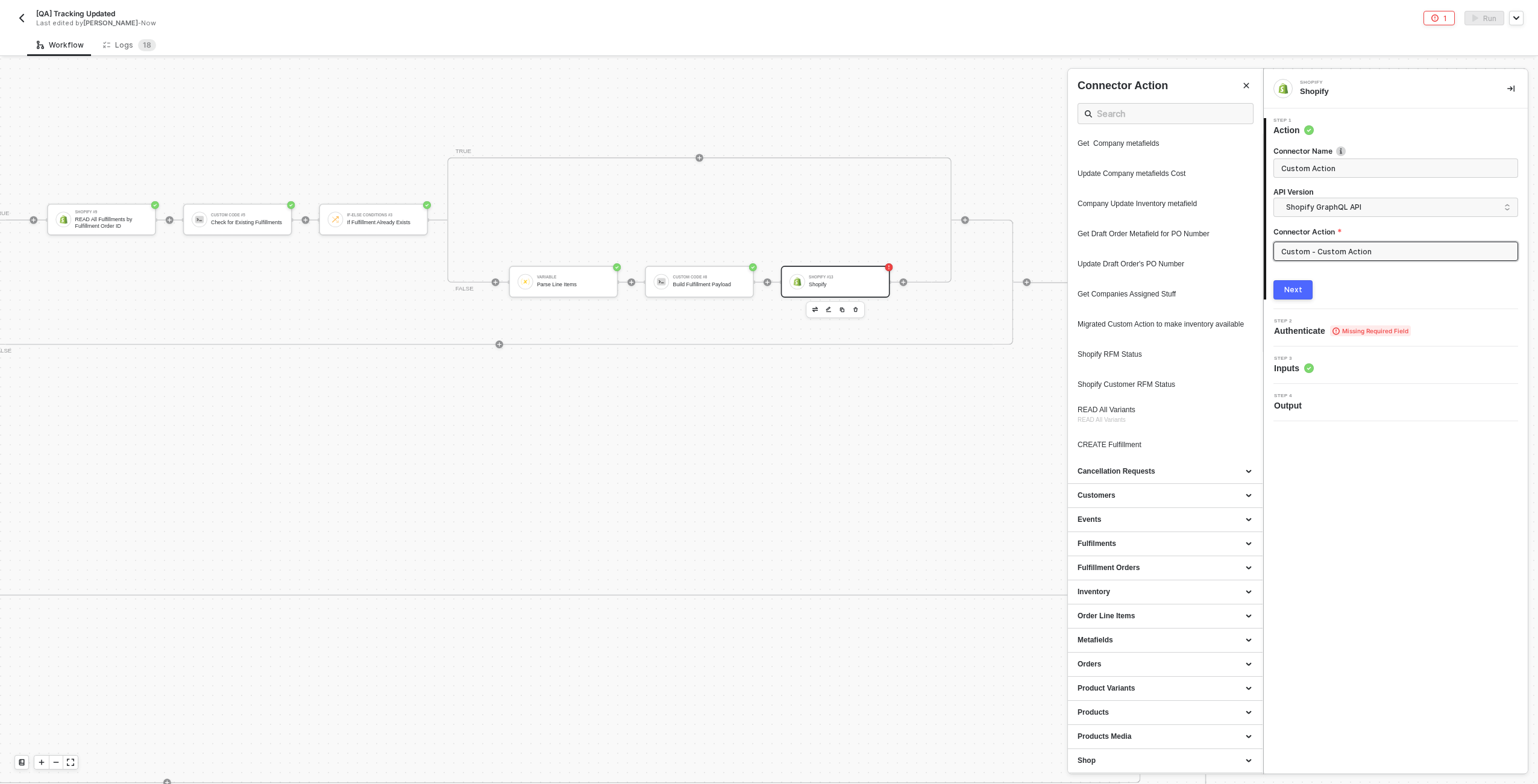
click at [710, 277] on div at bounding box center [769, 421] width 1538 height 725
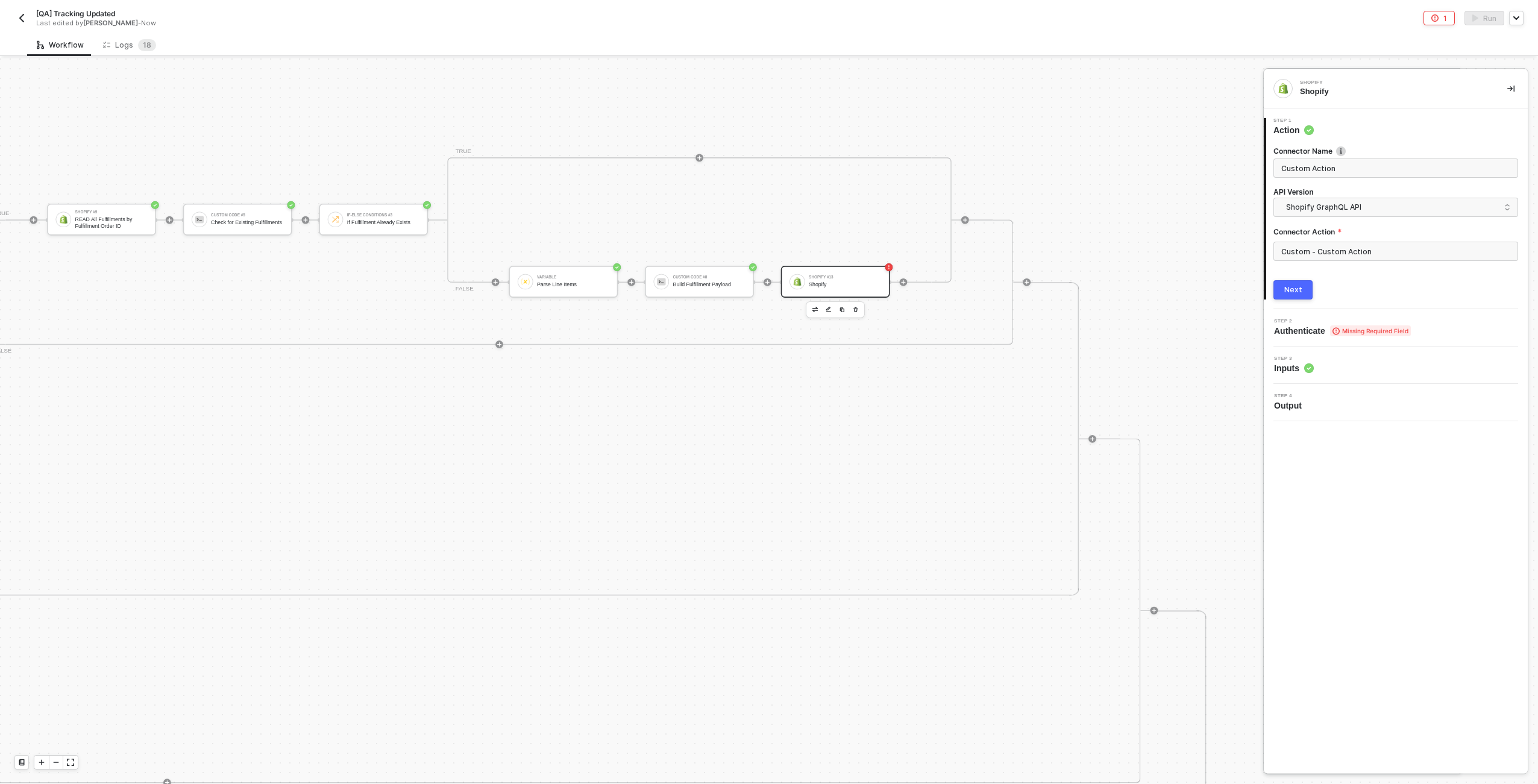
click at [710, 281] on div at bounding box center [769, 421] width 1538 height 725
click at [714, 285] on div "Build Fulfillment Payload" at bounding box center [710, 284] width 73 height 6
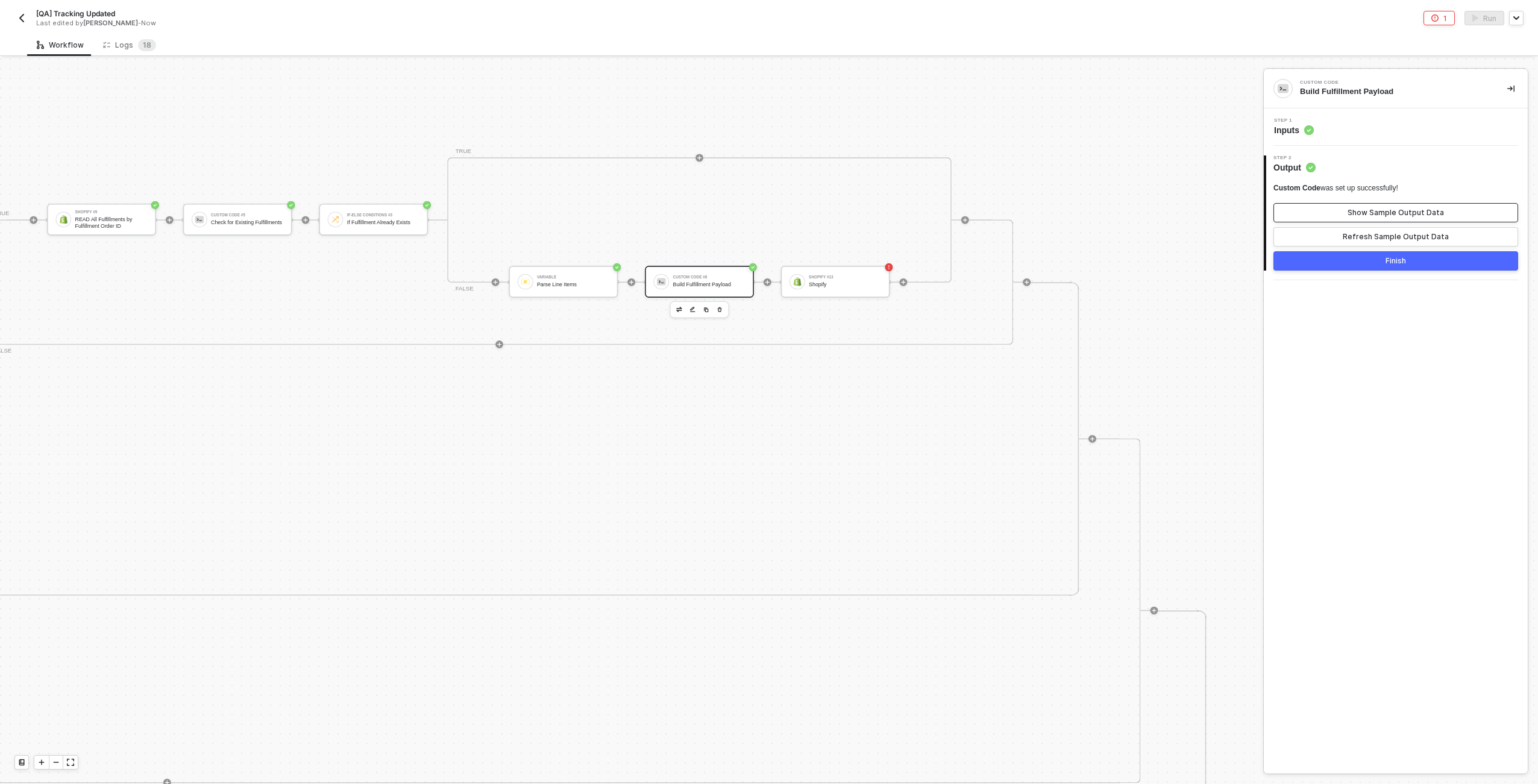
click at [766, 211] on button "Show Sample Output Data" at bounding box center [1396, 213] width 244 height 19
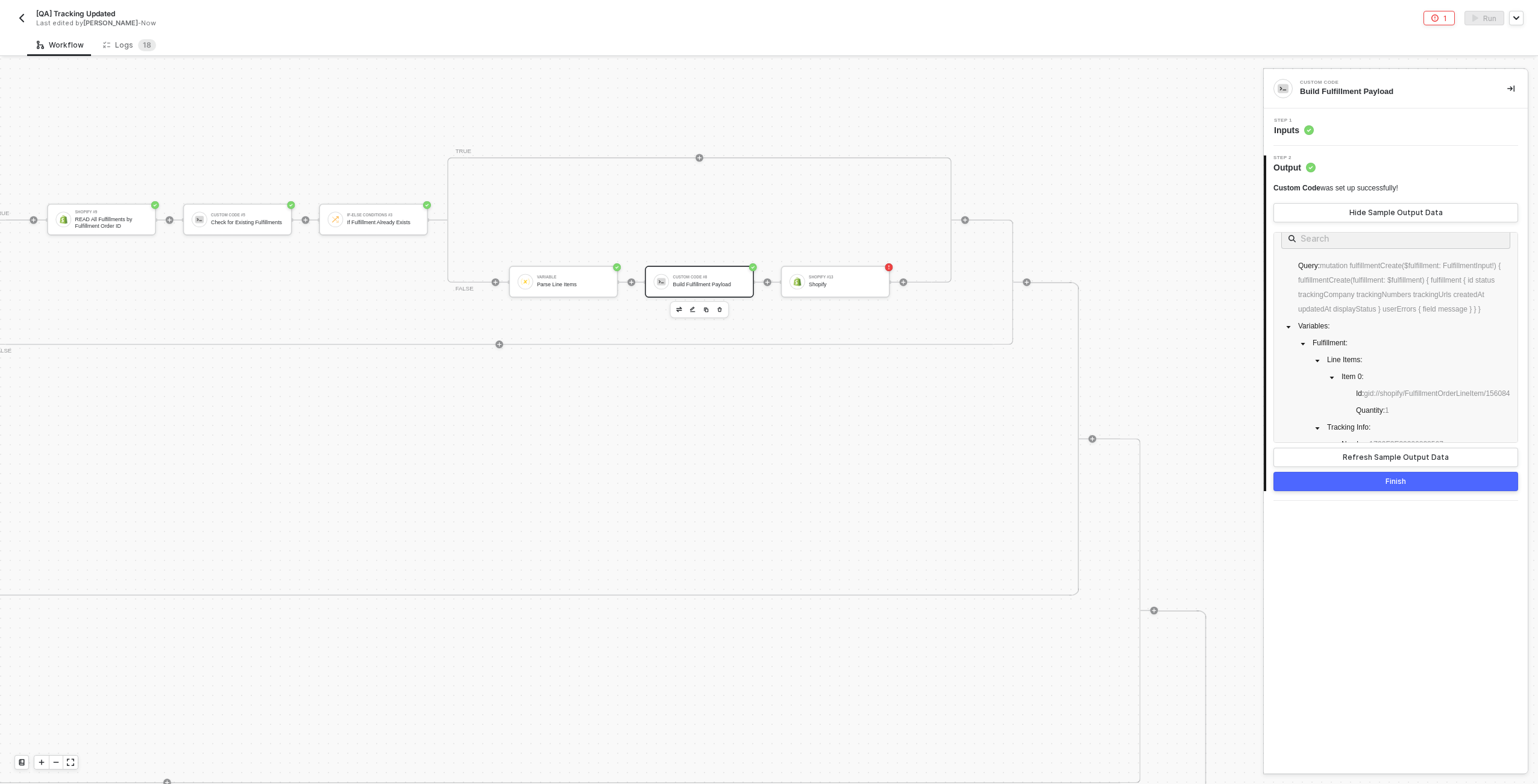
scroll to position [0, 0]
click at [766, 129] on div "Step 1 Inputs" at bounding box center [1397, 127] width 261 height 18
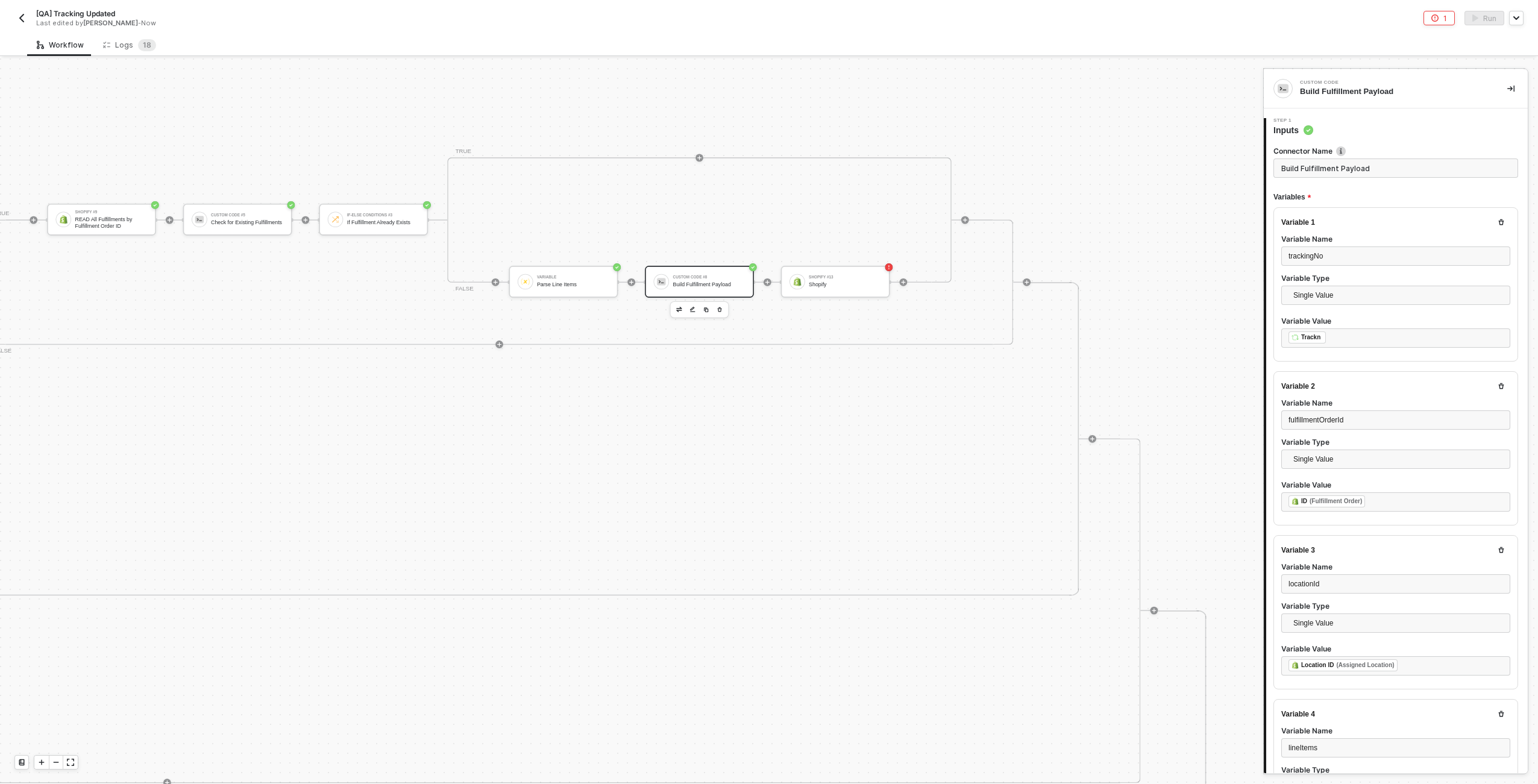
type textarea "const trackingNo = inputData.trackingNo; const fulfillmentOrderId = inputData.f…"
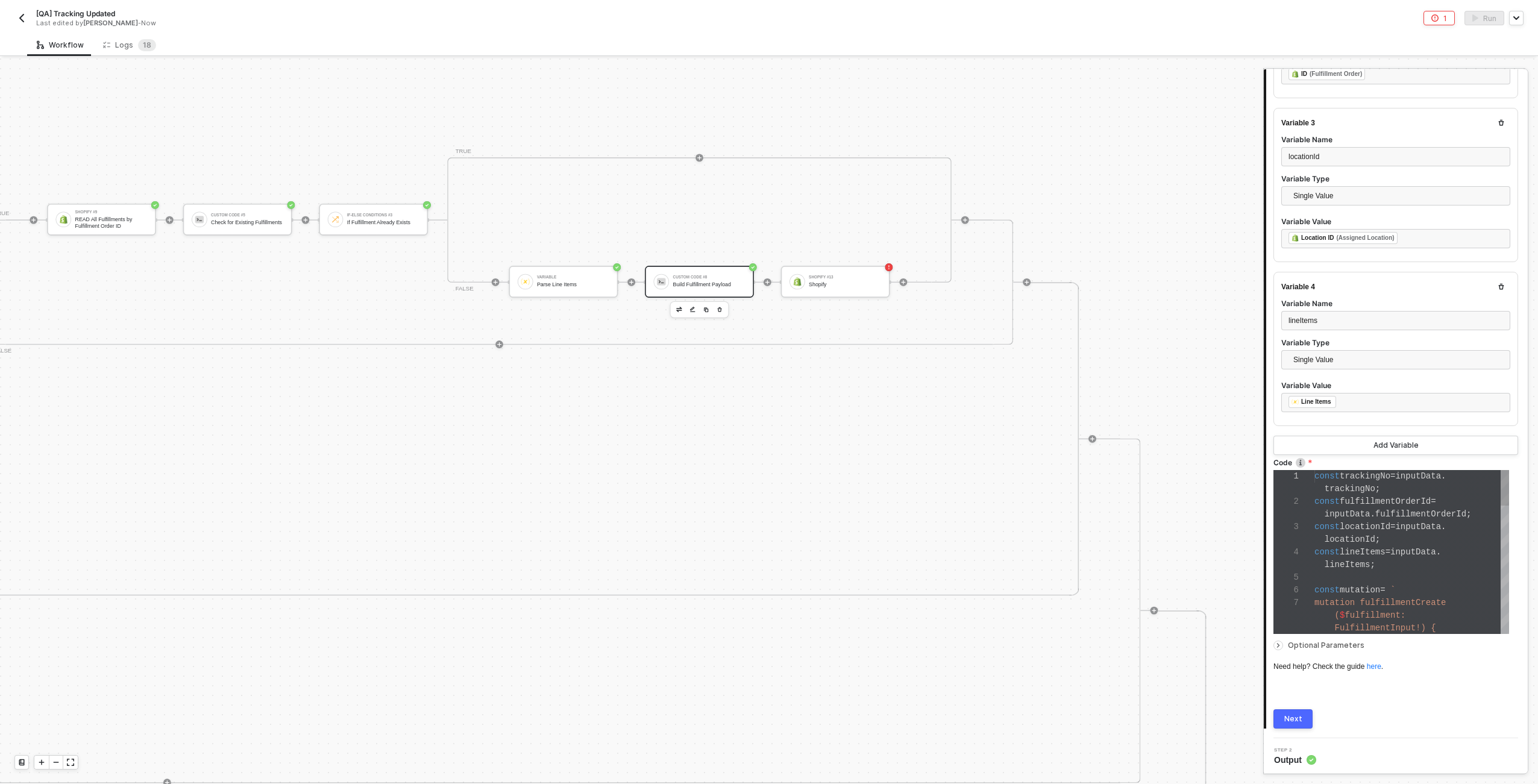
click at [766, 542] on div "locationId ;" at bounding box center [1412, 540] width 195 height 13
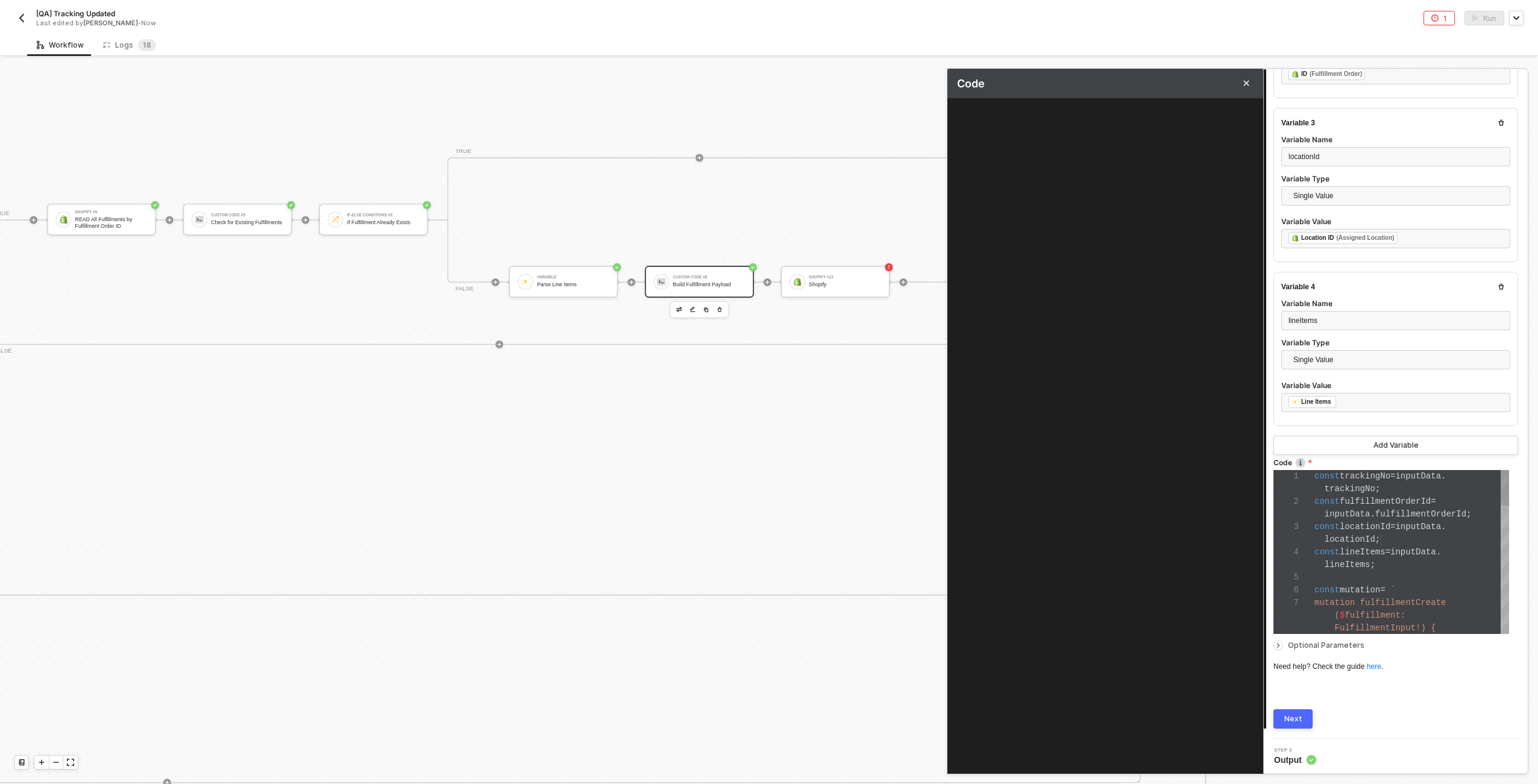
type textarea "const trackingNo = inputData.trackingNo; const fulfillmentOrderId = inputData.f…"
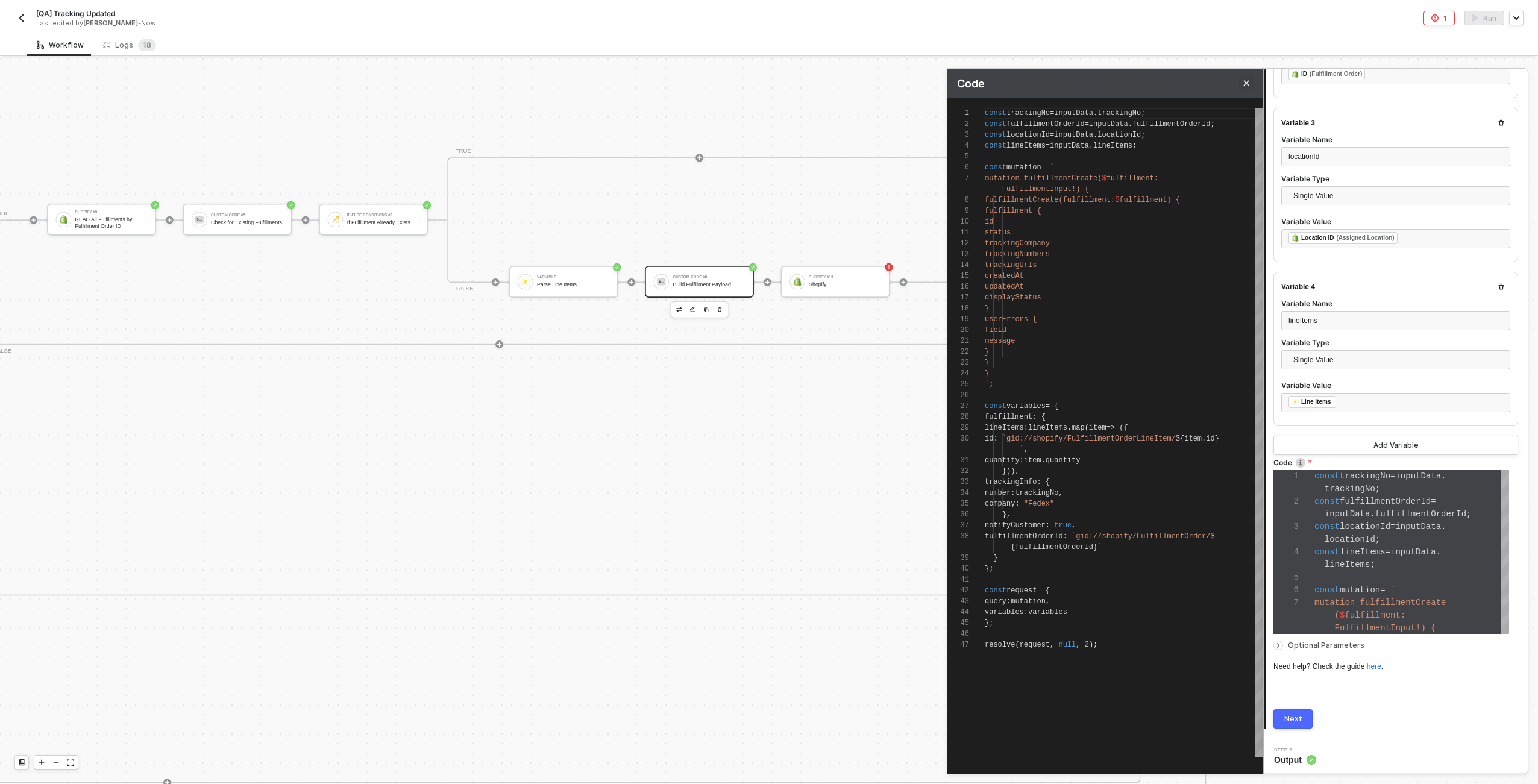
click at [766, 85] on icon "Close" at bounding box center [1246, 83] width 7 height 7
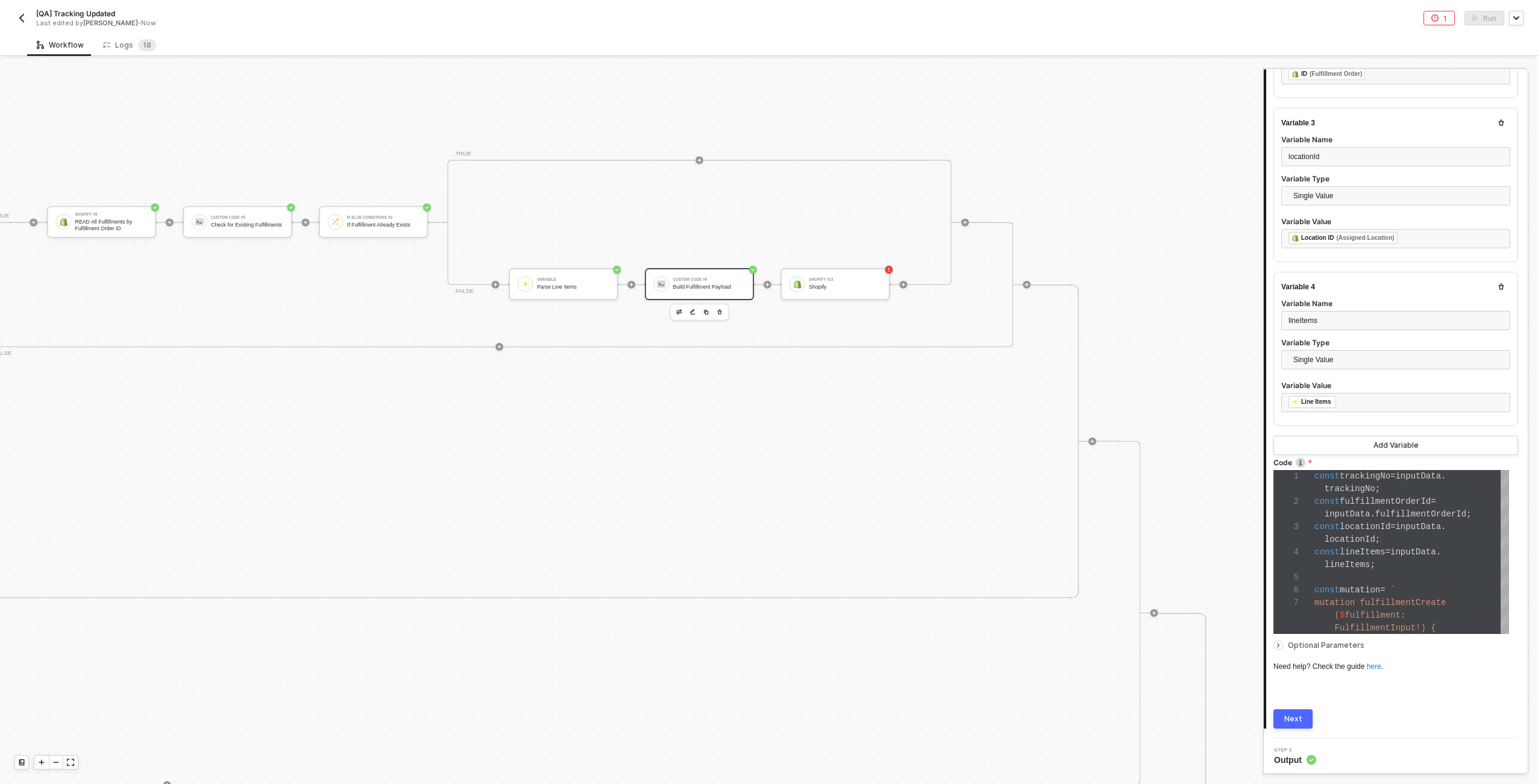
scroll to position [0, 3869]
click at [766, 272] on div "Shopify #13 Shopify" at bounding box center [835, 284] width 109 height 32
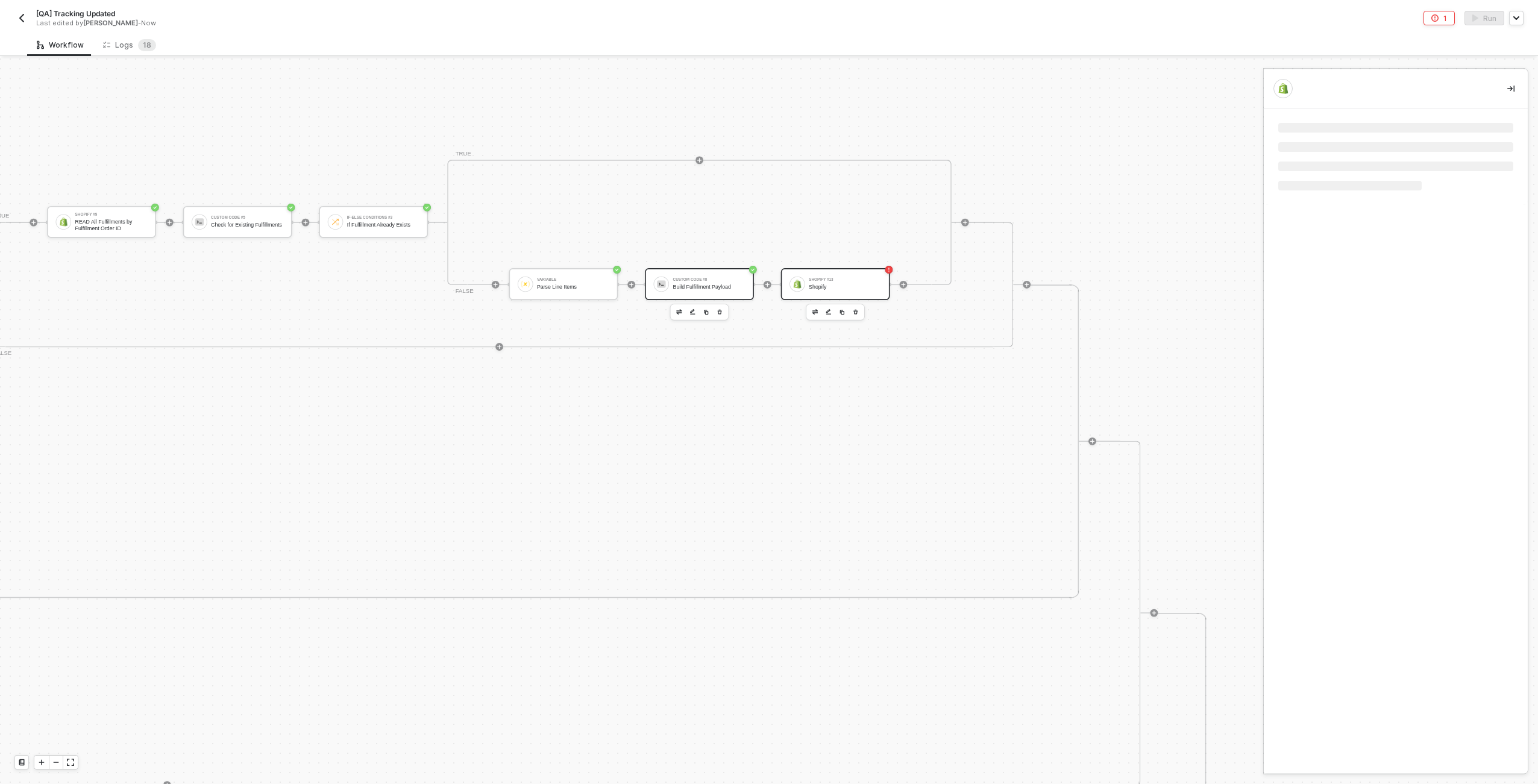
scroll to position [0, 0]
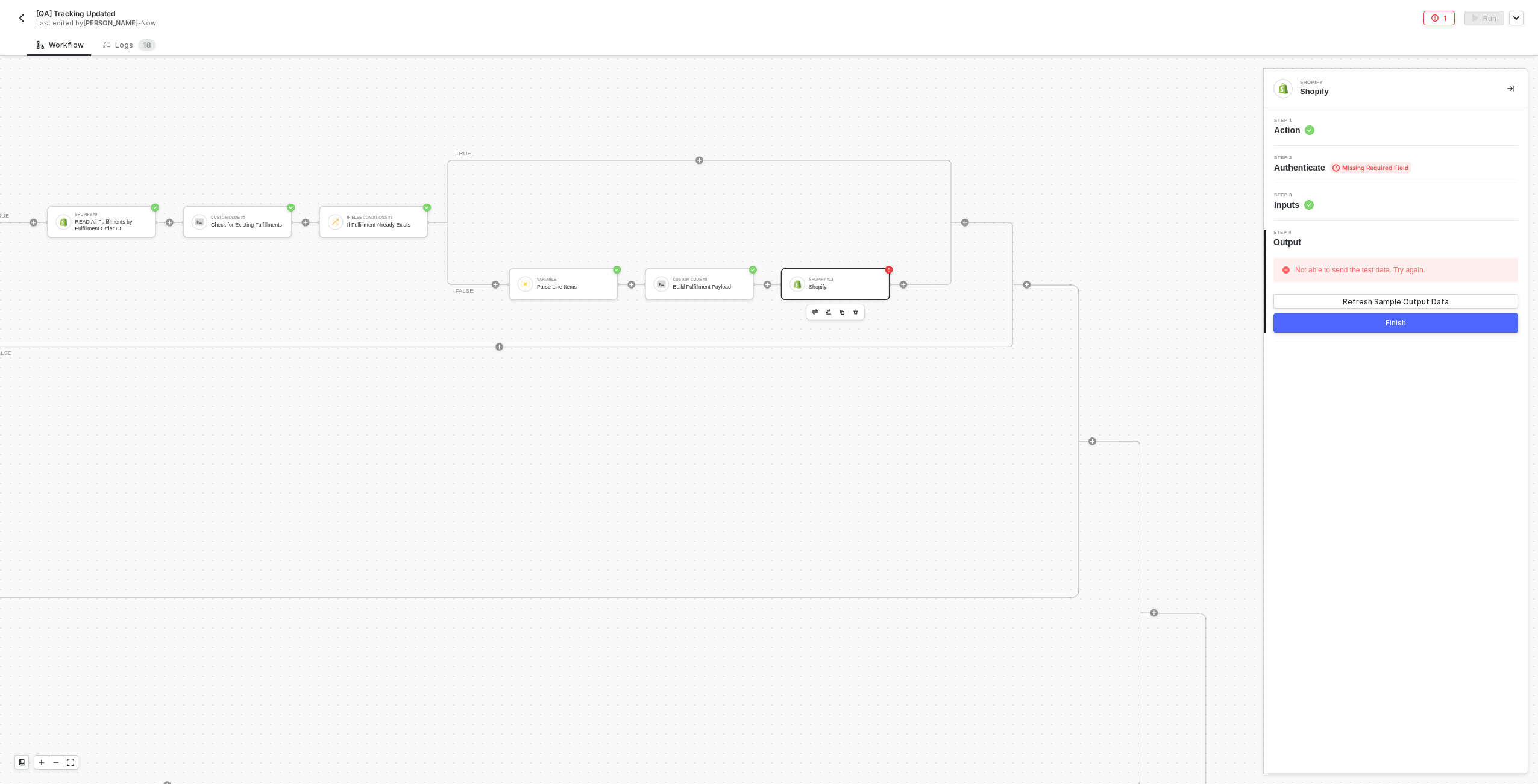
click at [766, 123] on div "Step 1 Action" at bounding box center [1397, 127] width 261 height 18
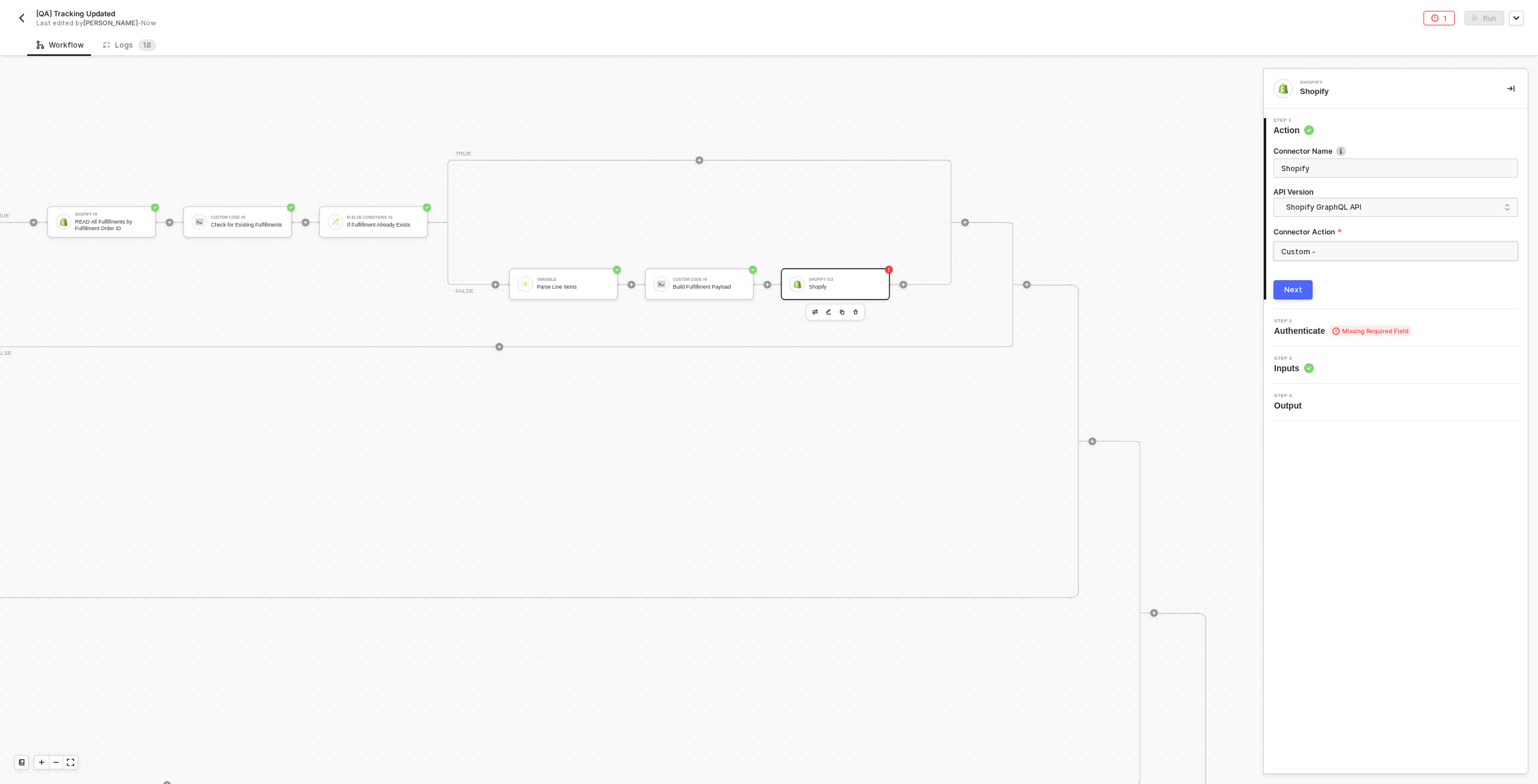
click at [766, 250] on input "Custom -" at bounding box center [1396, 251] width 244 height 19
click at [766, 145] on div "Custom Actions" at bounding box center [1166, 146] width 176 height 10
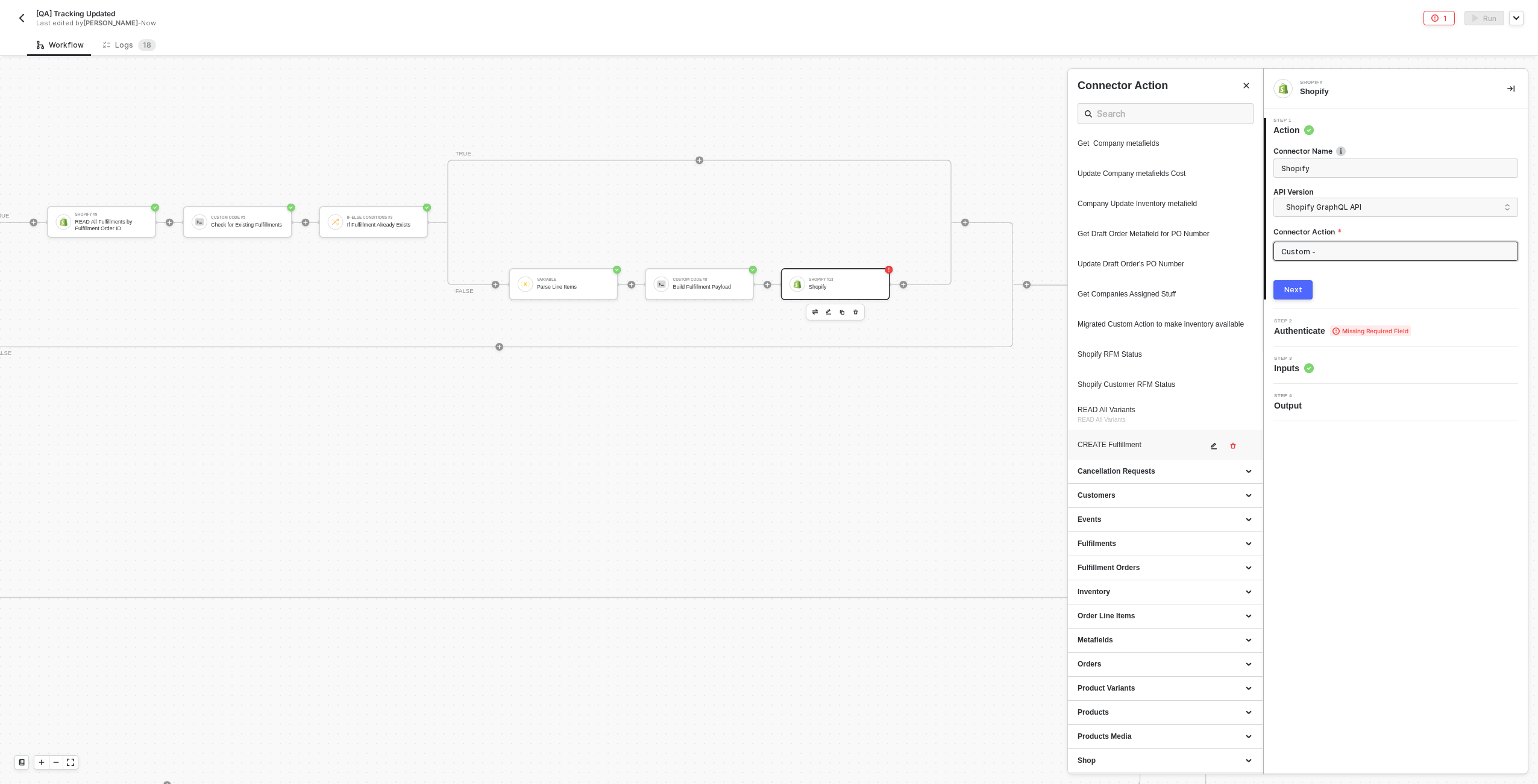
click at [766, 447] on div "CREATE Fulfillment" at bounding box center [1143, 445] width 130 height 10
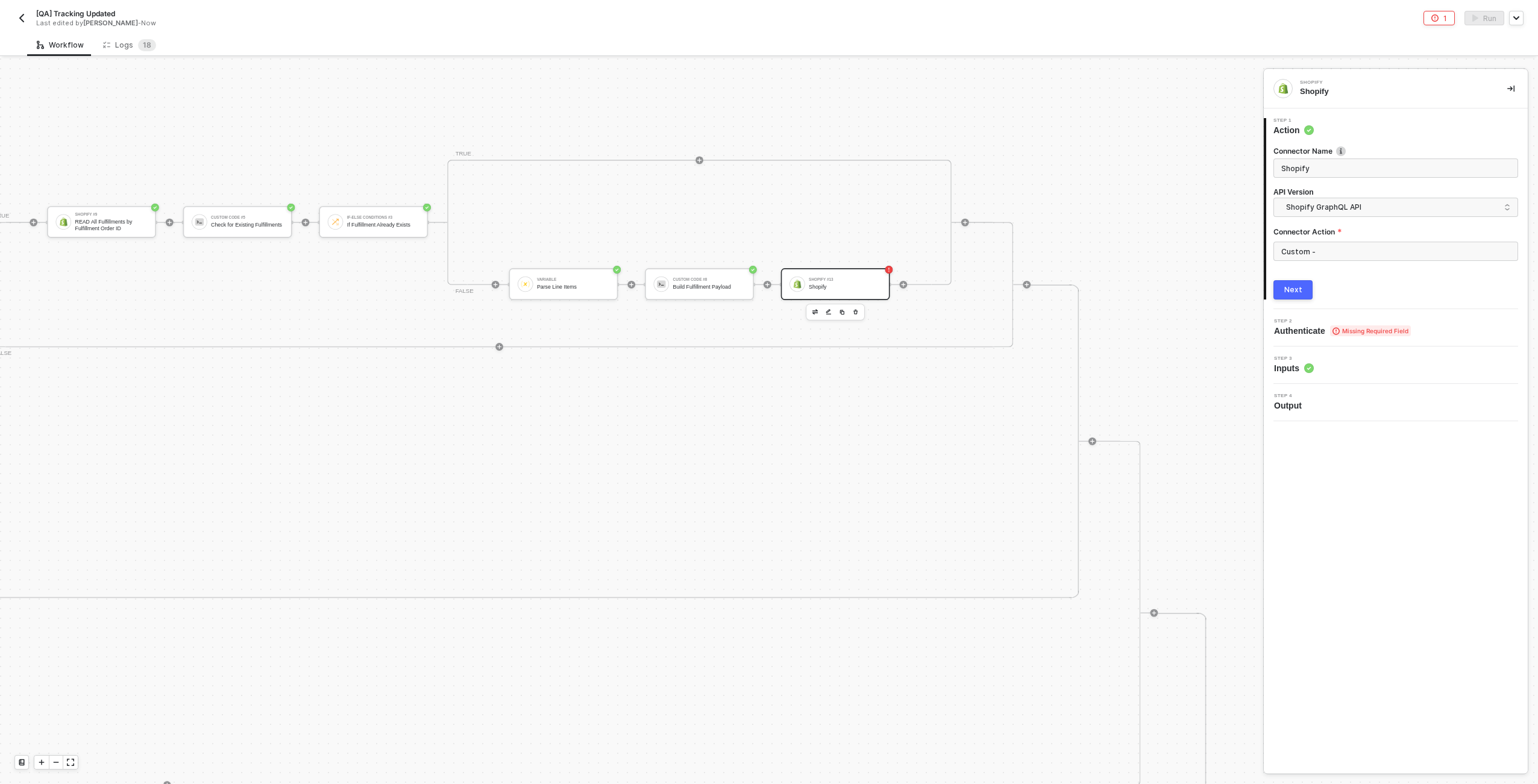
click at [766, 297] on button "Next" at bounding box center [1294, 290] width 39 height 19
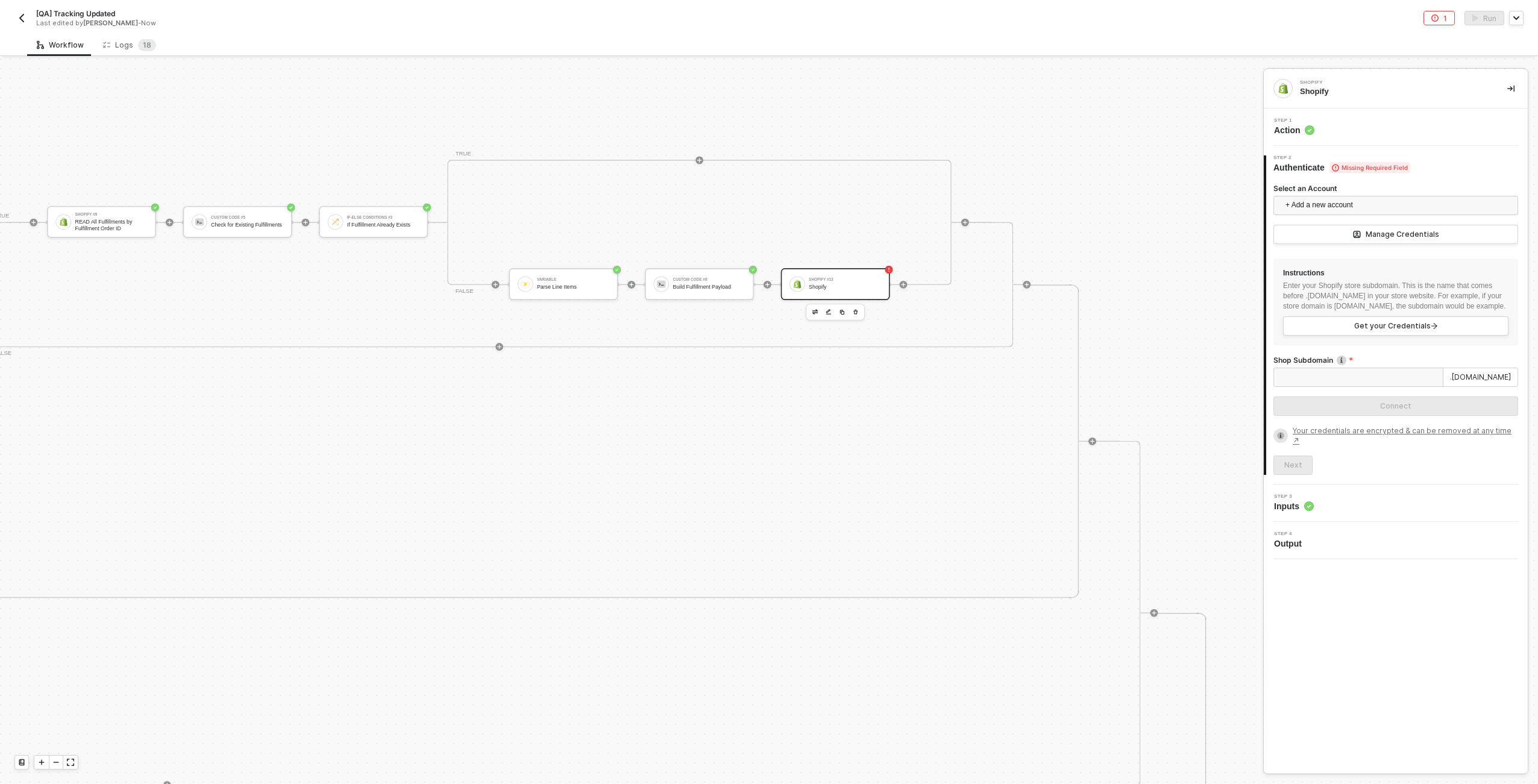
click at [766, 136] on div "Step 1 Action" at bounding box center [1395, 127] width 264 height 38
click at [766, 122] on div "Step 1 Action" at bounding box center [1397, 127] width 261 height 18
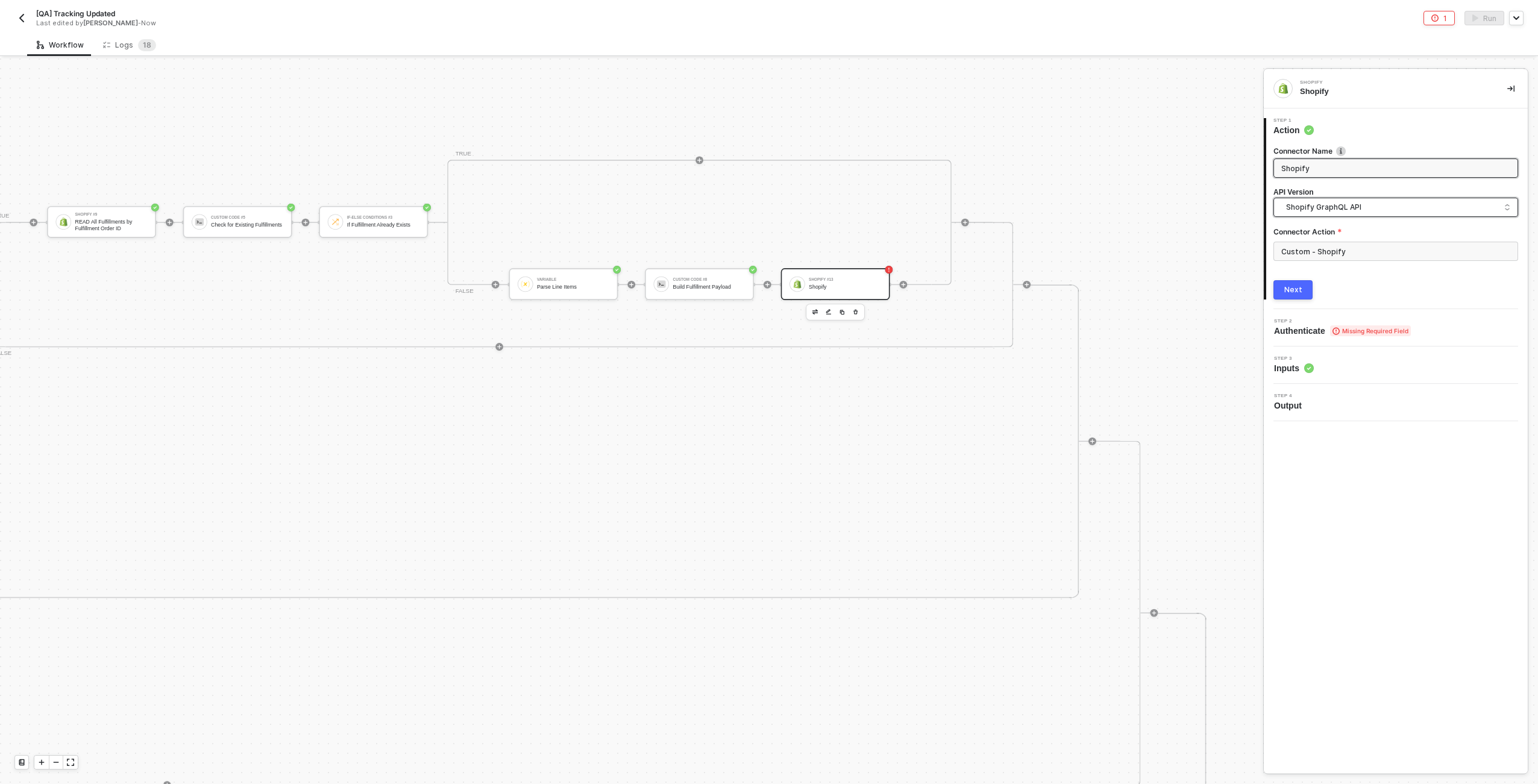
click at [766, 203] on span "Shopify GraphQL API" at bounding box center [1399, 207] width 224 height 13
drag, startPoint x: 1315, startPoint y: 237, endPoint x: 1317, endPoint y: 244, distance: 7.3
click at [766, 237] on div "Shopify API" at bounding box center [1396, 235] width 224 height 11
click at [766, 252] on input "Custom - Shopify" at bounding box center [1396, 251] width 244 height 19
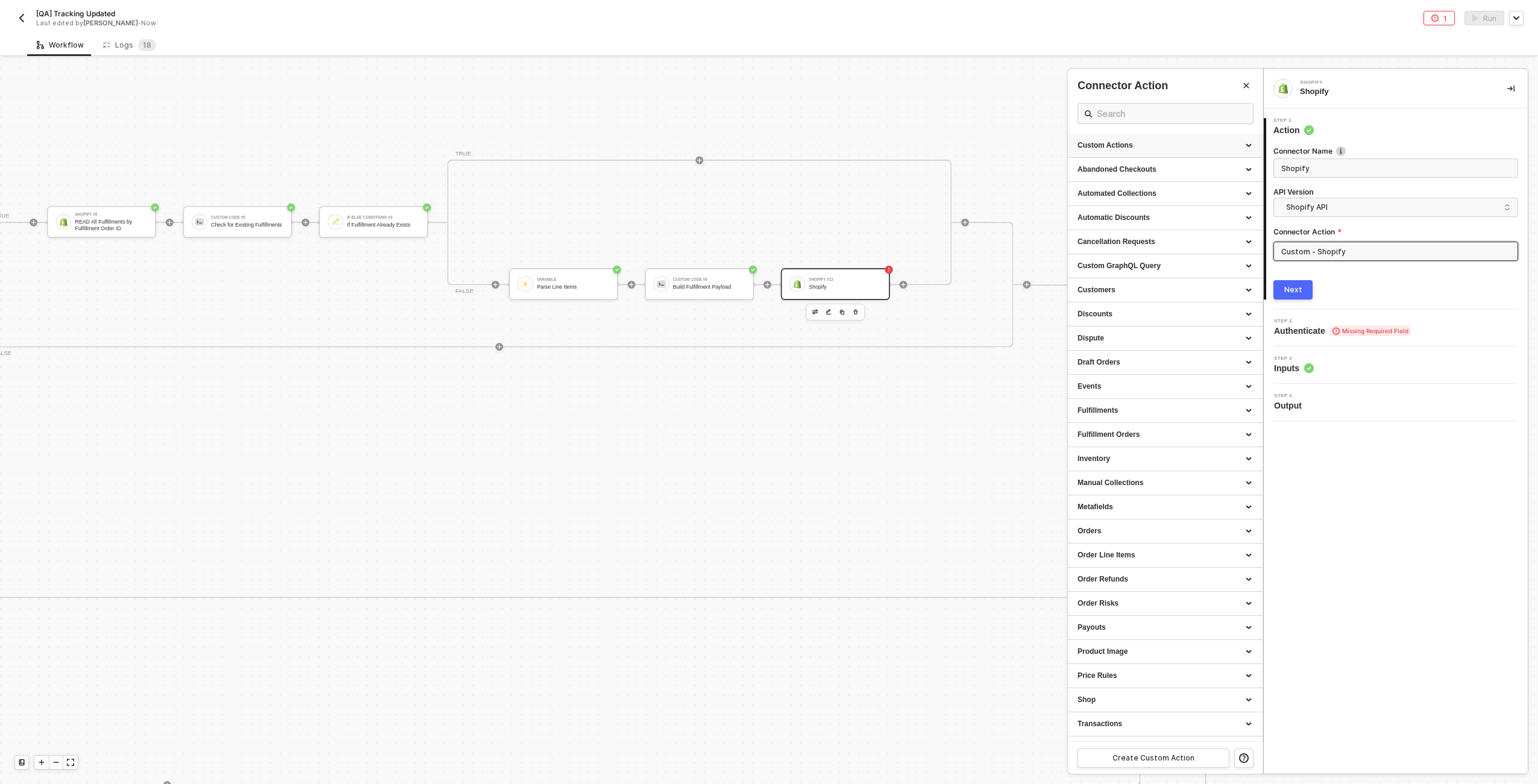
click at [766, 142] on div "Custom Actions" at bounding box center [1166, 146] width 176 height 10
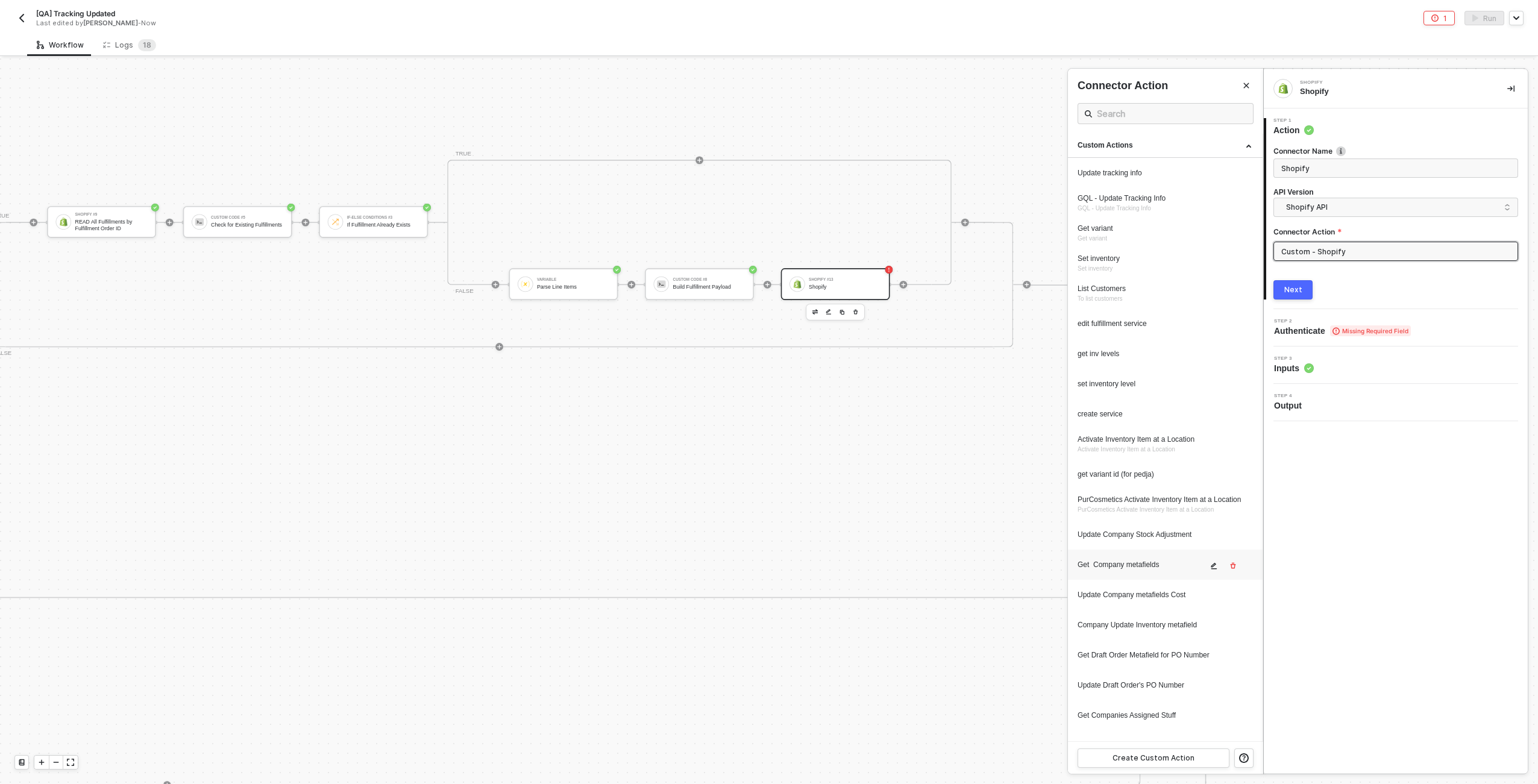
scroll to position [245, 0]
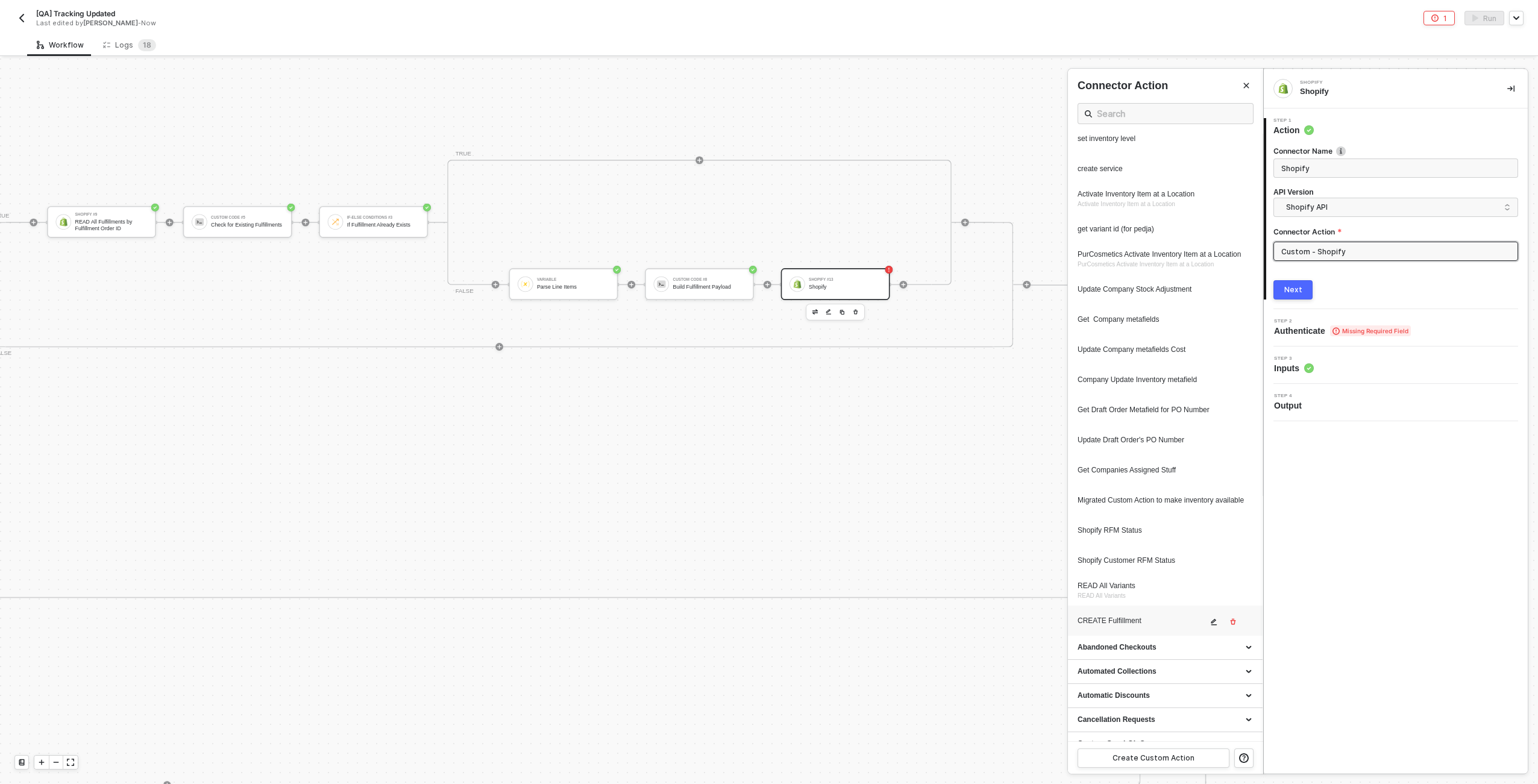
click at [766, 626] on div "CREATE Fulfillment" at bounding box center [1143, 621] width 130 height 10
type input "Custom Action"
type input "Custom - CREATE Fulfillment"
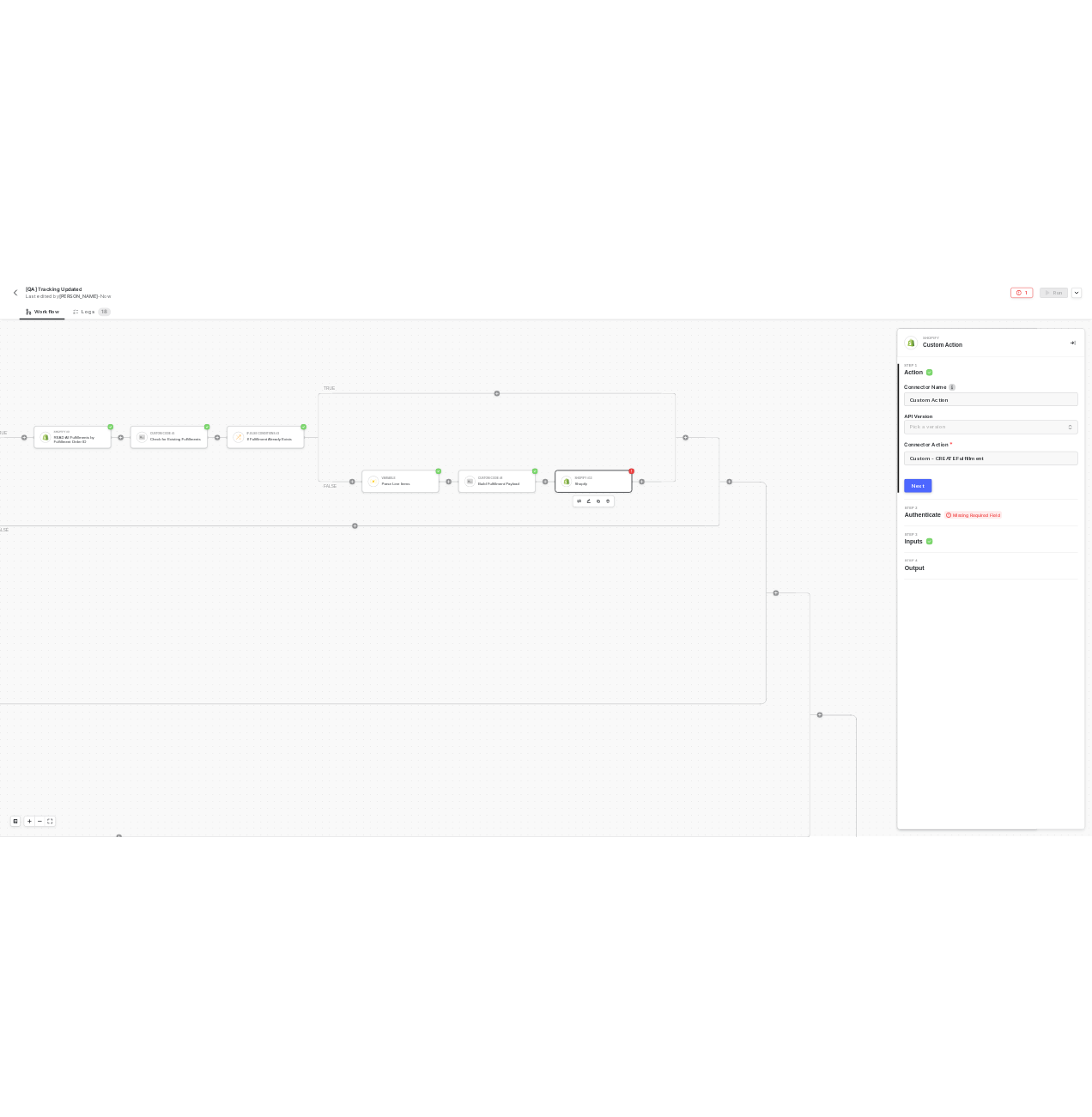
scroll to position [0, 0]
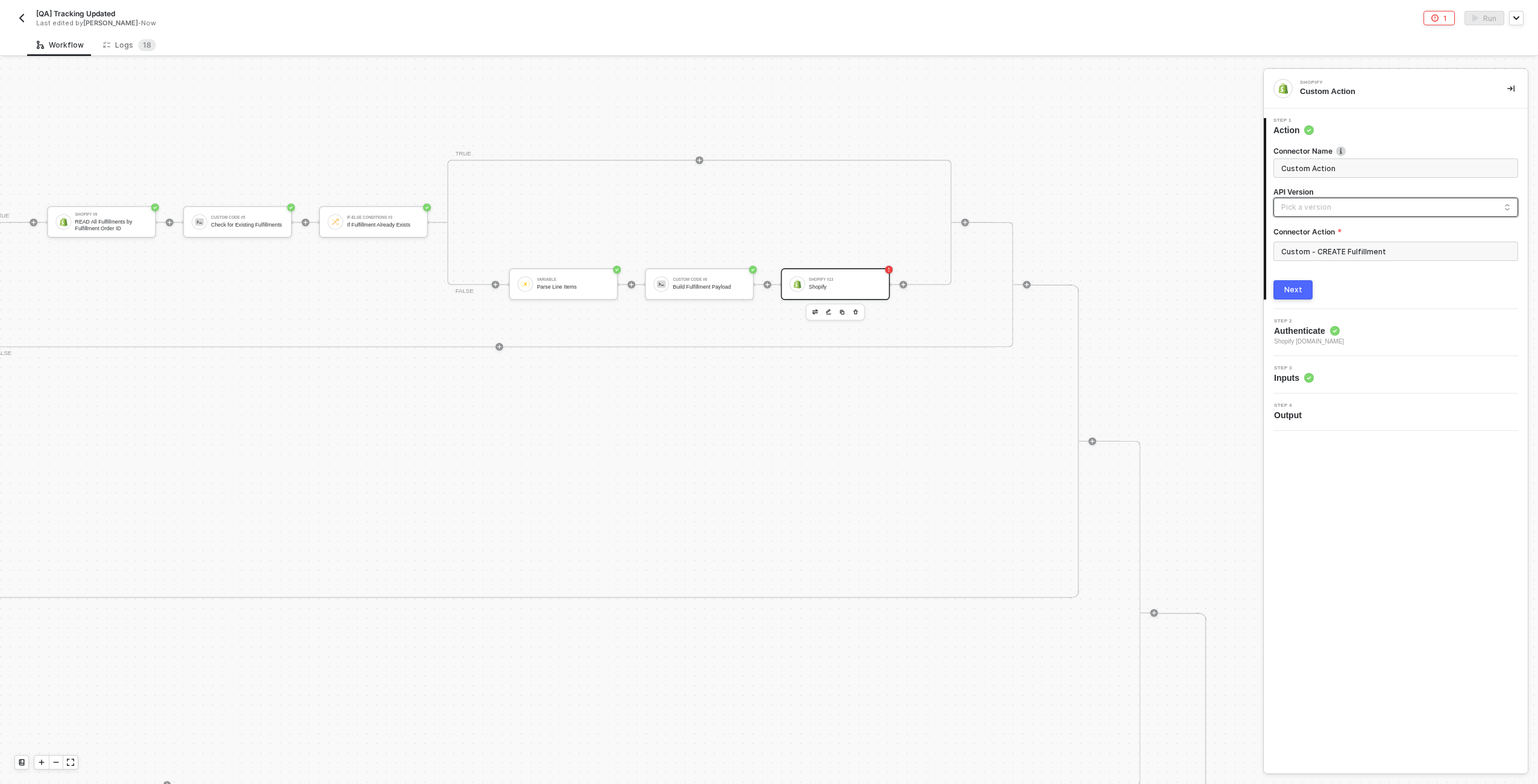
click at [766, 208] on input "search" at bounding box center [1396, 208] width 229 height 19
click at [766, 235] on div "Shopify API" at bounding box center [1396, 235] width 224 height 11
click at [766, 294] on button "Next" at bounding box center [1294, 290] width 39 height 19
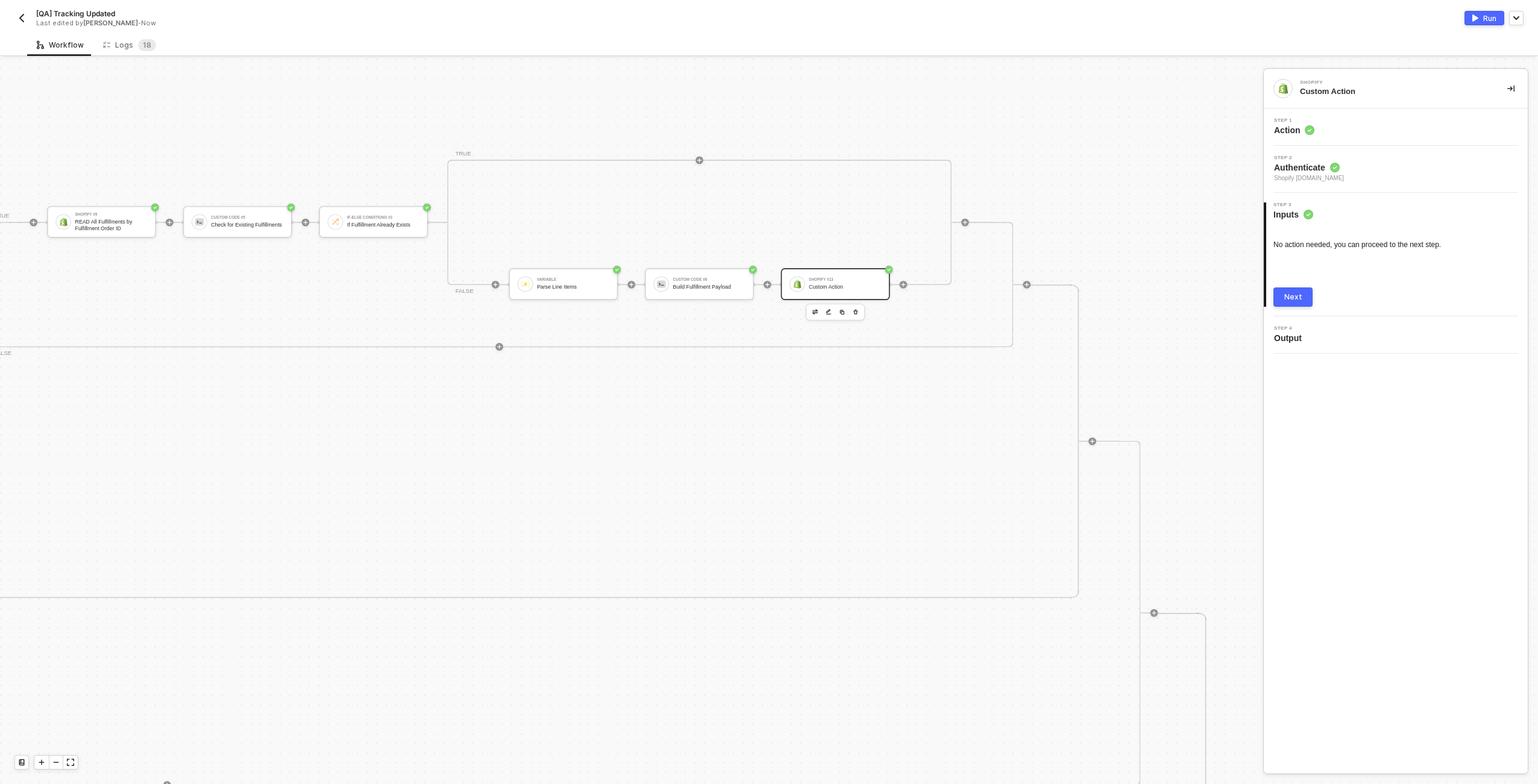
click at [766, 131] on div "Step 1 Action" at bounding box center [1397, 127] width 261 height 18
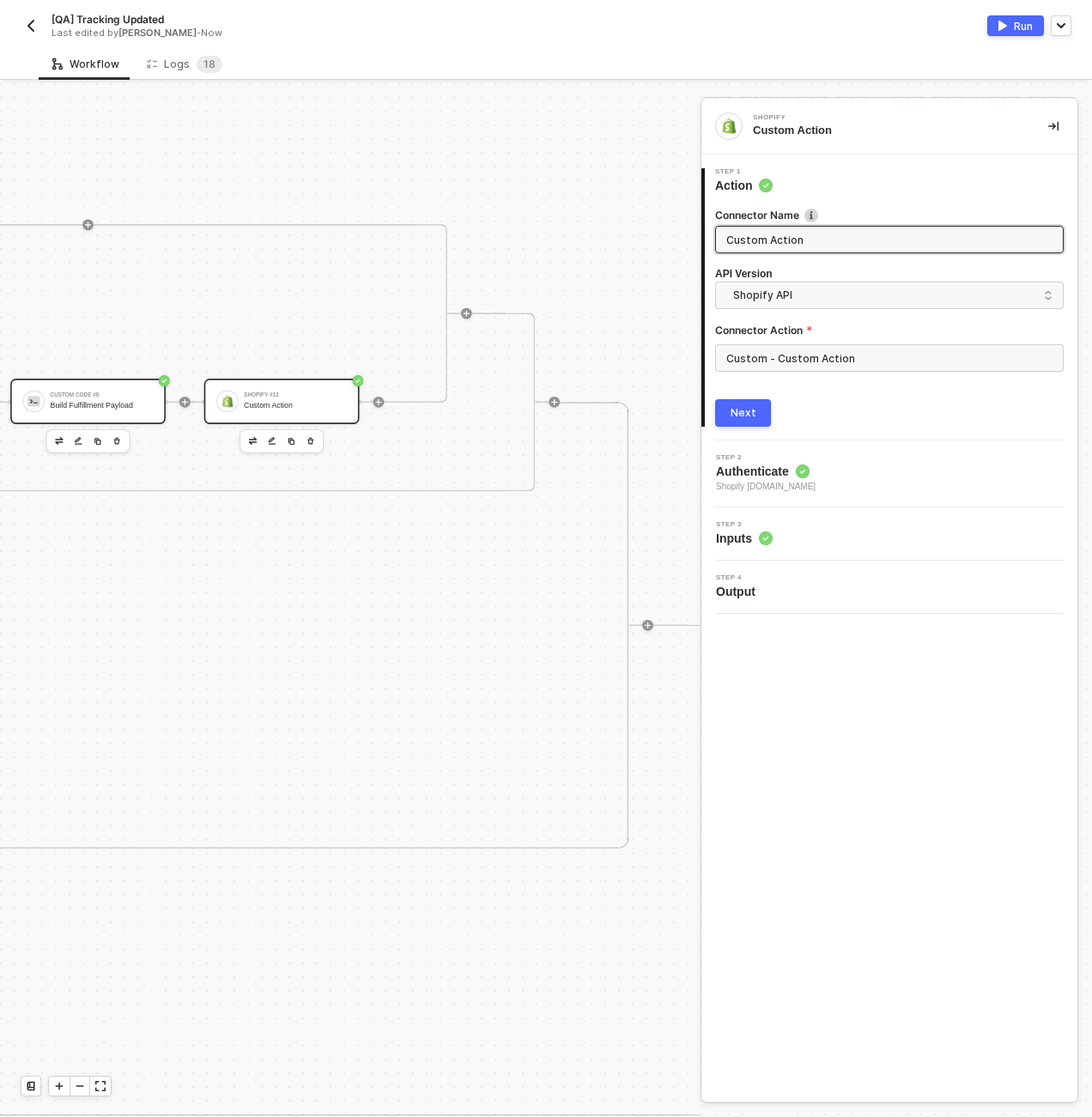
scroll to position [4, 6165]
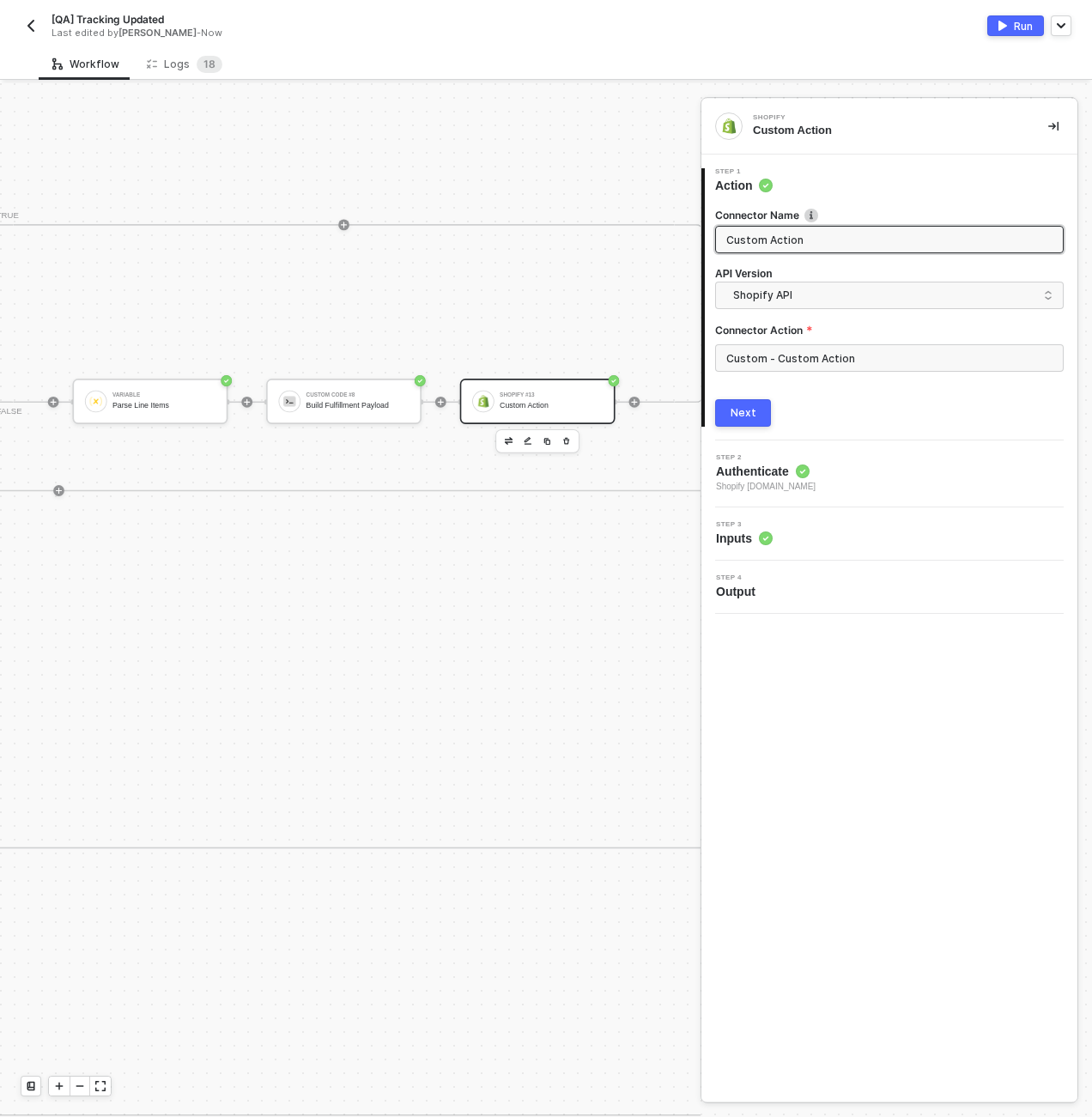
click at [502, 395] on div "Shopify #13" at bounding box center [551, 395] width 103 height 5
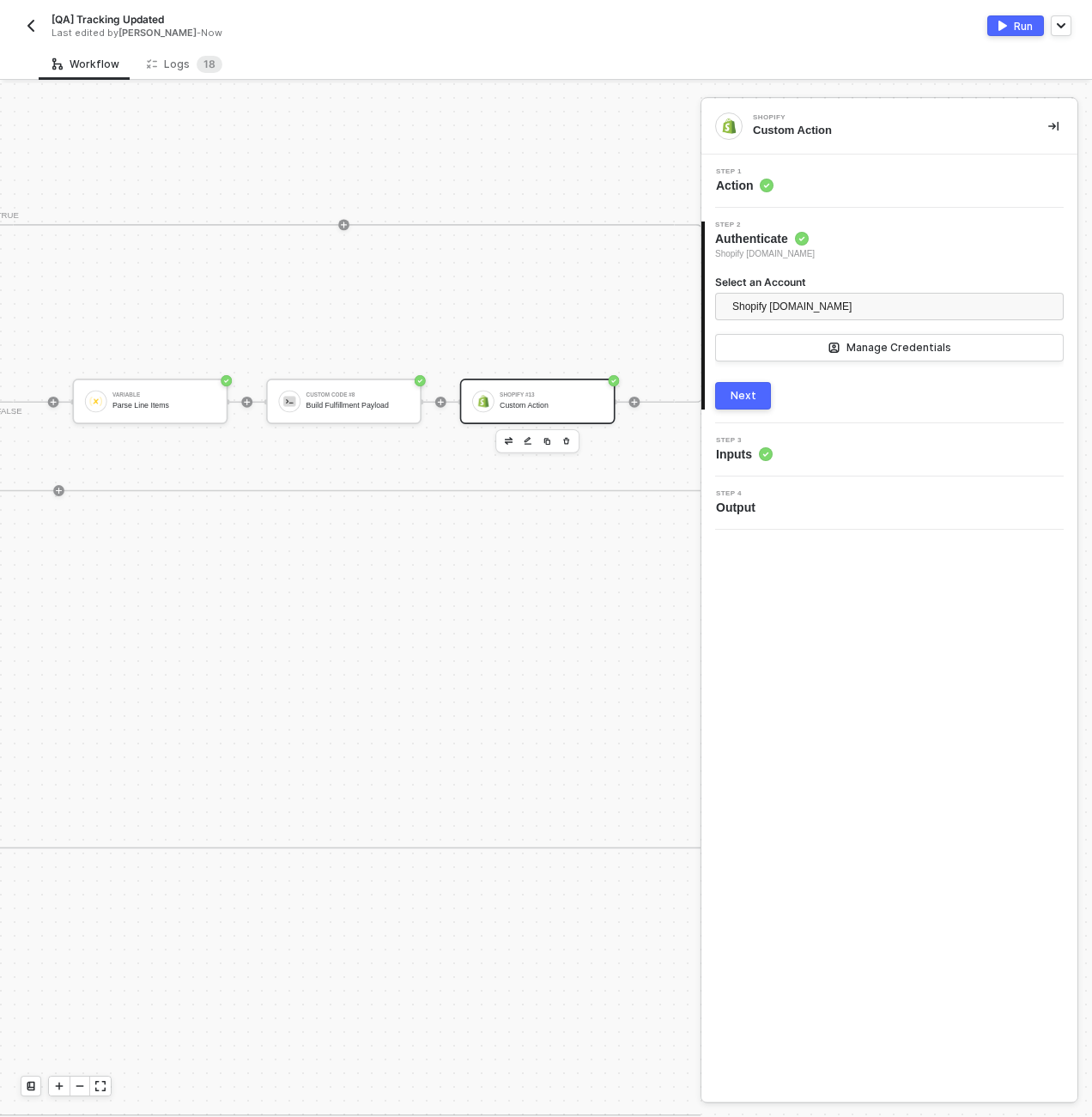
click at [800, 174] on div "Step 1 Action" at bounding box center [892, 181] width 372 height 25
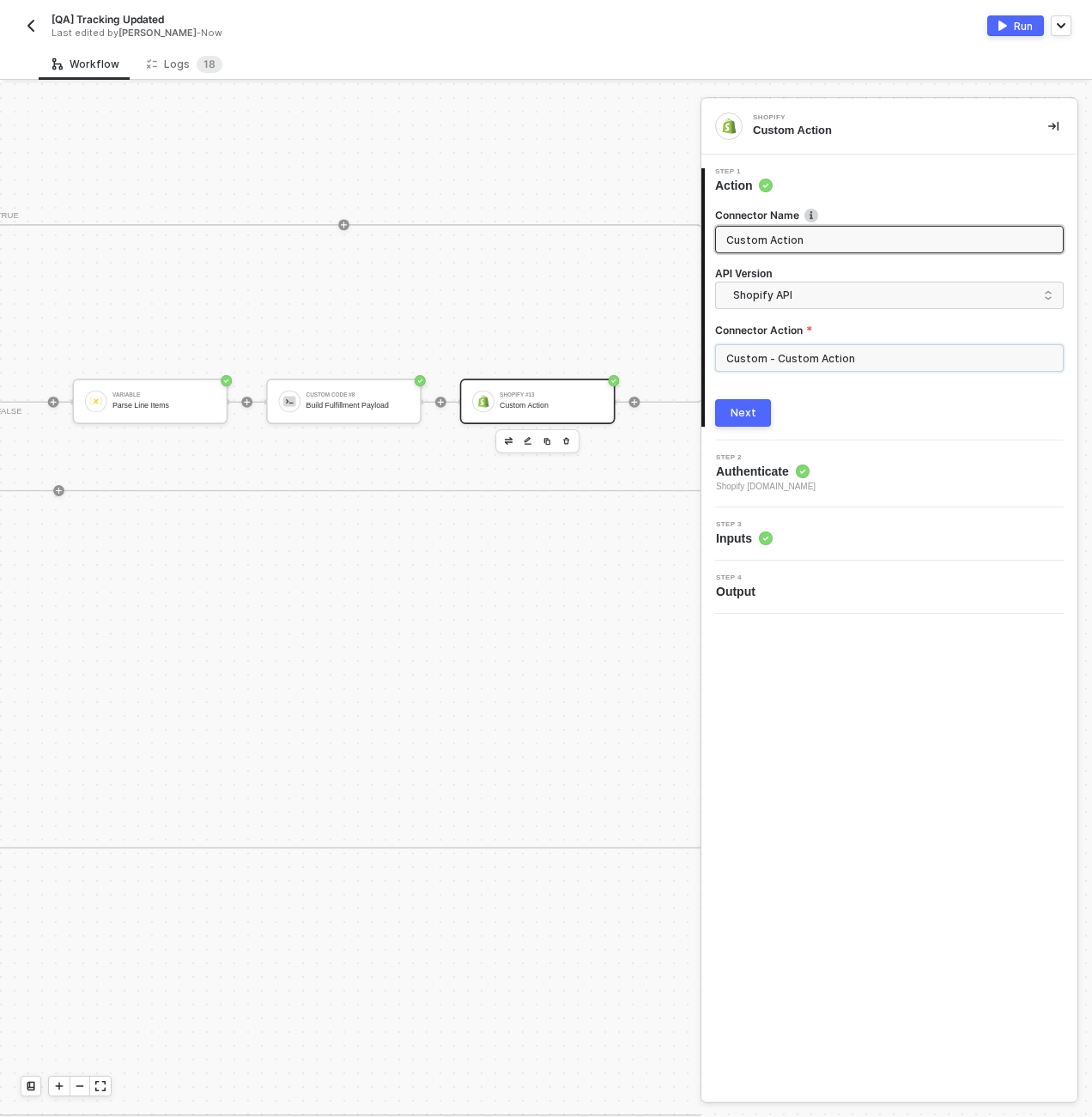
click at [799, 354] on input "Custom - Custom Action" at bounding box center [890, 358] width 348 height 27
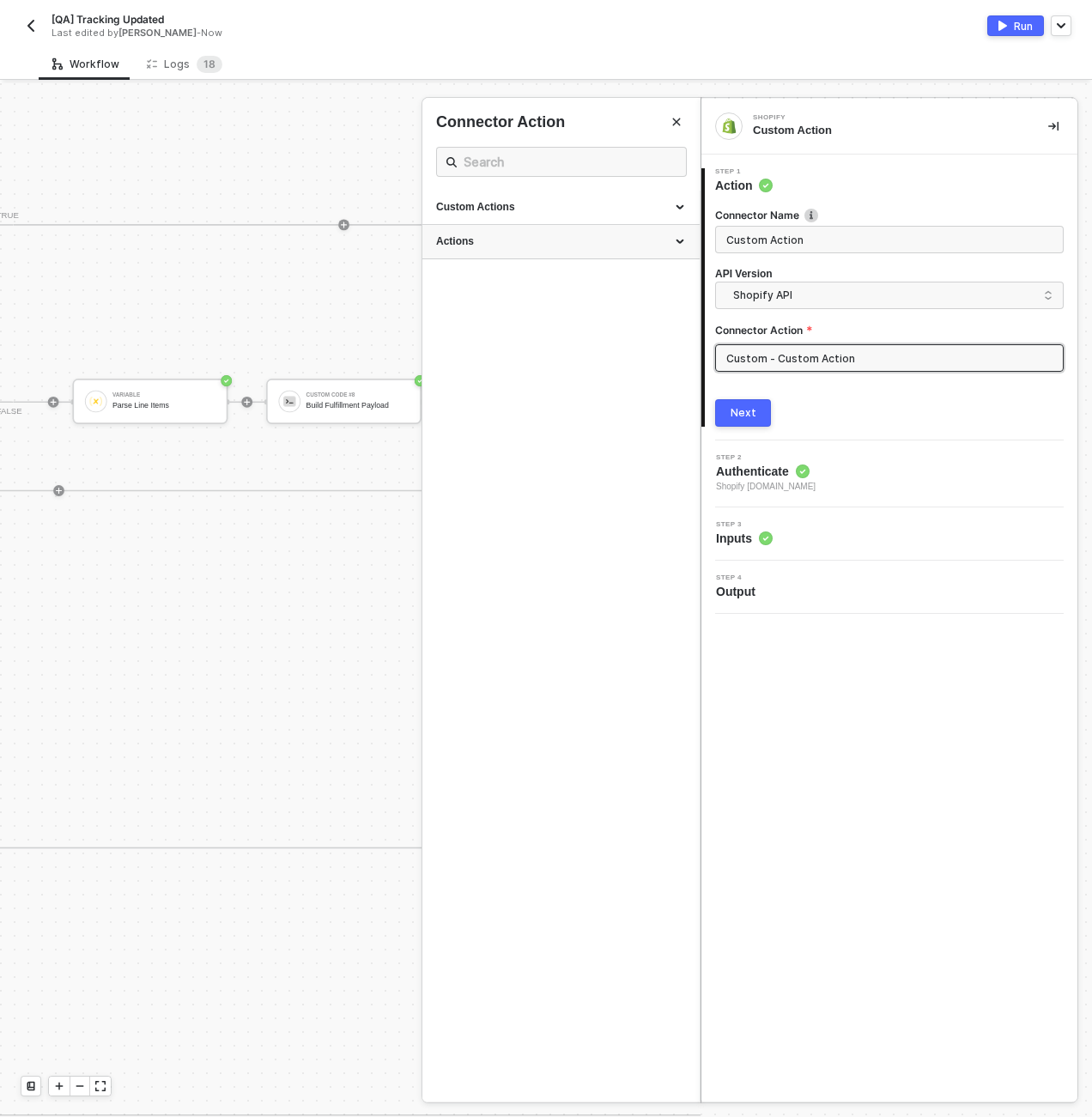
click at [684, 243] on div "Actions" at bounding box center [561, 241] width 250 height 15
click at [980, 295] on span "Shopify API" at bounding box center [893, 295] width 319 height 19
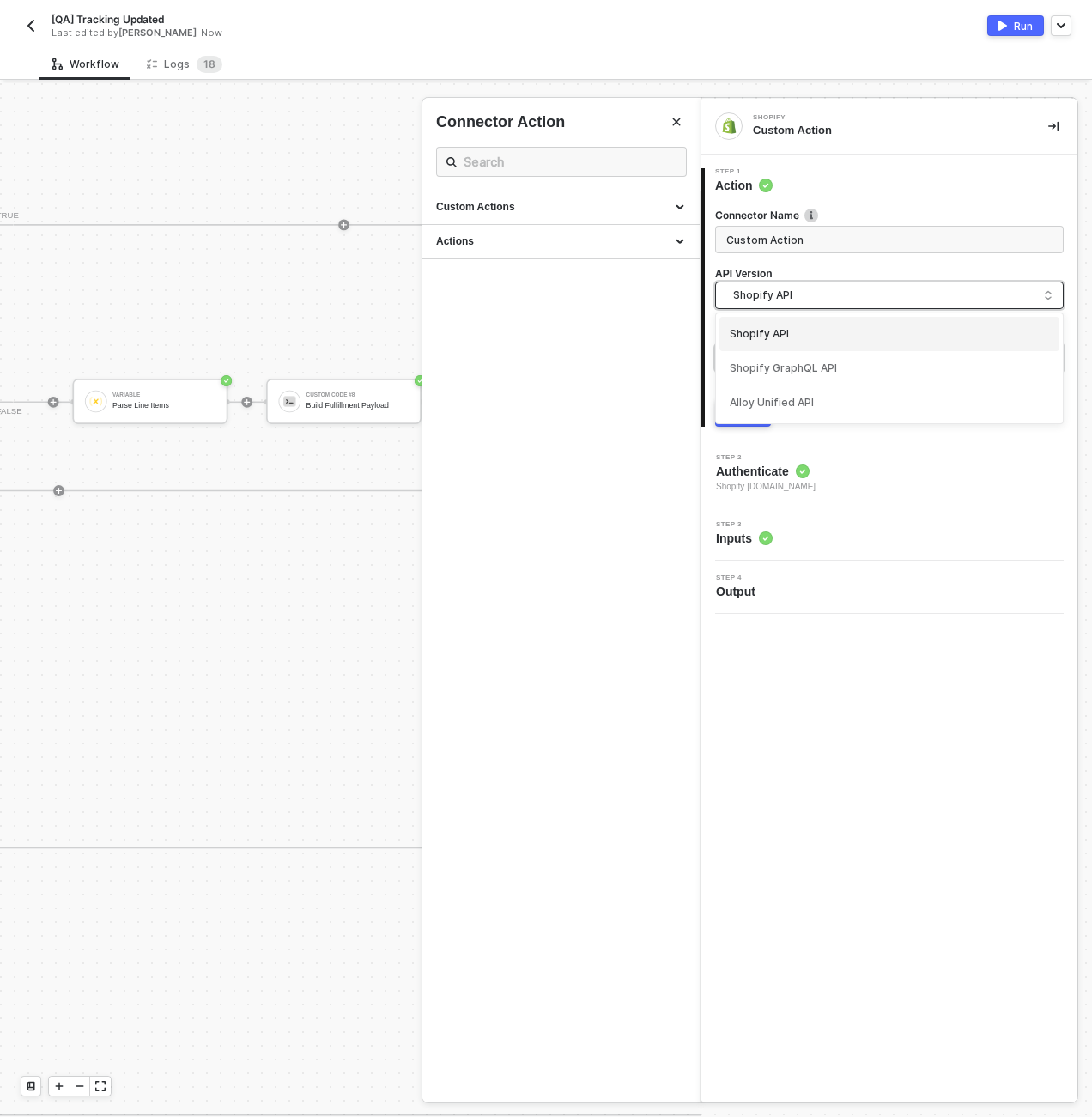
click at [879, 335] on div "Shopify API" at bounding box center [890, 335] width 319 height 16
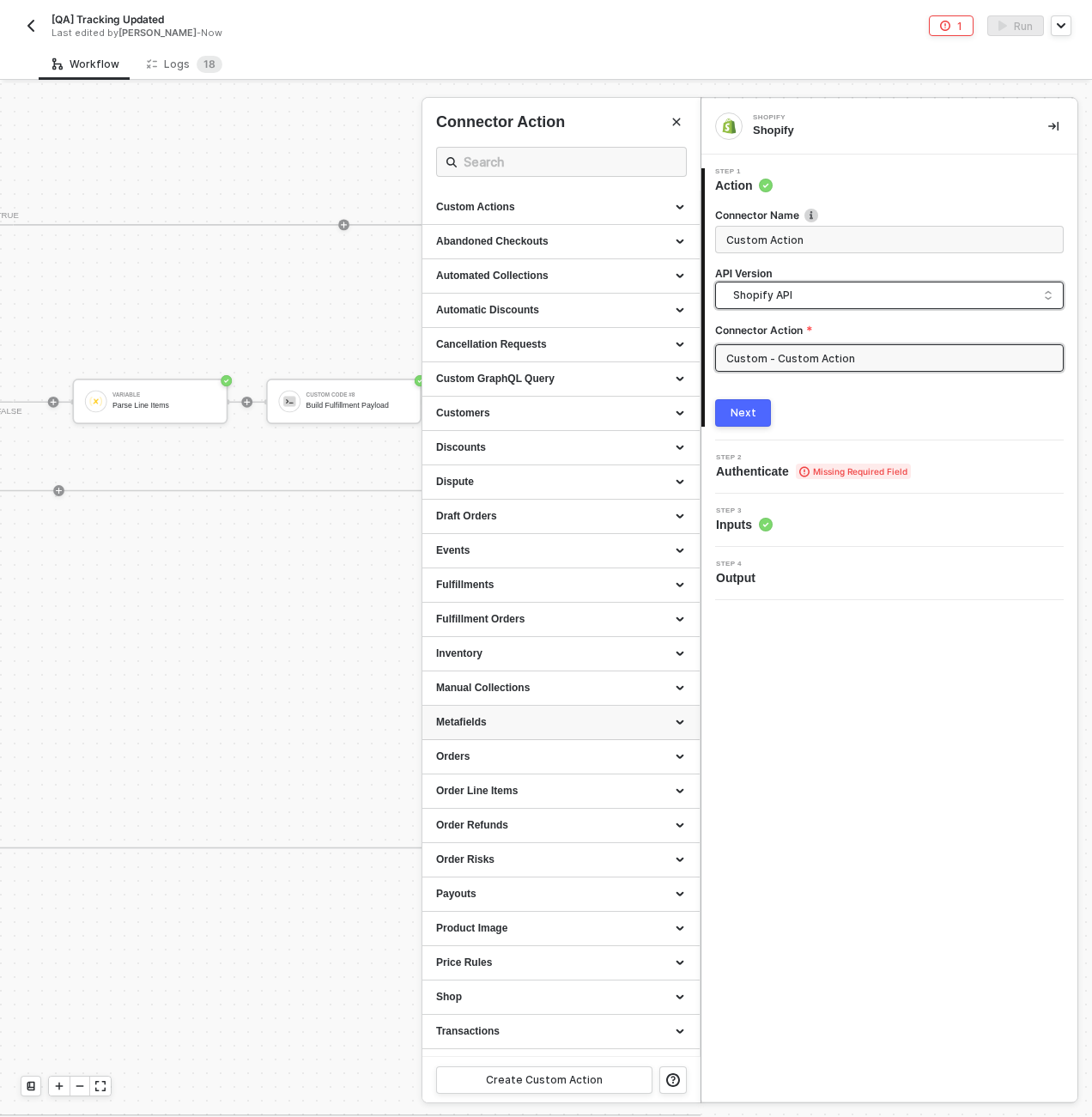
click at [525, 728] on div "Metafields" at bounding box center [561, 723] width 250 height 15
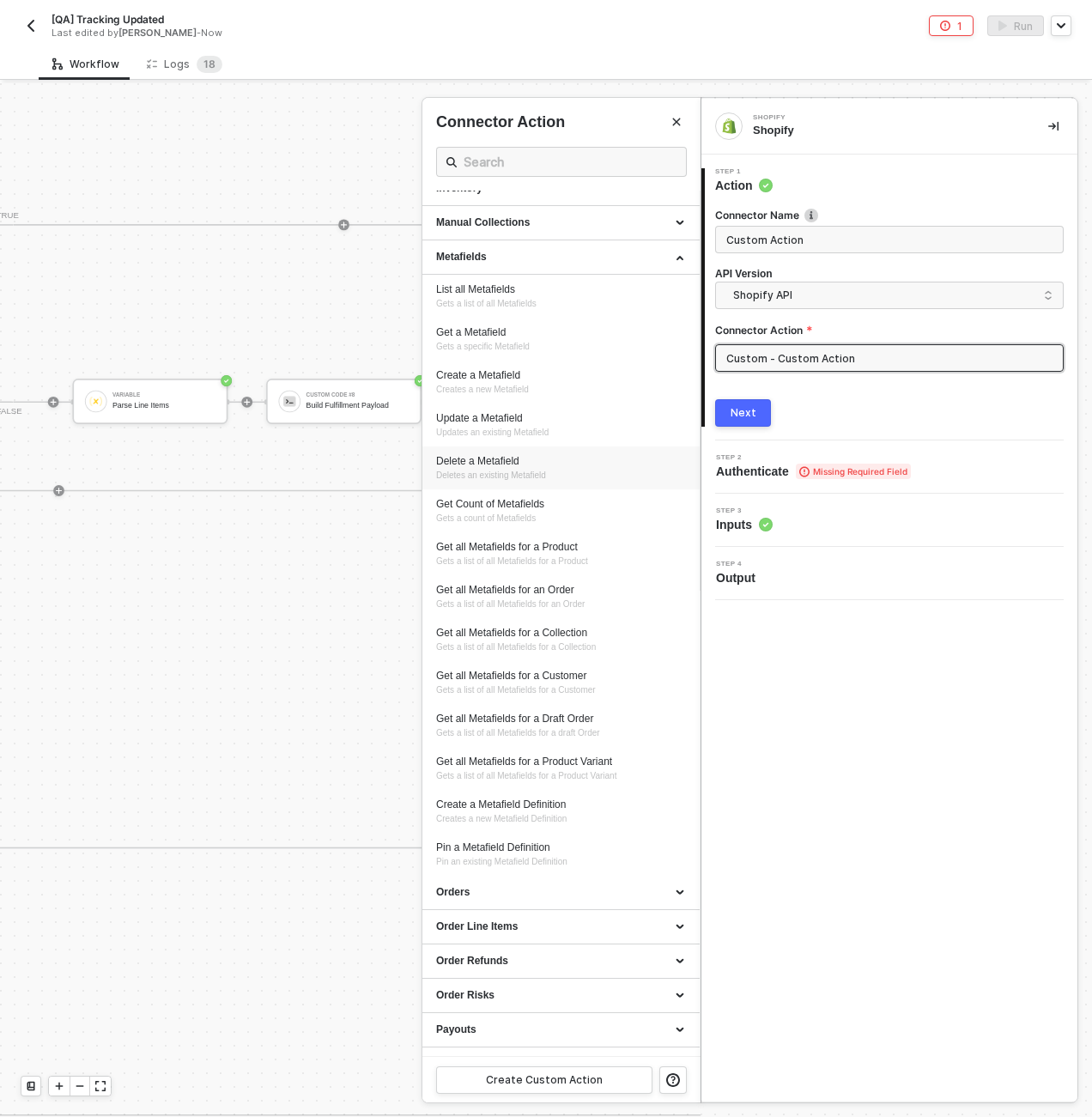
scroll to position [0, 0]
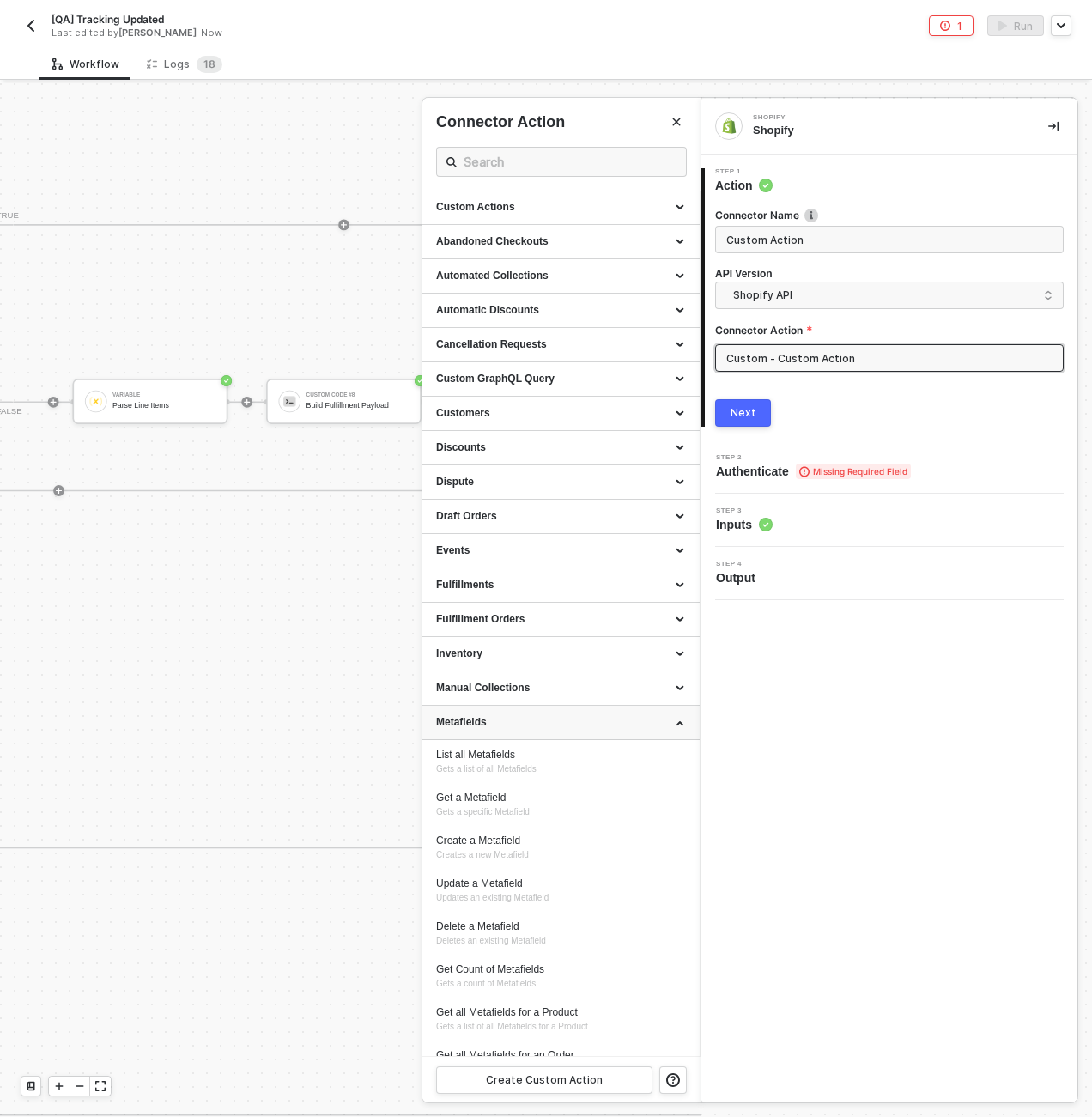
click at [525, 723] on div "Metafields" at bounding box center [561, 723] width 250 height 15
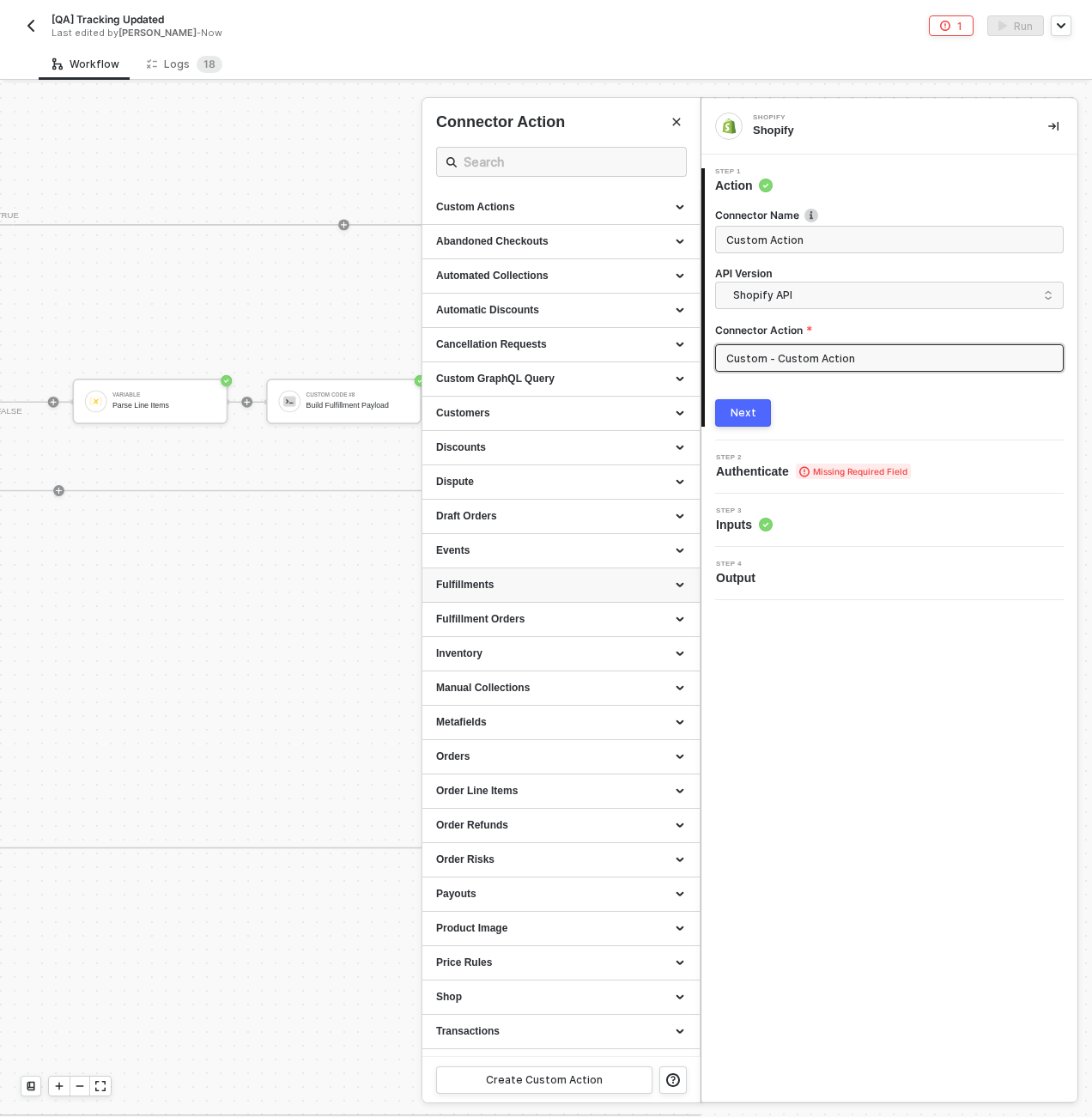
click at [498, 594] on div "Fulfillments" at bounding box center [561, 586] width 278 height 34
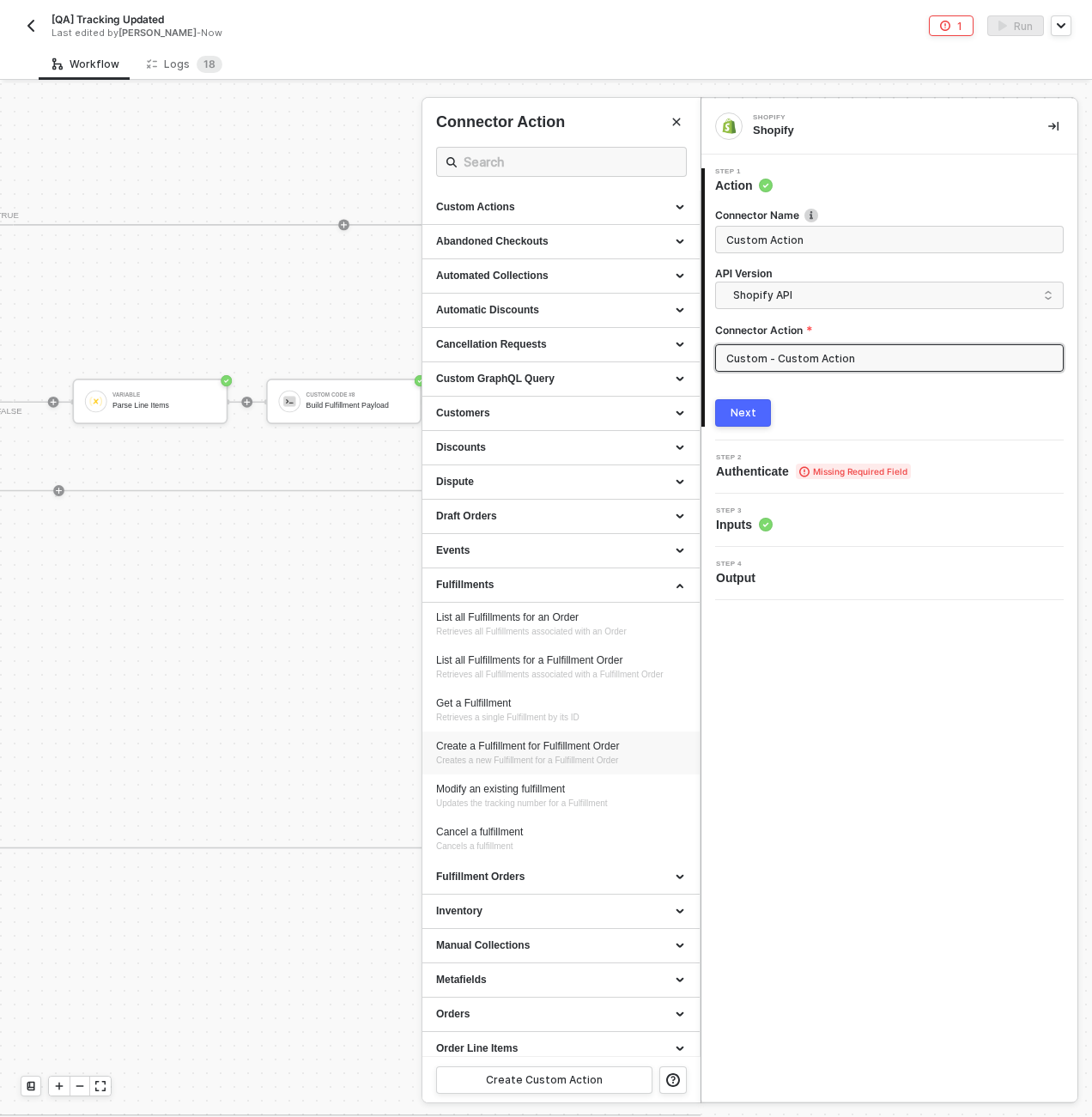
click at [499, 766] on div "Create a Fulfillment for Fulfillment Order Creates a new Fulfillment for a Fulf…" at bounding box center [561, 753] width 250 height 28
type input "Creates a new Fulfillment for a Fulfillment Order"
type input "Fulfillments - Create a Fulfillment for Fulfillment Order"
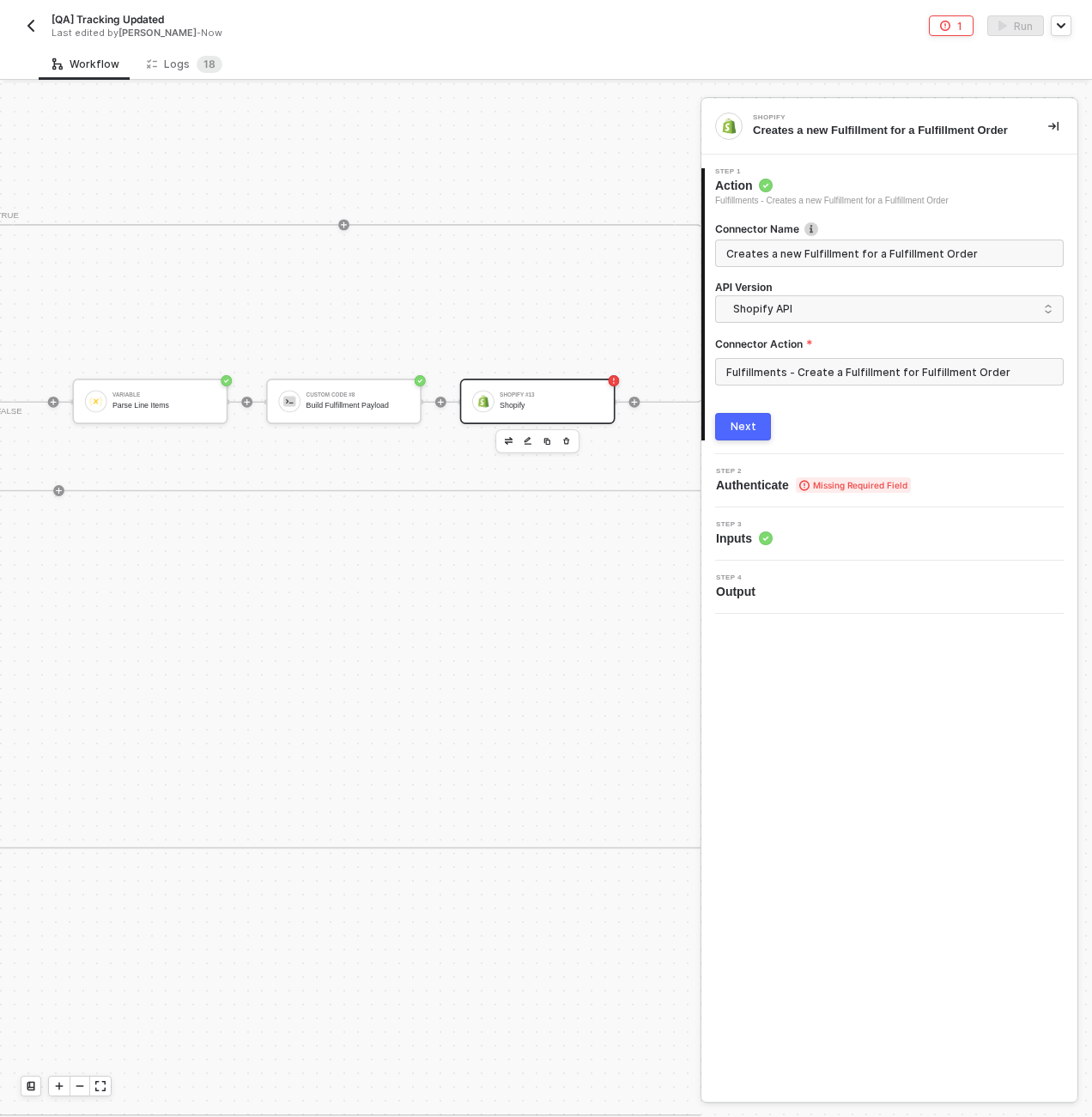
click at [739, 423] on div "Next" at bounding box center [744, 426] width 25 height 14
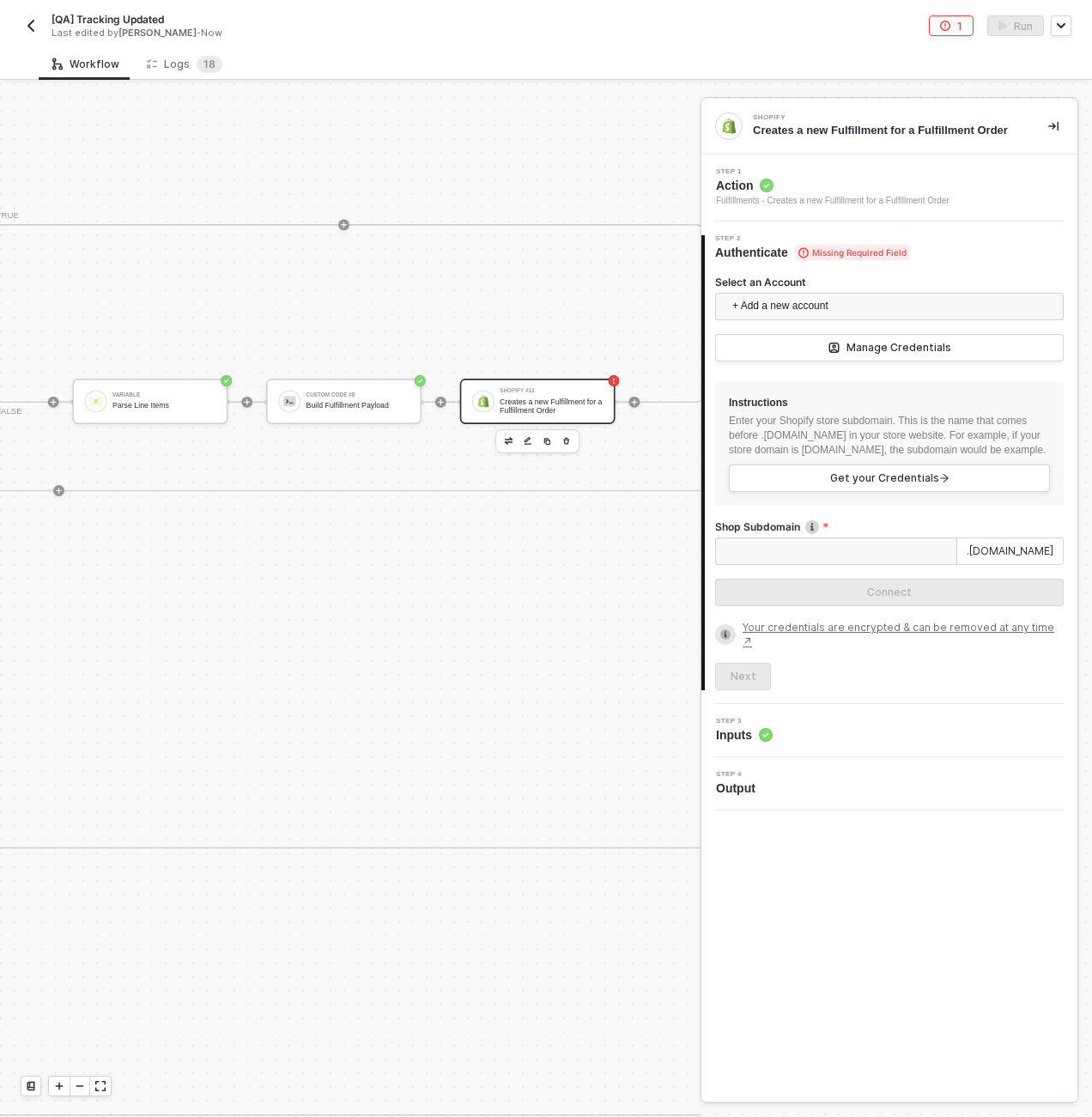
click at [829, 195] on div "Fulfillments - Creates a new Fulfillment for a Fulfillment Order" at bounding box center [834, 200] width 234 height 14
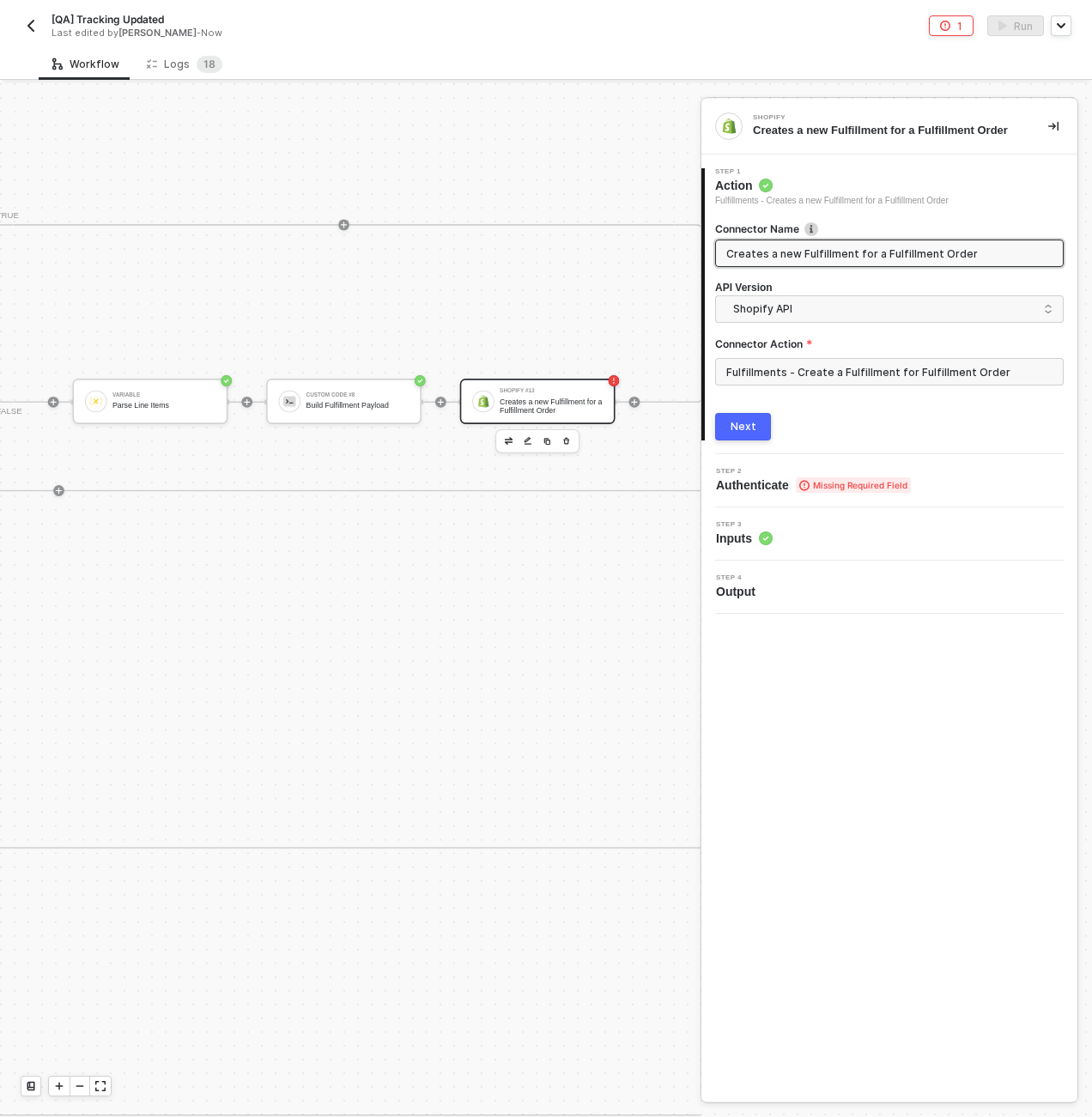
click at [812, 255] on input "Creates a new Fulfillment for a Fulfillment Order" at bounding box center [888, 253] width 323 height 19
type input "CREATE Fulfillment"
click at [758, 416] on button "Next" at bounding box center [744, 426] width 56 height 27
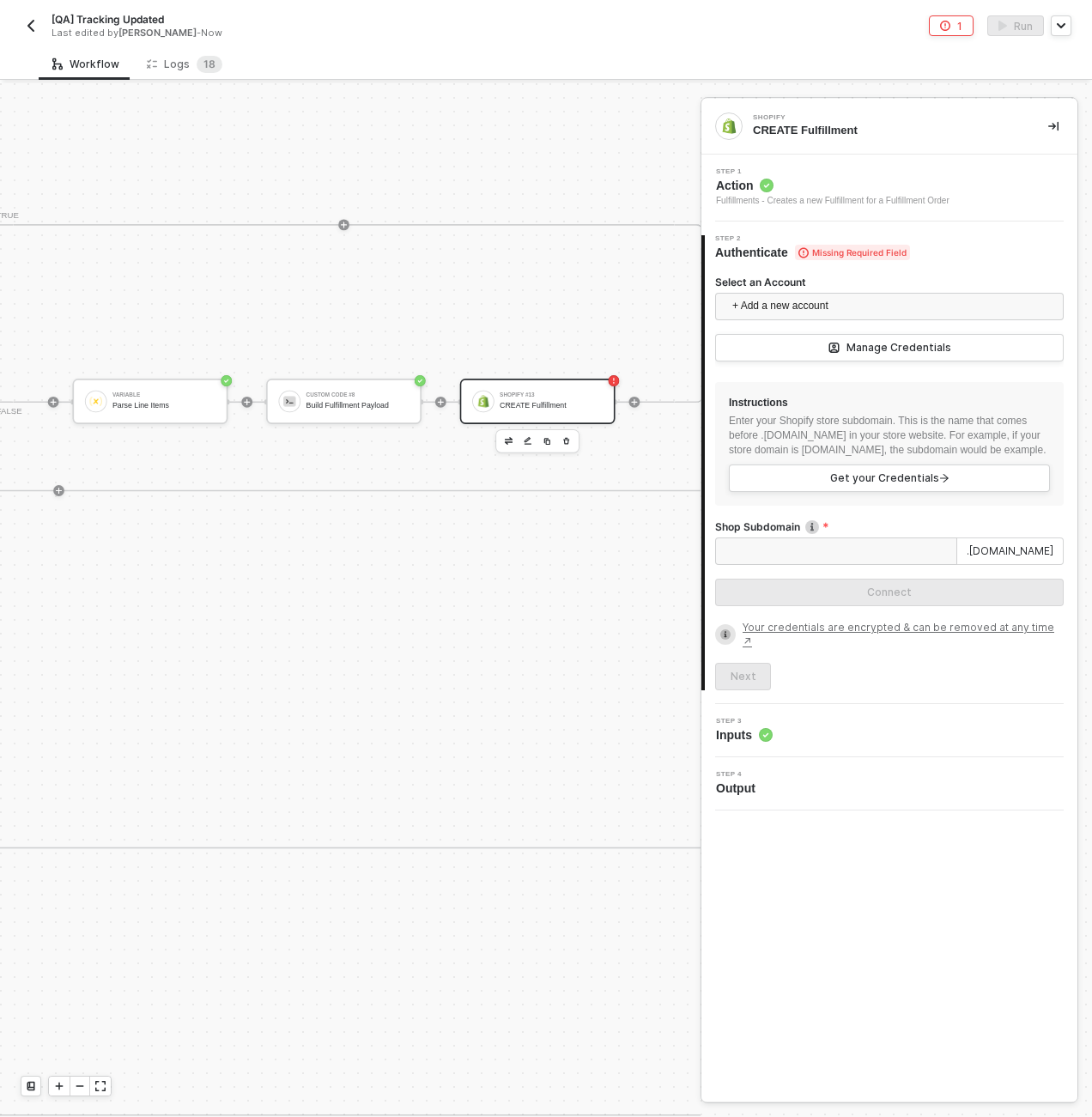
click at [812, 287] on label "Select an Account" at bounding box center [890, 282] width 348 height 15
click at [812, 294] on input "Select an Account" at bounding box center [890, 306] width 328 height 25
click at [808, 302] on span "+ Add a new account" at bounding box center [893, 306] width 321 height 27
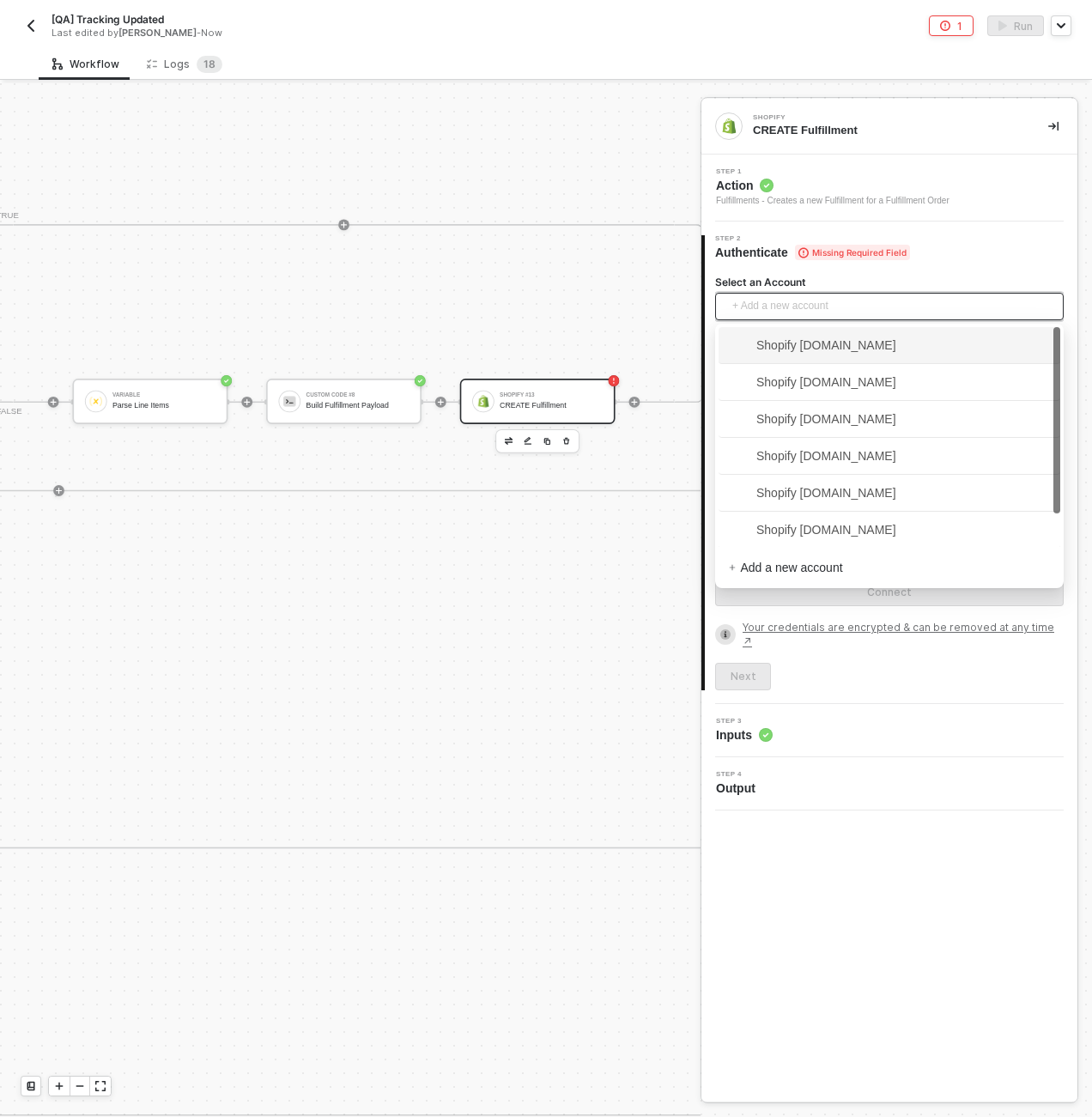
click at [811, 348] on span "Shopify kjrests-com.myshopify.com" at bounding box center [813, 345] width 168 height 19
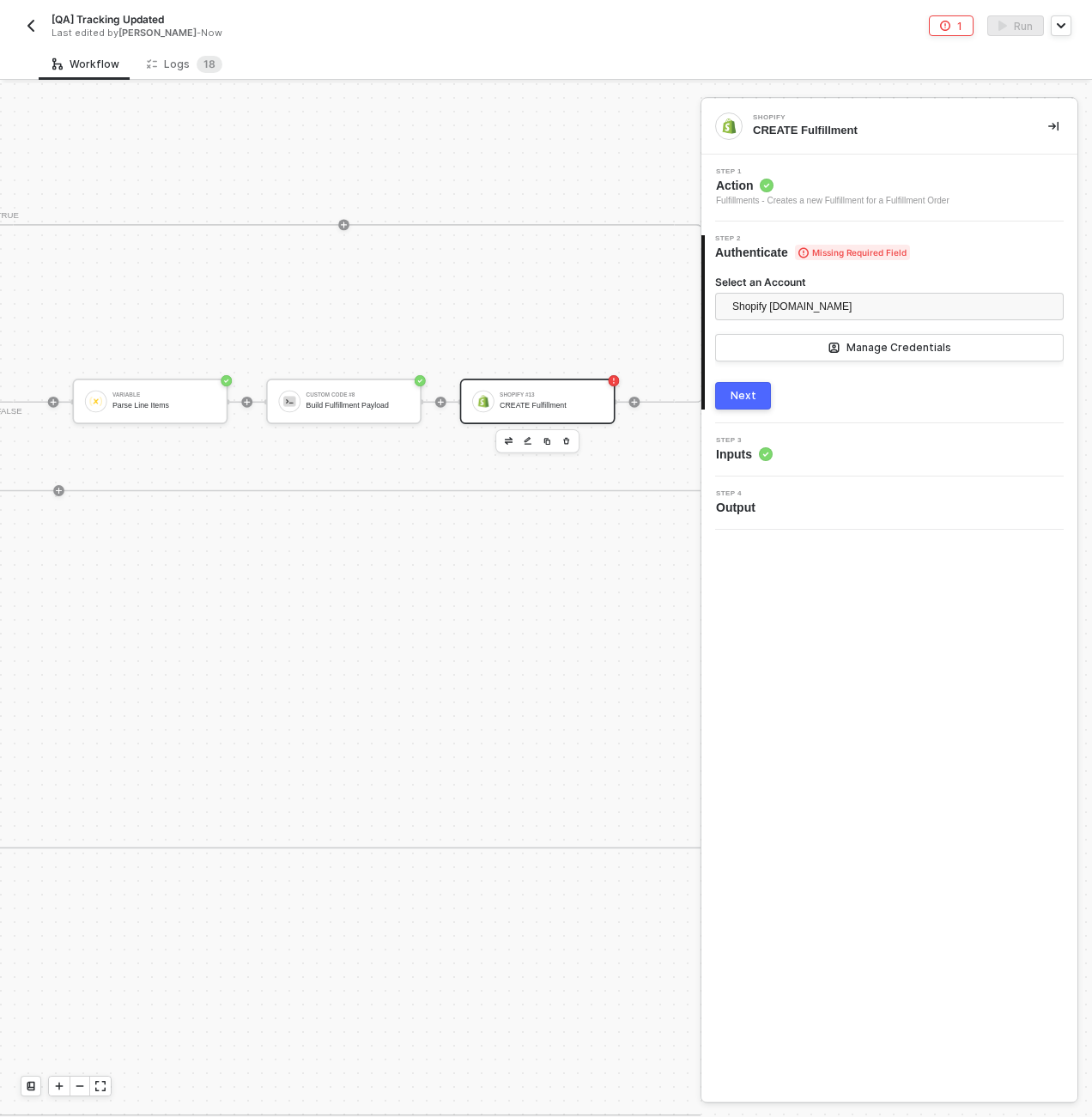
click at [759, 454] on span "Inputs" at bounding box center [745, 453] width 56 height 17
click at [759, 412] on div "2 Step 2 Authenticate Missing Required Field Select an Account Shopify kjrests-…" at bounding box center [890, 322] width 376 height 202
click at [747, 385] on button "Next" at bounding box center [744, 395] width 56 height 27
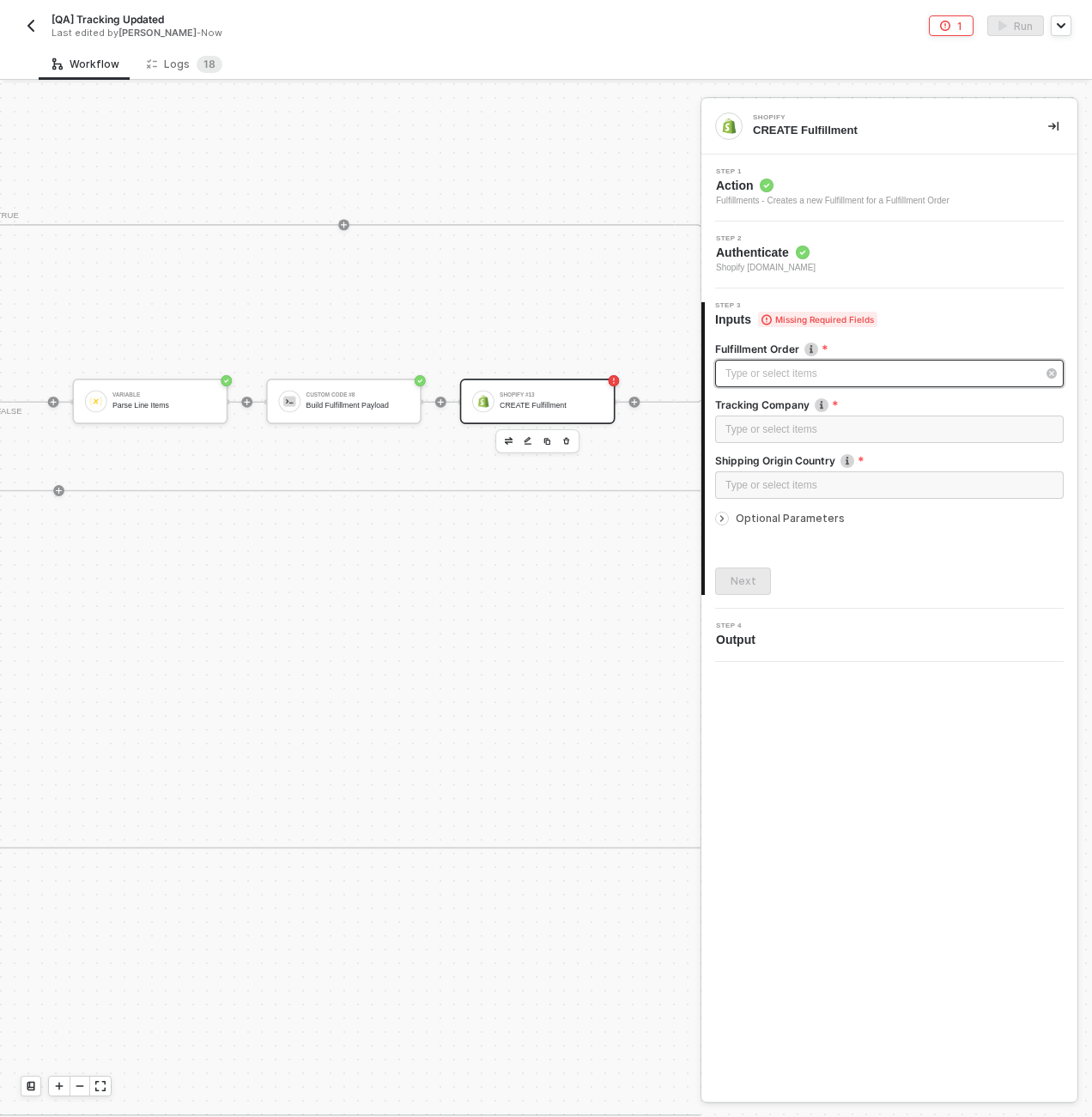
click at [808, 372] on div "Type or select items ﻿" at bounding box center [881, 374] width 311 height 16
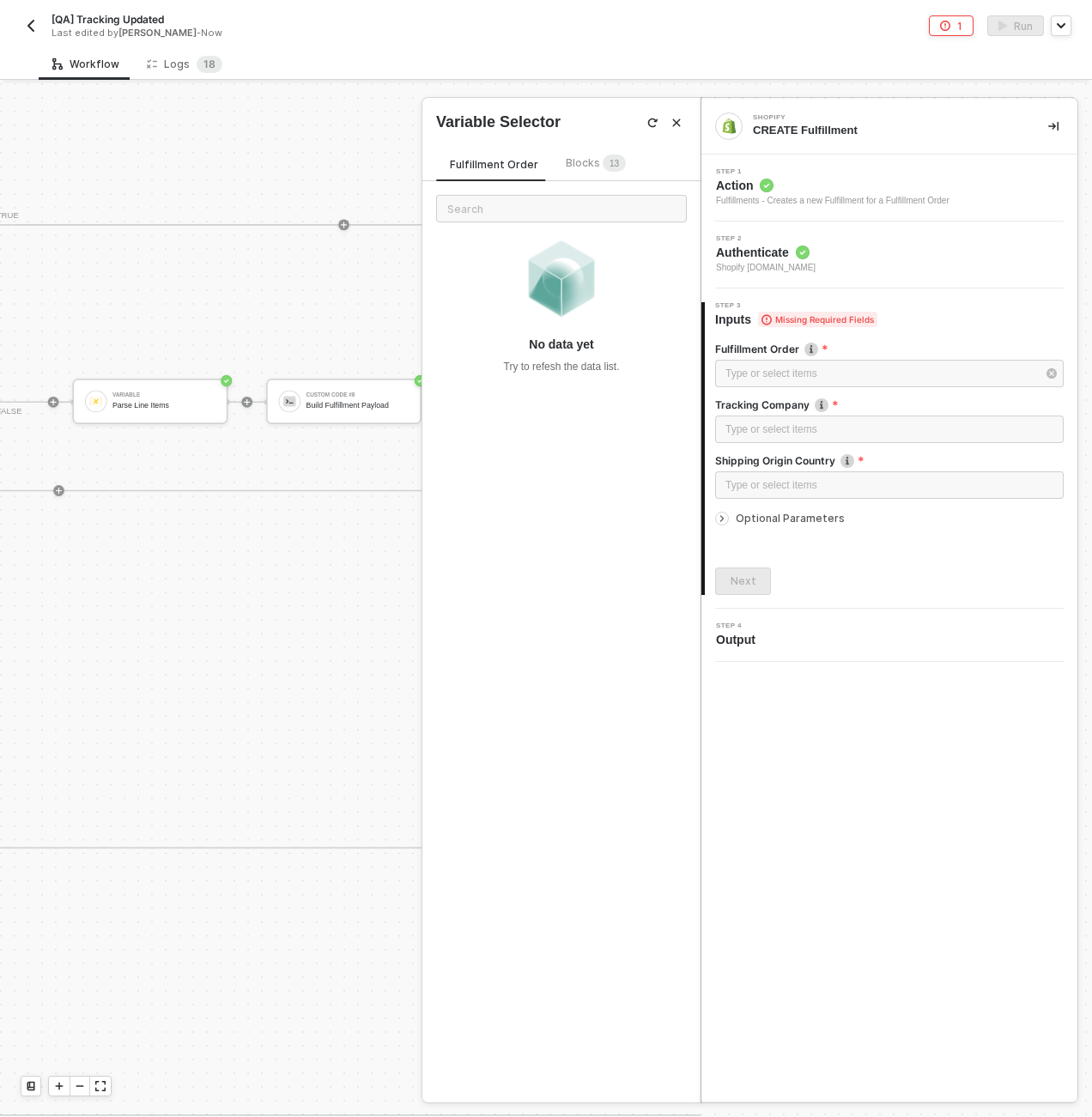
click at [609, 180] on div "Fulfillment Order Blocks 1 3" at bounding box center [538, 167] width 203 height 27
click at [609, 164] on span "1" at bounding box center [612, 163] width 5 height 9
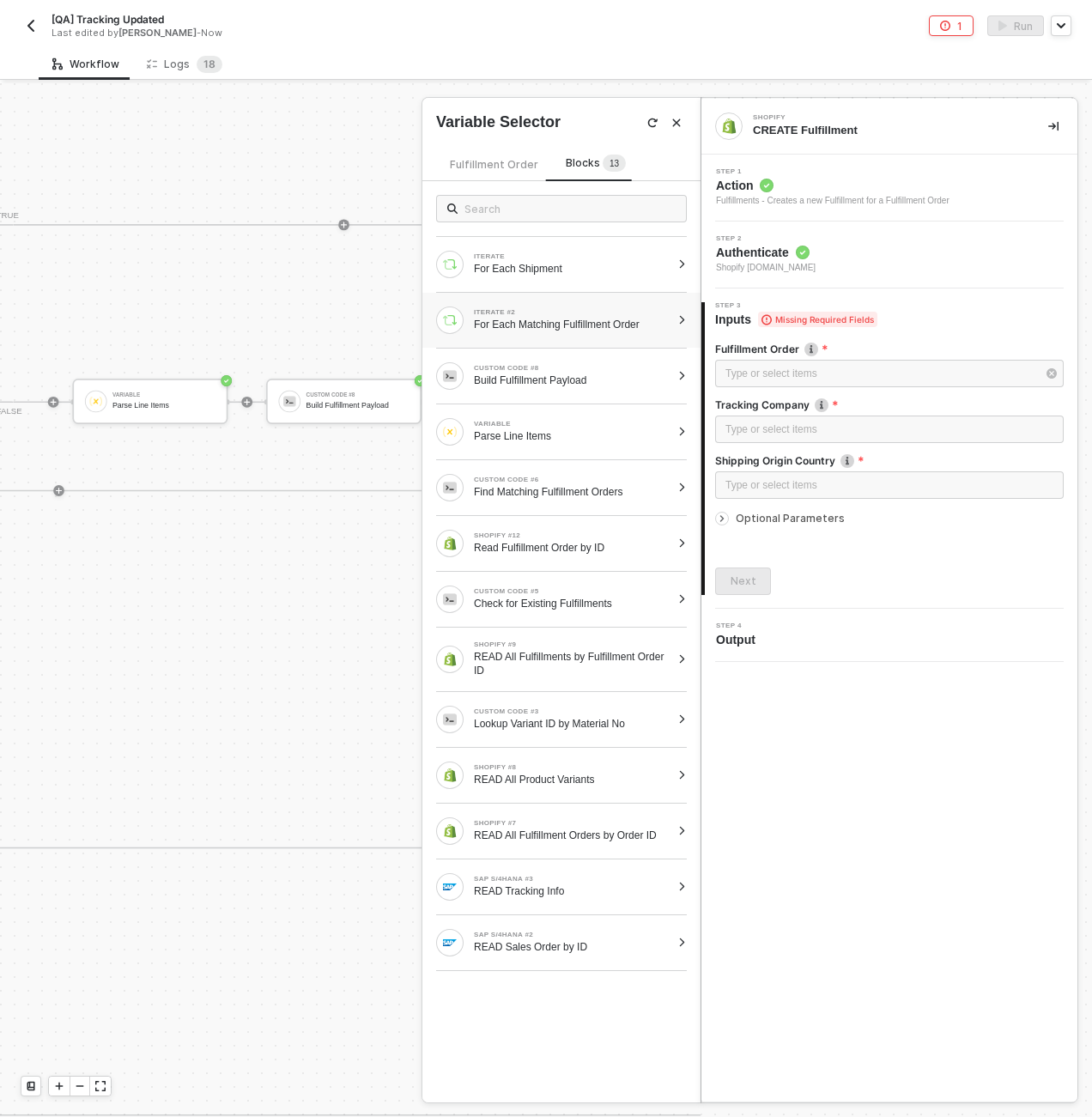
click at [619, 315] on div "ITERATE #2" at bounding box center [572, 313] width 197 height 7
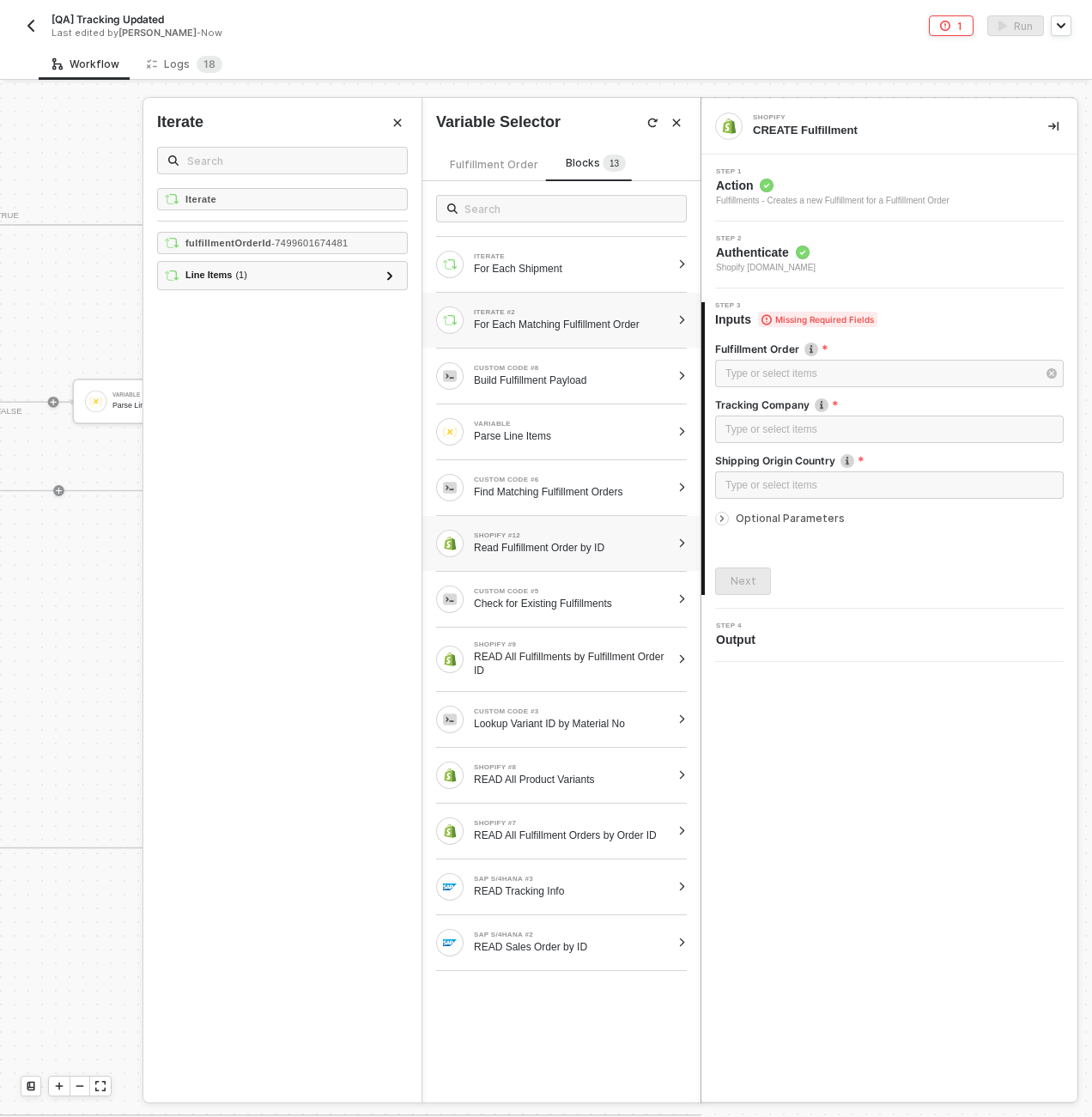
click at [563, 539] on div "SHOPIFY #12" at bounding box center [572, 536] width 197 height 7
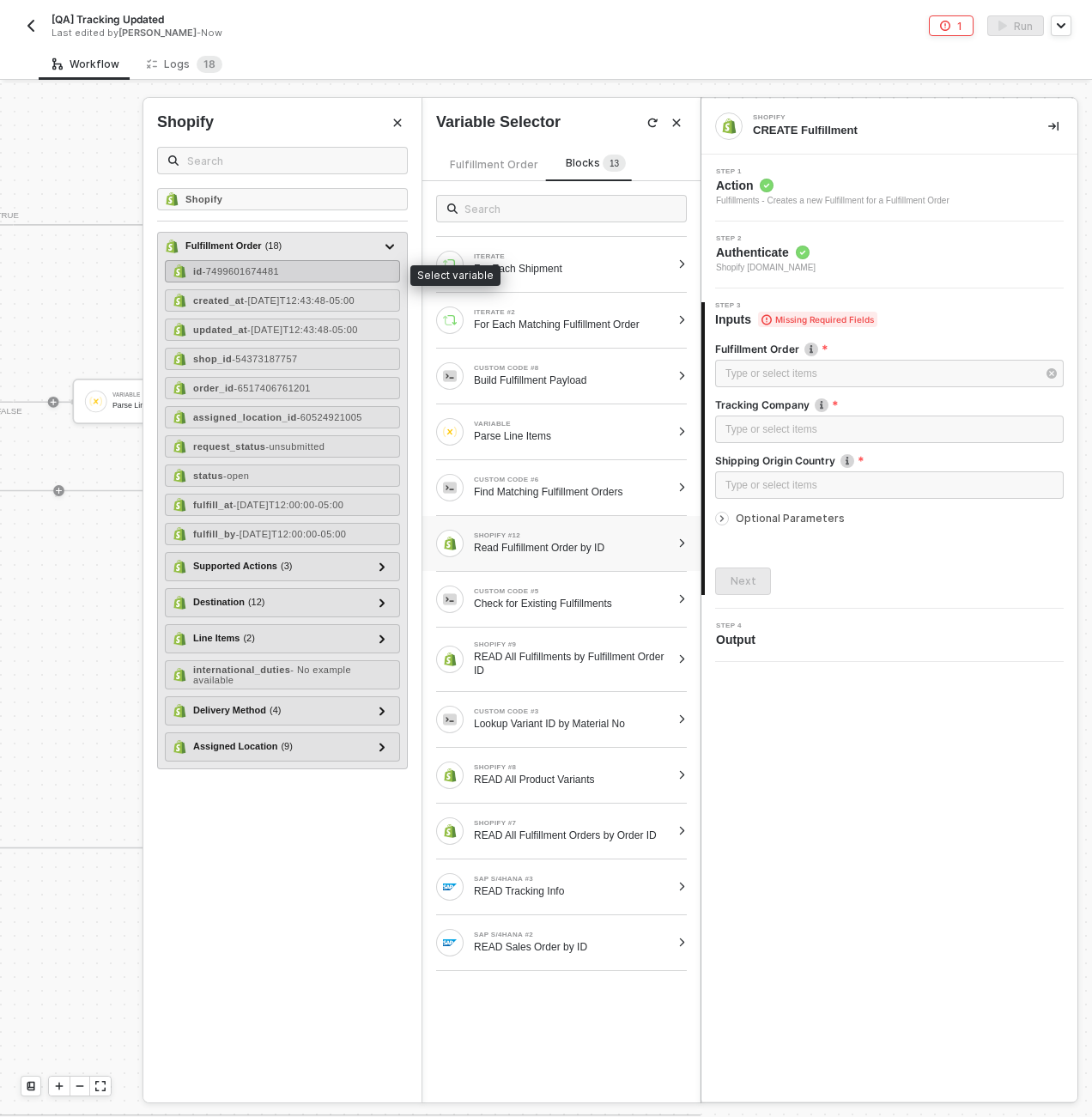
click at [339, 277] on div "id - 7499601674481" at bounding box center [282, 271] width 235 height 23
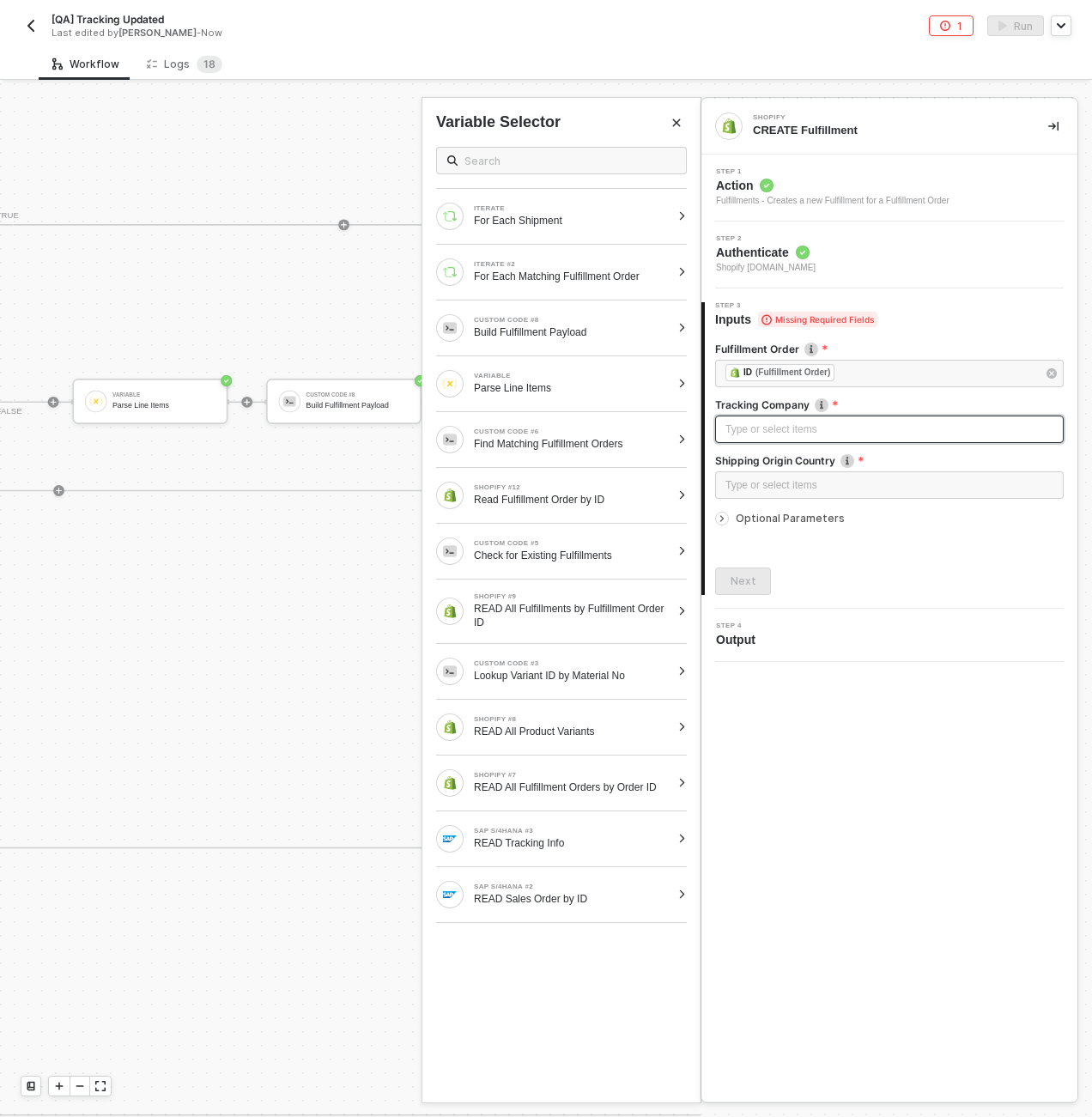
click at [751, 428] on div "Type or select items ﻿" at bounding box center [890, 430] width 328 height 16
click at [772, 485] on div "Type or select items ﻿" at bounding box center [890, 485] width 328 height 16
click at [784, 523] on span "Optional Parameters" at bounding box center [790, 518] width 109 height 13
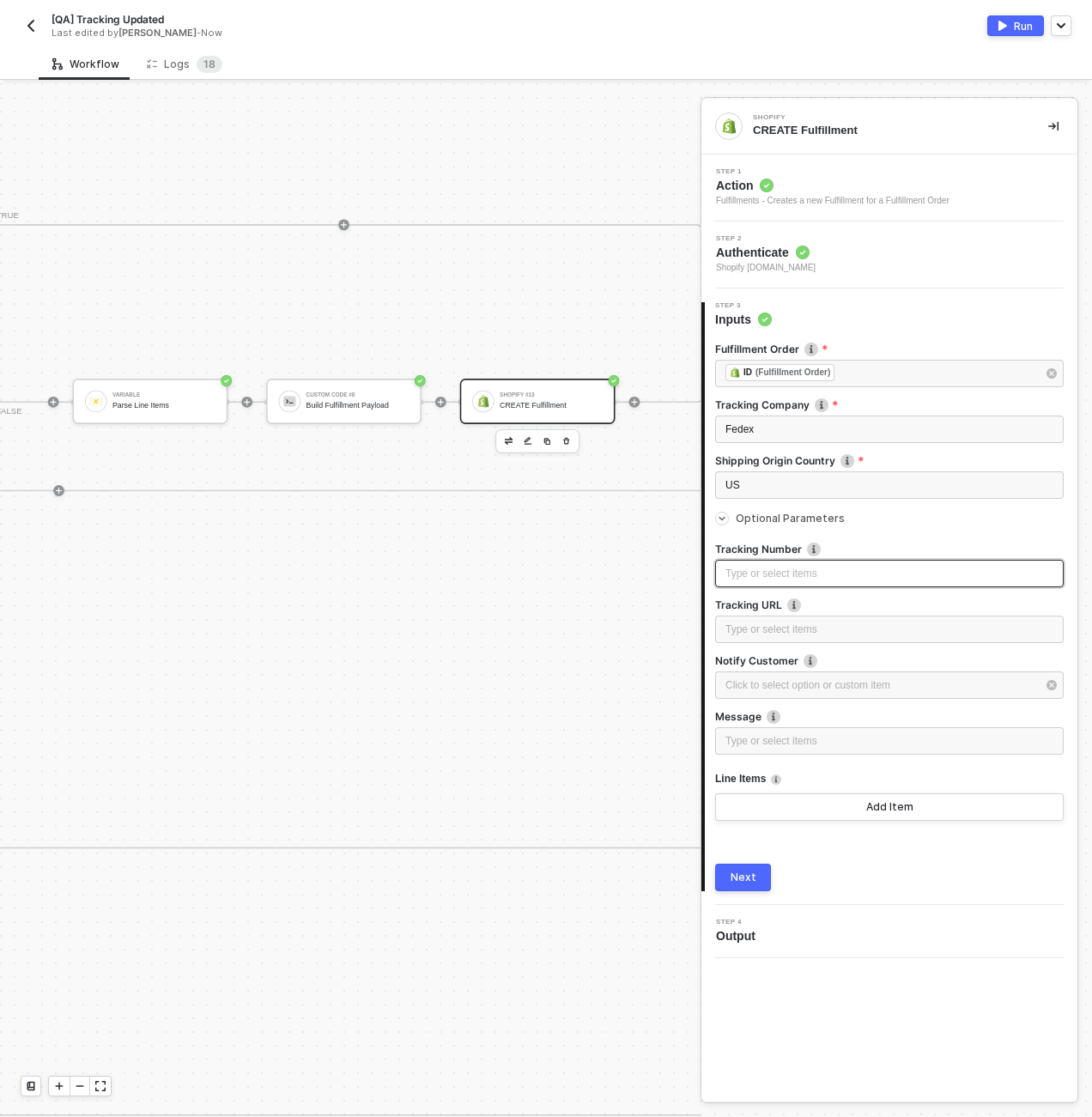
click at [805, 560] on div "Type or select items ﻿" at bounding box center [890, 573] width 348 height 27
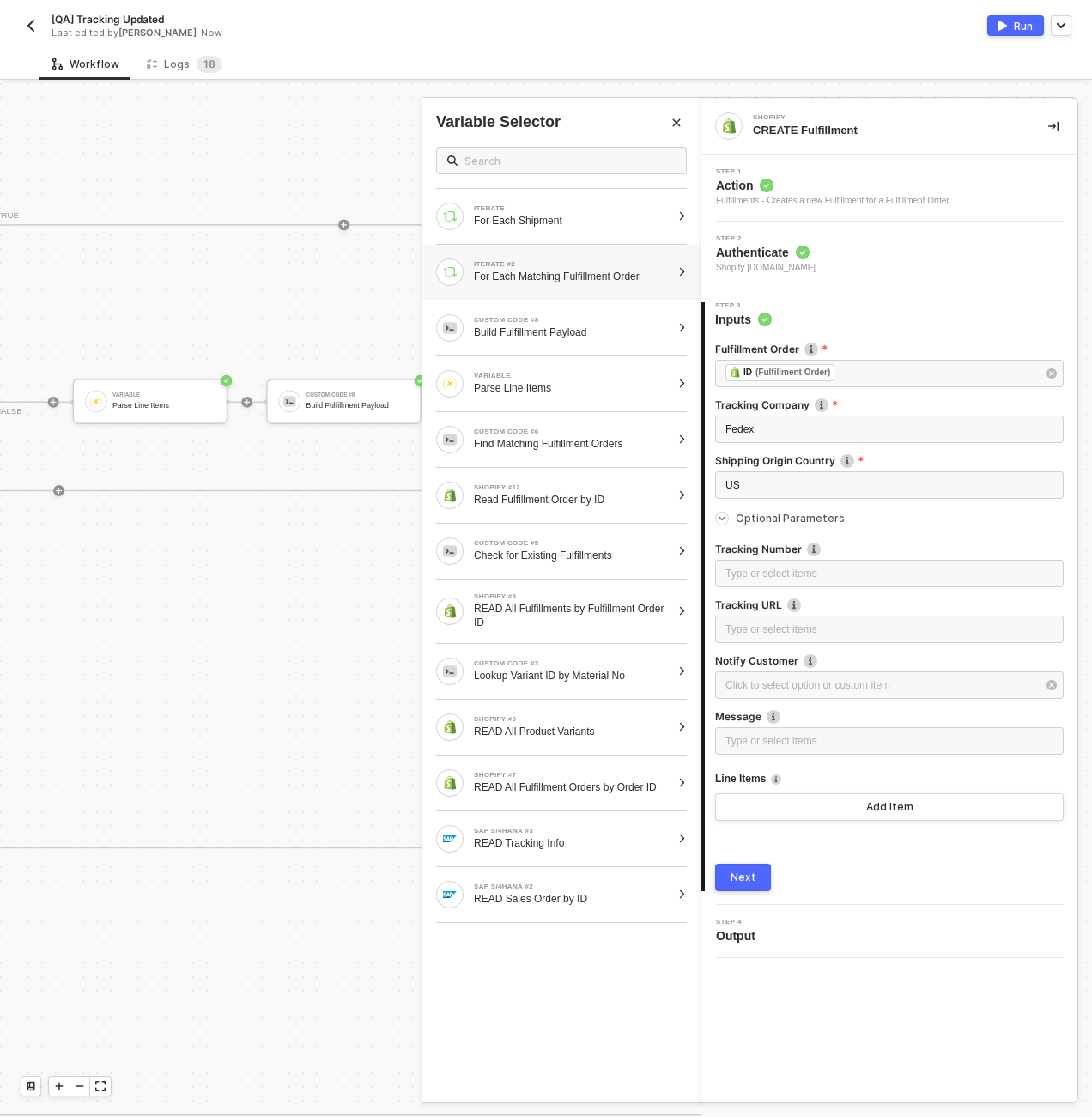
click at [551, 285] on div "ITERATE #2 For Each Matching Fulfillment Order" at bounding box center [553, 272] width 234 height 27
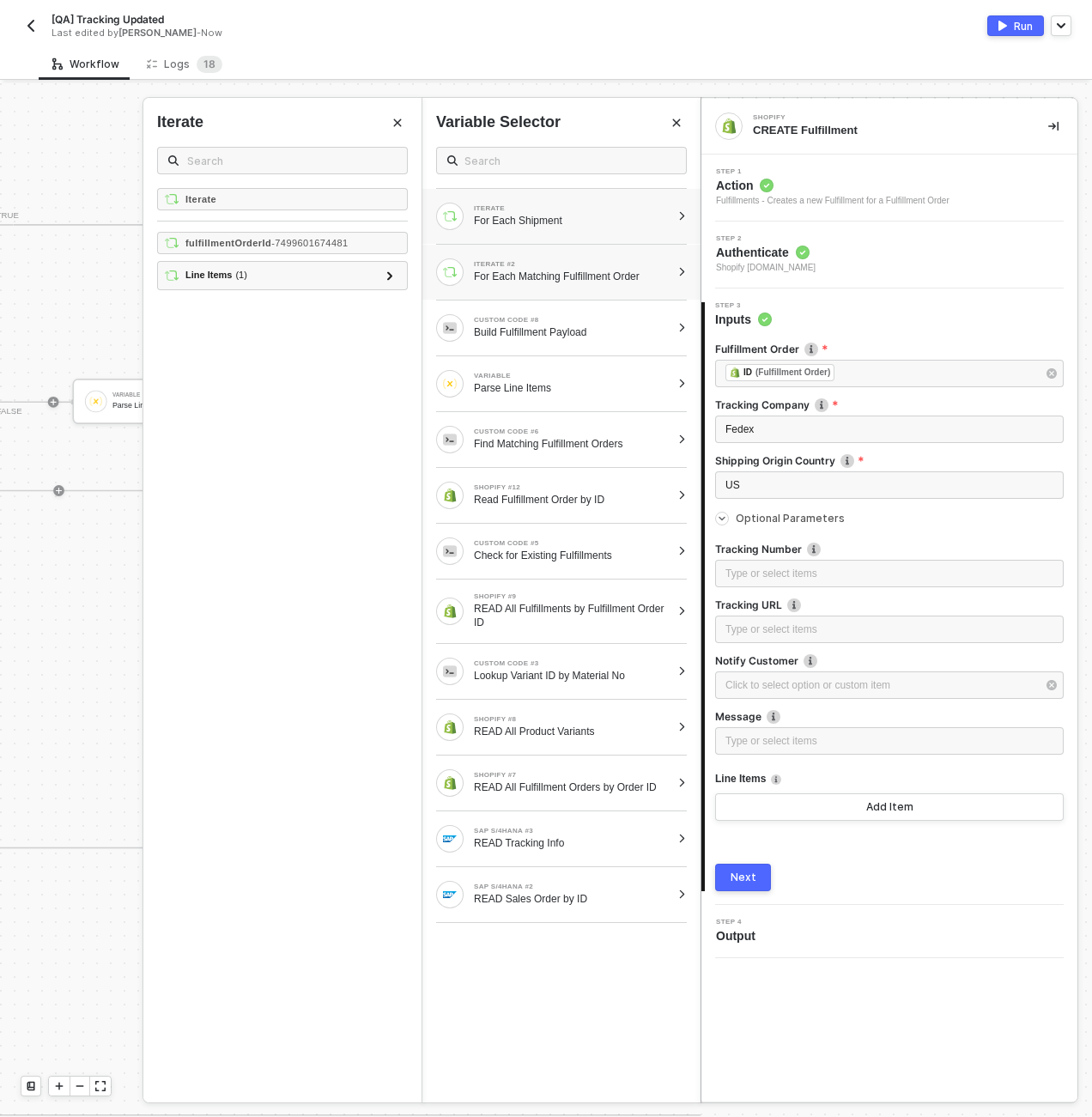
click at [522, 225] on div "For Each Shipment" at bounding box center [572, 220] width 197 height 14
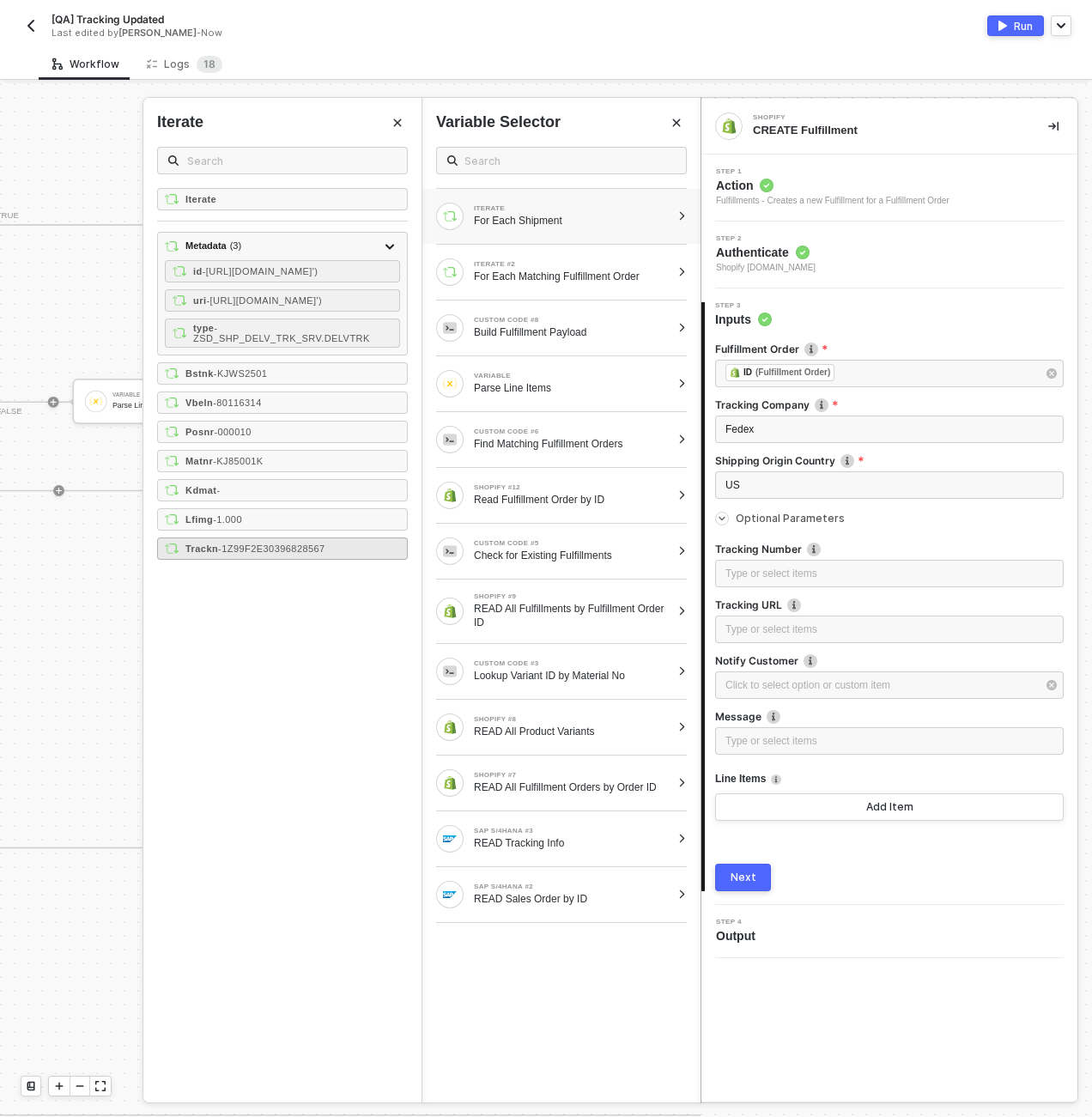
click at [326, 554] on span "- 1Z99F2E30396828567" at bounding box center [271, 548] width 107 height 10
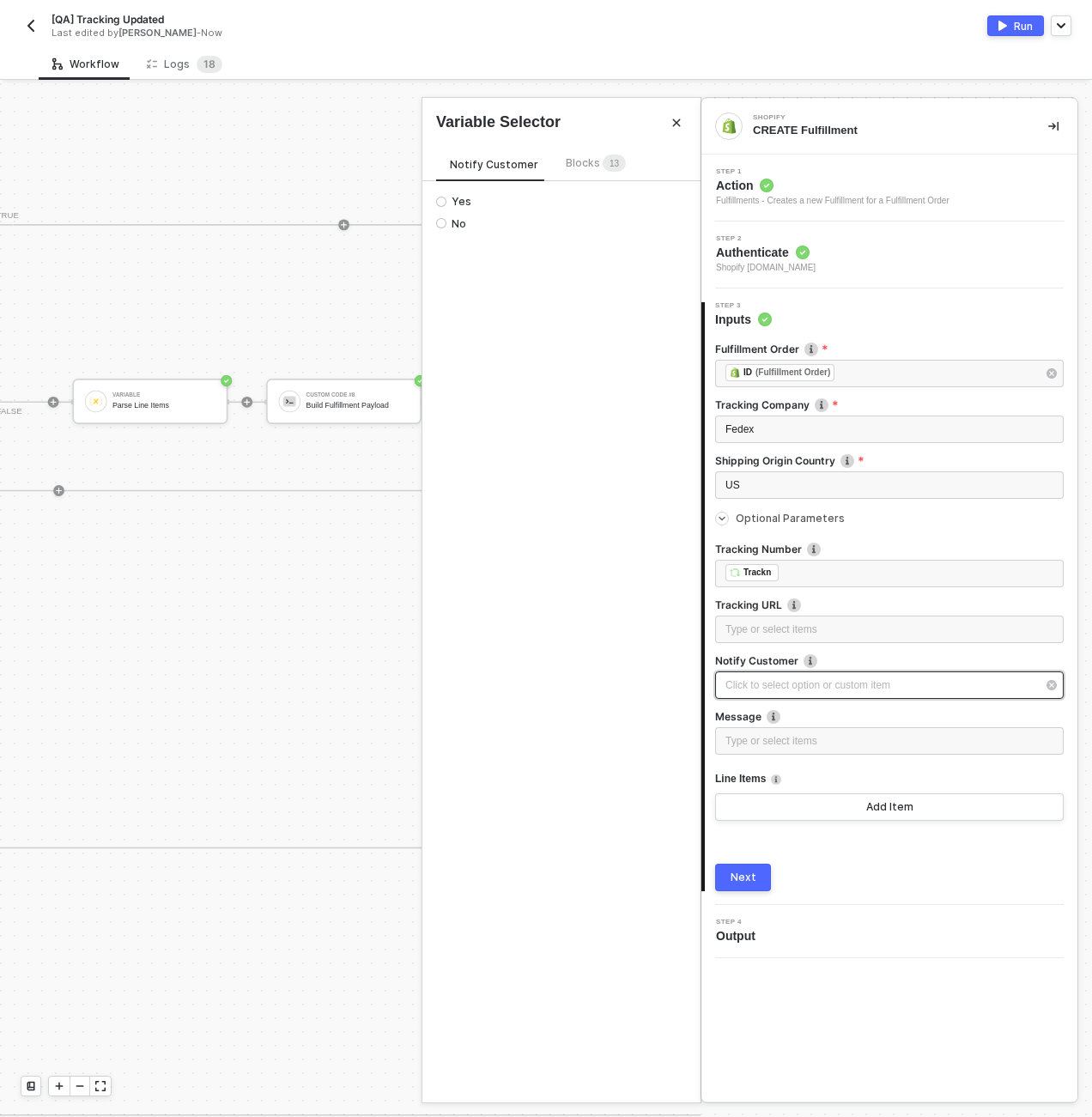
click at [899, 695] on div "Click to select option or custom item ﻿" at bounding box center [890, 685] width 348 height 27
click at [464, 203] on span "Yes" at bounding box center [458, 201] width 24 height 14
click at [446, 203] on input "Yes" at bounding box center [441, 201] width 10 height 10
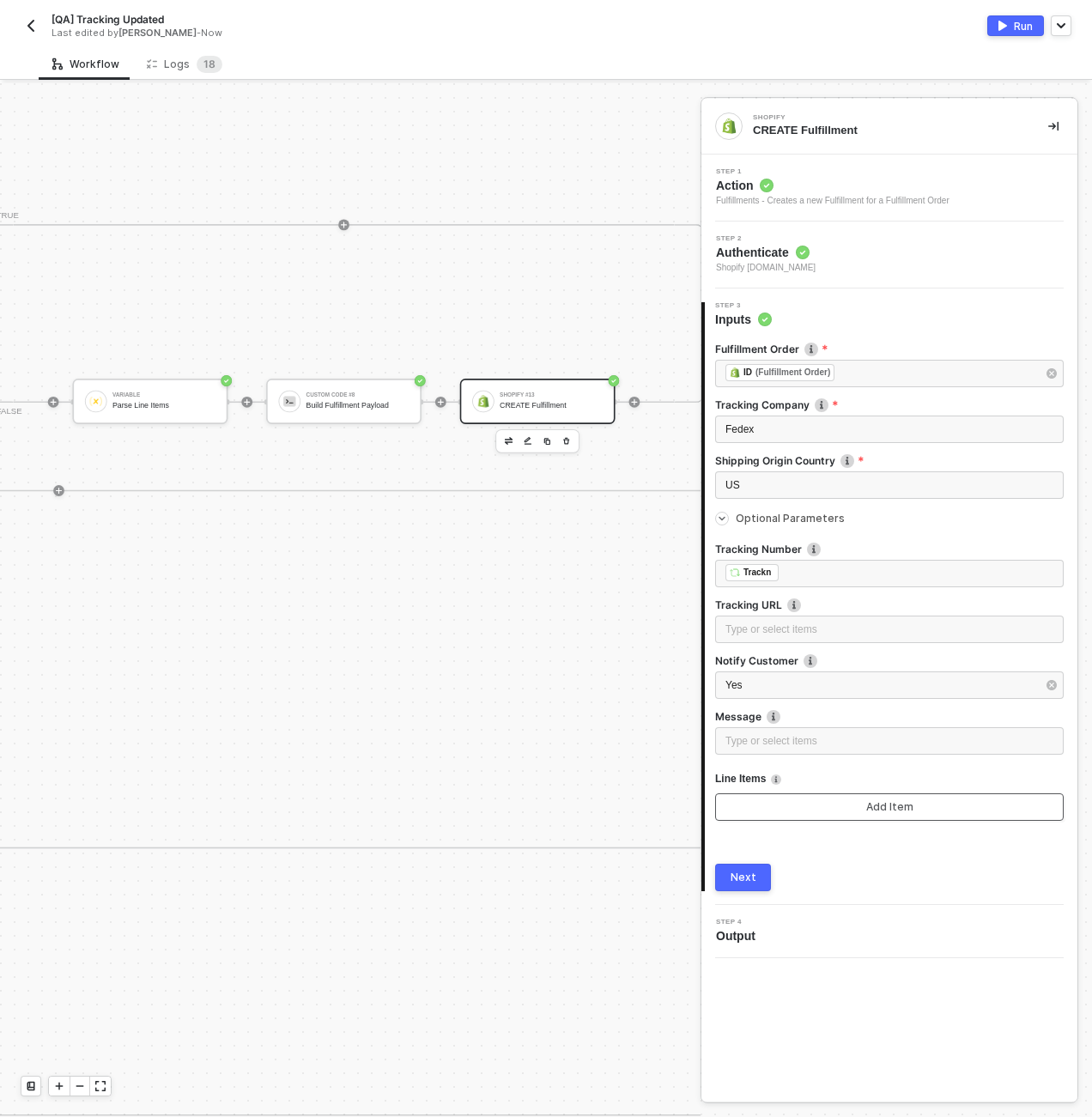
click at [770, 806] on button "Add Item" at bounding box center [890, 807] width 348 height 27
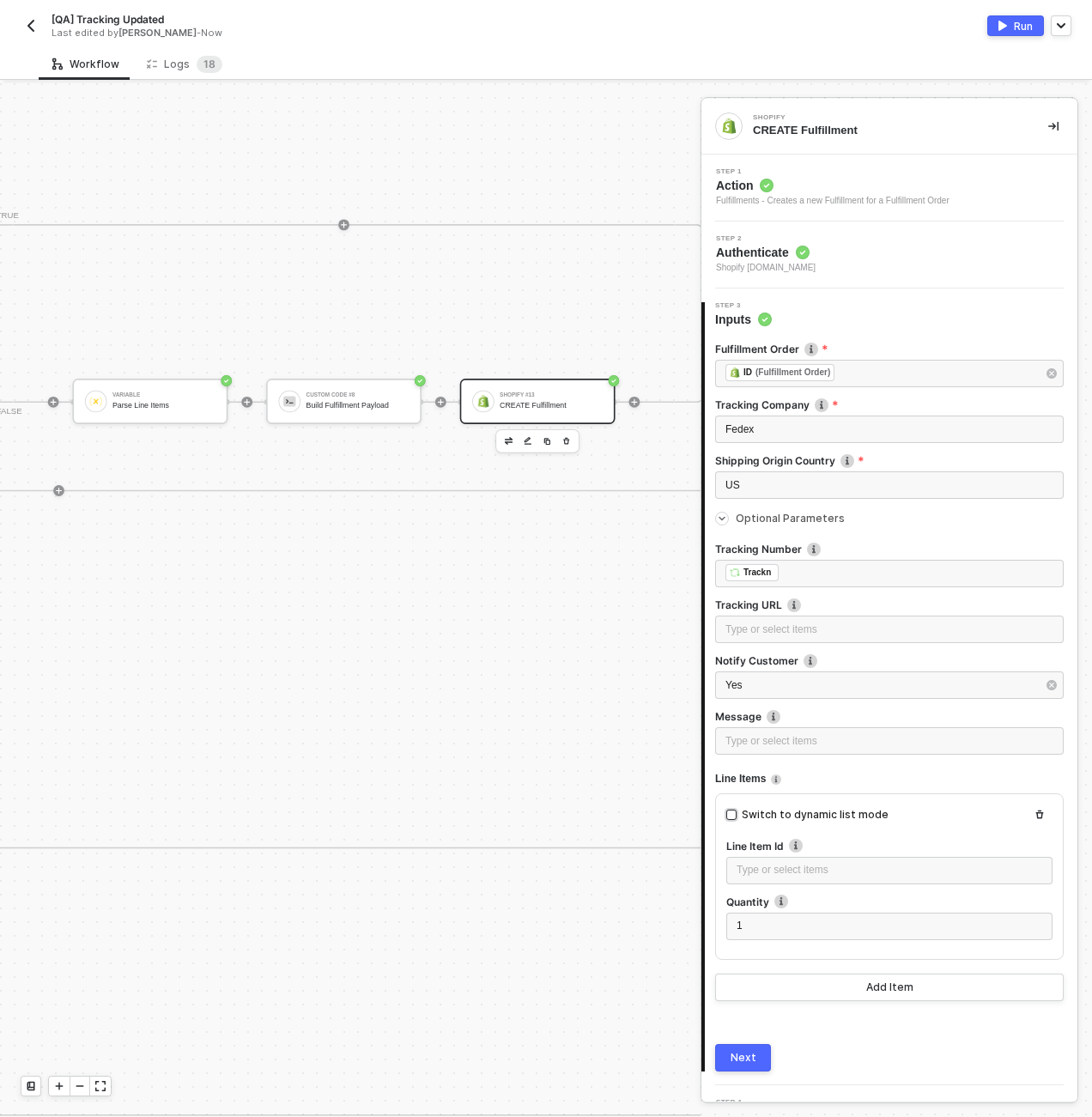
click at [767, 815] on div "Switch to dynamic list mode" at bounding box center [815, 815] width 147 height 16
click at [736, 815] on input "Switch to dynamic list mode" at bounding box center [731, 814] width 10 height 10
checkbox input "true"
click at [795, 879] on input "search" at bounding box center [889, 870] width 306 height 33
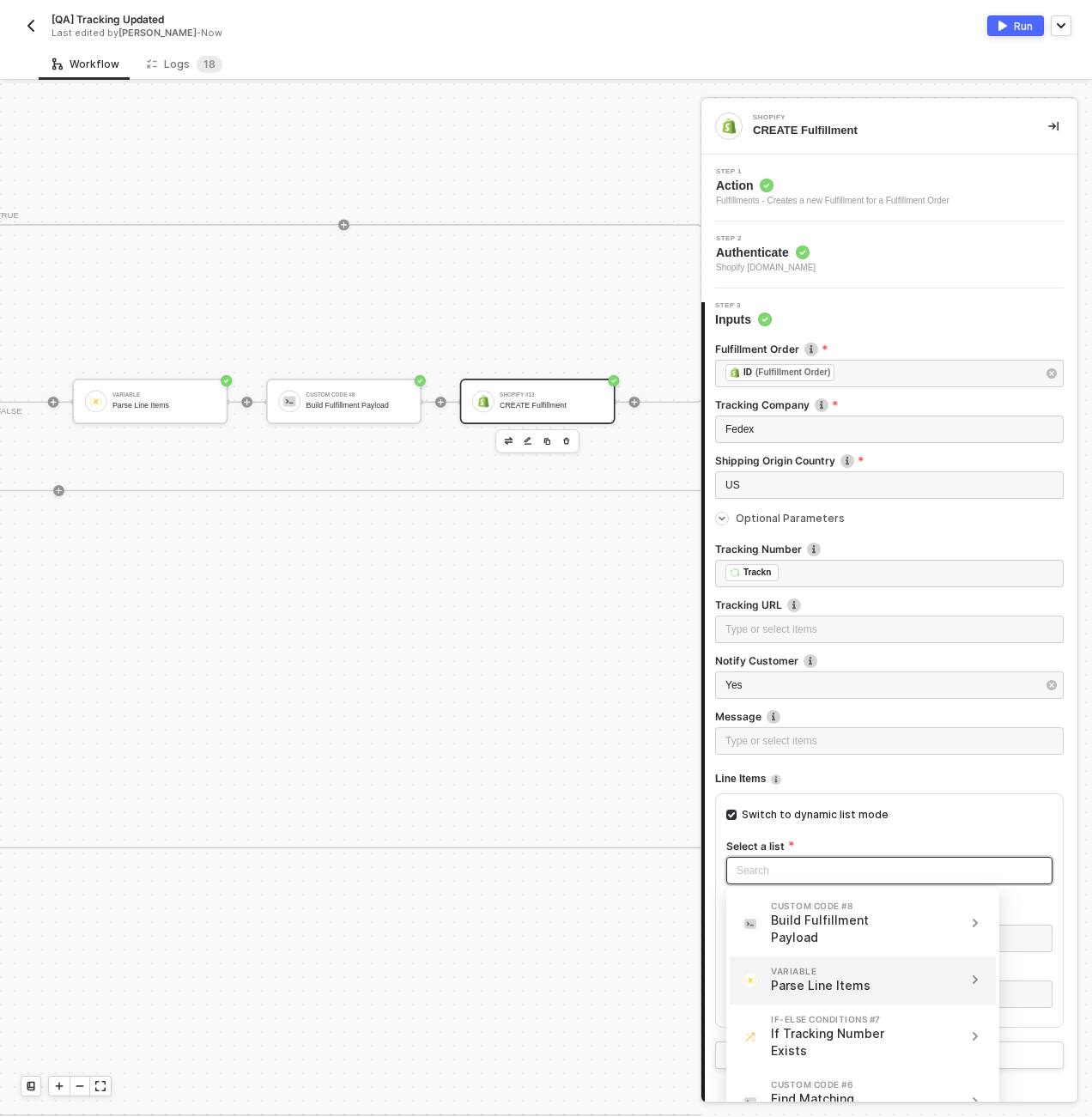
click at [824, 976] on div "Parse Line Items" at bounding box center [842, 985] width 142 height 17
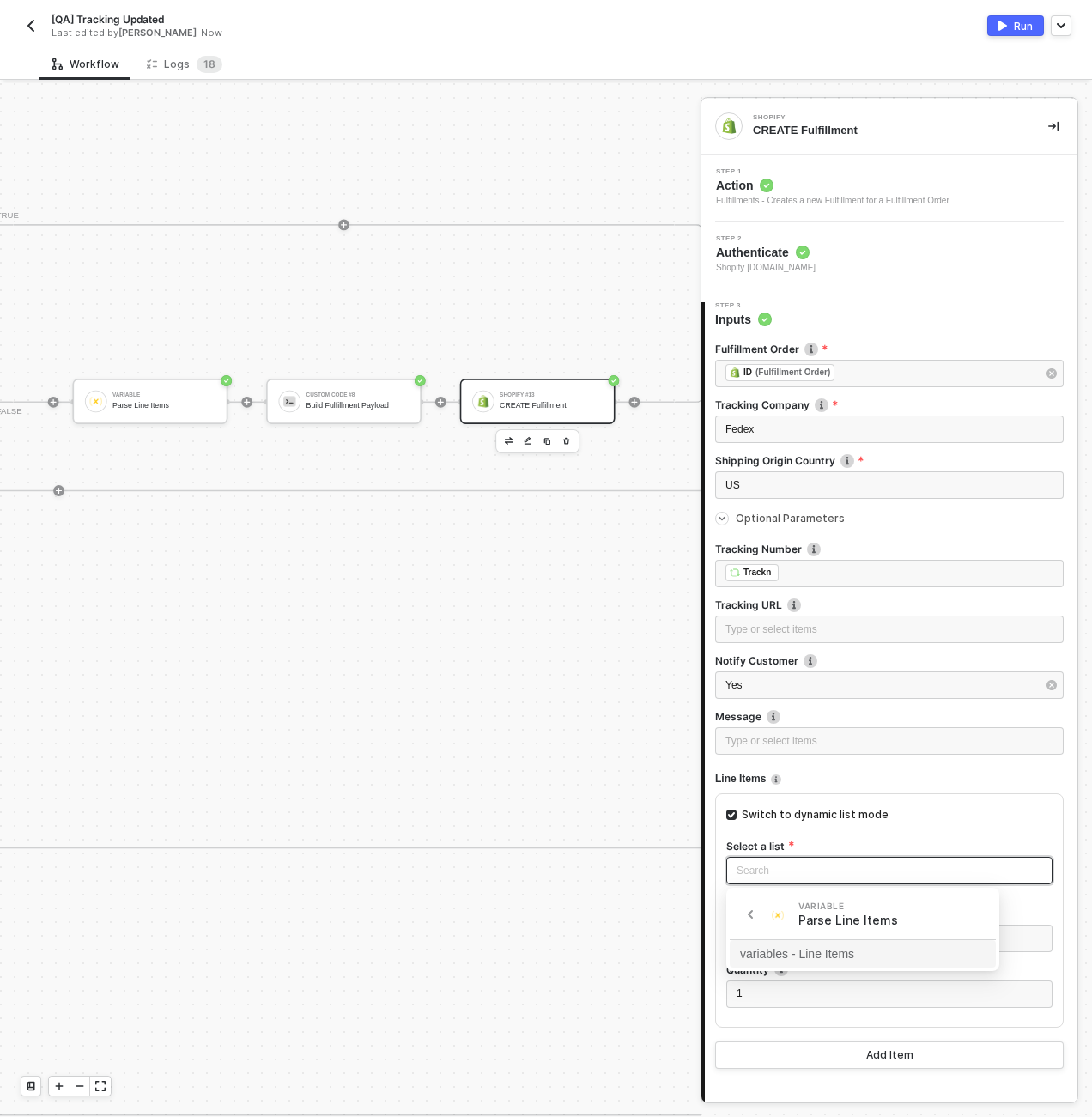
click at [825, 949] on div "variables - Line Items" at bounding box center [863, 954] width 246 height 19
click at [815, 941] on div "Type or select items ﻿" at bounding box center [889, 937] width 306 height 16
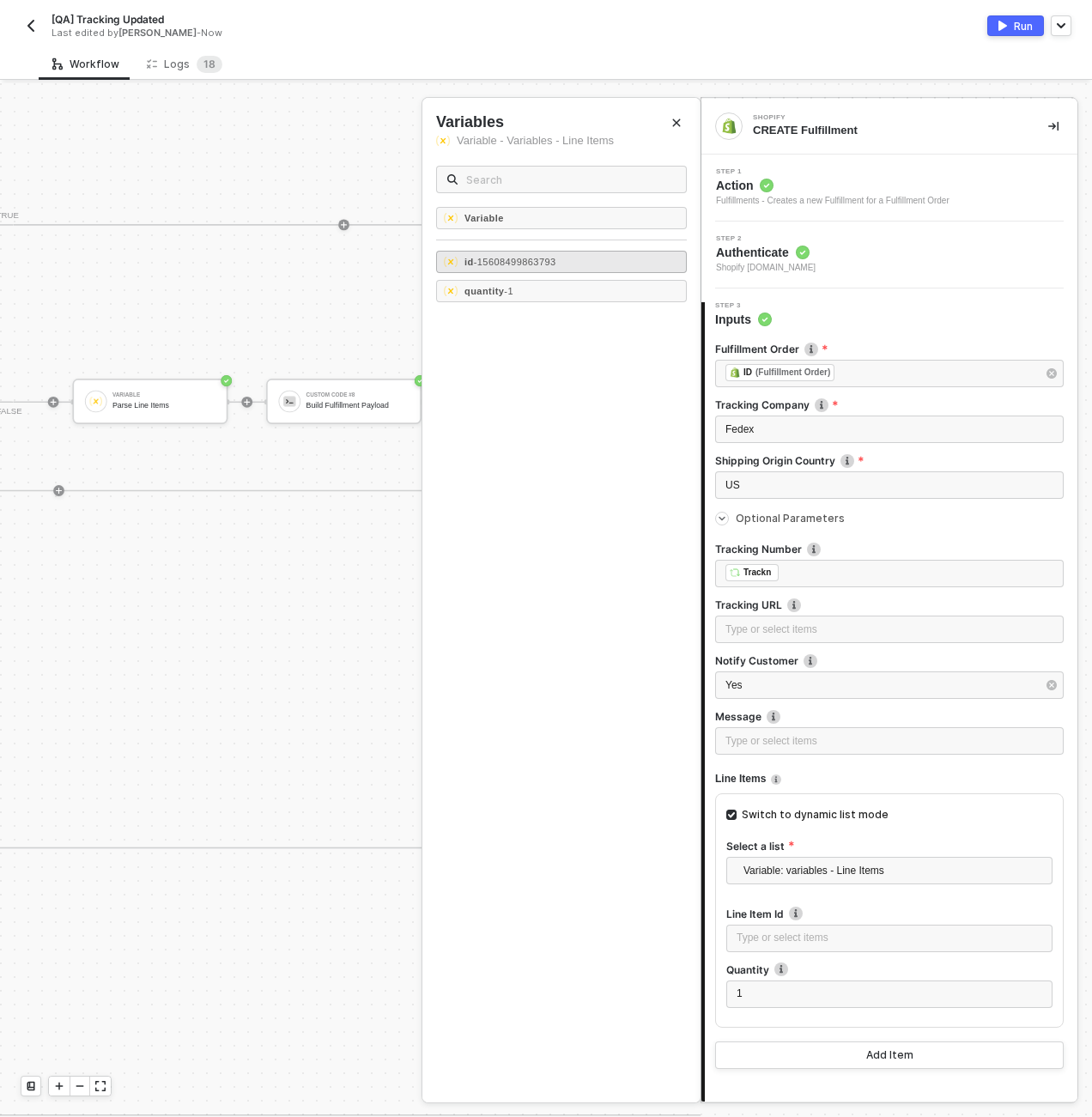
click at [534, 257] on span "- 15608499863793" at bounding box center [515, 261] width 83 height 10
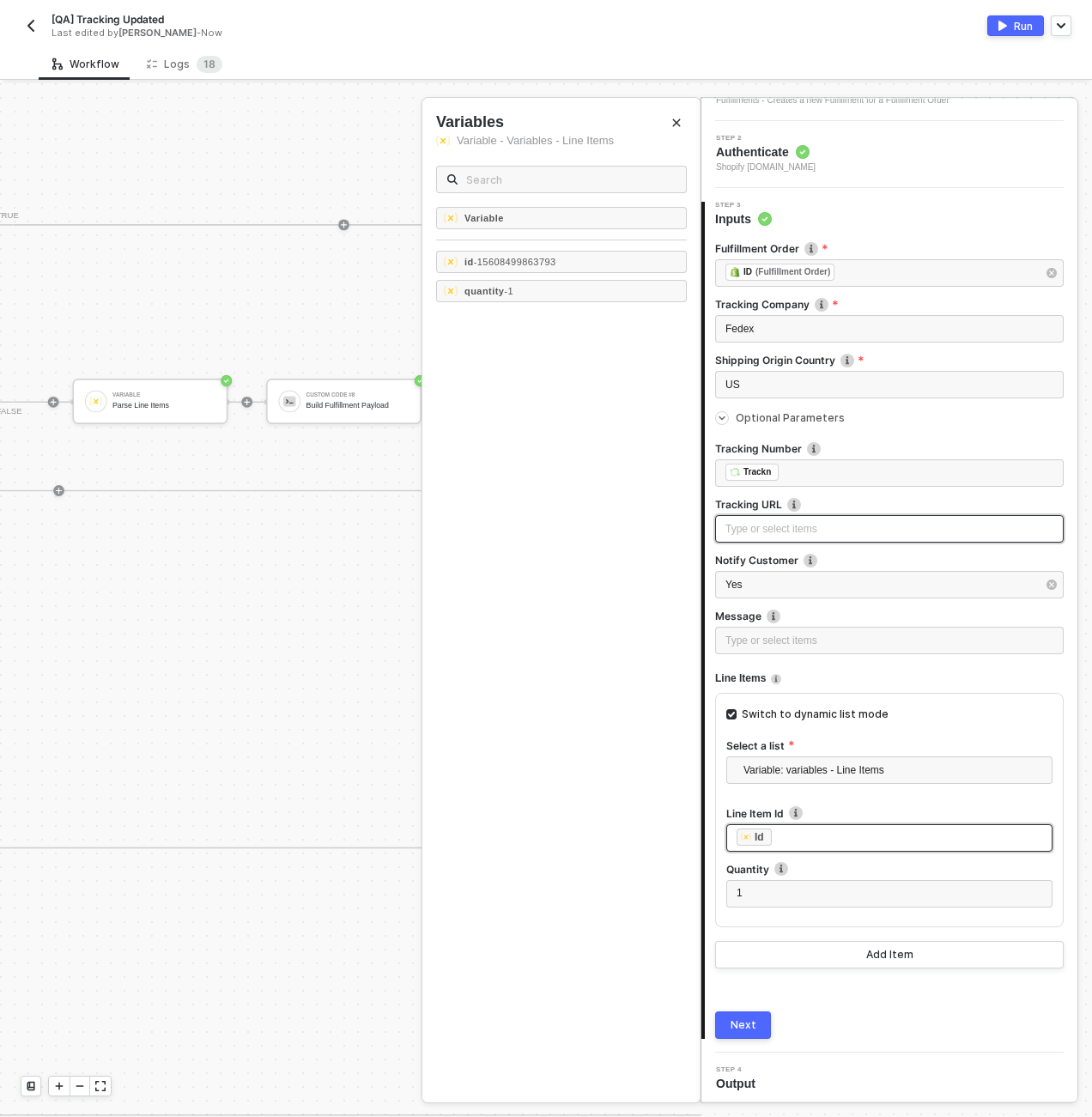
scroll to position [104, 0]
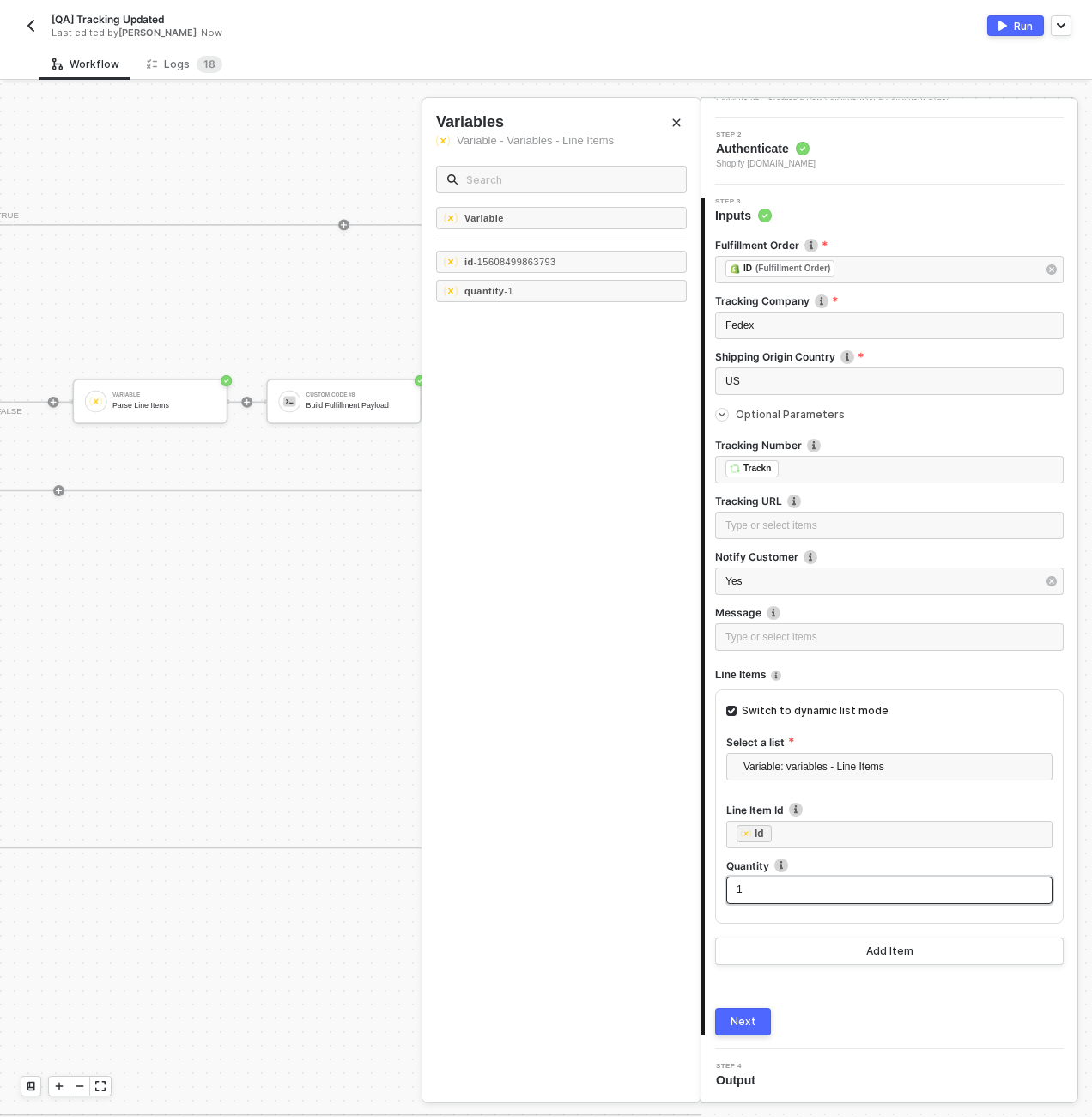
click at [773, 879] on div "1" at bounding box center [890, 890] width 327 height 27
click at [569, 298] on div "quantity - 1" at bounding box center [561, 291] width 250 height 23
click at [797, 834] on div "﻿ ﻿ Id ﻿" at bounding box center [889, 834] width 306 height 19
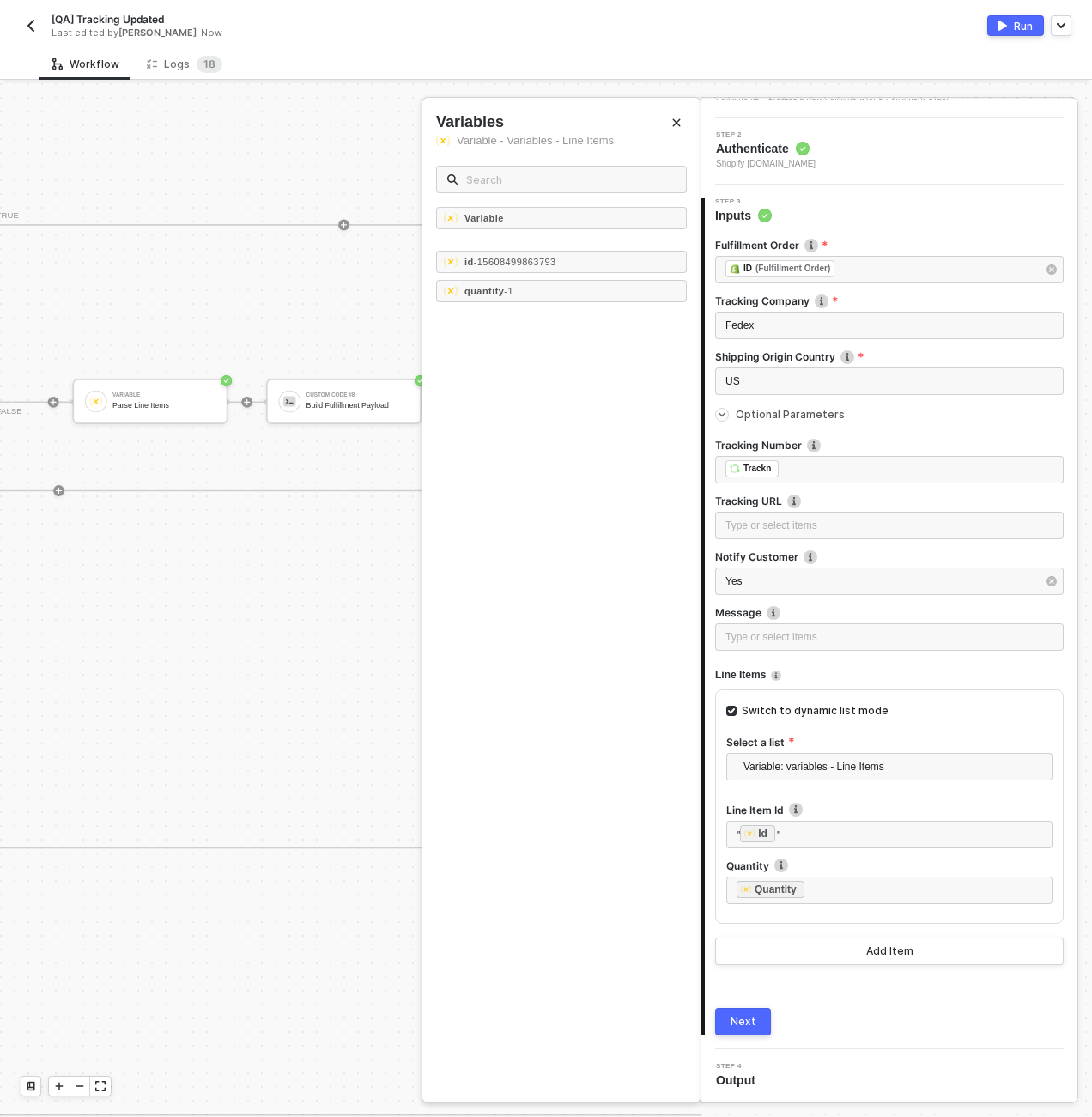
click at [744, 1019] on div "Next" at bounding box center [744, 1021] width 25 height 14
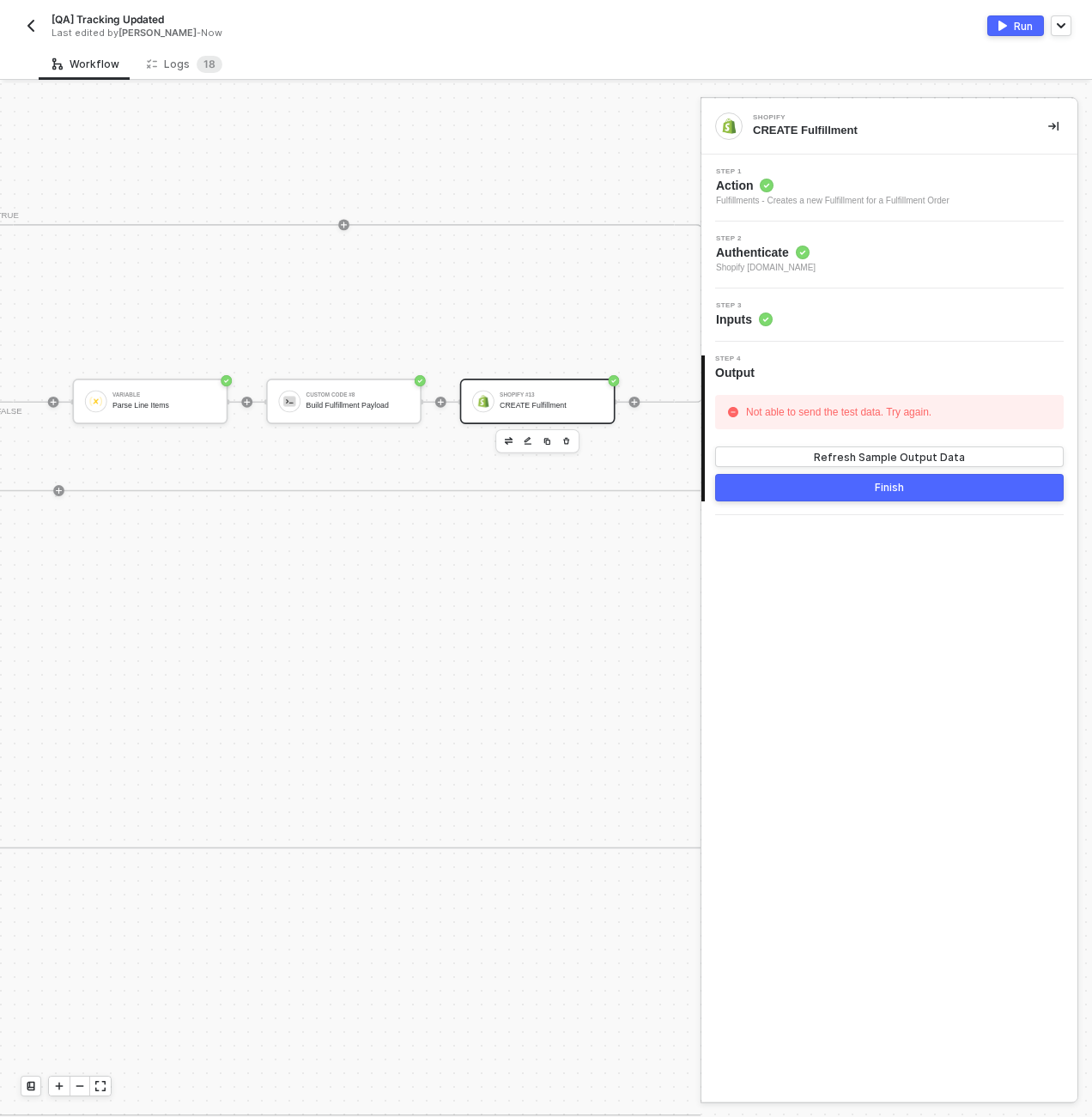
scroll to position [0, 0]
click at [827, 498] on button "Finish" at bounding box center [890, 488] width 348 height 27
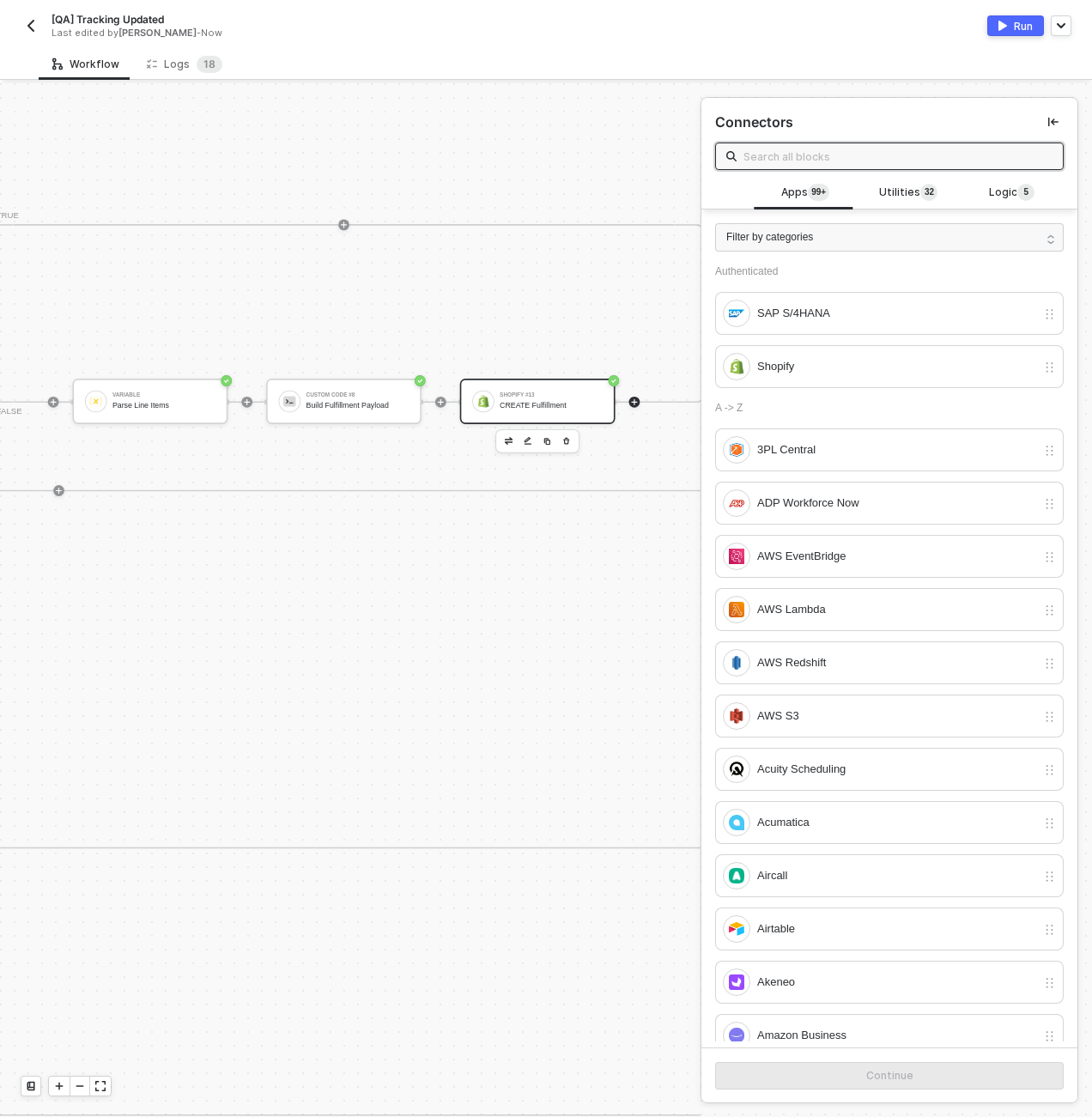
click at [570, 414] on div "Shopify #13 CREATE Fulfillment" at bounding box center [537, 402] width 155 height 45
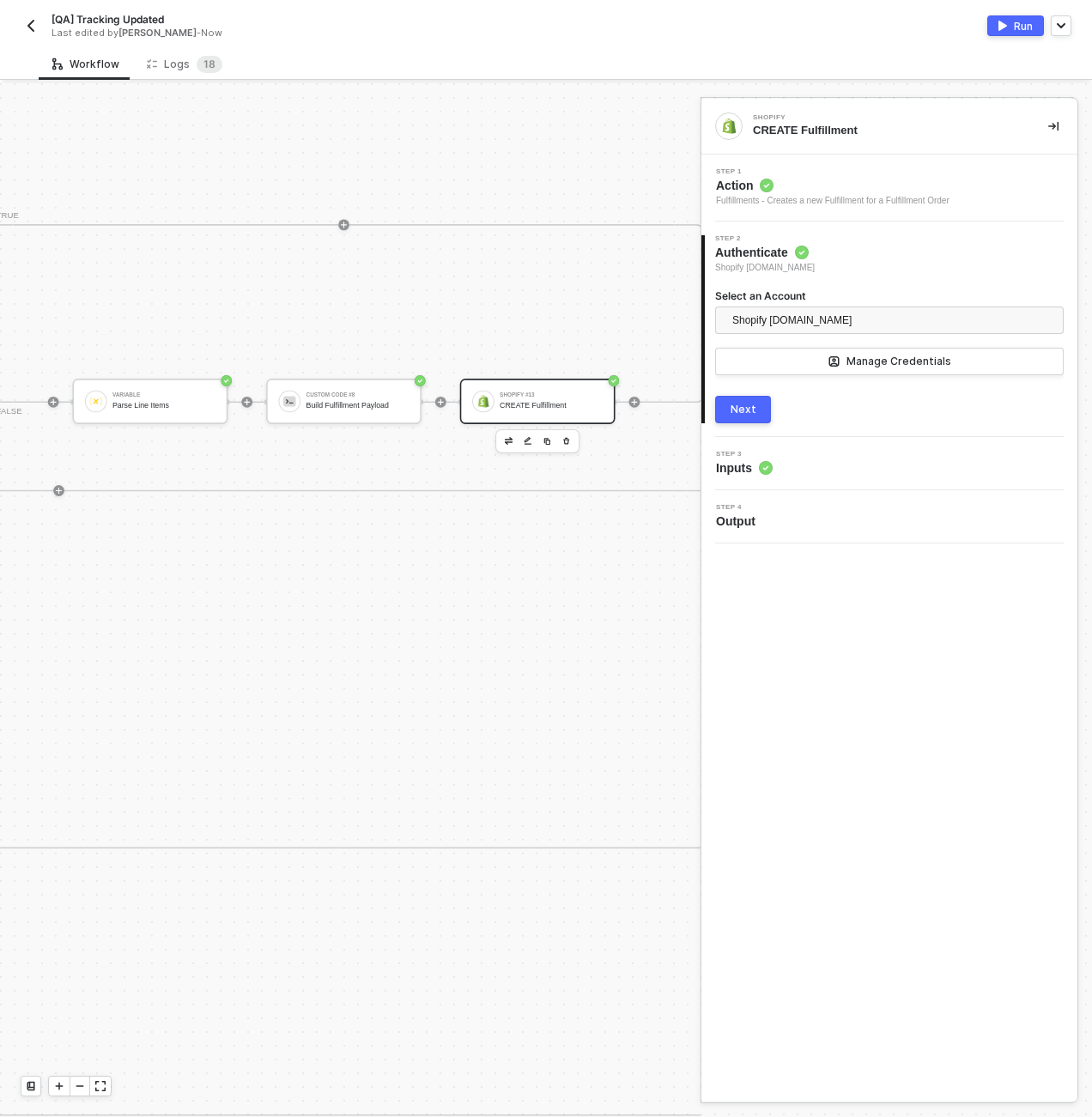
click at [760, 410] on button "Next" at bounding box center [744, 409] width 56 height 27
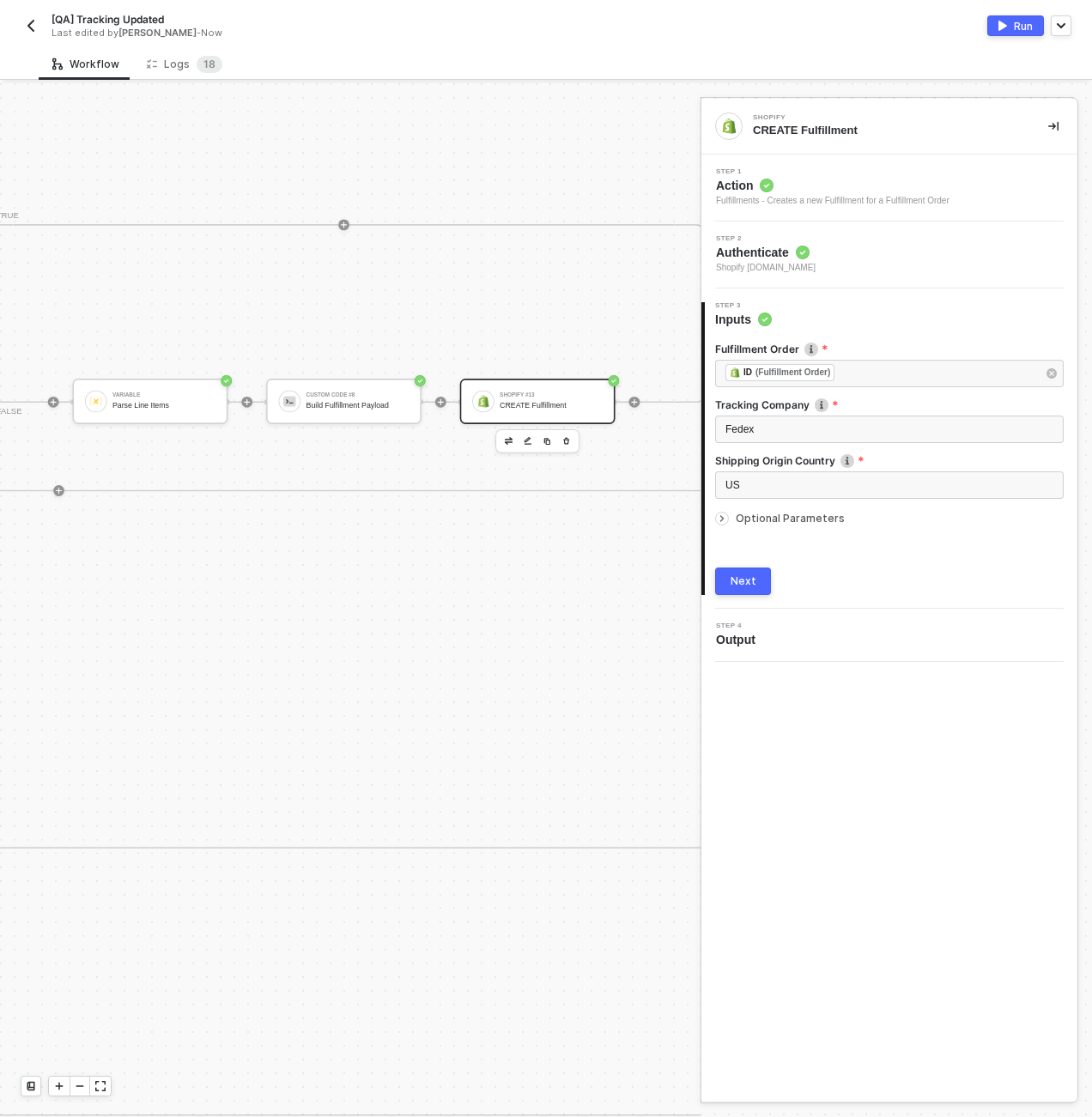
click at [756, 575] on button "Next" at bounding box center [744, 581] width 56 height 27
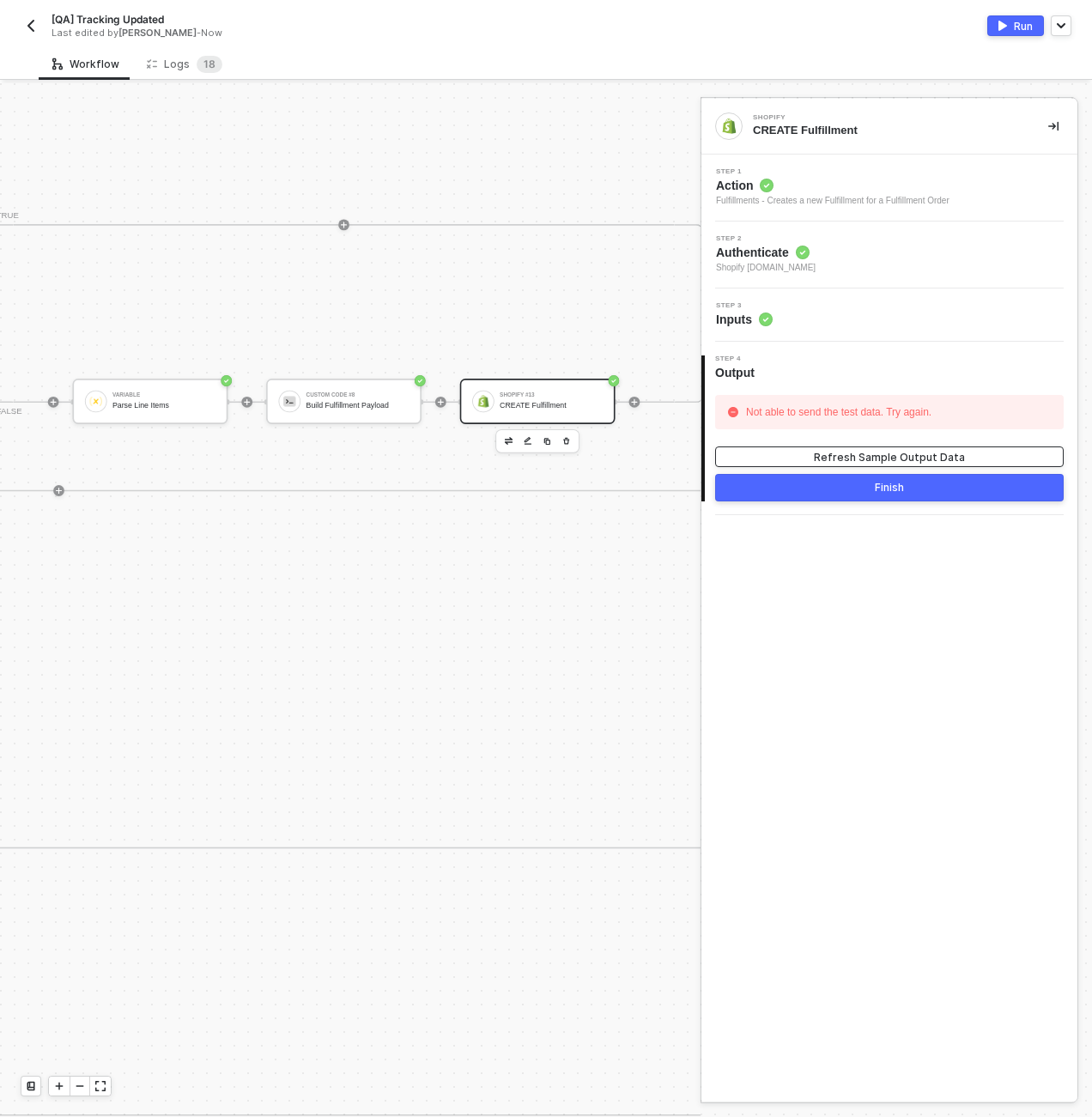
click at [770, 458] on button "Refresh Sample Output Data" at bounding box center [890, 456] width 348 height 21
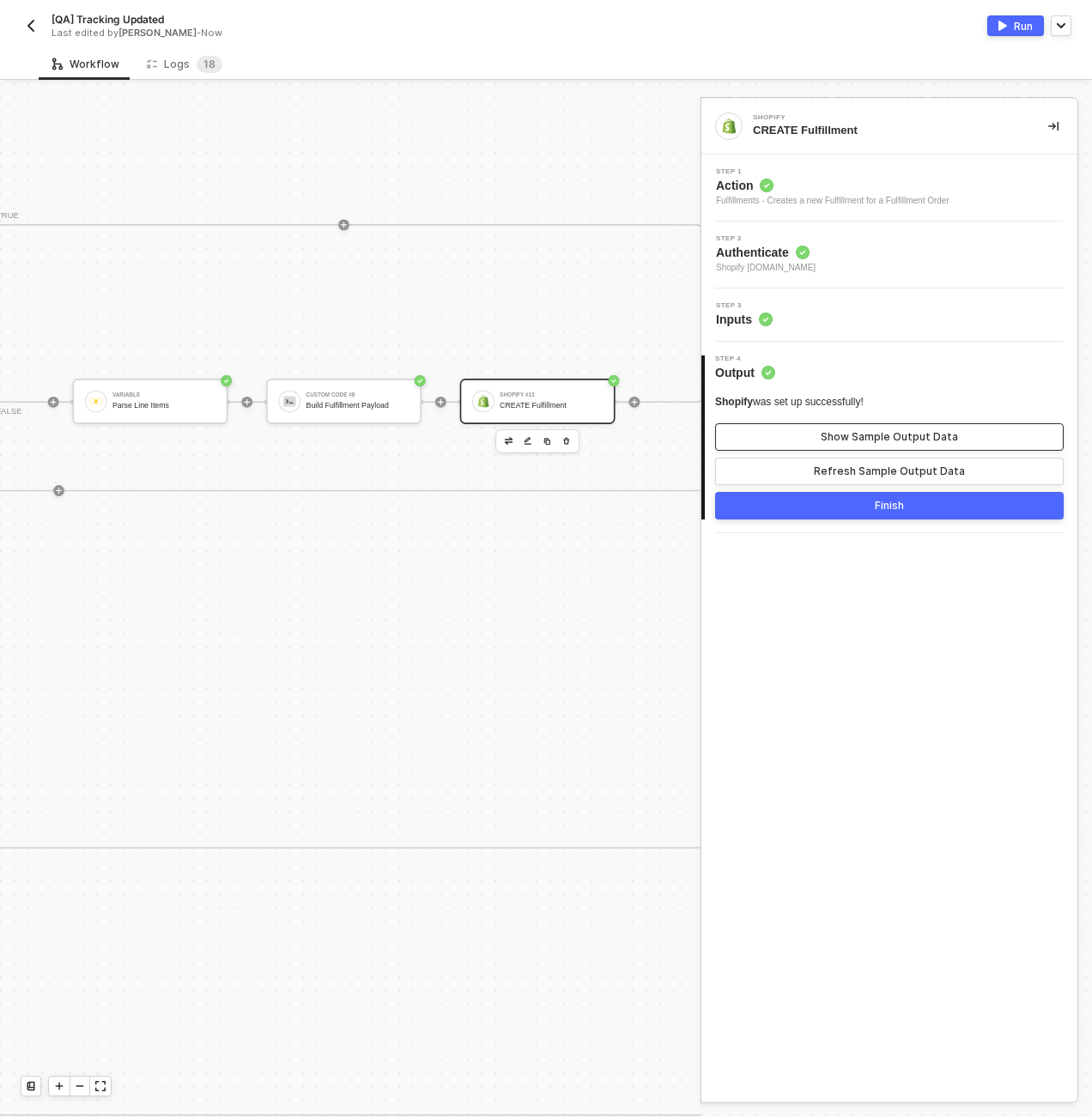
click at [770, 440] on button "Show Sample Output Data" at bounding box center [890, 437] width 348 height 27
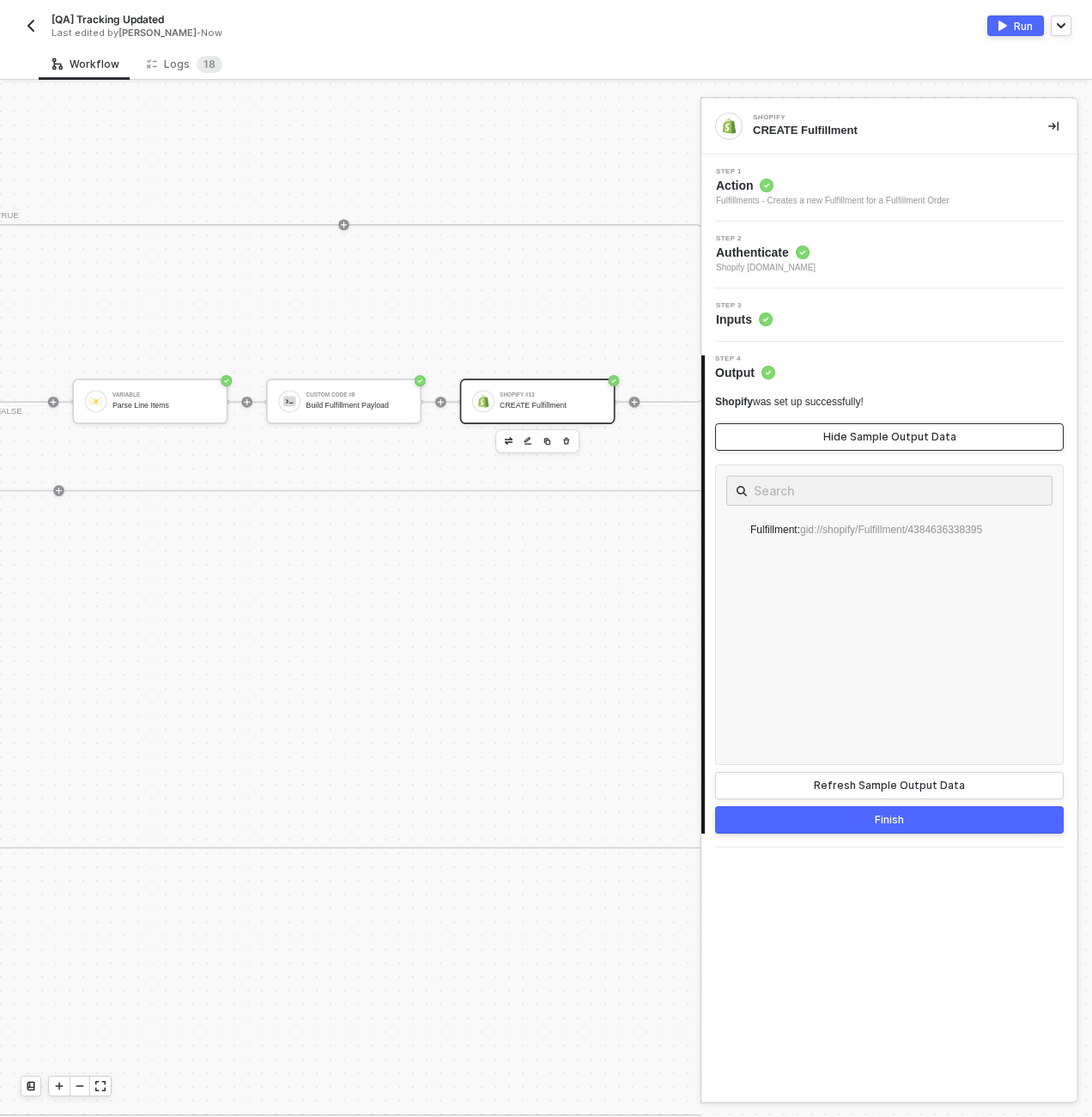
click at [770, 440] on button "Hide Sample Output Data" at bounding box center [890, 437] width 348 height 27
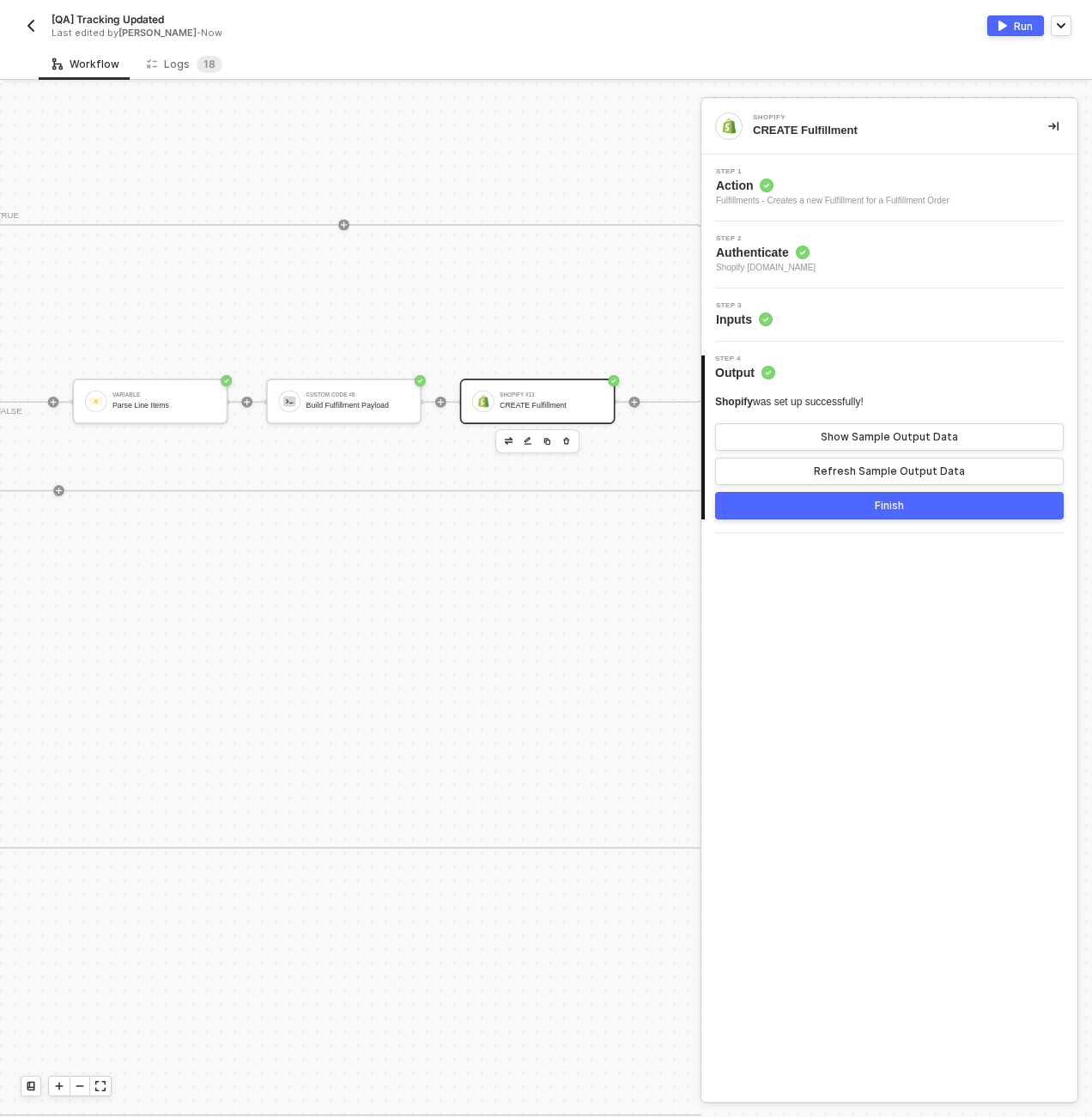
click at [797, 507] on button "Finish" at bounding box center [890, 506] width 348 height 27
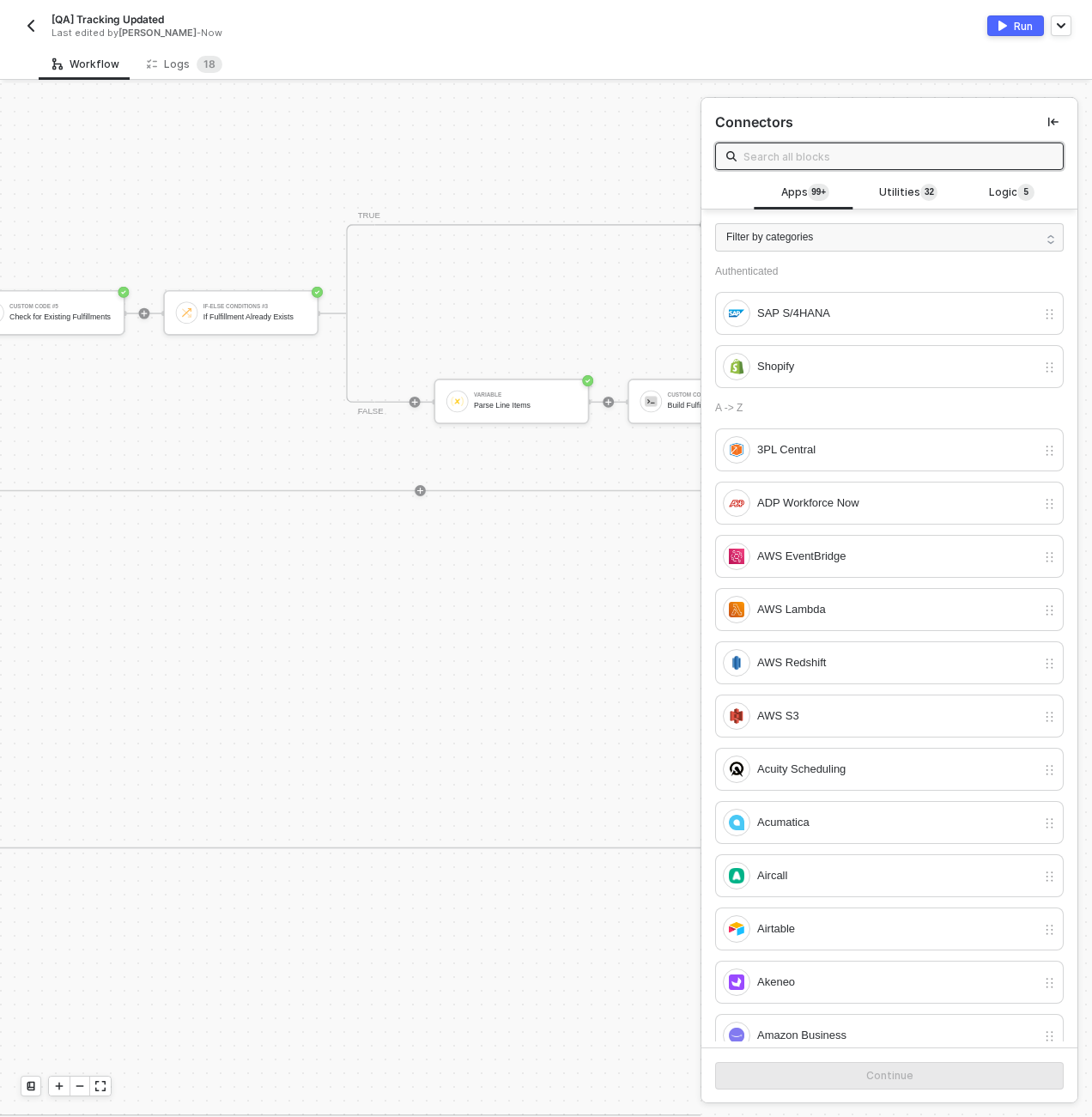
scroll to position [4, 5238]
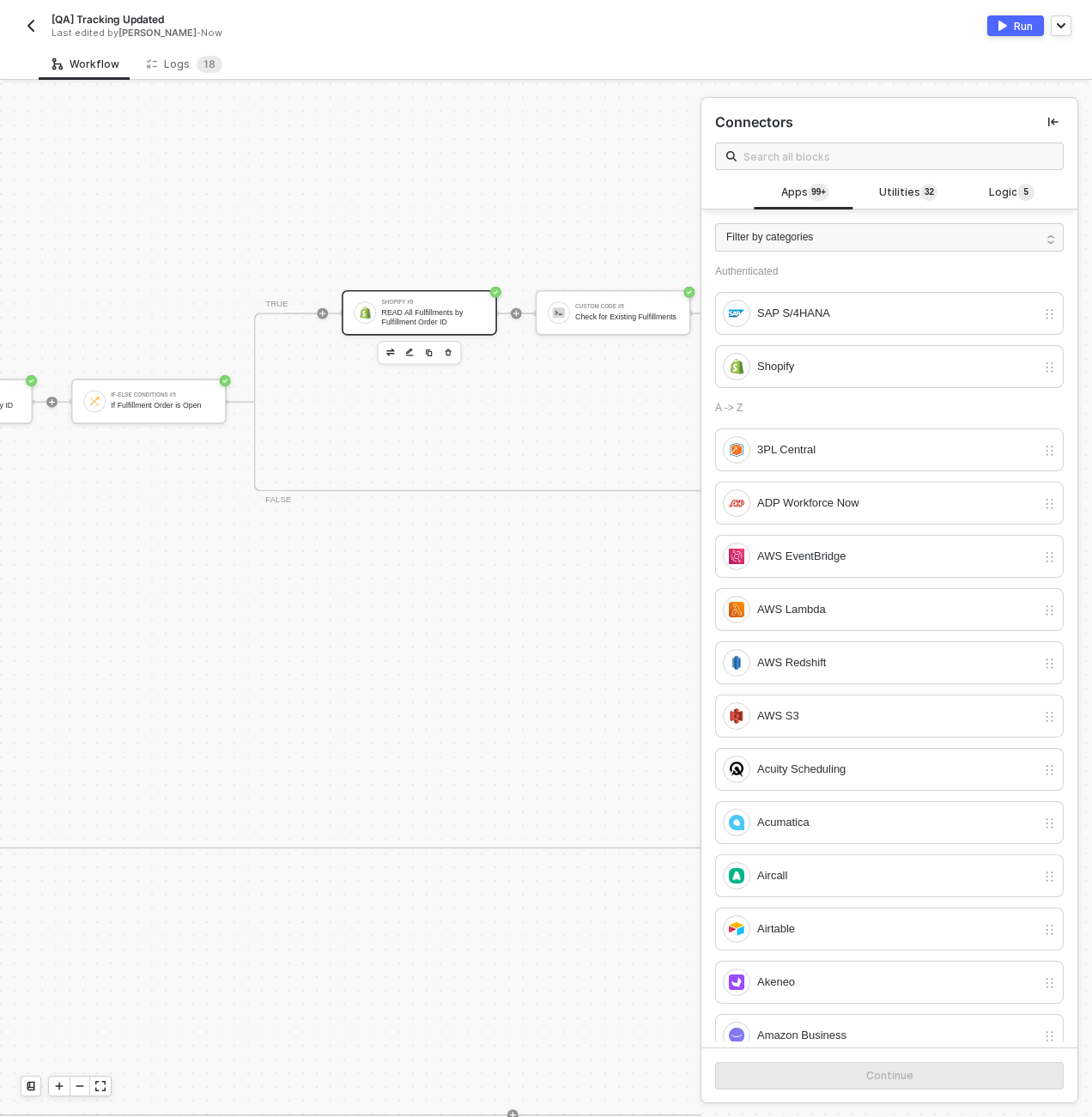
click at [420, 319] on div "READ All Fulfillments by Fulfillment Order ID" at bounding box center [434, 316] width 103 height 17
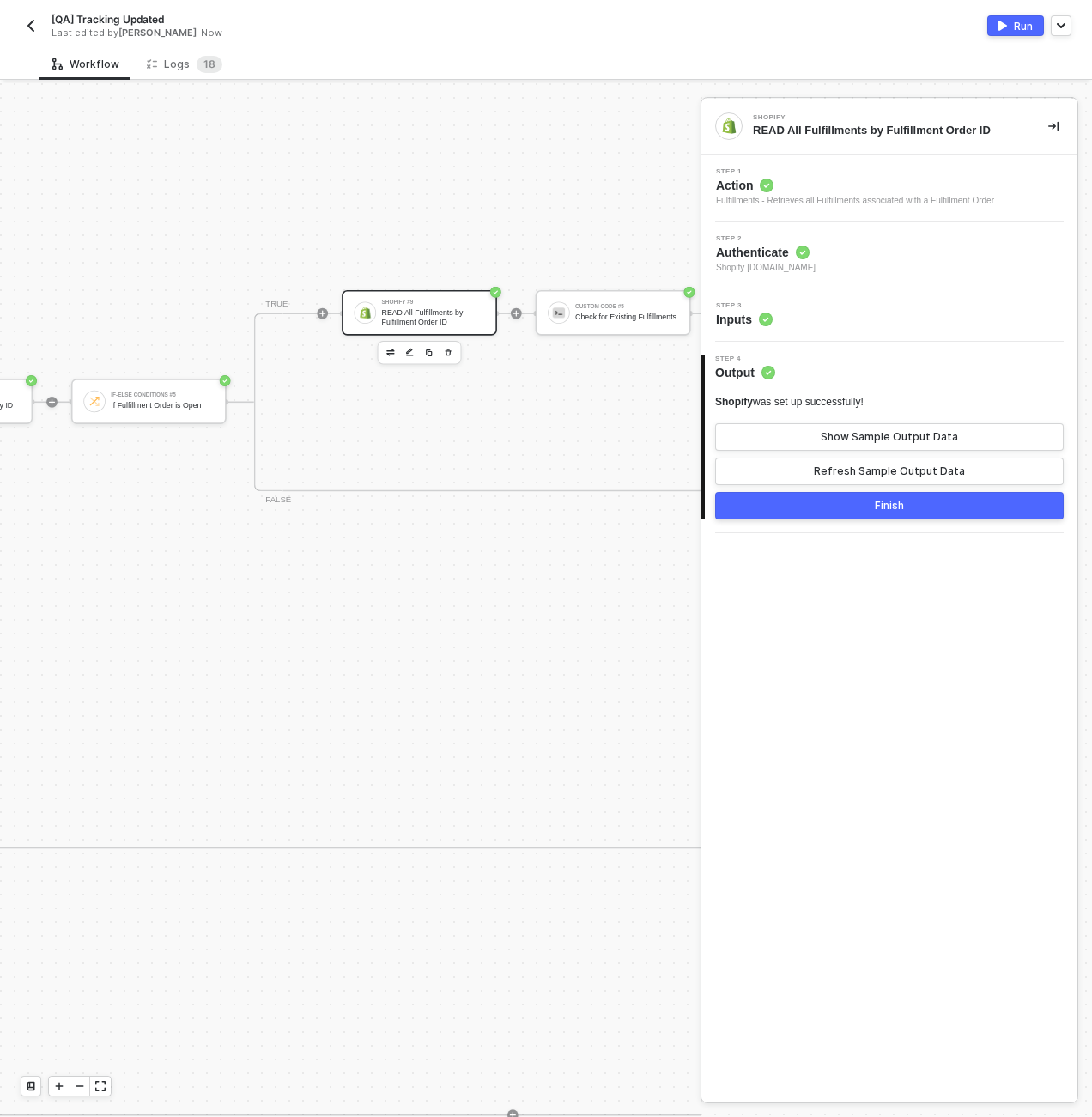
click at [877, 317] on div "Step 3 Inputs" at bounding box center [892, 315] width 372 height 25
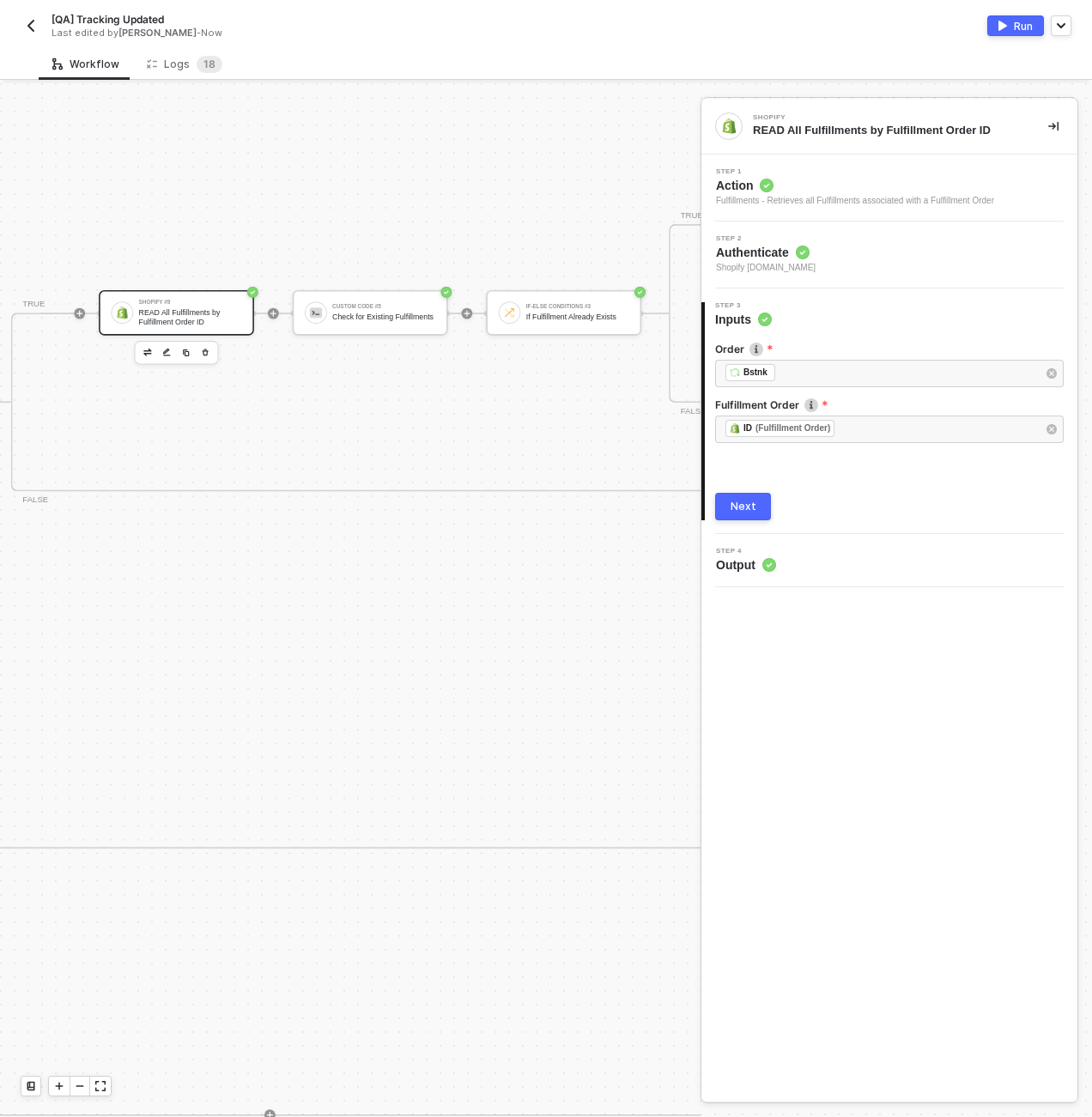
scroll to position [4, 5513]
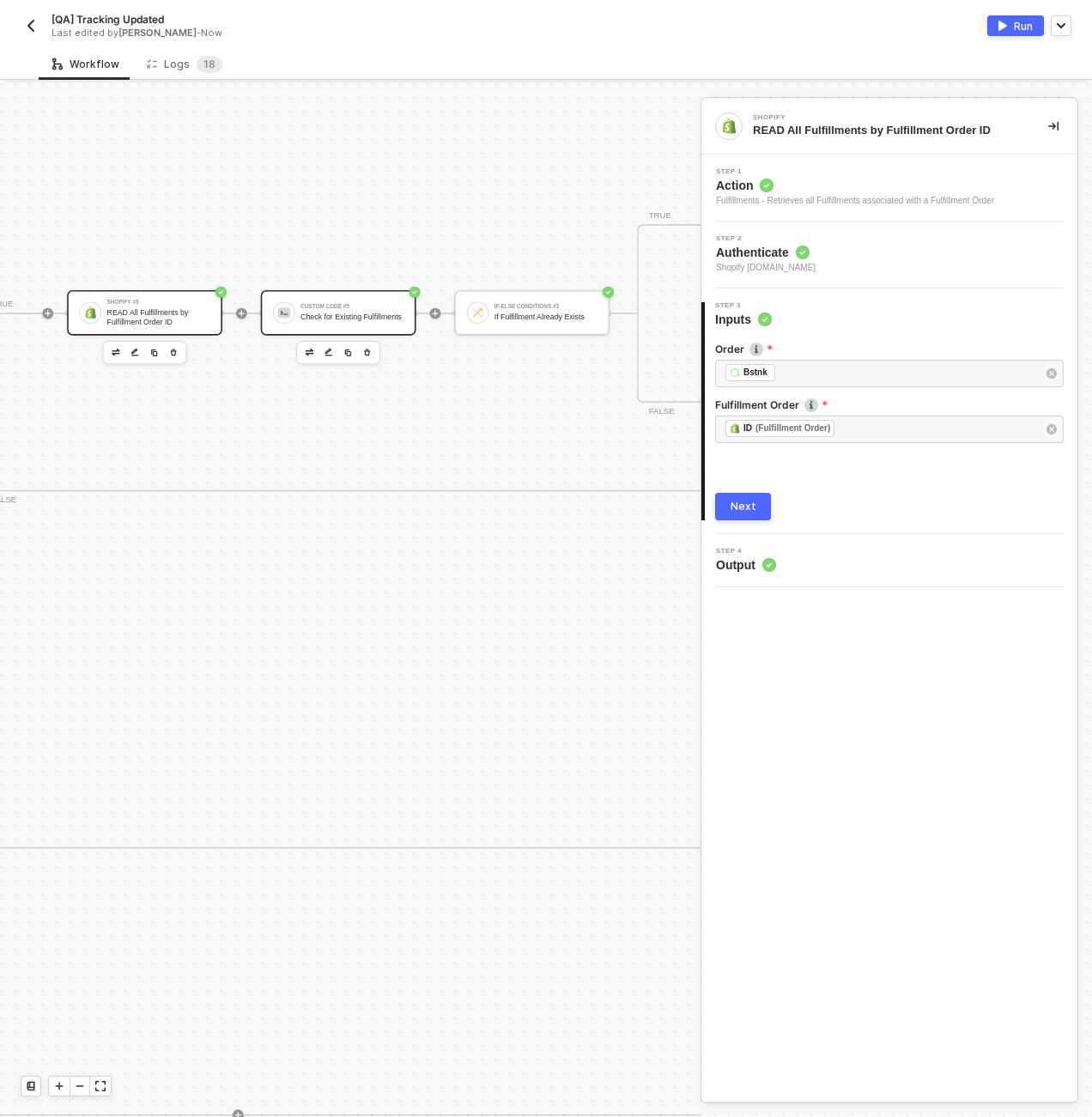
click at [372, 315] on div "Check for Existing Fulfillments" at bounding box center [352, 316] width 103 height 8
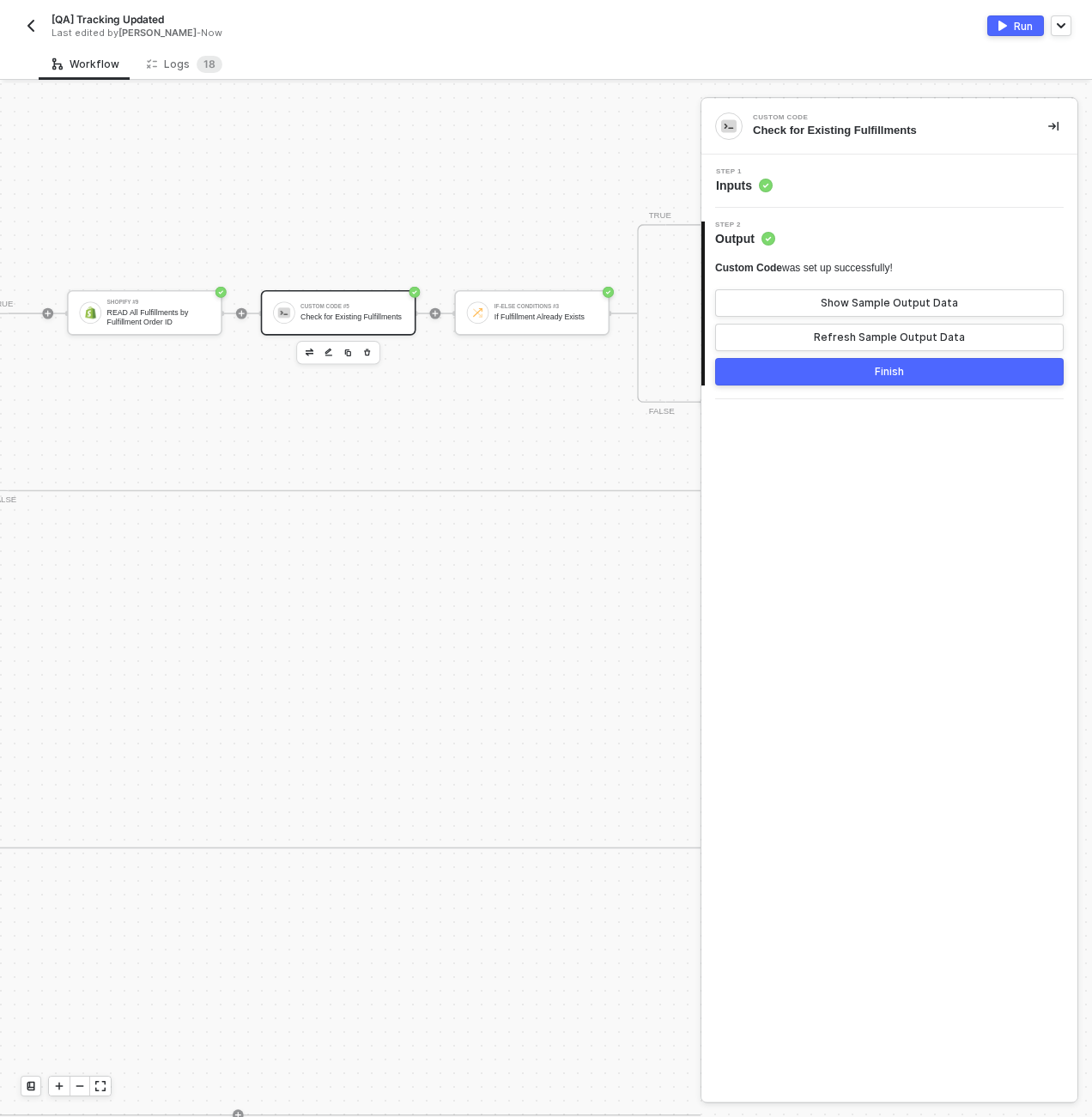
click at [879, 198] on div "Step 1 Inputs" at bounding box center [890, 180] width 376 height 53
click at [878, 193] on div "Step 1 Inputs" at bounding box center [892, 181] width 372 height 25
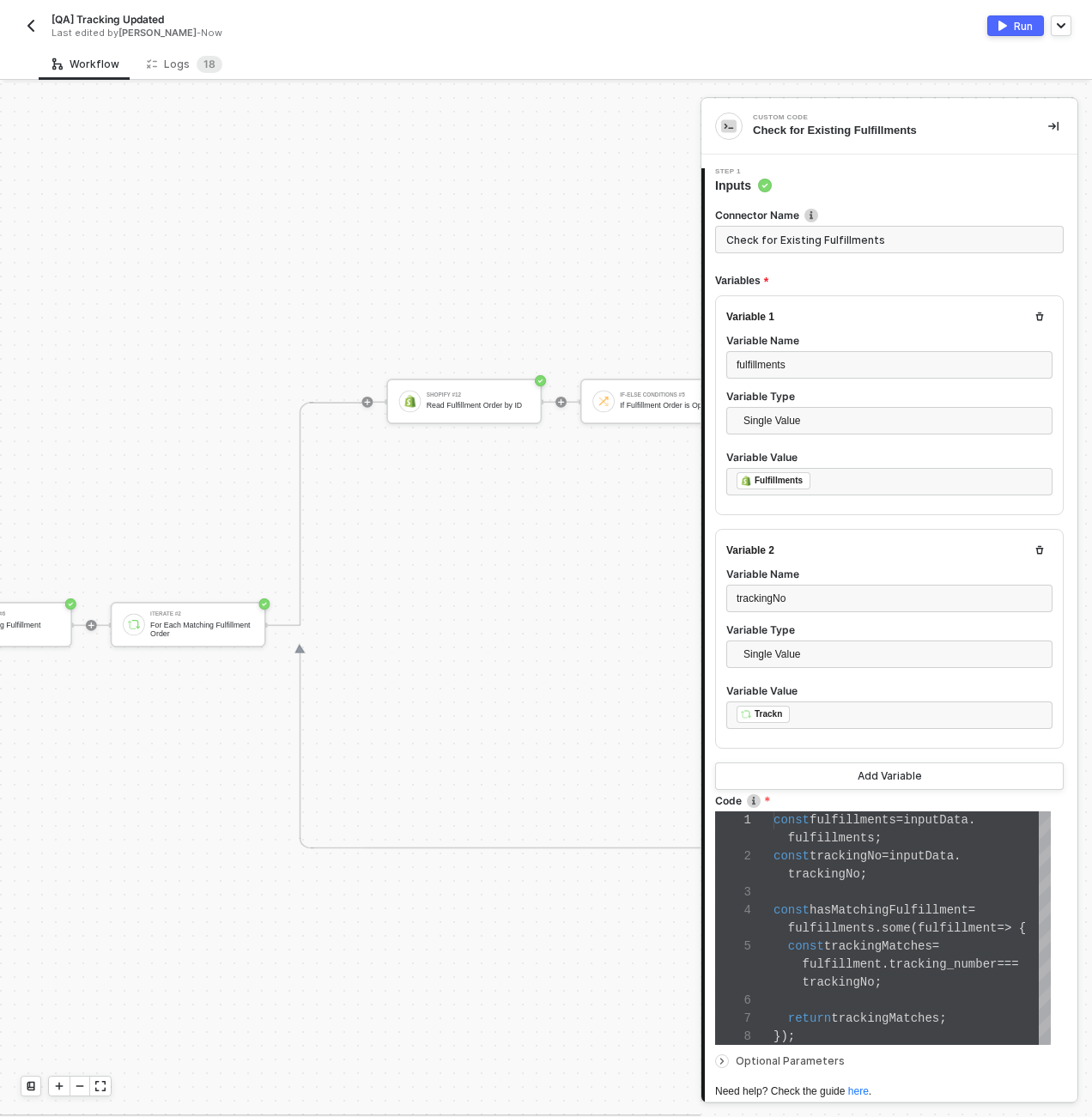
scroll to position [4, 4344]
click at [547, 628] on div "For Each Matching Fulfillment Order" at bounding box center [586, 628] width 103 height 17
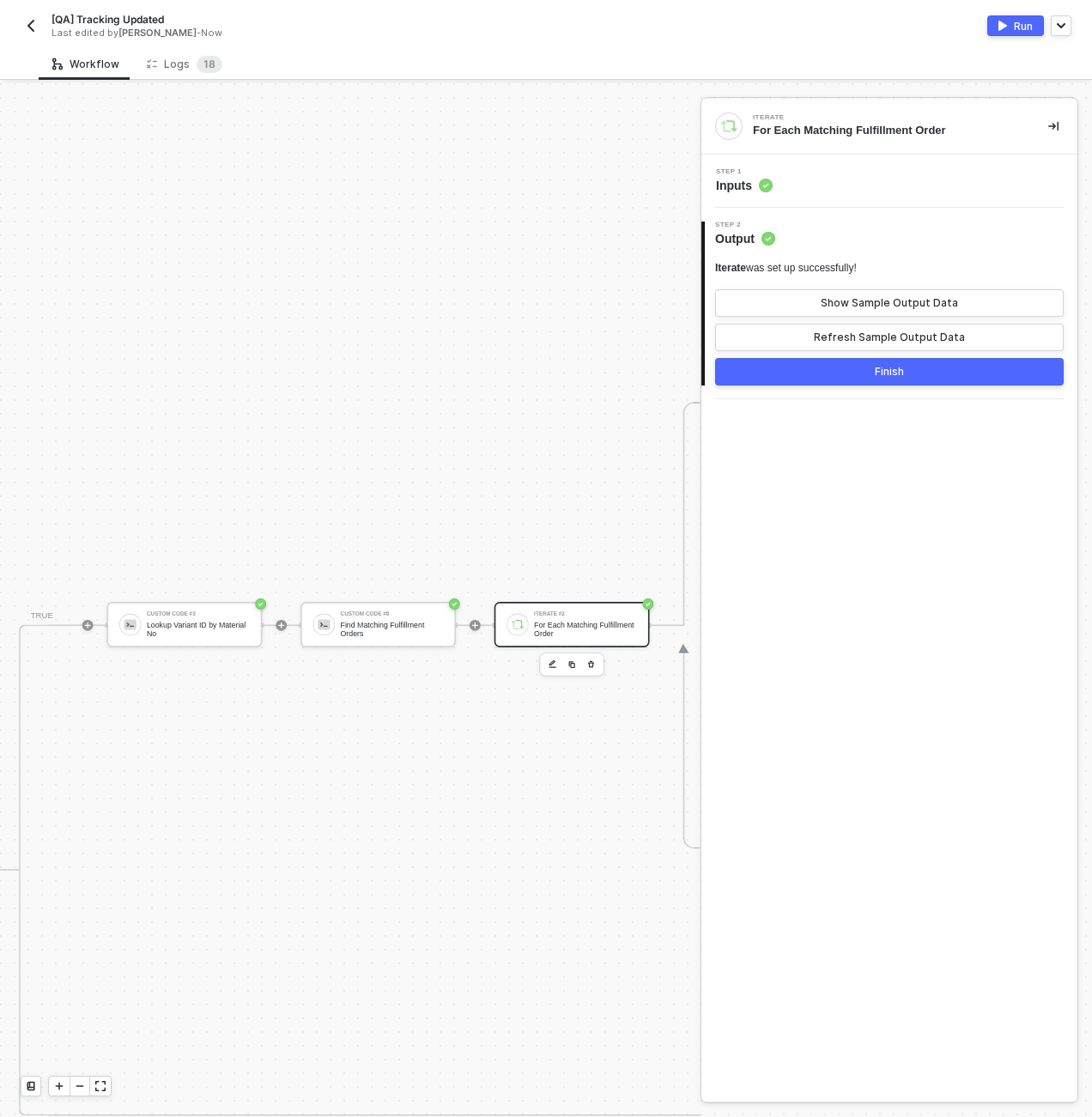
click at [846, 179] on div "Step 1 Inputs" at bounding box center [892, 181] width 372 height 25
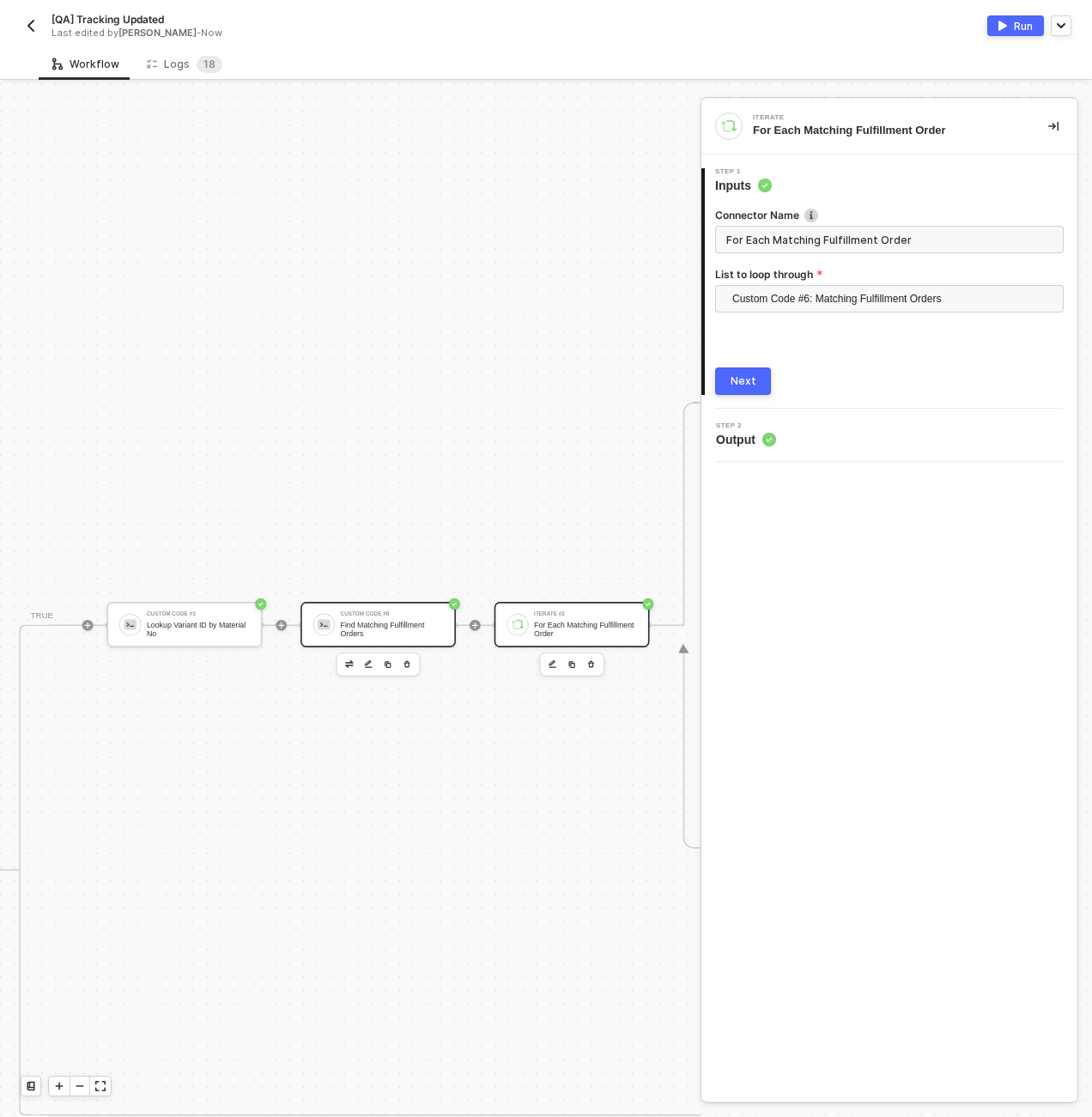
click at [363, 621] on div "Find Matching Fulfillment Orders" at bounding box center [393, 628] width 103 height 17
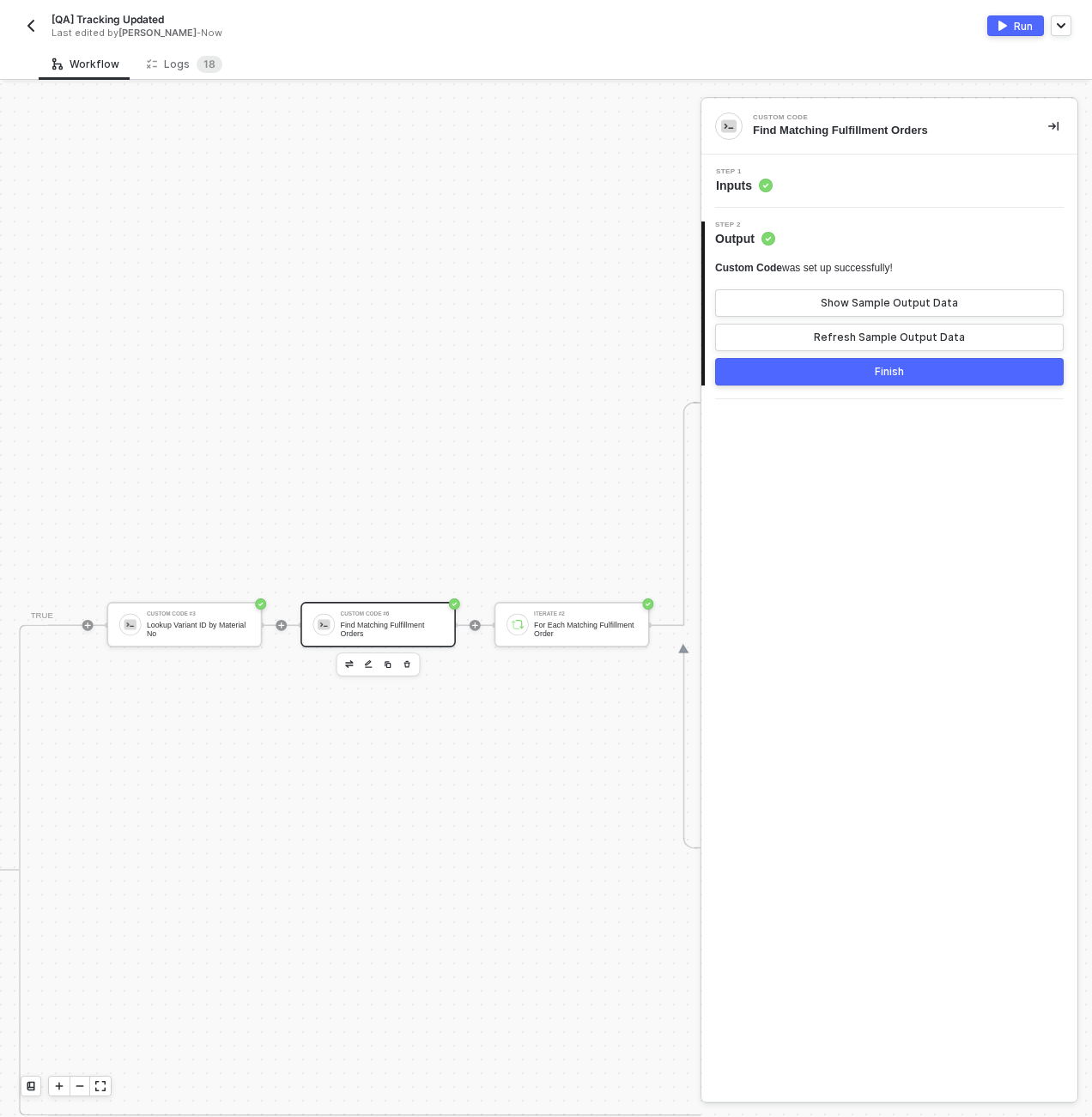
click at [853, 170] on div "Step 1 Inputs" at bounding box center [892, 181] width 372 height 25
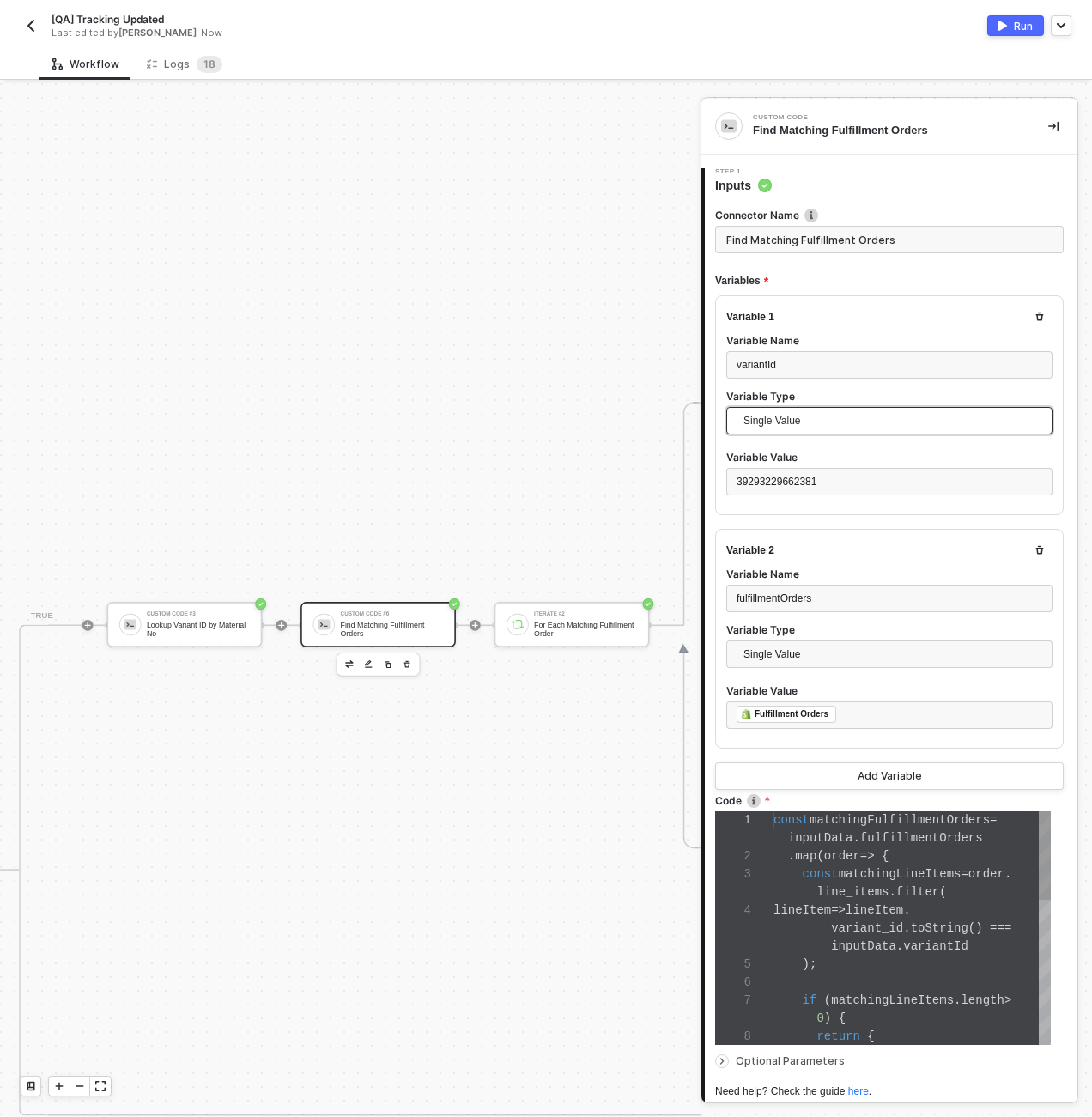
scroll to position [108, 0]
click at [863, 485] on div "39293229662381" at bounding box center [889, 482] width 306 height 16
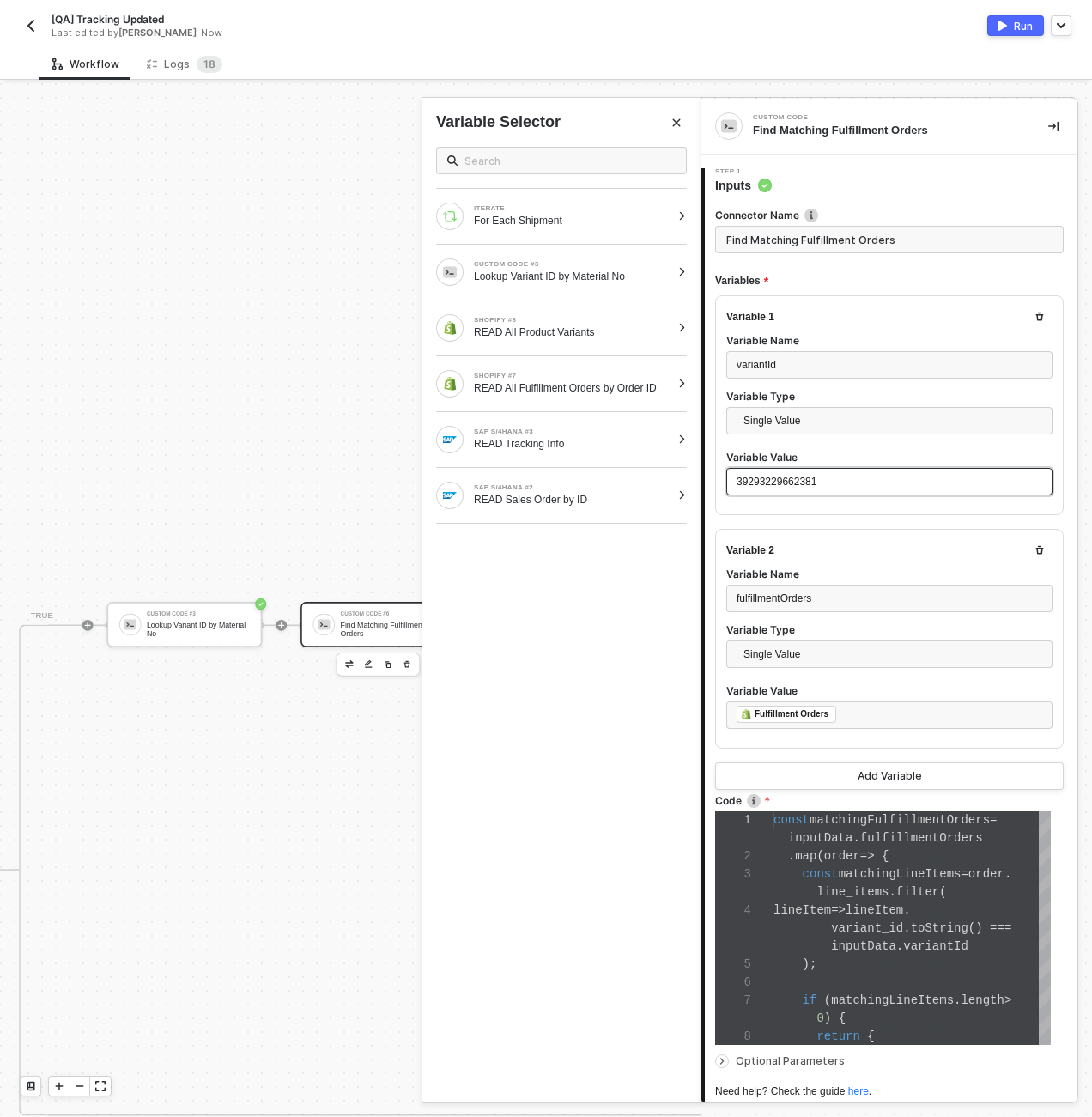
click at [863, 485] on div "39293229662381" at bounding box center [889, 482] width 306 height 16
click at [616, 281] on div "Lookup Variant ID by Material No" at bounding box center [572, 276] width 197 height 14
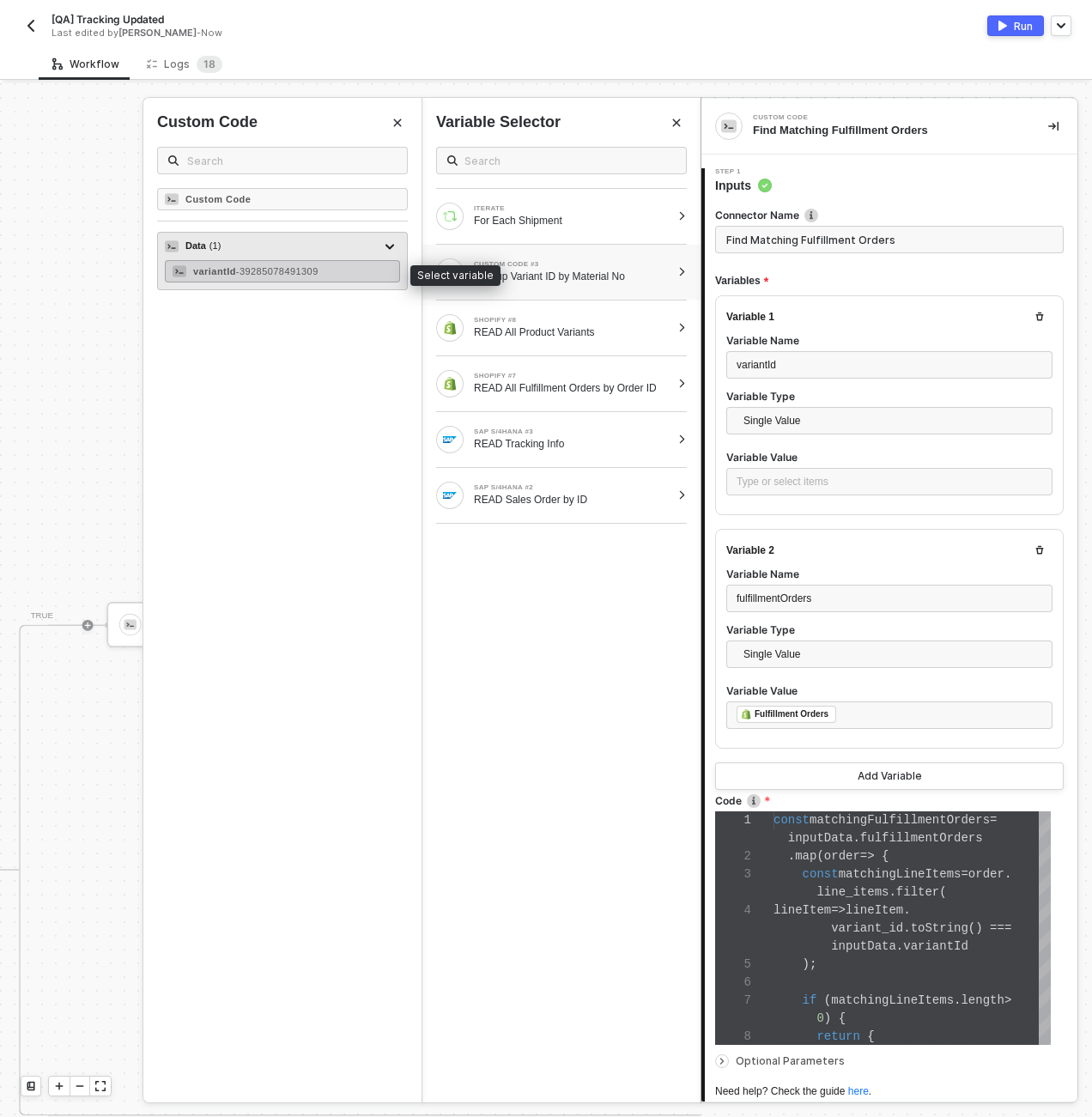
click at [318, 272] on span "- 39285078491309" at bounding box center [277, 271] width 83 height 10
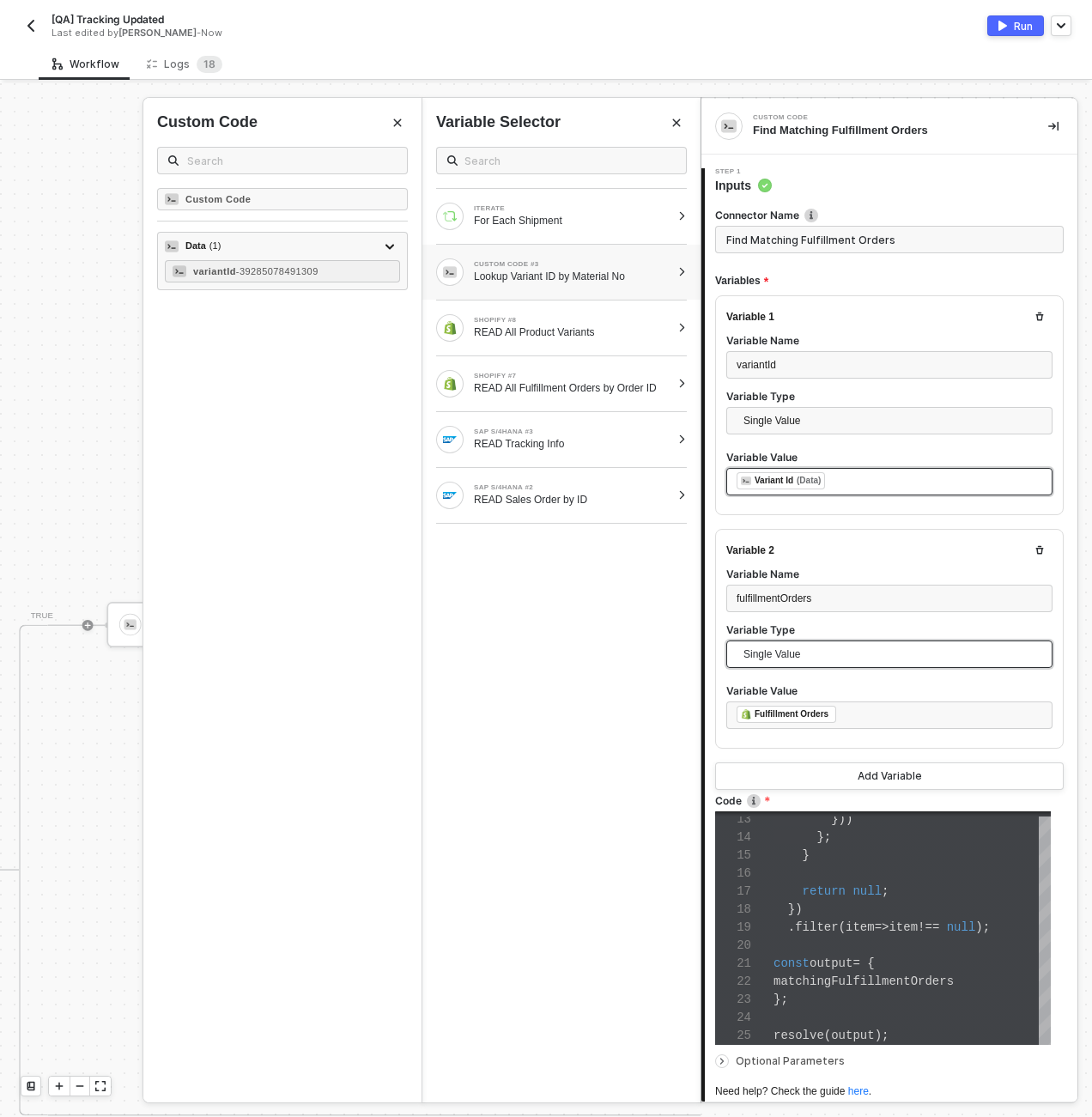
scroll to position [143, 0]
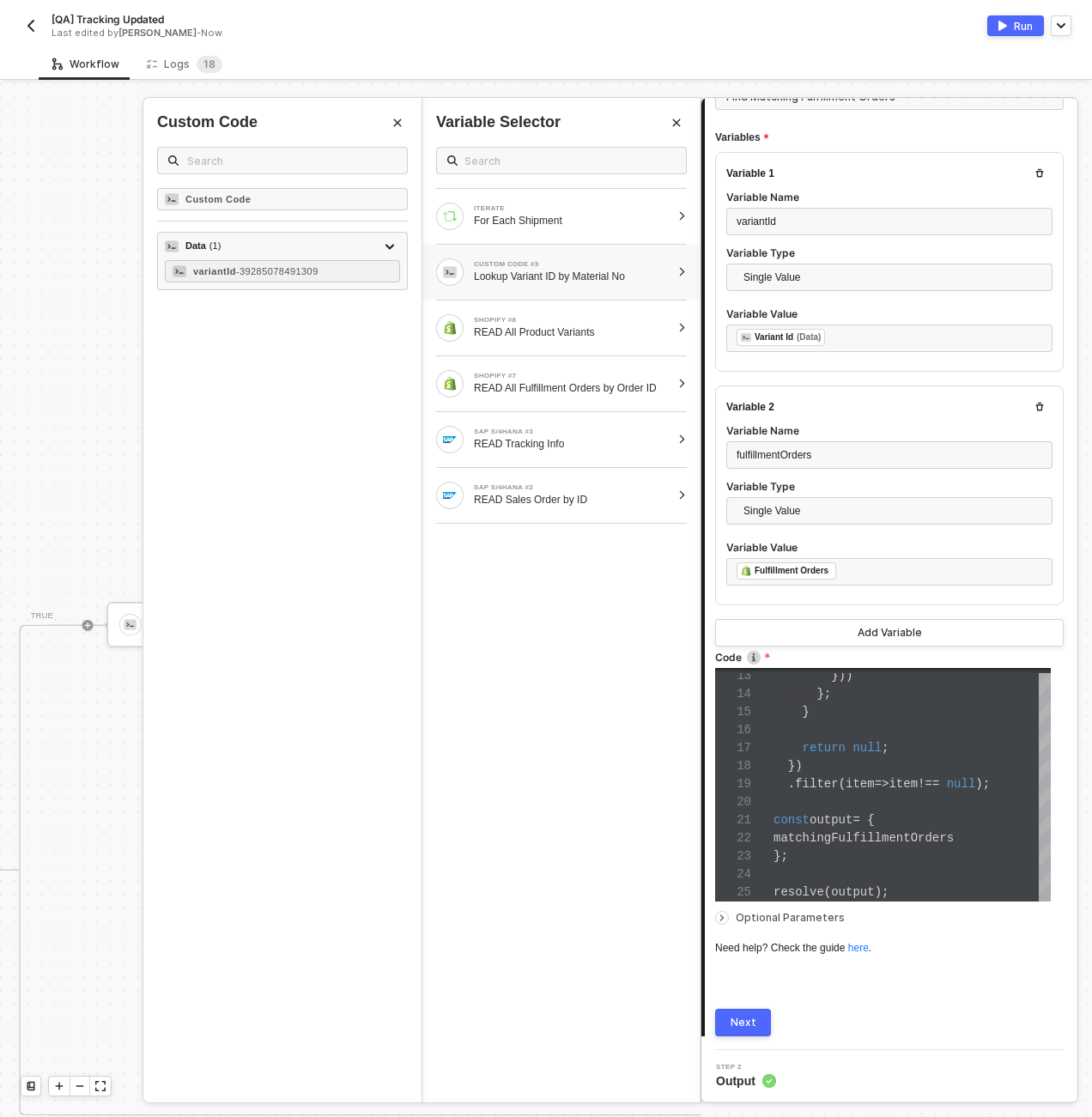
click at [732, 1022] on div "Next" at bounding box center [744, 1022] width 25 height 14
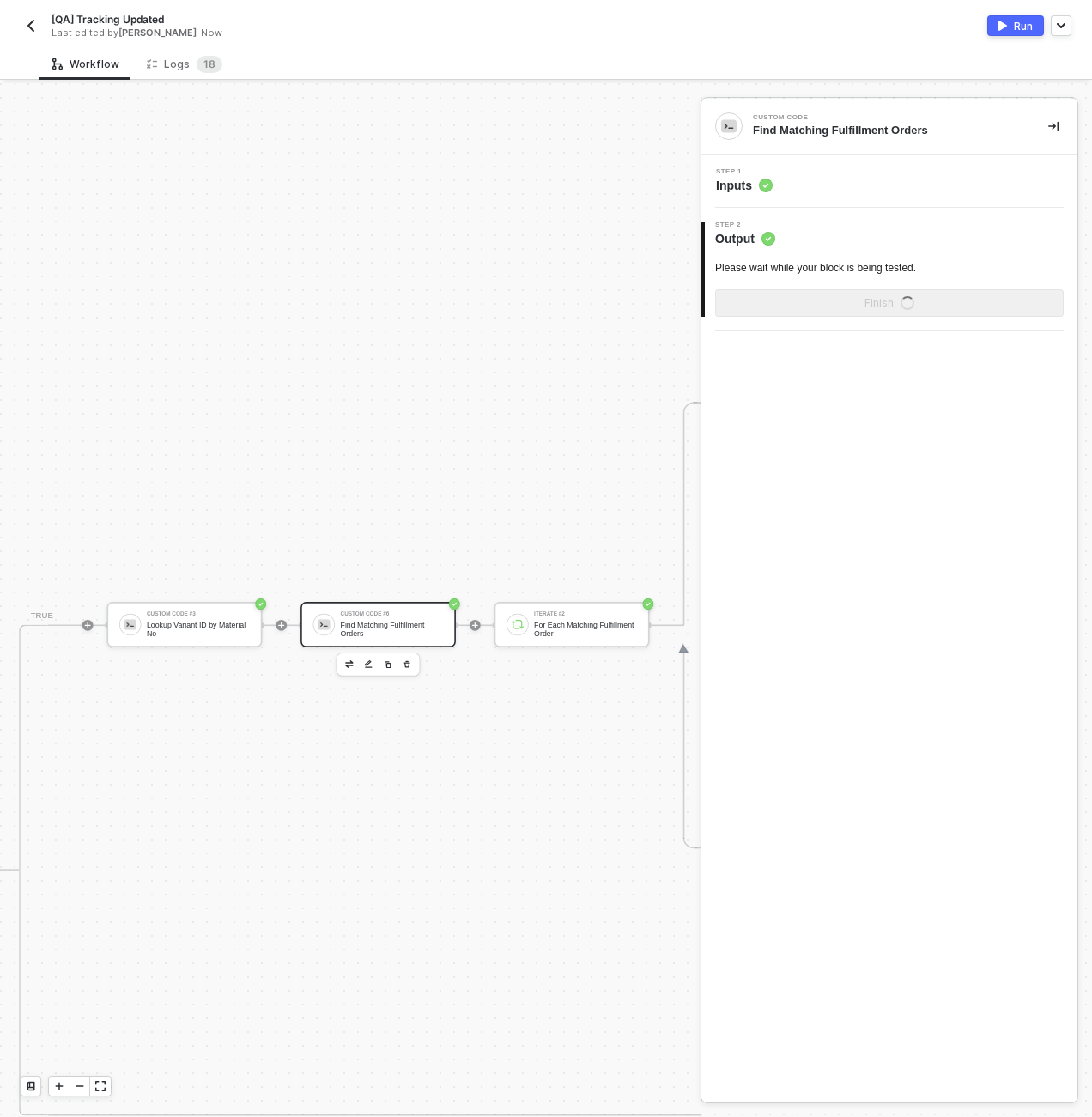
scroll to position [0, 0]
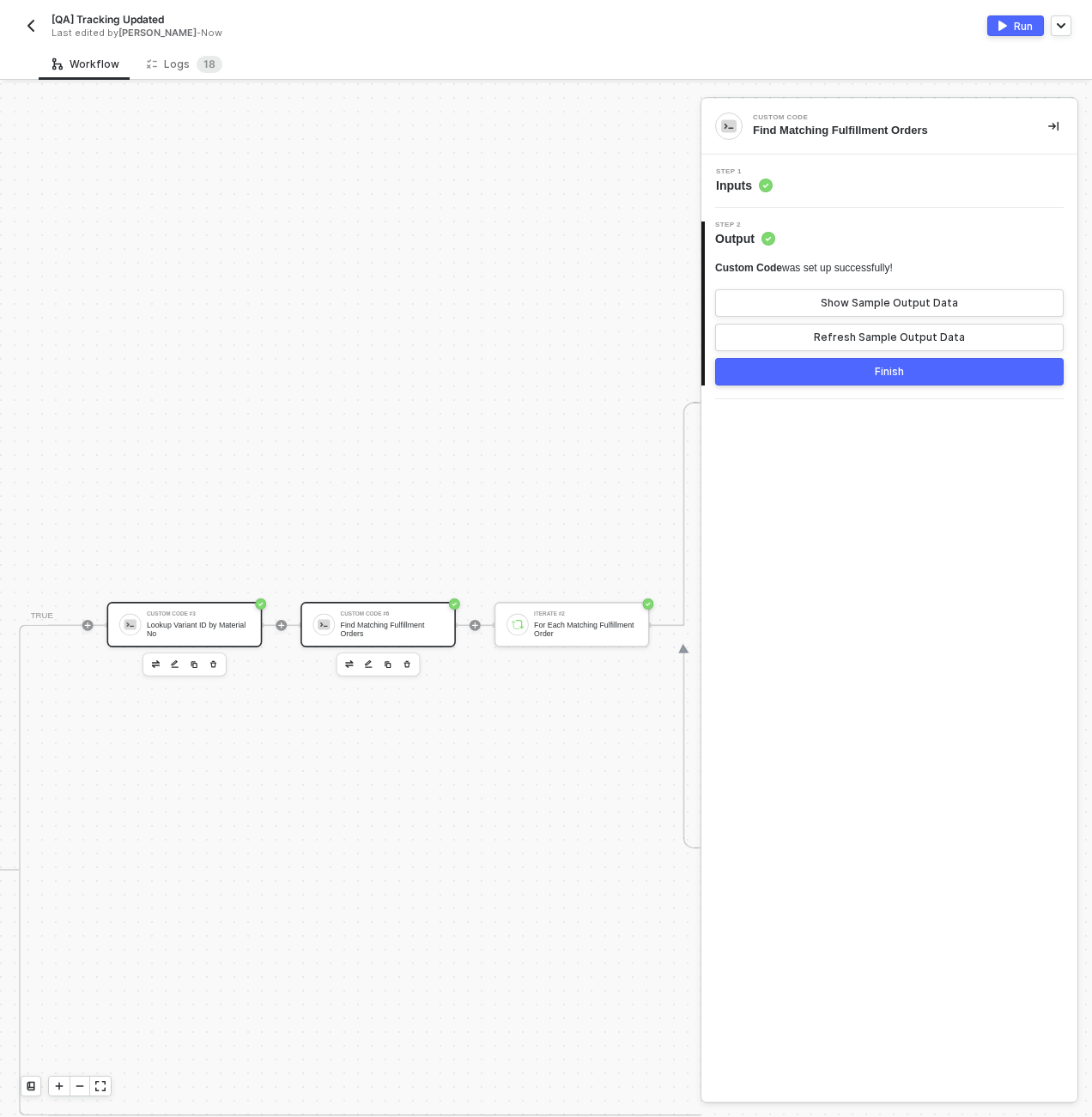
click at [243, 635] on div "Lookup Variant ID by Material No" at bounding box center [199, 628] width 103 height 17
click at [863, 180] on div "Step 1 Inputs" at bounding box center [892, 181] width 372 height 25
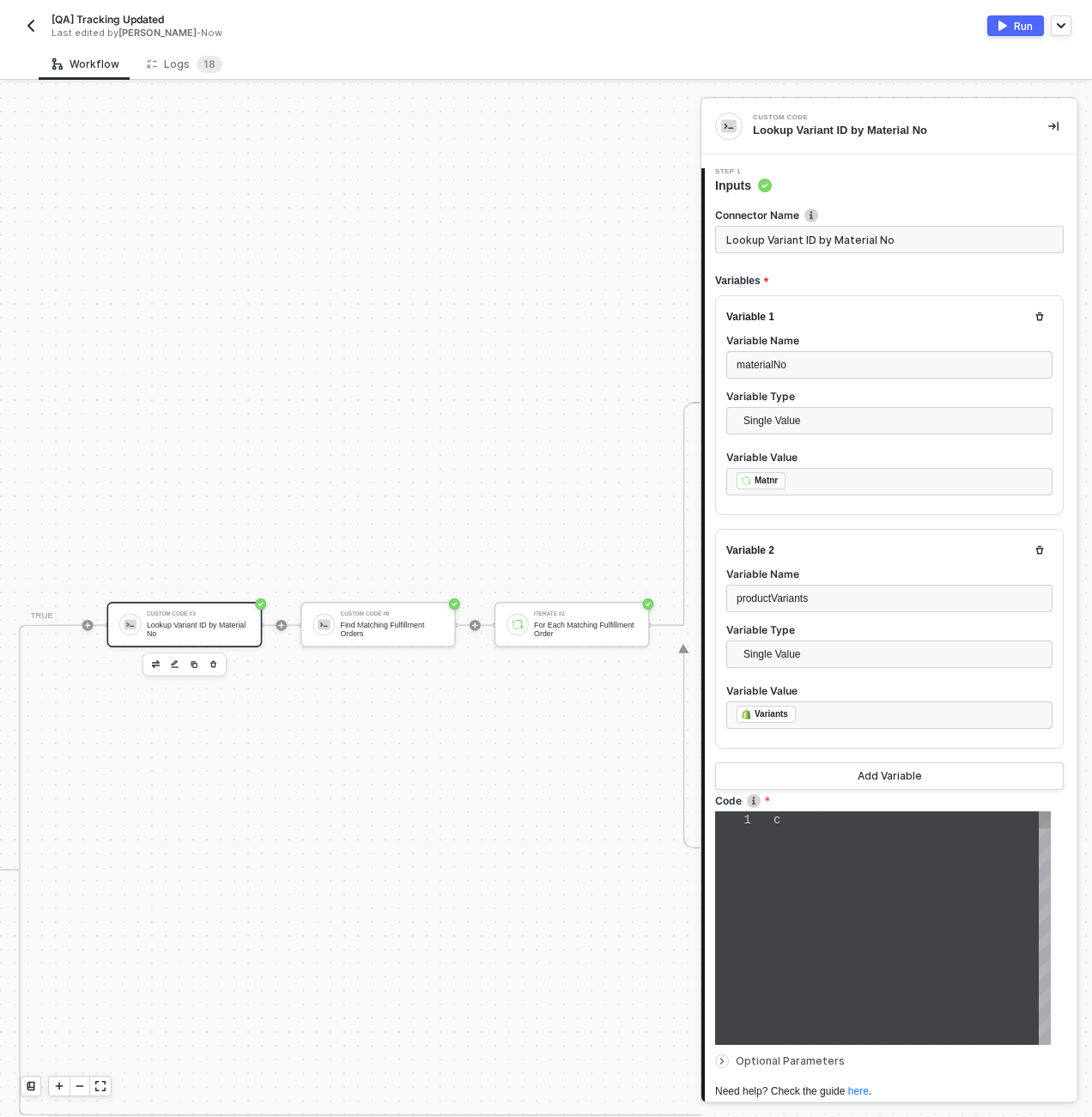
type textarea "const materialNo = inputData.materialNo; const productVariants = inputData.prod…"
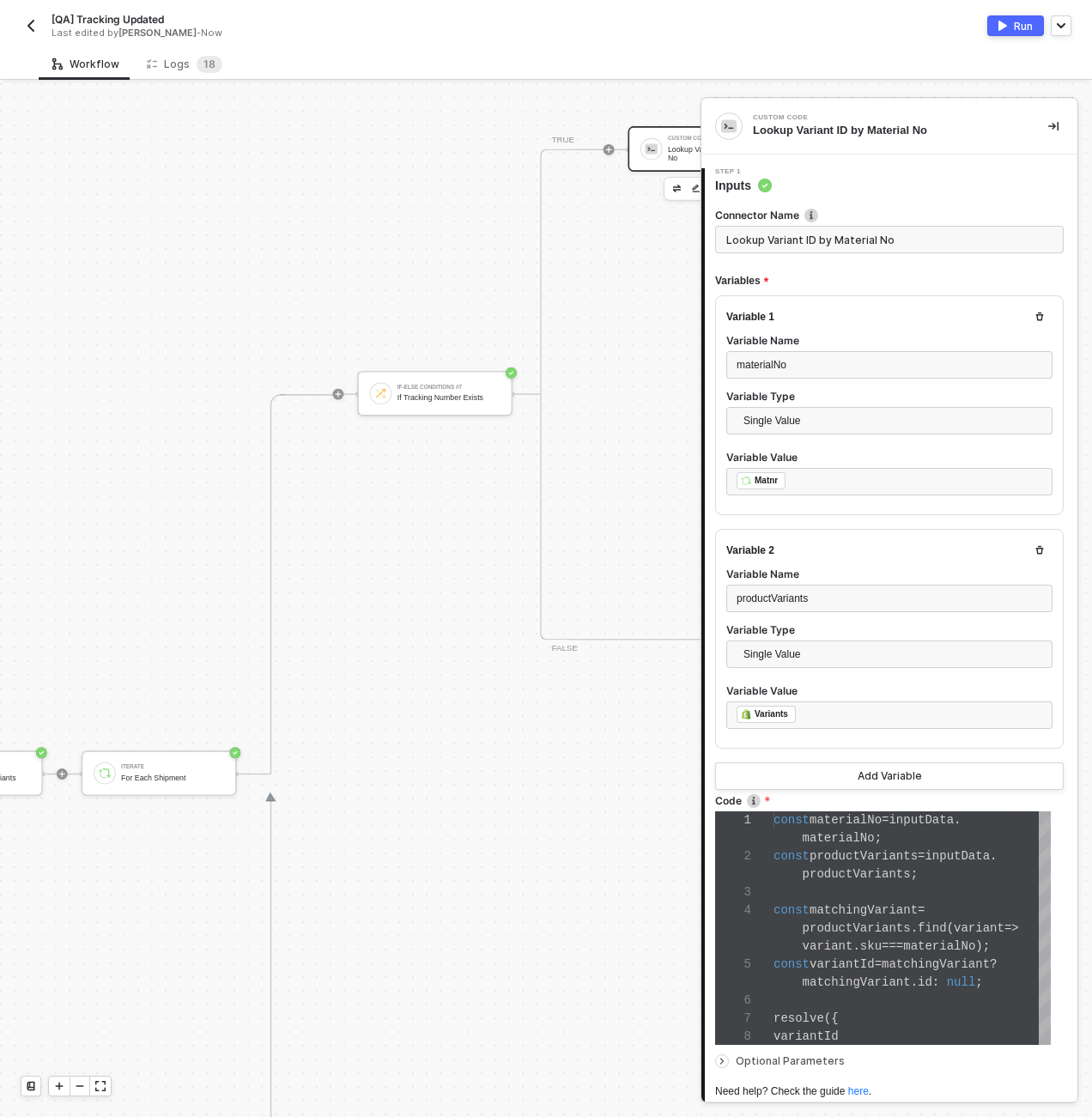
scroll to position [479, 3623]
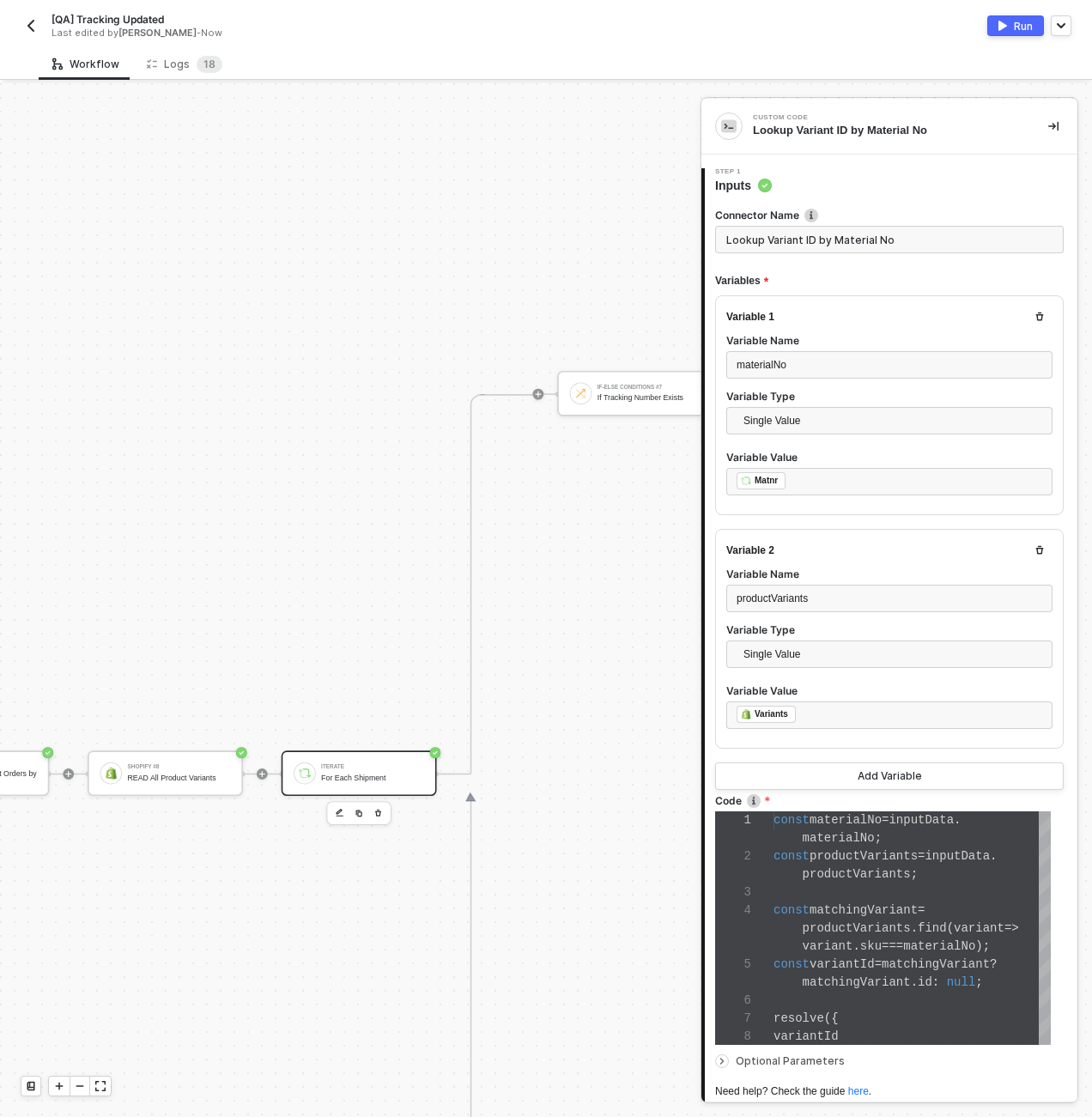
click at [363, 782] on div "For Each Shipment" at bounding box center [373, 776] width 103 height 8
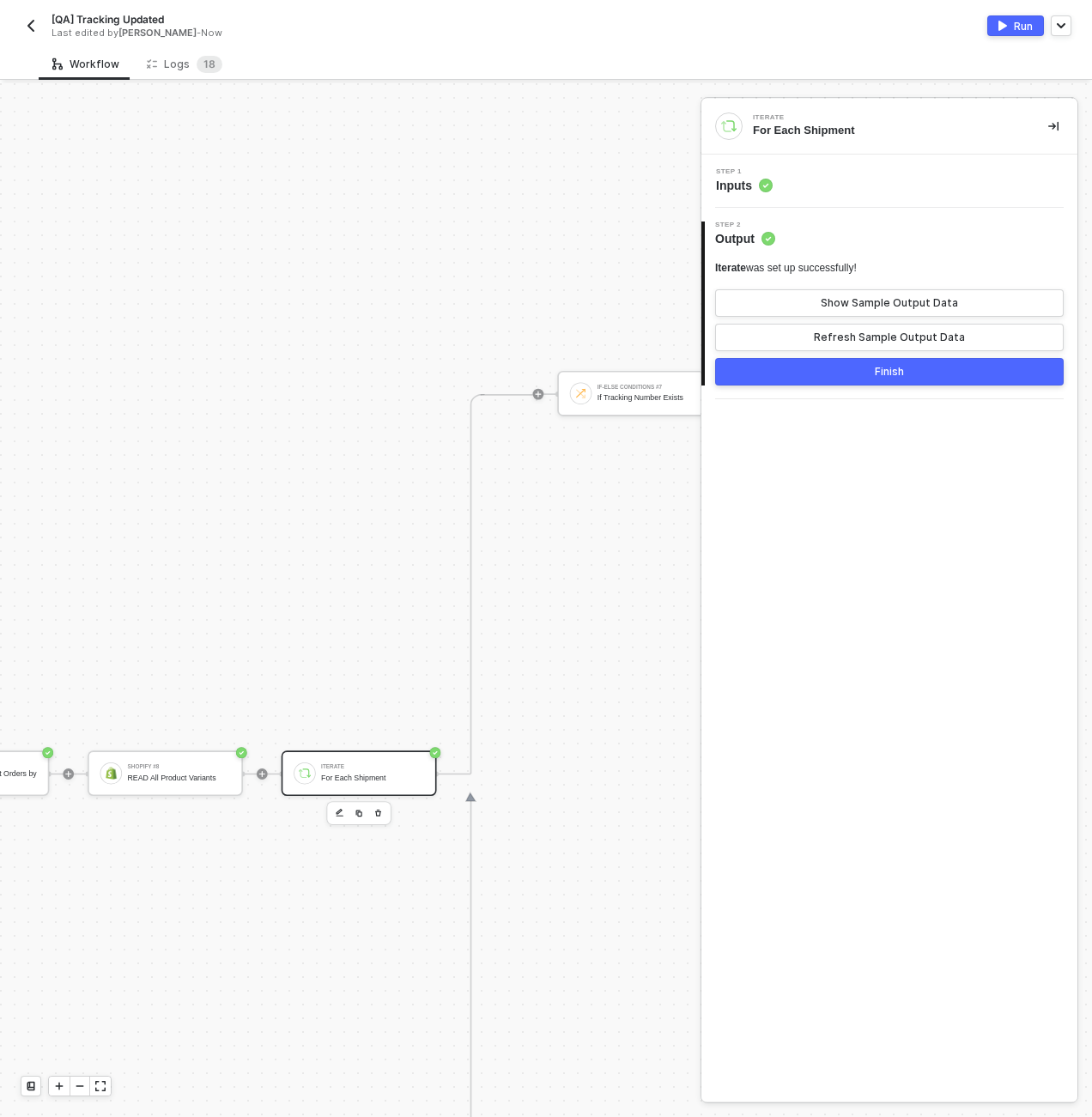
click at [839, 170] on div "Step 1 Inputs" at bounding box center [892, 181] width 372 height 25
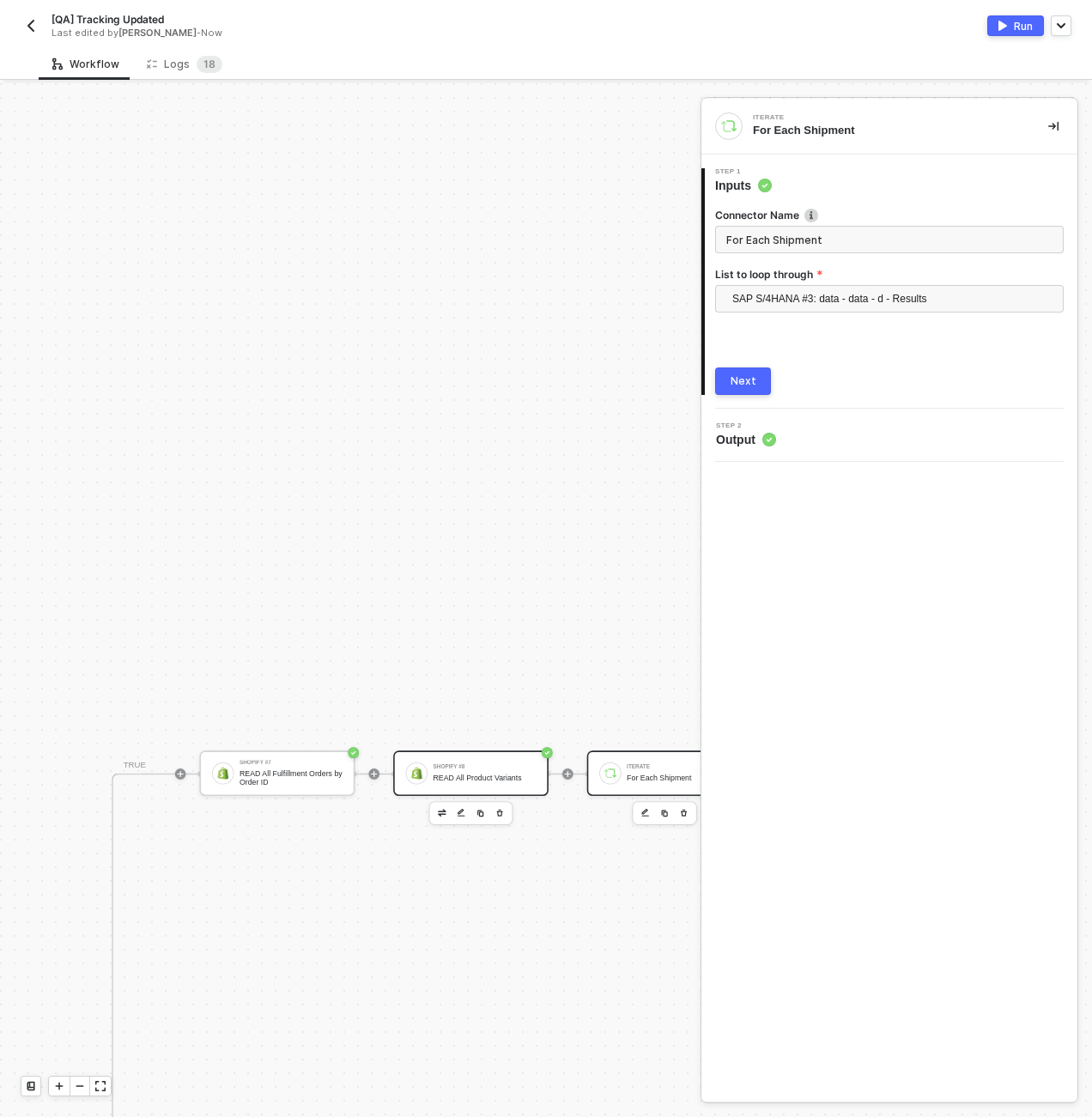
scroll to position [479, 3314]
click at [488, 769] on div "Shopify #8" at bounding box center [489, 767] width 103 height 5
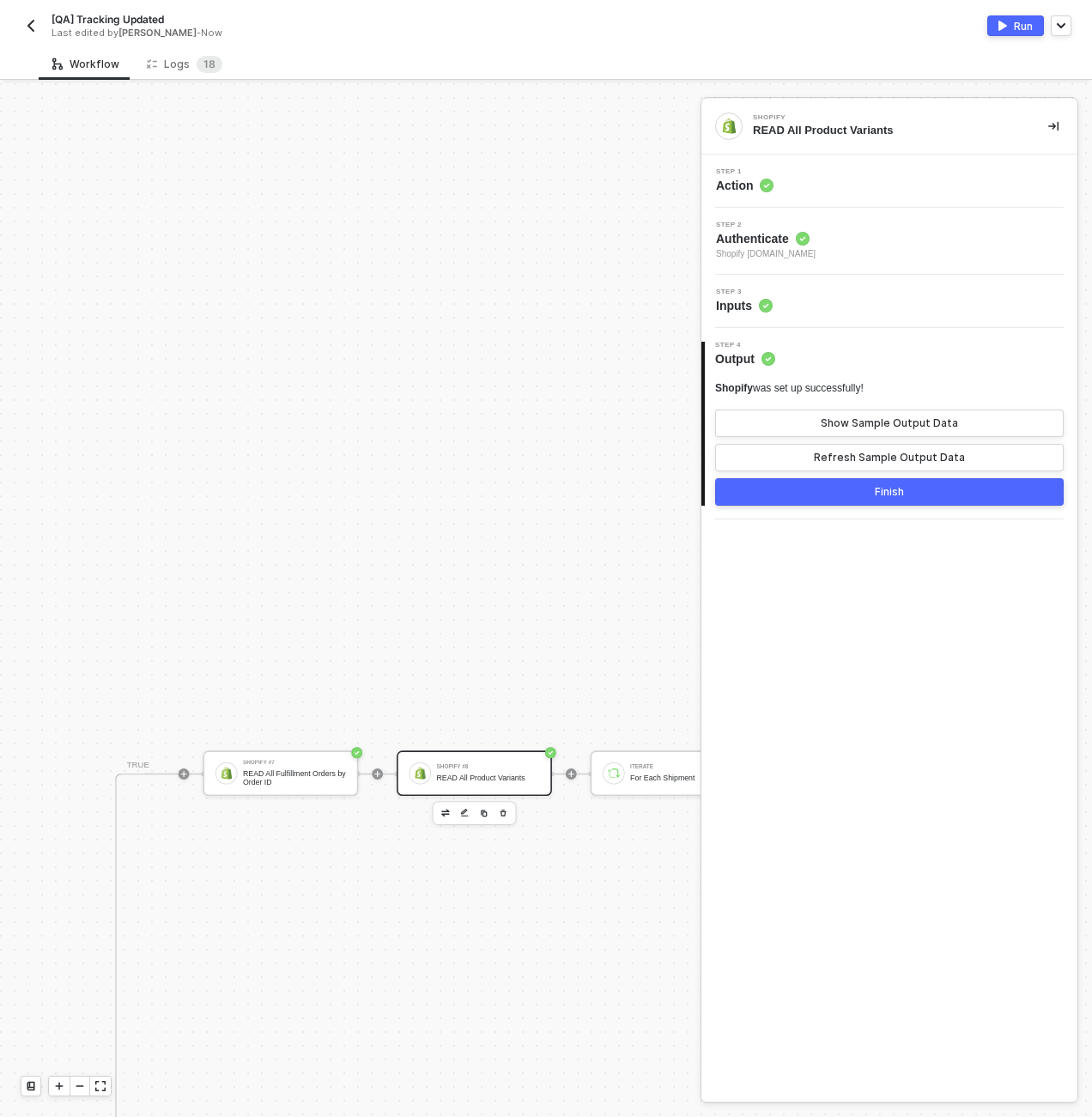
click at [841, 306] on div "Step 3 Inputs" at bounding box center [892, 301] width 372 height 25
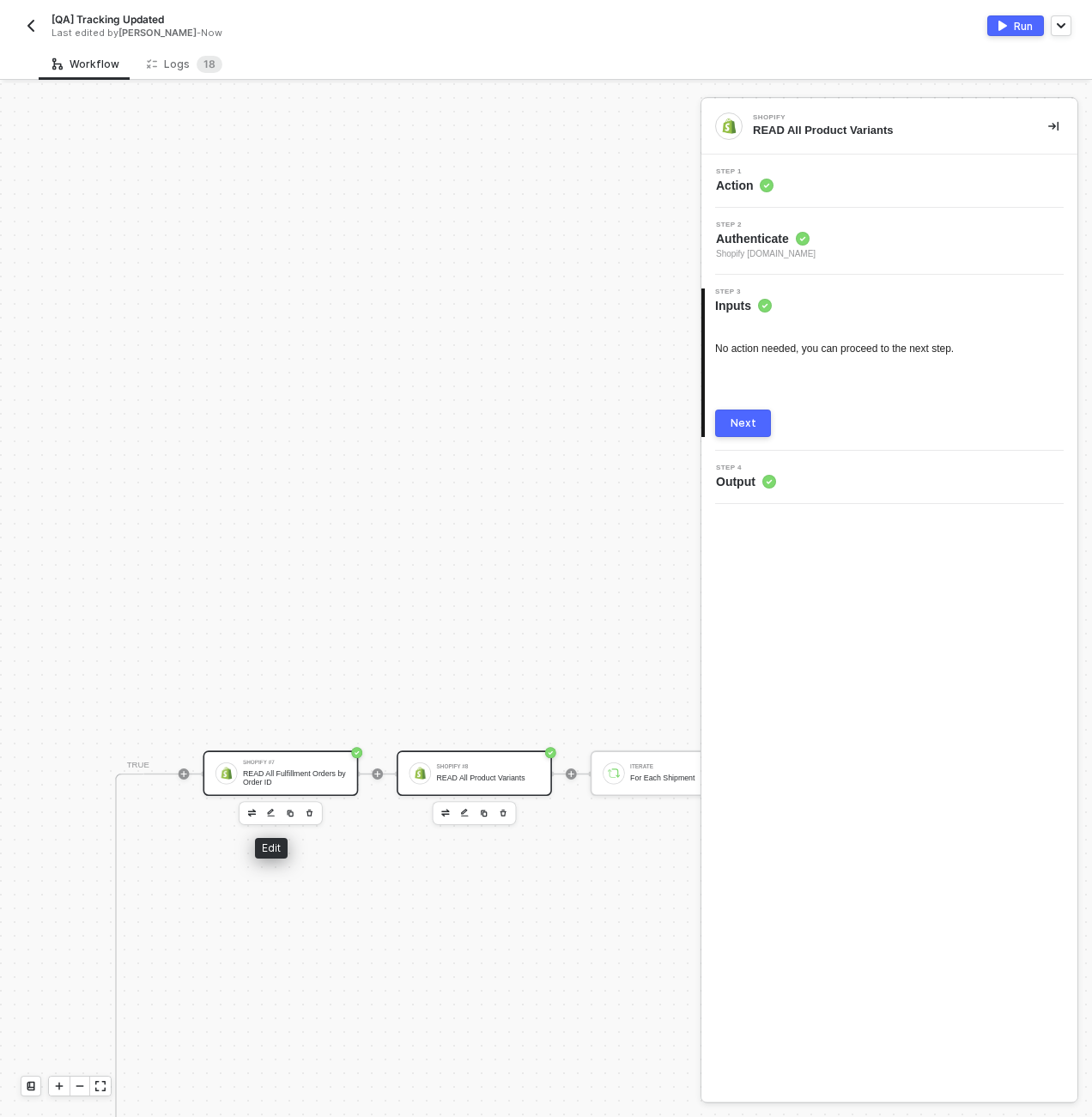
click at [263, 777] on div "READ All Fulfillment Orders by Order ID" at bounding box center [295, 777] width 103 height 17
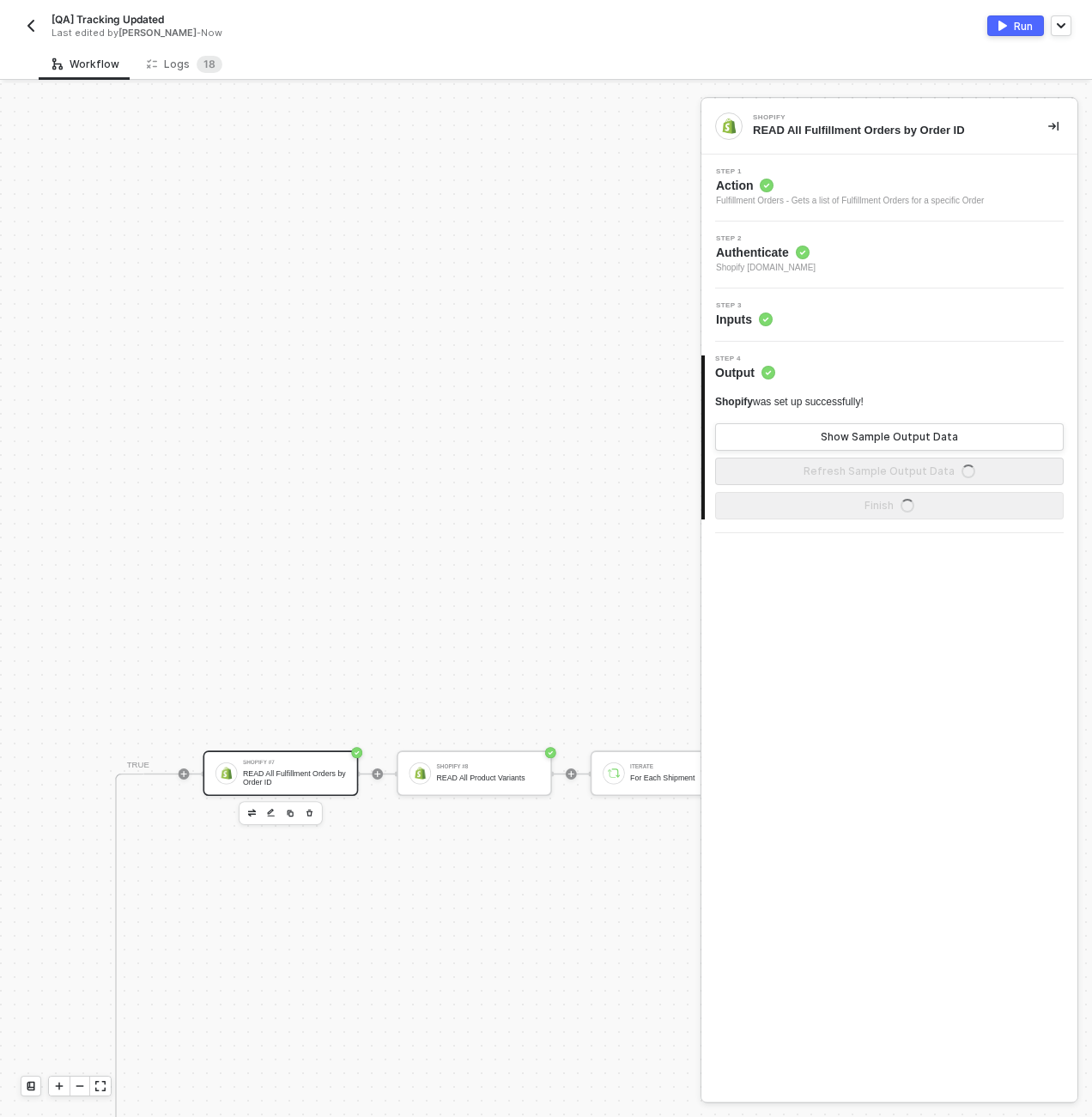
click at [872, 319] on div "Step 3 Inputs" at bounding box center [892, 315] width 372 height 25
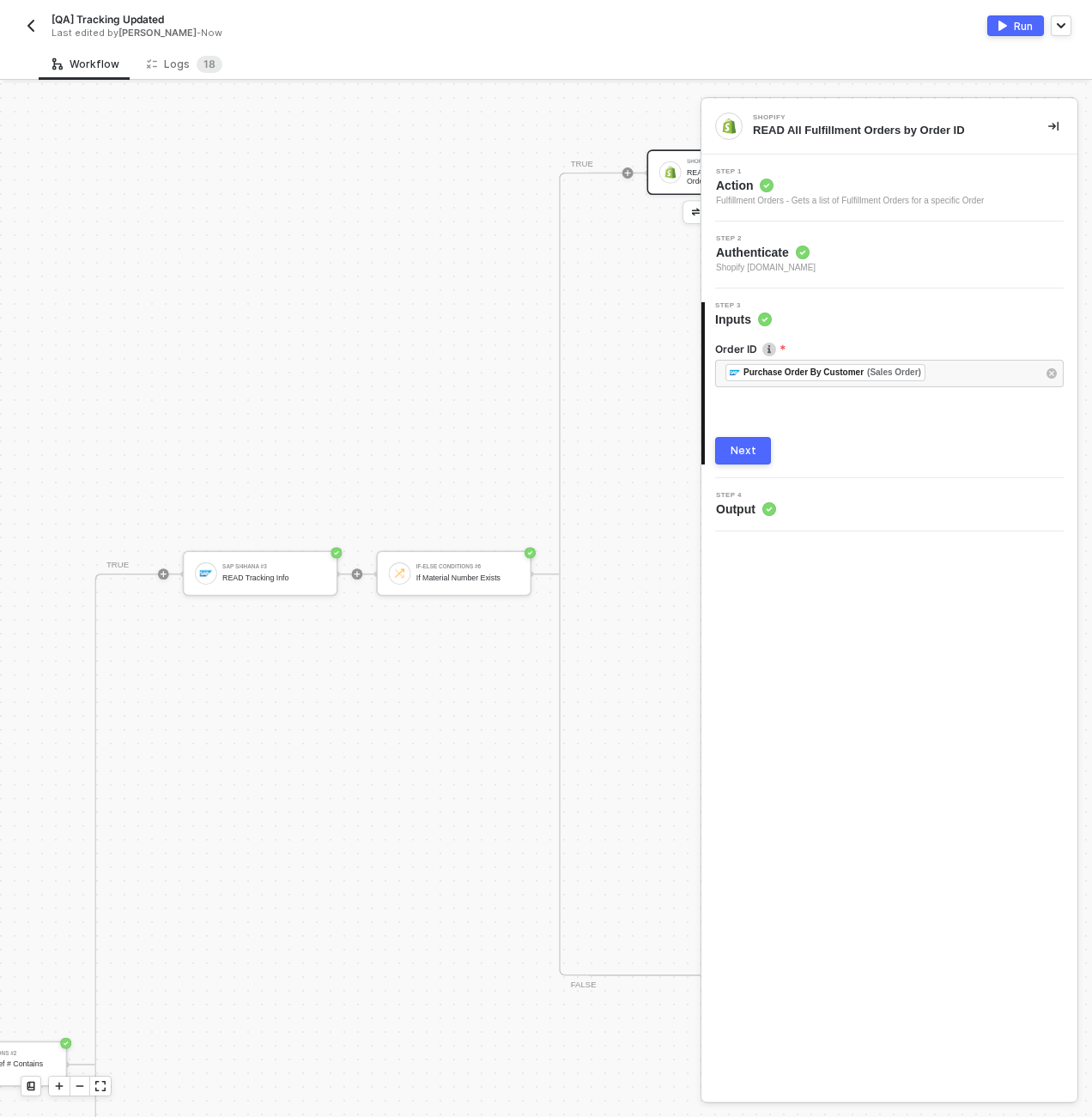
scroll to position [1080, 2867]
click at [306, 564] on div "SAP S/4HANA #3" at bounding box center [277, 567] width 103 height 5
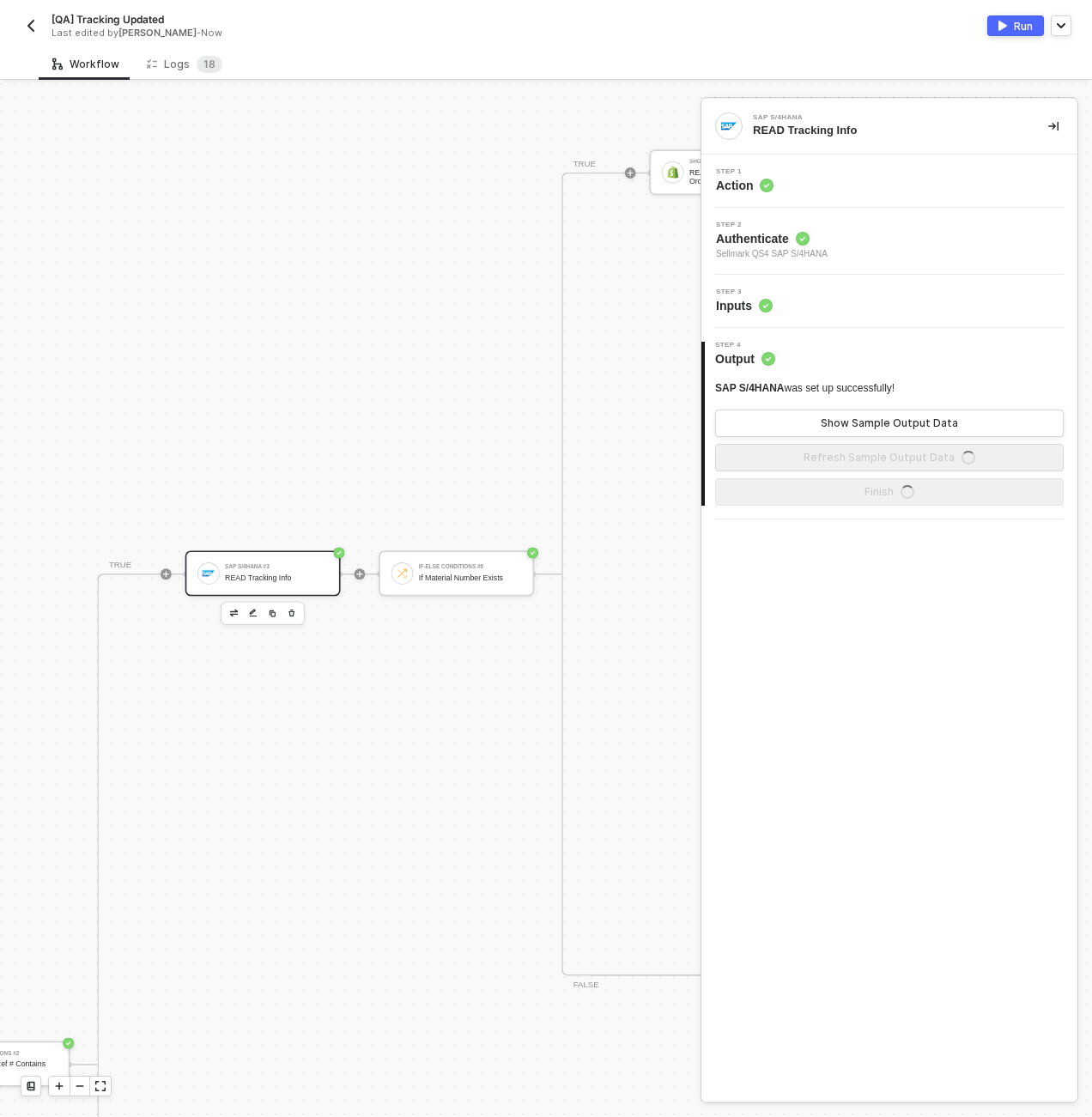
click at [841, 313] on div "Step 3 Inputs" at bounding box center [892, 301] width 372 height 25
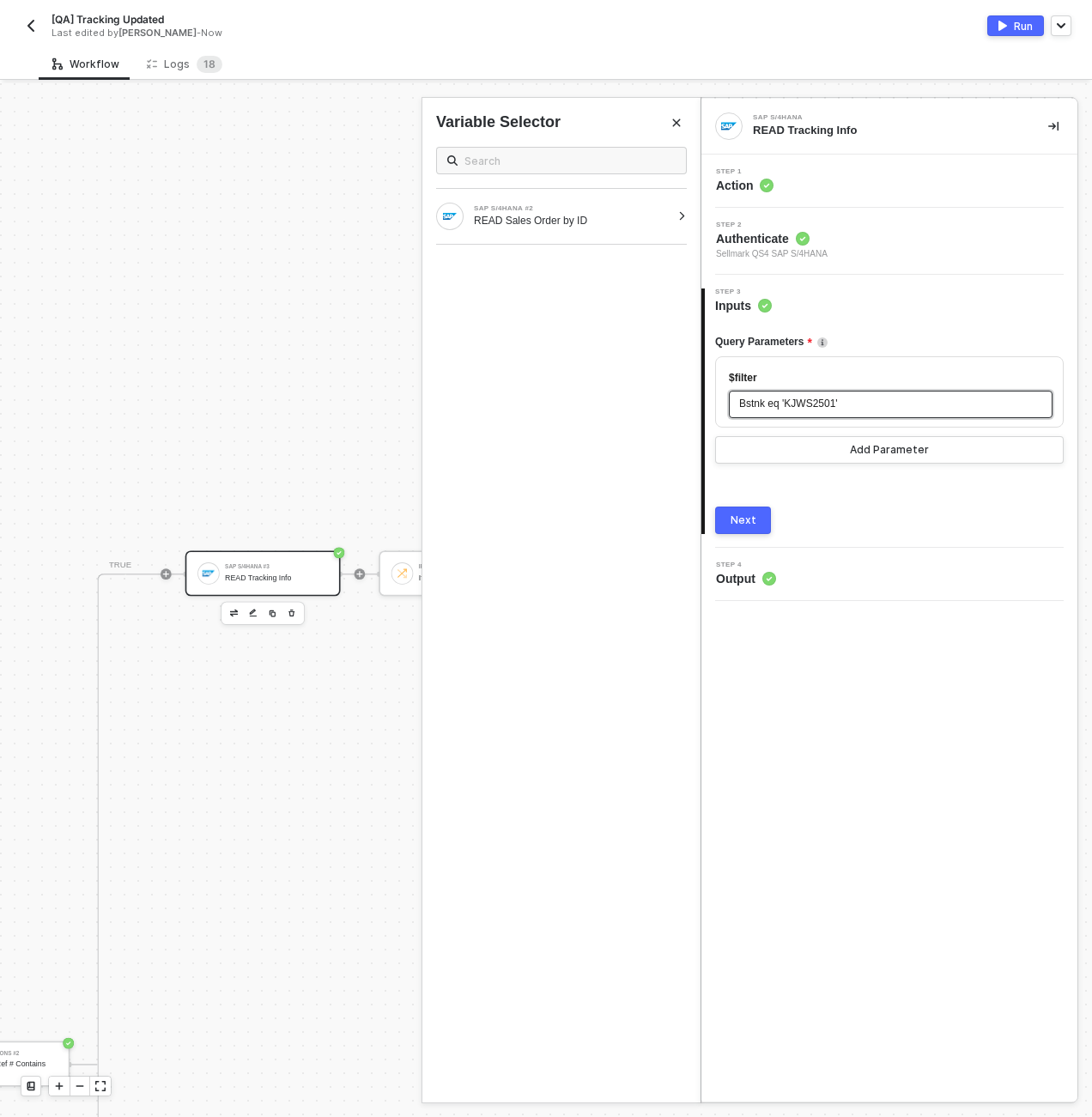
click at [826, 402] on span "Bstnk eq 'KJWS2501'" at bounding box center [788, 403] width 99 height 12
click at [635, 212] on div "SAP S/4HANA #2 READ Sales Order by ID" at bounding box center [572, 216] width 197 height 23
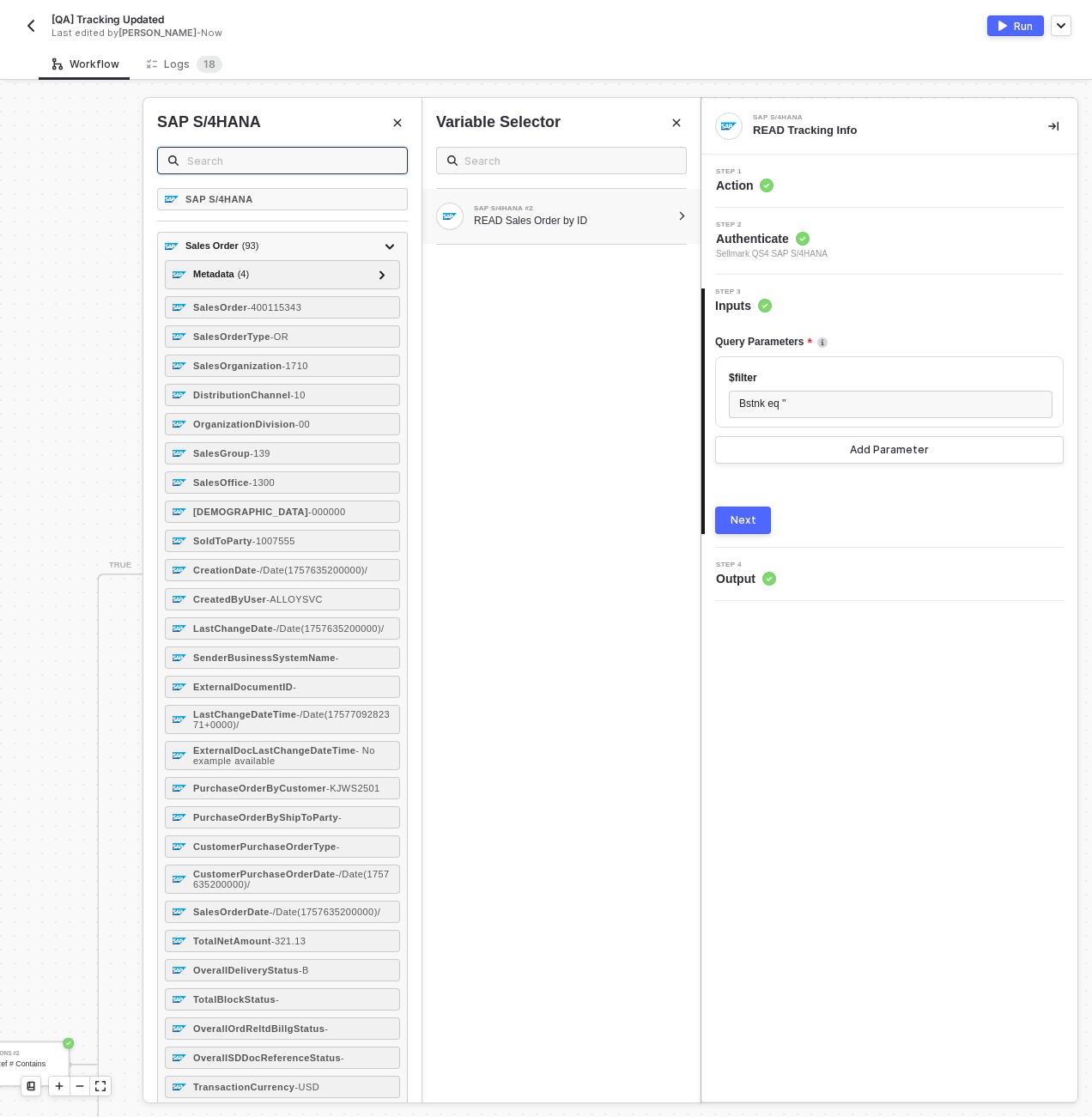
click at [278, 163] on input "text" at bounding box center [291, 160] width 210 height 19
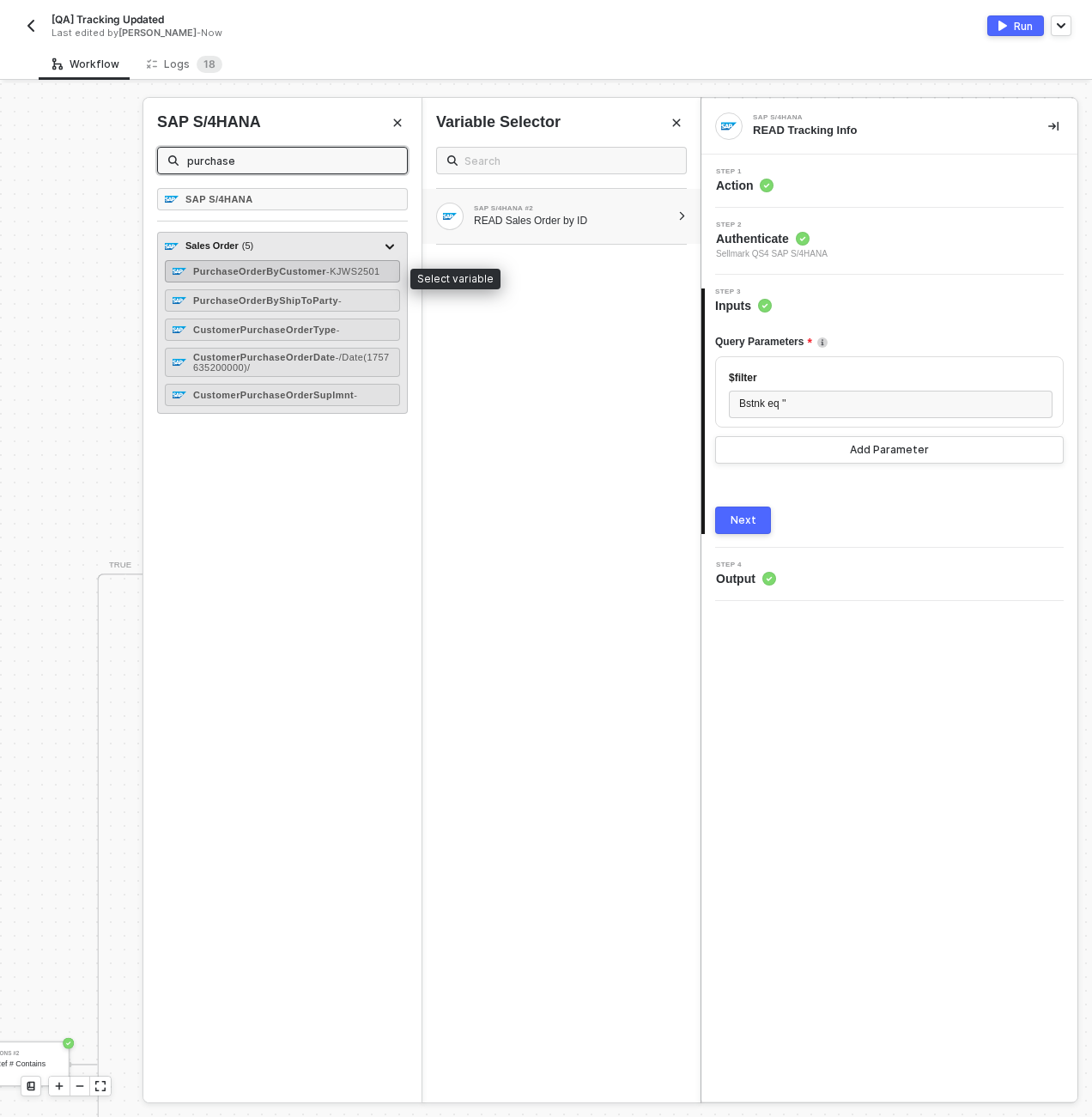
type input "purchase"
click at [229, 267] on strong "PurchaseOrderByCustomer" at bounding box center [259, 271] width 133 height 10
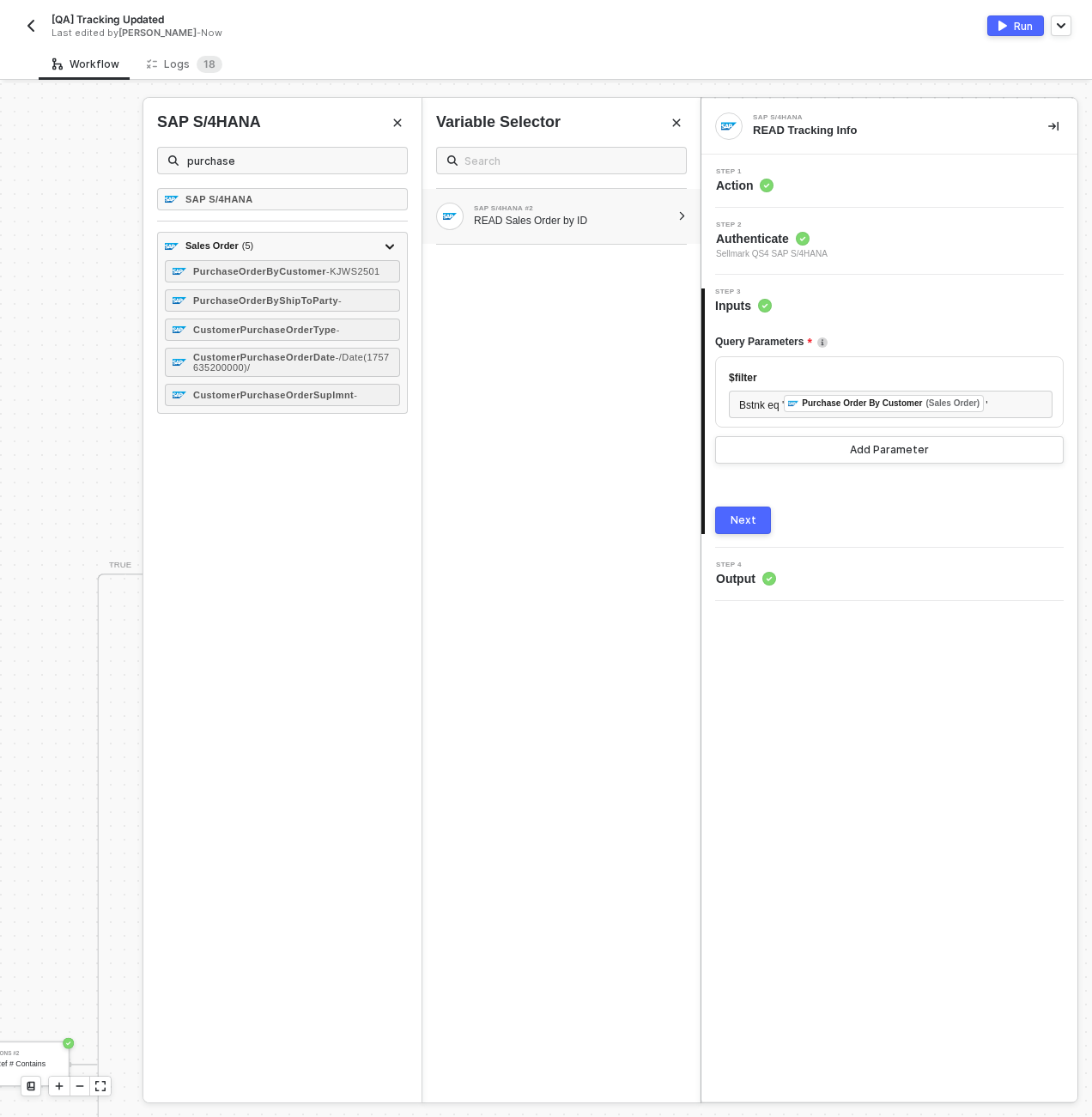
click at [753, 520] on div "Next" at bounding box center [744, 520] width 25 height 14
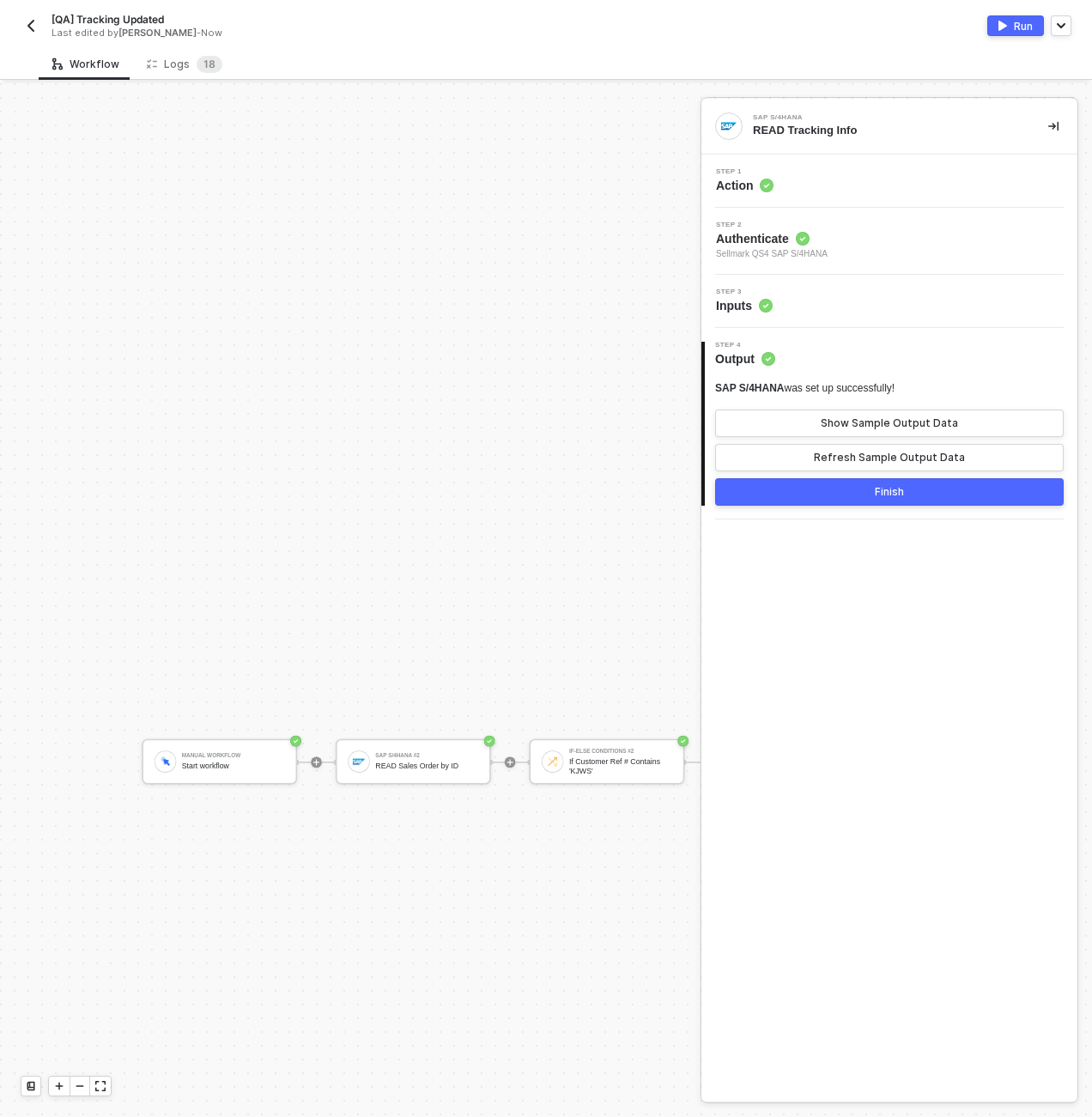
scroll to position [1382, 2215]
click at [431, 778] on div "SAP S/4HANA #2 READ Sales Order by ID" at bounding box center [451, 761] width 155 height 45
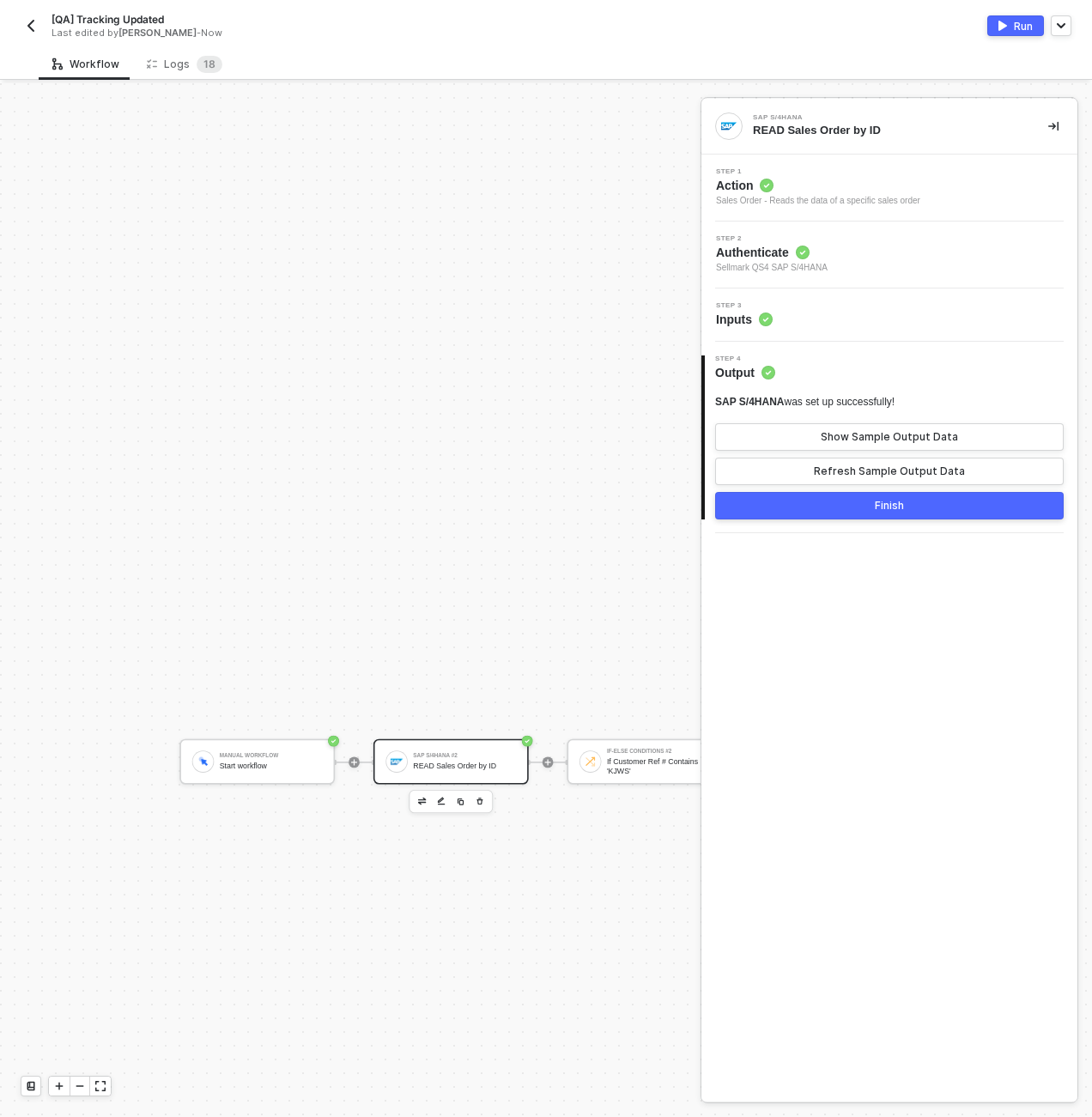
click at [882, 502] on div "Finish" at bounding box center [890, 505] width 29 height 14
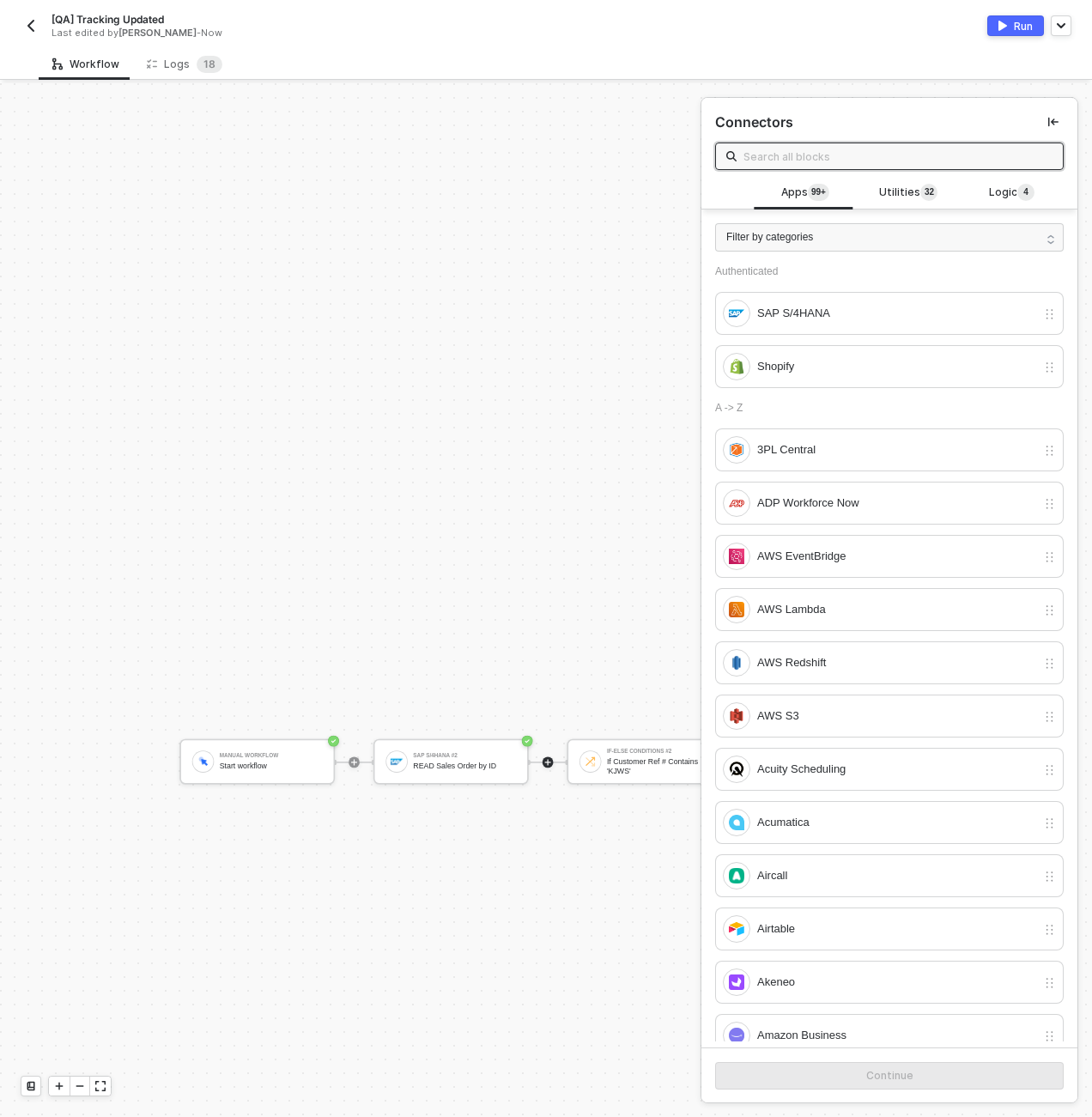
click at [1019, 30] on div "Run" at bounding box center [1023, 26] width 19 height 15
click at [423, 43] on div "[QA] Tracking Updated Last edited by Scott Cogswell - Now Running" at bounding box center [546, 24] width 1051 height 48
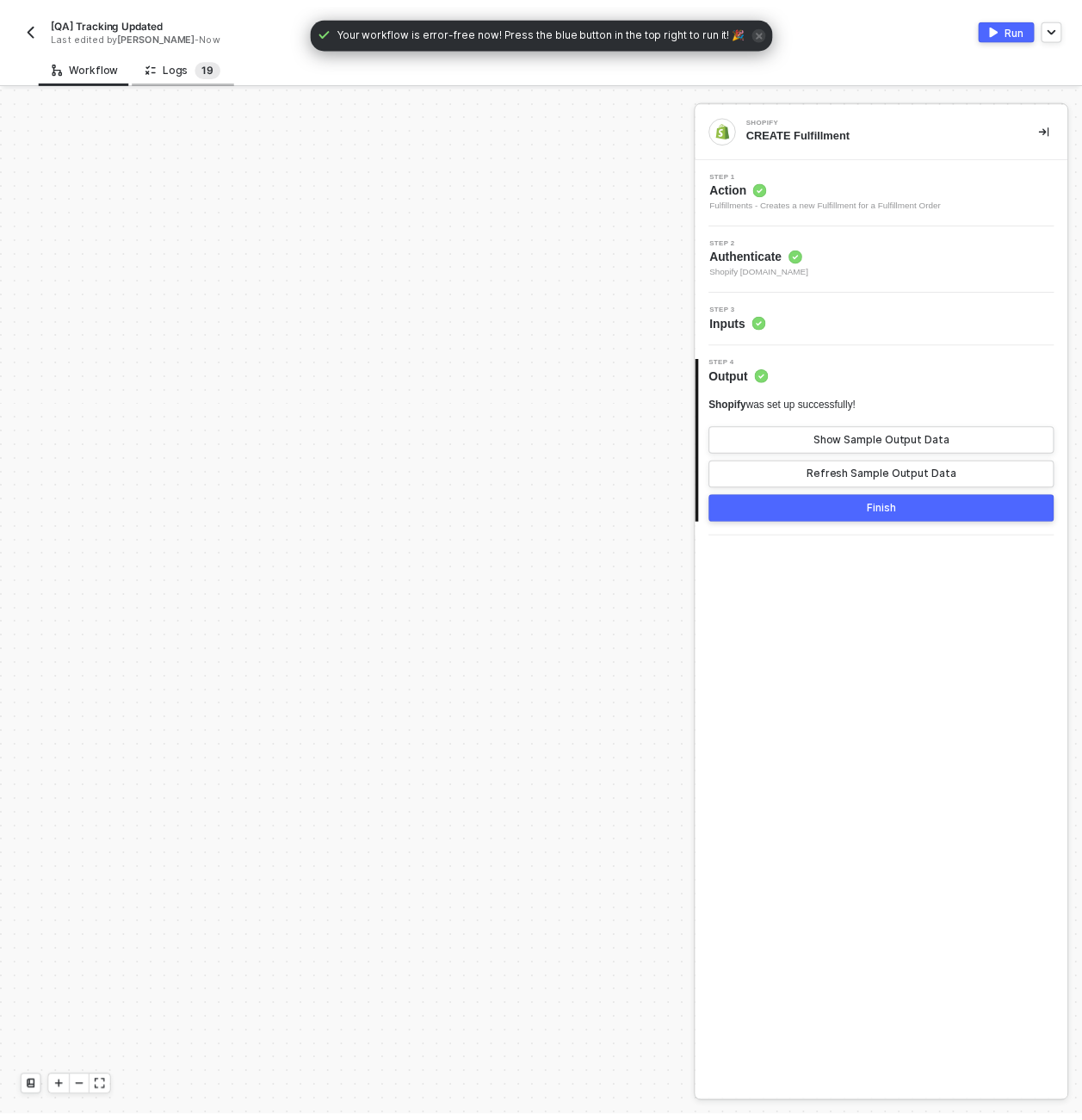
scroll to position [1033, 0]
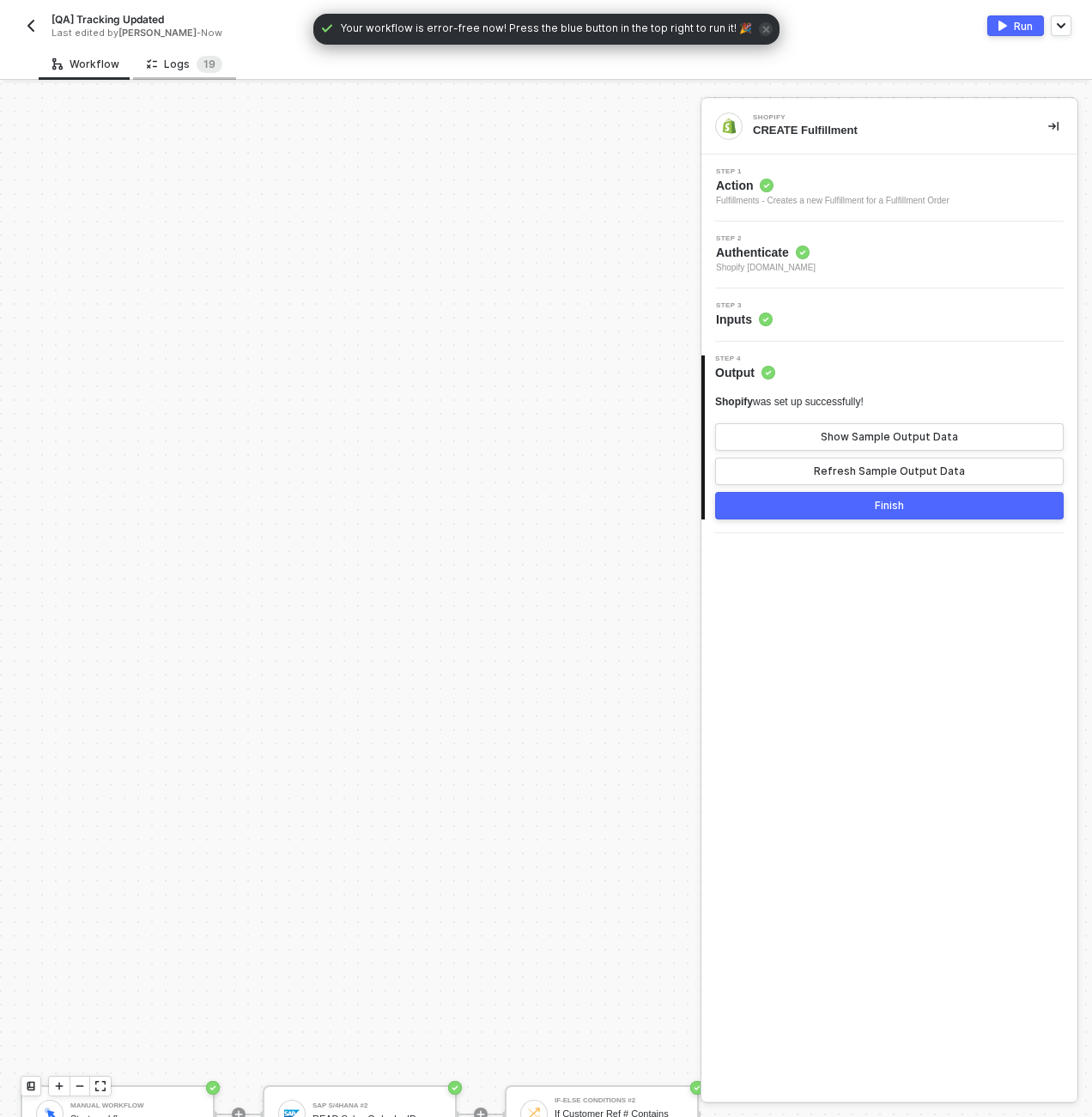
click at [187, 62] on div "Logs 1 9" at bounding box center [184, 64] width 75 height 17
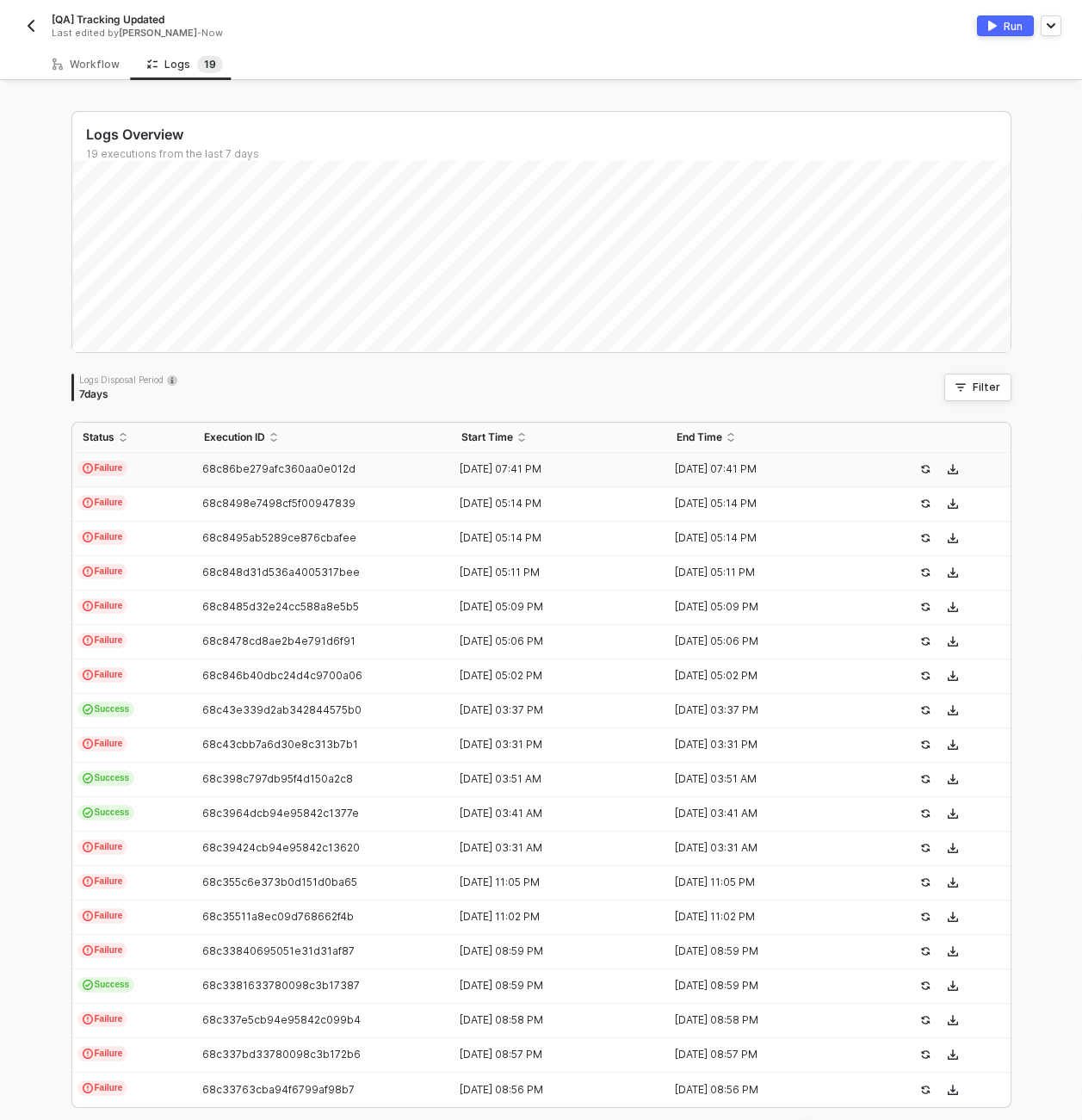
click at [161, 475] on td "Failure" at bounding box center [134, 470] width 122 height 35
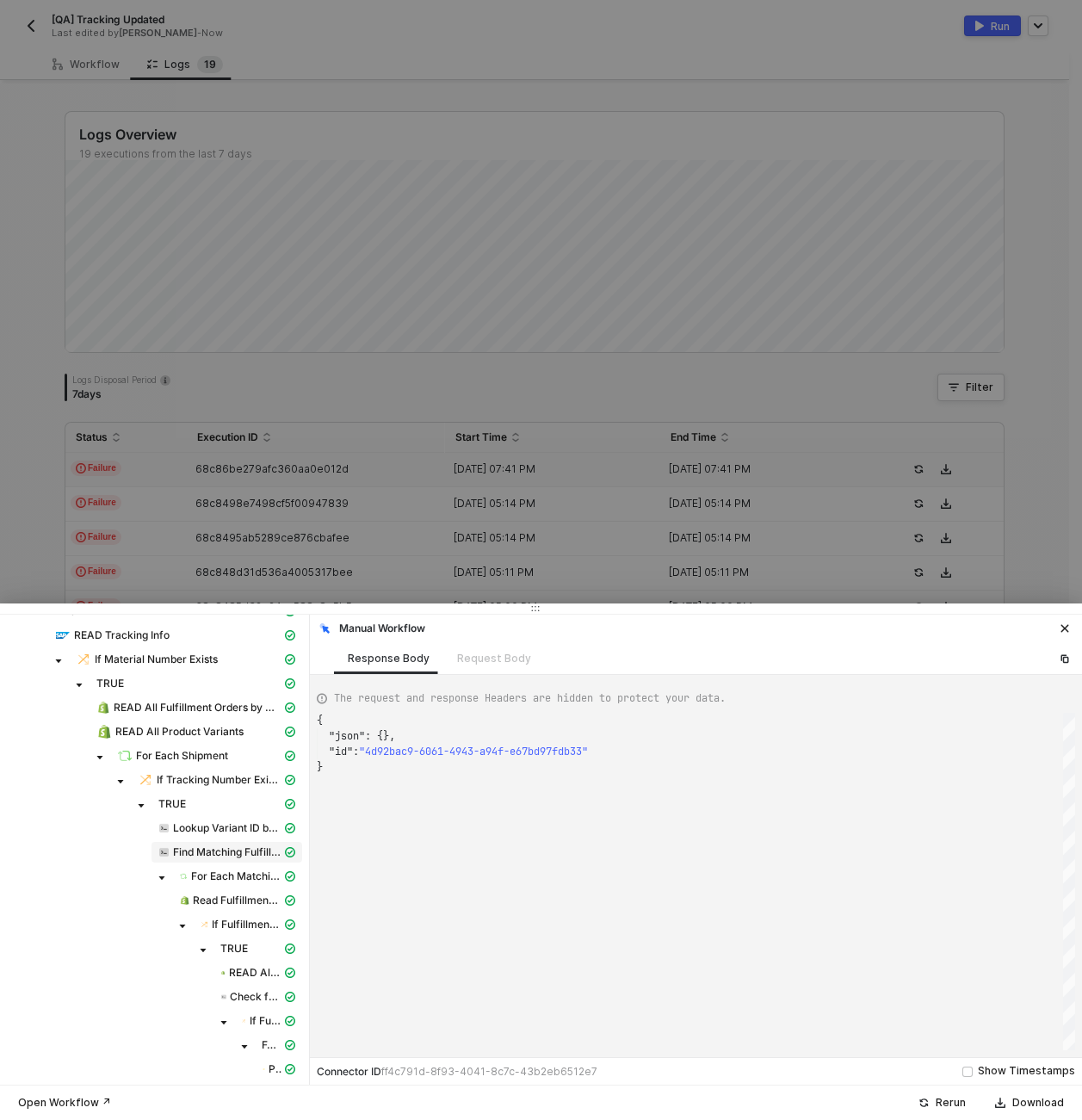
scroll to position [179, 0]
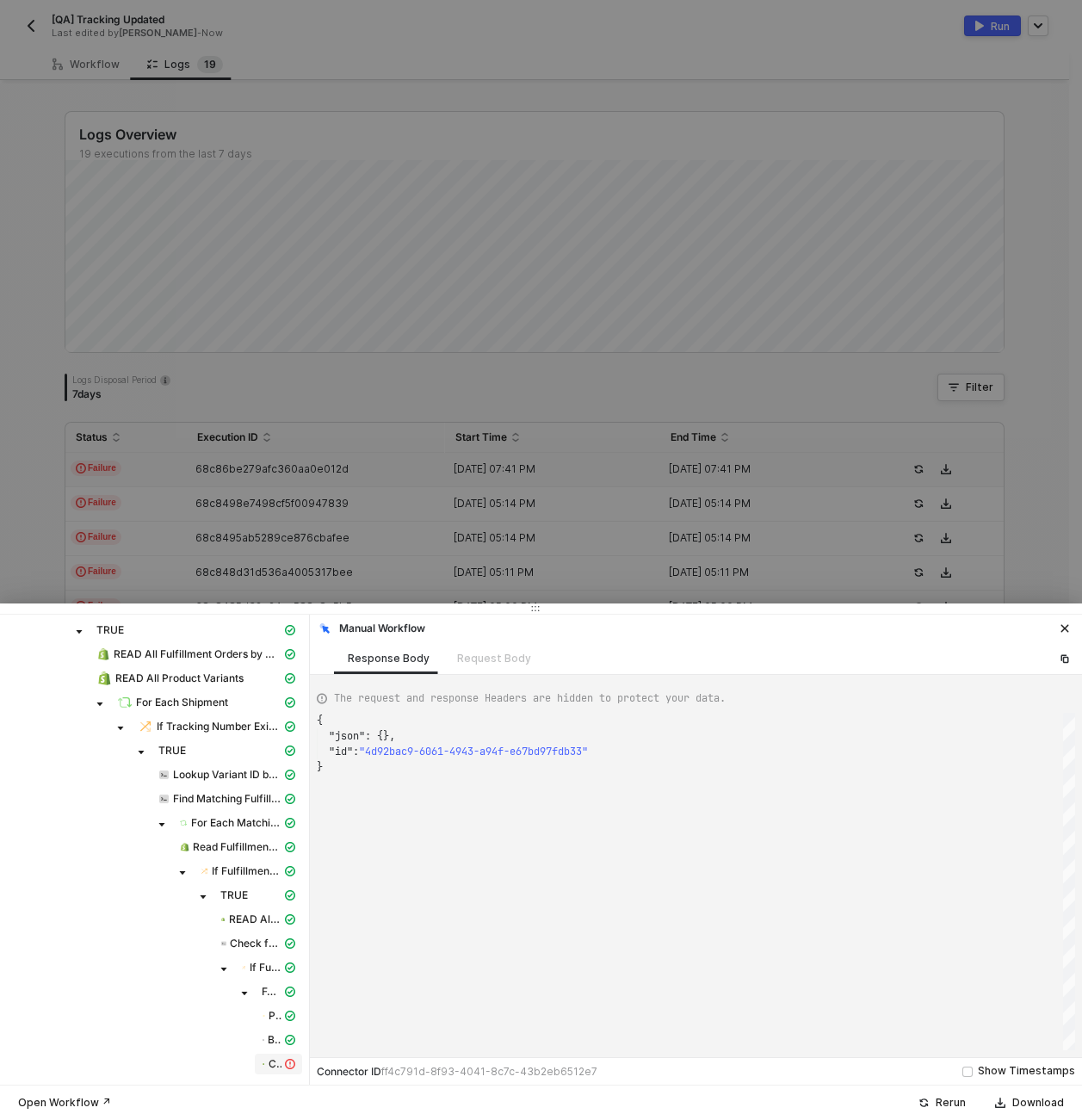
click at [285, 1062] on icon "icon-exclamation" at bounding box center [289, 1064] width 10 height 10
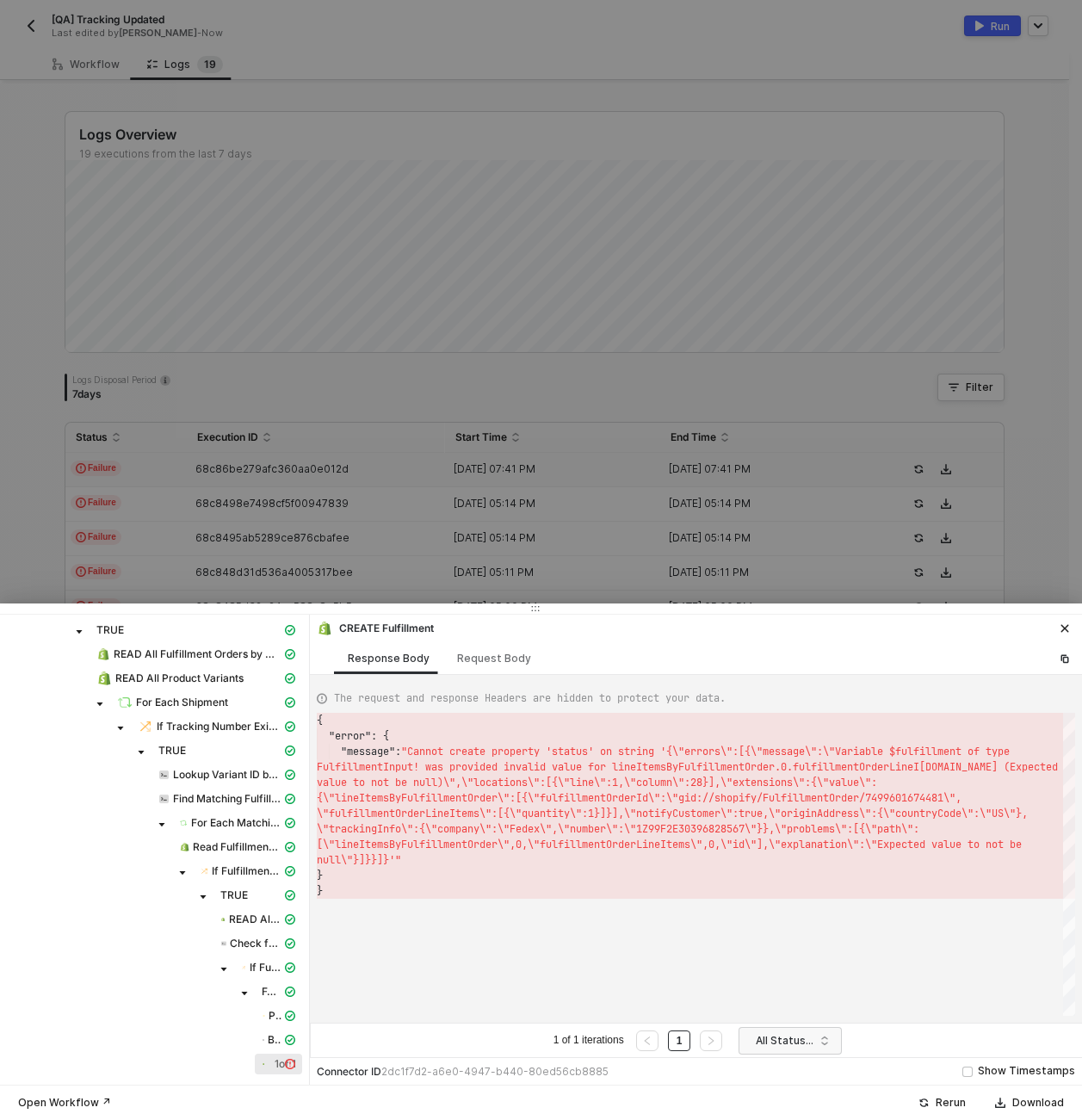
scroll to position [31, 0]
click at [498, 648] on div "Request Body" at bounding box center [495, 657] width 102 height 32
type textarea "[ { "keyValuePairs": [], "apiVersion": "shopifyV1", "resource": "fulfillments",…"
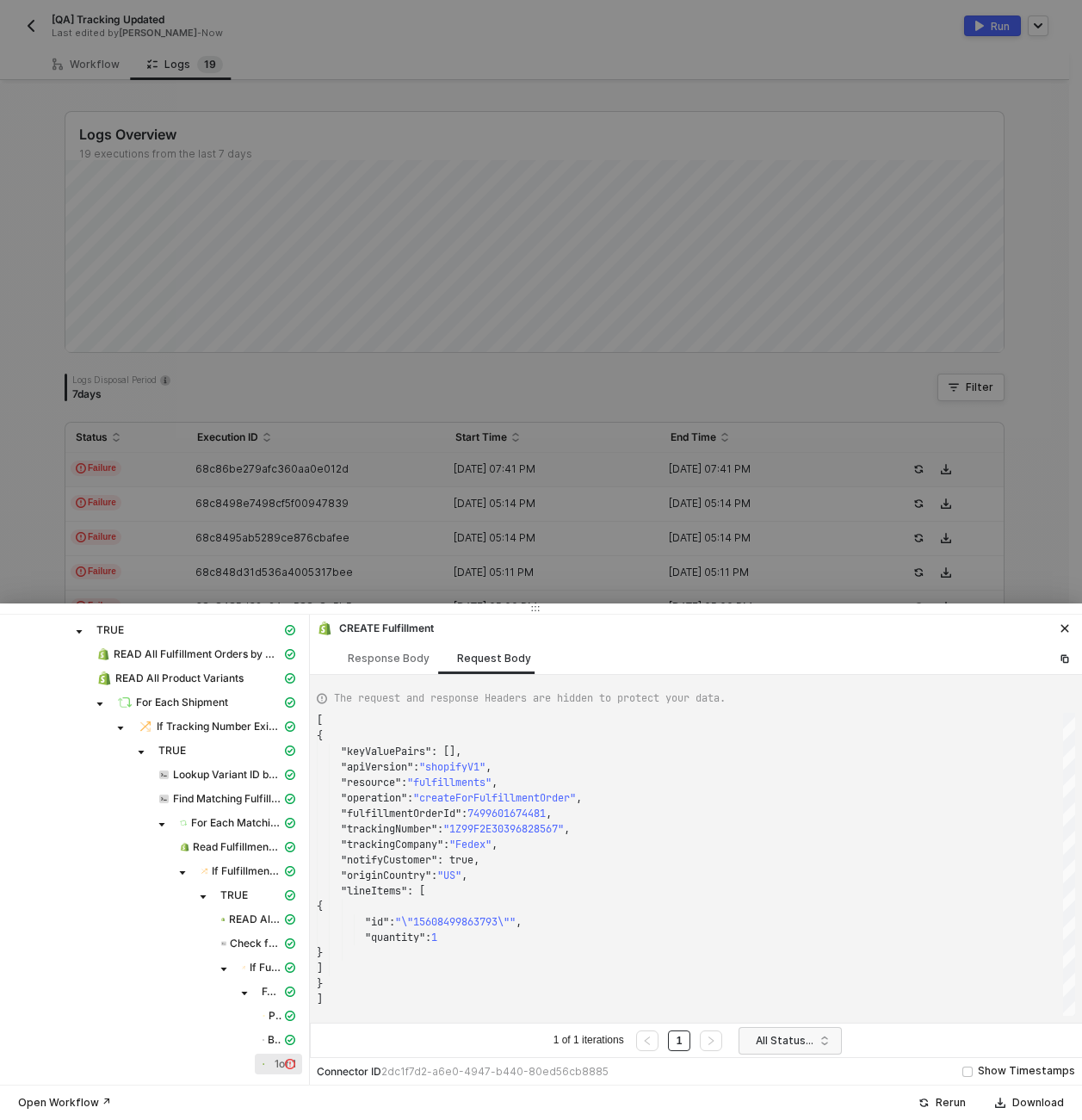
click at [626, 391] on div at bounding box center [541, 560] width 1082 height 1120
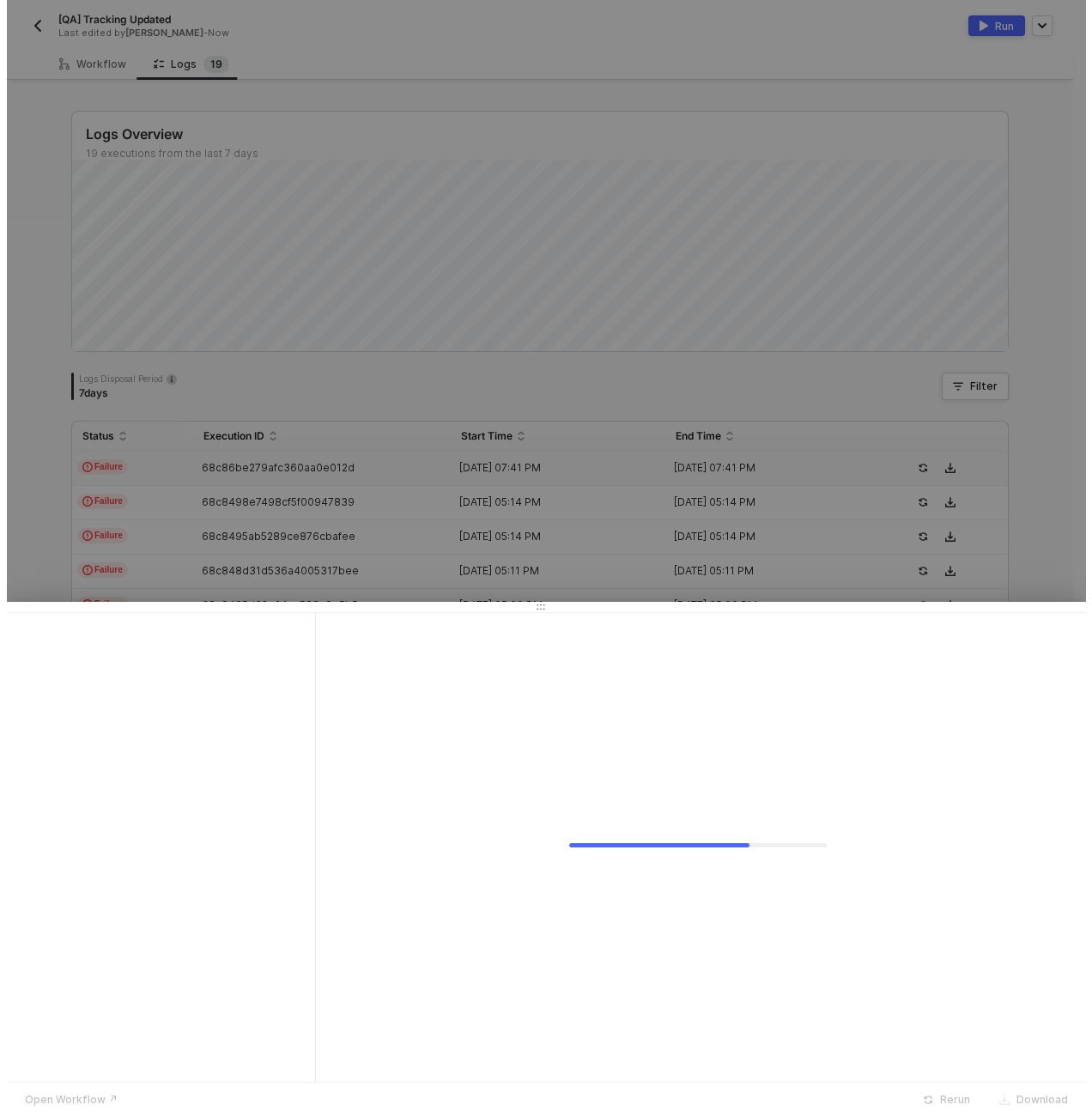
scroll to position [0, 0]
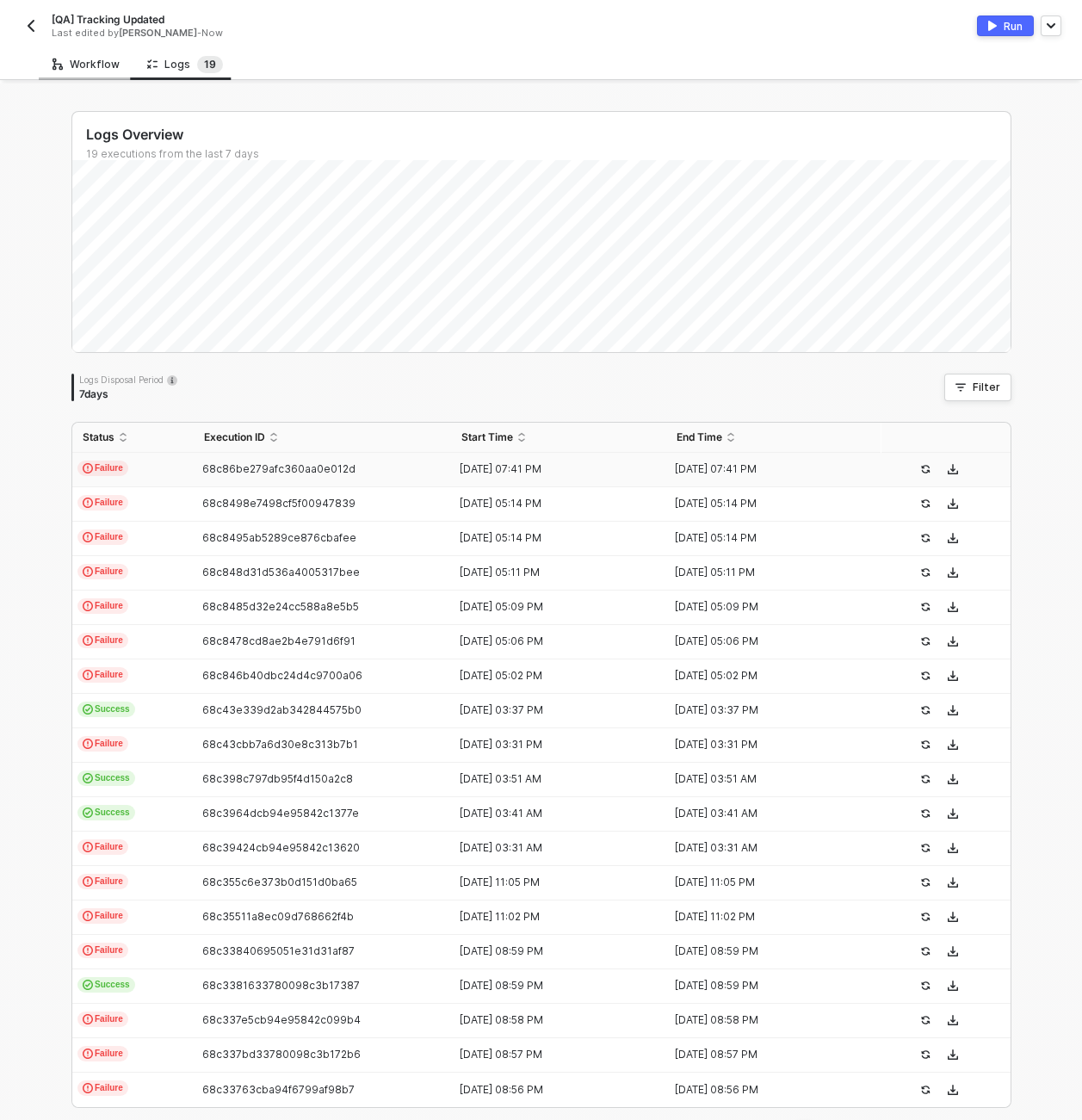
click at [82, 69] on div "Workflow" at bounding box center [86, 64] width 67 height 14
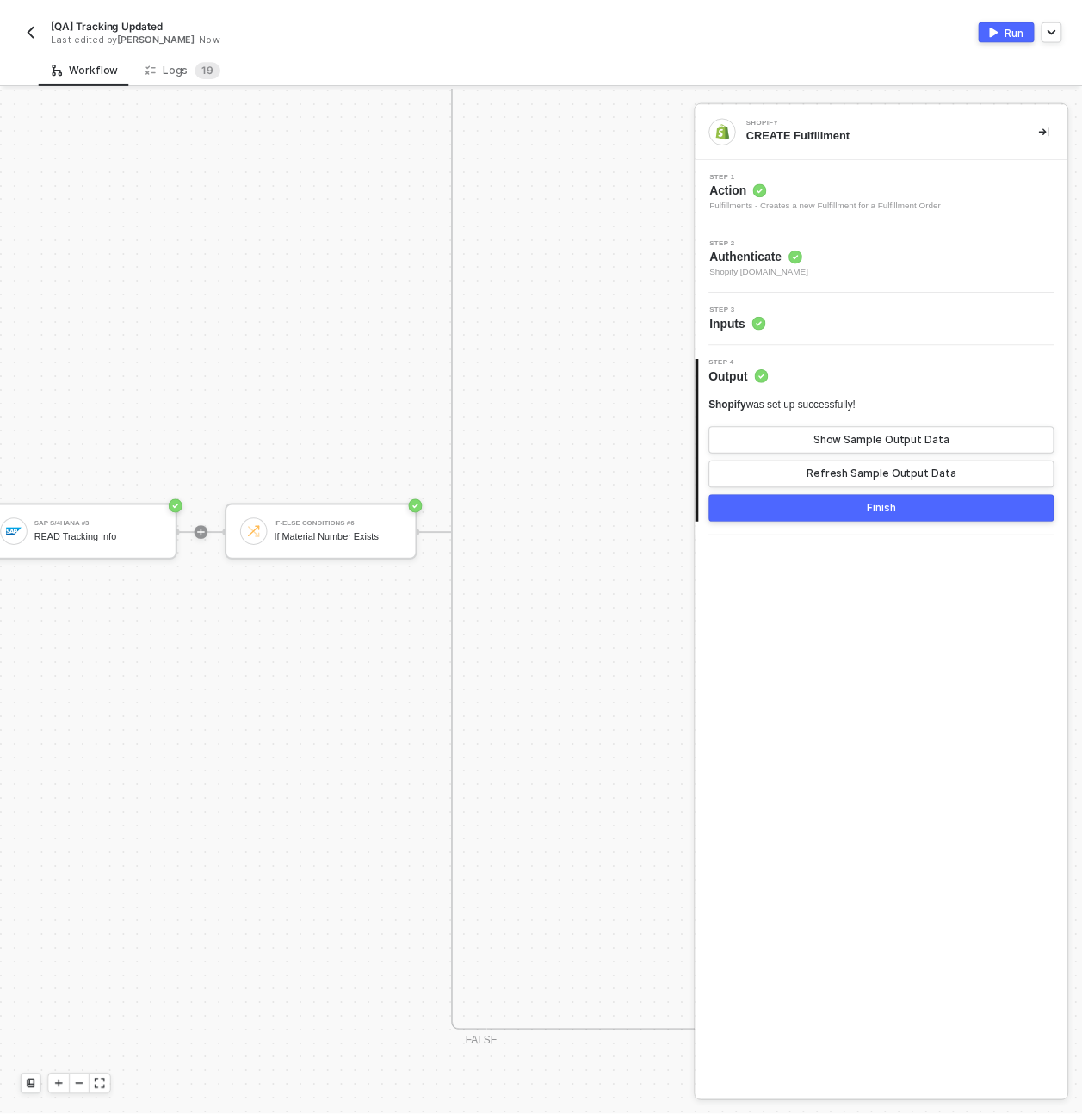
scroll to position [745, 861]
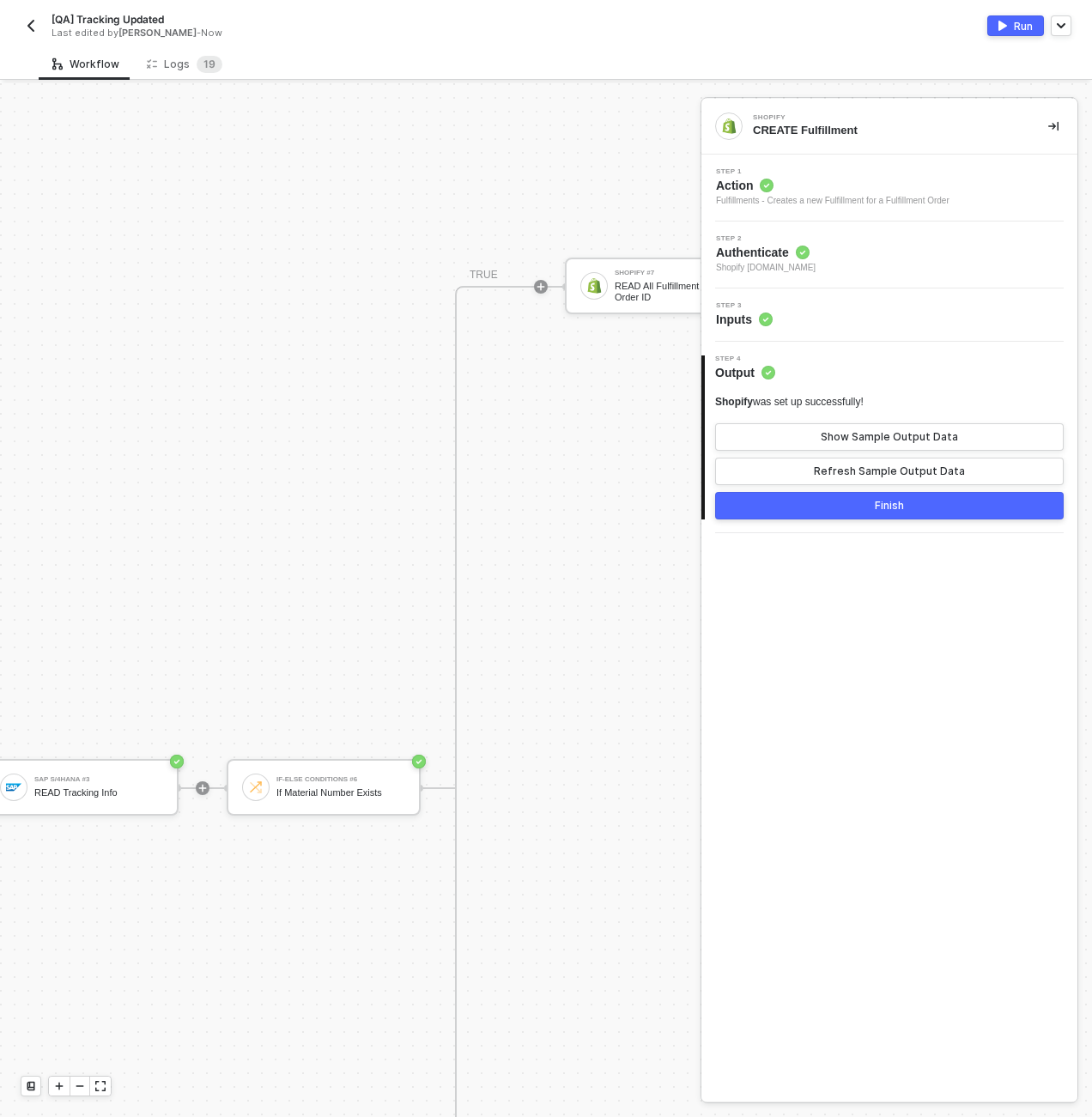
click at [137, 45] on div "[QA] Tracking Updated Last edited by [PERSON_NAME] - Now Run" at bounding box center [546, 24] width 1051 height 48
click at [155, 61] on div "Logs 1 9" at bounding box center [184, 64] width 75 height 17
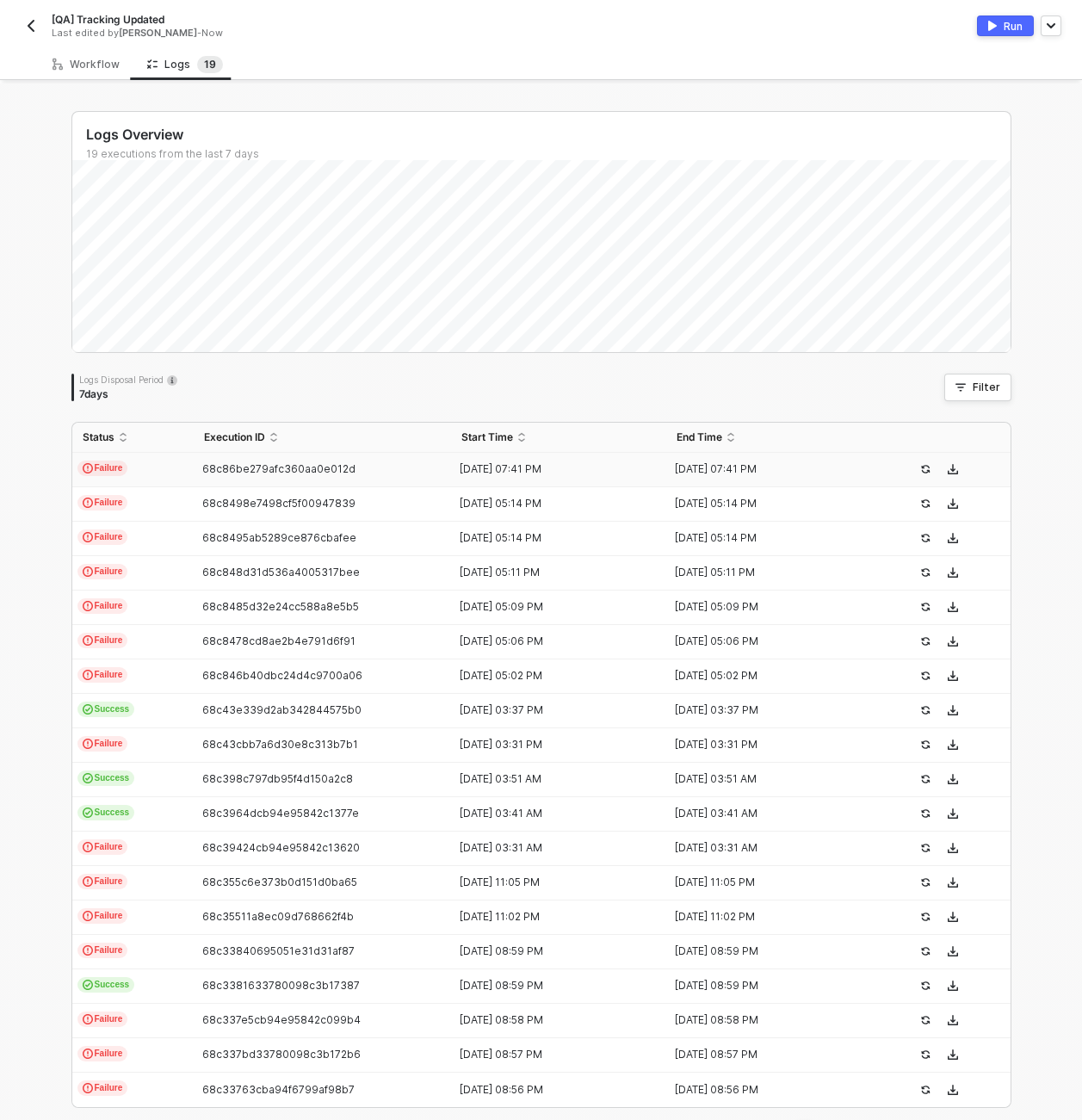
click at [217, 465] on span "68c86be279afc360aa0e012d" at bounding box center [279, 468] width 154 height 13
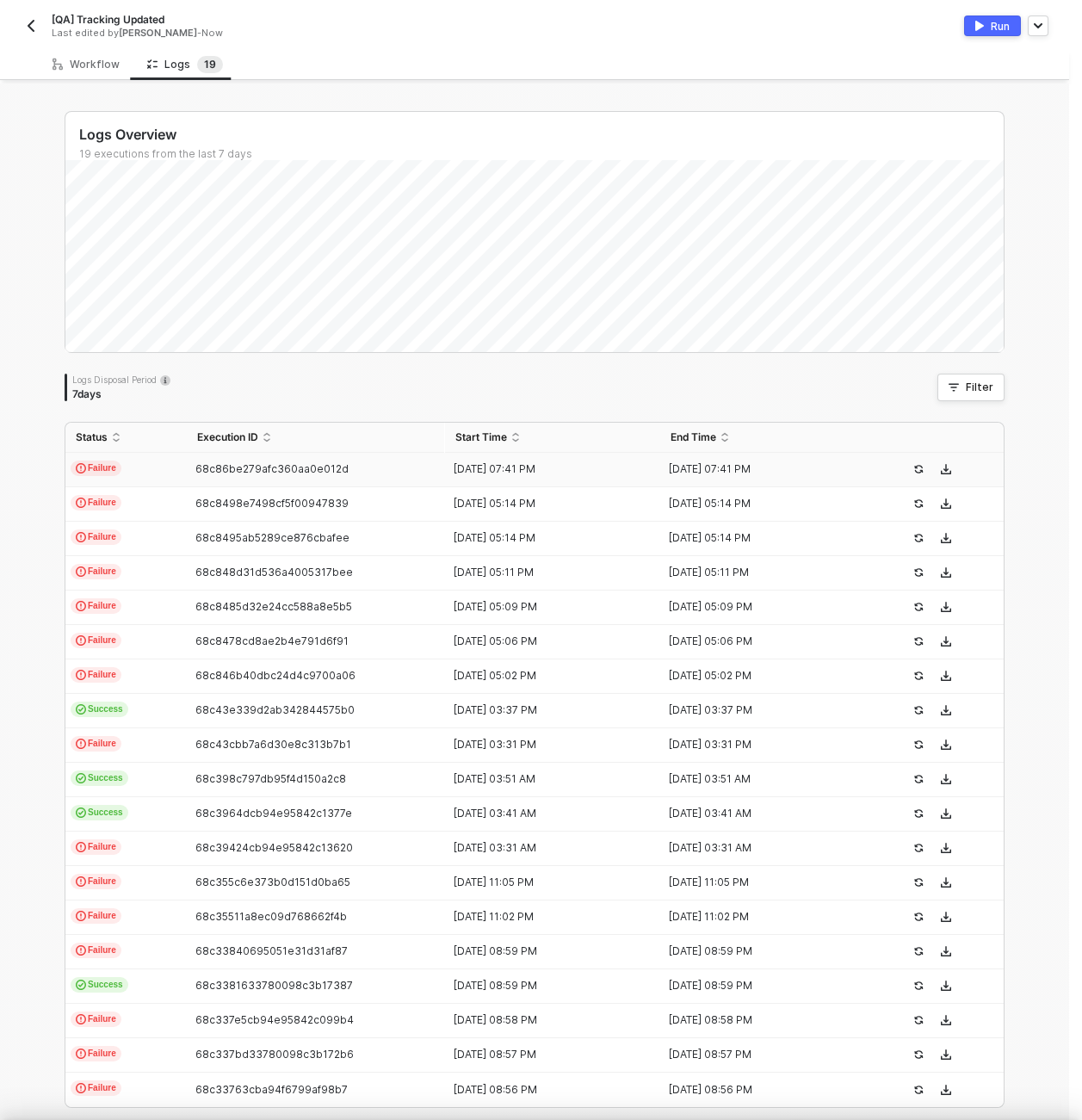
type textarea "{ "json": {}, "id": "4d92bac9-6061-4943-a94f-e67bd97fdb33" }"
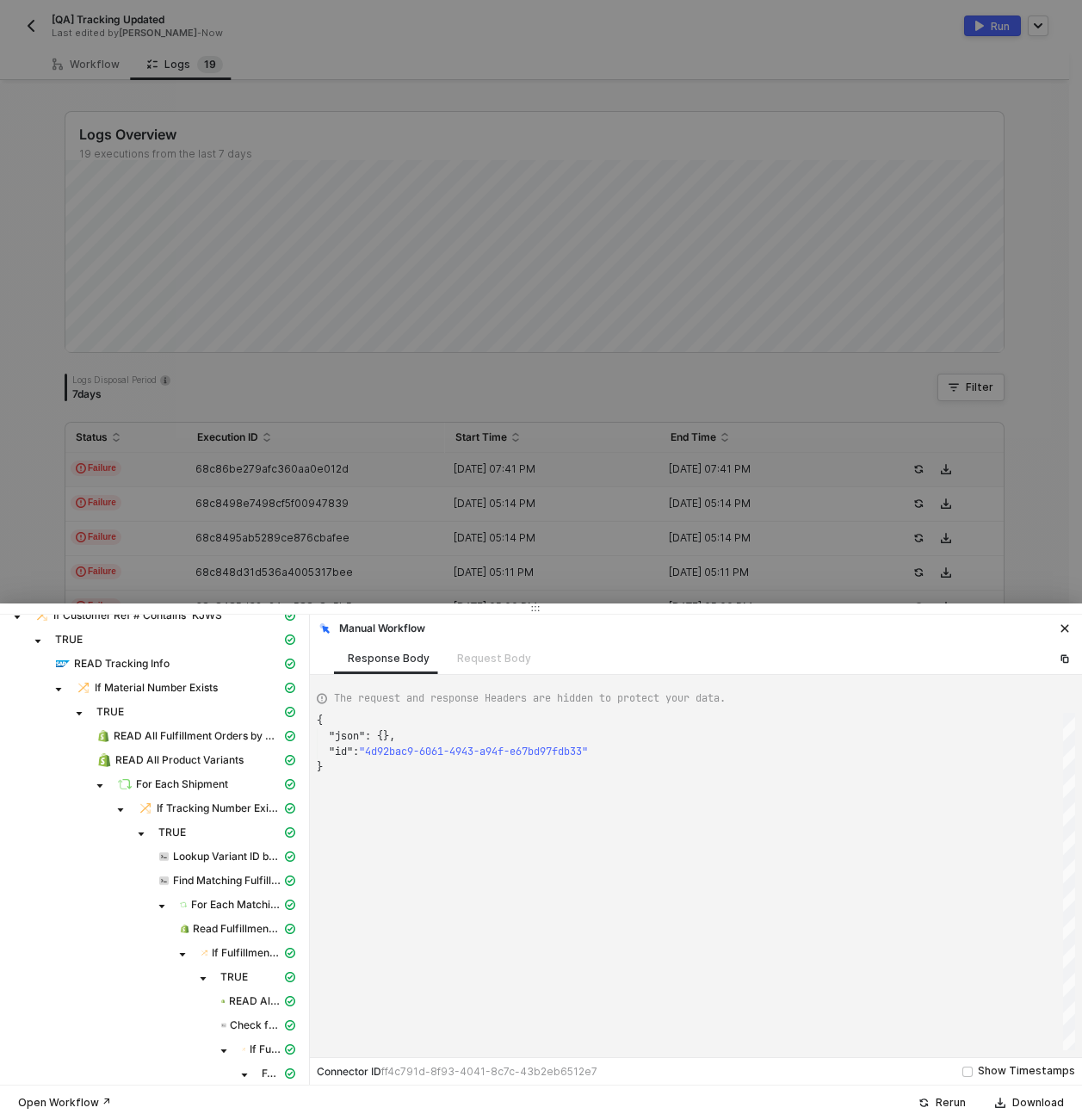
scroll to position [179, 0]
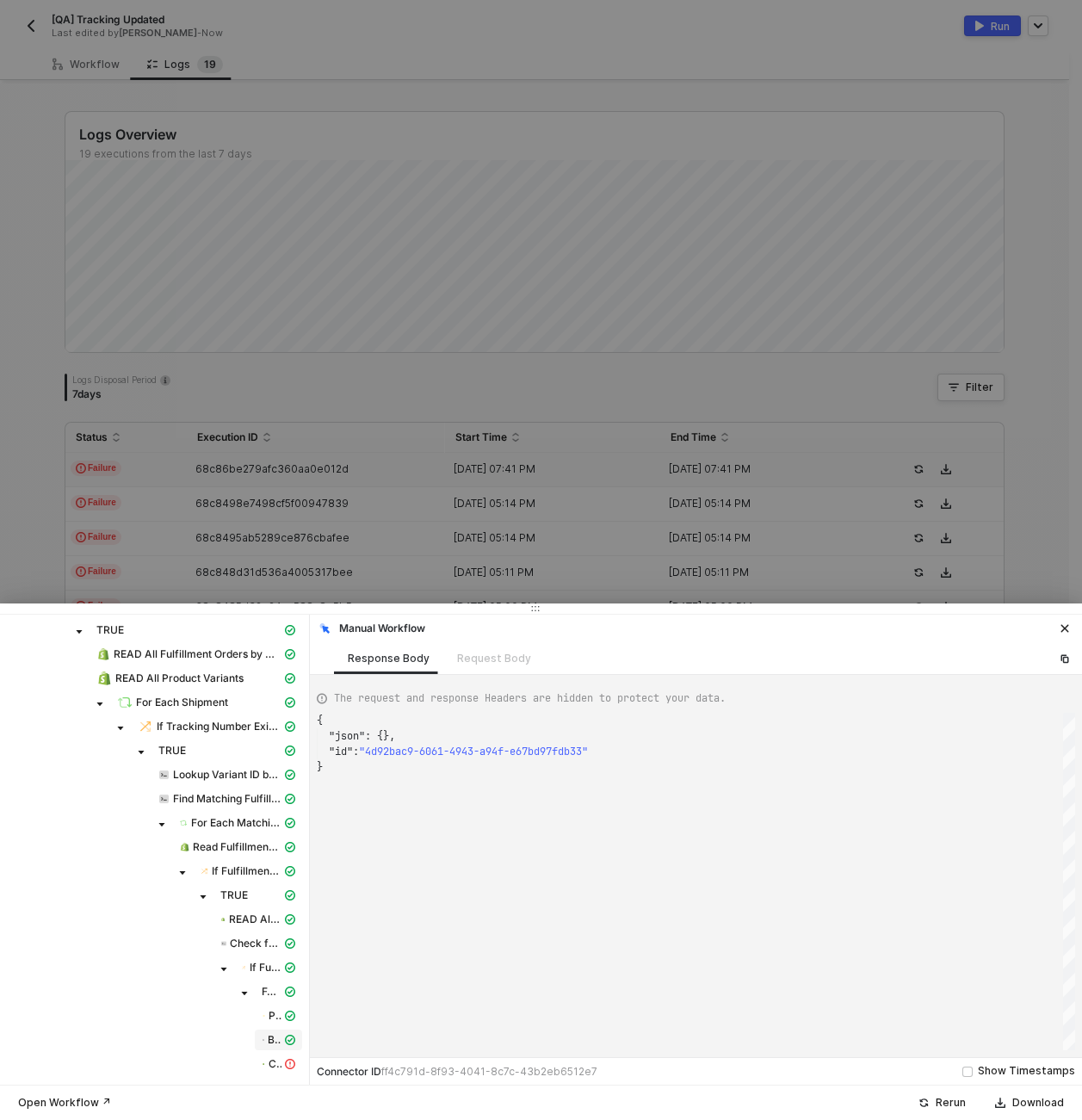
click at [285, 1035] on icon "icon-cards" at bounding box center [289, 1039] width 10 height 10
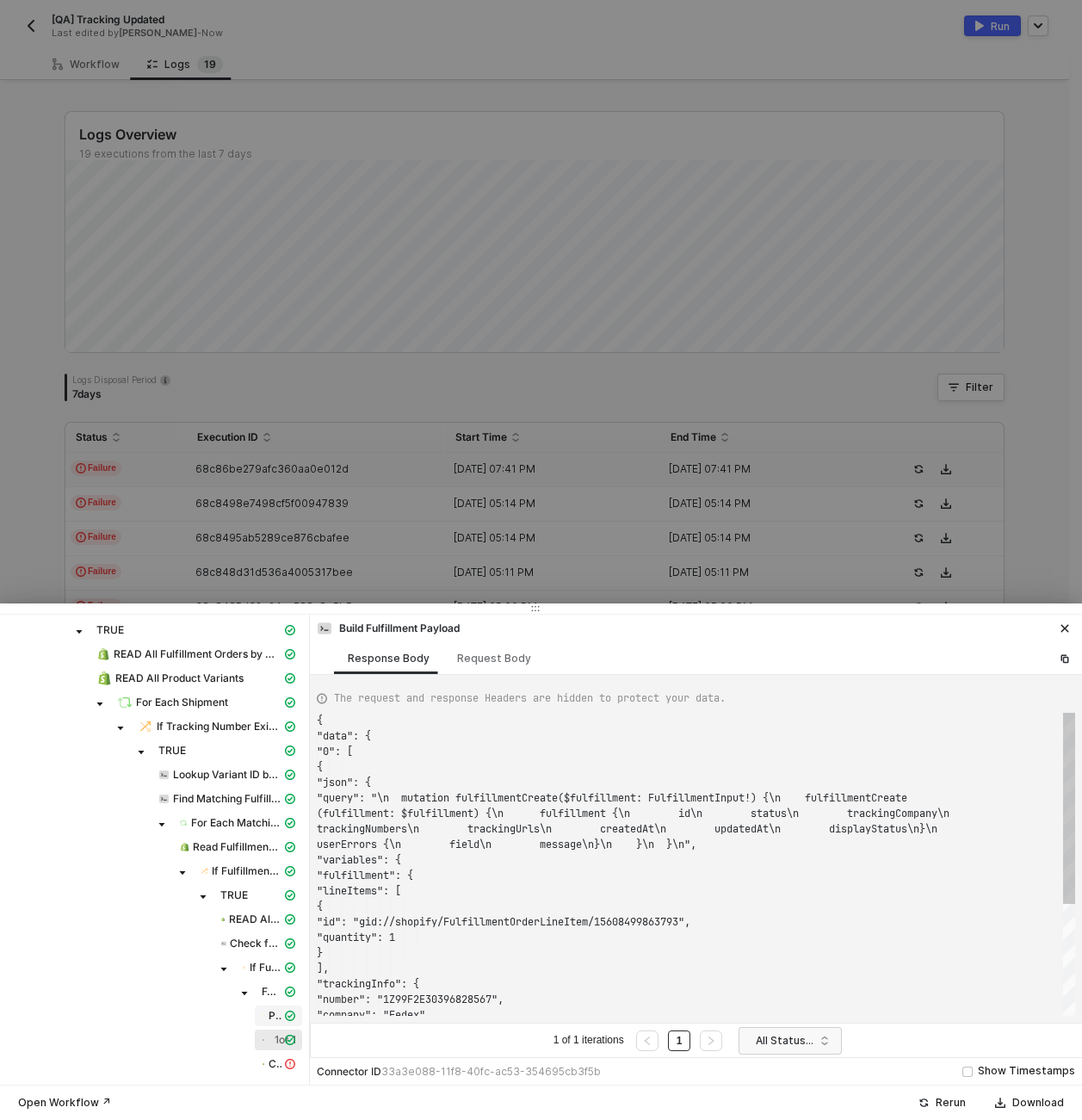
scroll to position [108, 0]
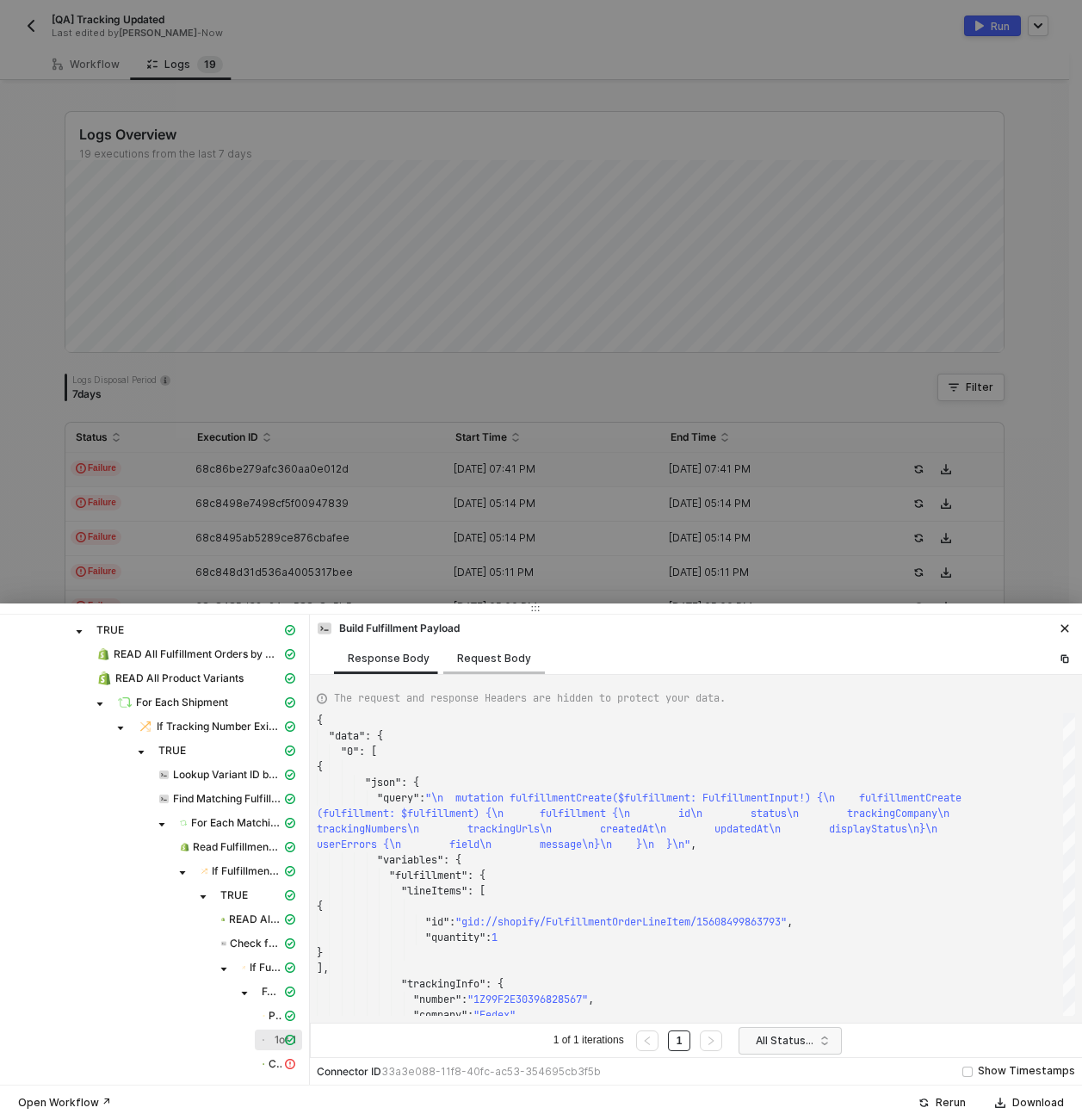
click at [483, 661] on div "Request Body" at bounding box center [494, 658] width 74 height 14
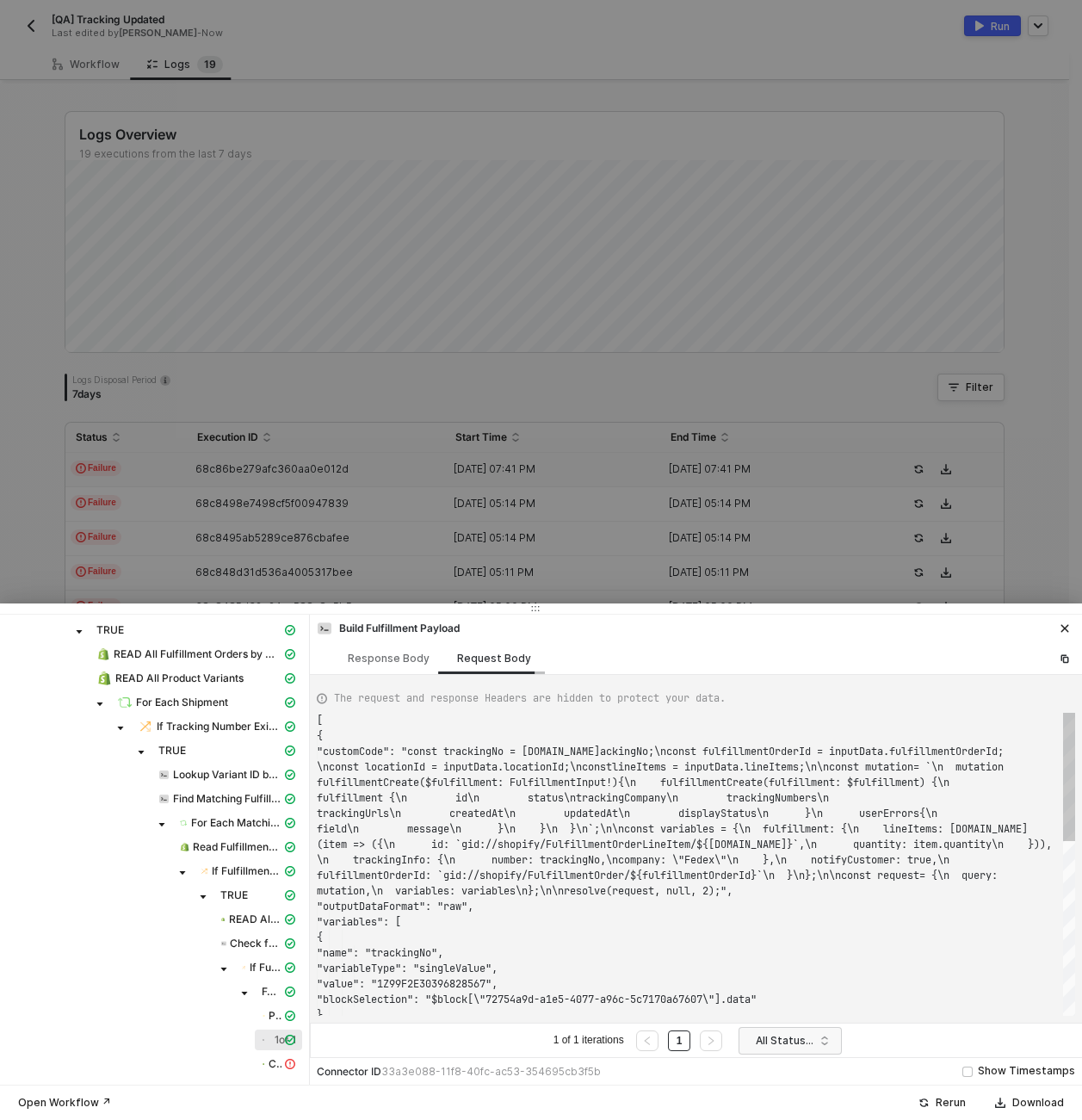
scroll to position [31, 0]
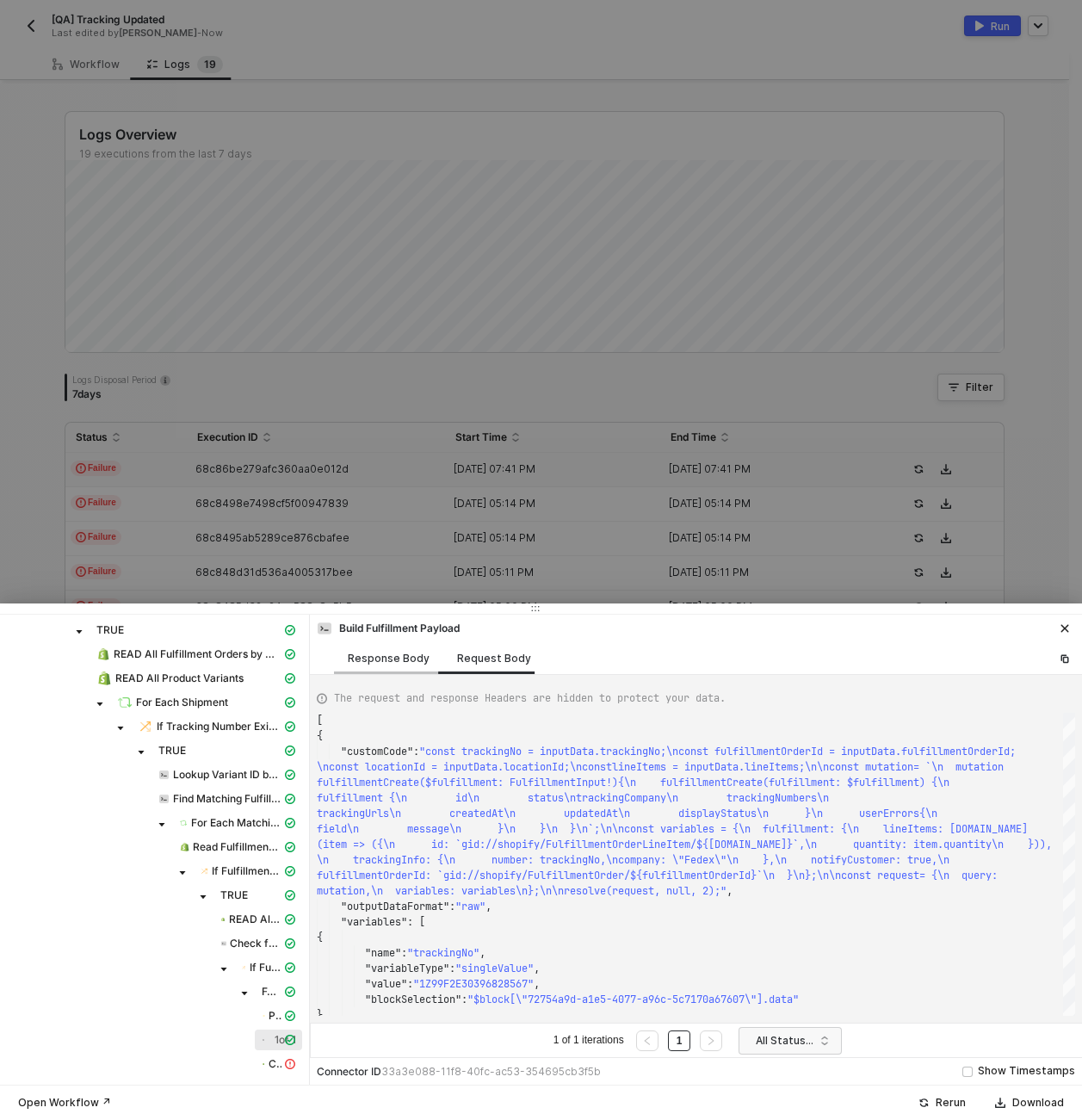
click at [388, 656] on div "Response Body" at bounding box center [389, 658] width 82 height 14
type textarea "{ "data": { "0": [ { "json": { "query": "\n mutation fulfillmentCreate($fulfill…"
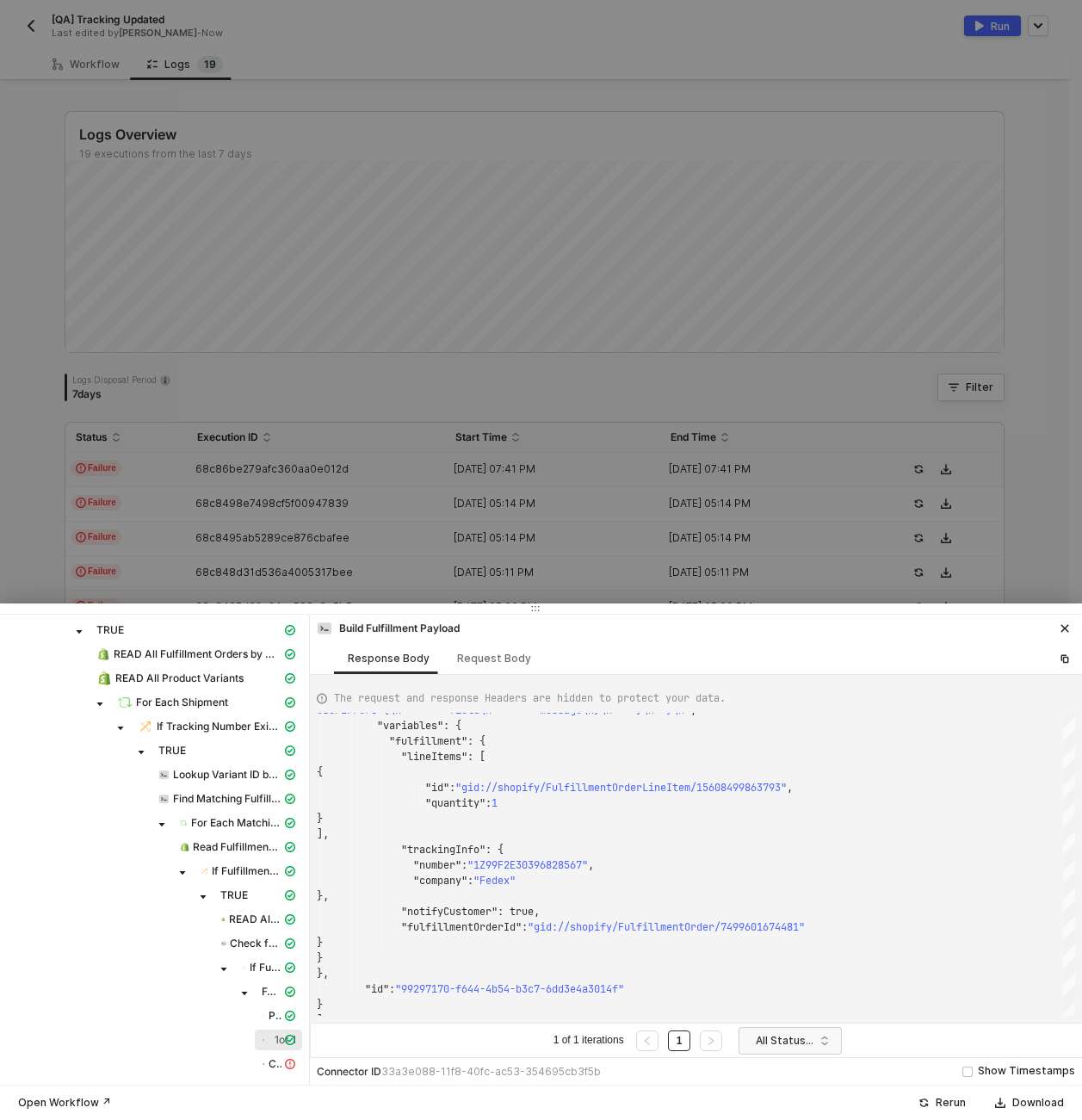
click at [496, 466] on div at bounding box center [541, 560] width 1082 height 1120
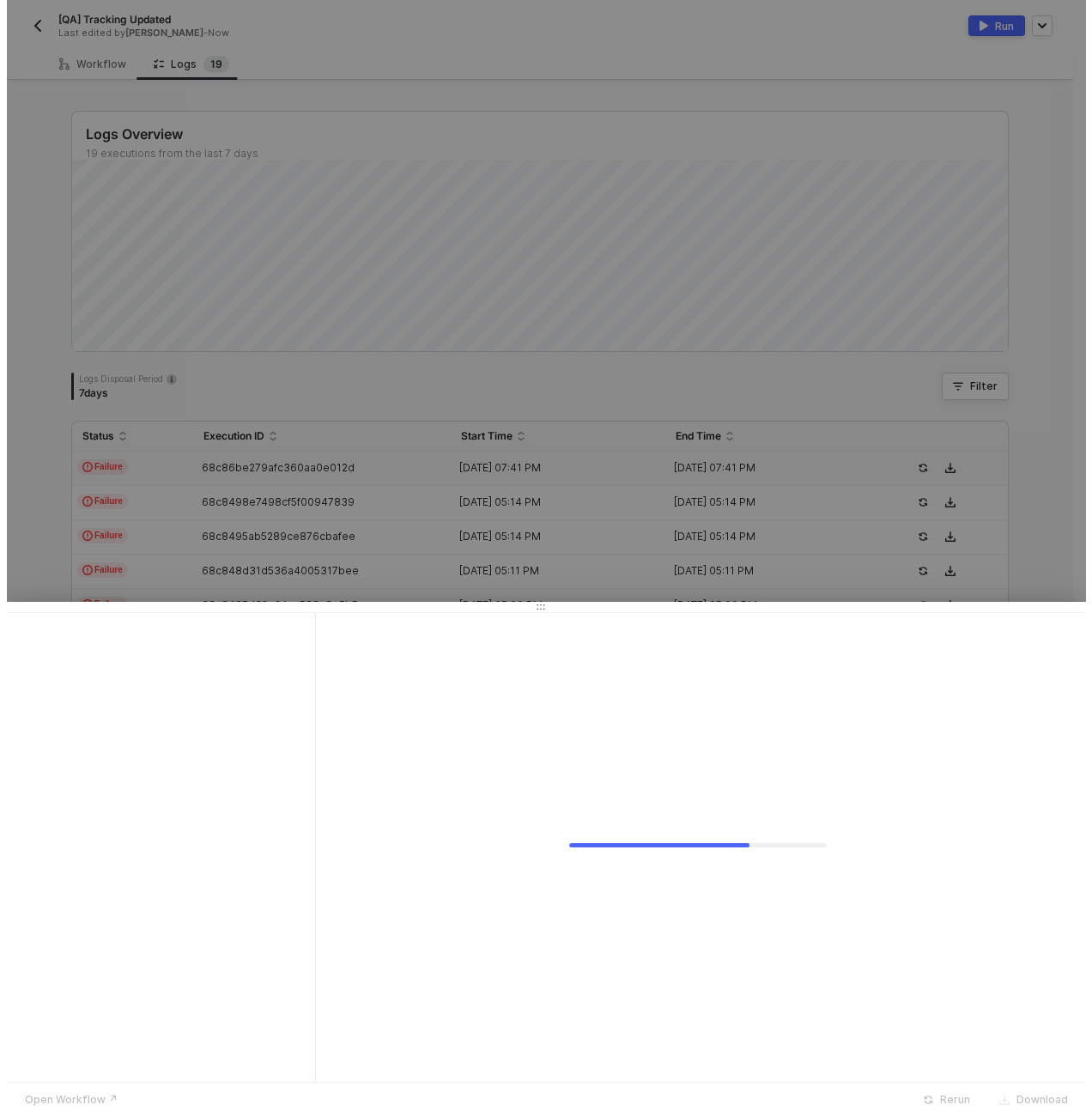
scroll to position [0, 0]
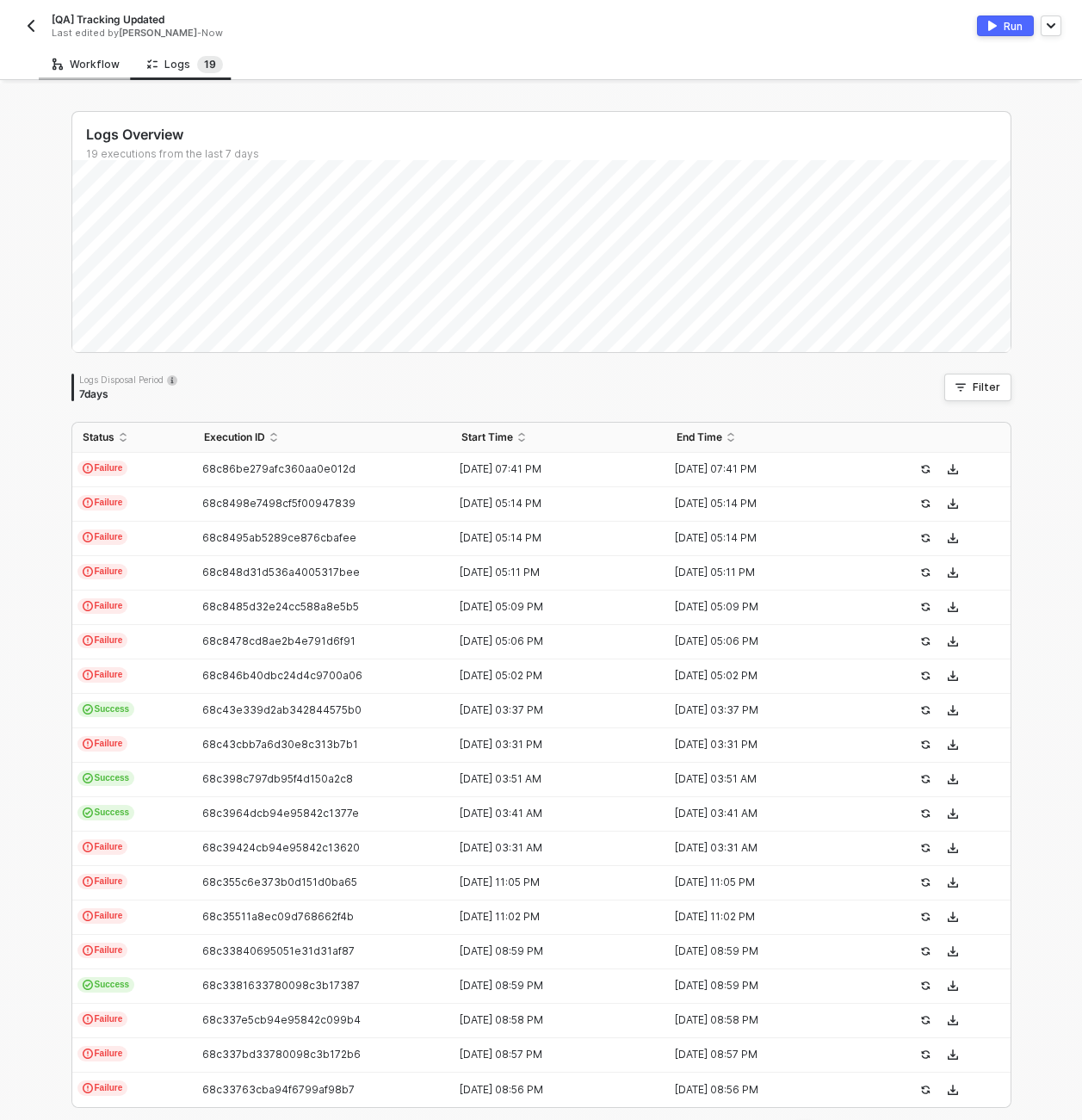
click at [73, 71] on div "Workflow" at bounding box center [86, 64] width 95 height 32
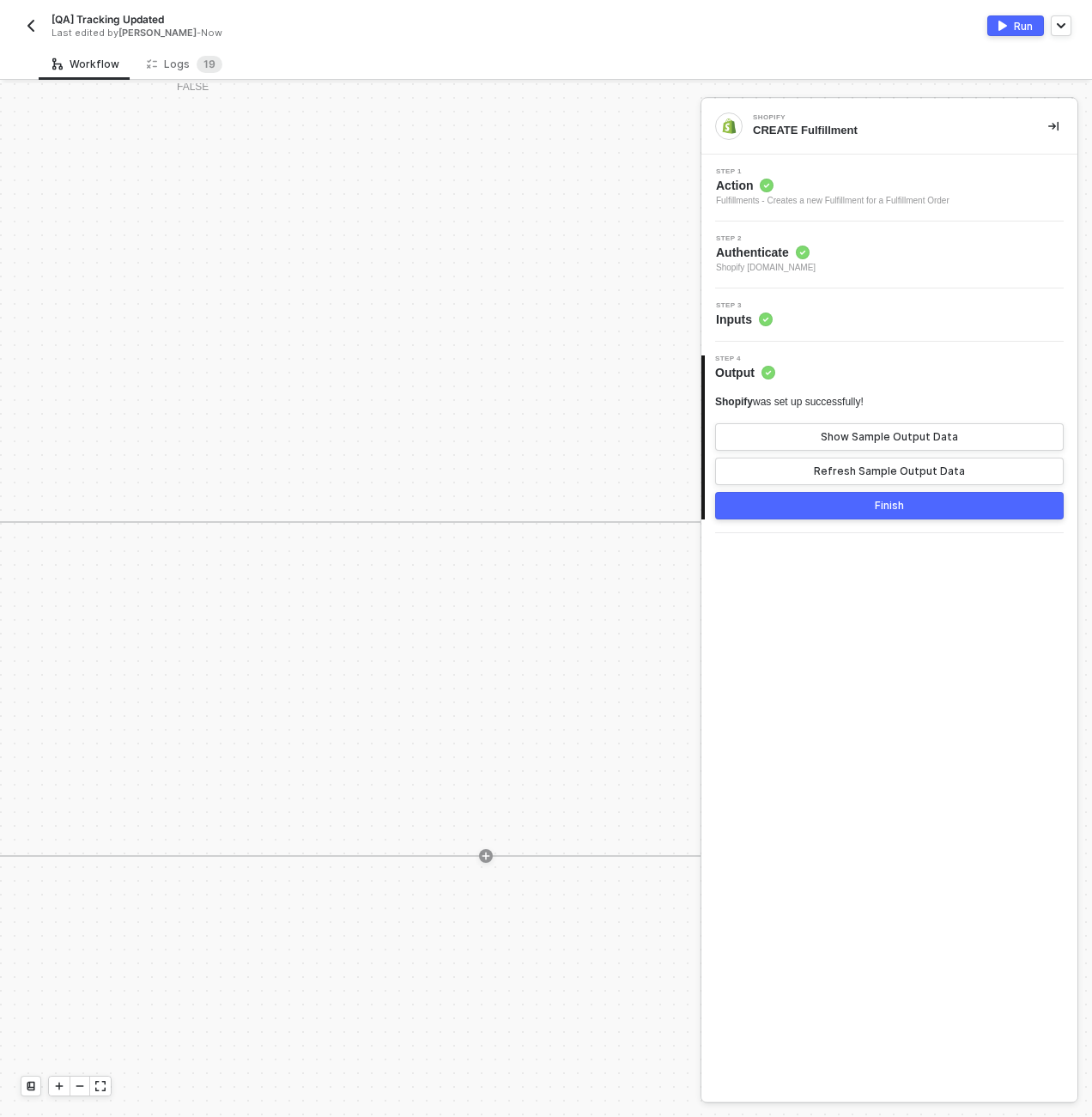
scroll to position [6, 5633]
click at [70, 1085] on div at bounding box center [80, 1085] width 21 height 19
click at [580, 169] on div "Shopify #13 CREATE Fulfillment" at bounding box center [594, 187] width 174 height 51
click at [878, 316] on div "Step 3 Inputs" at bounding box center [892, 315] width 372 height 25
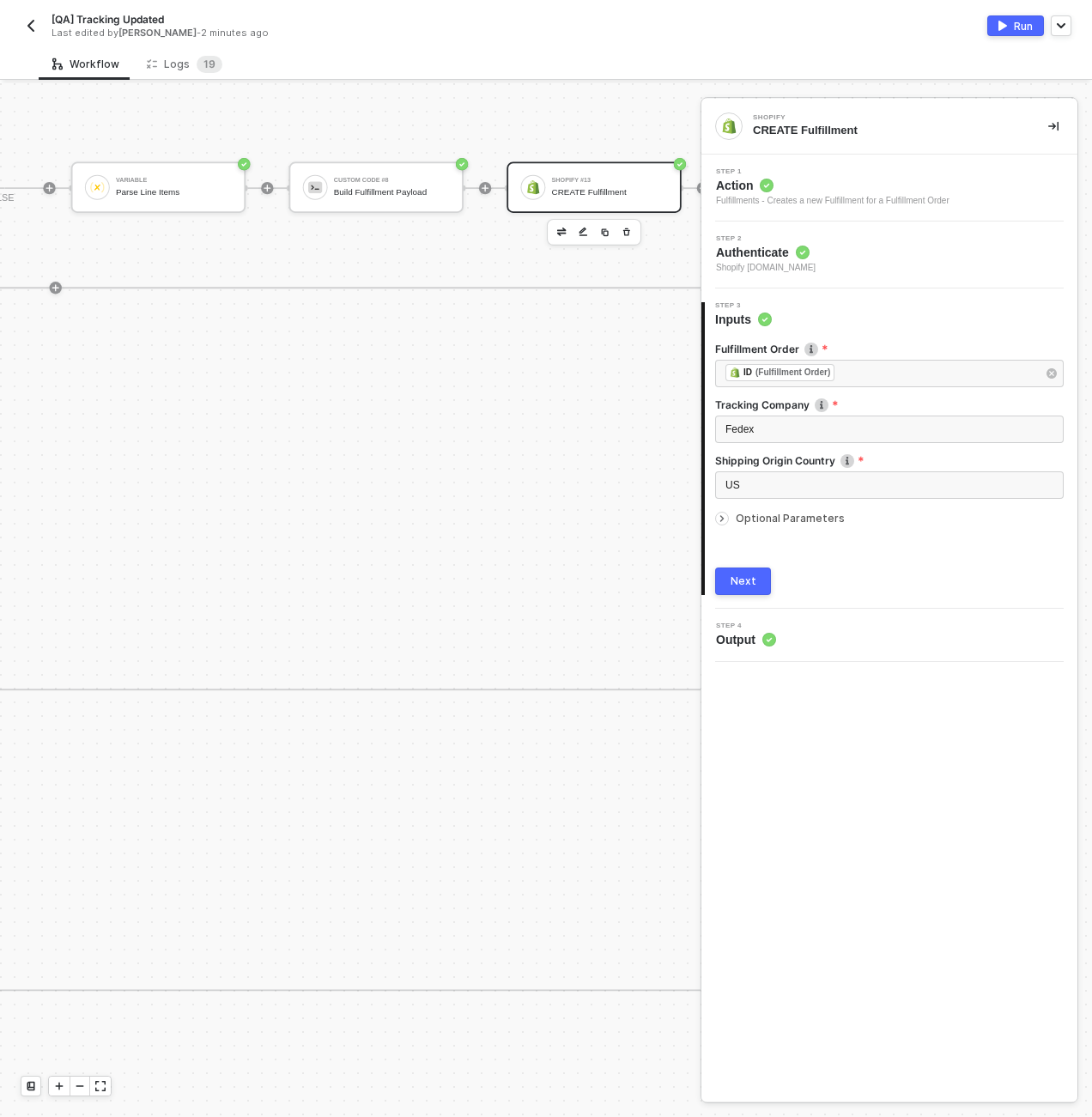
click at [812, 524] on span "Optional Parameters" at bounding box center [790, 518] width 109 height 13
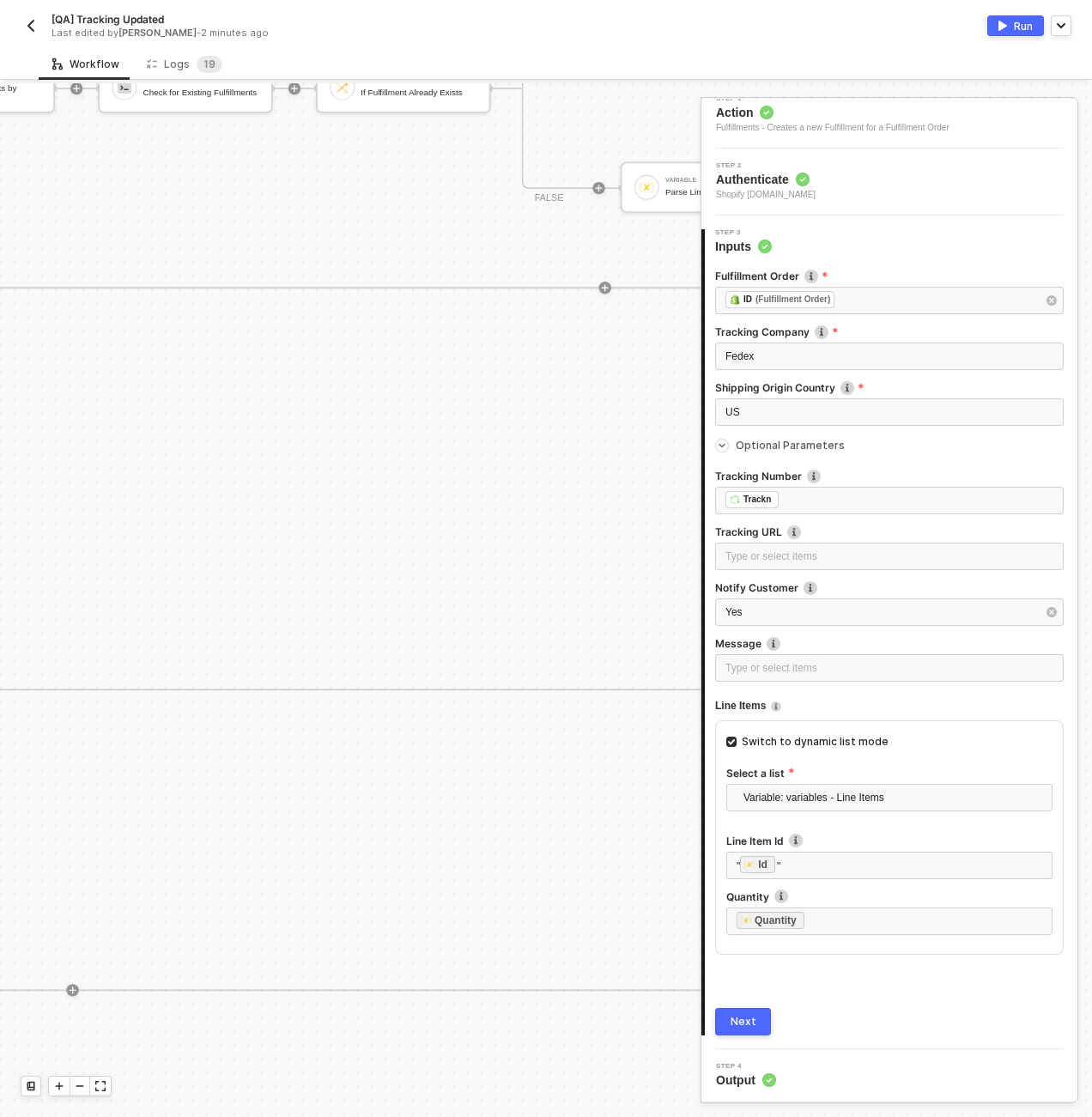
scroll to position [0, 5977]
click at [298, 89] on div "READ All Fulfillments by Fulfillment Order ID" at bounding box center [292, 92] width 116 height 20
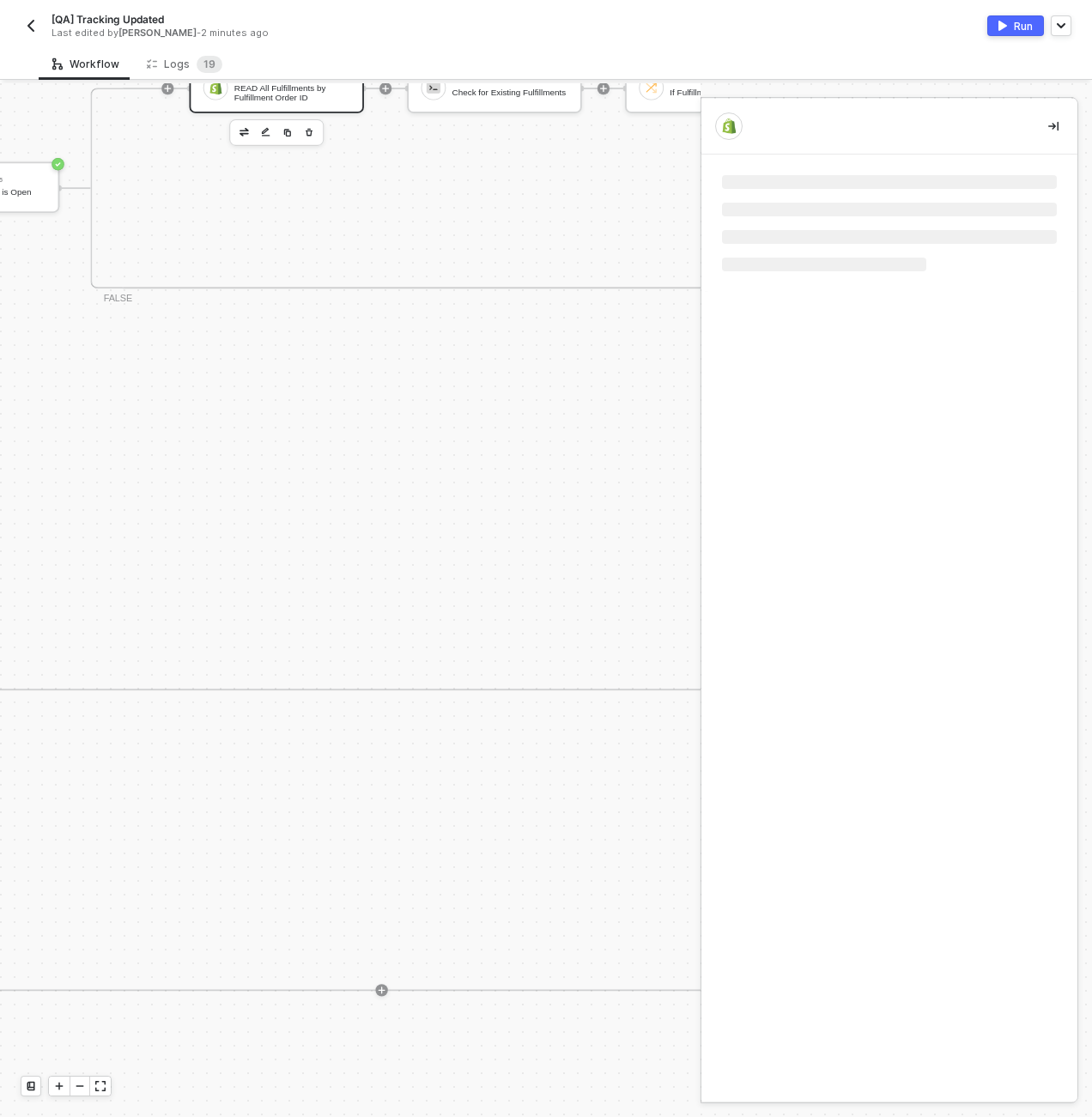
scroll to position [0, 0]
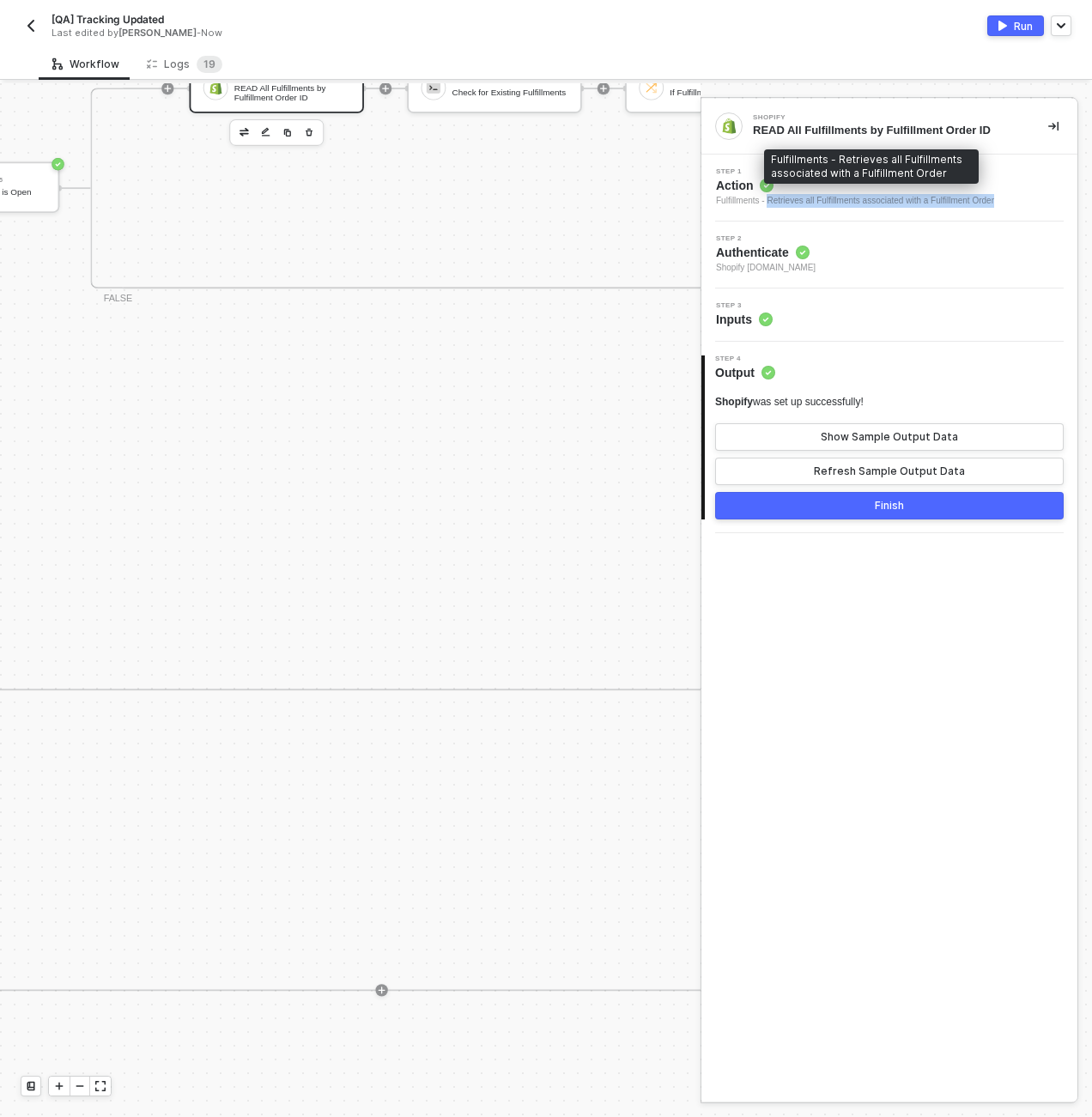
drag, startPoint x: 1038, startPoint y: 200, endPoint x: 775, endPoint y: 202, distance: 263.0
click at [775, 202] on div "Step 1 Action Fulfillments - Retrieves all Fulfillments associated with a Fulfi…" at bounding box center [892, 189] width 372 height 40
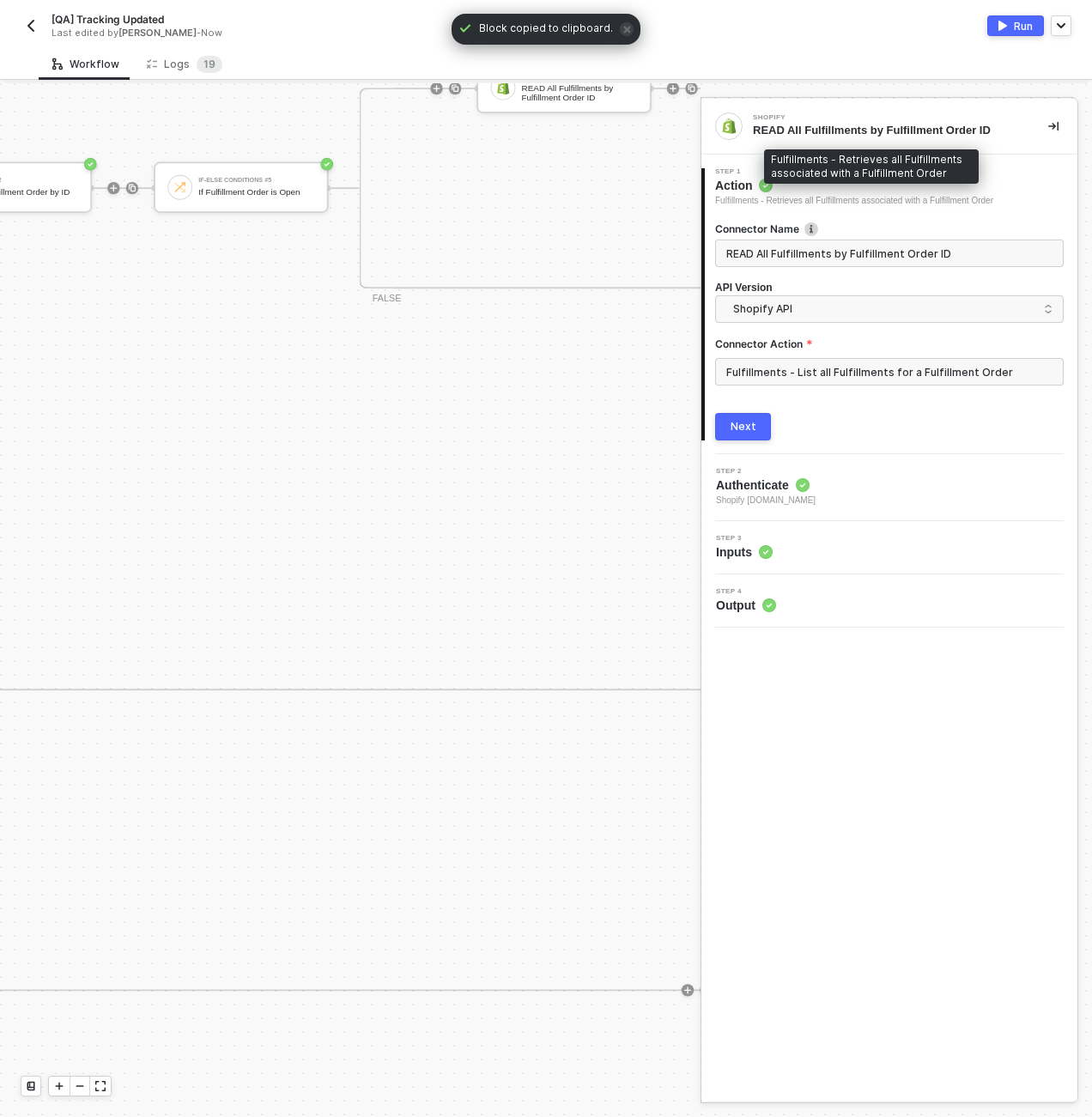
click at [775, 202] on div "Fulfillments - Retrieves all Fulfillments associated with a Fulfillment Order" at bounding box center [854, 200] width 278 height 14
copy div "Retrieves all Fulfillments associated with a Fulfillment Order"
drag, startPoint x: 1036, startPoint y: 199, endPoint x: 775, endPoint y: 199, distance: 261.0
click at [775, 199] on div "Step 1 Action Fulfillments - Retrieves all Fulfillments associated with a Fulfi…" at bounding box center [891, 189] width 373 height 40
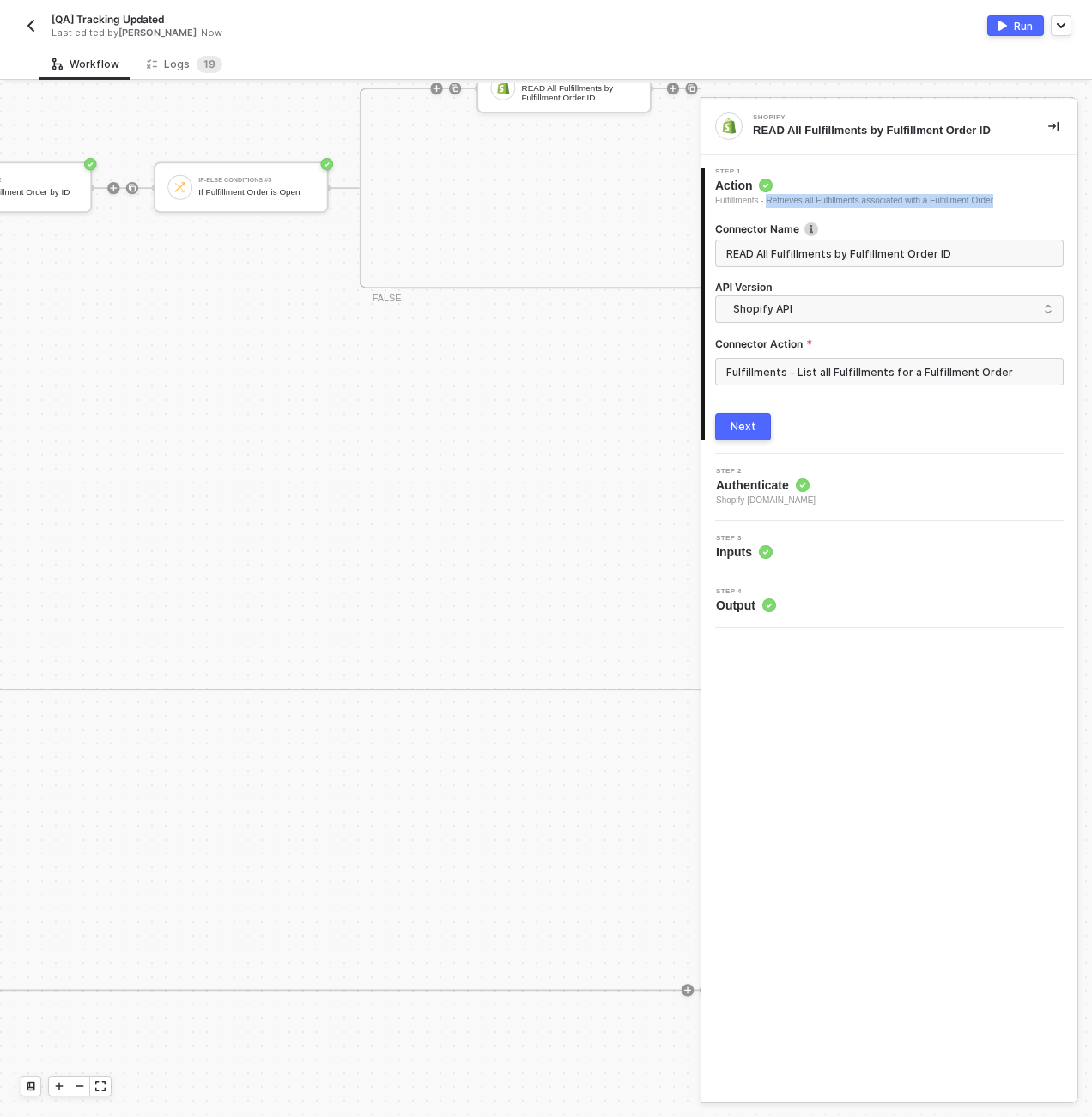
click at [34, 29] on img "button" at bounding box center [31, 25] width 14 height 14
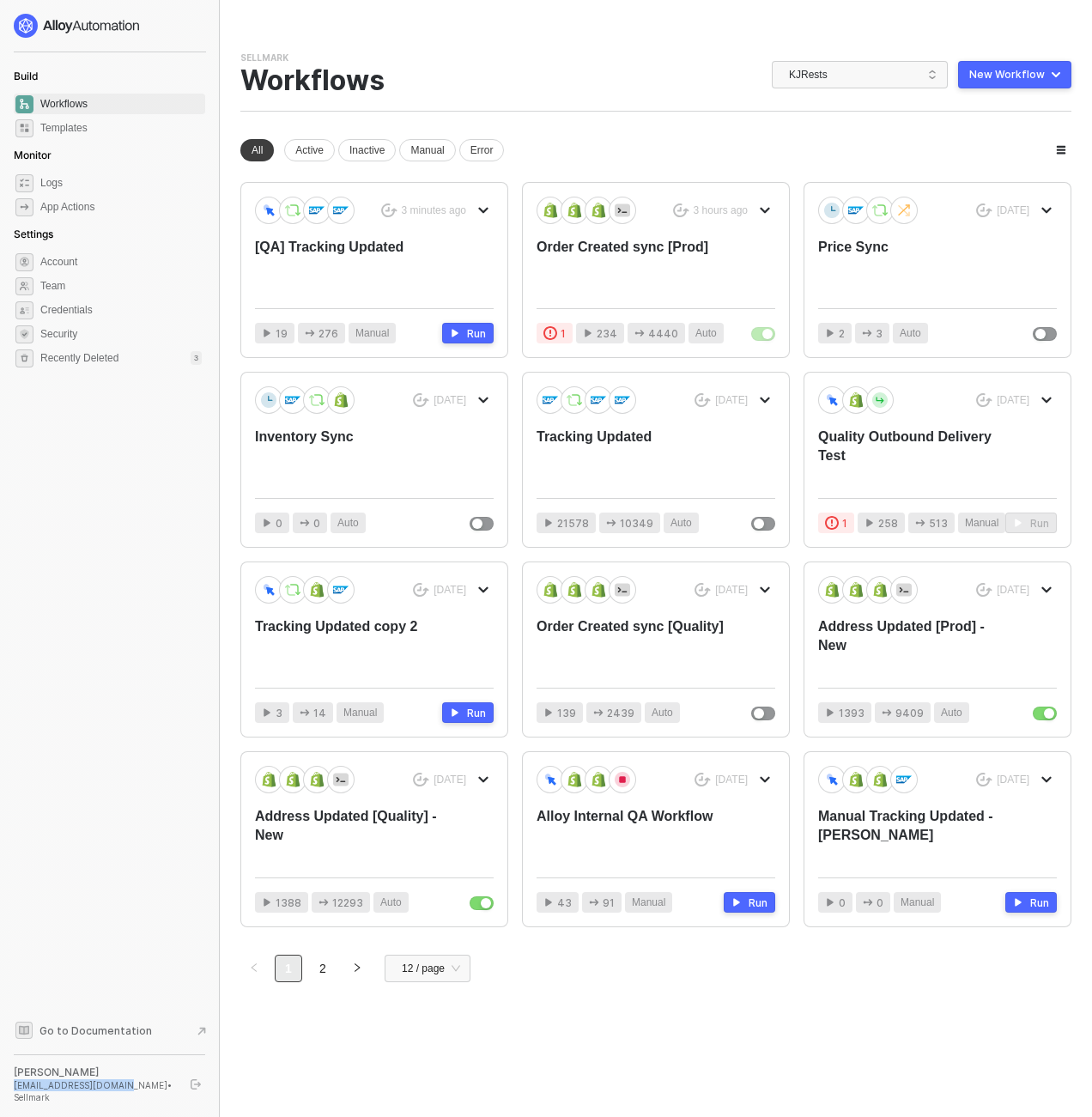
copy div "[EMAIL_ADDRESS][DOMAIN_NAME]"
drag, startPoint x: 116, startPoint y: 1098, endPoint x: 7, endPoint y: 1096, distance: 109.0
click at [7, 1096] on aside "Build Workflows Templates Monitor Logs App Actions Settings Account Team Creden…" at bounding box center [110, 558] width 219 height 1117
